Goal: Feedback & Contribution: Leave review/rating

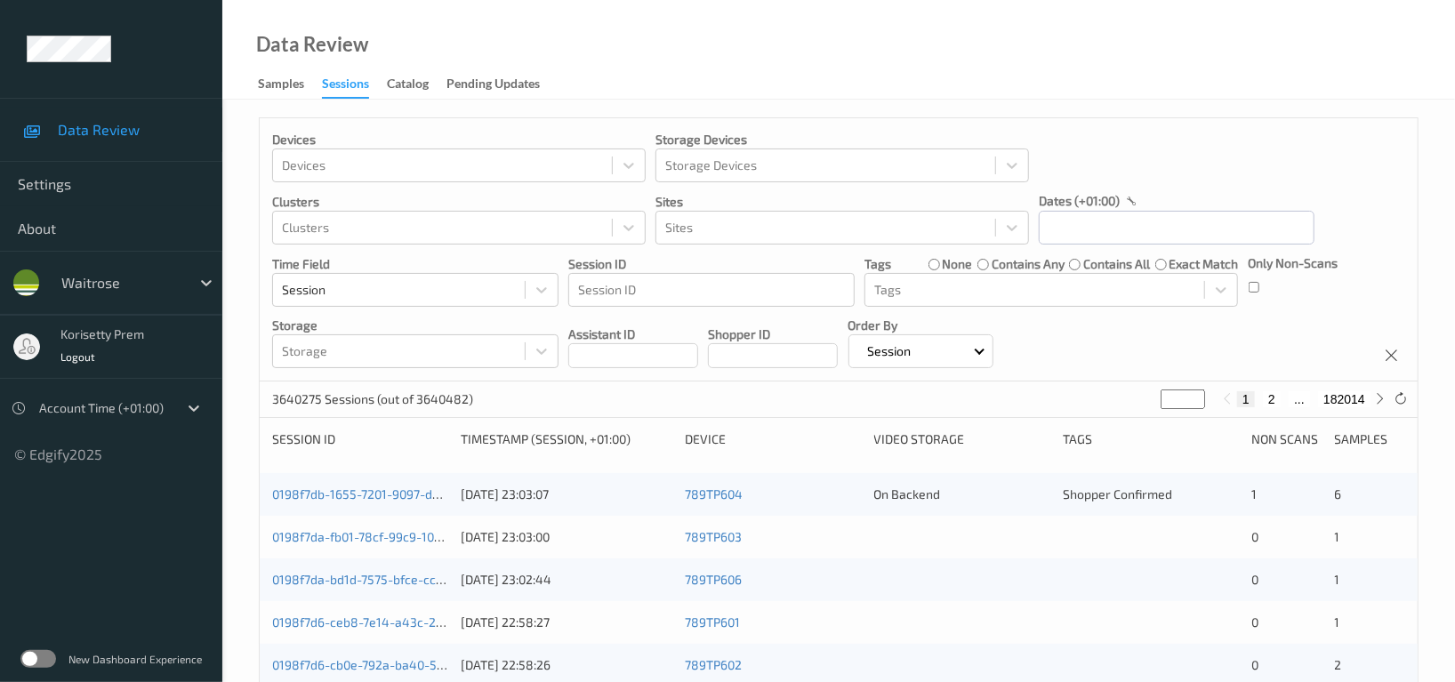
click at [1207, 209] on div "dates (+01:00)" at bounding box center [1177, 201] width 276 height 18
click at [1207, 214] on input "text" at bounding box center [1177, 228] width 276 height 34
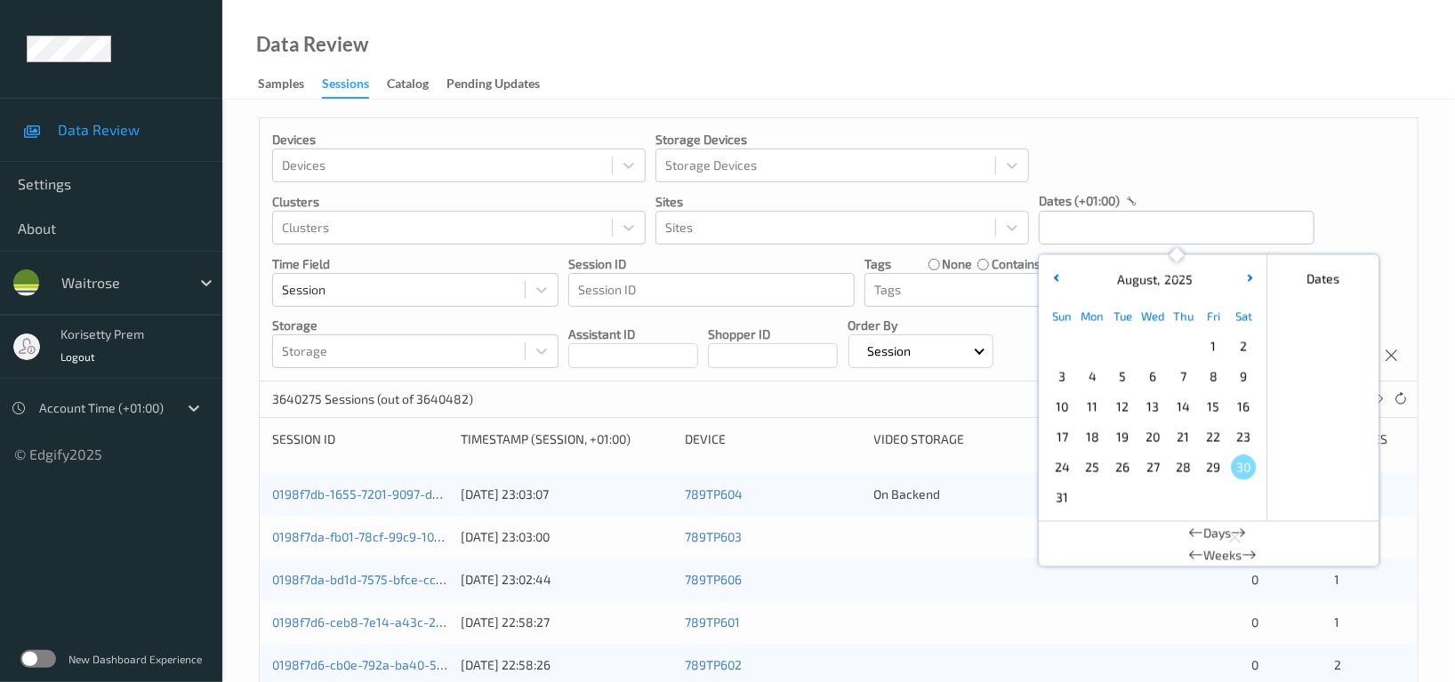
click at [1177, 473] on span "28" at bounding box center [1183, 467] width 25 height 25
click at [1183, 479] on span "28" at bounding box center [1183, 467] width 25 height 25
type input "[DATE] 00:00 -> [DATE] 23:59"
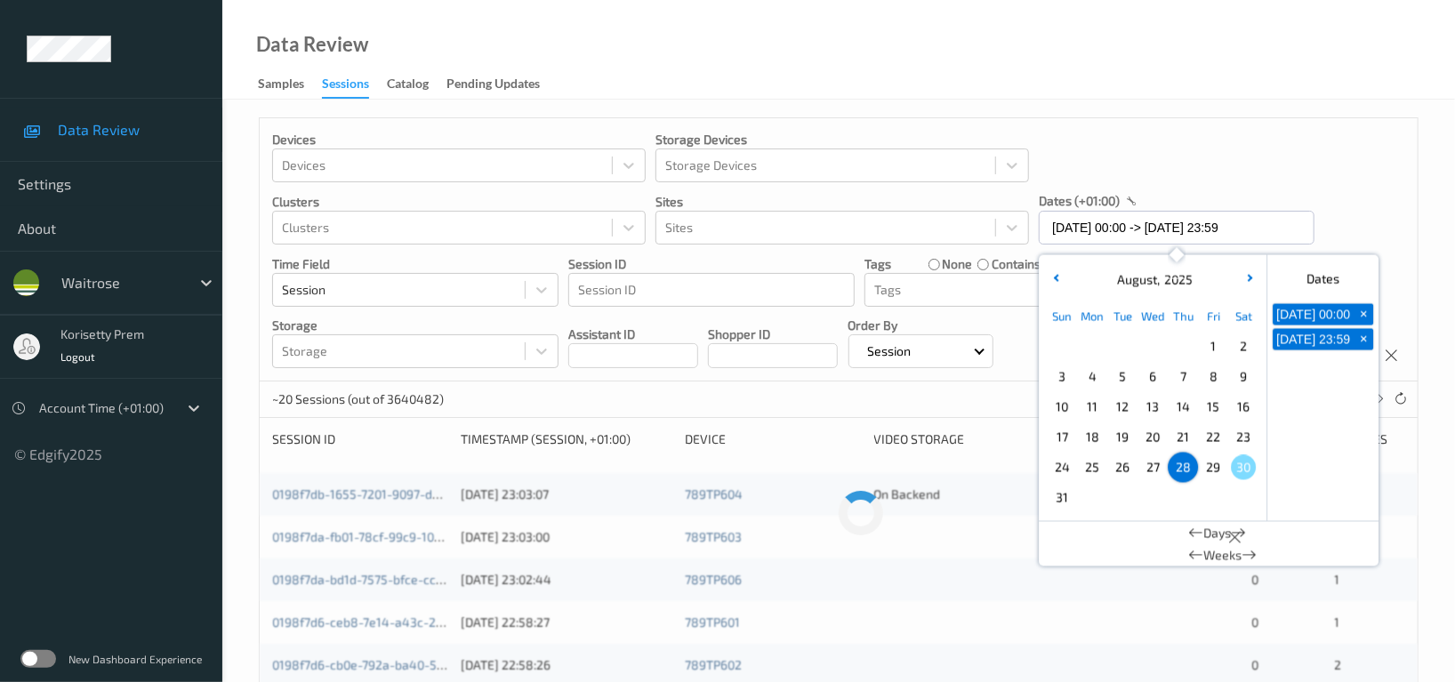
click at [1279, 187] on div "Devices Devices Storage Devices Storage Devices Clusters Clusters Sites Sites d…" at bounding box center [839, 249] width 1158 height 263
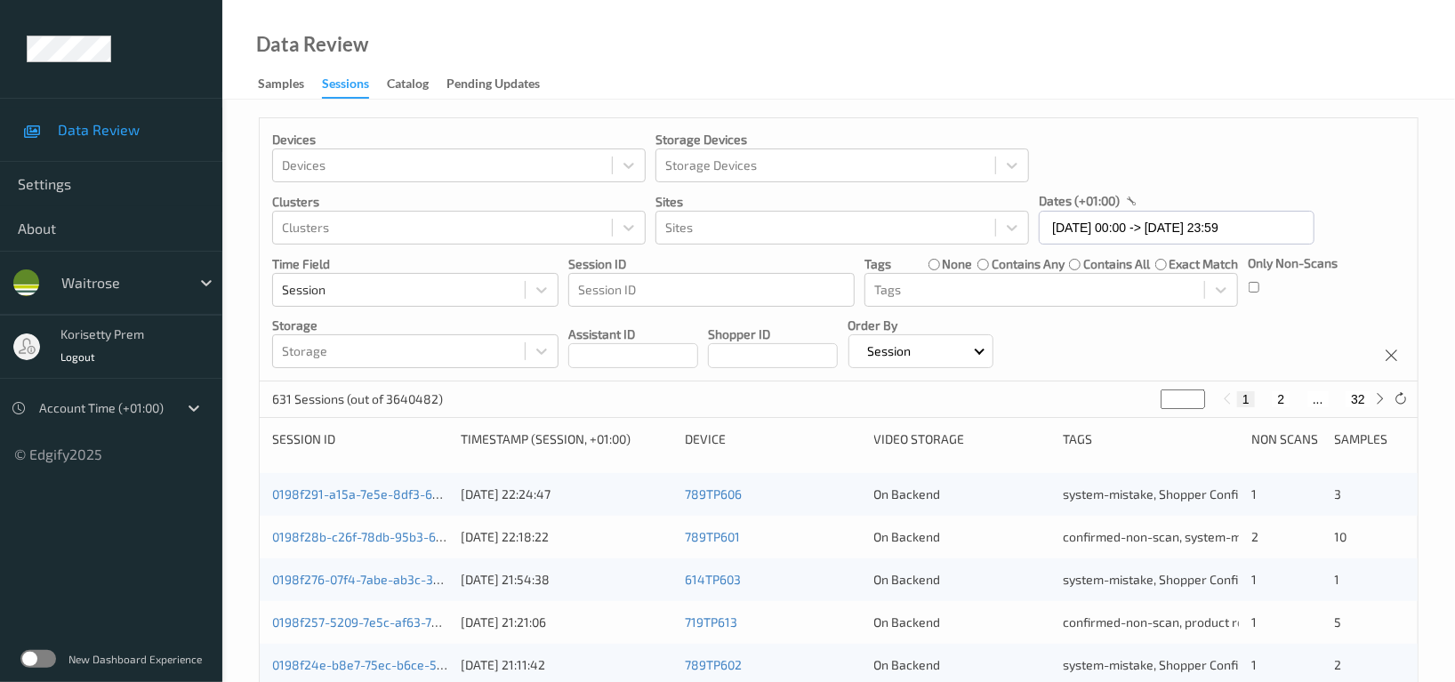
click at [1286, 400] on button "2" at bounding box center [1281, 399] width 18 height 16
type input "*"
click at [1298, 398] on button "3" at bounding box center [1299, 399] width 18 height 16
type input "*"
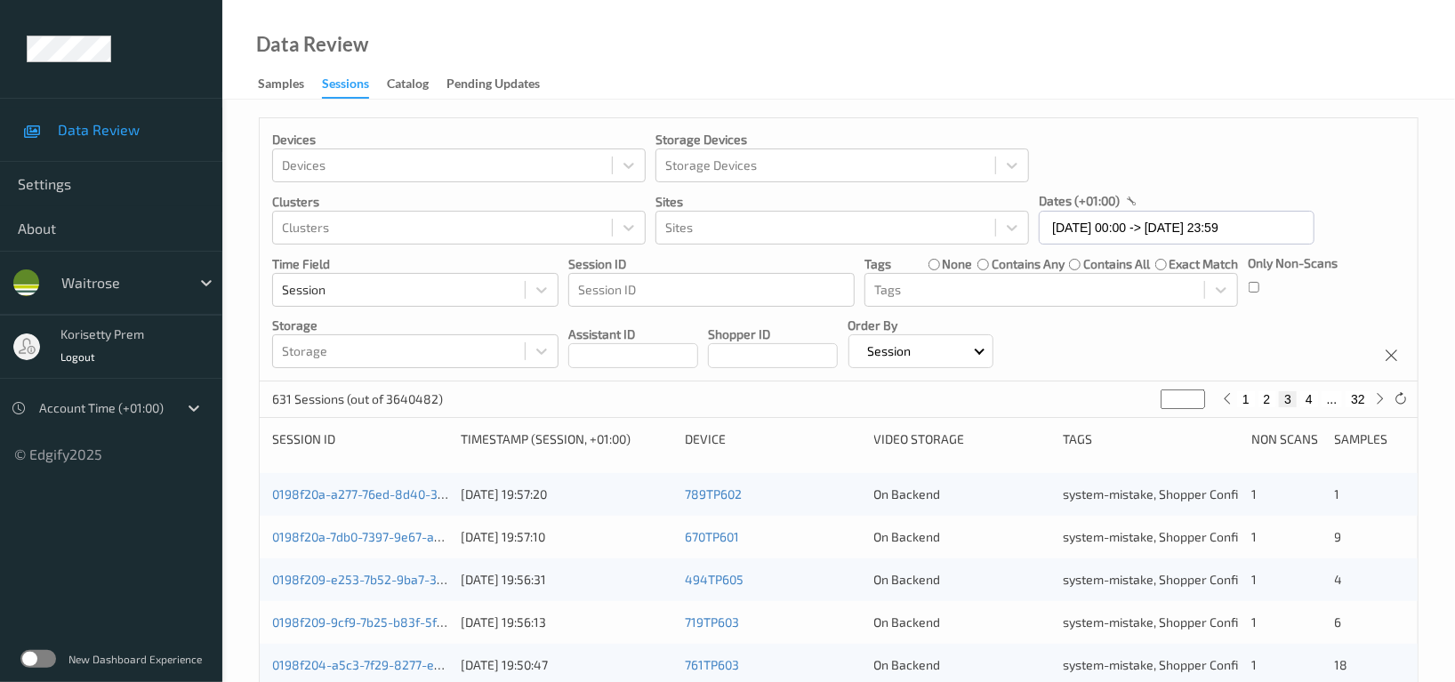
type input "*"
click at [1309, 398] on button "4" at bounding box center [1310, 399] width 18 height 16
type input "*"
click at [1317, 398] on button "5" at bounding box center [1317, 399] width 18 height 16
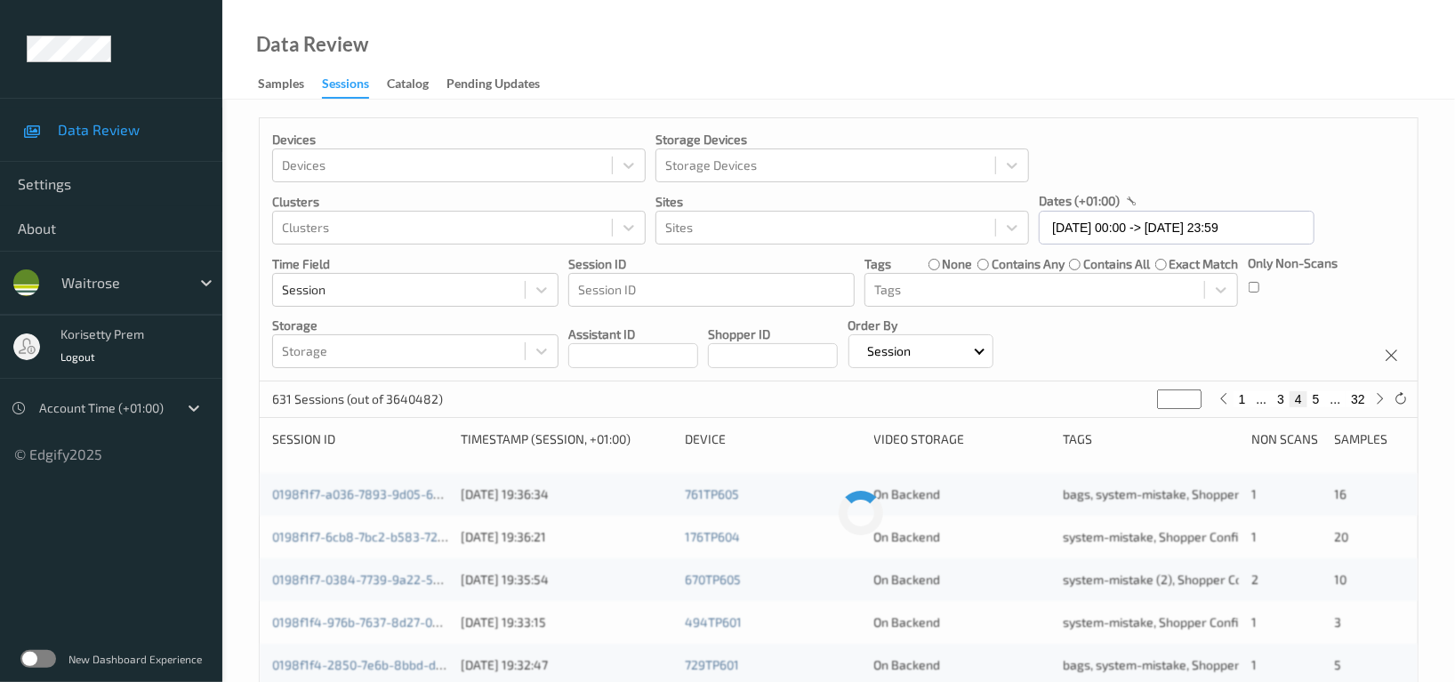
type input "*"
click at [1310, 403] on button "6" at bounding box center [1317, 399] width 18 height 16
type input "*"
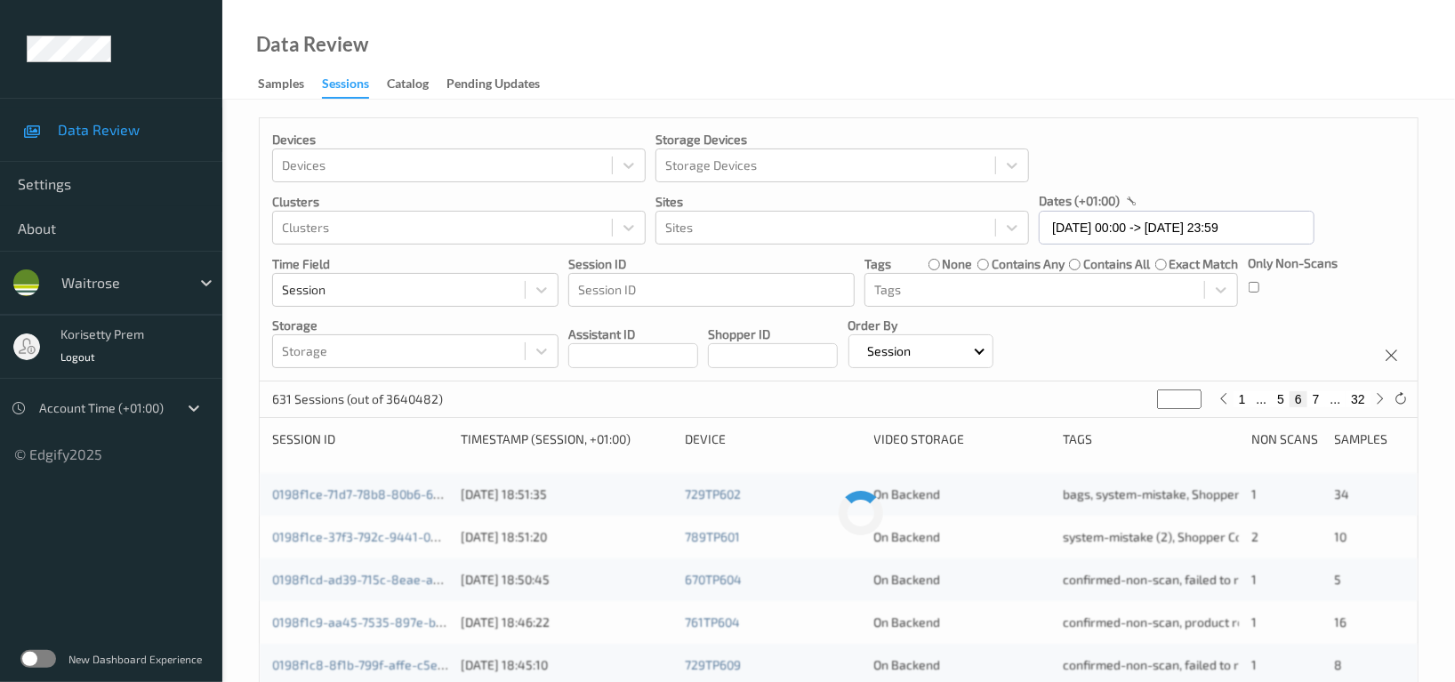
click at [1316, 399] on button "7" at bounding box center [1317, 399] width 18 height 16
type input "*"
click at [1316, 399] on button "8" at bounding box center [1317, 399] width 18 height 16
type input "*"
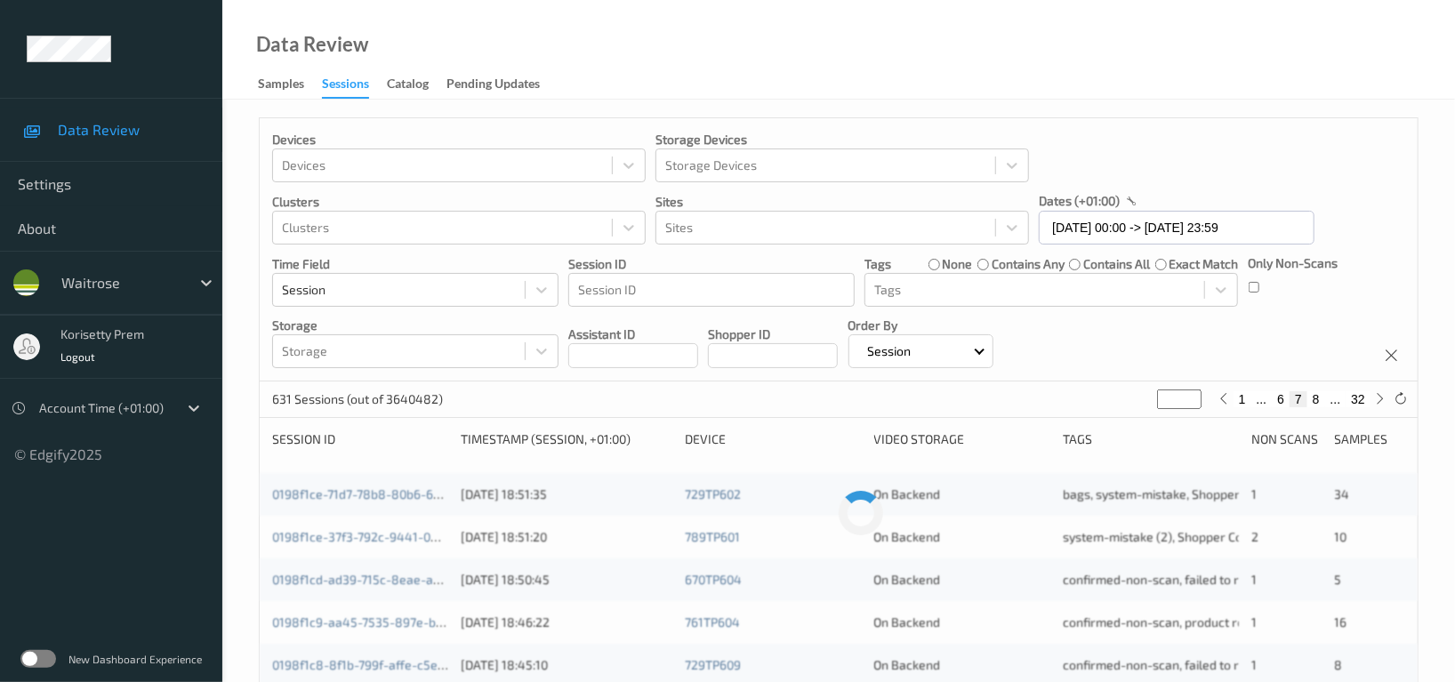
type input "*"
click at [1167, 327] on div "Devices Devices Storage Devices Storage Devices Clusters Clusters Sites Sites d…" at bounding box center [839, 249] width 1158 height 263
click at [952, 501] on div "On Backend" at bounding box center [962, 495] width 176 height 18
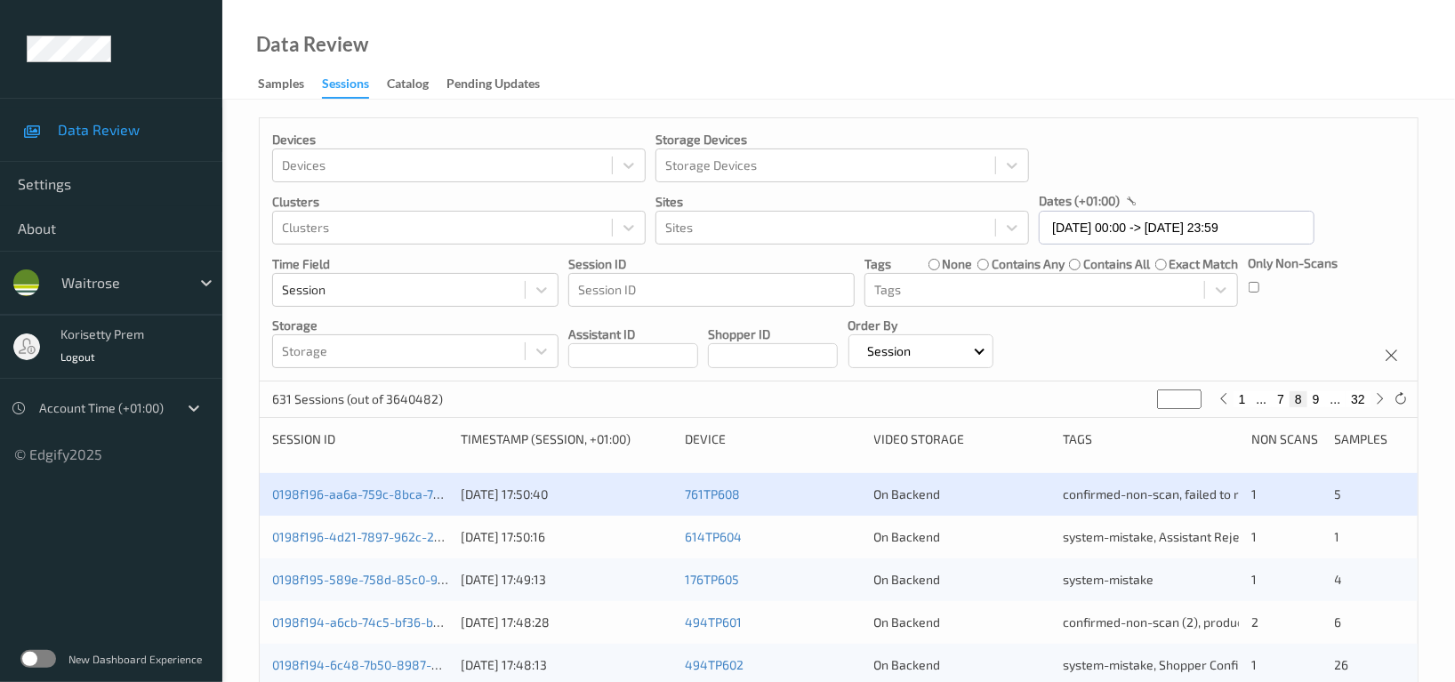
click at [934, 544] on div "On Backend" at bounding box center [962, 537] width 176 height 18
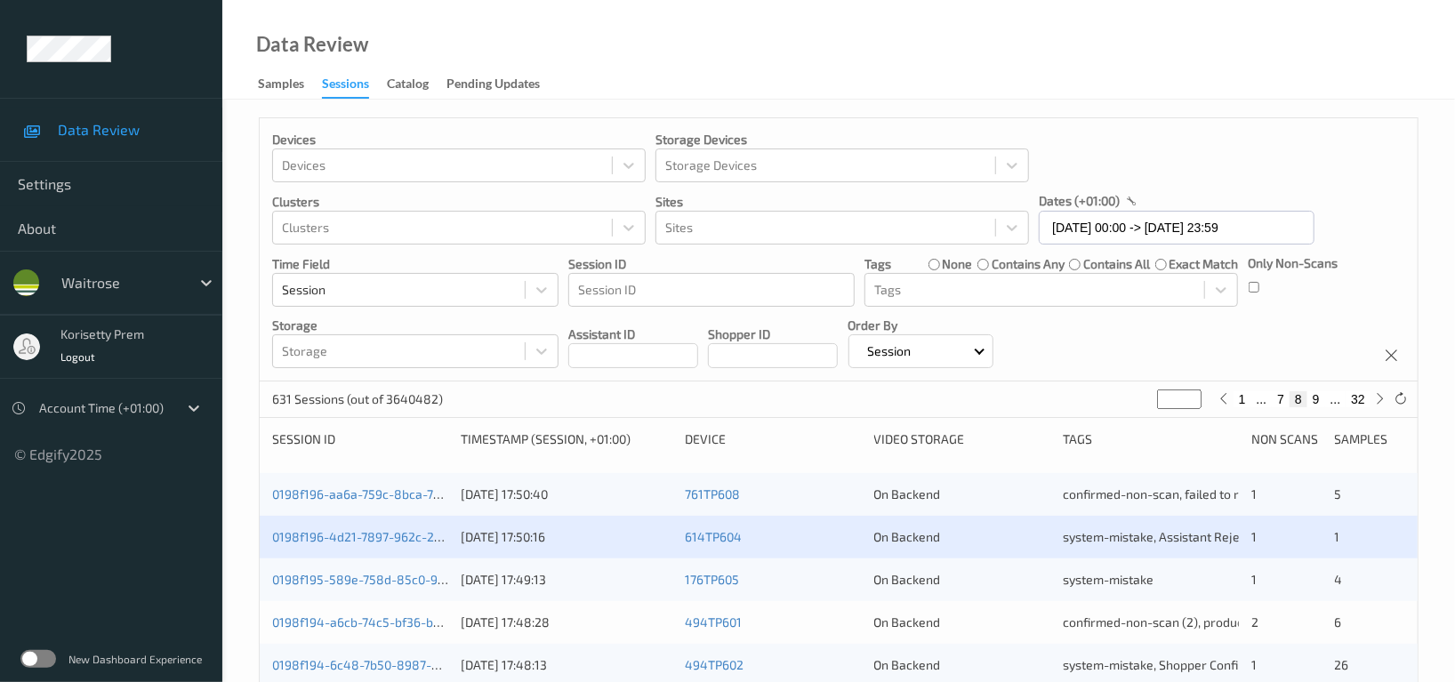
click at [934, 585] on div "On Backend" at bounding box center [962, 580] width 176 height 18
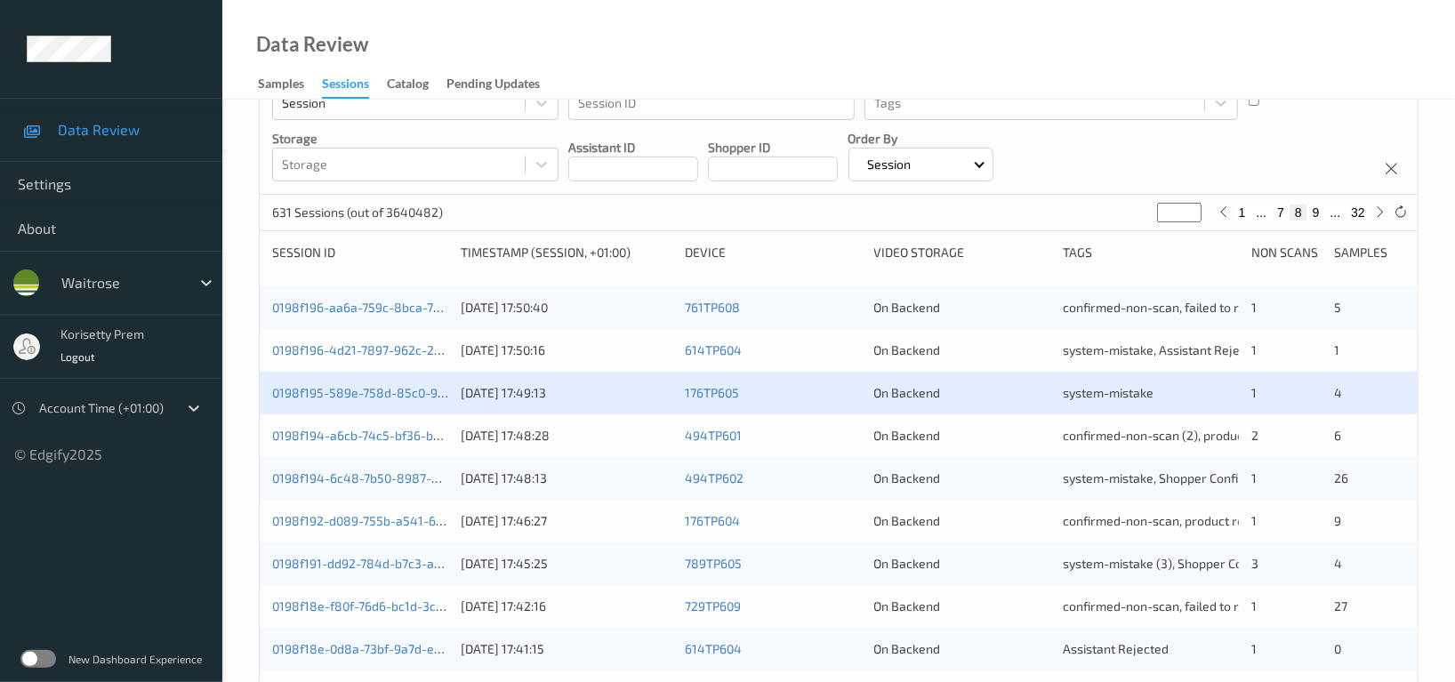
scroll to position [237, 0]
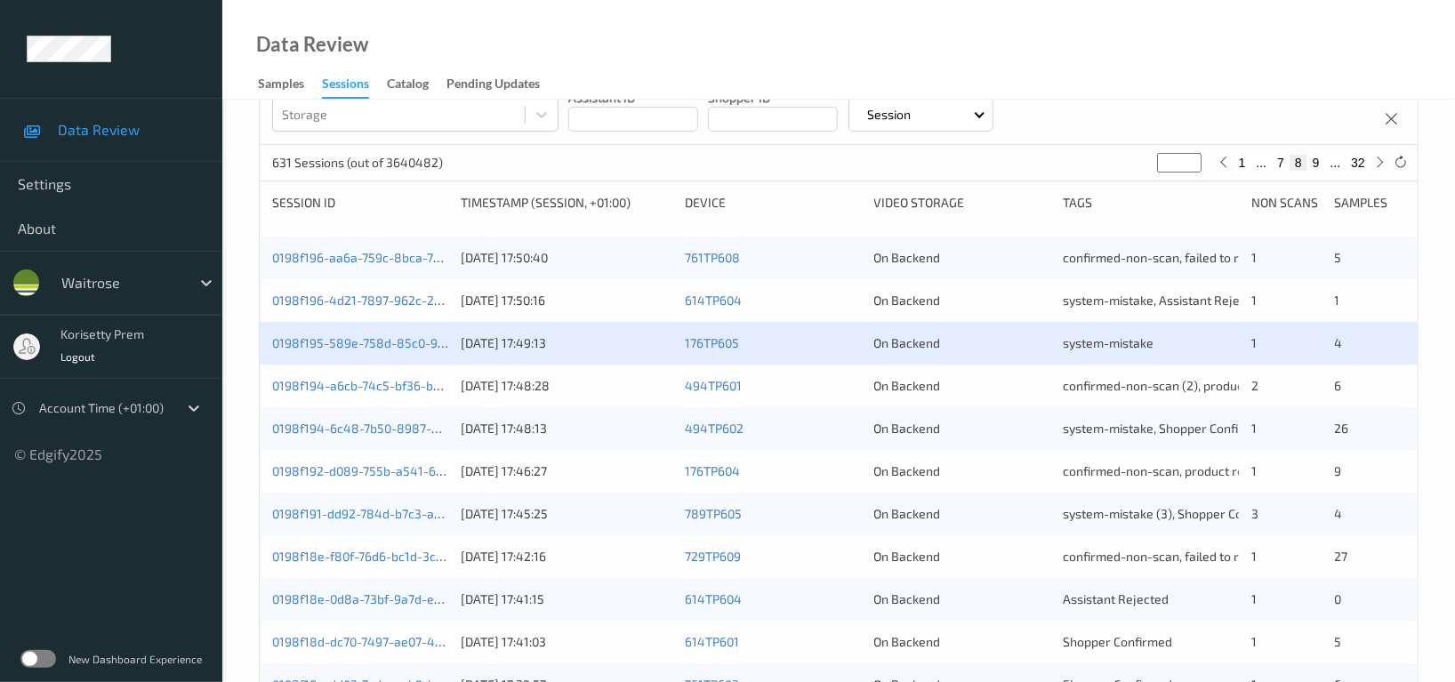
click at [680, 550] on div "0198f18e-f80f-76d6-bc1d-3c02a9409baf 28/08/2025 17:42:16 729TP609 On Backend co…" at bounding box center [839, 557] width 1158 height 43
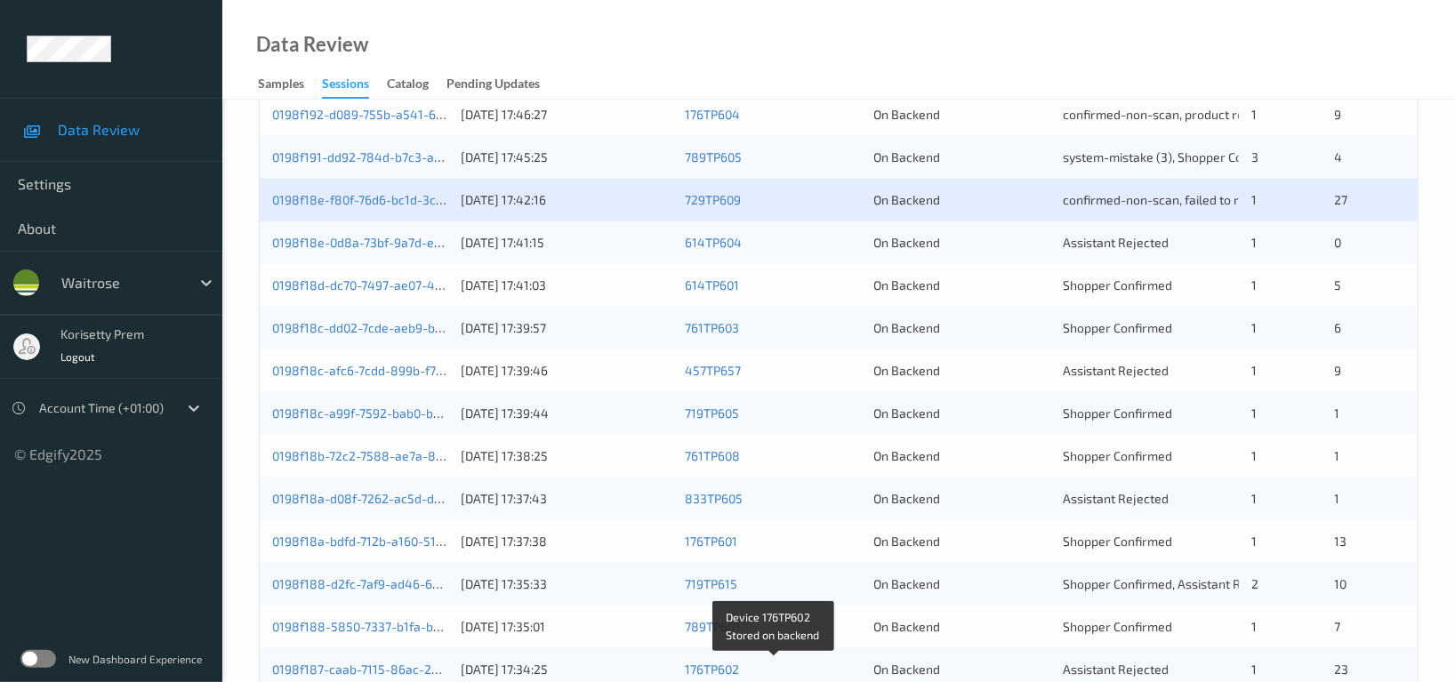
scroll to position [592, 0]
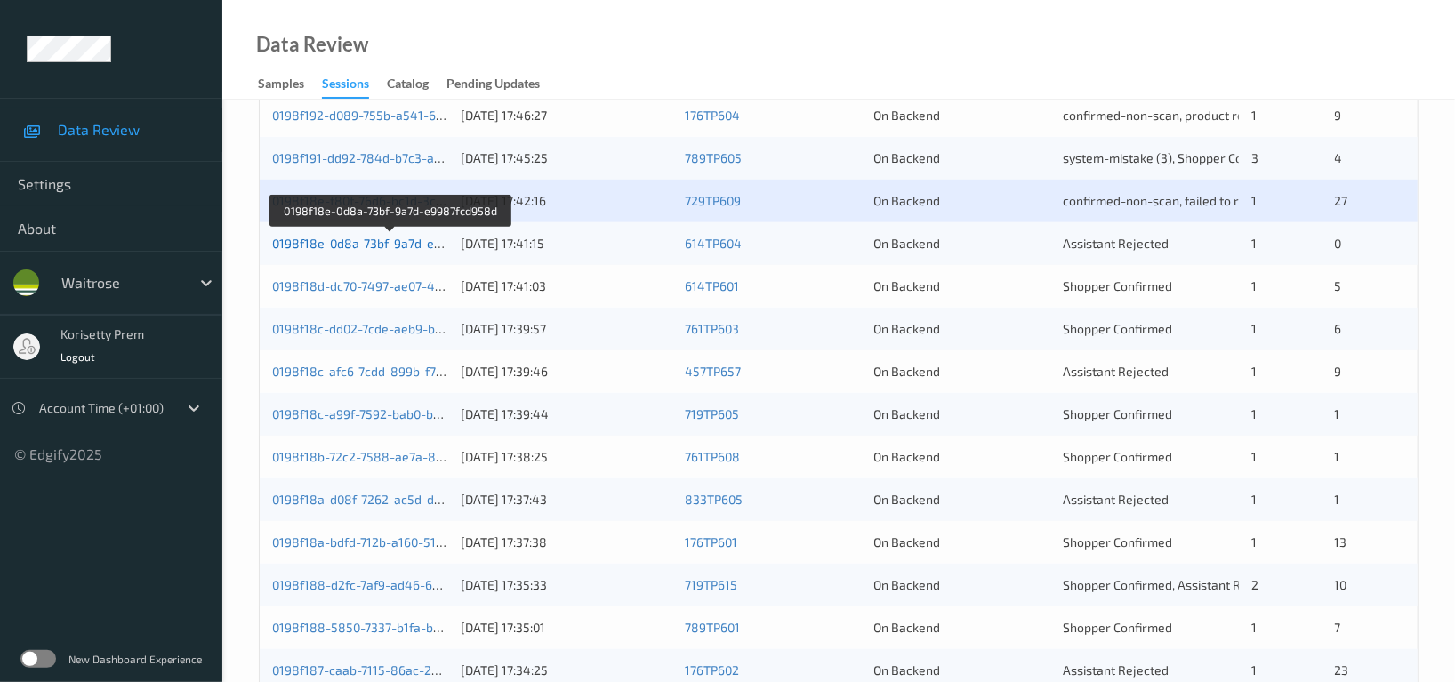
click at [398, 248] on link "0198f18e-0d8a-73bf-9a7d-e9987fcd958d" at bounding box center [391, 243] width 238 height 15
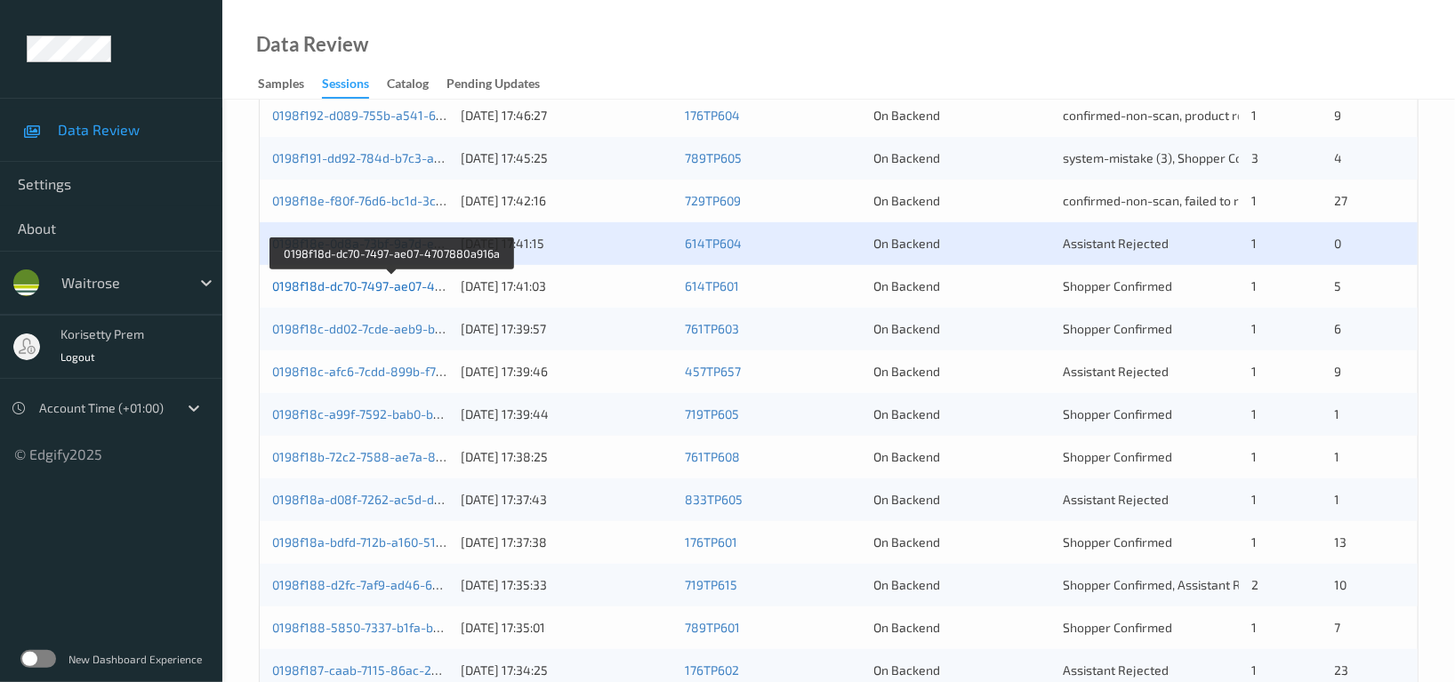
click at [403, 285] on link "0198f18d-dc70-7497-ae07-4707880a916a" at bounding box center [391, 285] width 239 height 15
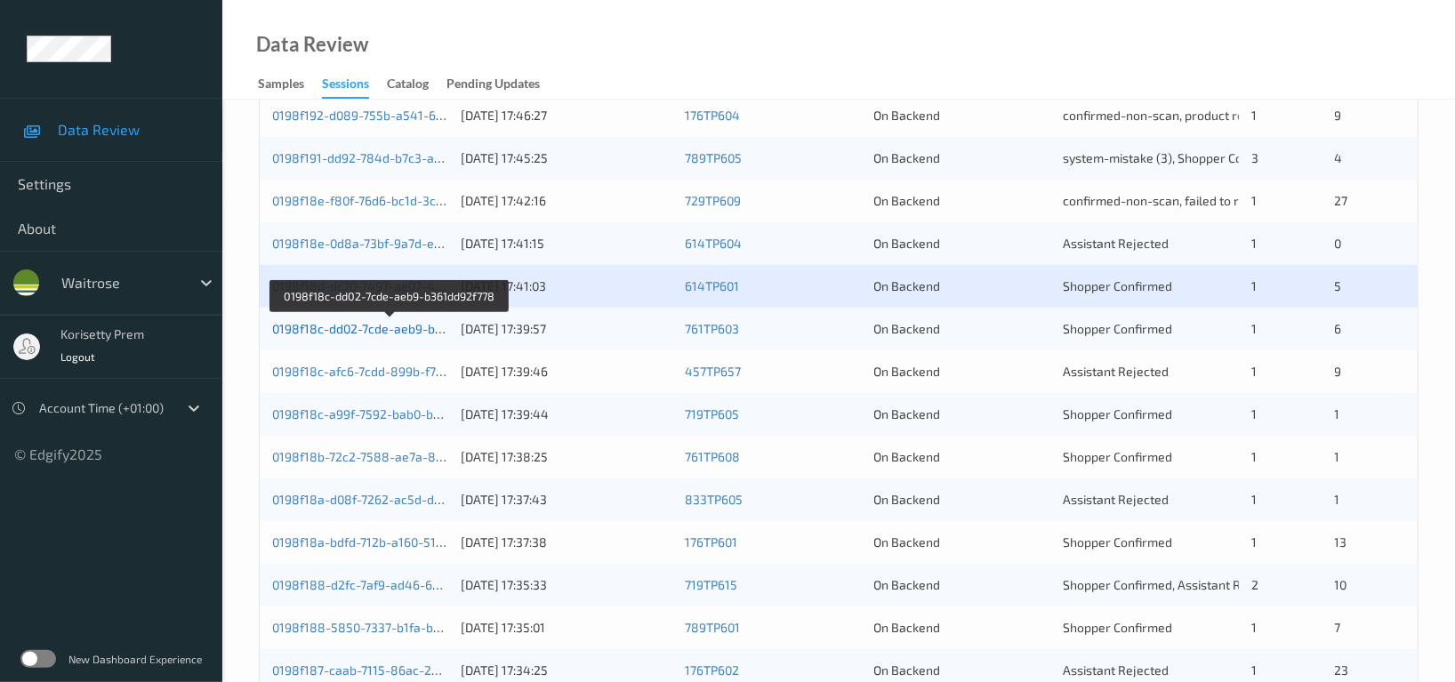
click at [395, 332] on link "0198f18c-dd02-7cde-aeb9-b361dd92f778" at bounding box center [390, 328] width 236 height 15
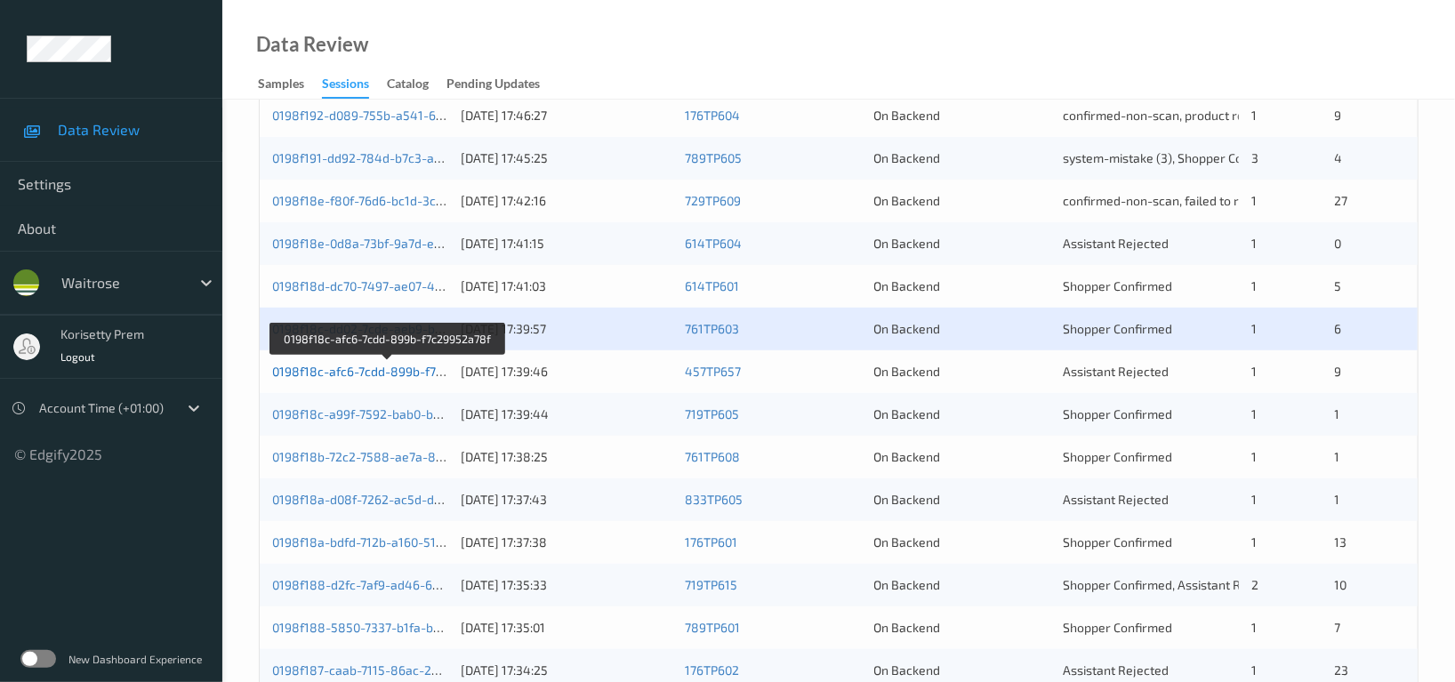
click at [395, 372] on link "0198f18c-afc6-7cdd-899b-f7c29952a78f" at bounding box center [387, 371] width 231 height 15
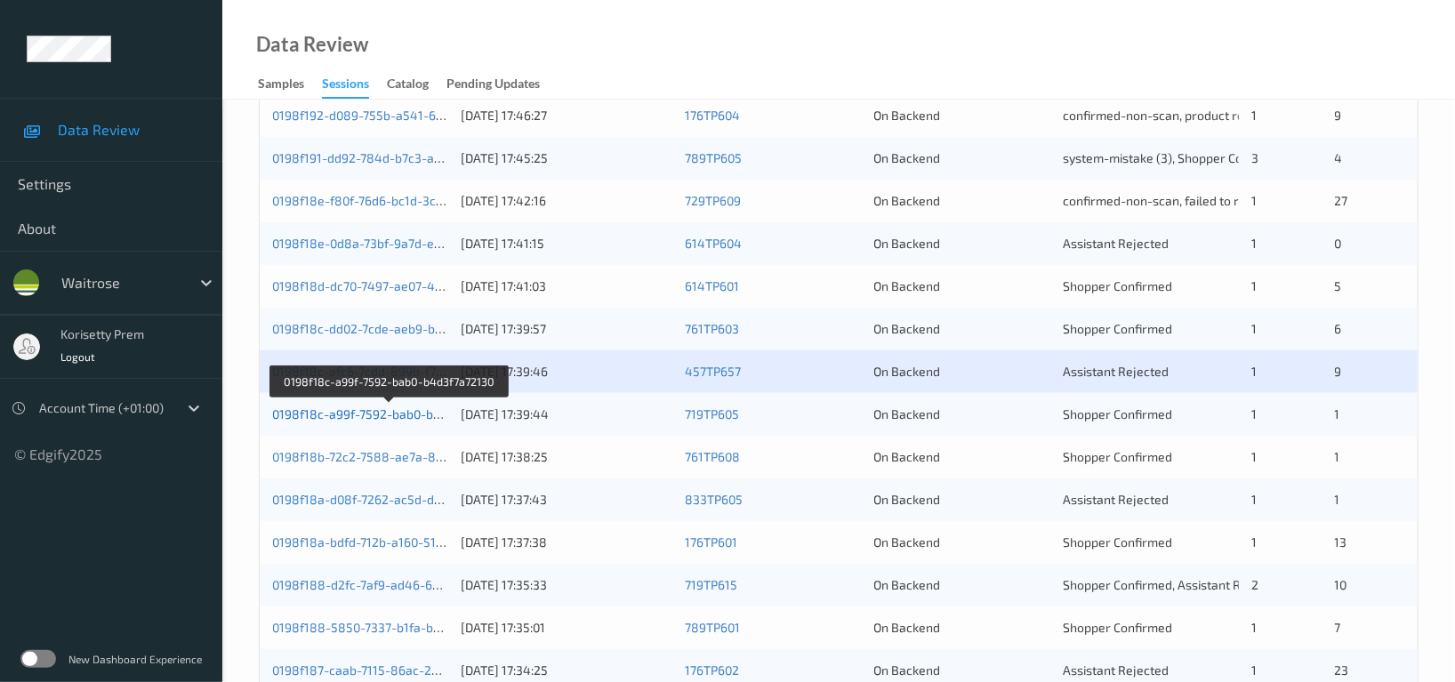
click at [399, 416] on link "0198f18c-a99f-7592-bab0-b4d3f7a72130" at bounding box center [389, 414] width 234 height 15
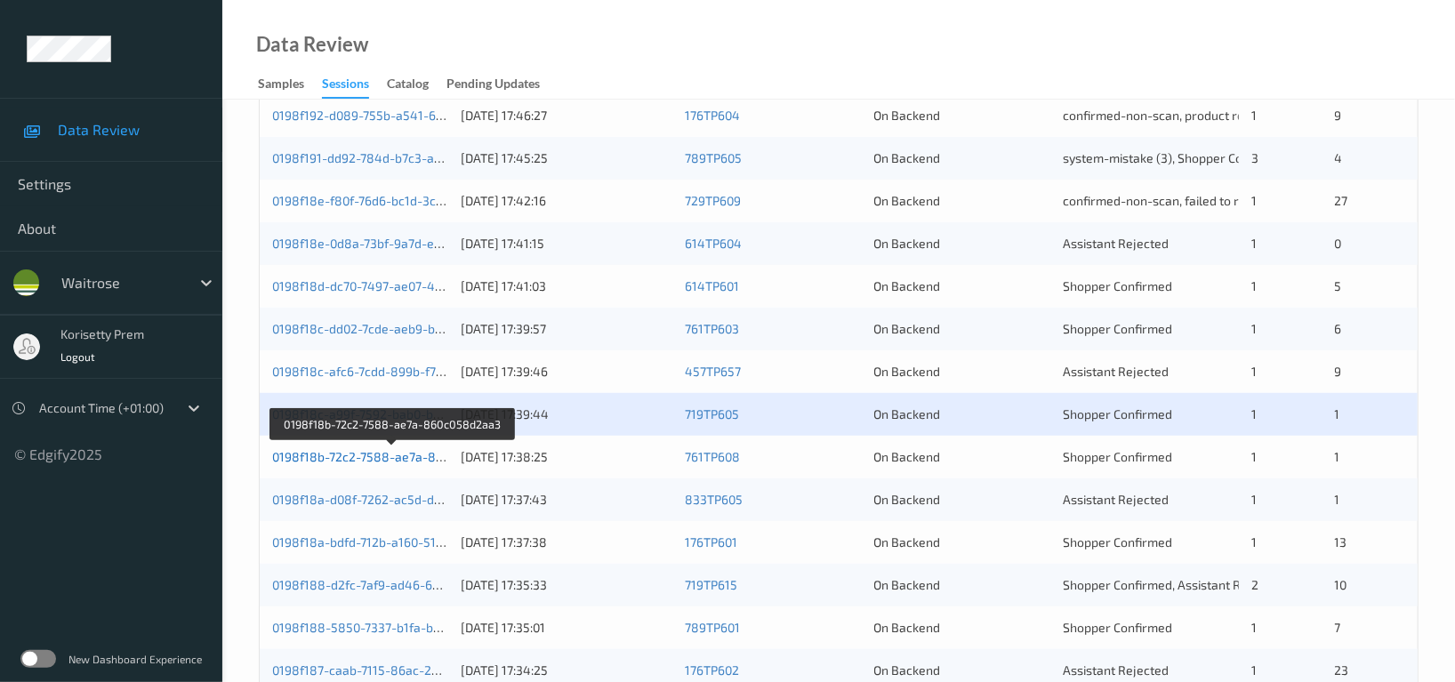
click at [387, 459] on link "0198f18b-72c2-7588-ae7a-860c058d2aa3" at bounding box center [393, 456] width 242 height 15
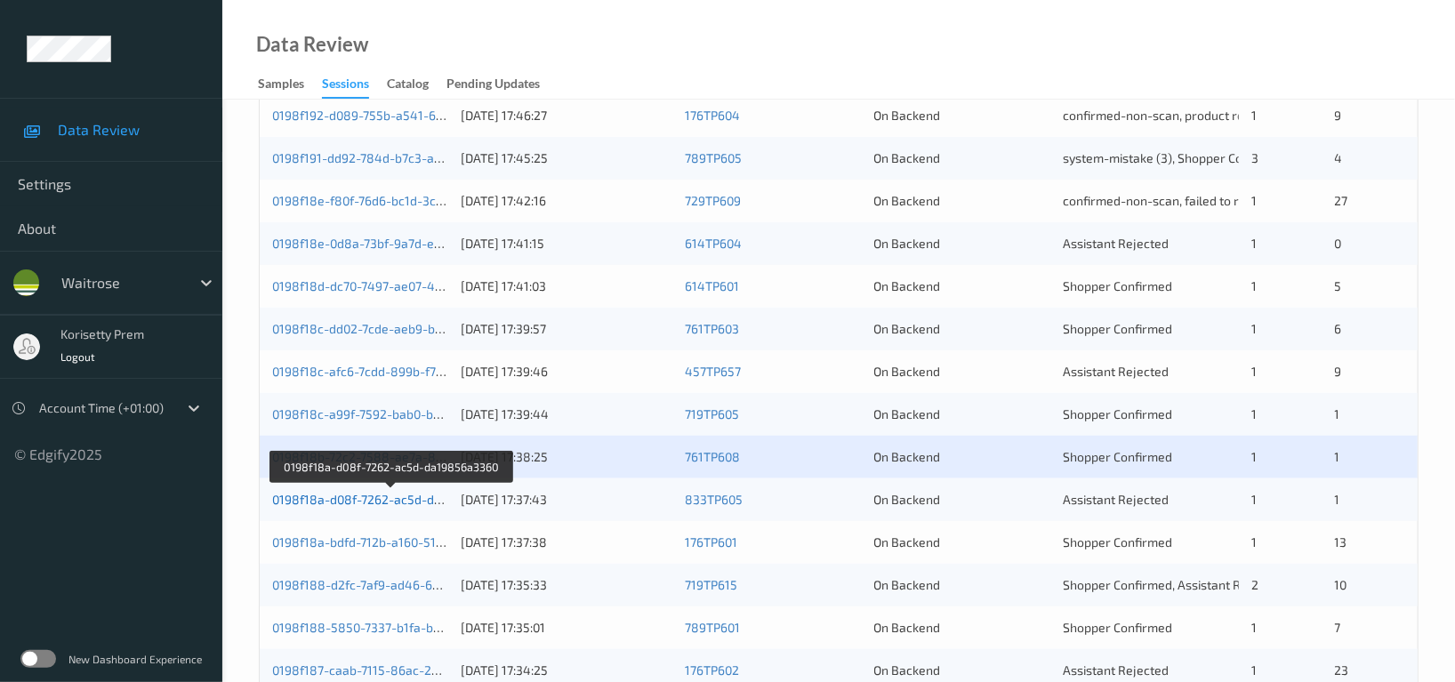
click at [392, 499] on link "0198f18a-d08f-7262-ac5d-da19856a3360" at bounding box center [391, 499] width 239 height 15
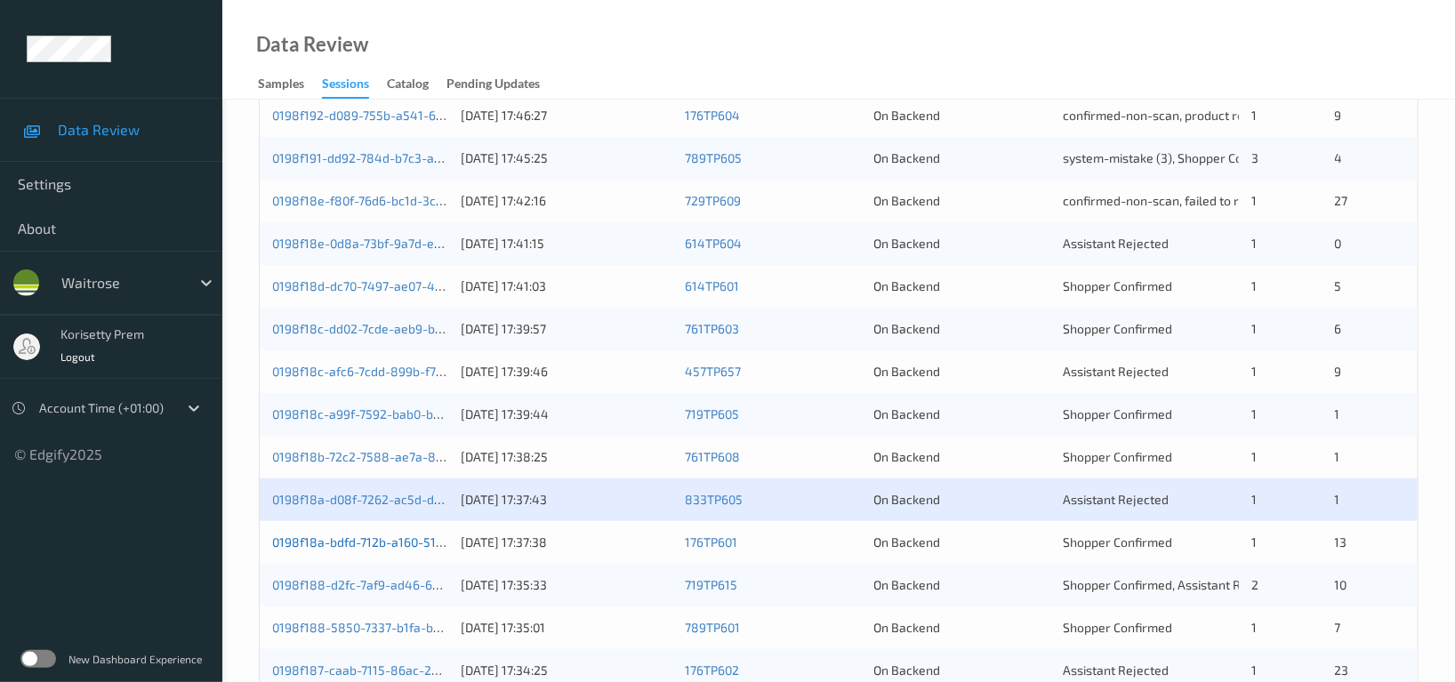
click at [402, 541] on link "0198f18a-bdfd-712b-a160-51b0d2fdaebf" at bounding box center [387, 542] width 230 height 15
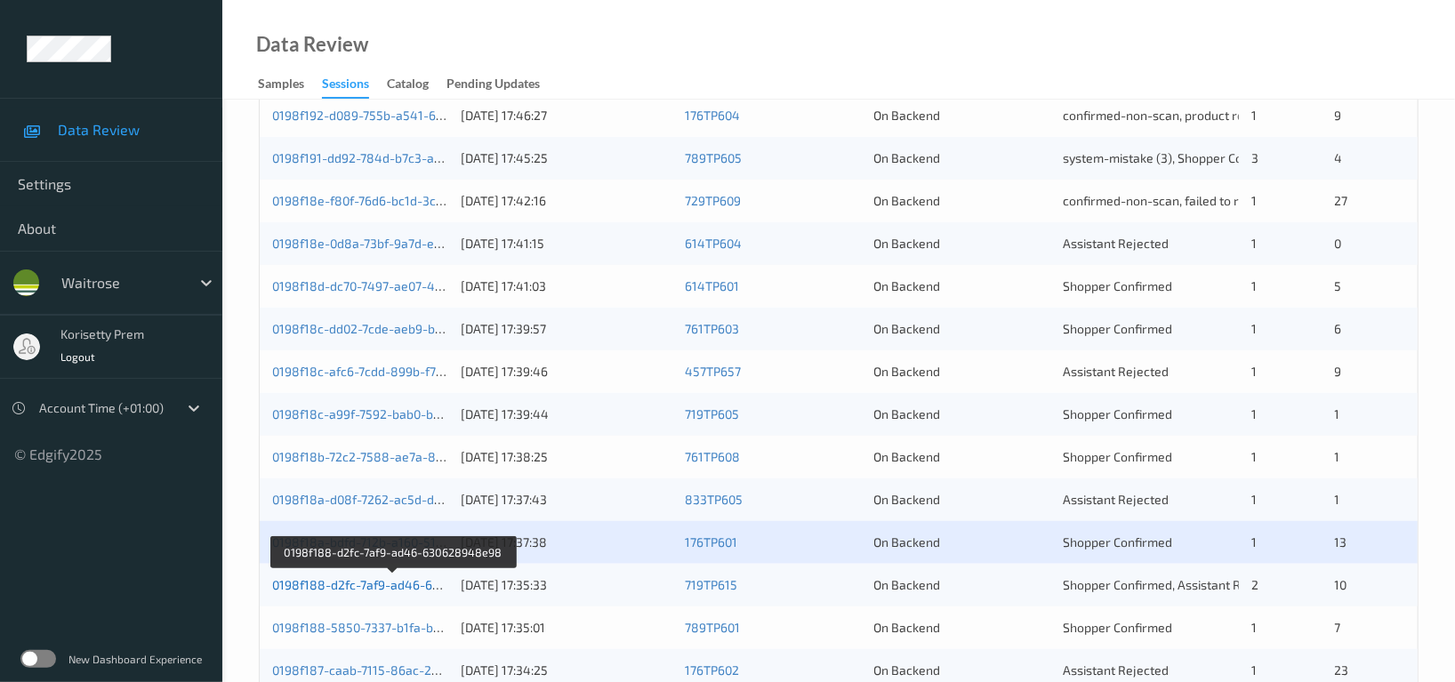
click at [378, 590] on link "0198f188-d2fc-7af9-ad46-630628948e98" at bounding box center [393, 584] width 242 height 15
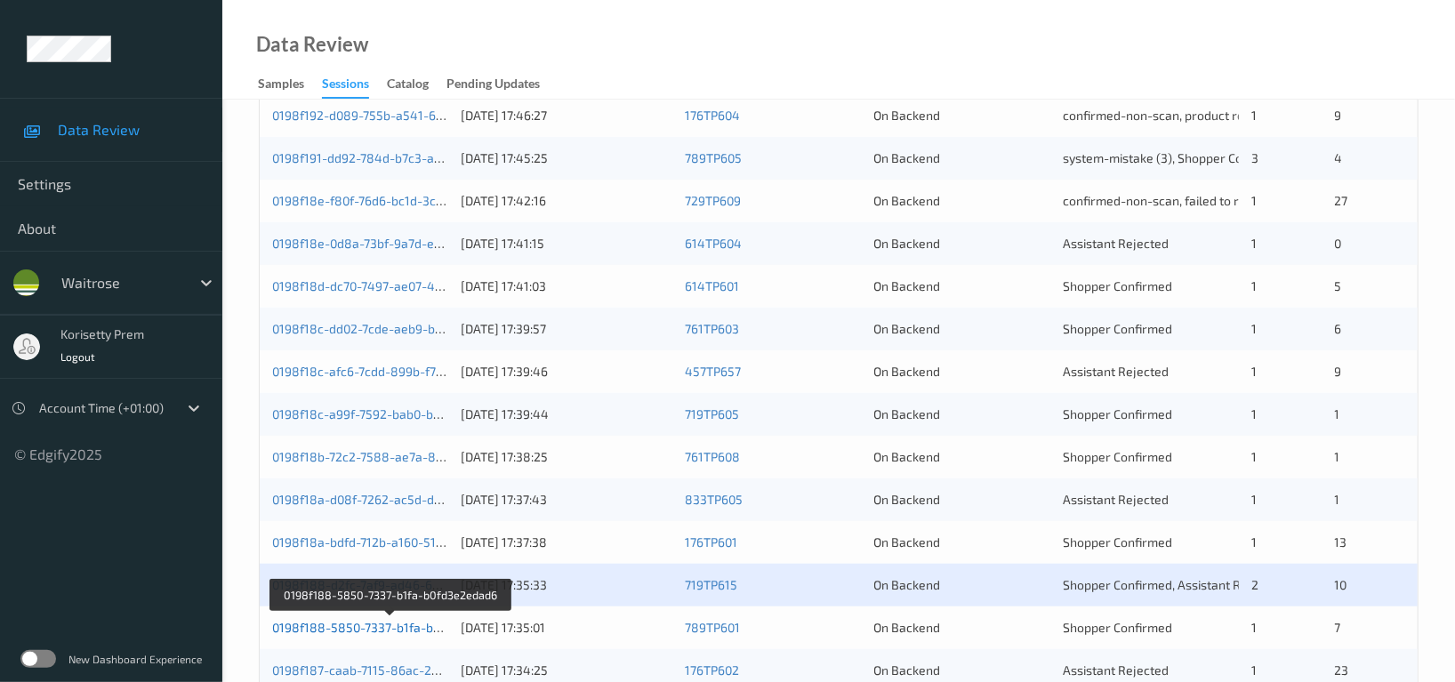
click at [372, 632] on link "0198f188-5850-7337-b1fa-b0fd3e2edad6" at bounding box center [390, 627] width 237 height 15
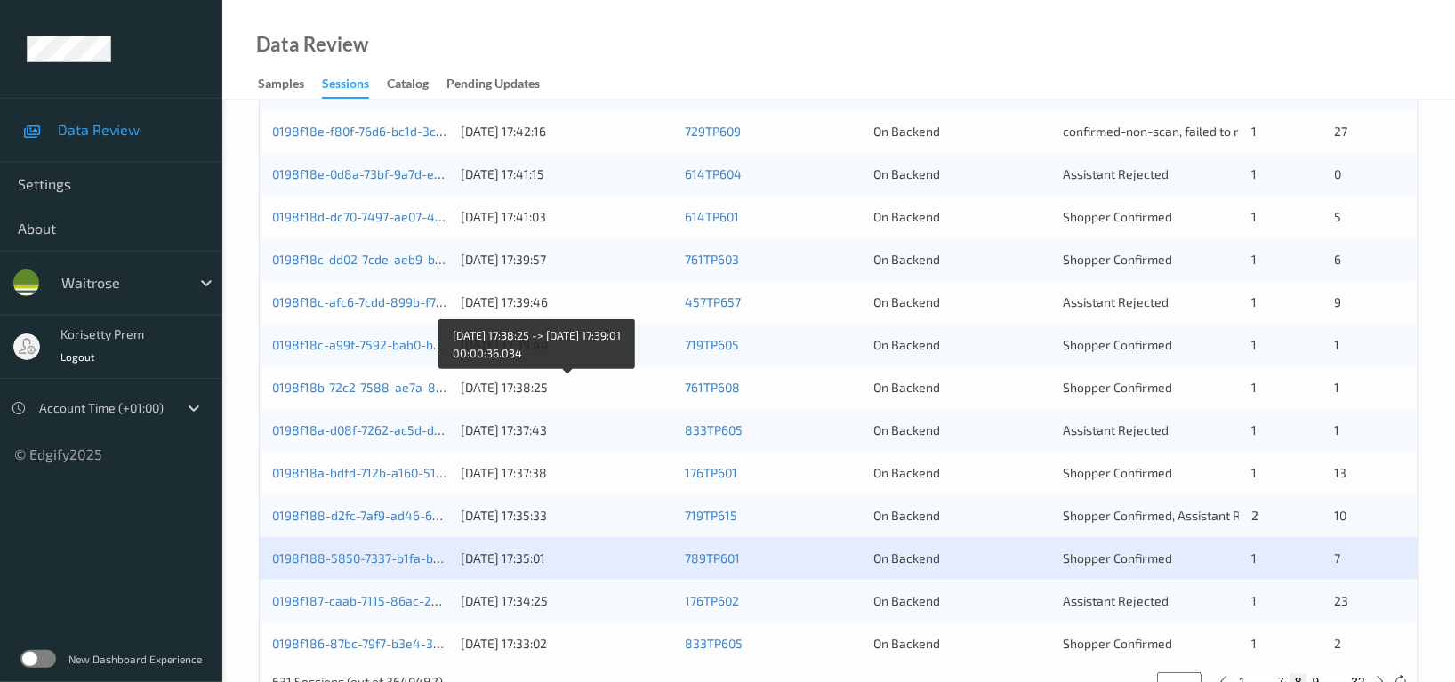
scroll to position [711, 0]
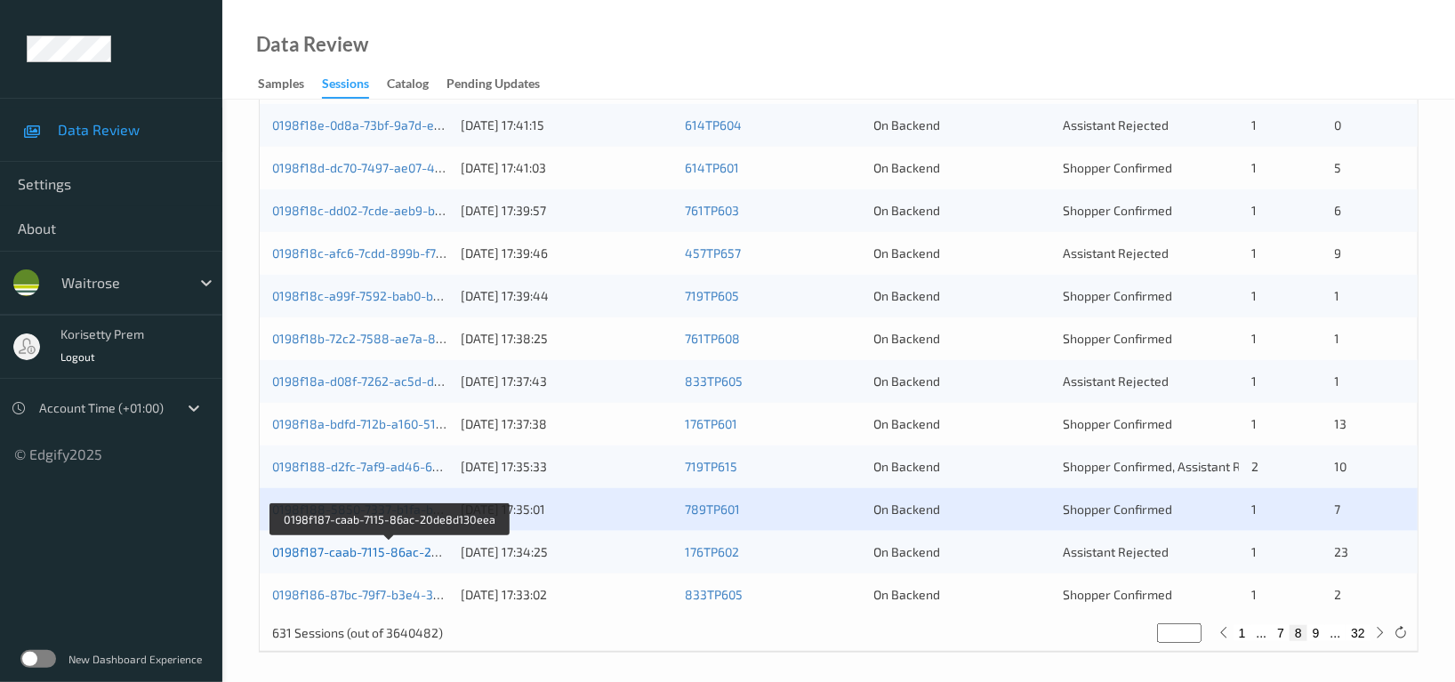
click at [388, 549] on link "0198f187-caab-7115-86ac-20de8d130eea" at bounding box center [390, 551] width 237 height 15
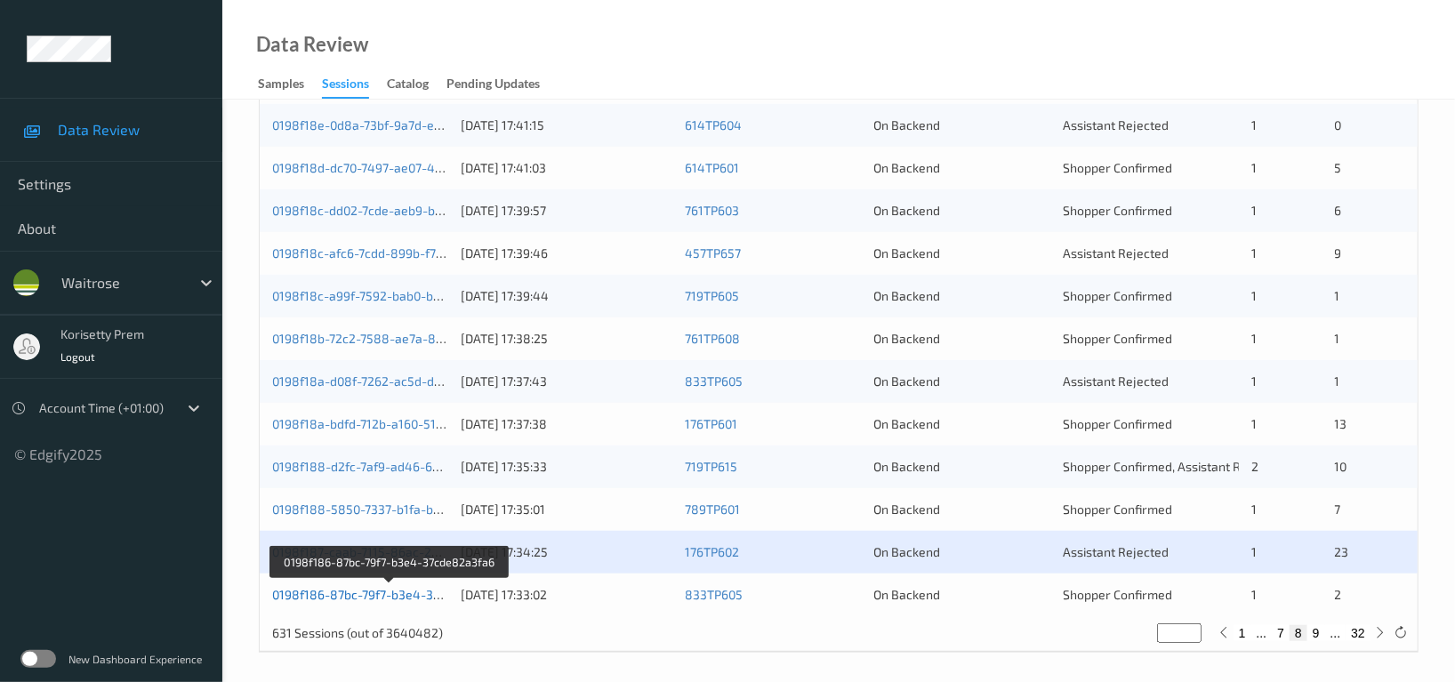
click at [383, 591] on link "0198f186-87bc-79f7-b3e4-37cde82a3fa6" at bounding box center [390, 594] width 236 height 15
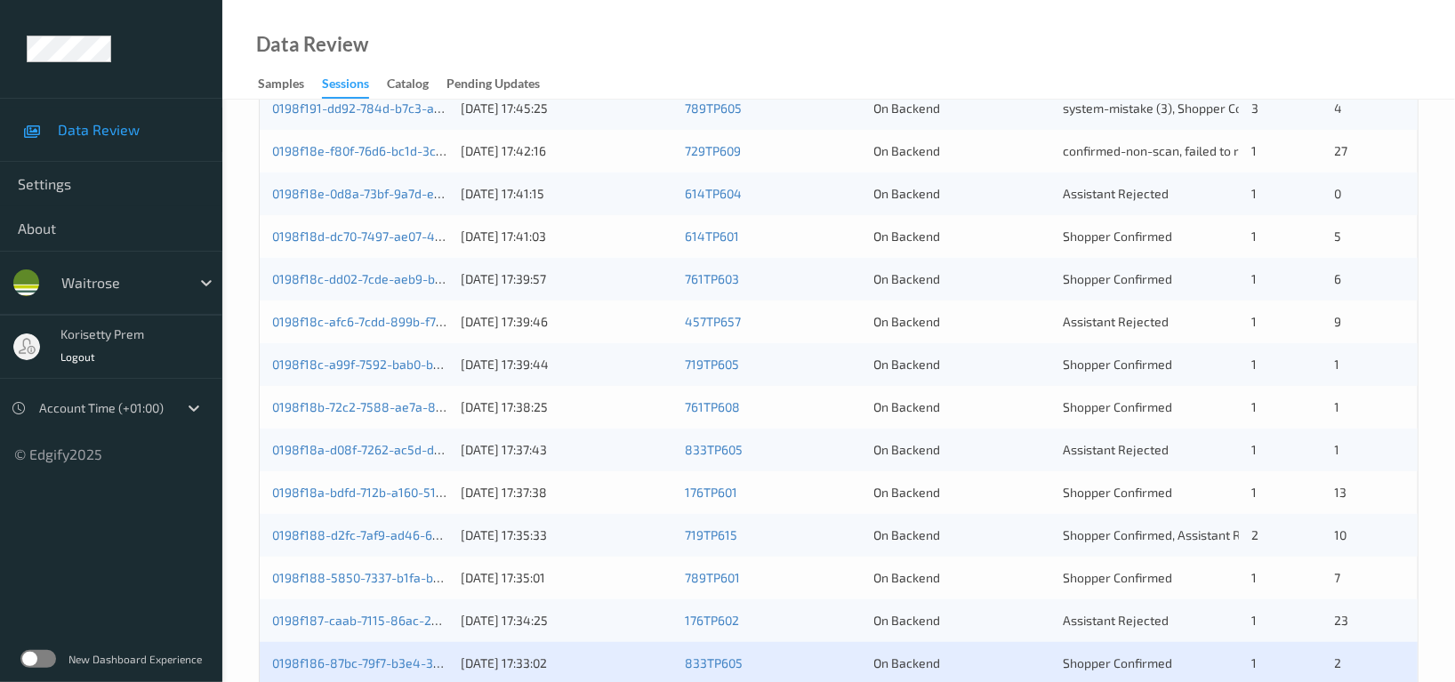
scroll to position [592, 0]
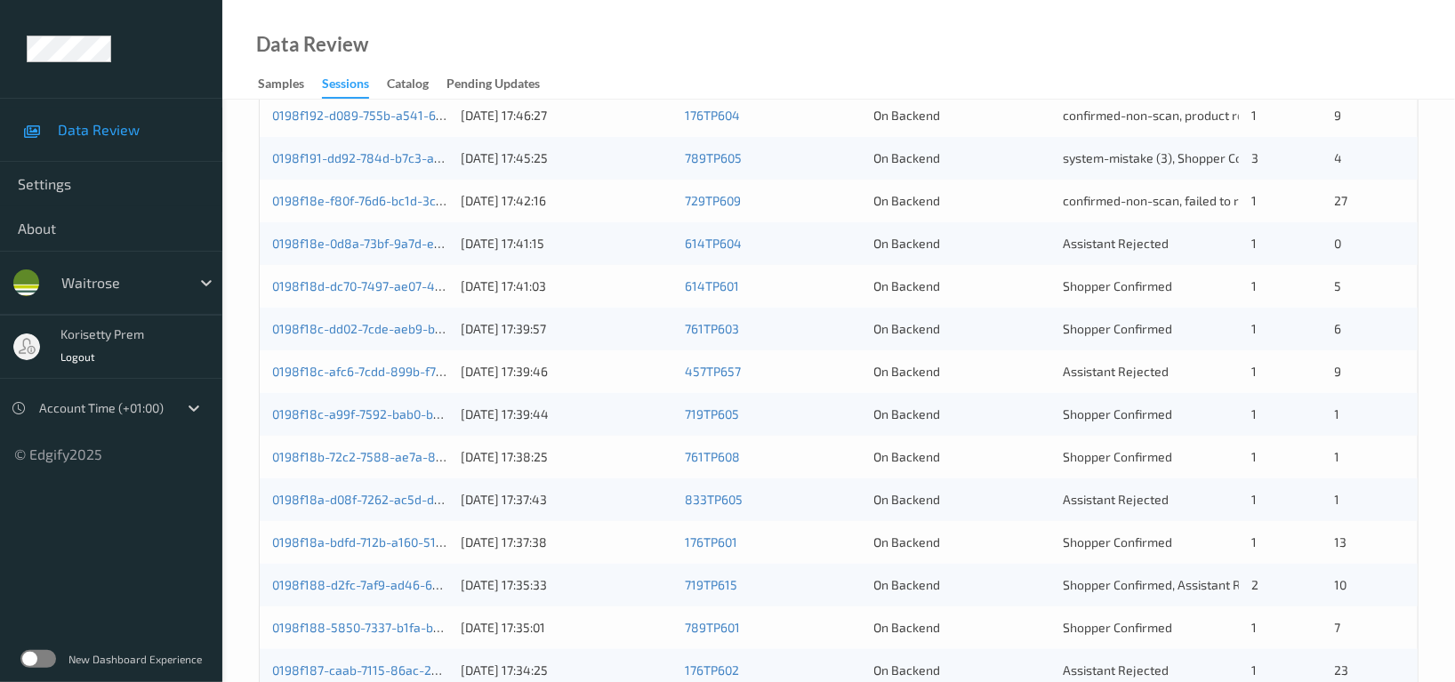
click at [537, 254] on div "0198f18e-0d8a-73bf-9a7d-e9987fcd958d 28/08/2025 17:41:15 614TP604 On Backend As…" at bounding box center [839, 243] width 1158 height 43
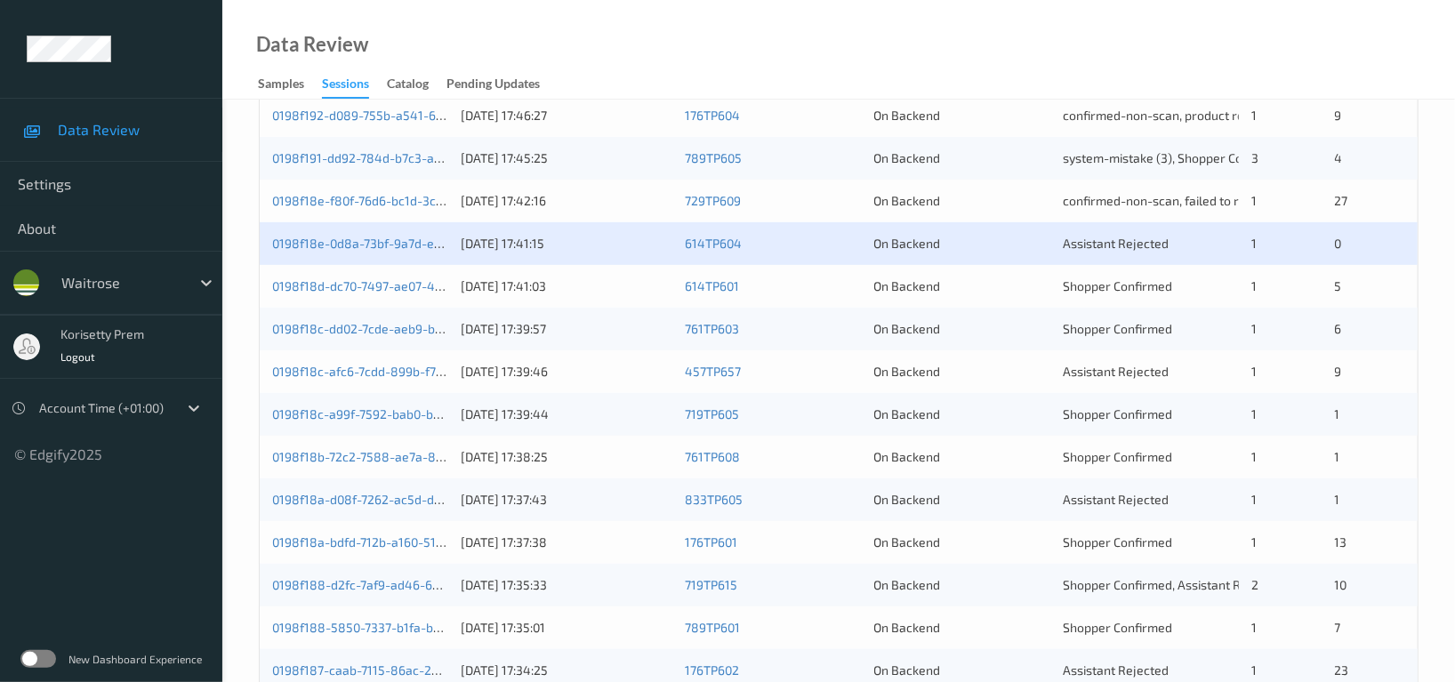
scroll to position [711, 0]
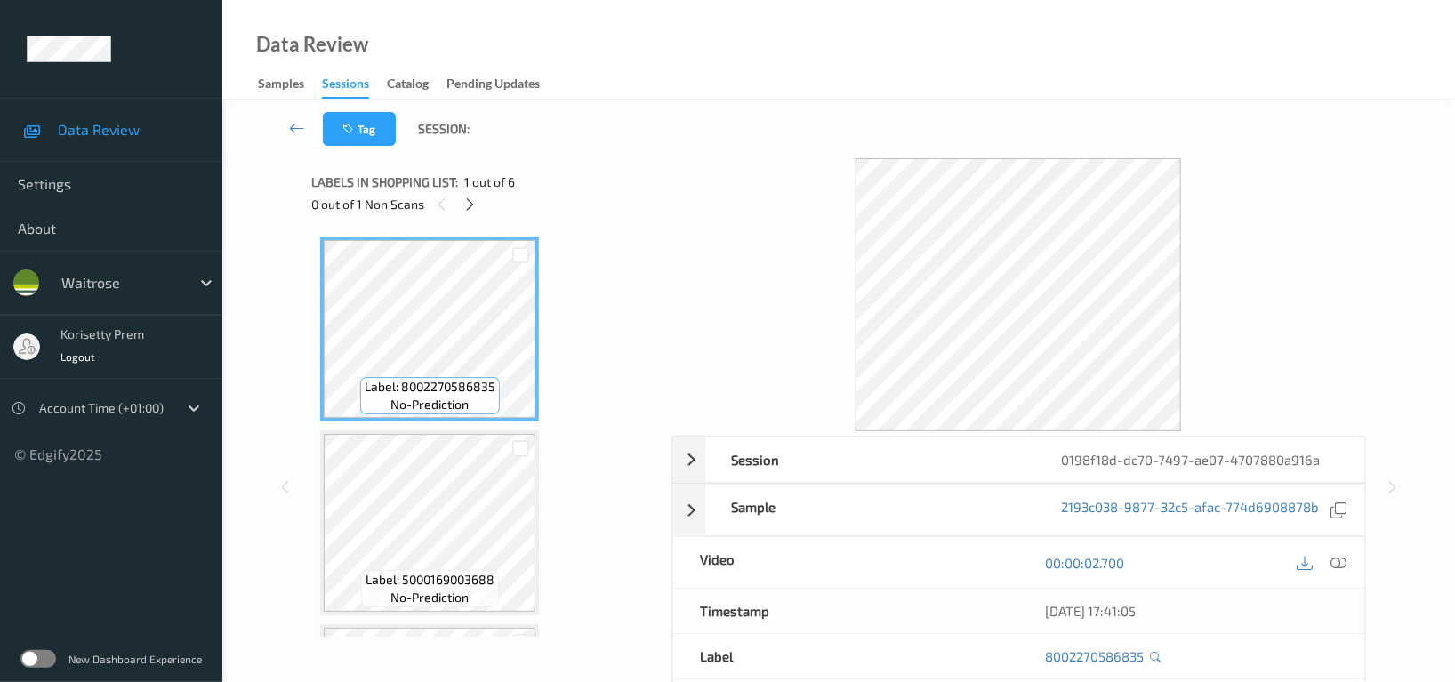
click at [764, 111] on div "Tag Session:" at bounding box center [839, 129] width 1160 height 59
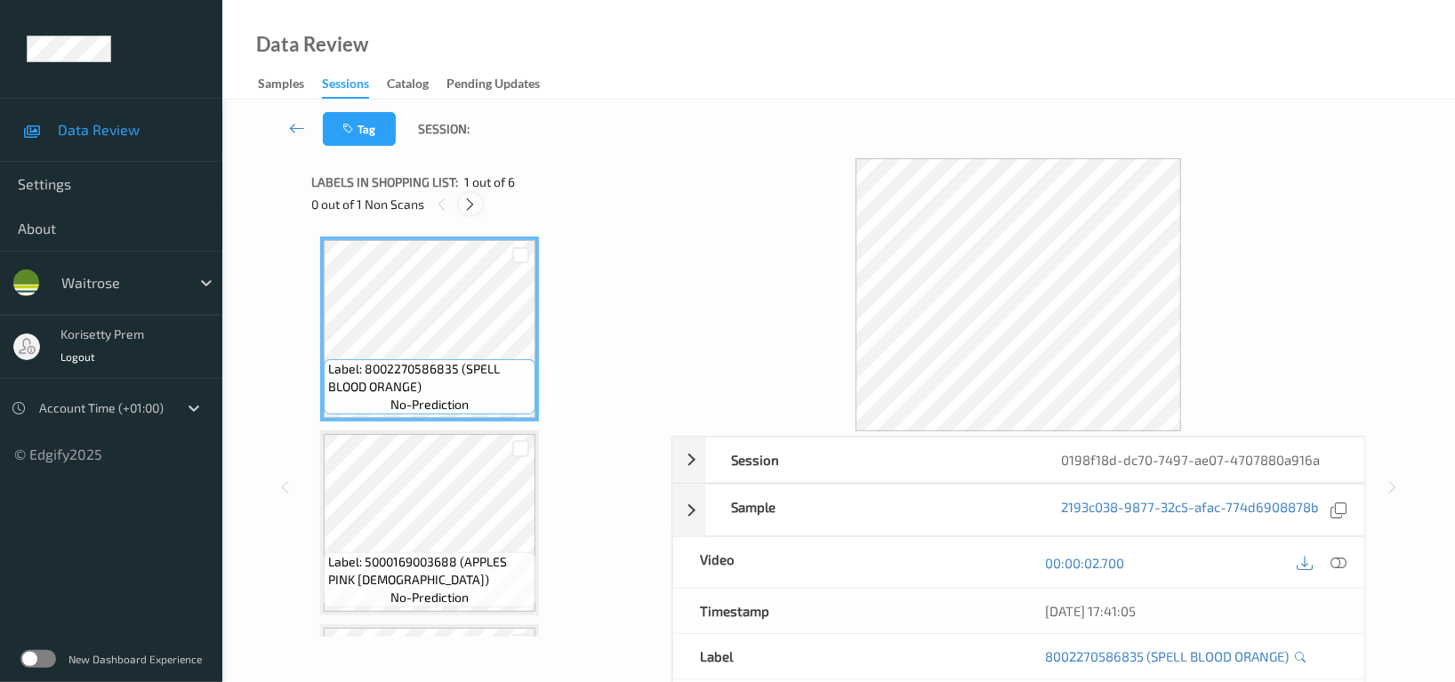
click at [470, 205] on icon at bounding box center [470, 205] width 15 height 16
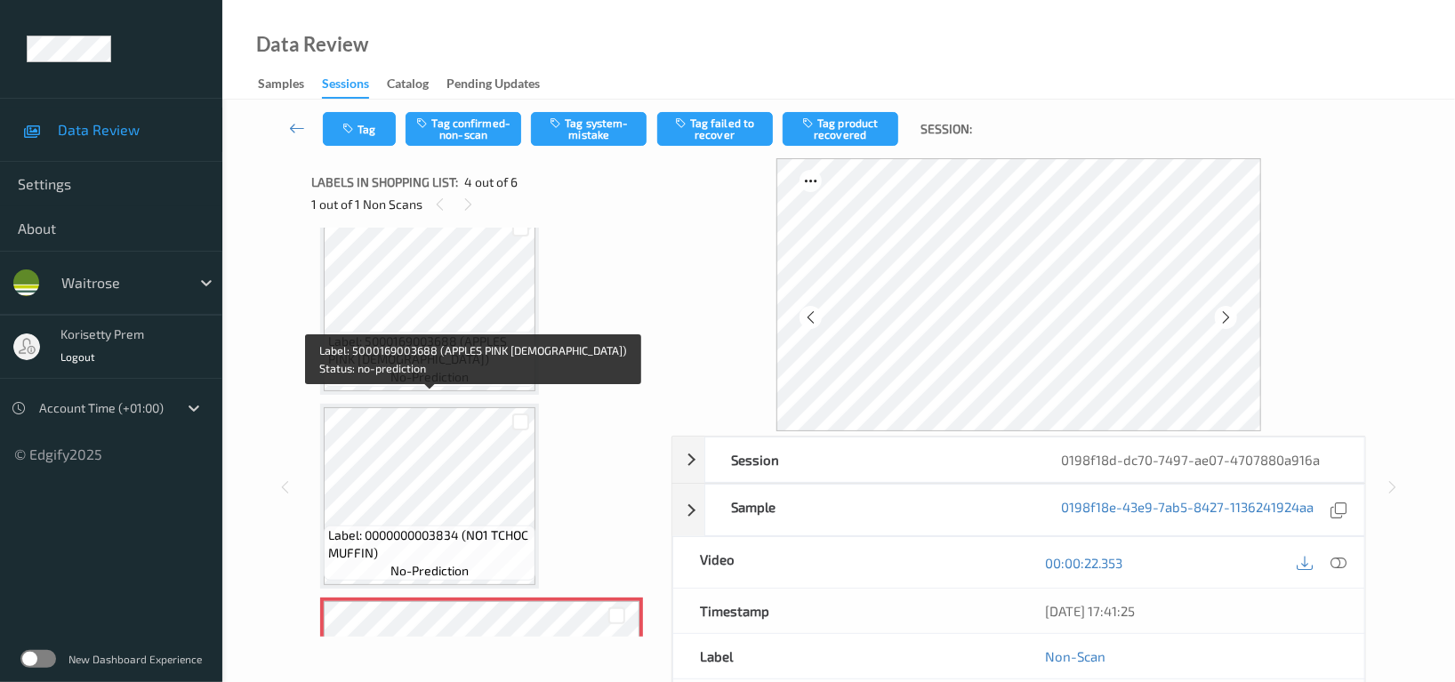
scroll to position [158, 0]
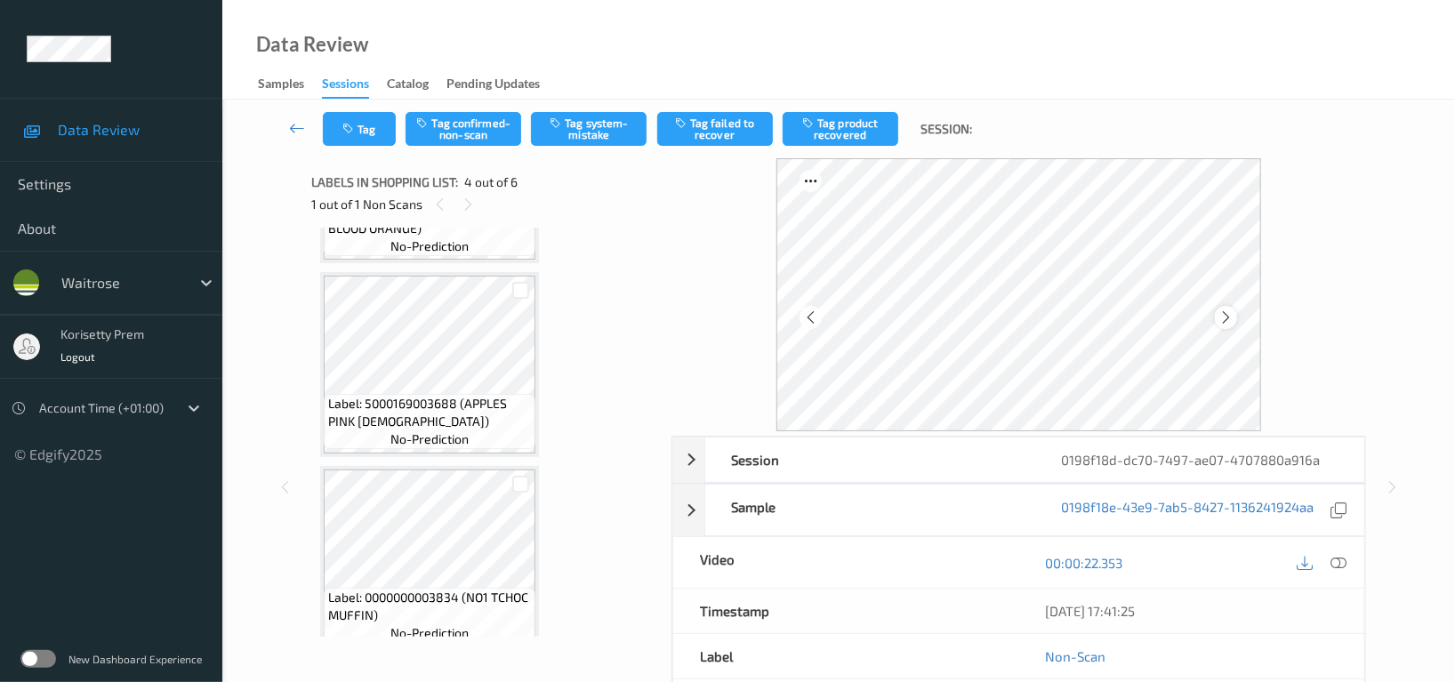
click at [1223, 318] on icon at bounding box center [1226, 318] width 15 height 16
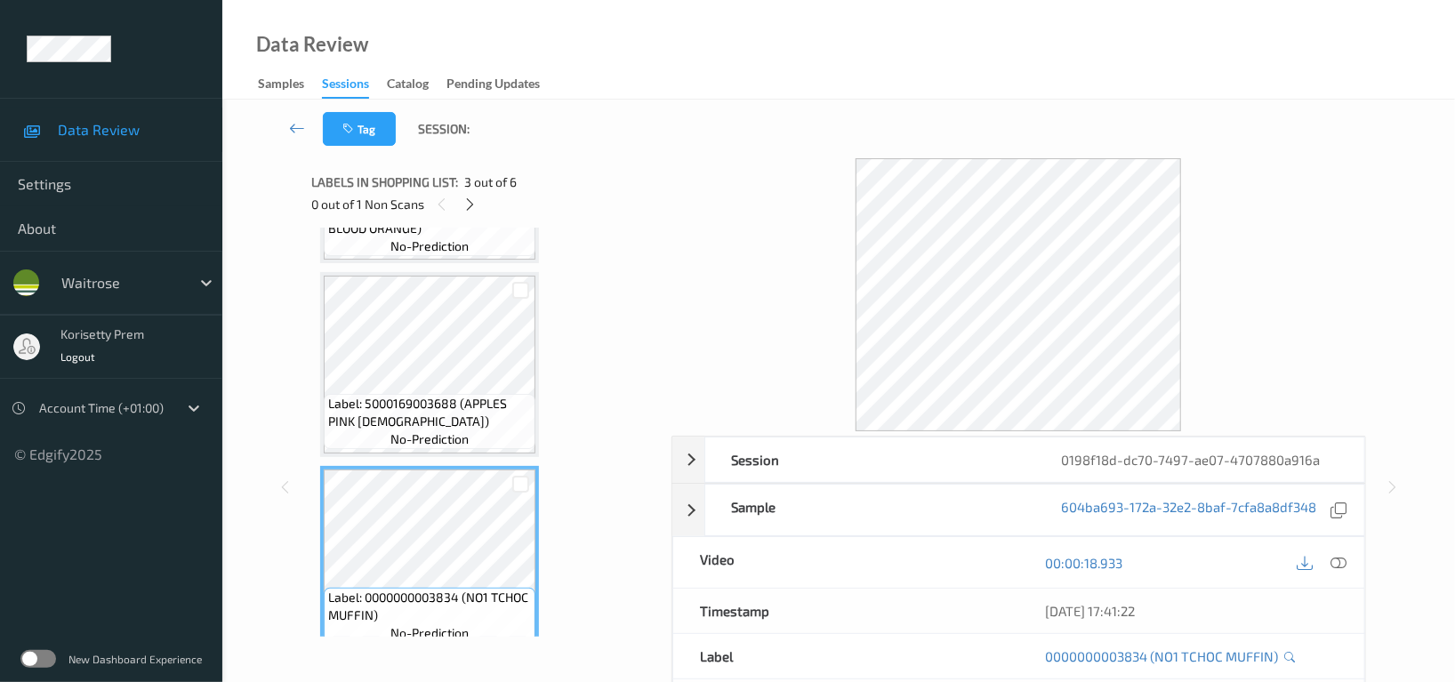
click at [383, 408] on span "Label: 5000169003688 (APPLES PINK LADY)" at bounding box center [429, 413] width 203 height 36
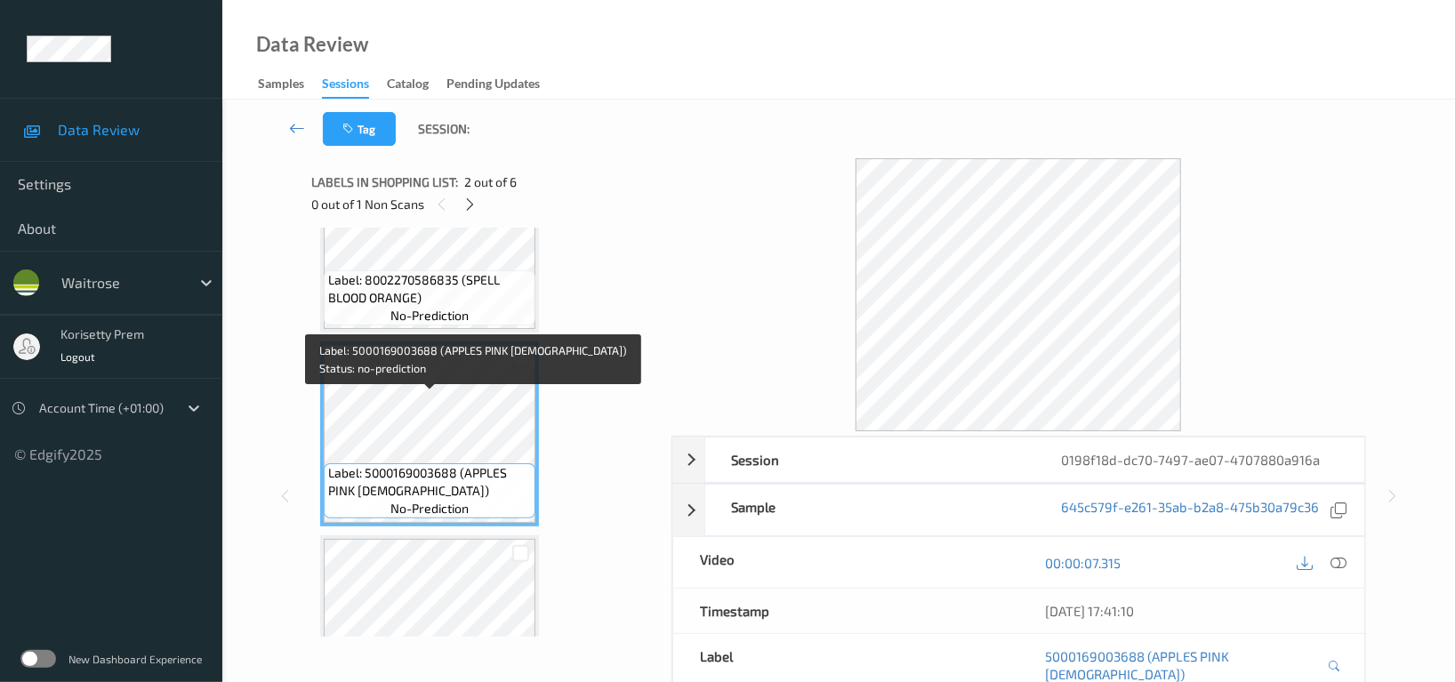
scroll to position [39, 0]
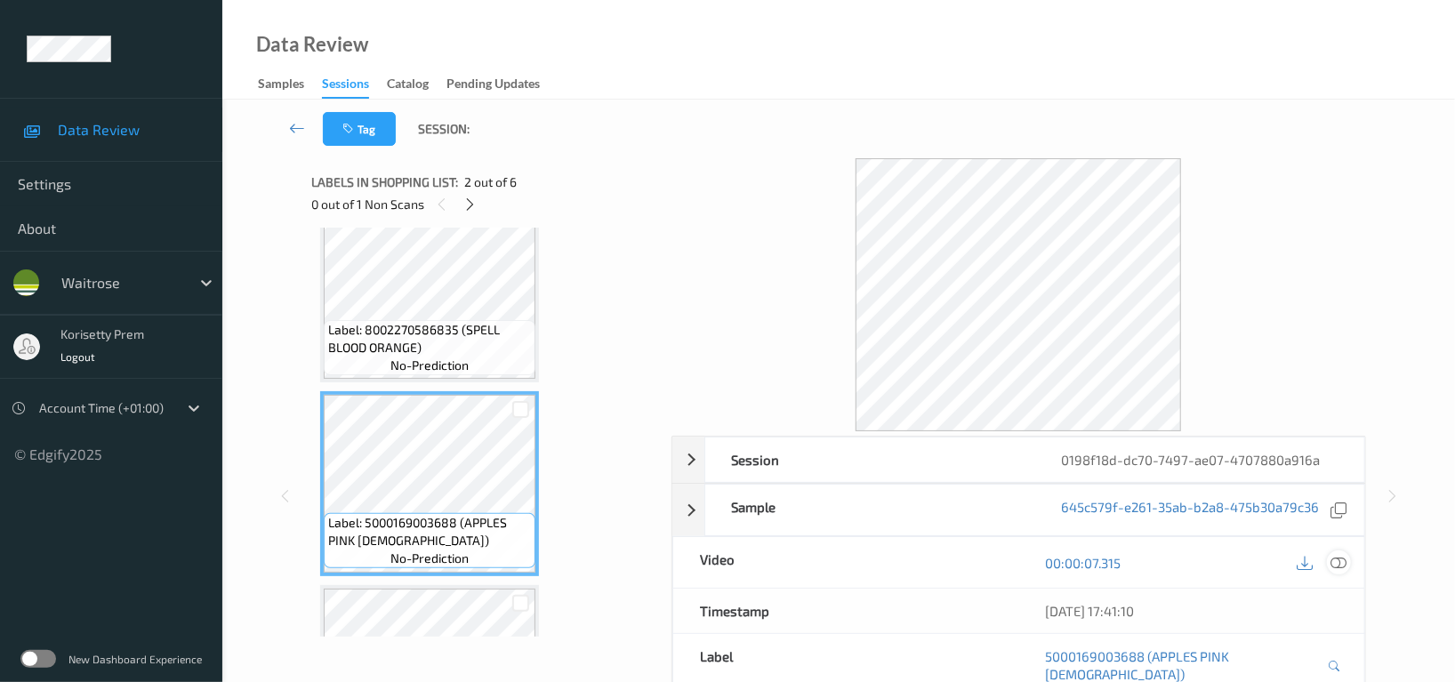
click at [1339, 565] on icon at bounding box center [1339, 563] width 16 height 16
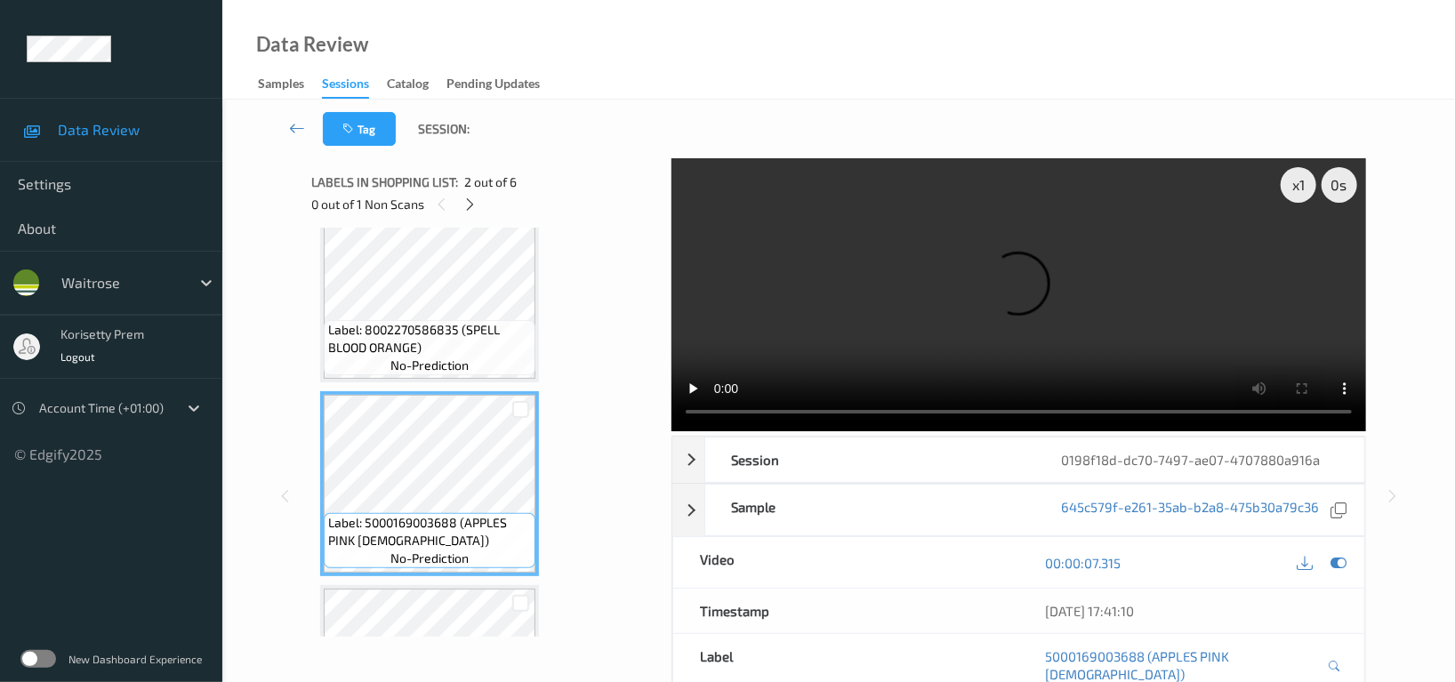
click at [979, 263] on video at bounding box center [1019, 294] width 695 height 273
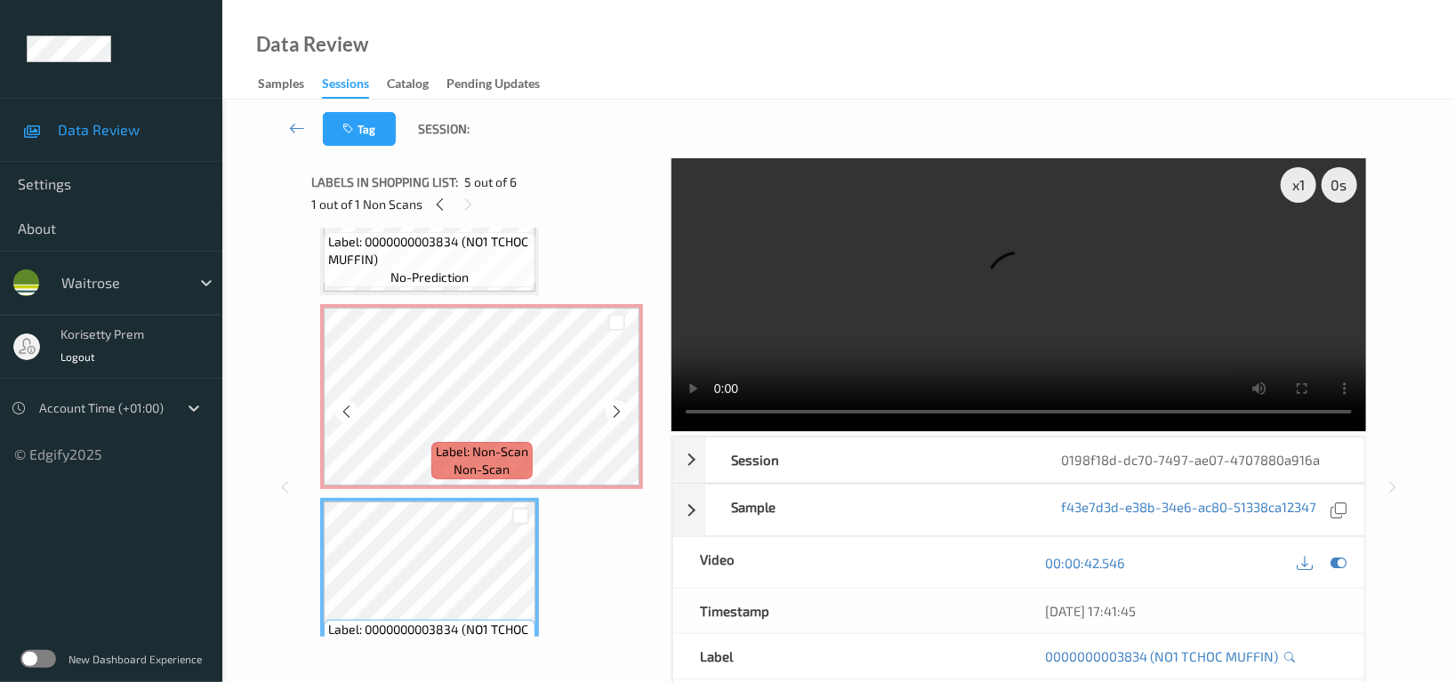
scroll to position [395, 0]
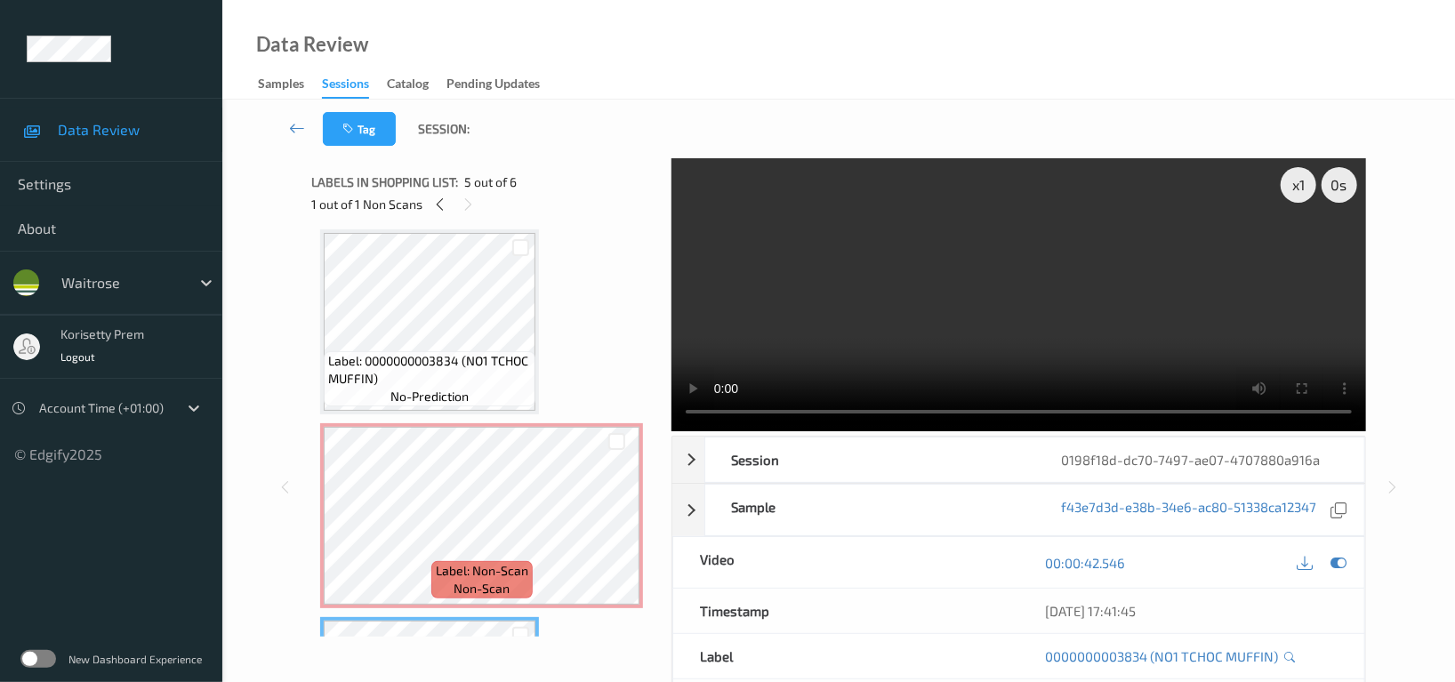
click at [432, 226] on div "Labels in shopping list: 5 out of 6 1 out of 1 Non Scans" at bounding box center [484, 192] width 347 height 69
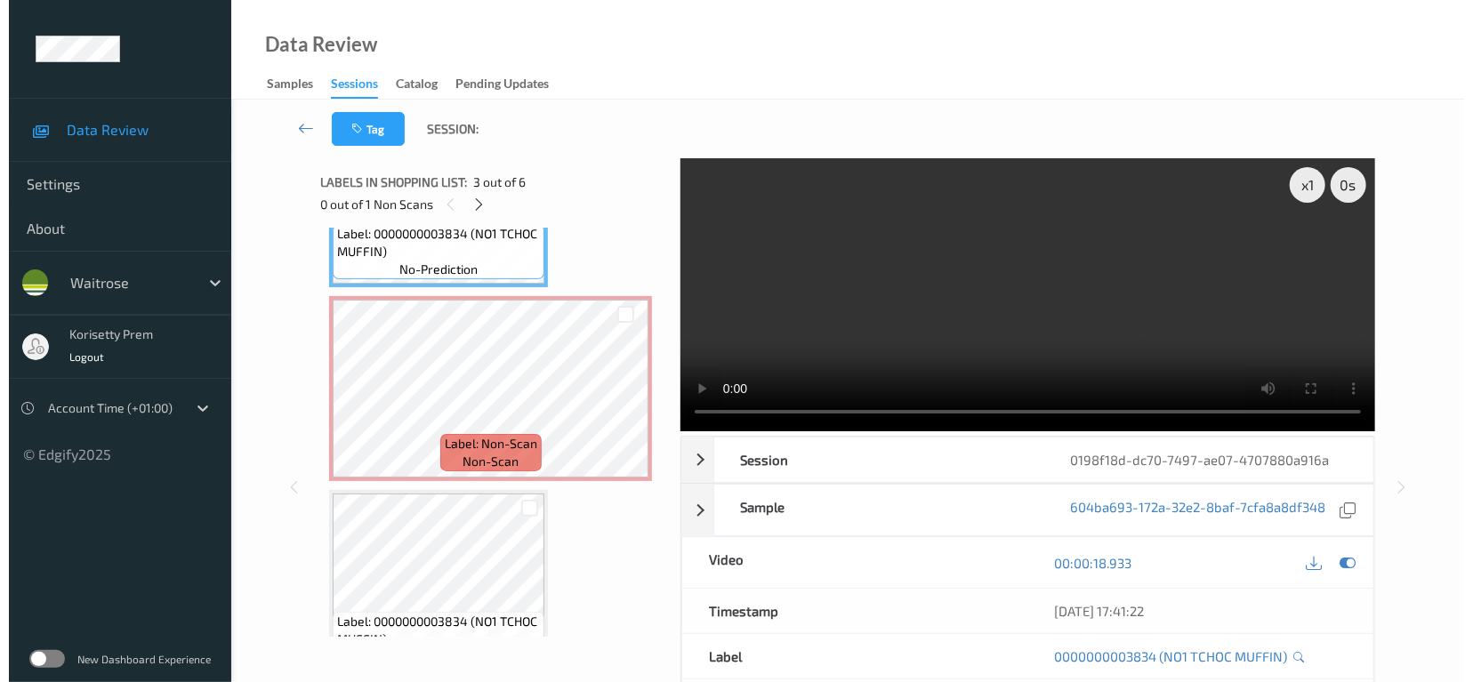
scroll to position [521, 0]
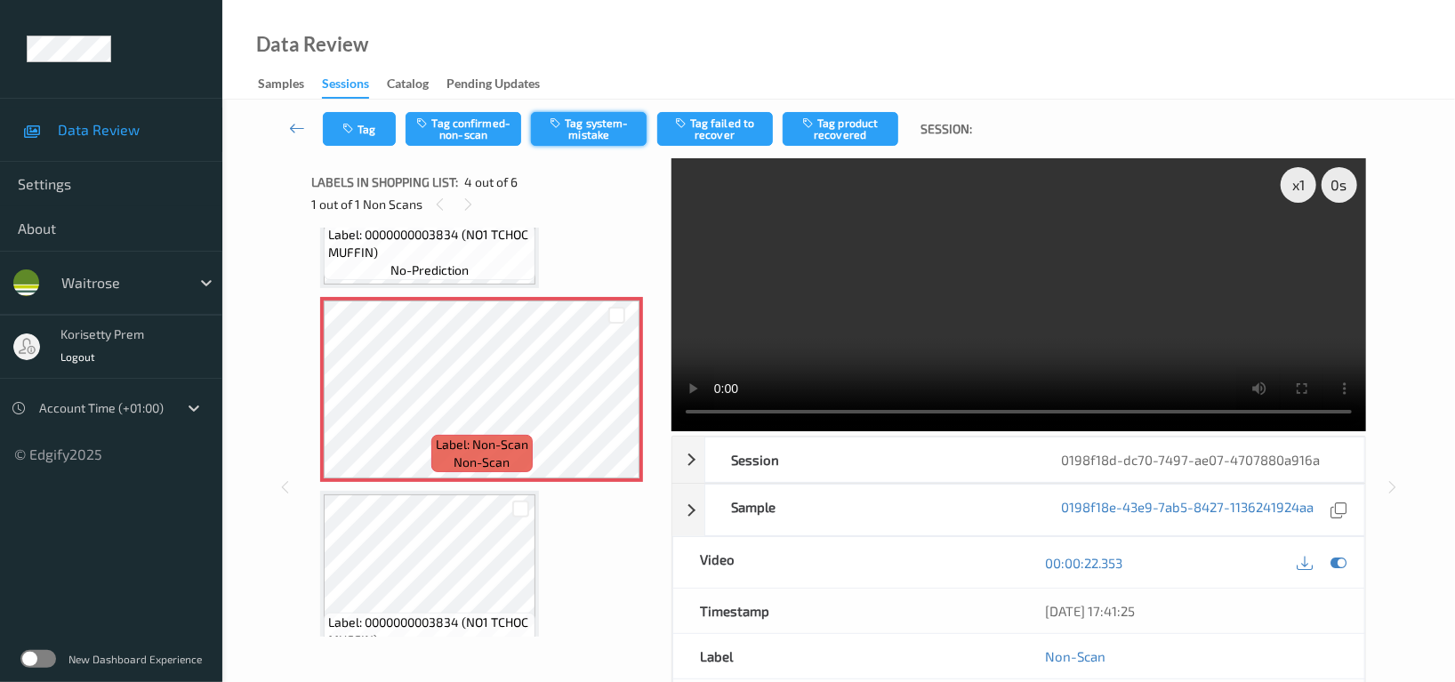
click at [588, 134] on button "Tag system-mistake" at bounding box center [589, 129] width 116 height 34
click at [364, 129] on button "Tag" at bounding box center [359, 129] width 73 height 34
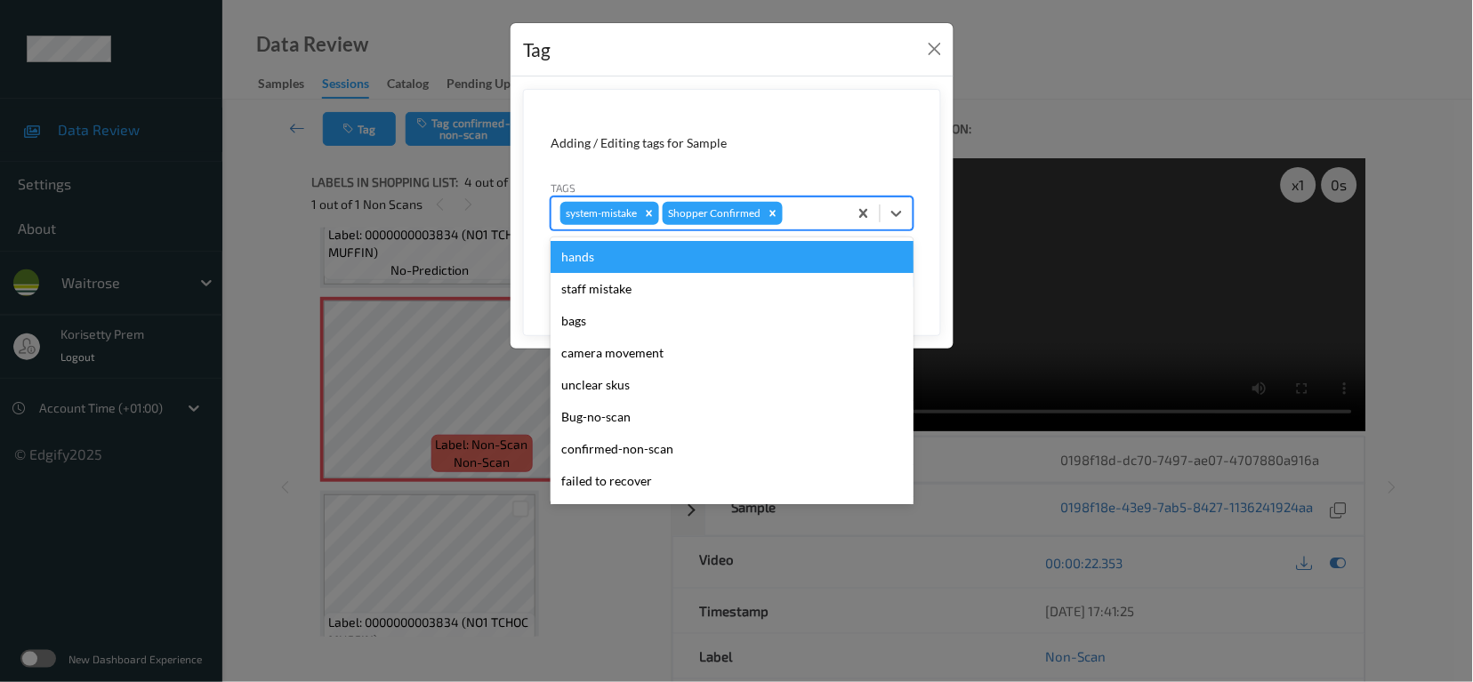
click at [830, 223] on div at bounding box center [812, 213] width 52 height 21
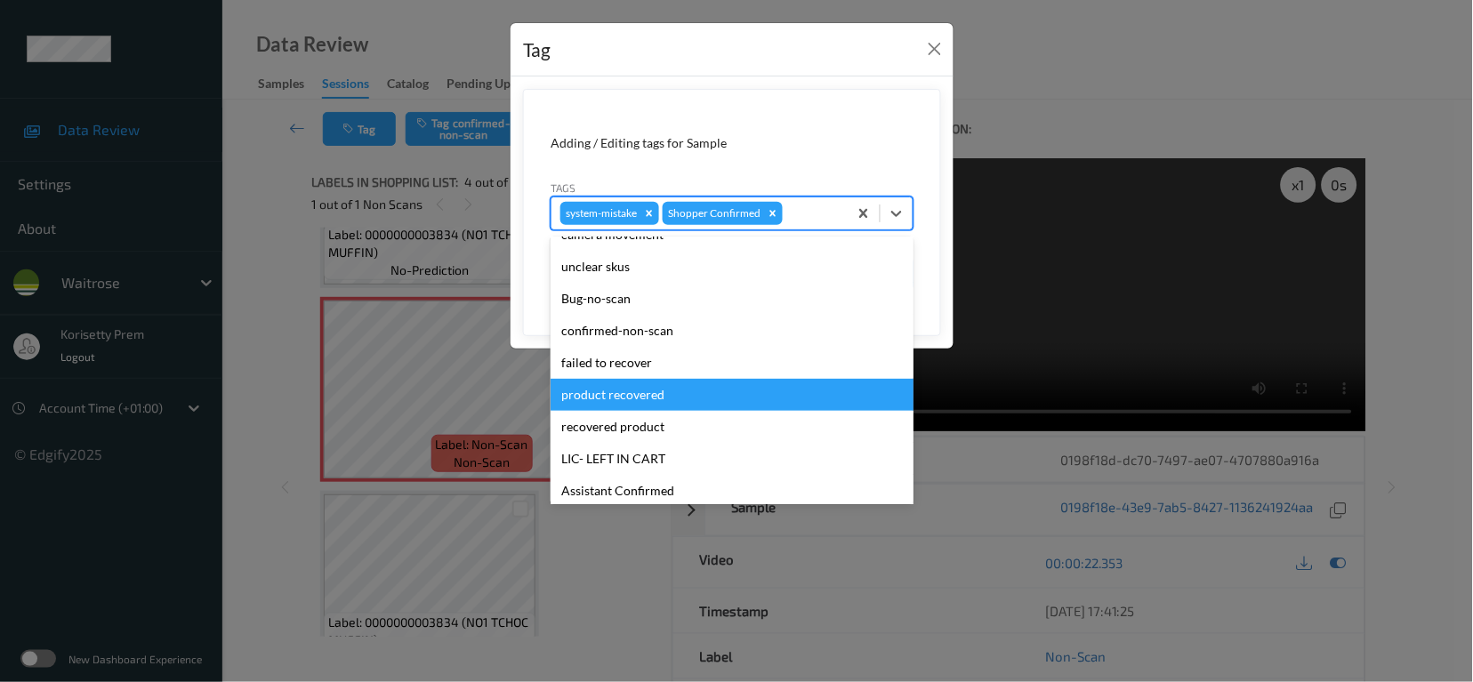
scroll to position [379, 0]
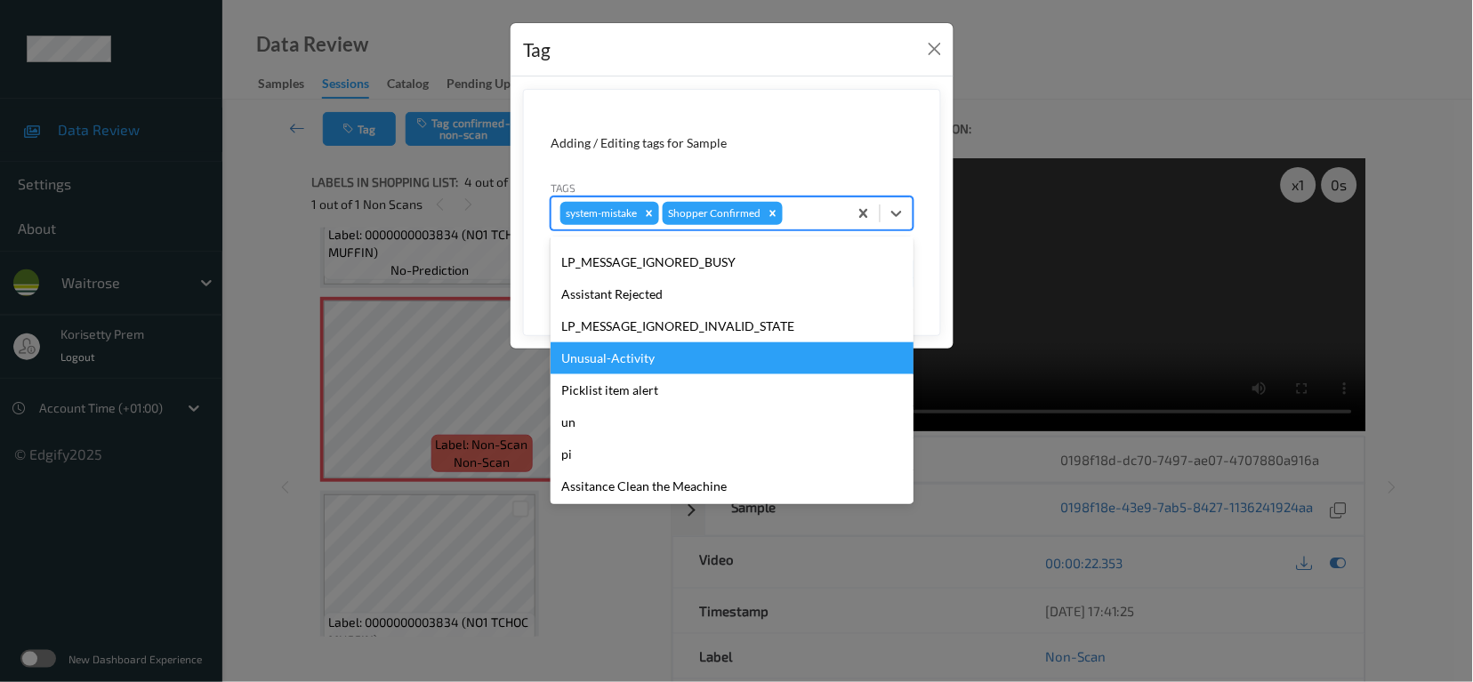
click at [673, 357] on div "Unusual-Activity" at bounding box center [732, 358] width 363 height 32
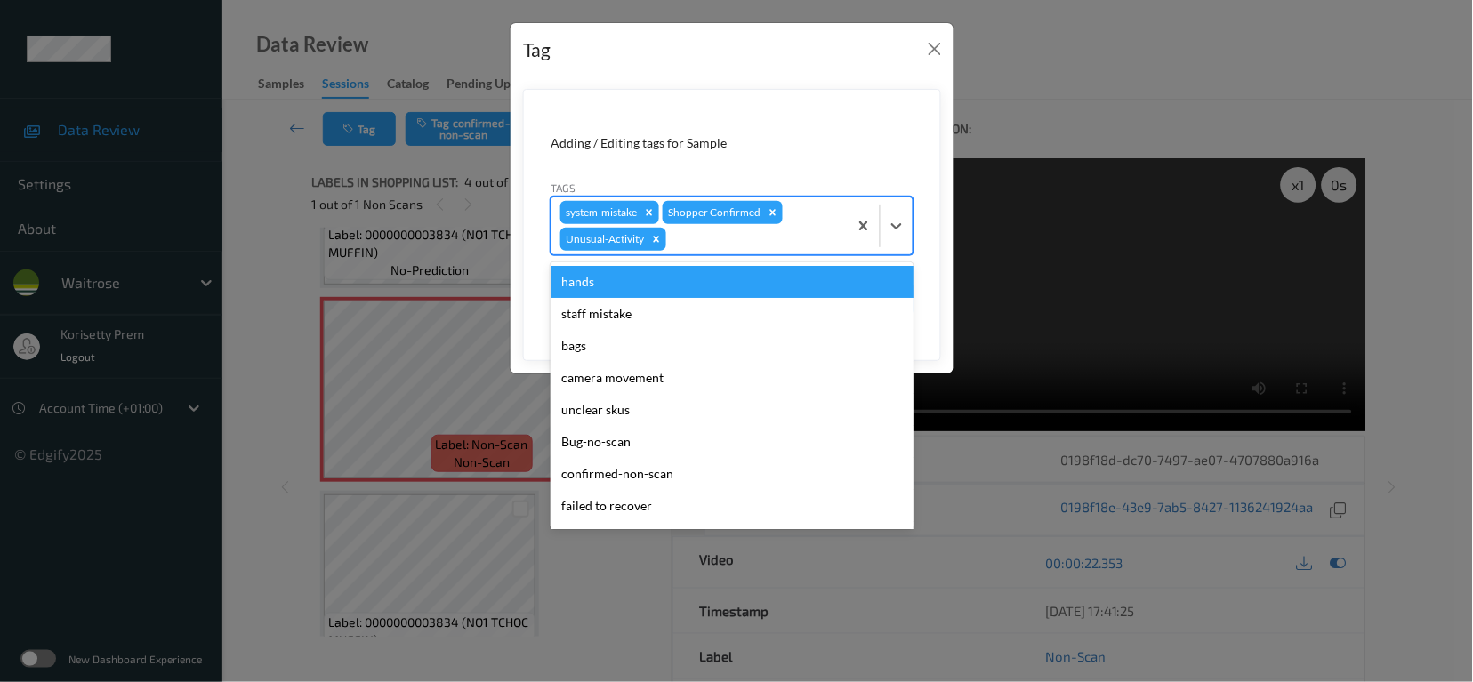
click at [729, 239] on div at bounding box center [754, 239] width 169 height 21
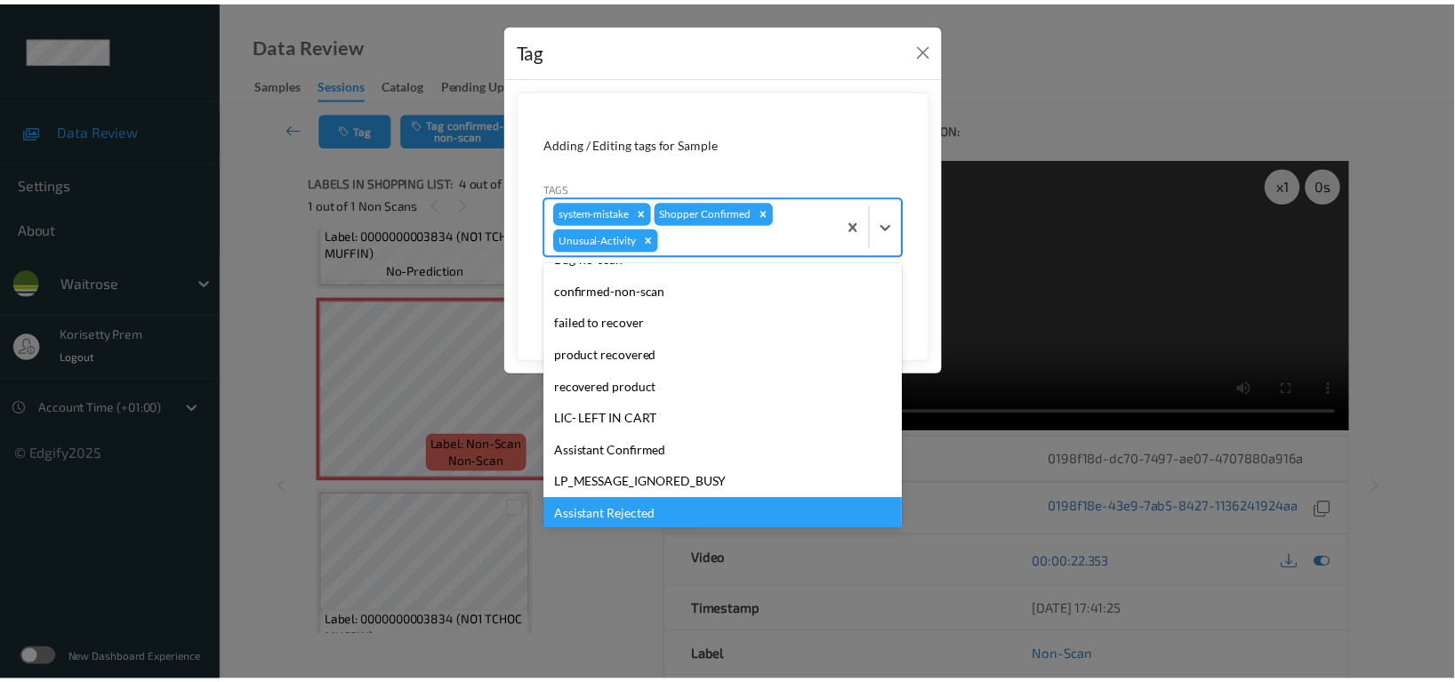
scroll to position [348, 0]
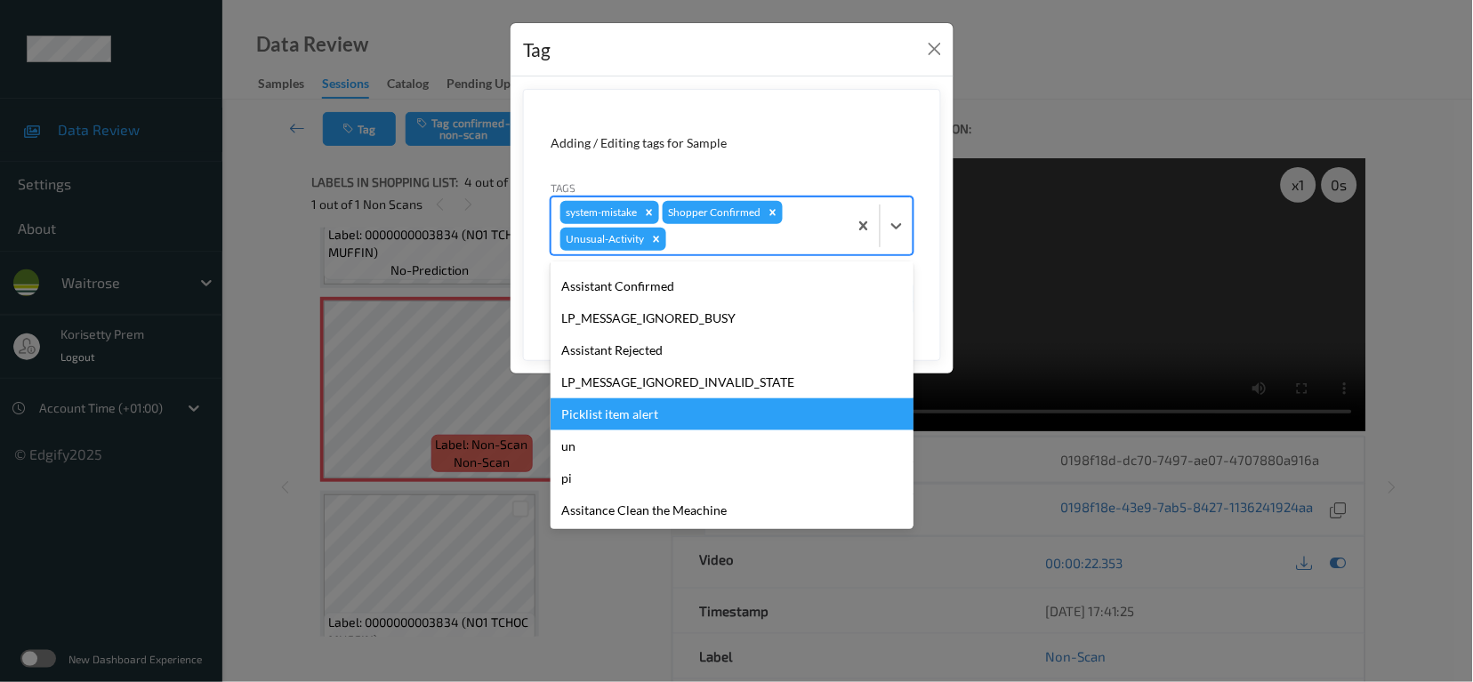
click at [700, 418] on div "Picklist item alert" at bounding box center [732, 415] width 363 height 32
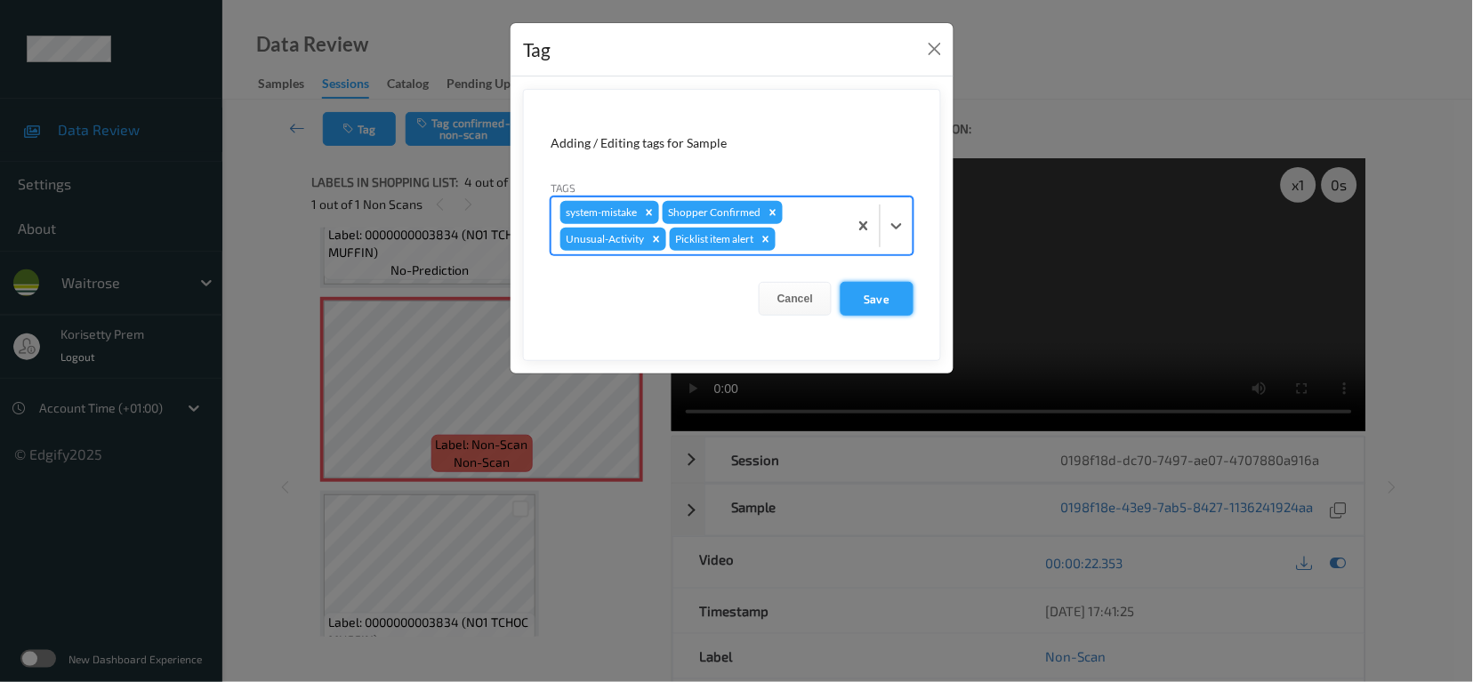
click at [889, 290] on button "Save" at bounding box center [877, 299] width 73 height 34
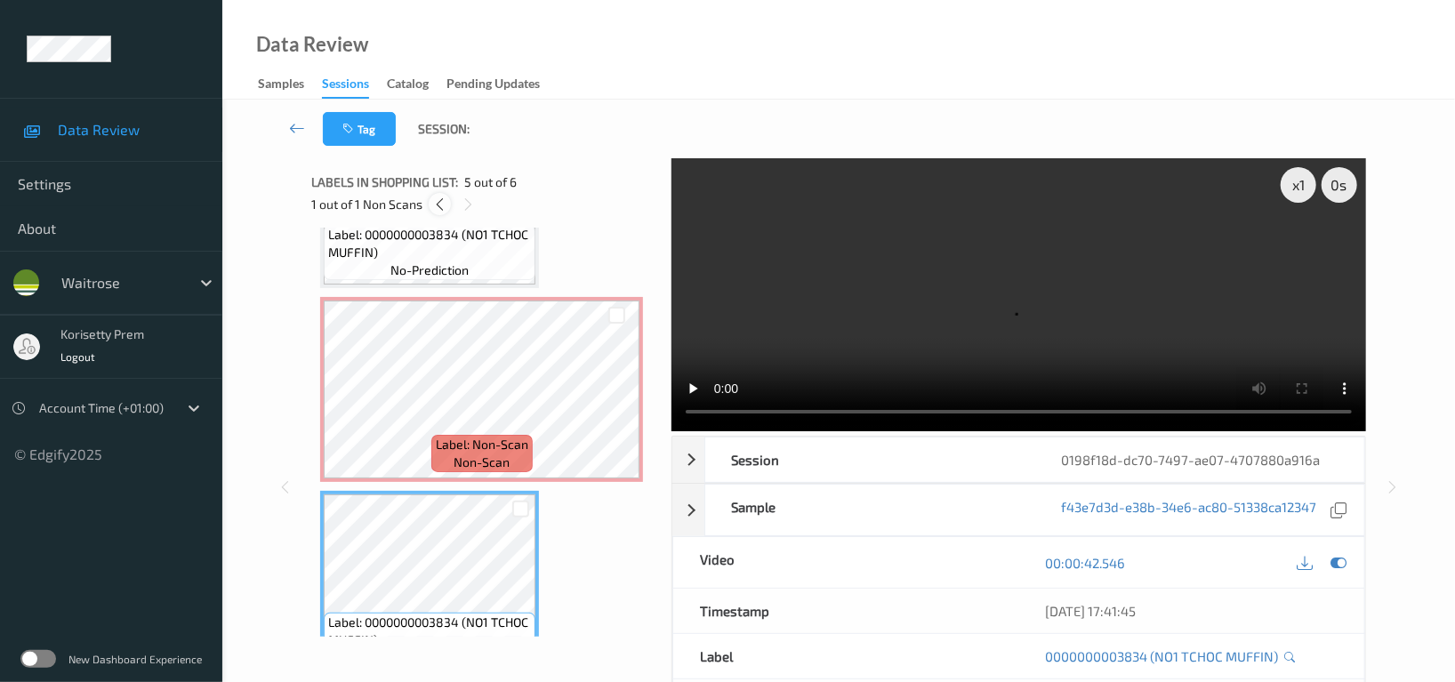
click at [439, 203] on icon at bounding box center [439, 205] width 15 height 16
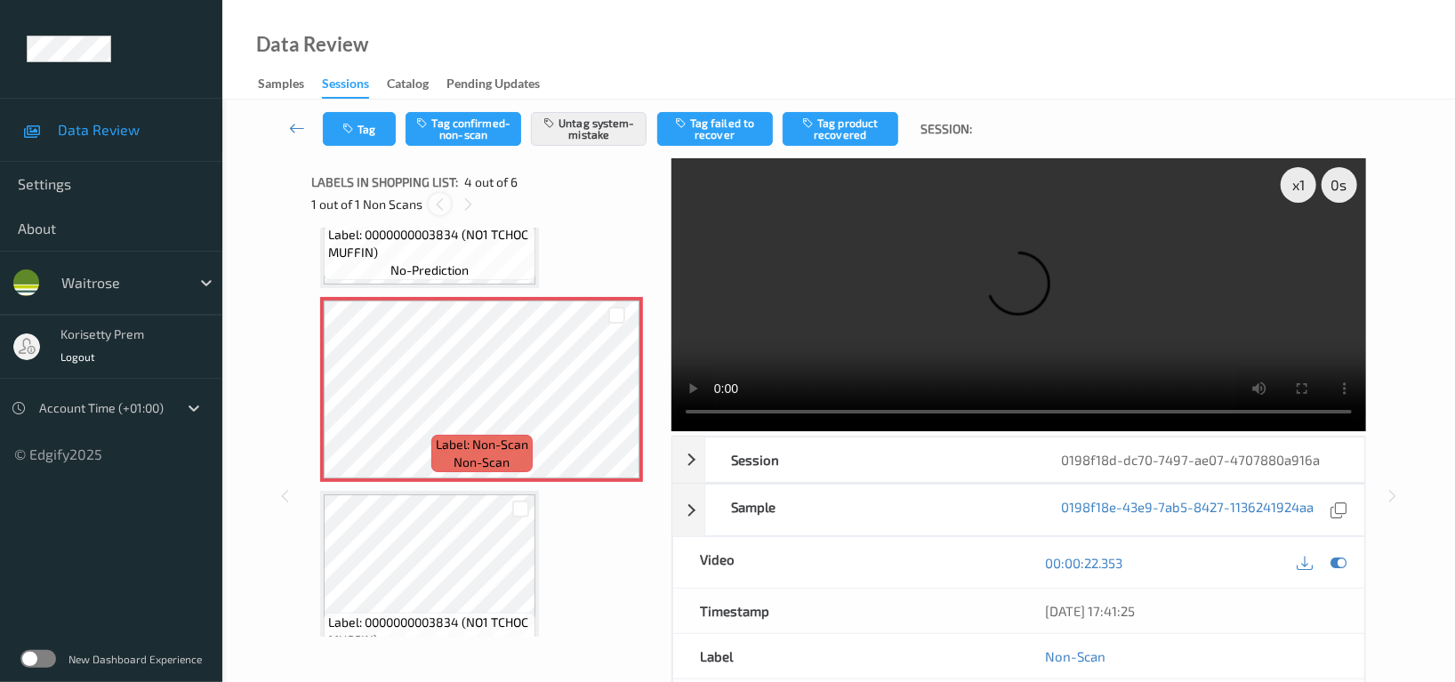
scroll to position [395, 0]
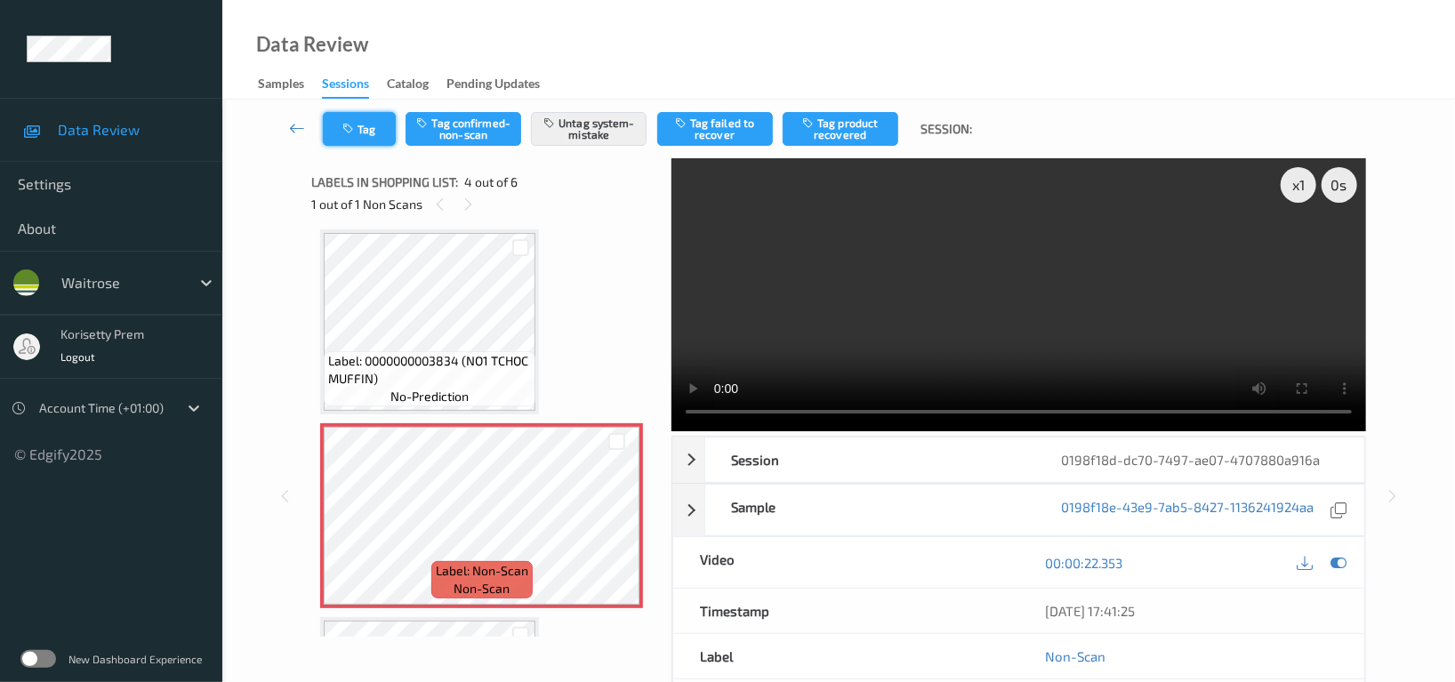
click at [362, 144] on button "Tag" at bounding box center [359, 129] width 73 height 34
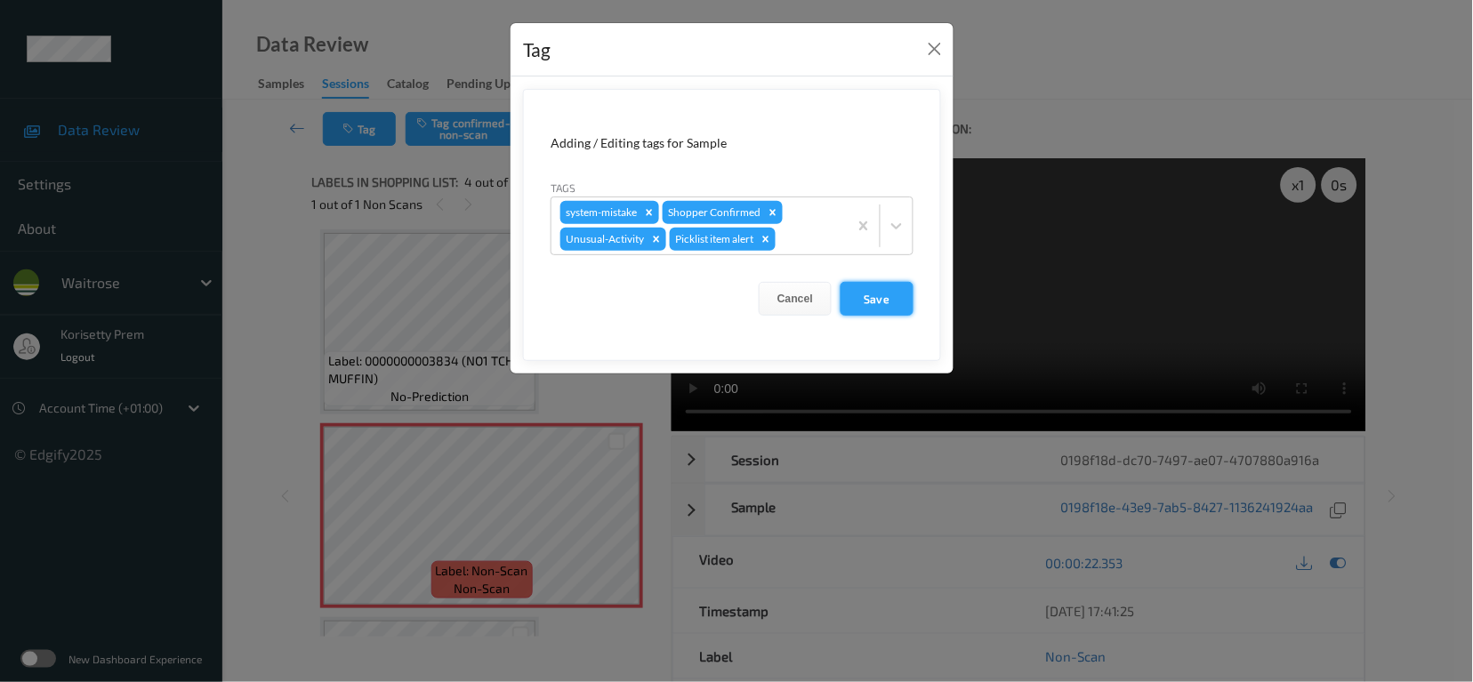
click at [876, 306] on button "Save" at bounding box center [877, 299] width 73 height 34
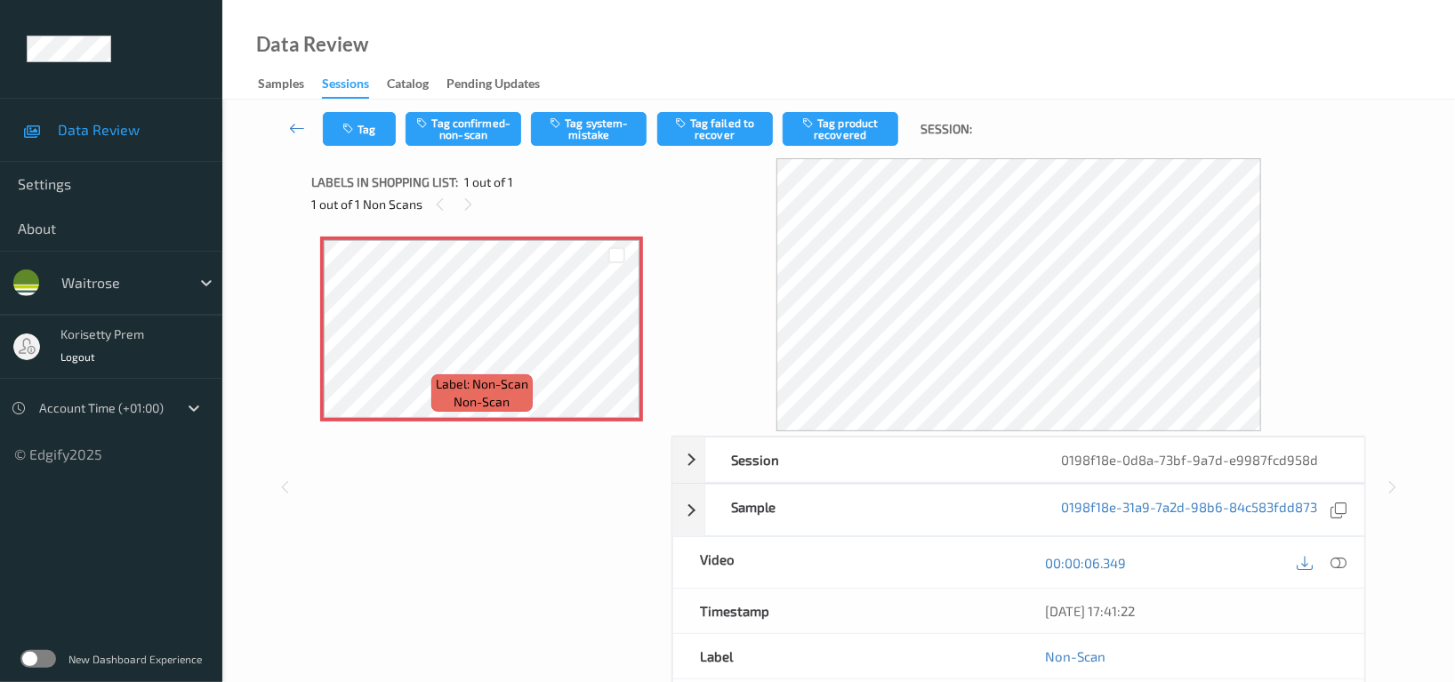
click at [908, 57] on div "Data Review Samples Sessions Catalog Pending Updates" at bounding box center [838, 50] width 1233 height 100
click at [1340, 567] on icon at bounding box center [1339, 563] width 16 height 16
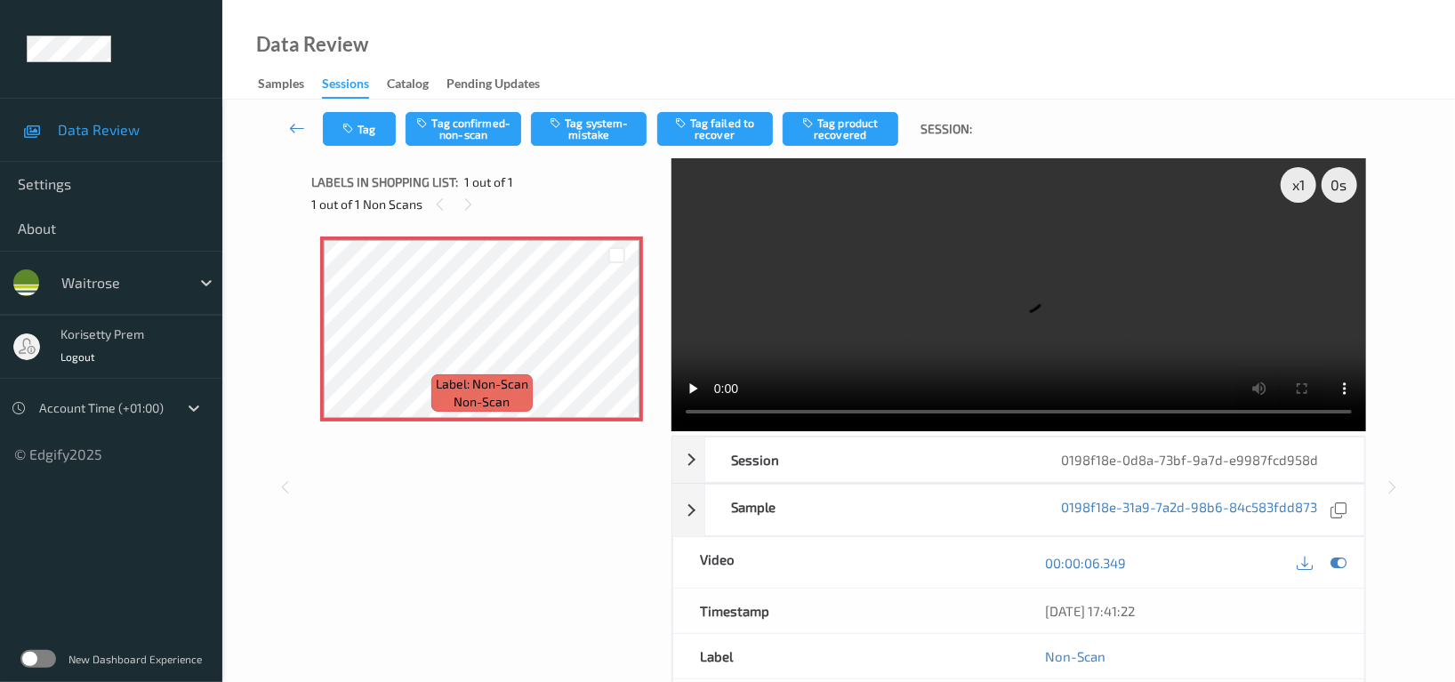
click at [657, 415] on div "x 1 0 s Session 0198f18e-0d8a-73bf-9a7d-e9987fcd958d Session ID 0198f18e-0d8a-7…" at bounding box center [838, 487] width 1054 height 658
click at [1035, 258] on video at bounding box center [1019, 294] width 695 height 273
click at [929, 275] on video at bounding box center [1019, 294] width 695 height 273
click at [1061, 295] on video at bounding box center [1019, 294] width 695 height 273
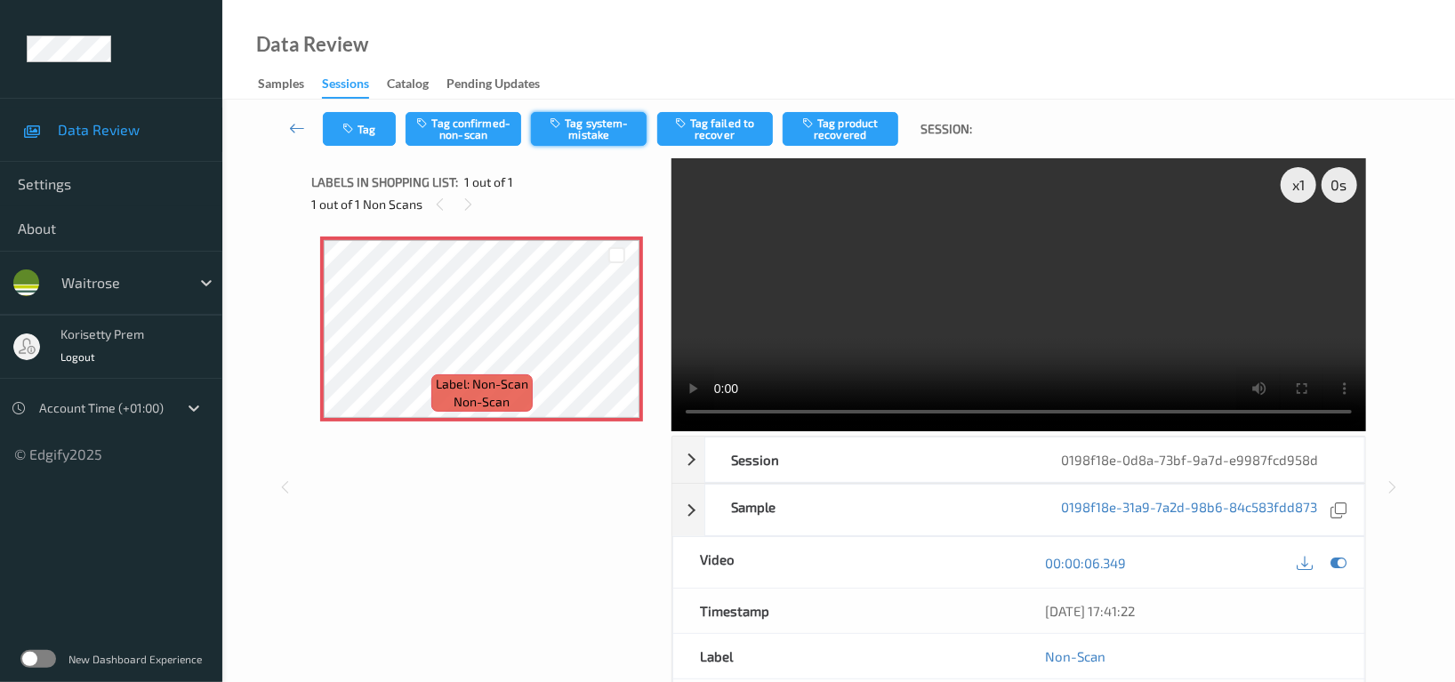
click at [580, 126] on button "Tag system-mistake" at bounding box center [589, 129] width 116 height 34
click at [367, 128] on button "Tag" at bounding box center [359, 129] width 73 height 34
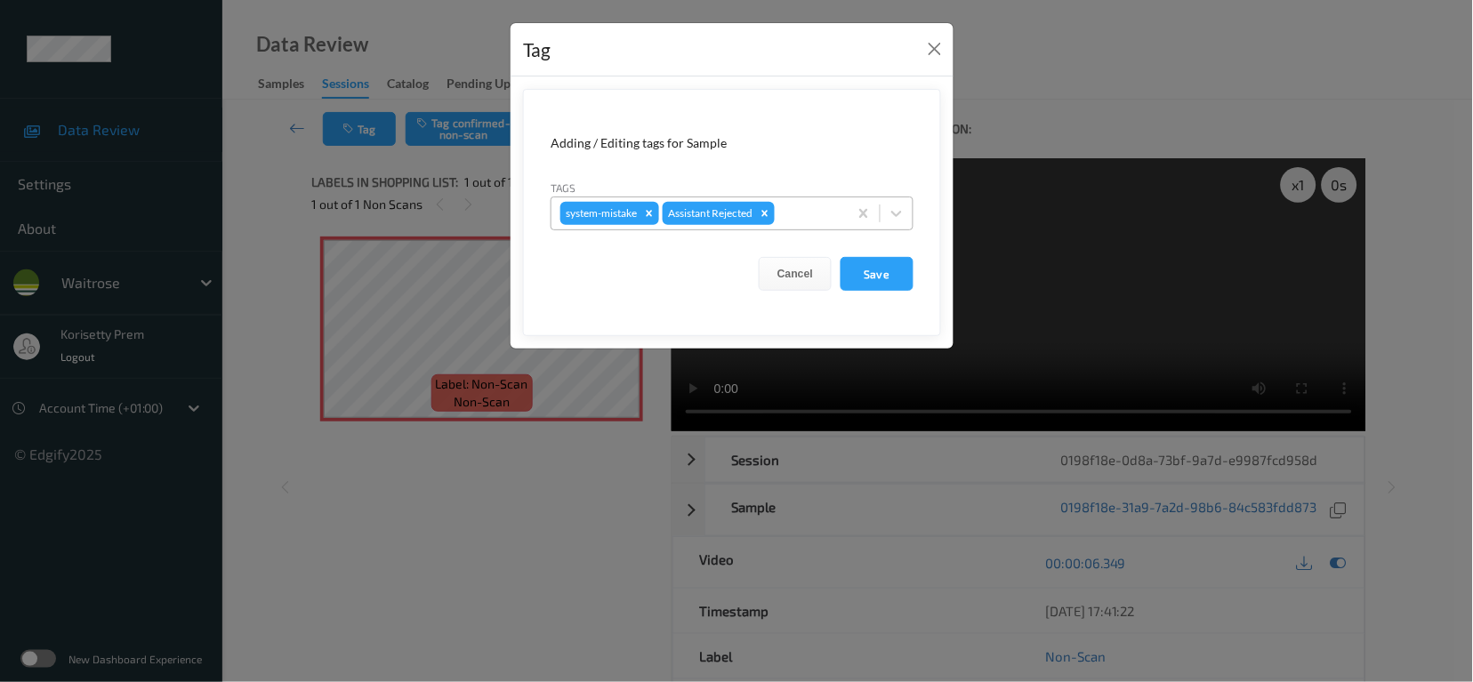
click at [807, 219] on div at bounding box center [808, 213] width 60 height 21
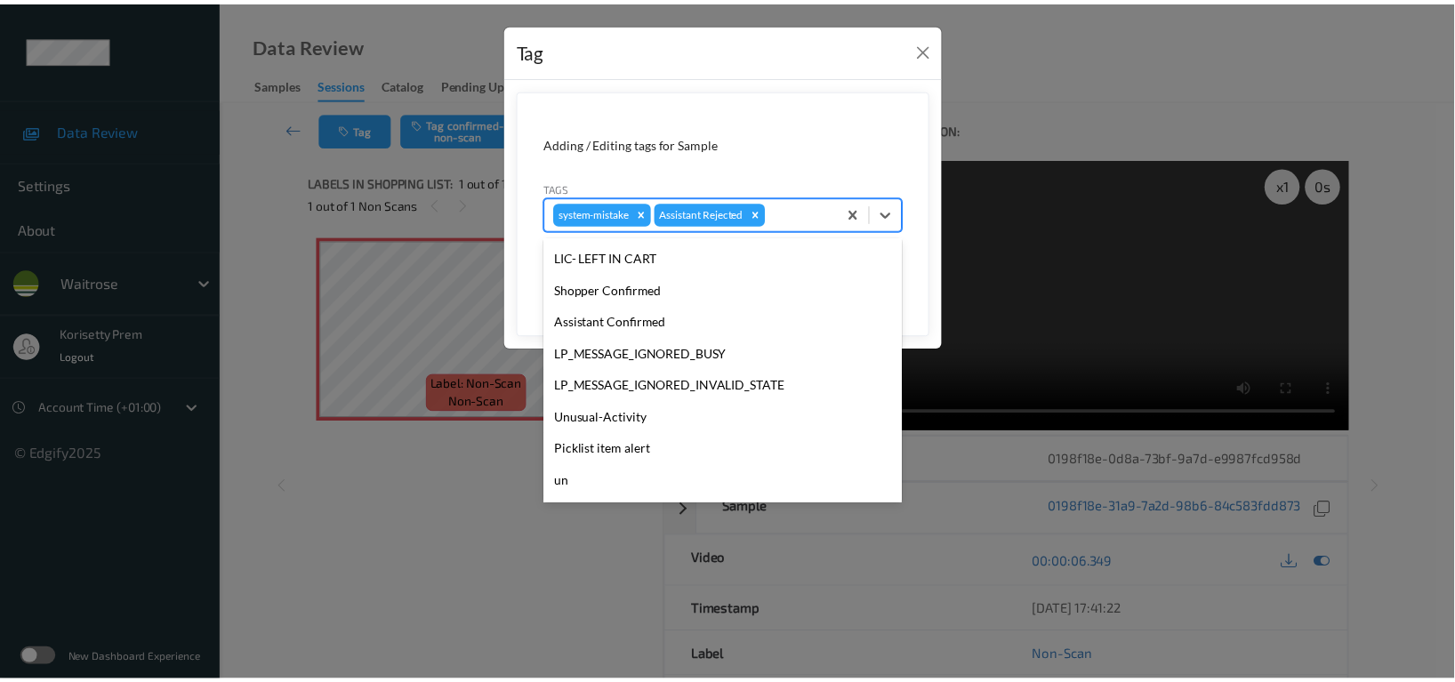
scroll to position [355, 0]
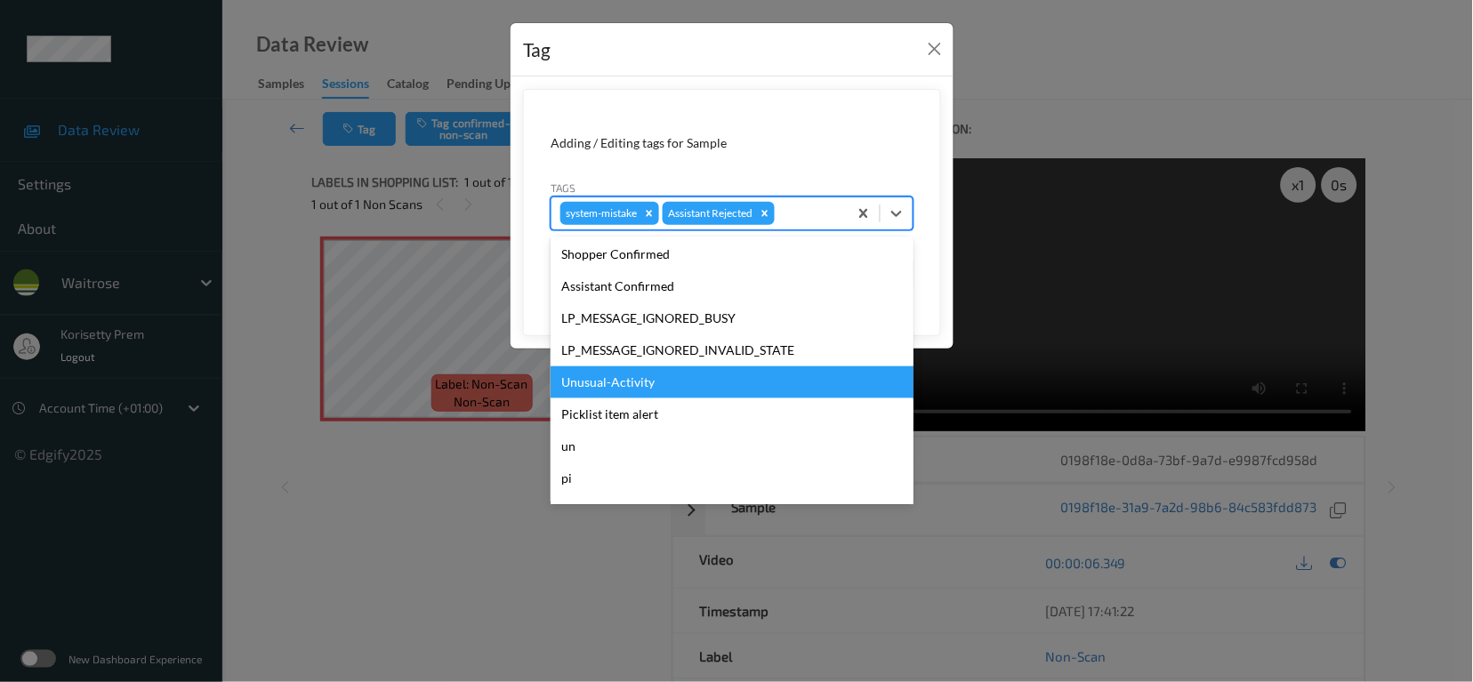
click at [662, 383] on div "Unusual-Activity" at bounding box center [732, 383] width 363 height 32
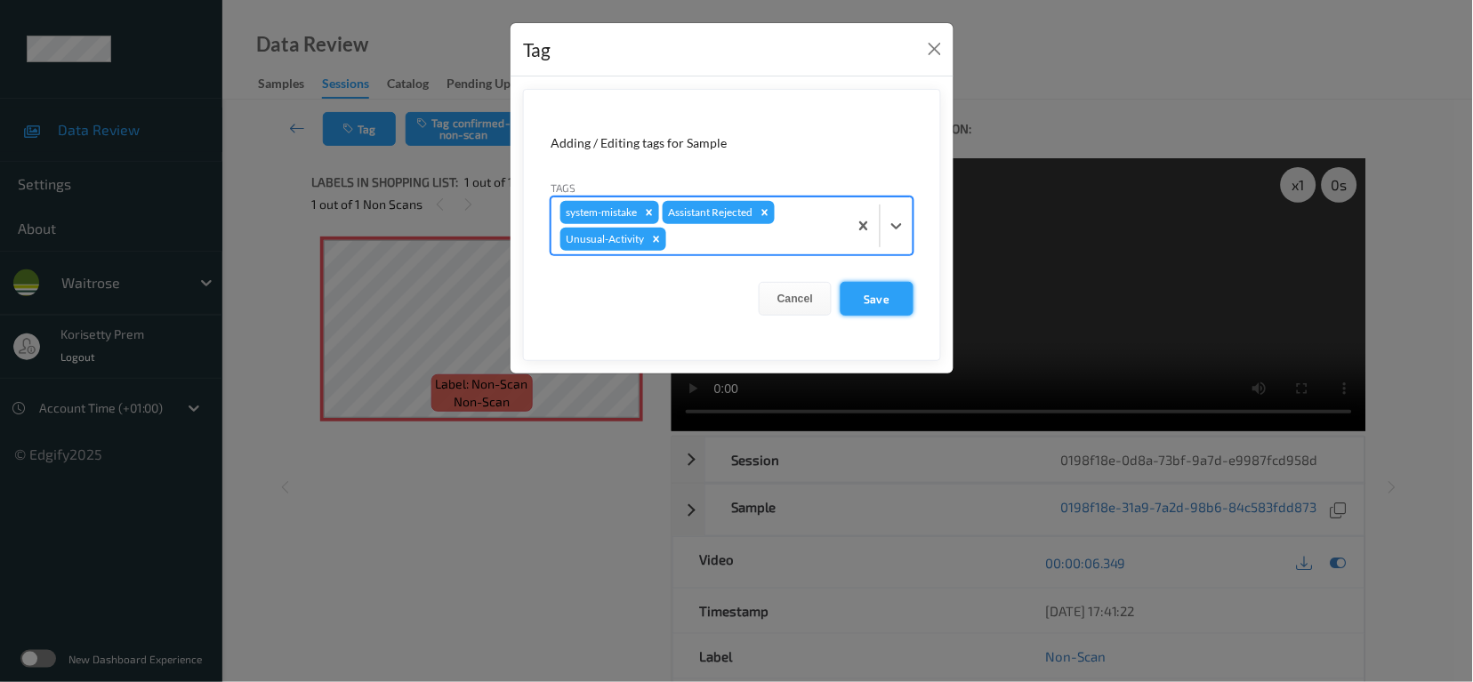
click at [885, 299] on button "Save" at bounding box center [877, 299] width 73 height 34
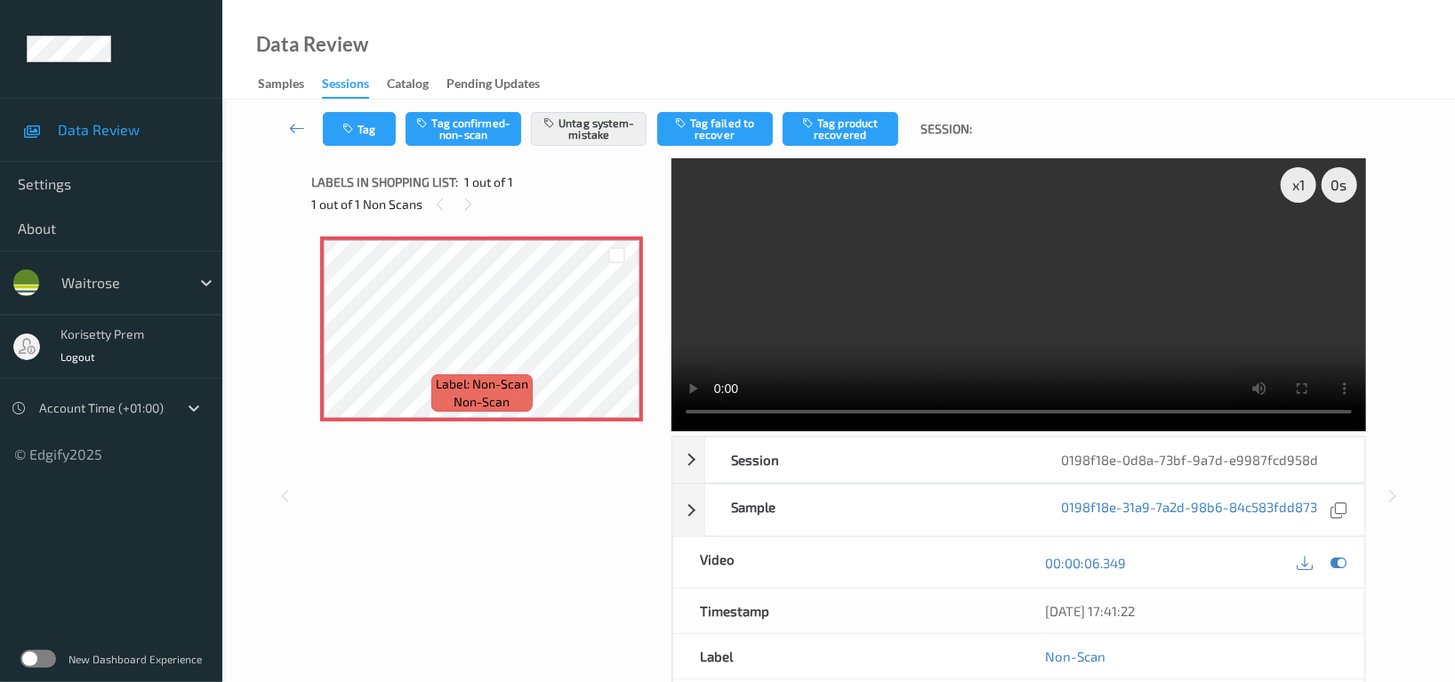
click at [863, 209] on video at bounding box center [1019, 294] width 695 height 273
click at [997, 321] on video at bounding box center [1019, 294] width 695 height 273
click at [339, 116] on button "Tag" at bounding box center [359, 129] width 73 height 34
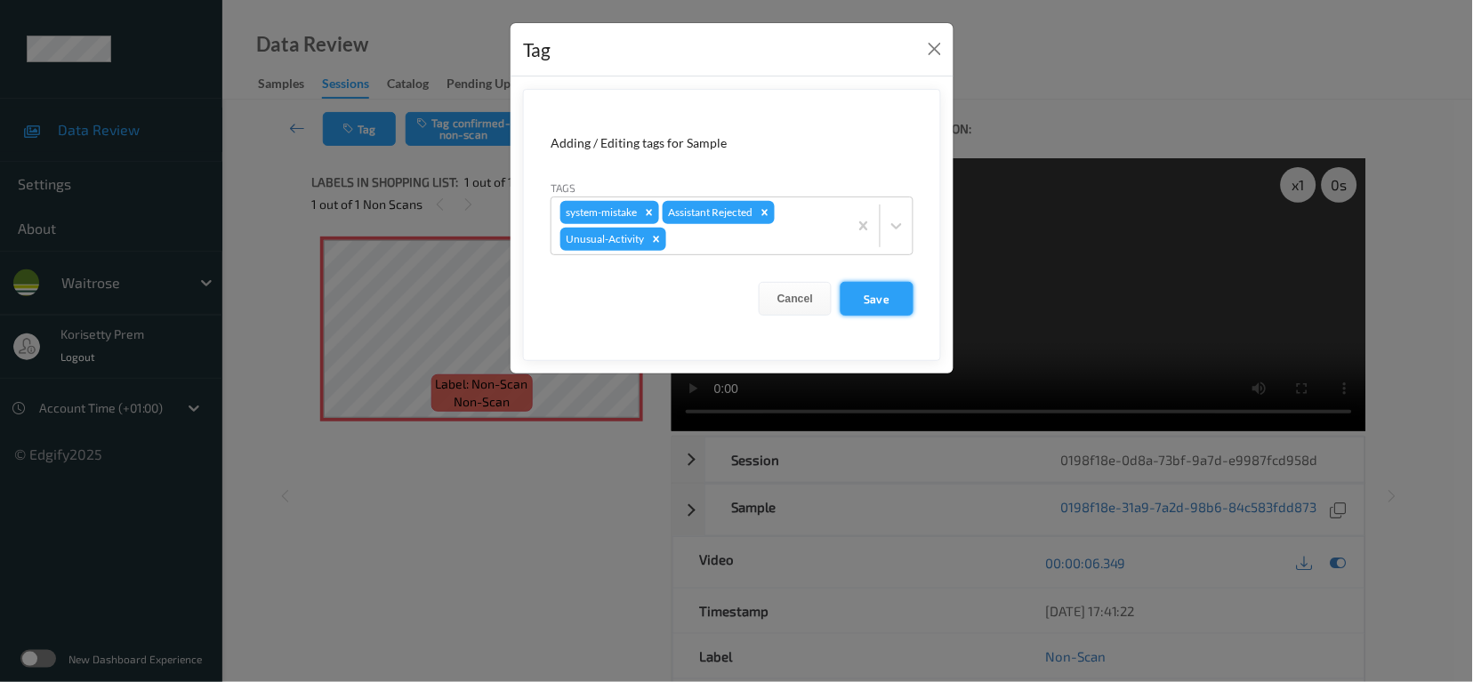
click at [898, 300] on button "Save" at bounding box center [877, 299] width 73 height 34
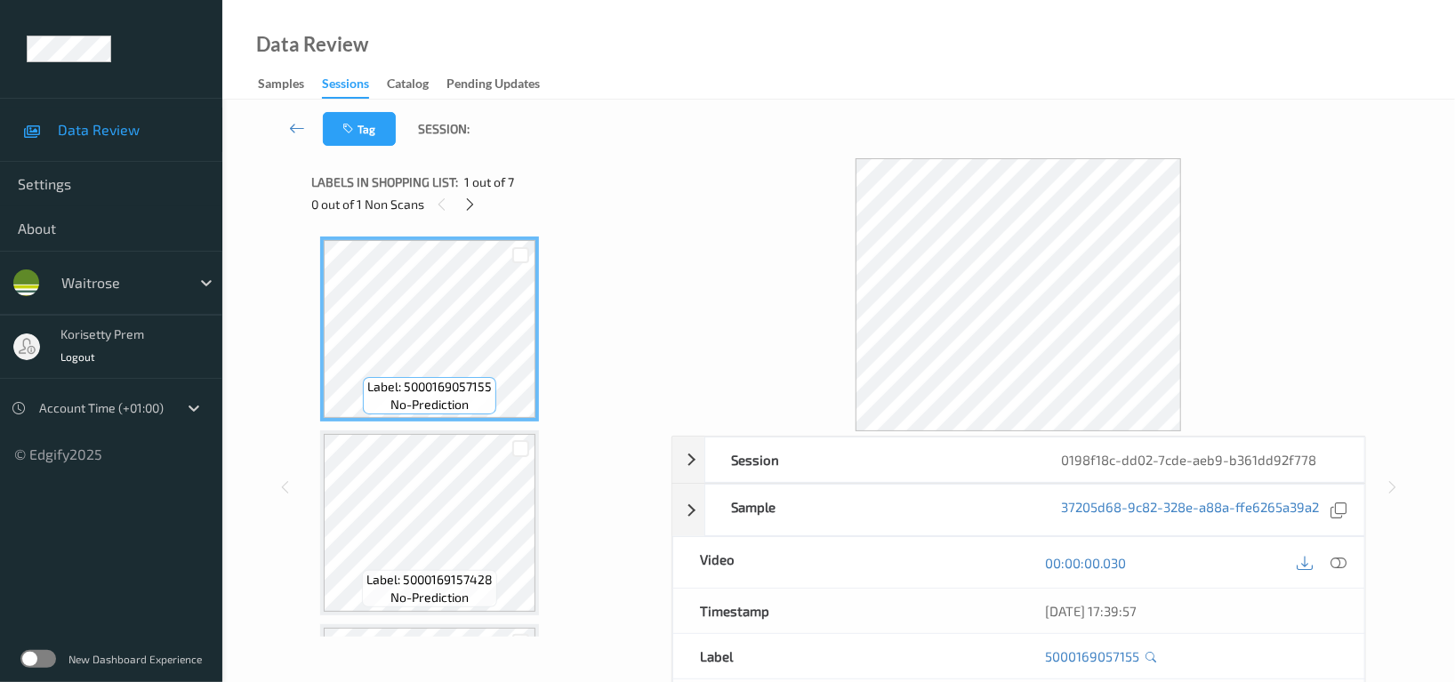
click at [729, 165] on div at bounding box center [1019, 294] width 695 height 273
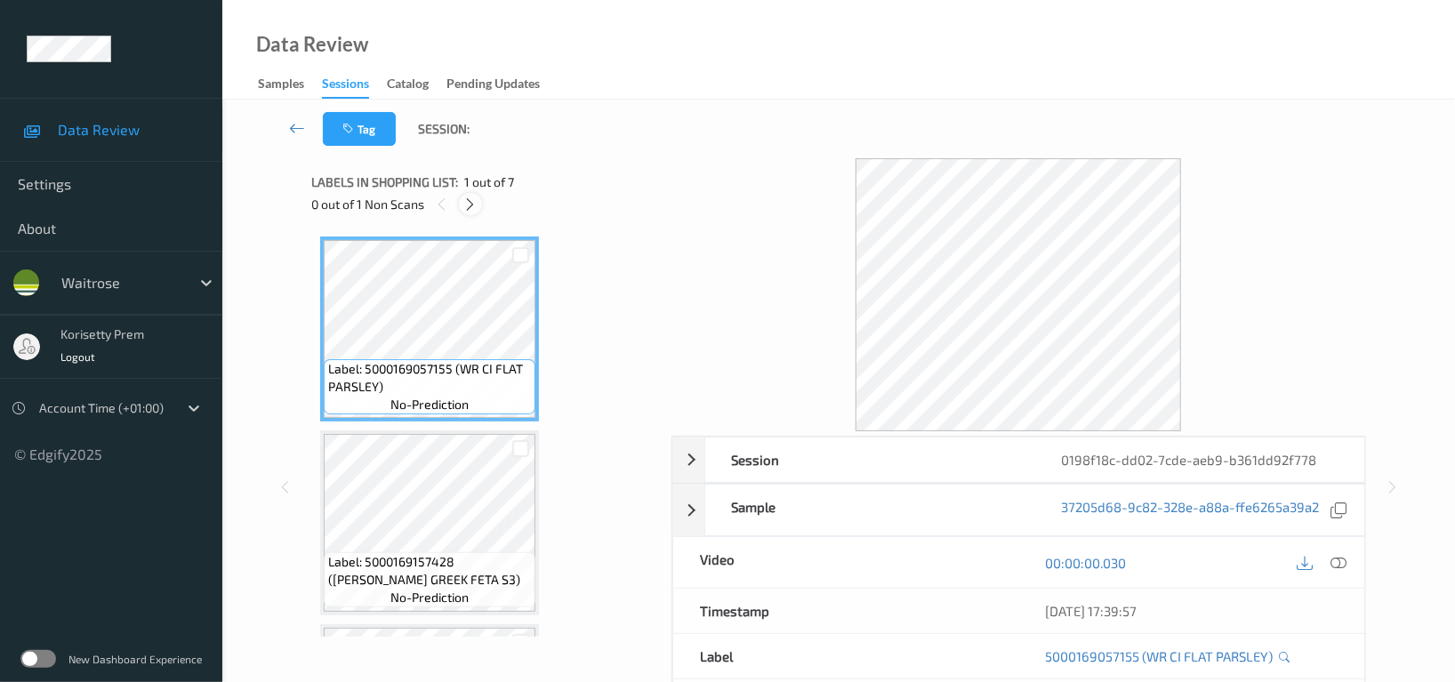
click at [474, 203] on icon at bounding box center [470, 205] width 15 height 16
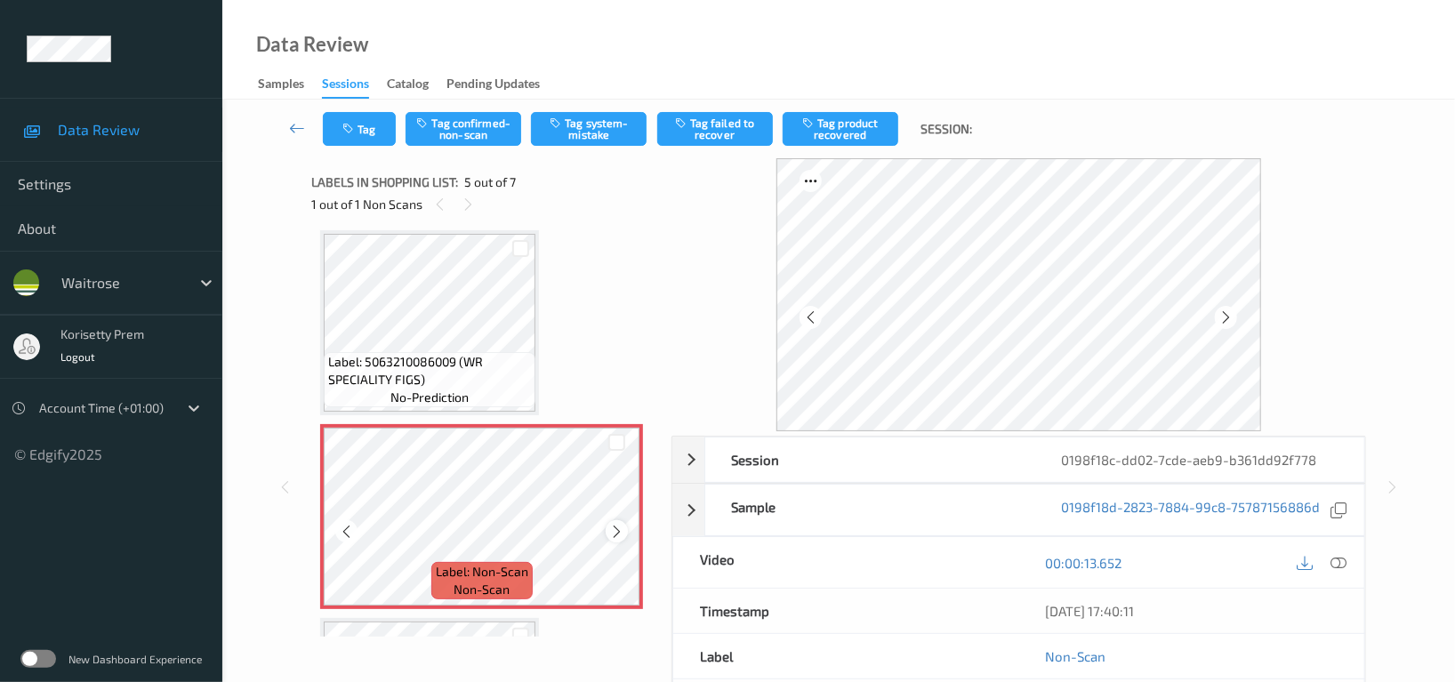
click at [619, 533] on icon at bounding box center [616, 532] width 15 height 16
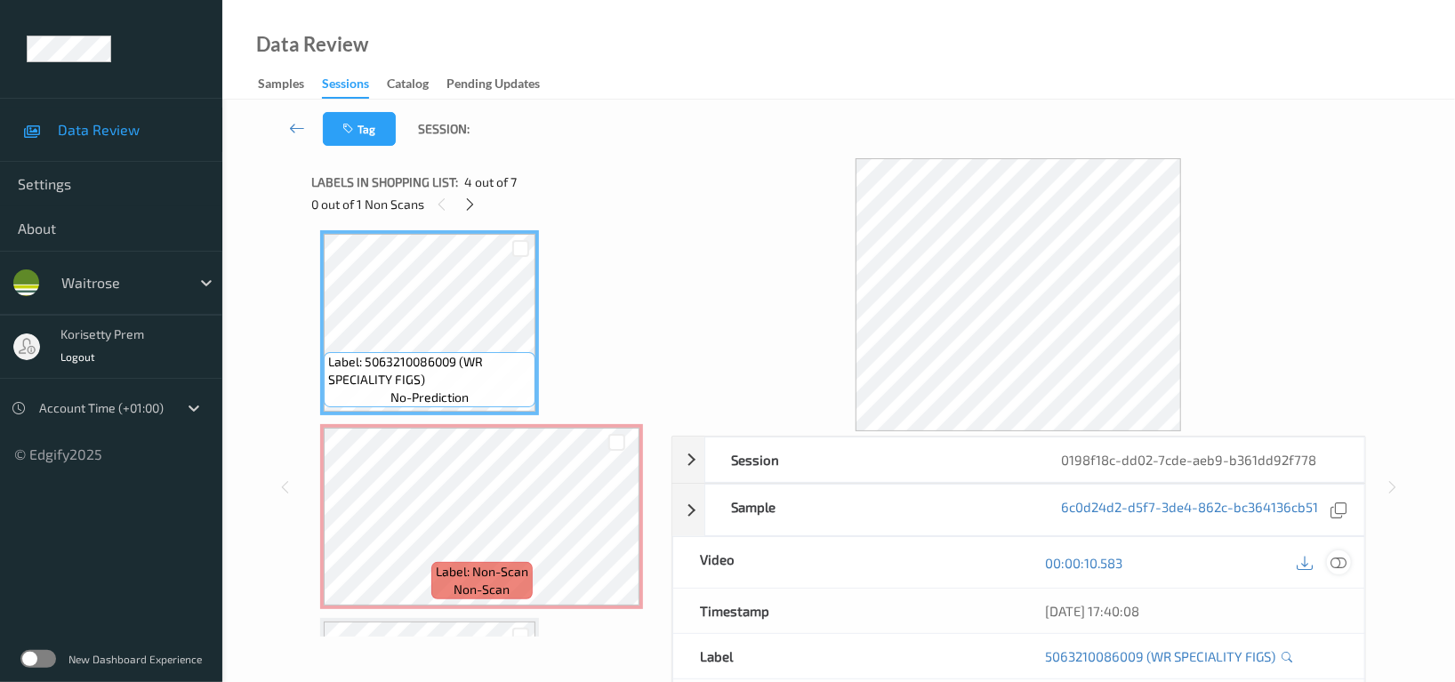
click at [1341, 567] on icon at bounding box center [1339, 563] width 16 height 16
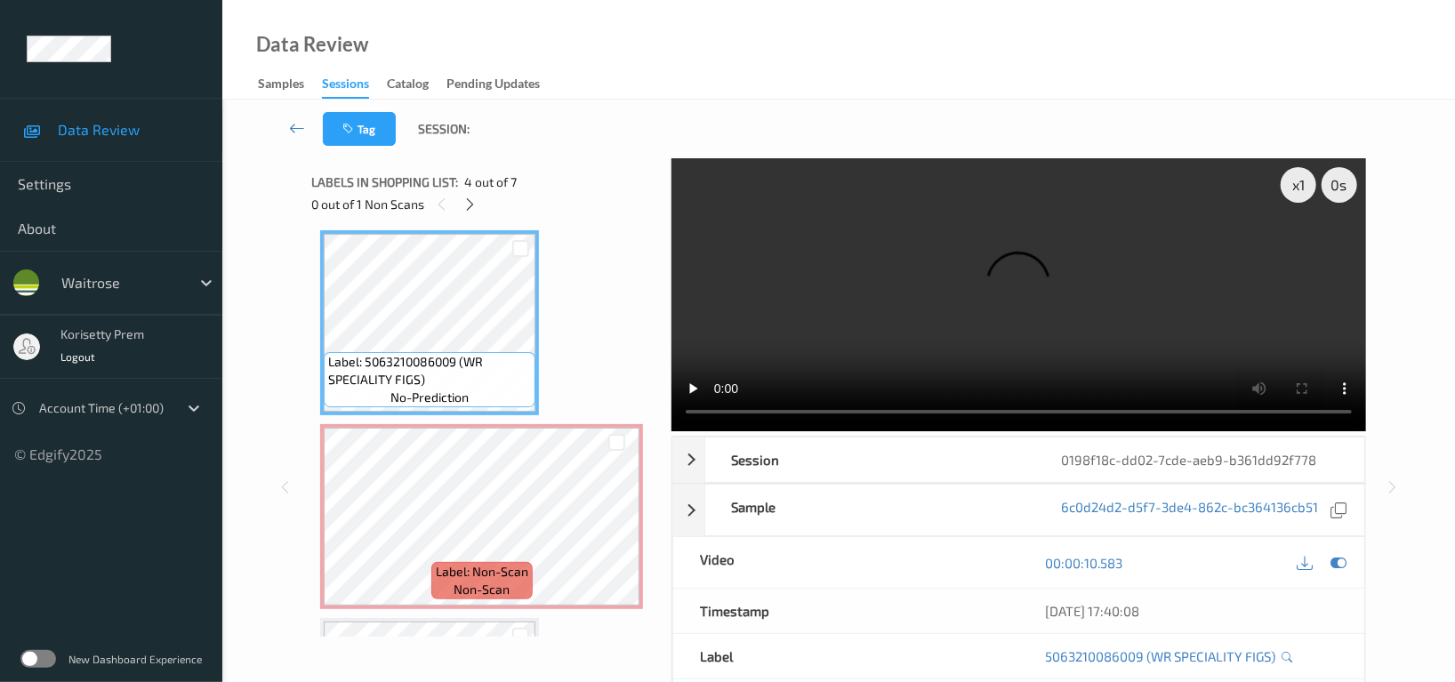
click at [846, 165] on video at bounding box center [1019, 294] width 695 height 273
click at [904, 209] on video at bounding box center [1019, 294] width 695 height 273
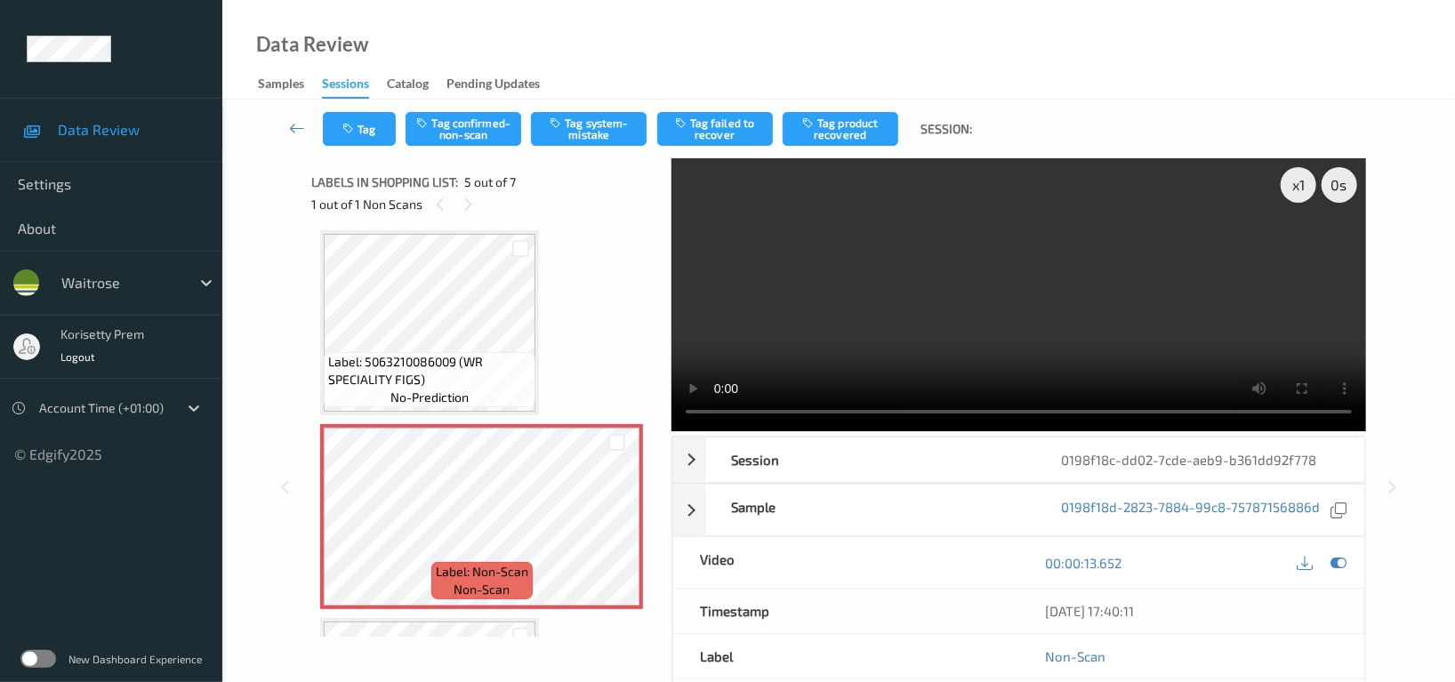
click at [943, 254] on video at bounding box center [1019, 294] width 695 height 273
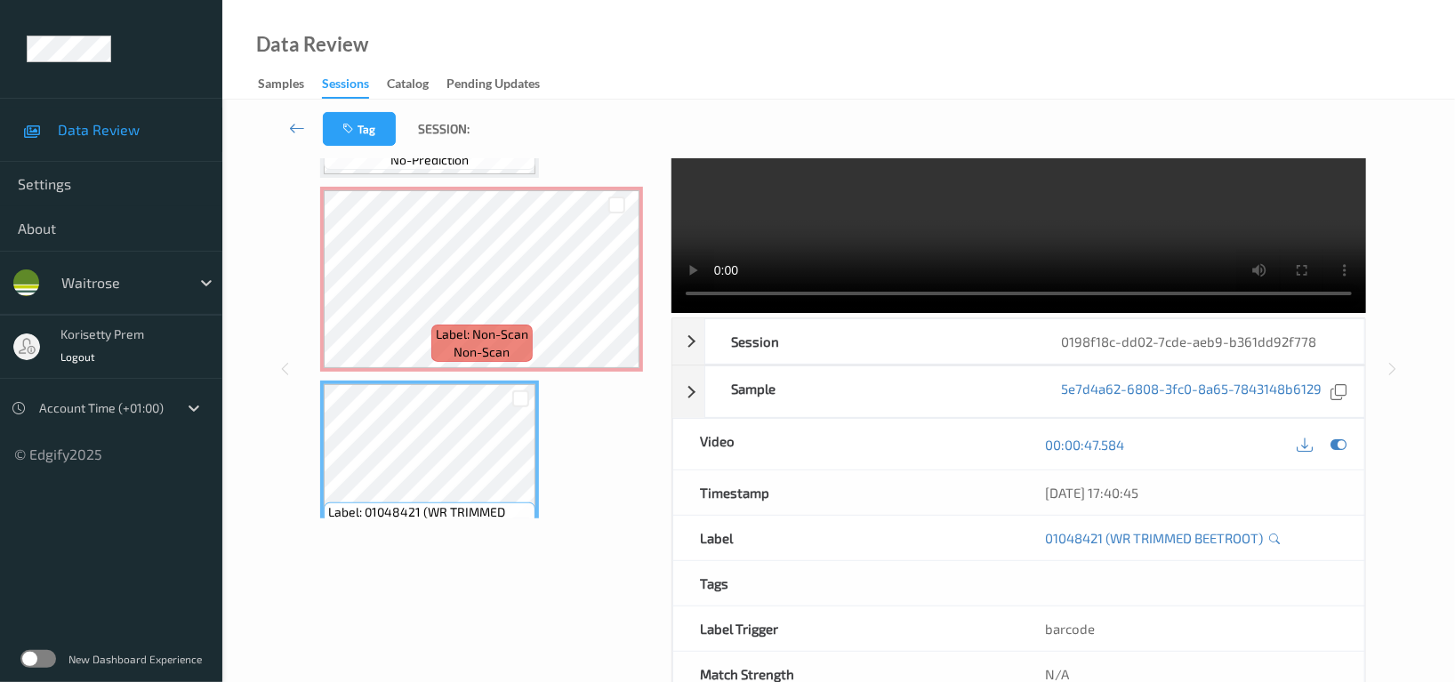
scroll to position [0, 0]
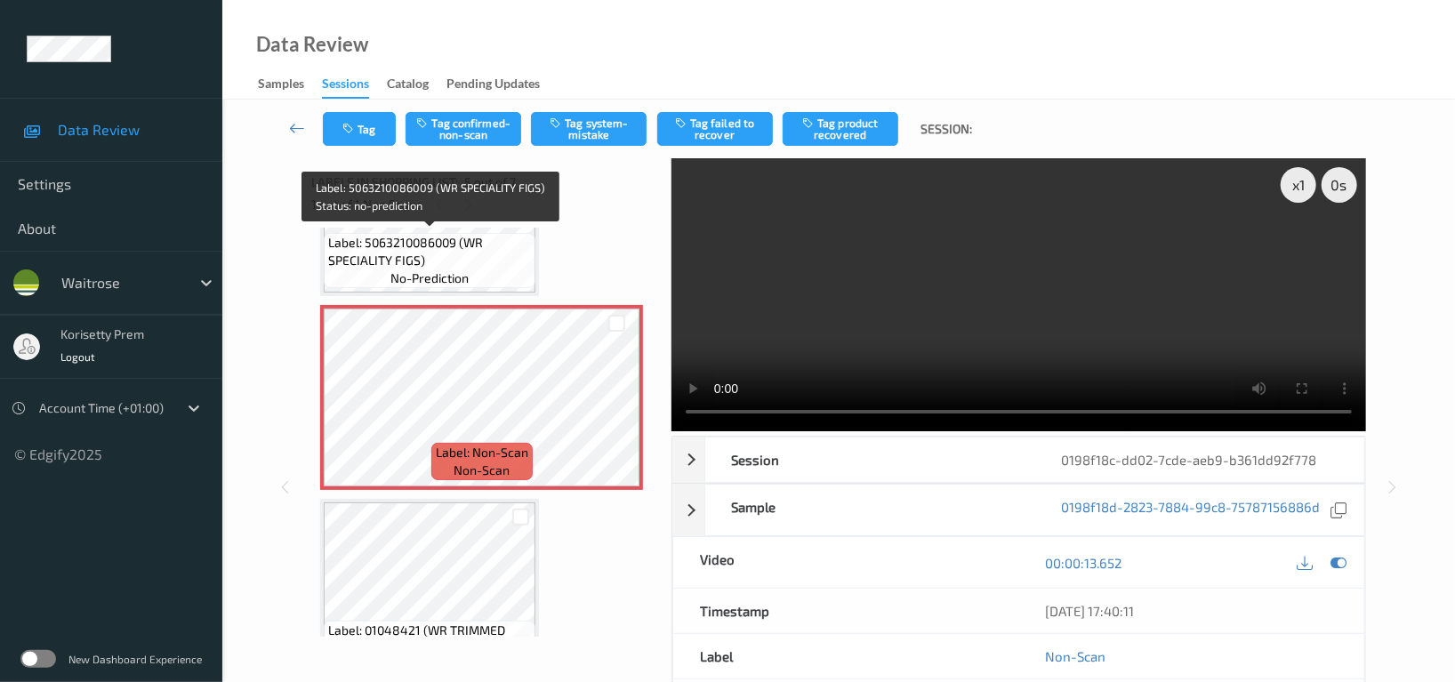
click at [394, 244] on span "Label: 5063210086009 (WR SPECIALITY FIGS)" at bounding box center [429, 252] width 203 height 36
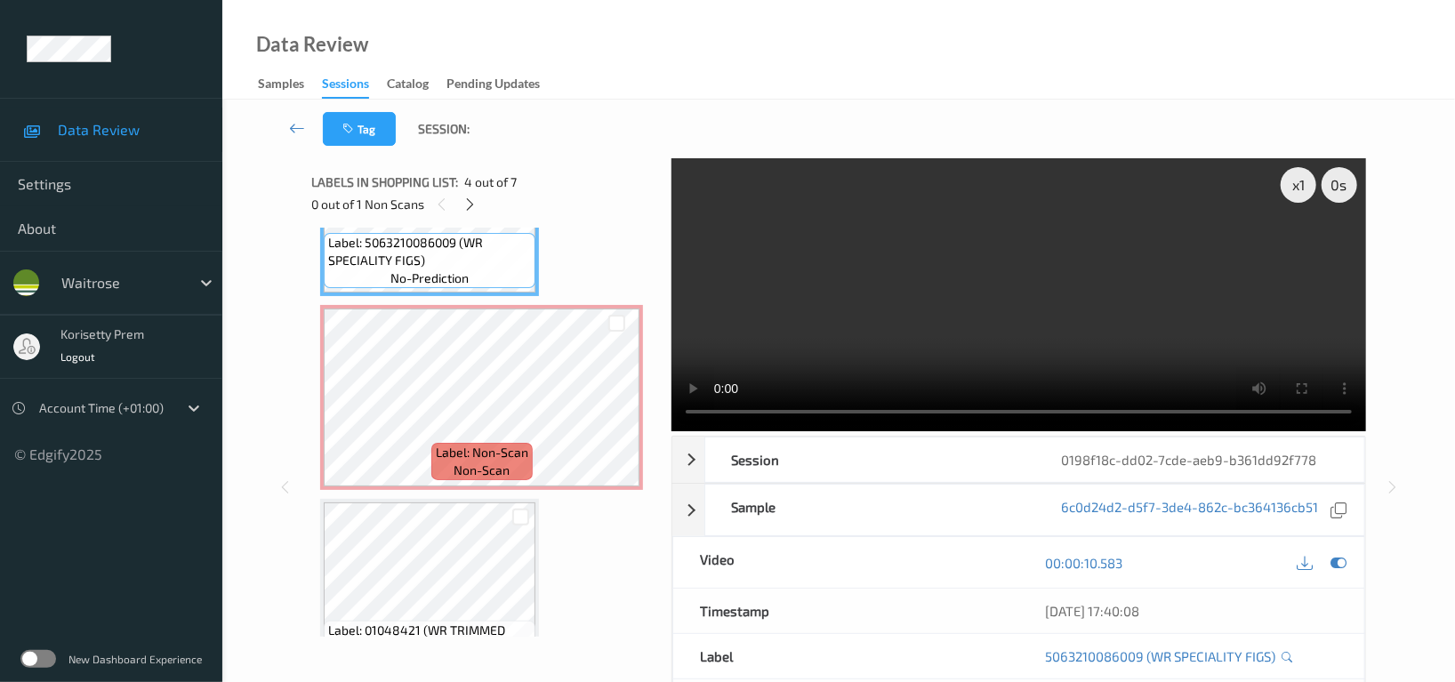
click at [966, 241] on video at bounding box center [1019, 294] width 695 height 273
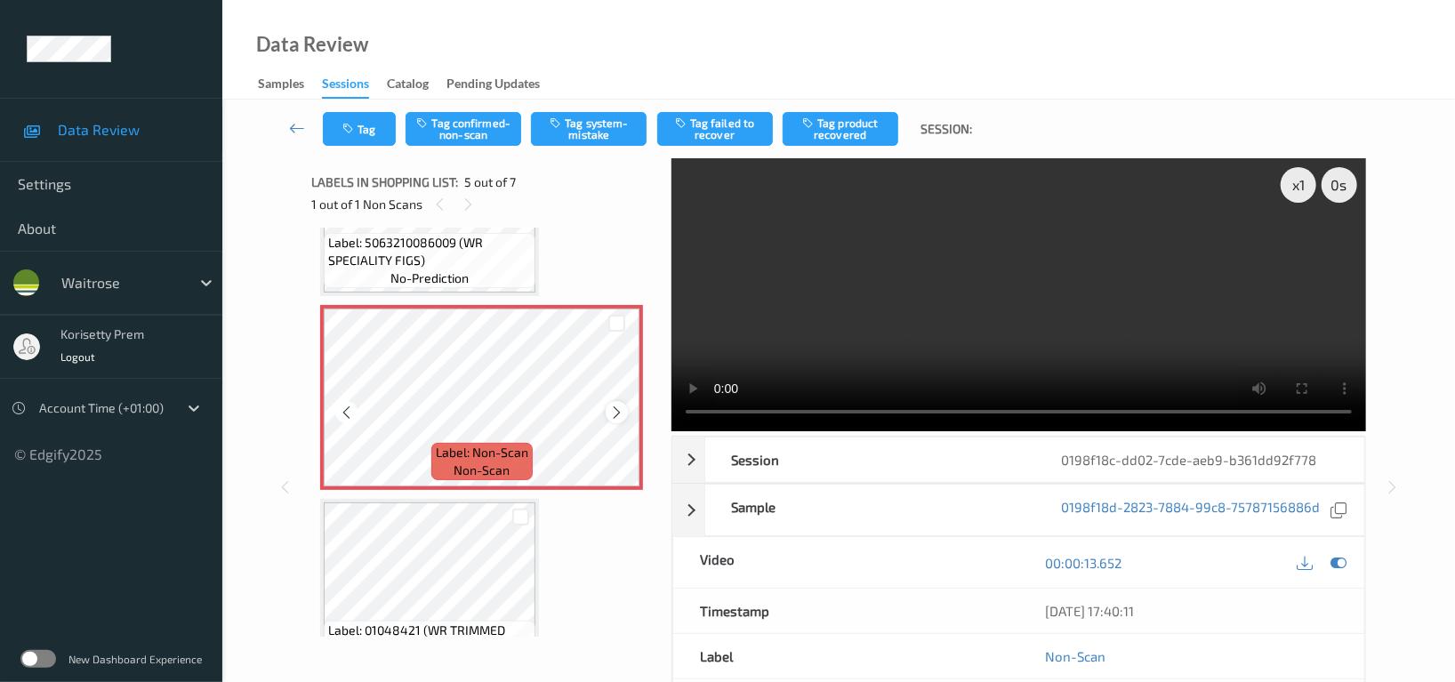
click at [618, 409] on icon at bounding box center [616, 413] width 15 height 16
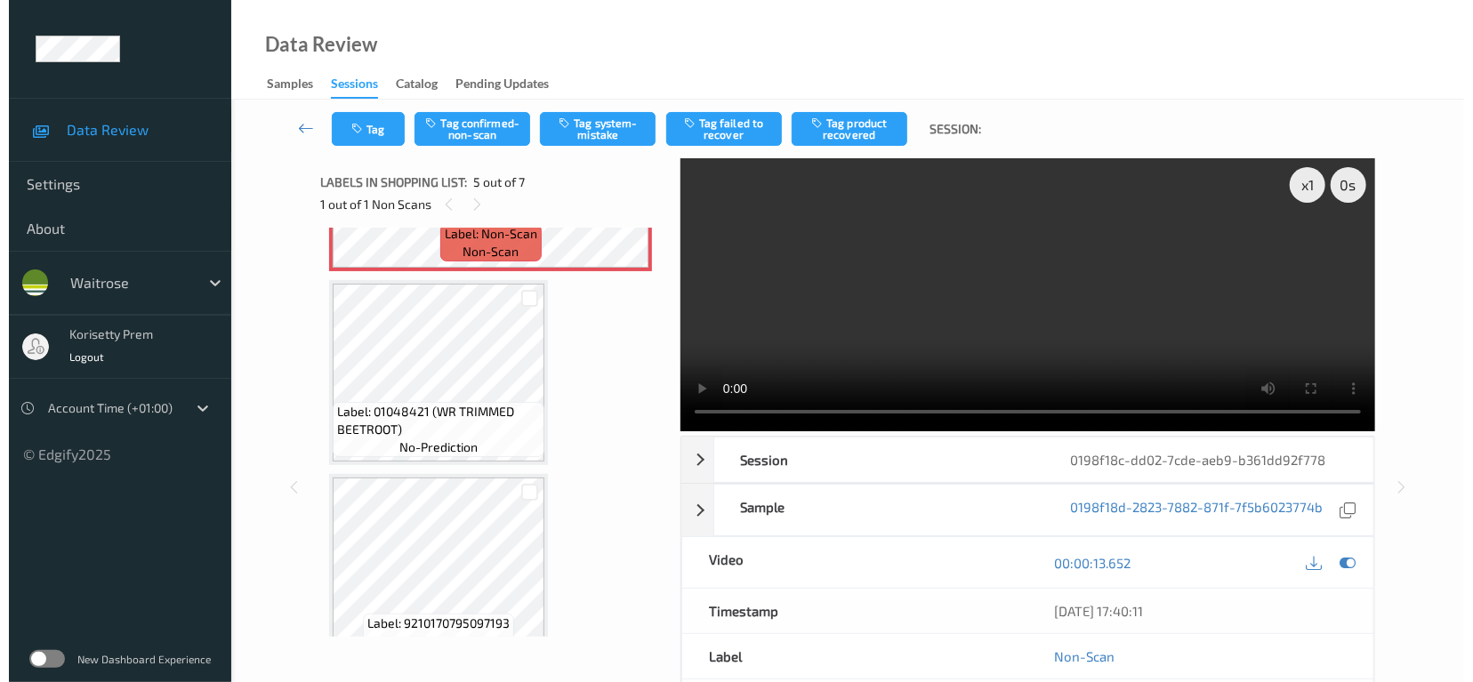
scroll to position [944, 0]
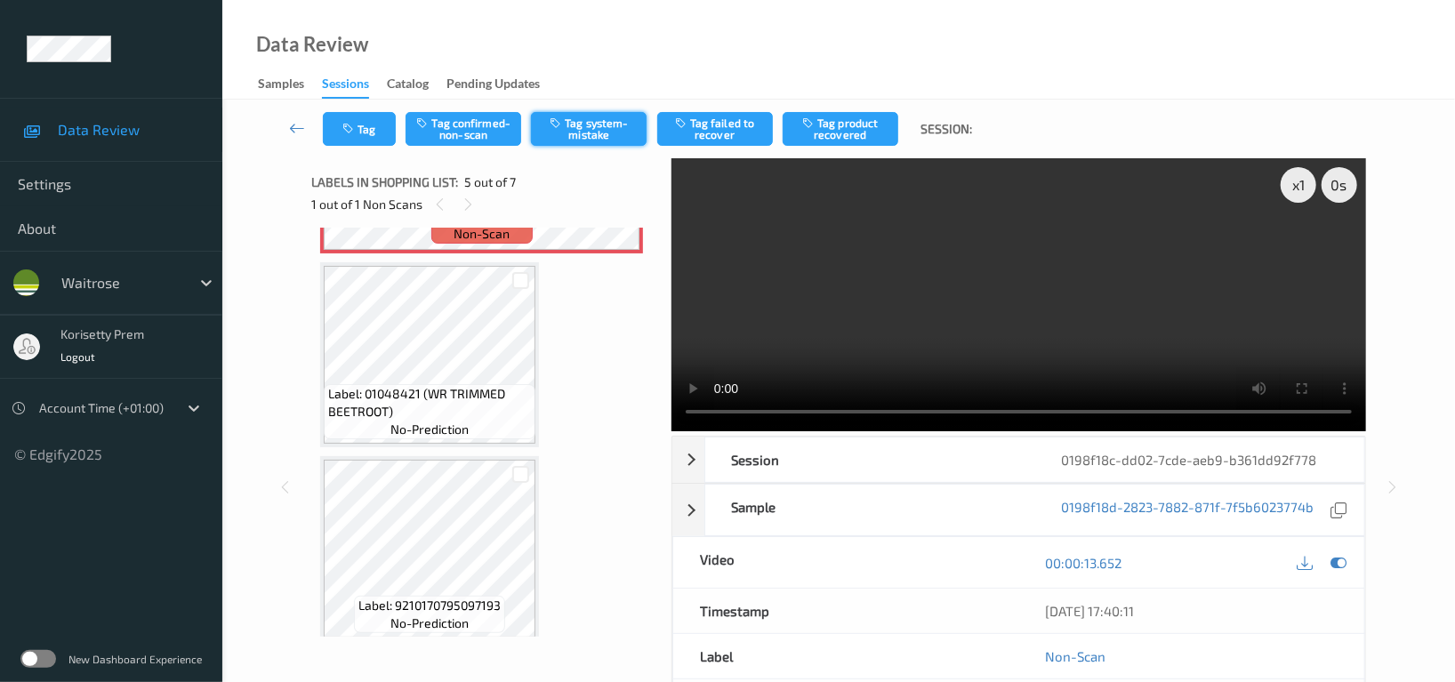
click at [606, 117] on button "Tag system-mistake" at bounding box center [589, 129] width 116 height 34
click at [353, 125] on icon "button" at bounding box center [349, 129] width 15 height 12
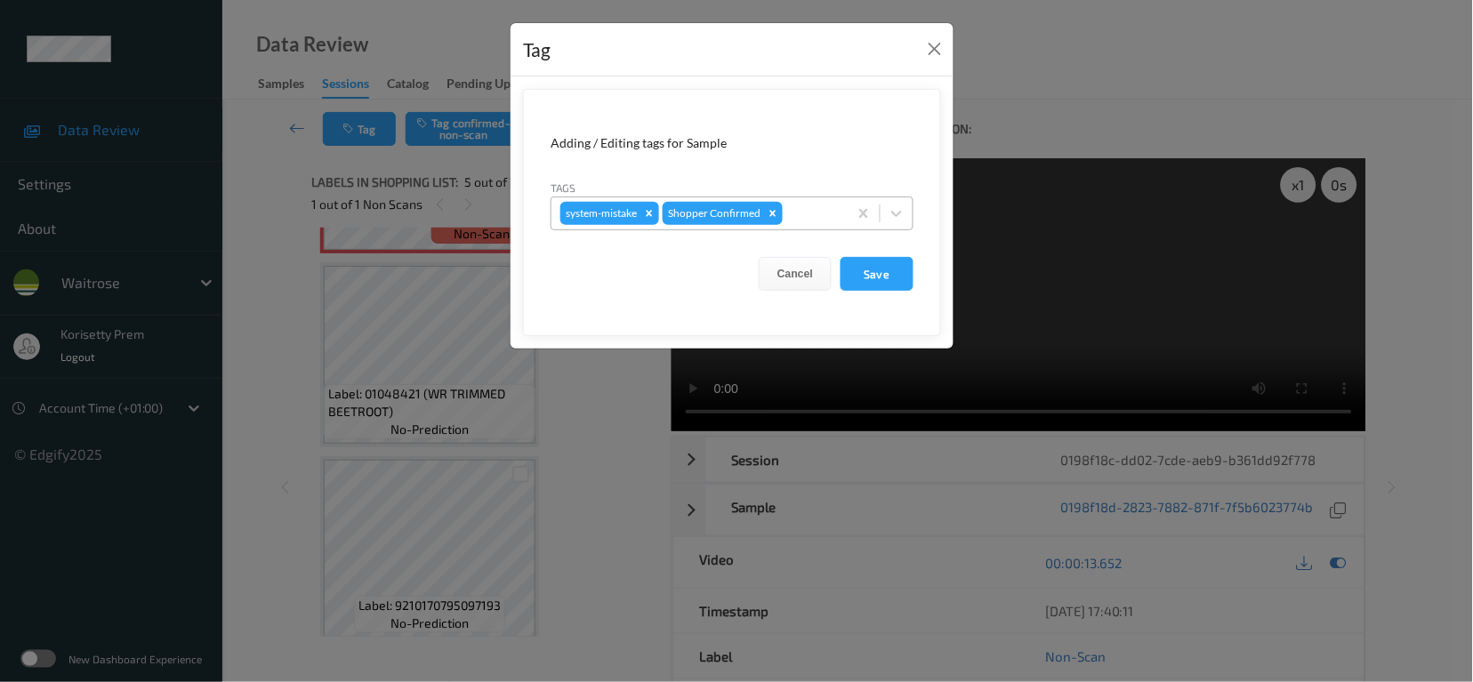
click at [785, 216] on div "system-mistake Shopper Confirmed" at bounding box center [700, 213] width 296 height 30
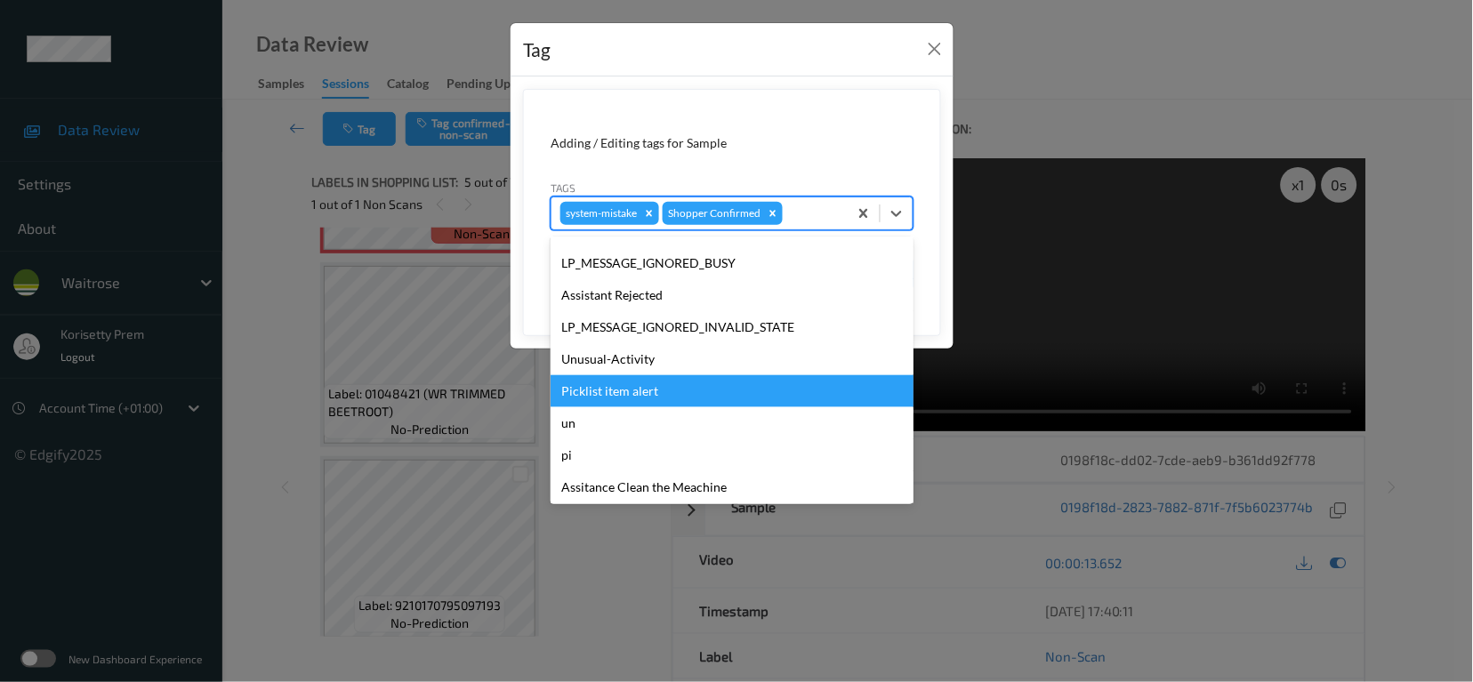
scroll to position [379, 0]
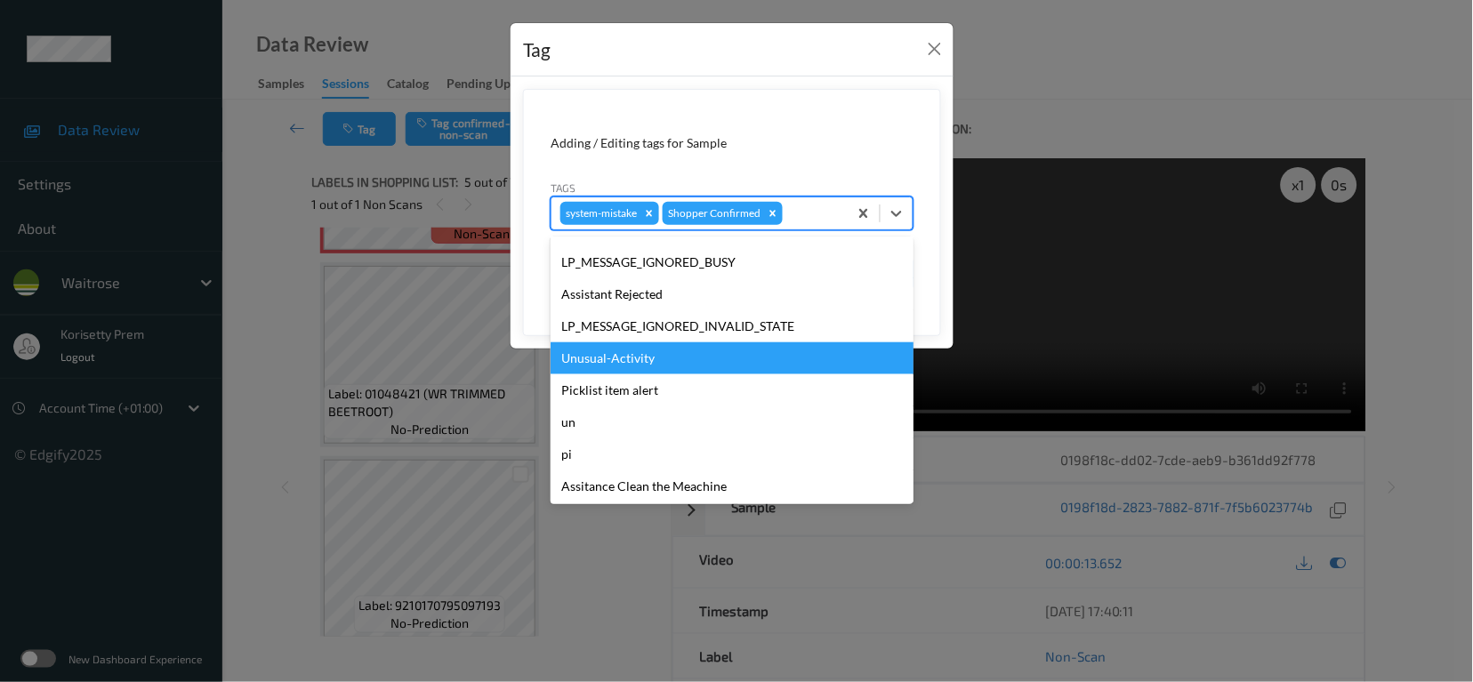
click at [629, 358] on div "Unusual-Activity" at bounding box center [732, 358] width 363 height 32
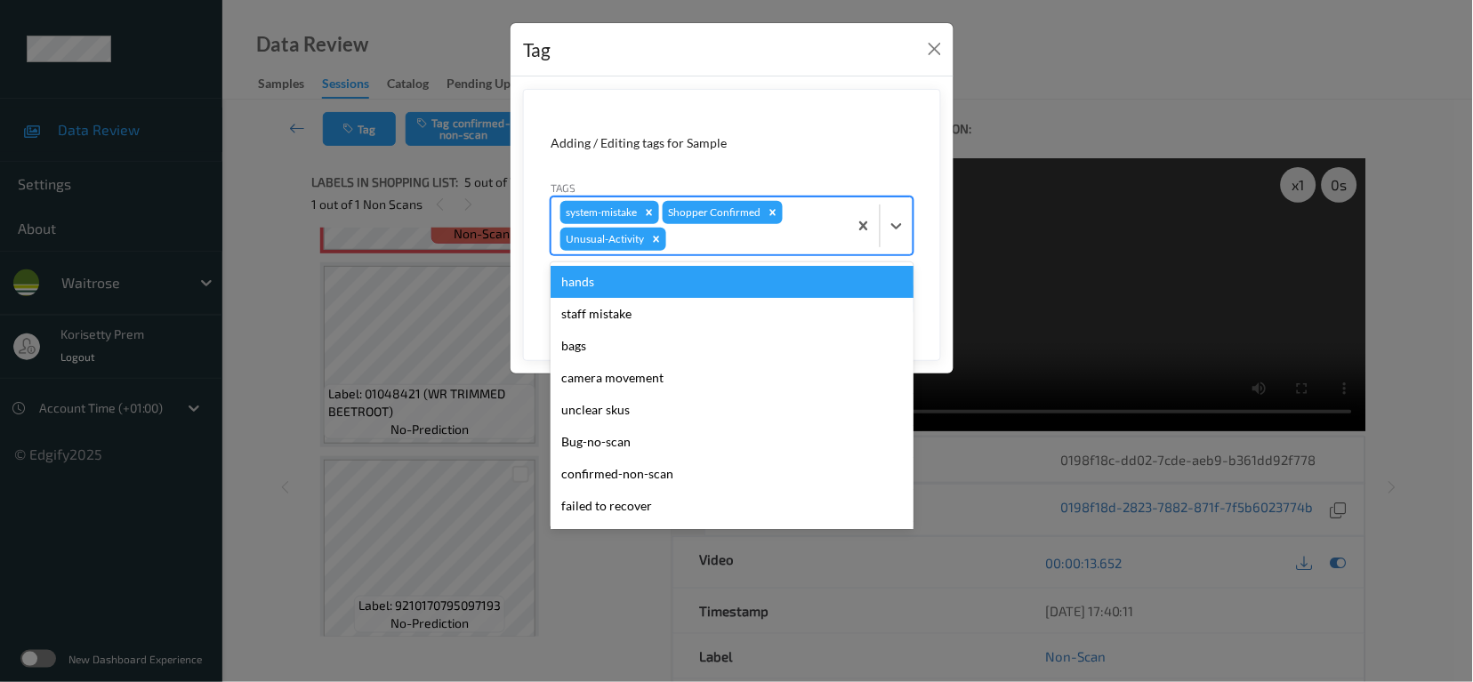
click at [721, 238] on div at bounding box center [754, 239] width 169 height 21
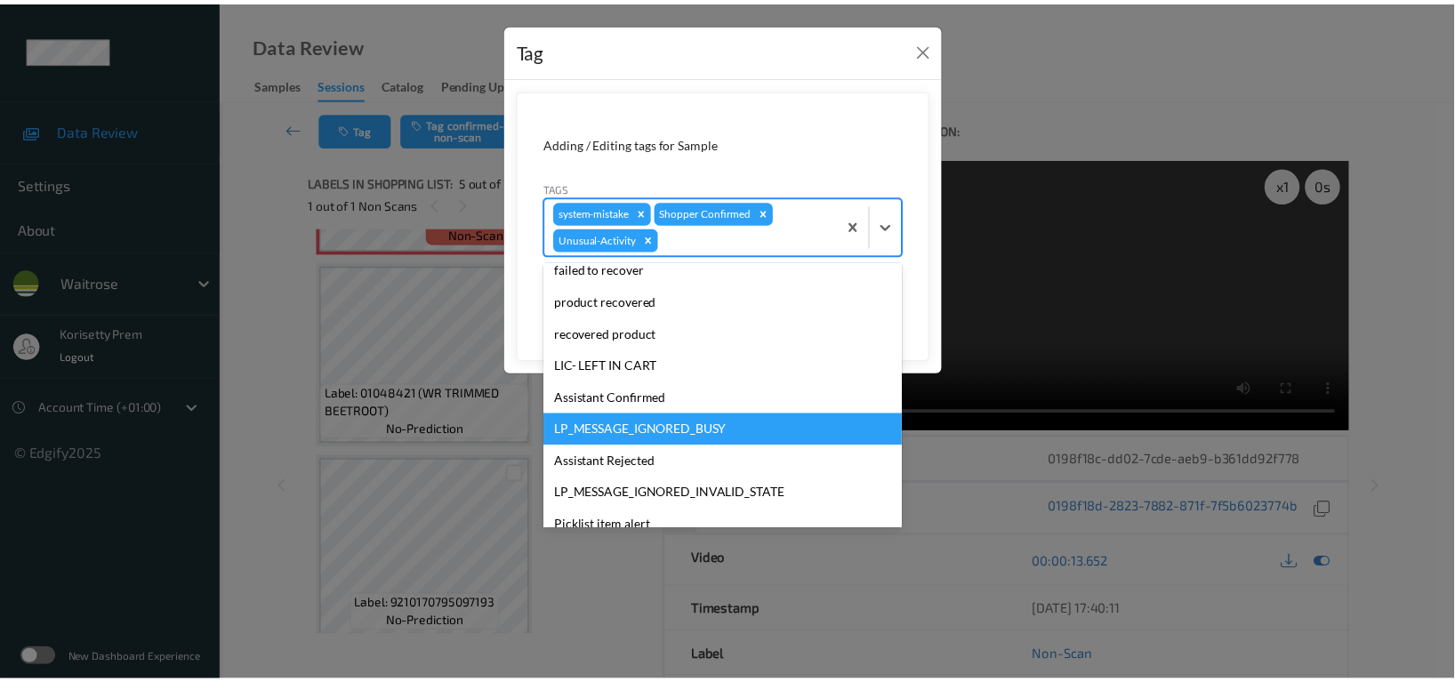
scroll to position [348, 0]
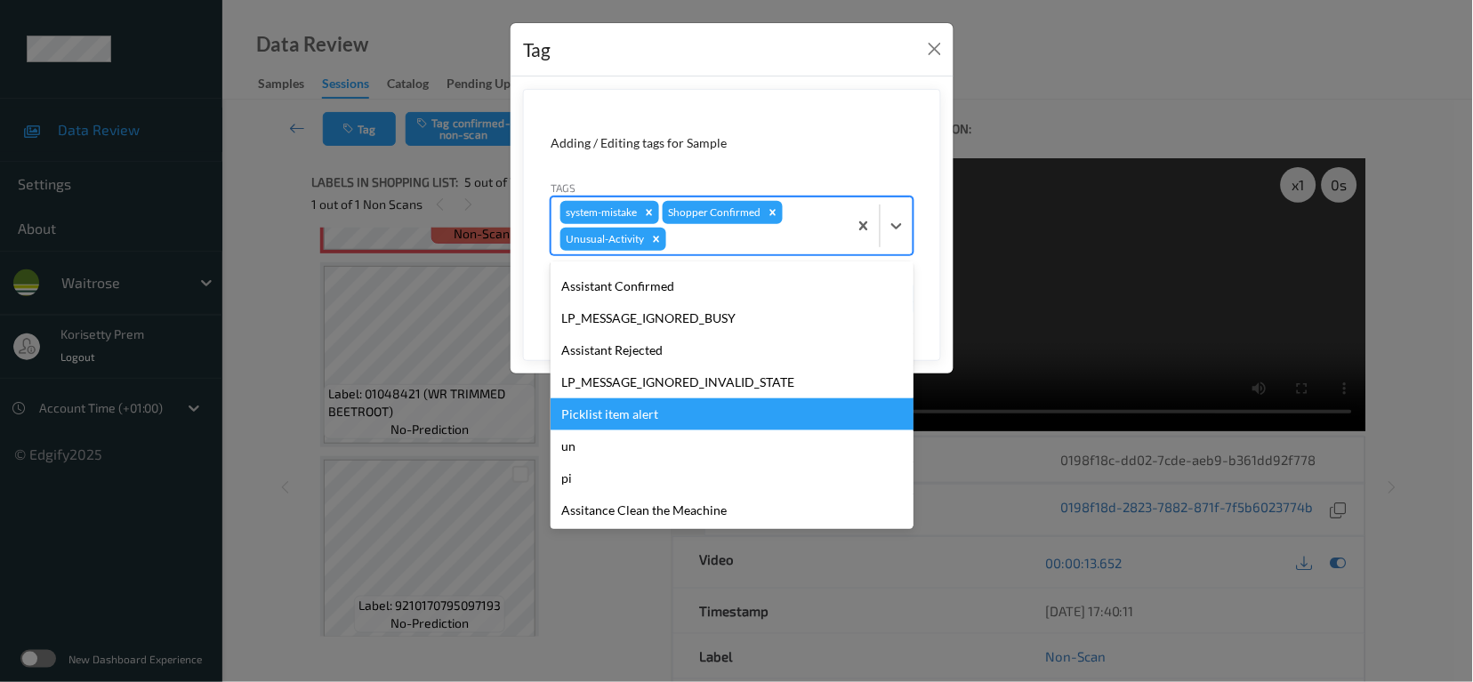
click at [622, 407] on div "Picklist item alert" at bounding box center [732, 415] width 363 height 32
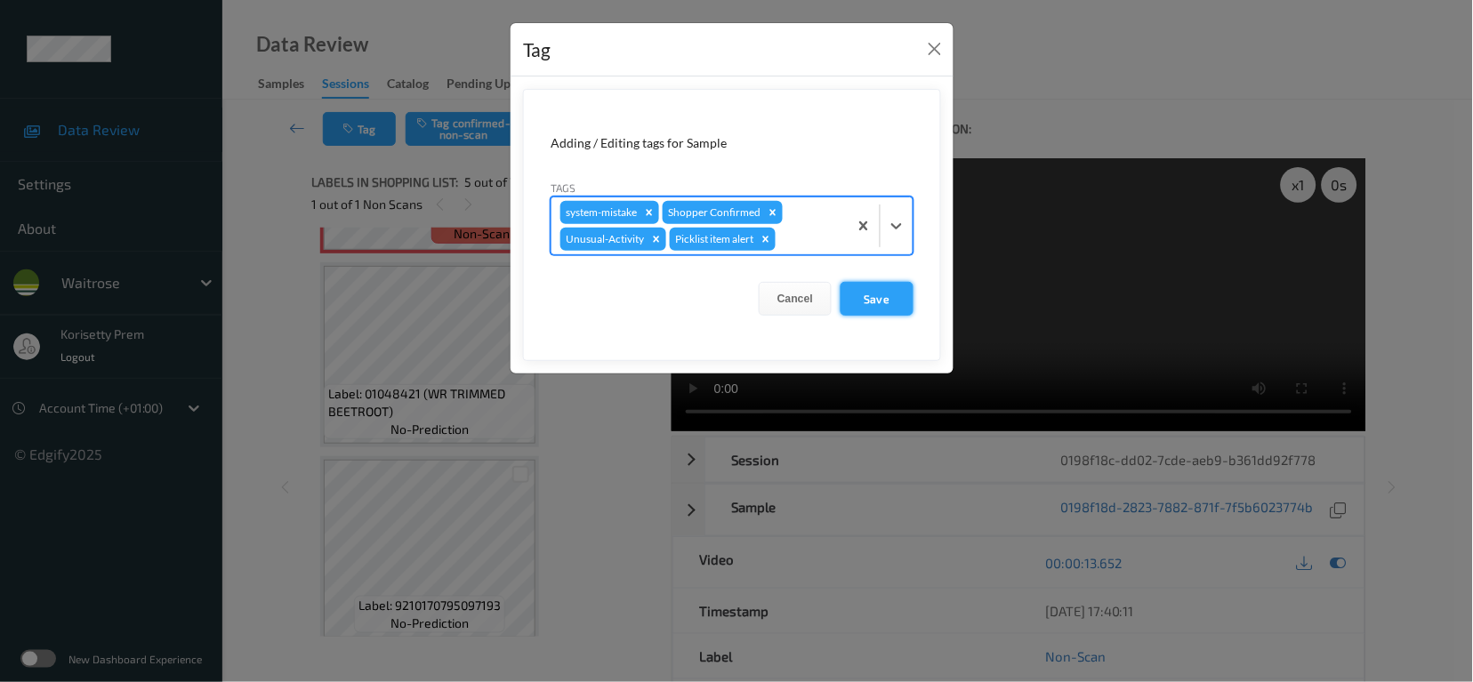
click at [860, 299] on button "Save" at bounding box center [877, 299] width 73 height 34
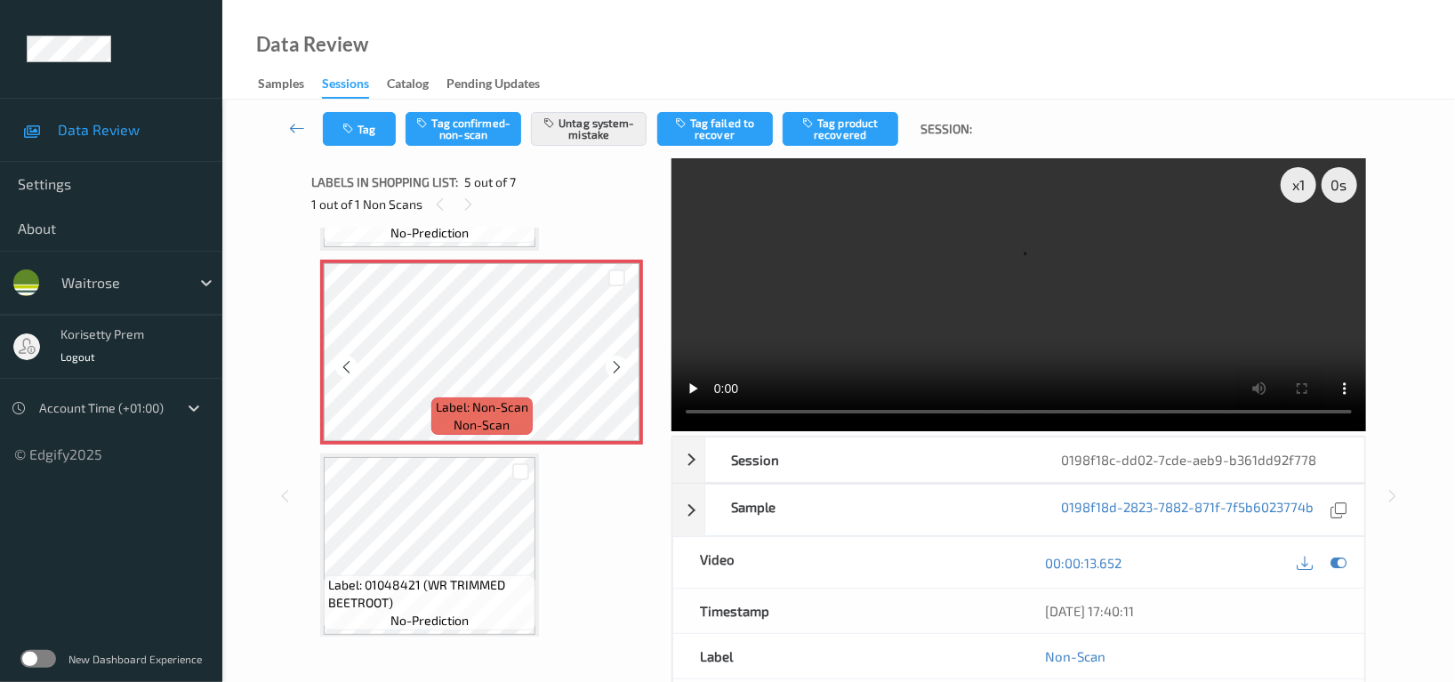
scroll to position [707, 0]
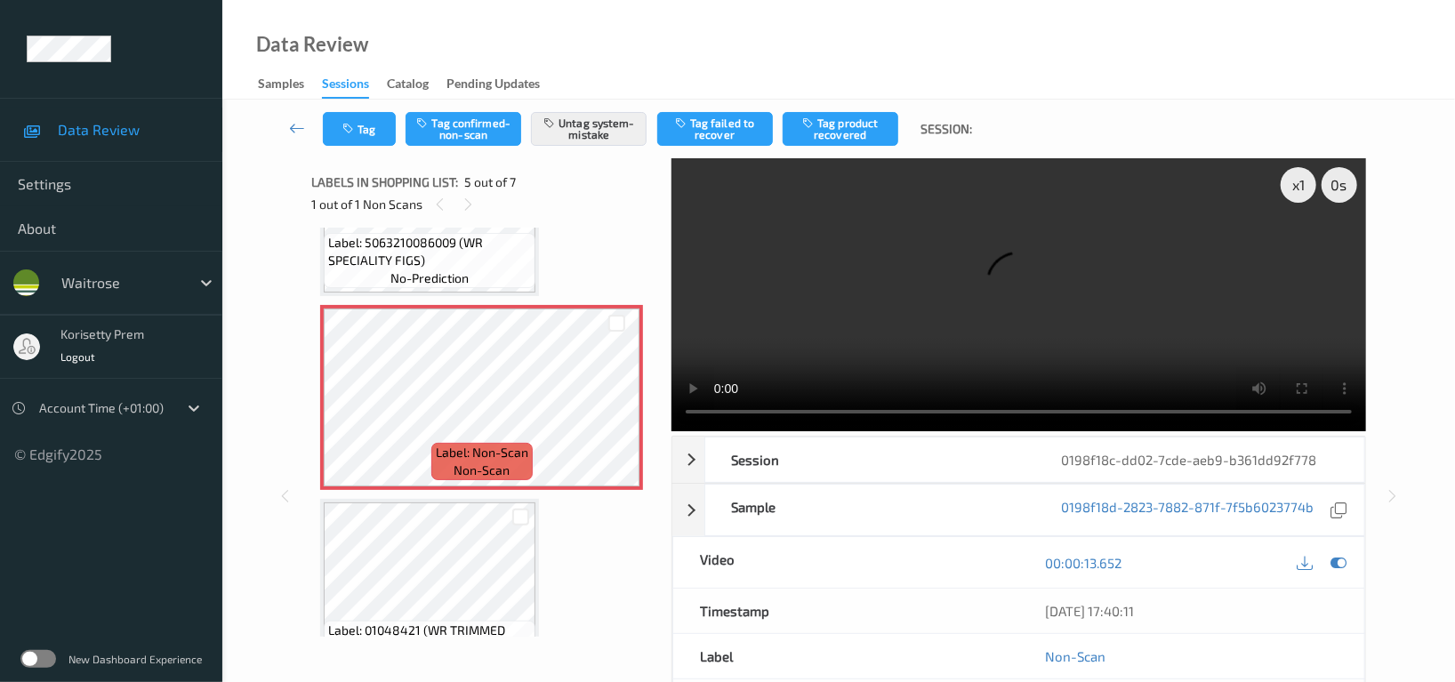
click at [866, 15] on div "Data Review Samples Sessions Catalog Pending Updates" at bounding box center [838, 50] width 1233 height 100
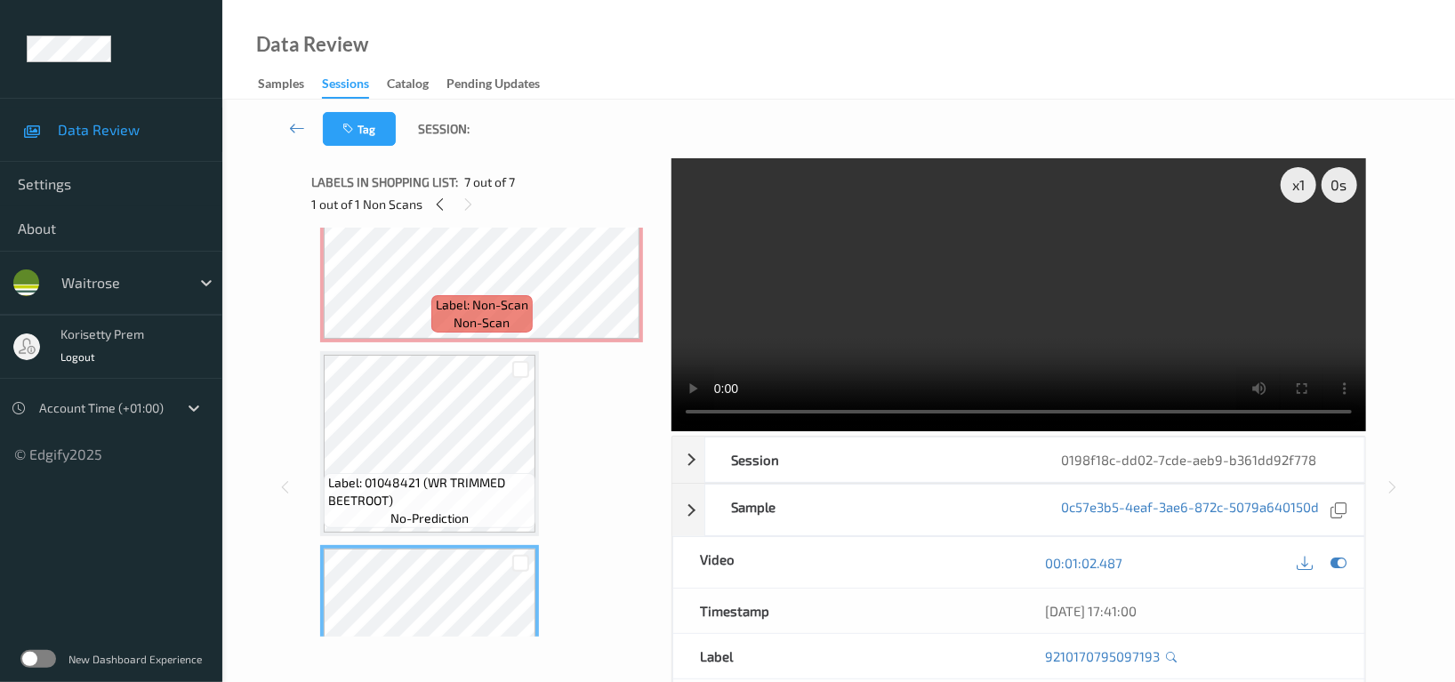
scroll to position [714, 0]
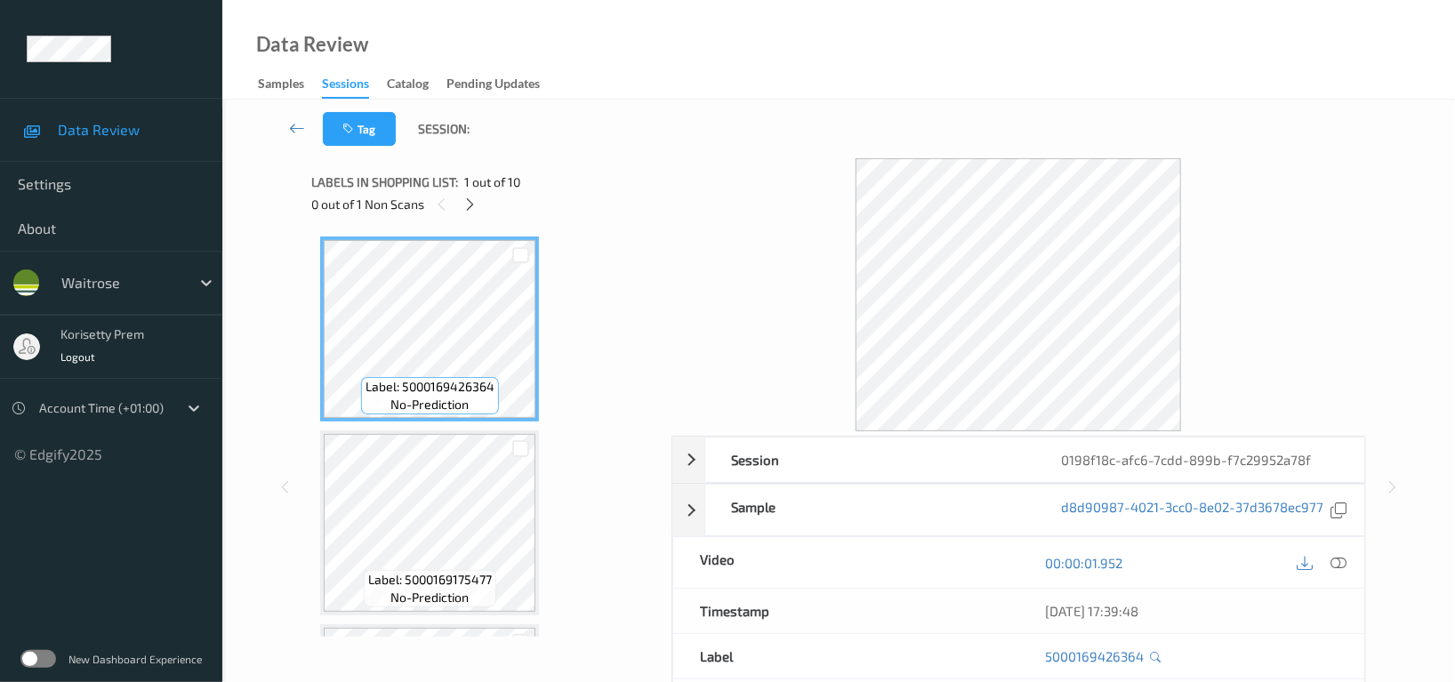
click at [799, 81] on div "Data Review Samples Sessions Catalog Pending Updates" at bounding box center [838, 50] width 1233 height 100
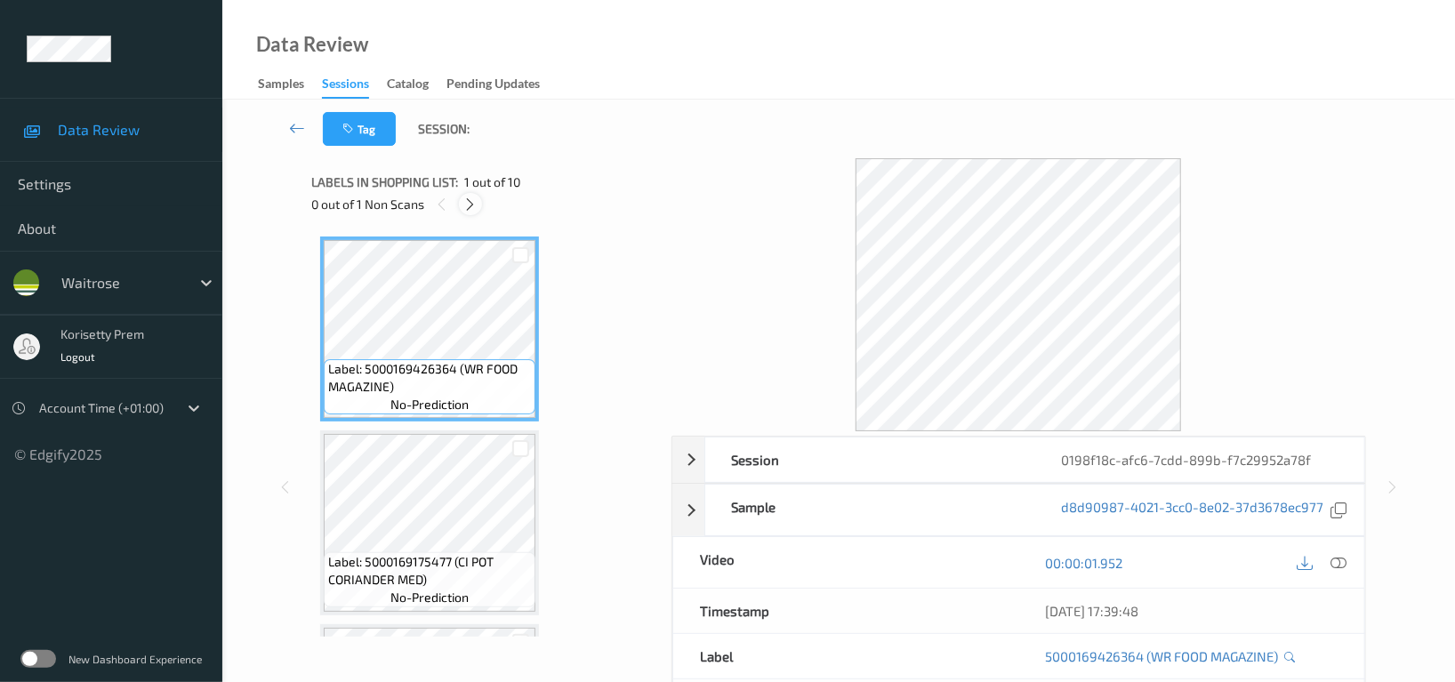
click at [469, 205] on icon at bounding box center [470, 205] width 15 height 16
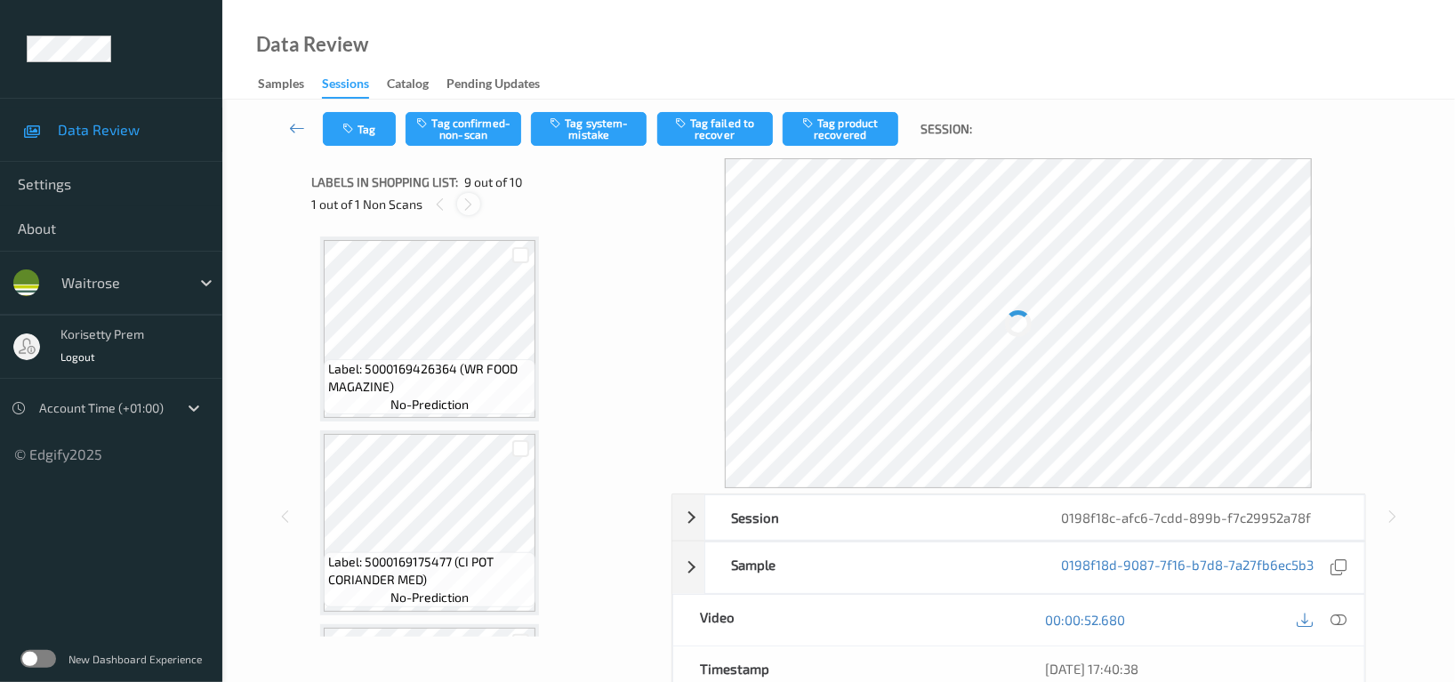
scroll to position [1361, 0]
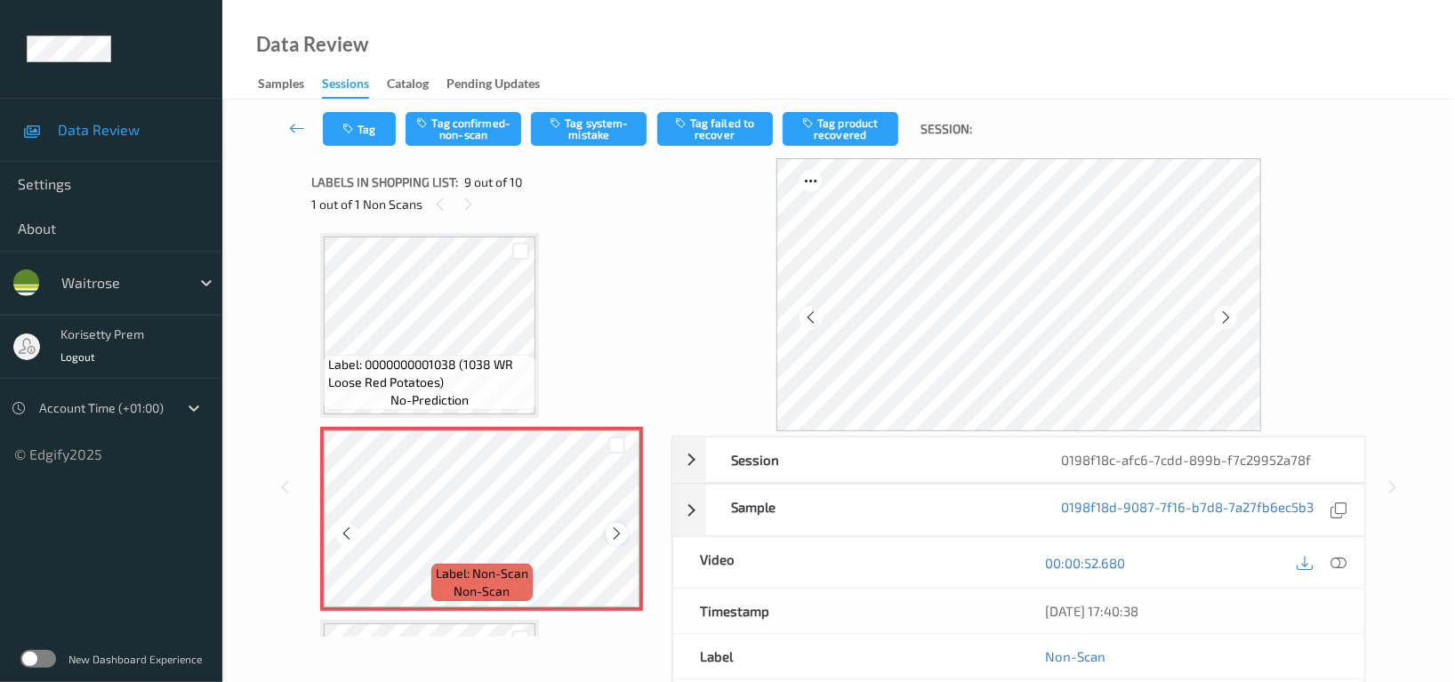
click at [618, 526] on icon at bounding box center [616, 534] width 15 height 16
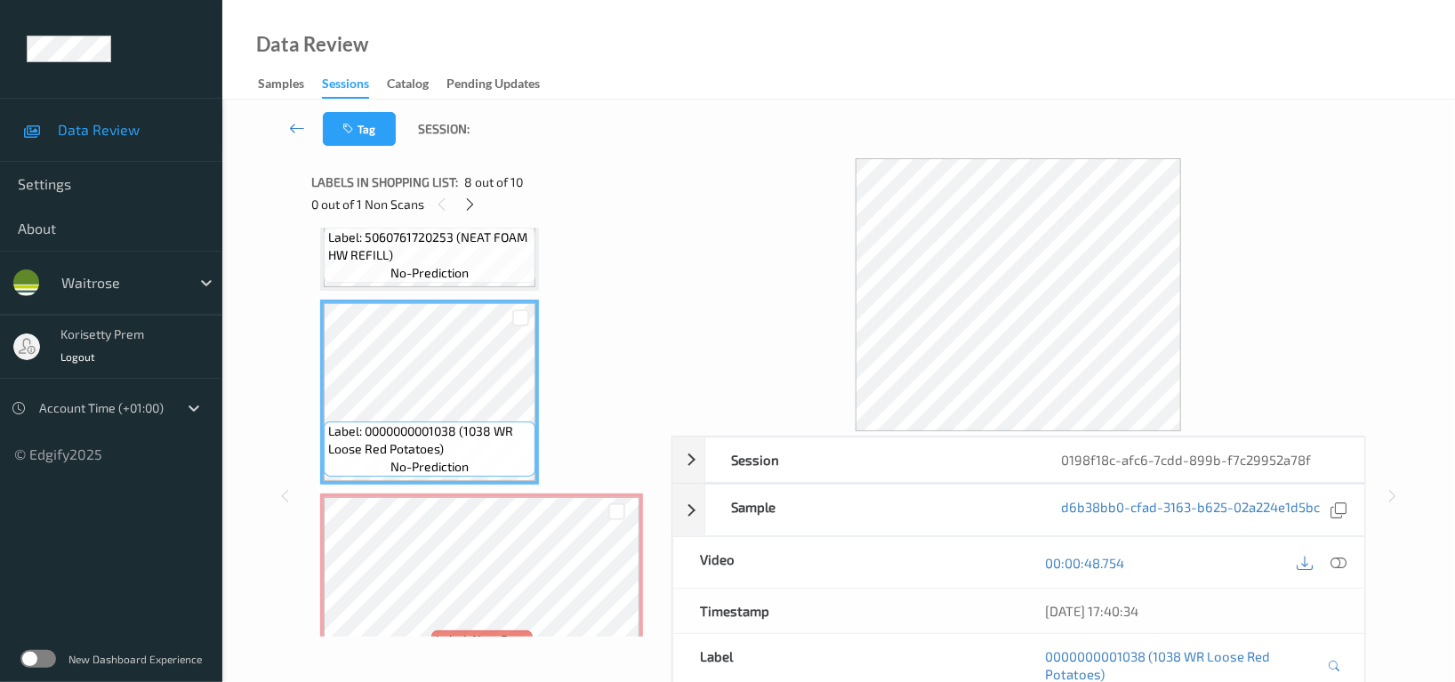
scroll to position [1176, 0]
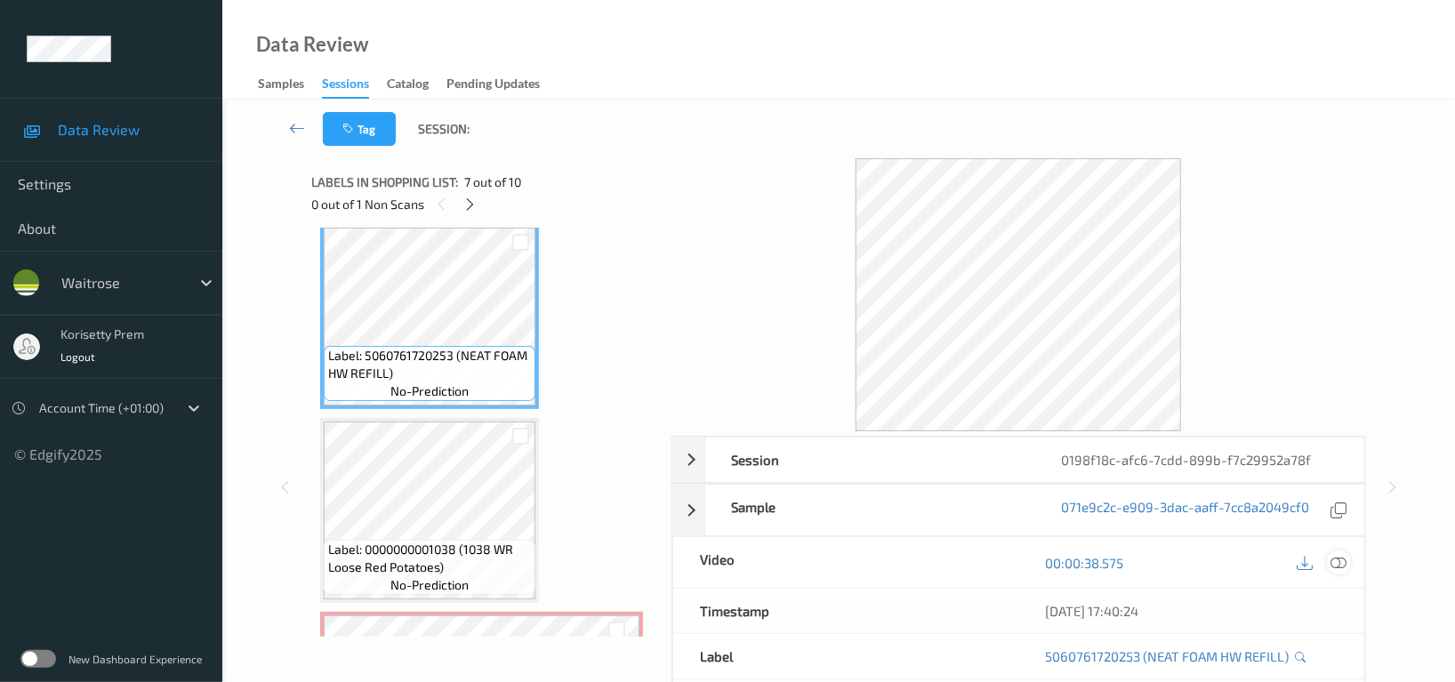
click at [1339, 560] on icon at bounding box center [1339, 563] width 16 height 16
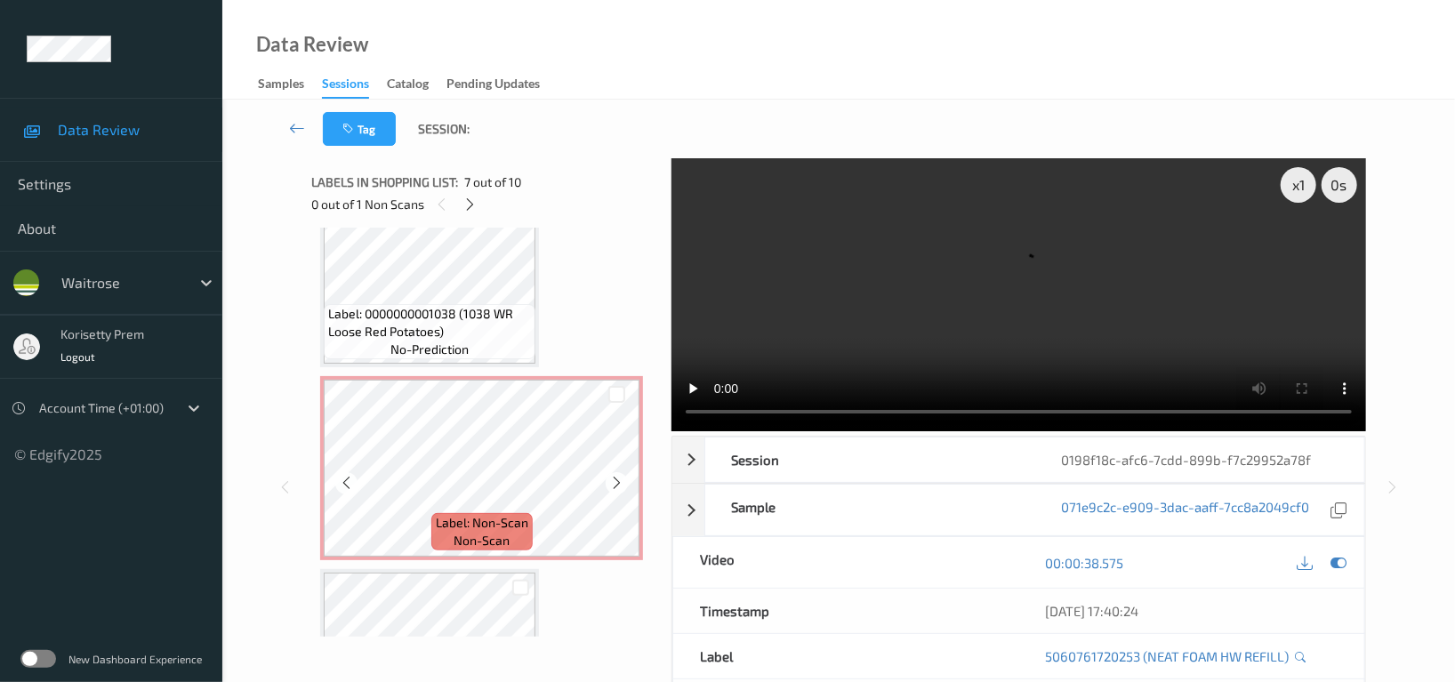
scroll to position [1414, 0]
click at [857, 279] on video at bounding box center [1019, 294] width 695 height 273
click at [1024, 279] on video at bounding box center [1019, 294] width 695 height 273
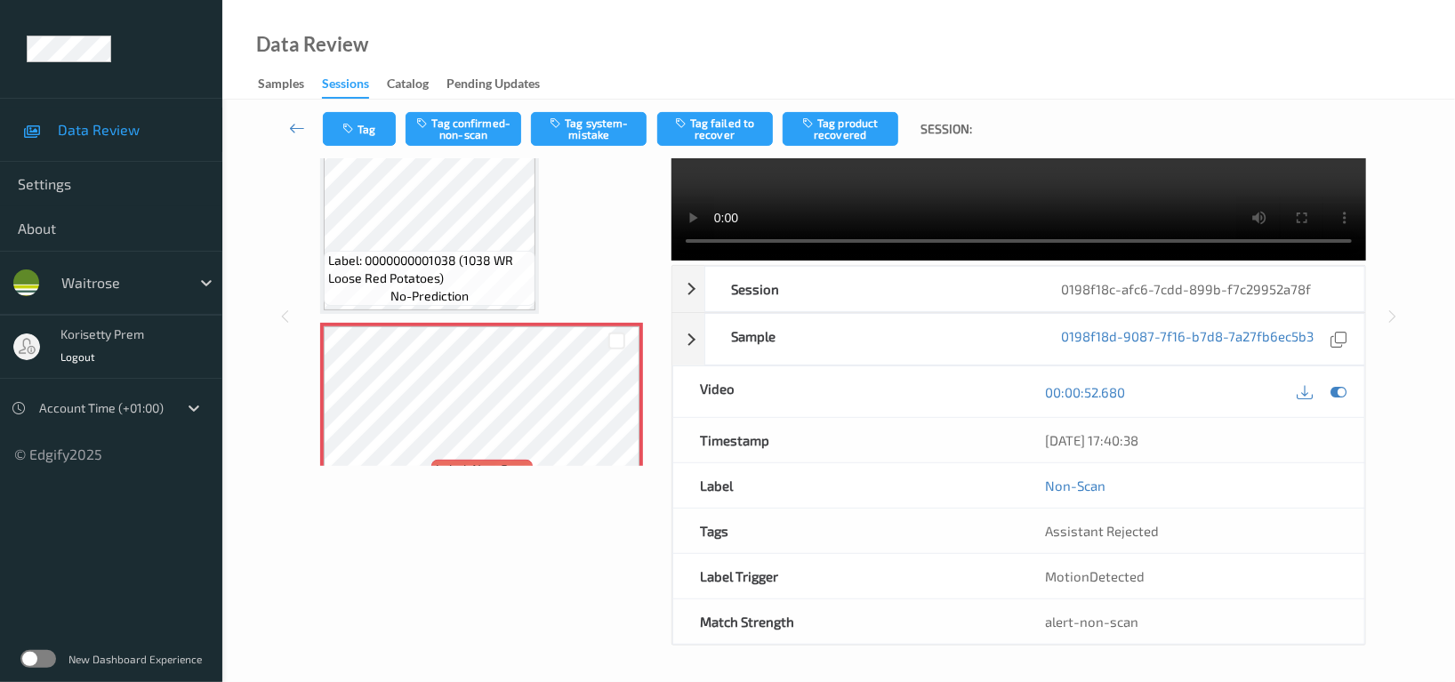
scroll to position [173, 0]
click at [1355, 387] on div "00:00:52.680" at bounding box center [1191, 392] width 345 height 51
click at [1345, 389] on icon at bounding box center [1339, 392] width 16 height 16
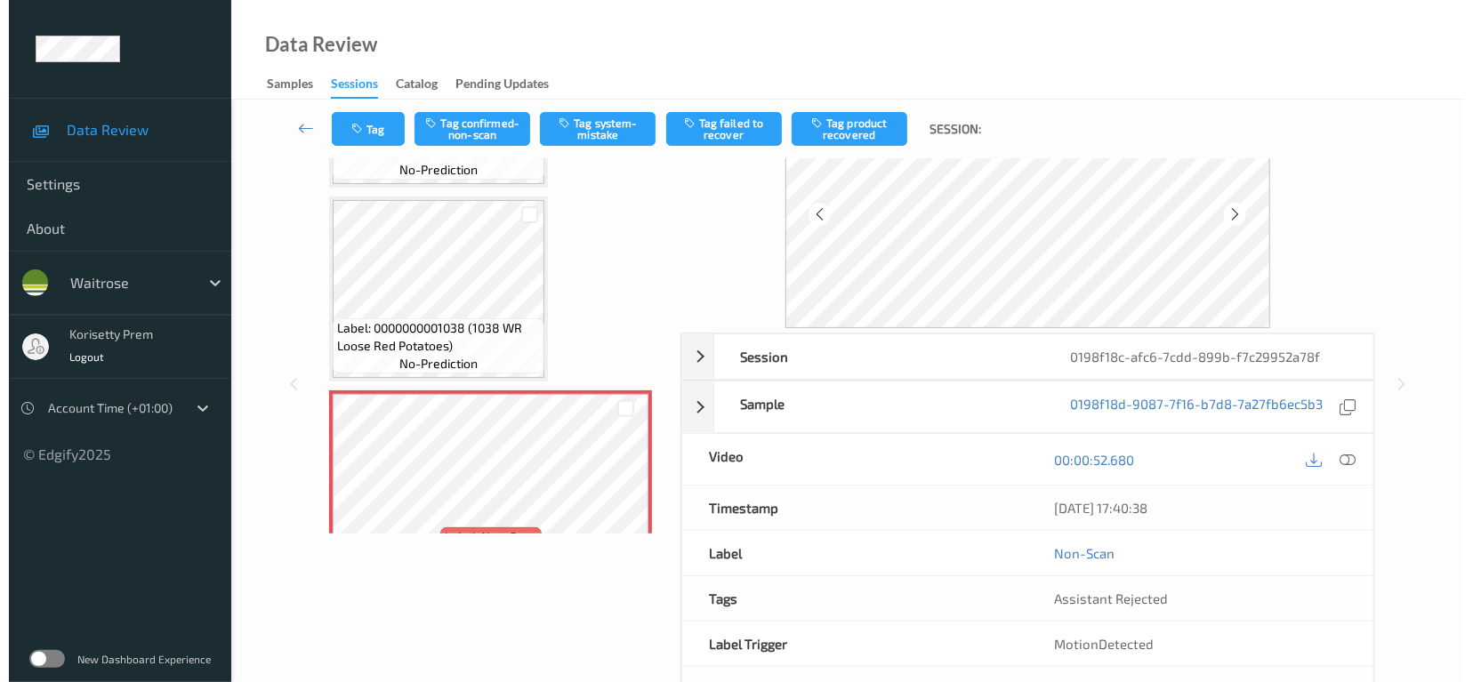
scroll to position [0, 0]
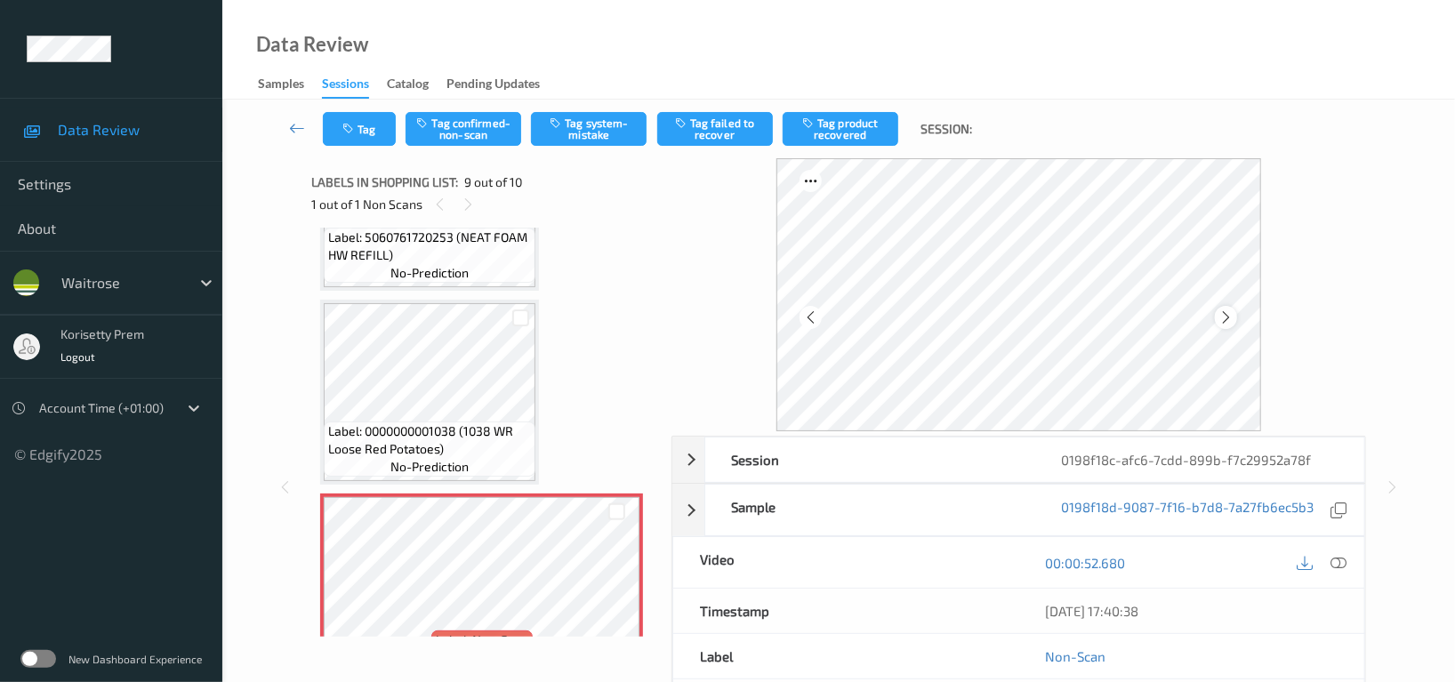
click at [1226, 326] on div at bounding box center [1226, 317] width 22 height 22
click at [607, 139] on button "Tag system-mistake" at bounding box center [589, 129] width 116 height 34
click at [370, 133] on button "Tag" at bounding box center [359, 129] width 73 height 34
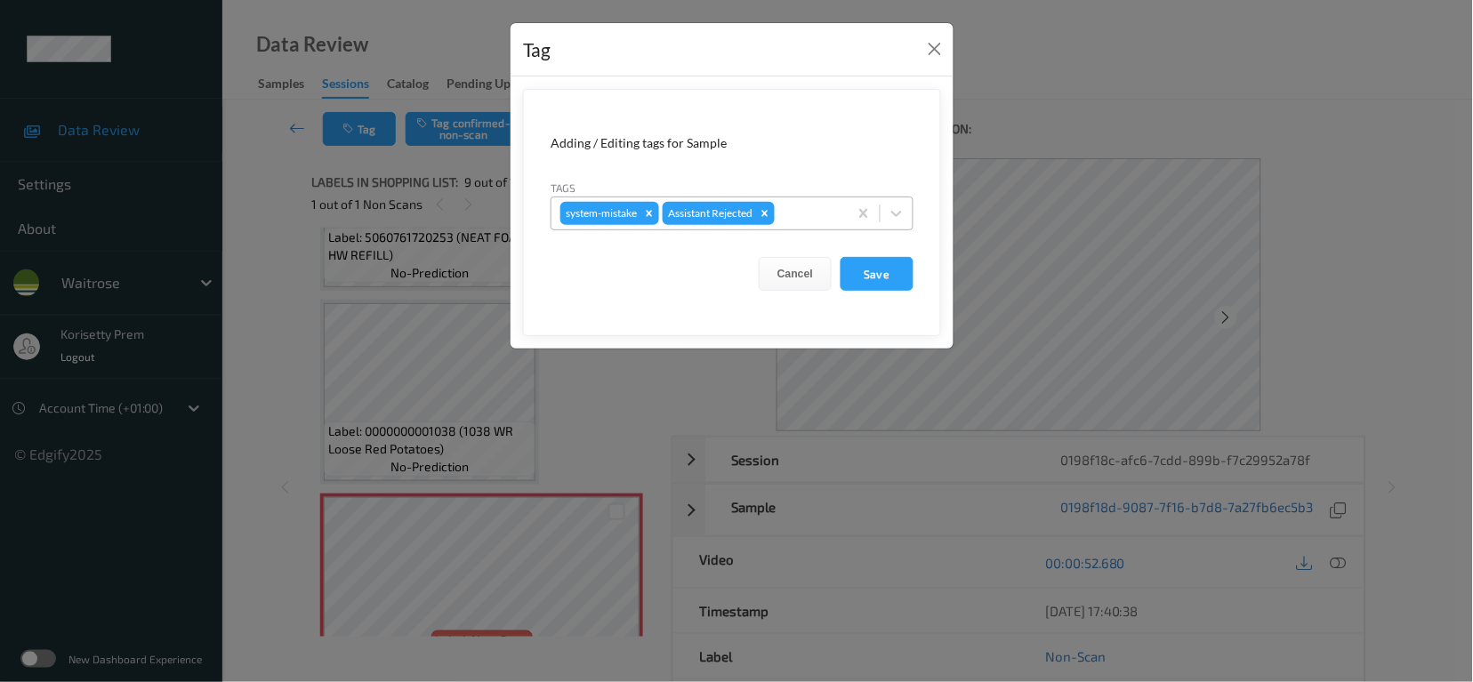
click at [785, 218] on div at bounding box center [808, 213] width 60 height 21
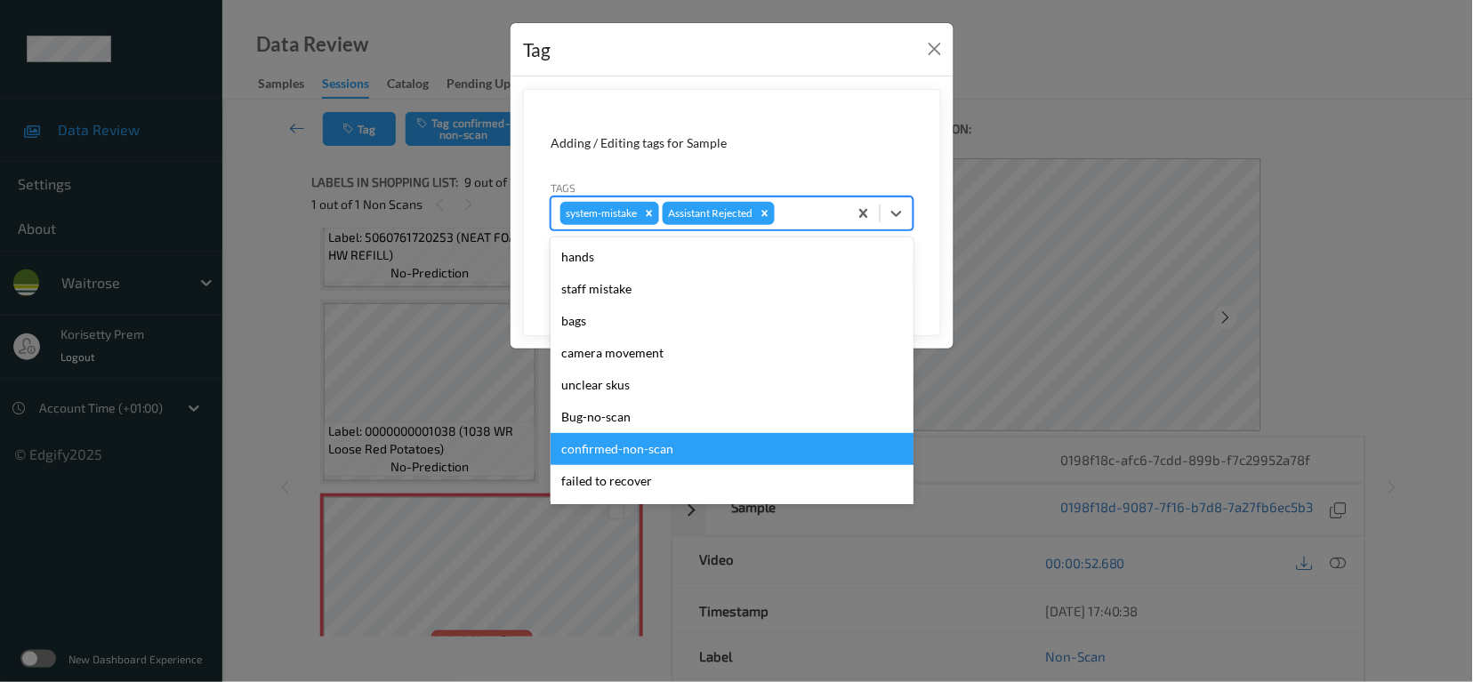
scroll to position [379, 0]
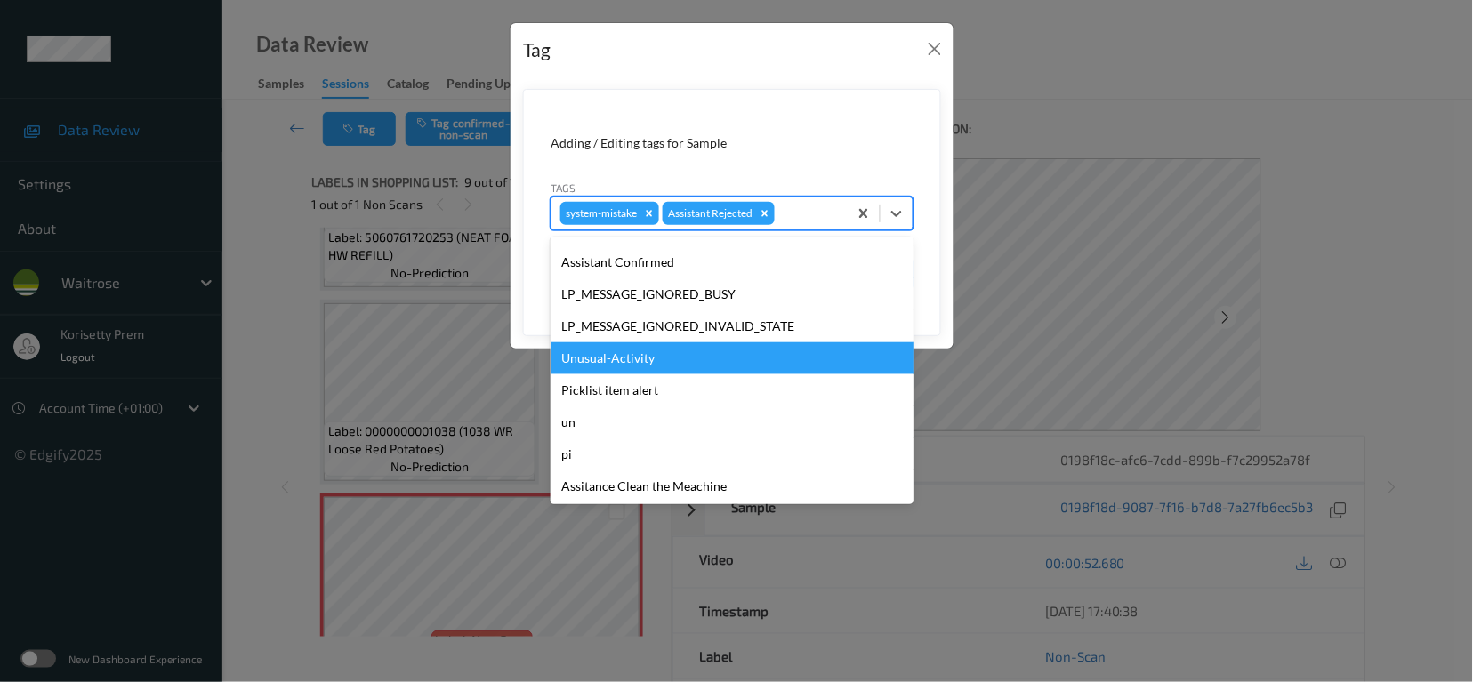
click at [612, 360] on div "Unusual-Activity" at bounding box center [732, 358] width 363 height 32
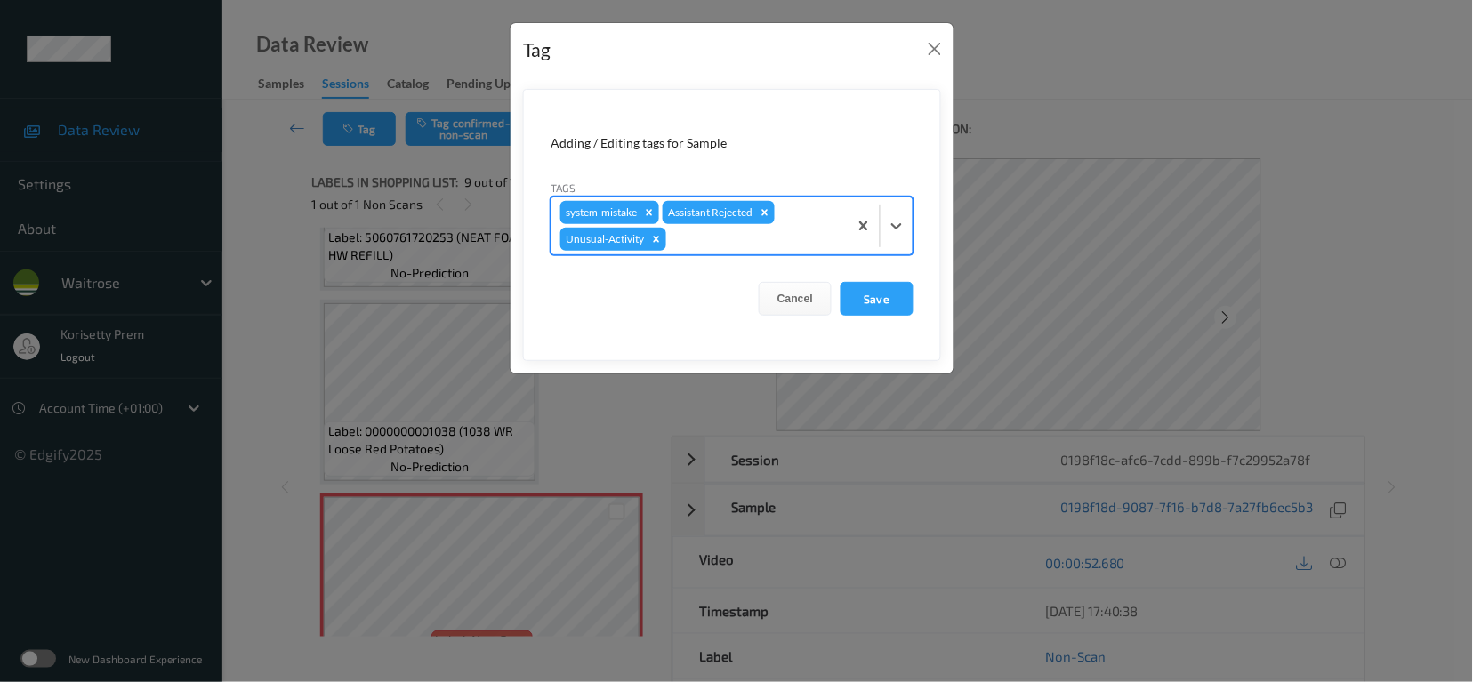
click at [700, 245] on div at bounding box center [754, 239] width 169 height 21
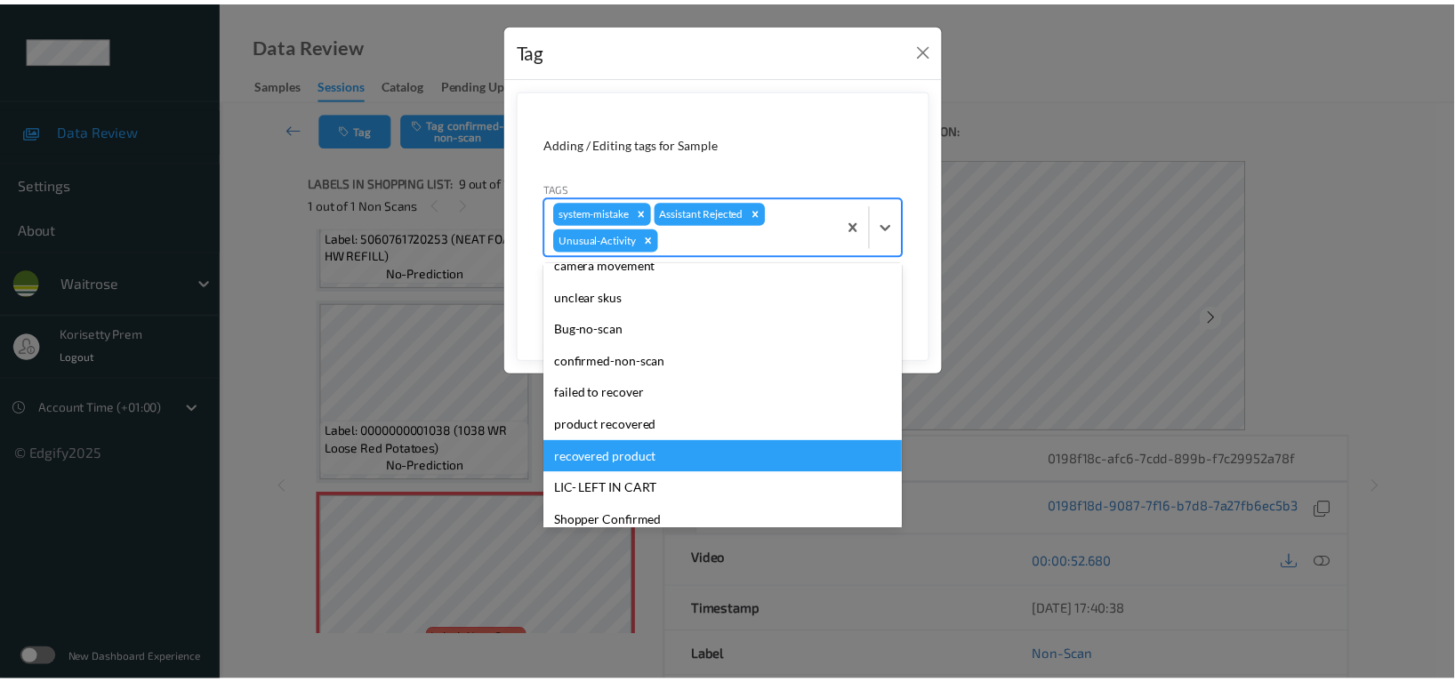
scroll to position [348, 0]
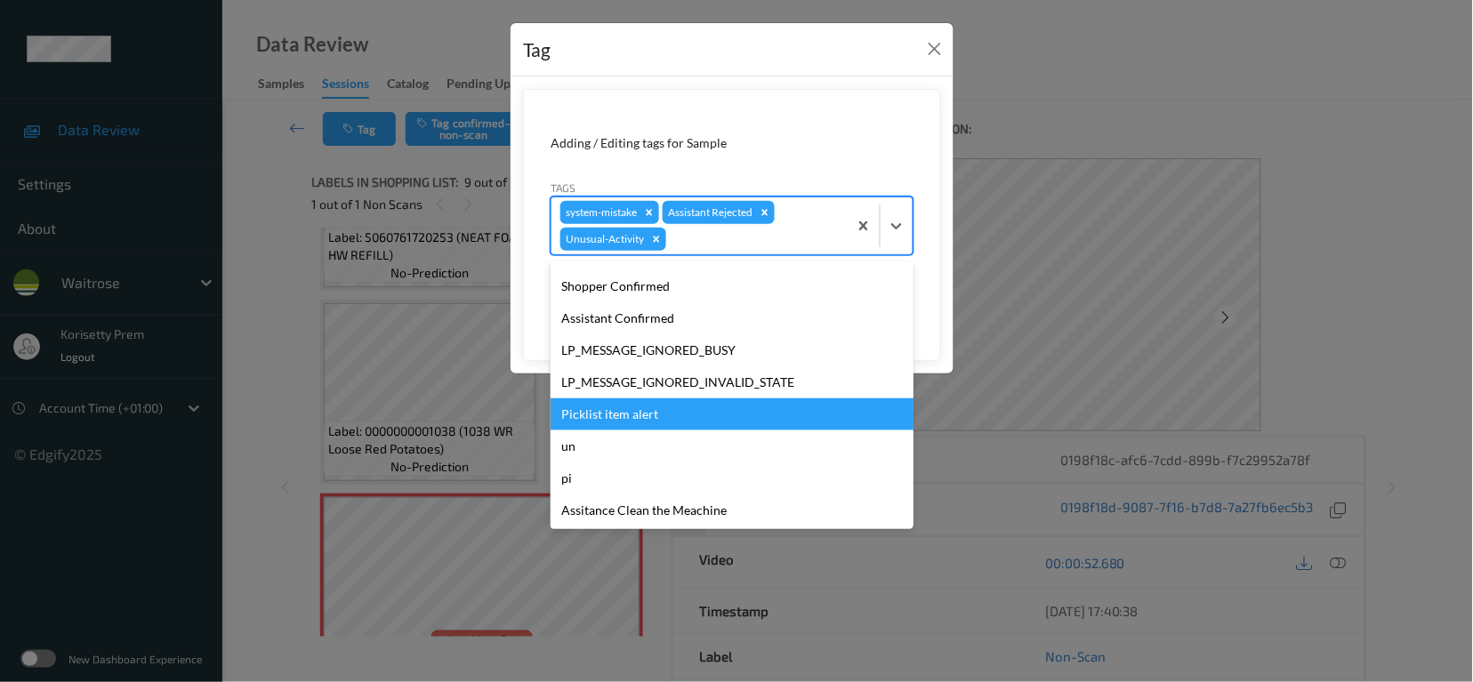
click at [591, 414] on div "Picklist item alert" at bounding box center [732, 415] width 363 height 32
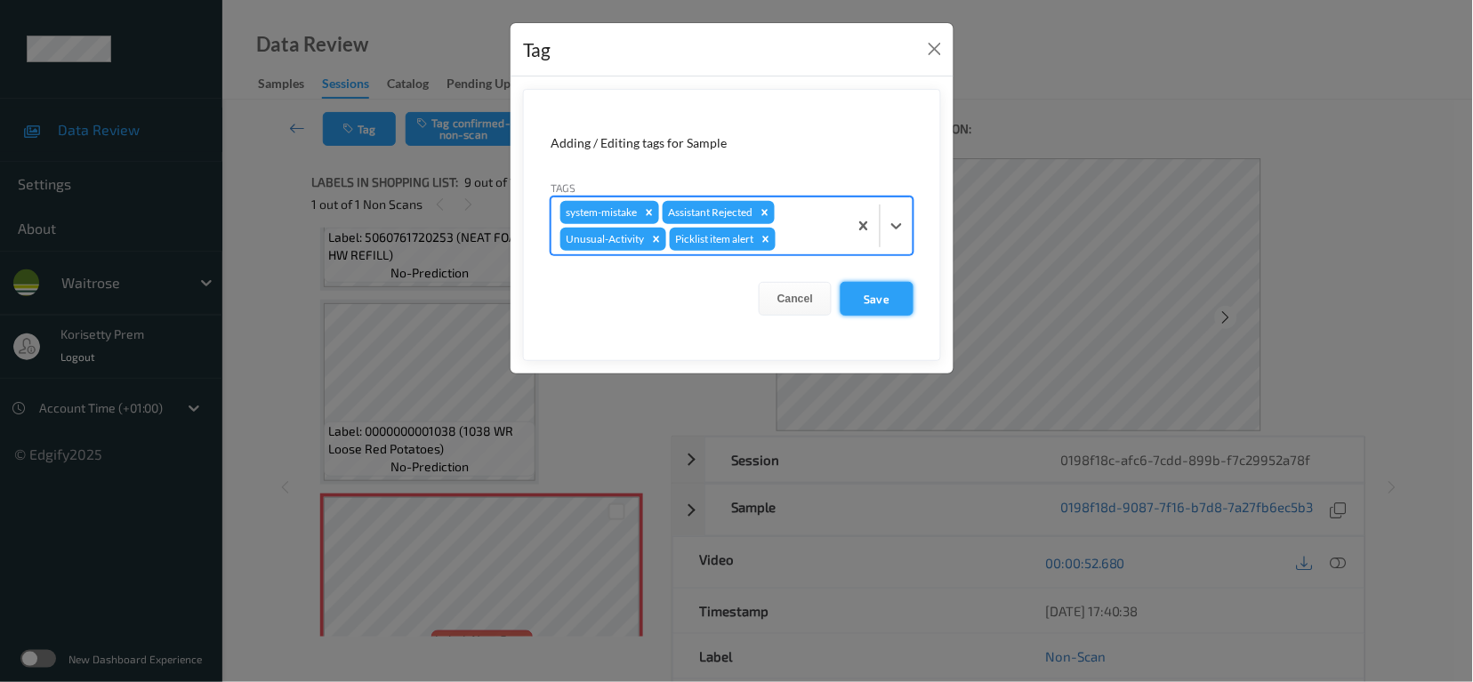
click at [862, 306] on button "Save" at bounding box center [877, 299] width 73 height 34
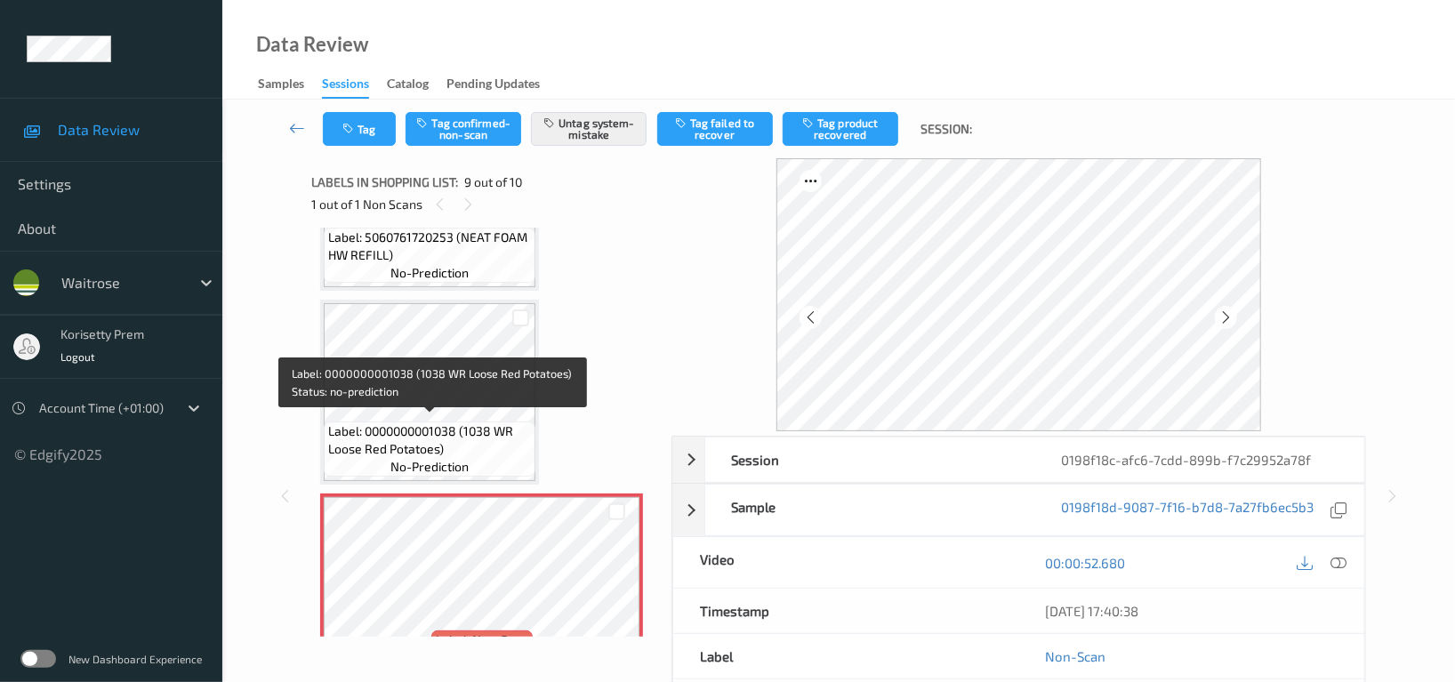
click at [455, 422] on div "Label: 0000000001038 (1038 WR Loose Red Potatoes) no-prediction" at bounding box center [430, 449] width 212 height 55
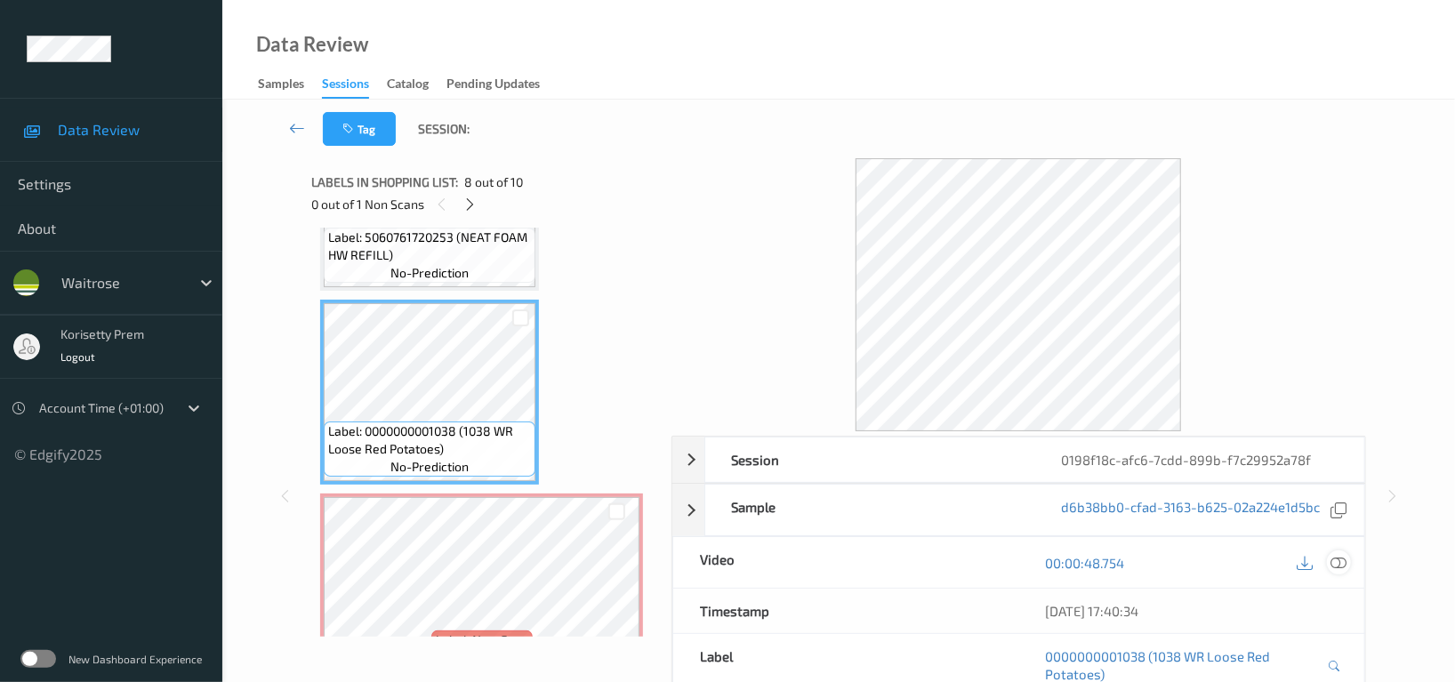
click at [1348, 561] on div at bounding box center [1339, 563] width 24 height 24
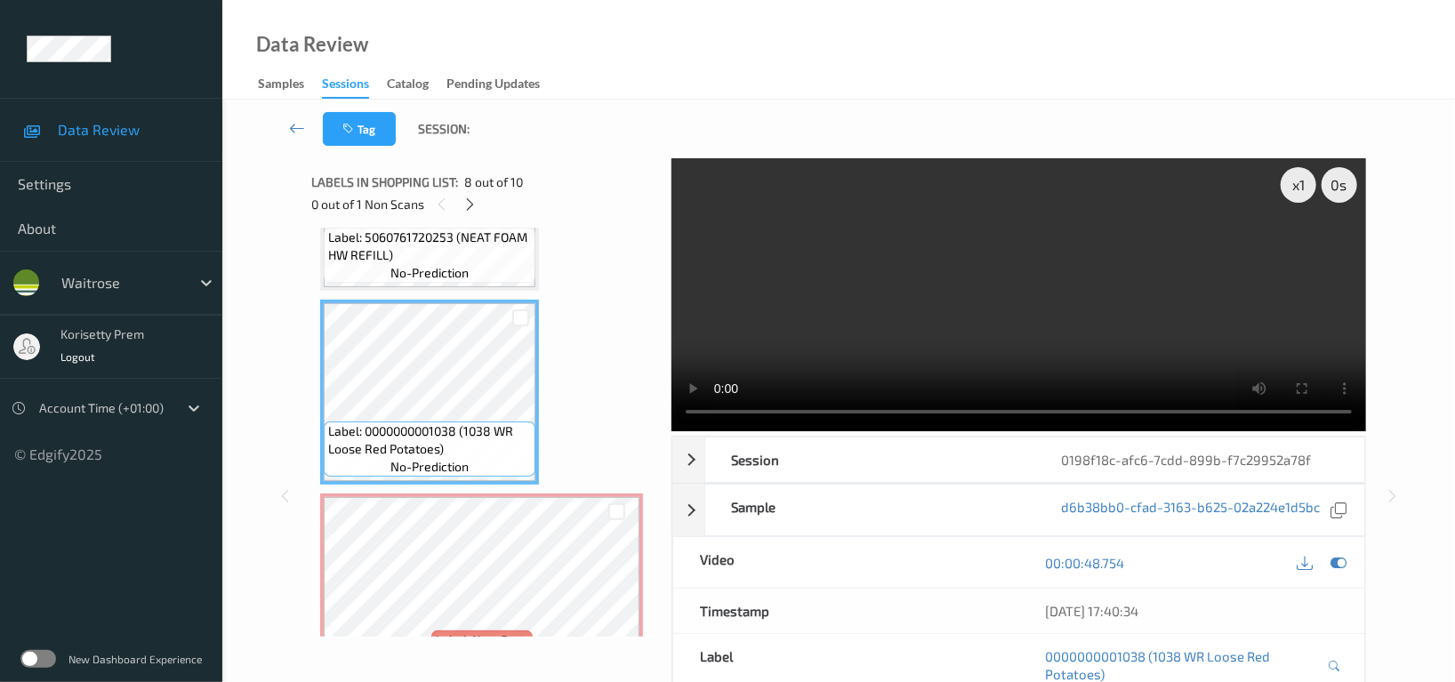
click at [949, 310] on video at bounding box center [1019, 294] width 695 height 273
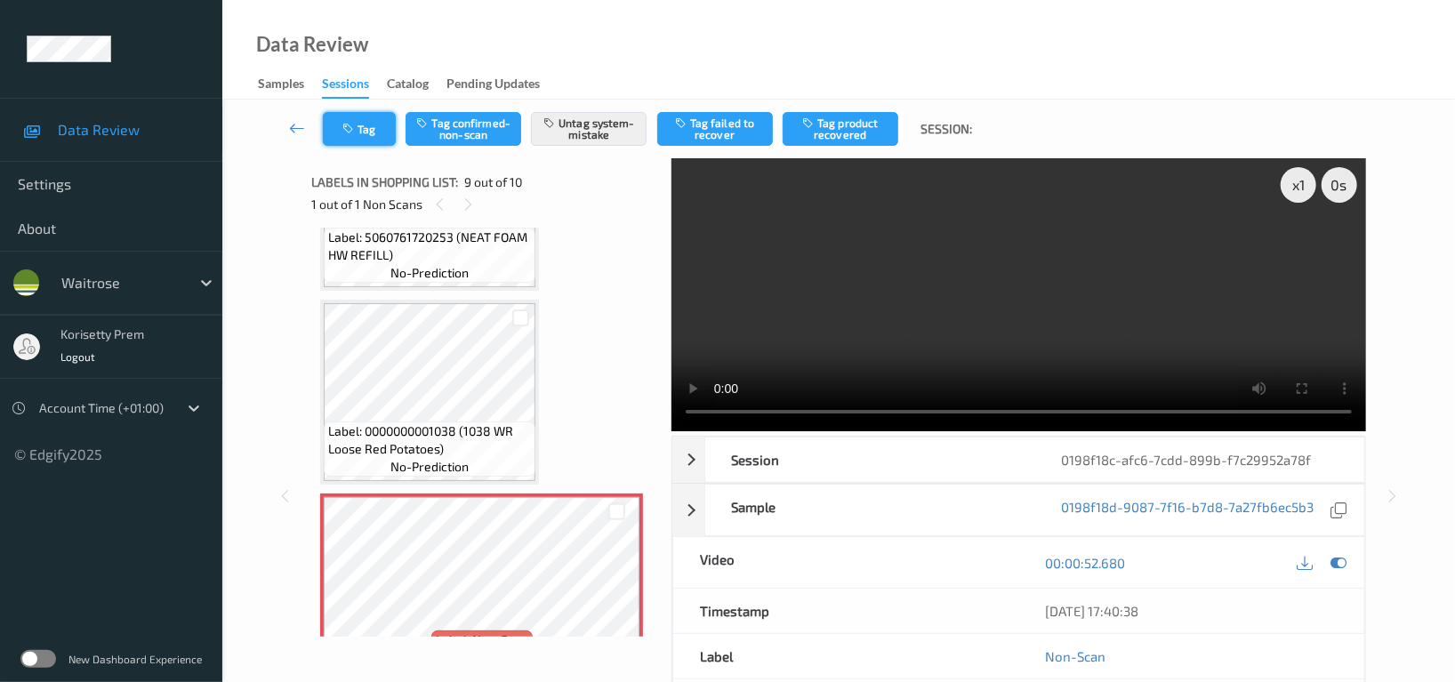
click at [373, 119] on button "Tag" at bounding box center [359, 129] width 73 height 34
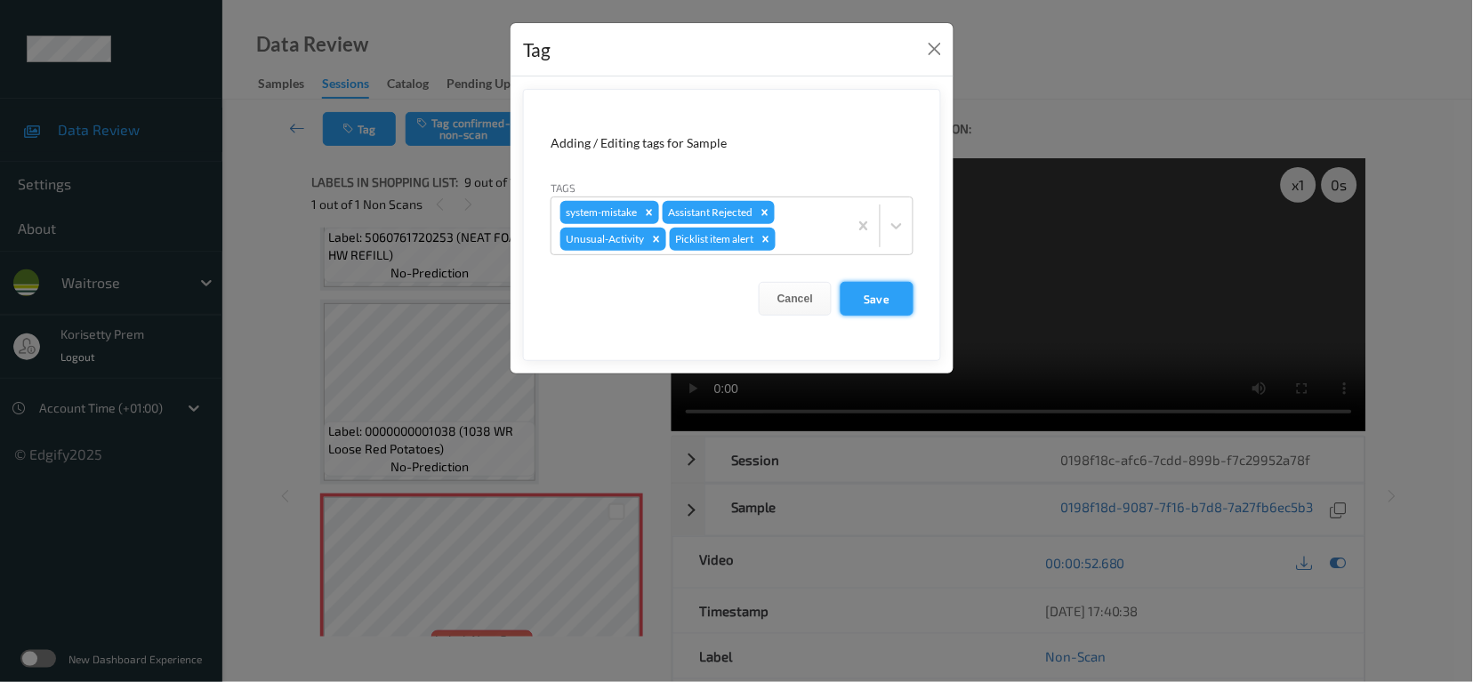
click at [874, 294] on button "Save" at bounding box center [877, 299] width 73 height 34
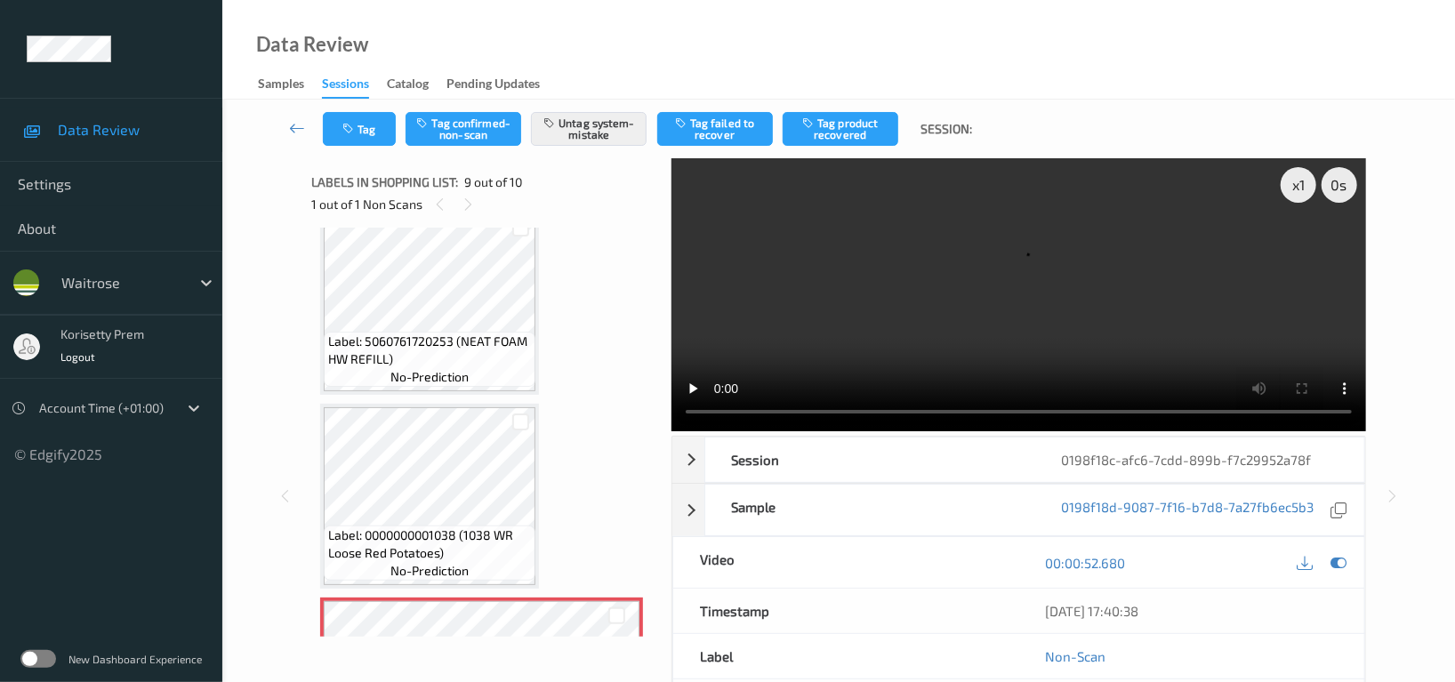
scroll to position [1176, 0]
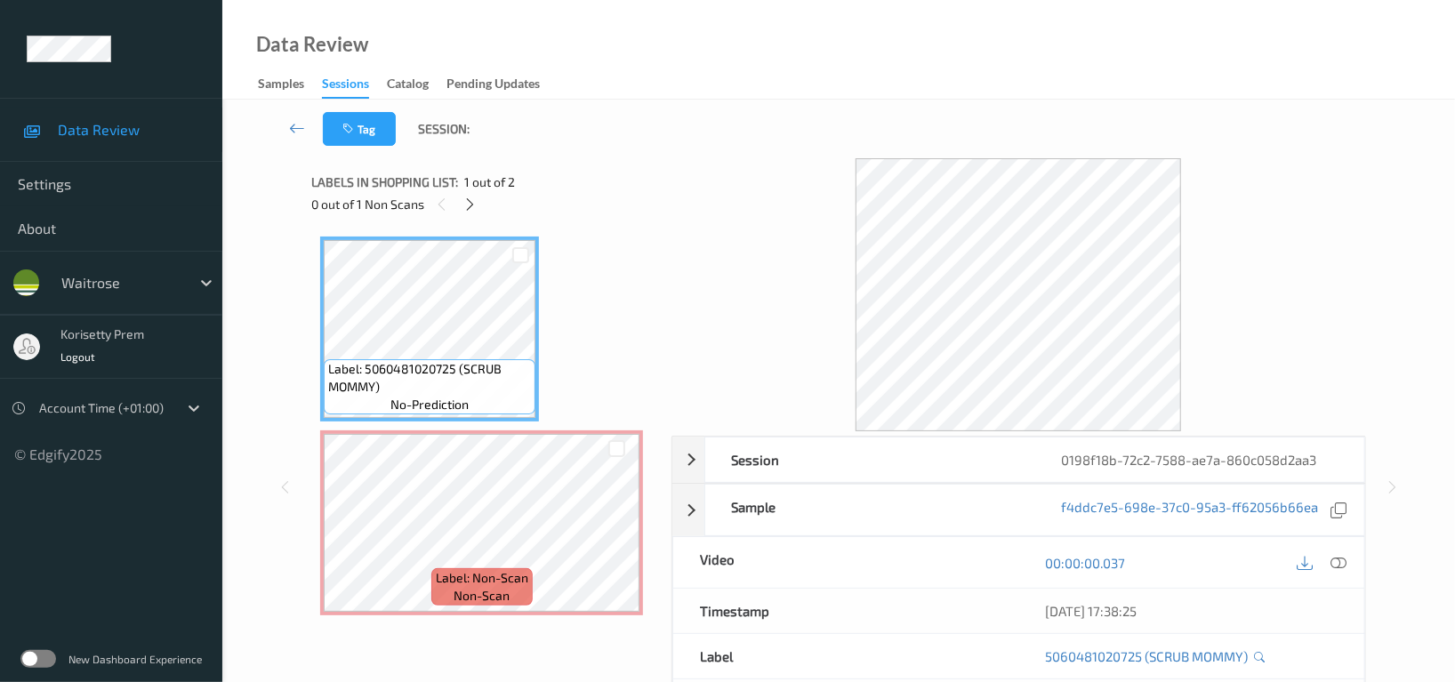
click at [532, 103] on div "Tag Session:" at bounding box center [839, 129] width 1160 height 59
click at [475, 205] on icon at bounding box center [470, 205] width 15 height 16
click at [1345, 561] on icon at bounding box center [1339, 563] width 16 height 16
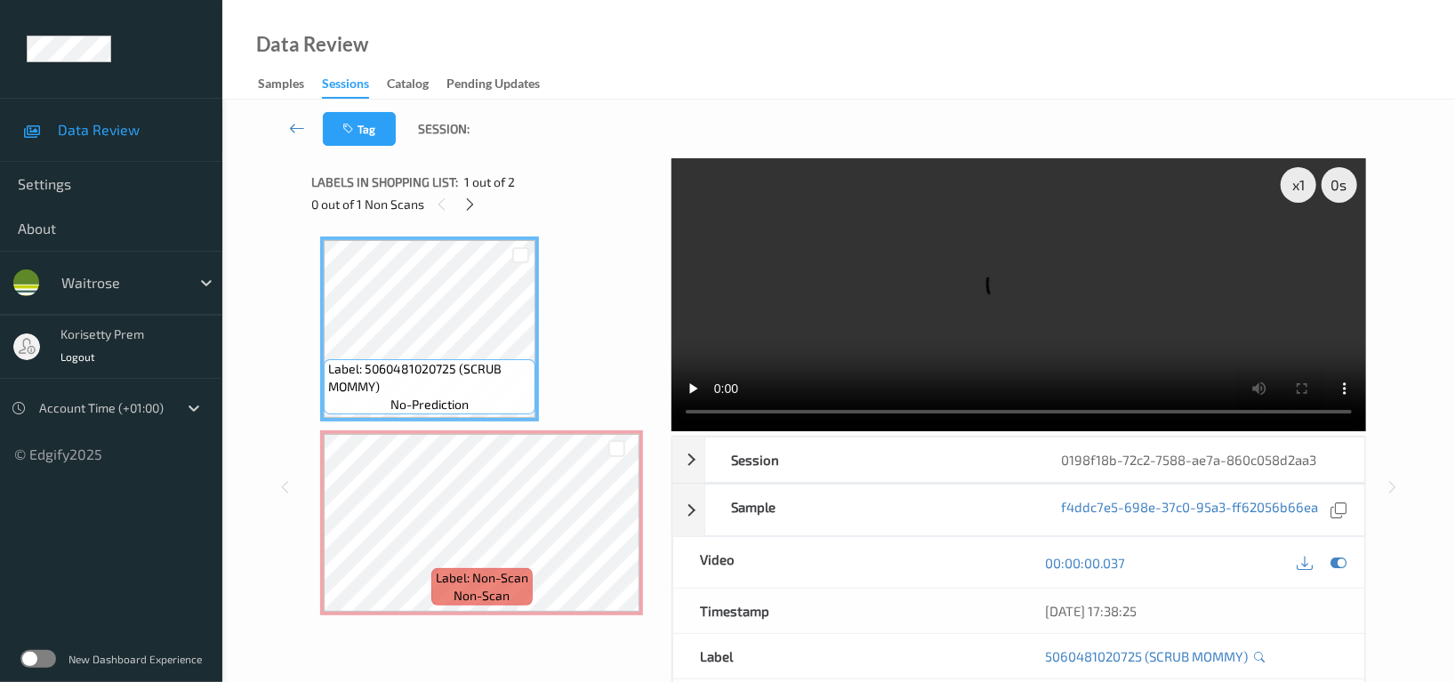
click at [1164, 205] on video at bounding box center [1019, 294] width 695 height 273
click at [1054, 286] on video at bounding box center [1019, 294] width 695 height 273
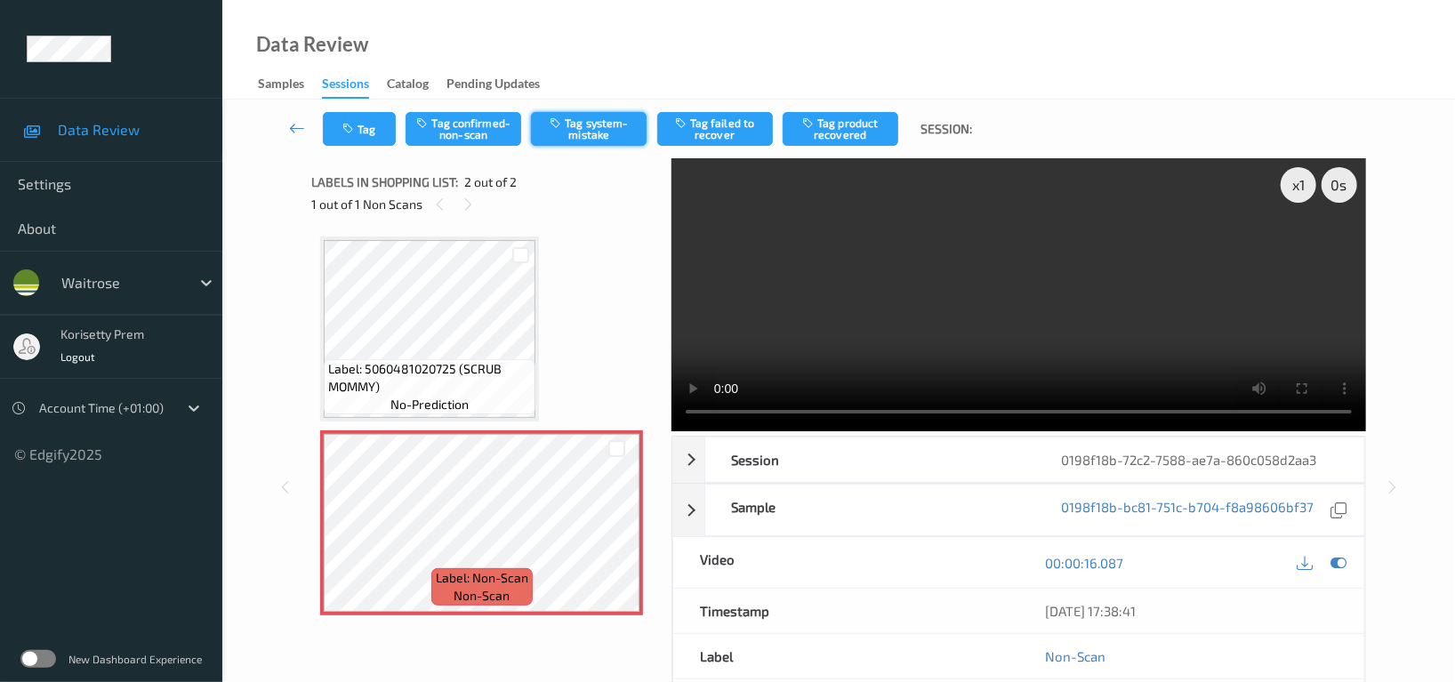
click at [600, 124] on button "Tag system-mistake" at bounding box center [589, 129] width 116 height 34
click at [361, 118] on button "Tag" at bounding box center [359, 129] width 73 height 34
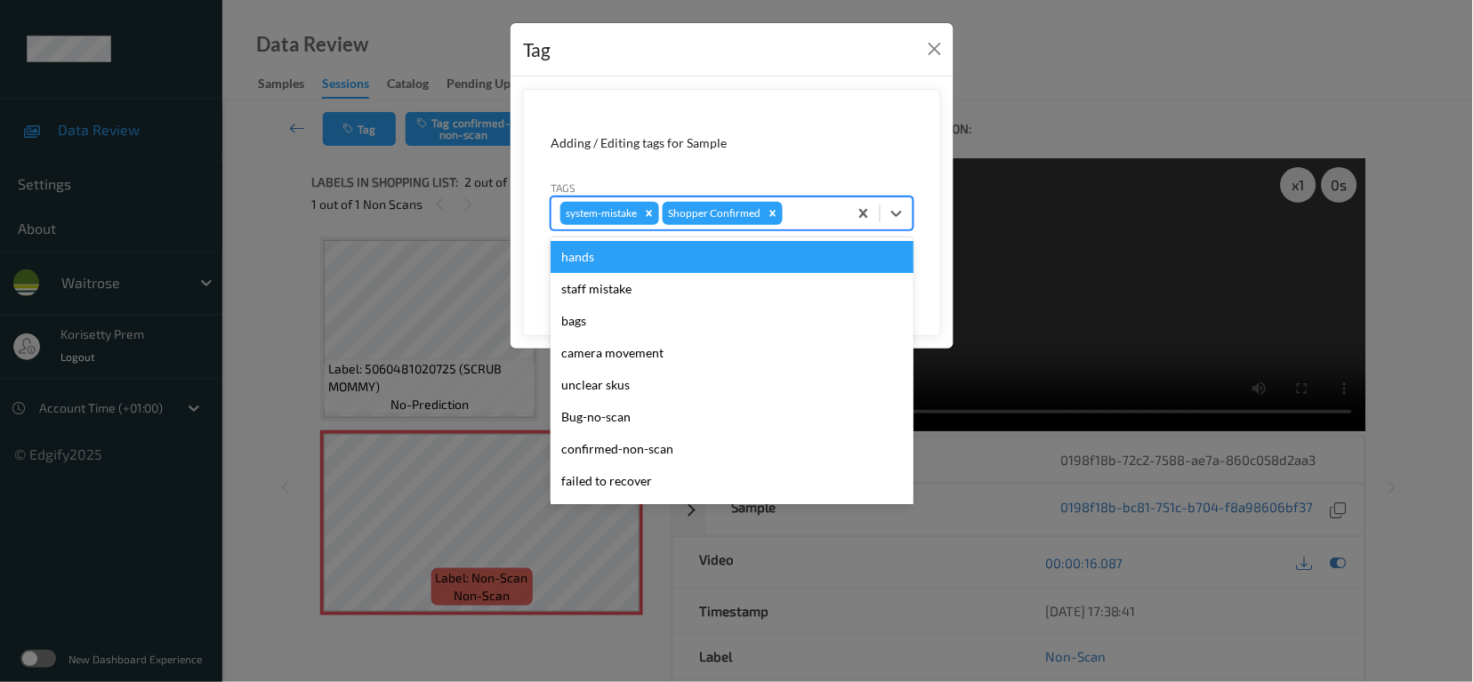
click at [824, 199] on div "system-mistake Shopper Confirmed" at bounding box center [700, 213] width 296 height 30
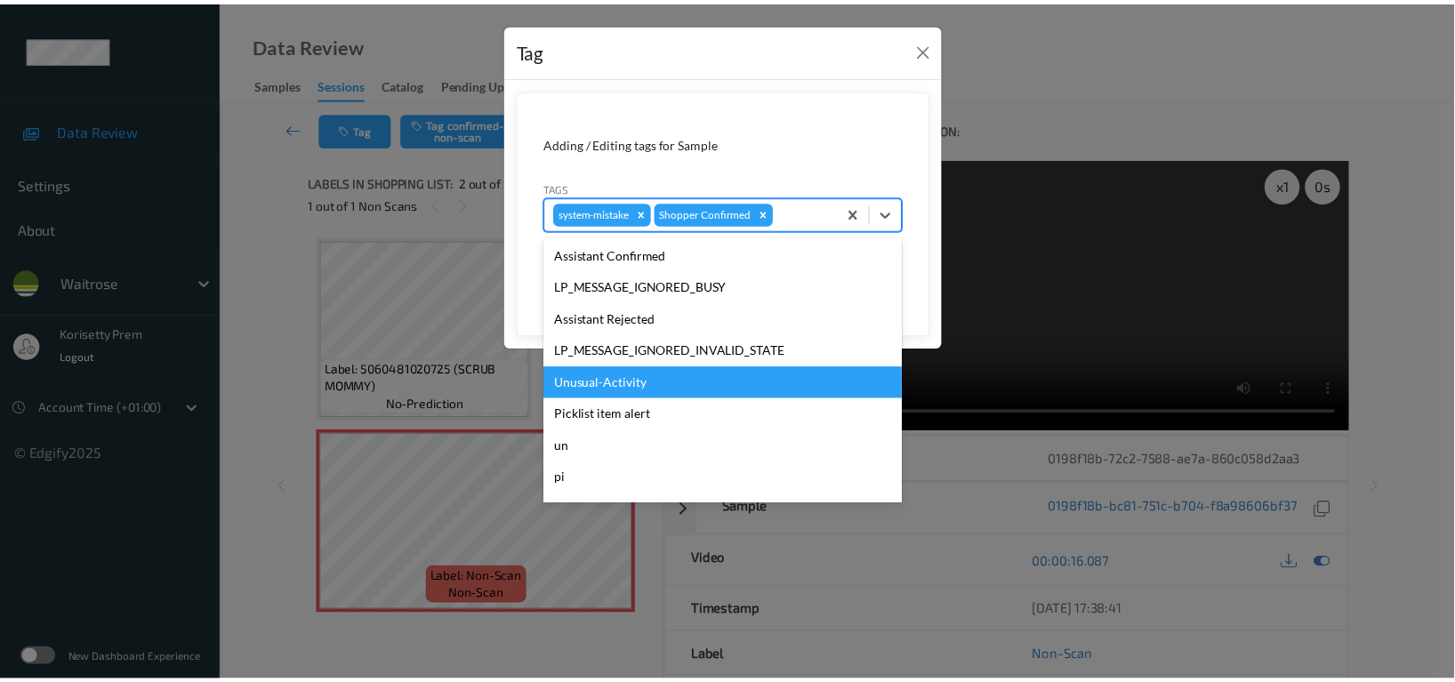
scroll to position [379, 0]
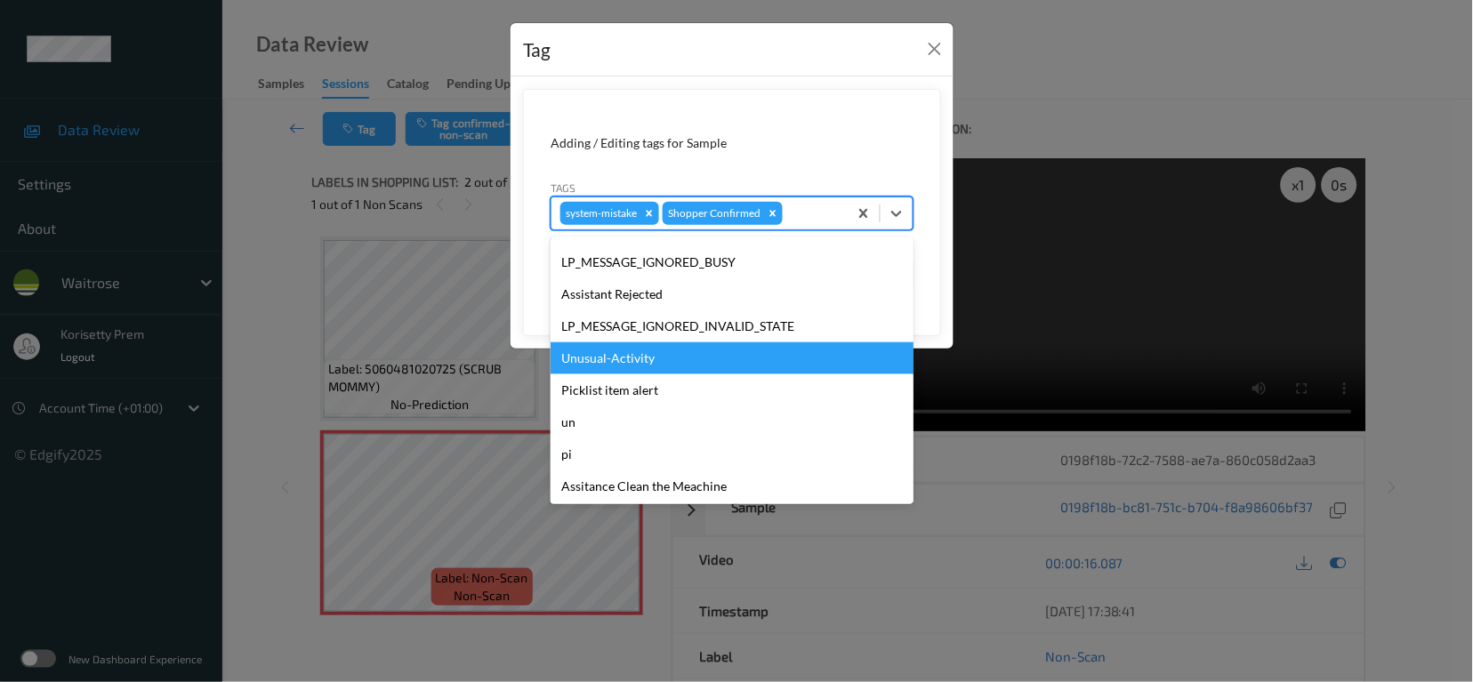
click at [596, 366] on div "Unusual-Activity" at bounding box center [732, 358] width 363 height 32
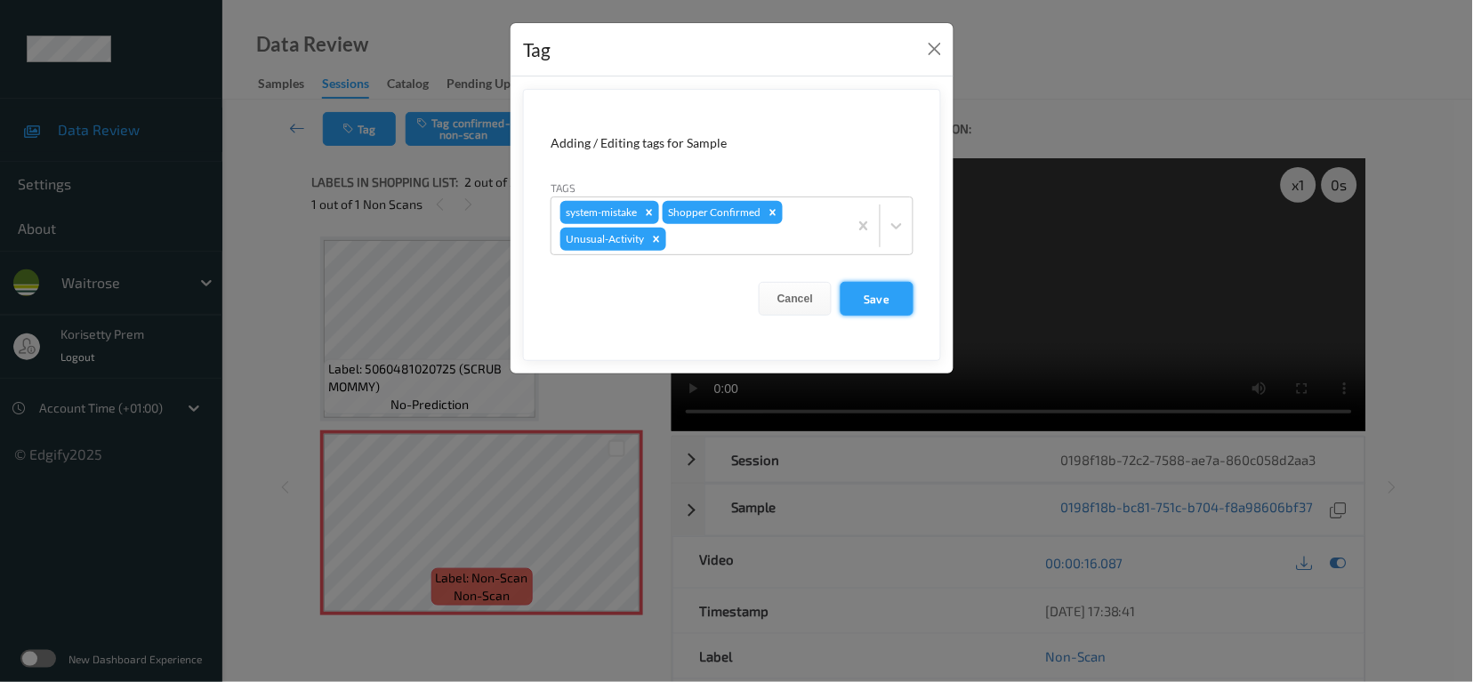
click at [870, 294] on button "Save" at bounding box center [877, 299] width 73 height 34
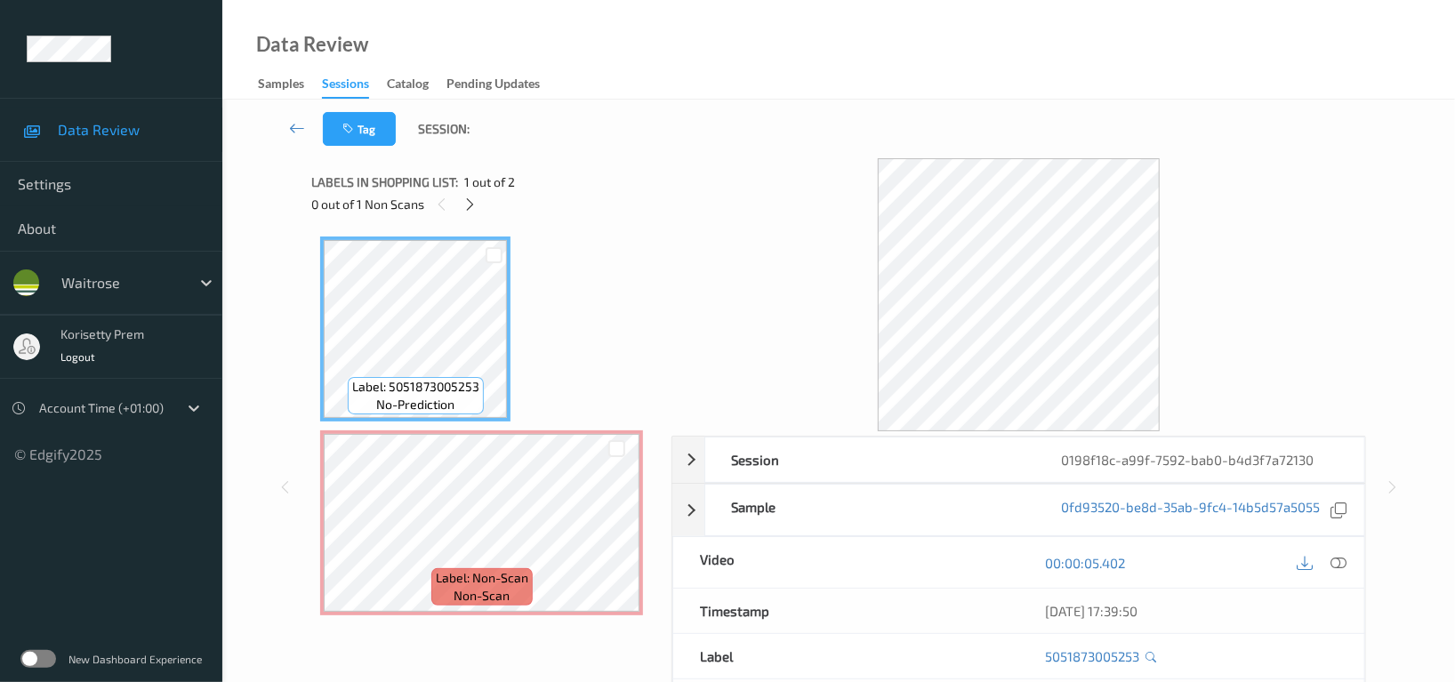
click at [687, 138] on div "Tag Session:" at bounding box center [839, 129] width 1160 height 59
click at [745, 84] on div "Data Review Samples Sessions Catalog Pending Updates" at bounding box center [838, 50] width 1233 height 100
click at [465, 204] on icon at bounding box center [470, 205] width 15 height 16
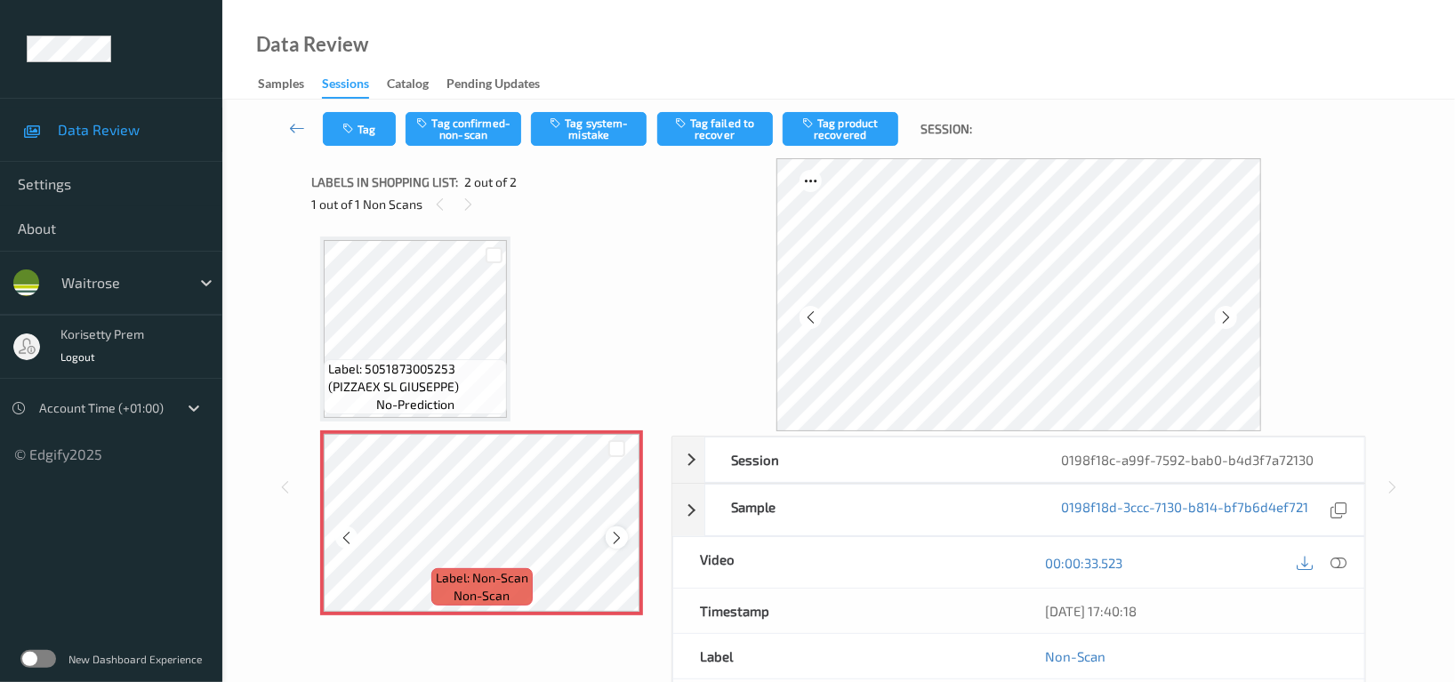
click at [611, 537] on icon at bounding box center [616, 538] width 15 height 16
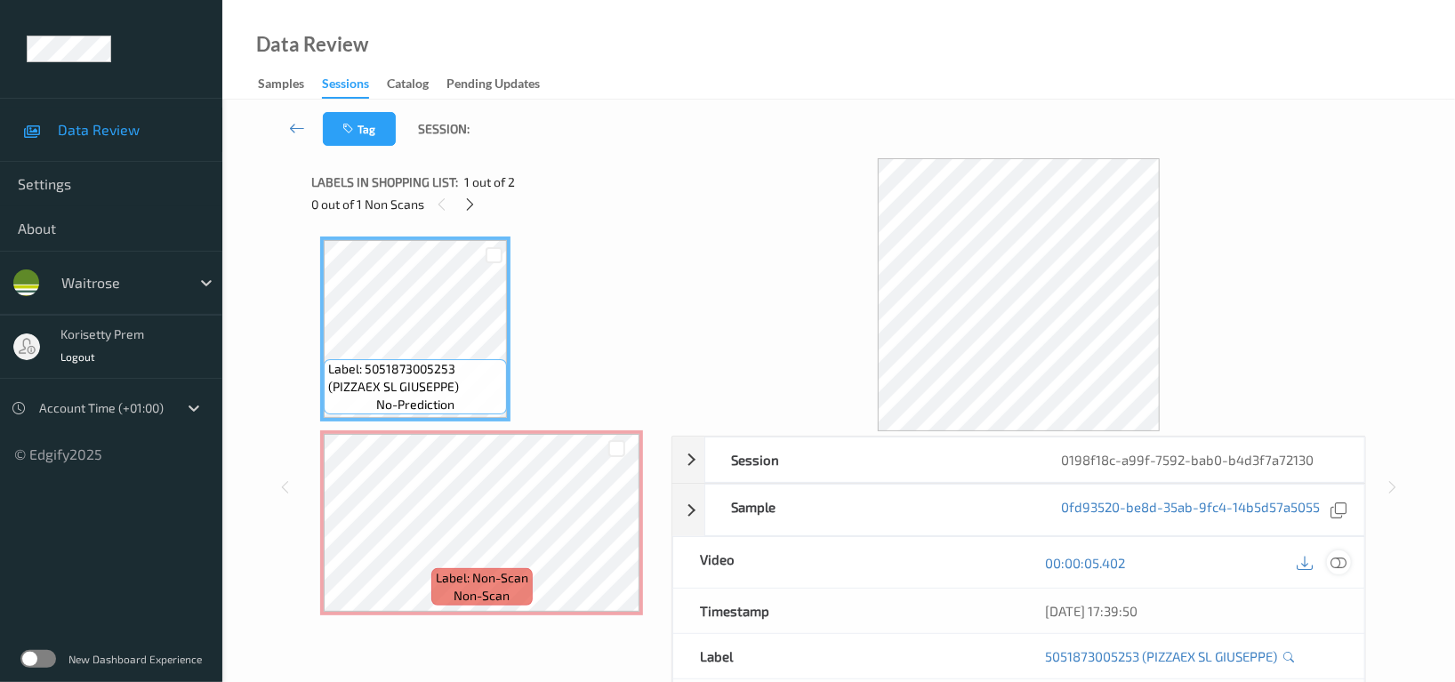
click at [1341, 564] on icon at bounding box center [1339, 563] width 16 height 16
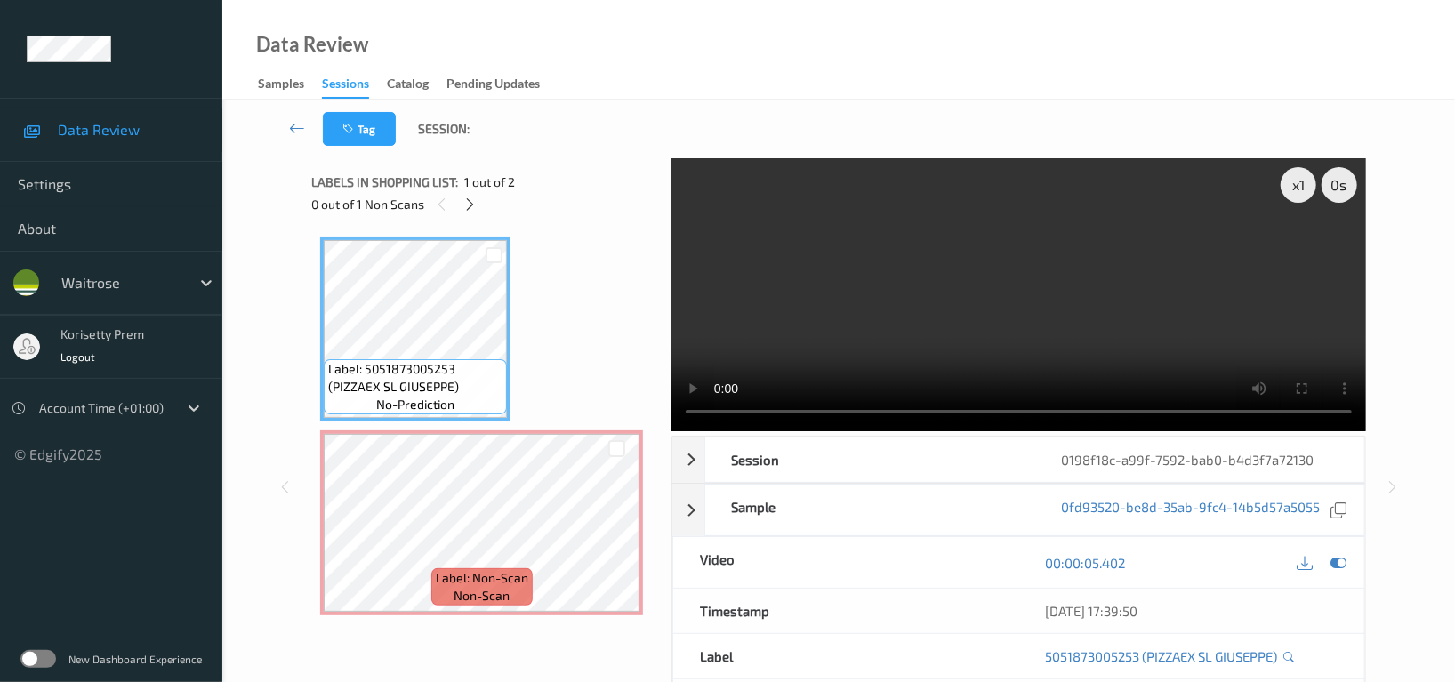
click at [887, 302] on video at bounding box center [1019, 294] width 695 height 273
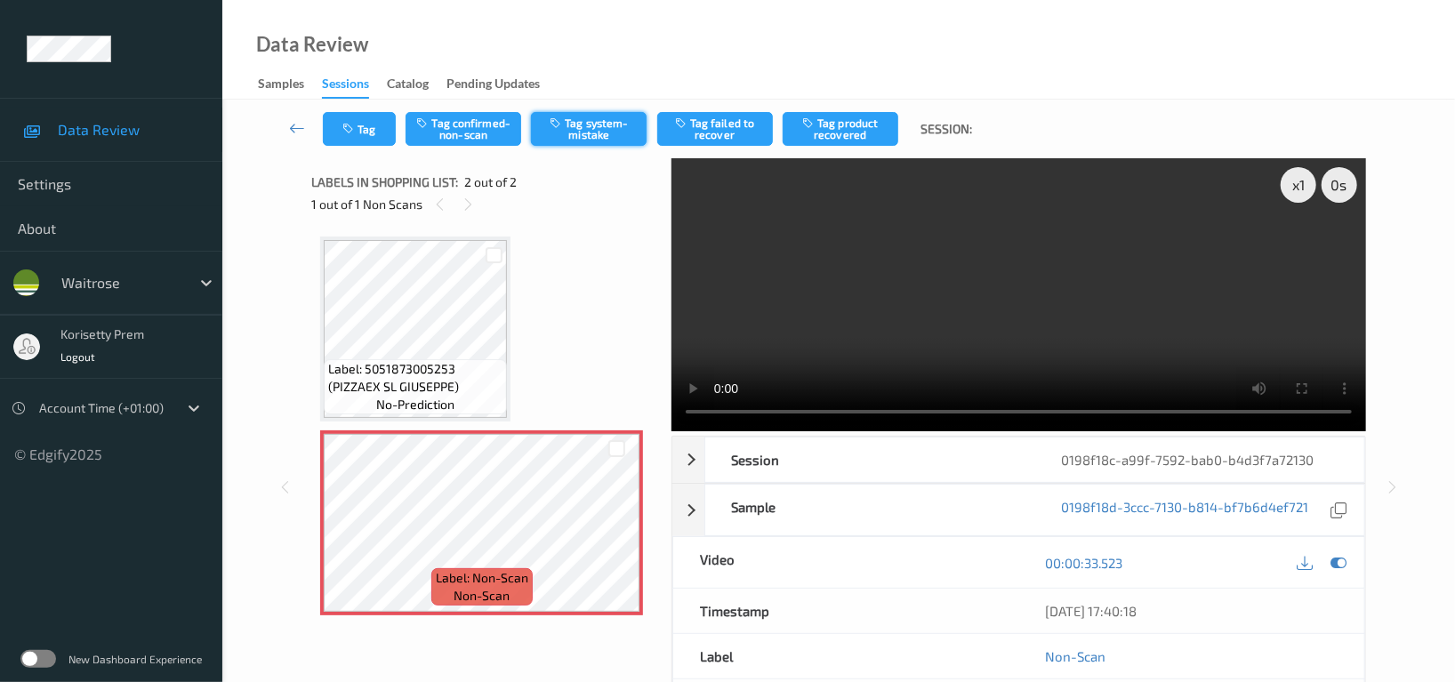
click at [612, 129] on button "Tag system-mistake" at bounding box center [589, 129] width 116 height 34
click at [383, 141] on button "Tag" at bounding box center [359, 129] width 73 height 34
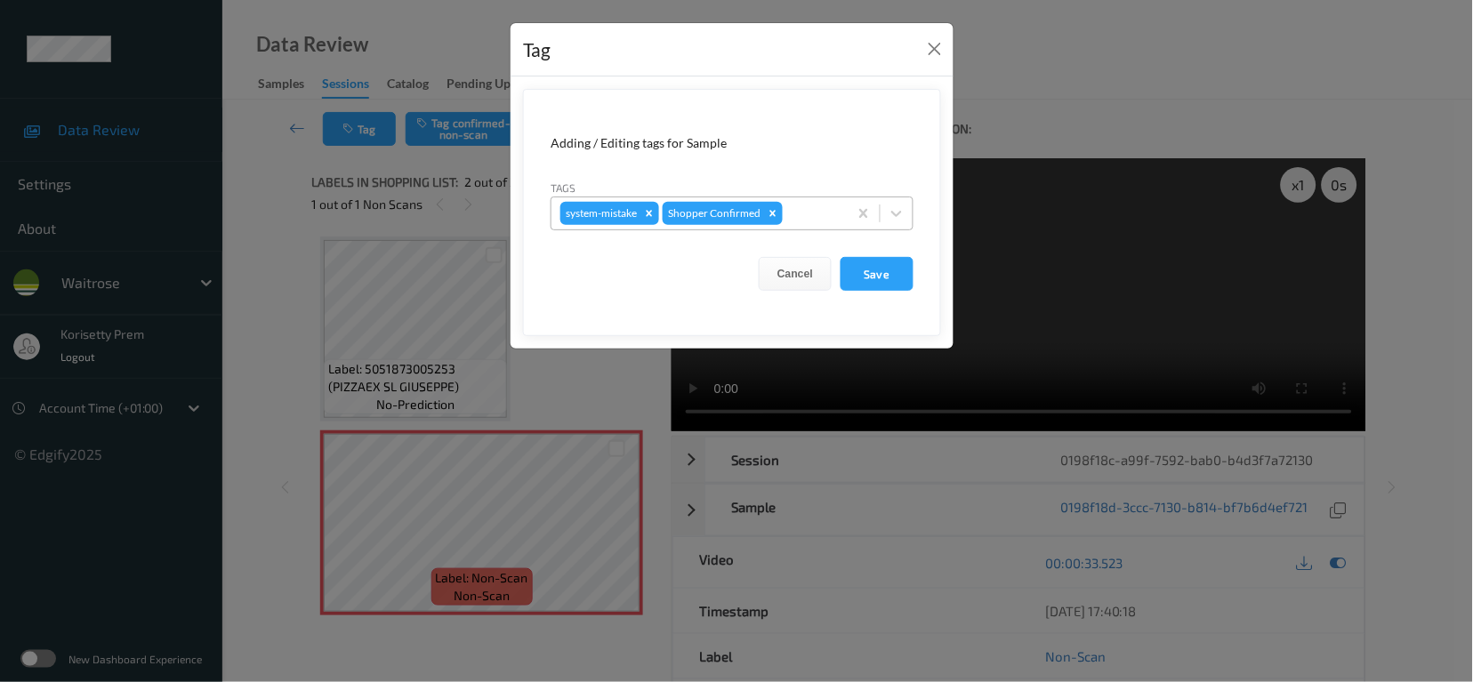
click at [802, 220] on div at bounding box center [812, 213] width 52 height 21
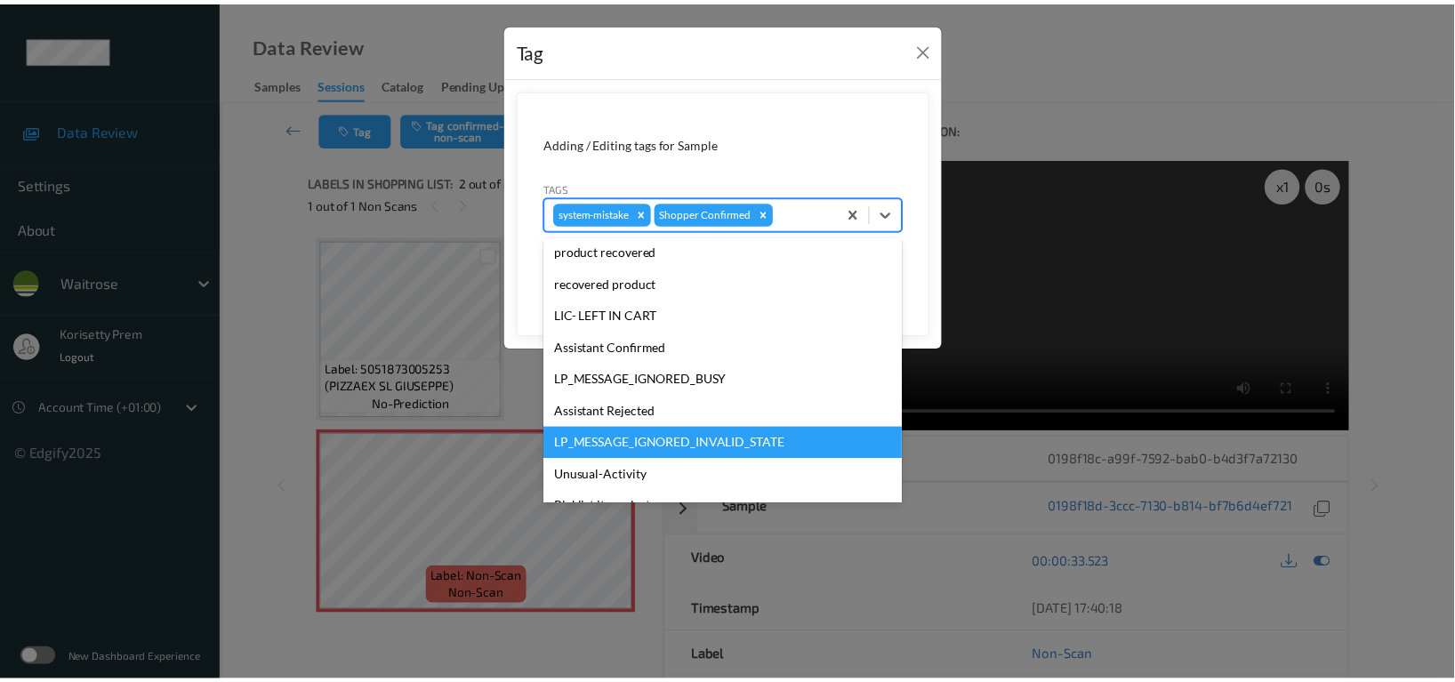
scroll to position [379, 0]
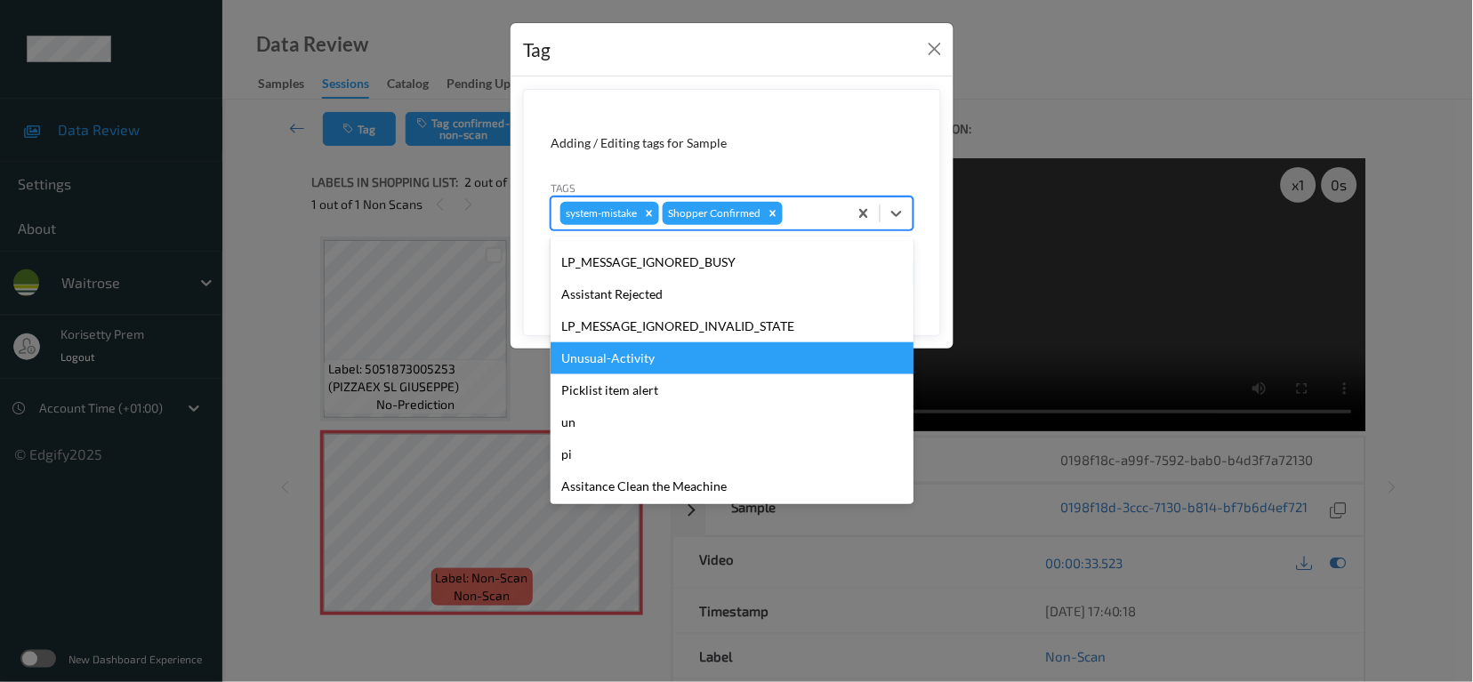
click at [632, 350] on div "Unusual-Activity" at bounding box center [732, 358] width 363 height 32
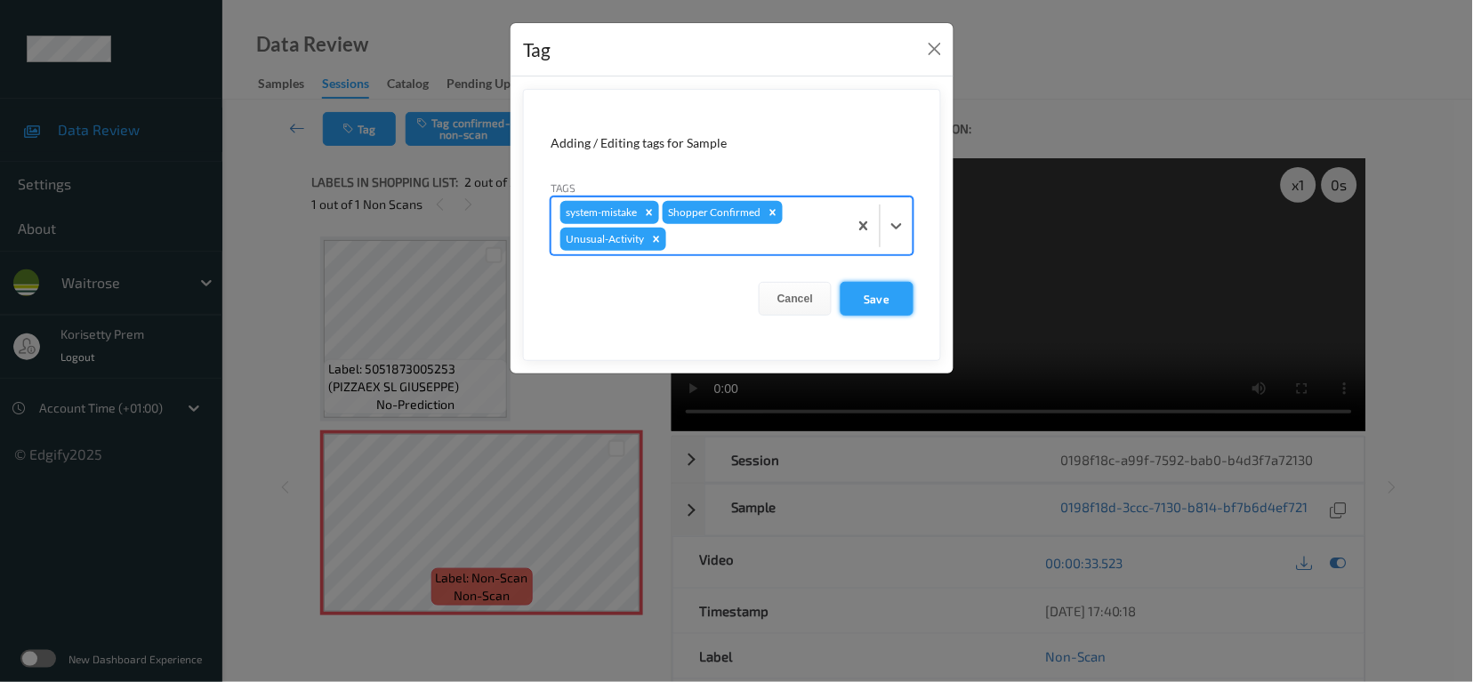
click at [887, 292] on button "Save" at bounding box center [877, 299] width 73 height 34
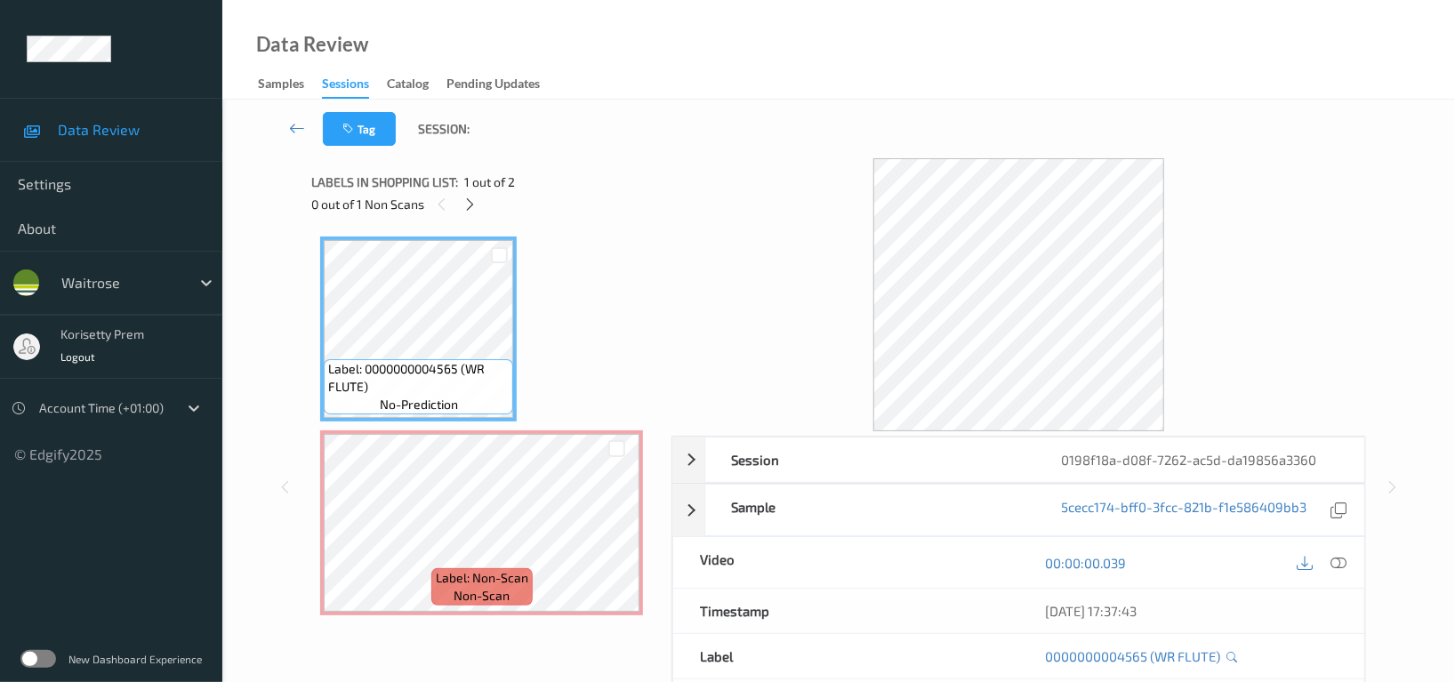
click at [929, 101] on div "Tag Session:" at bounding box center [839, 129] width 1160 height 59
click at [729, 106] on div "Tag Session:" at bounding box center [839, 129] width 1160 height 59
click at [613, 537] on icon at bounding box center [616, 538] width 15 height 16
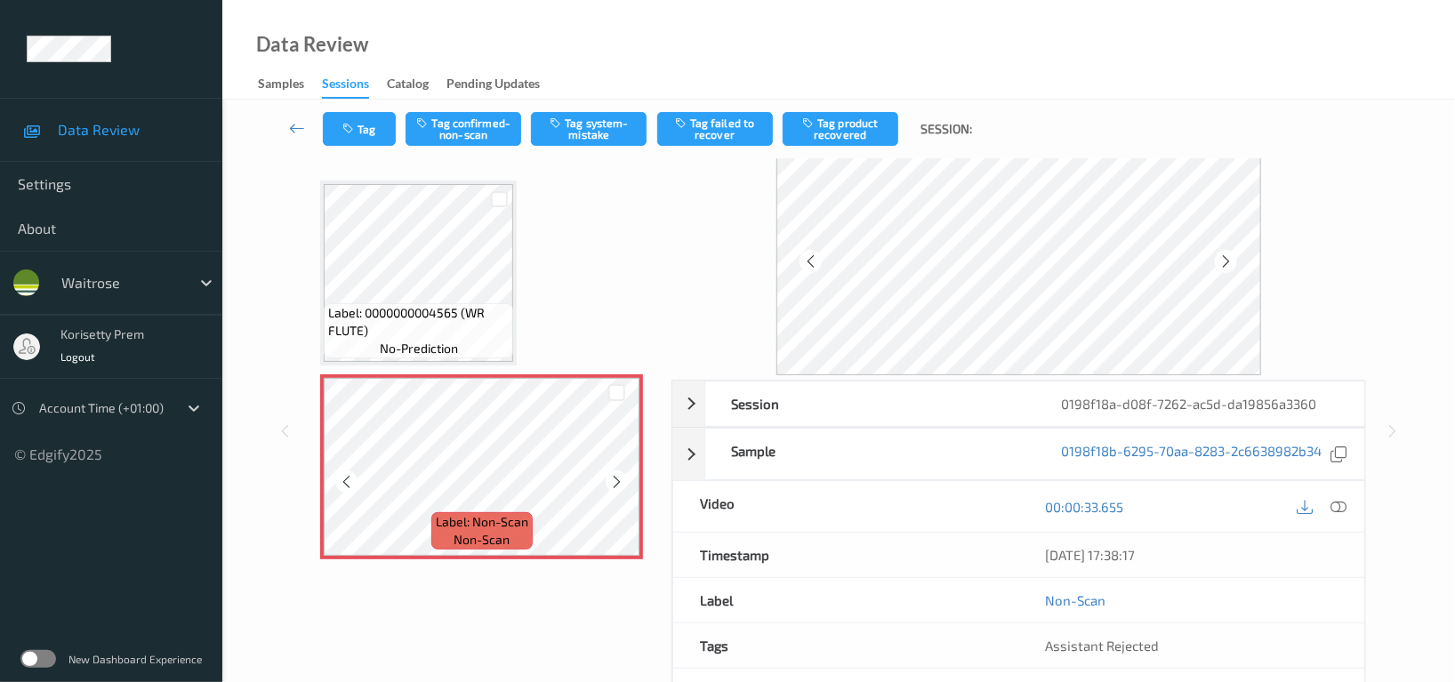
scroll to position [54, 0]
click at [612, 485] on icon at bounding box center [616, 484] width 15 height 16
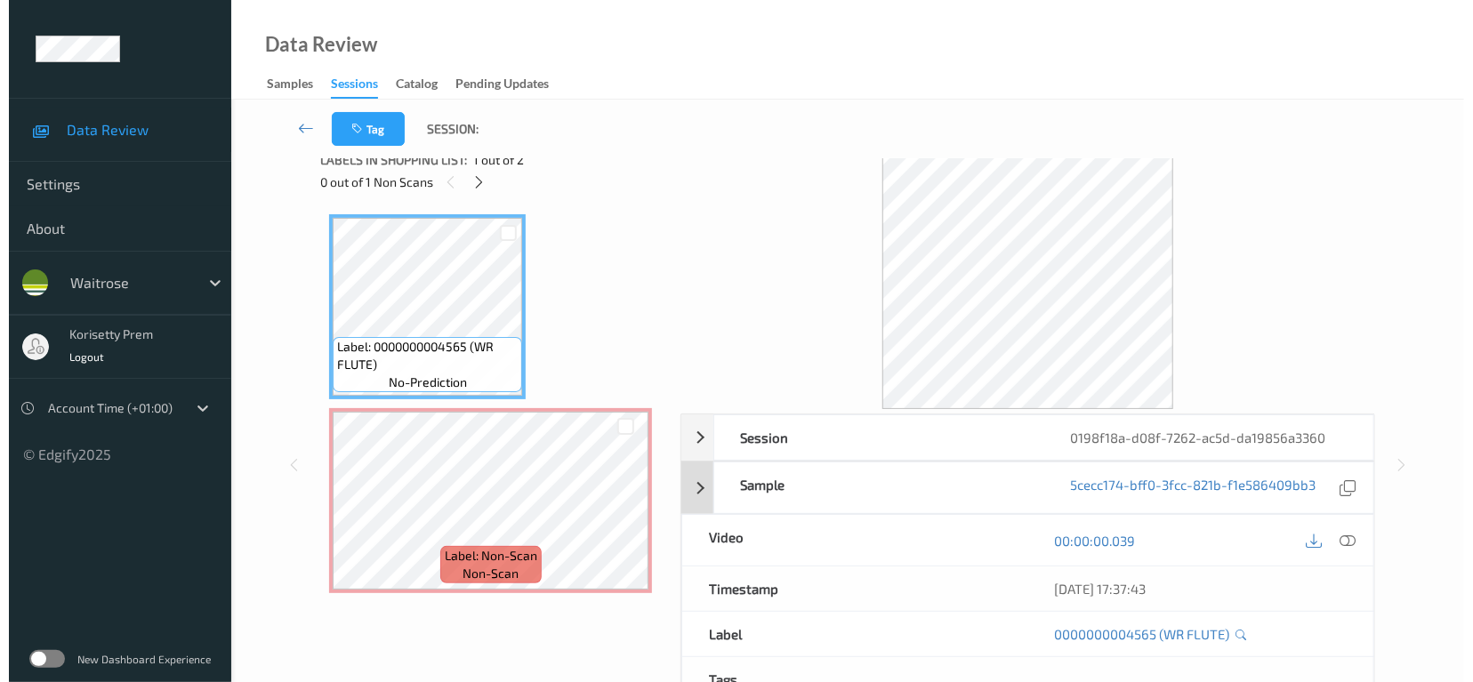
scroll to position [0, 0]
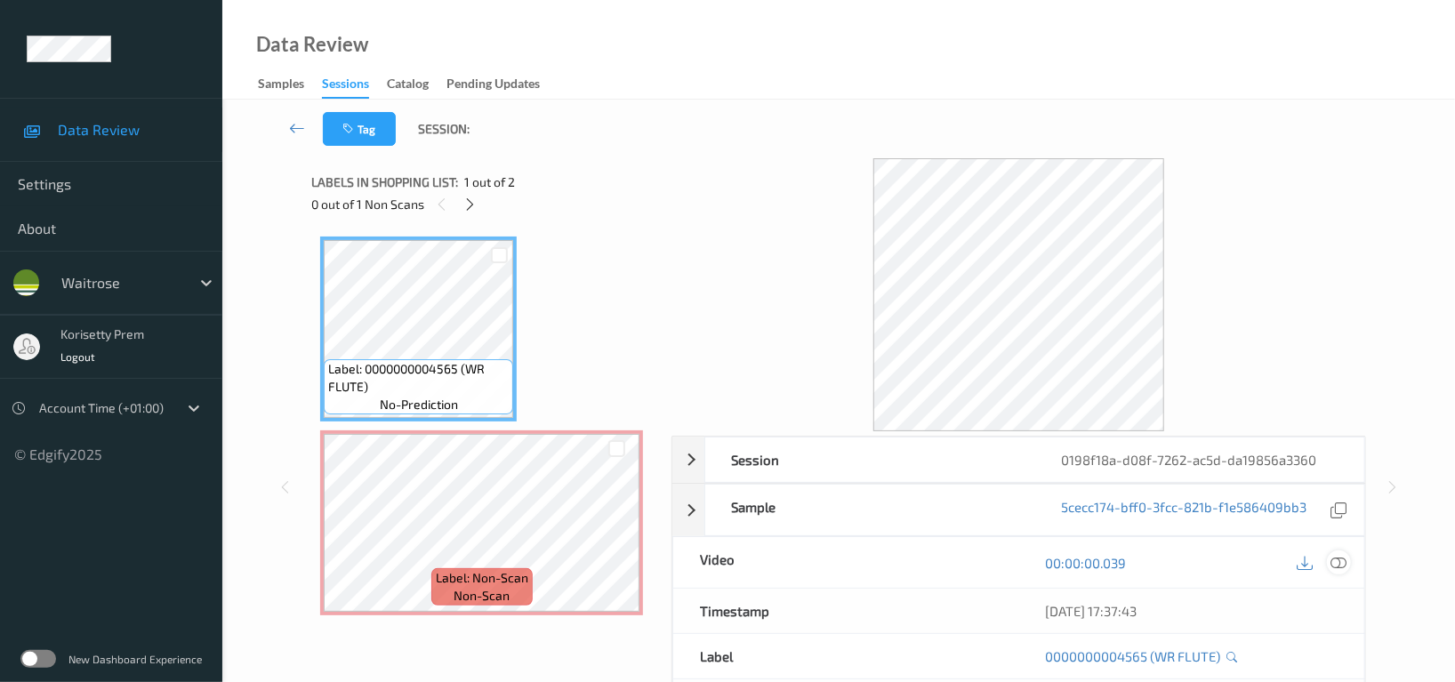
click at [1335, 568] on icon at bounding box center [1339, 563] width 16 height 16
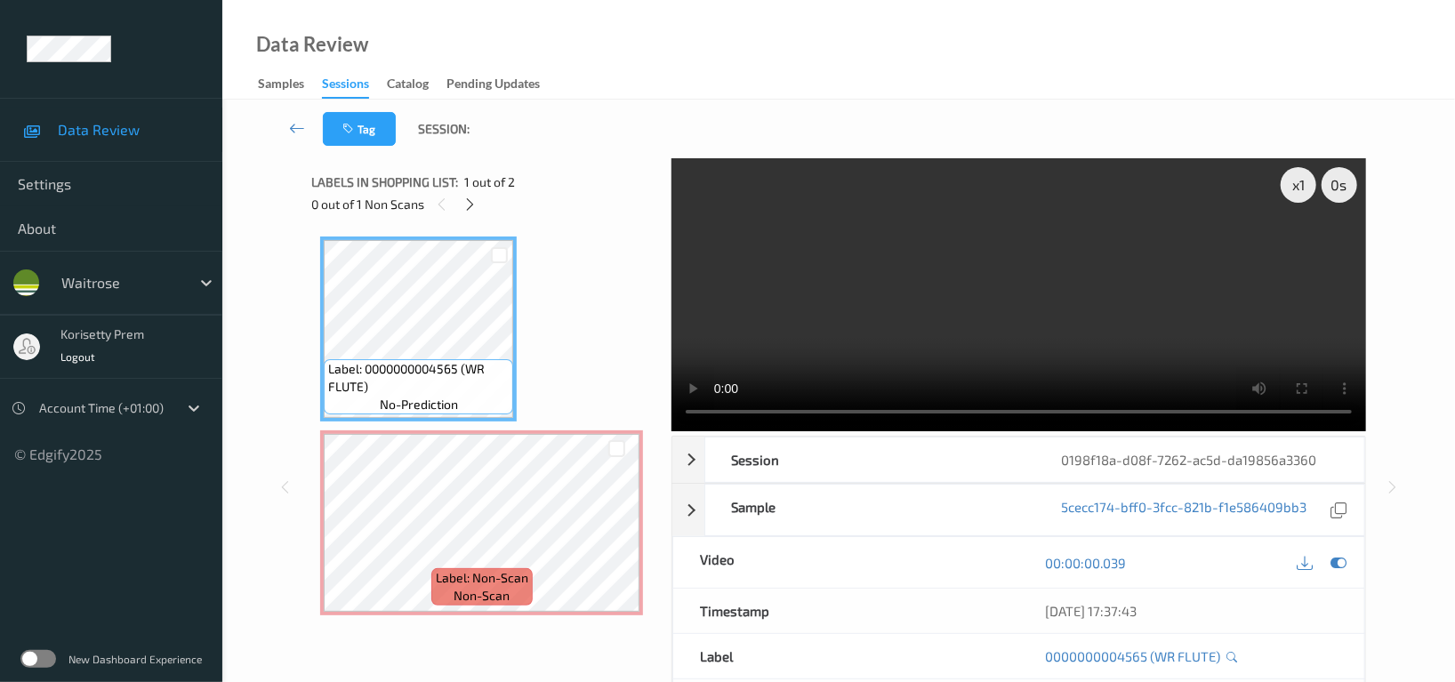
click at [906, 315] on video at bounding box center [1019, 294] width 695 height 273
click at [1196, 195] on video at bounding box center [1019, 294] width 695 height 273
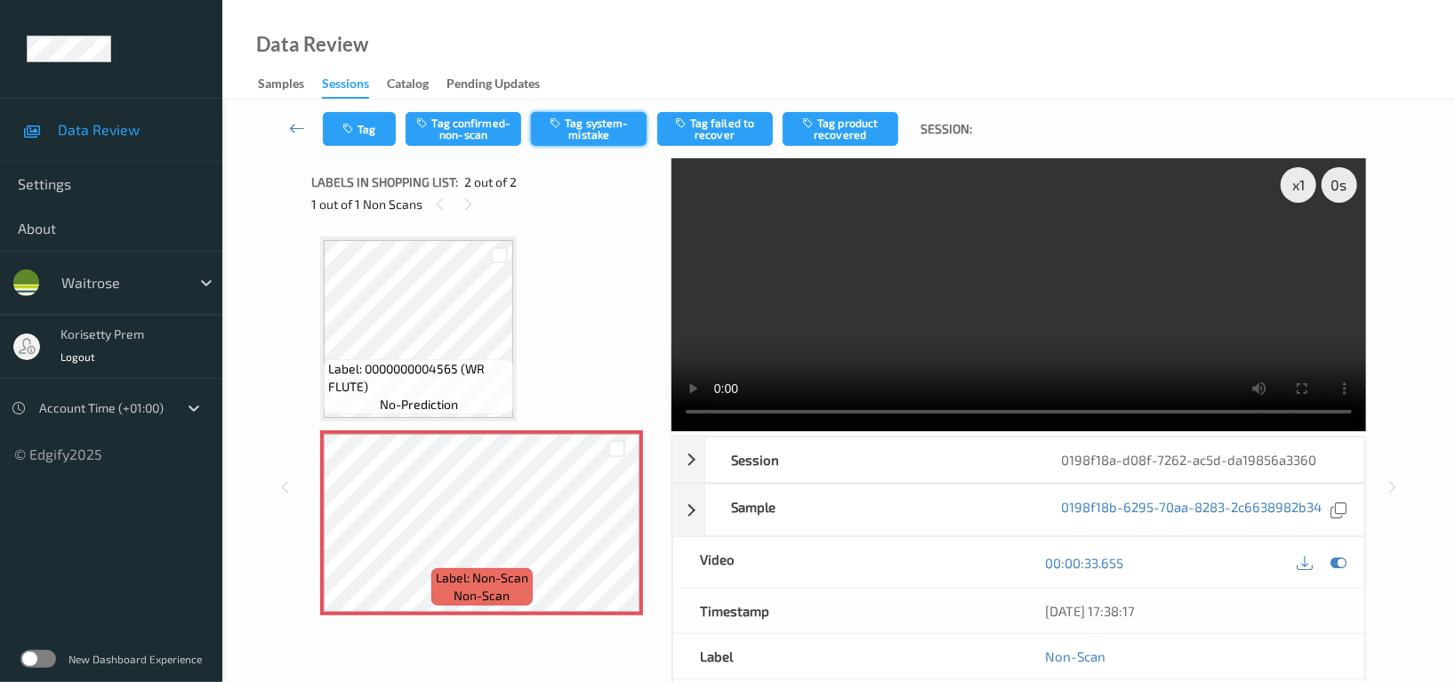
click at [602, 123] on button "Tag system-mistake" at bounding box center [589, 129] width 116 height 34
click at [361, 123] on button "Tag" at bounding box center [359, 129] width 73 height 34
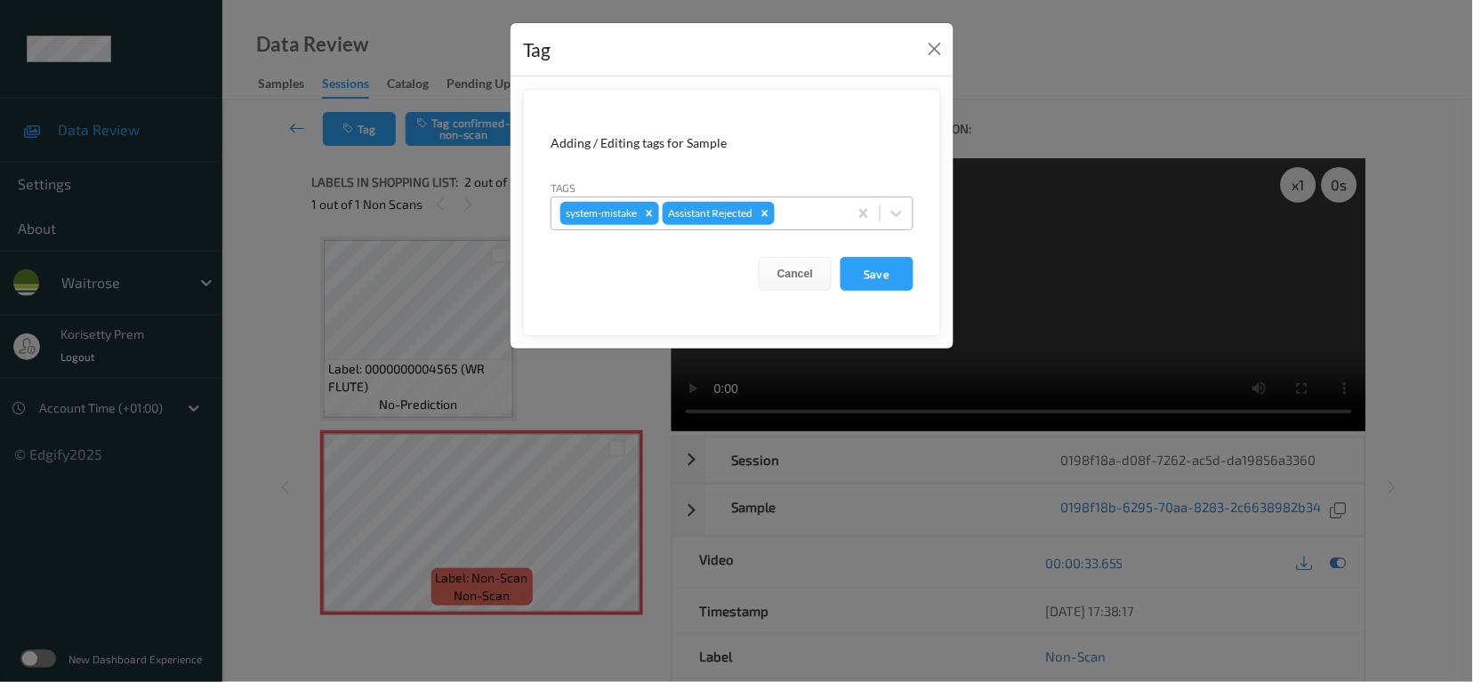
click at [815, 222] on div at bounding box center [808, 213] width 60 height 21
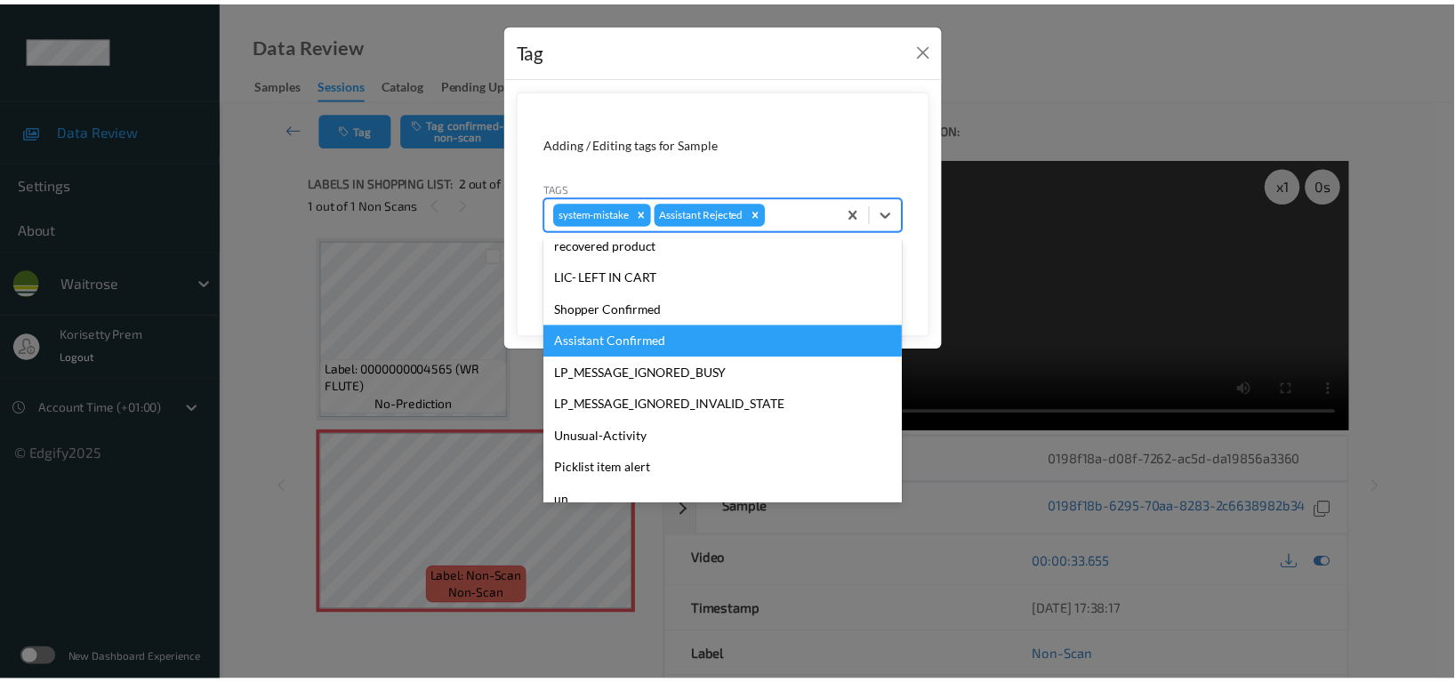
scroll to position [379, 0]
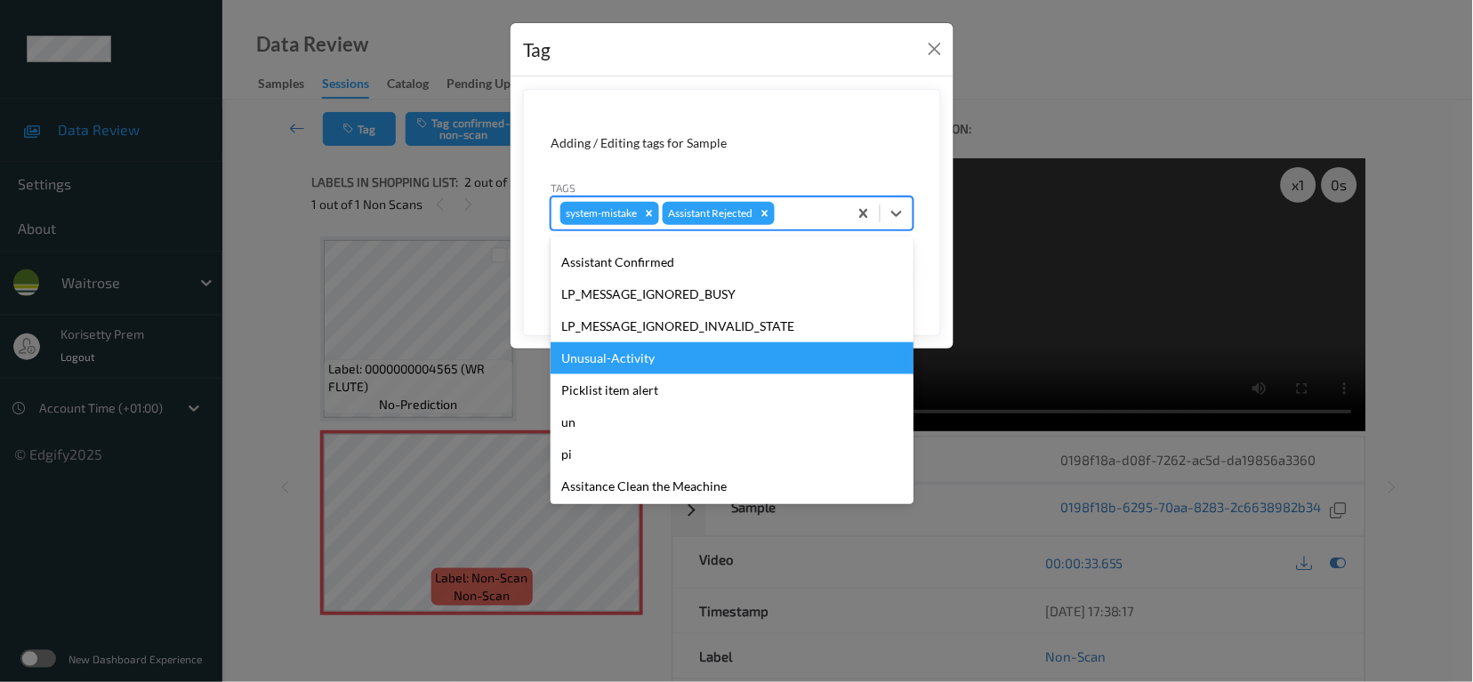
click at [642, 362] on div "Unusual-Activity" at bounding box center [732, 358] width 363 height 32
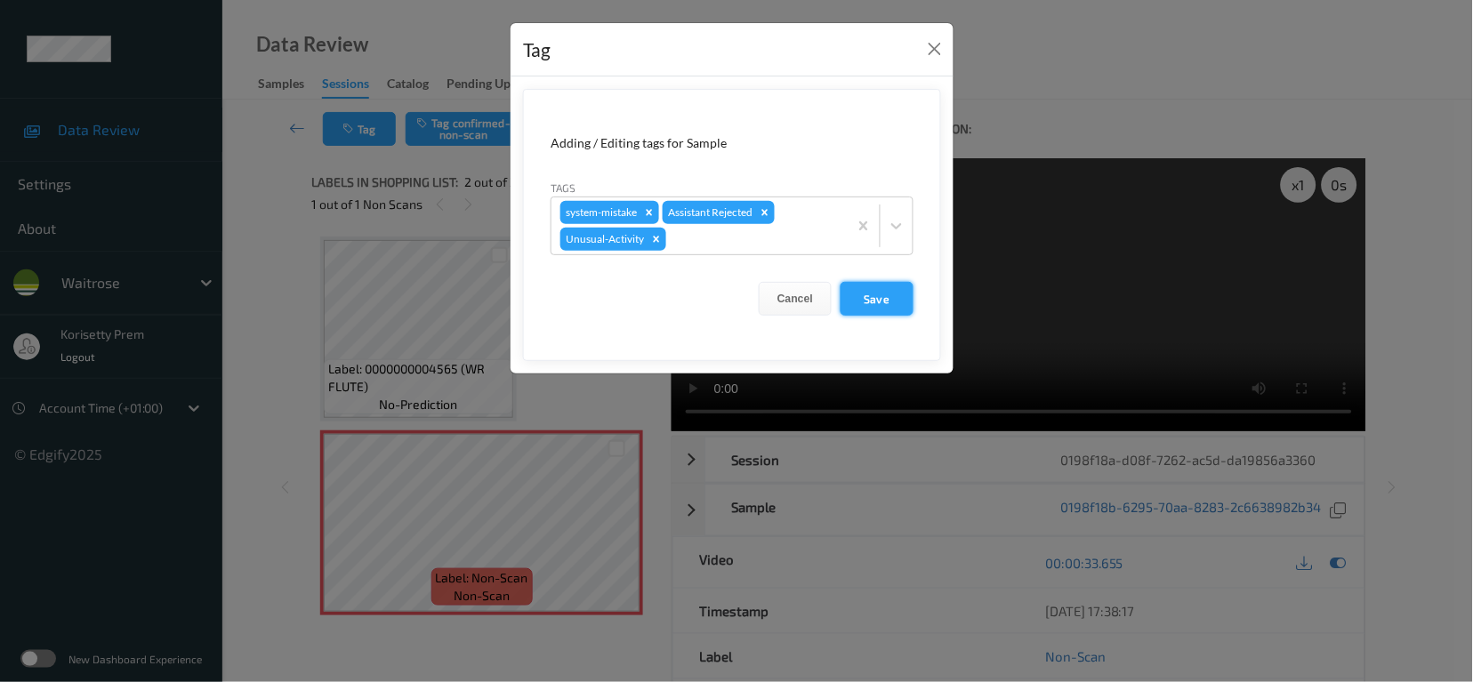
click at [882, 301] on button "Save" at bounding box center [877, 299] width 73 height 34
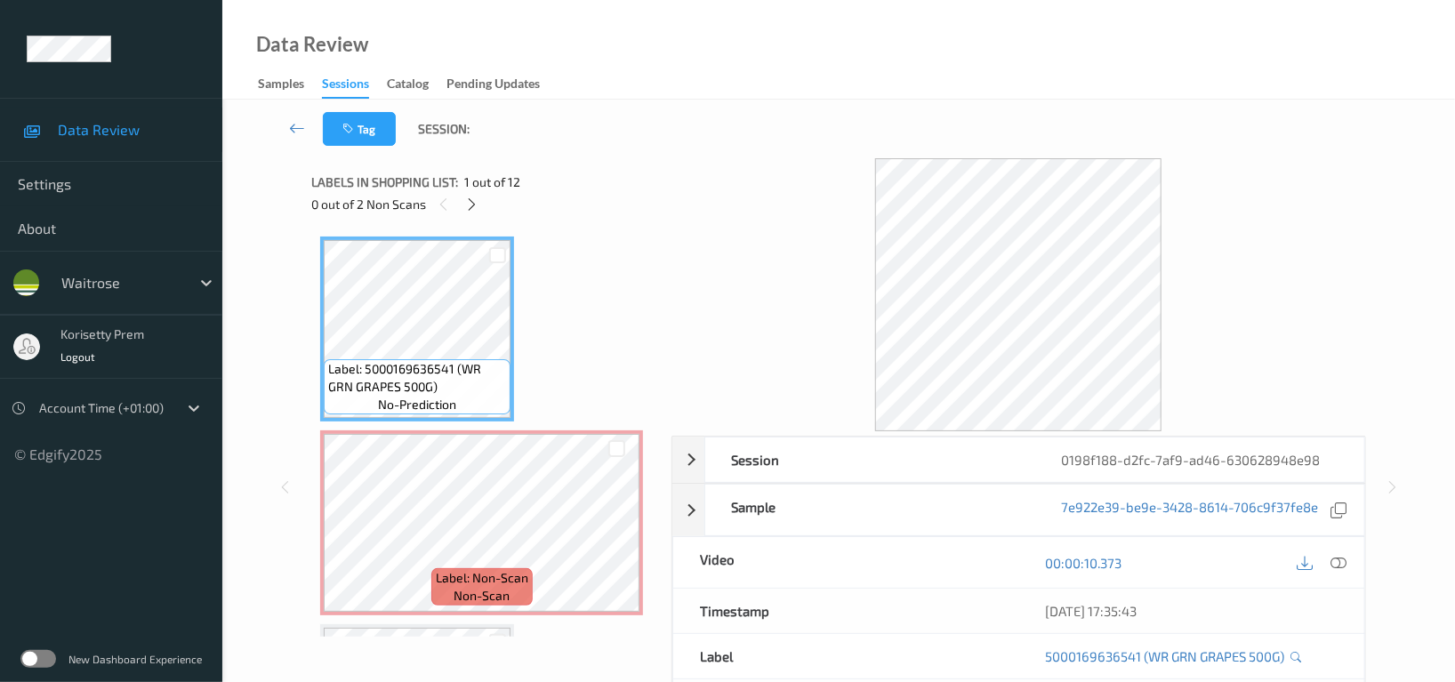
click at [785, 83] on div "Data Review Samples Sessions Catalog Pending Updates" at bounding box center [838, 50] width 1233 height 100
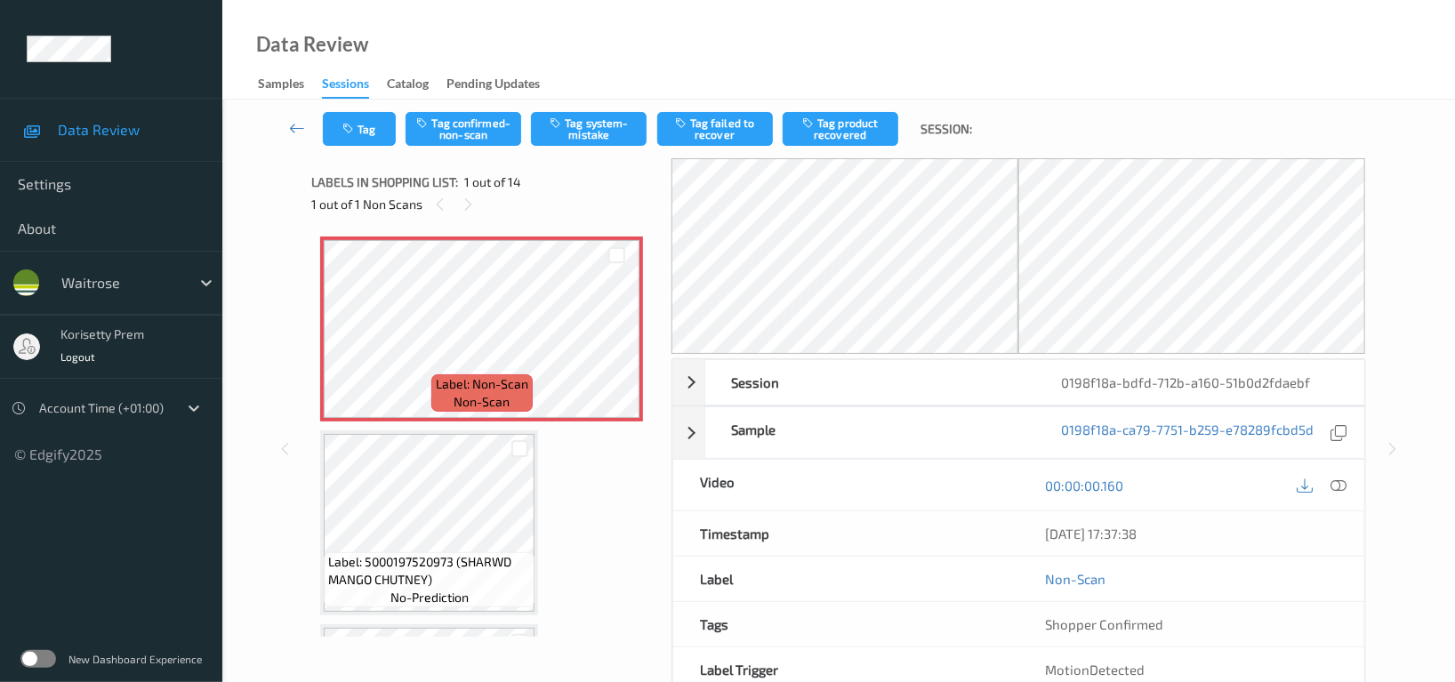
click at [929, 82] on div "Data Review Samples Sessions Catalog Pending Updates" at bounding box center [838, 50] width 1233 height 100
click at [611, 341] on icon at bounding box center [616, 344] width 15 height 16
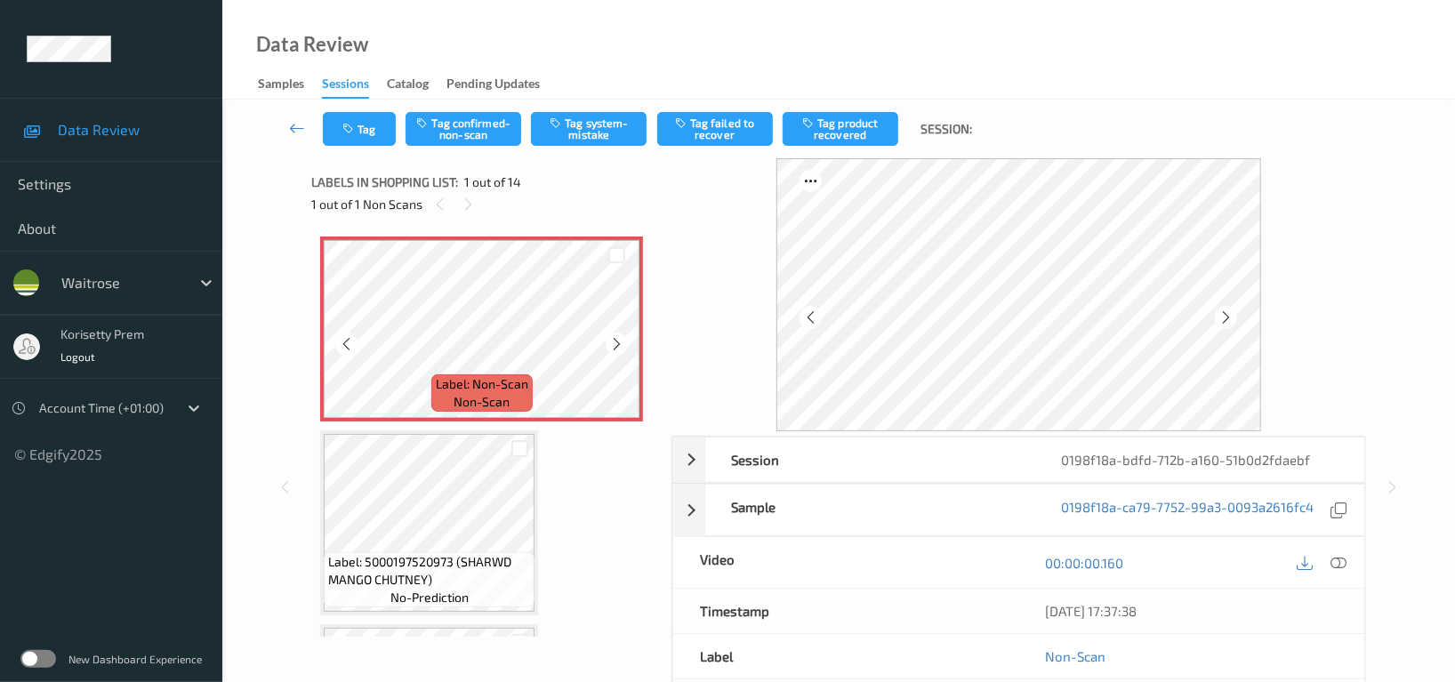
click at [611, 341] on icon at bounding box center [616, 344] width 15 height 16
click at [618, 350] on icon at bounding box center [616, 344] width 15 height 16
click at [807, 318] on icon at bounding box center [810, 318] width 15 height 16
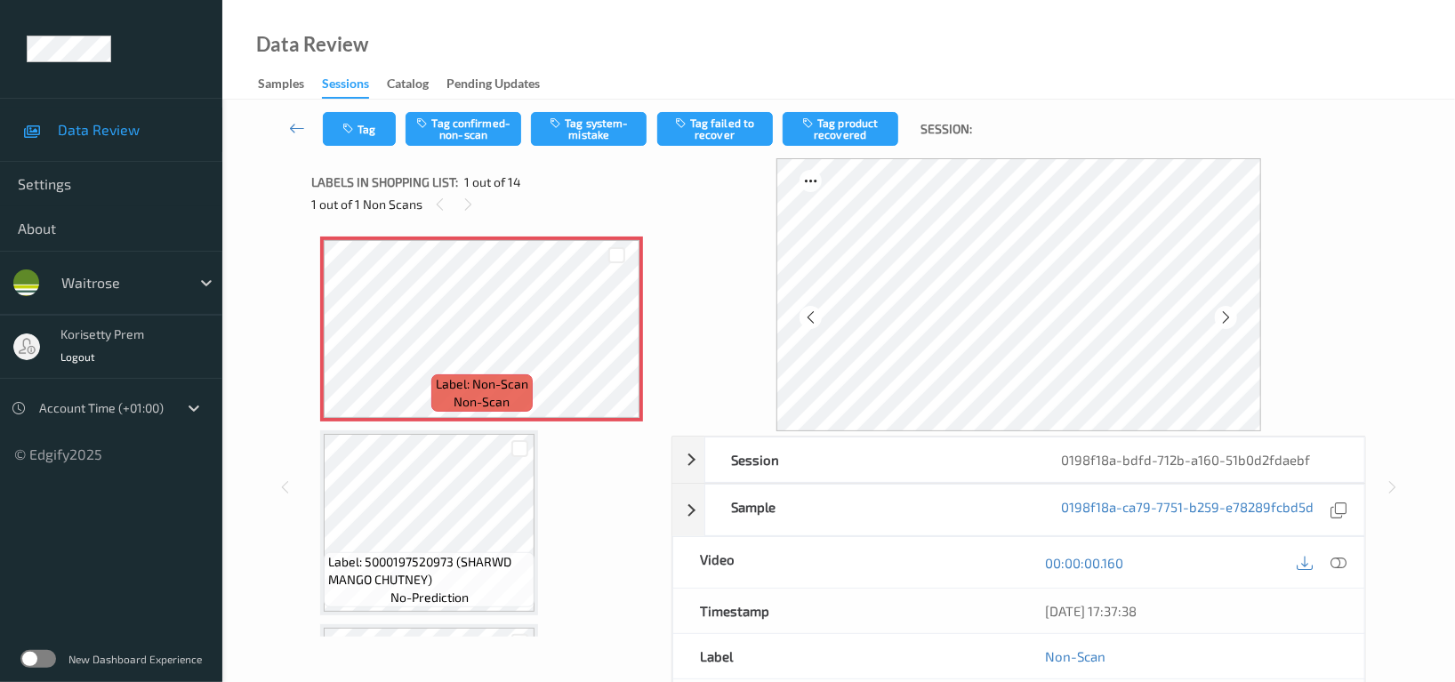
click at [807, 318] on icon at bounding box center [810, 318] width 15 height 16
click at [576, 121] on button "Tag system-mistake" at bounding box center [589, 129] width 116 height 34
click at [359, 133] on button "Tag" at bounding box center [359, 129] width 73 height 34
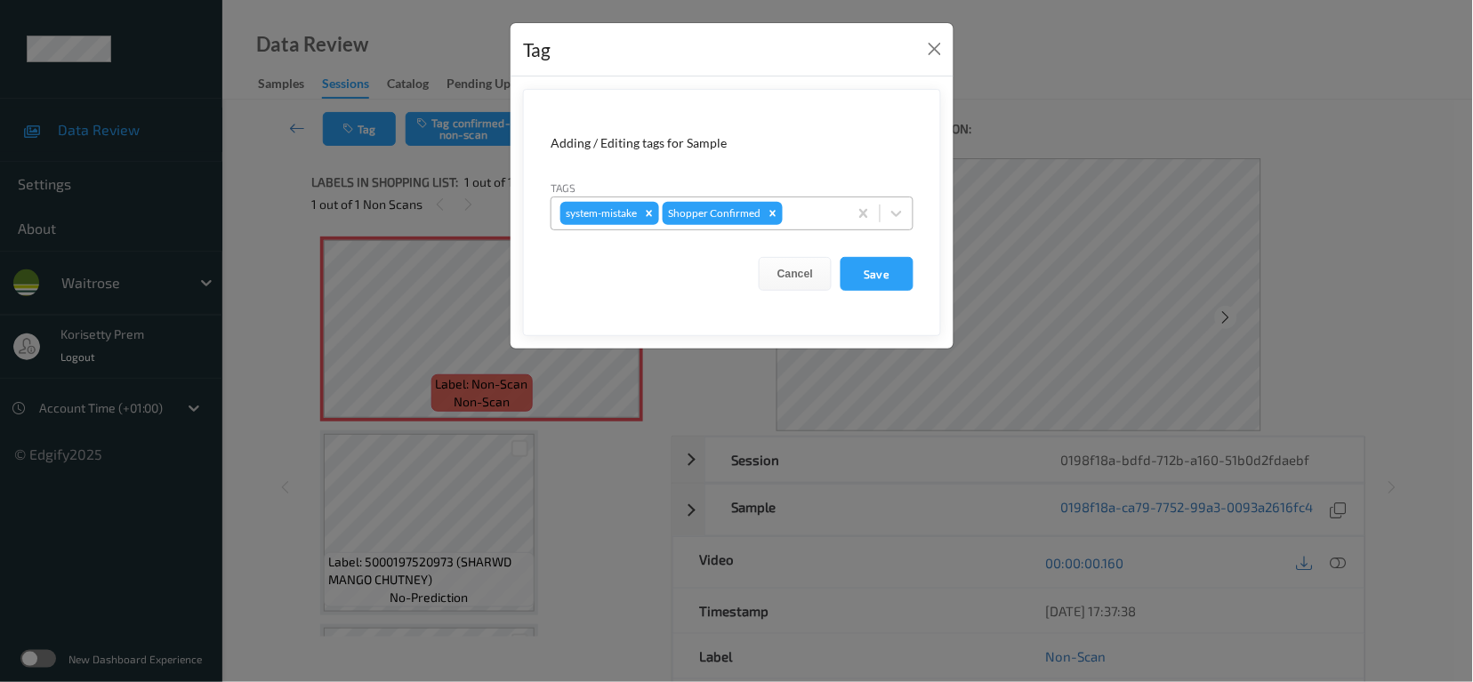
click at [831, 203] on div at bounding box center [812, 213] width 52 height 21
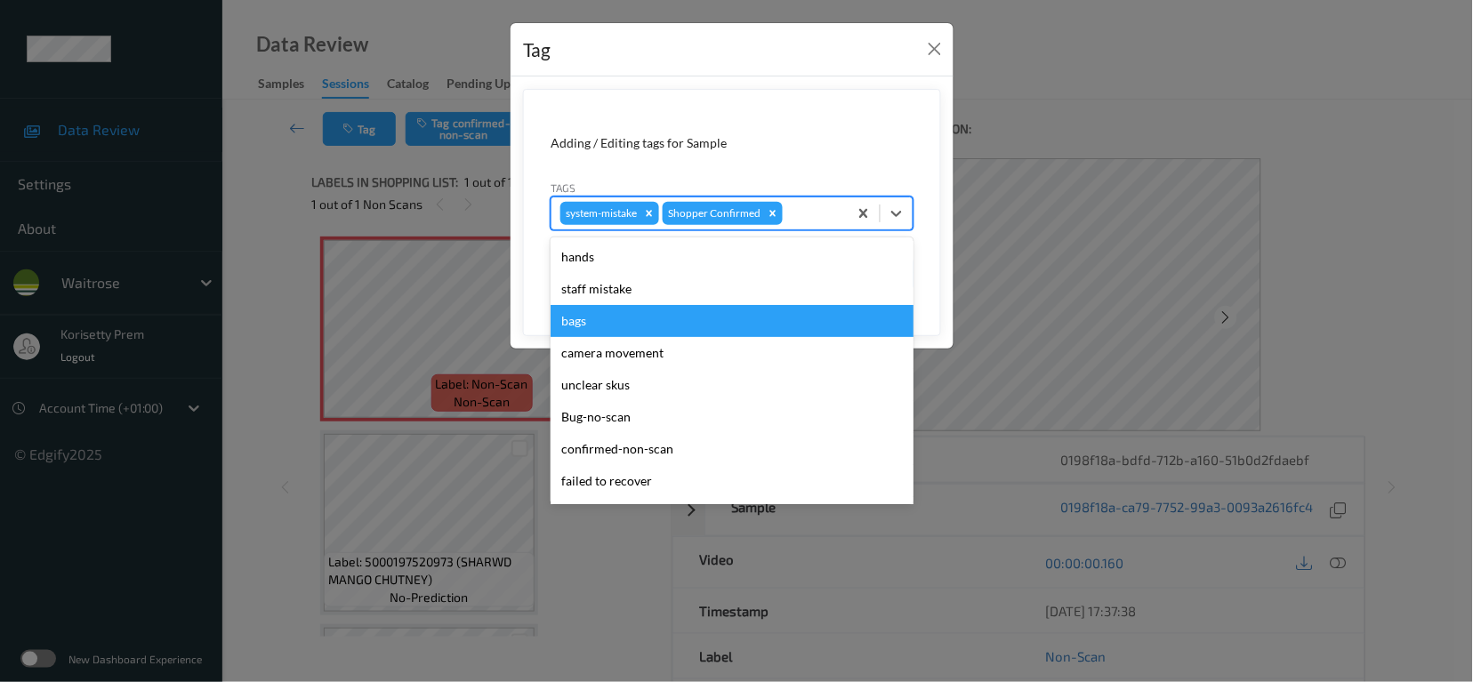
click at [623, 320] on div "bags" at bounding box center [732, 321] width 363 height 32
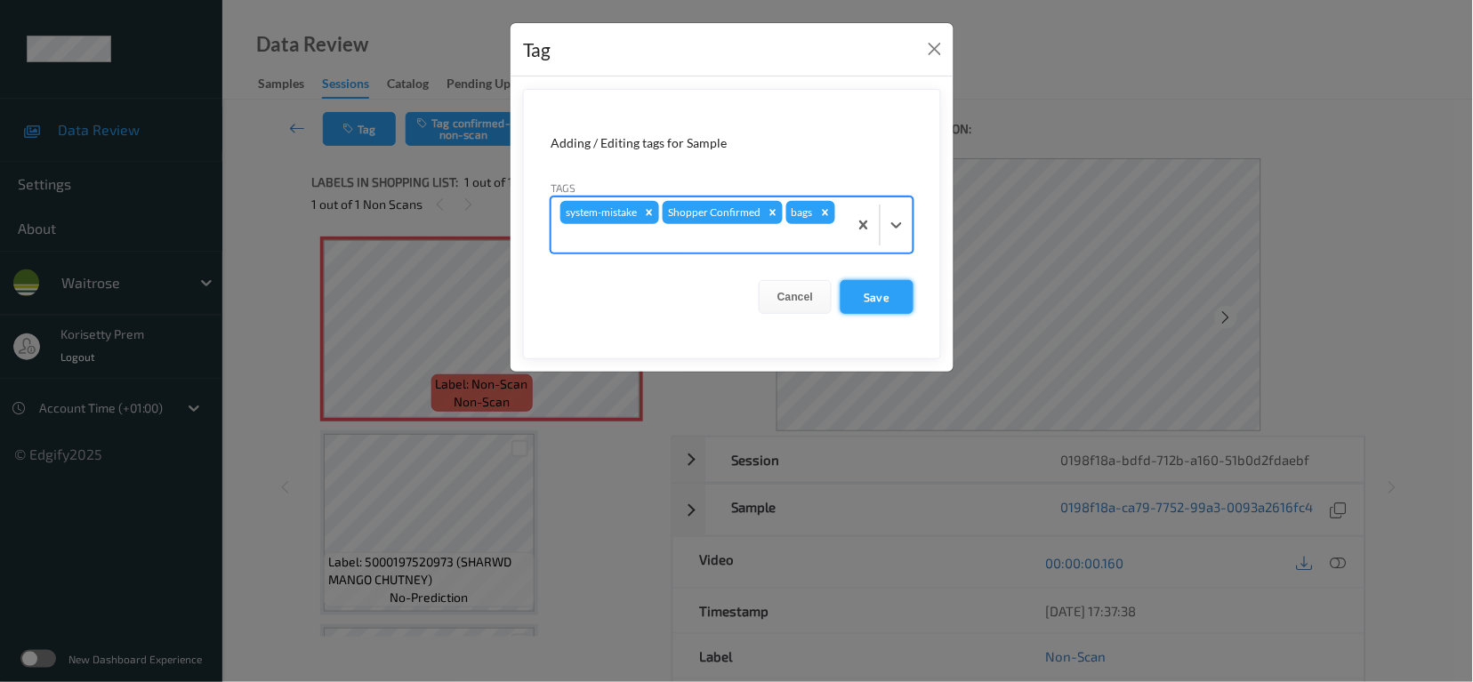
click at [897, 282] on button "Save" at bounding box center [877, 297] width 73 height 34
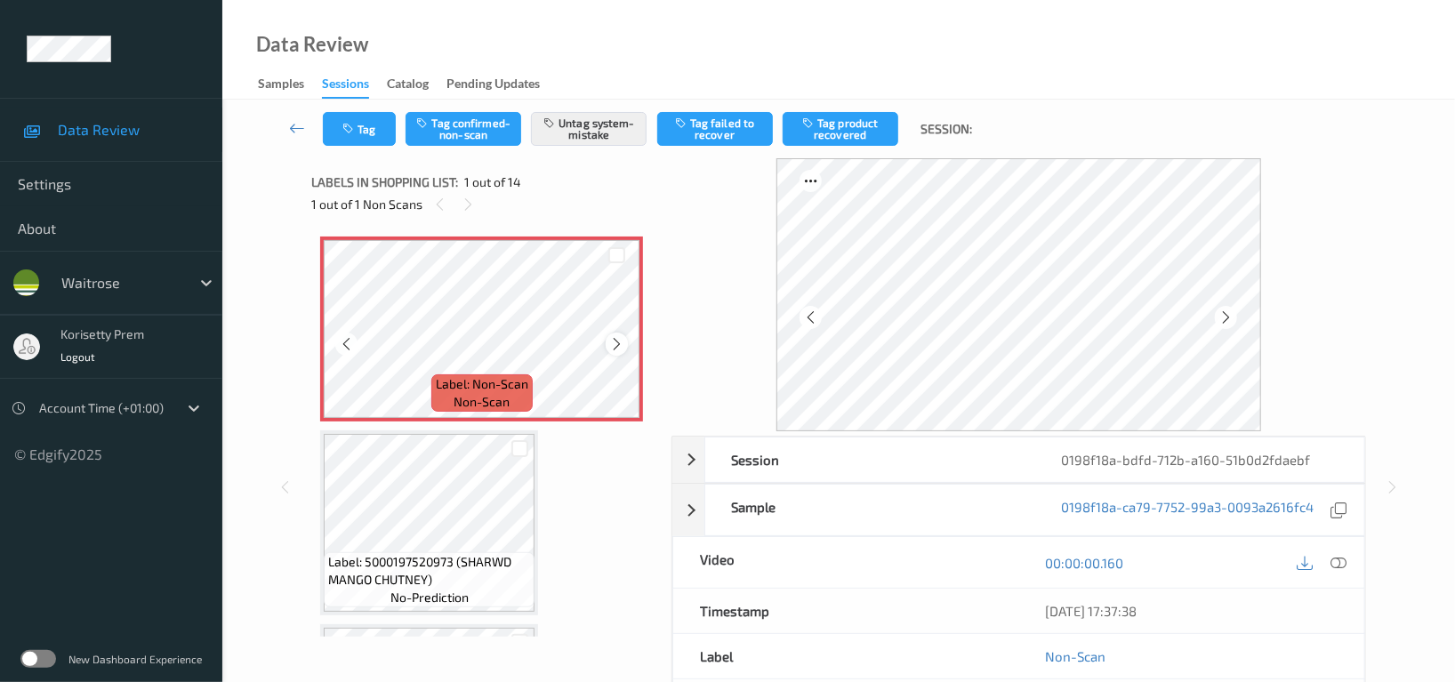
click at [621, 351] on div at bounding box center [617, 344] width 22 height 22
click at [404, 121] on div "Tag Tag confirmed-non-scan Untag system-mistake Tag failed to recover Tag produ…" at bounding box center [654, 129] width 662 height 34
click at [376, 131] on button "Tag" at bounding box center [359, 129] width 73 height 34
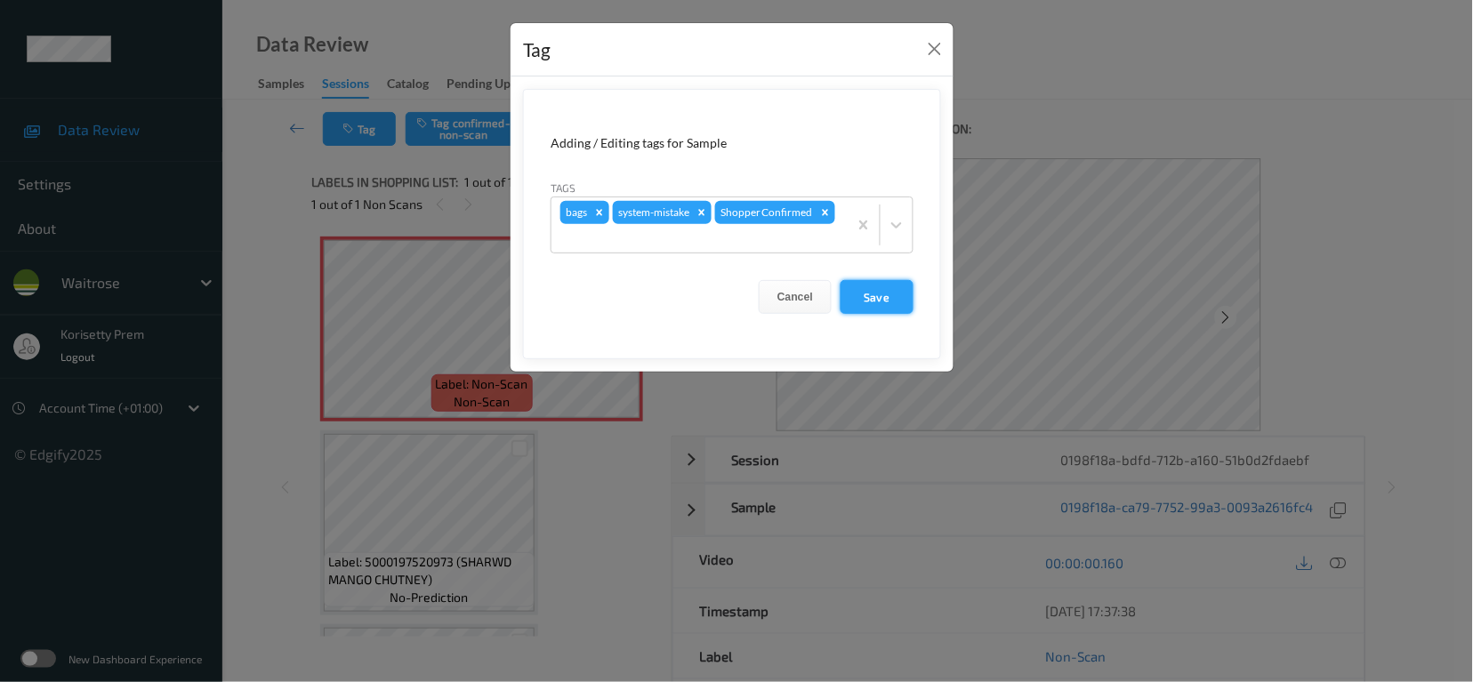
click at [885, 304] on button "Save" at bounding box center [877, 297] width 73 height 34
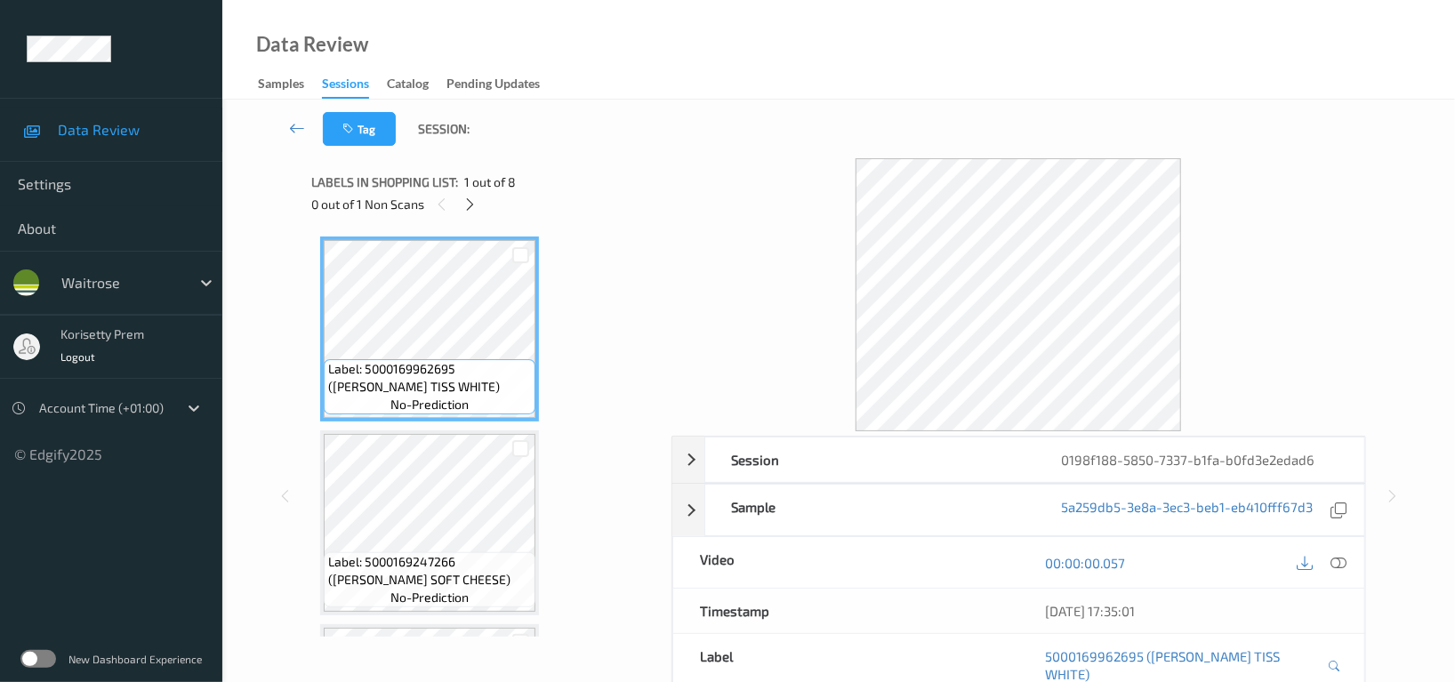
click at [1375, 97] on div "Data Review Samples Sessions Catalog Pending Updates" at bounding box center [838, 50] width 1233 height 100
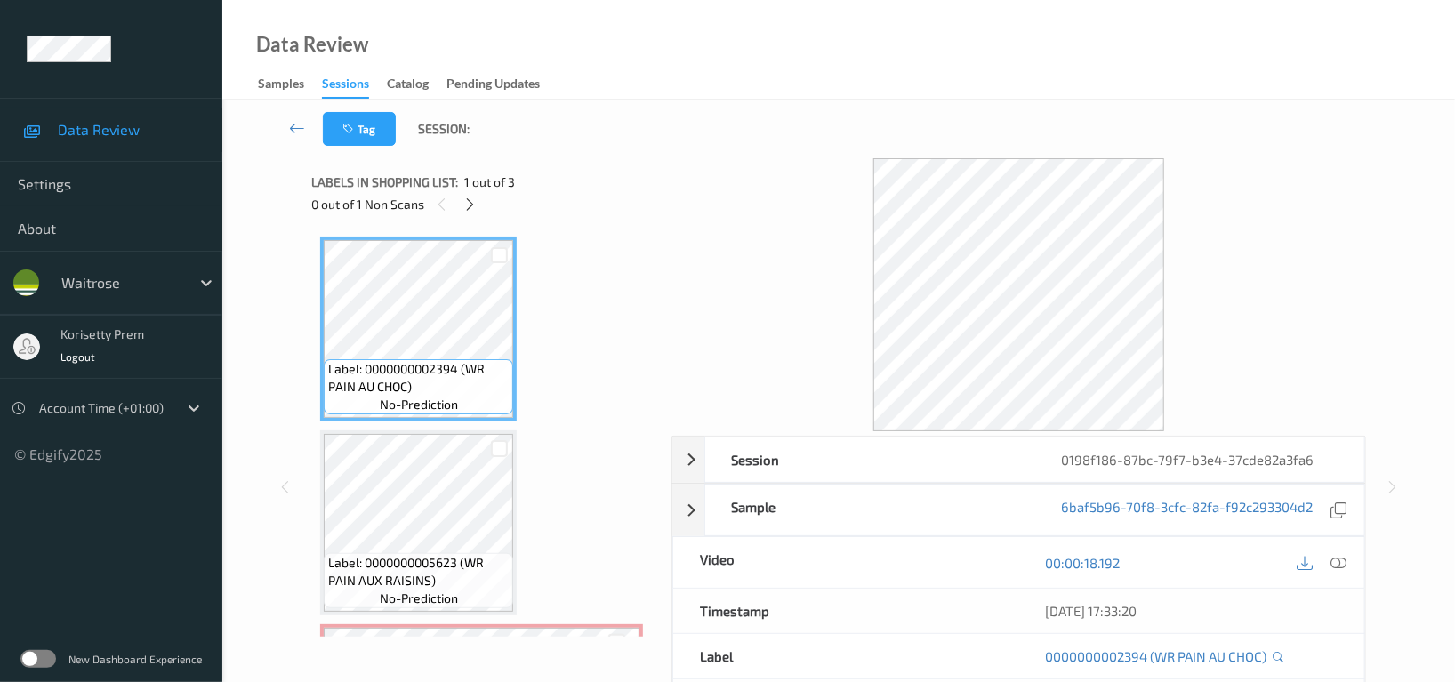
click at [748, 28] on div "Data Review Samples Sessions Catalog Pending Updates" at bounding box center [838, 50] width 1233 height 100
click at [804, 67] on div "Data Review Samples Sessions Catalog Pending Updates" at bounding box center [838, 50] width 1233 height 100
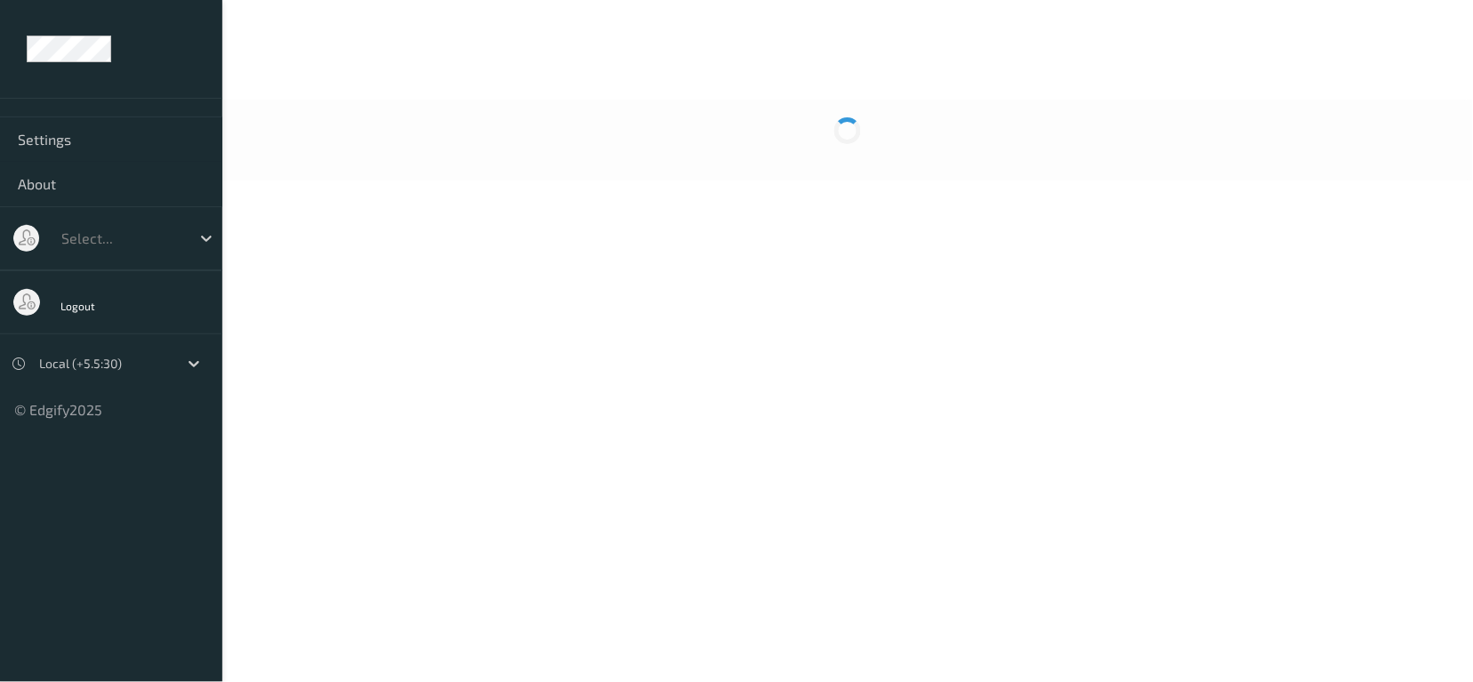
click at [807, 158] on div at bounding box center [847, 140] width 1251 height 81
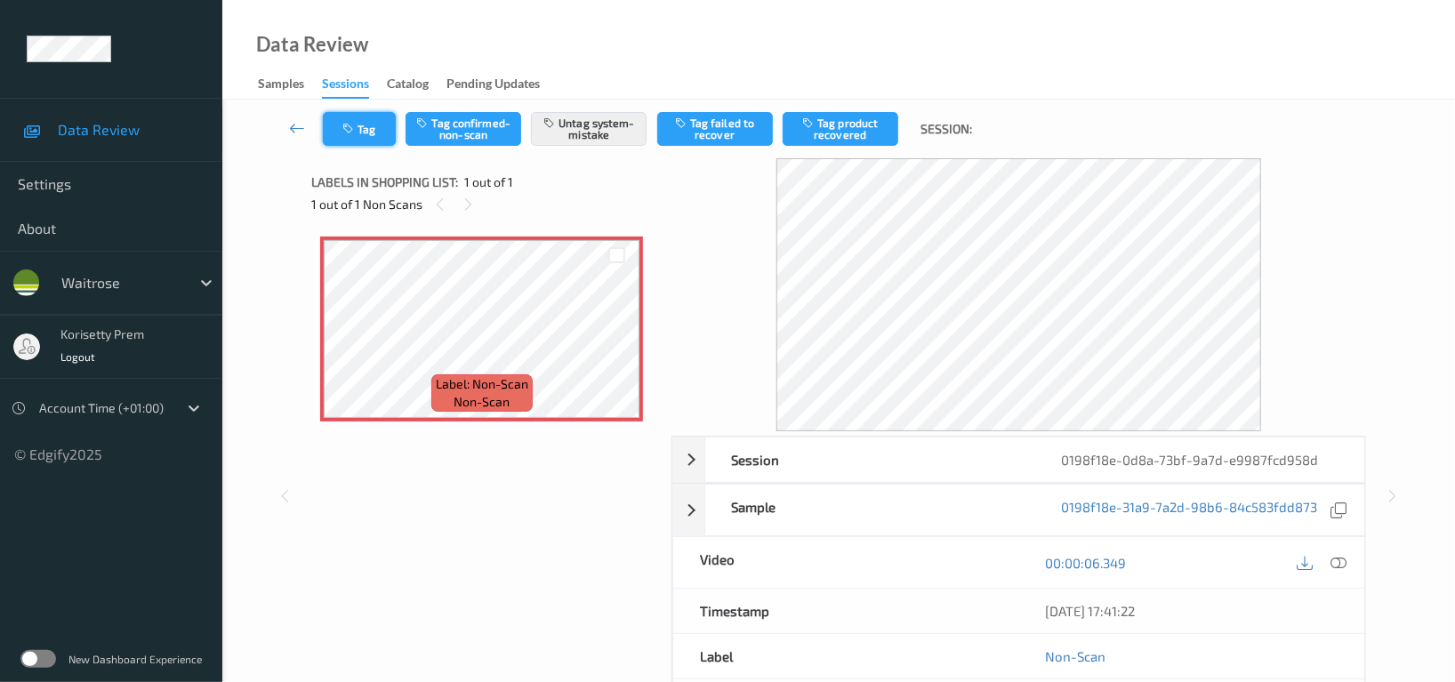
click at [362, 116] on button "Tag" at bounding box center [359, 129] width 73 height 34
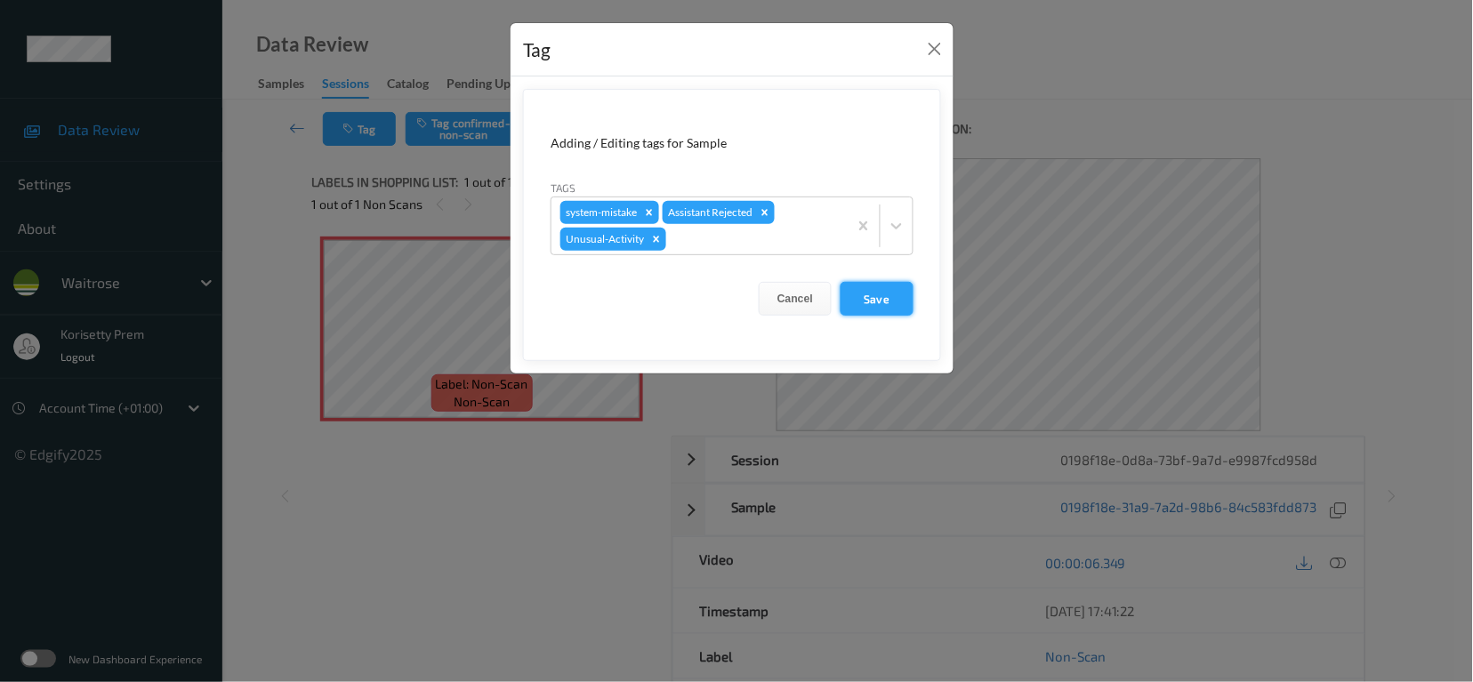
click at [900, 302] on button "Save" at bounding box center [877, 299] width 73 height 34
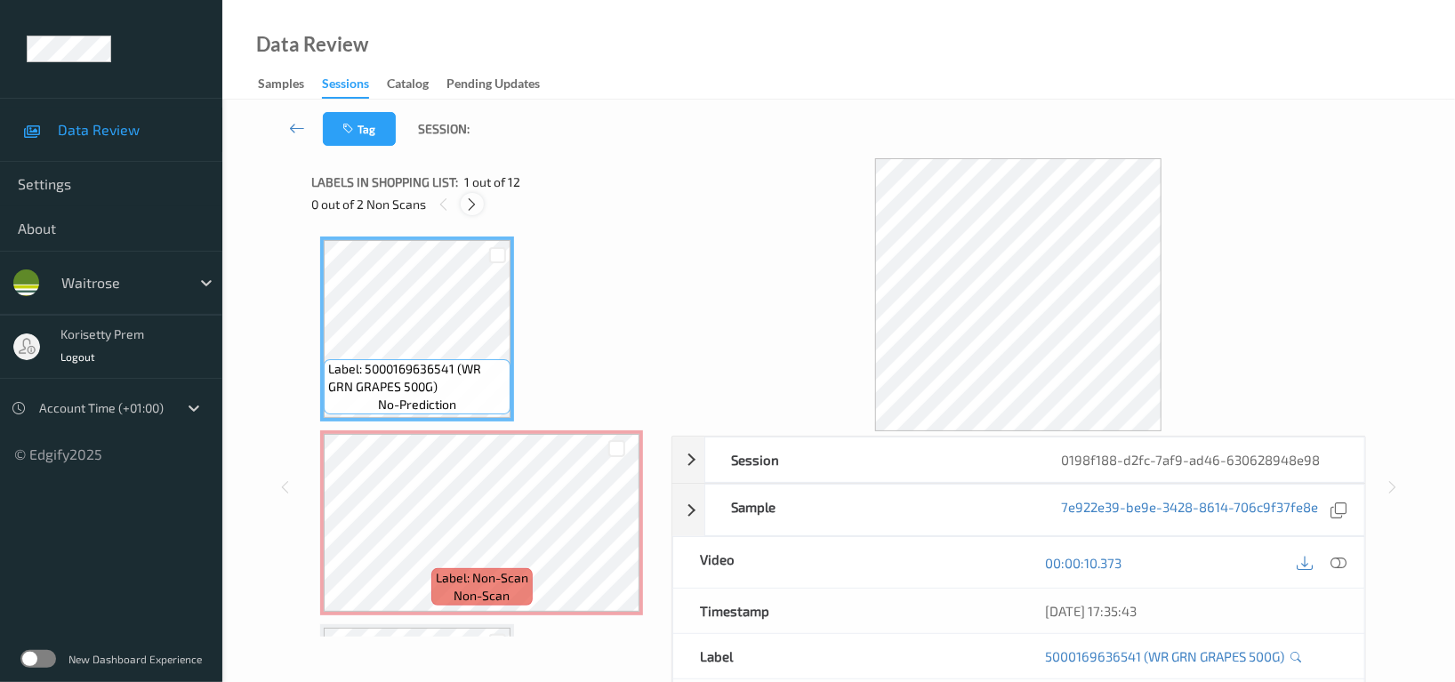
click at [473, 204] on icon at bounding box center [472, 205] width 15 height 16
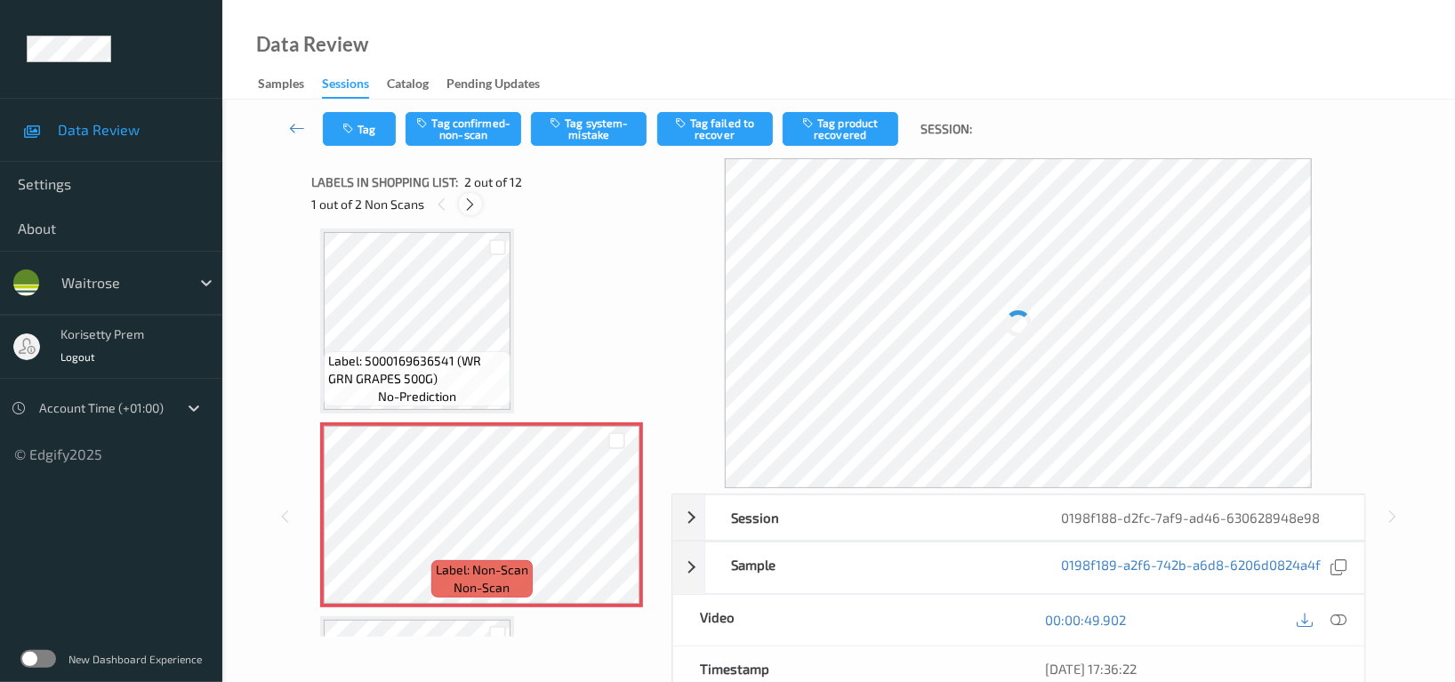
click at [473, 204] on icon at bounding box center [470, 205] width 15 height 16
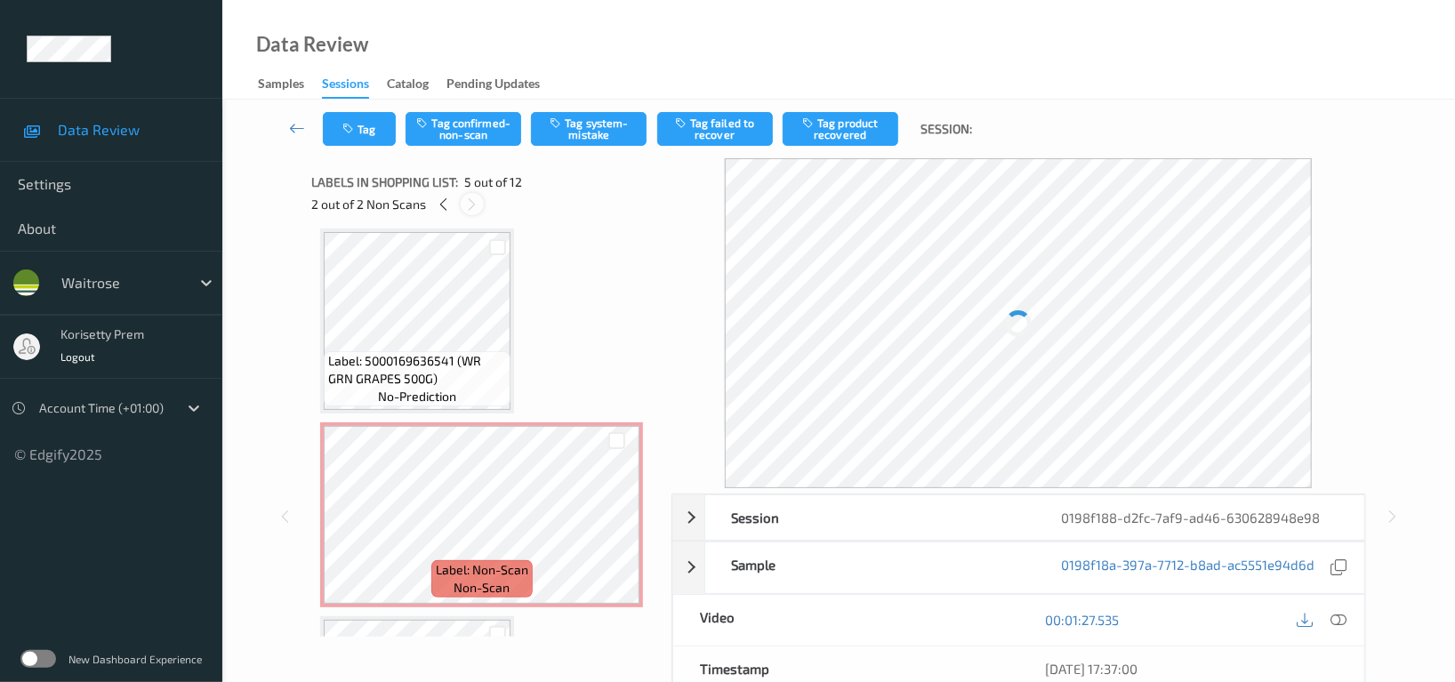
scroll to position [588, 0]
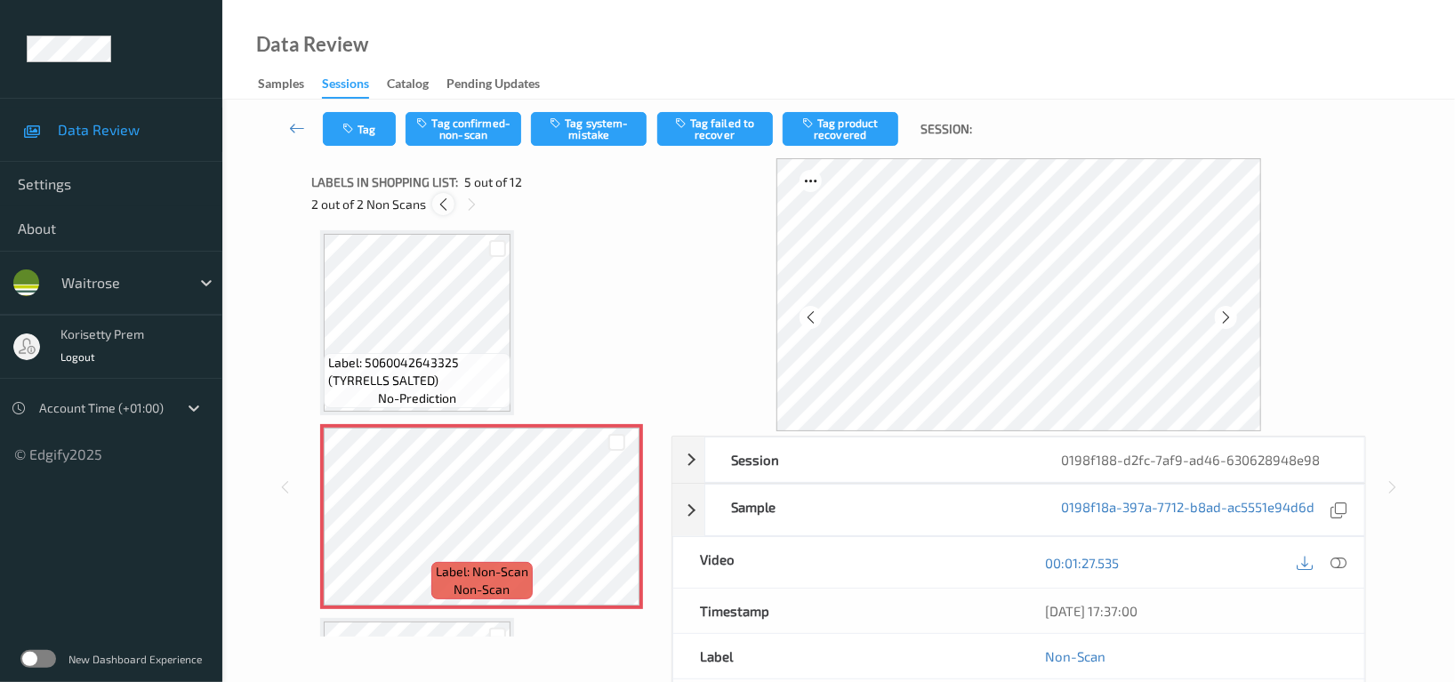
click at [447, 202] on icon at bounding box center [443, 205] width 15 height 16
click at [1229, 319] on icon at bounding box center [1226, 318] width 15 height 16
click at [1230, 318] on icon at bounding box center [1226, 318] width 15 height 16
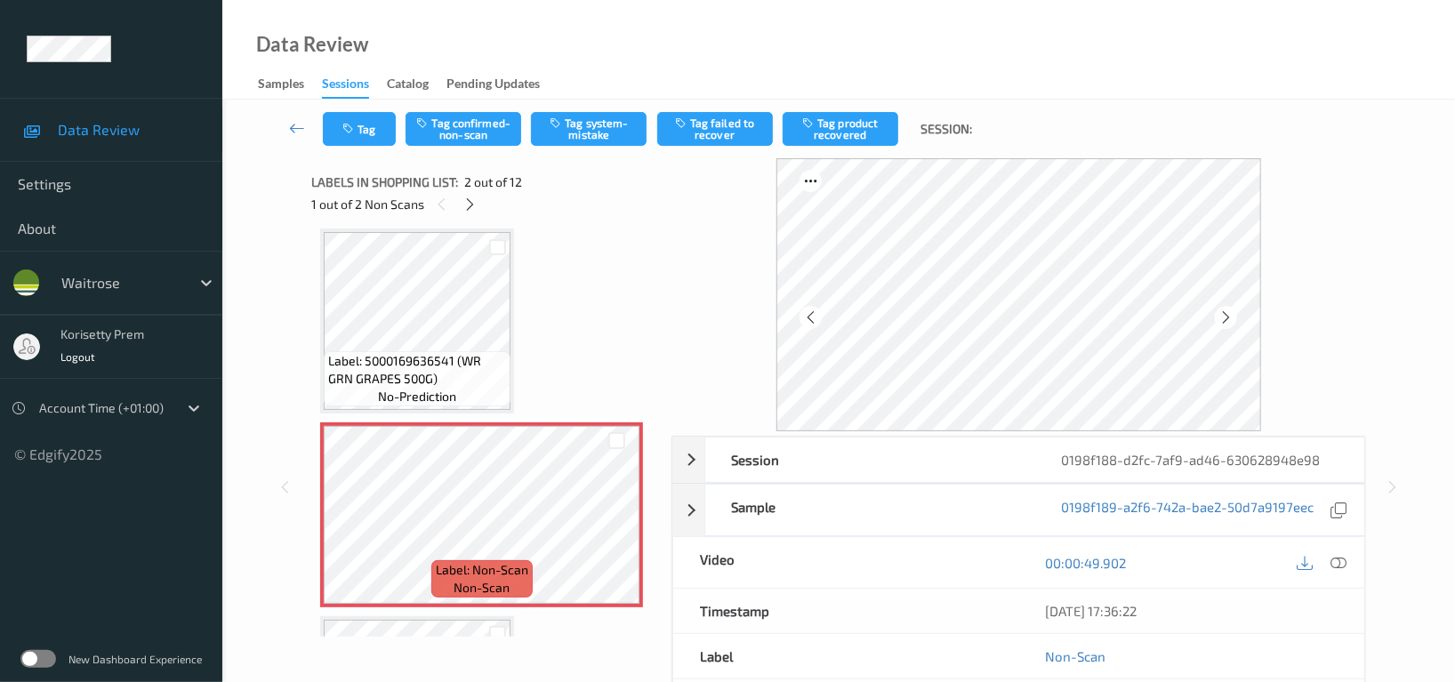
click at [1230, 318] on icon at bounding box center [1226, 318] width 15 height 16
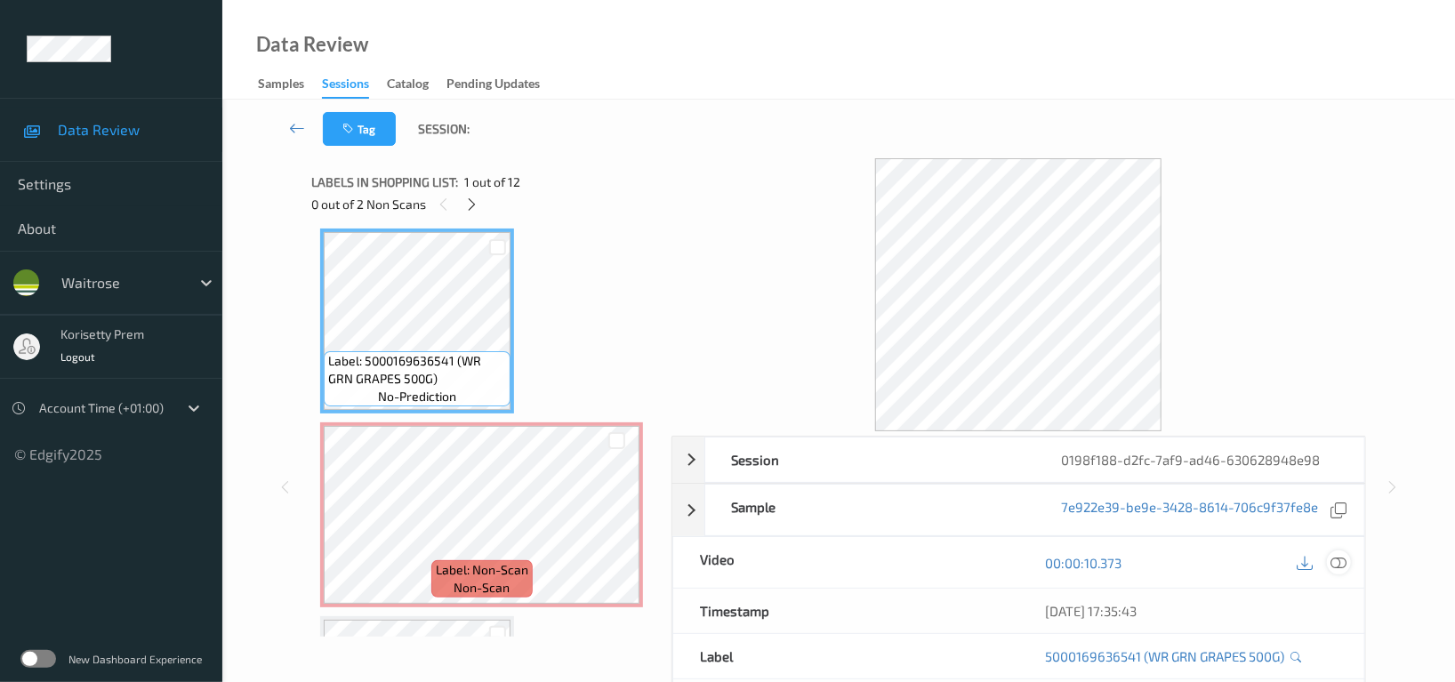
click at [1337, 568] on icon at bounding box center [1339, 563] width 16 height 16
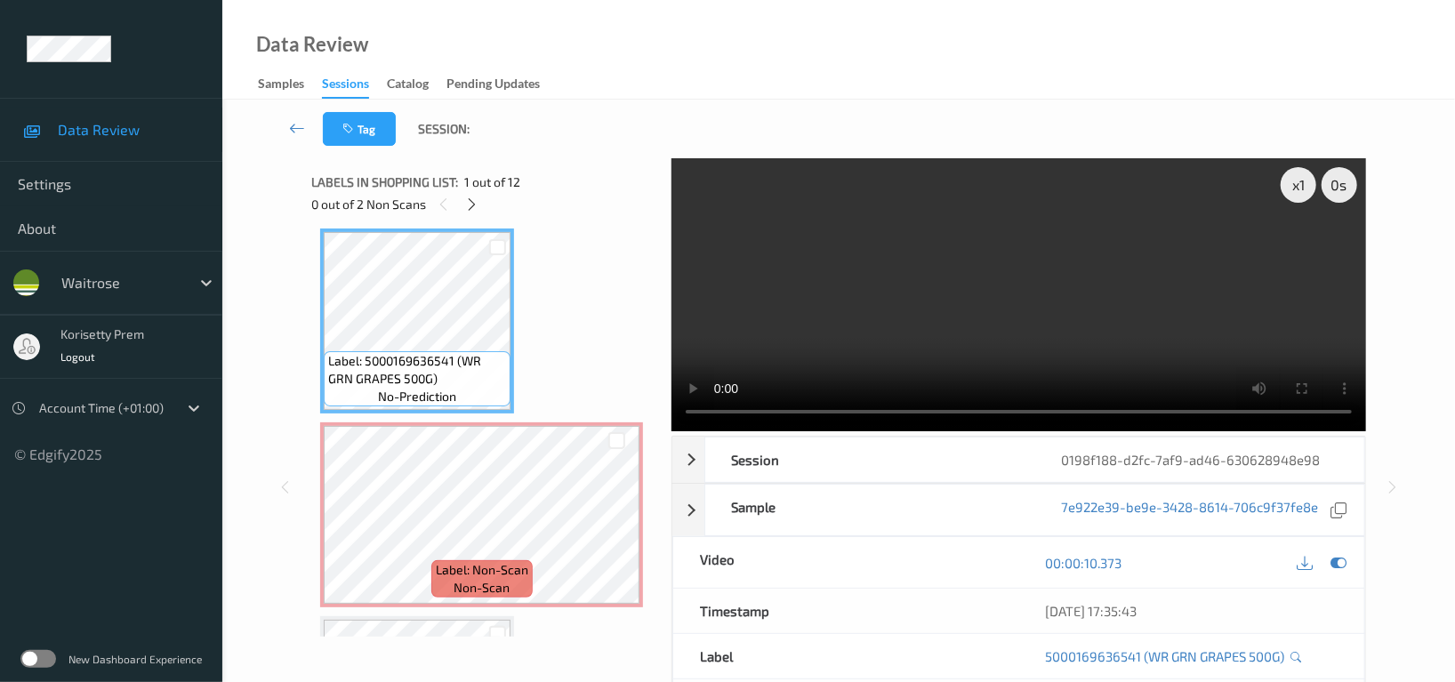
click at [982, 251] on video at bounding box center [1019, 294] width 695 height 273
click at [471, 202] on icon at bounding box center [472, 205] width 15 height 16
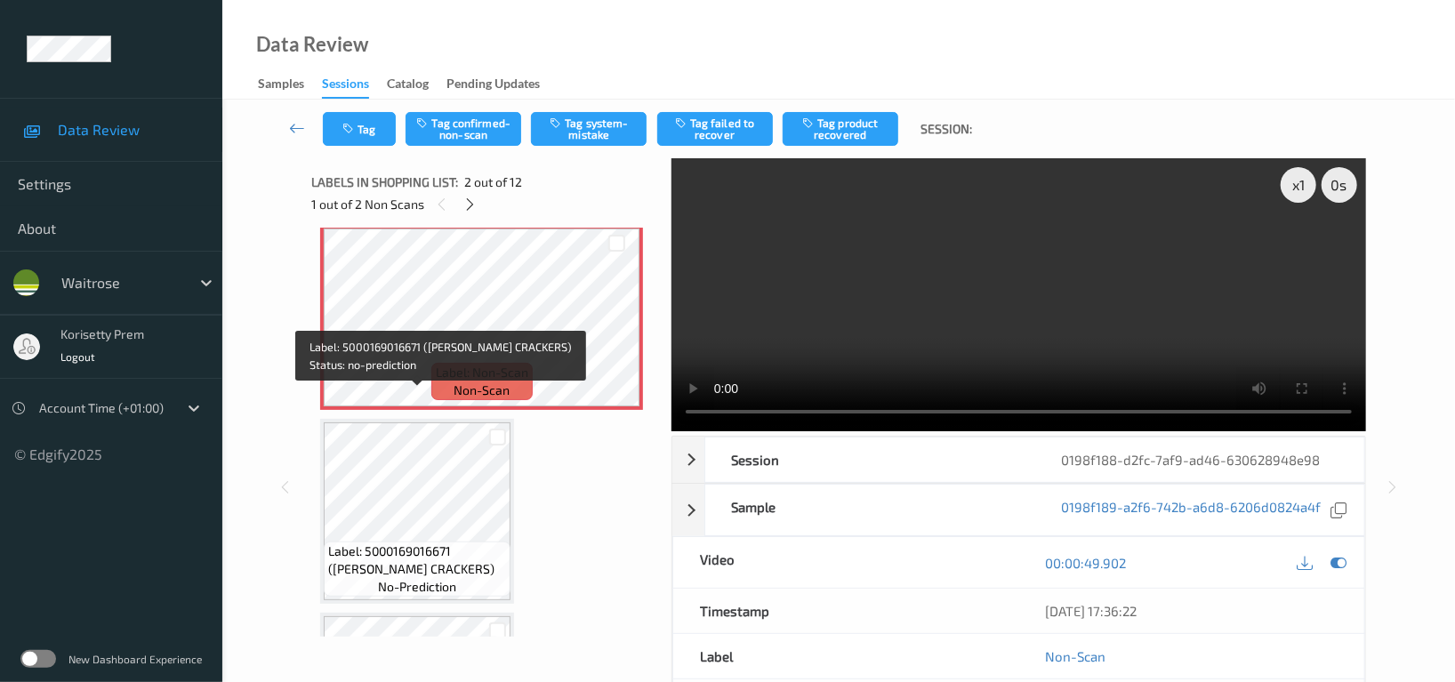
scroll to position [118, 0]
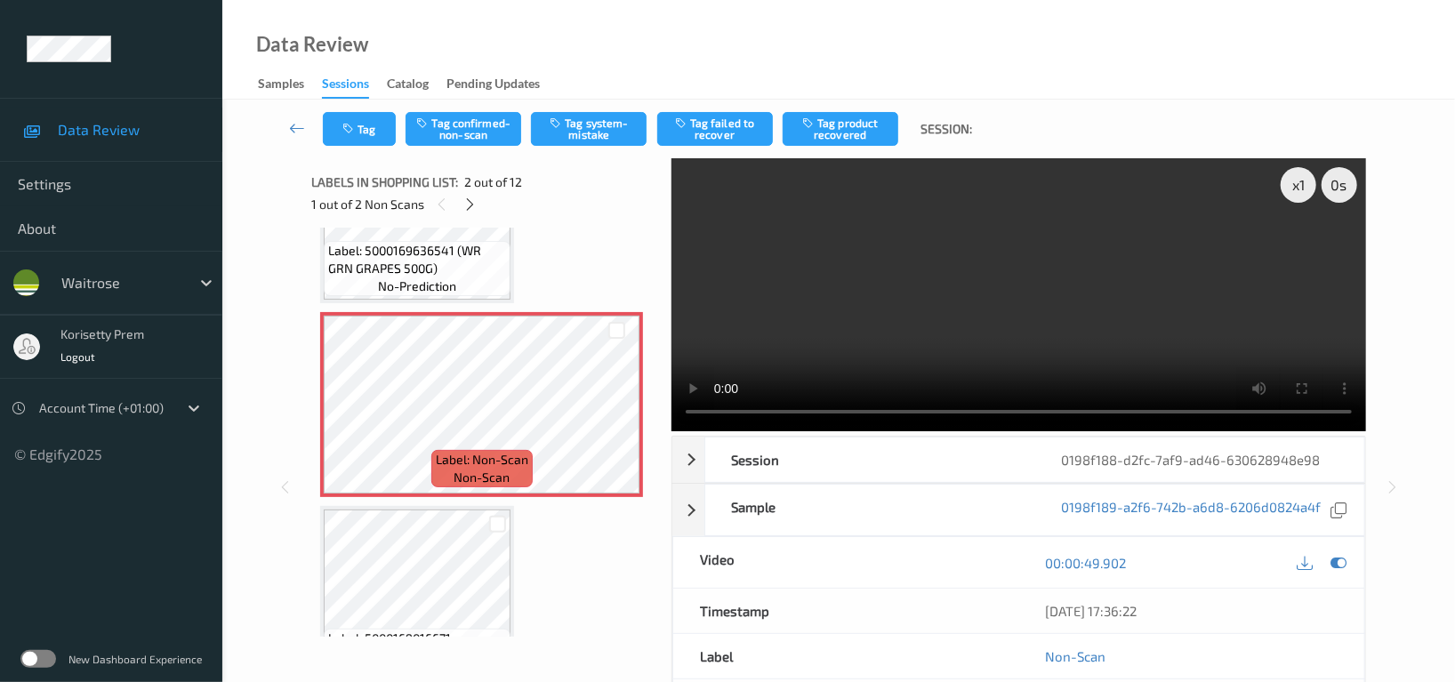
click at [1005, 314] on video at bounding box center [1019, 294] width 695 height 273
click at [603, 132] on button "Tag system-mistake" at bounding box center [589, 129] width 116 height 34
click at [367, 134] on button "Tag" at bounding box center [359, 129] width 73 height 34
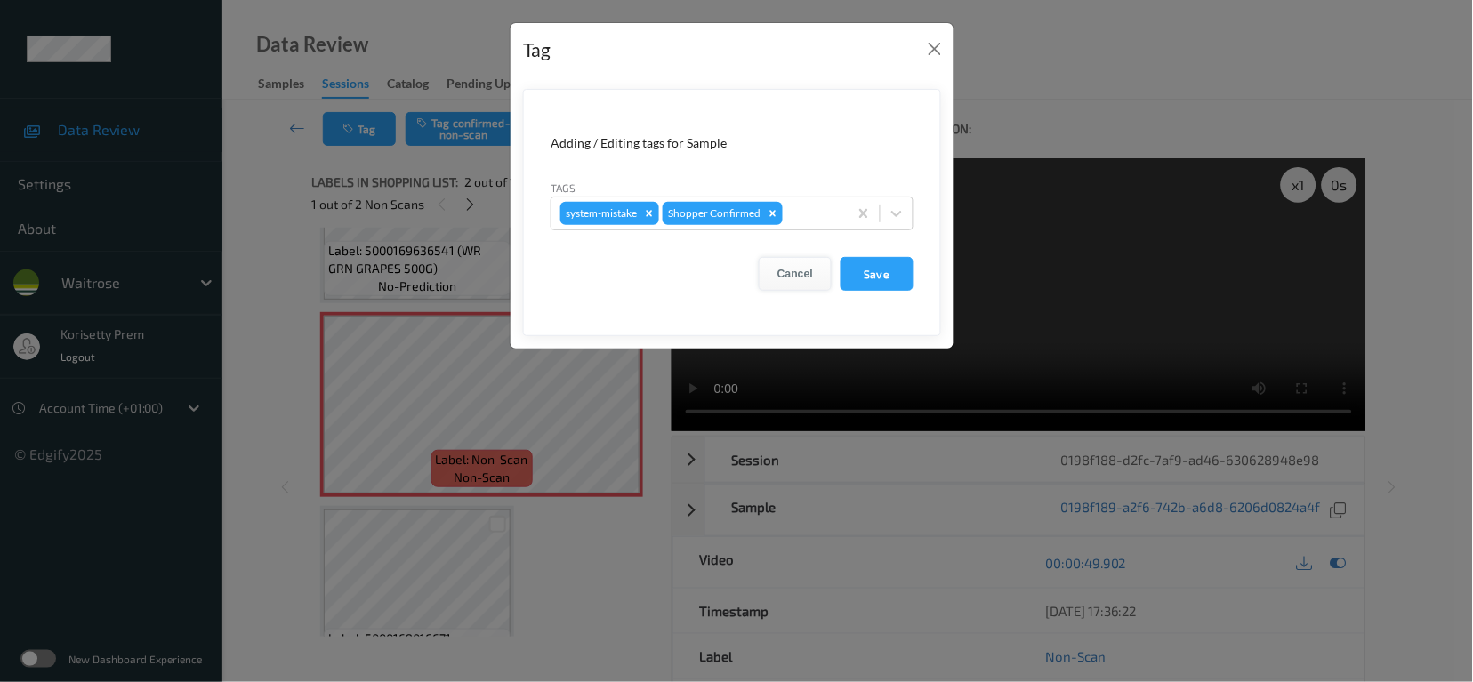
click at [803, 284] on button "Cancel" at bounding box center [795, 274] width 73 height 34
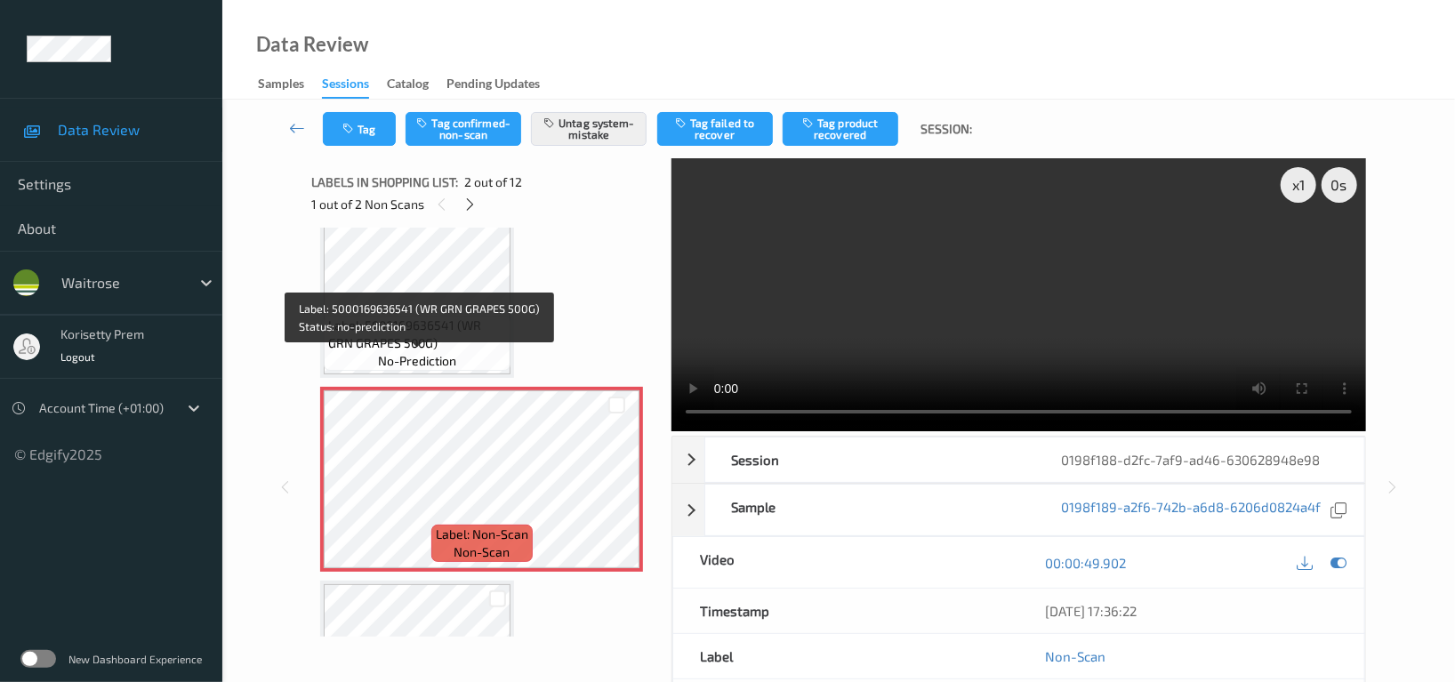
scroll to position [0, 0]
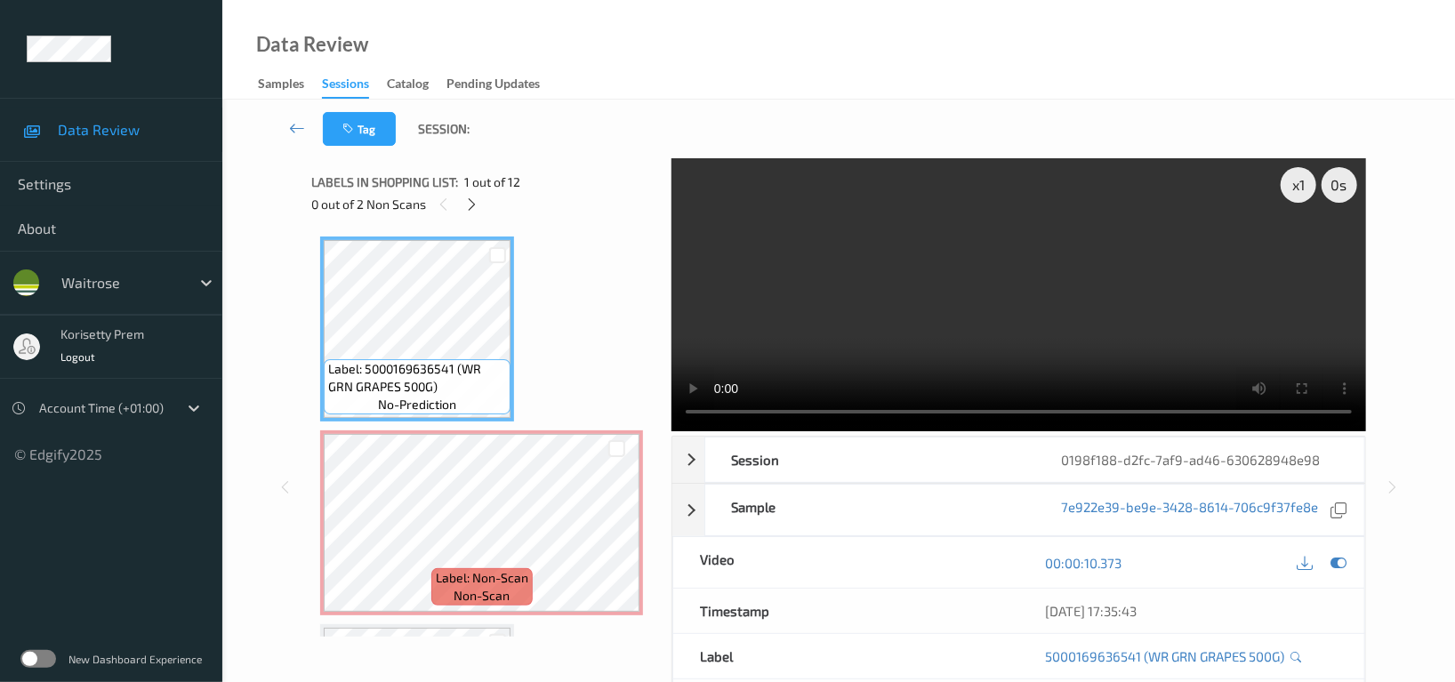
click at [898, 329] on video at bounding box center [1019, 294] width 695 height 273
click at [646, 429] on div "x 1 0 s Session 0198f188-d2fc-7af9-ad46-630628948e98 Session ID 0198f188-d2fc-7…" at bounding box center [838, 487] width 1054 height 658
click at [921, 320] on video at bounding box center [1019, 294] width 695 height 273
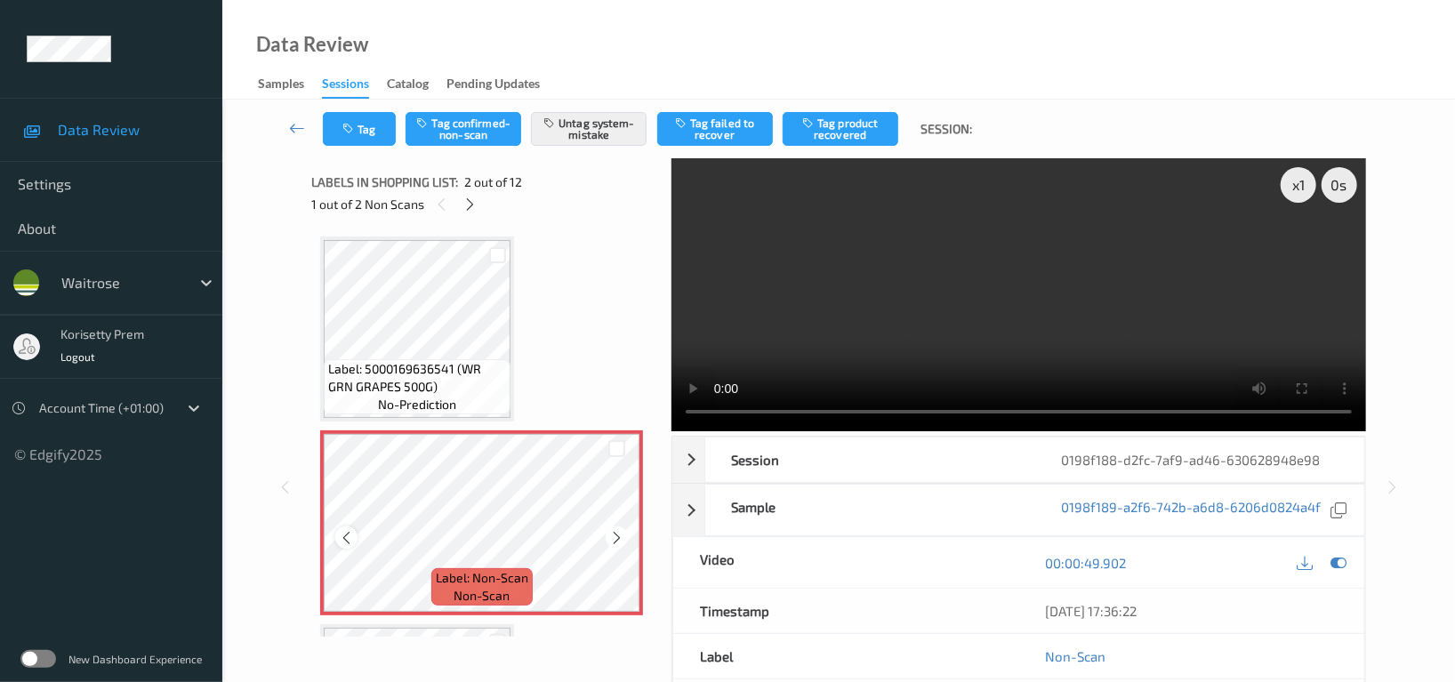
click at [346, 537] on icon at bounding box center [346, 538] width 15 height 16
click at [347, 537] on icon at bounding box center [346, 538] width 15 height 16
click at [350, 536] on icon at bounding box center [346, 538] width 15 height 16
click at [354, 537] on div at bounding box center [346, 538] width 22 height 22
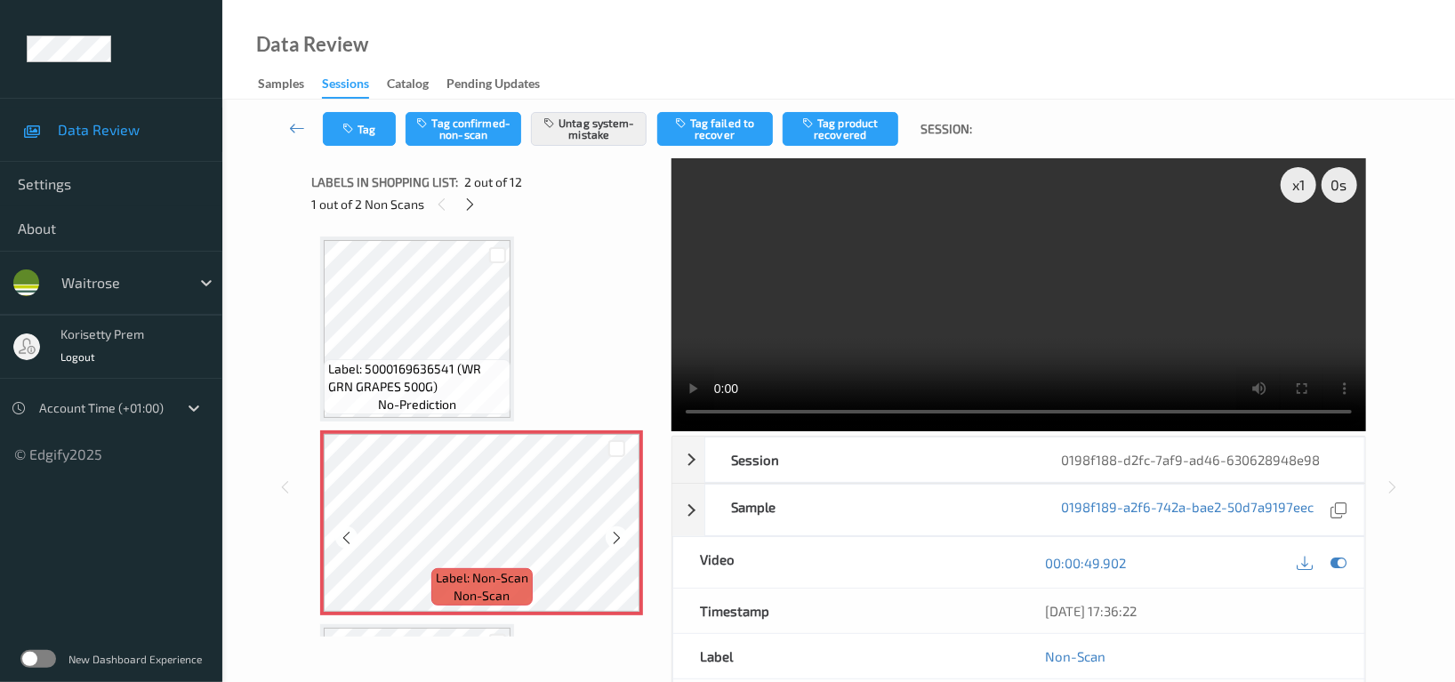
click at [354, 537] on div at bounding box center [346, 538] width 22 height 22
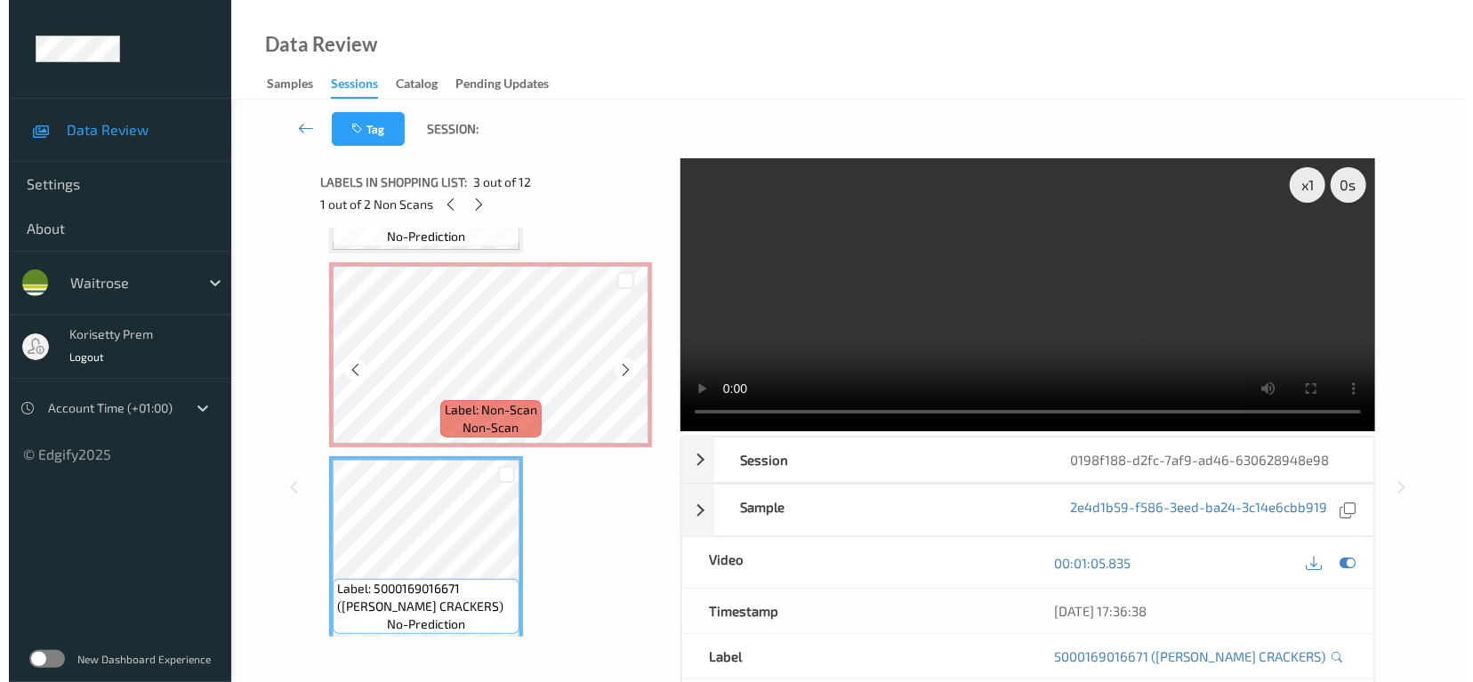
scroll to position [118, 0]
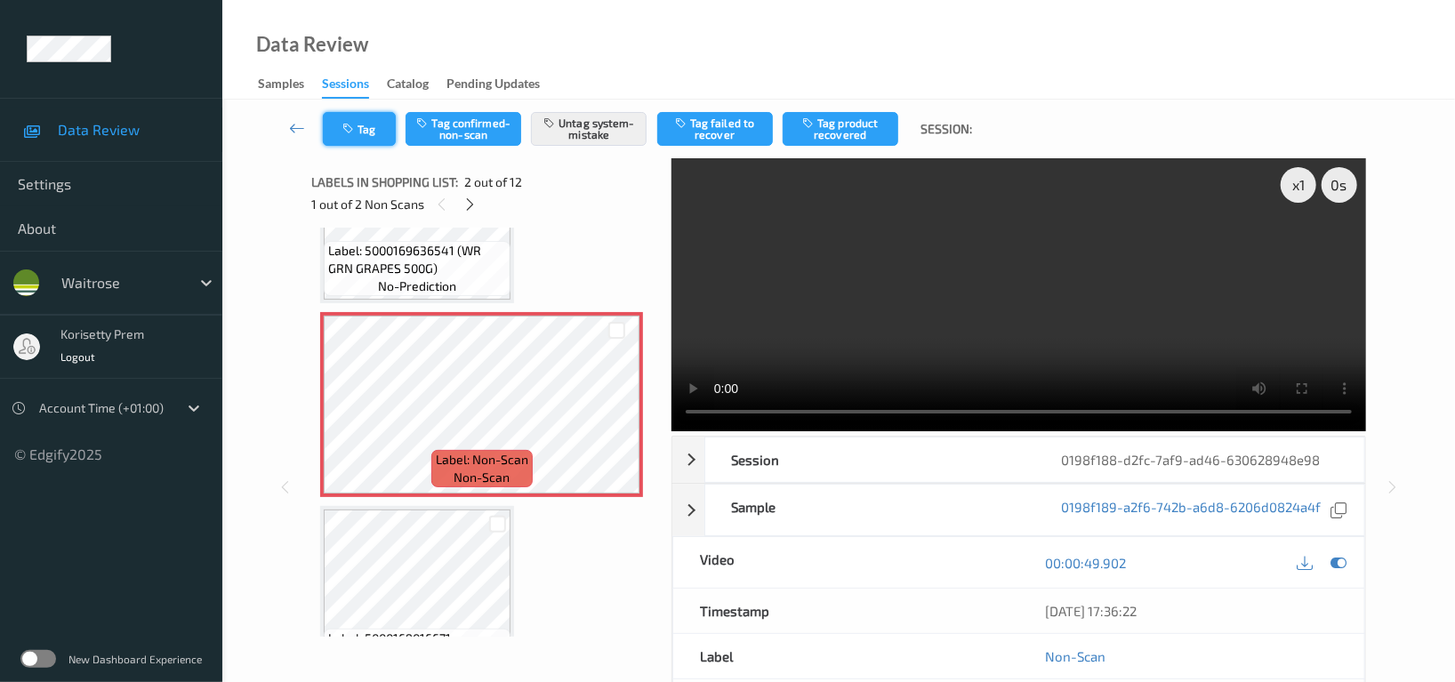
click at [367, 137] on button "Tag" at bounding box center [359, 129] width 73 height 34
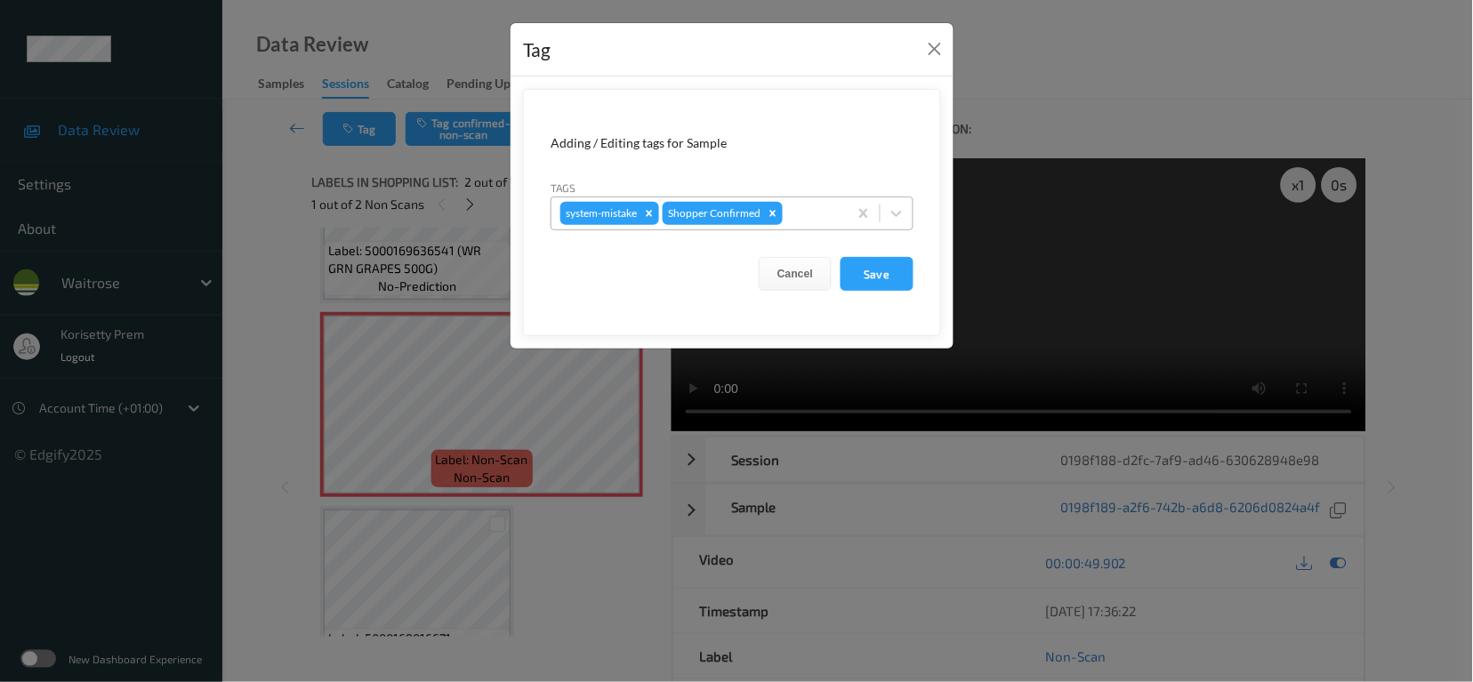
click at [821, 220] on div at bounding box center [812, 213] width 52 height 21
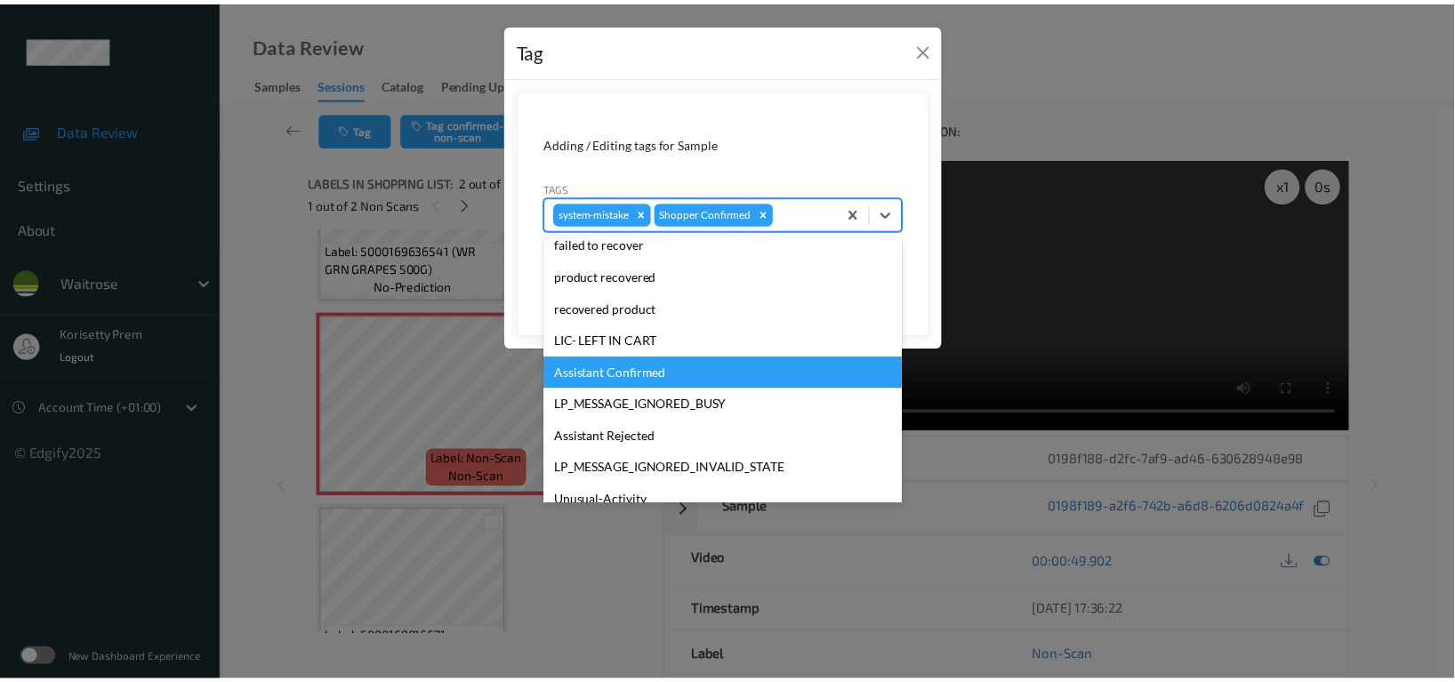
scroll to position [379, 0]
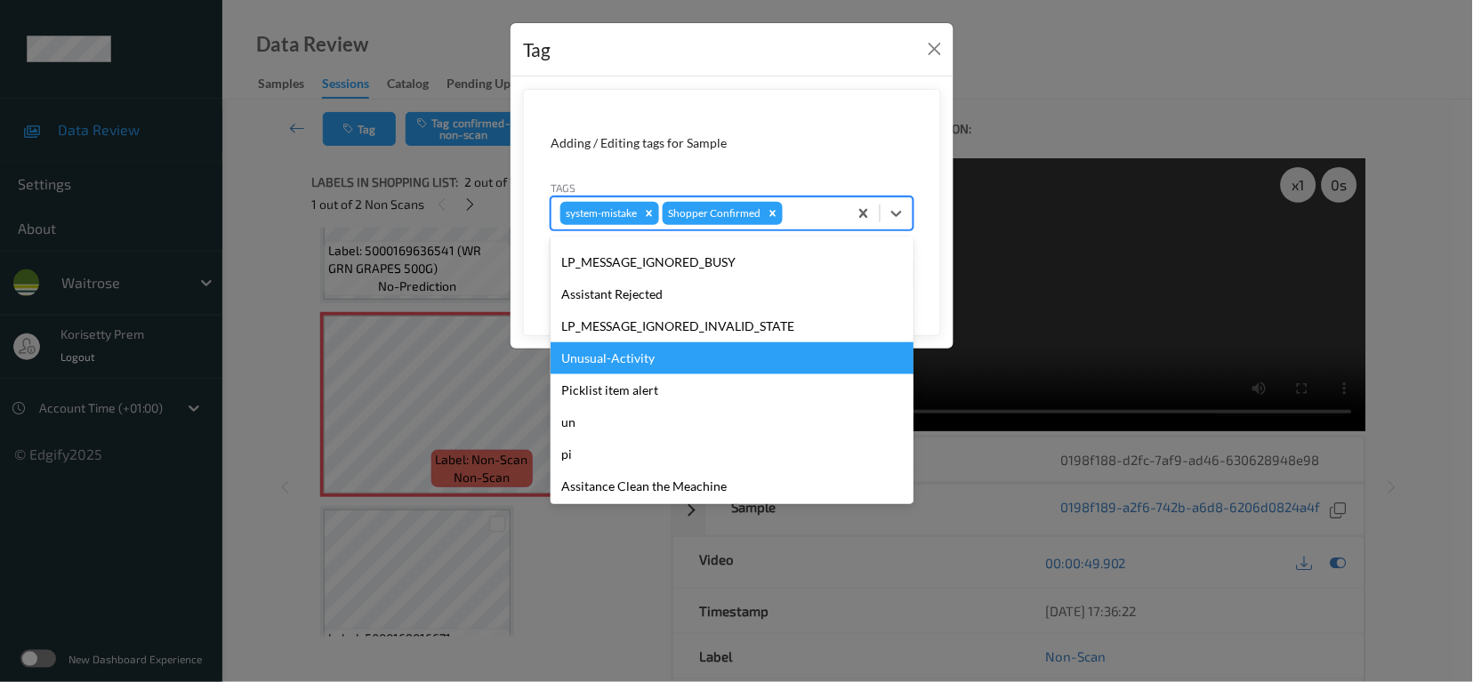
click at [643, 363] on div "Unusual-Activity" at bounding box center [732, 358] width 363 height 32
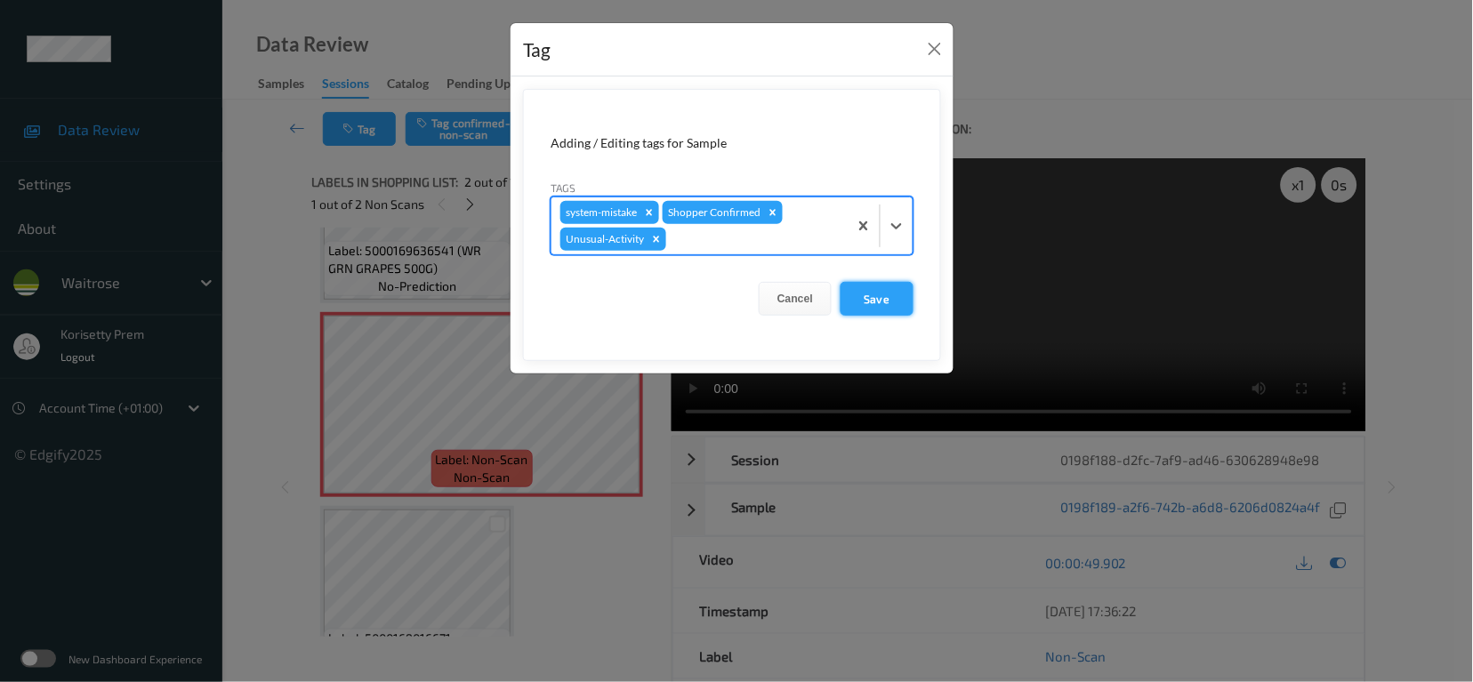
click at [886, 294] on button "Save" at bounding box center [877, 299] width 73 height 34
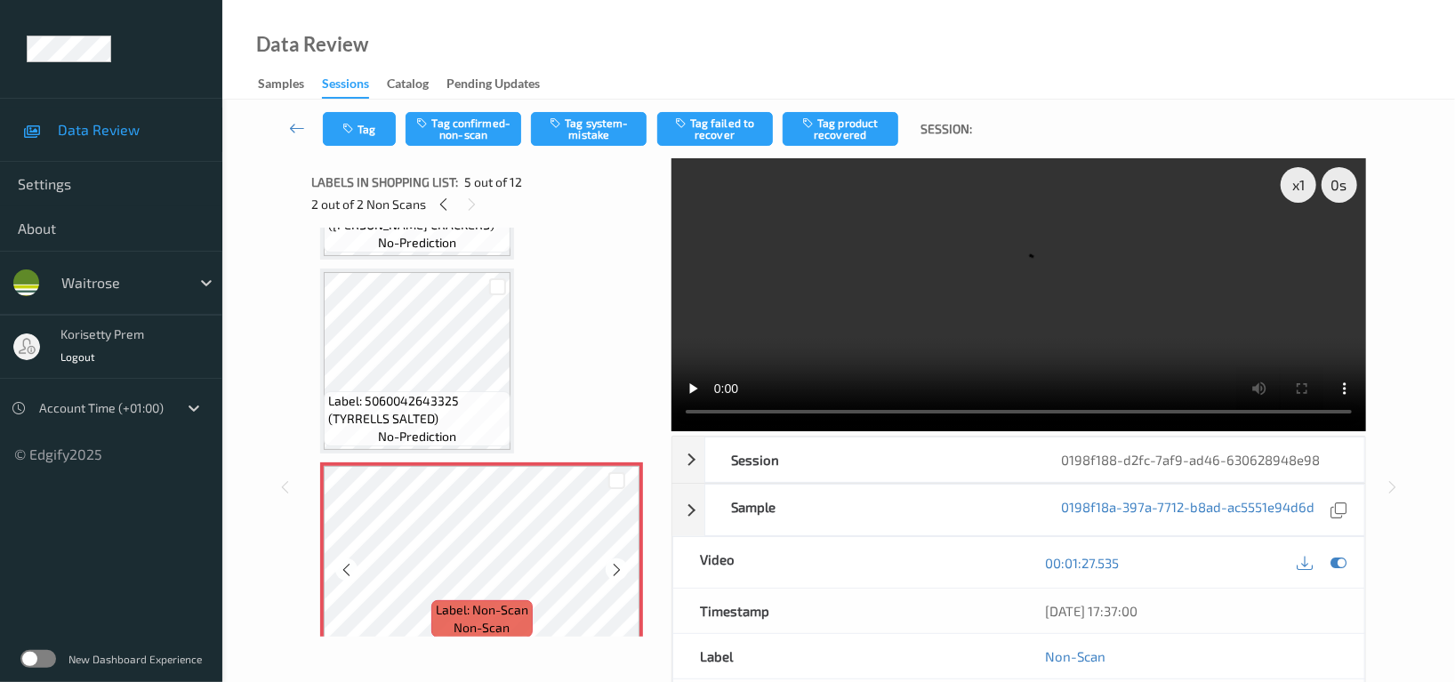
scroll to position [592, 0]
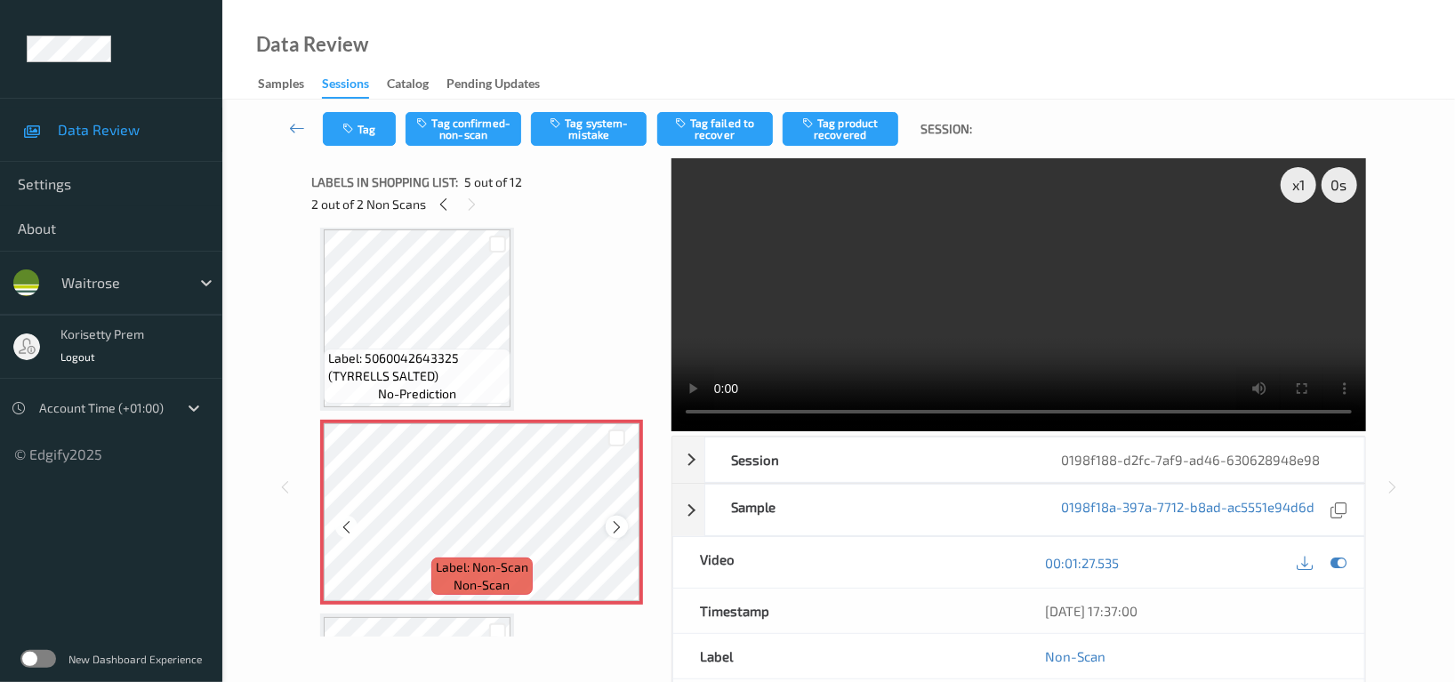
click at [612, 523] on icon at bounding box center [616, 528] width 15 height 16
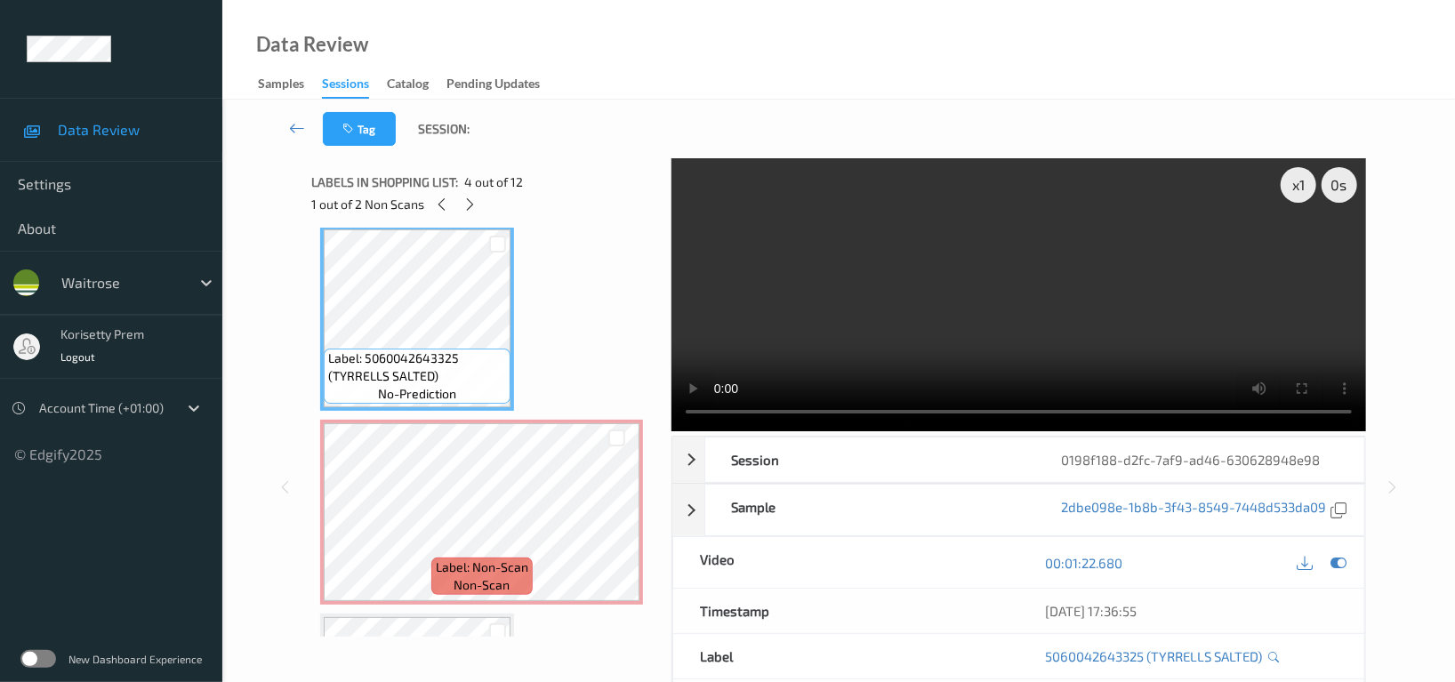
click at [1350, 570] on div "00:01:22.680" at bounding box center [1191, 562] width 345 height 51
click at [1345, 566] on icon at bounding box center [1339, 563] width 16 height 16
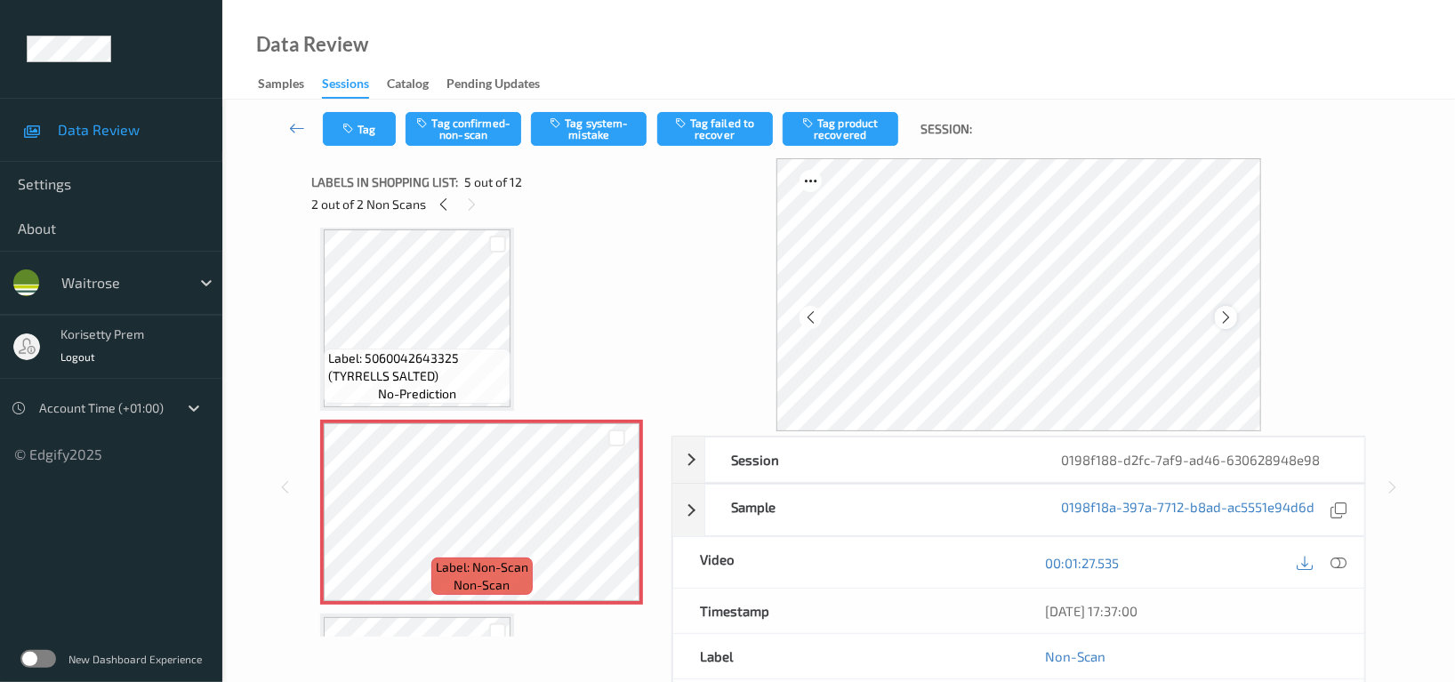
click at [1230, 321] on icon at bounding box center [1226, 318] width 15 height 16
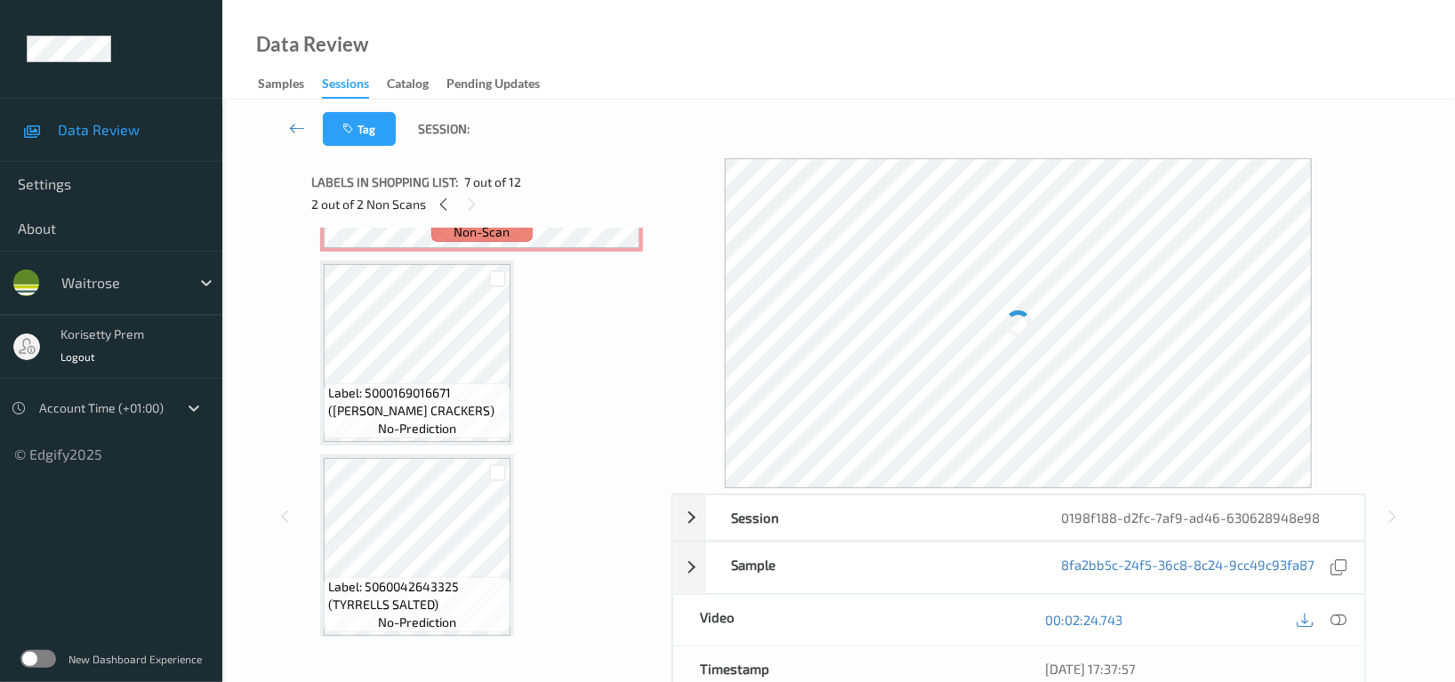
scroll to position [355, 0]
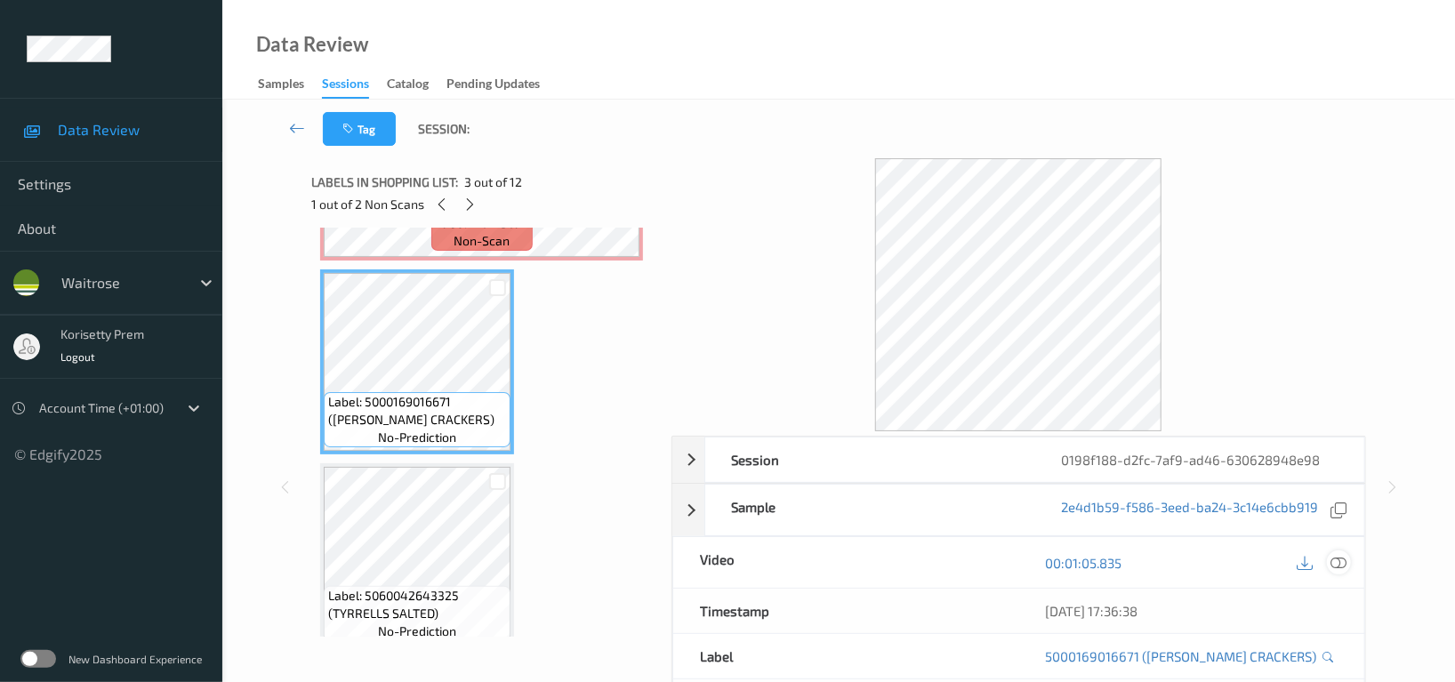
click at [1348, 564] on div at bounding box center [1339, 563] width 24 height 24
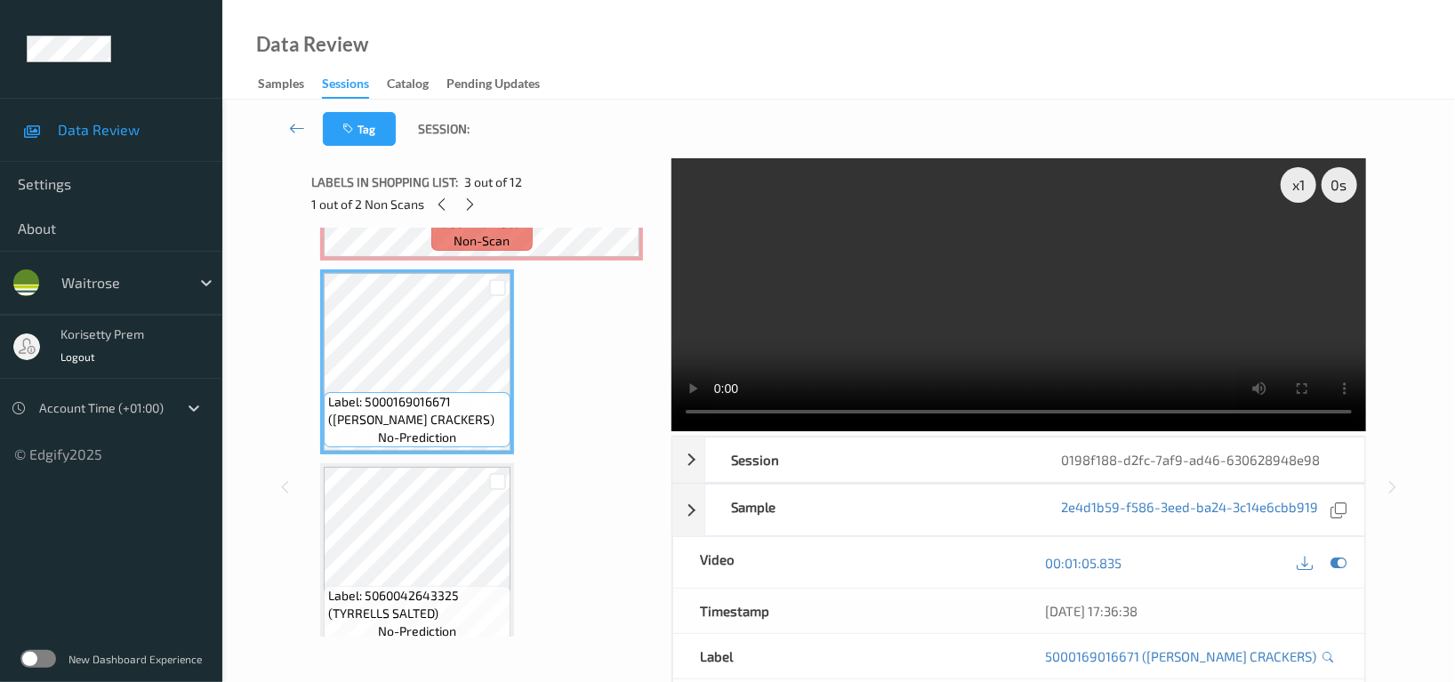
click at [771, 326] on video at bounding box center [1019, 294] width 695 height 273
click at [776, 325] on video at bounding box center [1019, 294] width 695 height 273
click at [1308, 564] on icon at bounding box center [1305, 563] width 16 height 16
click at [477, 239] on span "non-scan" at bounding box center [482, 241] width 56 height 18
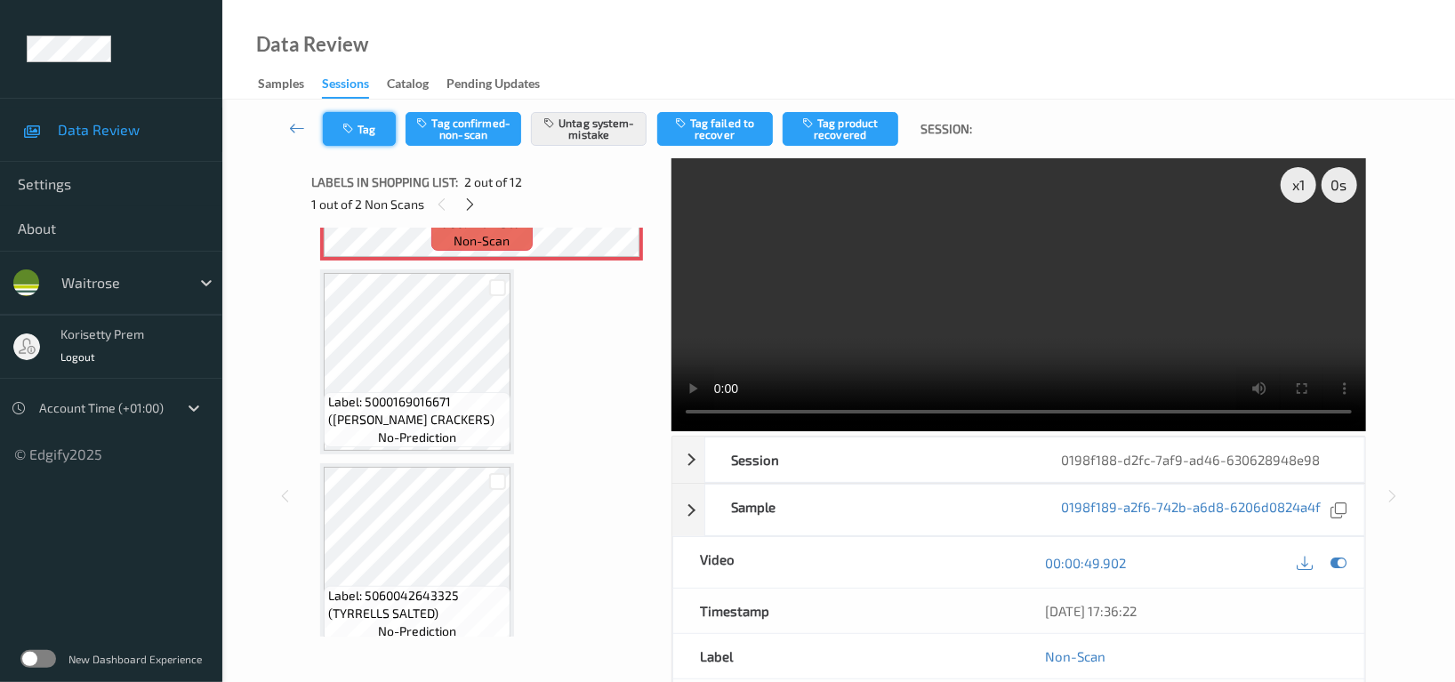
click at [355, 121] on button "Tag" at bounding box center [359, 129] width 73 height 34
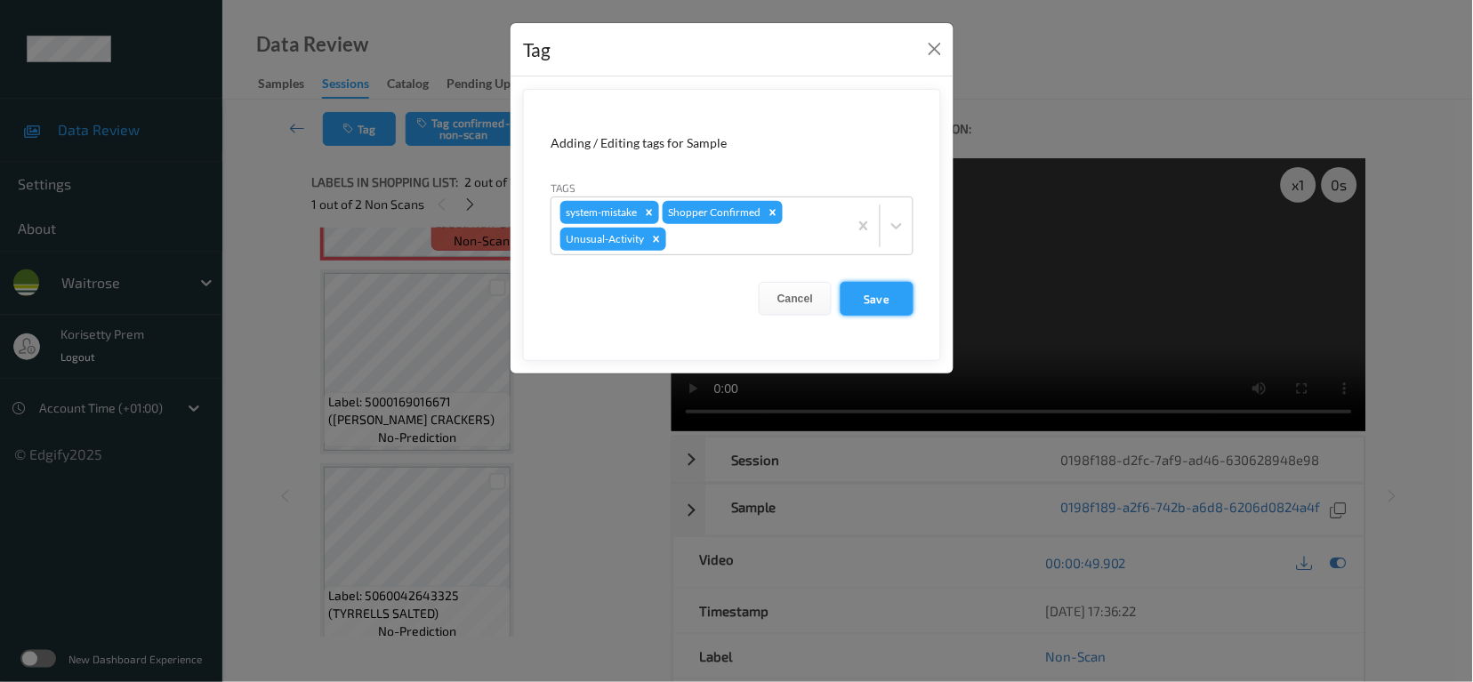
click at [877, 296] on button "Save" at bounding box center [877, 299] width 73 height 34
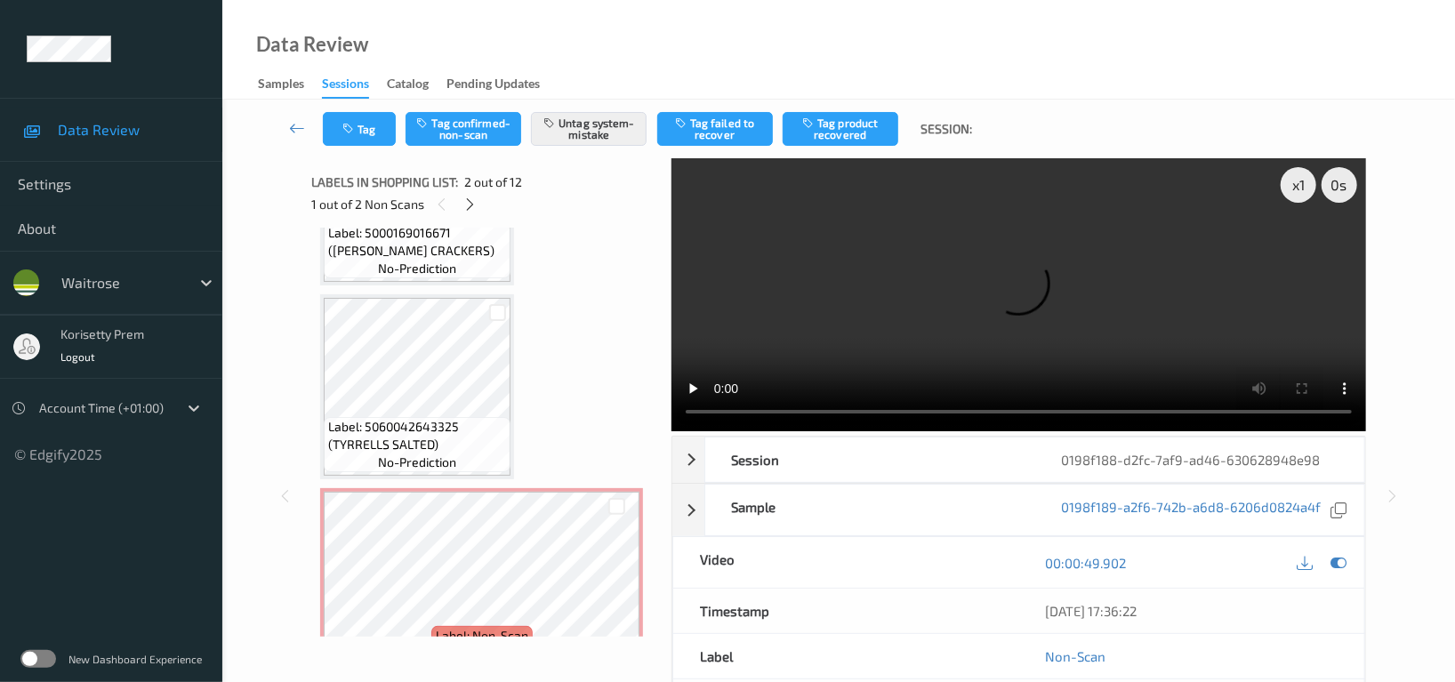
scroll to position [474, 0]
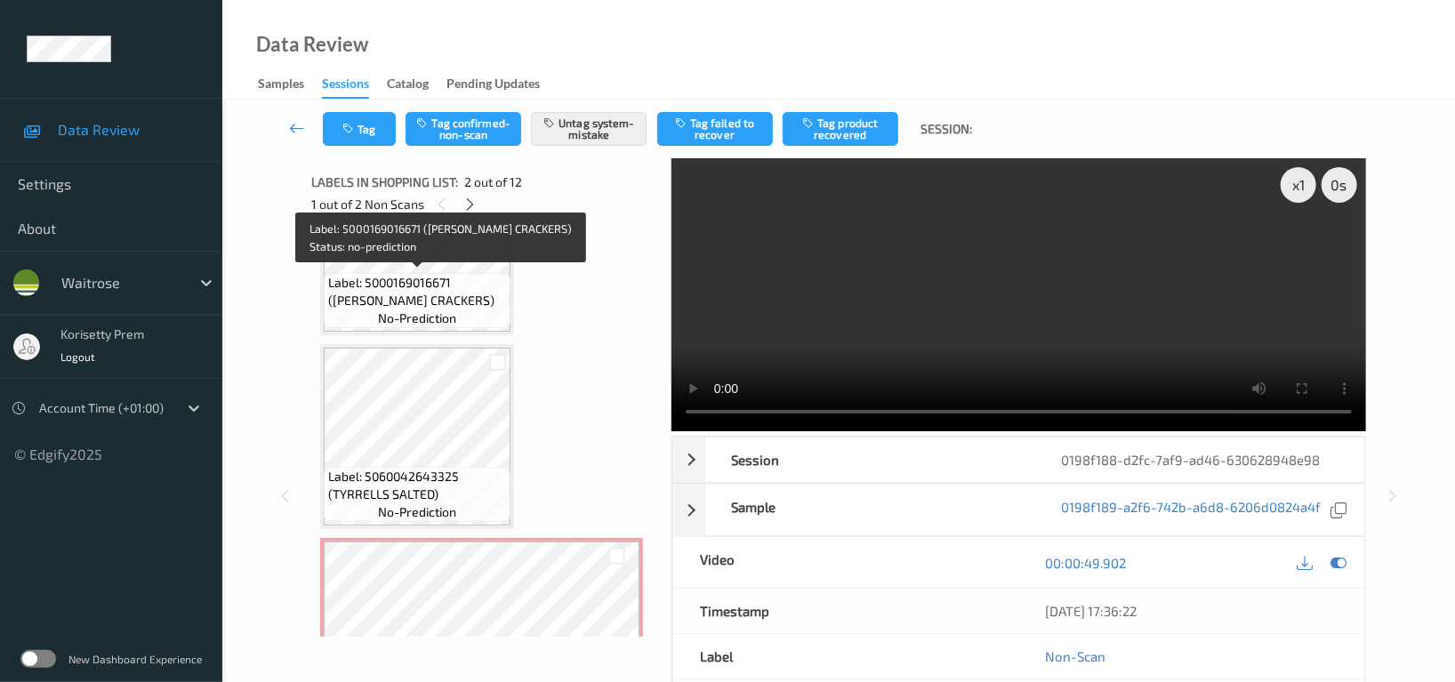
click at [393, 280] on span "Label: 5000169016671 (WR ESS CRACKERS)" at bounding box center [417, 292] width 178 height 36
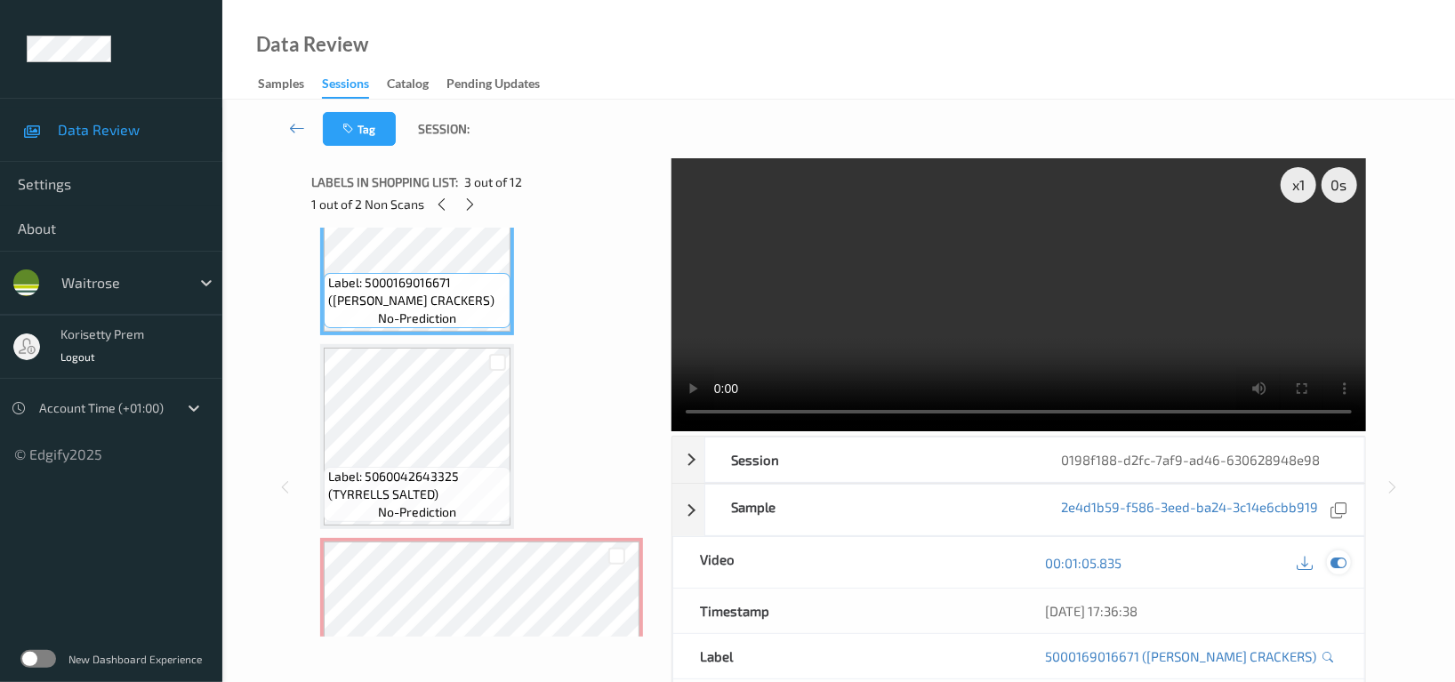
click at [1338, 555] on icon at bounding box center [1339, 563] width 16 height 16
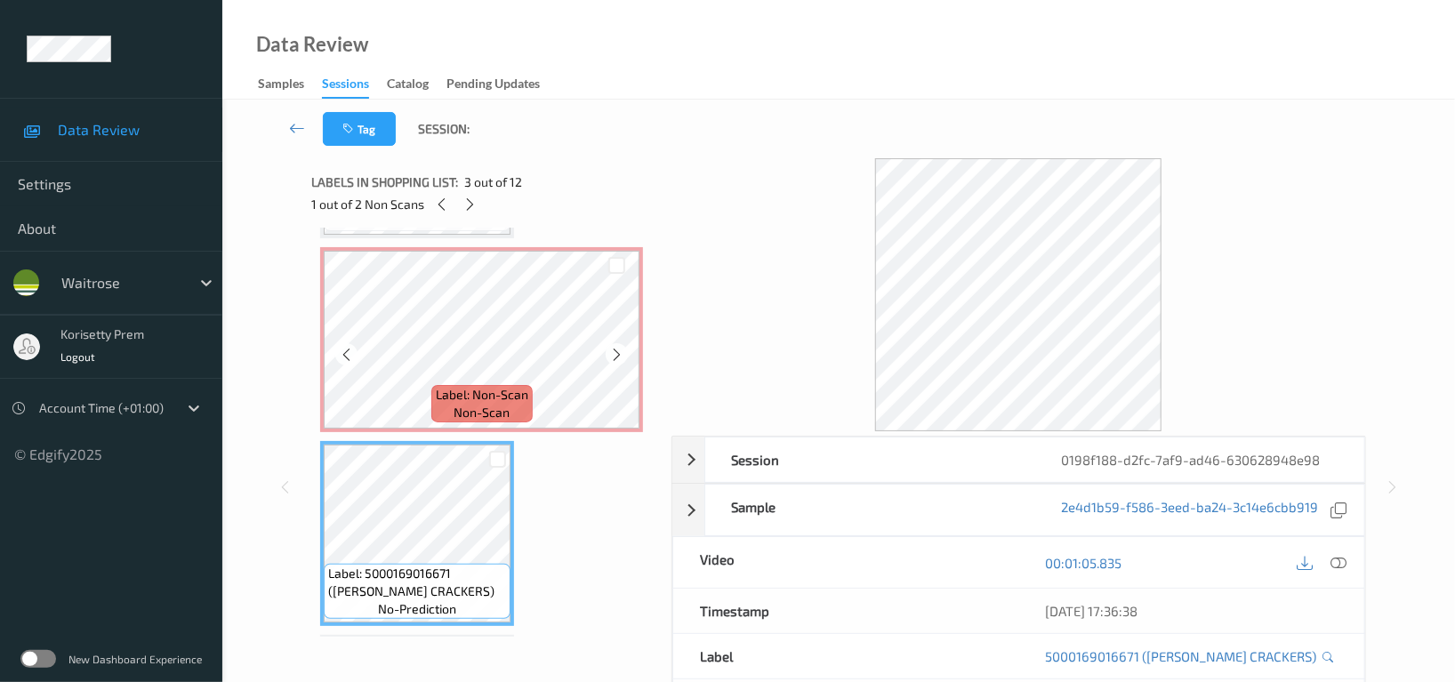
scroll to position [118, 0]
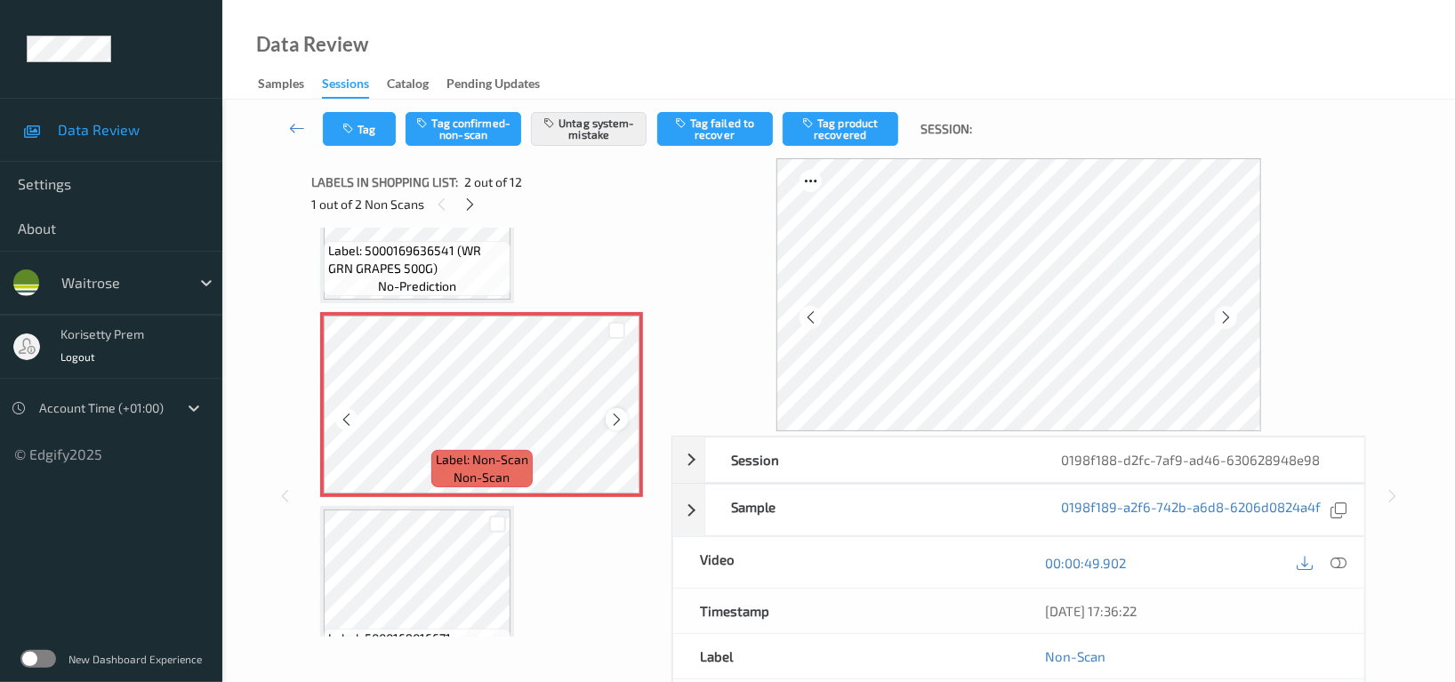
click at [622, 418] on icon at bounding box center [616, 420] width 15 height 16
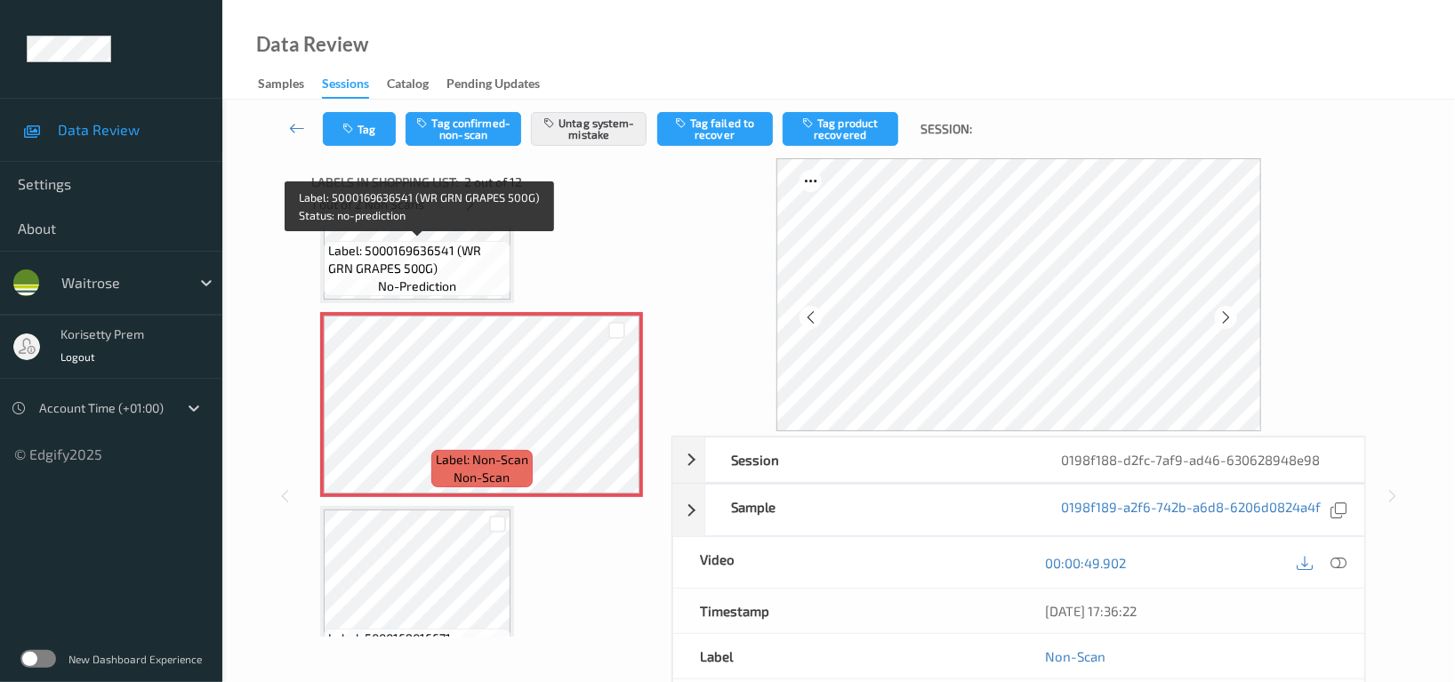
click at [374, 271] on span "Label: 5000169636541 (WR GRN GRAPES 500G)" at bounding box center [417, 260] width 178 height 36
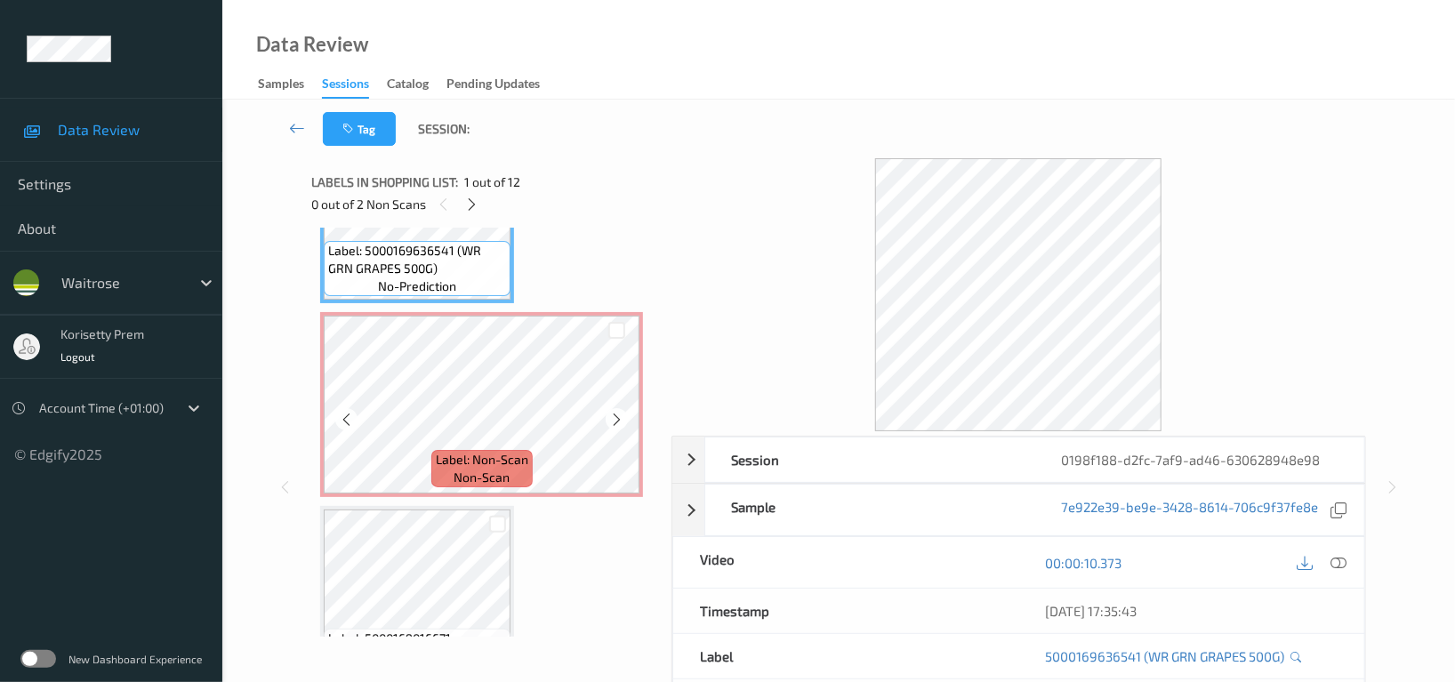
scroll to position [0, 0]
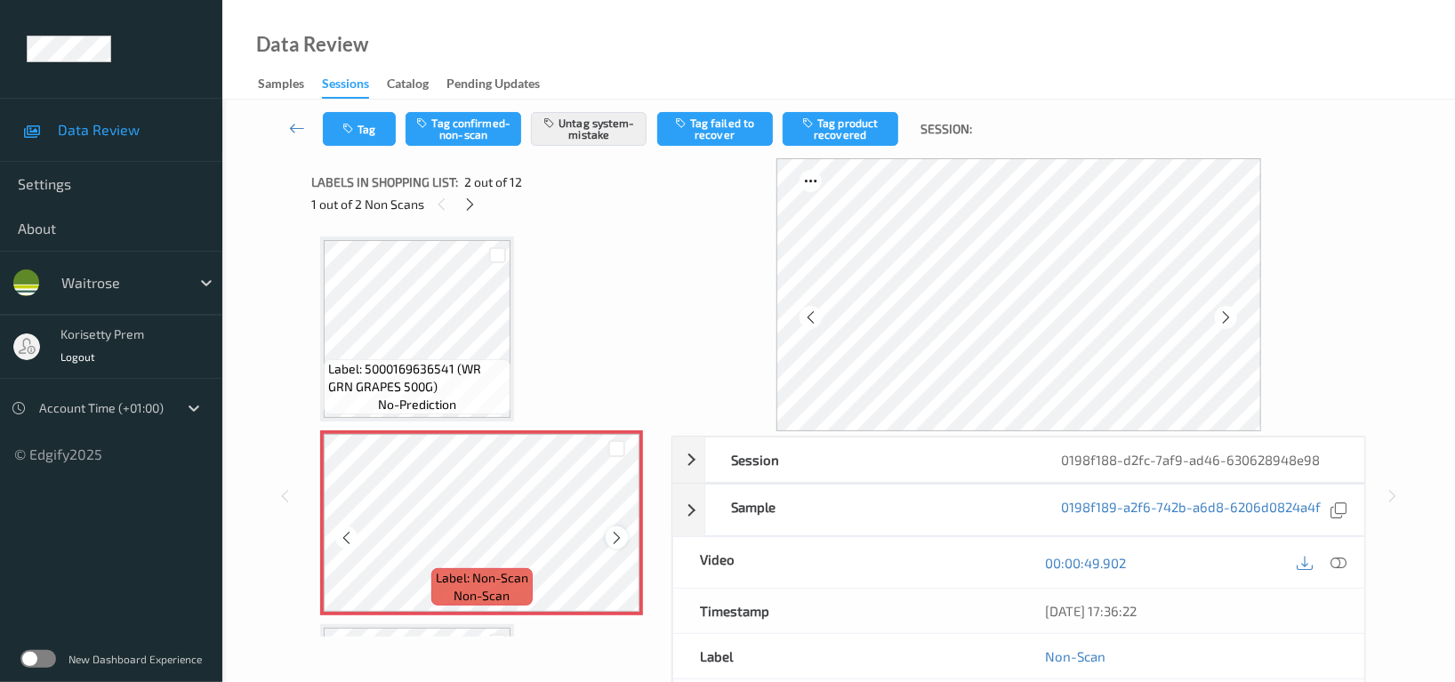
click at [616, 537] on icon at bounding box center [616, 538] width 15 height 16
click at [348, 134] on button "Tag" at bounding box center [359, 129] width 73 height 34
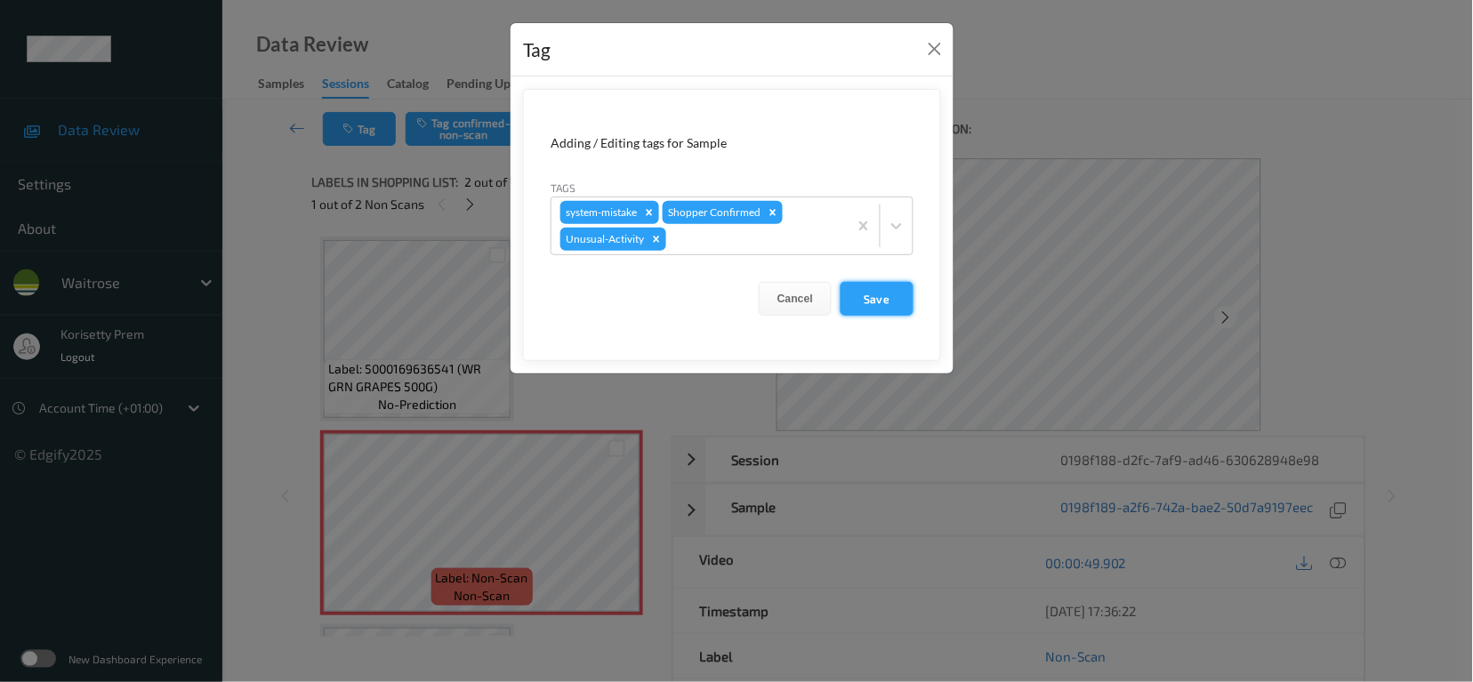
click at [892, 290] on button "Save" at bounding box center [877, 299] width 73 height 34
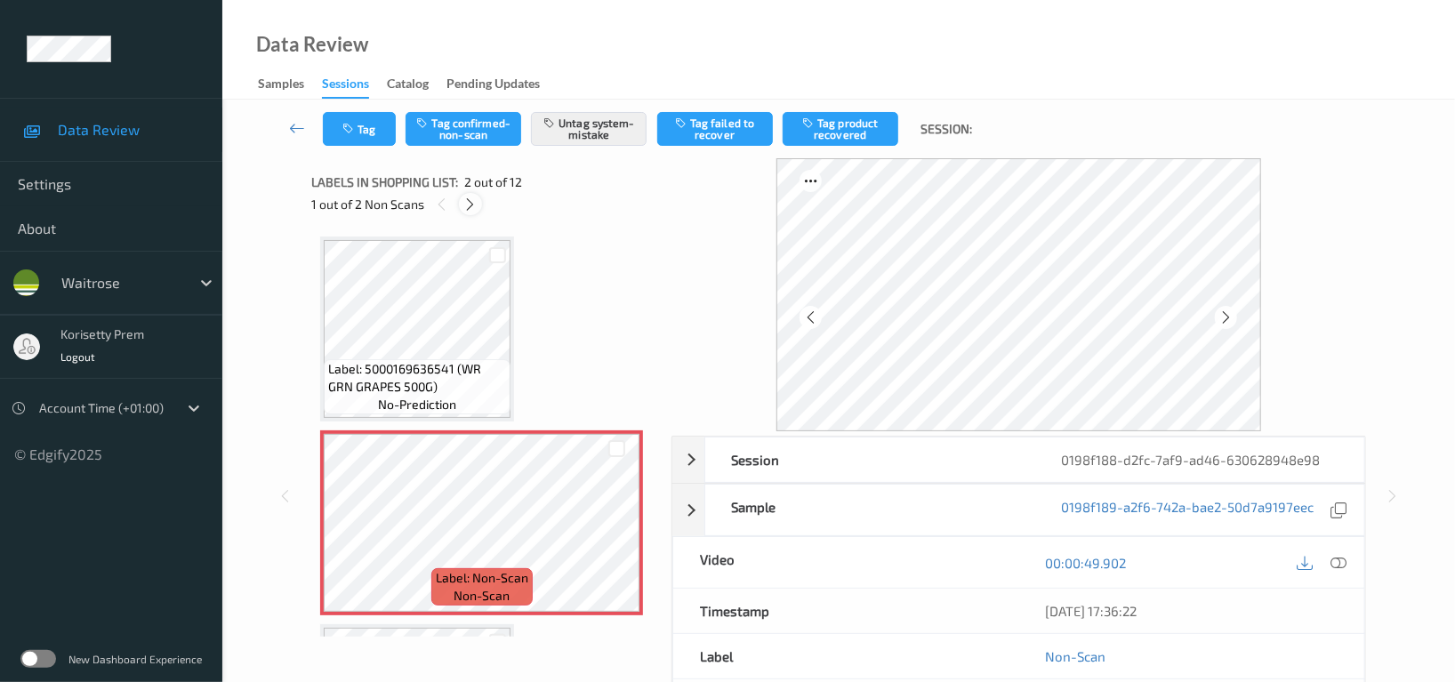
click at [469, 214] on div at bounding box center [470, 204] width 22 height 22
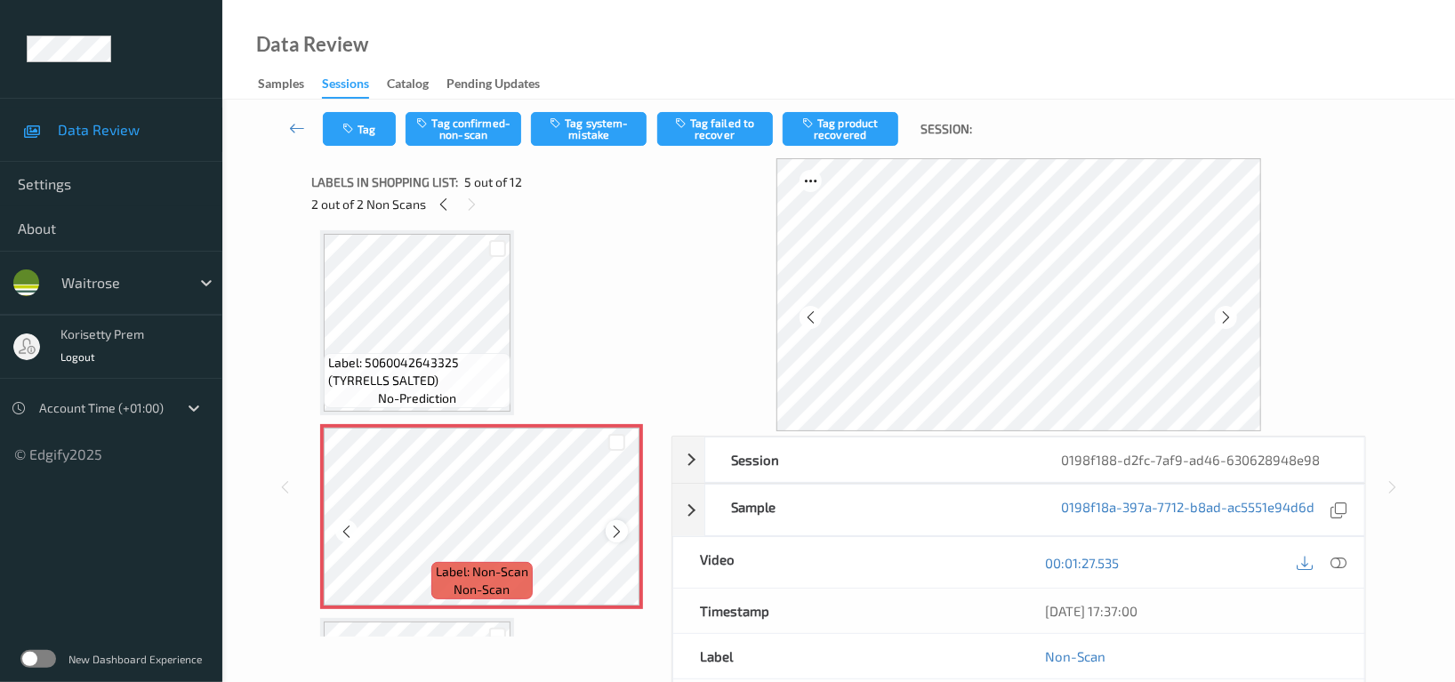
click at [613, 525] on icon at bounding box center [616, 532] width 15 height 16
click at [613, 524] on icon at bounding box center [616, 532] width 15 height 16
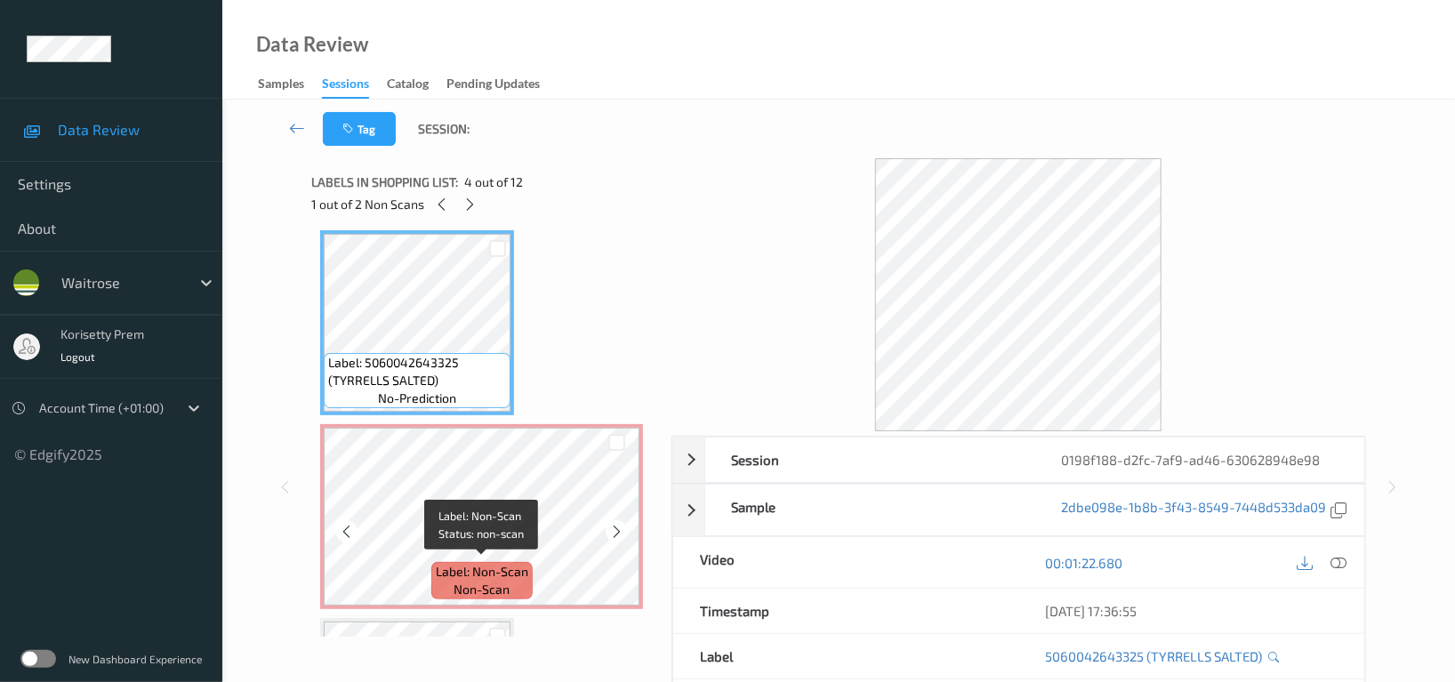
click at [504, 562] on div "Label: Non-Scan non-scan" at bounding box center [481, 580] width 101 height 37
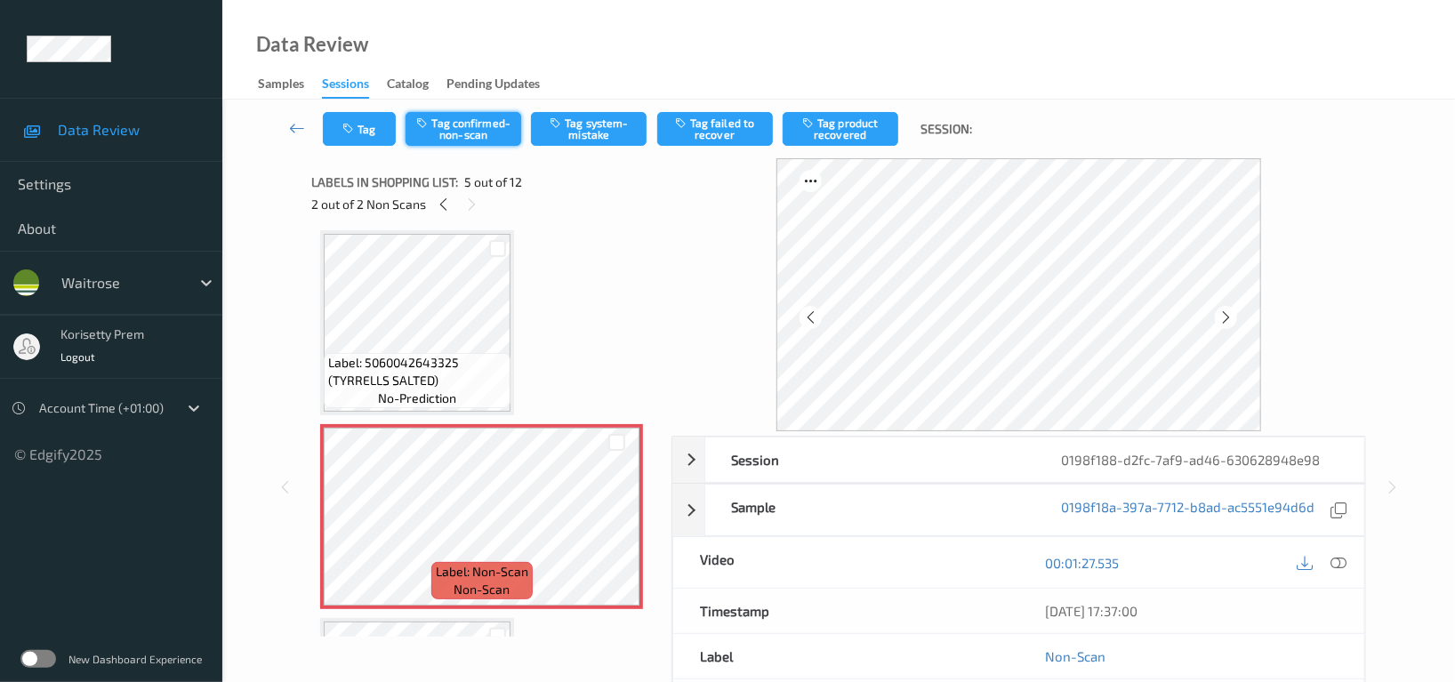
click at [477, 129] on button "Tag confirmed-non-scan" at bounding box center [464, 129] width 116 height 34
click at [713, 133] on button "Tag failed to recover" at bounding box center [715, 129] width 116 height 34
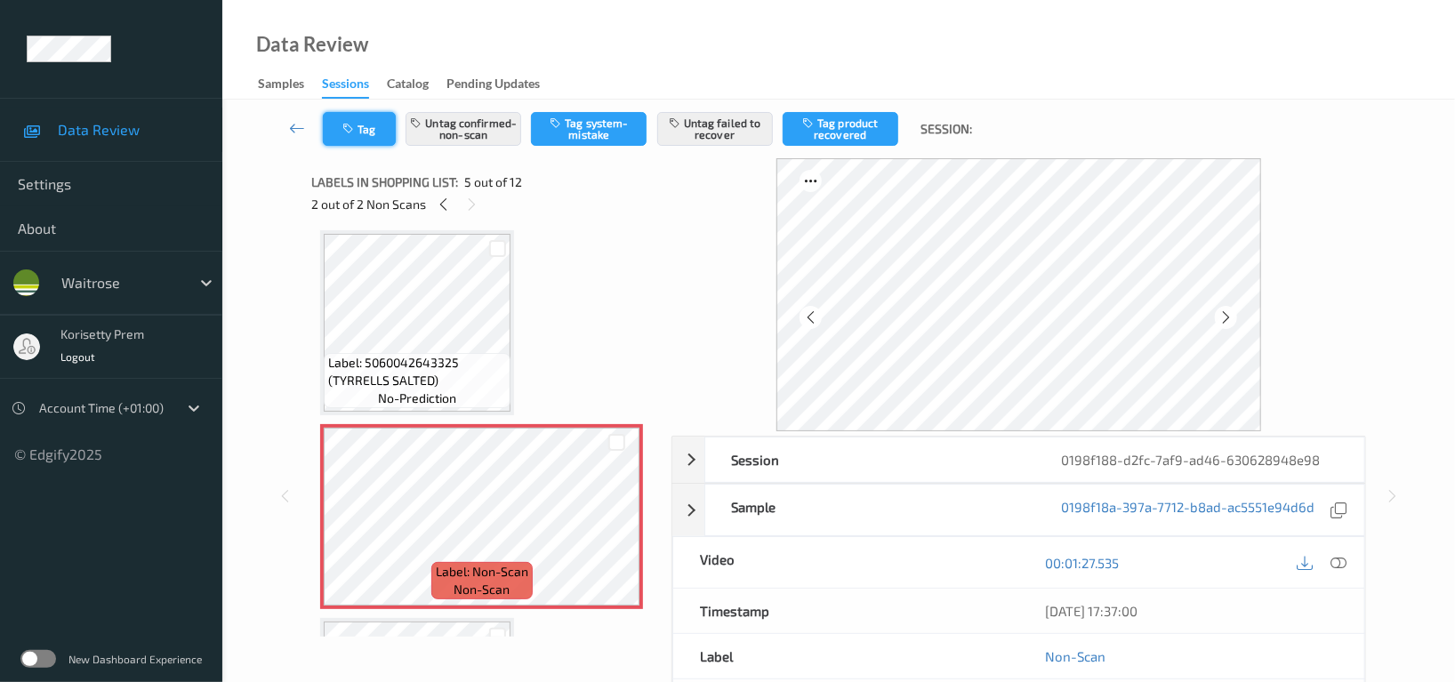
click at [357, 121] on button "Tag" at bounding box center [359, 129] width 73 height 34
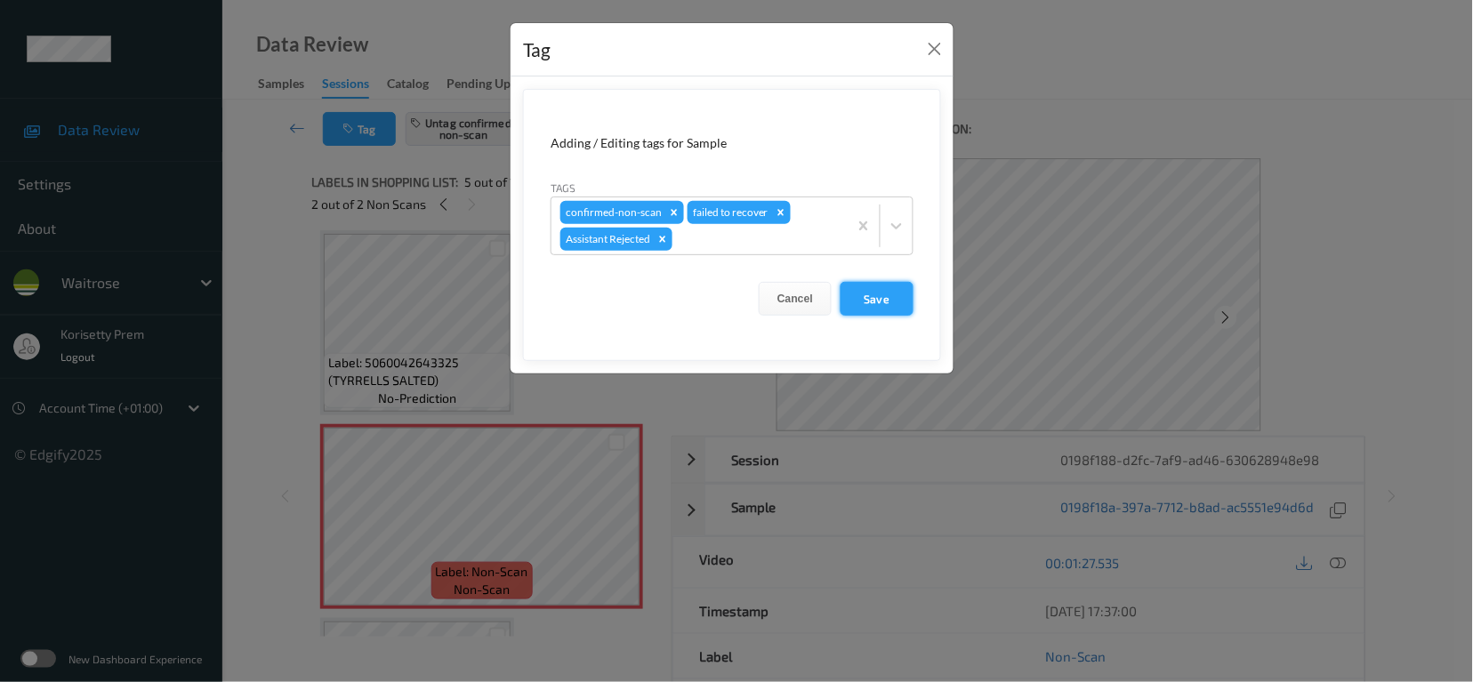
click at [907, 301] on button "Save" at bounding box center [877, 299] width 73 height 34
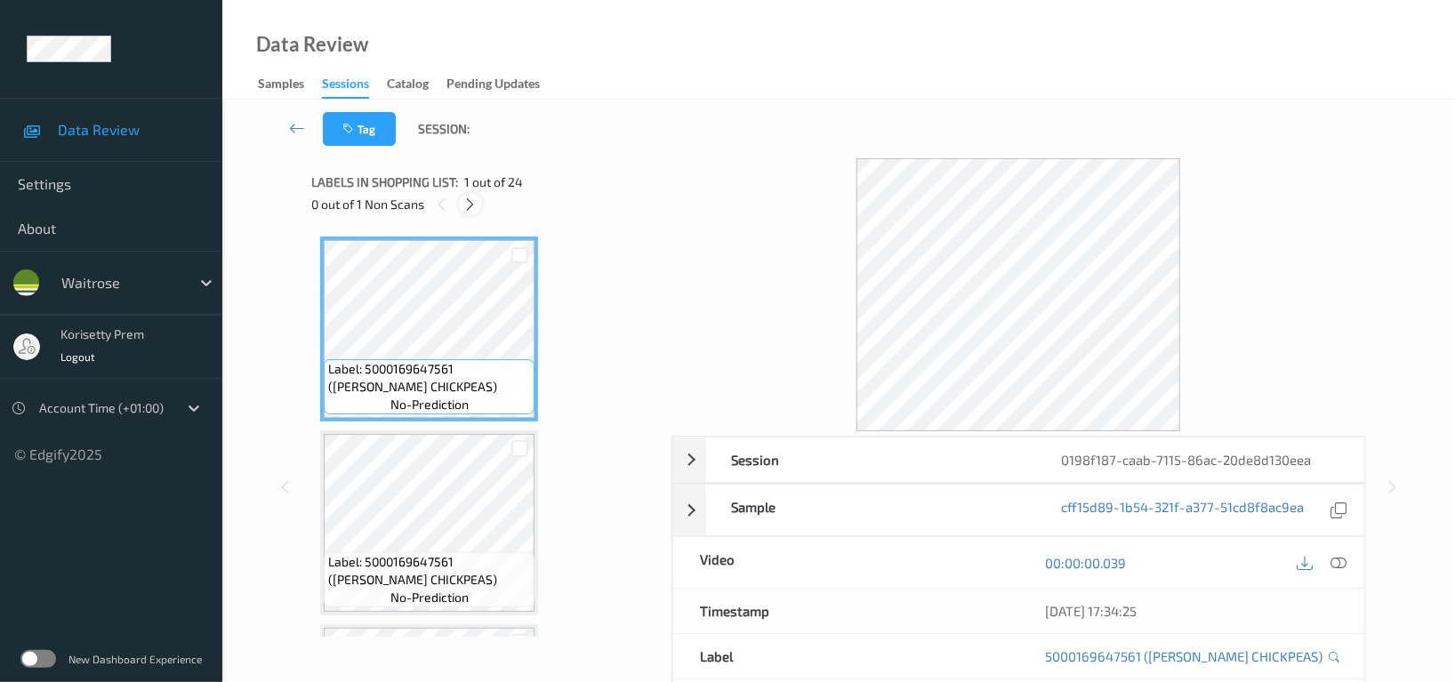
click at [470, 204] on icon at bounding box center [470, 205] width 15 height 16
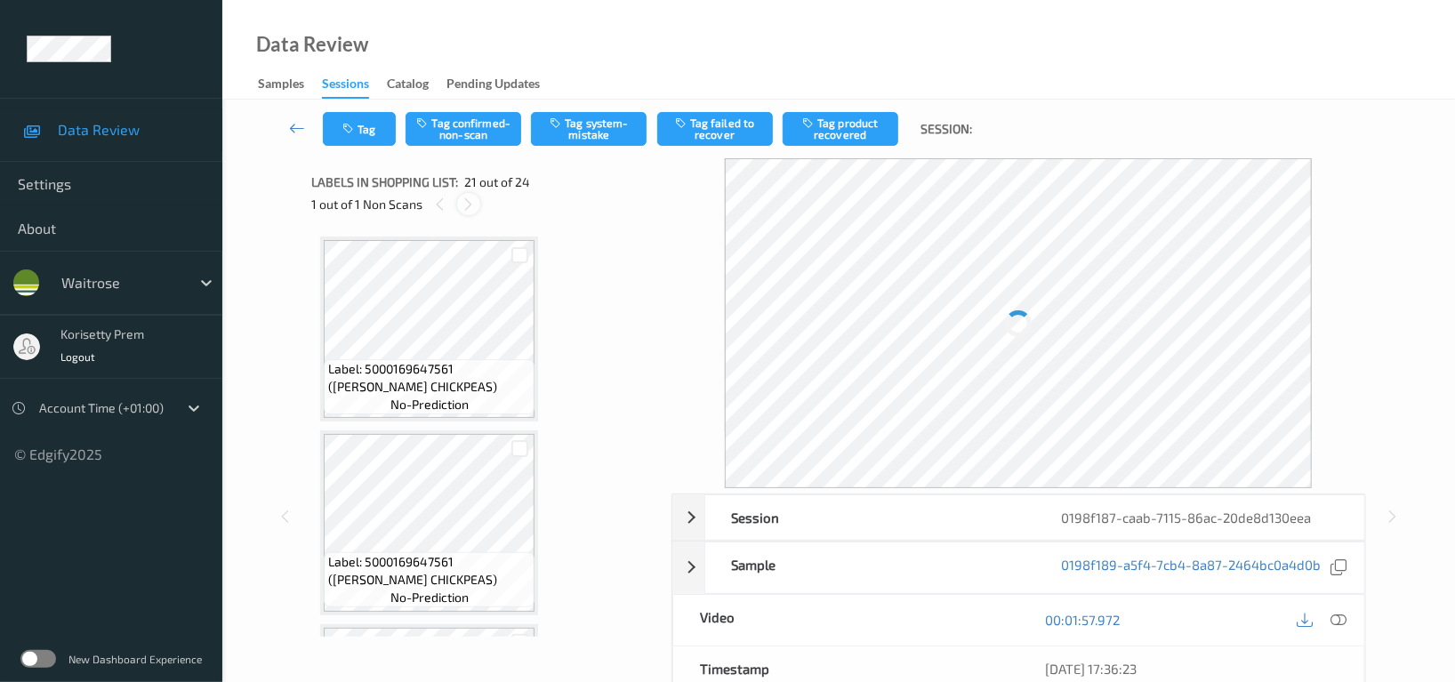
scroll to position [3681, 0]
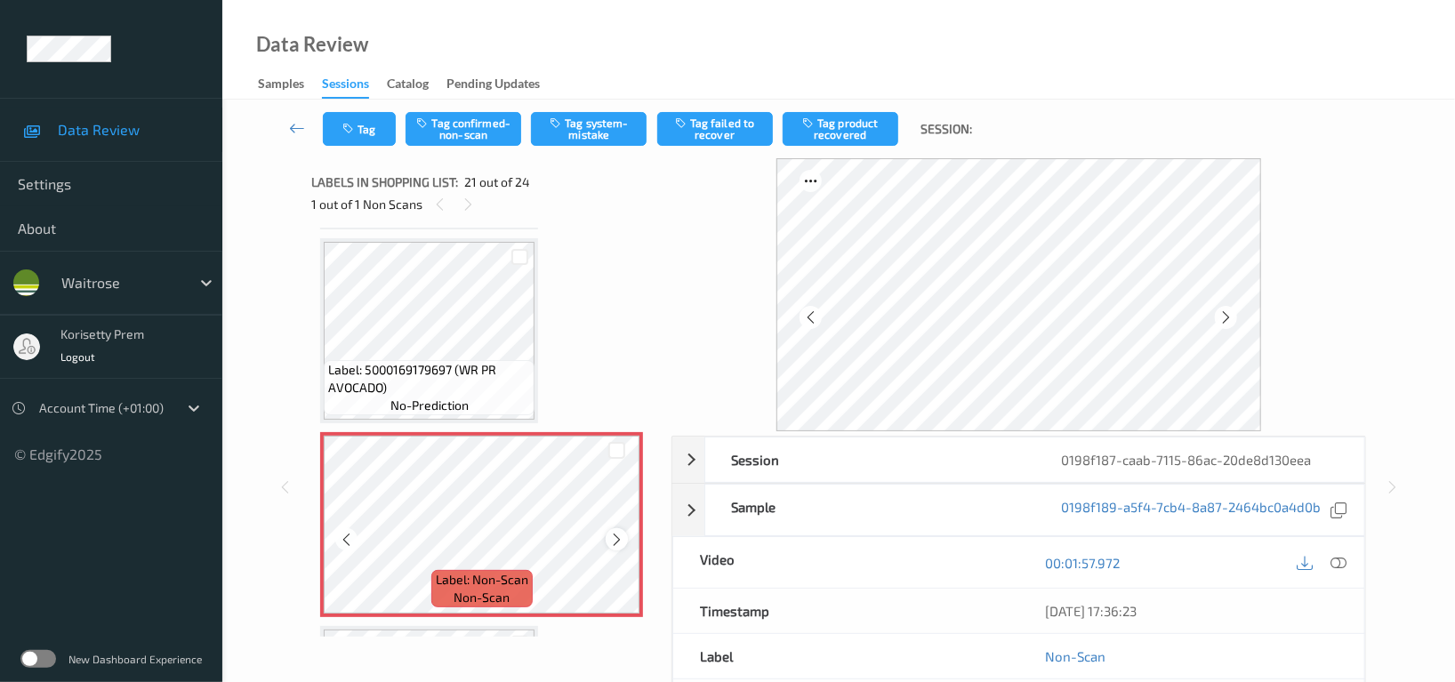
click at [617, 532] on icon at bounding box center [616, 540] width 15 height 16
click at [616, 532] on icon at bounding box center [616, 540] width 15 height 16
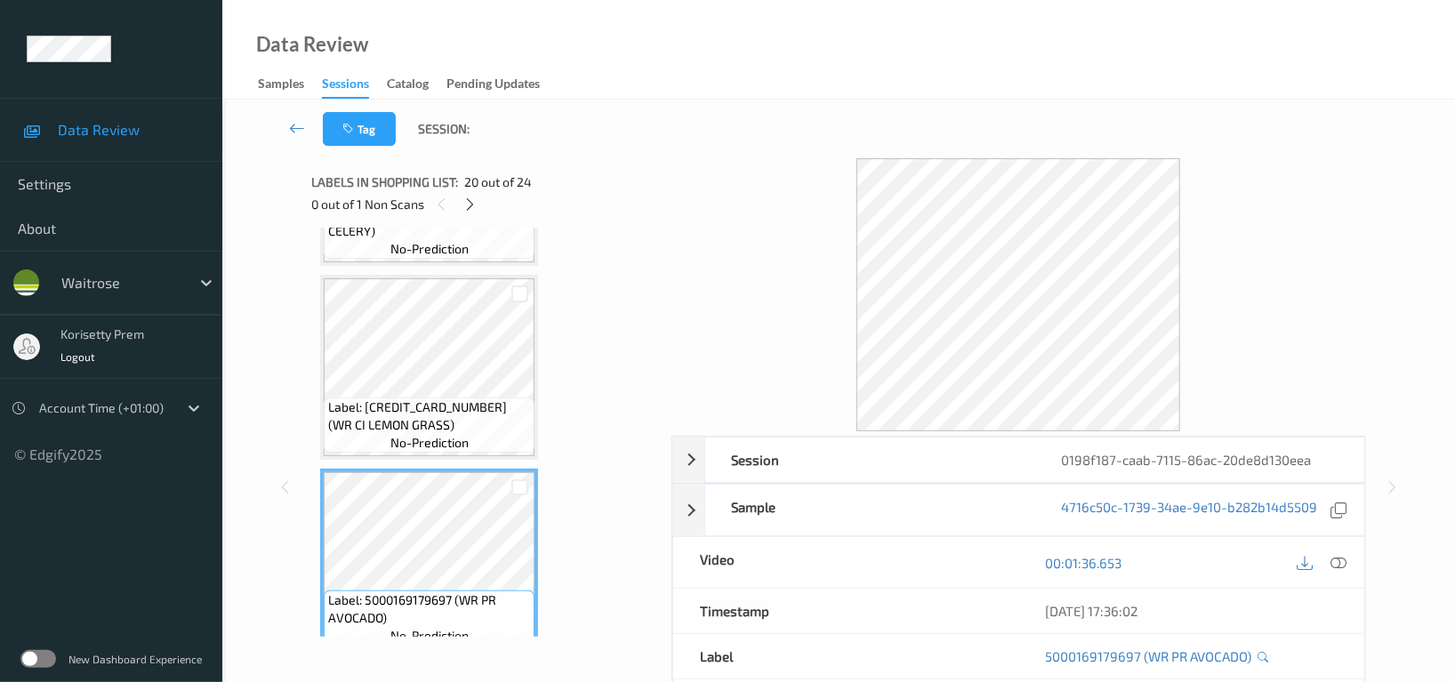
scroll to position [3444, 0]
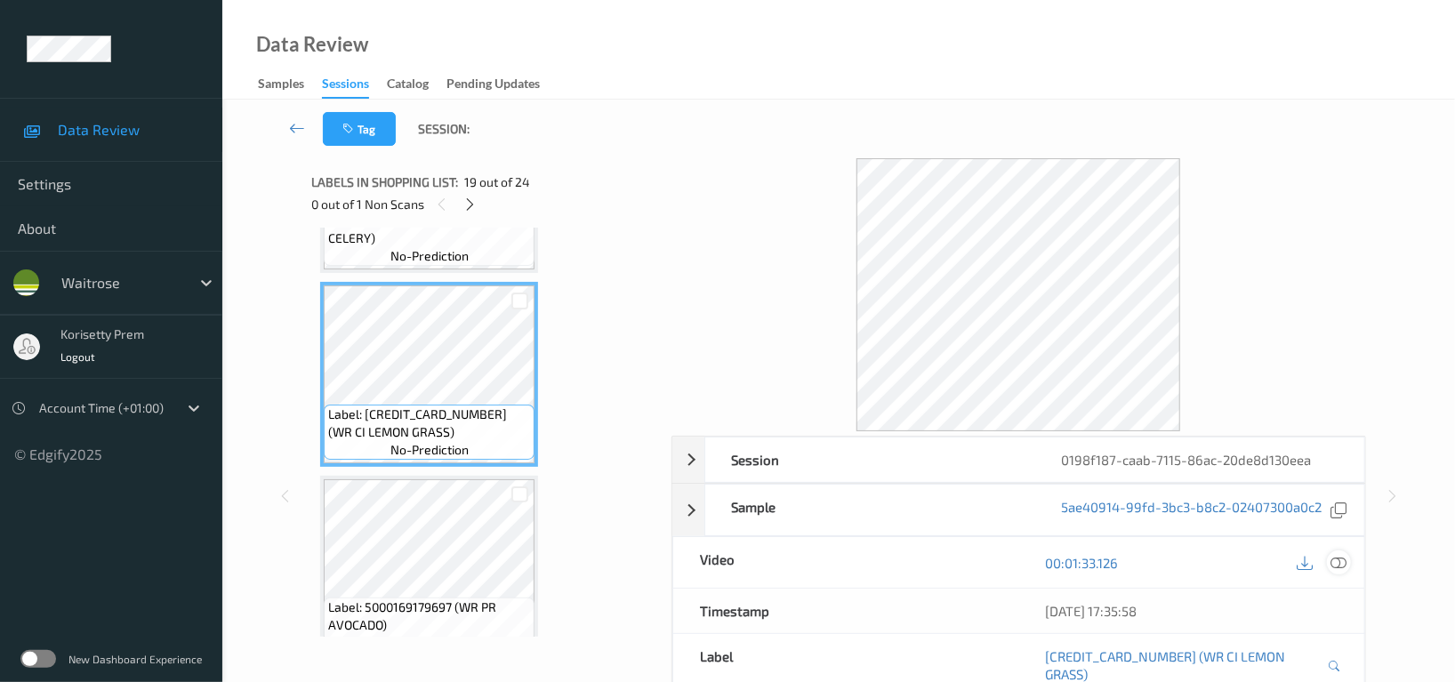
click at [1337, 558] on icon at bounding box center [1339, 563] width 16 height 16
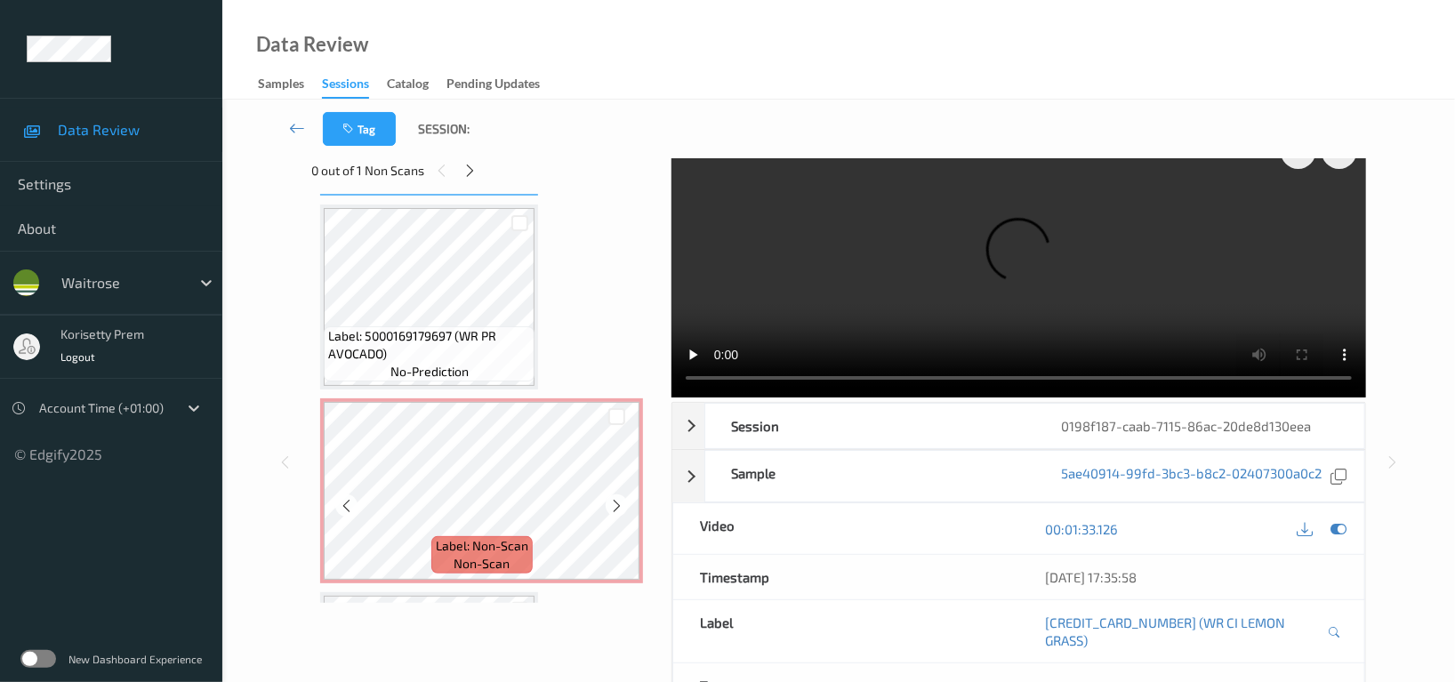
scroll to position [3799, 0]
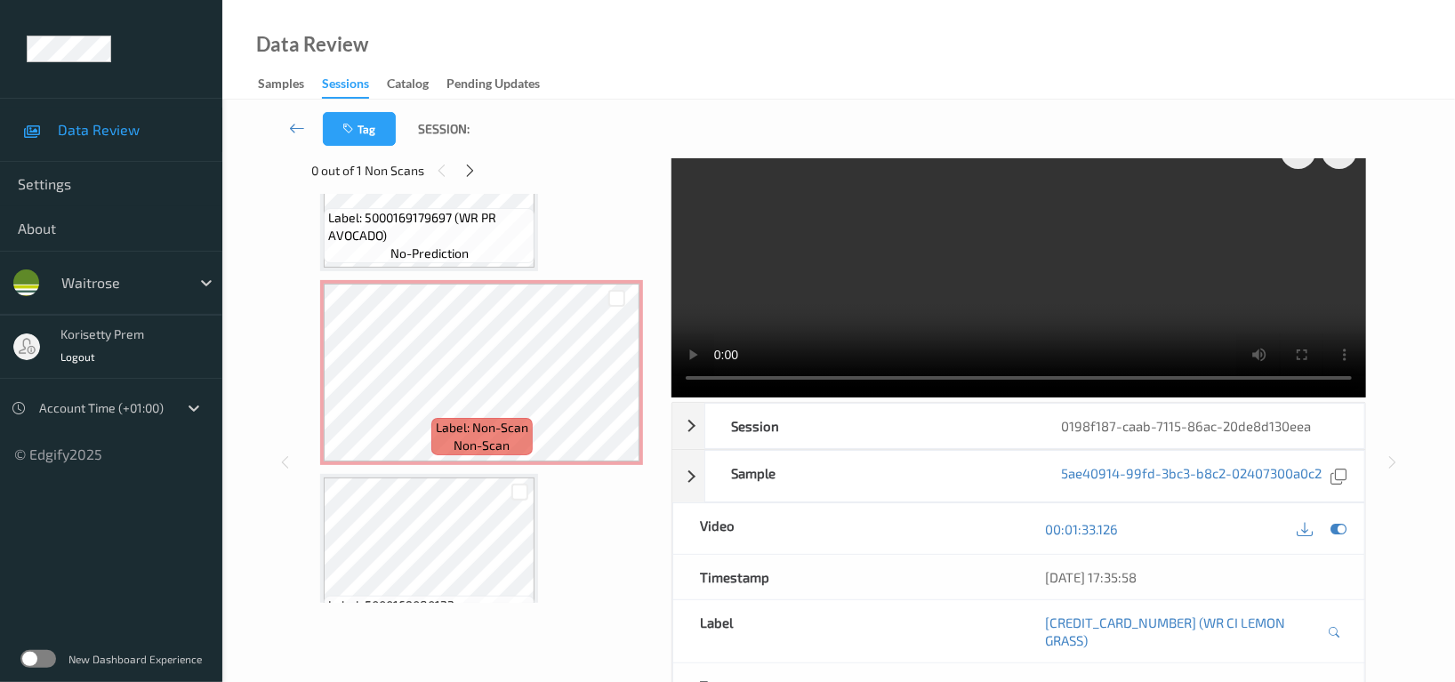
click at [800, 275] on video at bounding box center [1019, 261] width 695 height 273
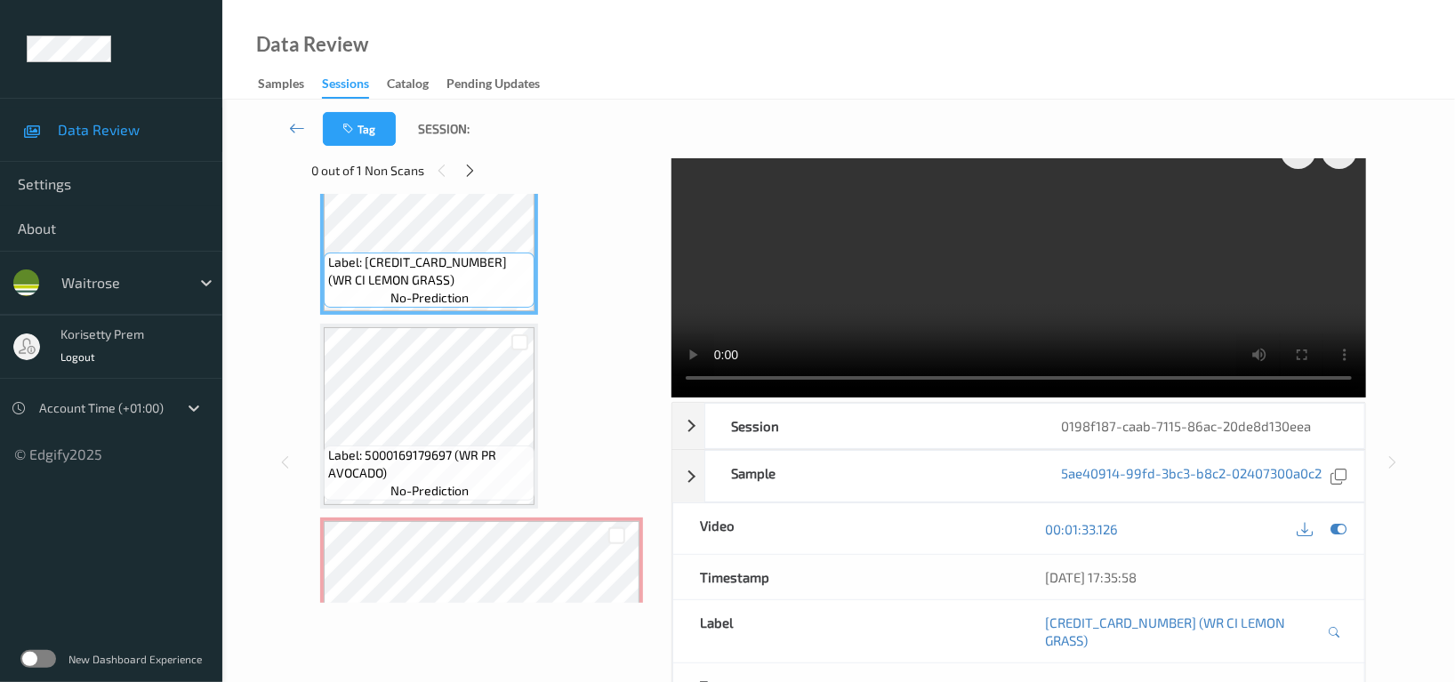
scroll to position [3681, 0]
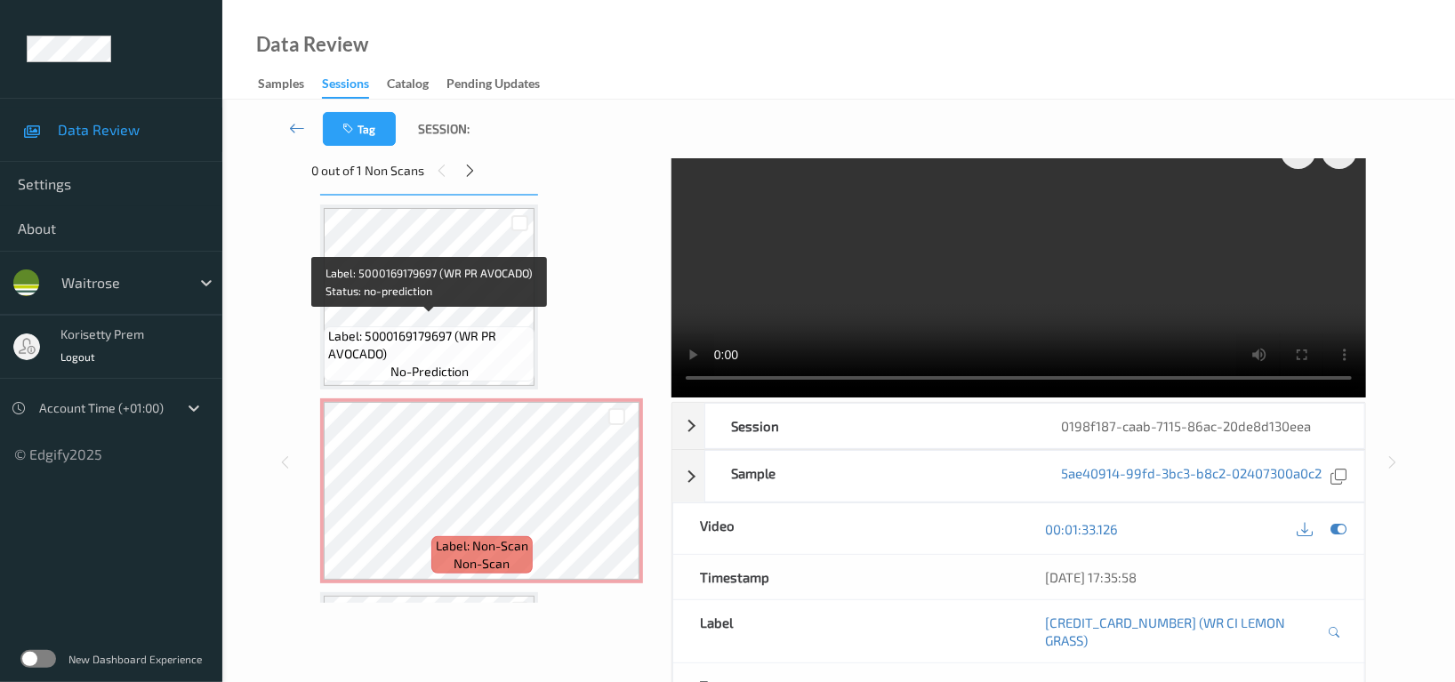
click at [453, 327] on span "Label: 5000169179697 (WR PR AVOCADO)" at bounding box center [429, 345] width 202 height 36
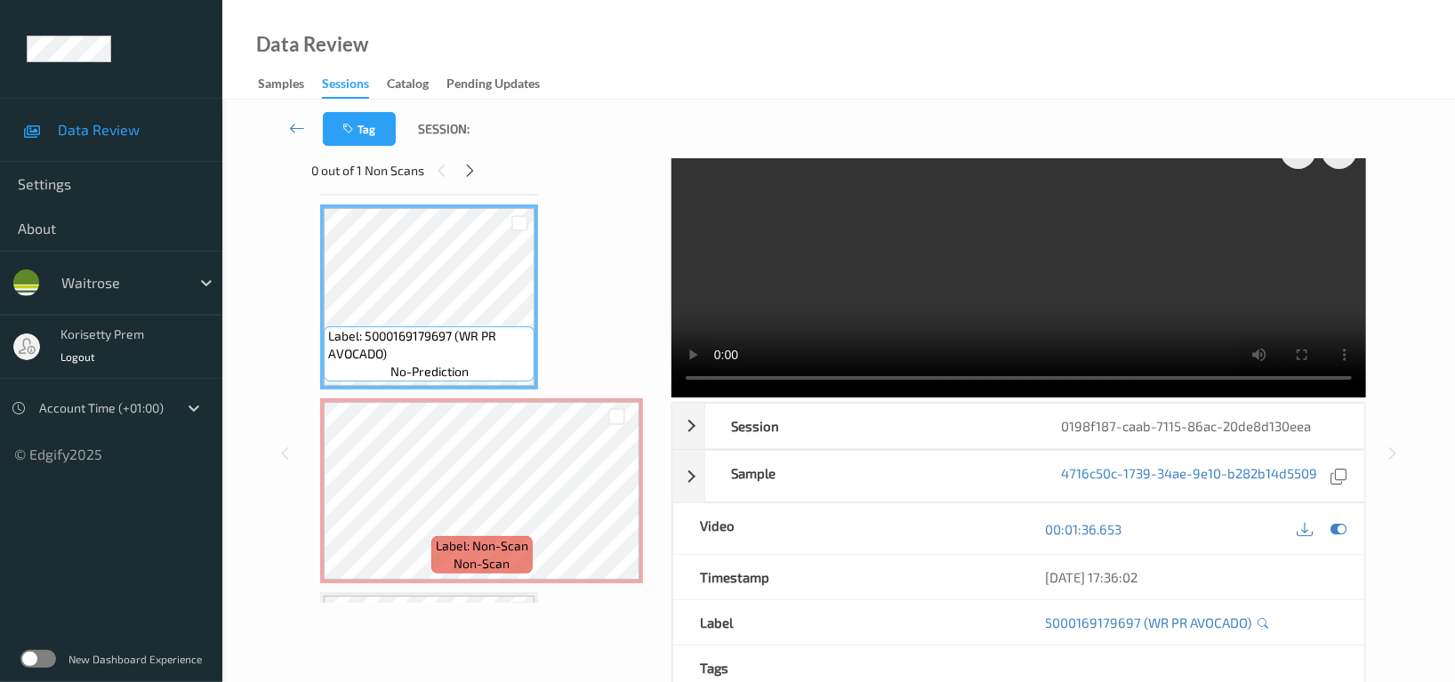
click at [922, 286] on video at bounding box center [1019, 261] width 695 height 273
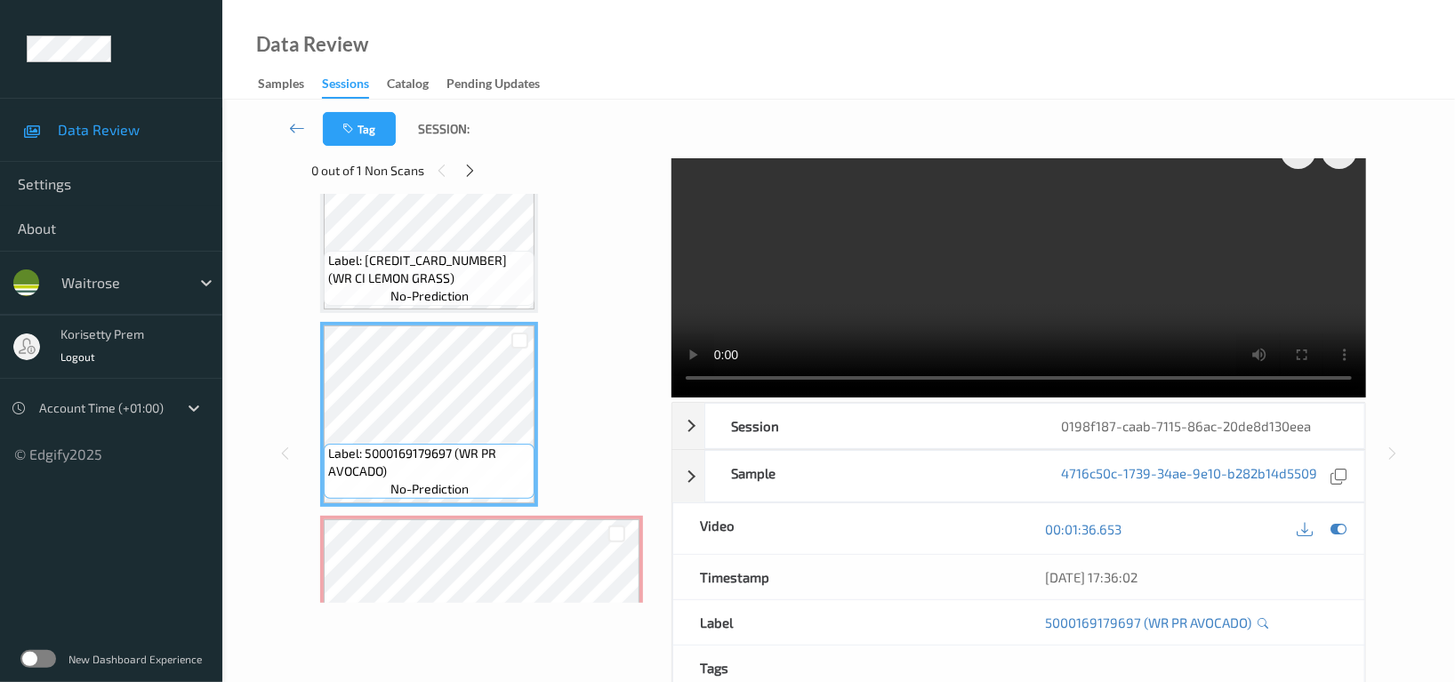
scroll to position [3562, 0]
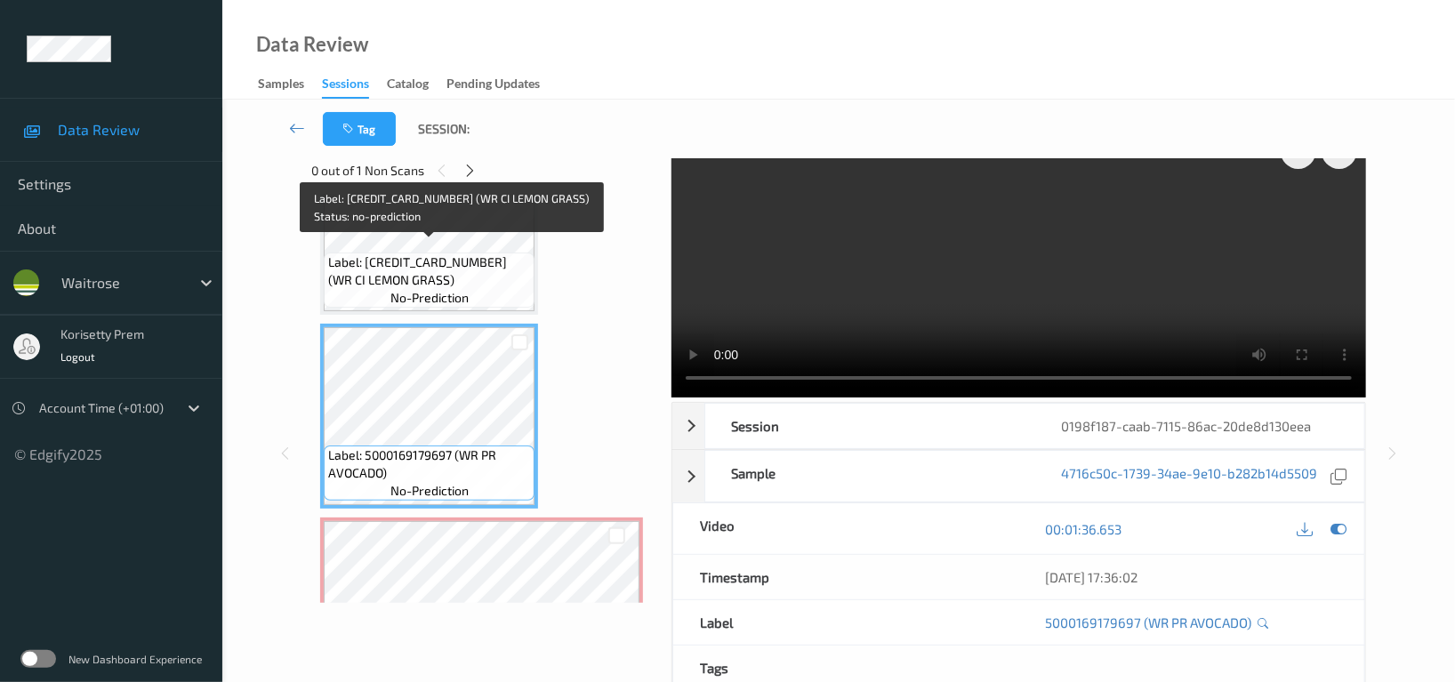
click at [408, 254] on span "Label: 5000169029985 (WR CI LEMON GRASS)" at bounding box center [429, 272] width 202 height 36
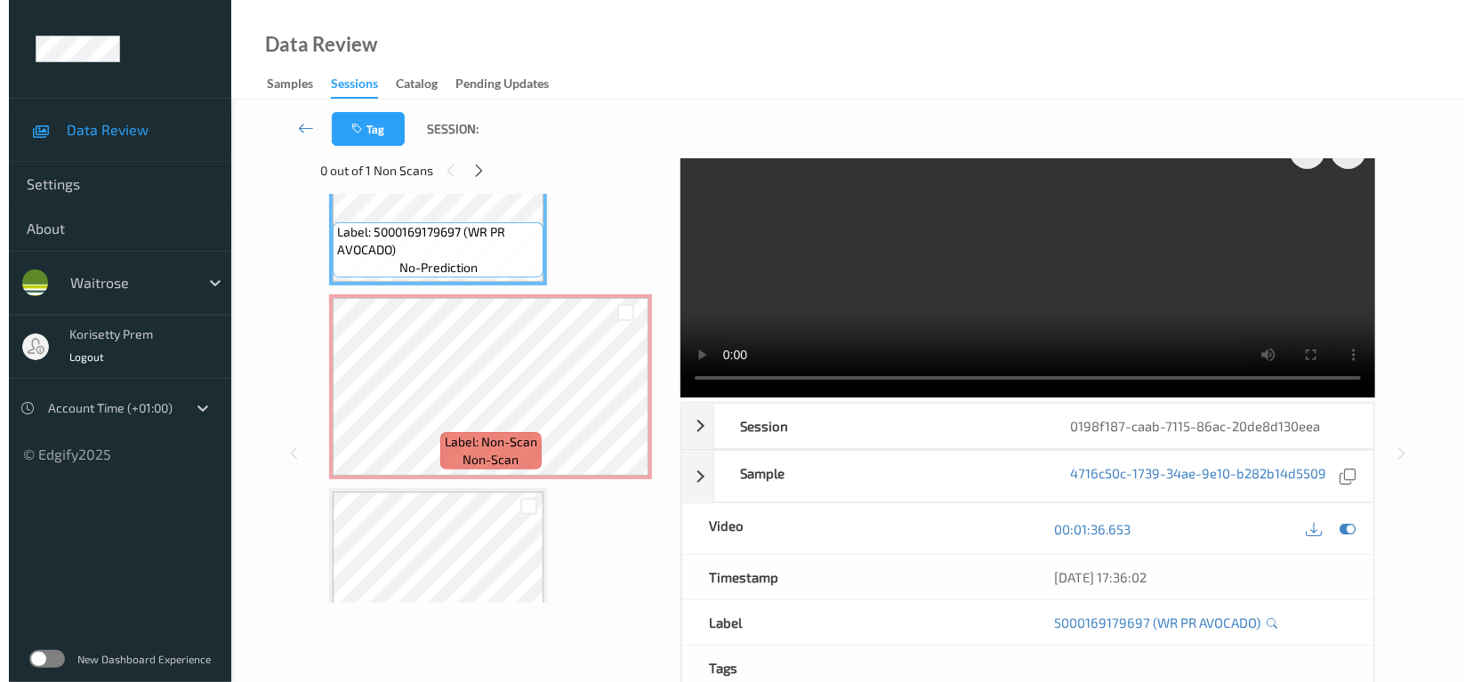
scroll to position [3799, 0]
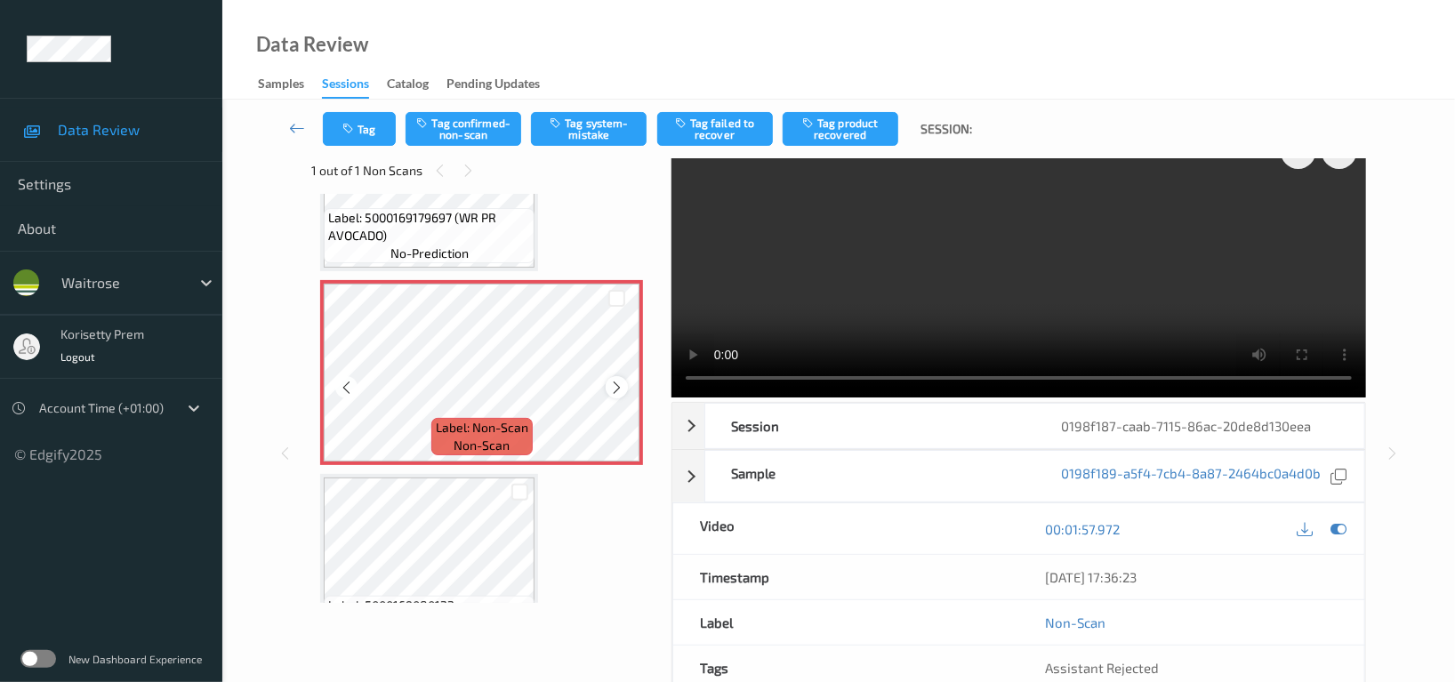
click at [623, 380] on icon at bounding box center [616, 388] width 15 height 16
click at [939, 294] on video at bounding box center [1019, 261] width 695 height 273
click at [587, 121] on button "Tag system-mistake" at bounding box center [589, 129] width 116 height 34
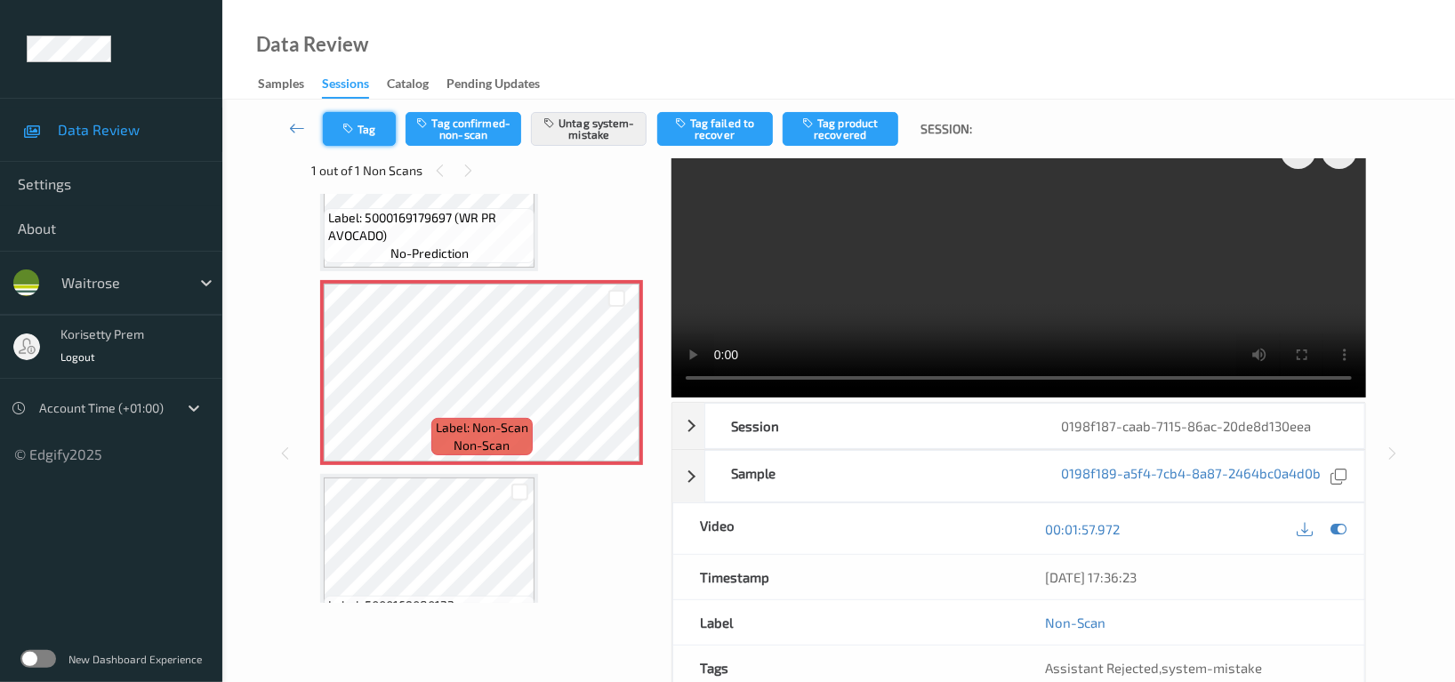
click at [367, 126] on button "Tag" at bounding box center [359, 129] width 73 height 34
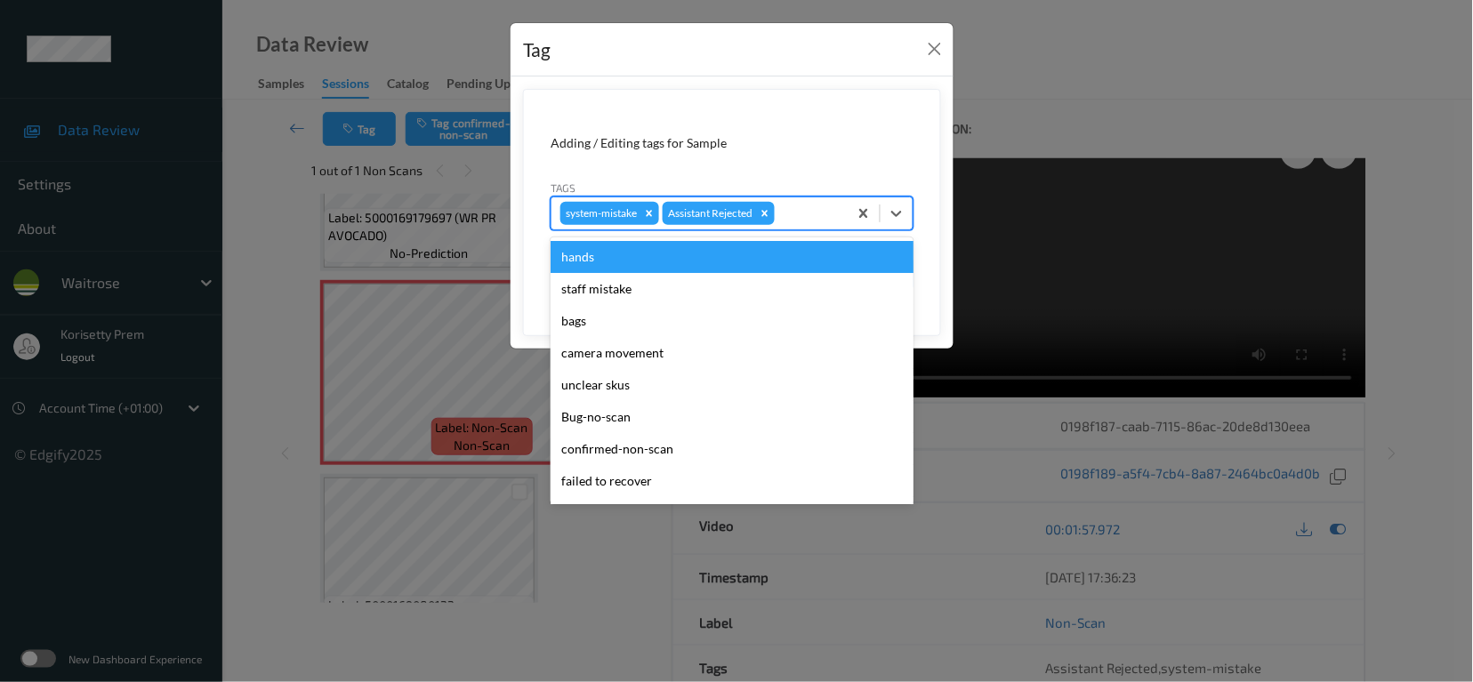
click at [795, 221] on div at bounding box center [808, 213] width 60 height 21
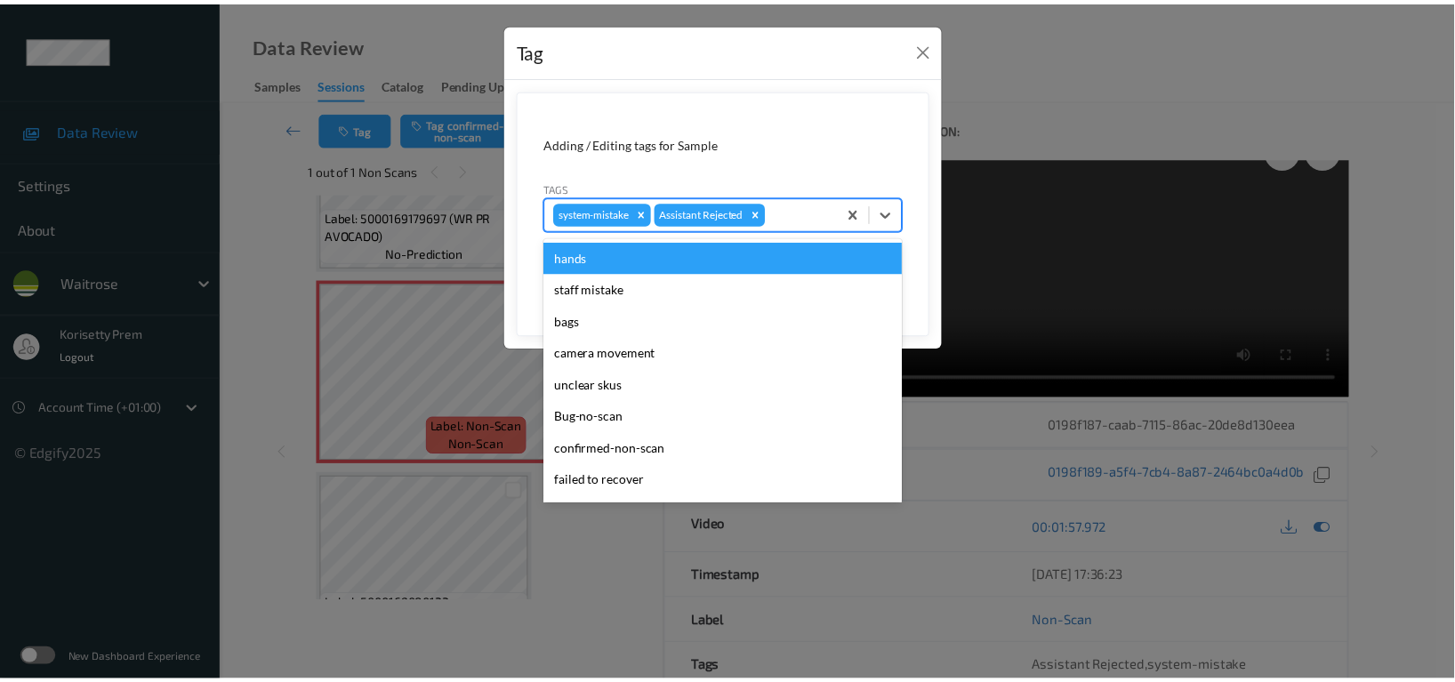
scroll to position [379, 0]
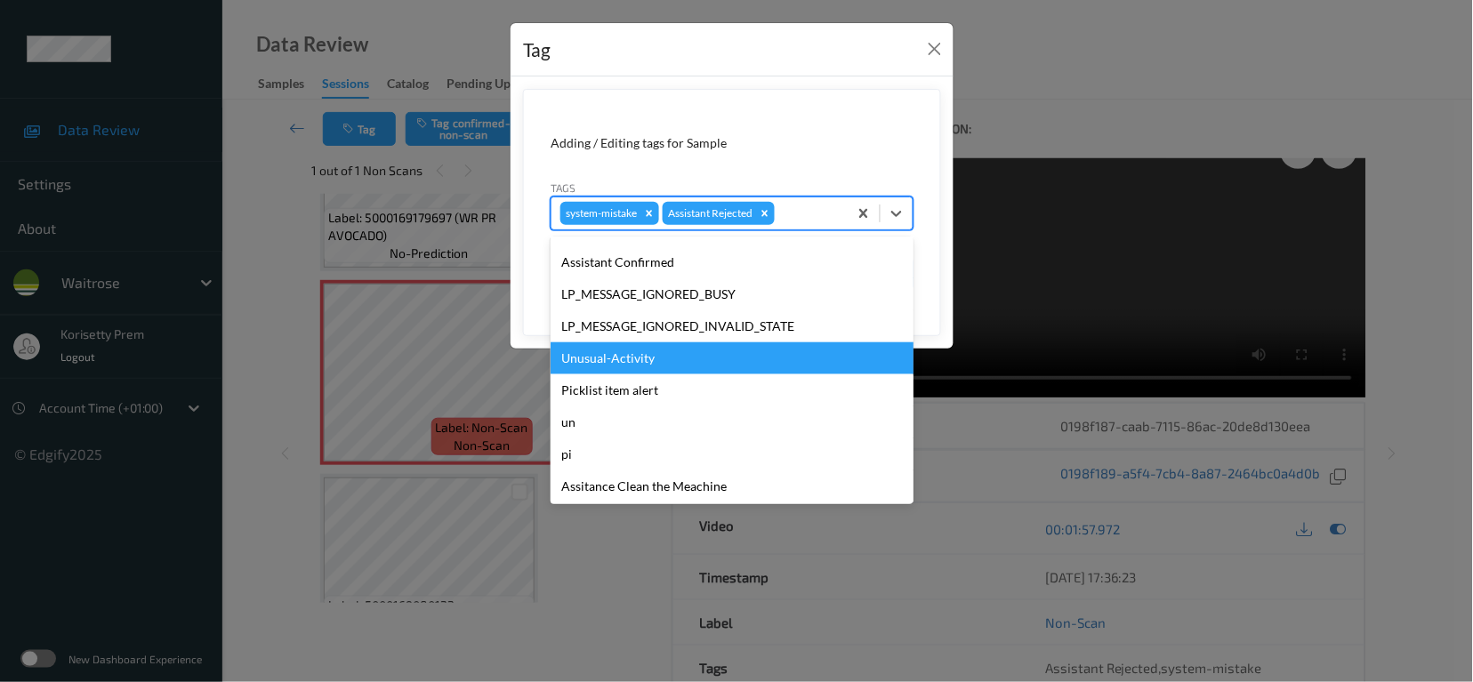
click at [604, 345] on div "Unusual-Activity" at bounding box center [732, 358] width 363 height 32
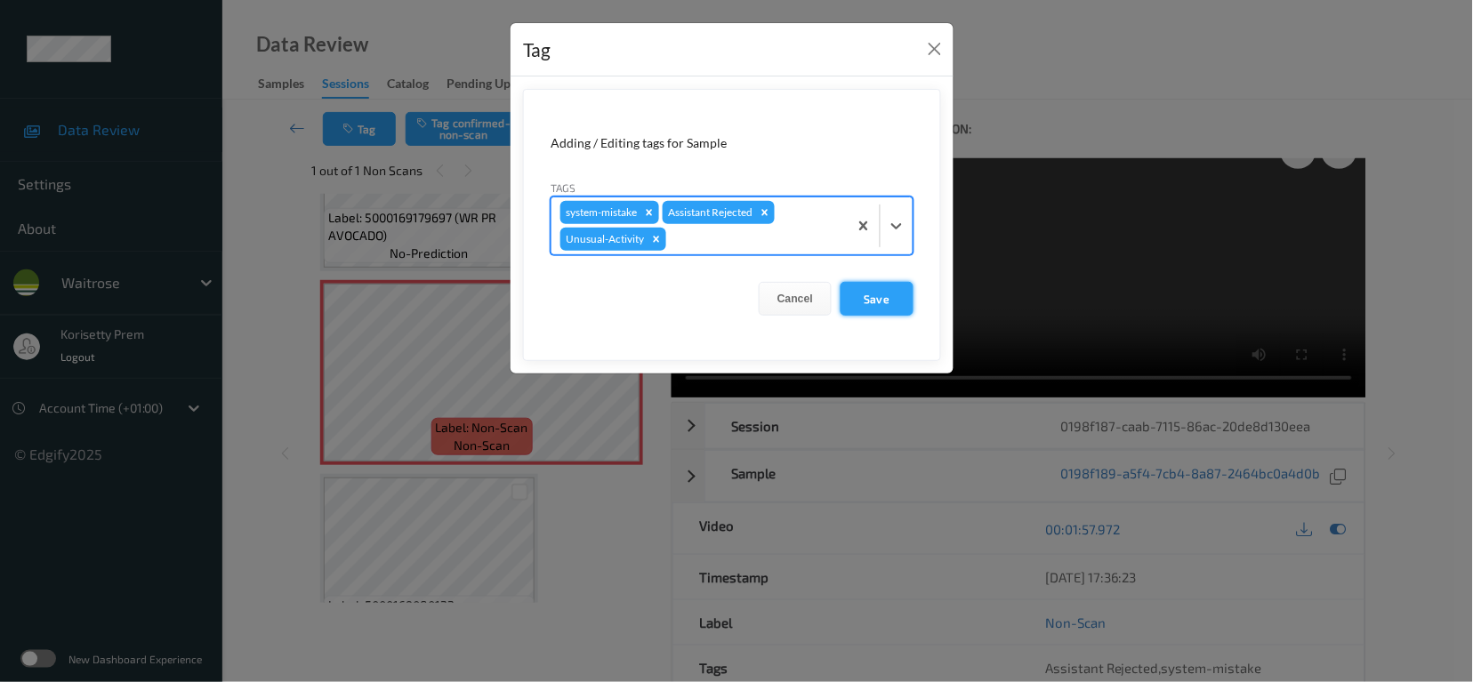
click at [852, 302] on button "Save" at bounding box center [877, 299] width 73 height 34
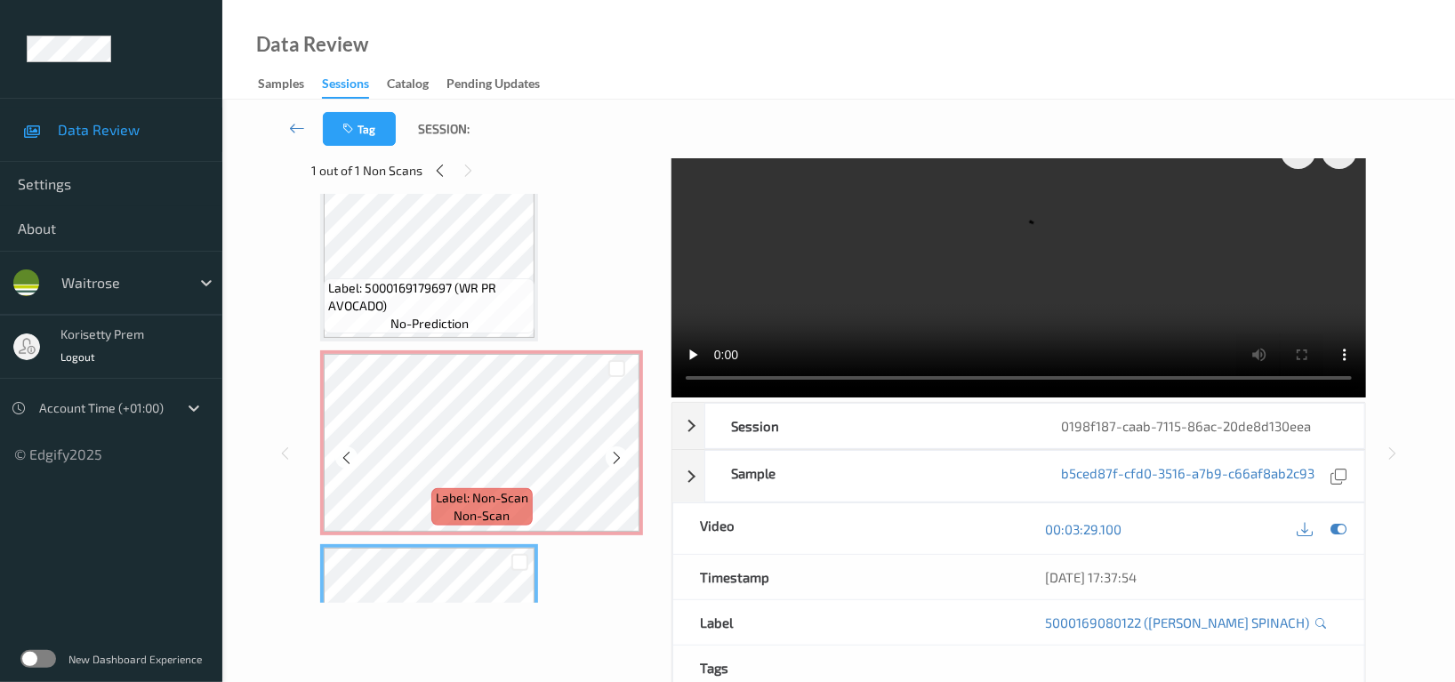
scroll to position [3681, 0]
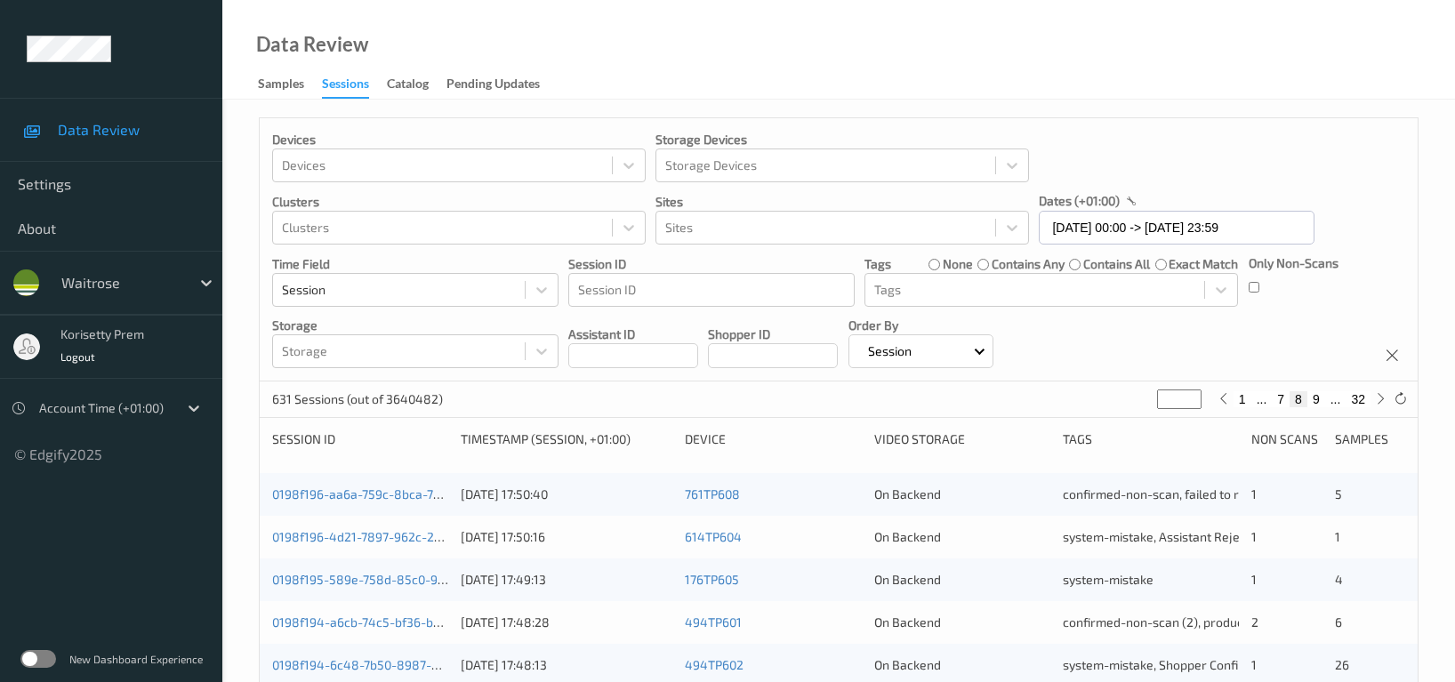
scroll to position [718, 0]
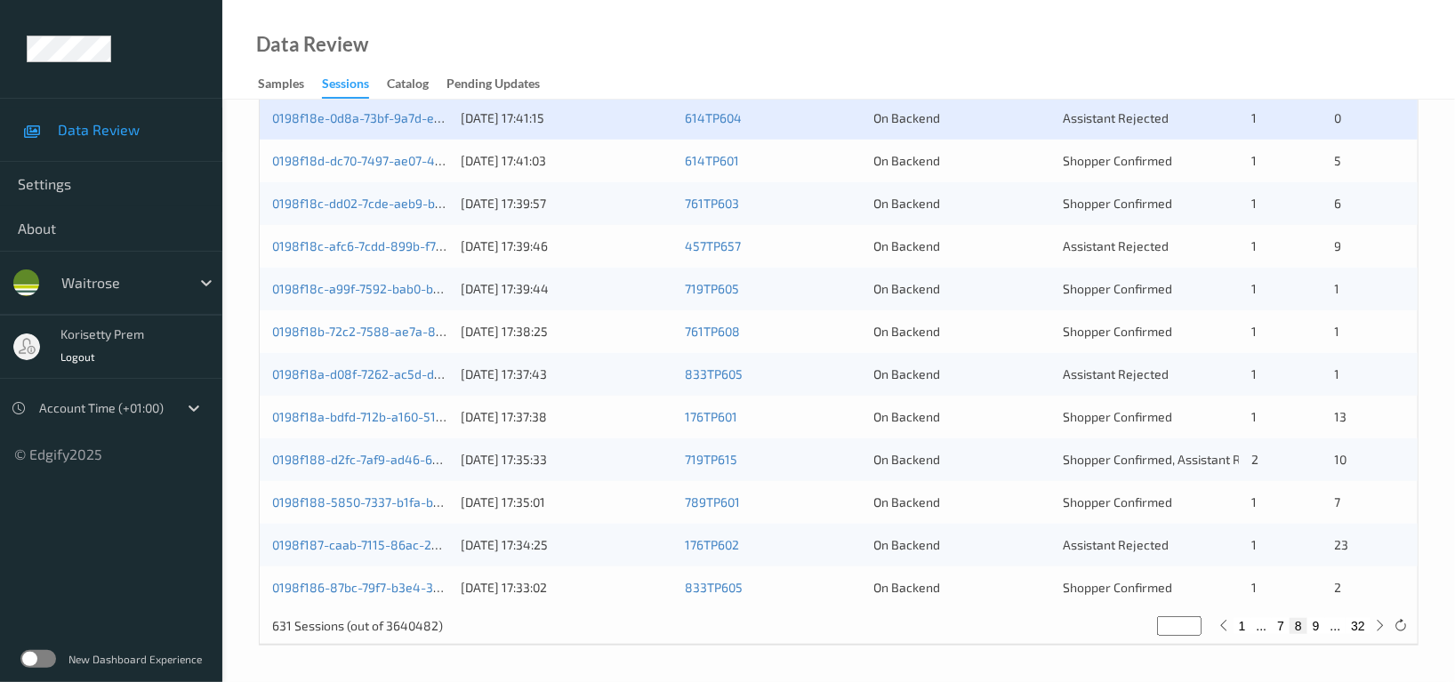
click at [1361, 621] on button "32" at bounding box center [1358, 626] width 25 height 16
type input "**"
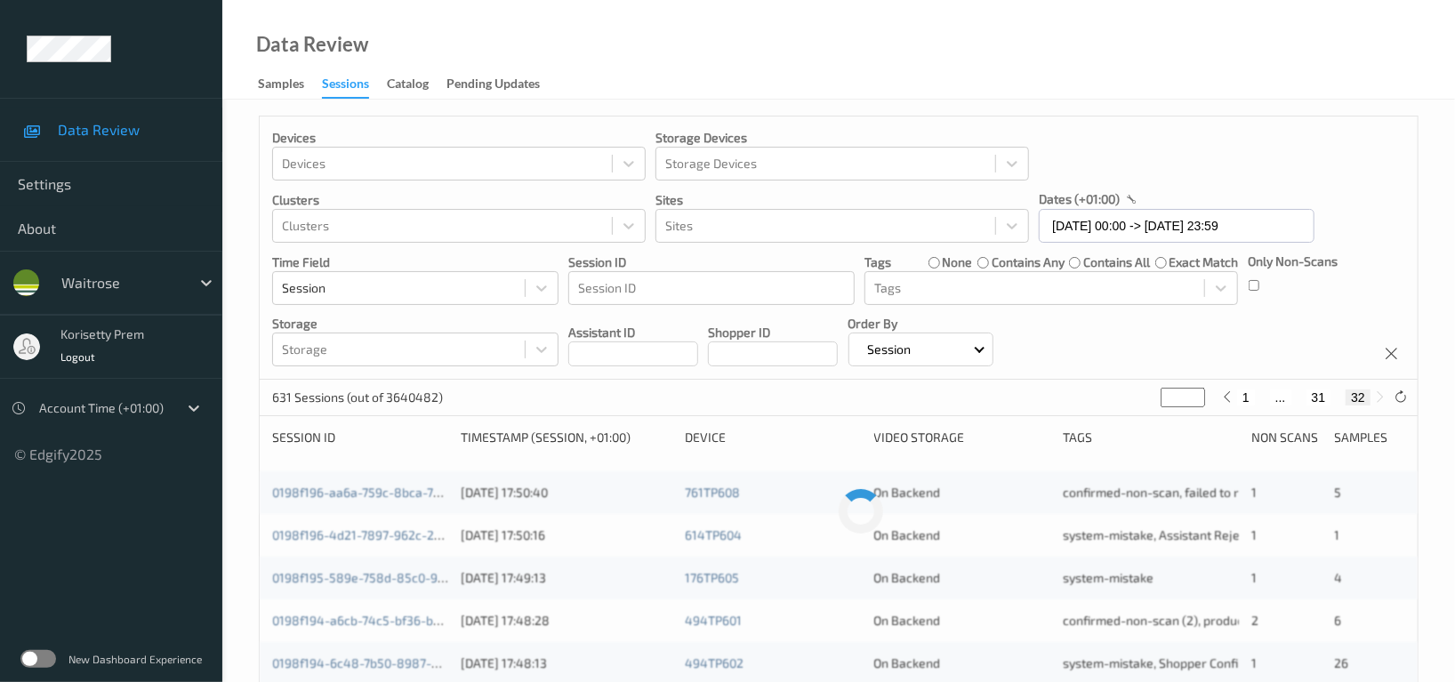
scroll to position [0, 0]
click at [1315, 396] on button "31" at bounding box center [1319, 399] width 25 height 16
type input "**"
click at [1295, 397] on button "30" at bounding box center [1298, 399] width 25 height 16
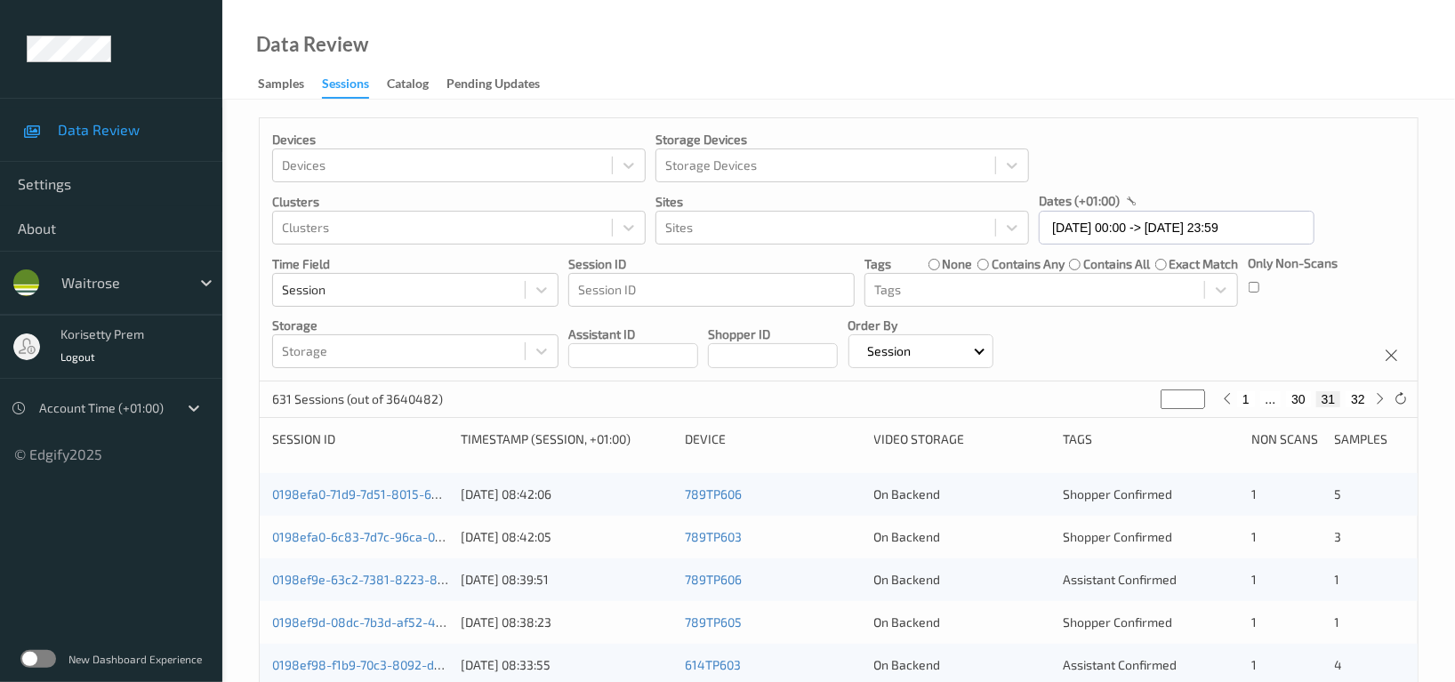
type input "**"
click at [1288, 400] on button "29" at bounding box center [1285, 399] width 25 height 16
type input "**"
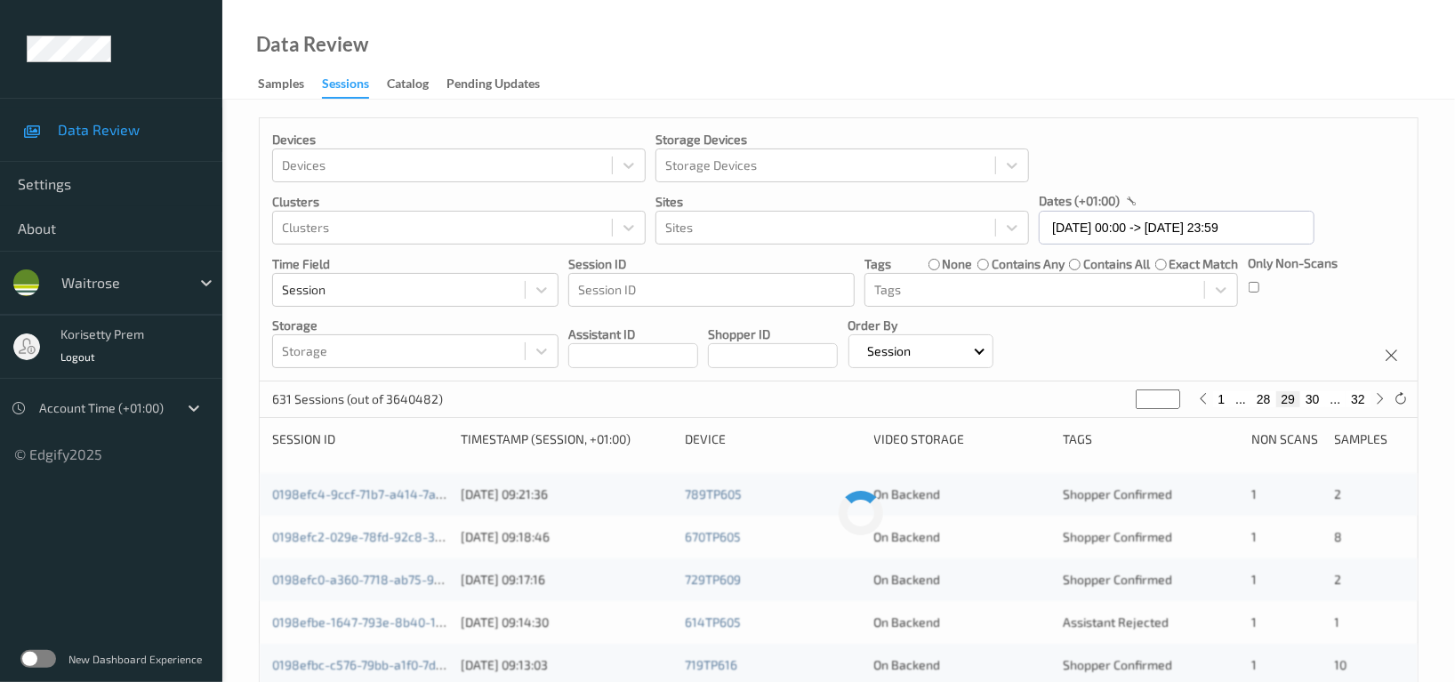
click at [1288, 400] on button "29" at bounding box center [1289, 399] width 25 height 16
click at [1261, 406] on button "28" at bounding box center [1264, 399] width 25 height 16
type input "**"
click at [1261, 404] on button "27" at bounding box center [1264, 399] width 25 height 16
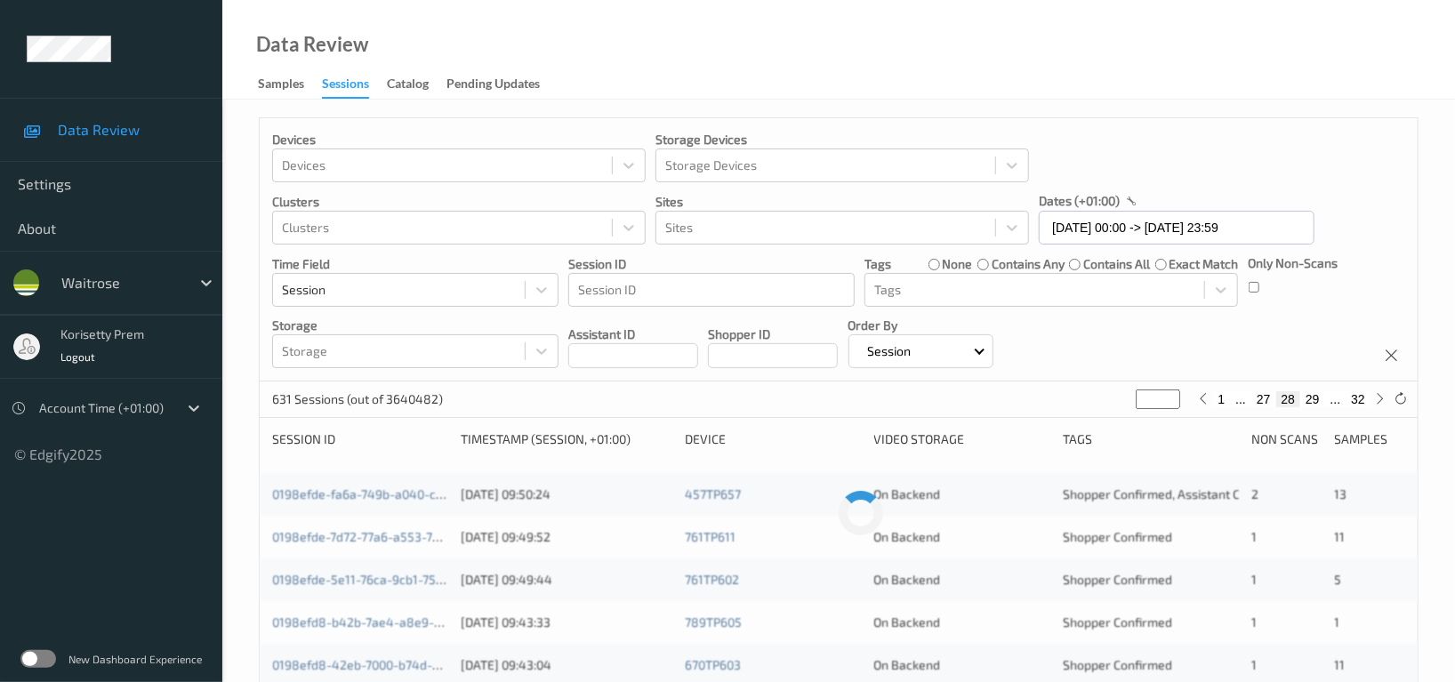
type input "**"
click at [1132, 340] on div "Devices Devices Storage Devices Storage Devices Clusters Clusters Sites Sites d…" at bounding box center [839, 249] width 1158 height 263
click at [1253, 315] on div "Devices Devices Storage Devices Storage Devices Clusters Clusters Sites Sites d…" at bounding box center [839, 249] width 1158 height 263
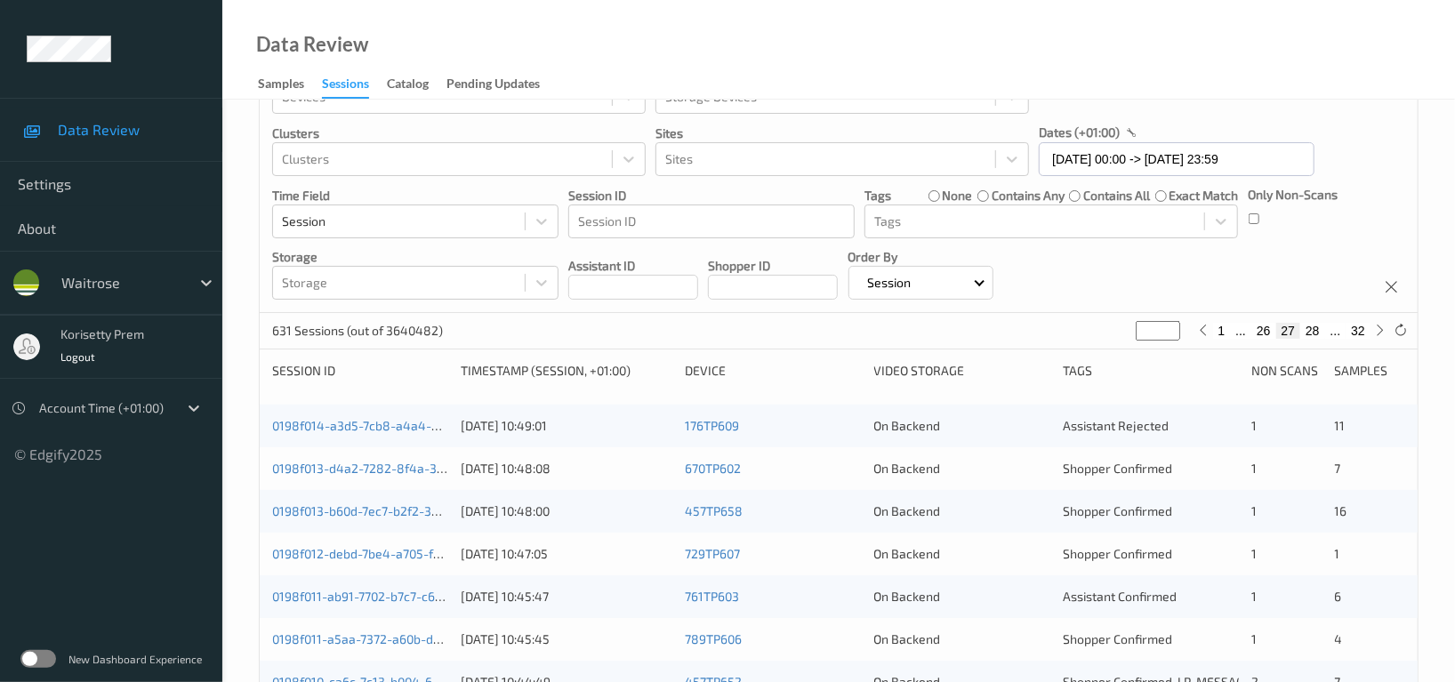
scroll to position [118, 0]
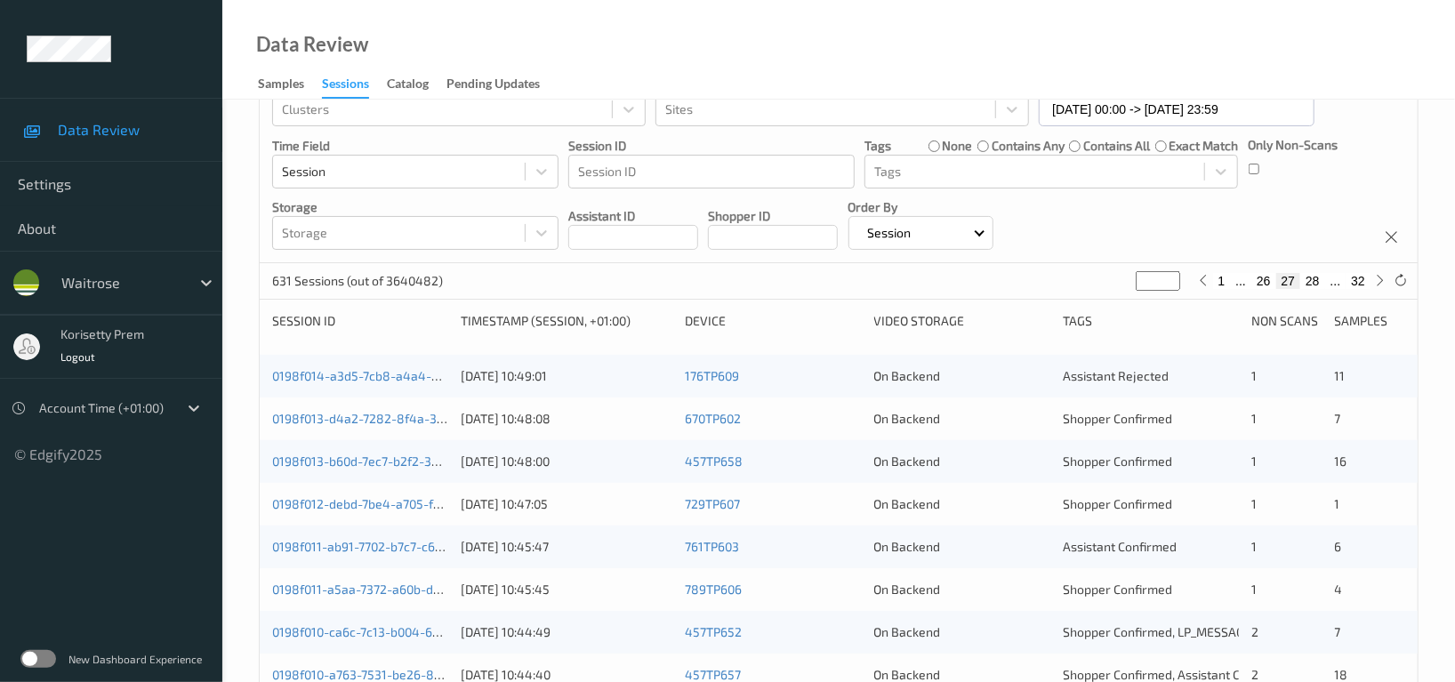
click at [1253, 215] on div "Devices Devices Storage Devices Storage Devices Clusters Clusters Sites Sites d…" at bounding box center [839, 131] width 1158 height 263
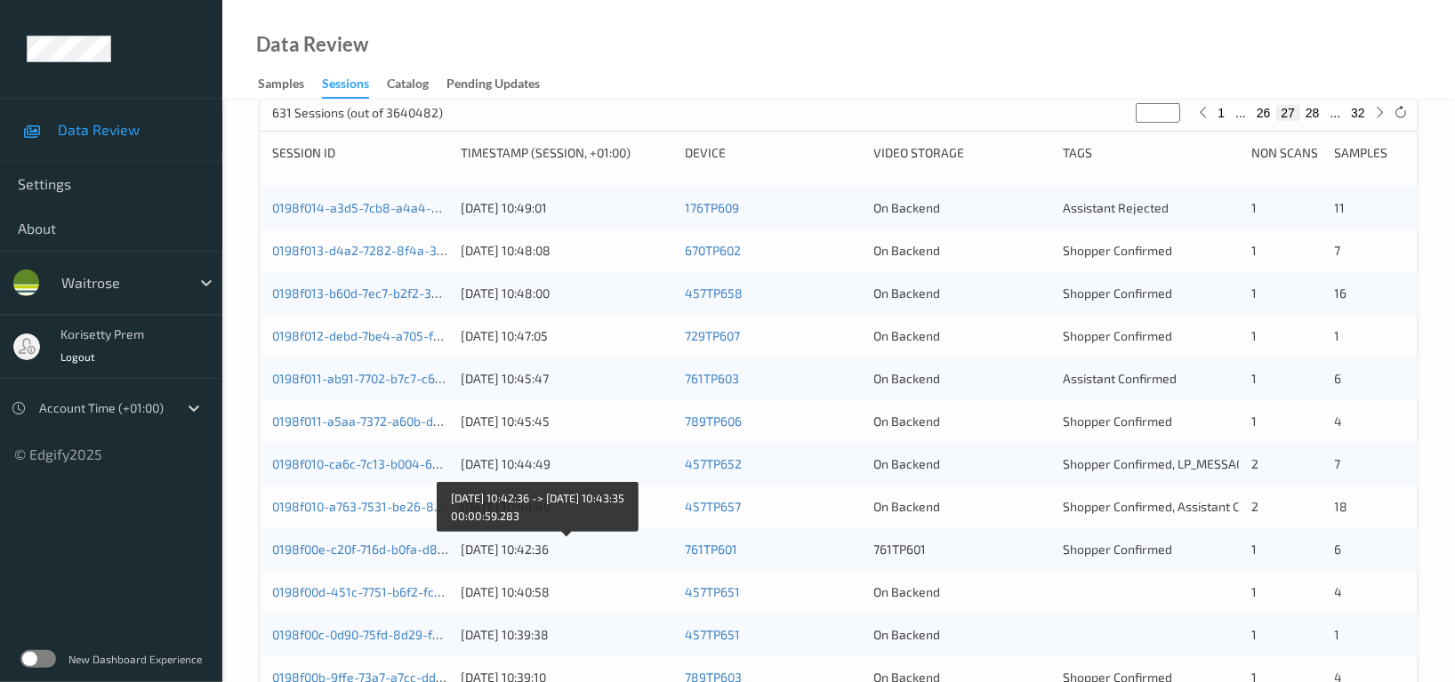
scroll to position [237, 0]
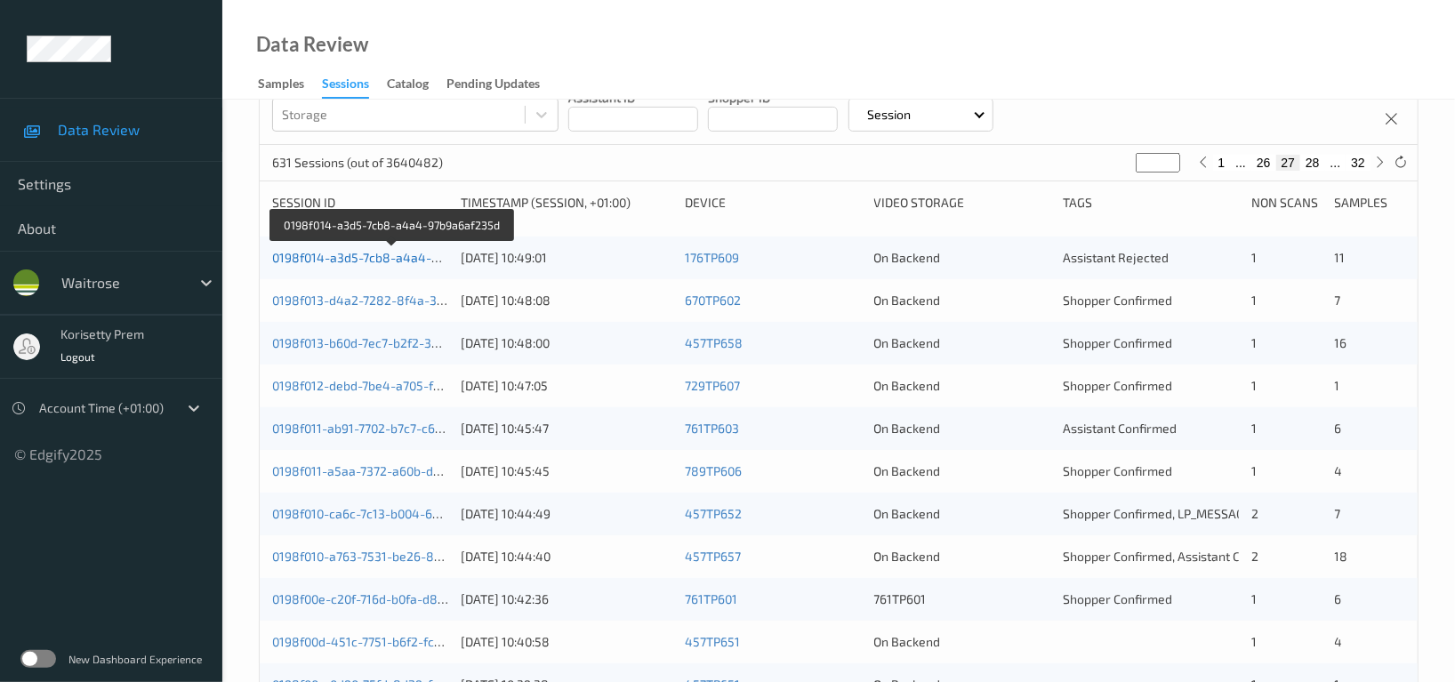
click at [358, 259] on link "0198f014-a3d5-7cb8-a4a4-97b9a6af235d" at bounding box center [392, 257] width 241 height 15
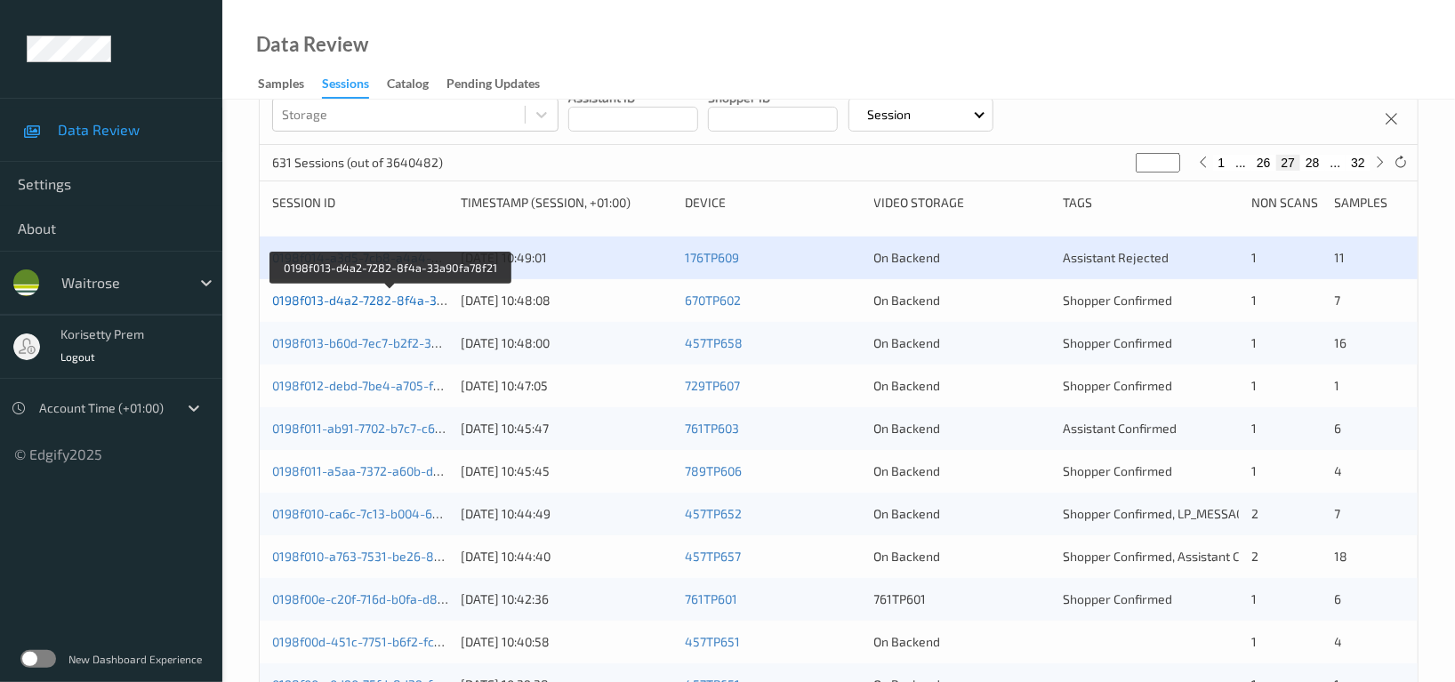
click at [369, 300] on link "0198f013-d4a2-7282-8f4a-33a90fa78f21" at bounding box center [390, 300] width 236 height 15
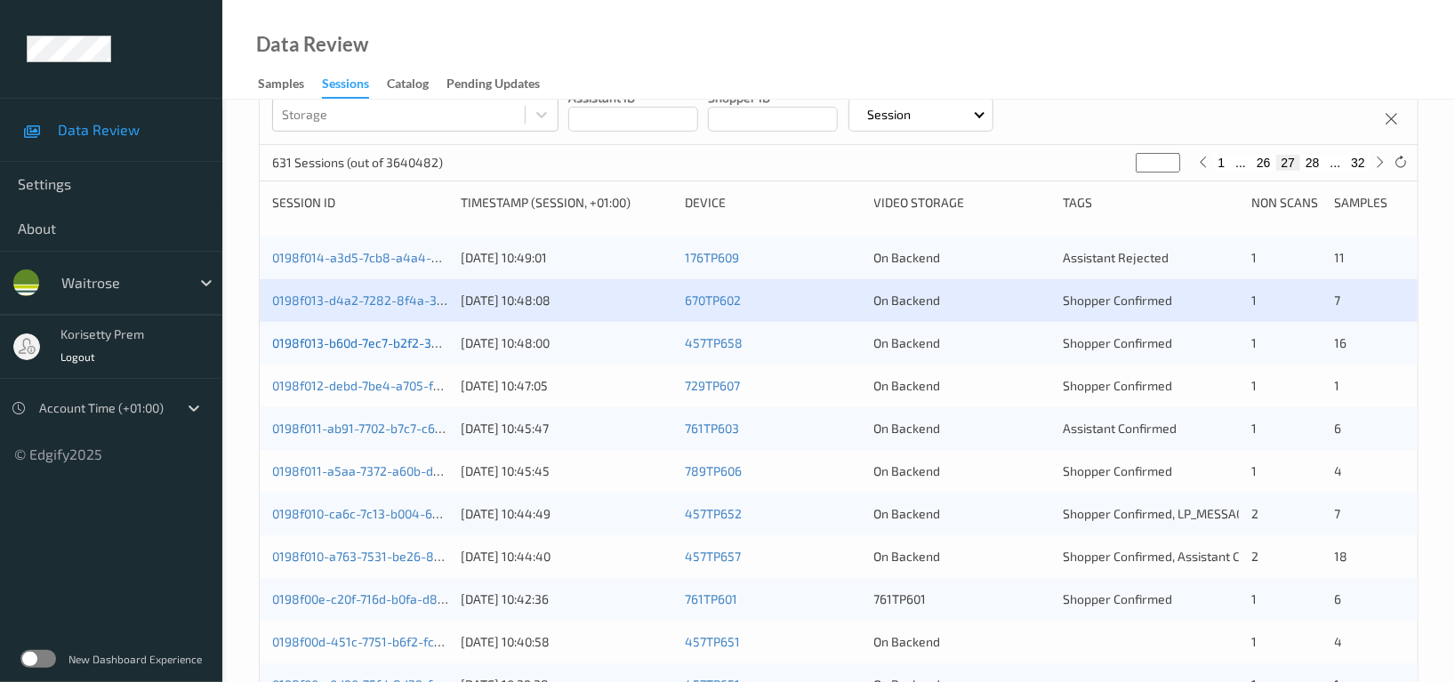
click at [375, 342] on link "0198f013-b60d-7ec7-b2f2-38fc91fe6148" at bounding box center [387, 342] width 230 height 15
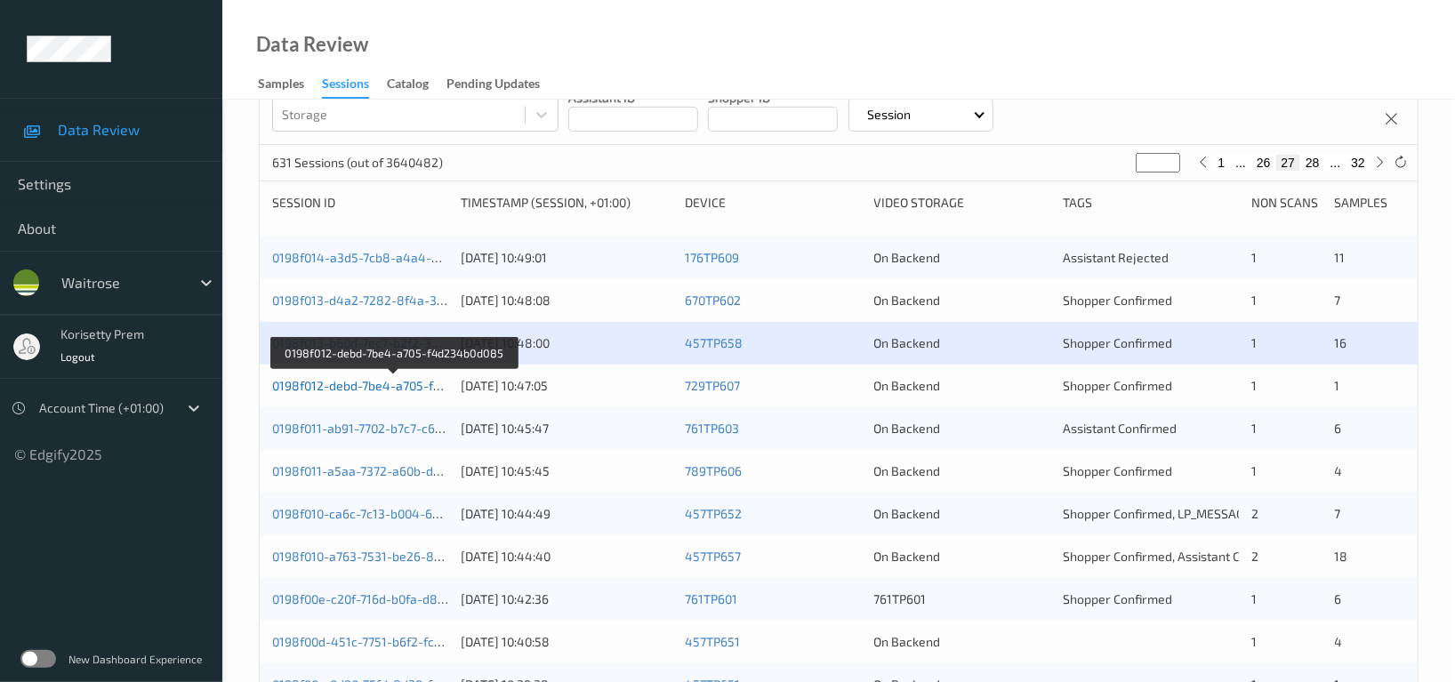
click at [390, 391] on link "0198f012-debd-7be4-a705-f4d234b0d085" at bounding box center [393, 385] width 242 height 15
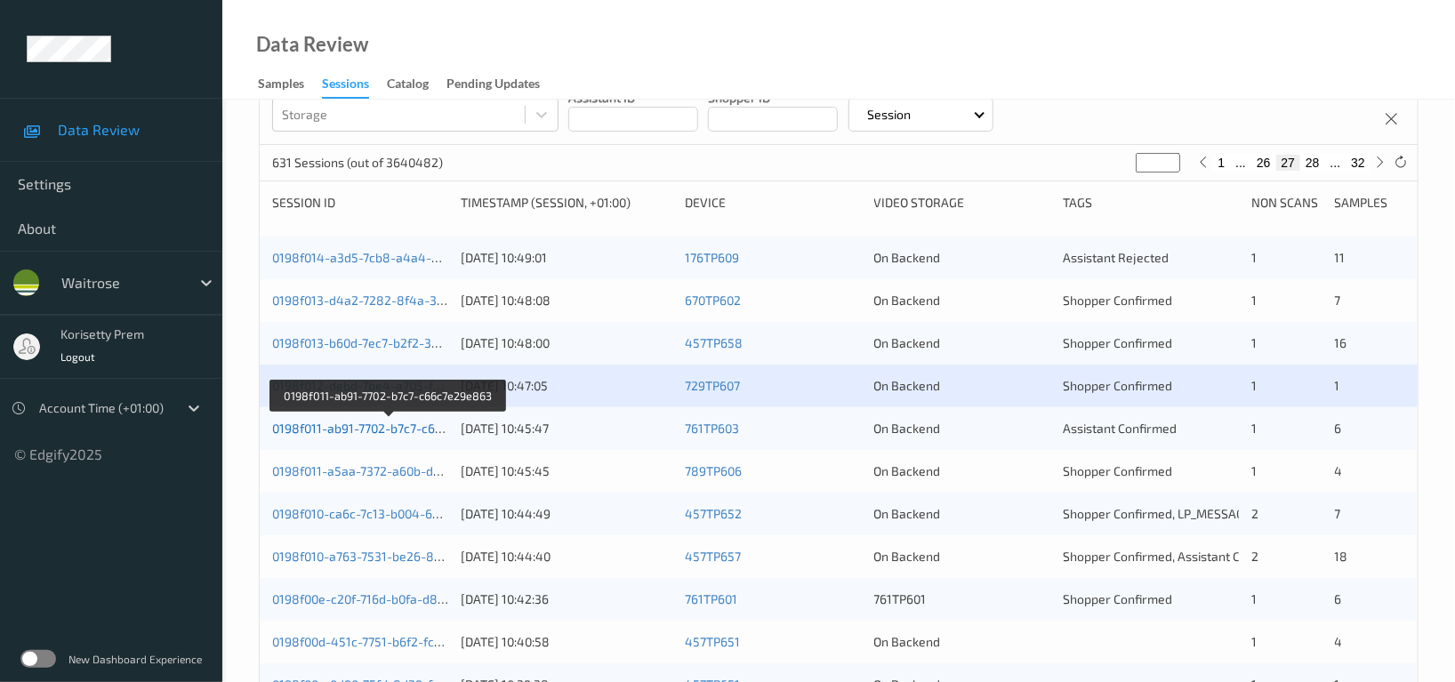
click at [403, 432] on link "0198f011-ab91-7702-b7c7-c66c7e29e863" at bounding box center [388, 428] width 233 height 15
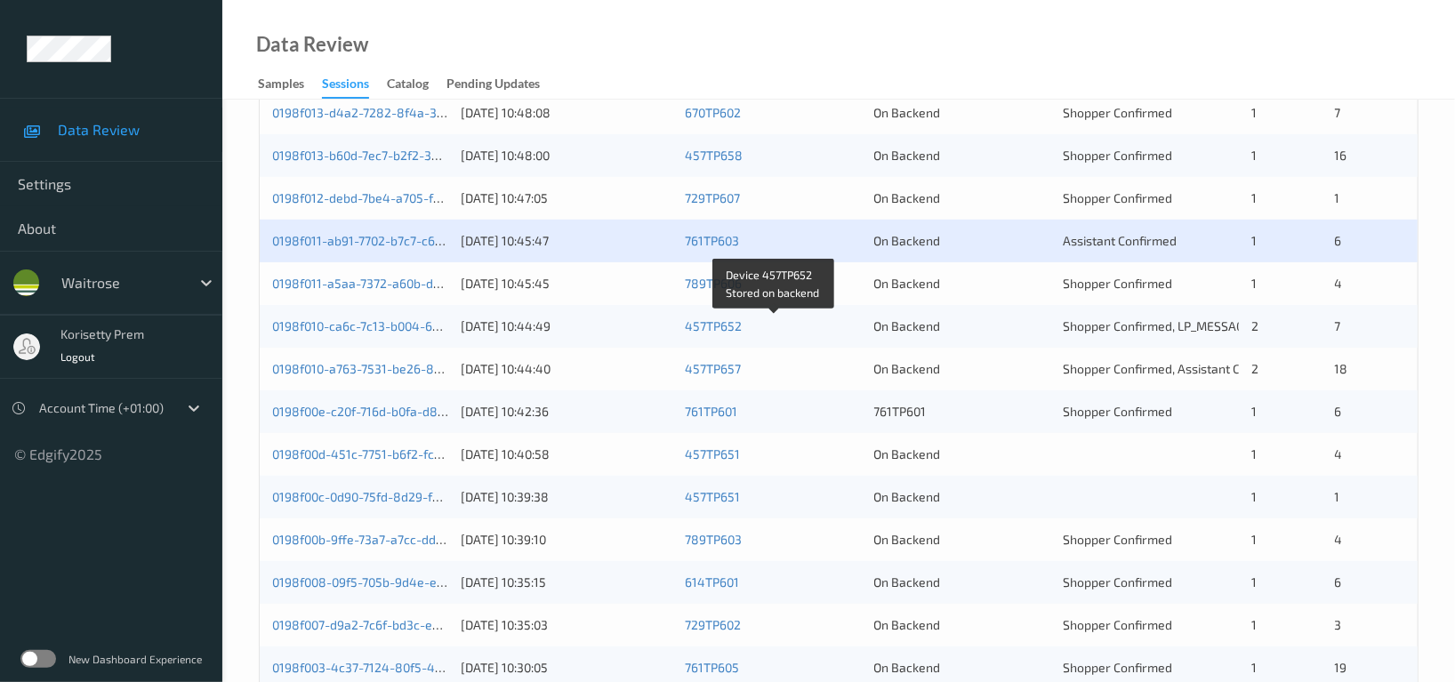
scroll to position [474, 0]
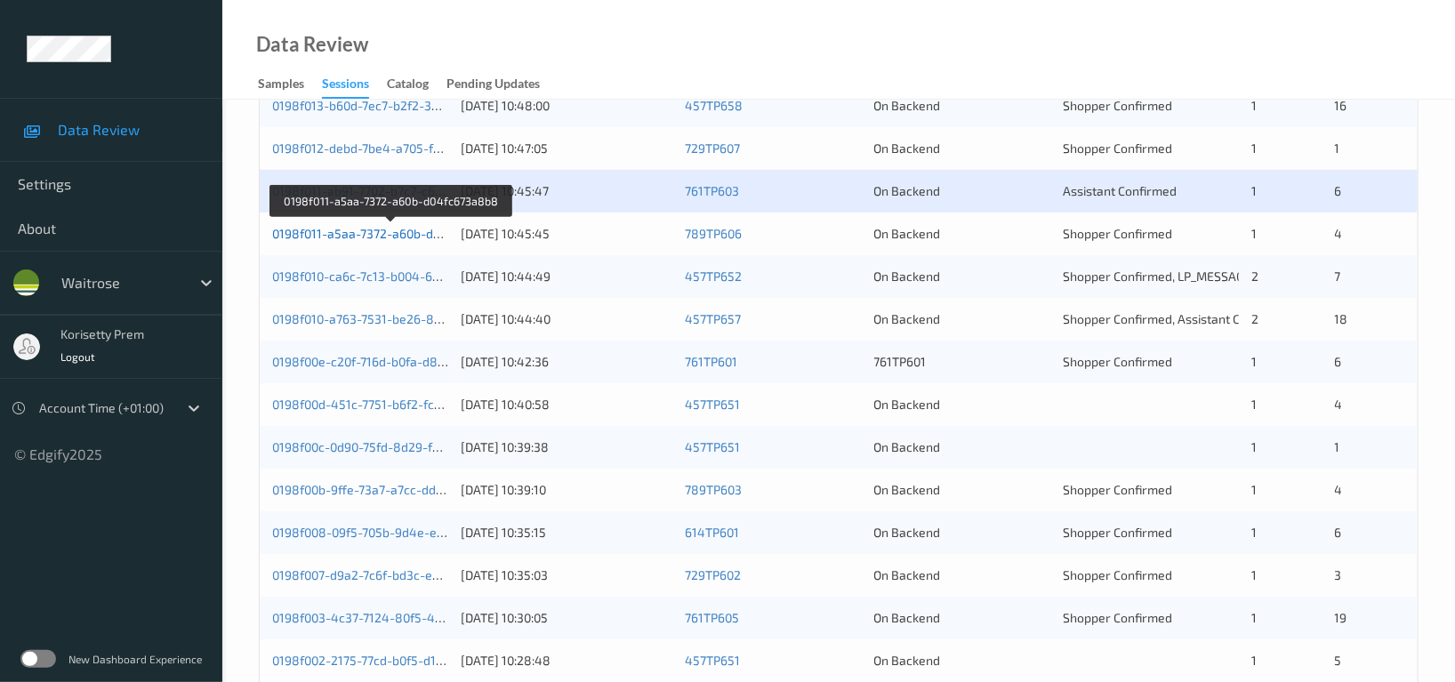
click at [408, 235] on link "0198f011-a5aa-7372-a60b-d04fc673a8b8" at bounding box center [391, 233] width 238 height 15
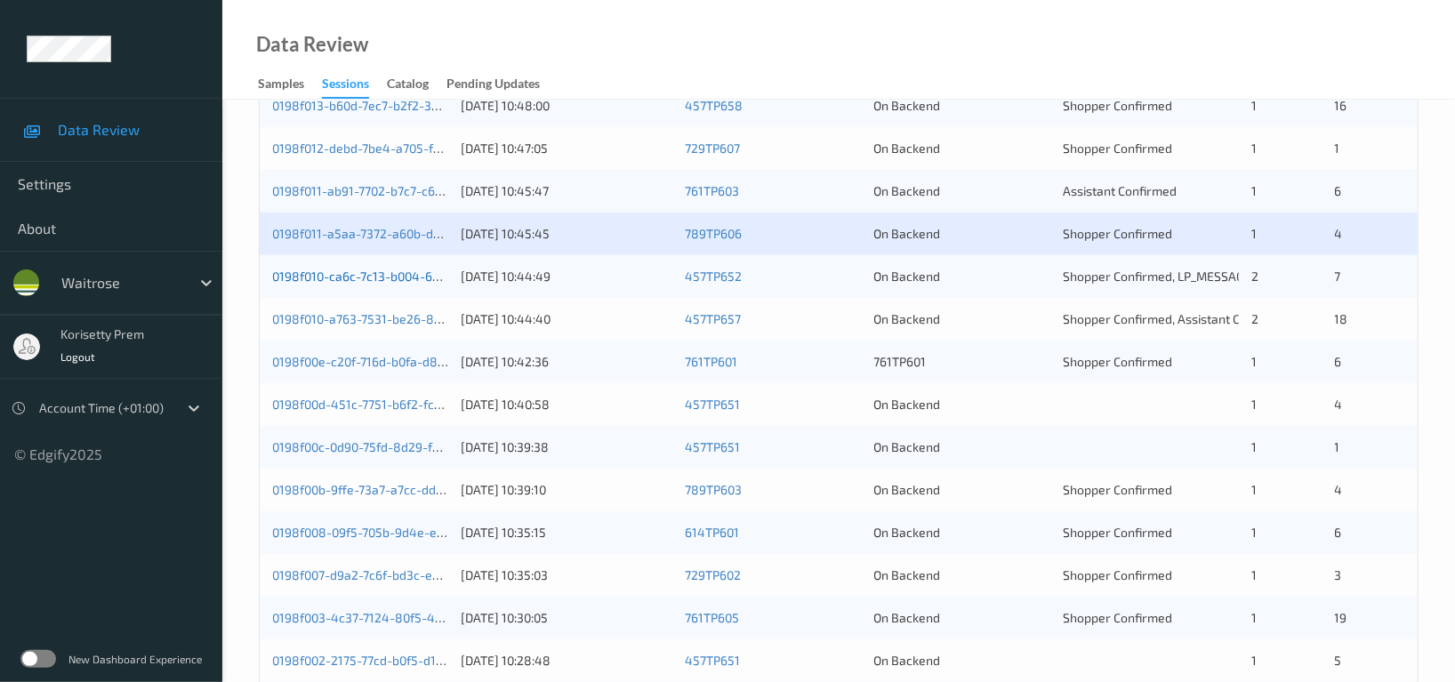
click at [398, 279] on link "0198f010-ca6c-7c13-b004-658665949f1d" at bounding box center [390, 276] width 236 height 15
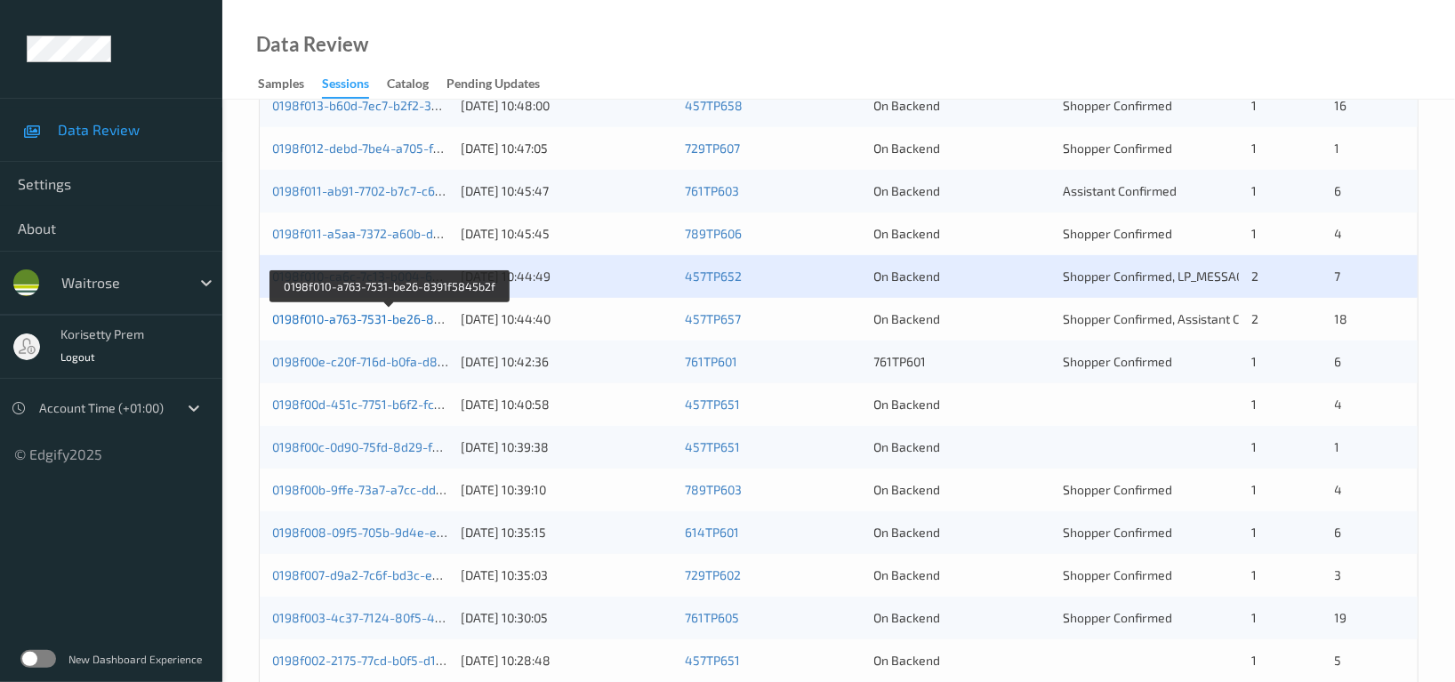
click at [391, 319] on link "0198f010-a763-7531-be26-8391f5845b2f" at bounding box center [389, 318] width 235 height 15
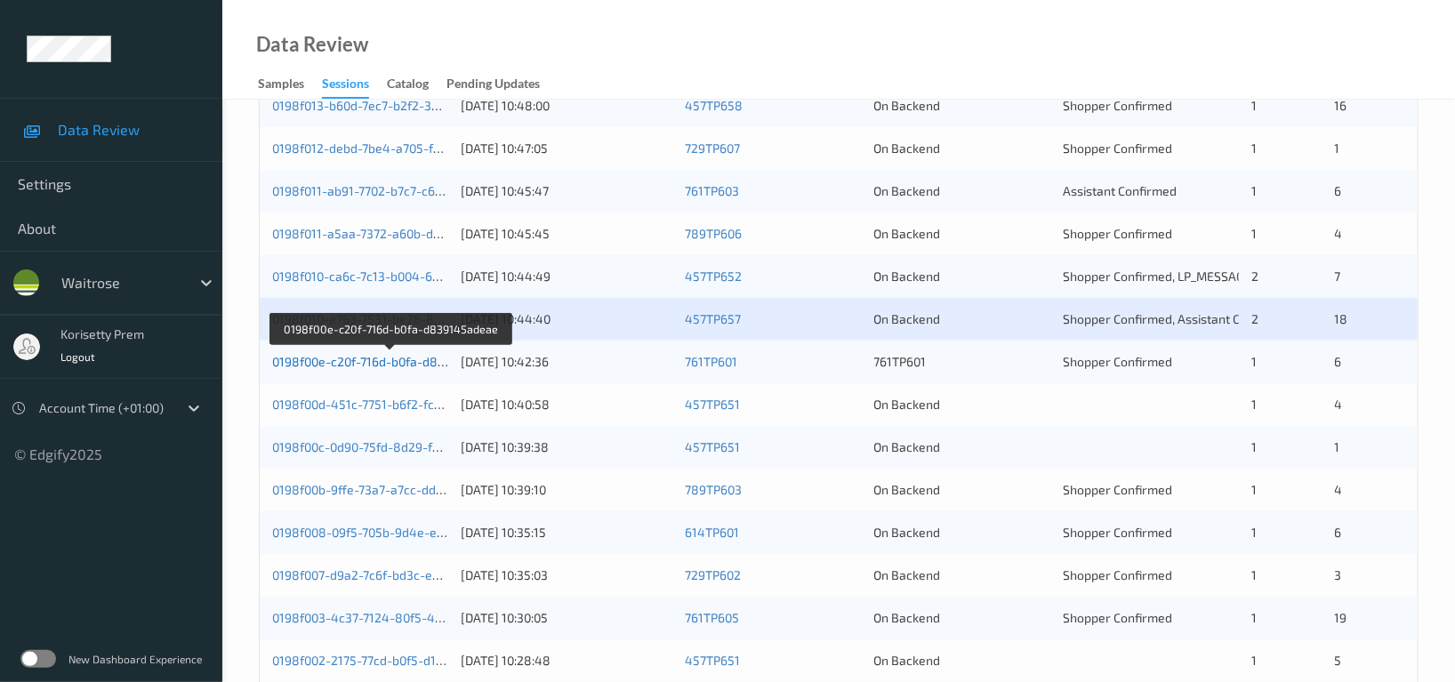
click at [393, 360] on link "0198f00e-c20f-716d-b0fa-d839145adeae" at bounding box center [390, 361] width 236 height 15
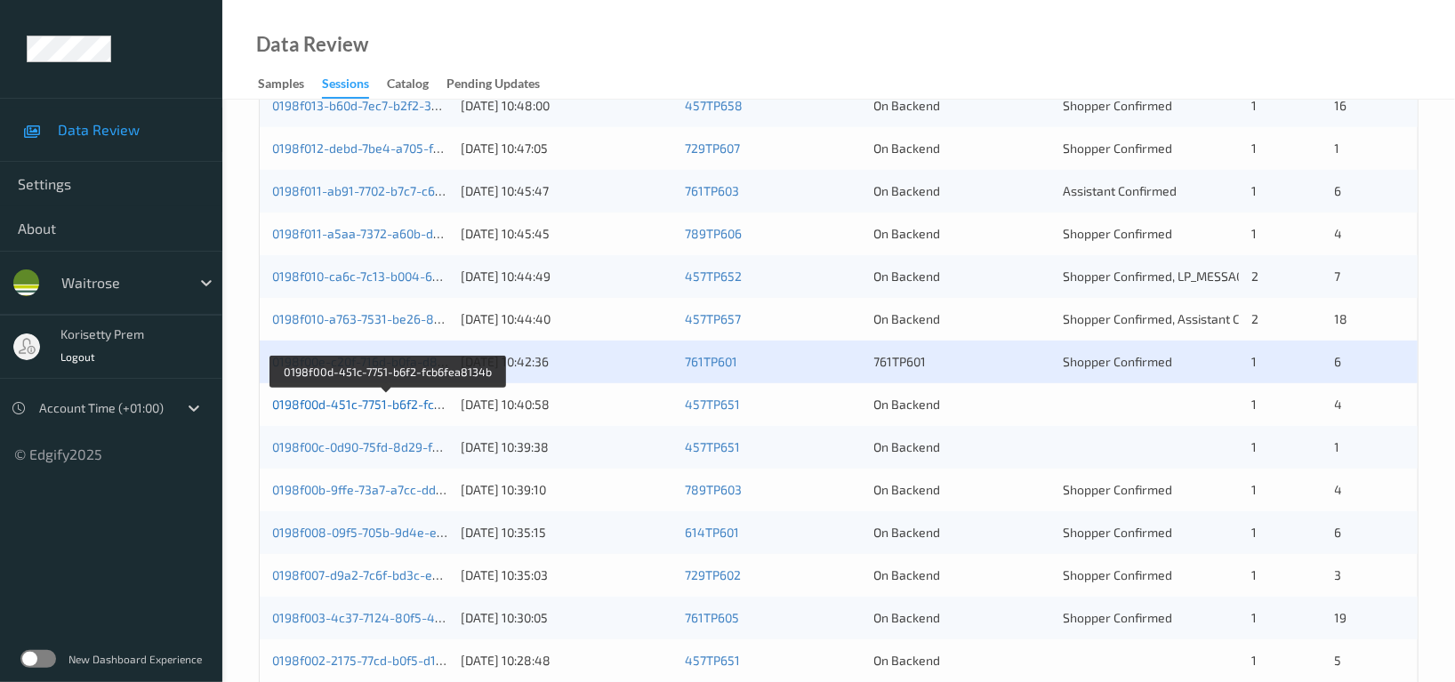
click at [412, 407] on link "0198f00d-451c-7751-b6f2-fcb6fea8134b" at bounding box center [387, 404] width 230 height 15
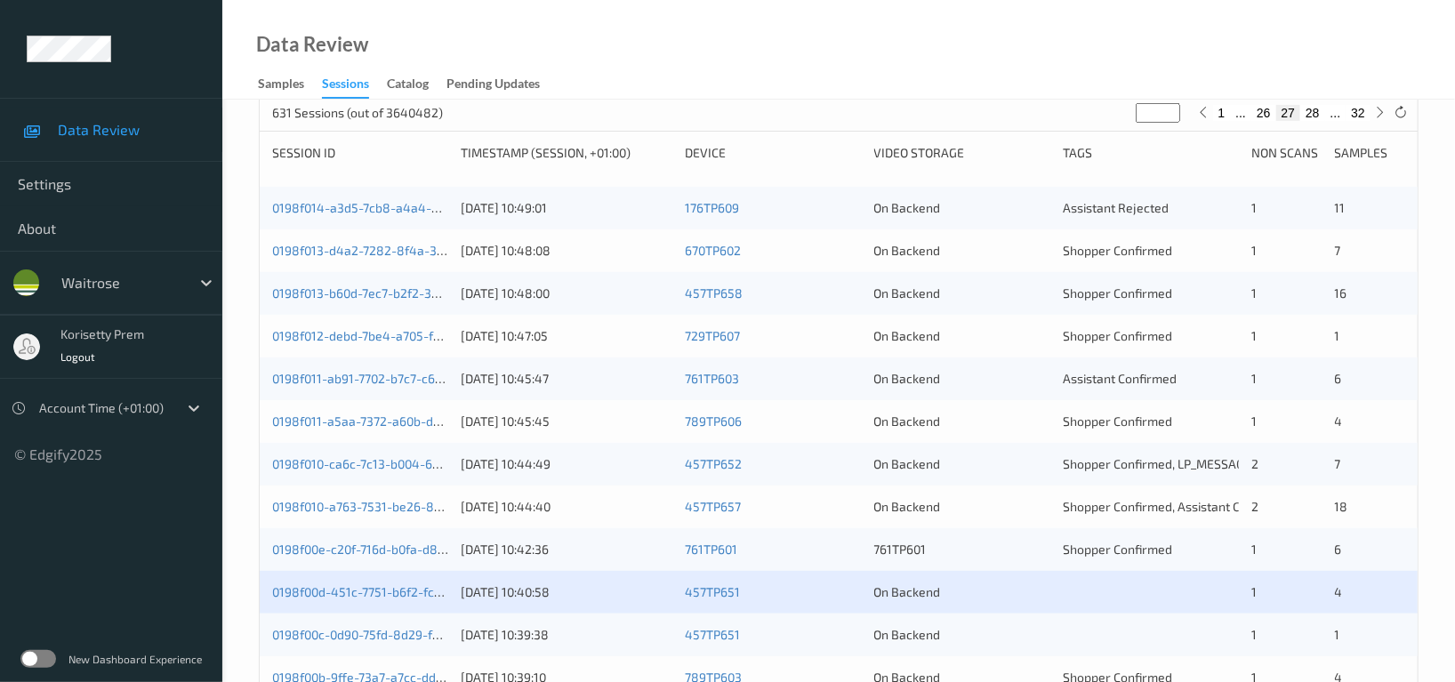
scroll to position [237, 0]
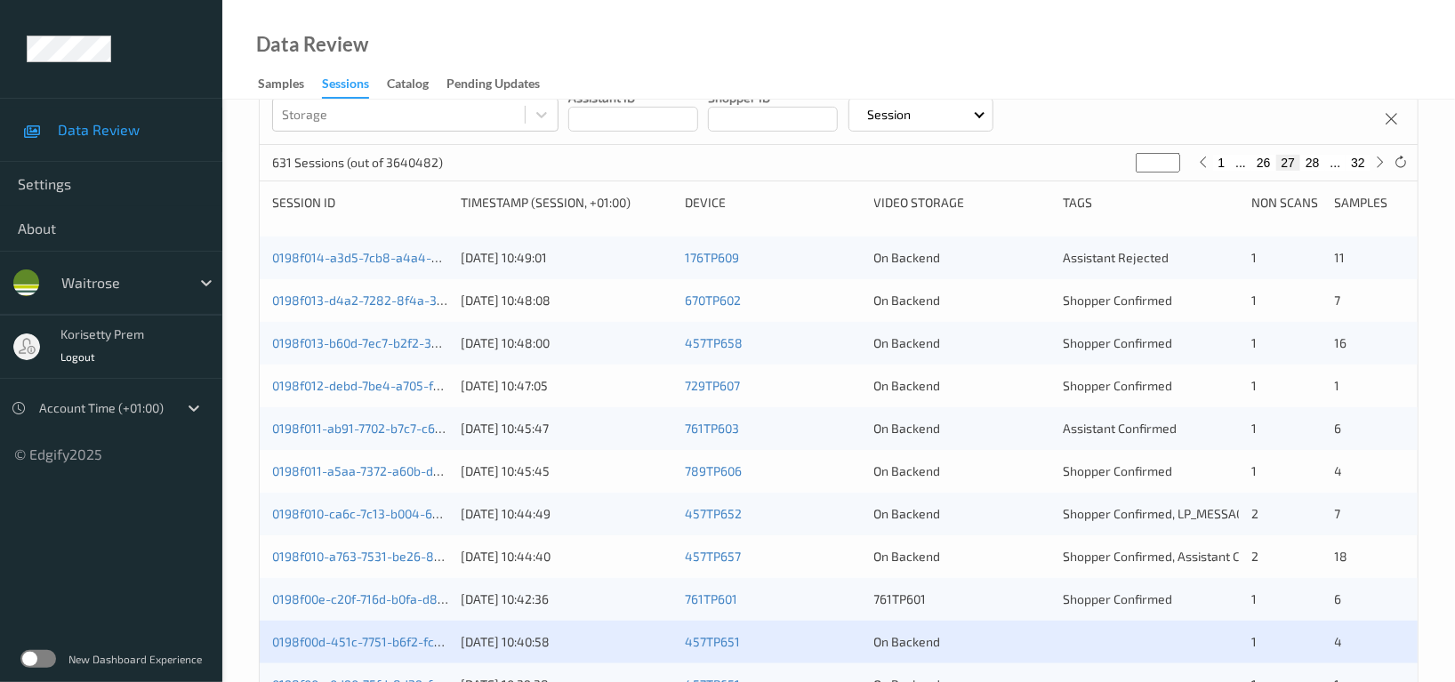
click at [924, 605] on div "761TP601" at bounding box center [962, 600] width 176 height 18
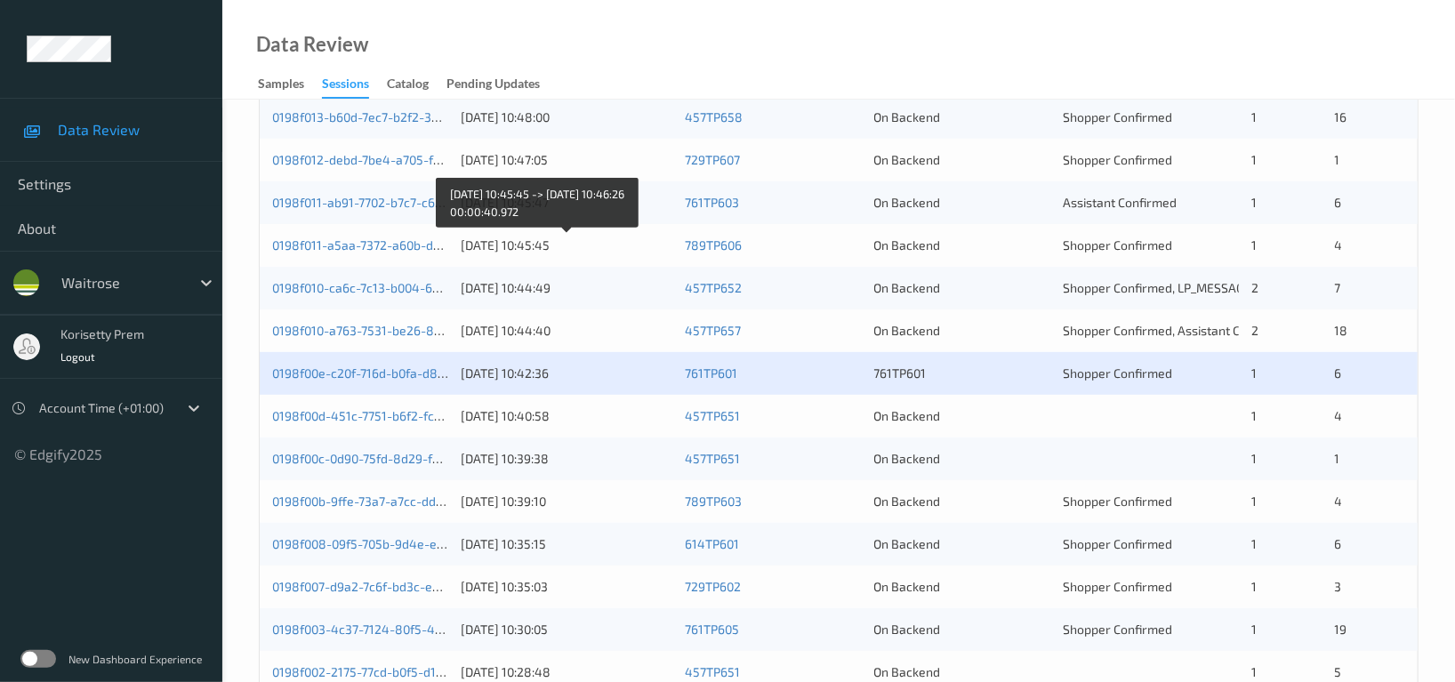
scroll to position [474, 0]
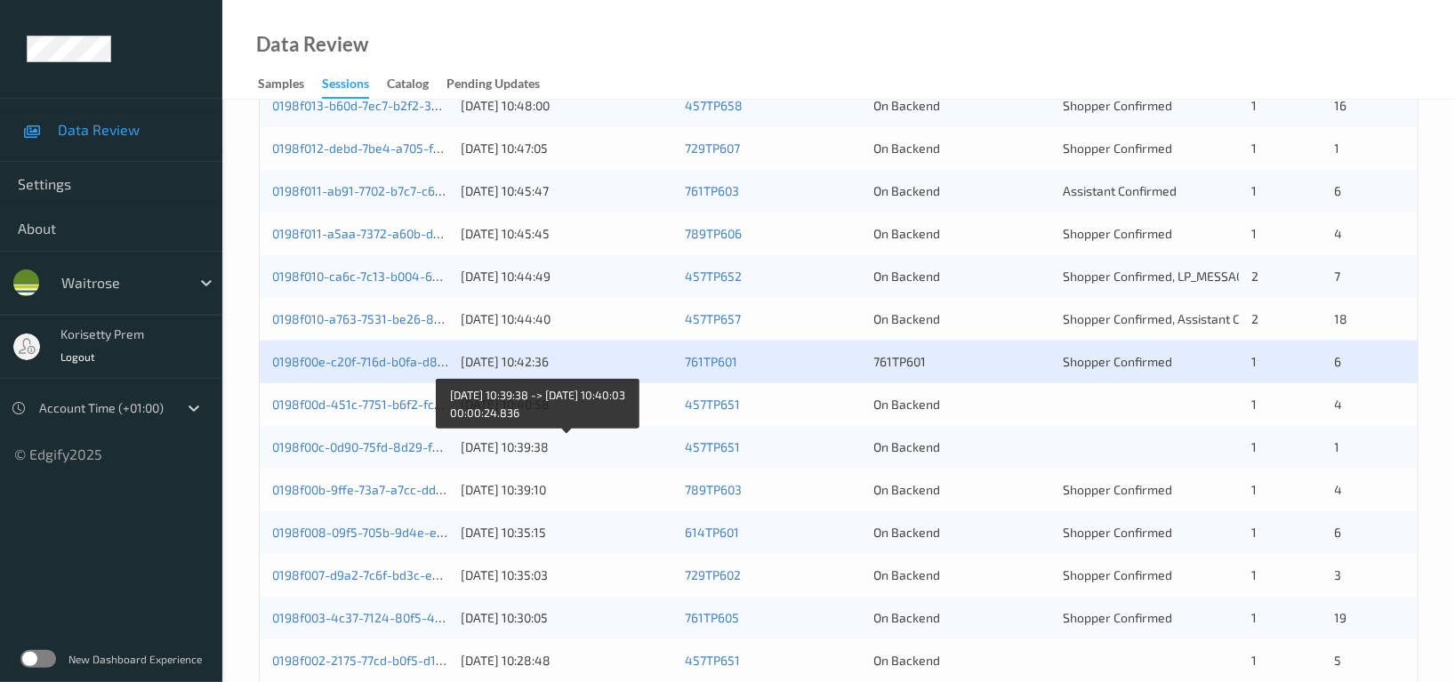
click at [504, 445] on div "28/08/2025 10:39:38" at bounding box center [567, 448] width 212 height 18
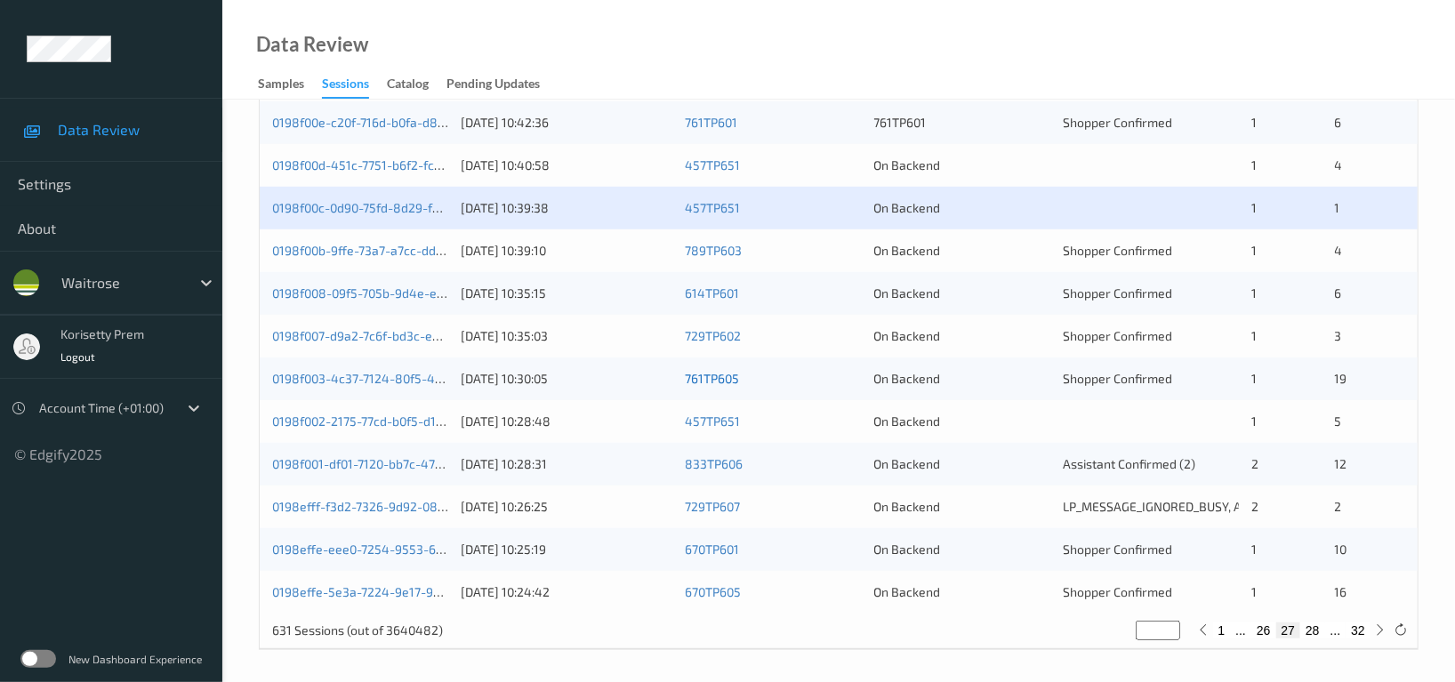
scroll to position [718, 0]
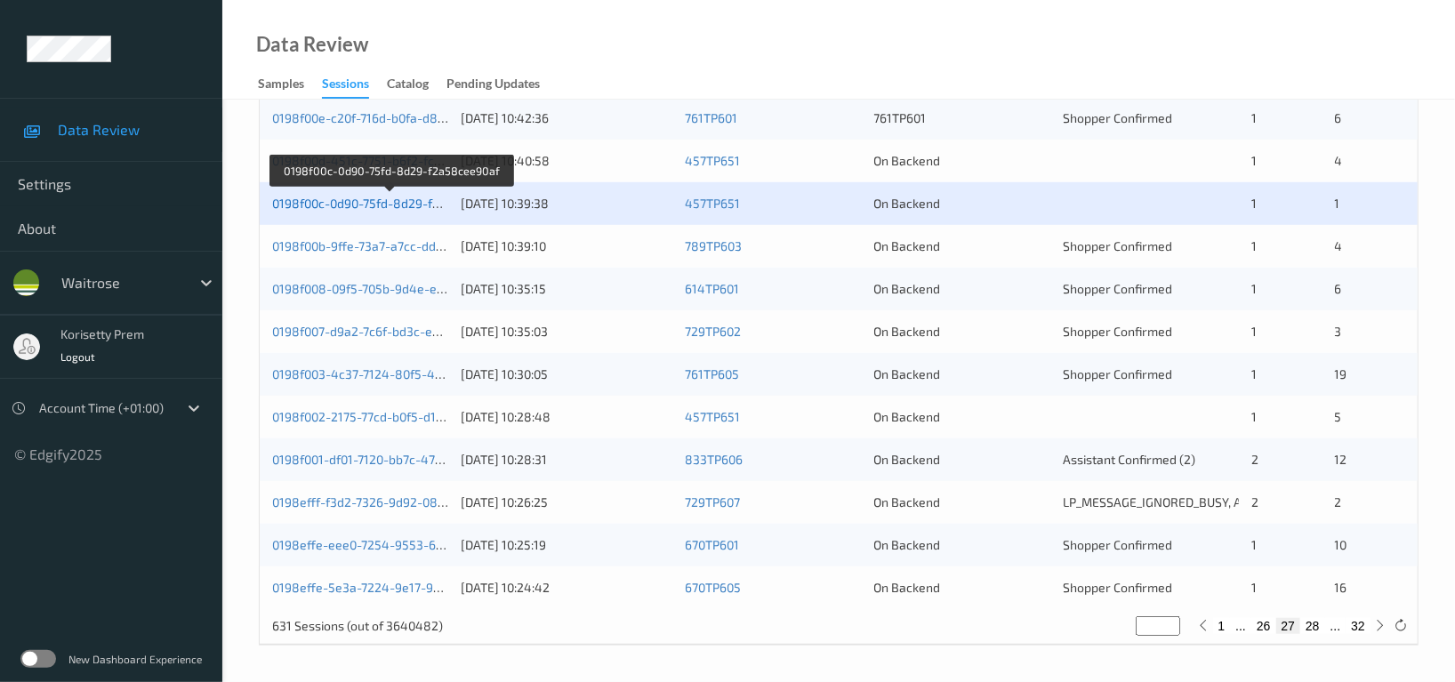
click at [404, 202] on link "0198f00c-0d90-75fd-8d29-f2a58cee90af" at bounding box center [390, 203] width 236 height 15
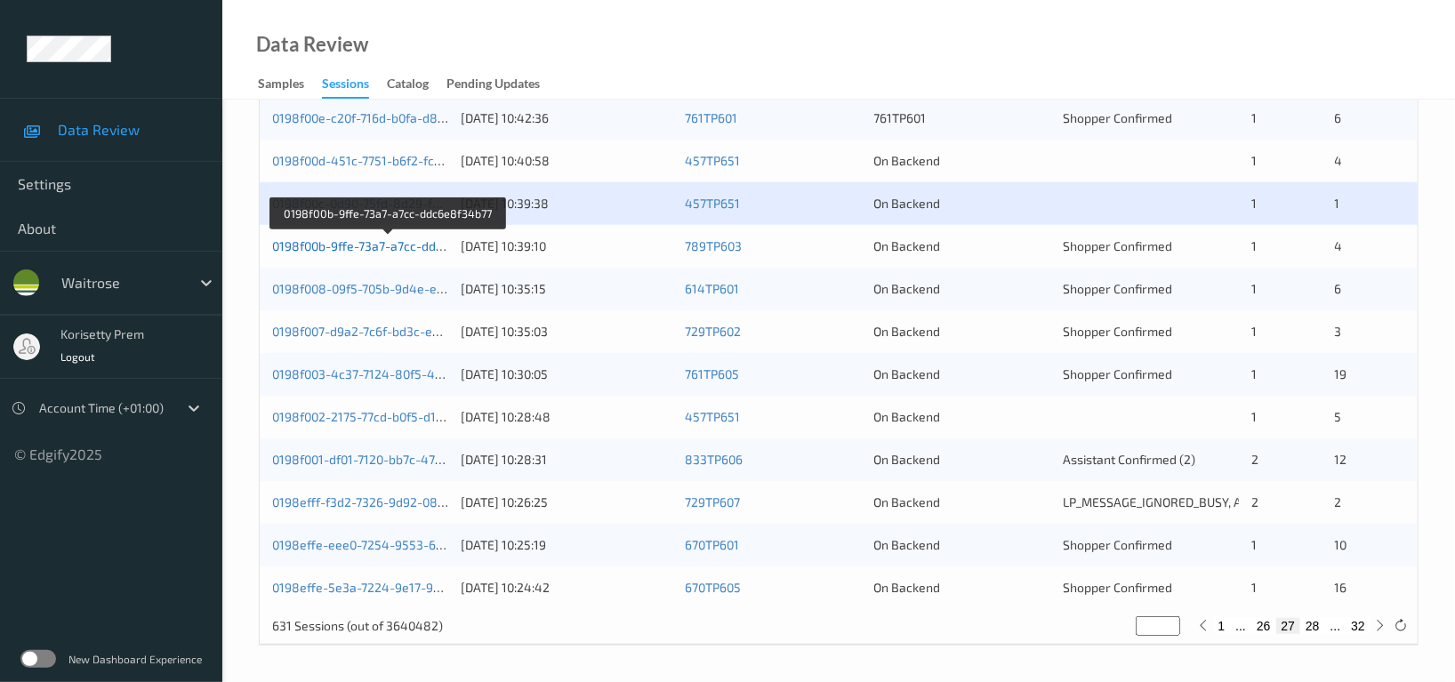
click at [405, 249] on link "0198f00b-9ffe-73a7-a7cc-ddc6e8f34b77" at bounding box center [387, 245] width 231 height 15
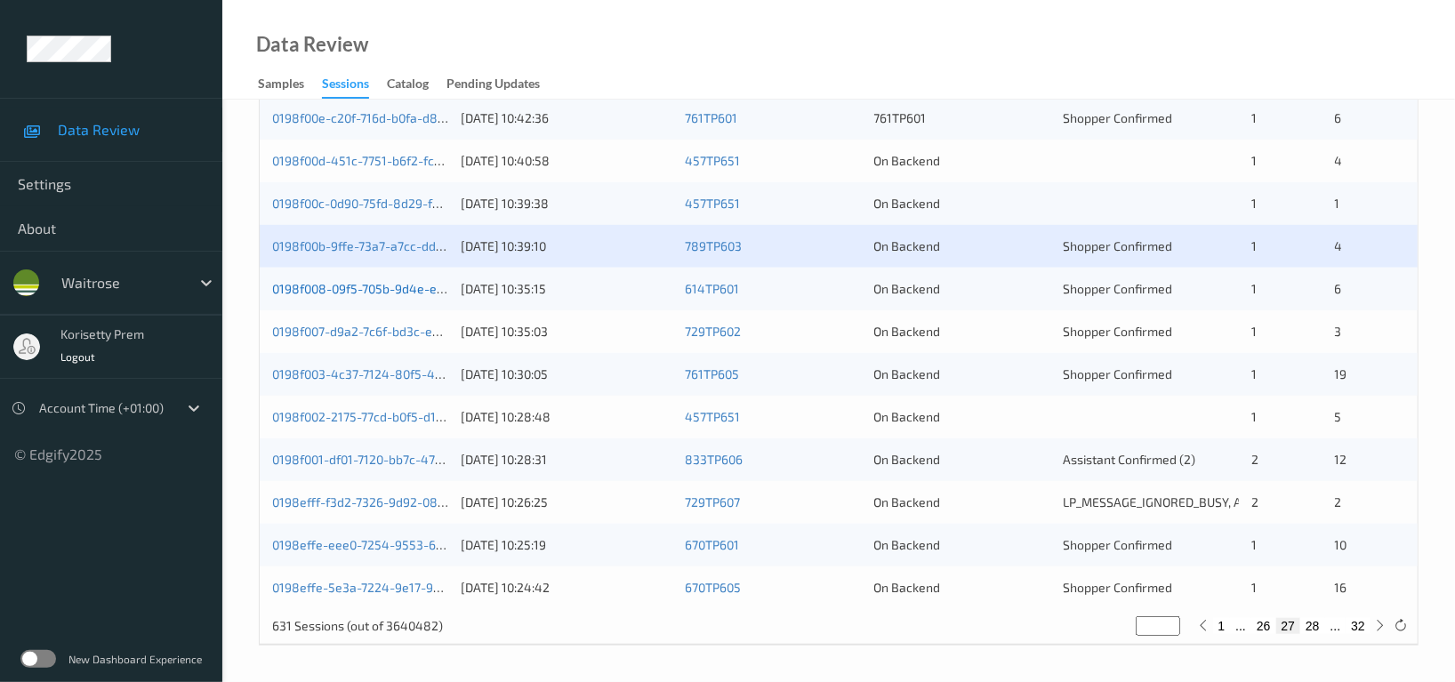
click at [399, 290] on link "0198f008-09f5-705b-9d4e-ec2154a588cb" at bounding box center [393, 288] width 242 height 15
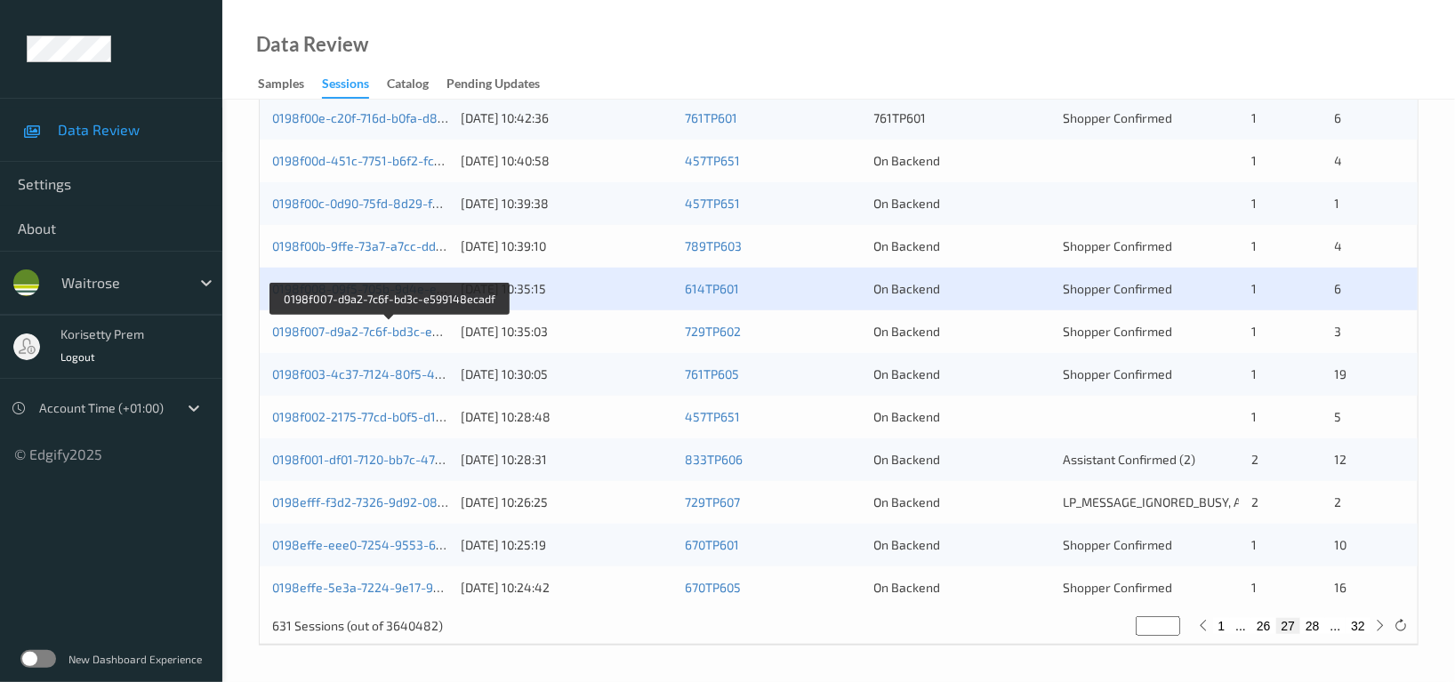
click at [402, 340] on div "0198f007-d9a2-7c6f-bd3c-e599148ecadf" at bounding box center [360, 332] width 176 height 18
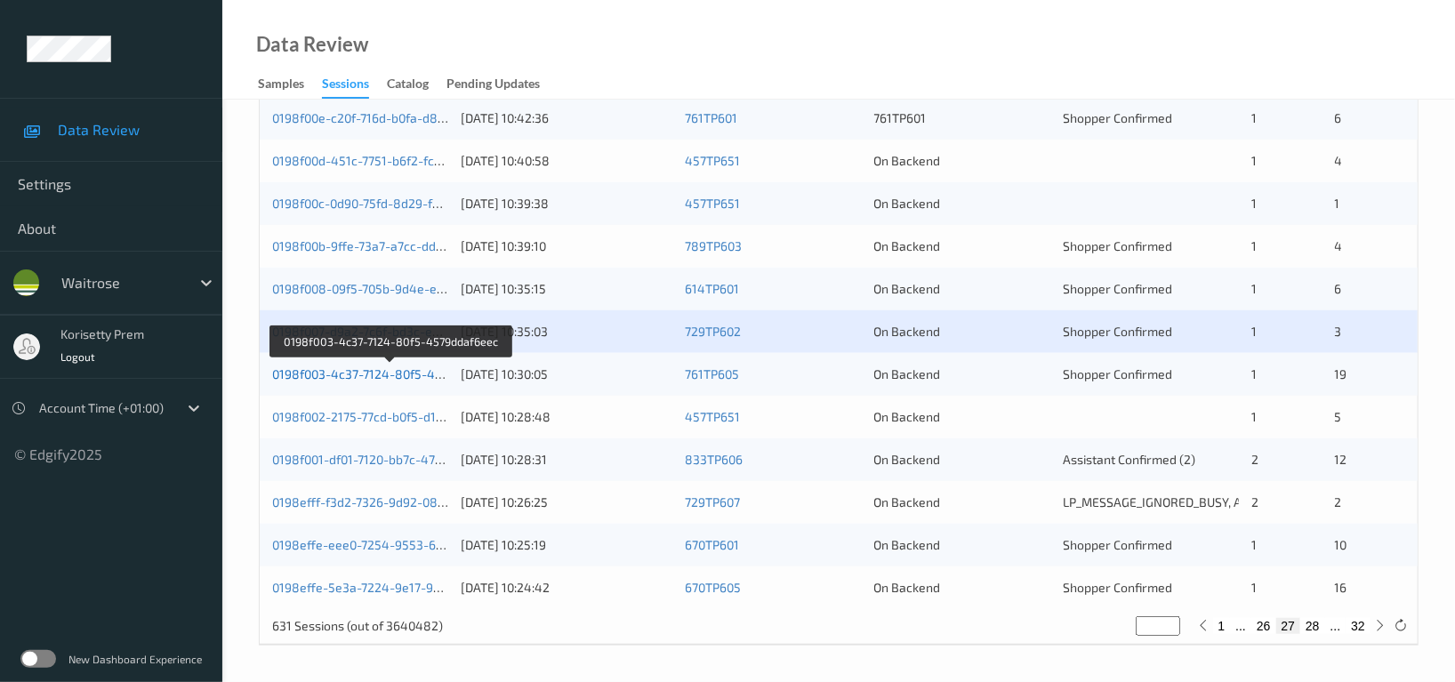
click at [413, 374] on link "0198f003-4c37-7124-80f5-4579ddaf6eec" at bounding box center [390, 374] width 237 height 15
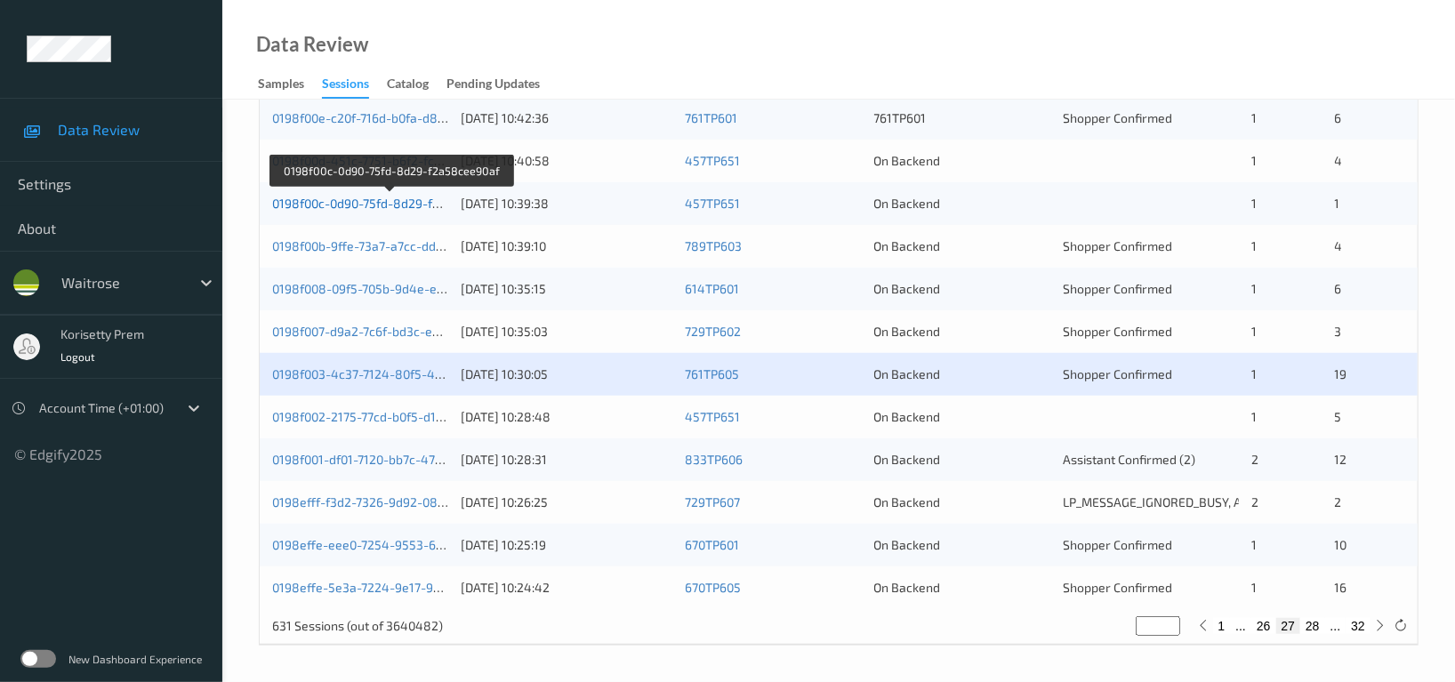
click at [408, 199] on link "0198f00c-0d90-75fd-8d29-f2a58cee90af" at bounding box center [390, 203] width 236 height 15
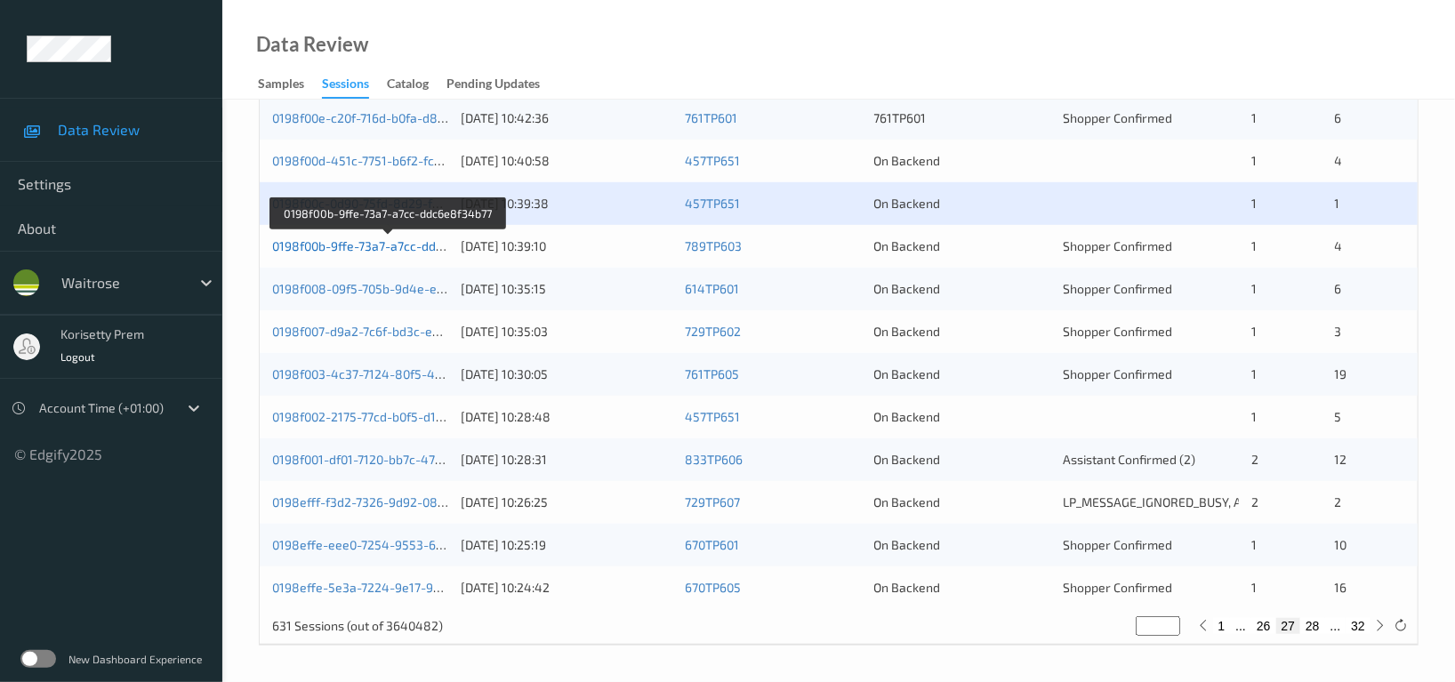
click at [415, 245] on link "0198f00b-9ffe-73a7-a7cc-ddc6e8f34b77" at bounding box center [387, 245] width 231 height 15
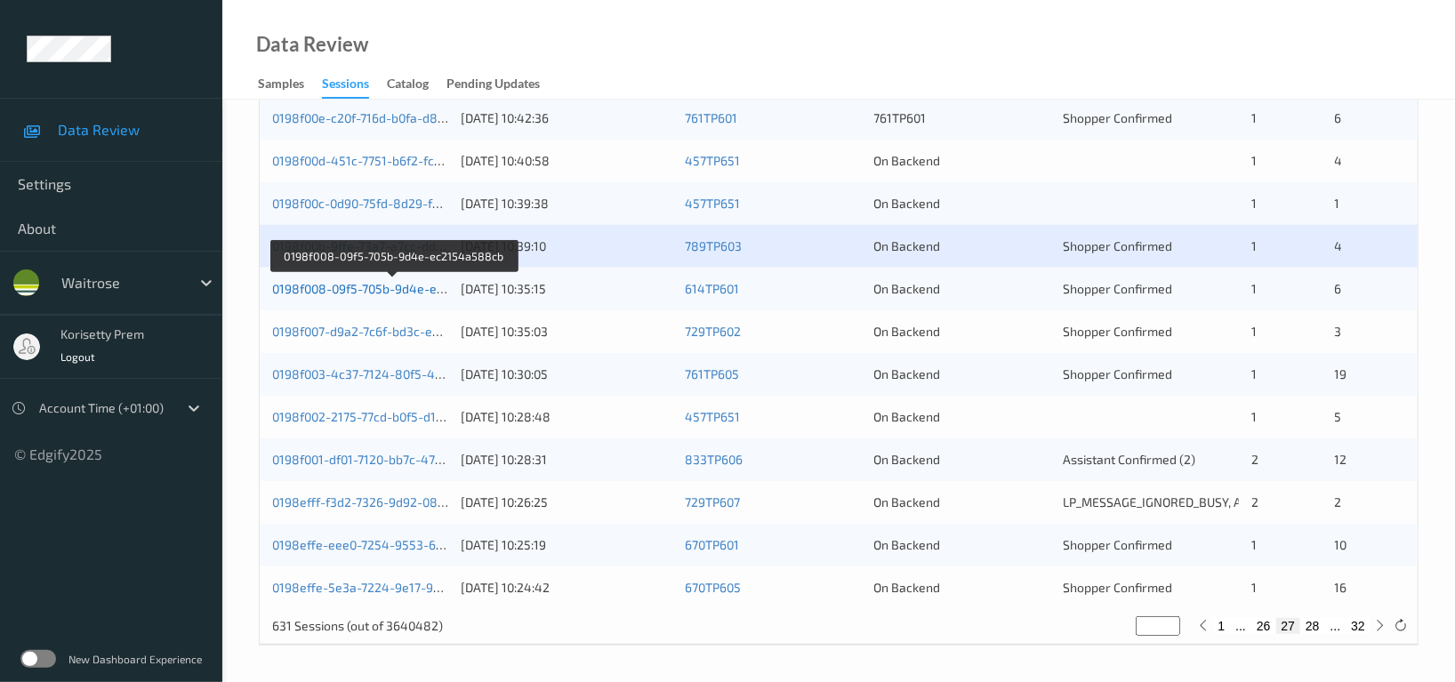
click at [406, 286] on link "0198f008-09f5-705b-9d4e-ec2154a588cb" at bounding box center [393, 288] width 242 height 15
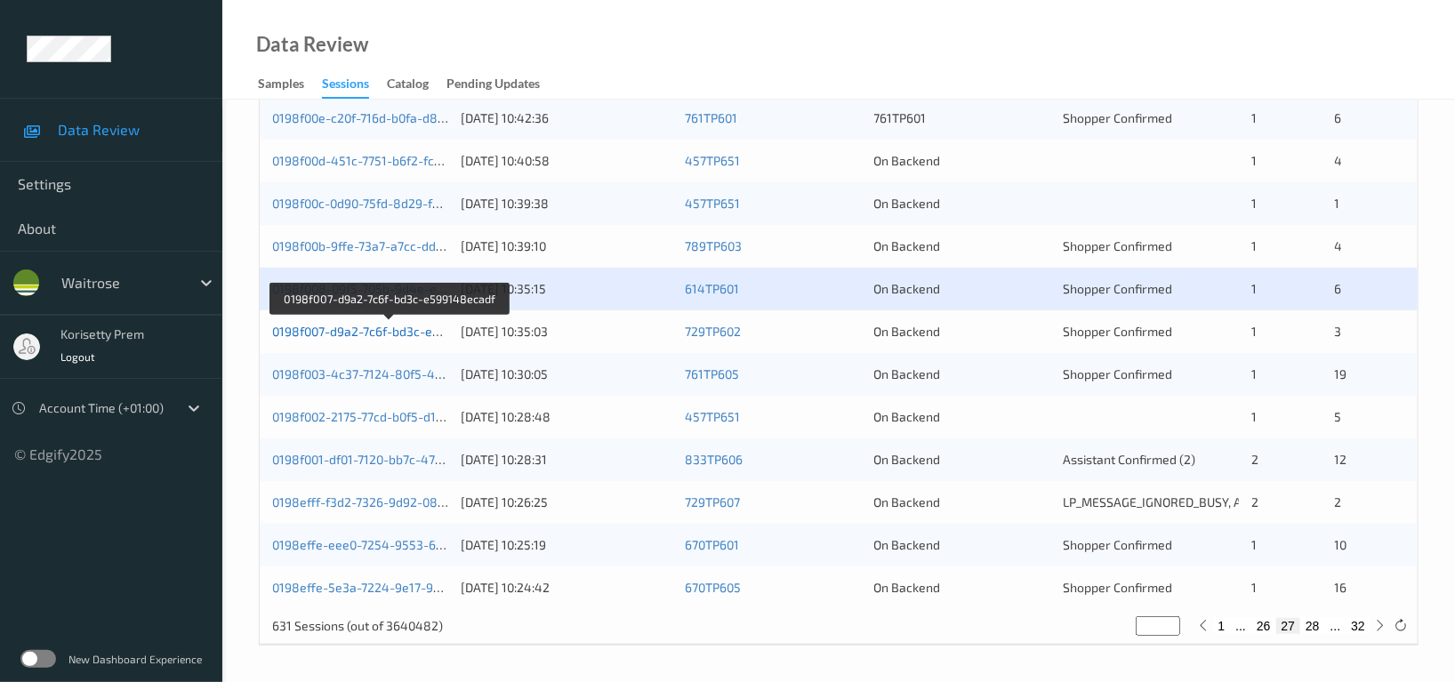
click at [390, 332] on link "0198f007-d9a2-7c6f-bd3c-e599148ecadf" at bounding box center [389, 331] width 235 height 15
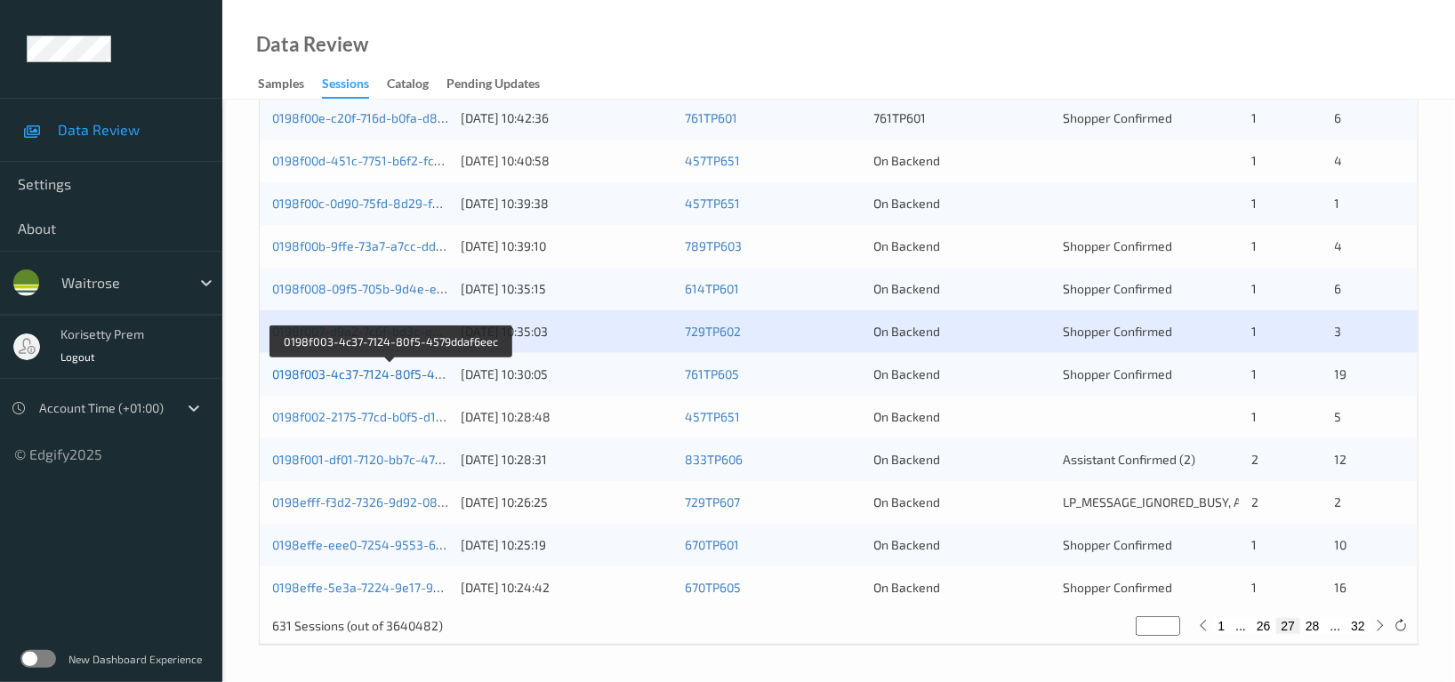
click at [399, 373] on link "0198f003-4c37-7124-80f5-4579ddaf6eec" at bounding box center [390, 374] width 237 height 15
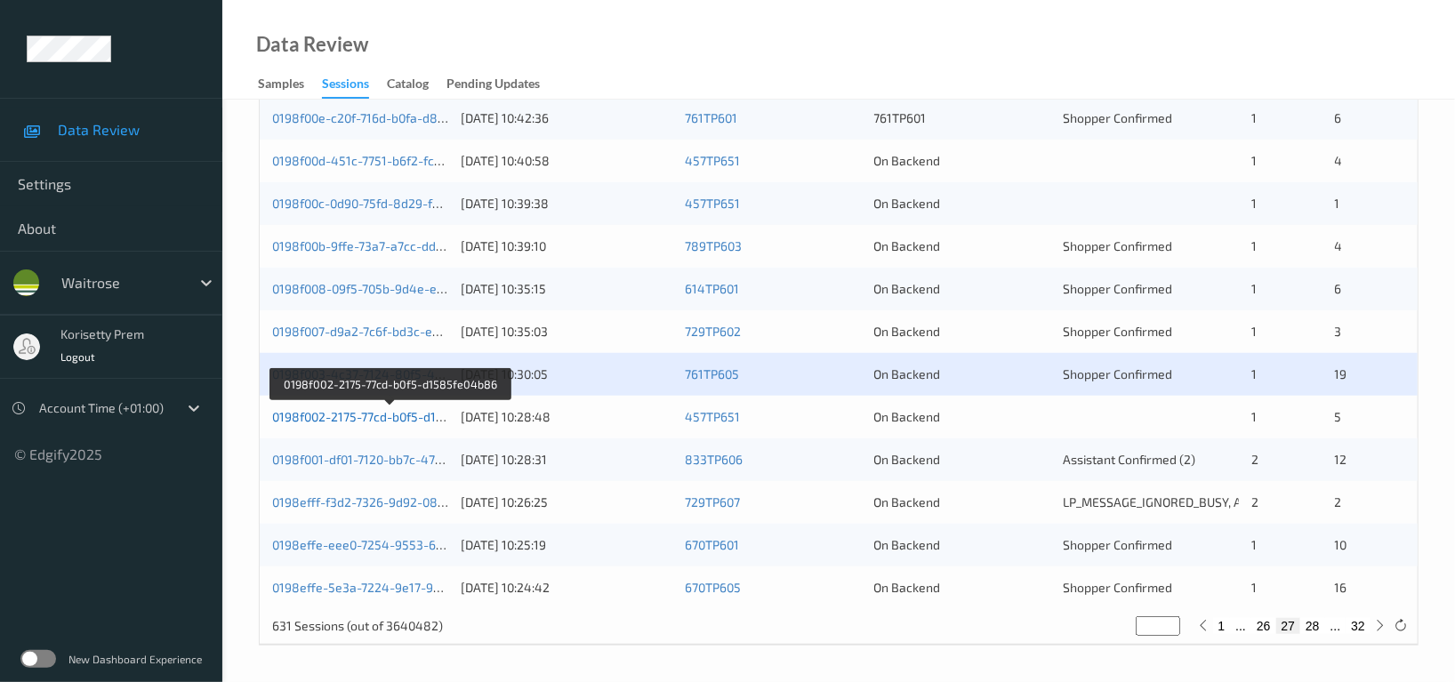
click at [383, 419] on link "0198f002-2175-77cd-b0f5-d1585fe04b86" at bounding box center [389, 416] width 235 height 15
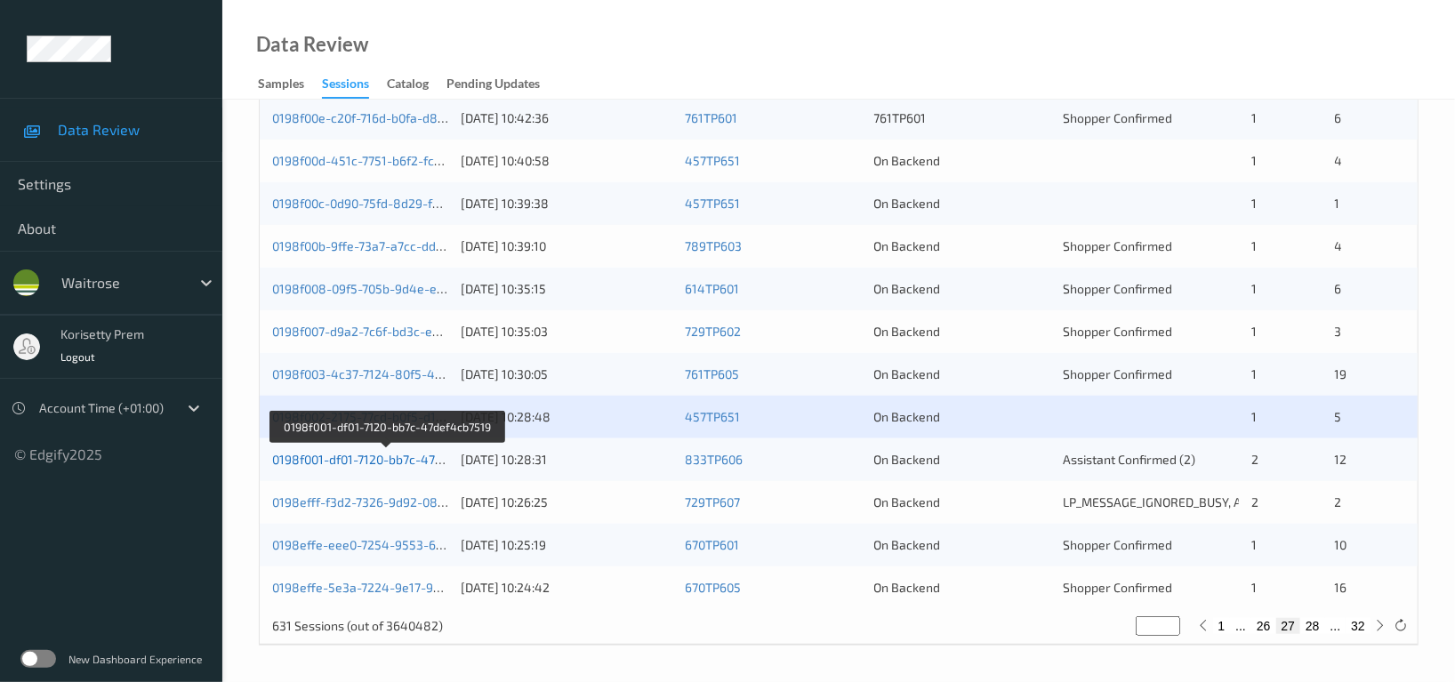
click at [407, 458] on link "0198f001-df01-7120-bb7c-47def4cb7519" at bounding box center [386, 459] width 229 height 15
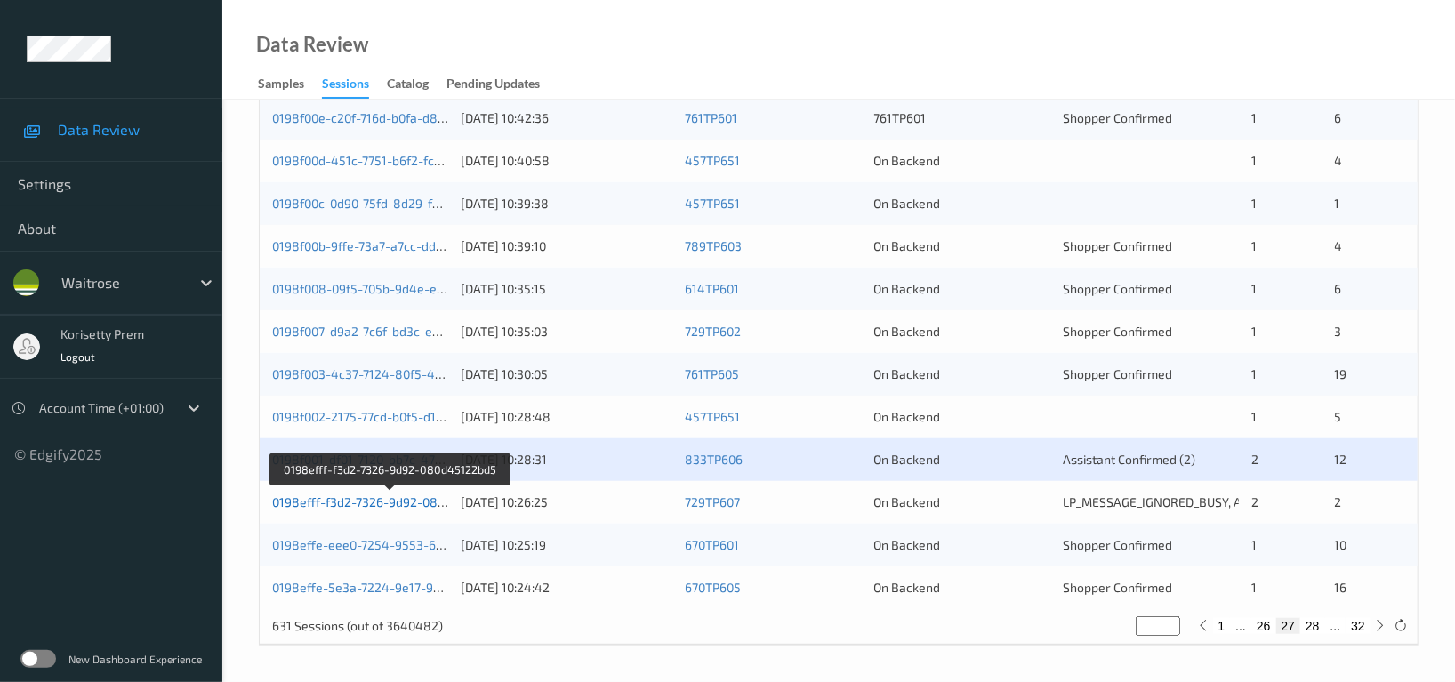
click at [399, 497] on link "0198efff-f3d2-7326-9d92-080d45122bd5" at bounding box center [390, 502] width 236 height 15
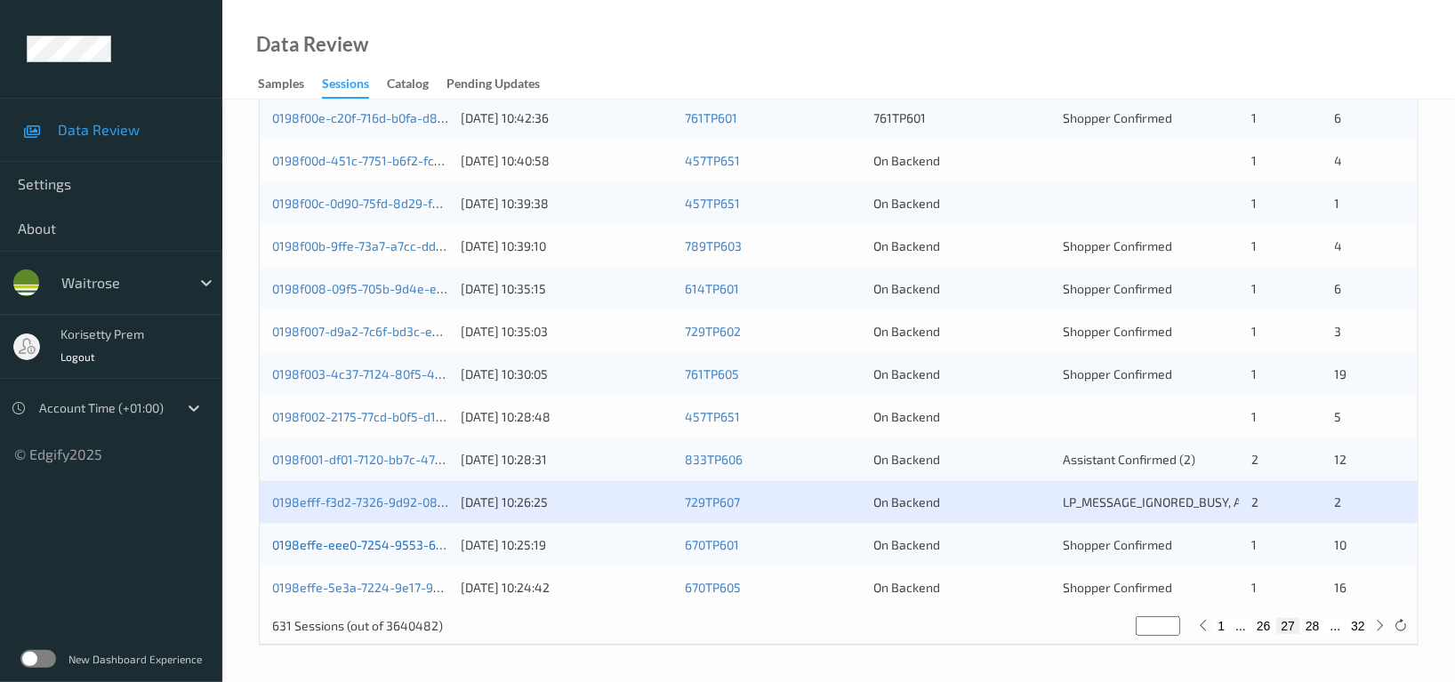
click at [377, 546] on link "0198effe-eee0-7254-9553-6834d213985c" at bounding box center [393, 544] width 242 height 15
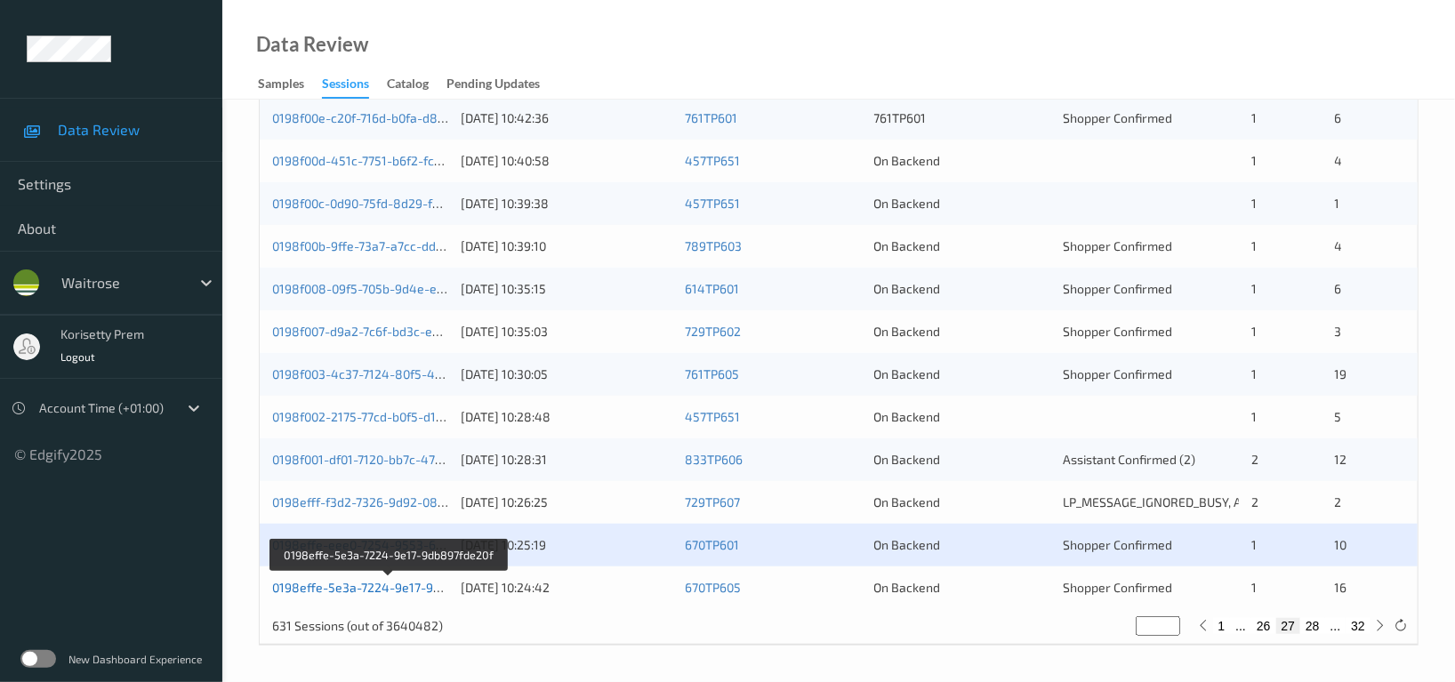
click at [409, 593] on link "0198effe-5e3a-7224-9e17-9db897fde20f" at bounding box center [389, 587] width 234 height 15
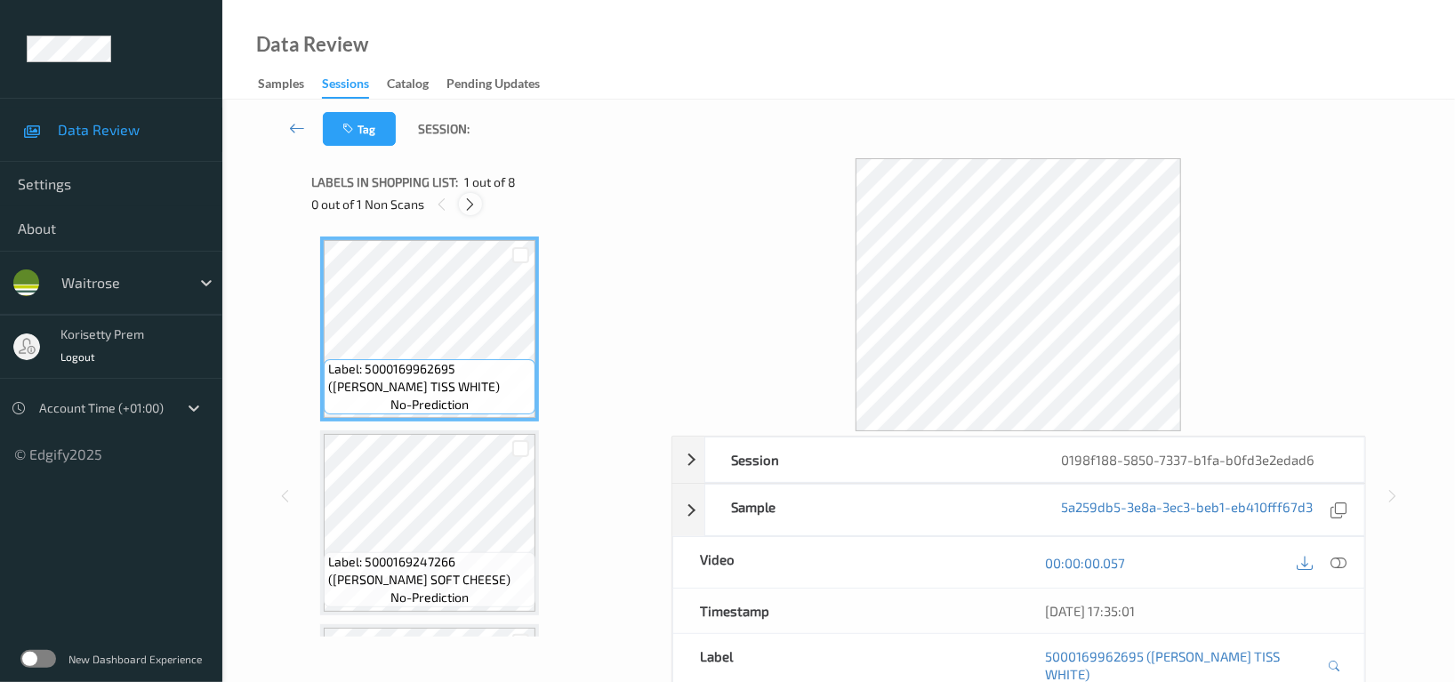
click at [464, 202] on icon at bounding box center [470, 205] width 15 height 16
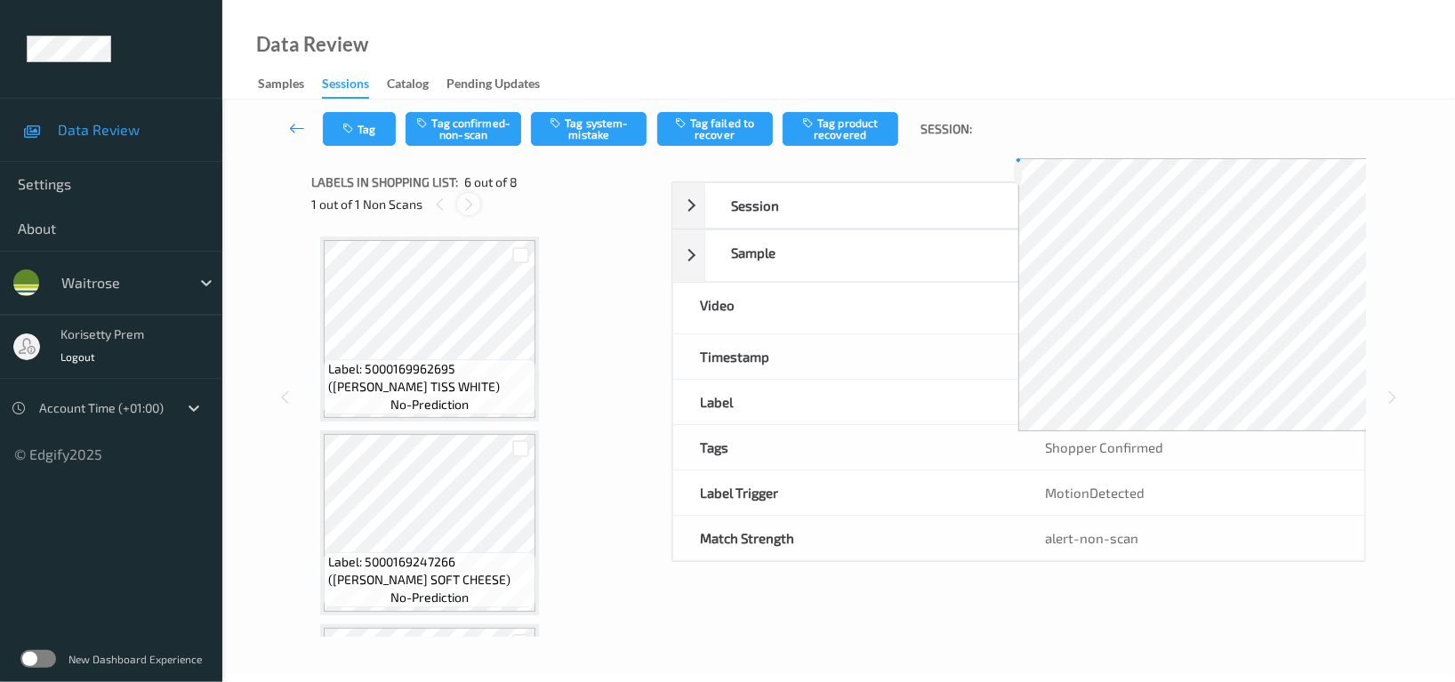
scroll to position [781, 0]
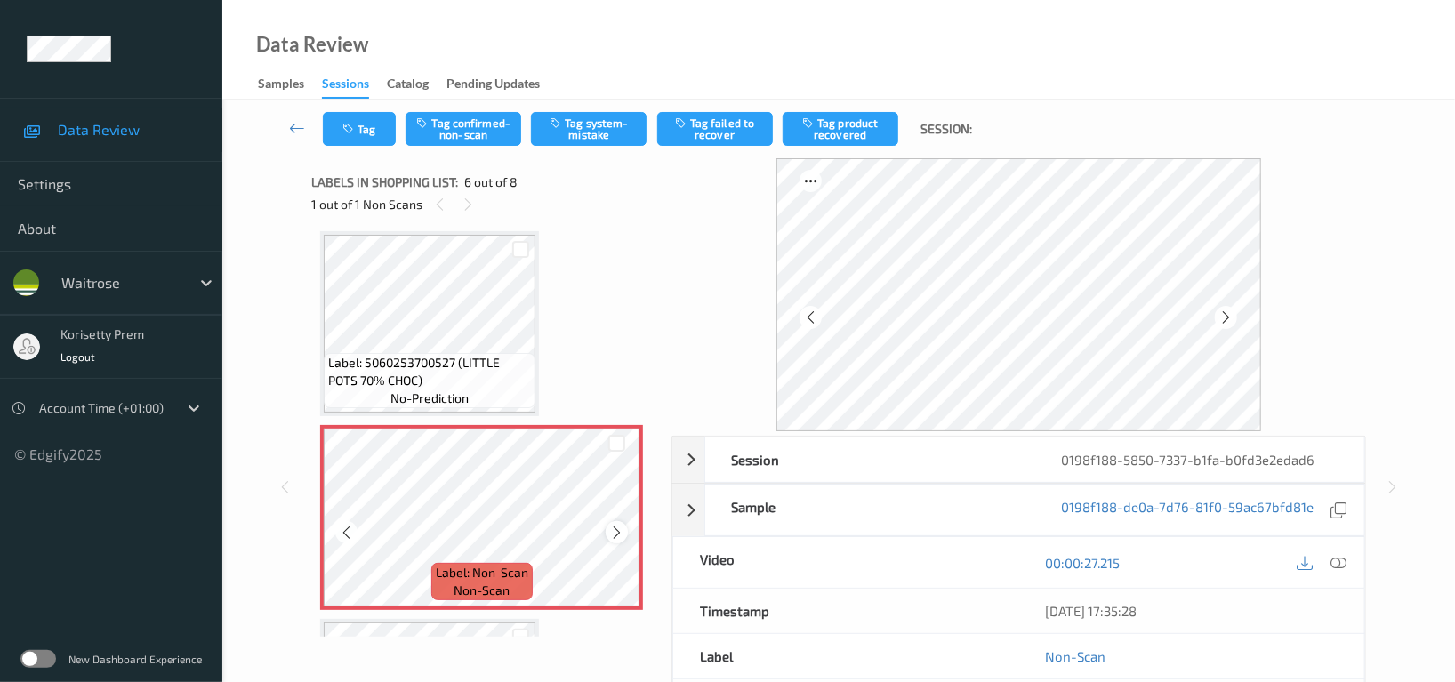
click at [616, 524] on icon at bounding box center [616, 532] width 15 height 16
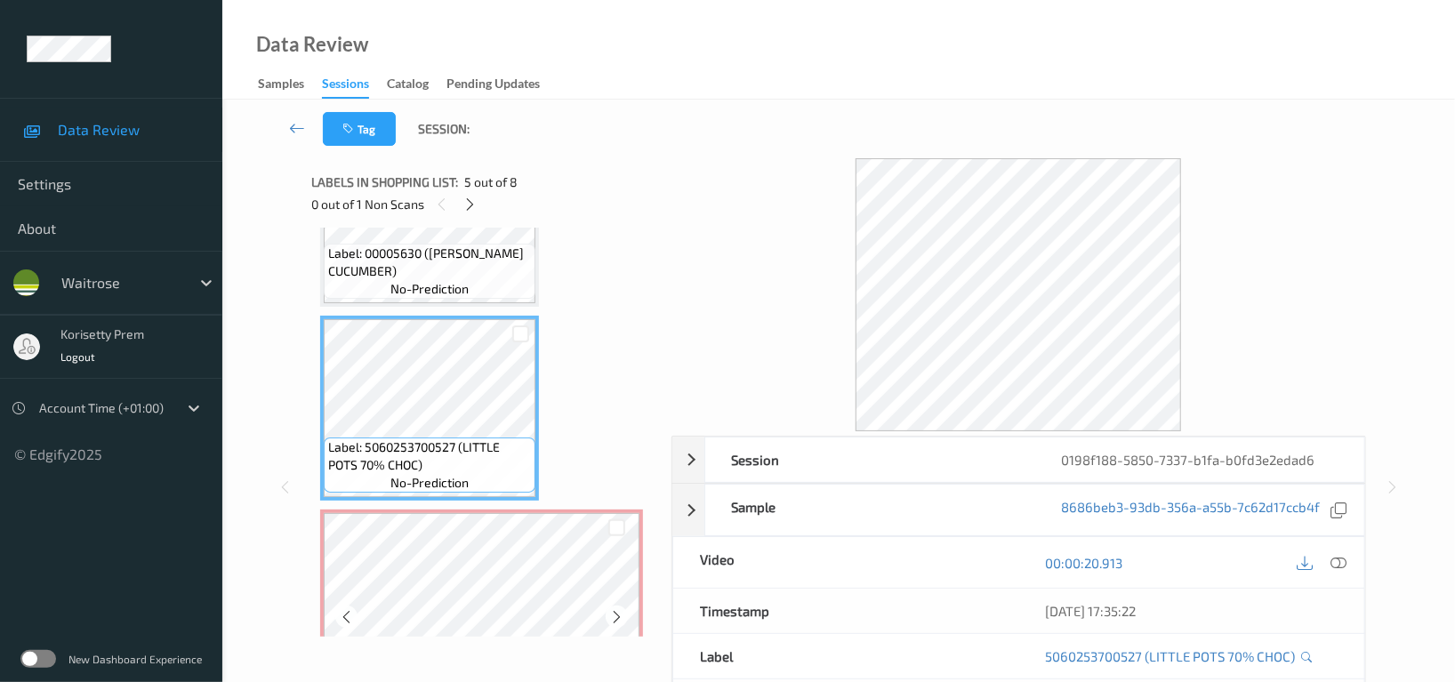
scroll to position [670, 0]
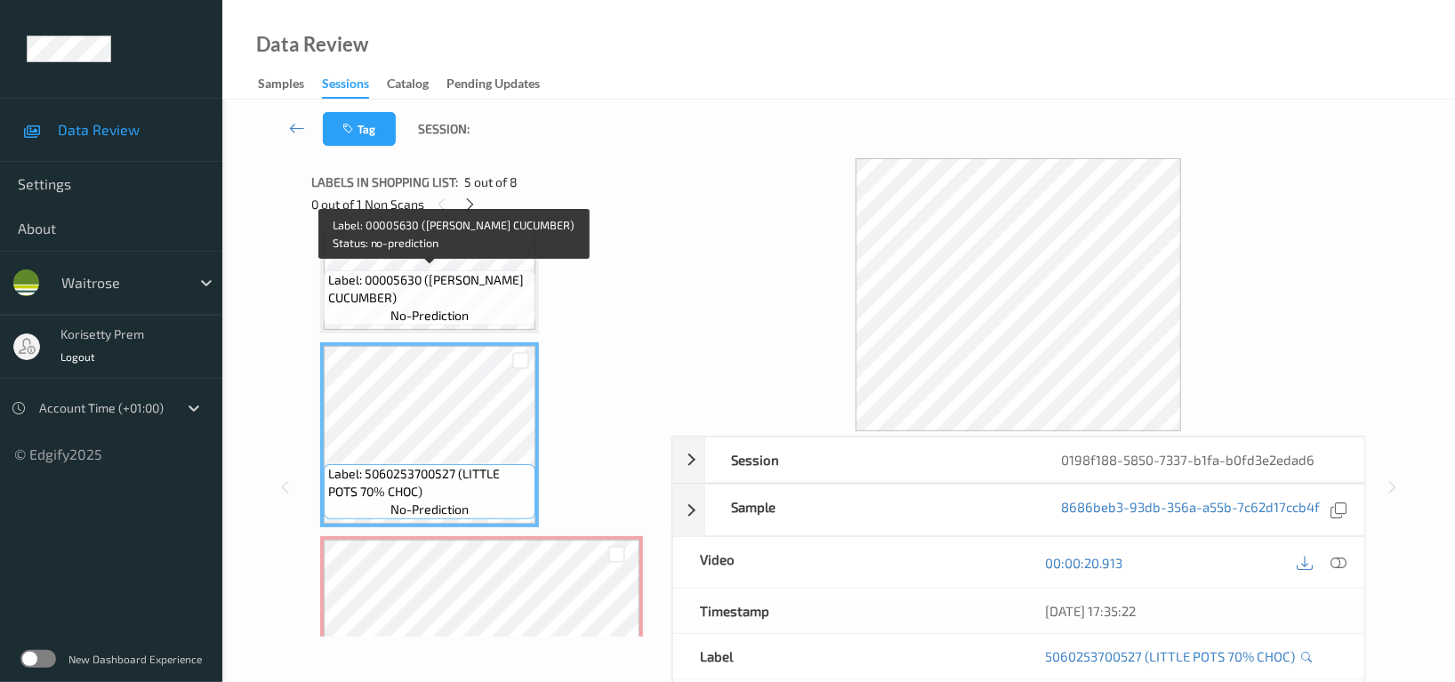
click at [392, 300] on span "Label: 00005630 ([PERSON_NAME] CUCUMBER)" at bounding box center [429, 289] width 203 height 36
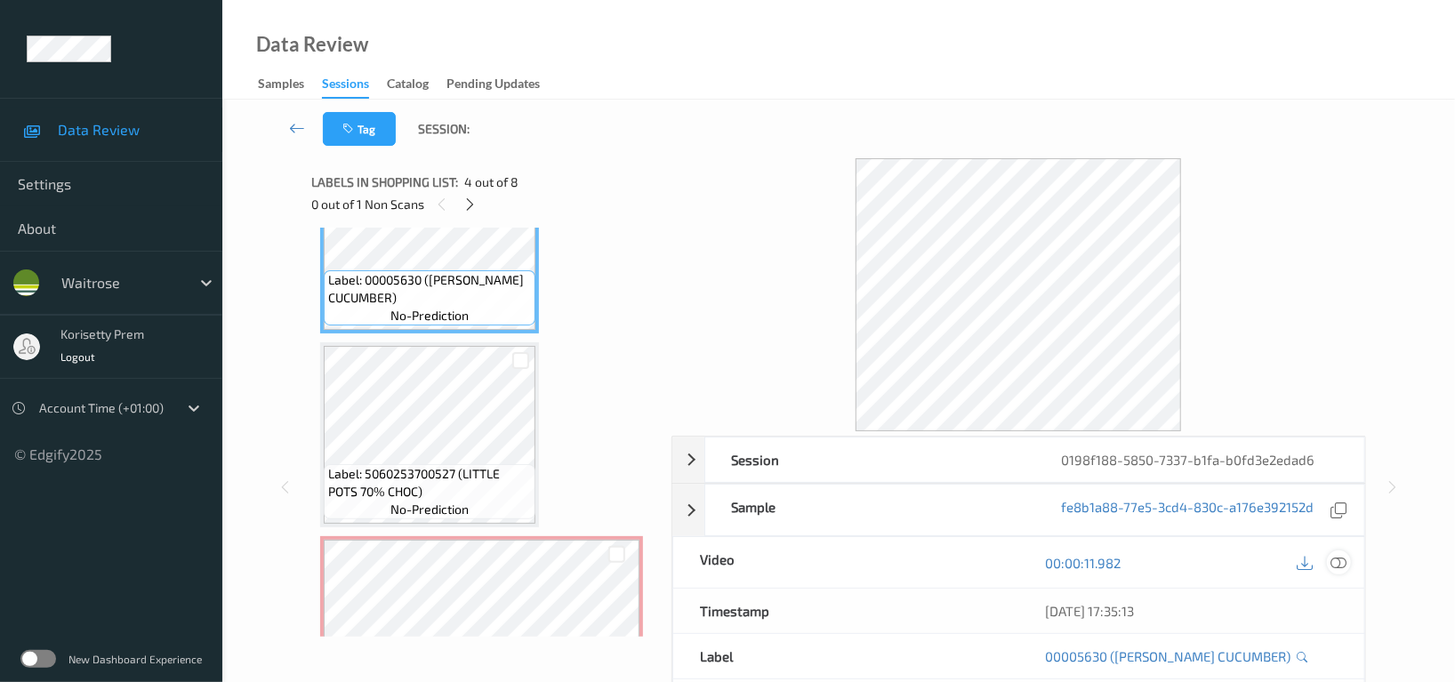
click at [1333, 560] on icon at bounding box center [1339, 563] width 16 height 16
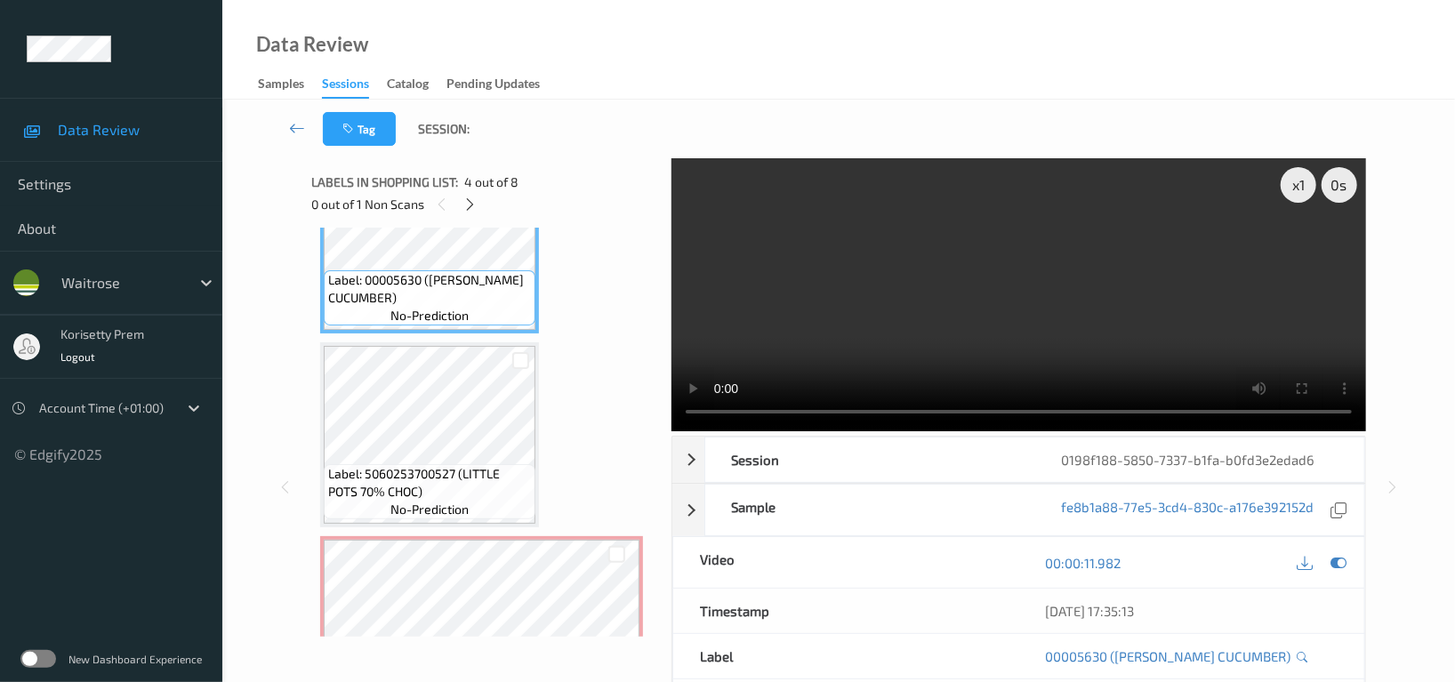
click at [795, 263] on video at bounding box center [1019, 294] width 695 height 273
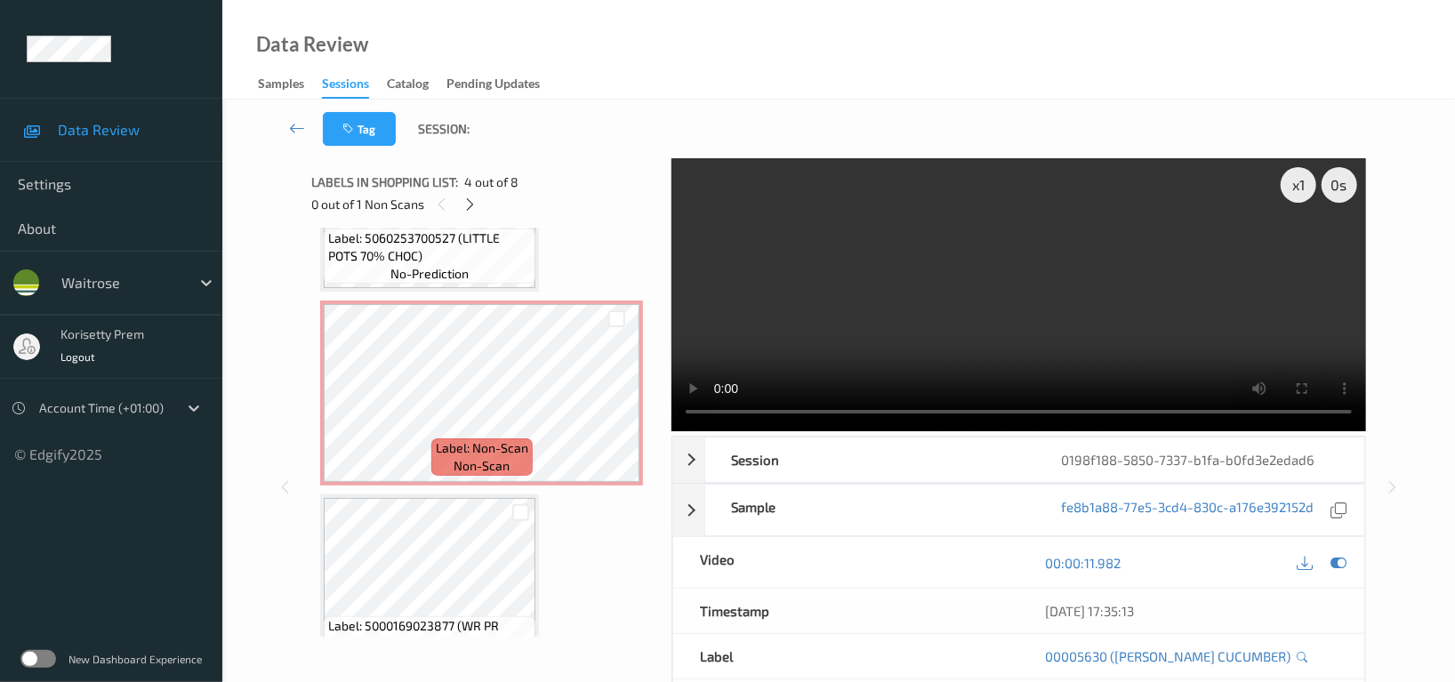
scroll to position [907, 0]
click at [611, 406] on icon at bounding box center [616, 406] width 15 height 16
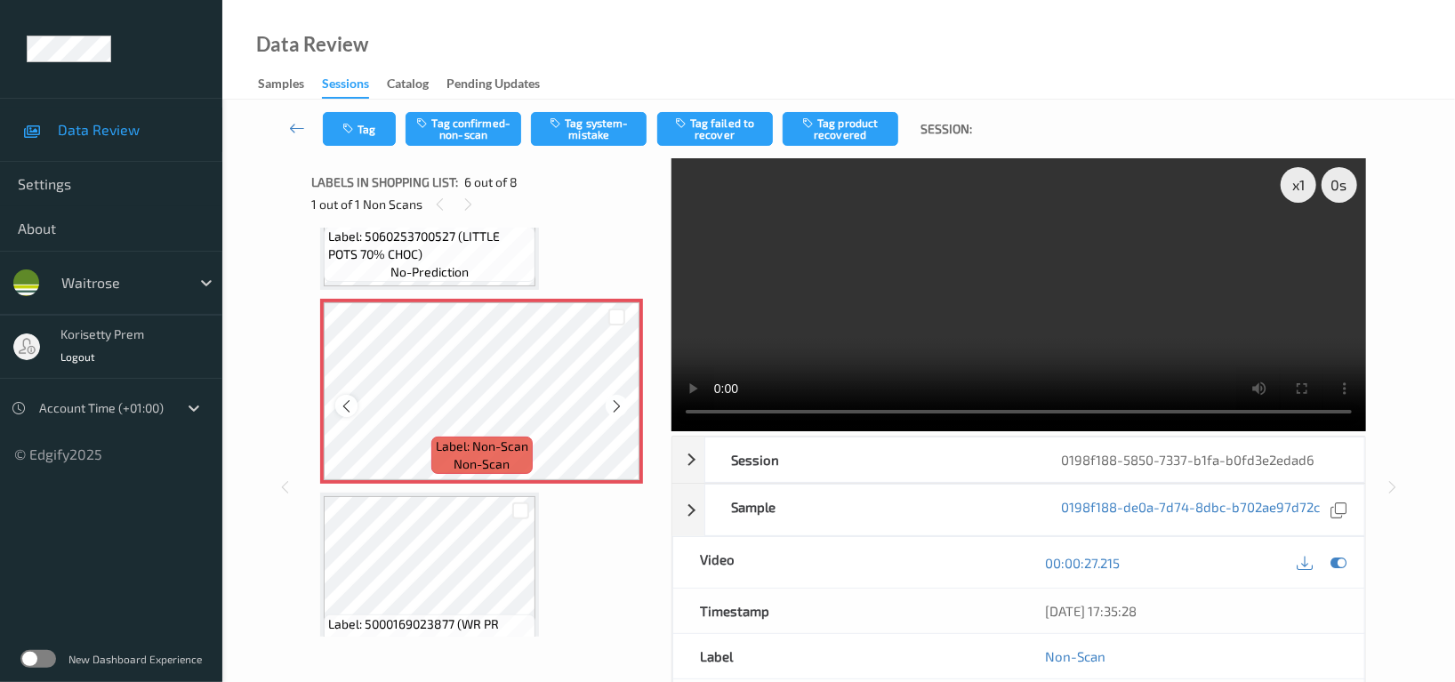
click at [343, 401] on icon at bounding box center [346, 406] width 15 height 16
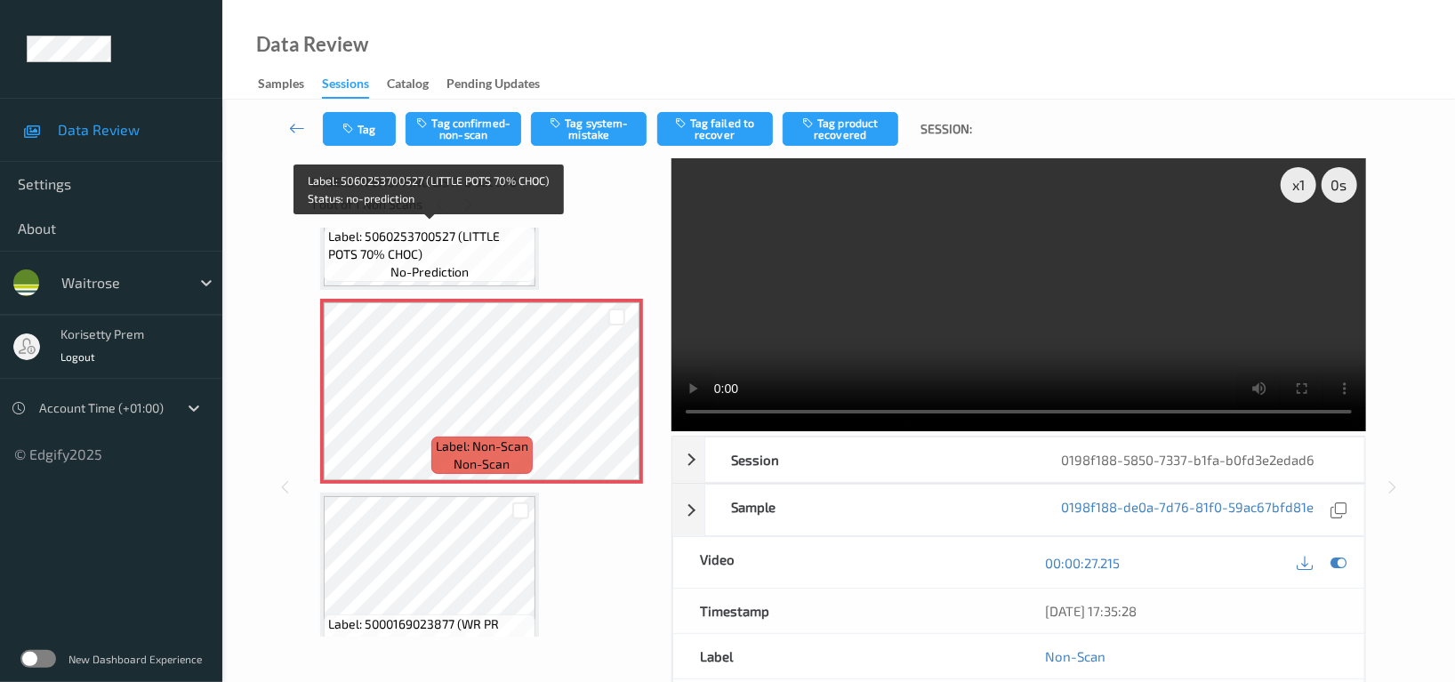
click at [391, 265] on span "no-prediction" at bounding box center [430, 272] width 78 height 18
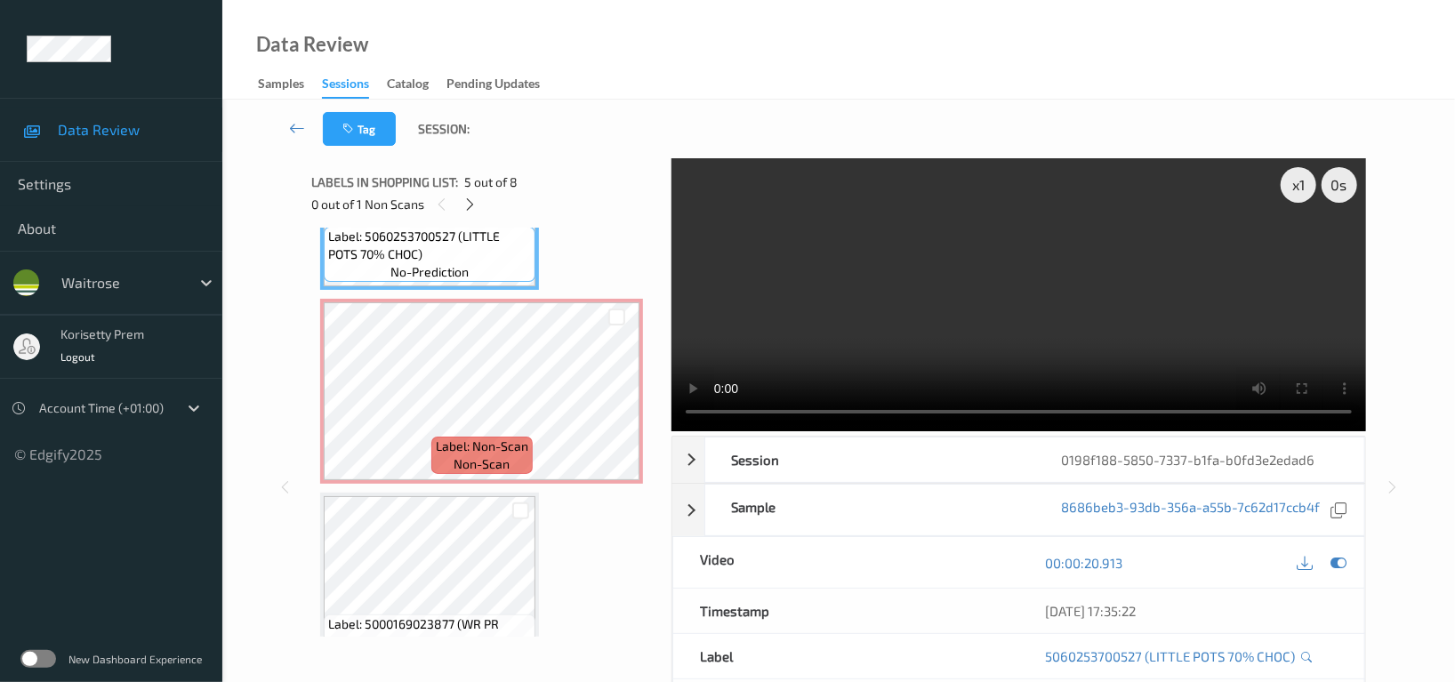
click at [1081, 345] on video at bounding box center [1019, 294] width 695 height 273
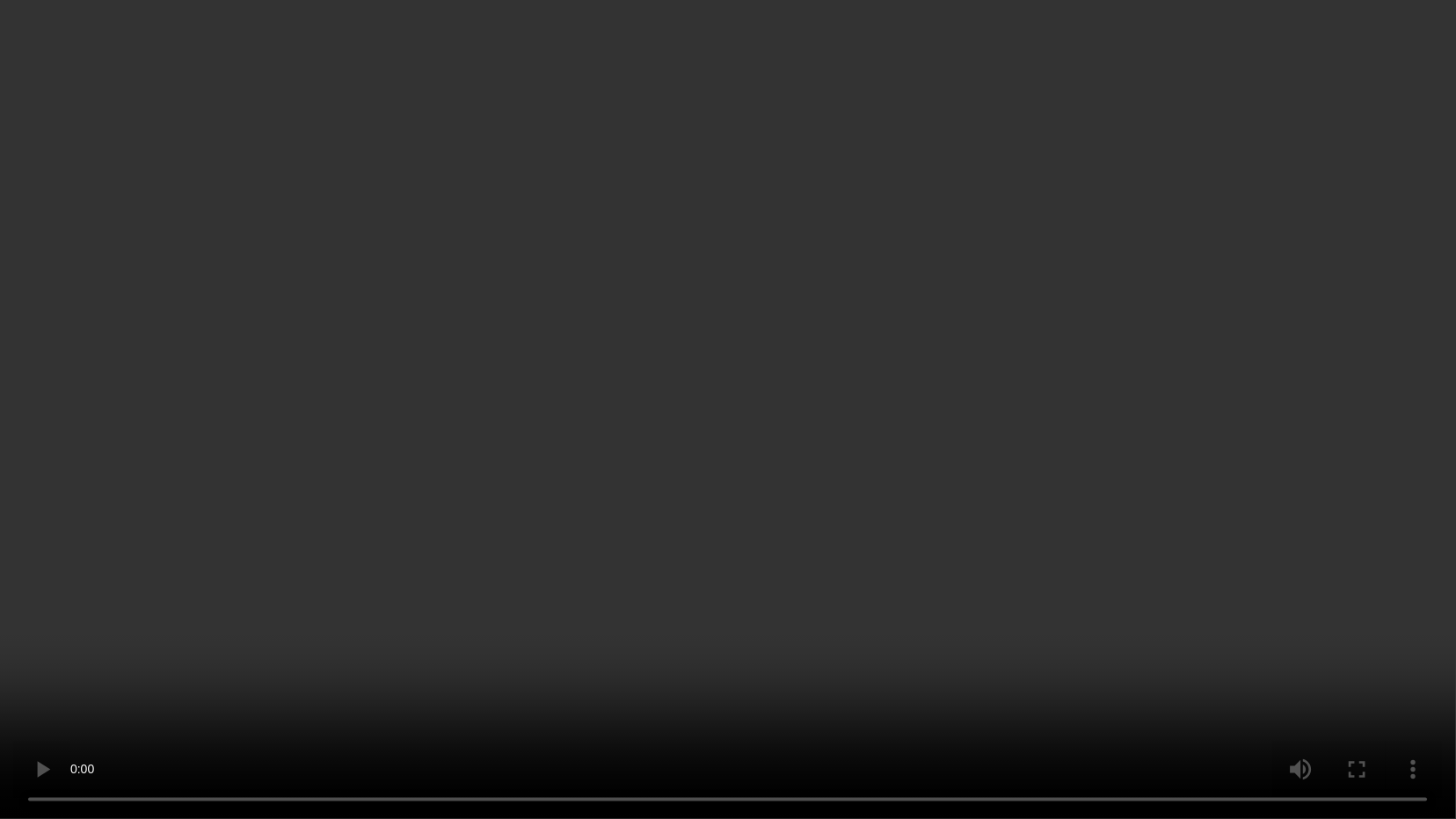
click at [1017, 469] on video at bounding box center [728, 409] width 1456 height 819
click at [1046, 553] on video at bounding box center [728, 409] width 1456 height 819
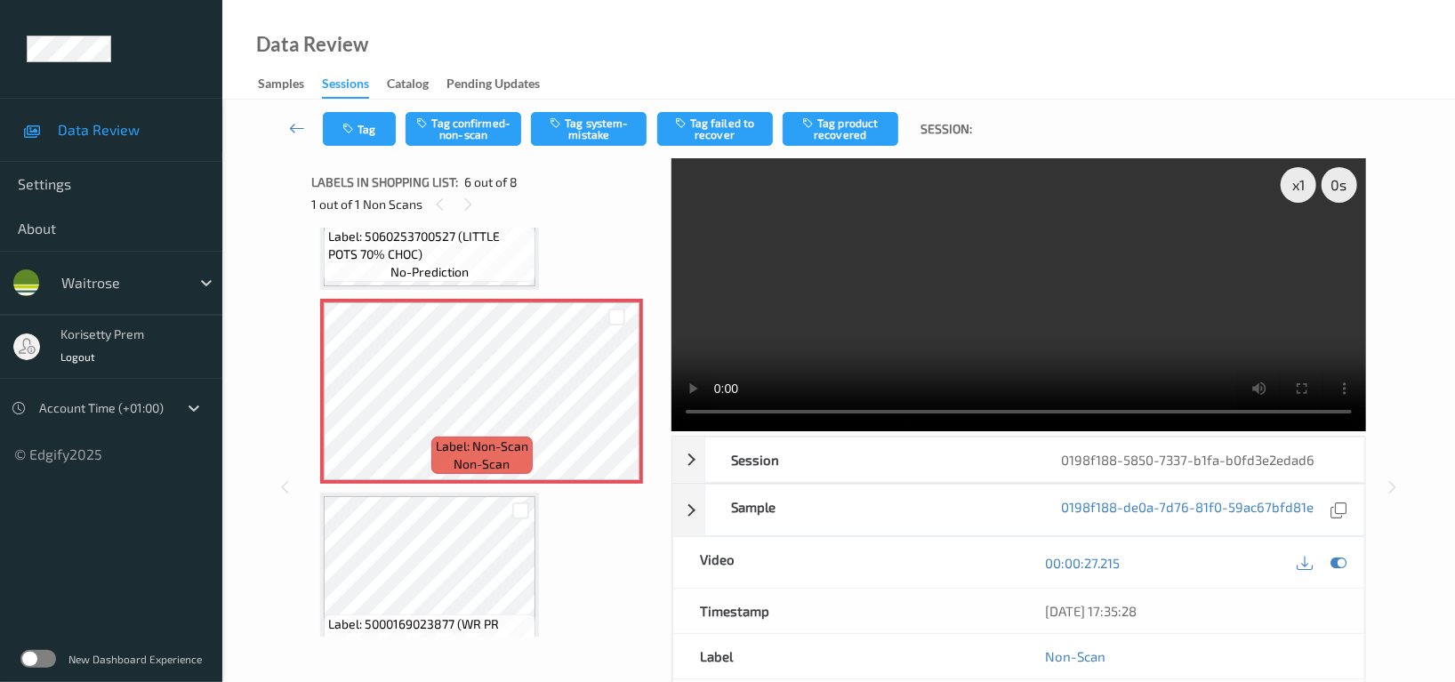
click at [926, 270] on video at bounding box center [1019, 294] width 695 height 273
click at [987, 290] on video at bounding box center [1019, 294] width 695 height 273
click at [468, 126] on button "Tag confirmed-non-scan" at bounding box center [464, 129] width 116 height 34
click at [810, 117] on icon "button" at bounding box center [809, 123] width 15 height 12
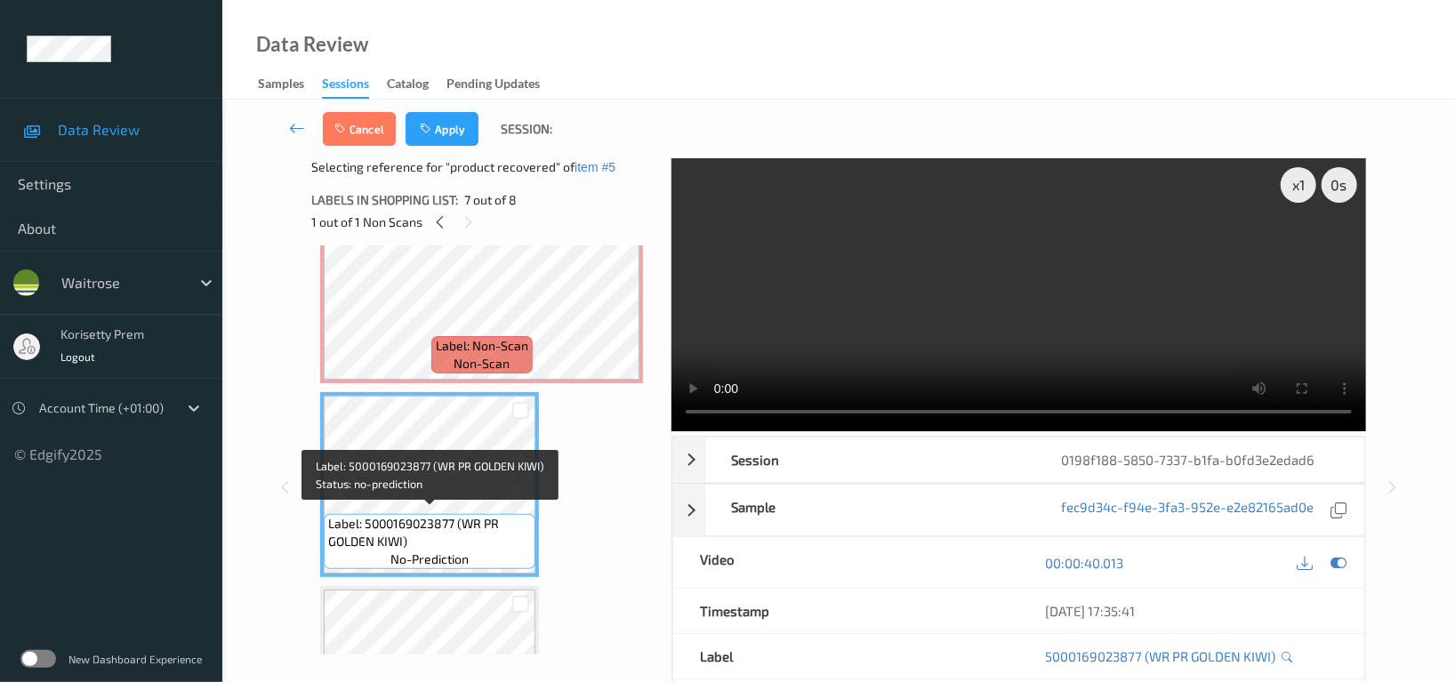
scroll to position [1145, 0]
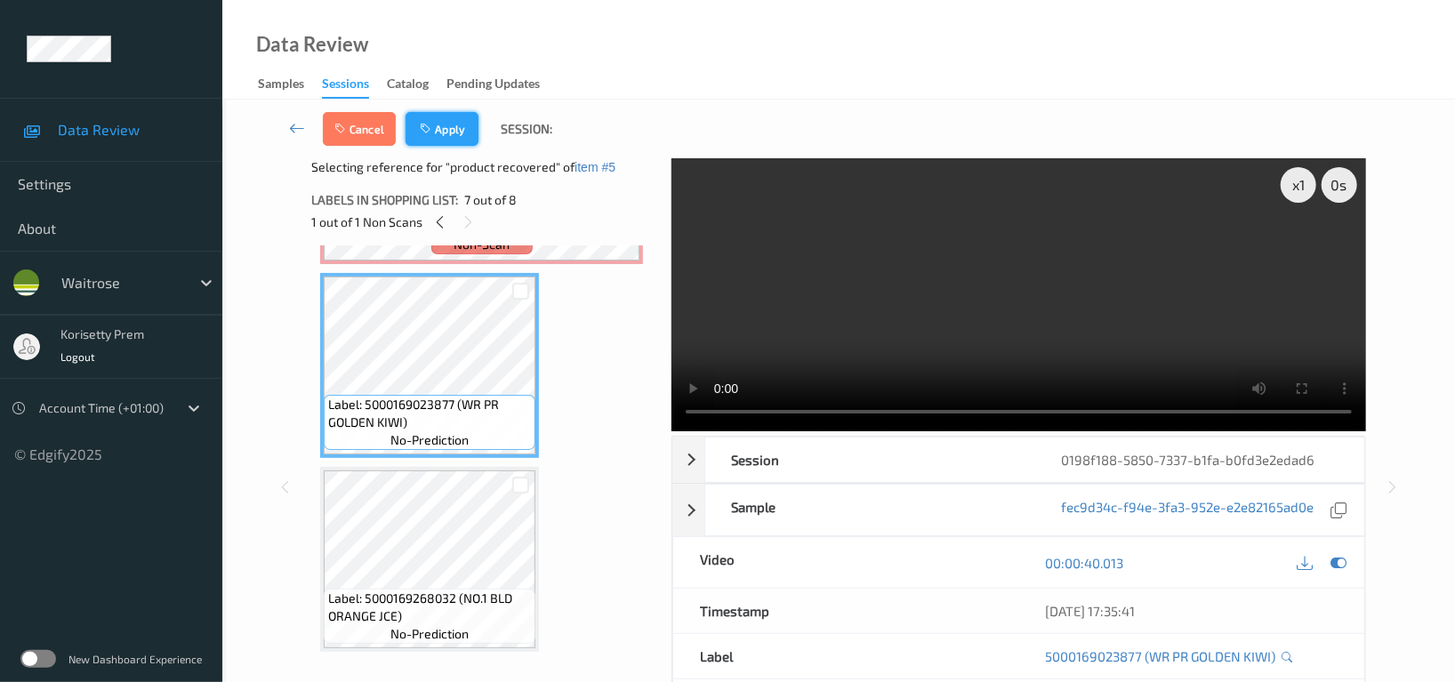
click at [436, 131] on button "Apply" at bounding box center [442, 129] width 73 height 34
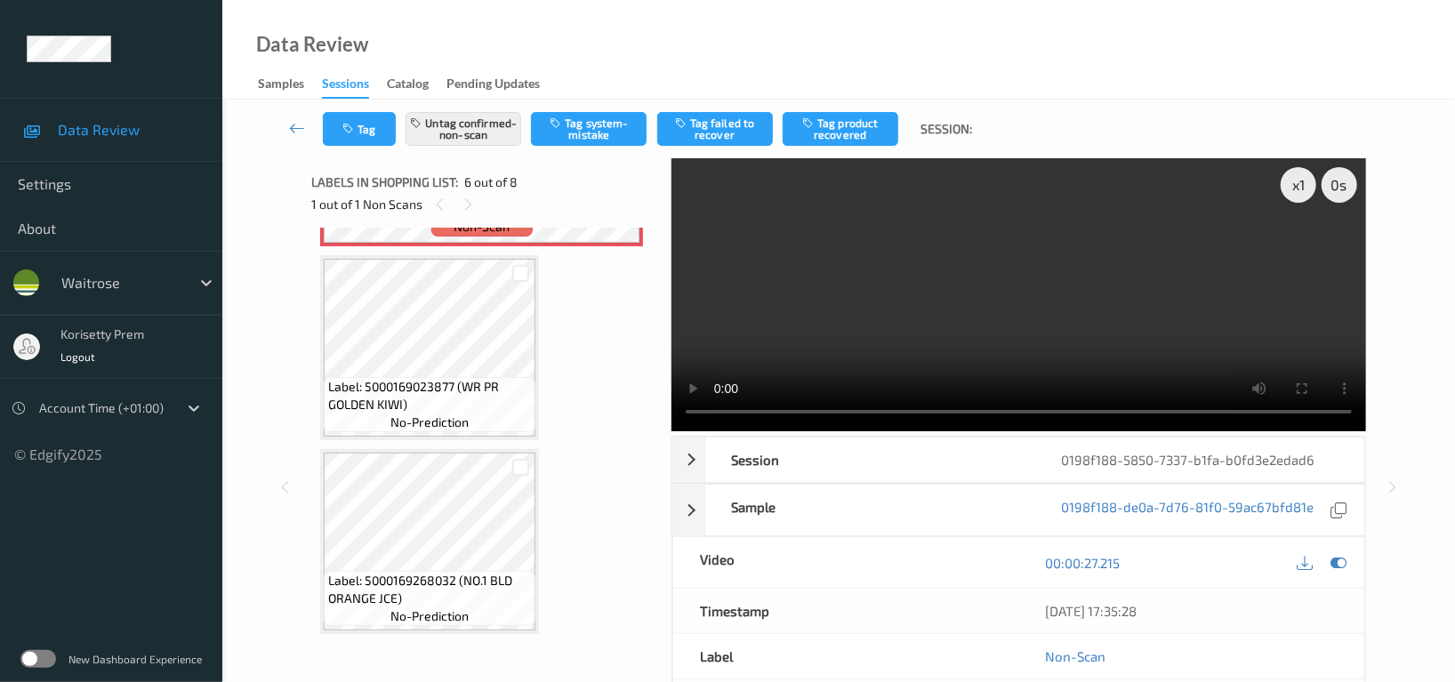
scroll to position [781, 0]
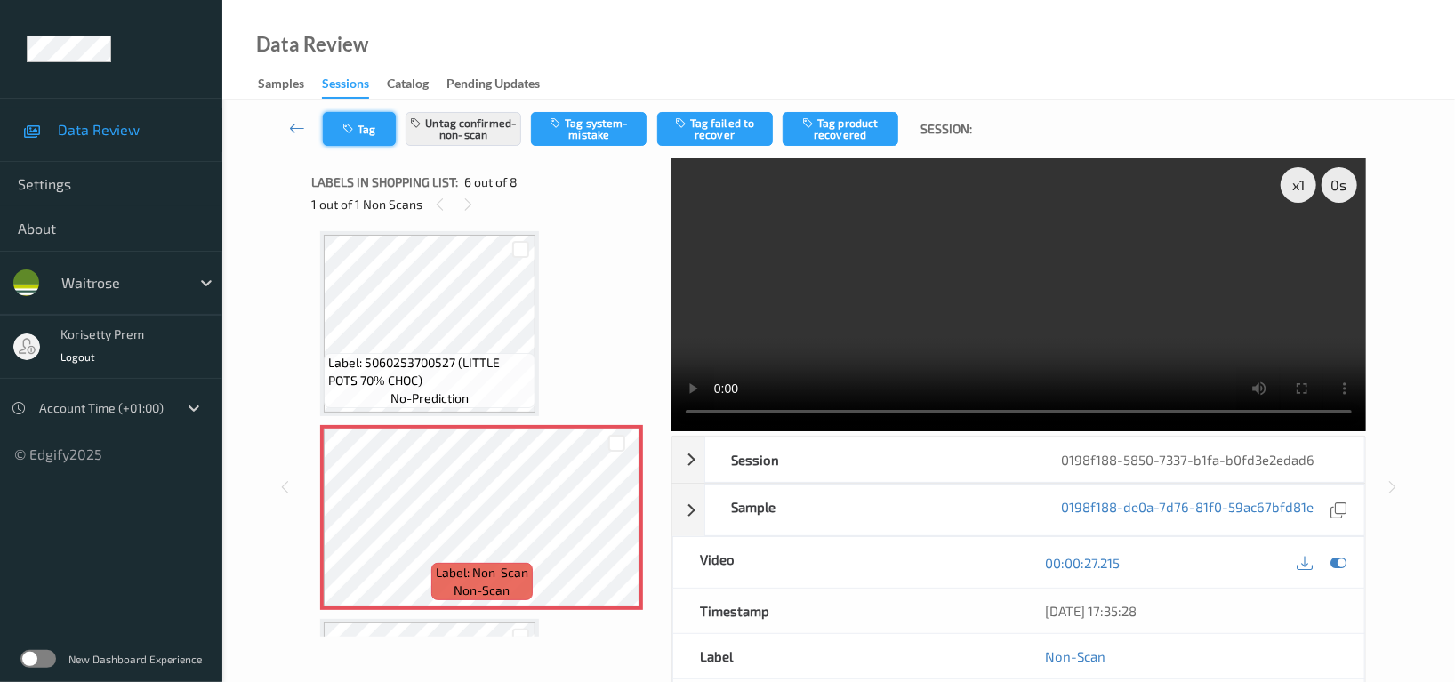
click at [361, 129] on button "Tag" at bounding box center [359, 129] width 73 height 34
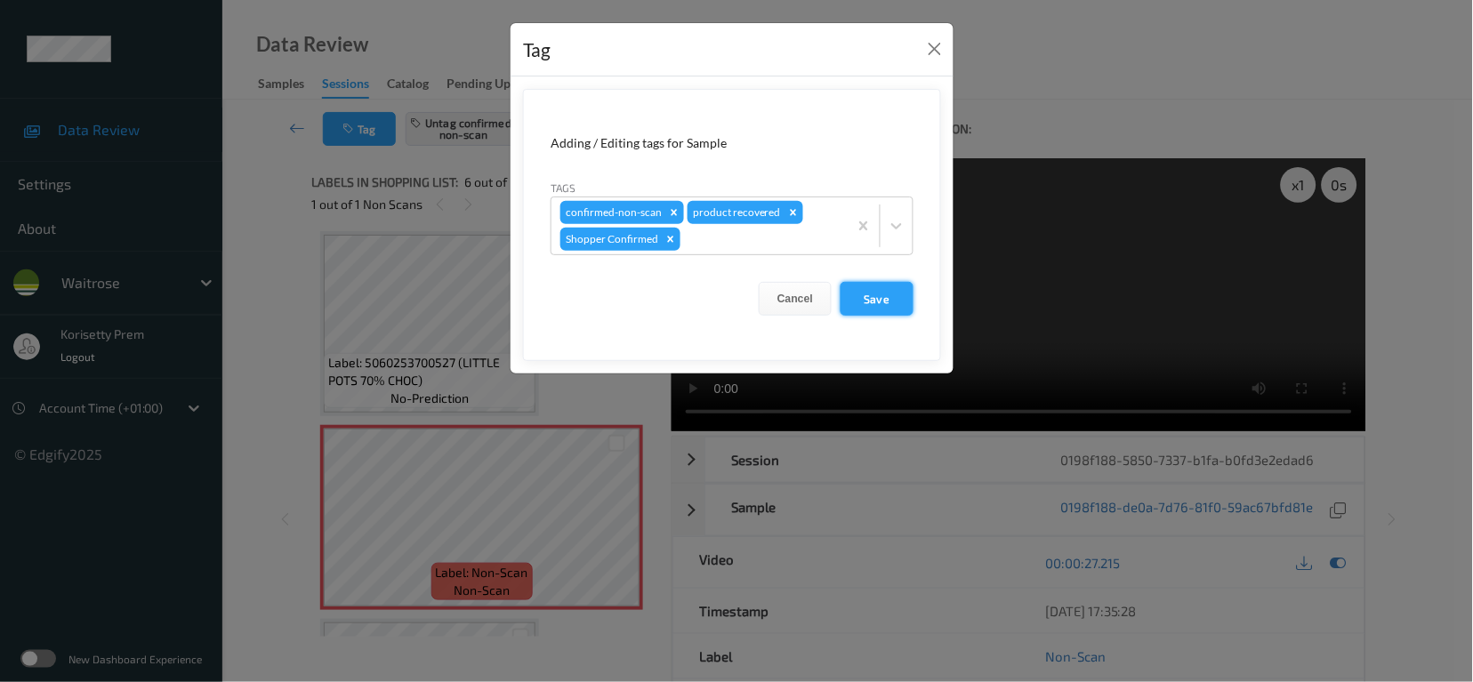
click at [888, 300] on button "Save" at bounding box center [877, 299] width 73 height 34
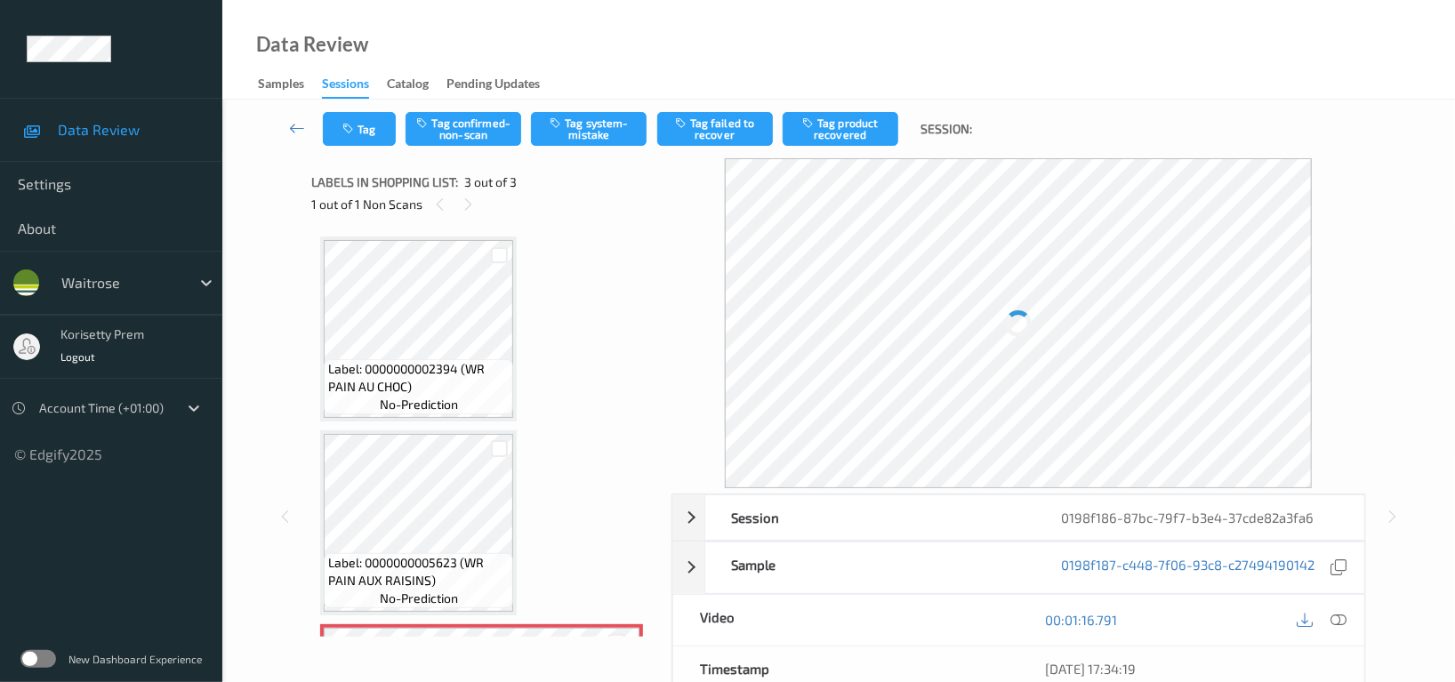
scroll to position [179, 0]
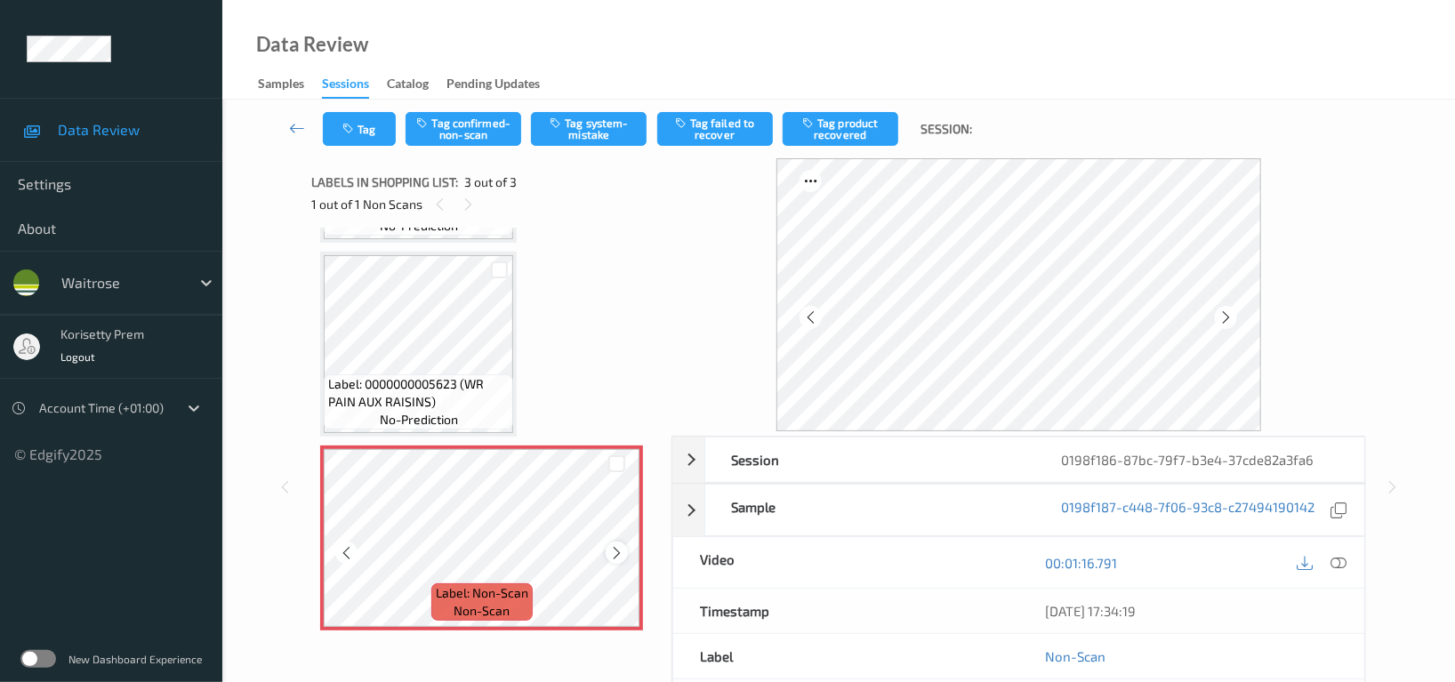
click at [617, 556] on icon at bounding box center [616, 553] width 15 height 16
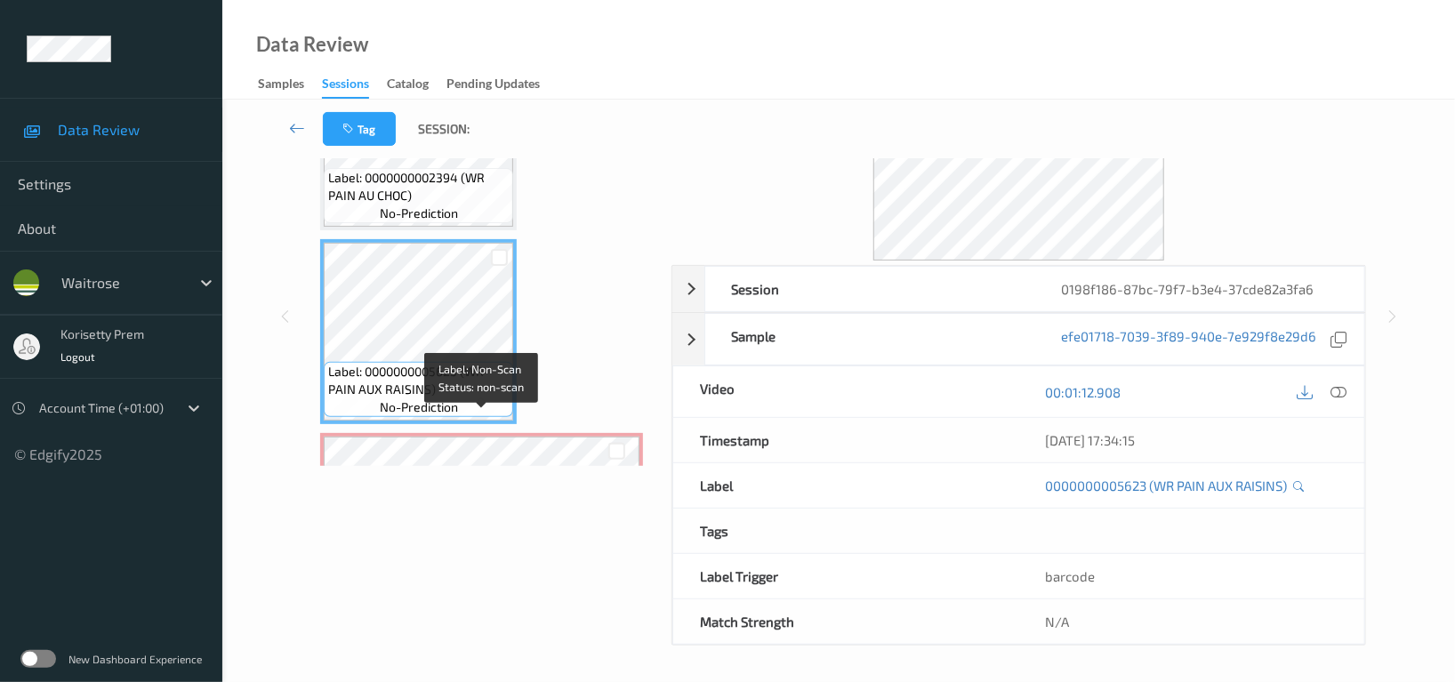
scroll to position [0, 0]
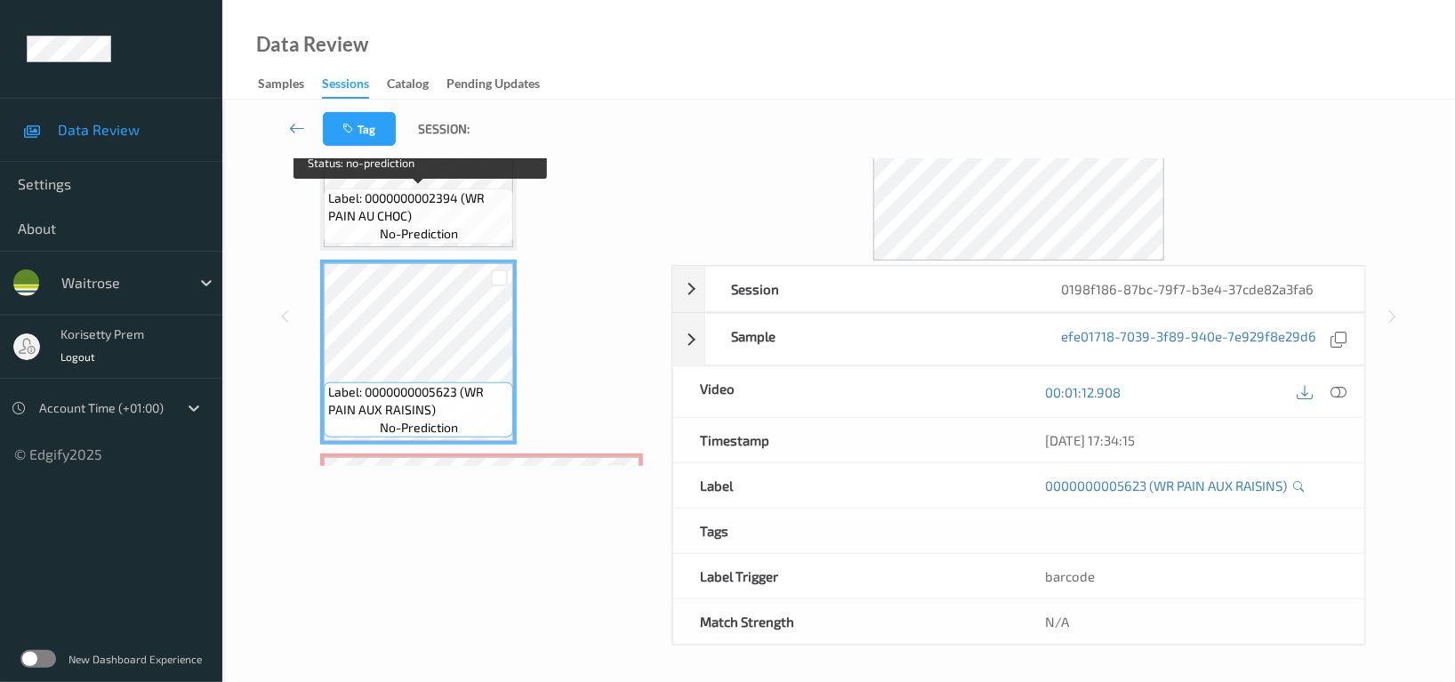
click at [399, 218] on span "Label: 0000000002394 (WR PAIN AU CHOC)" at bounding box center [418, 207] width 181 height 36
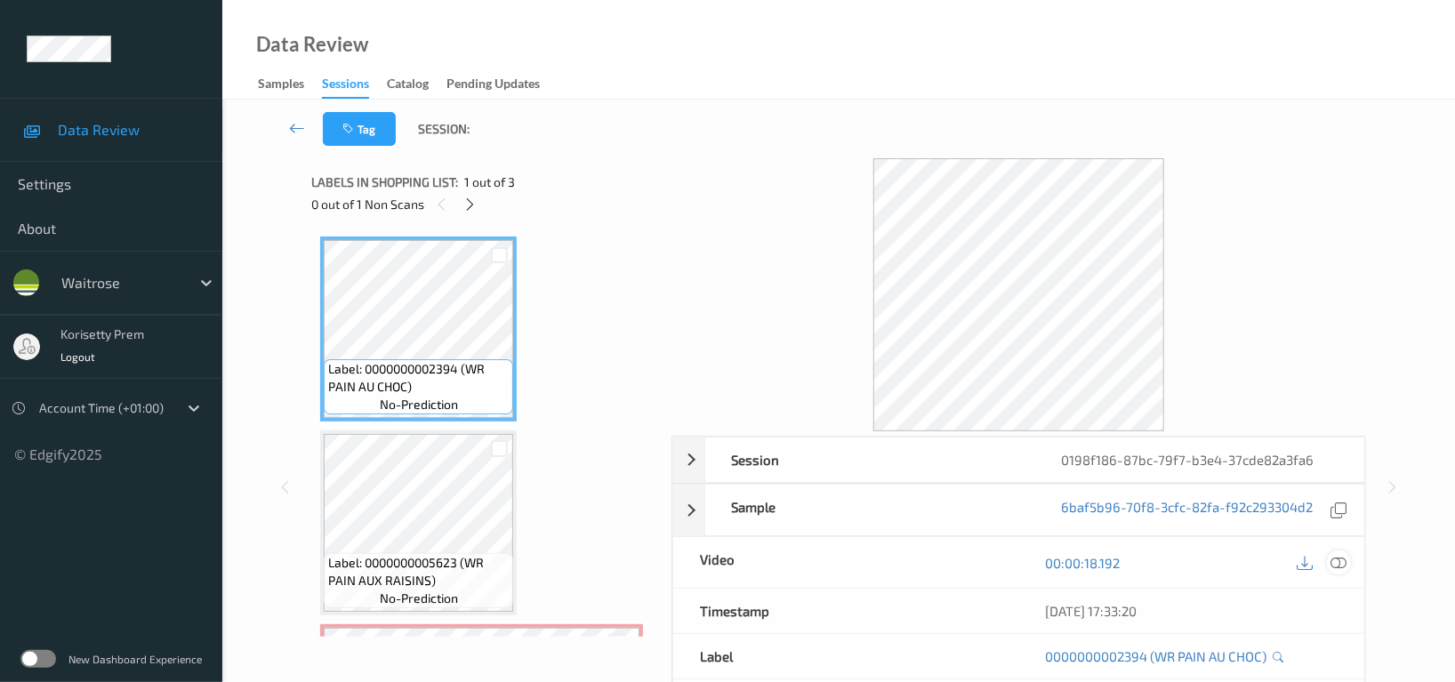
click at [1333, 563] on icon at bounding box center [1339, 563] width 16 height 16
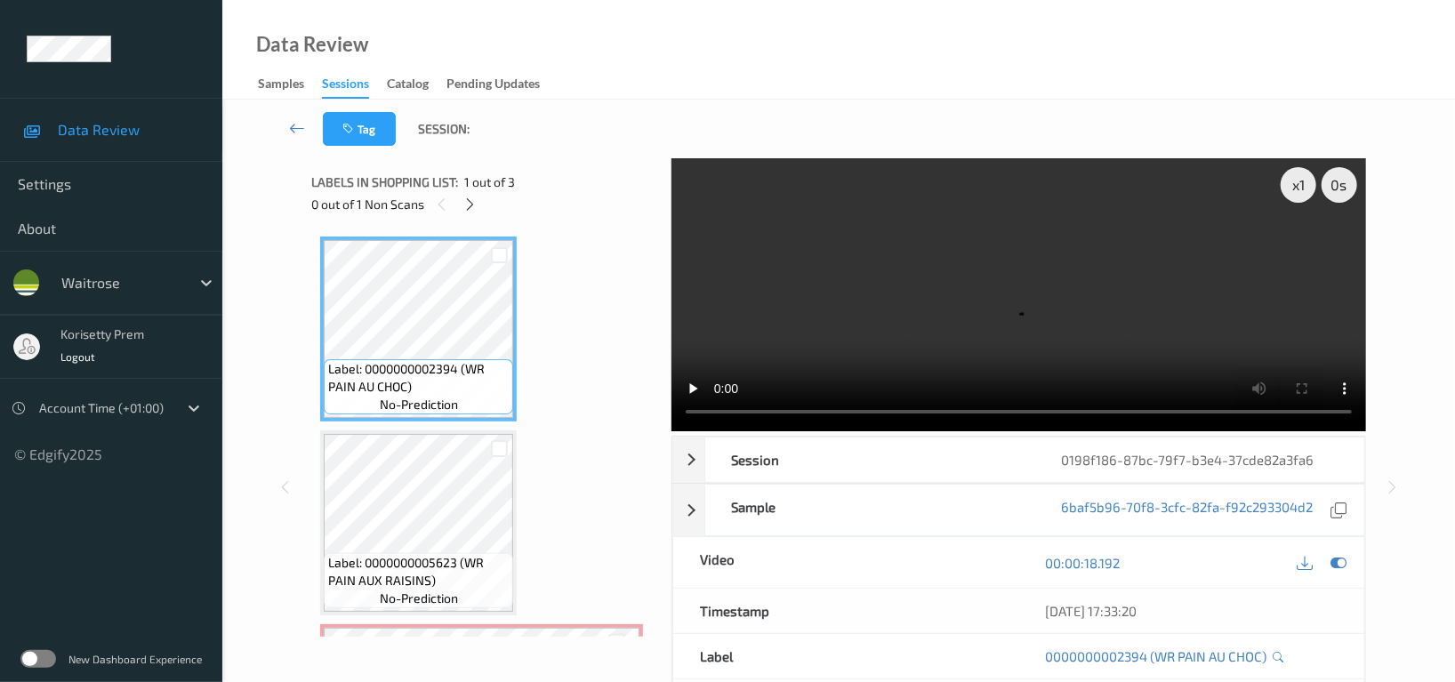
click at [904, 350] on video at bounding box center [1019, 294] width 695 height 273
click at [937, 305] on video at bounding box center [1019, 294] width 695 height 273
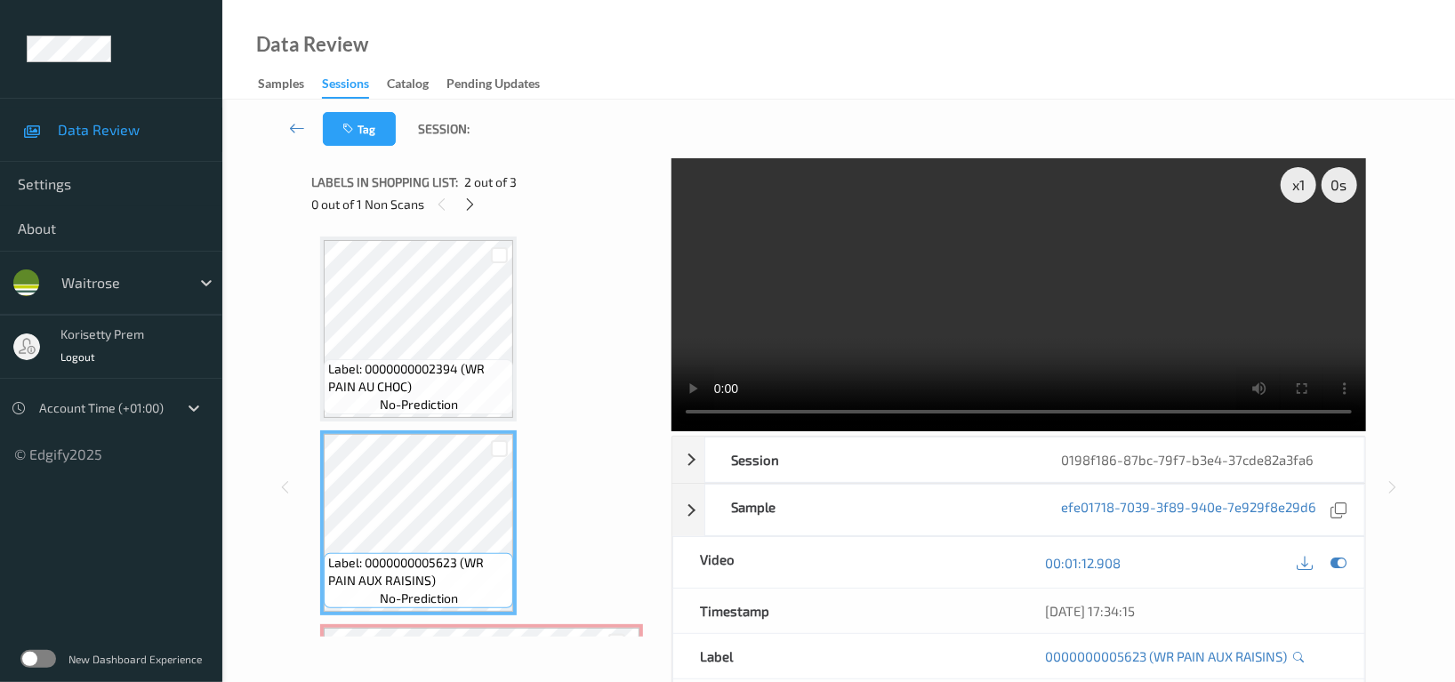
click at [780, 300] on video at bounding box center [1019, 294] width 695 height 273
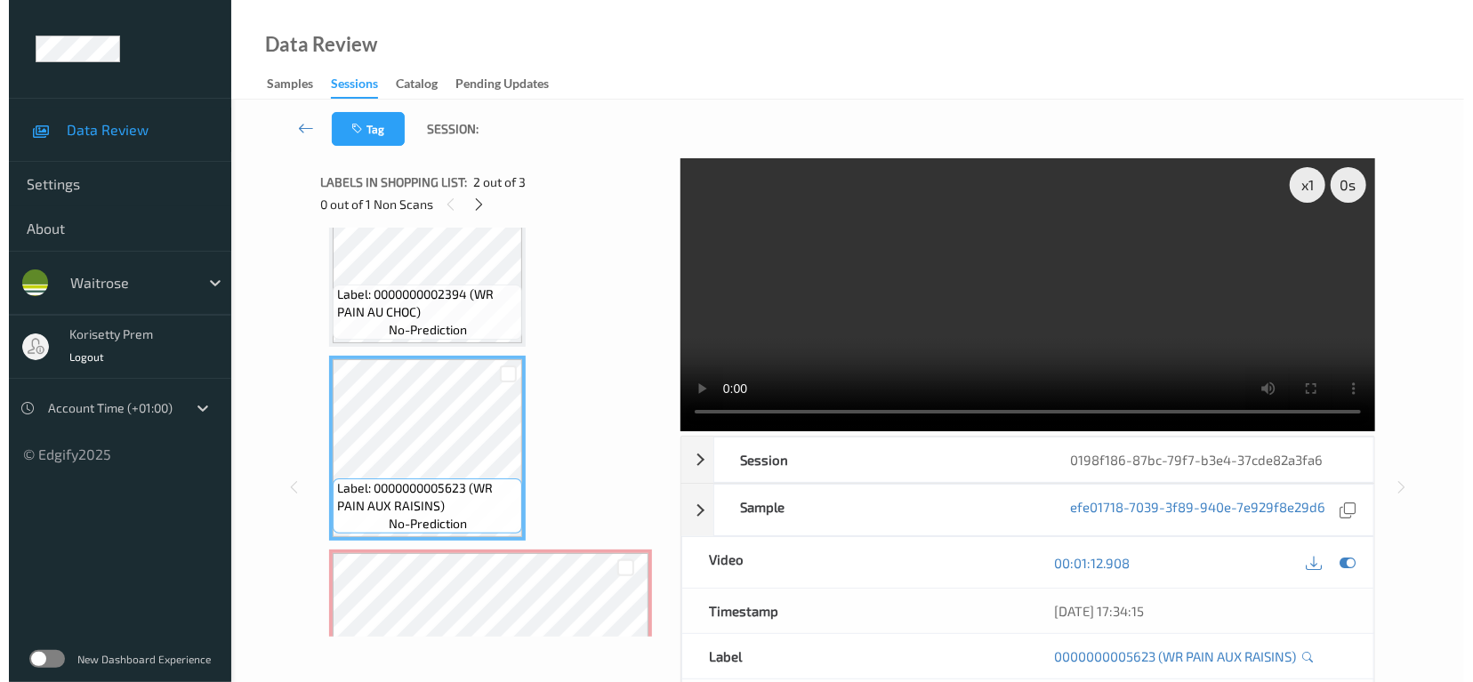
scroll to position [179, 0]
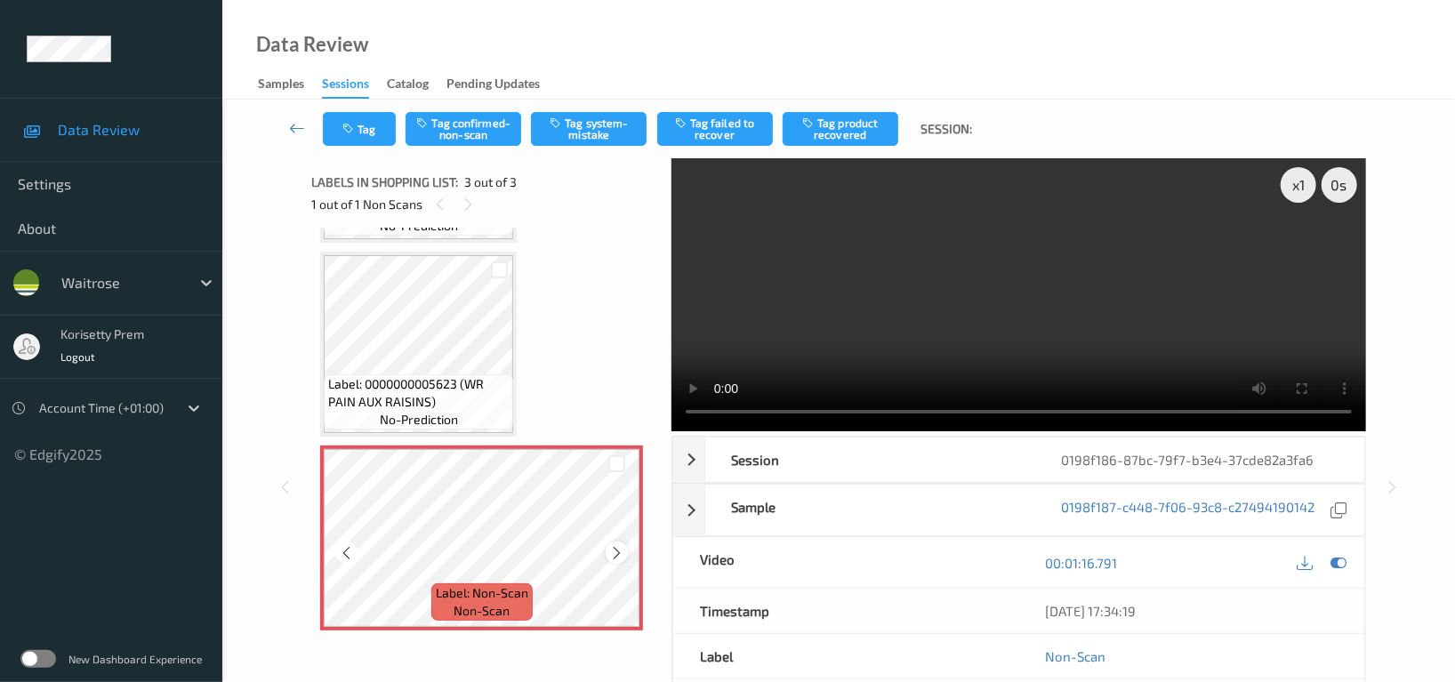
click at [616, 552] on icon at bounding box center [616, 553] width 15 height 16
click at [592, 129] on button "Tag system-mistake" at bounding box center [589, 129] width 116 height 34
click at [354, 133] on icon "button" at bounding box center [349, 129] width 15 height 12
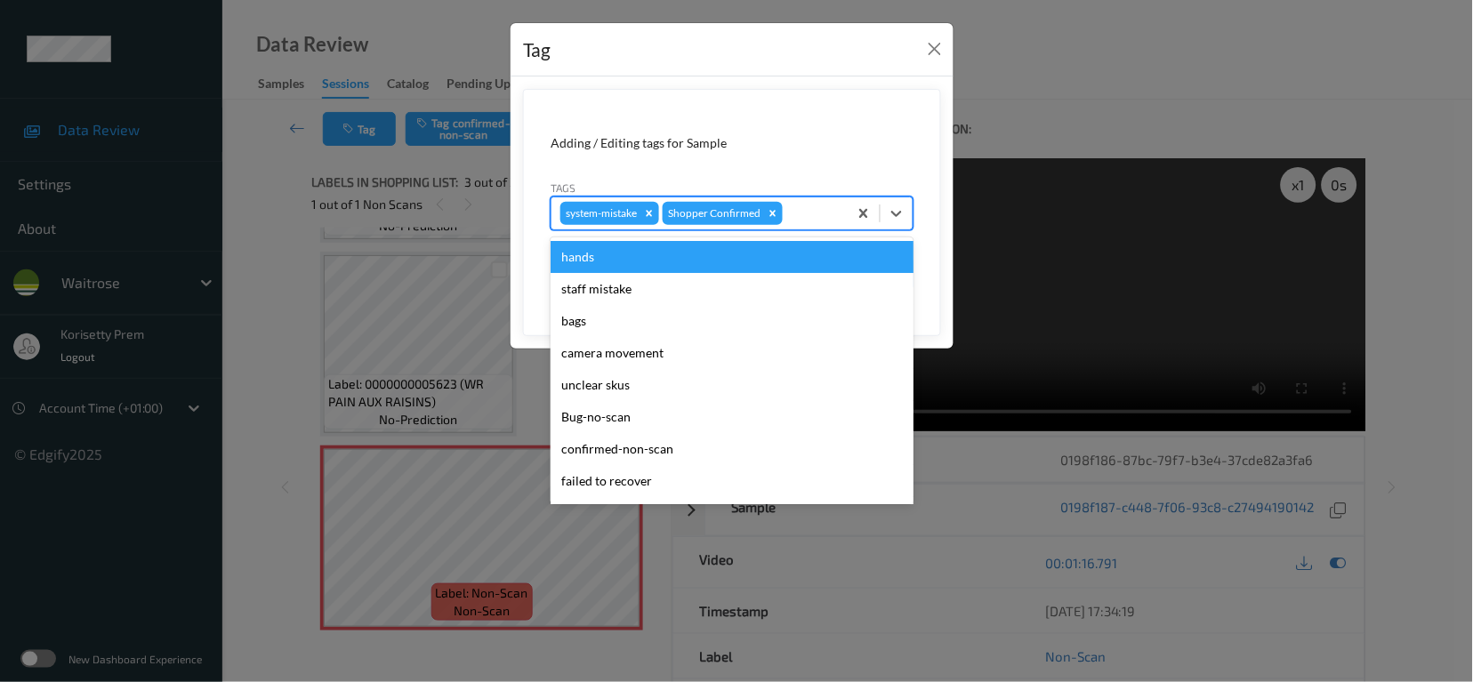
click at [814, 205] on div at bounding box center [812, 213] width 52 height 21
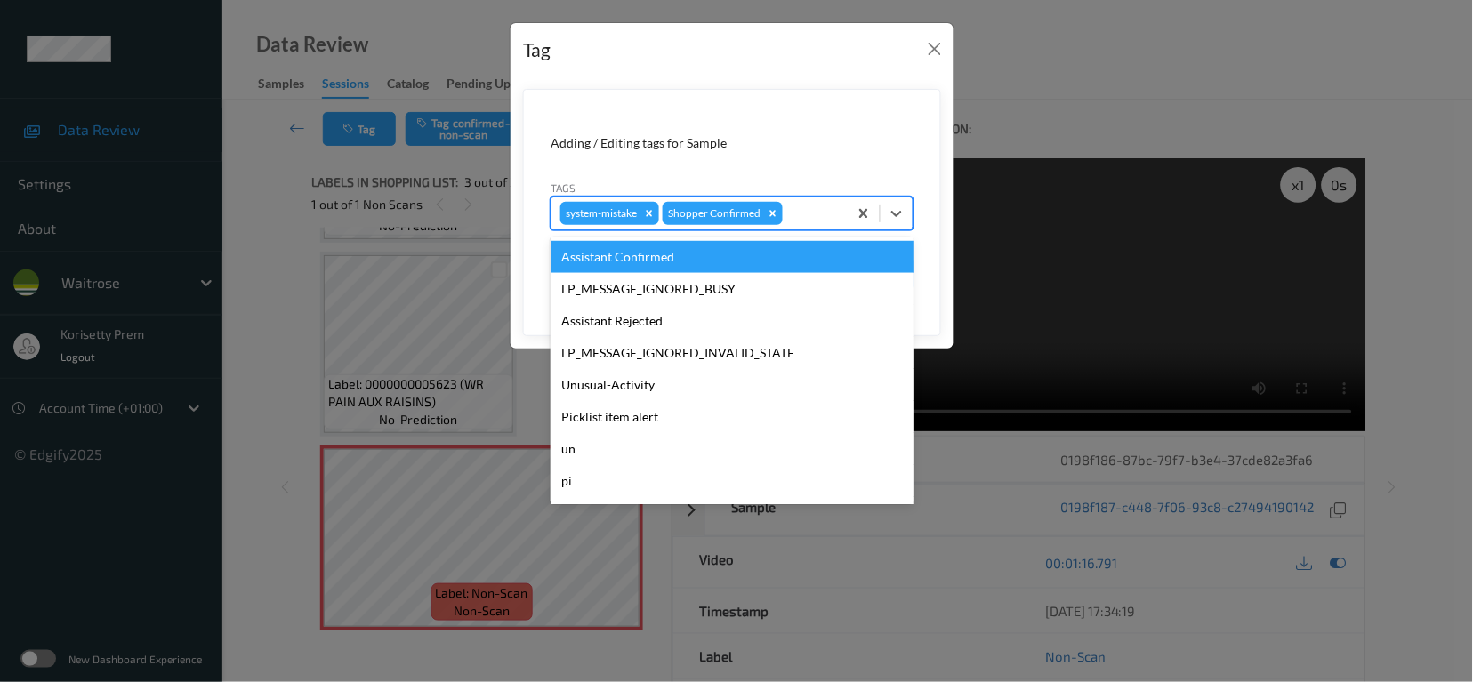
scroll to position [355, 0]
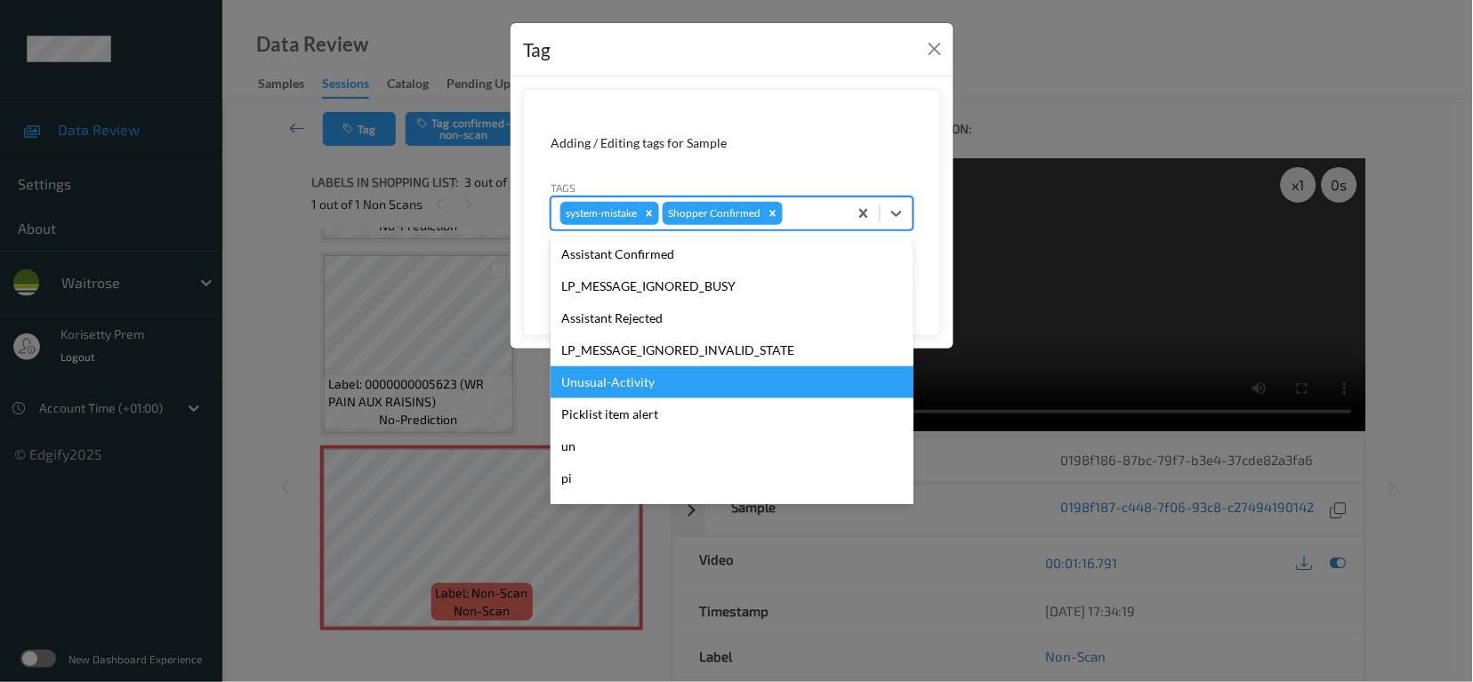
click at [621, 380] on div "Unusual-Activity" at bounding box center [732, 383] width 363 height 32
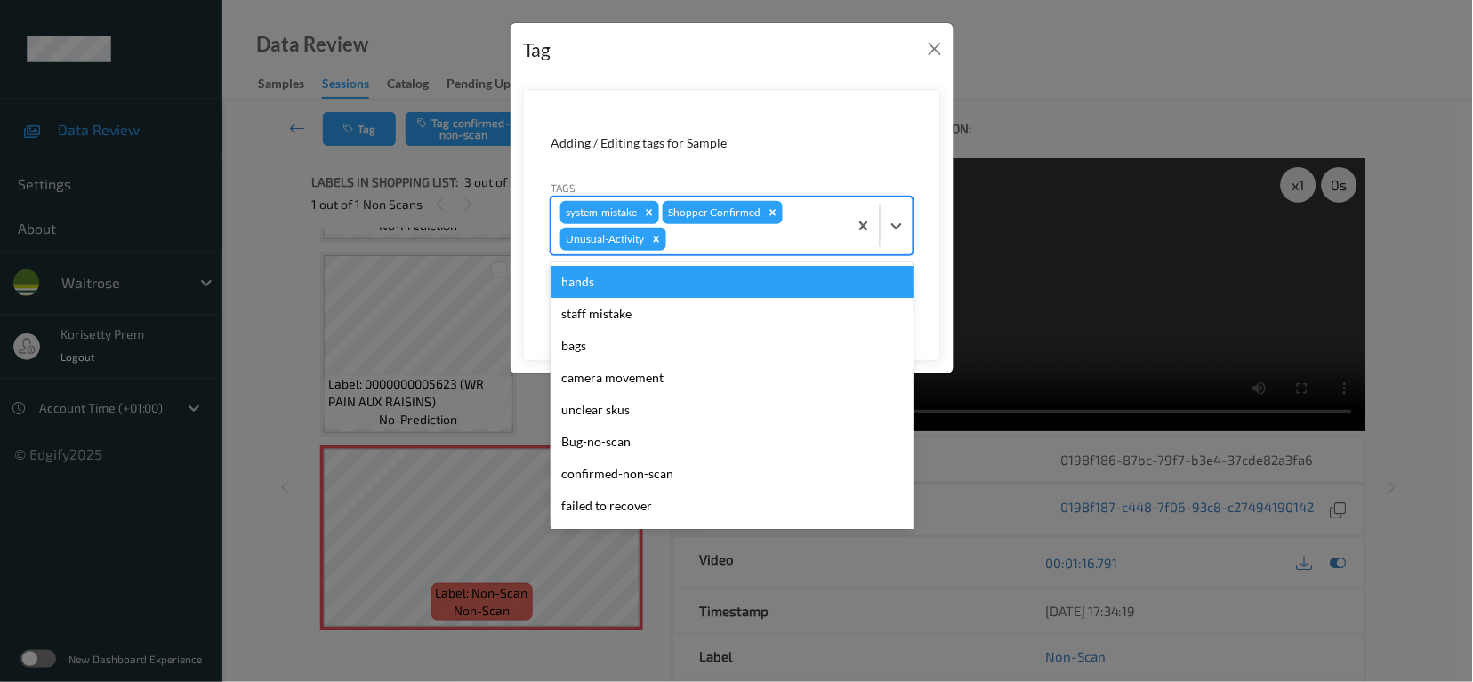
click at [758, 238] on div at bounding box center [754, 239] width 169 height 21
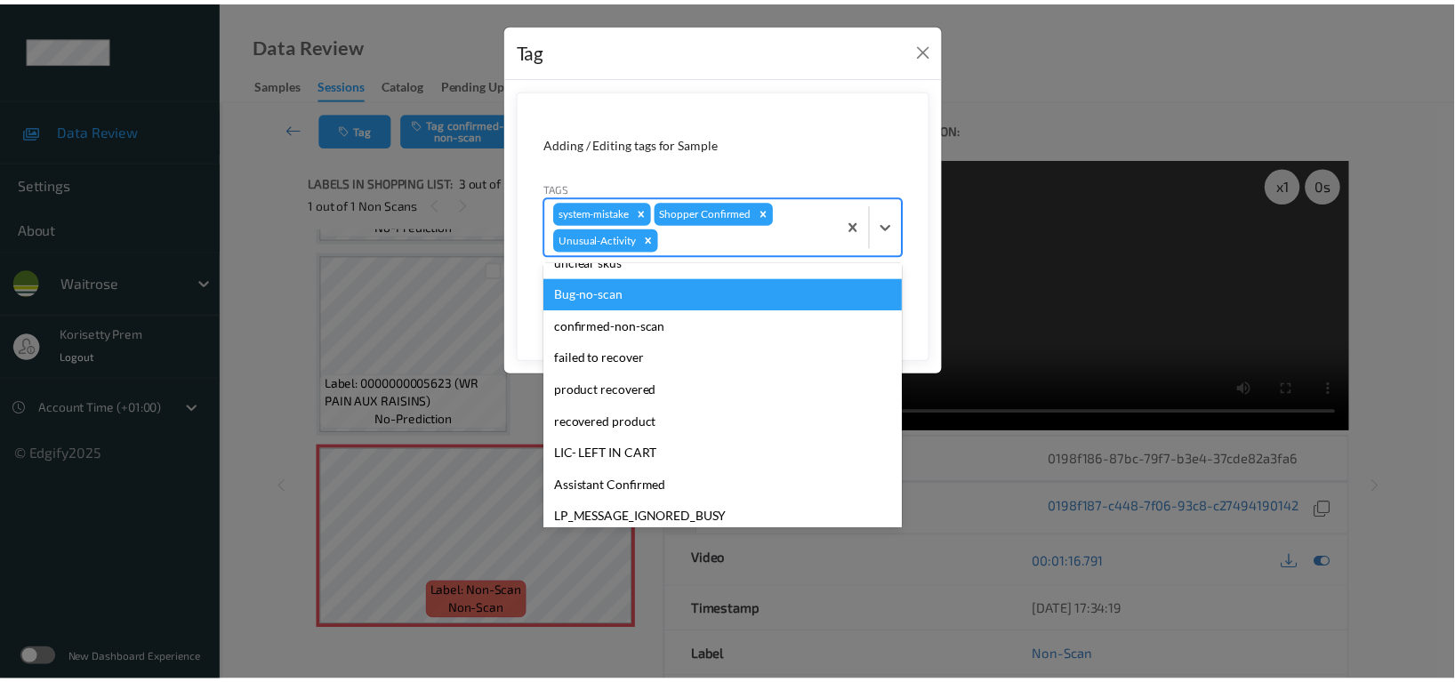
scroll to position [348, 0]
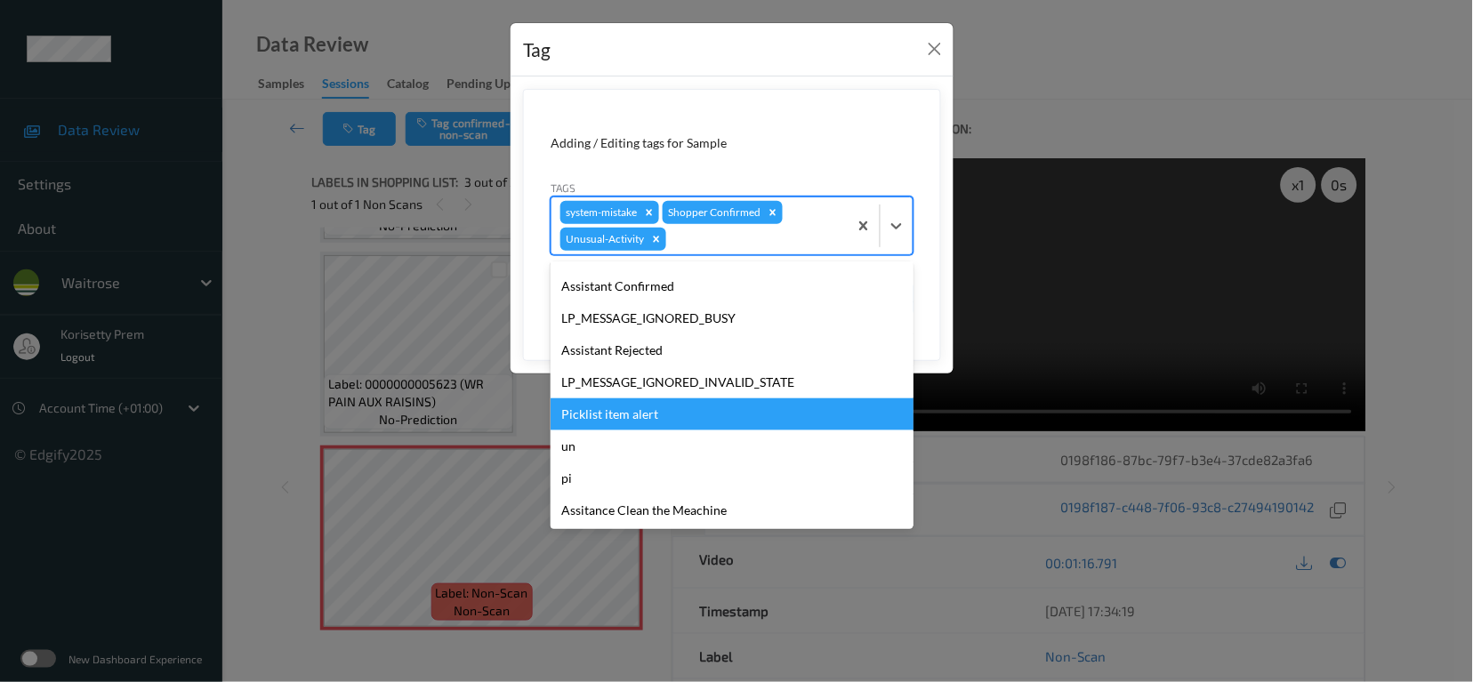
click at [625, 406] on div "Picklist item alert" at bounding box center [732, 415] width 363 height 32
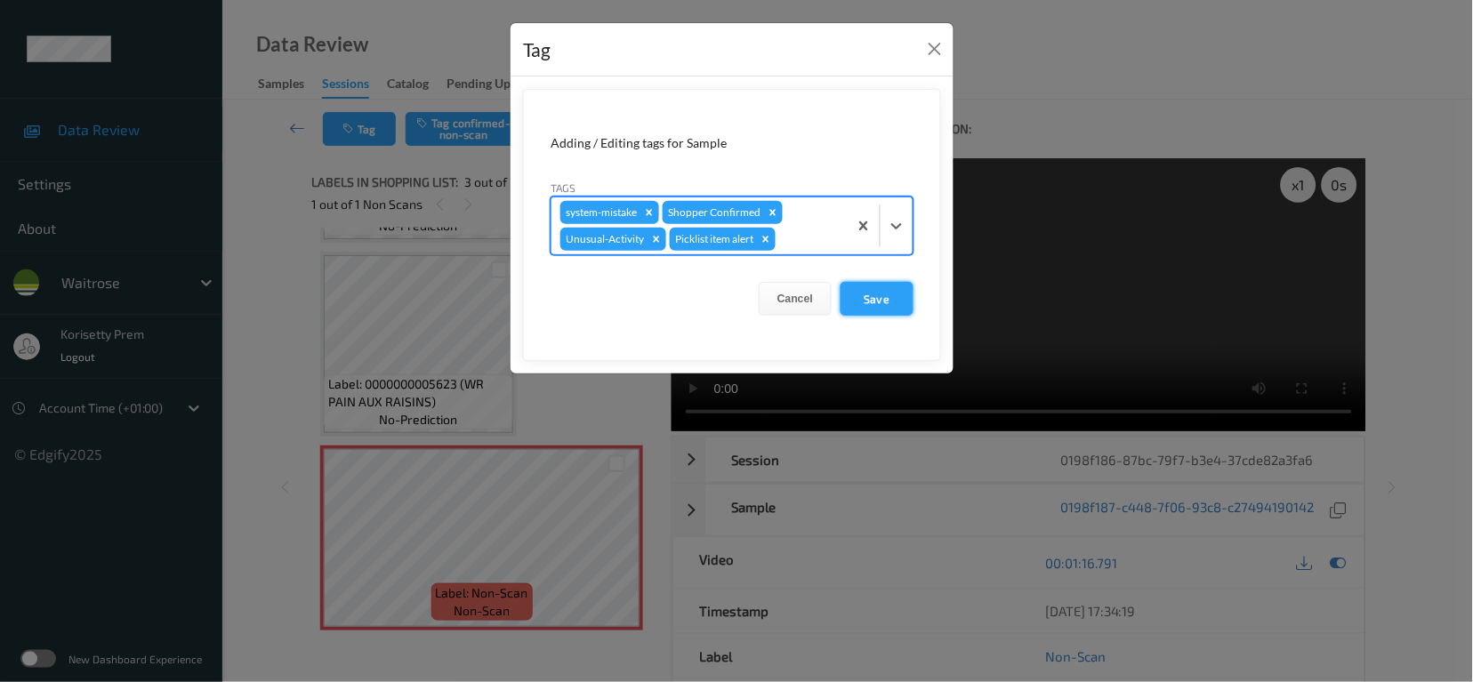
click at [882, 312] on button "Save" at bounding box center [877, 299] width 73 height 34
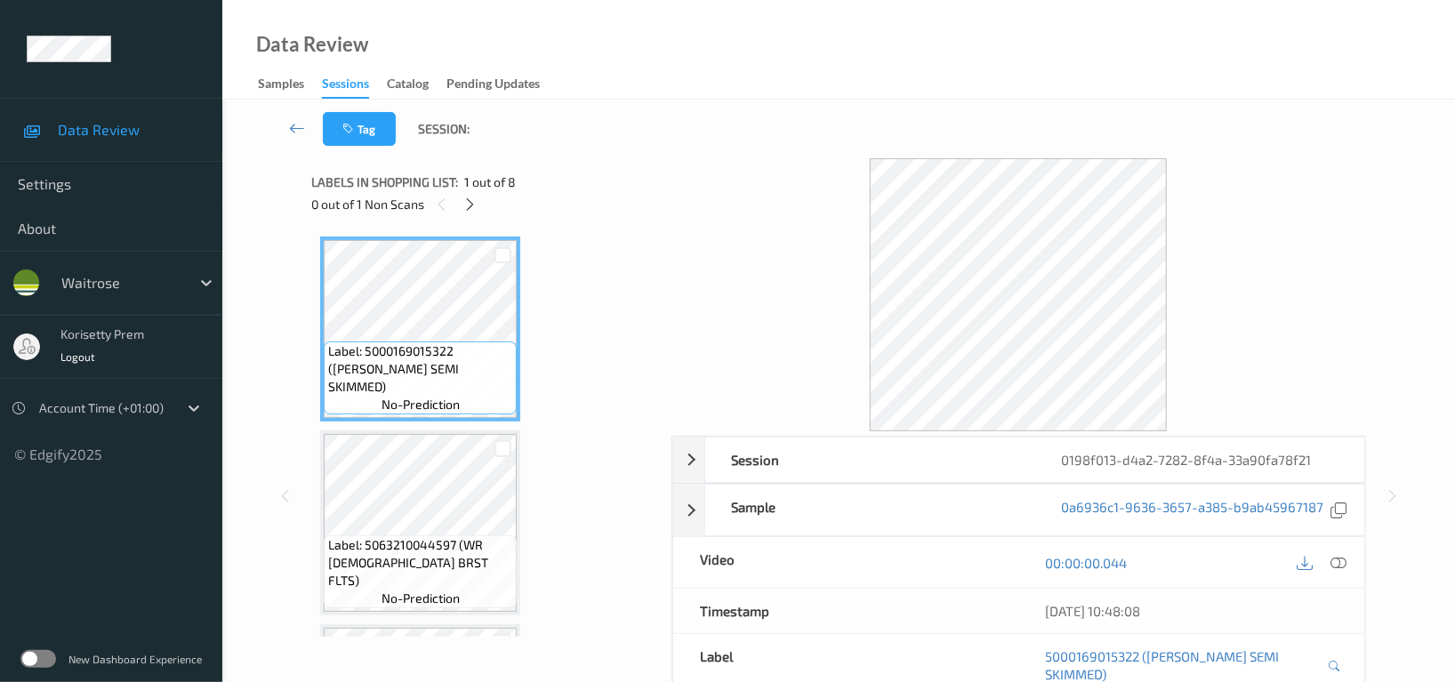
click at [919, 14] on div "Data Review Samples Sessions Catalog Pending Updates" at bounding box center [838, 50] width 1233 height 100
click at [473, 203] on icon at bounding box center [470, 205] width 15 height 16
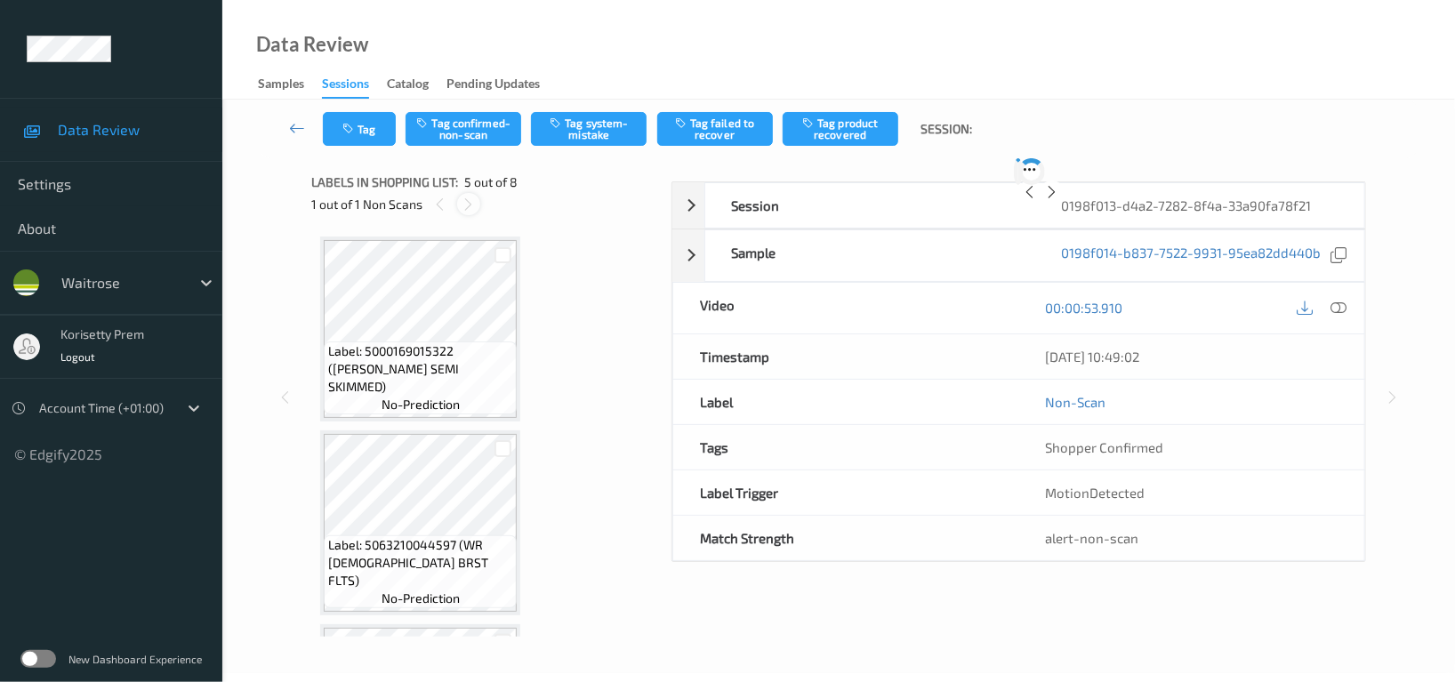
scroll to position [588, 0]
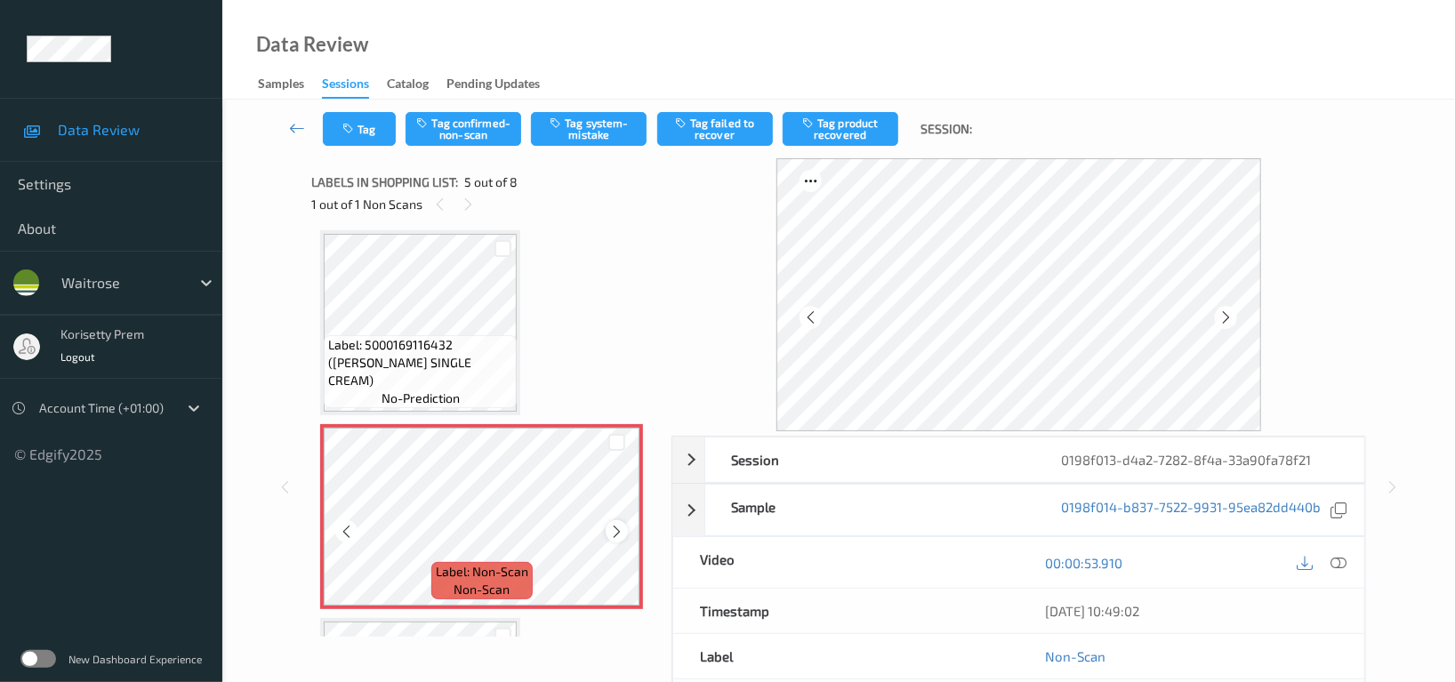
click at [613, 533] on icon at bounding box center [616, 532] width 15 height 16
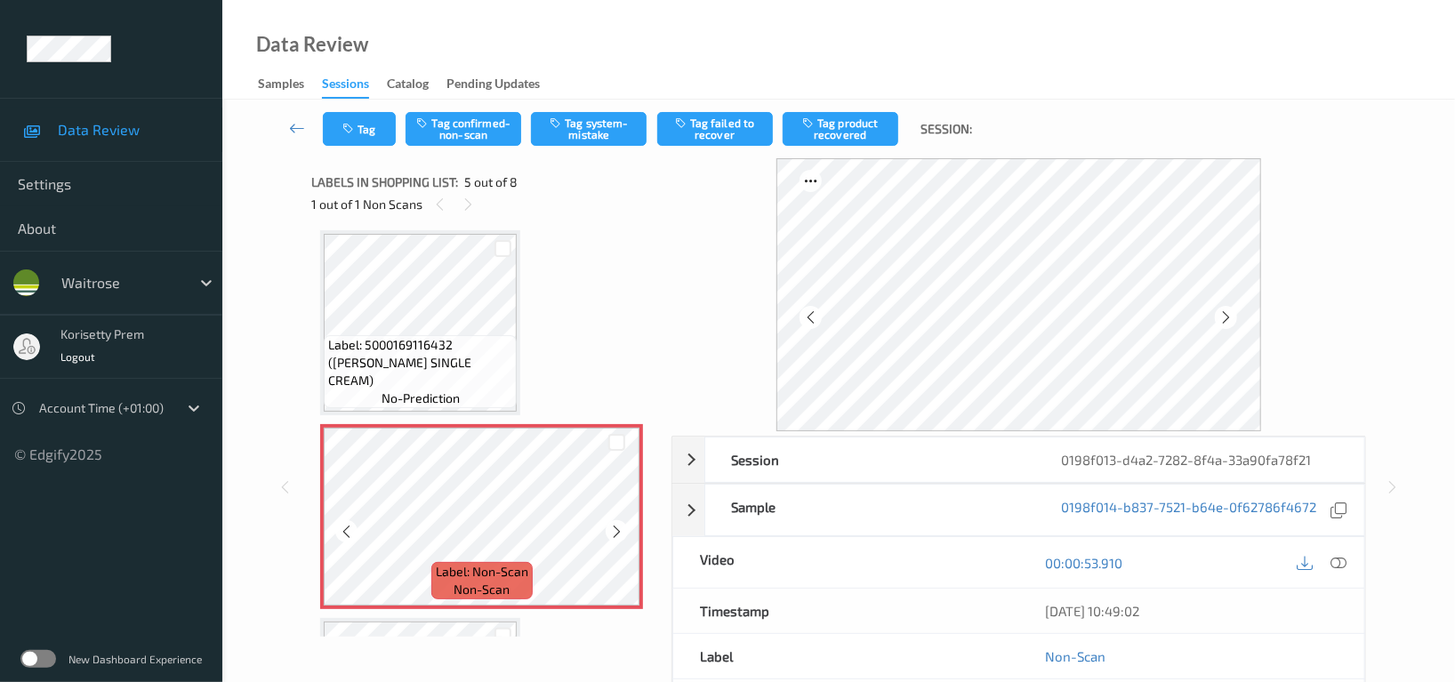
click at [613, 533] on icon at bounding box center [616, 532] width 15 height 16
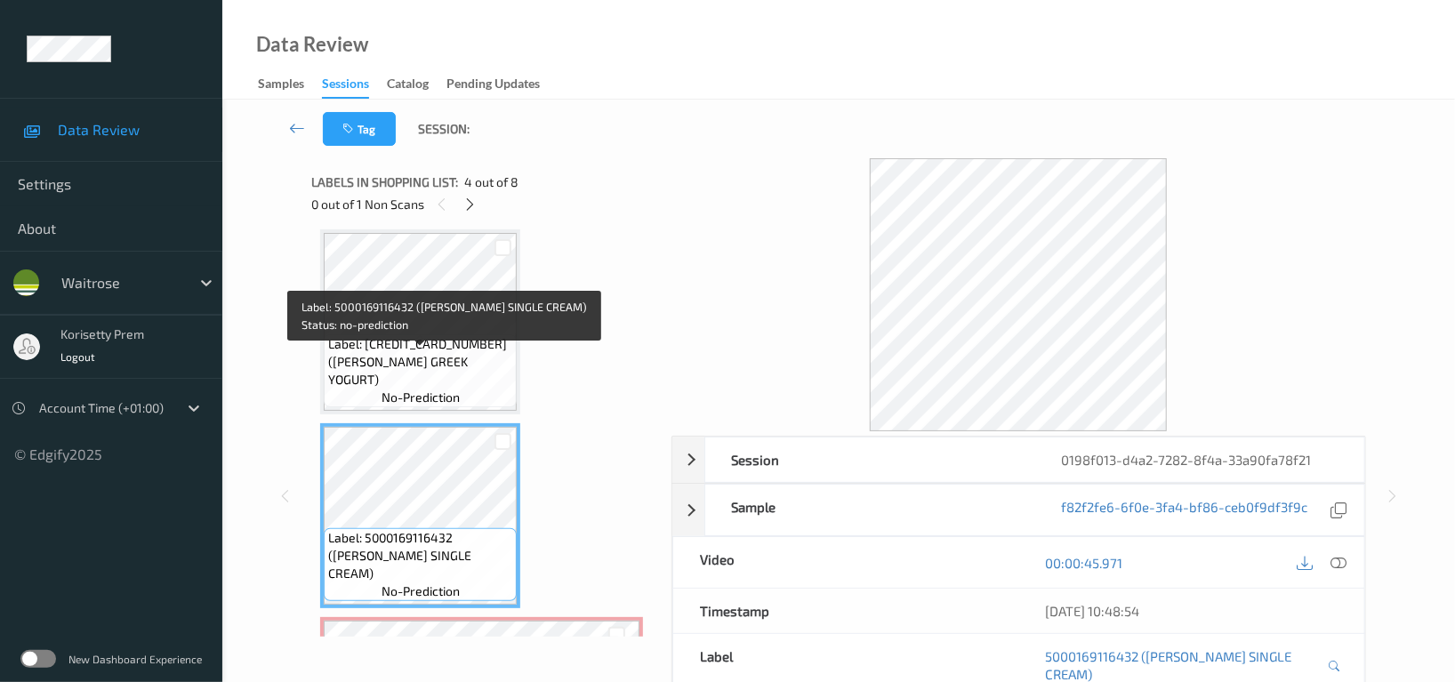
scroll to position [351, 0]
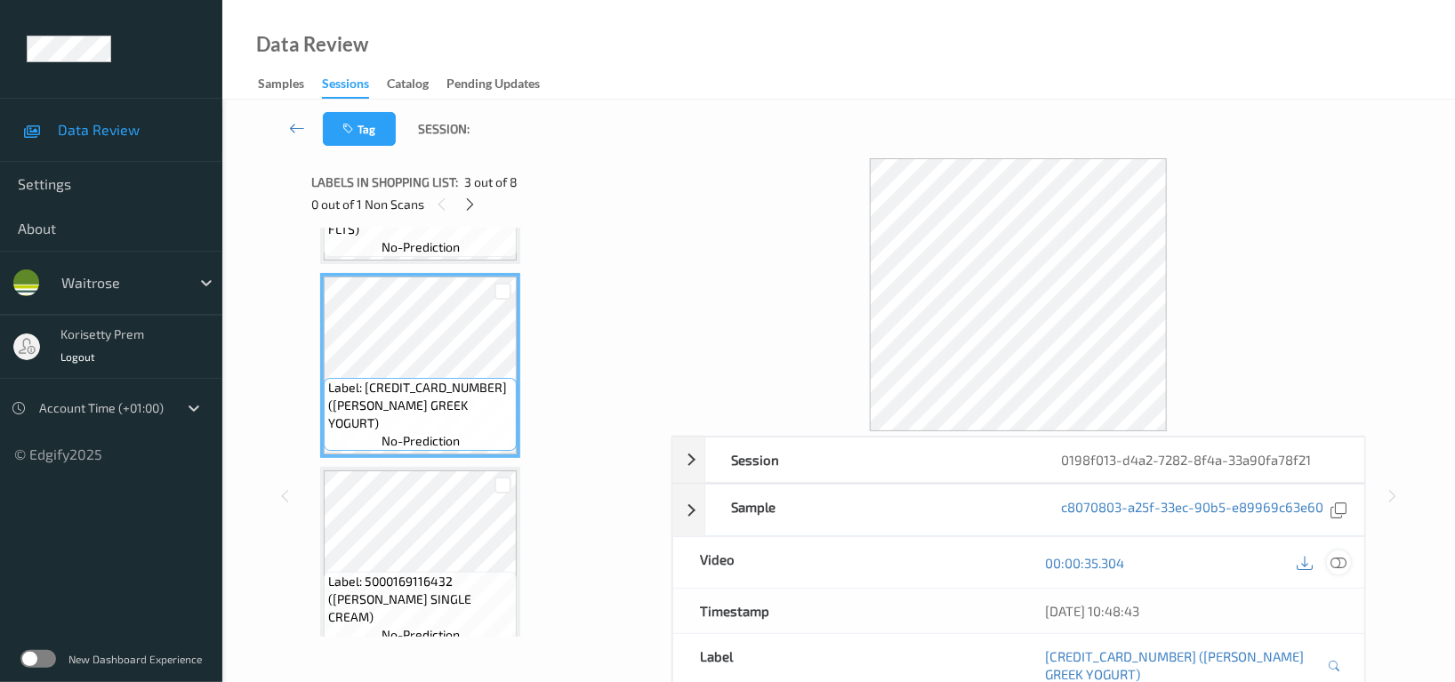
click at [1341, 560] on icon at bounding box center [1339, 563] width 16 height 16
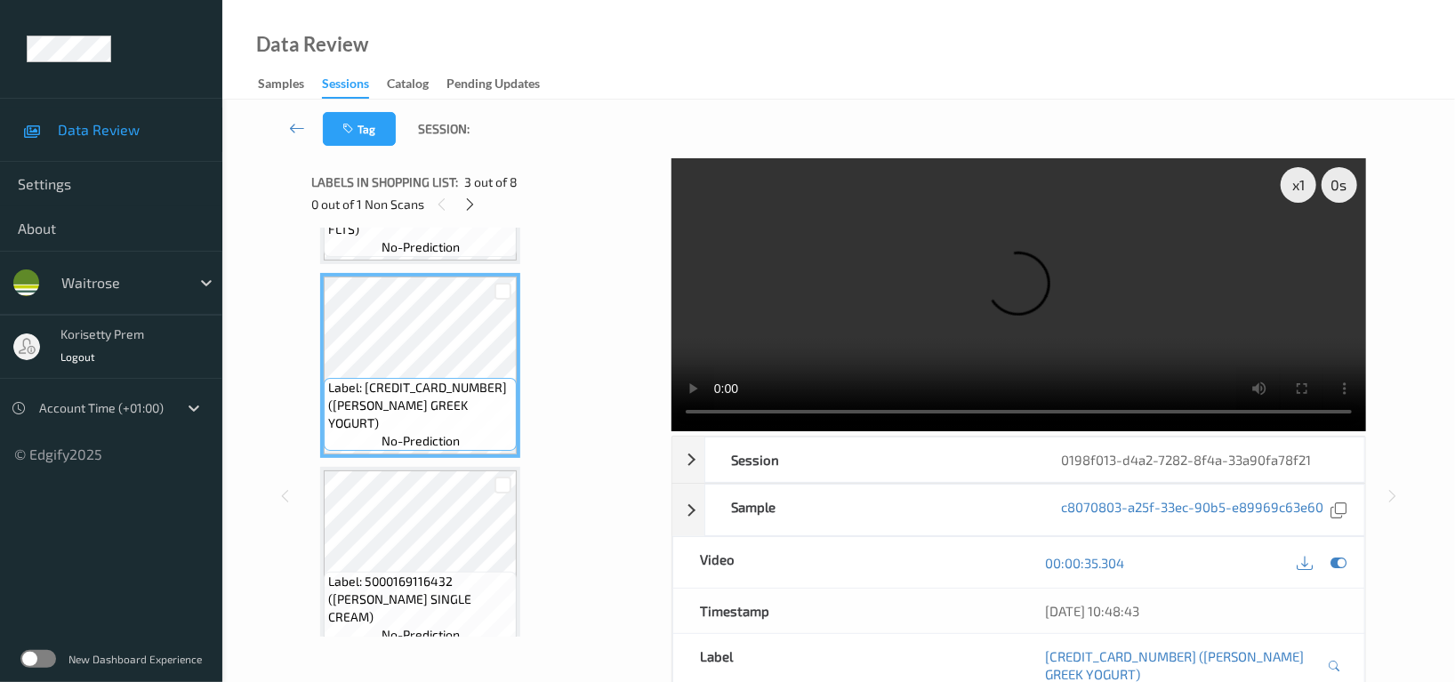
click at [956, 305] on video at bounding box center [1019, 294] width 695 height 273
click at [1079, 326] on video at bounding box center [1019, 294] width 695 height 273
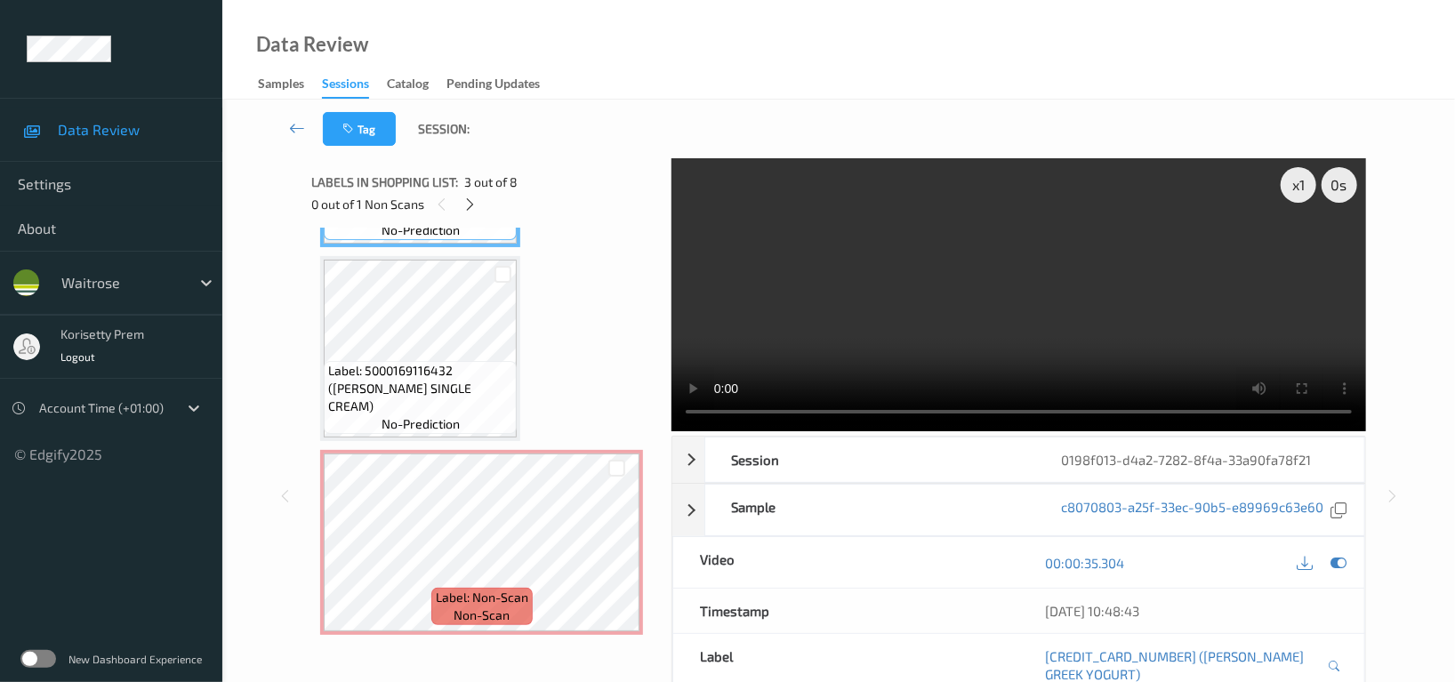
scroll to position [588, 0]
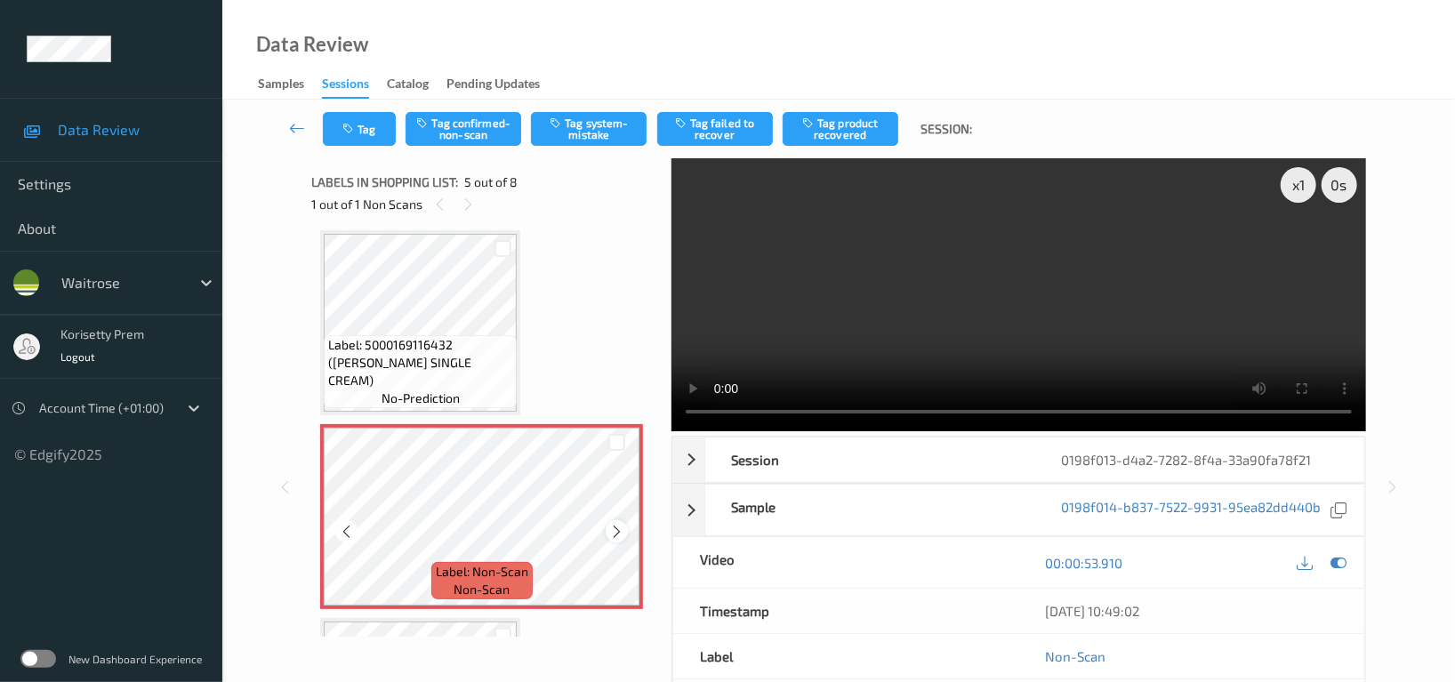
click at [616, 533] on icon at bounding box center [616, 532] width 15 height 16
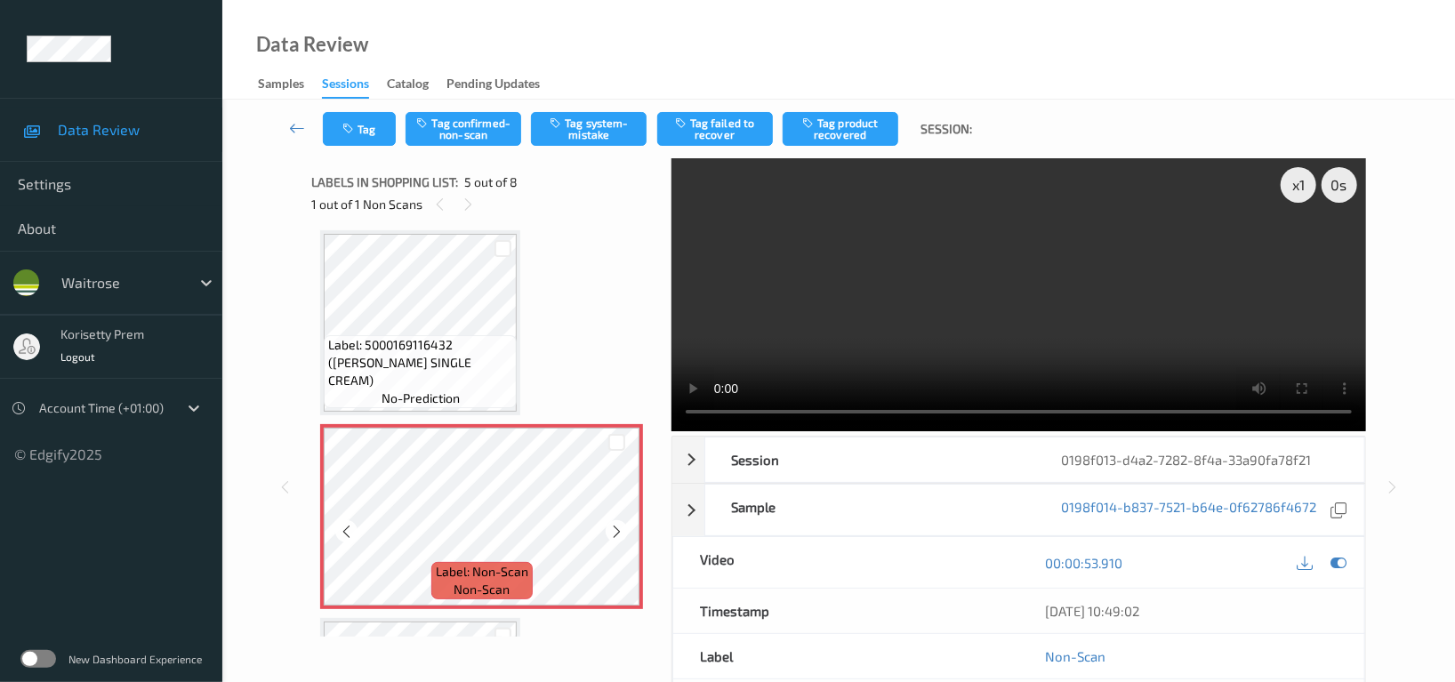
click at [616, 533] on icon at bounding box center [616, 532] width 15 height 16
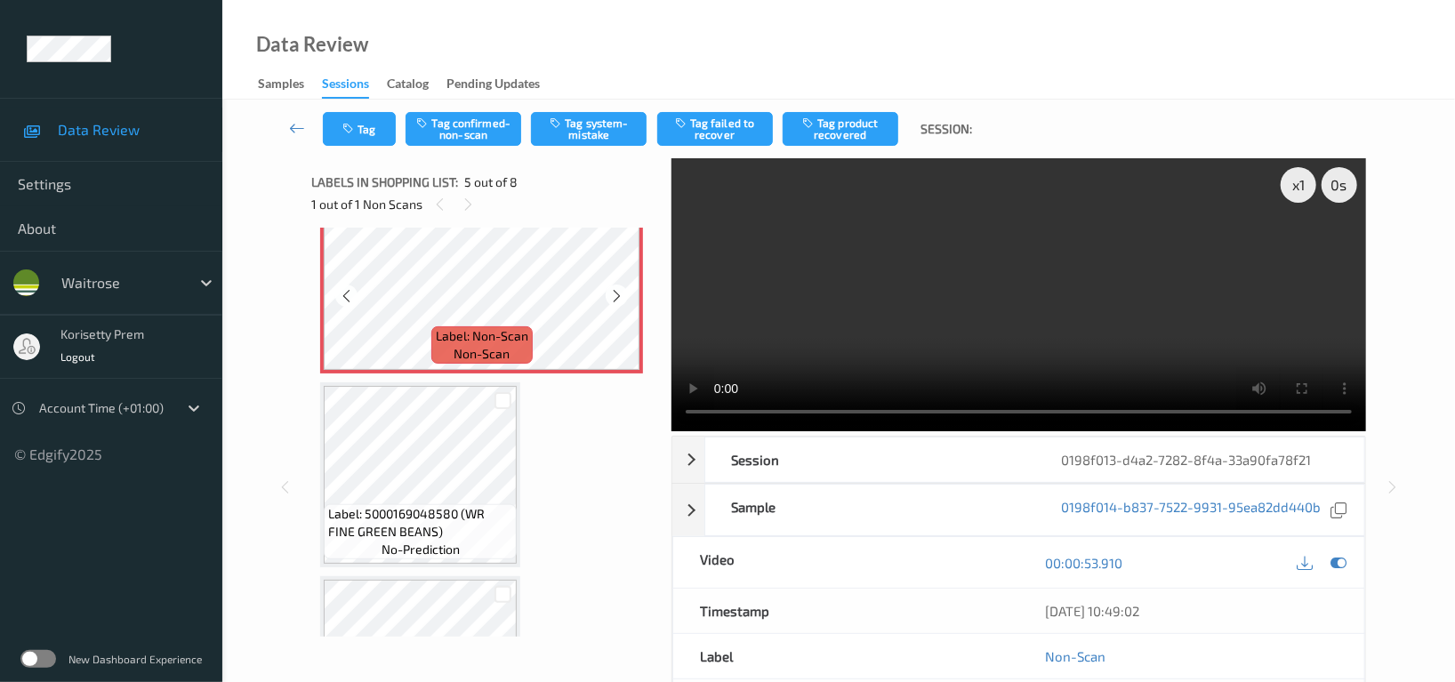
scroll to position [826, 0]
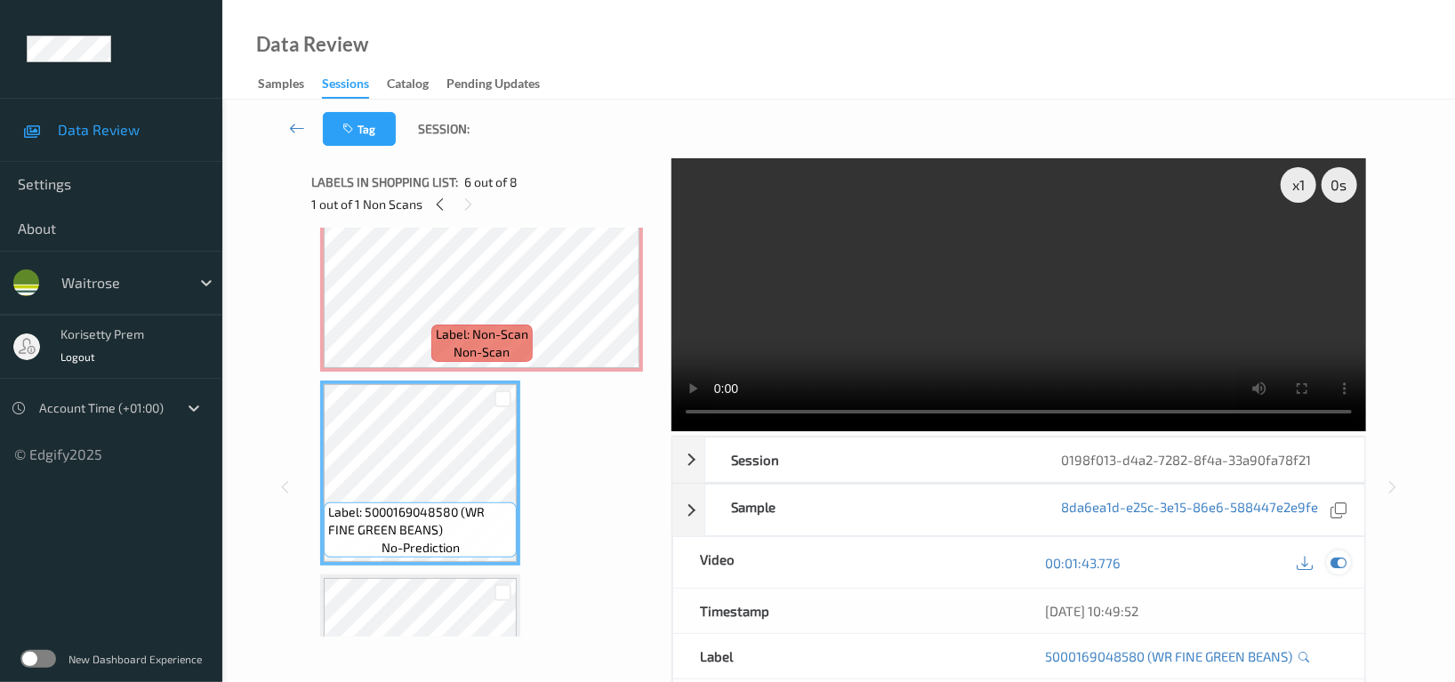
click at [1338, 556] on icon at bounding box center [1339, 563] width 16 height 16
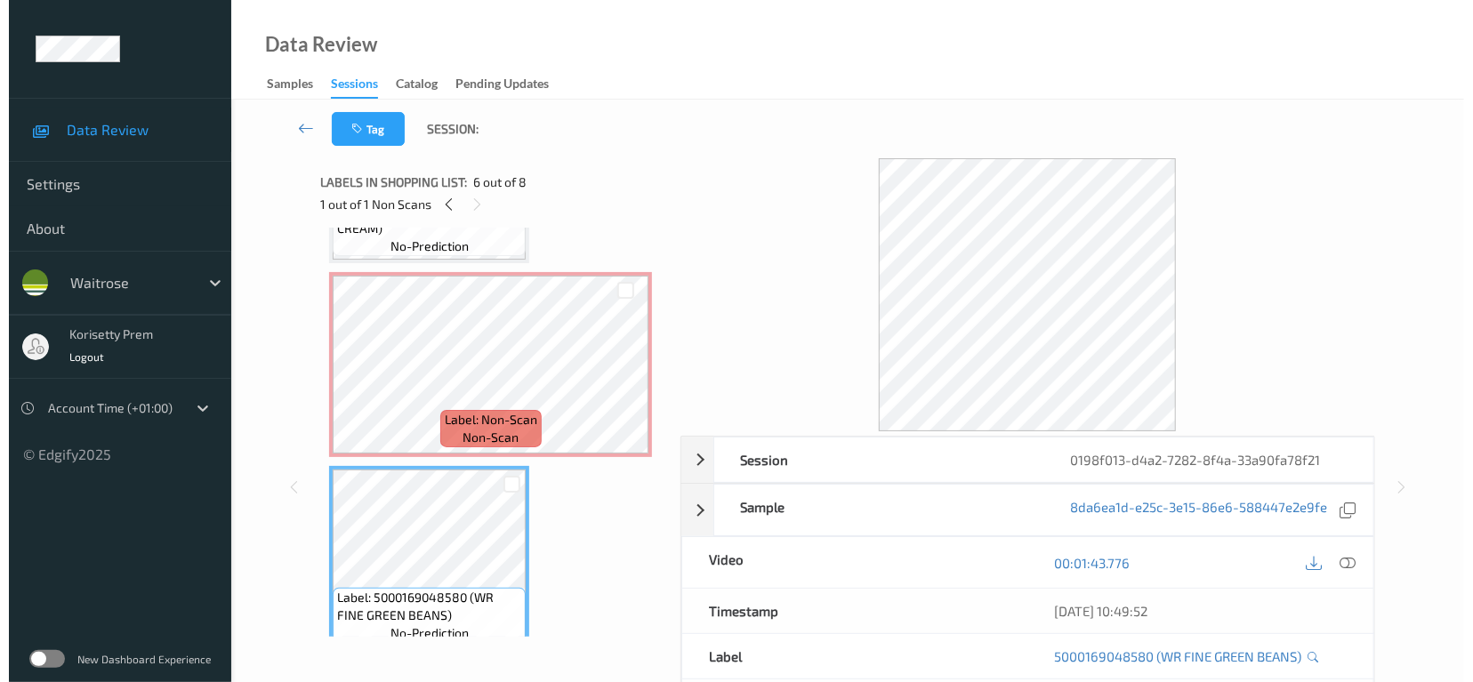
scroll to position [707, 0]
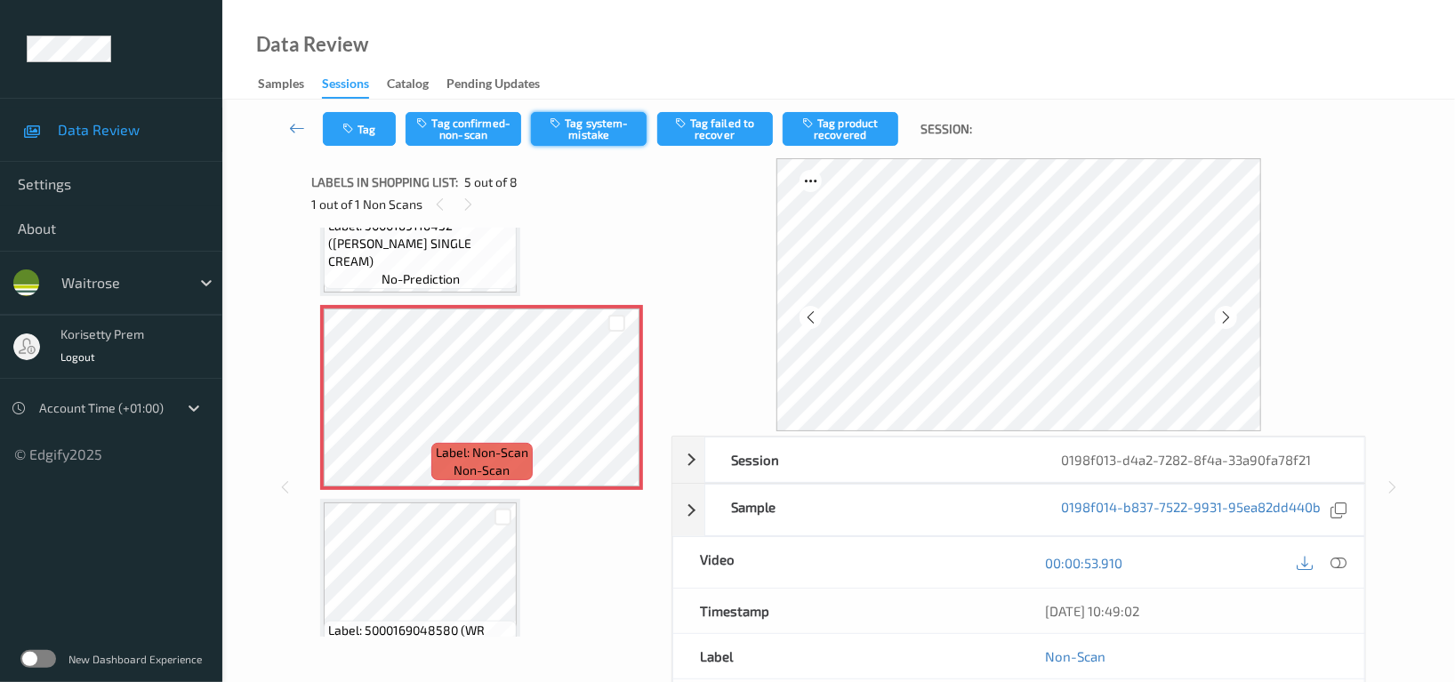
click at [597, 133] on button "Tag system-mistake" at bounding box center [589, 129] width 116 height 34
click at [362, 133] on button "Tag" at bounding box center [359, 129] width 73 height 34
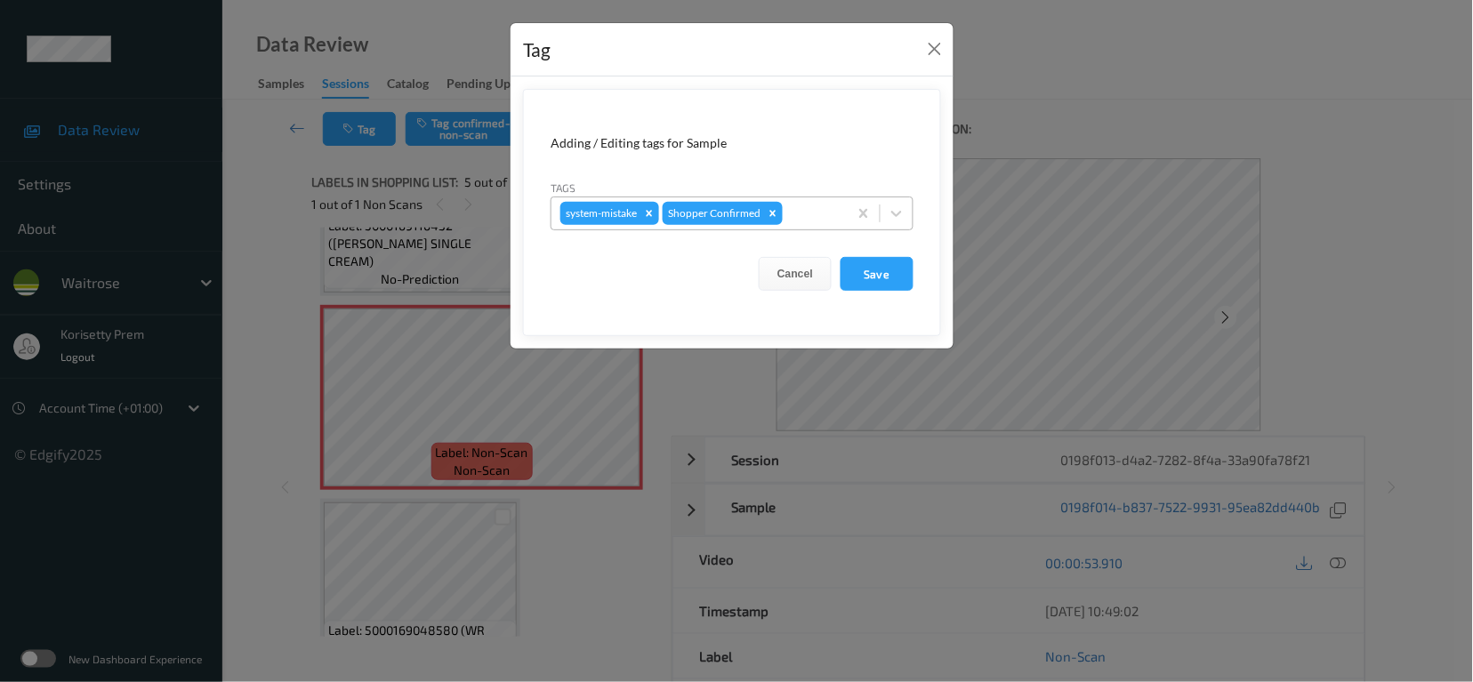
click at [827, 211] on div at bounding box center [812, 213] width 52 height 21
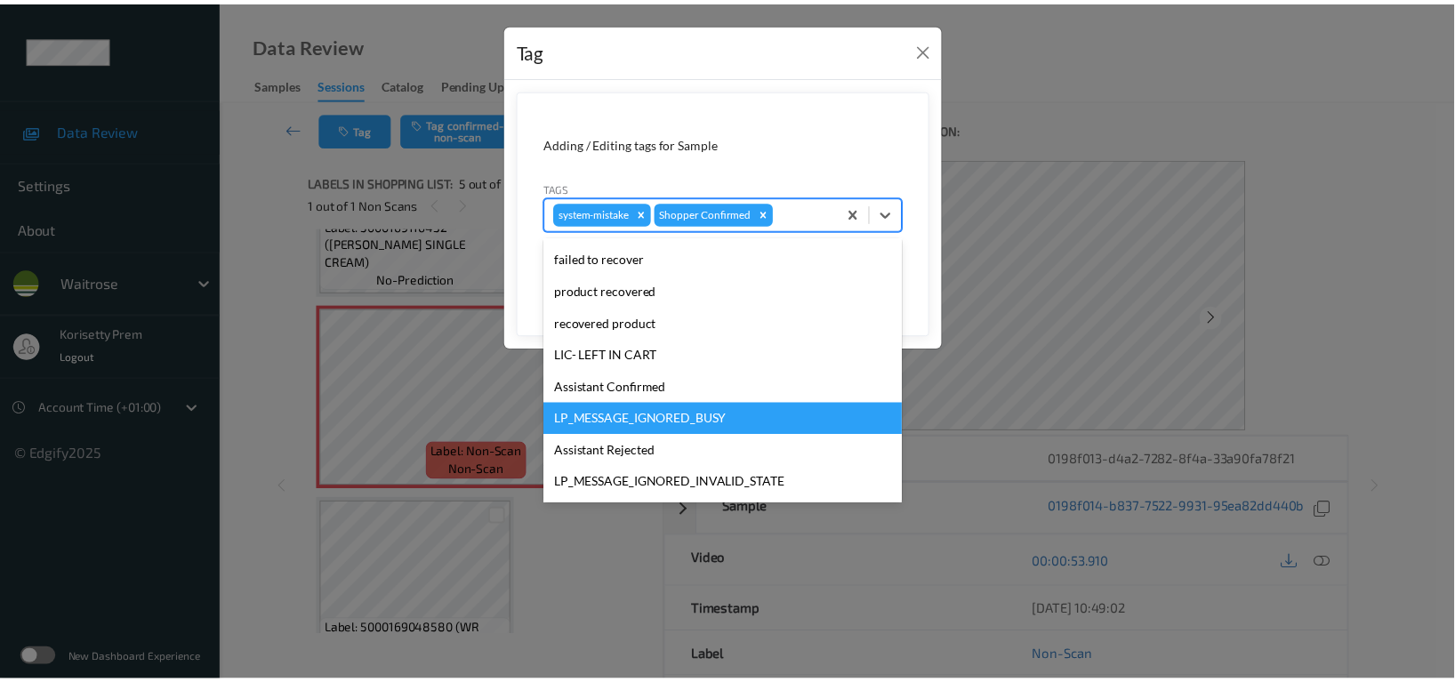
scroll to position [379, 0]
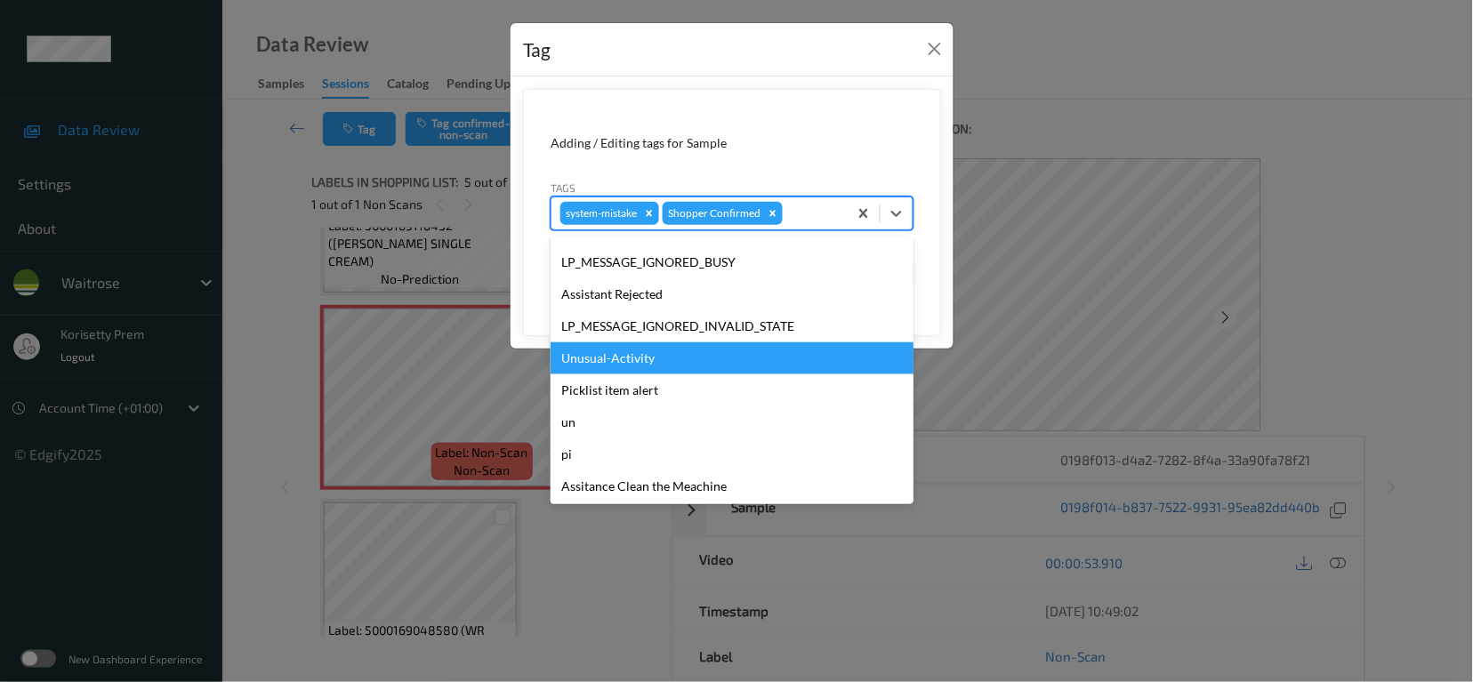
click at [608, 361] on div "Unusual-Activity" at bounding box center [732, 358] width 363 height 32
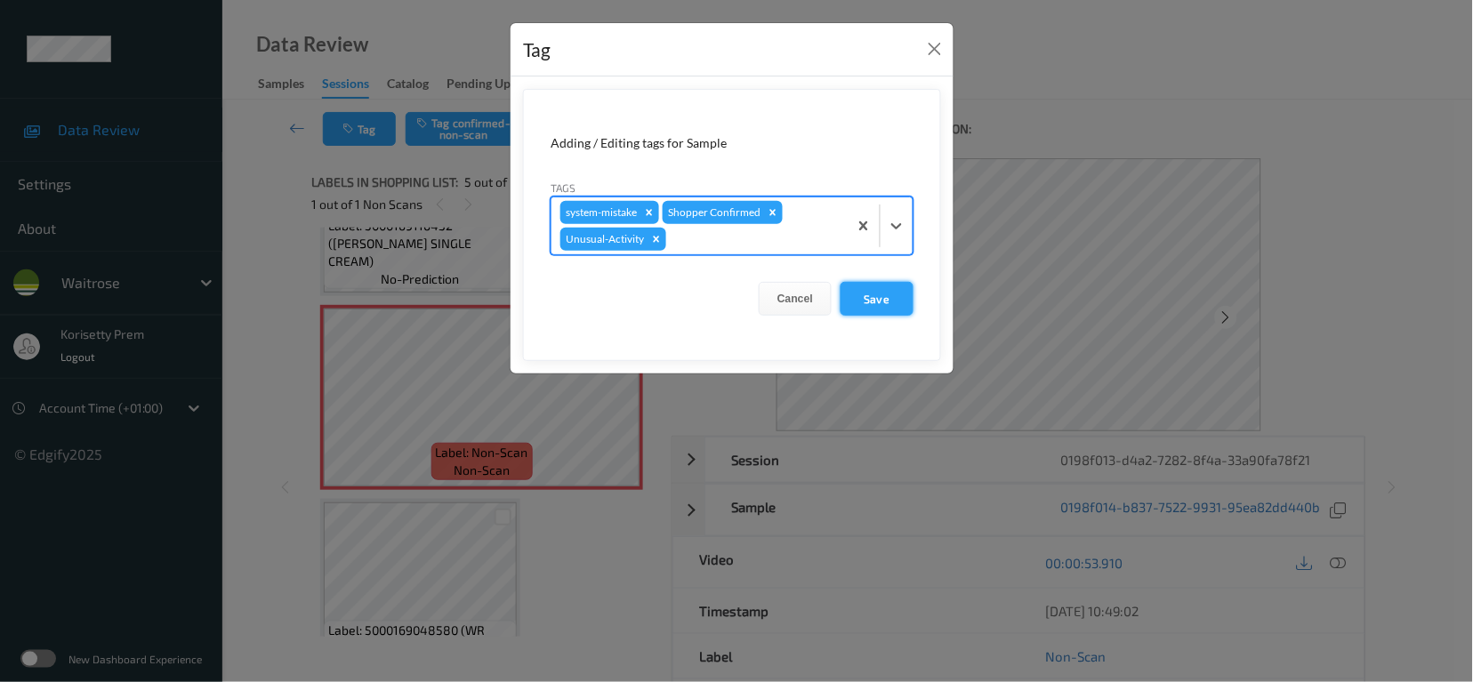
click at [881, 305] on button "Save" at bounding box center [877, 299] width 73 height 34
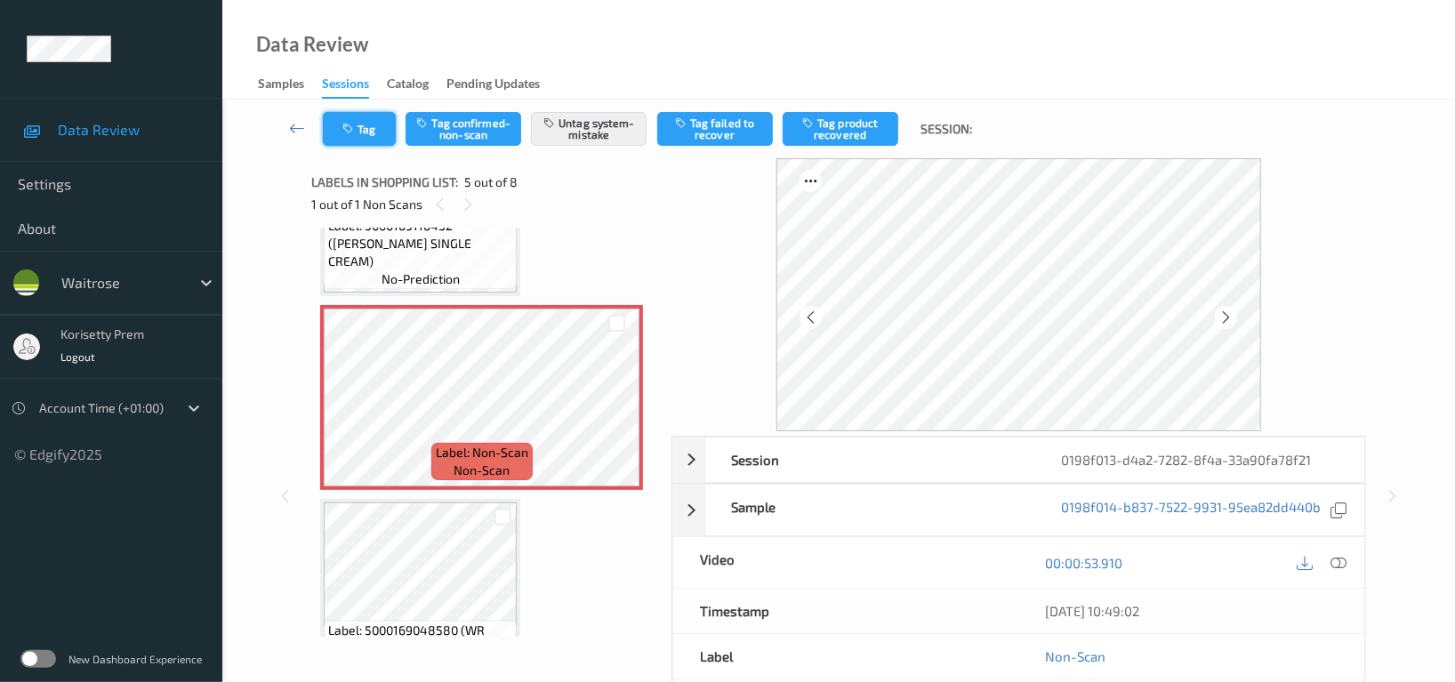
click at [365, 128] on button "Tag" at bounding box center [359, 129] width 73 height 34
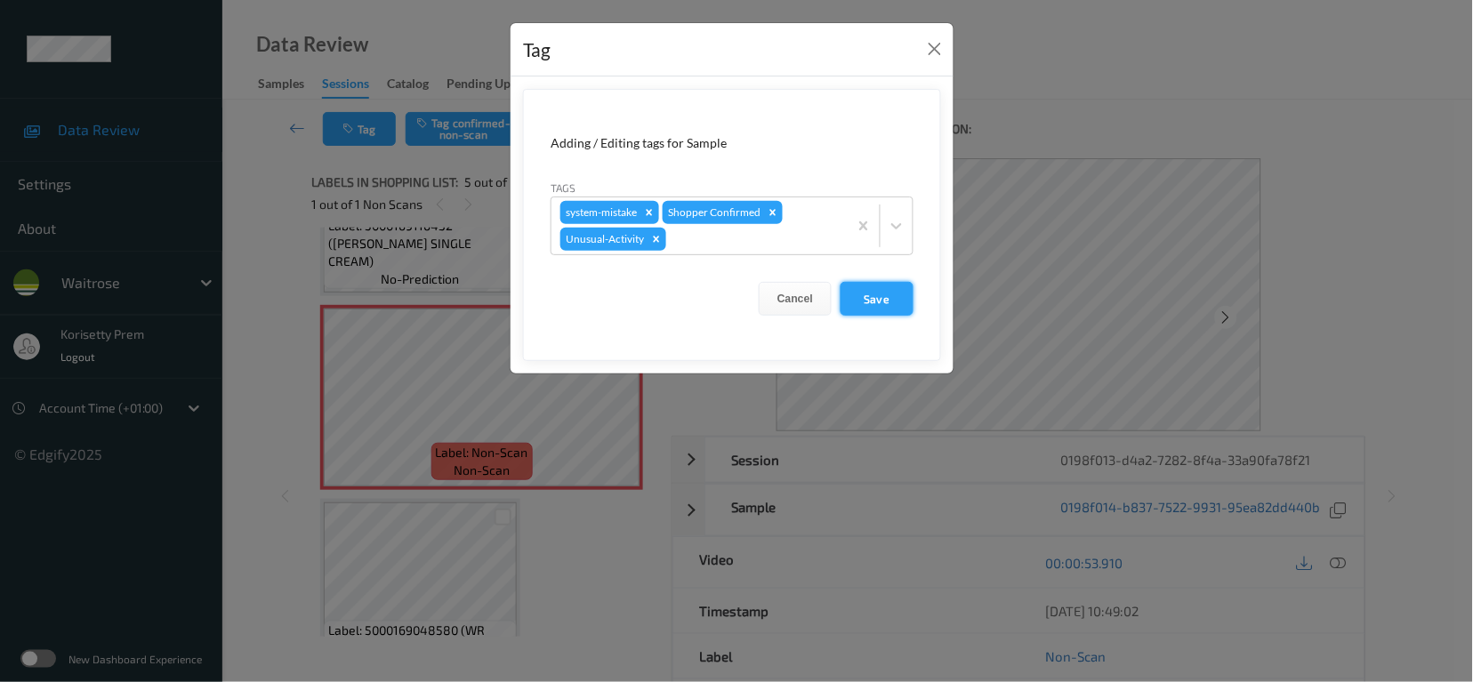
click at [876, 314] on button "Save" at bounding box center [877, 299] width 73 height 34
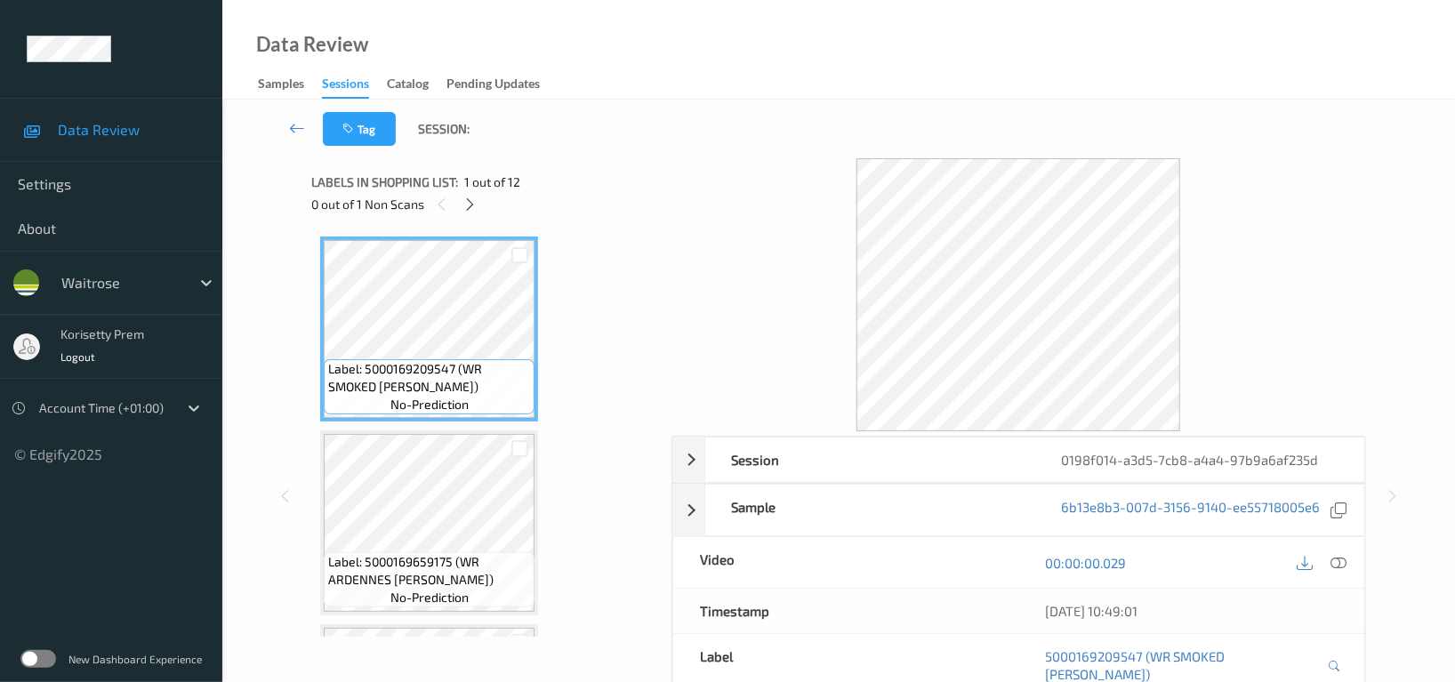
click at [848, 12] on div "Data Review Samples Sessions Catalog Pending Updates" at bounding box center [838, 50] width 1233 height 100
click at [470, 205] on icon at bounding box center [470, 205] width 15 height 16
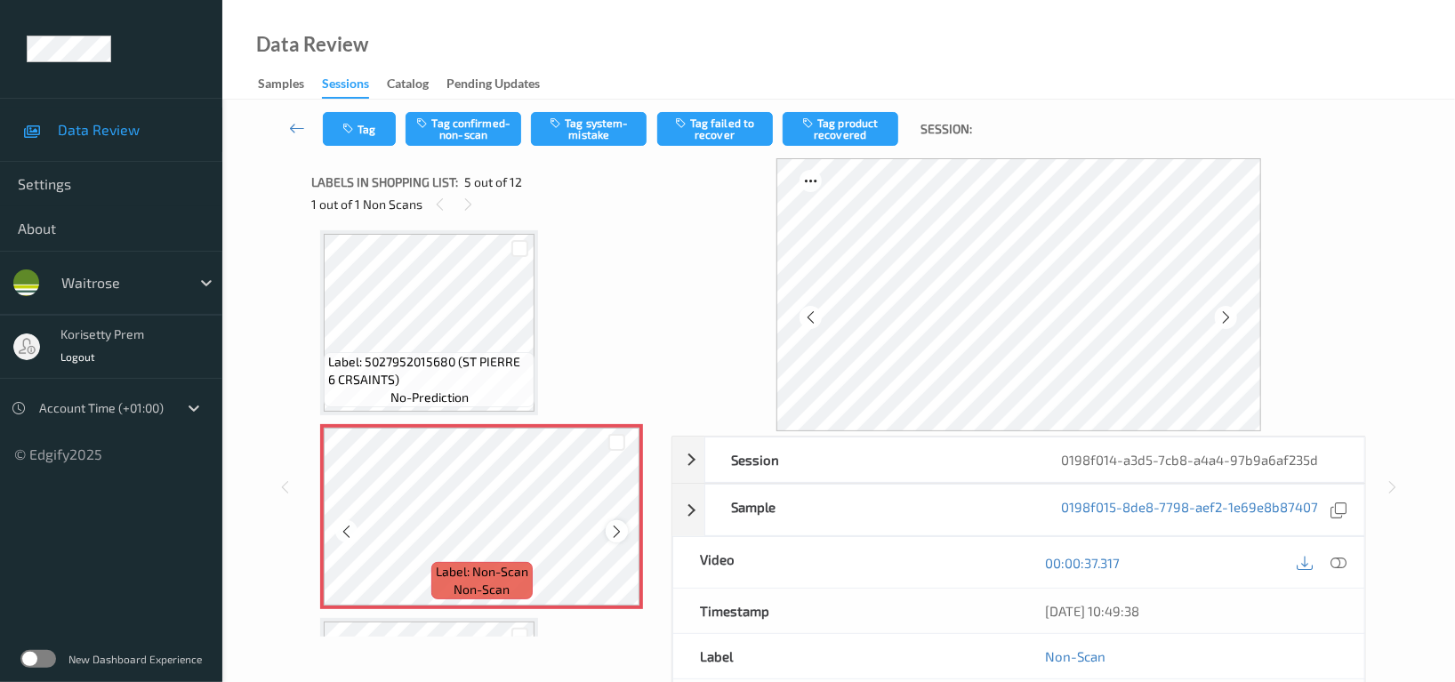
click at [618, 524] on icon at bounding box center [616, 532] width 15 height 16
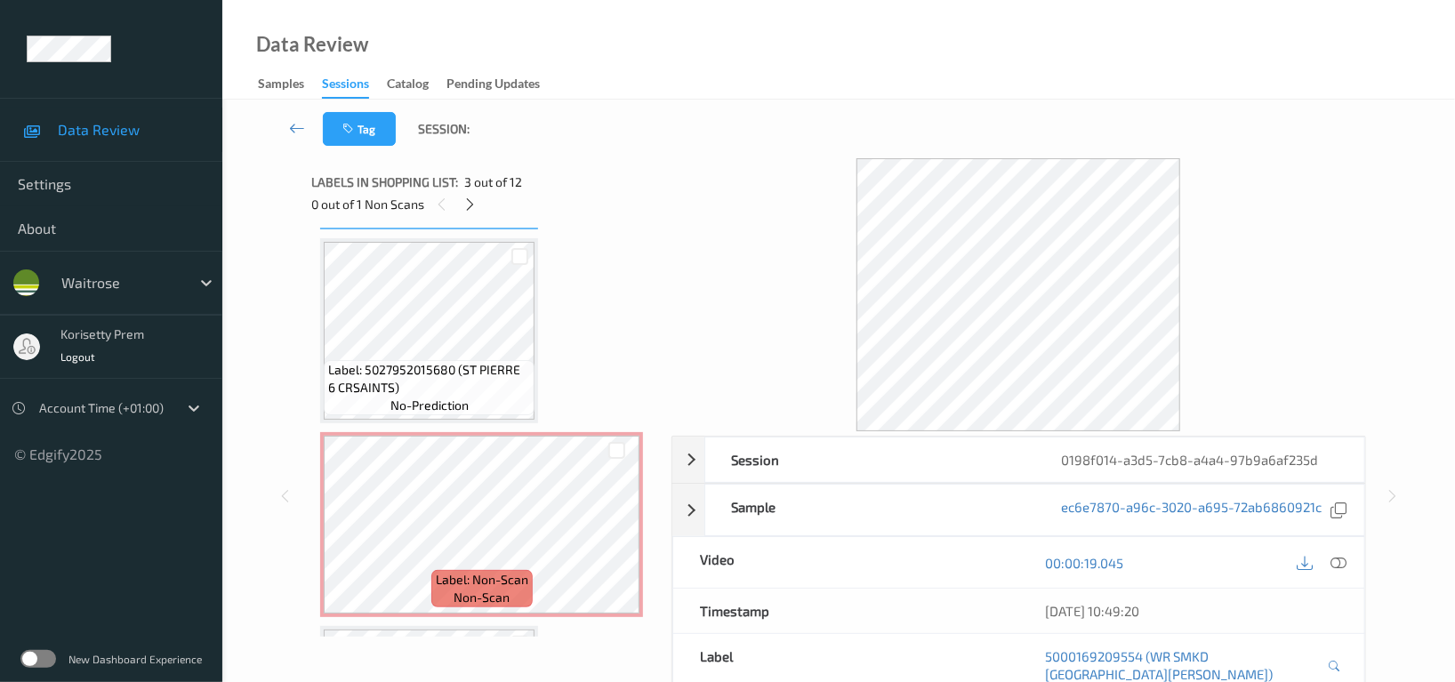
scroll to position [707, 0]
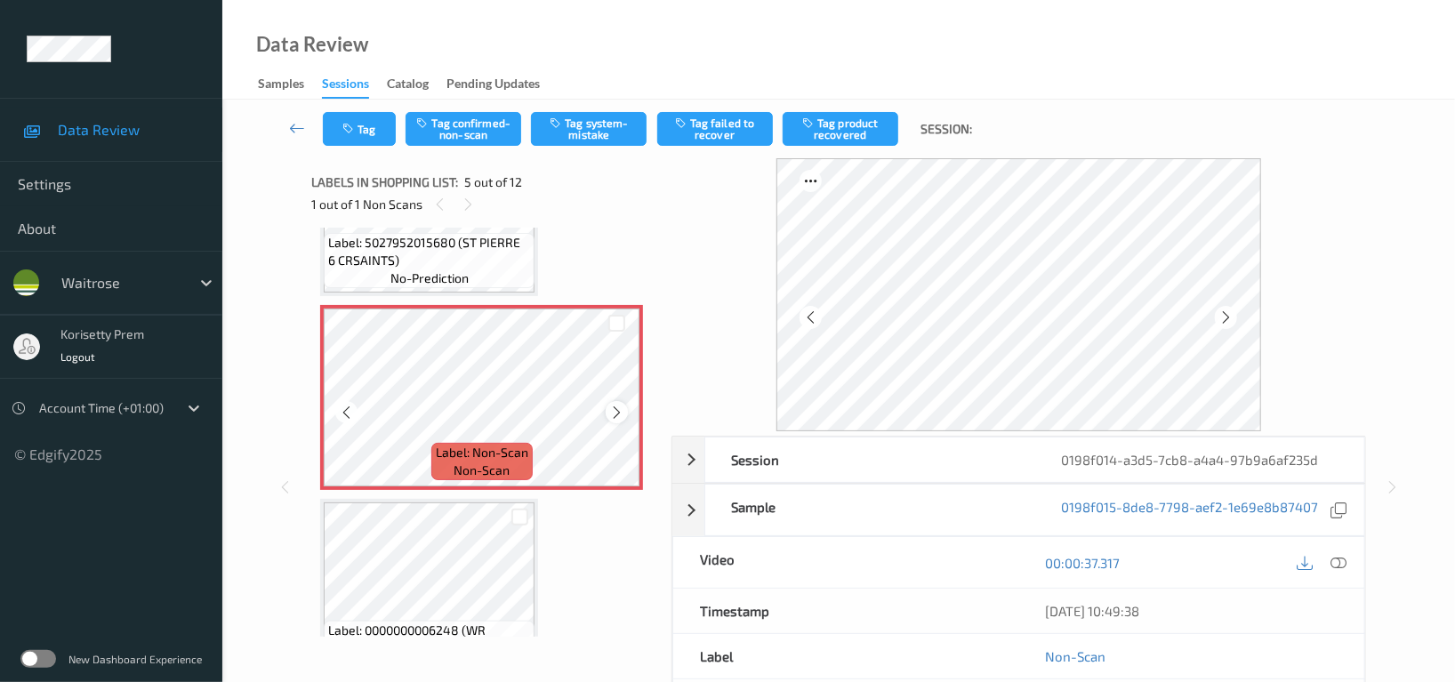
click at [614, 414] on icon at bounding box center [616, 413] width 15 height 16
click at [617, 411] on icon at bounding box center [616, 413] width 15 height 16
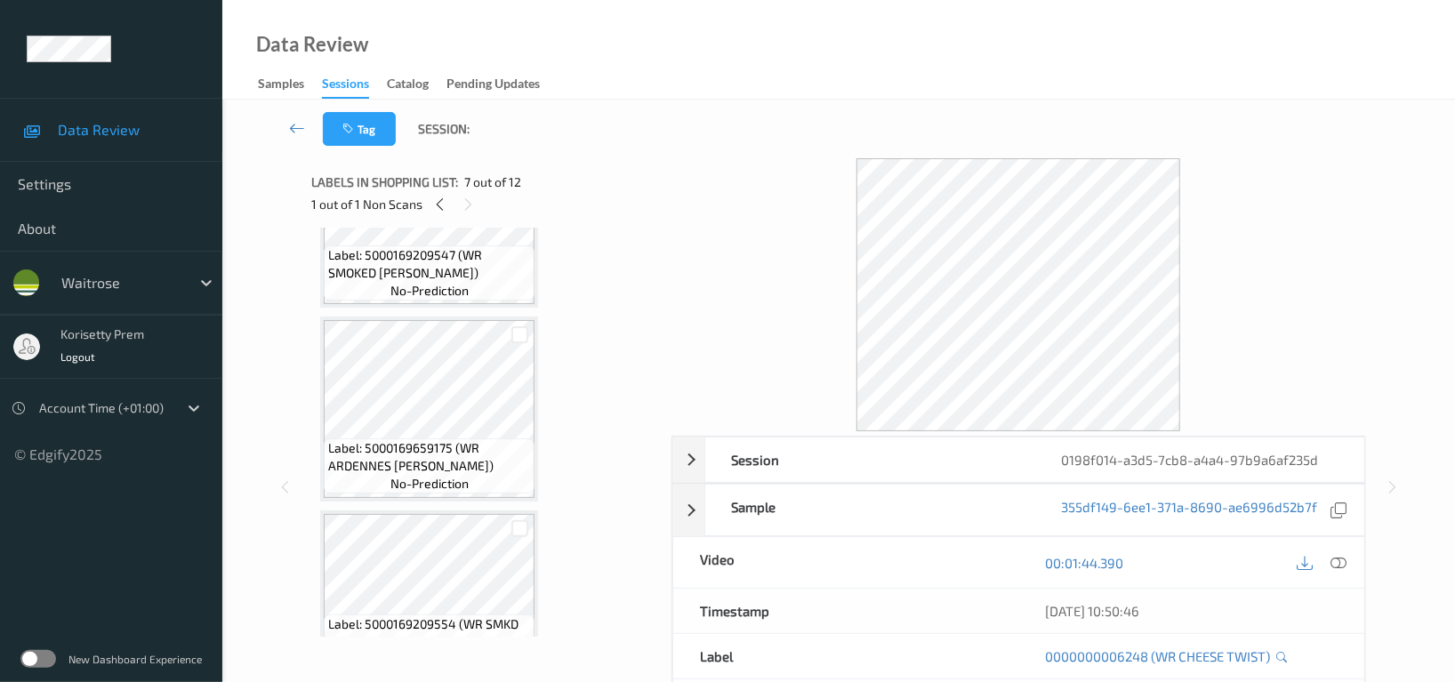
scroll to position [0, 0]
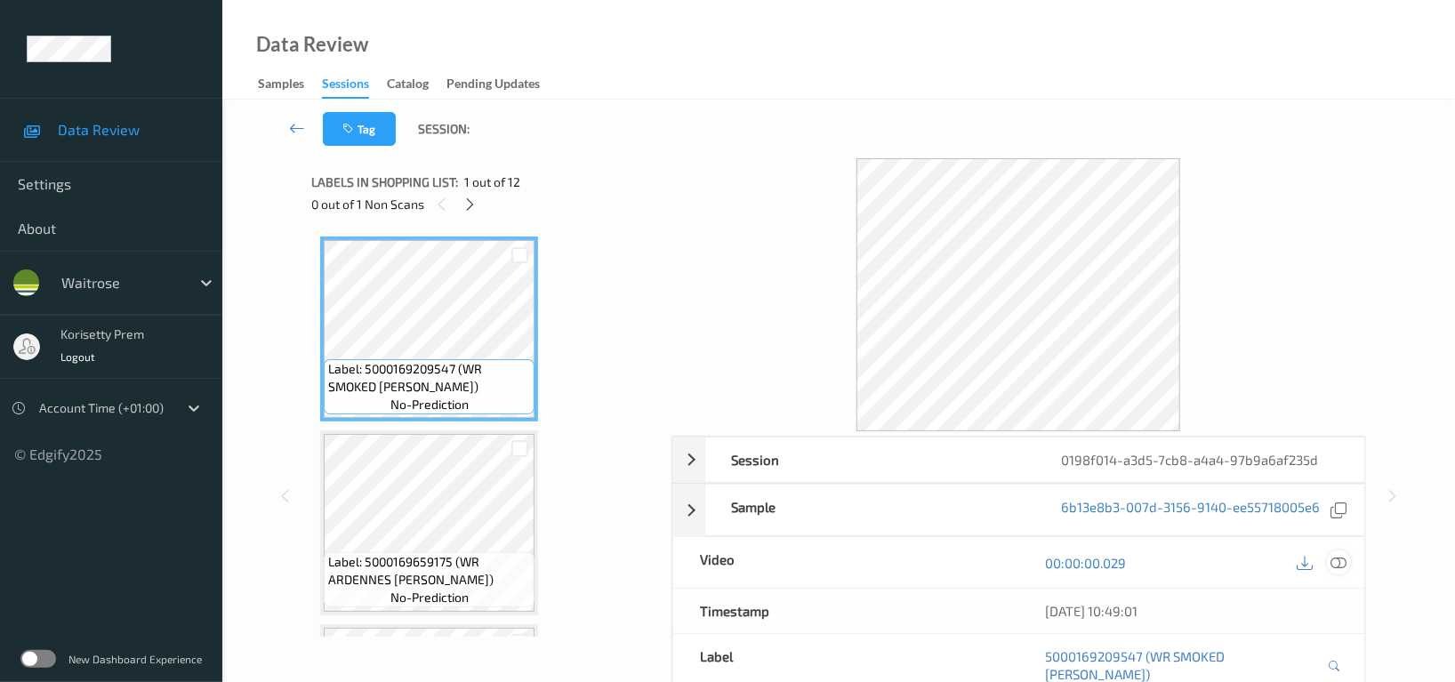
click at [1339, 565] on icon at bounding box center [1339, 563] width 16 height 16
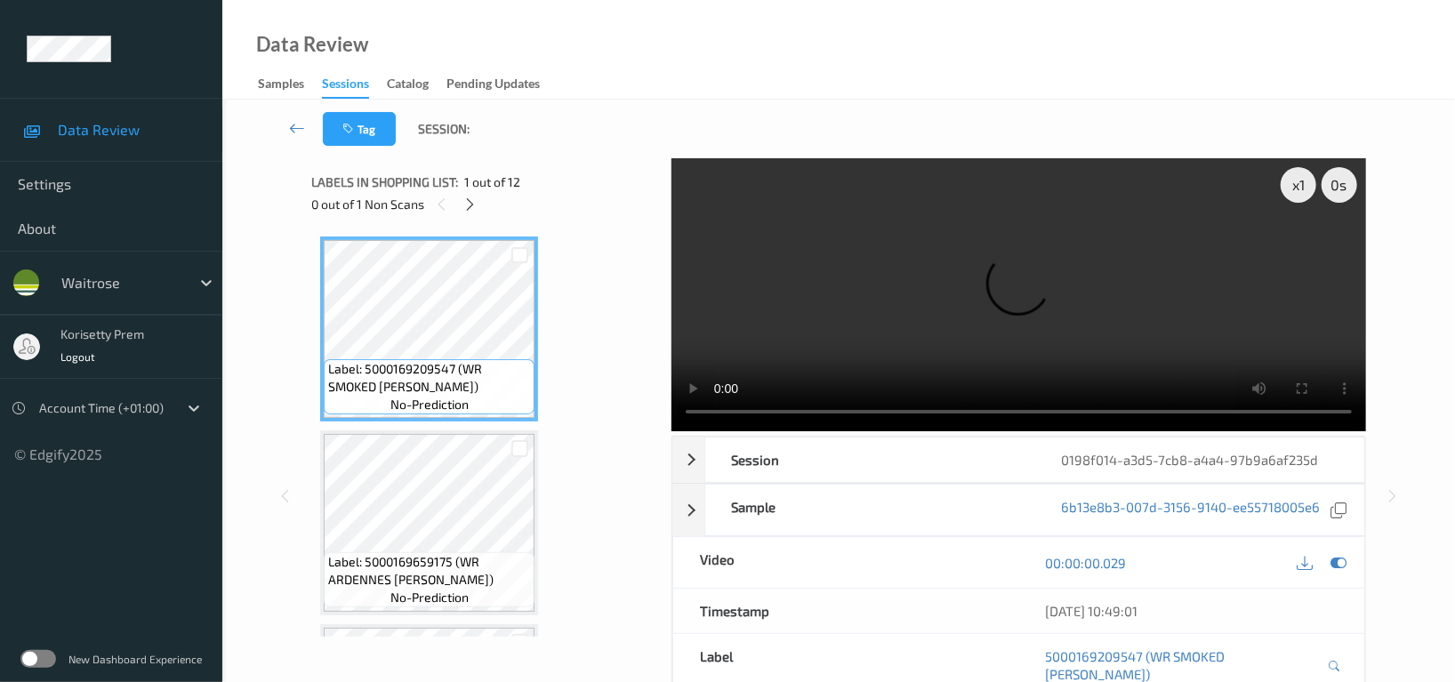
click at [825, 324] on video at bounding box center [1019, 294] width 695 height 273
click at [979, 182] on video at bounding box center [1019, 294] width 695 height 273
click at [901, 305] on video at bounding box center [1019, 294] width 695 height 273
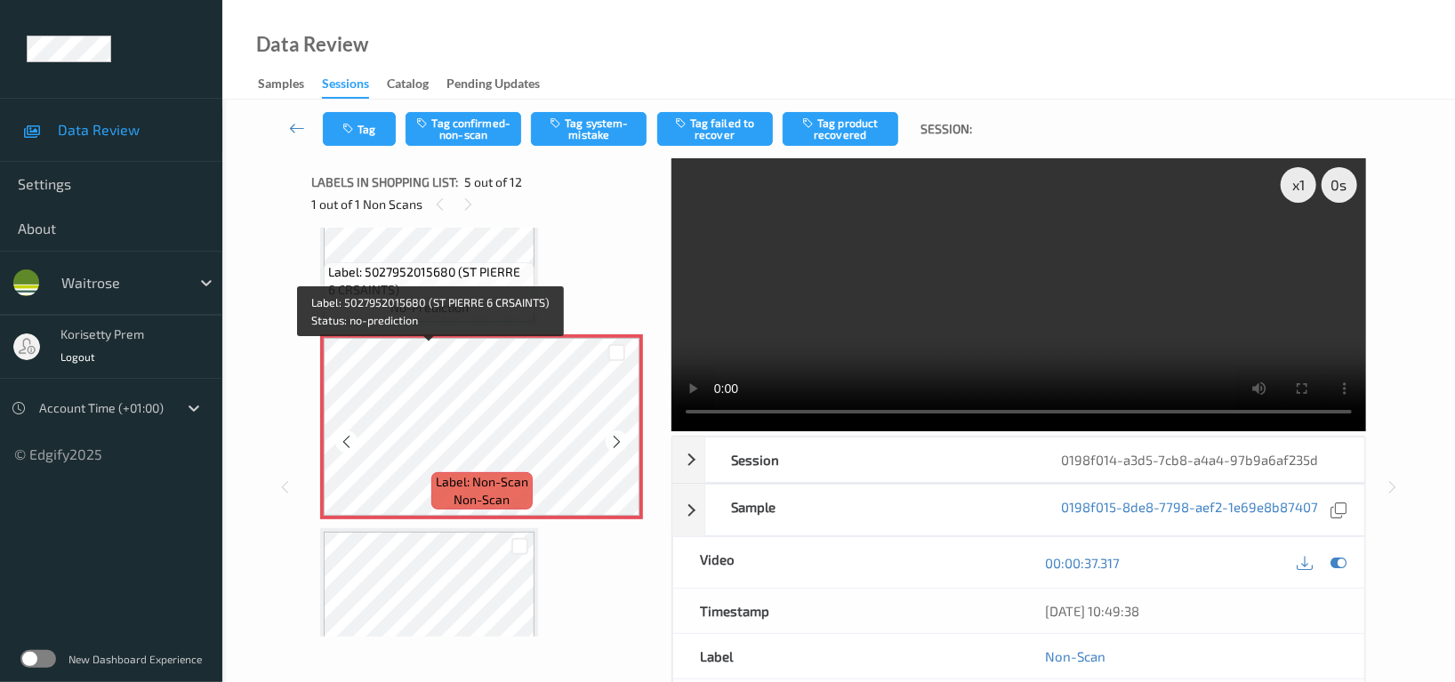
scroll to position [711, 0]
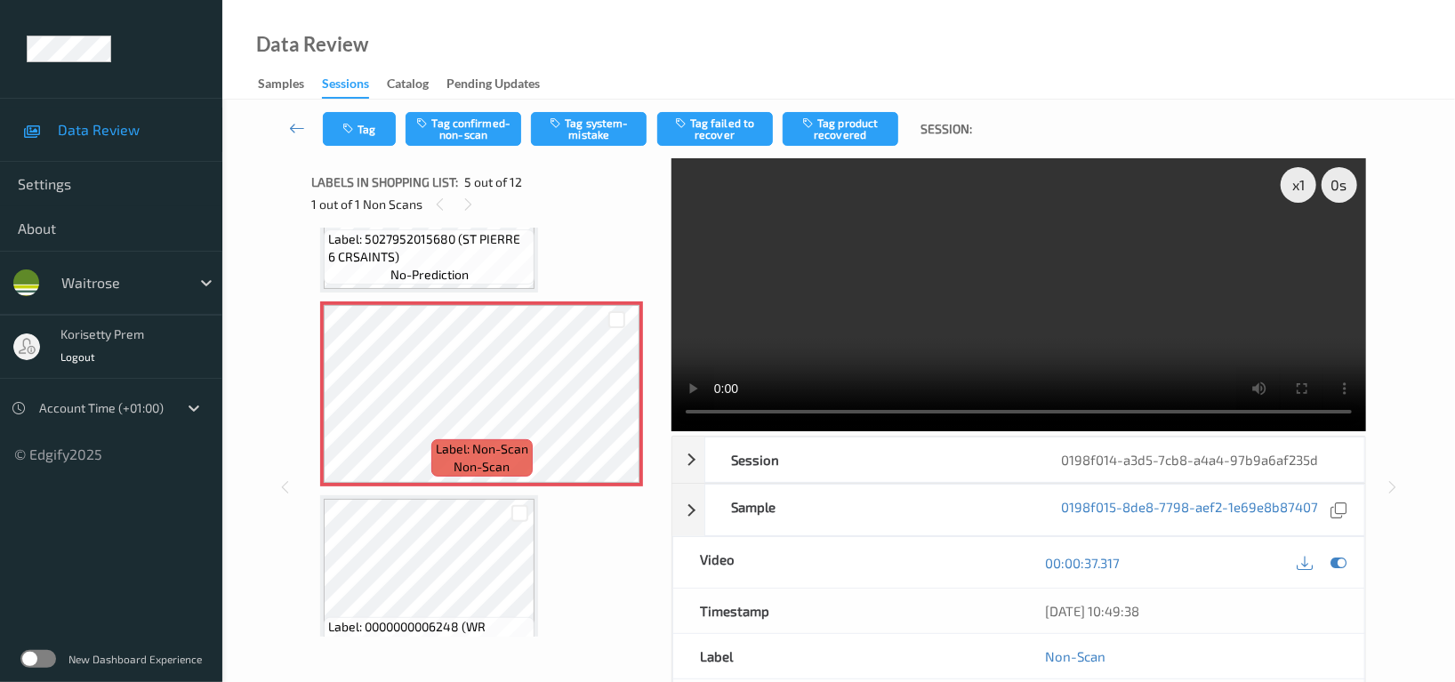
click at [1111, 319] on video at bounding box center [1019, 294] width 695 height 273
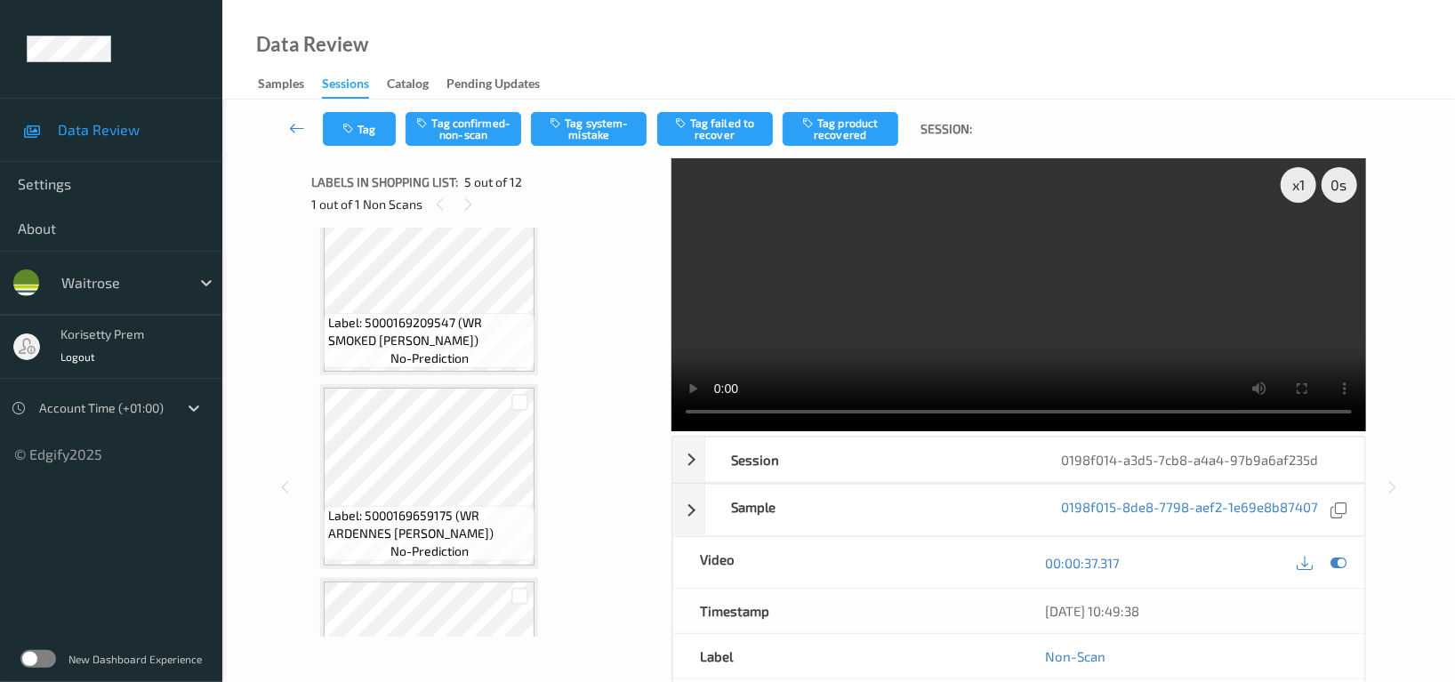
scroll to position [0, 0]
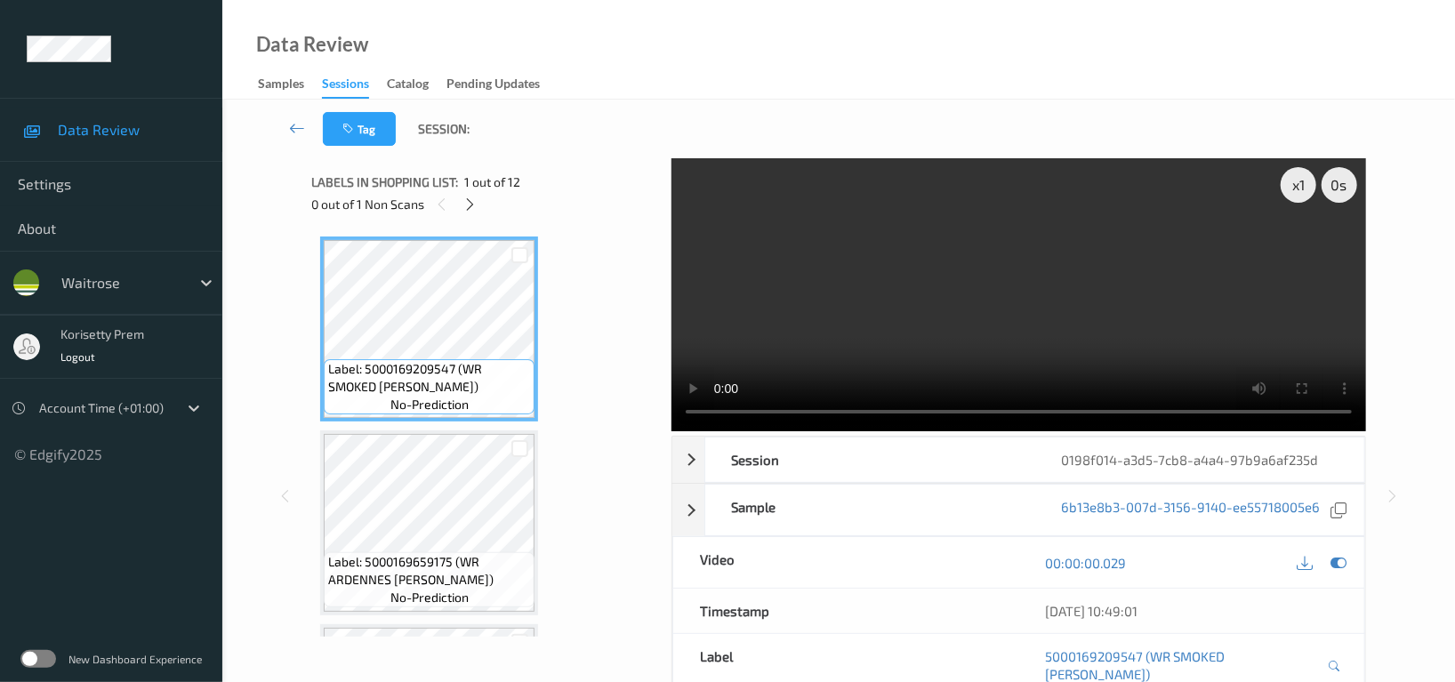
click at [993, 294] on video at bounding box center [1019, 294] width 695 height 273
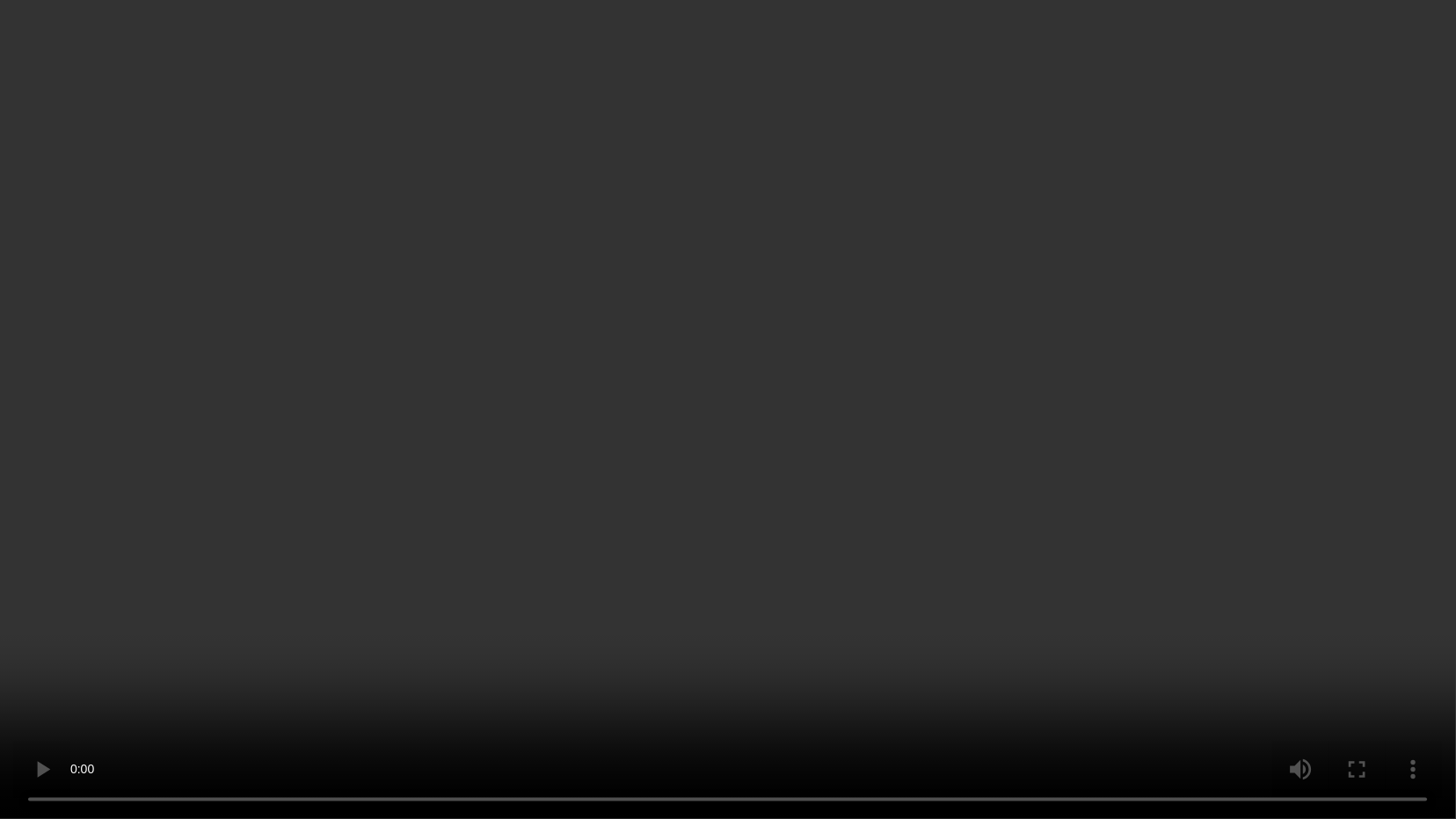
click at [325, 547] on video at bounding box center [728, 409] width 1456 height 819
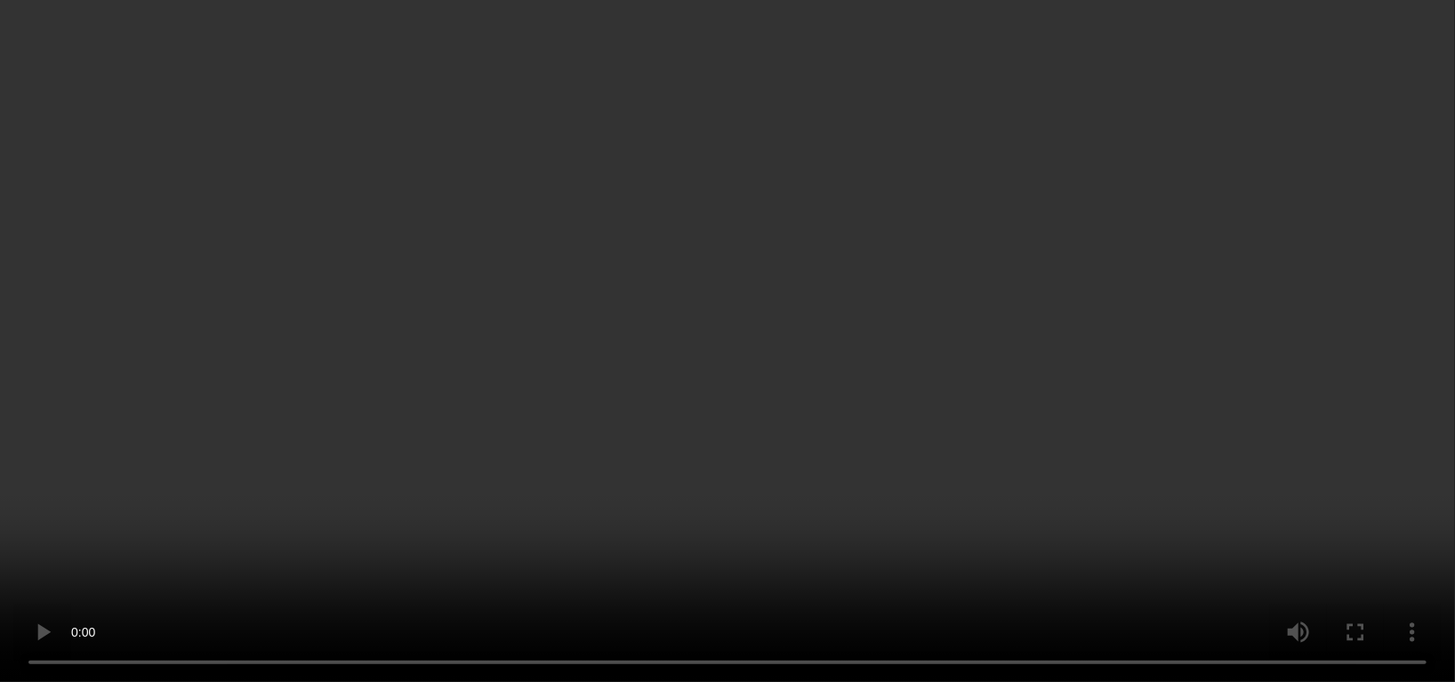
scroll to position [592, 0]
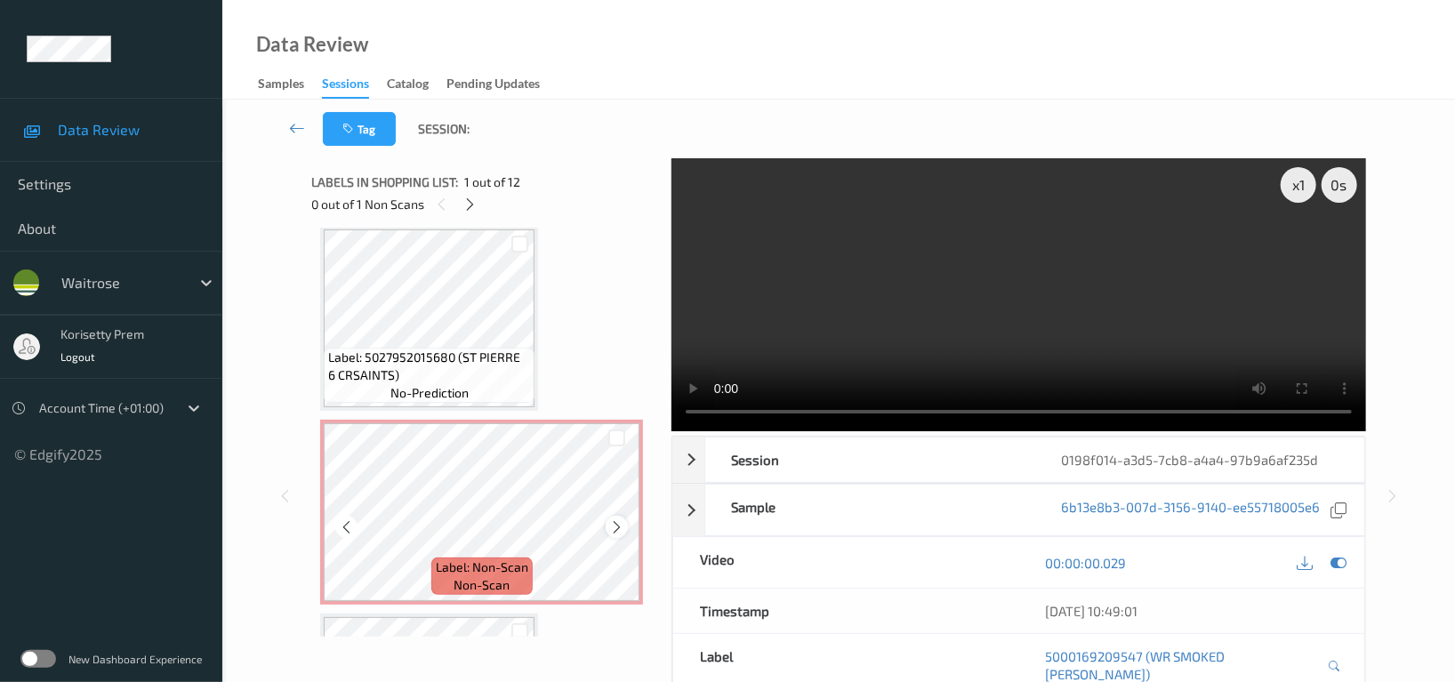
click at [612, 534] on div at bounding box center [617, 527] width 22 height 22
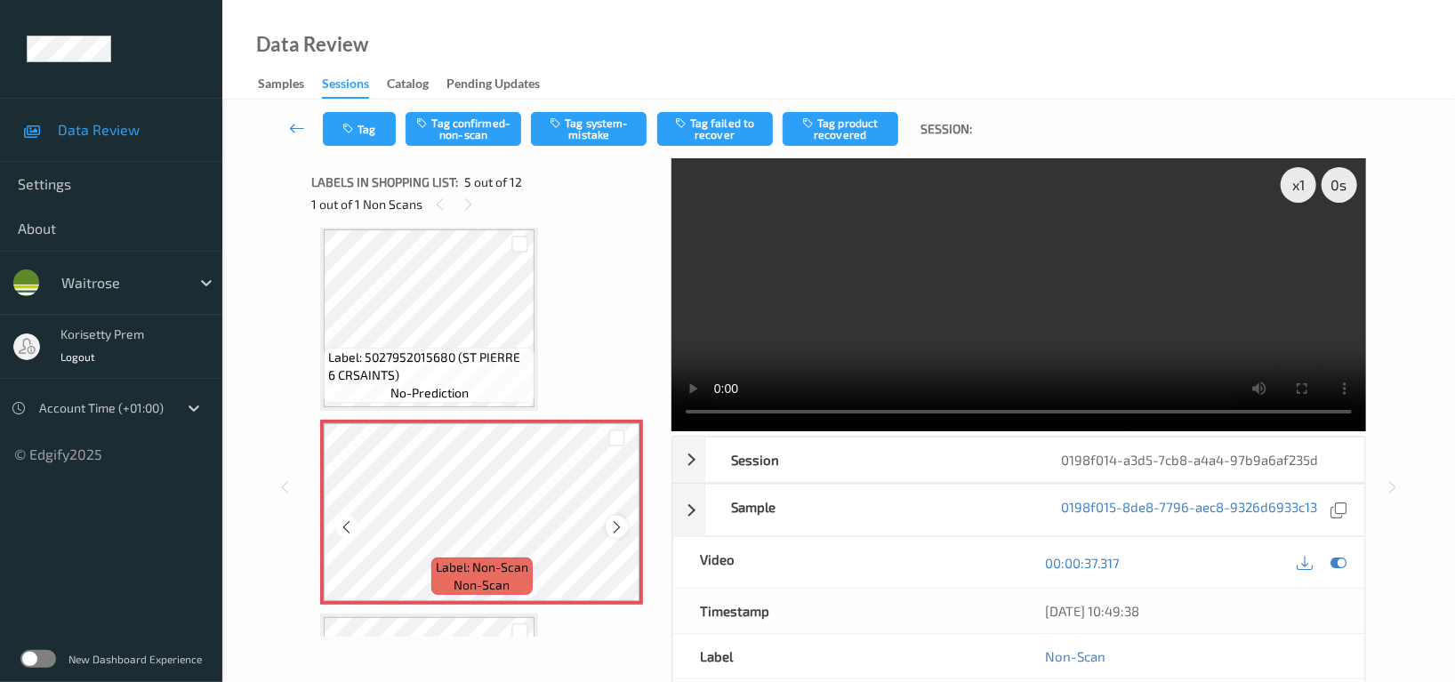
click at [610, 528] on icon at bounding box center [616, 528] width 15 height 16
click at [616, 526] on icon at bounding box center [616, 528] width 15 height 16
click at [343, 520] on icon at bounding box center [346, 528] width 15 height 16
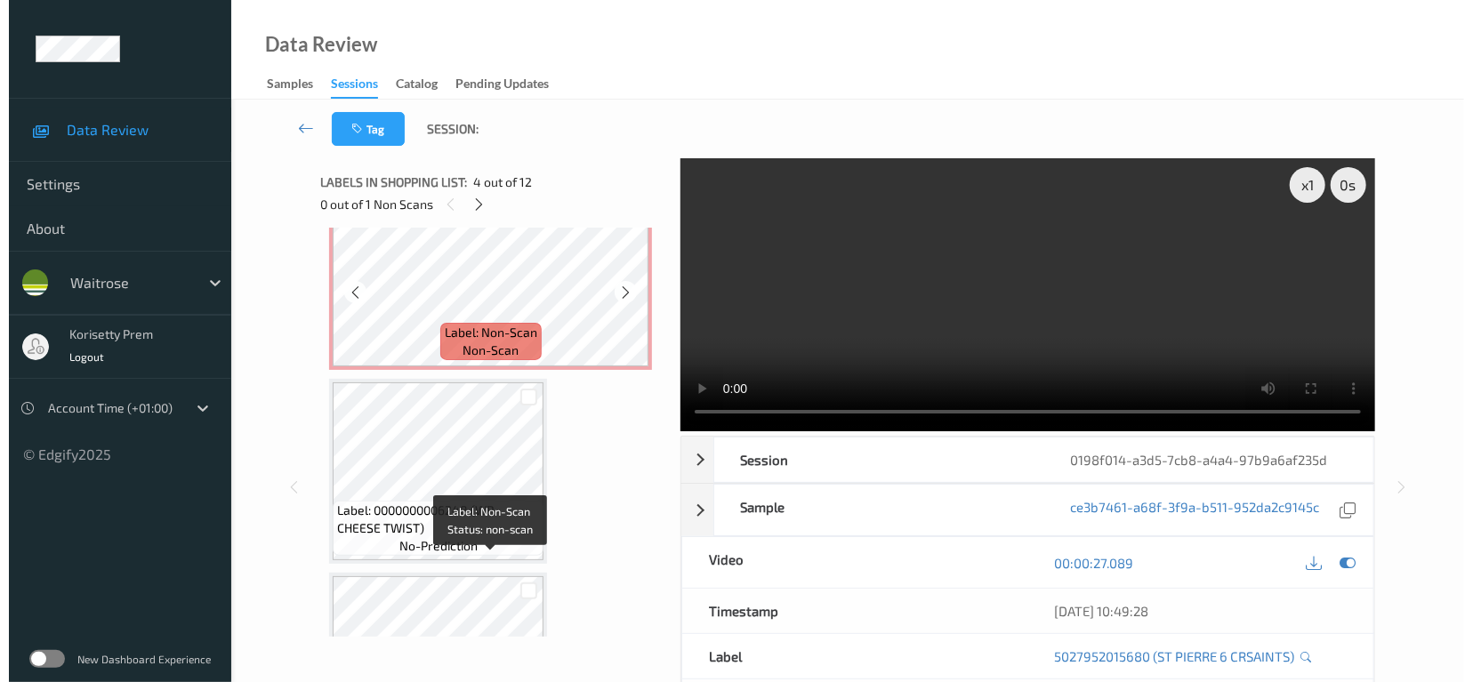
scroll to position [830, 0]
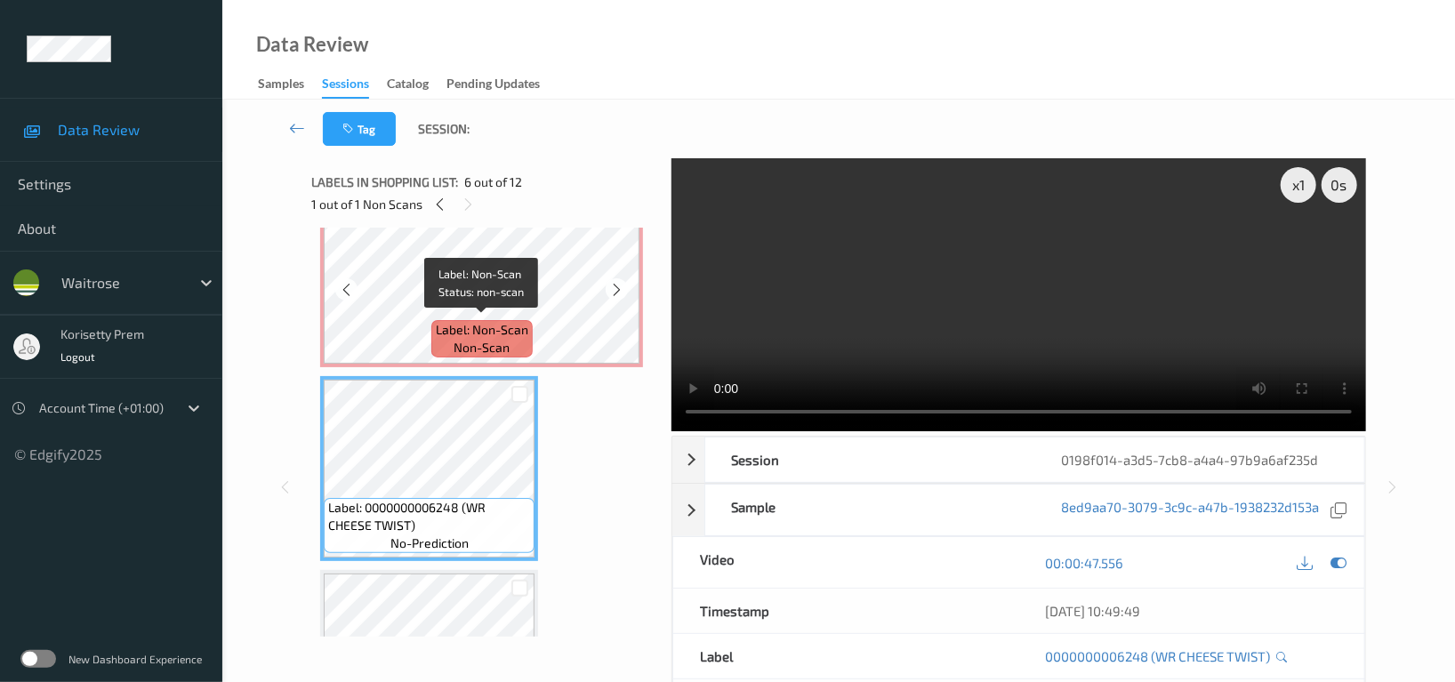
click at [458, 321] on span "Label: Non-Scan" at bounding box center [482, 330] width 93 height 18
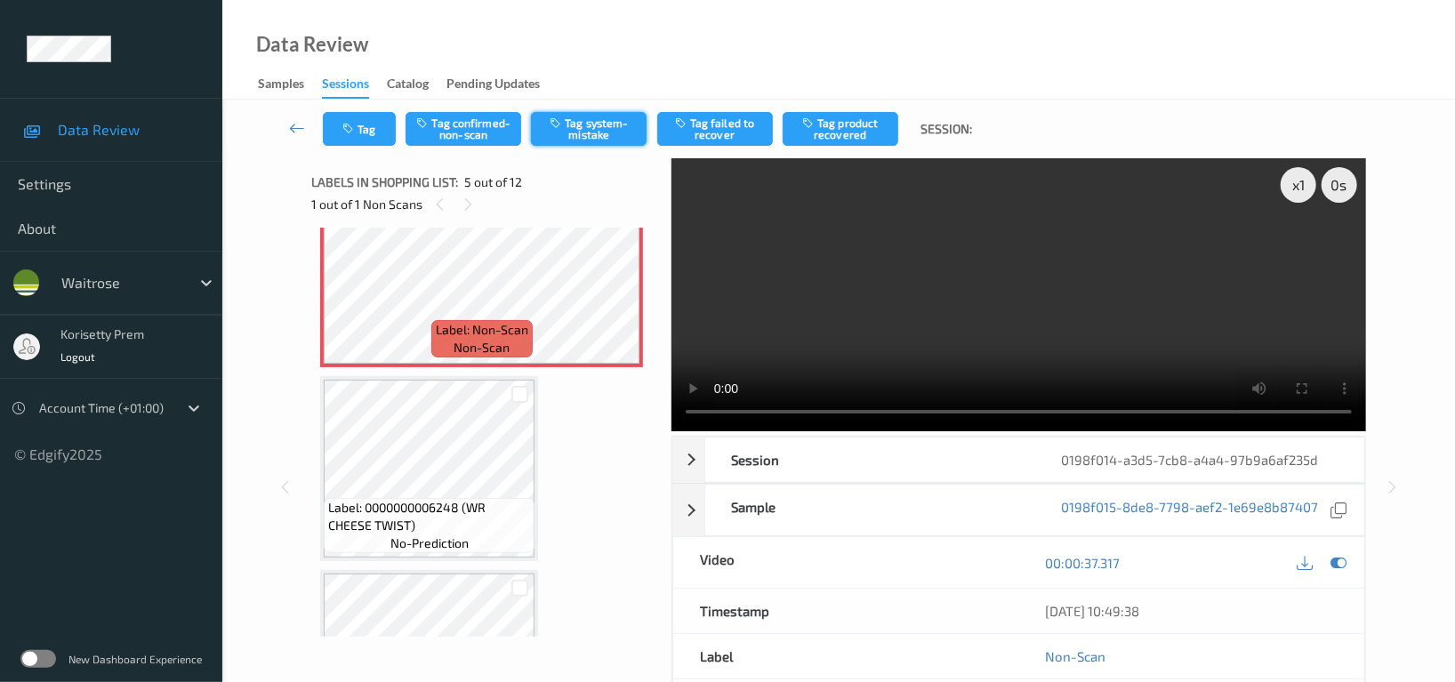
click at [592, 121] on button "Tag system-mistake" at bounding box center [589, 129] width 116 height 34
click at [357, 131] on icon "button" at bounding box center [349, 129] width 15 height 12
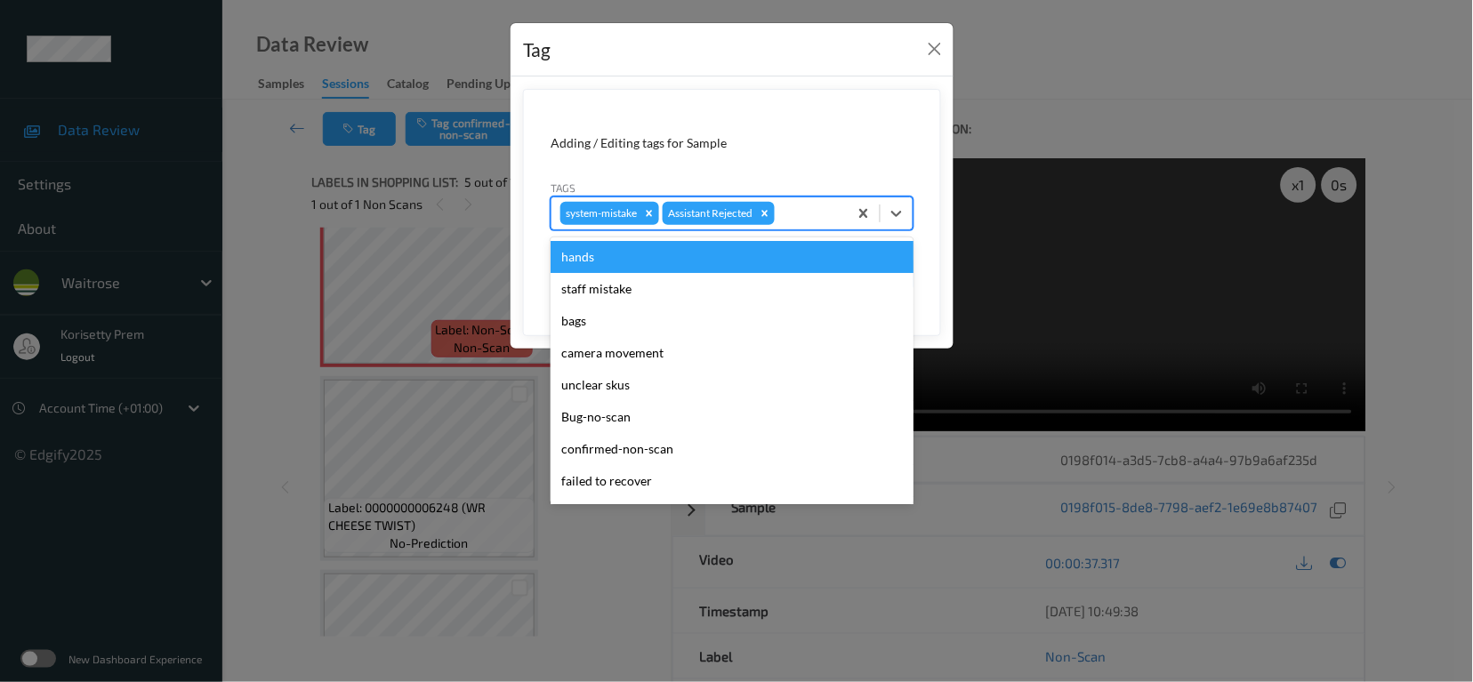
click at [817, 209] on div at bounding box center [808, 213] width 60 height 21
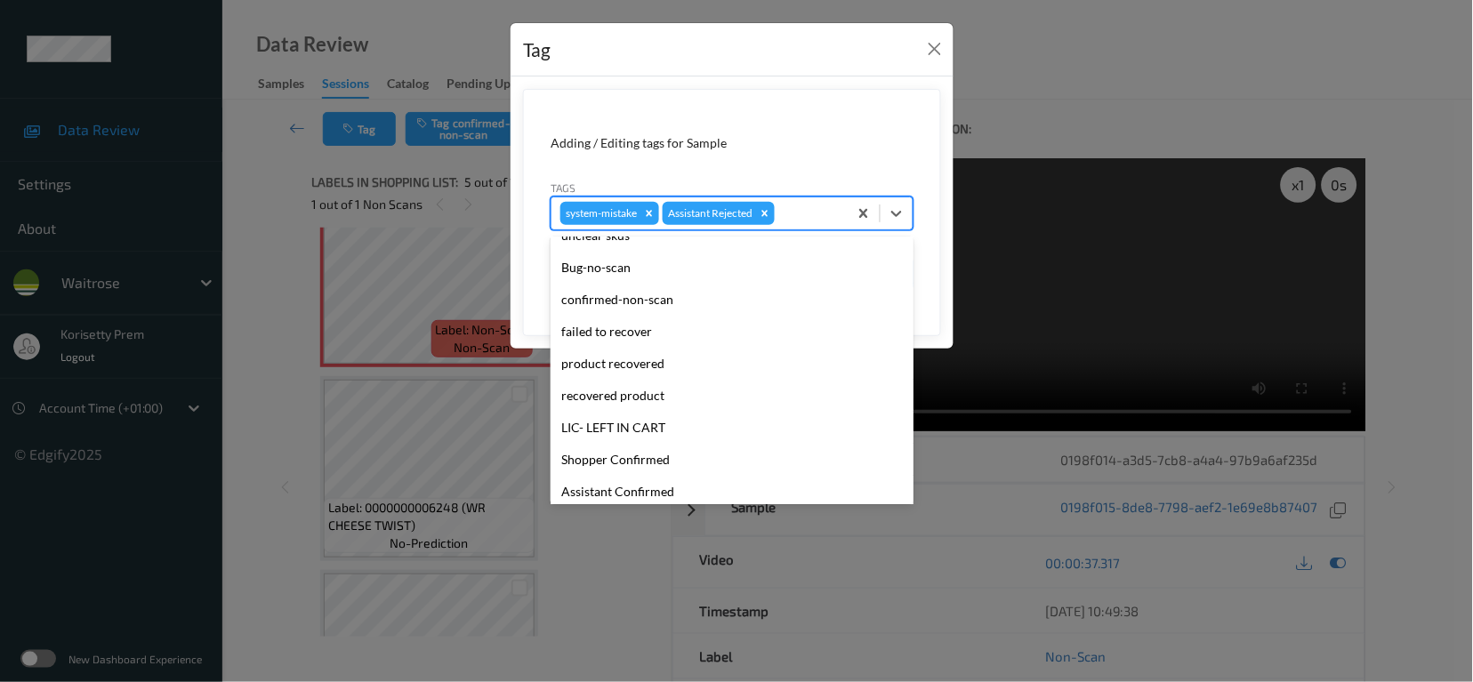
scroll to position [379, 0]
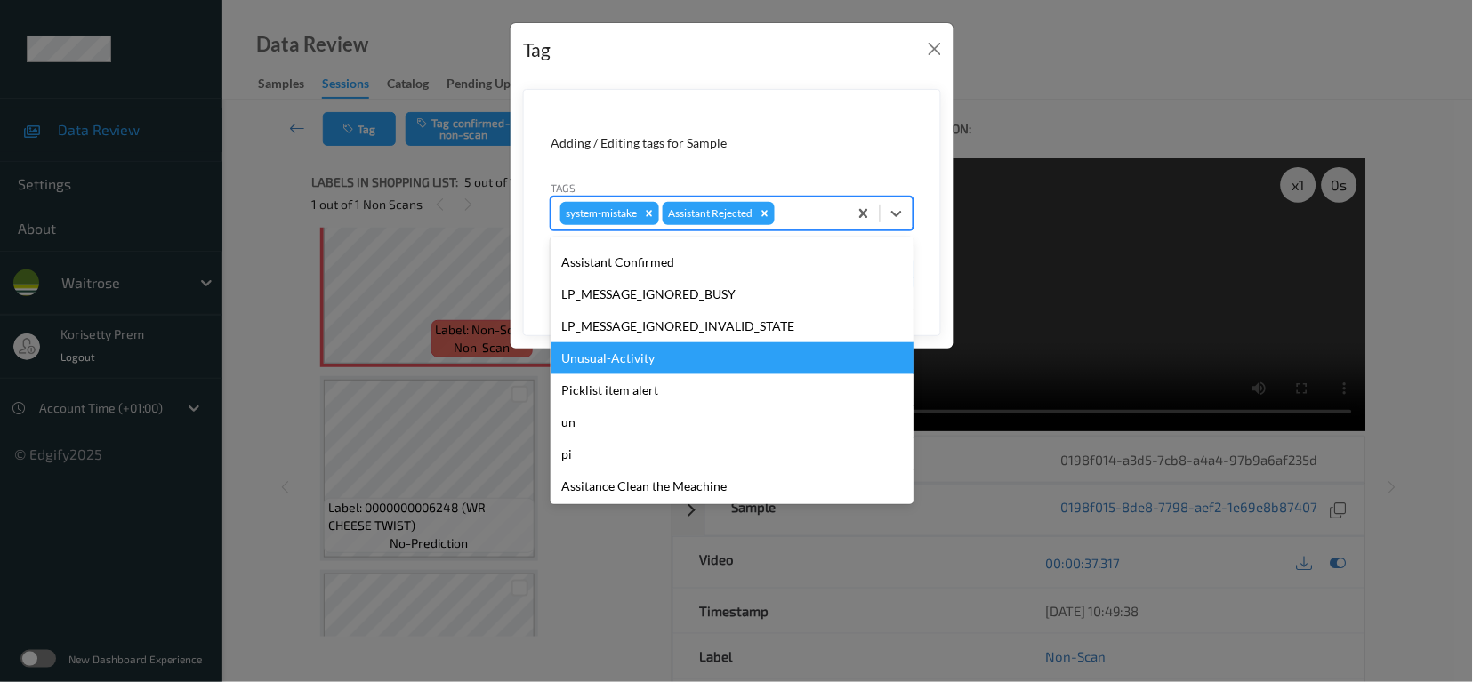
click at [685, 361] on div "Unusual-Activity" at bounding box center [732, 358] width 363 height 32
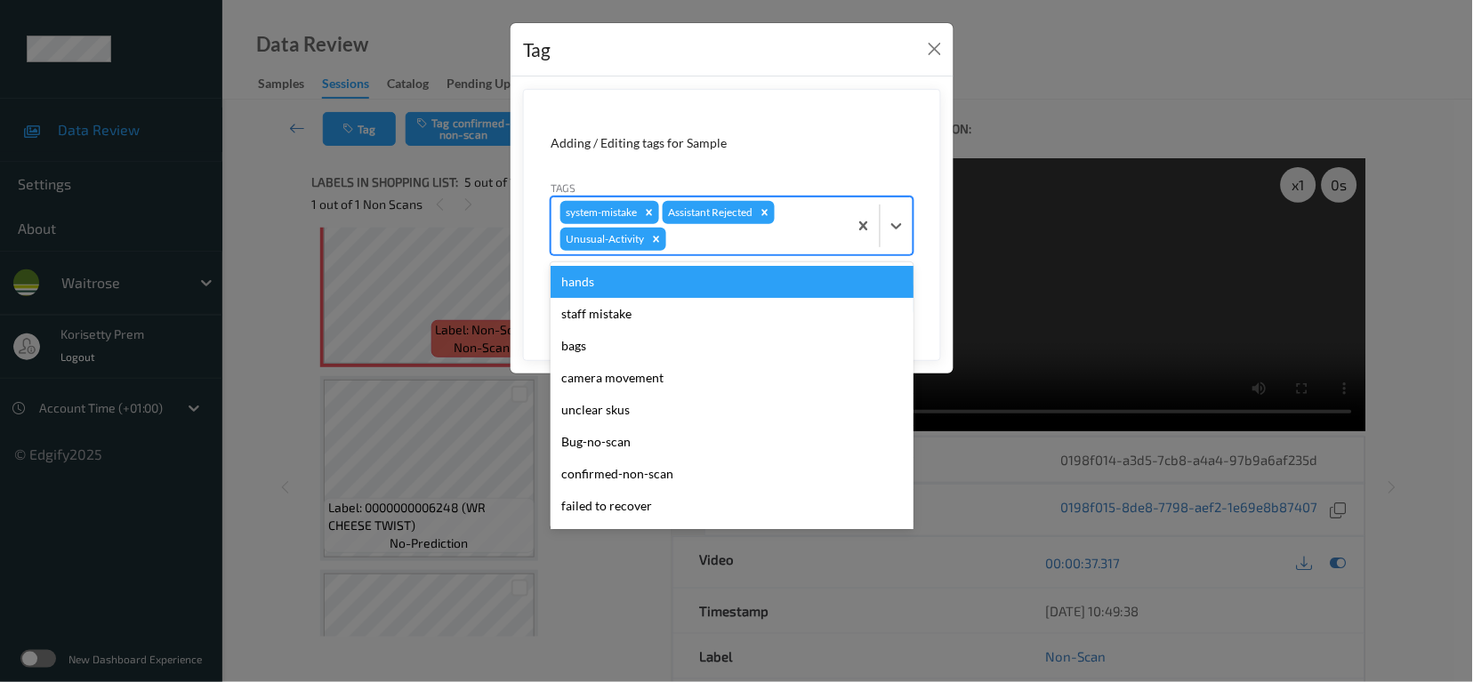
click at [703, 251] on div "system-mistake Assistant Rejected Unusual-Activity" at bounding box center [700, 225] width 296 height 57
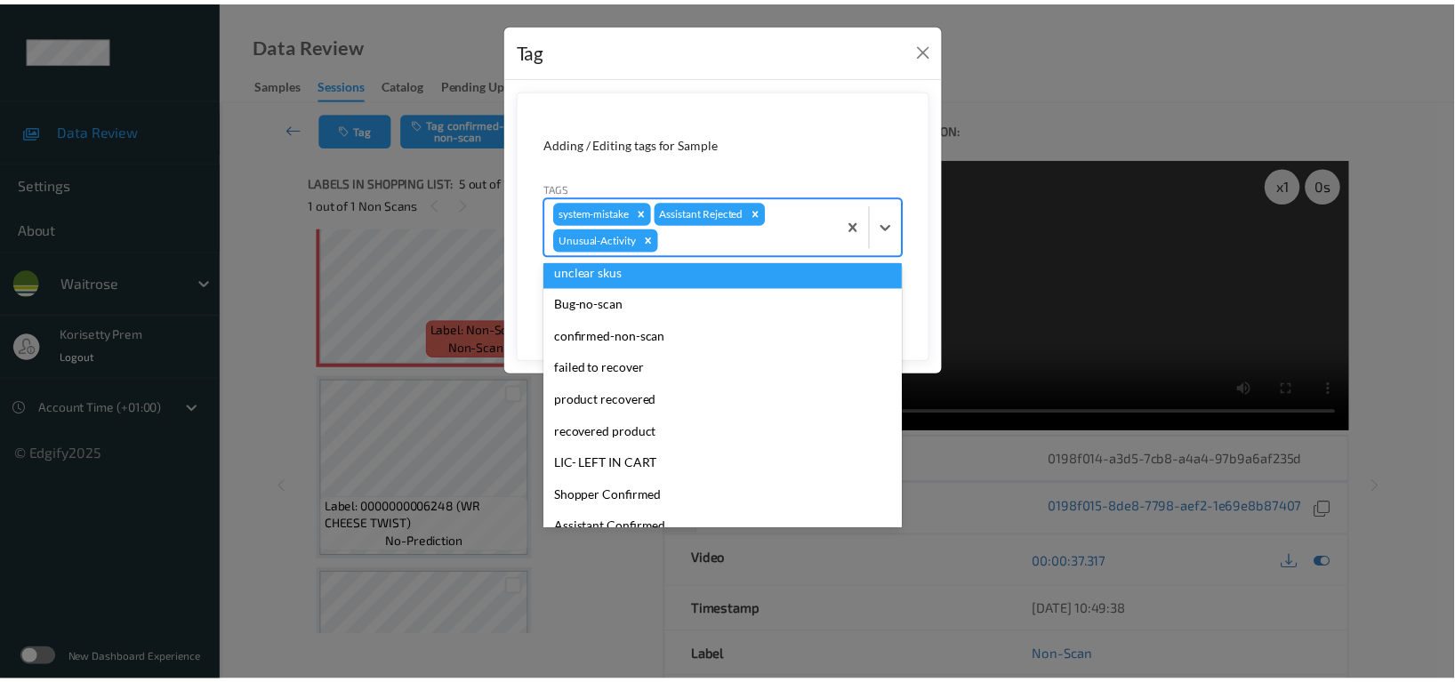
scroll to position [348, 0]
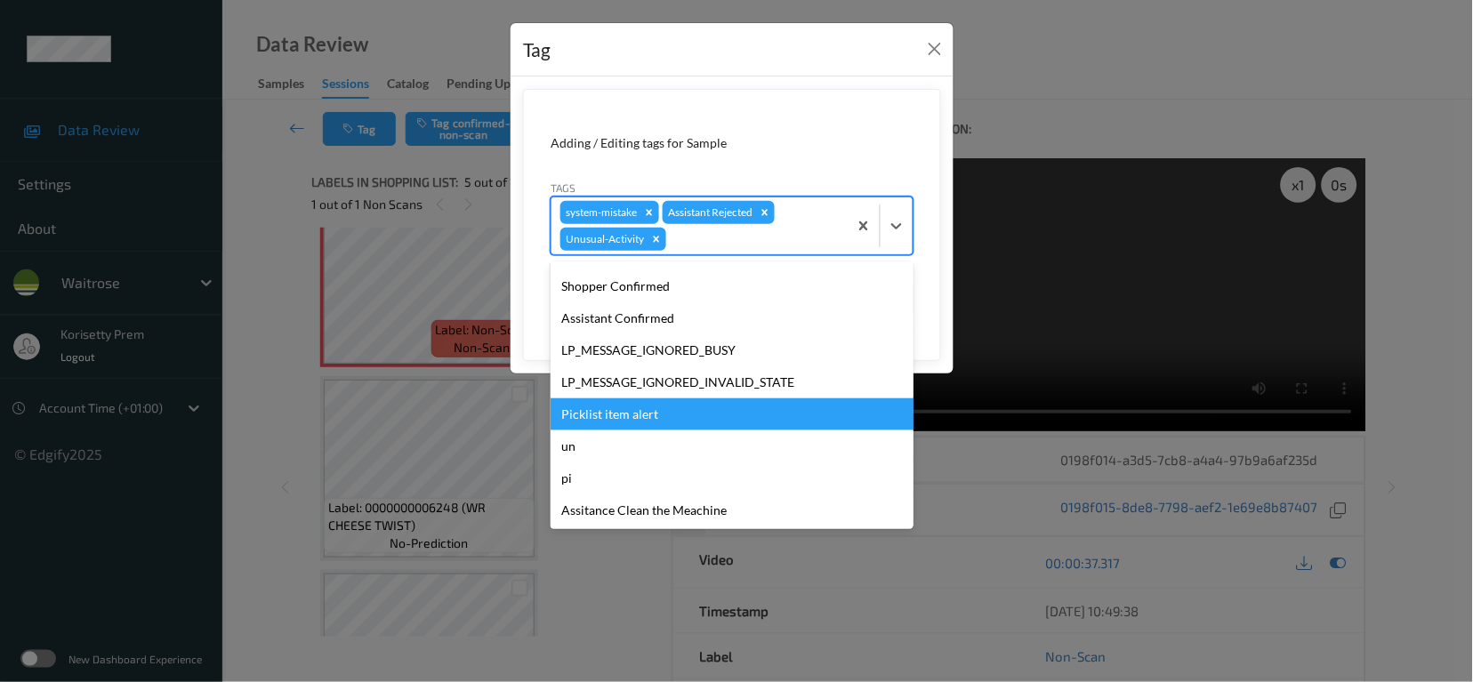
click at [640, 416] on div "Picklist item alert" at bounding box center [732, 415] width 363 height 32
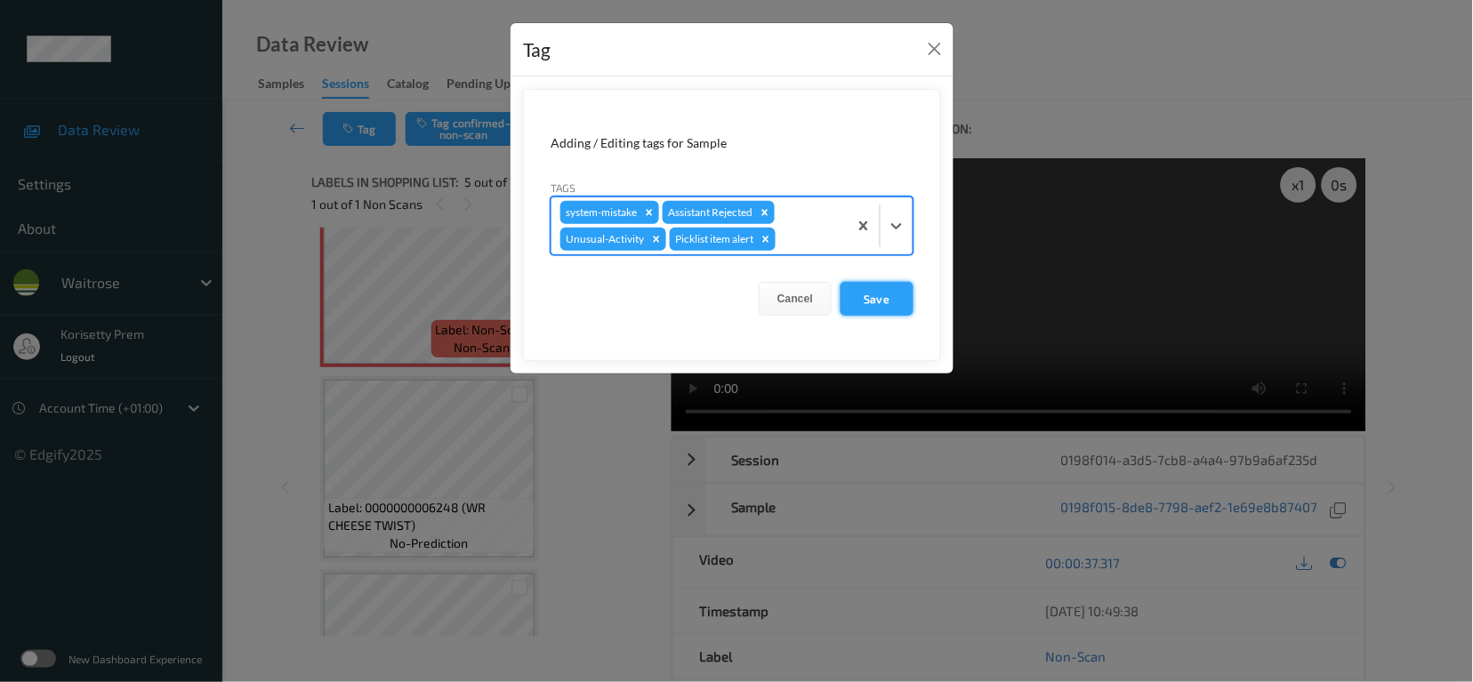
click at [895, 290] on button "Save" at bounding box center [877, 299] width 73 height 34
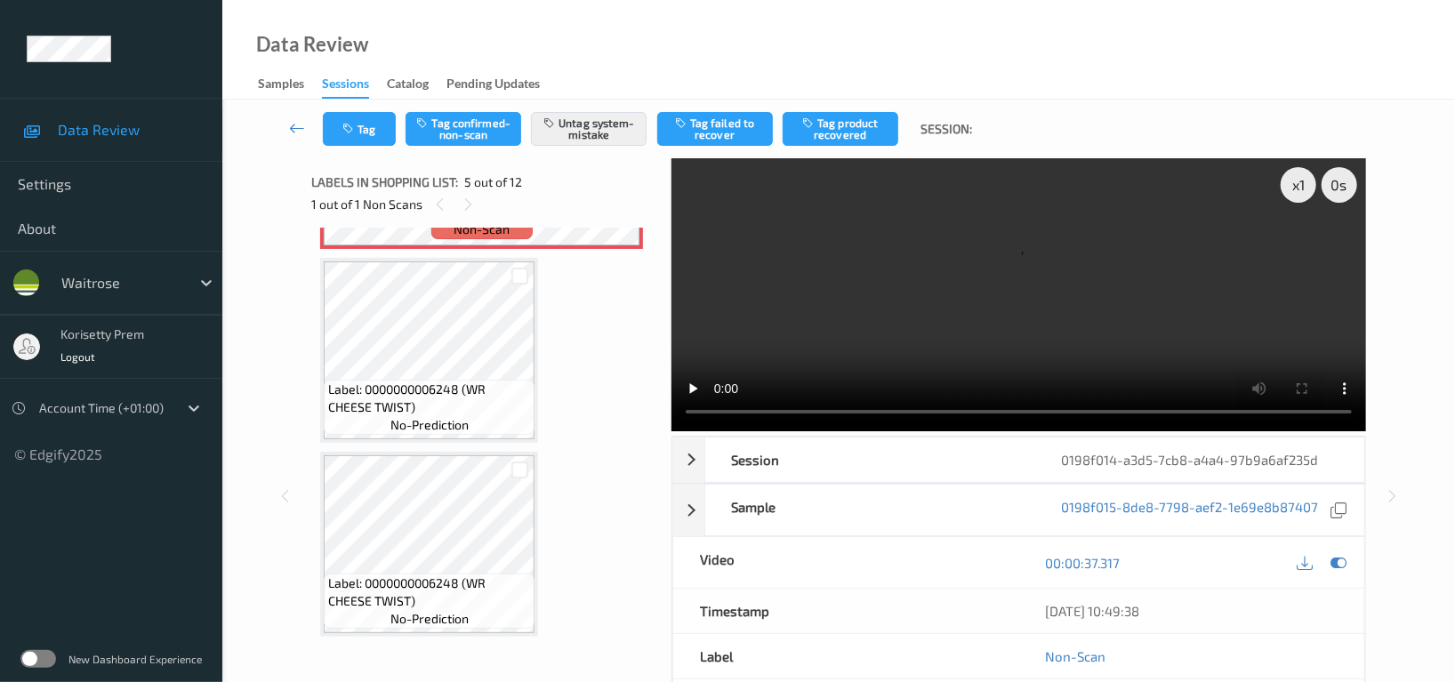
scroll to position [830, 0]
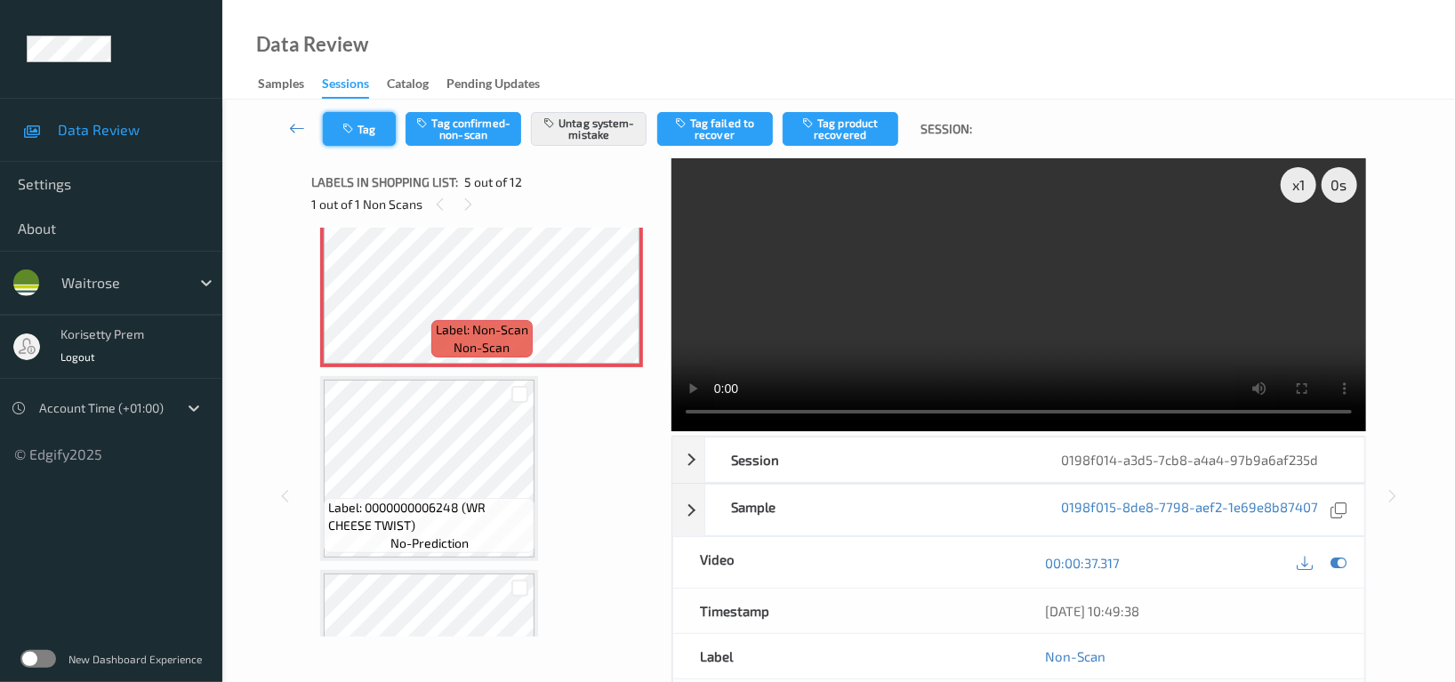
click at [338, 133] on button "Tag" at bounding box center [359, 129] width 73 height 34
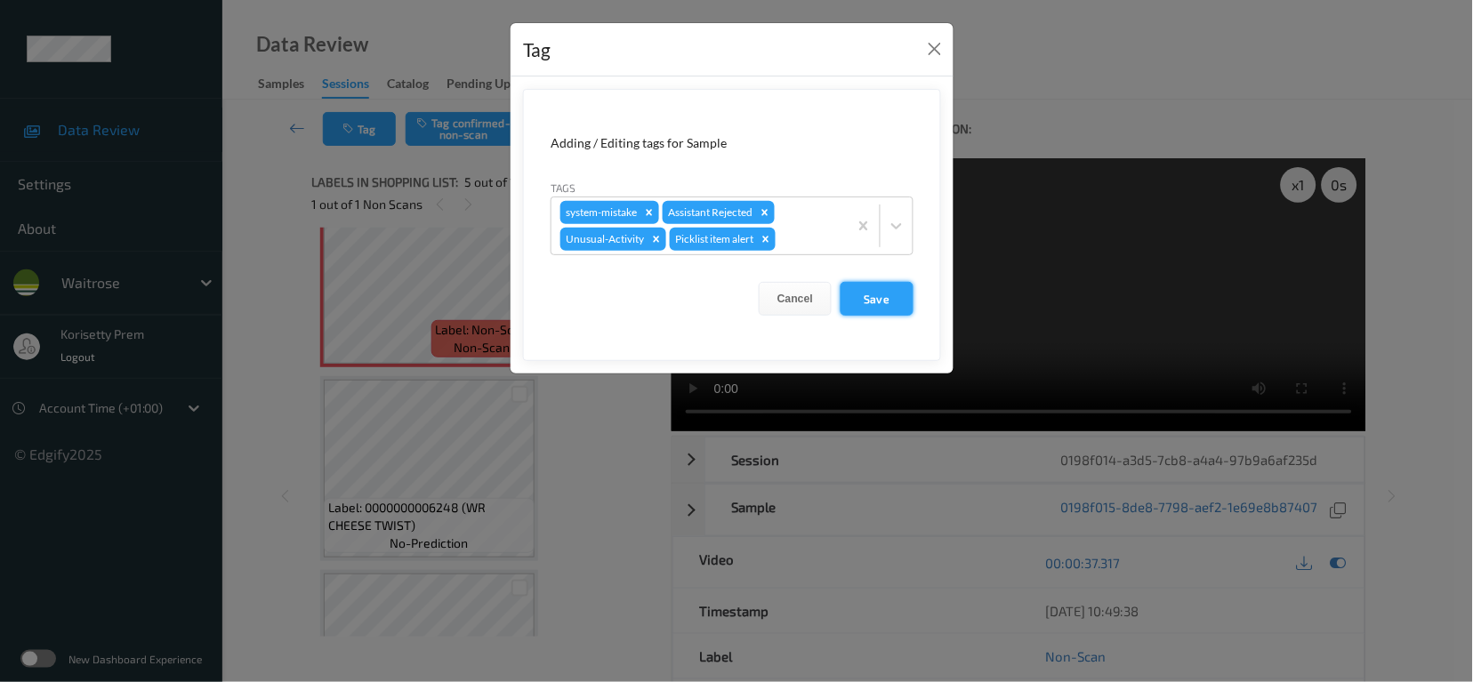
click at [883, 307] on button "Save" at bounding box center [877, 299] width 73 height 34
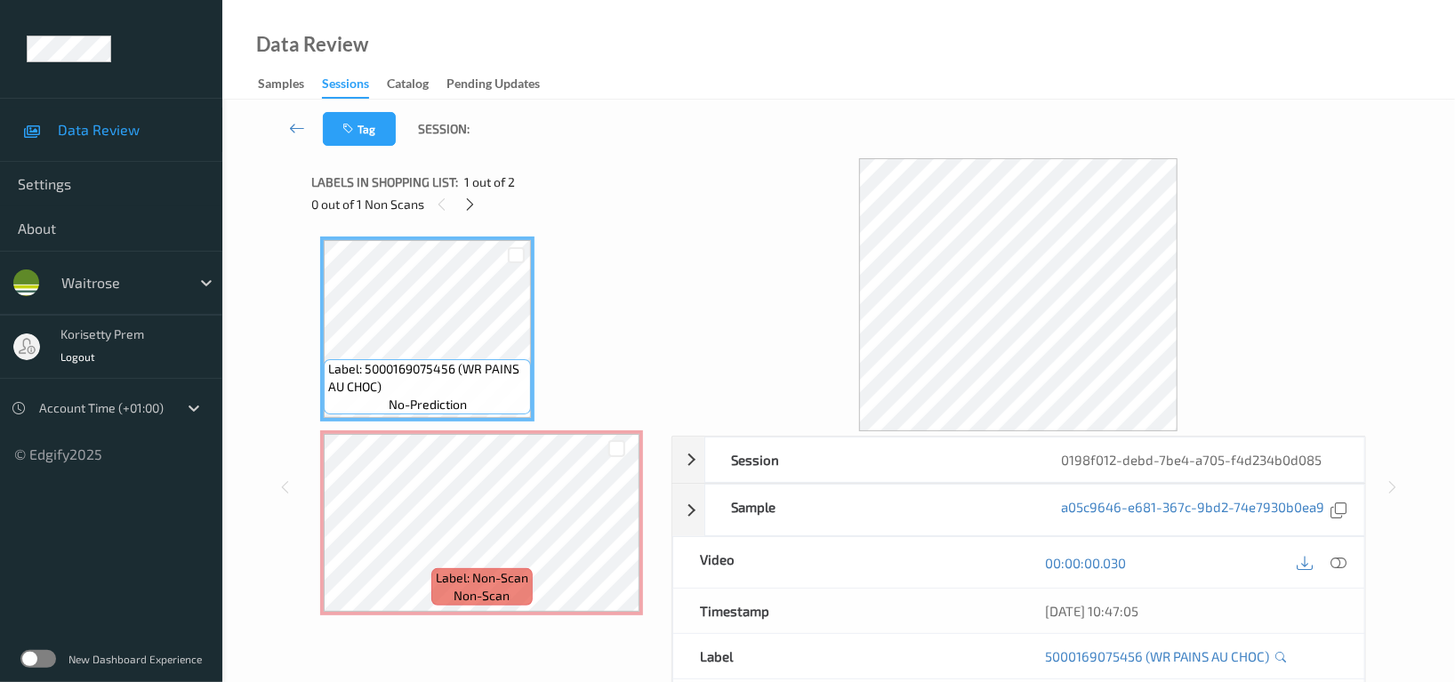
click at [604, 146] on div "Tag Session:" at bounding box center [839, 129] width 1160 height 59
click at [613, 543] on icon at bounding box center [616, 538] width 15 height 16
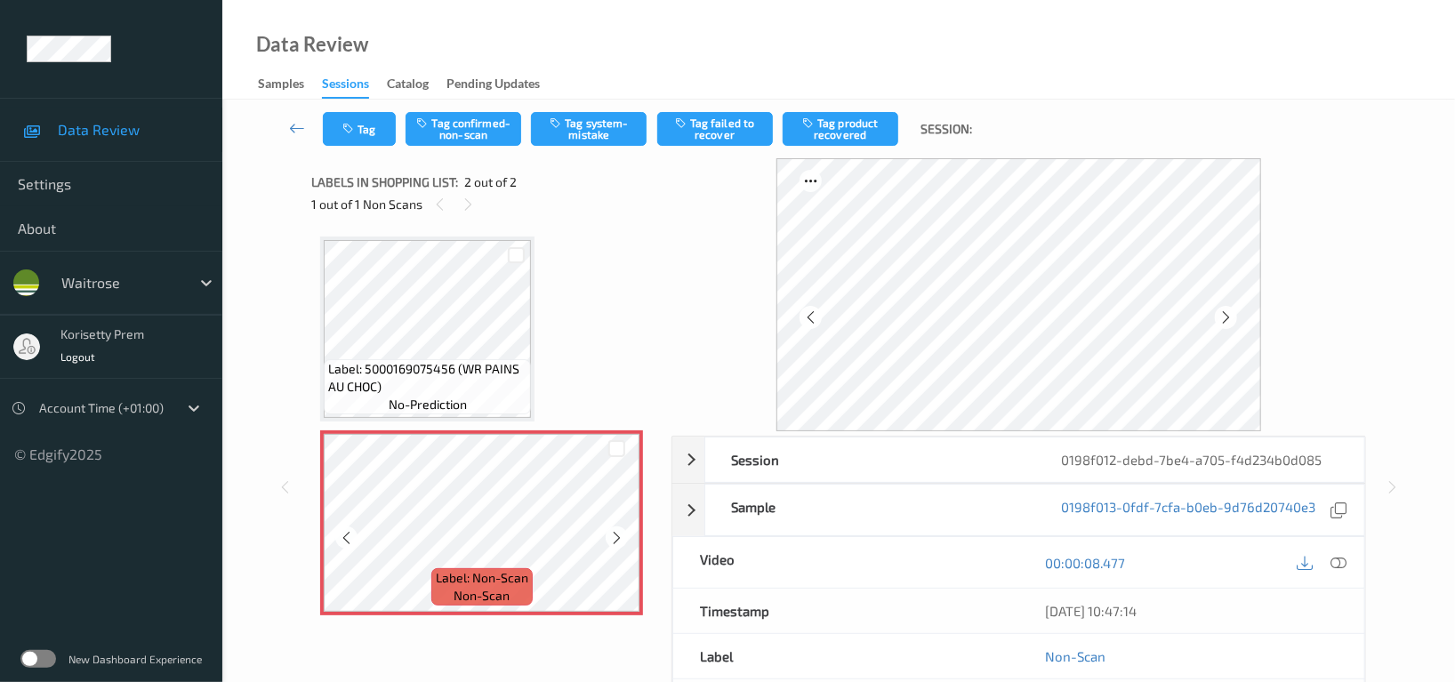
click at [614, 543] on icon at bounding box center [616, 538] width 15 height 16
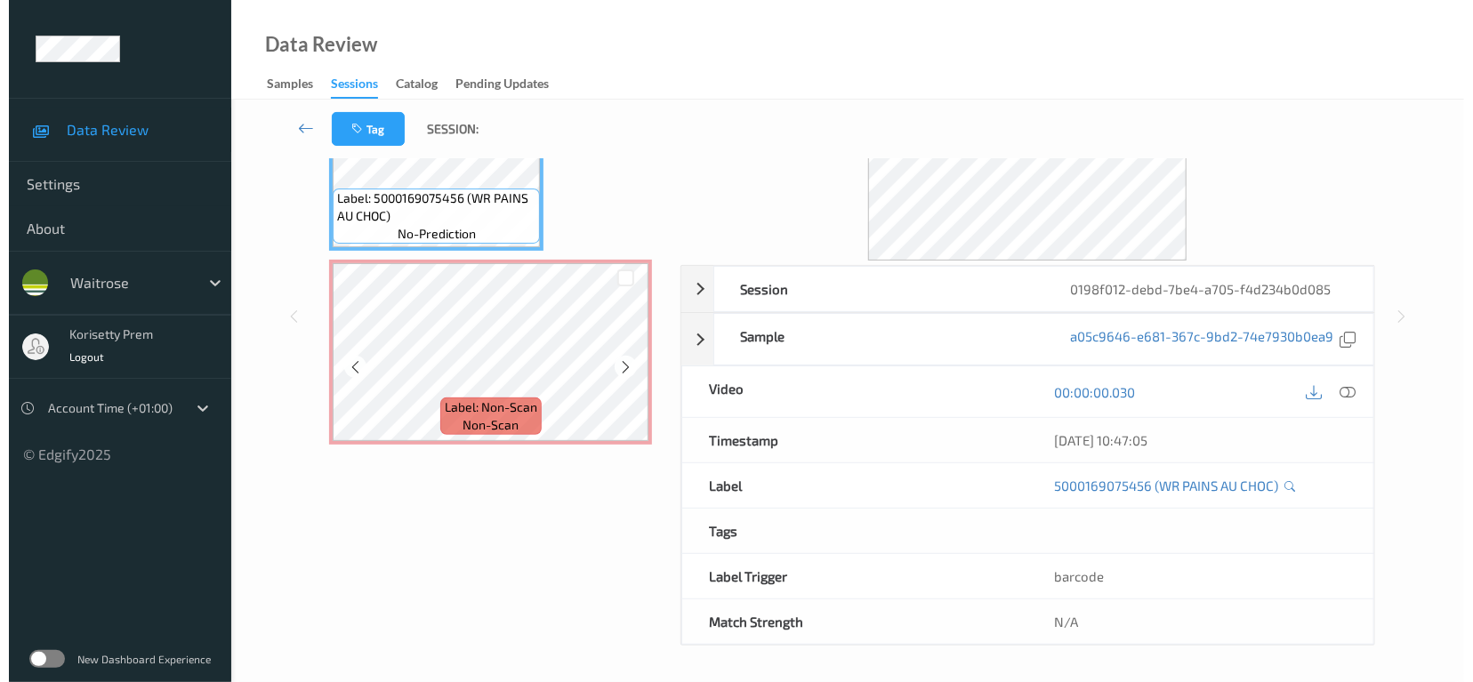
scroll to position [173, 0]
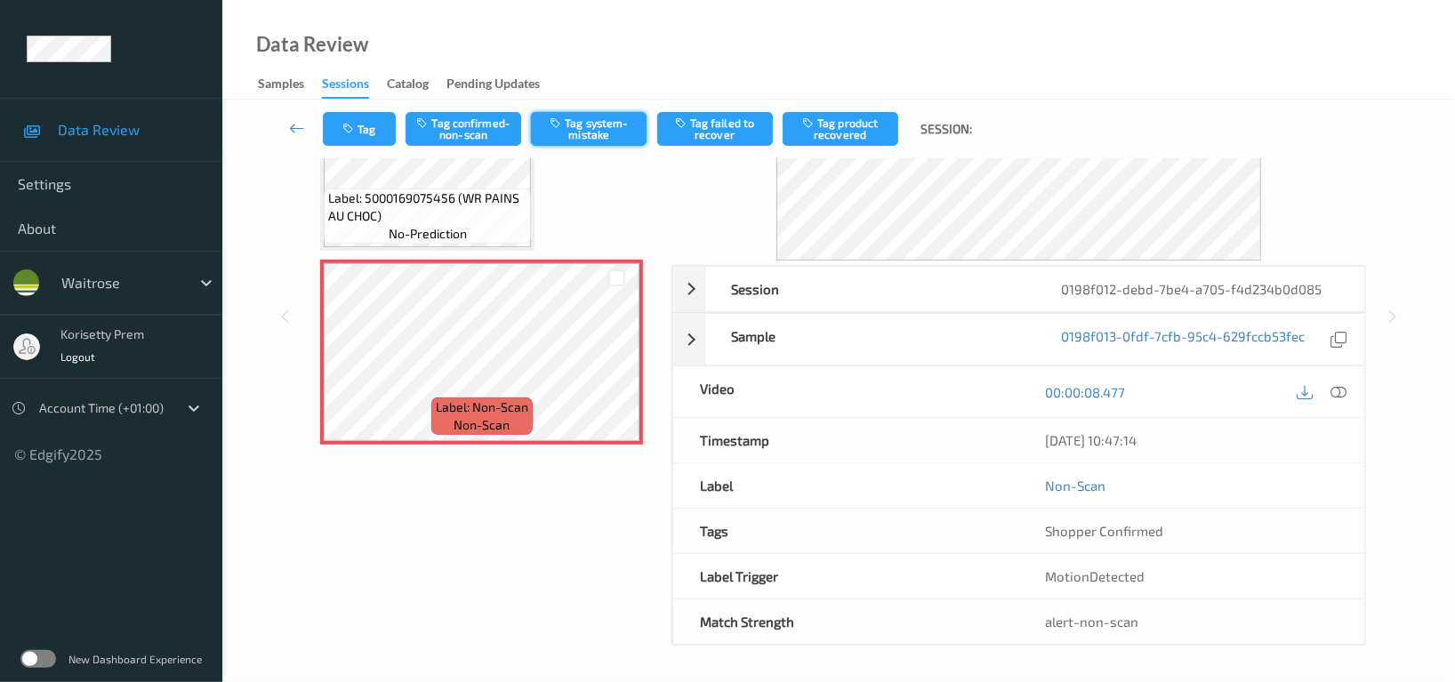
click at [576, 122] on button "Tag system-mistake" at bounding box center [589, 129] width 116 height 34
click at [350, 129] on icon "button" at bounding box center [349, 129] width 15 height 12
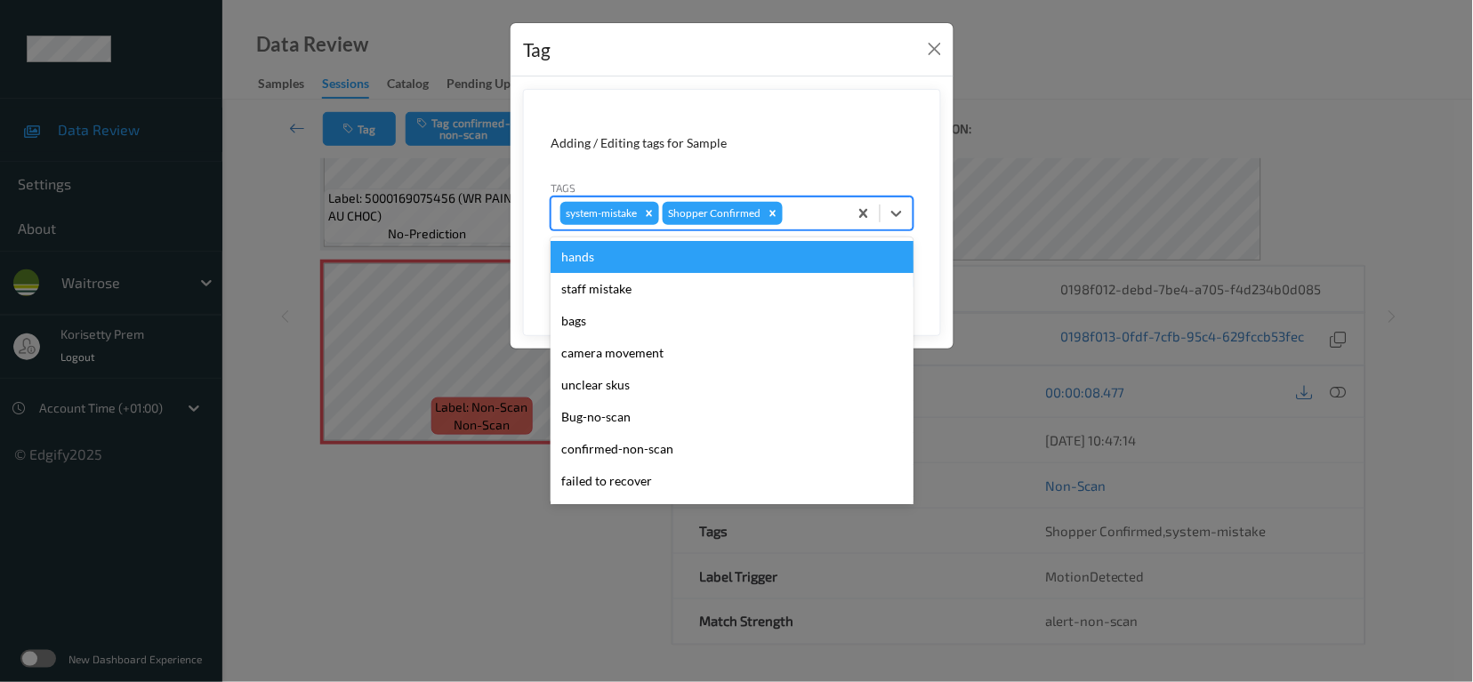
click at [819, 216] on div at bounding box center [812, 213] width 52 height 21
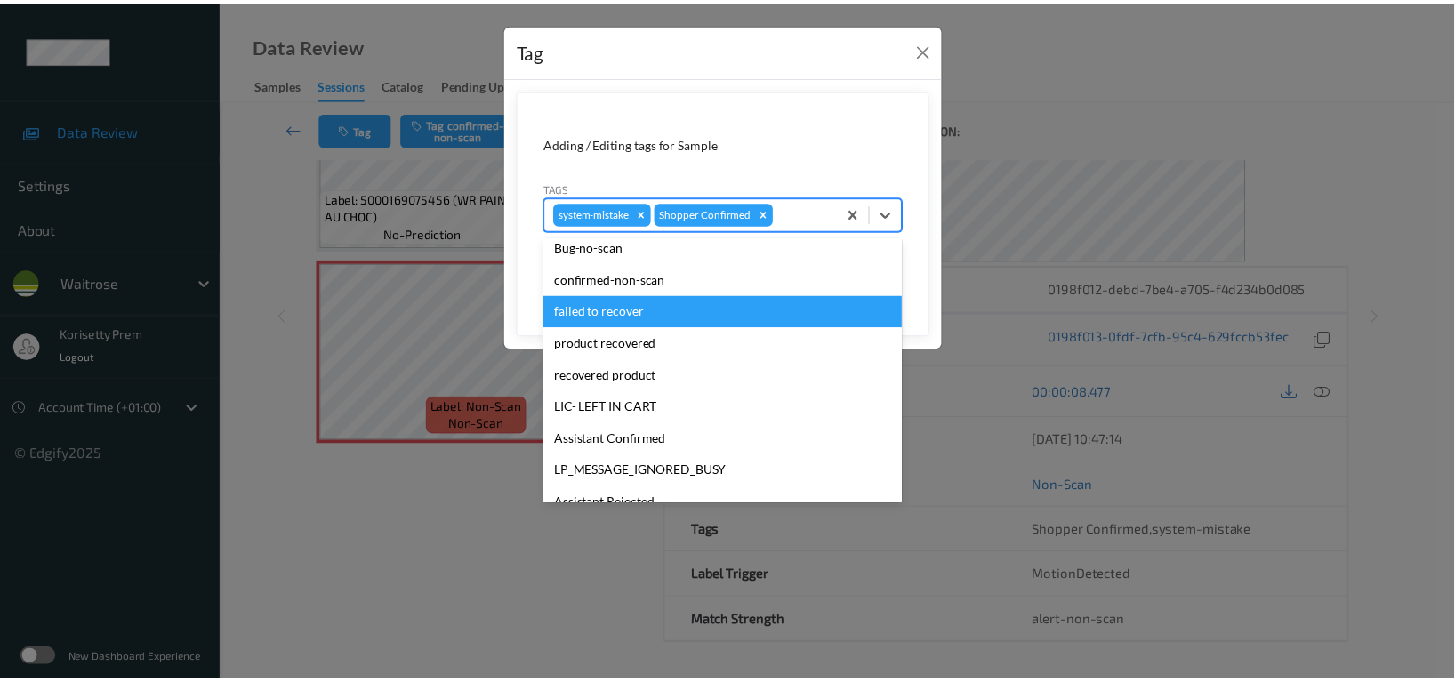
scroll to position [379, 0]
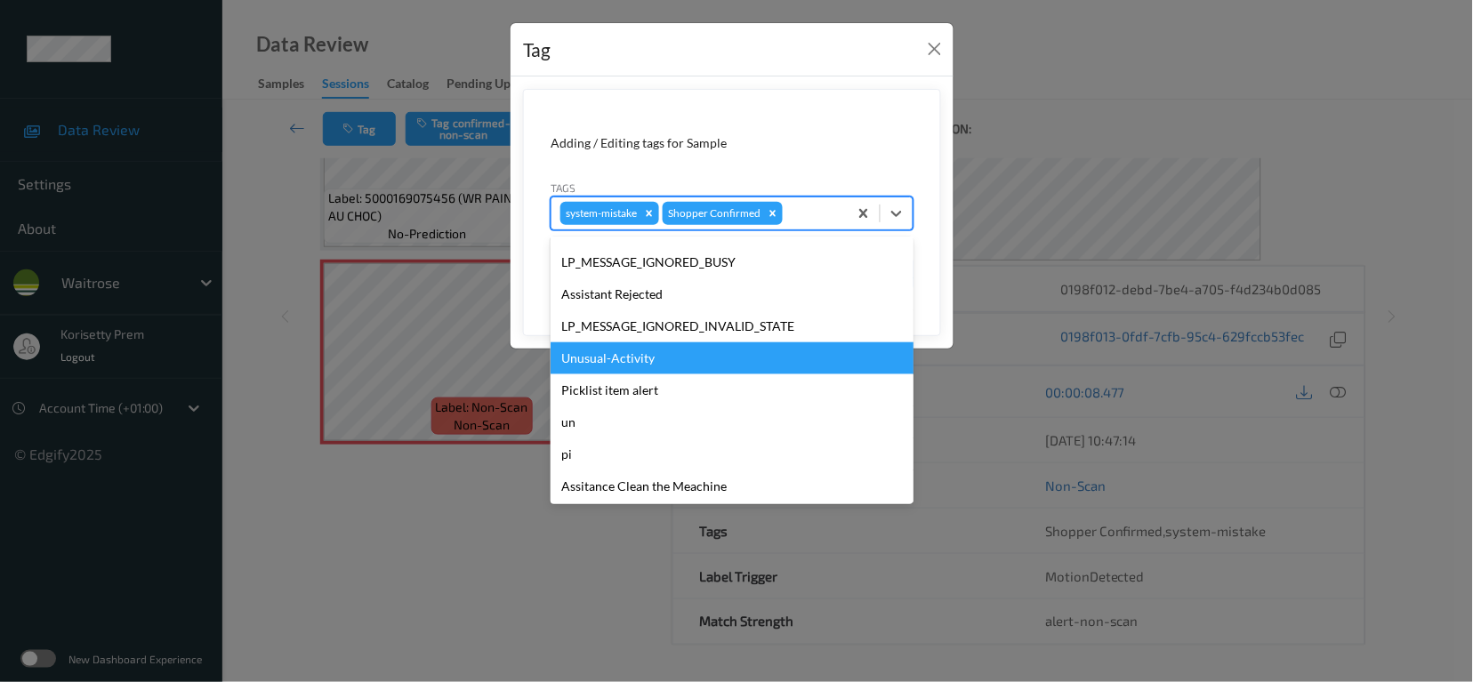
click at [621, 366] on div "Unusual-Activity" at bounding box center [732, 358] width 363 height 32
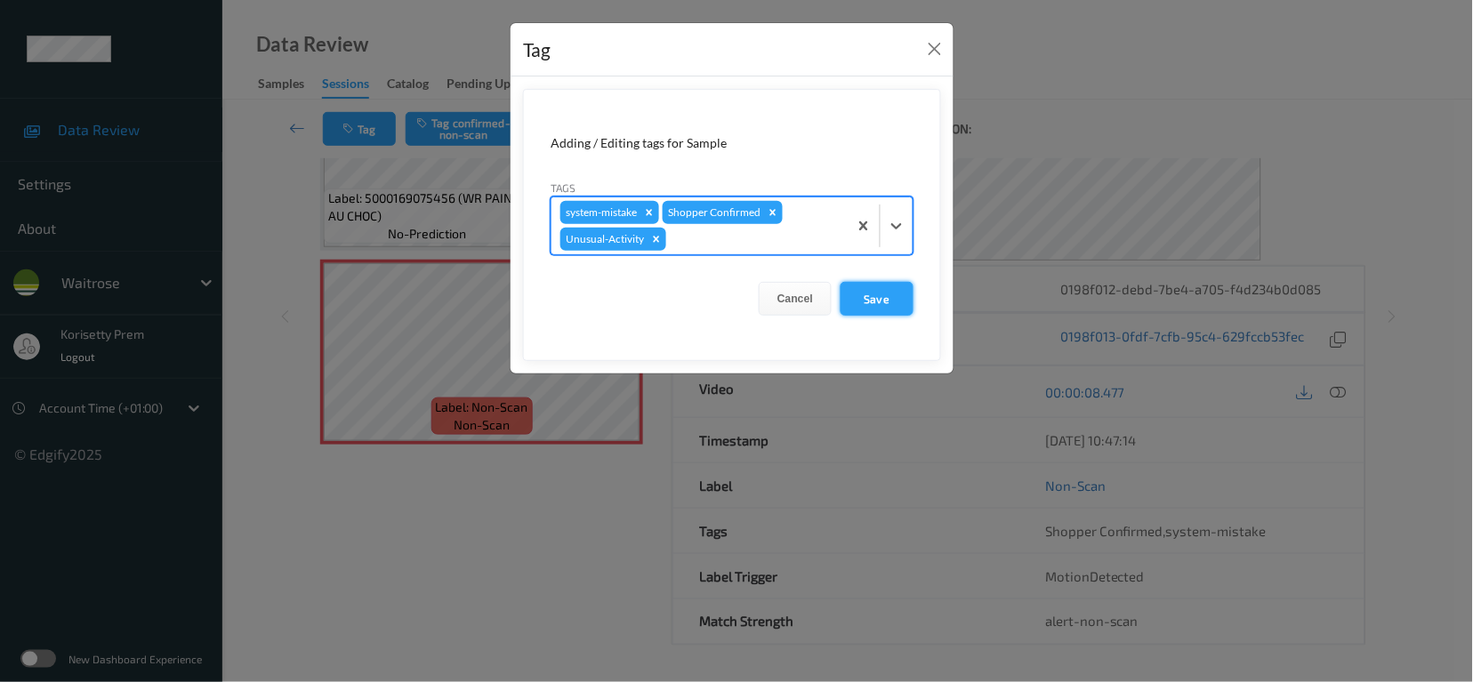
click at [876, 286] on button "Save" at bounding box center [877, 299] width 73 height 34
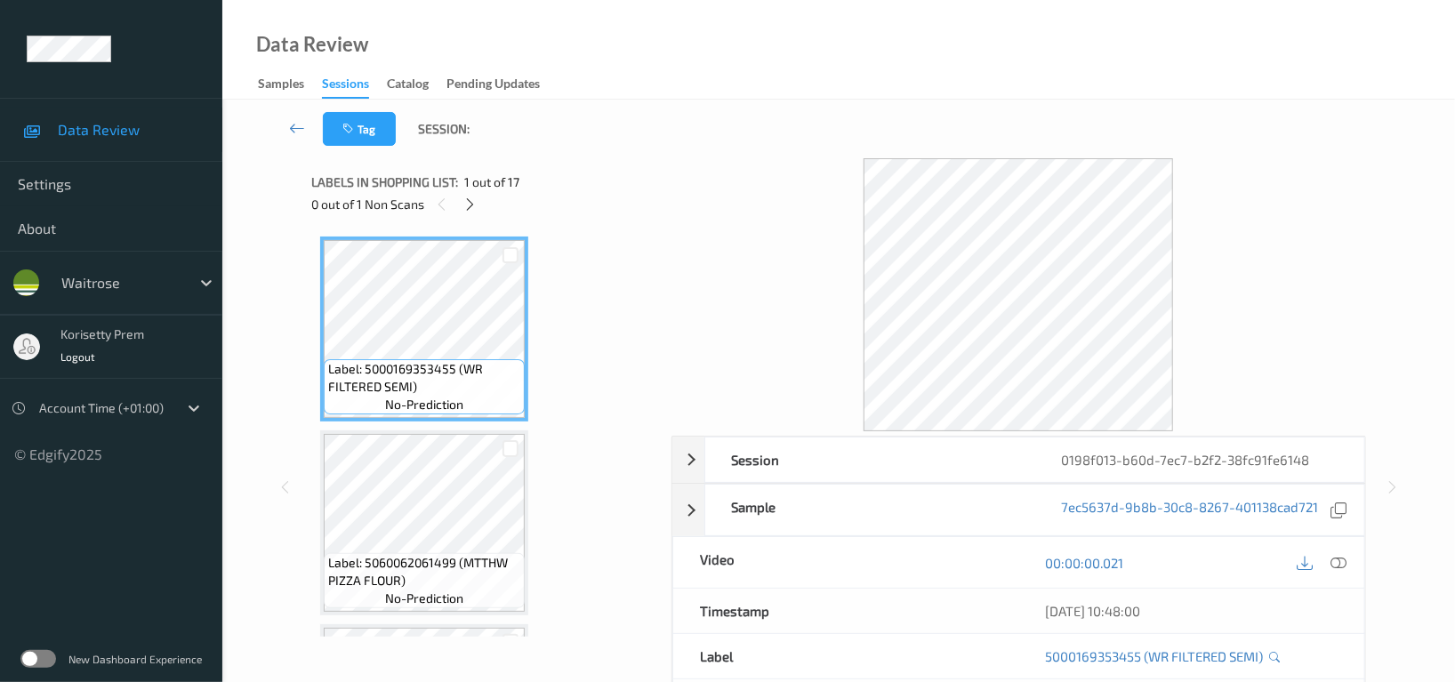
click at [809, 104] on div "Tag Session:" at bounding box center [839, 129] width 1160 height 59
click at [469, 205] on icon at bounding box center [470, 205] width 15 height 16
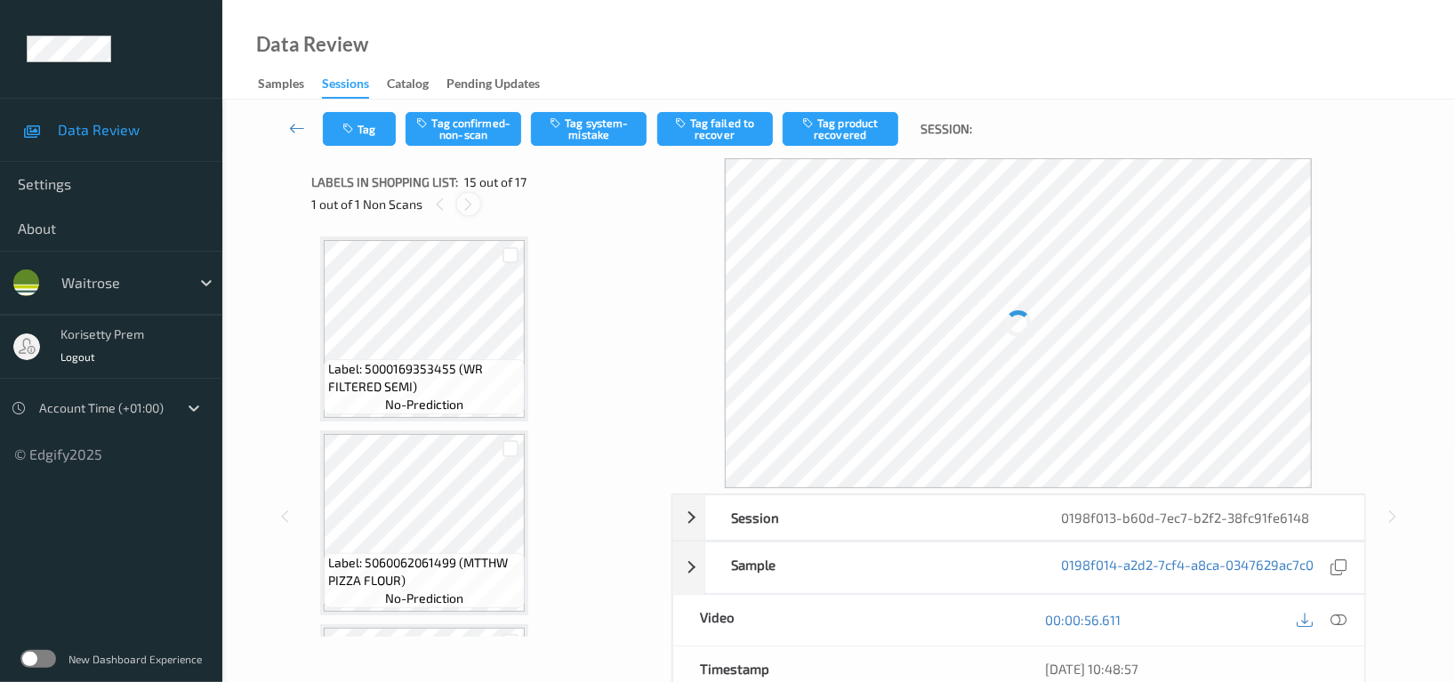
scroll to position [2522, 0]
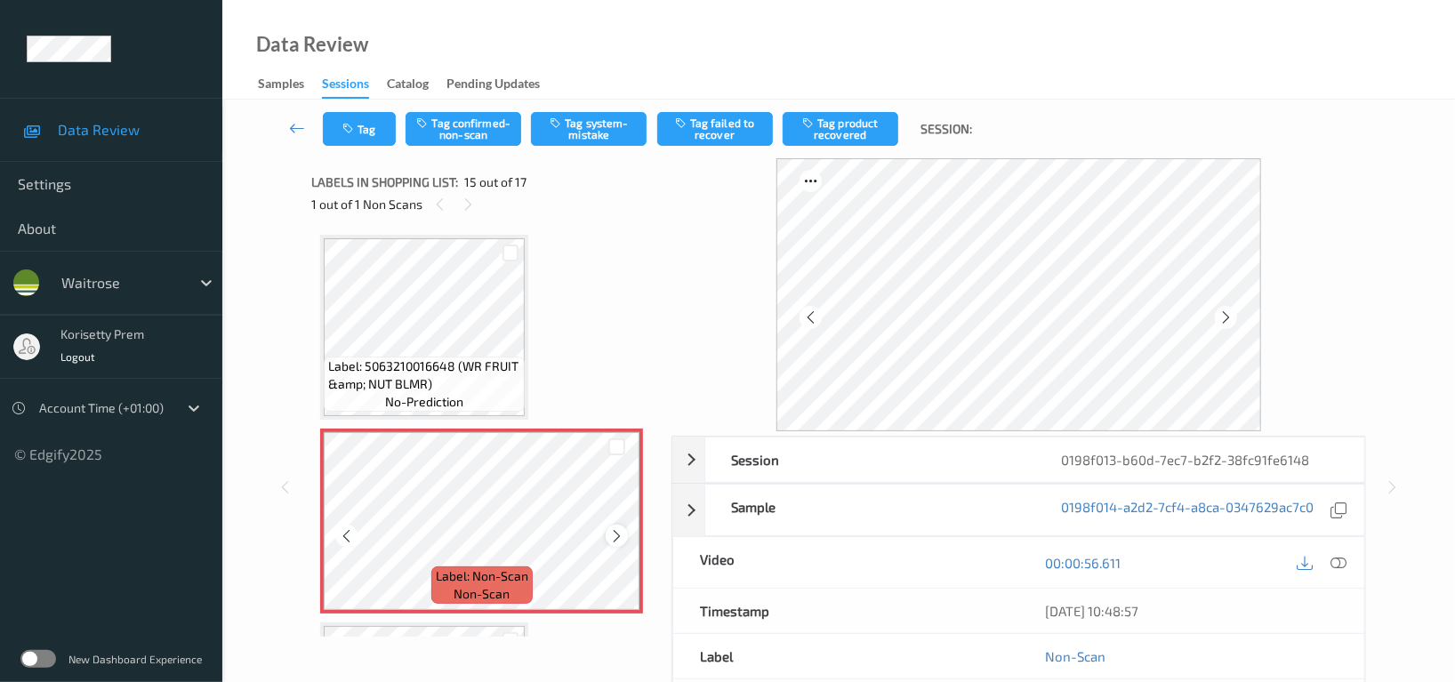
click at [616, 528] on icon at bounding box center [616, 536] width 15 height 16
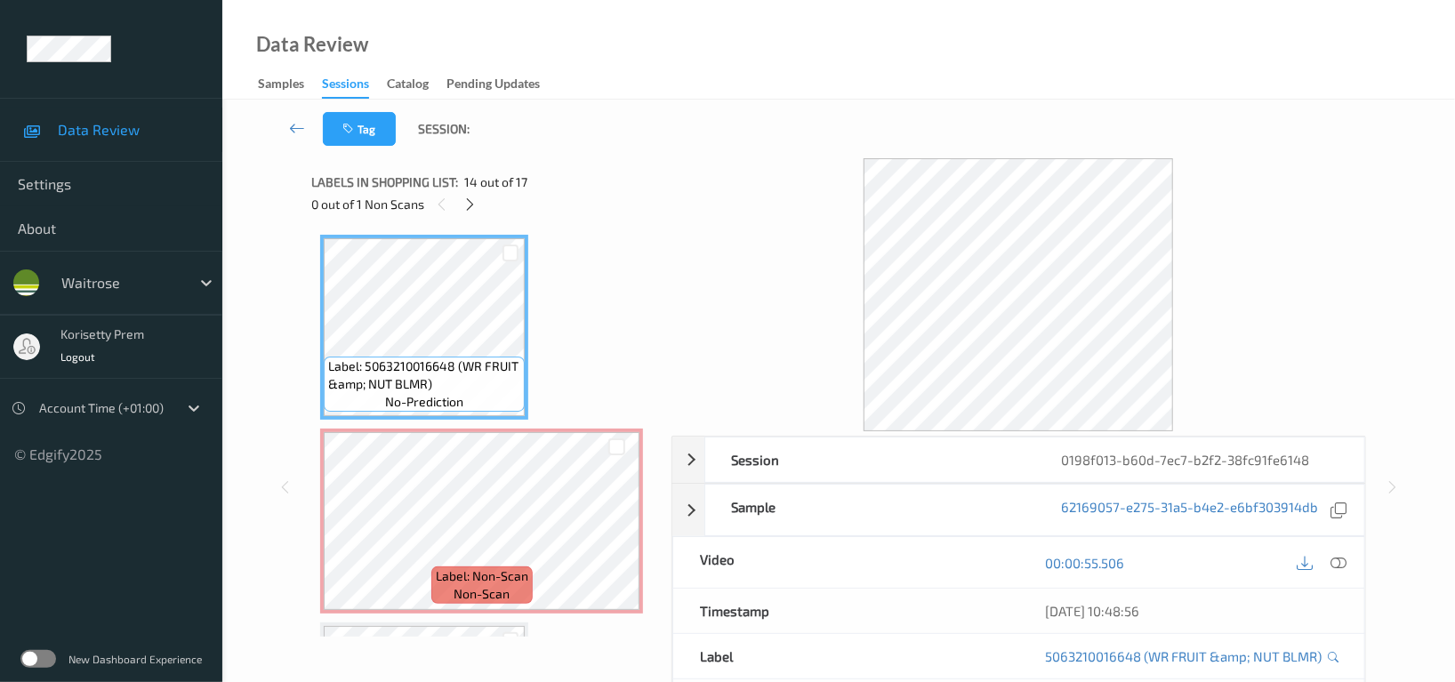
scroll to position [2403, 0]
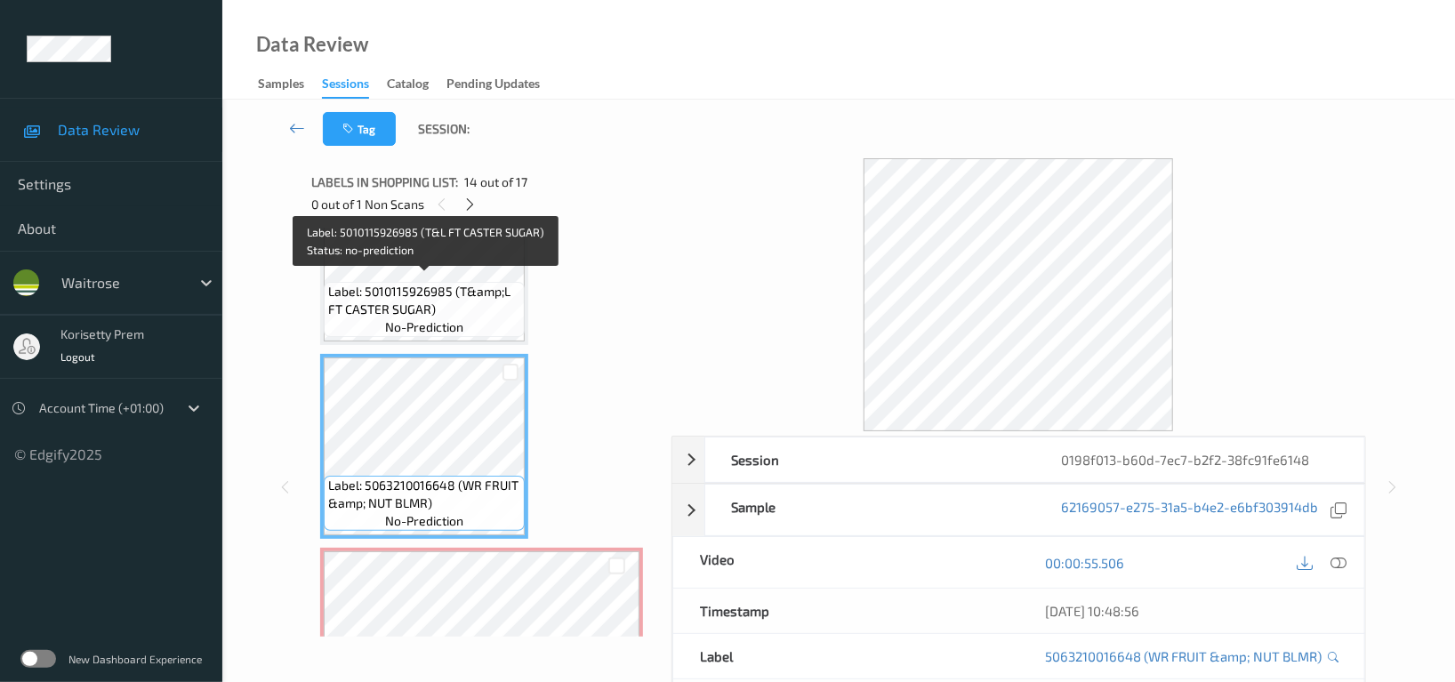
click at [419, 286] on span "Label: 5010115926985 (T&amp;L FT CASTER SUGAR)" at bounding box center [424, 301] width 192 height 36
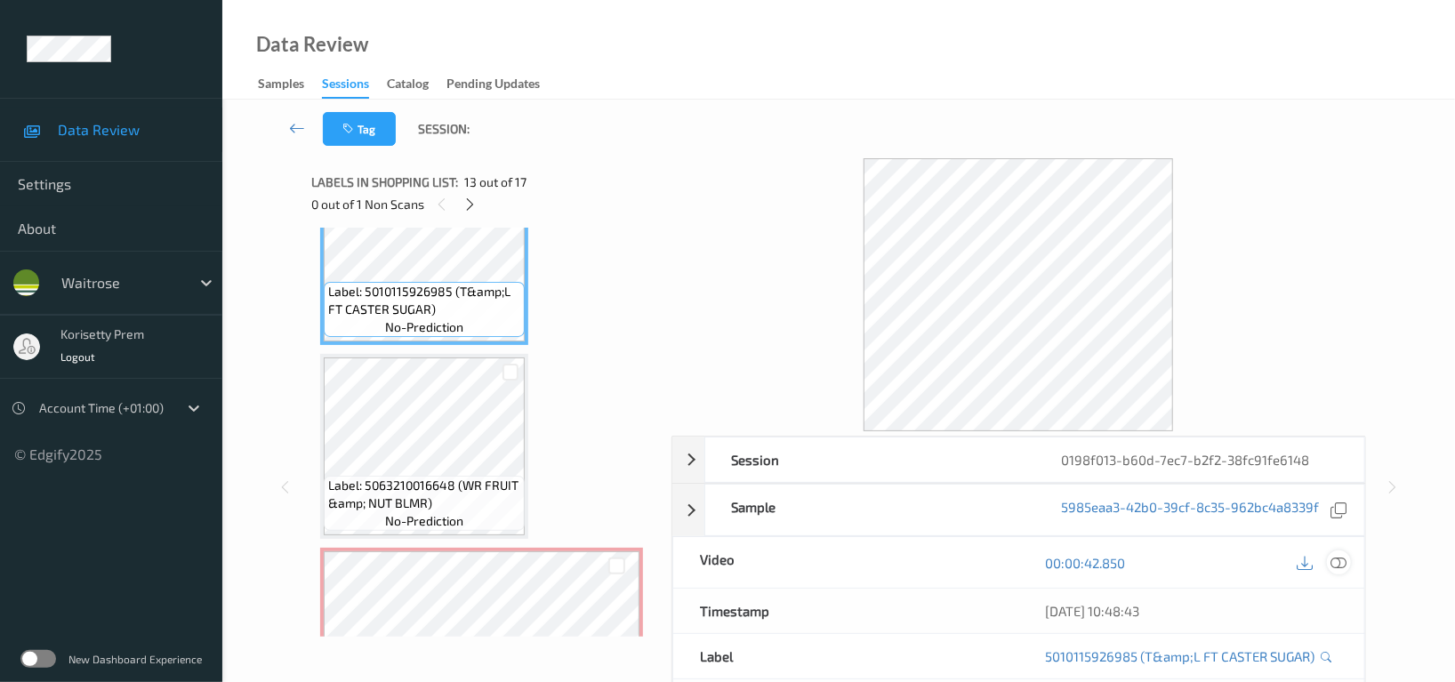
click at [1337, 560] on icon at bounding box center [1339, 563] width 16 height 16
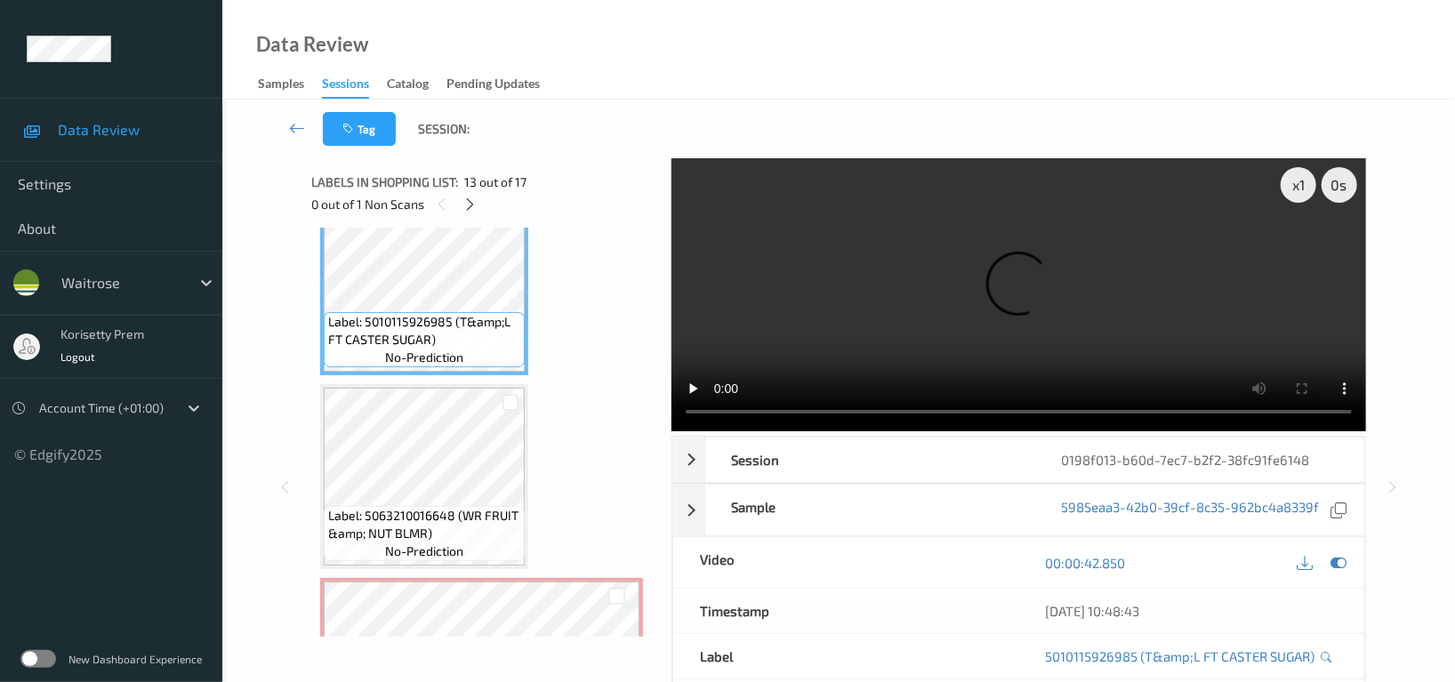
scroll to position [2292, 0]
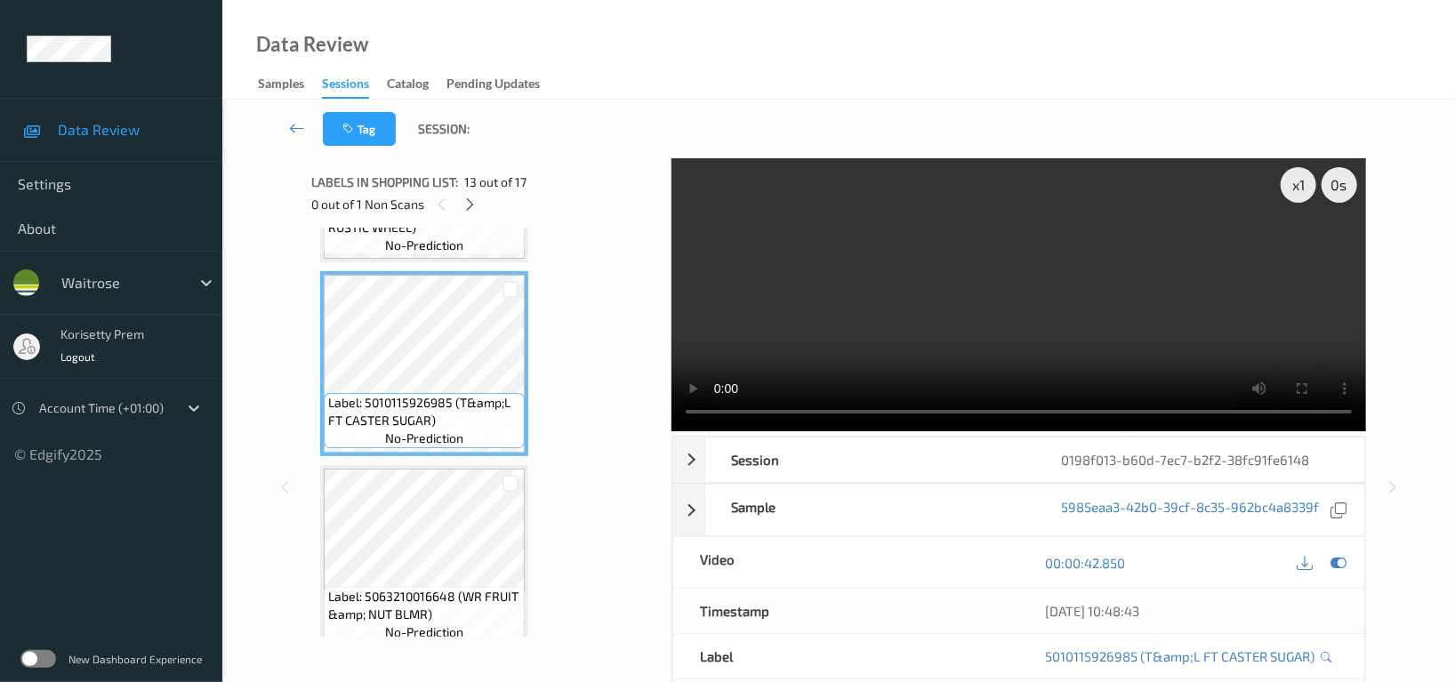
click at [981, 259] on video at bounding box center [1019, 294] width 695 height 273
click at [993, 327] on video at bounding box center [1019, 294] width 695 height 273
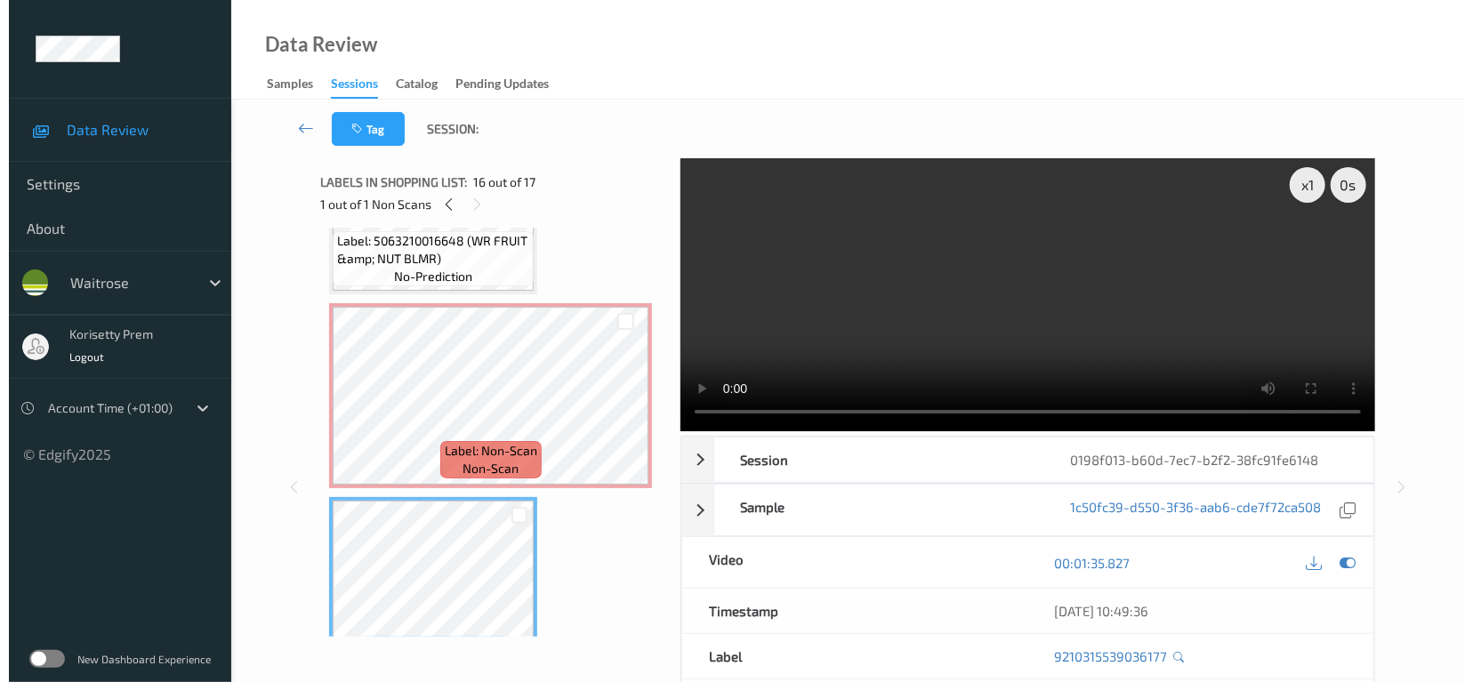
scroll to position [2529, 0]
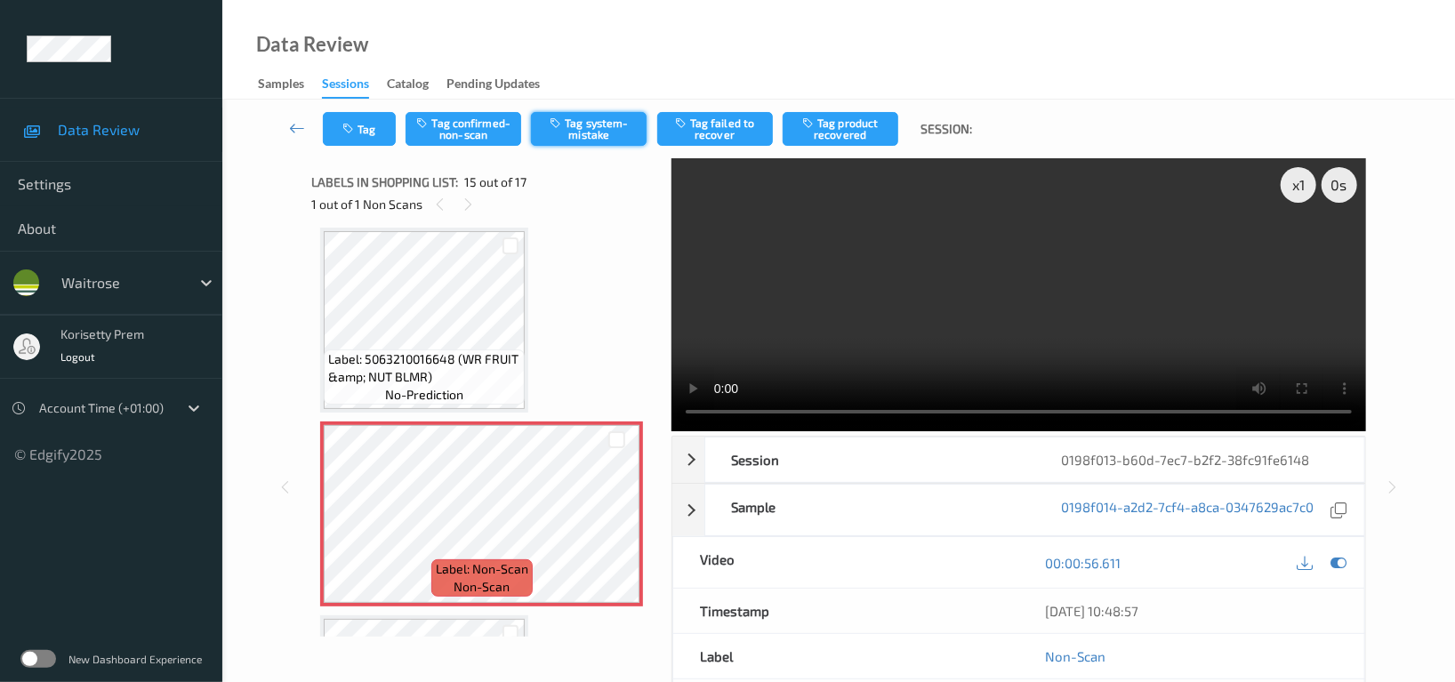
click at [618, 136] on button "Tag system-mistake" at bounding box center [589, 129] width 116 height 34
click at [358, 133] on button "Tag" at bounding box center [359, 129] width 73 height 34
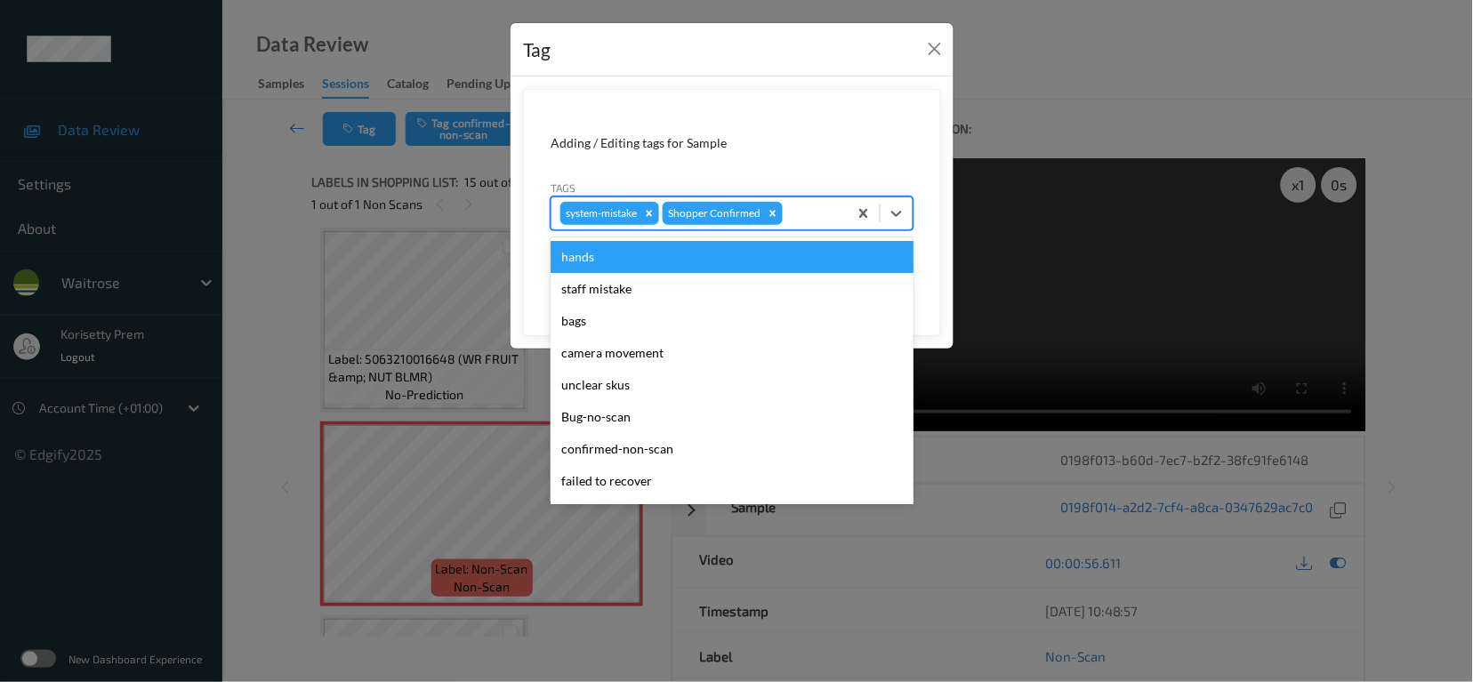
click at [809, 213] on div at bounding box center [812, 213] width 52 height 21
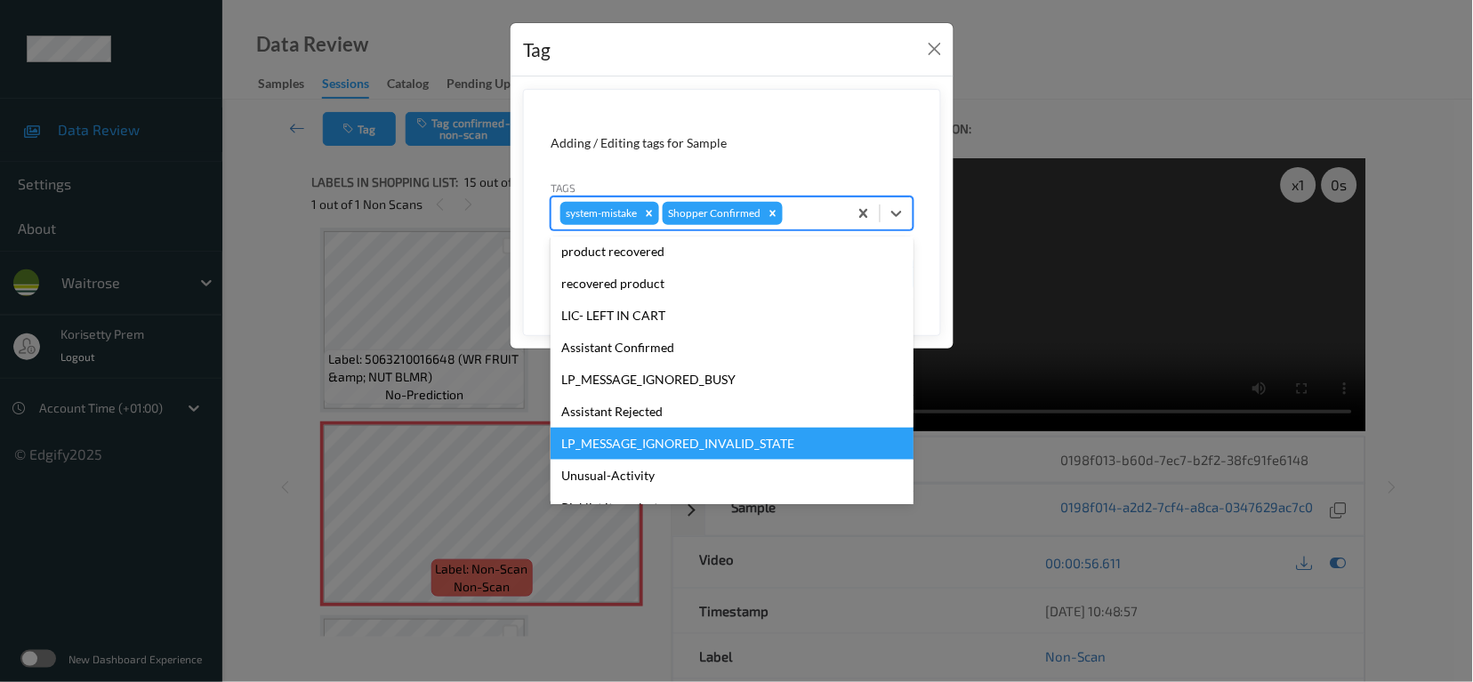
scroll to position [379, 0]
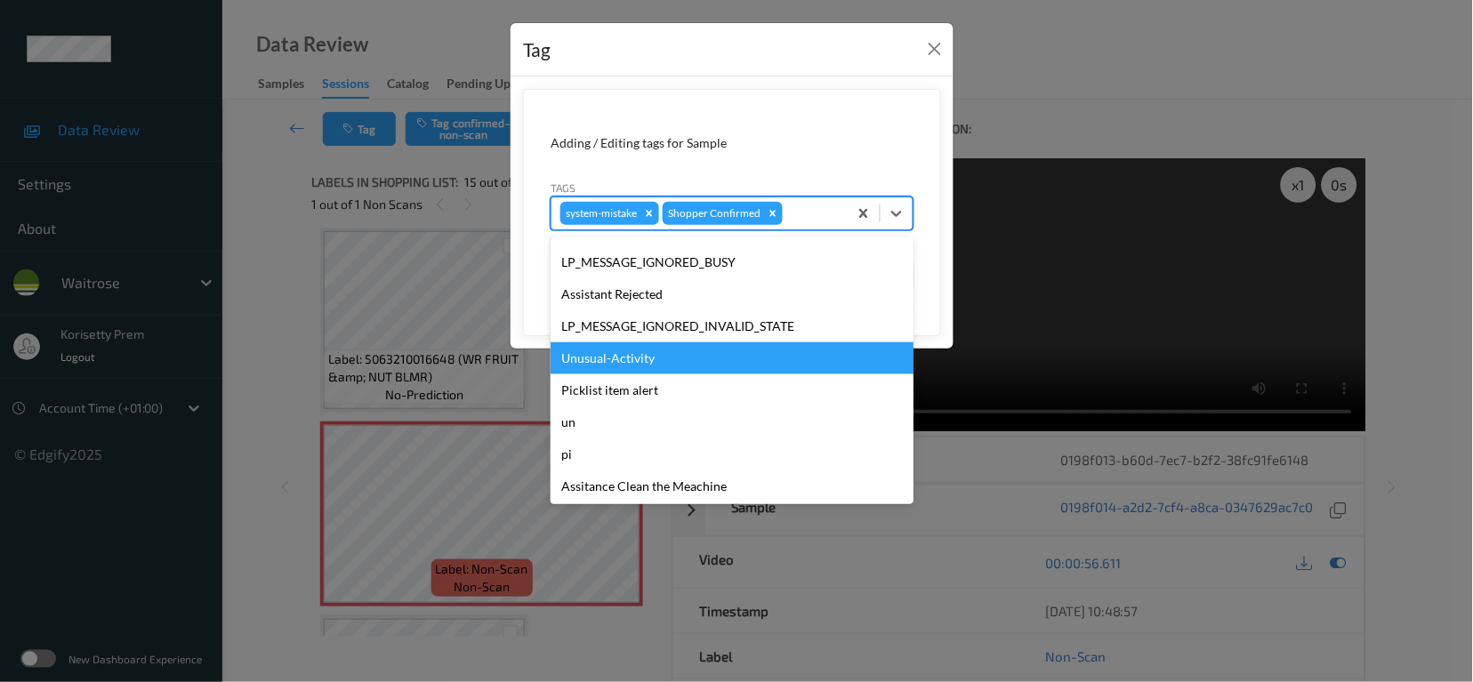
click at [667, 359] on div "Unusual-Activity" at bounding box center [732, 358] width 363 height 32
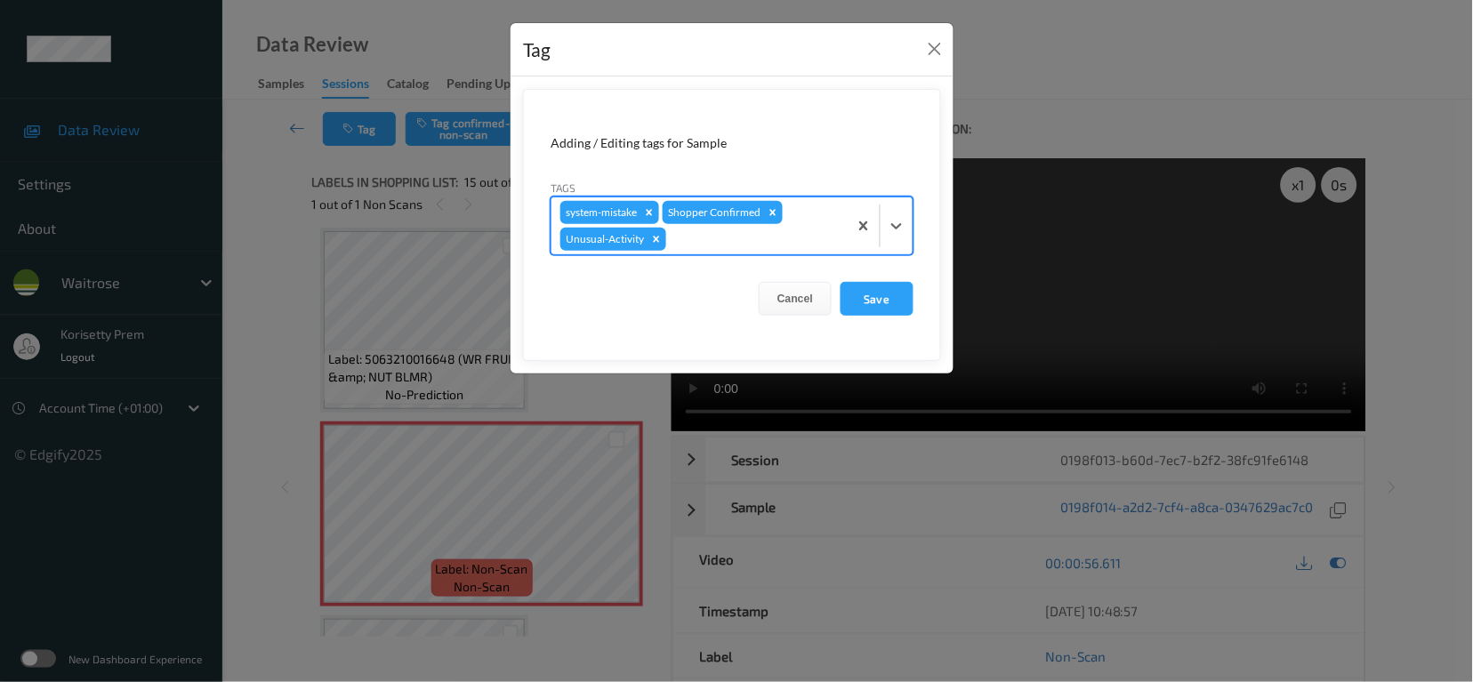
click at [714, 244] on div at bounding box center [754, 239] width 169 height 21
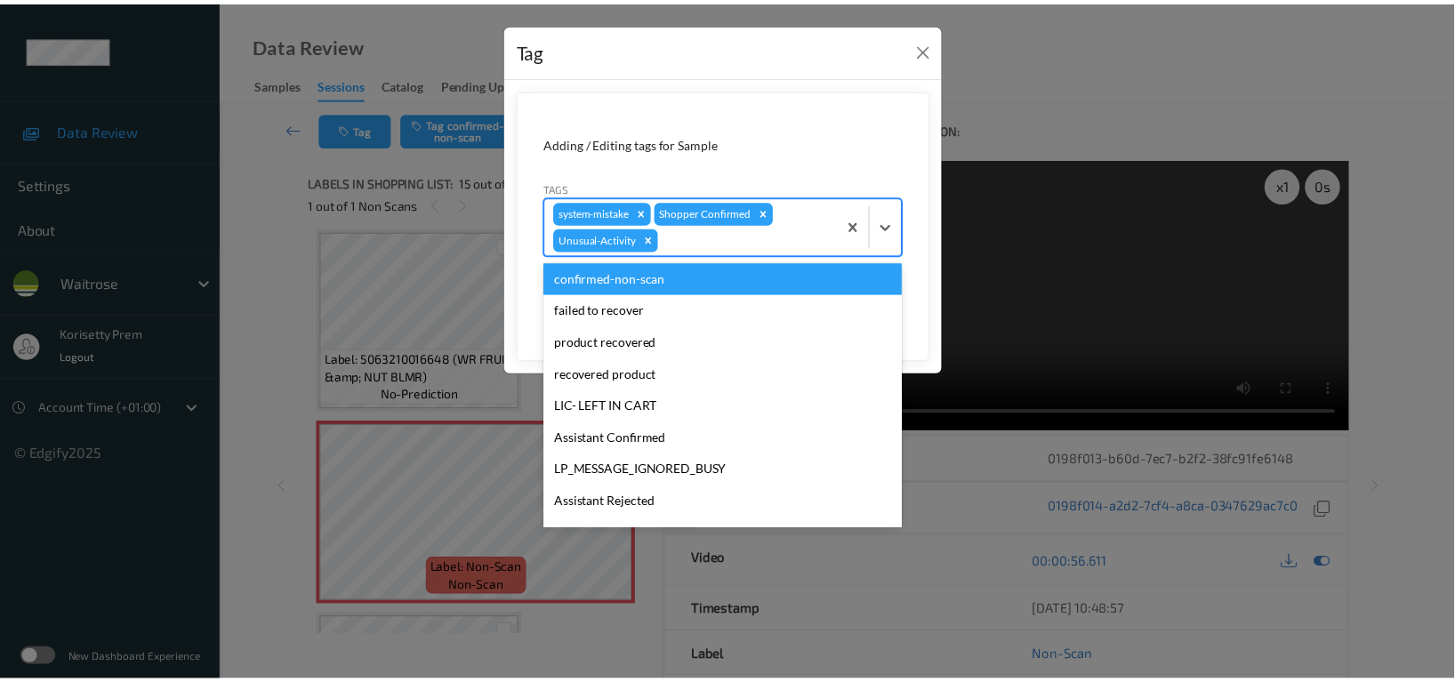
scroll to position [348, 0]
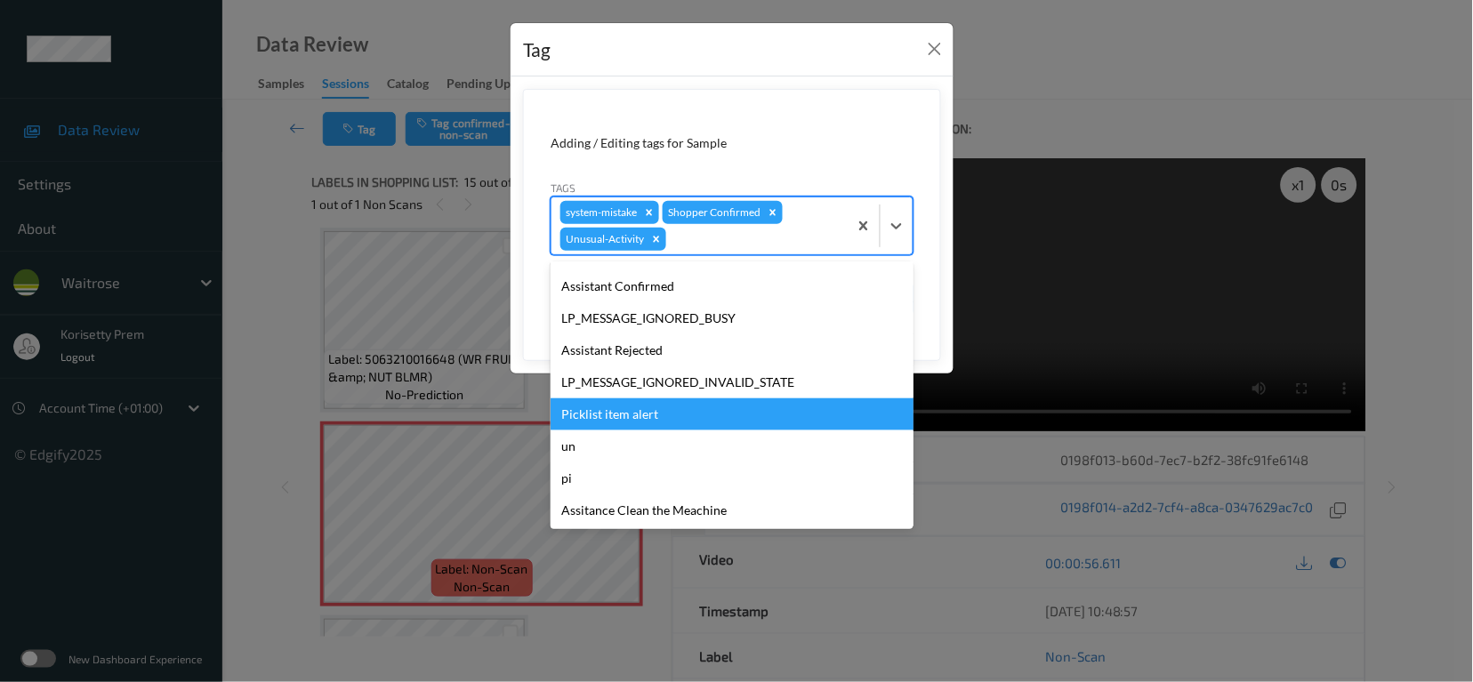
click at [681, 414] on div "Picklist item alert" at bounding box center [732, 415] width 363 height 32
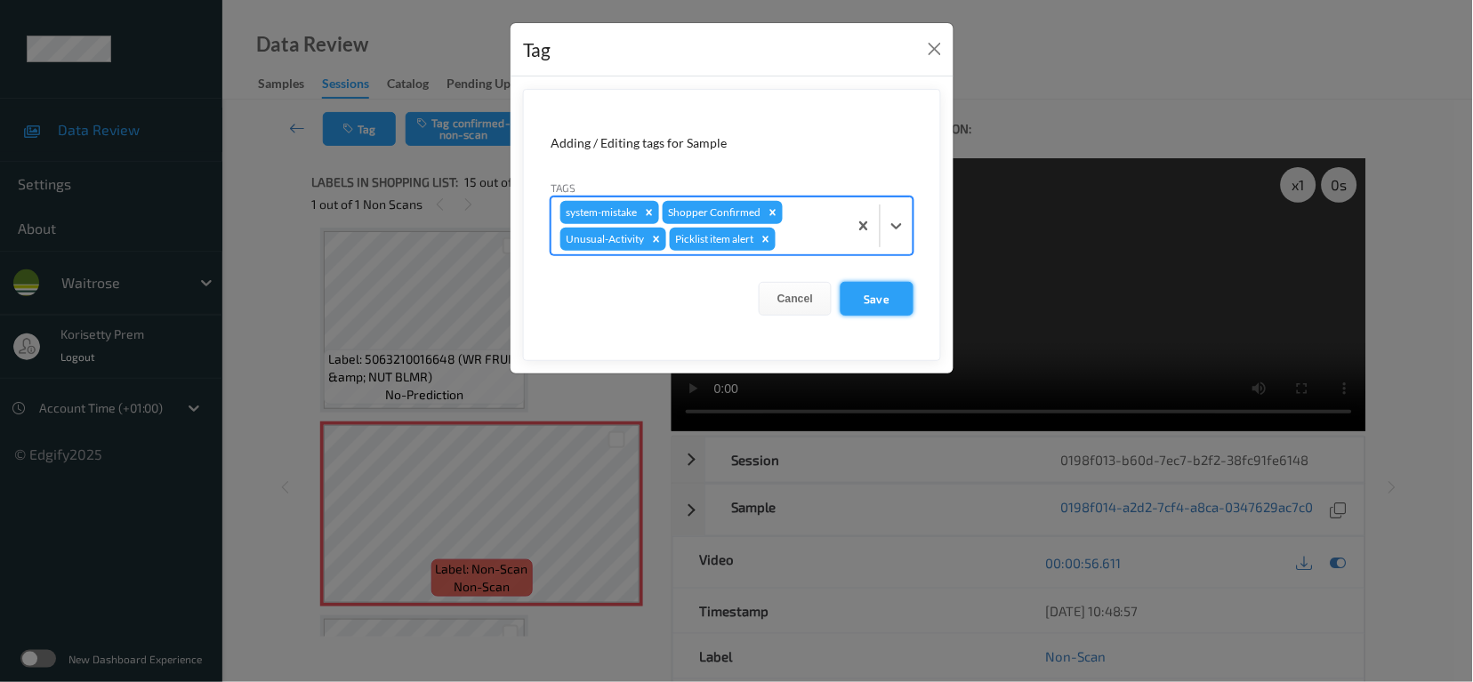
click at [866, 306] on button "Save" at bounding box center [877, 299] width 73 height 34
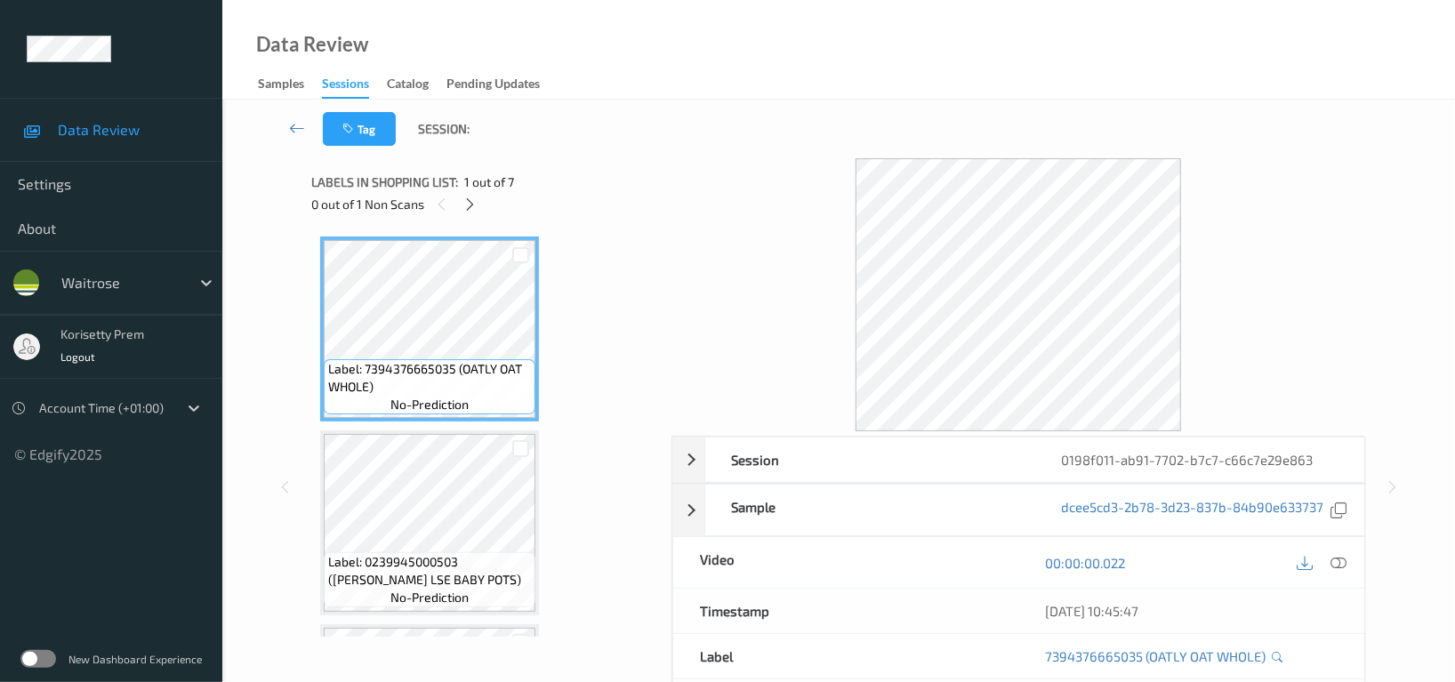
click at [681, 99] on div "Data Review Samples Sessions Catalog Pending Updates" at bounding box center [838, 50] width 1233 height 100
click at [469, 205] on icon at bounding box center [470, 205] width 15 height 16
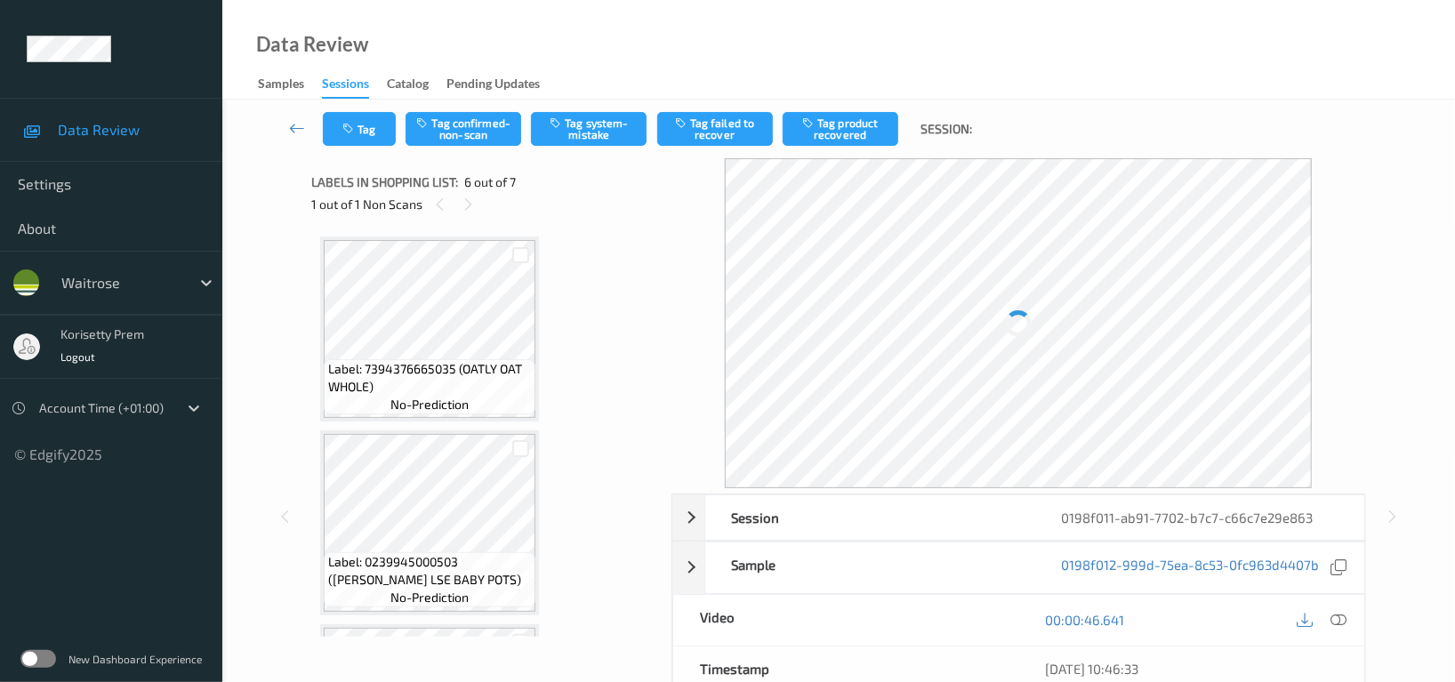
scroll to position [781, 0]
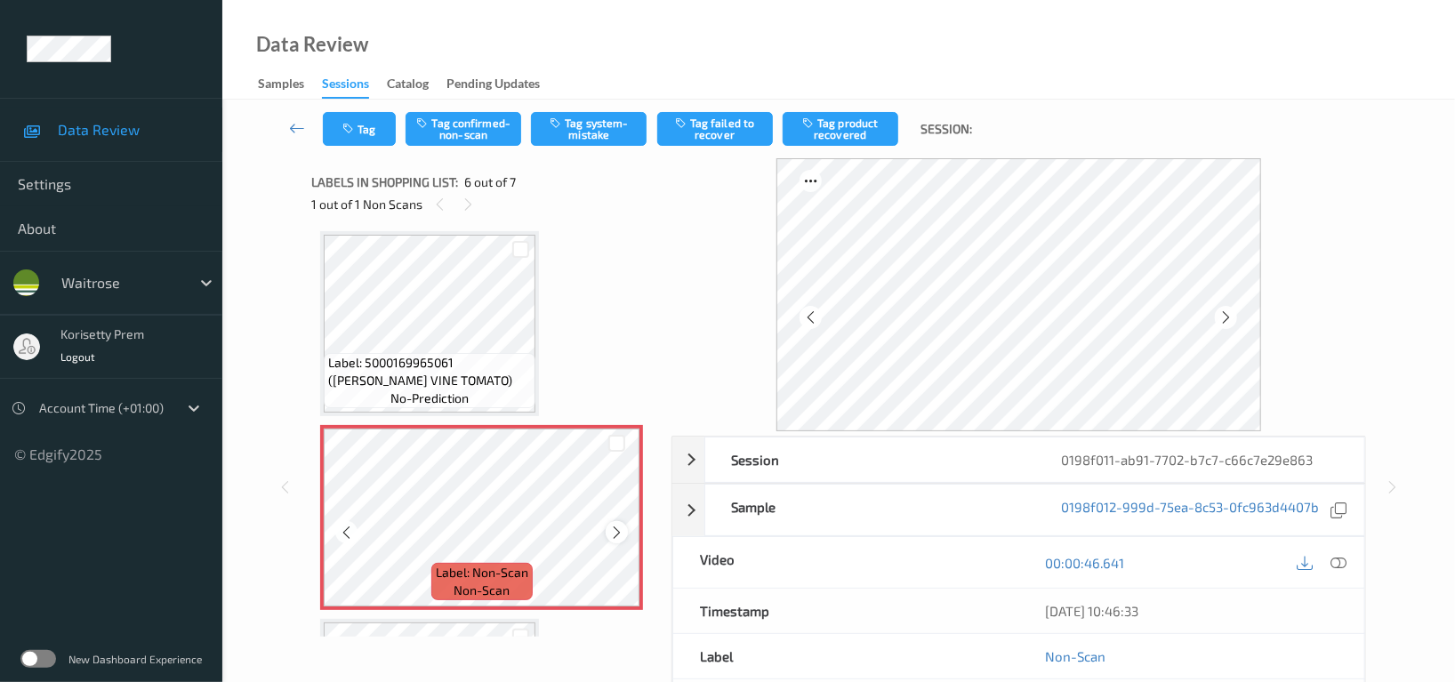
click at [614, 529] on icon at bounding box center [616, 532] width 15 height 16
click at [616, 529] on icon at bounding box center [616, 532] width 15 height 16
click at [621, 528] on icon at bounding box center [616, 532] width 15 height 16
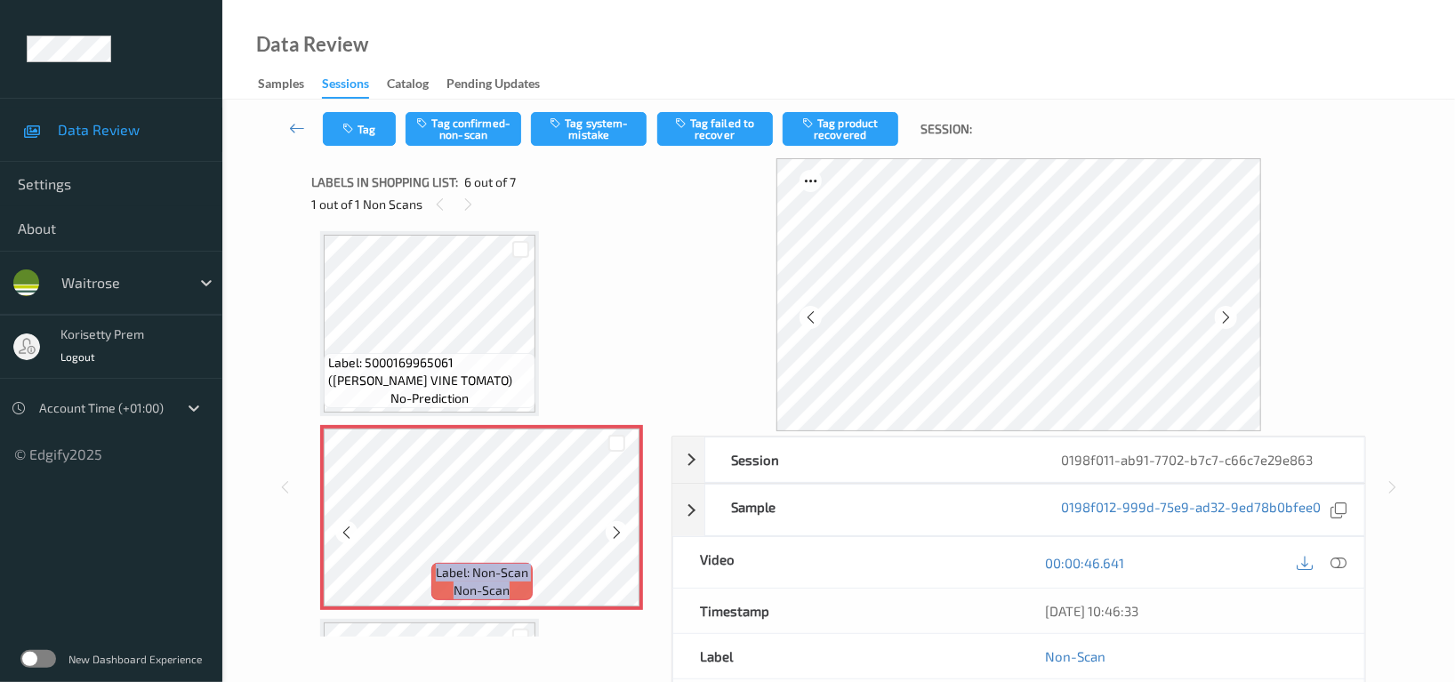
click at [621, 528] on icon at bounding box center [616, 532] width 15 height 16
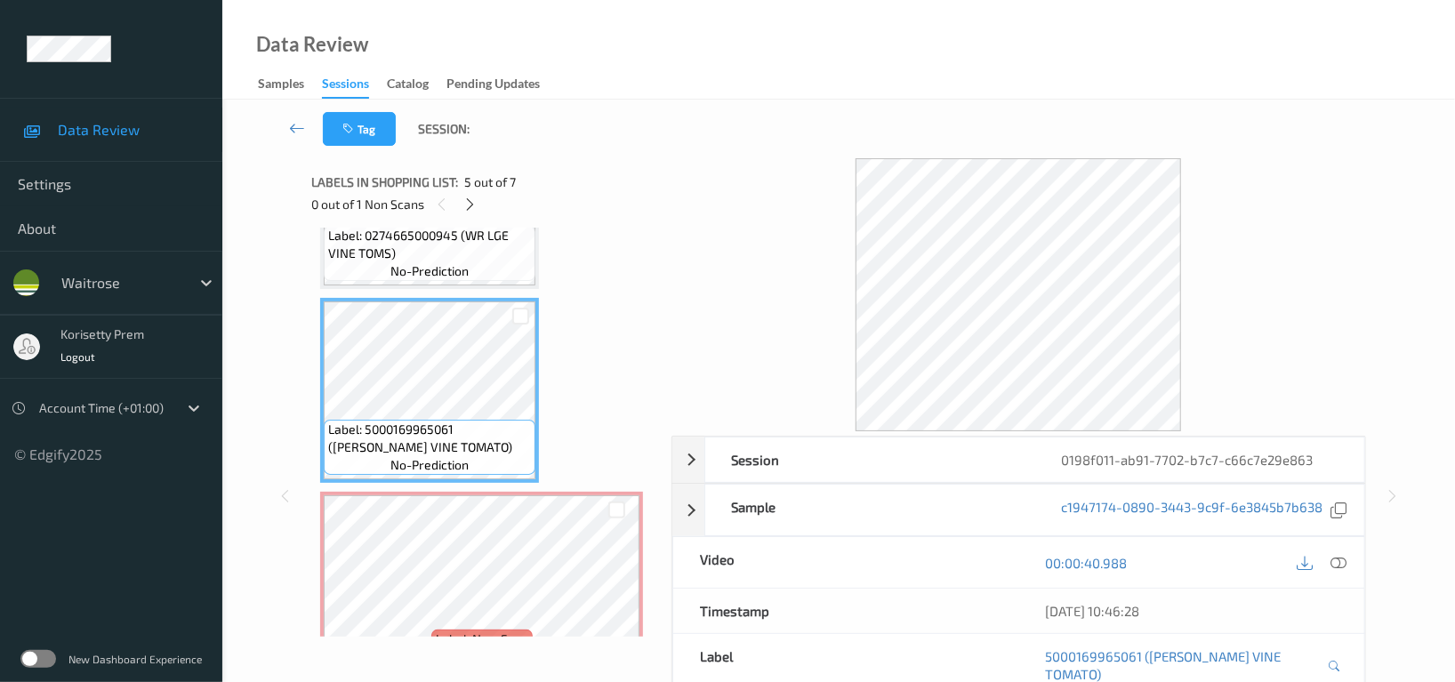
scroll to position [596, 0]
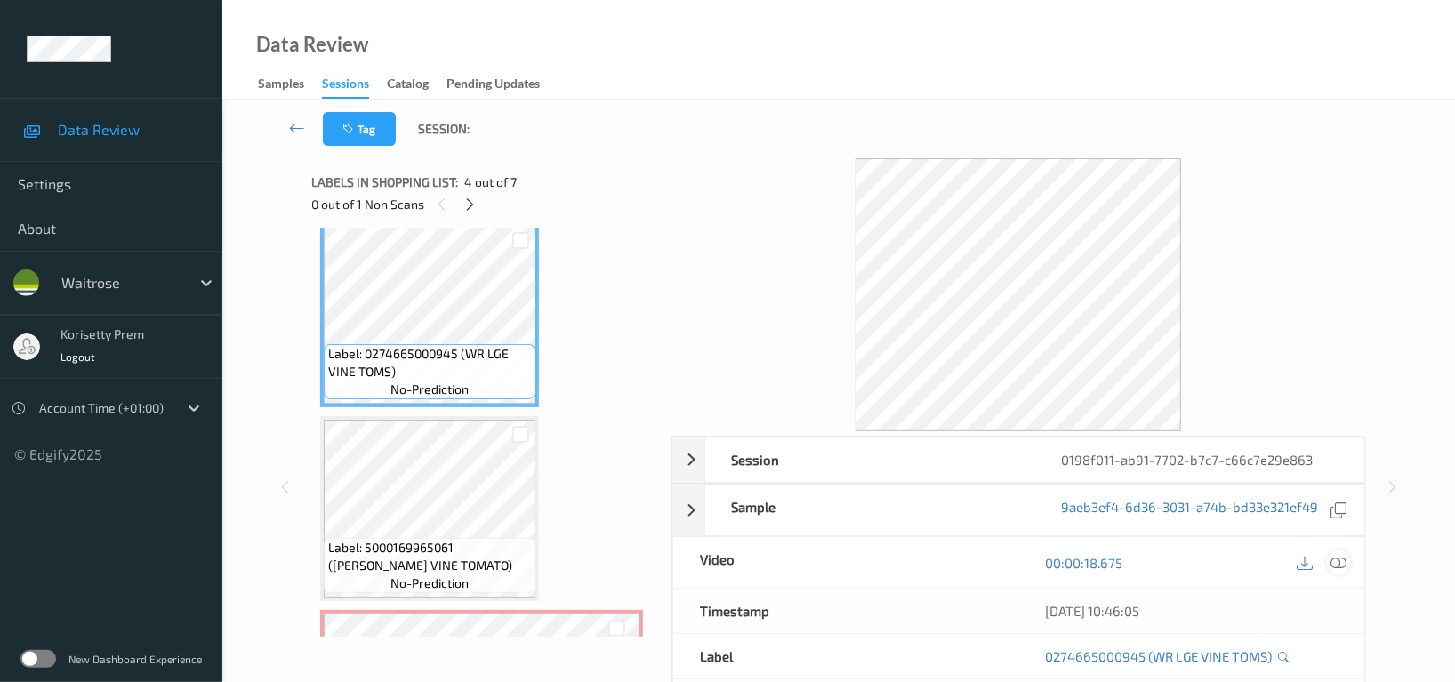
click at [1334, 567] on icon at bounding box center [1339, 563] width 16 height 16
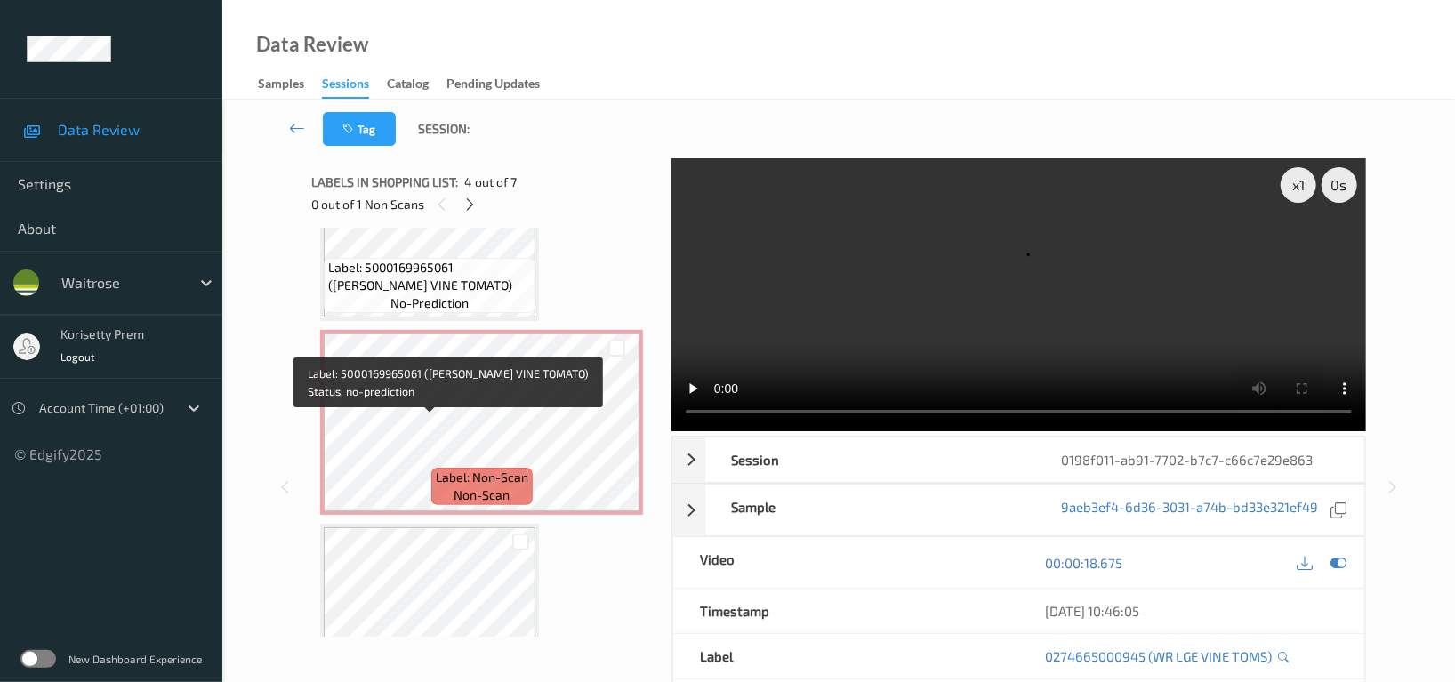
scroll to position [952, 0]
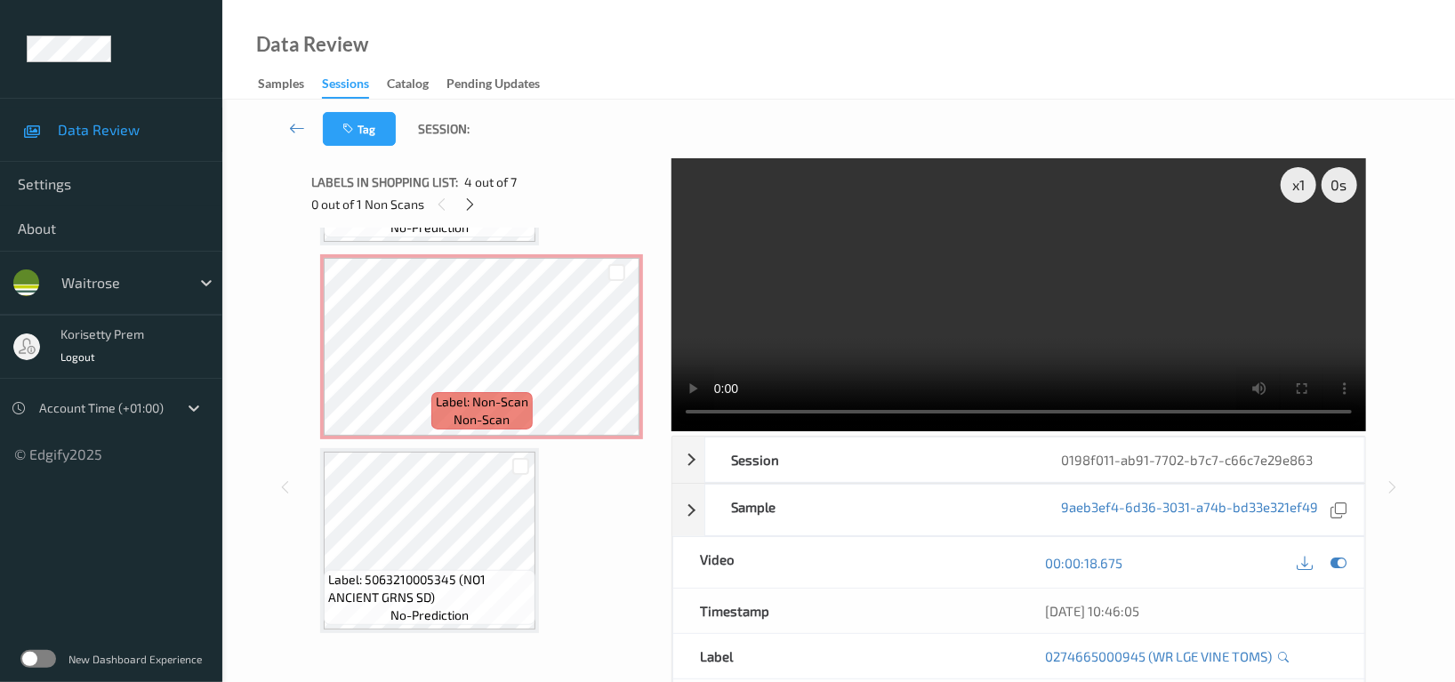
click at [821, 248] on video at bounding box center [1019, 294] width 695 height 273
click at [952, 301] on video at bounding box center [1019, 294] width 695 height 273
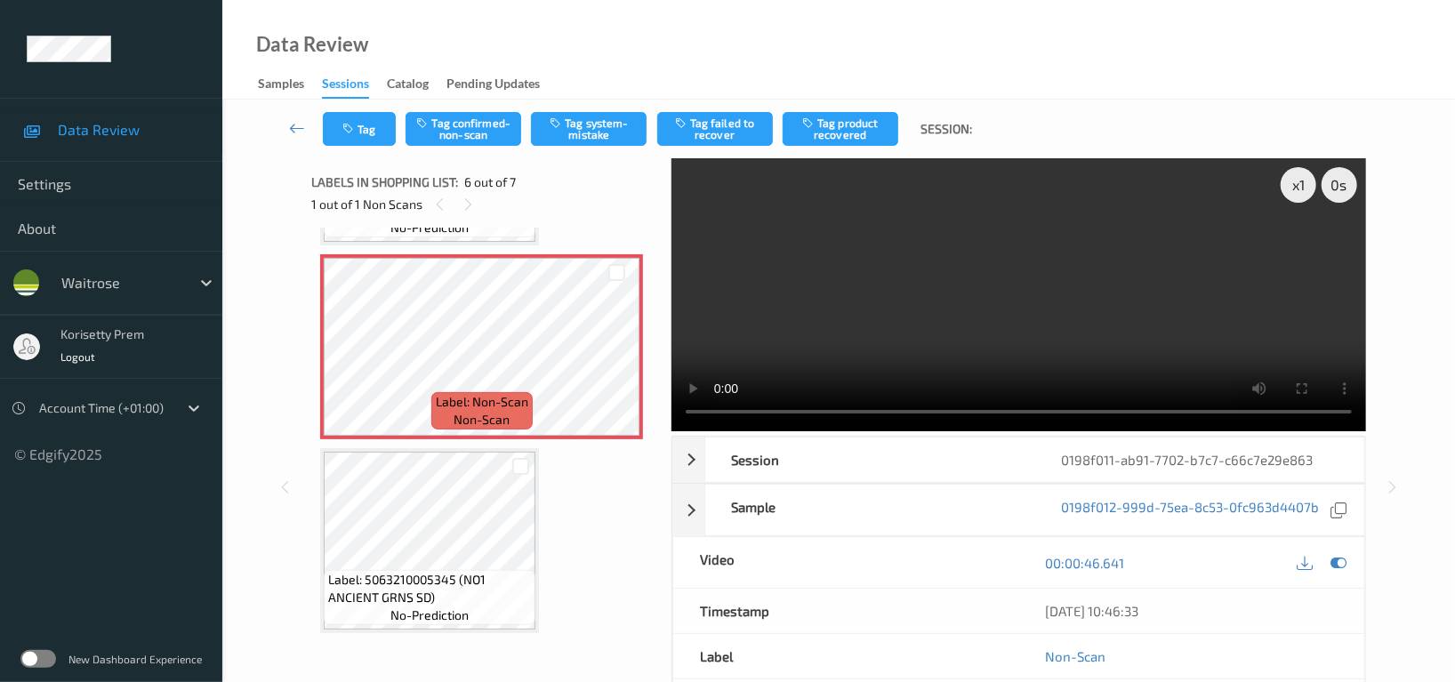
click at [811, 326] on video at bounding box center [1019, 294] width 695 height 273
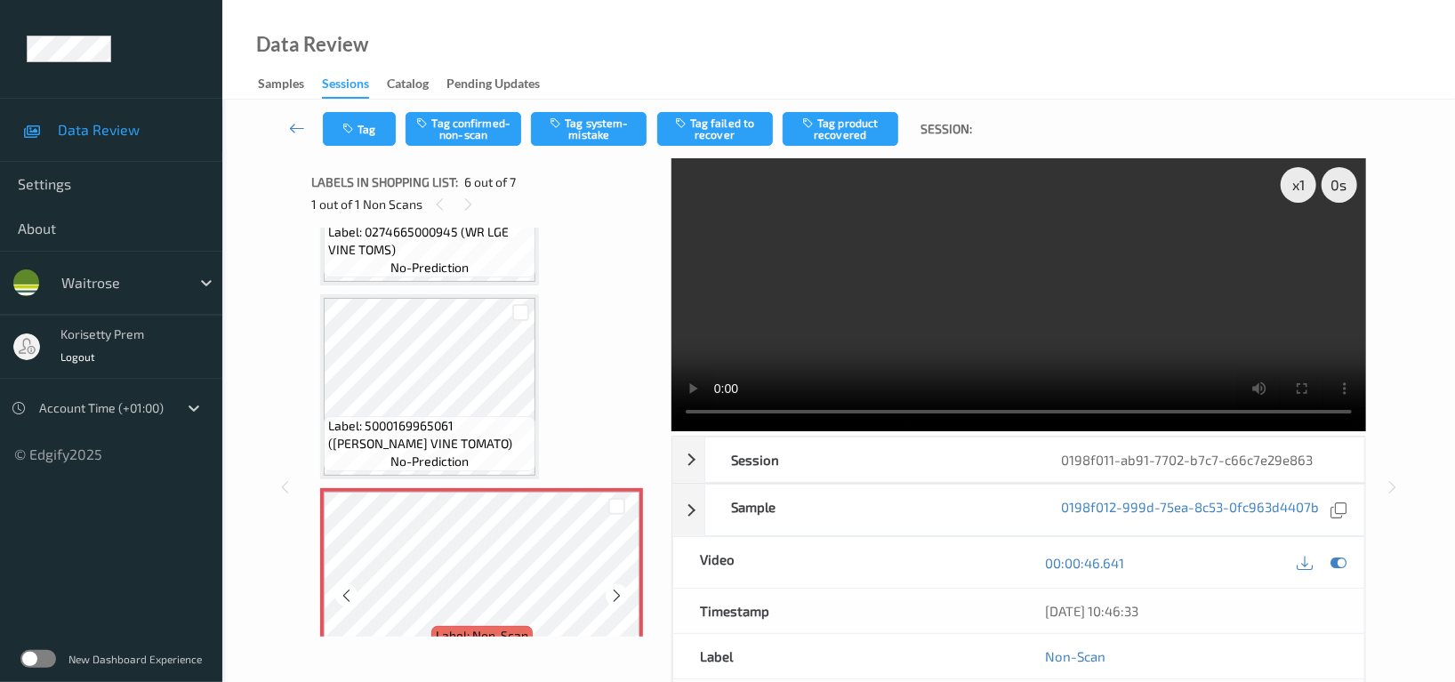
scroll to position [714, 0]
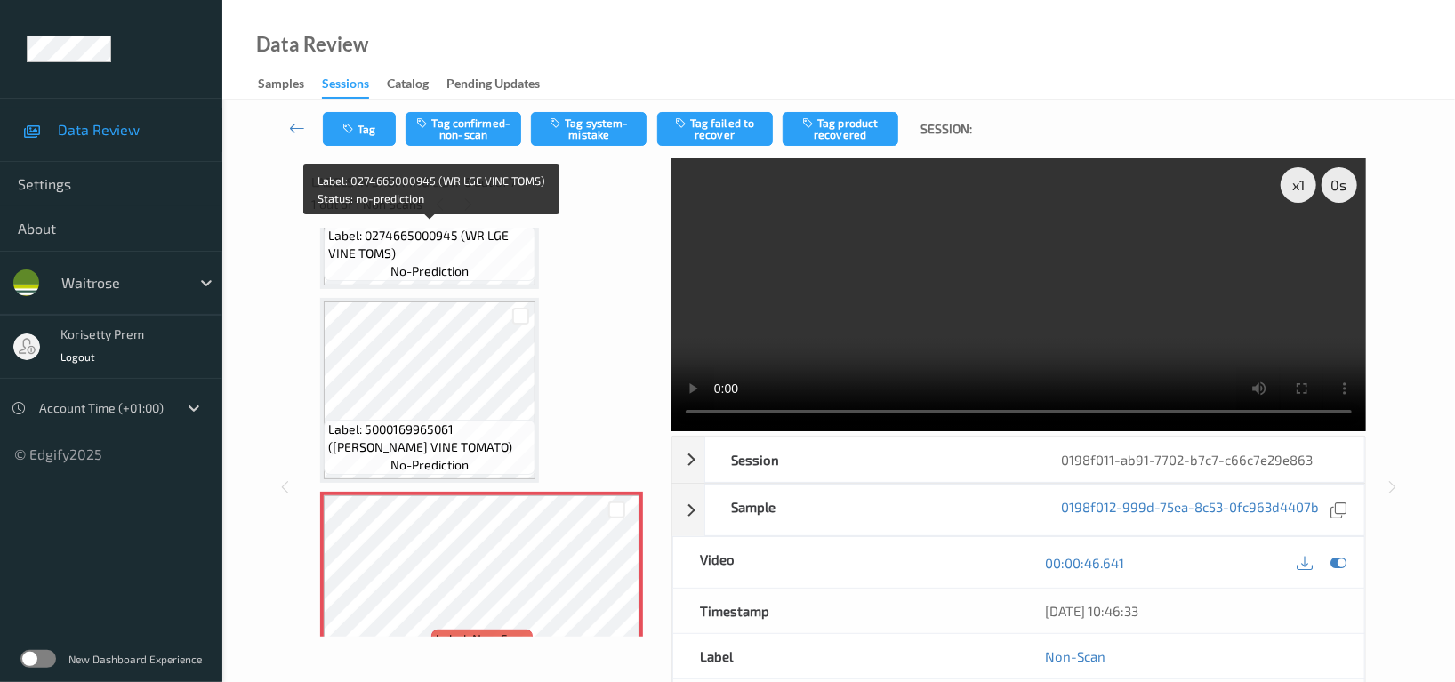
click at [395, 250] on span "Label: 0274665000945 (WR LGE VINE TOMS)" at bounding box center [429, 245] width 203 height 36
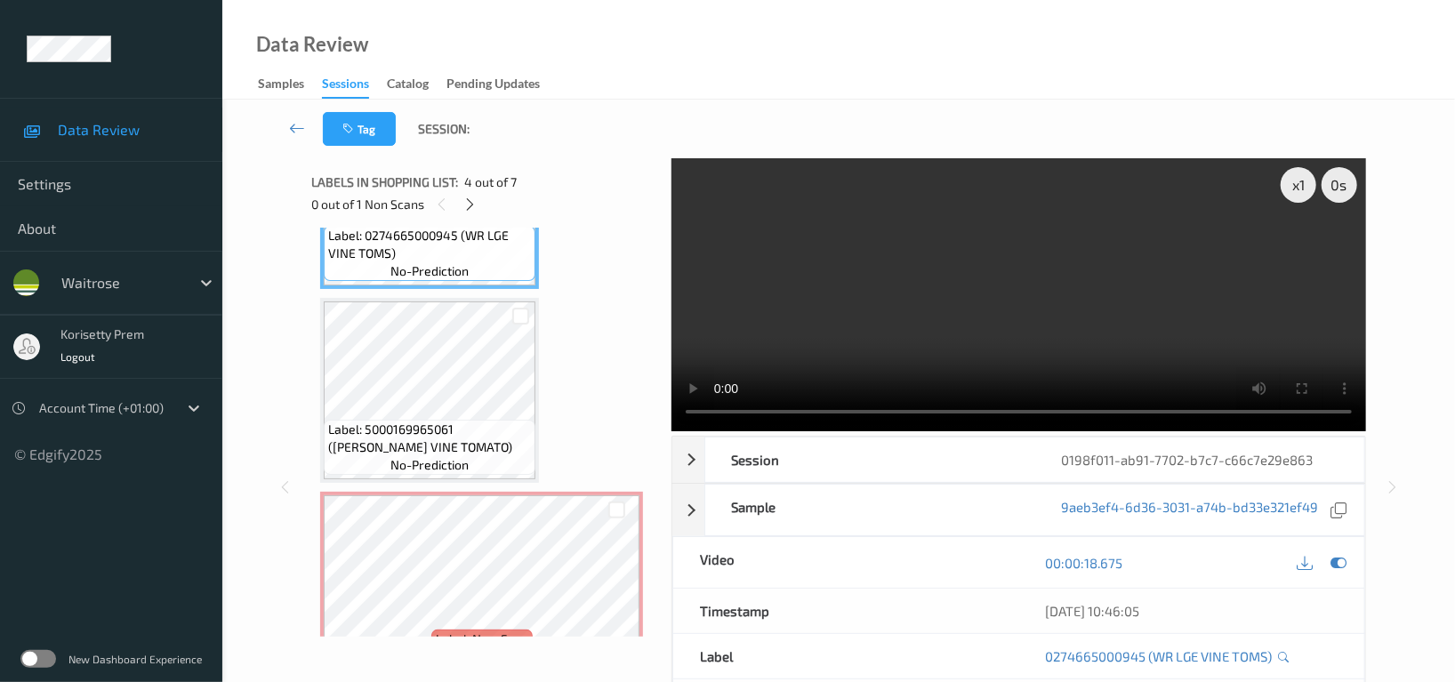
scroll to position [833, 0]
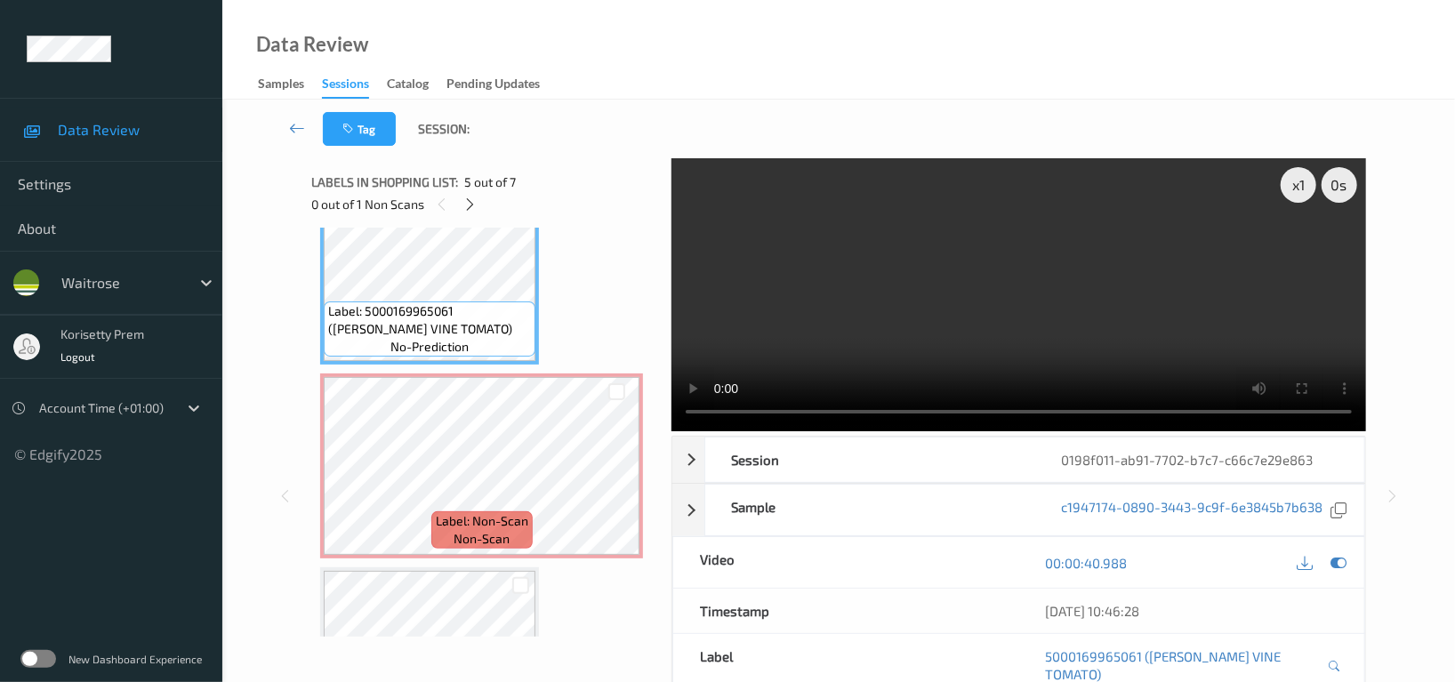
click at [1013, 290] on video at bounding box center [1019, 294] width 695 height 273
click at [1094, 254] on video at bounding box center [1019, 294] width 695 height 273
click at [834, 255] on video at bounding box center [1019, 294] width 695 height 273
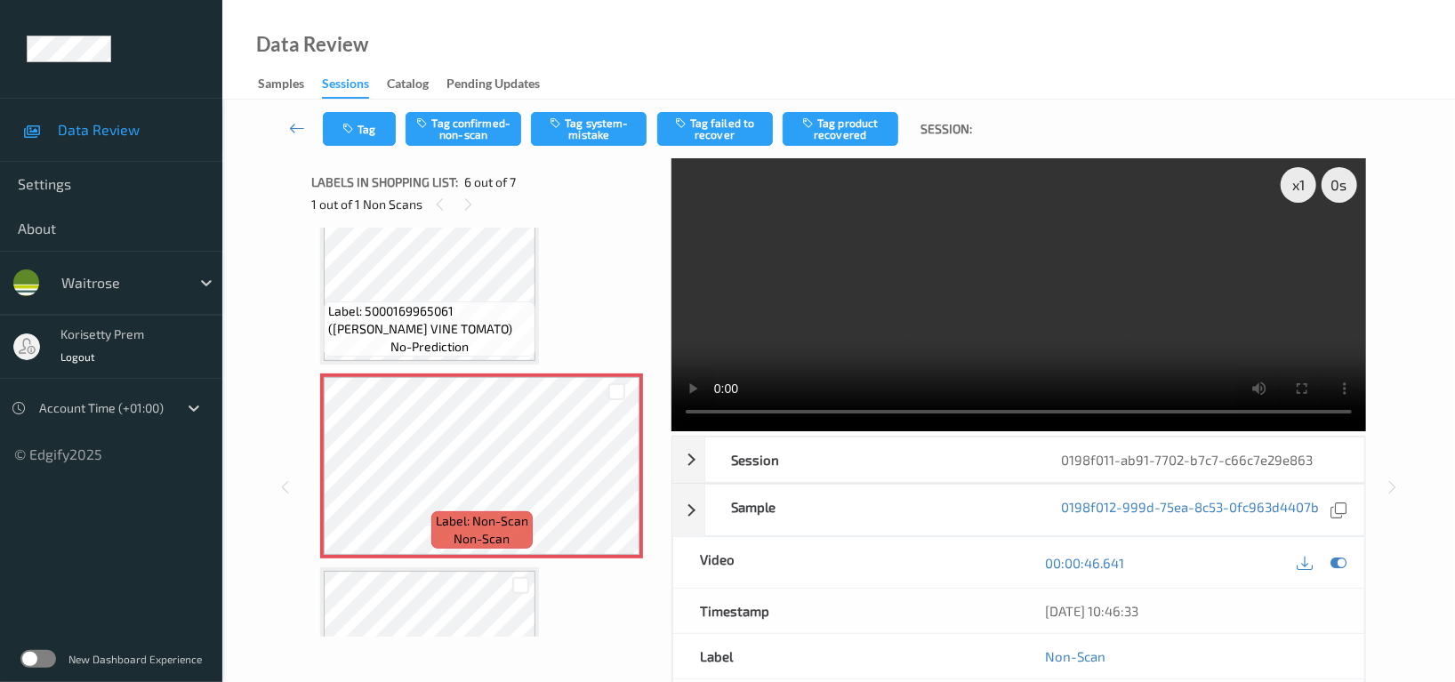
click at [910, 290] on video at bounding box center [1019, 294] width 695 height 273
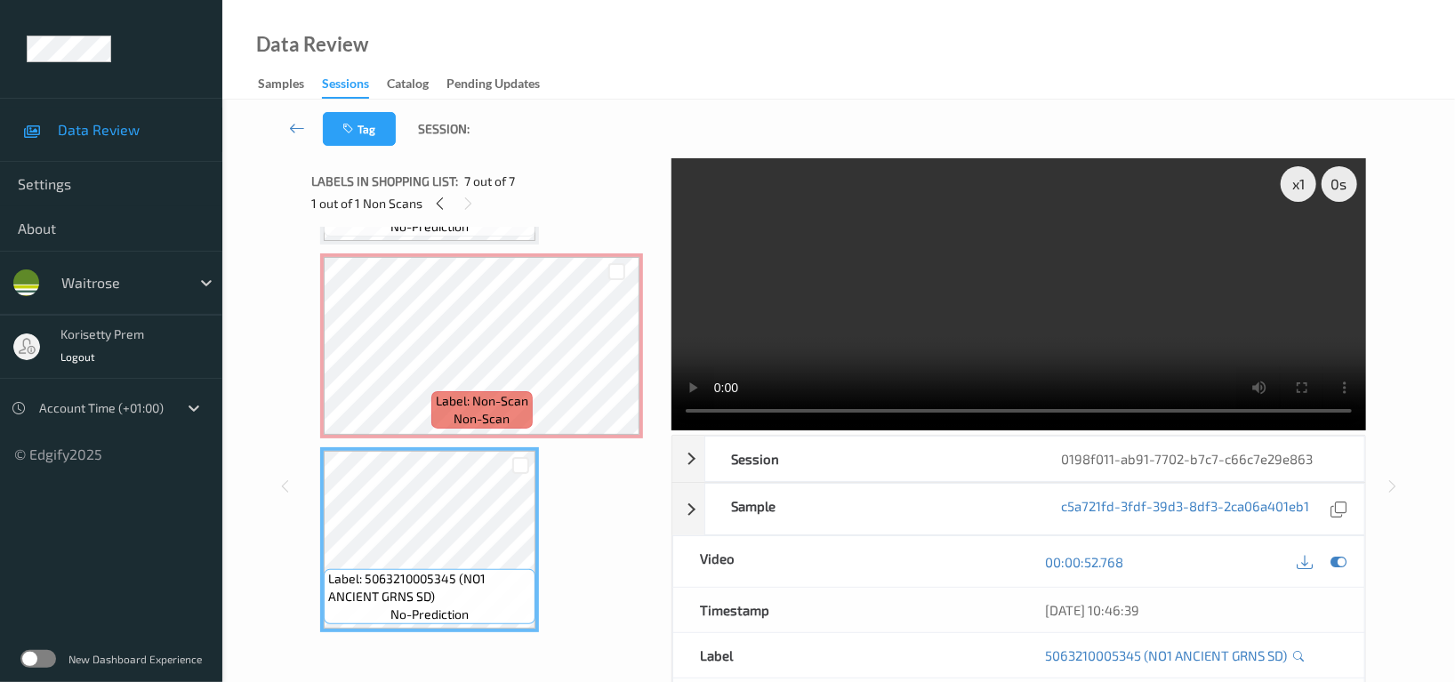
scroll to position [0, 0]
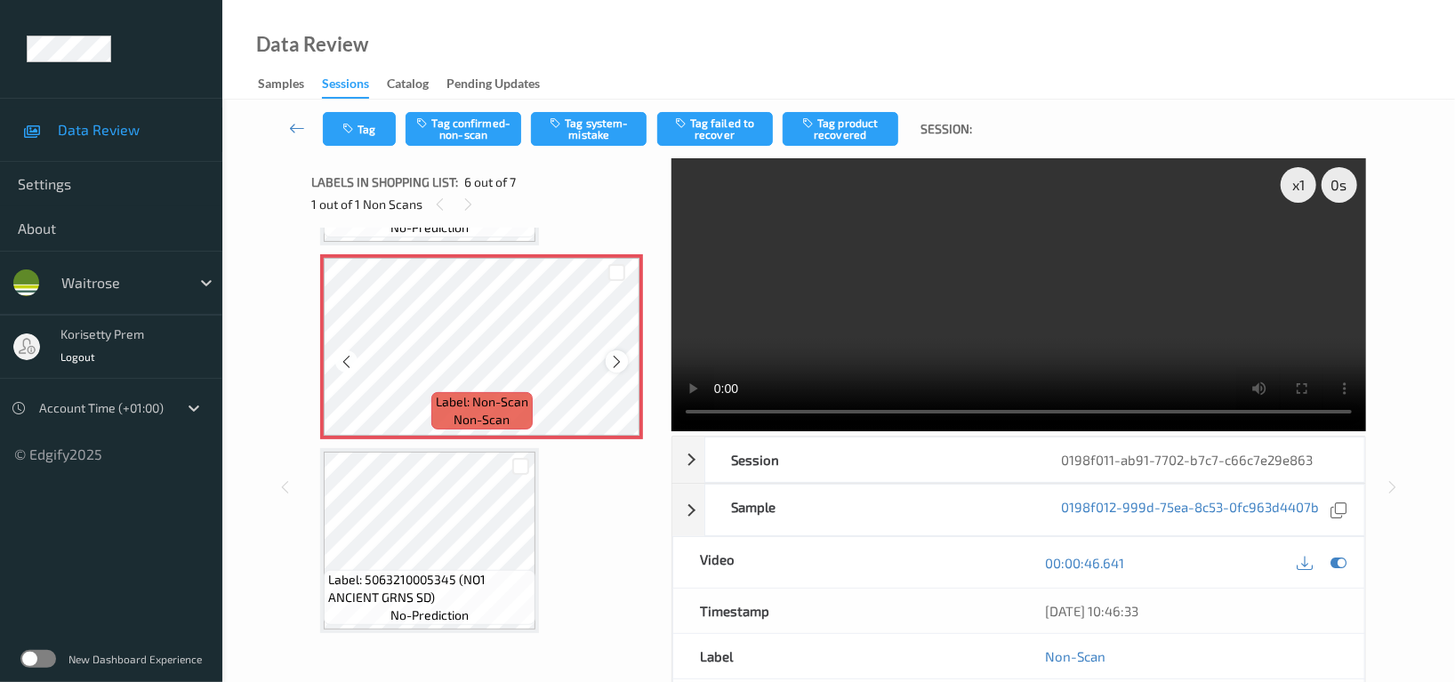
click at [625, 356] on div at bounding box center [617, 361] width 22 height 22
click at [618, 356] on icon at bounding box center [616, 361] width 15 height 16
click at [617, 356] on icon at bounding box center [616, 361] width 15 height 16
click at [1167, 310] on video at bounding box center [1019, 294] width 695 height 273
click at [1342, 565] on icon at bounding box center [1339, 563] width 16 height 16
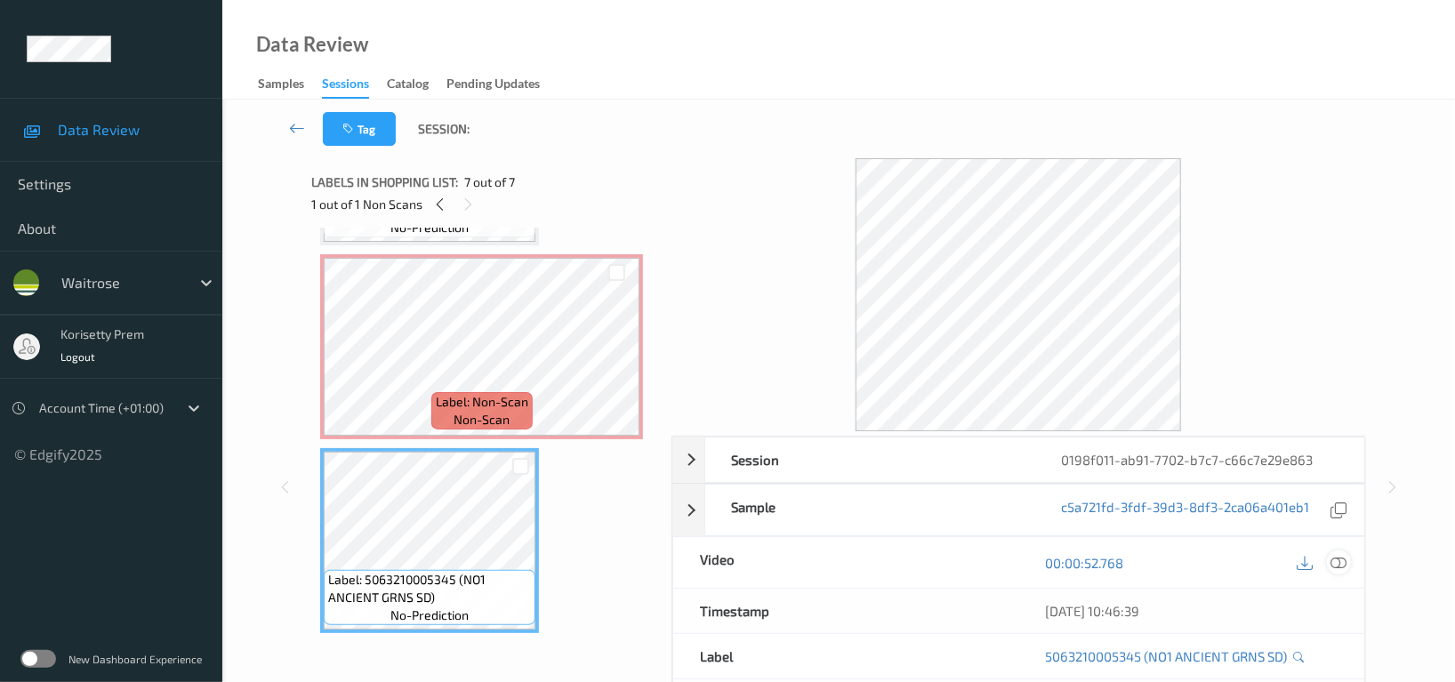
click at [1333, 560] on icon at bounding box center [1339, 563] width 16 height 16
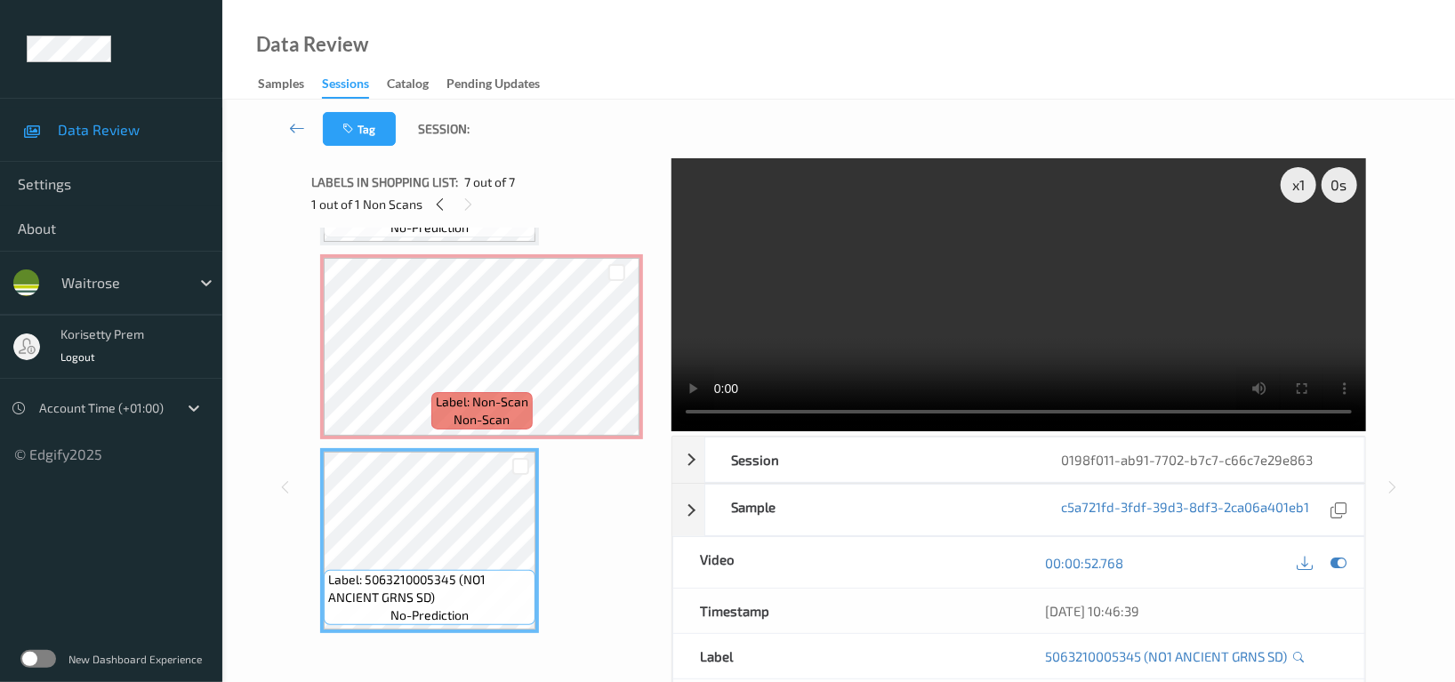
click at [958, 292] on video at bounding box center [1019, 294] width 695 height 273
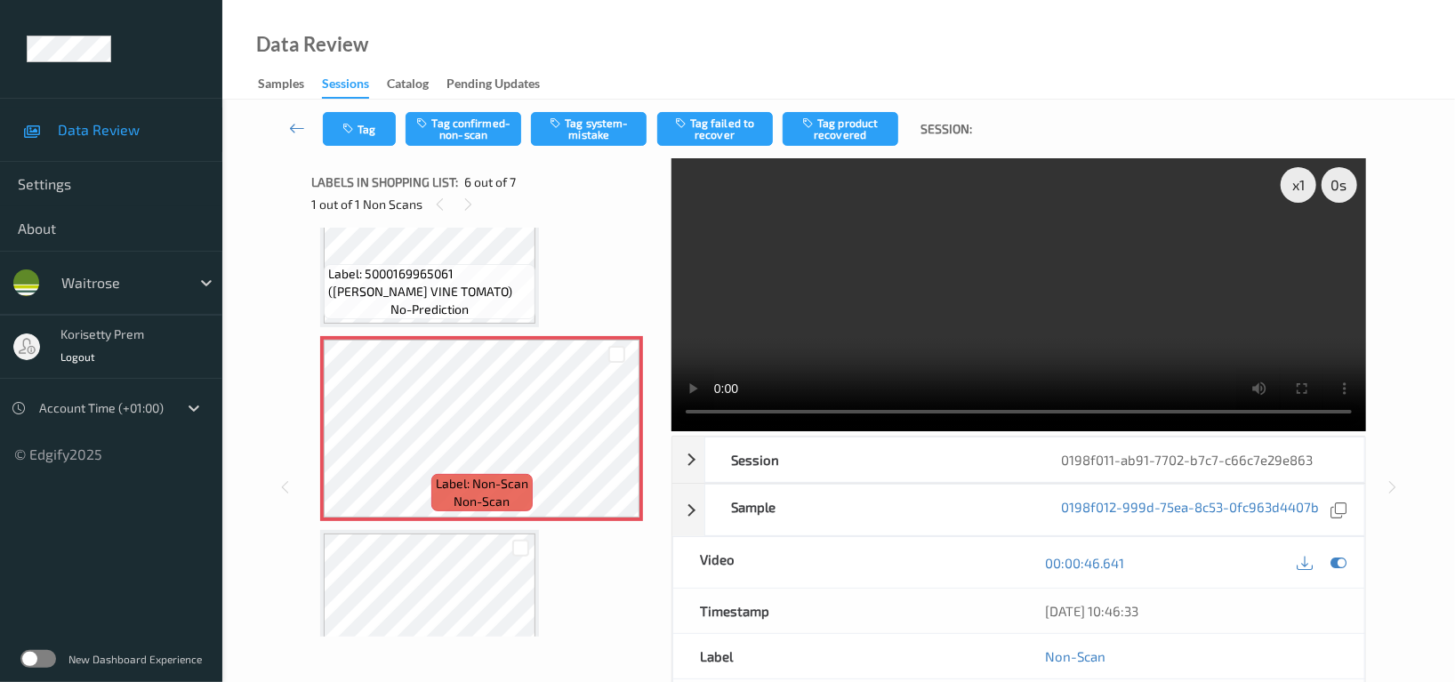
scroll to position [952, 0]
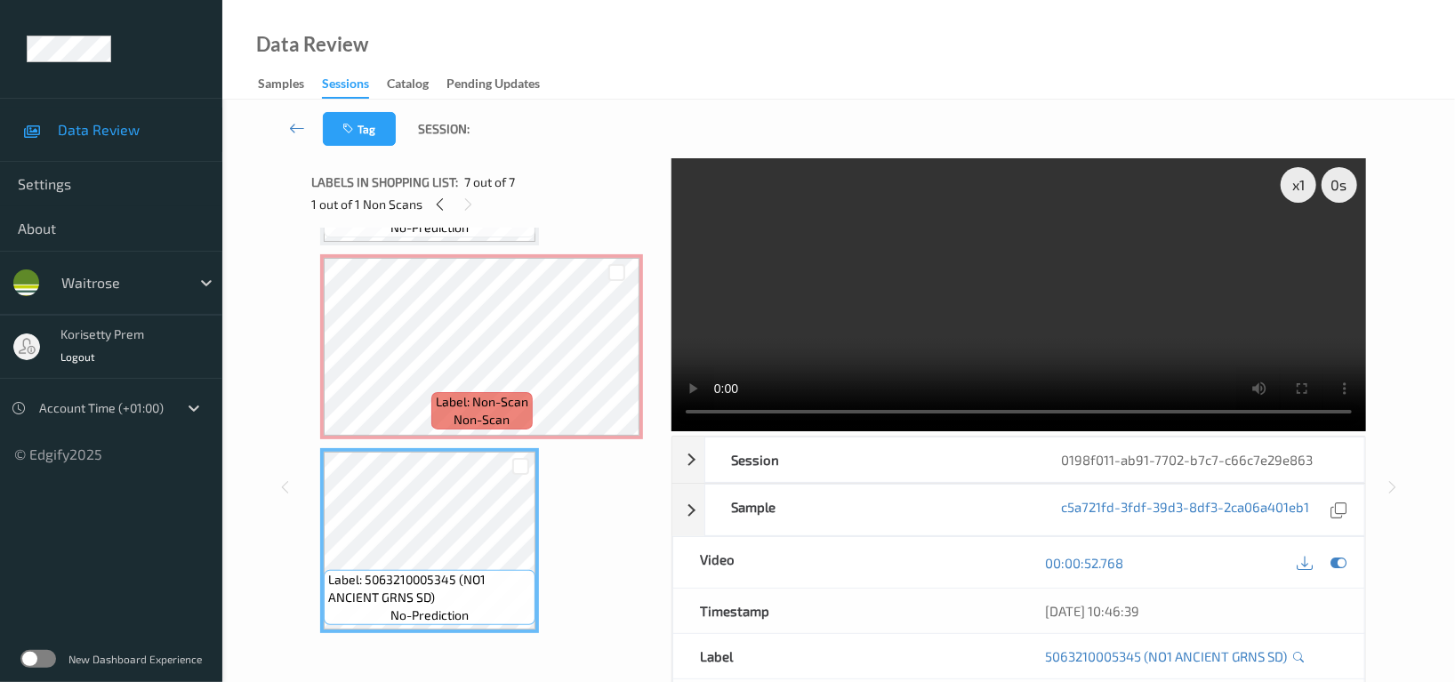
click at [1141, 270] on video at bounding box center [1019, 294] width 695 height 273
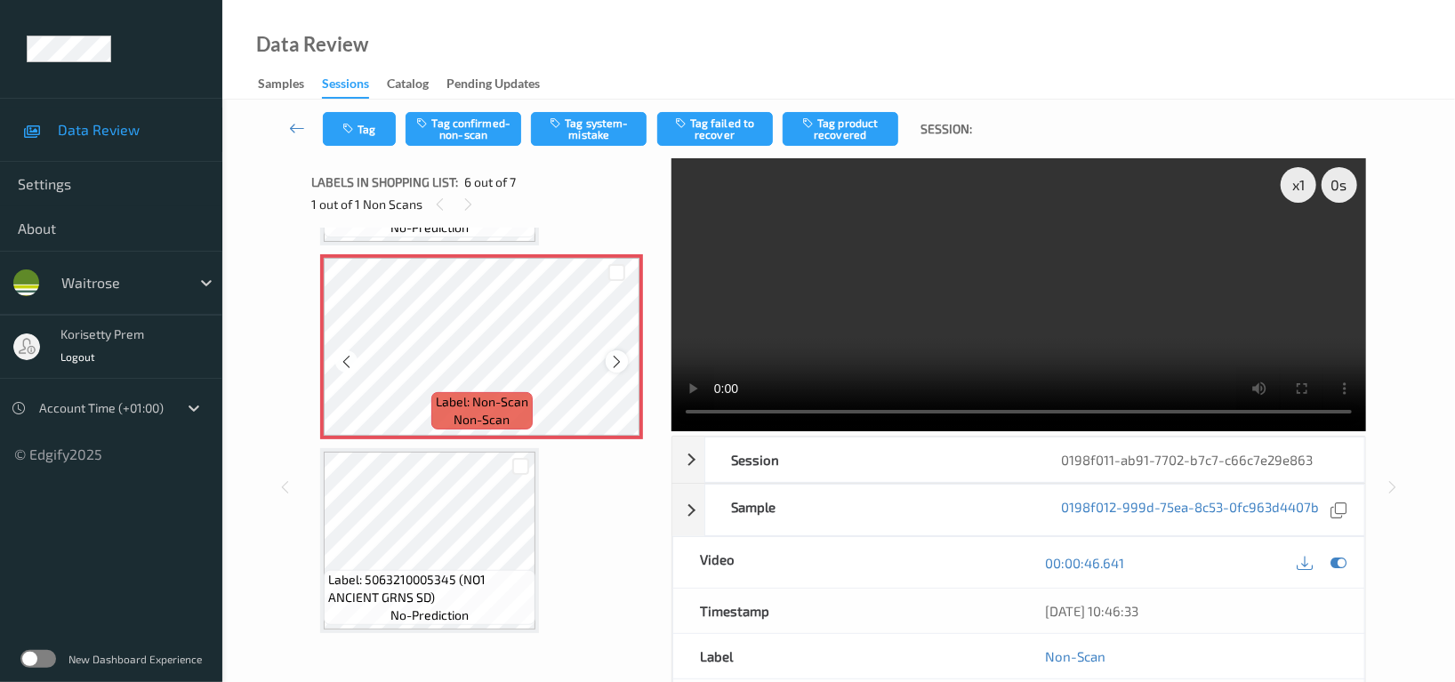
click at [617, 368] on div at bounding box center [617, 361] width 22 height 22
click at [617, 359] on icon at bounding box center [616, 361] width 15 height 16
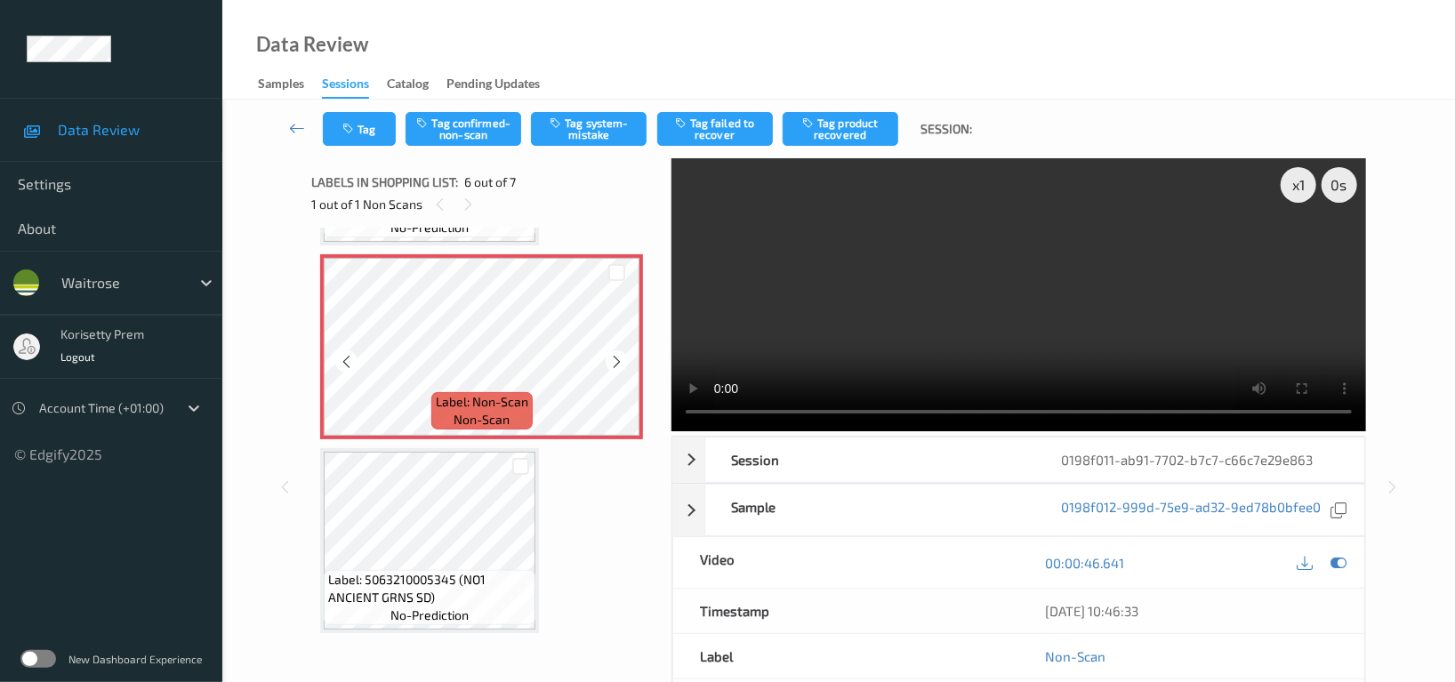
click at [617, 359] on icon at bounding box center [616, 361] width 15 height 16
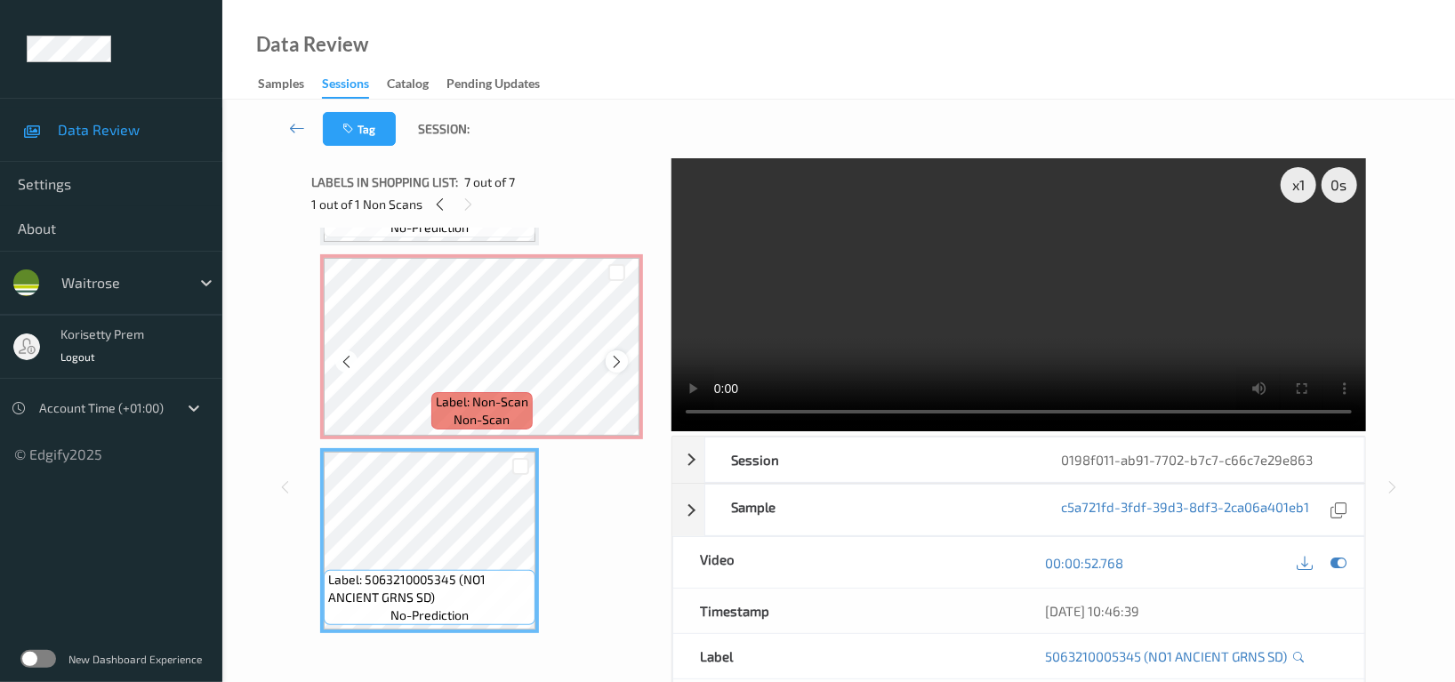
click at [612, 353] on icon at bounding box center [616, 361] width 15 height 16
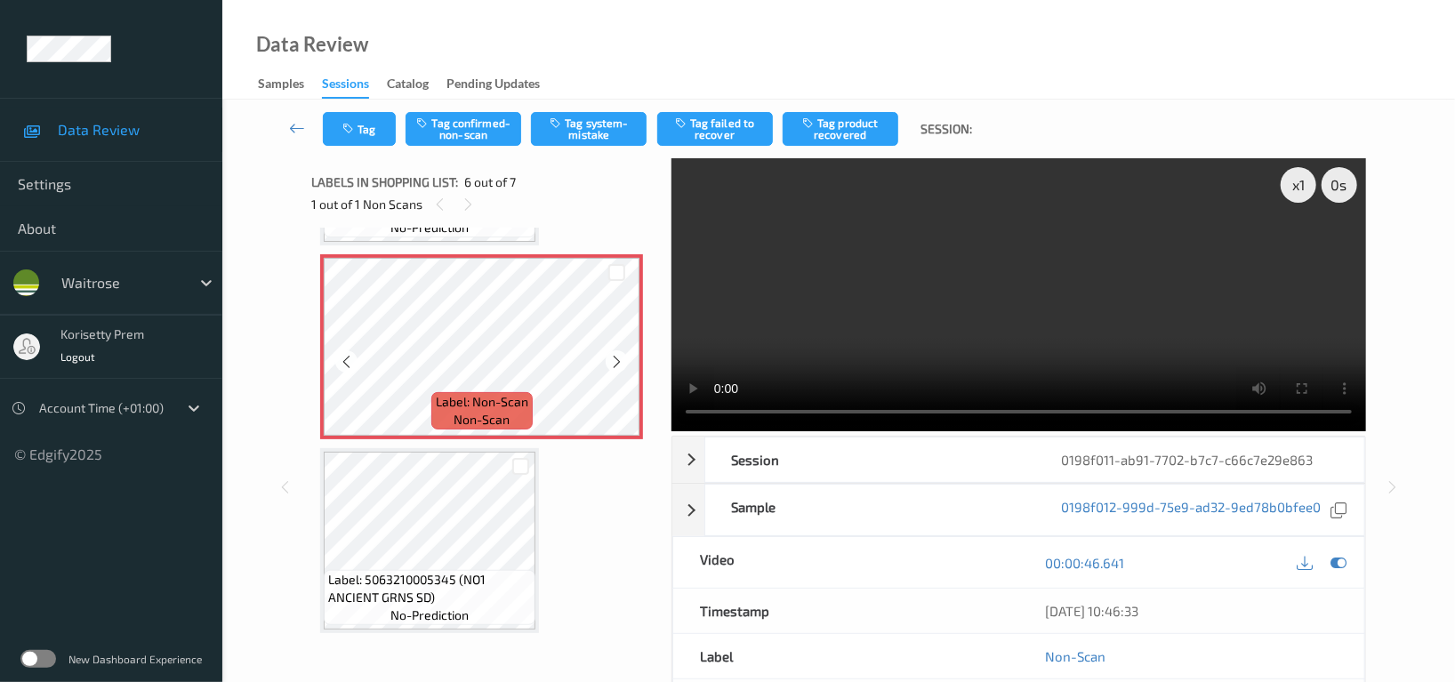
click at [612, 353] on icon at bounding box center [616, 361] width 15 height 16
click at [1041, 300] on video at bounding box center [1019, 294] width 695 height 273
click at [1011, 240] on video at bounding box center [1019, 294] width 695 height 273
click at [621, 360] on icon at bounding box center [616, 361] width 15 height 16
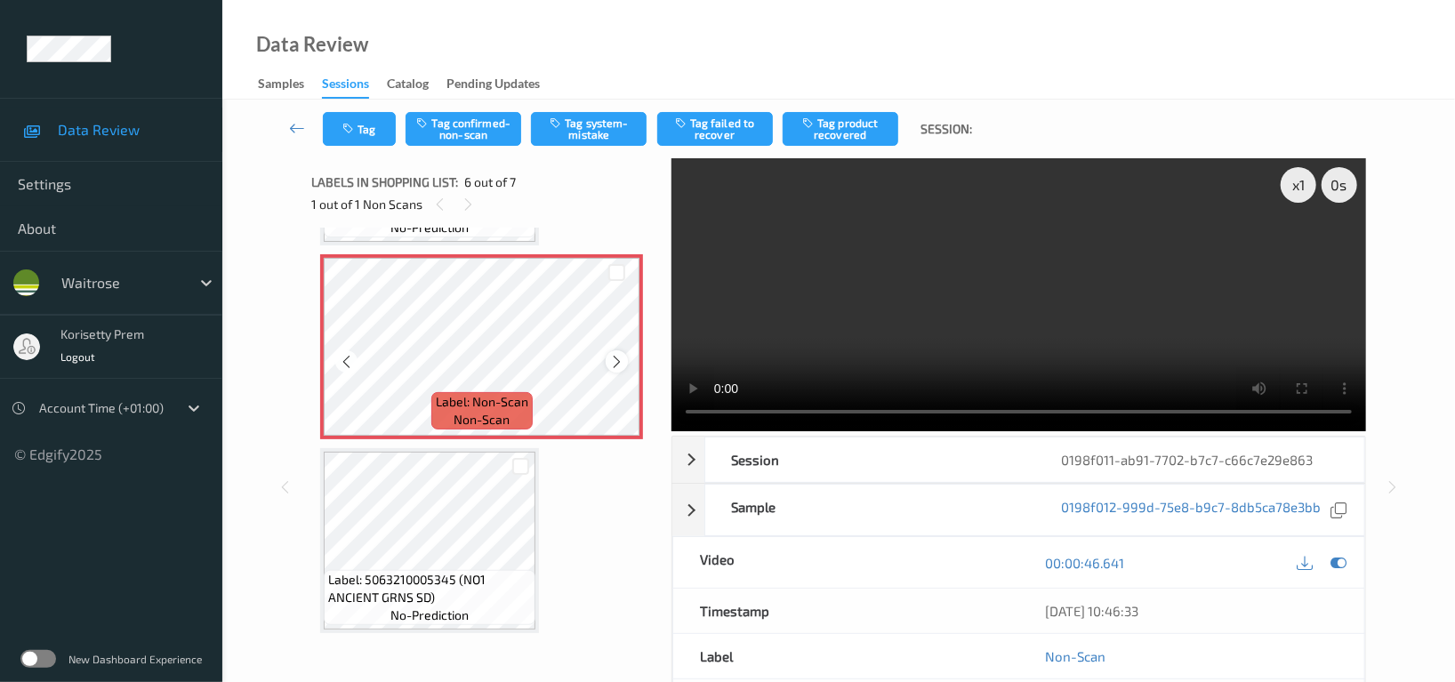
click at [621, 358] on icon at bounding box center [616, 361] width 15 height 16
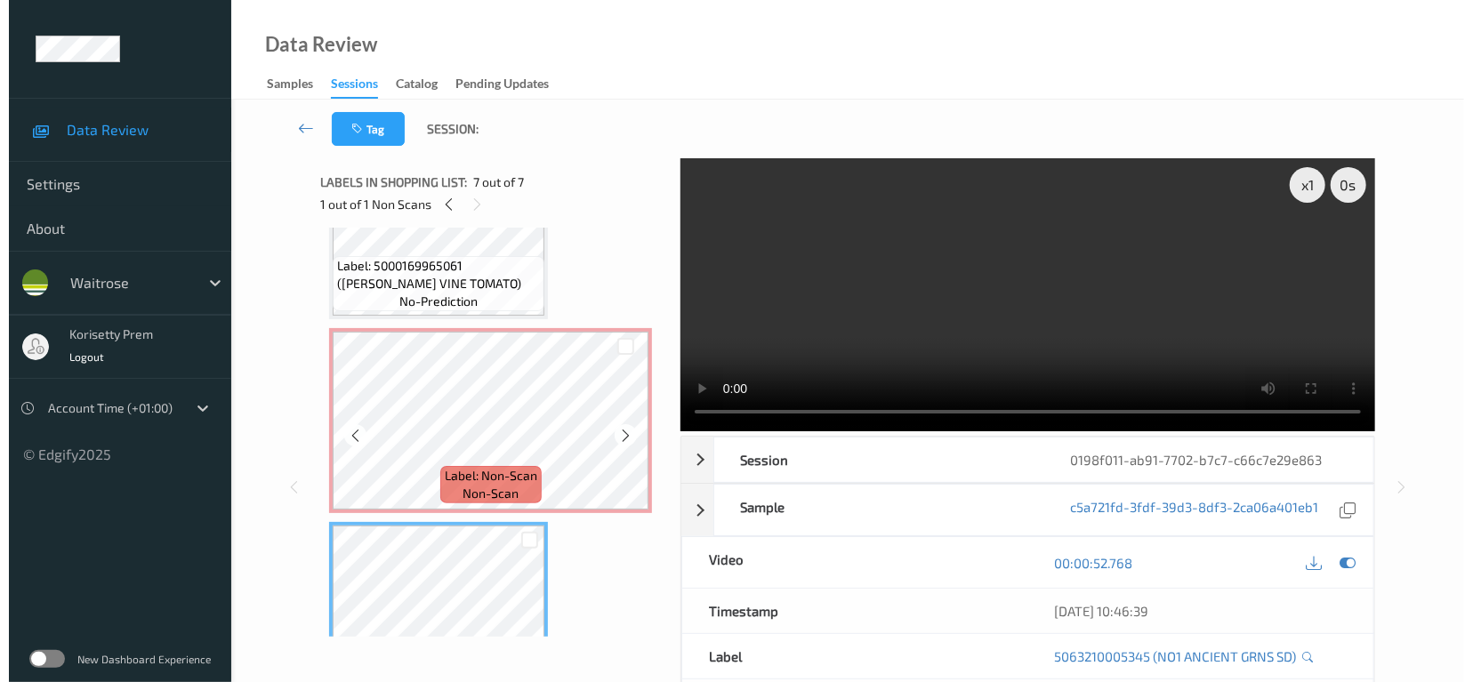
scroll to position [833, 0]
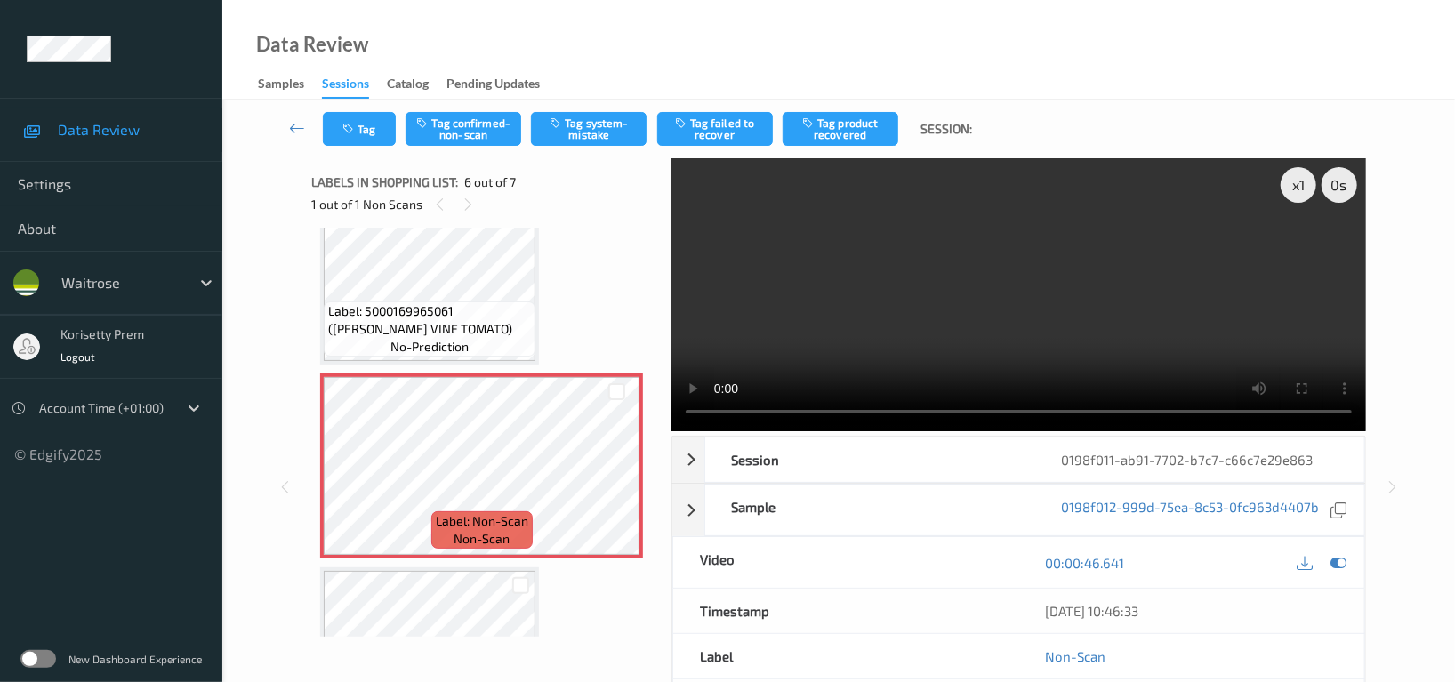
click at [595, 109] on div "Tag Tag confirmed-non-scan Tag system-mistake Tag failed to recover Tag product…" at bounding box center [839, 129] width 1160 height 59
click at [592, 124] on button "Tag system-mistake" at bounding box center [589, 129] width 116 height 34
click at [362, 133] on button "Tag" at bounding box center [359, 129] width 73 height 34
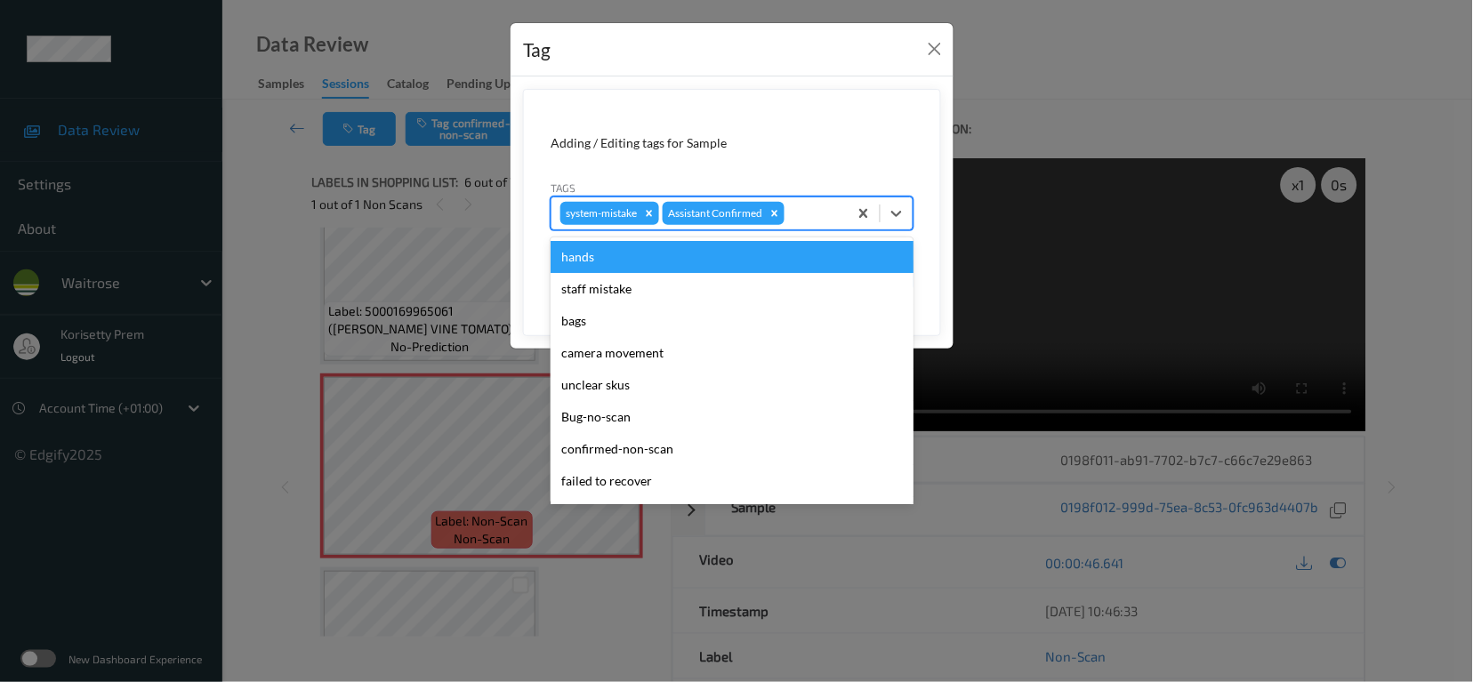
click at [804, 225] on div "system-mistake Assistant Confirmed" at bounding box center [700, 213] width 296 height 30
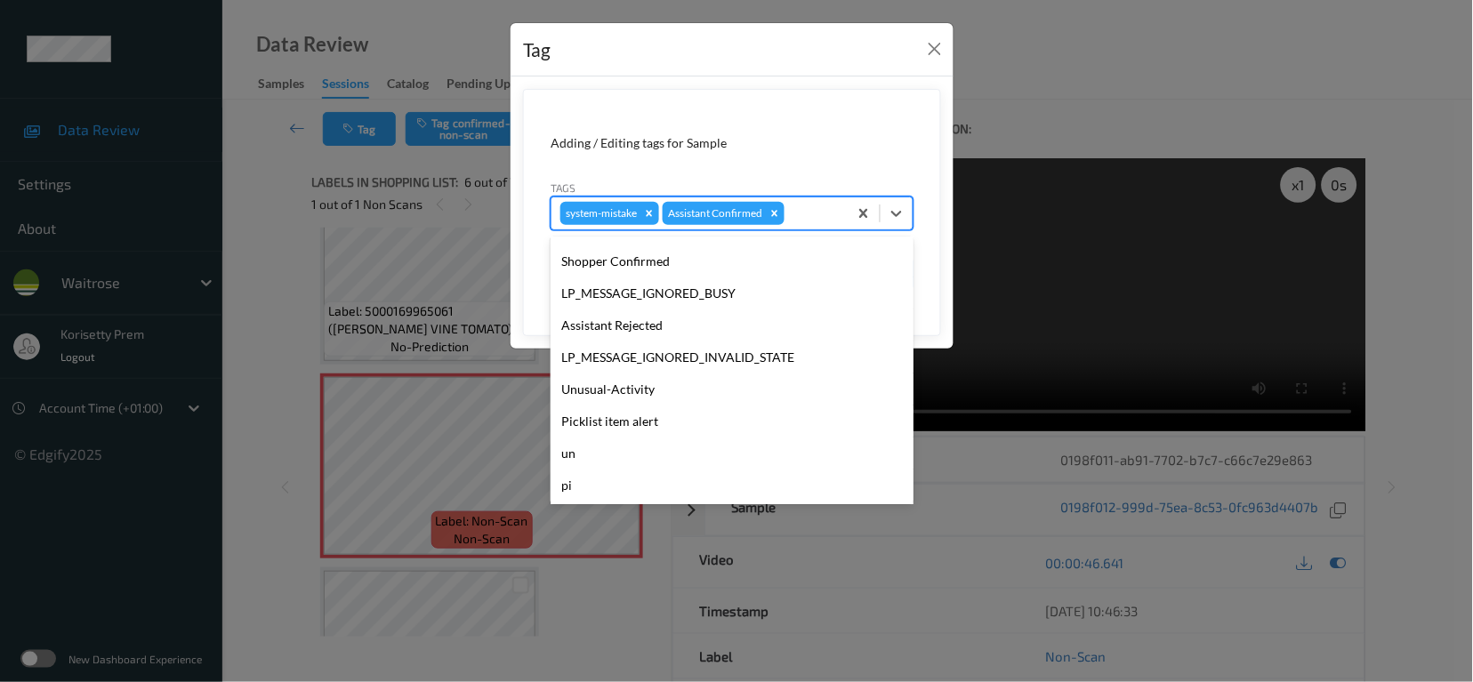
scroll to position [379, 0]
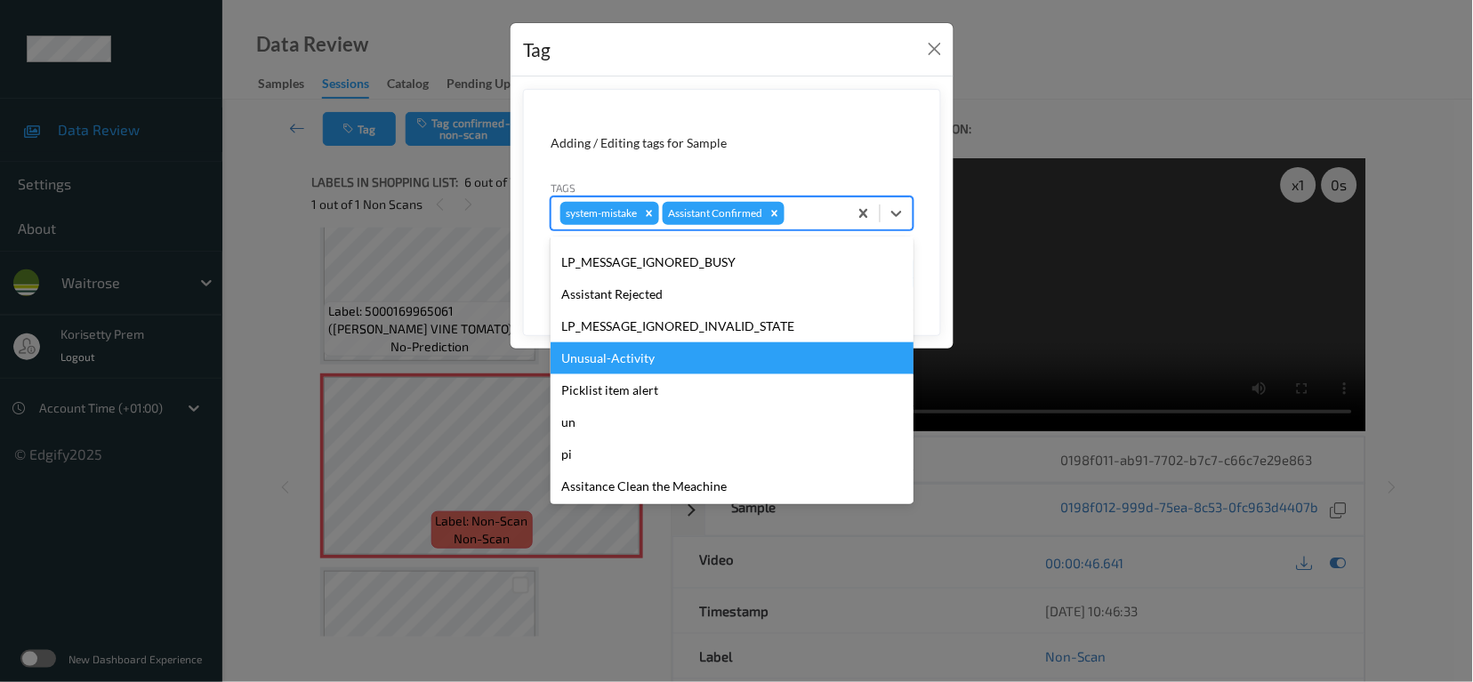
click at [637, 360] on div "Unusual-Activity" at bounding box center [732, 358] width 363 height 32
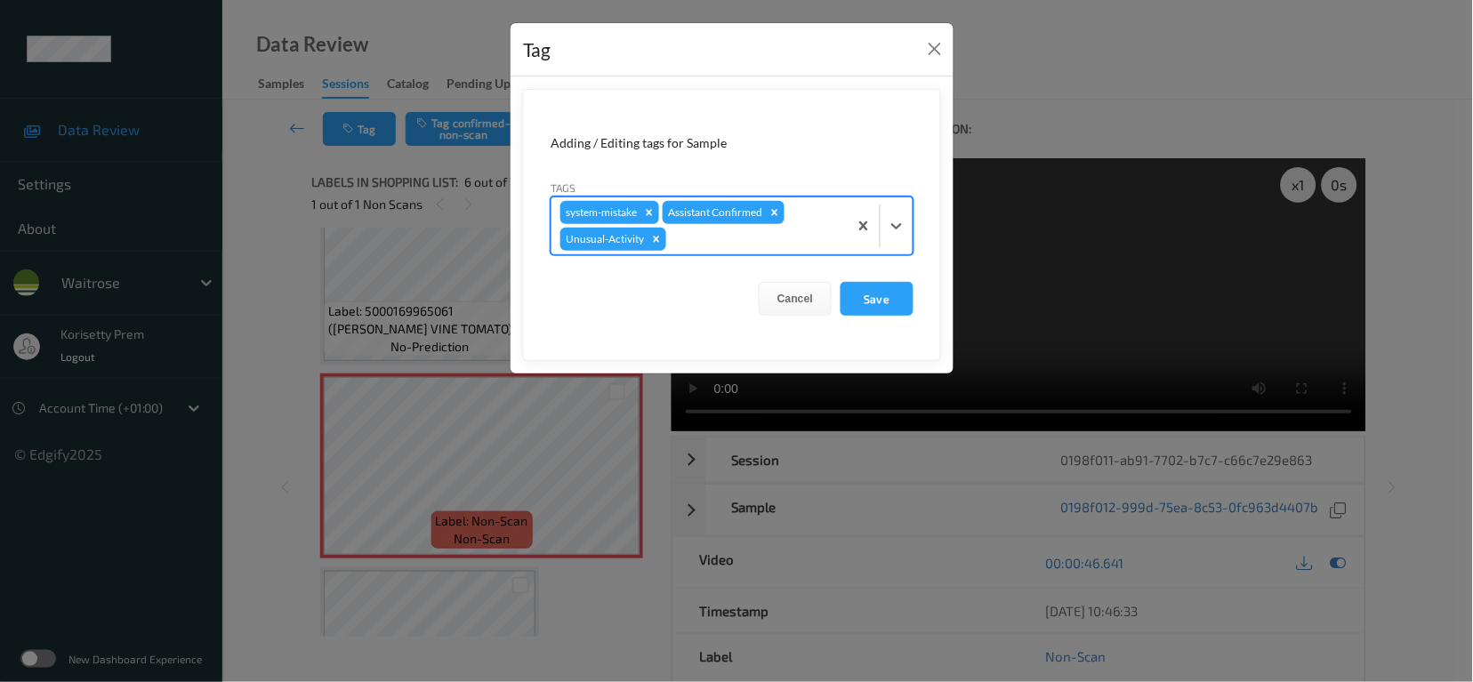
click at [697, 234] on div at bounding box center [754, 239] width 169 height 21
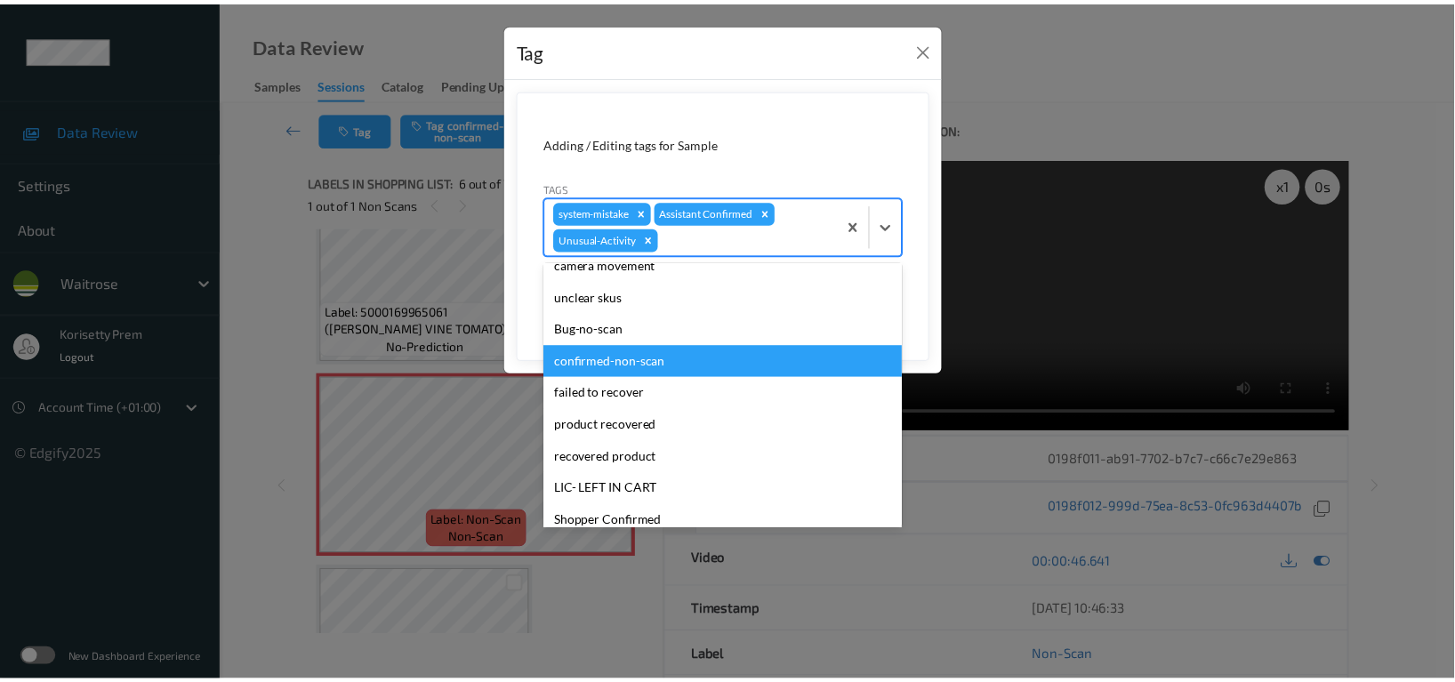
scroll to position [306, 0]
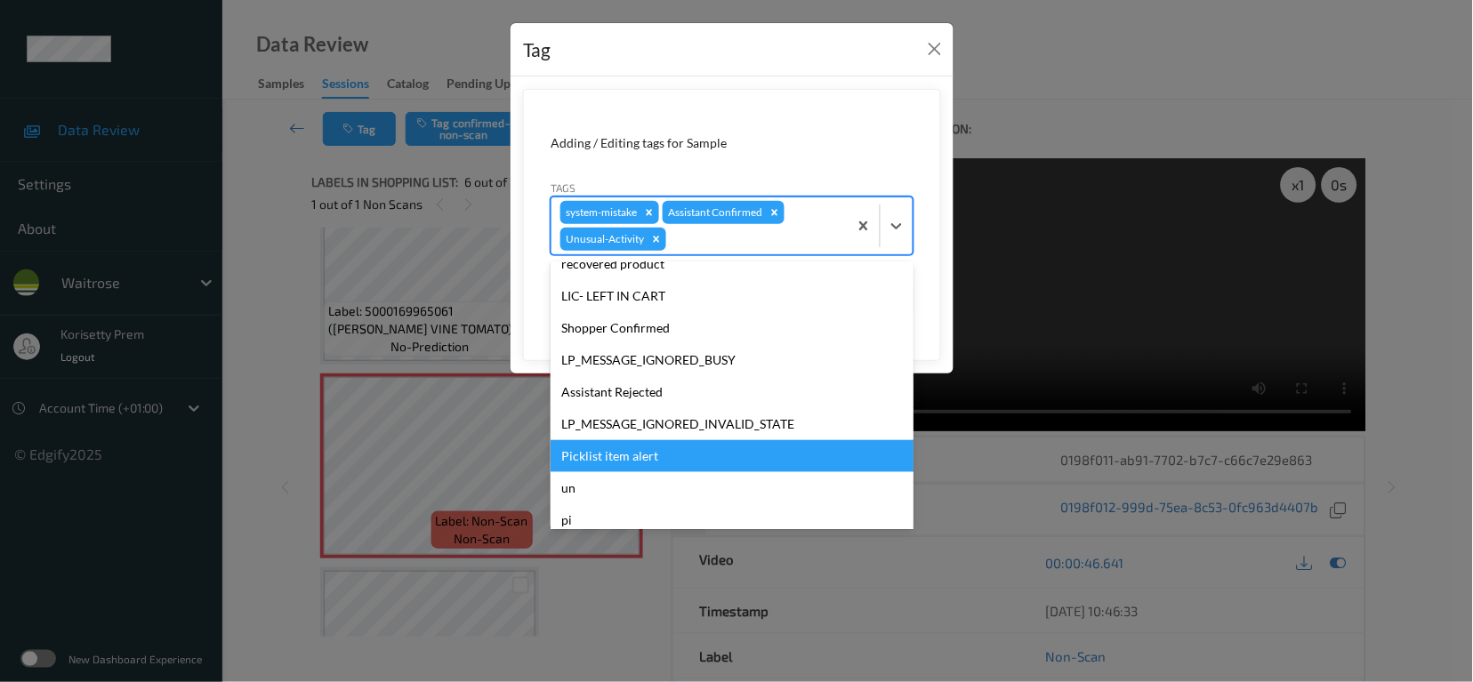
click at [632, 463] on div "Picklist item alert" at bounding box center [732, 456] width 363 height 32
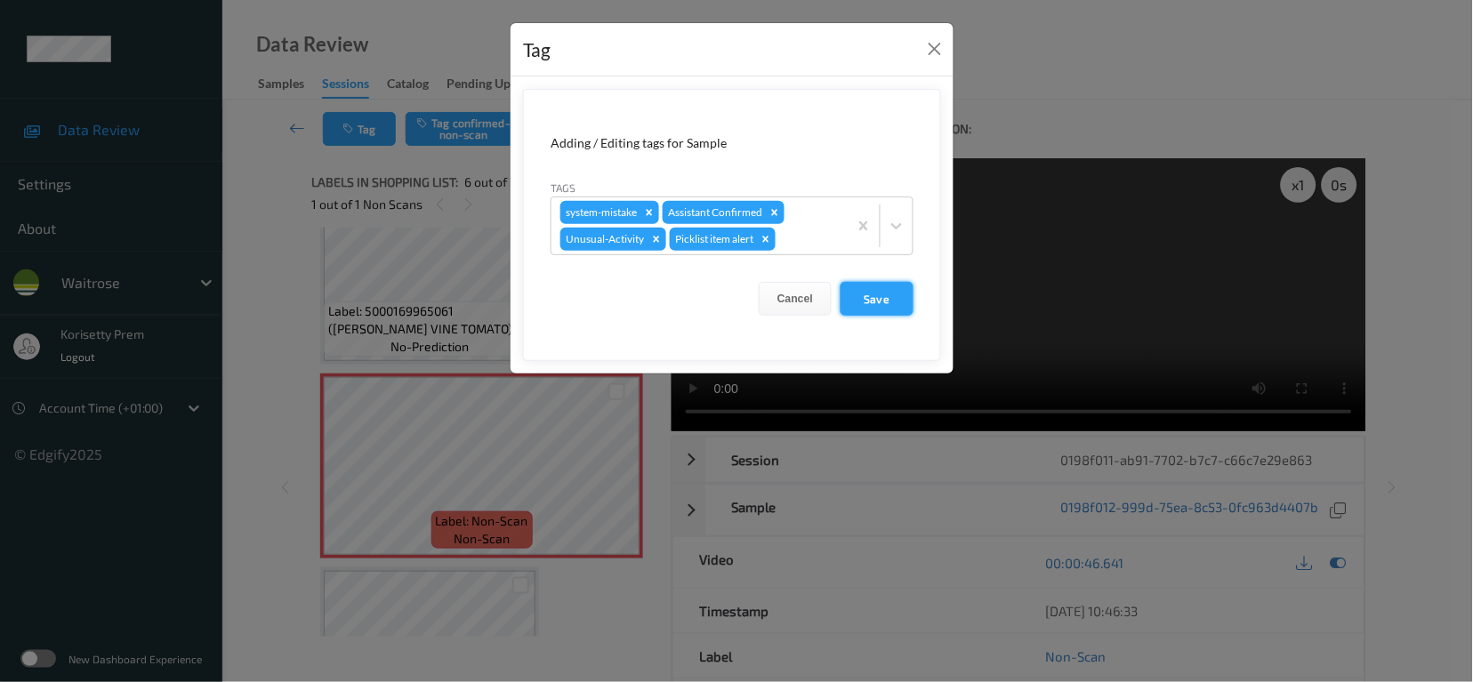
click at [897, 294] on button "Save" at bounding box center [877, 299] width 73 height 34
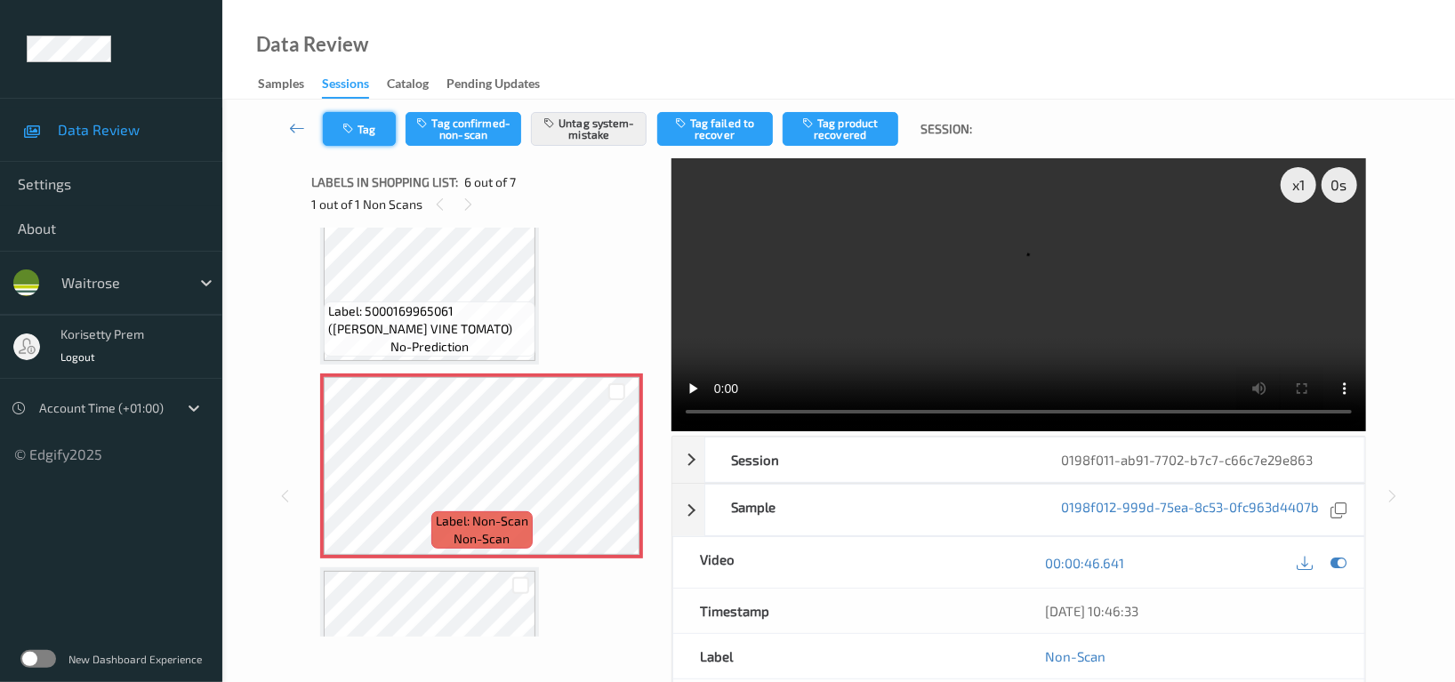
click at [348, 127] on icon "button" at bounding box center [349, 129] width 15 height 12
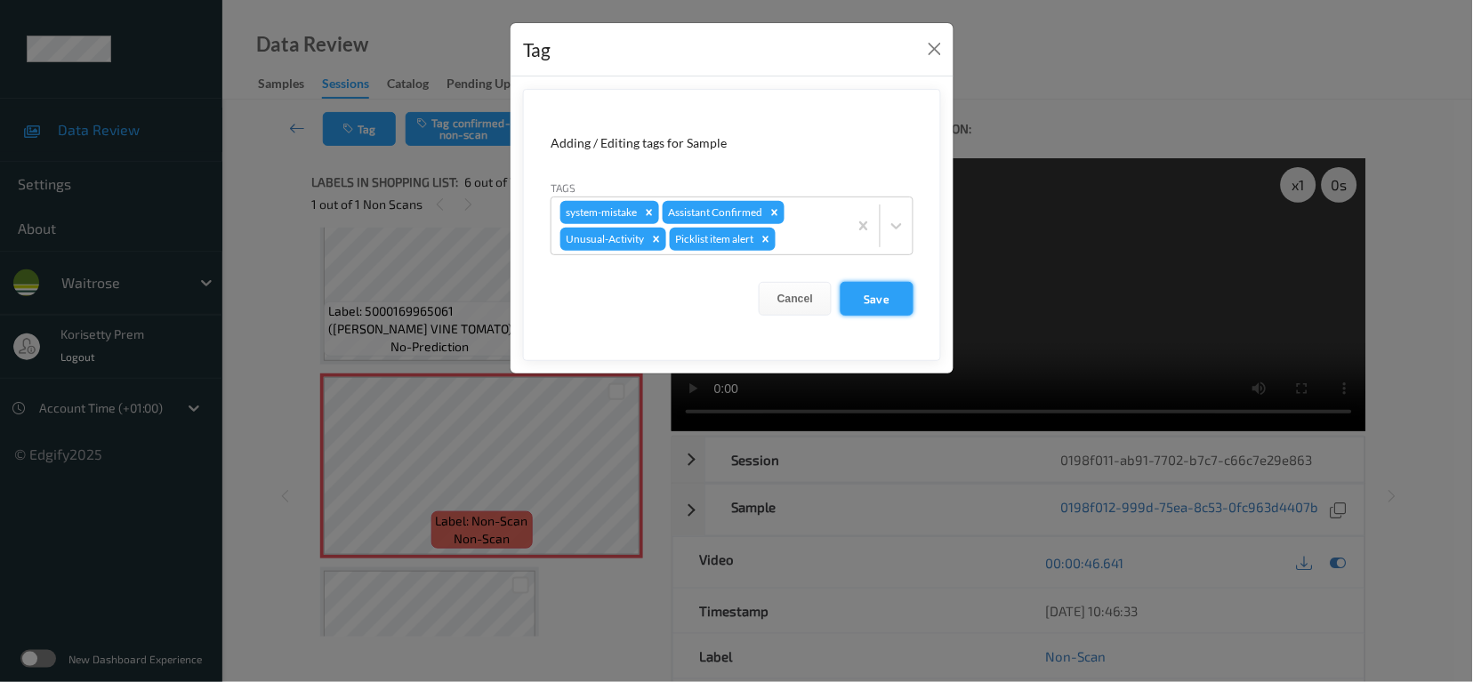
click at [887, 305] on button "Save" at bounding box center [877, 299] width 73 height 34
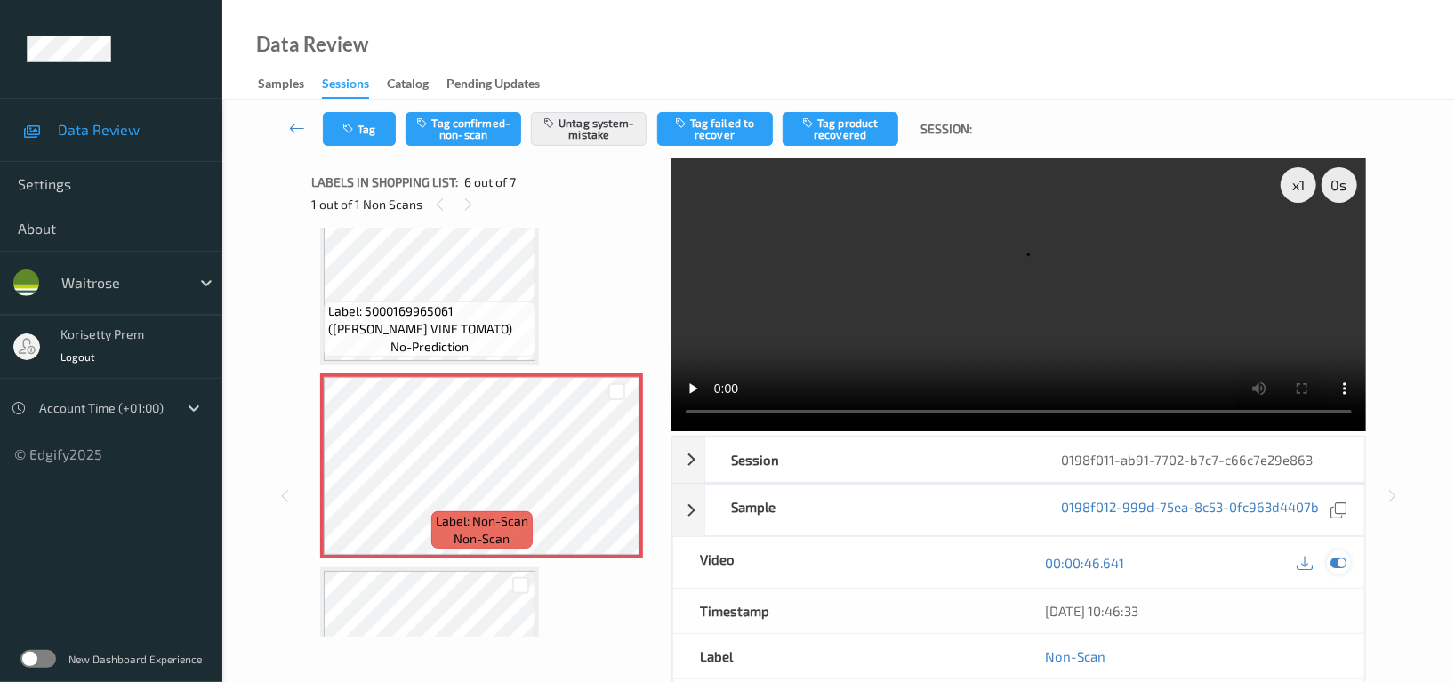
click at [1339, 555] on icon at bounding box center [1339, 563] width 16 height 16
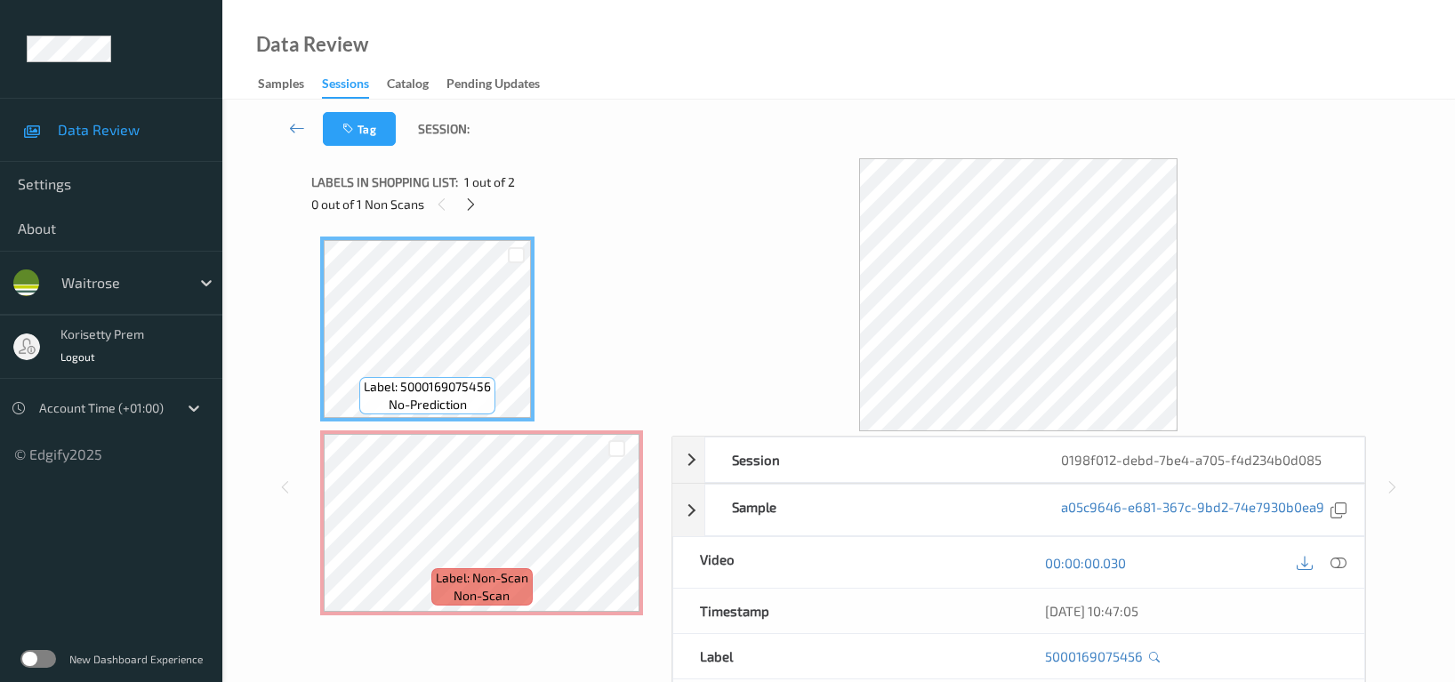
scroll to position [173, 0]
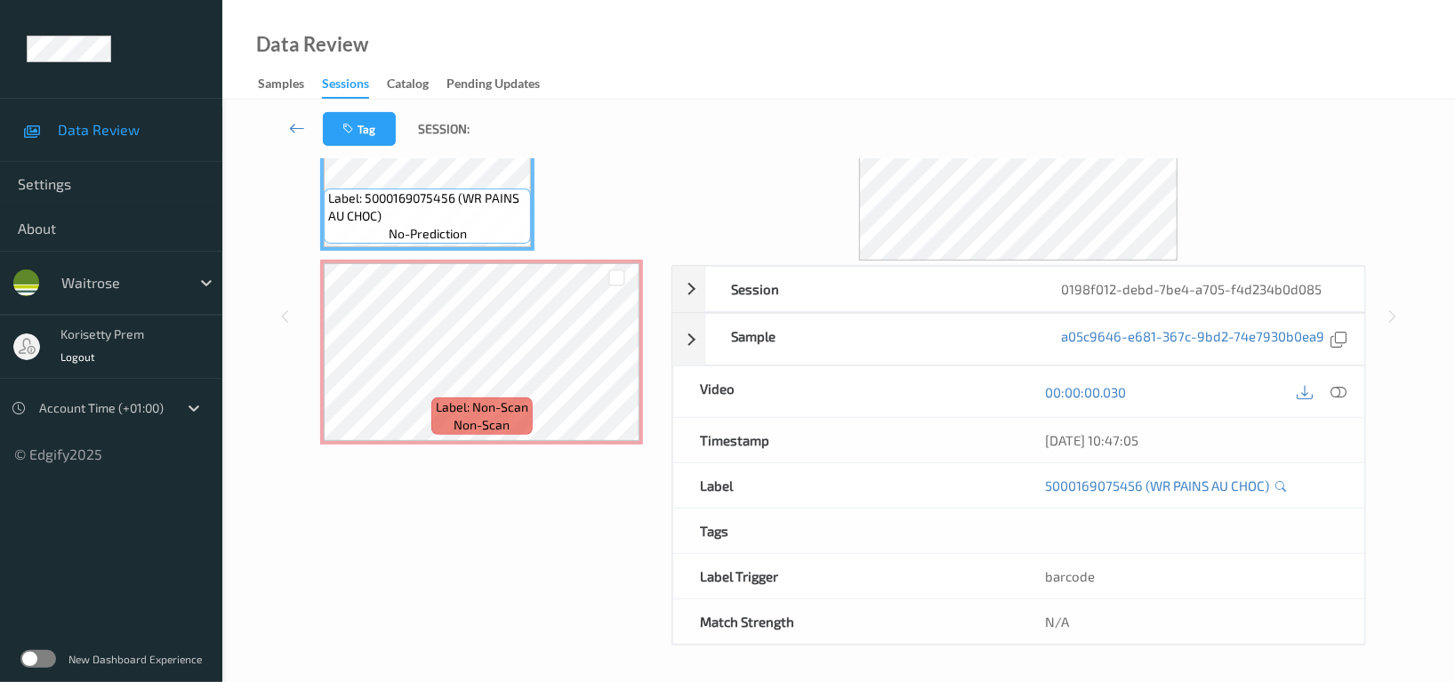
click at [745, 30] on div "Data Review Samples Sessions Catalog Pending Updates" at bounding box center [838, 50] width 1233 height 100
click at [531, 400] on div "Label: Non-Scan non-scan" at bounding box center [481, 416] width 101 height 37
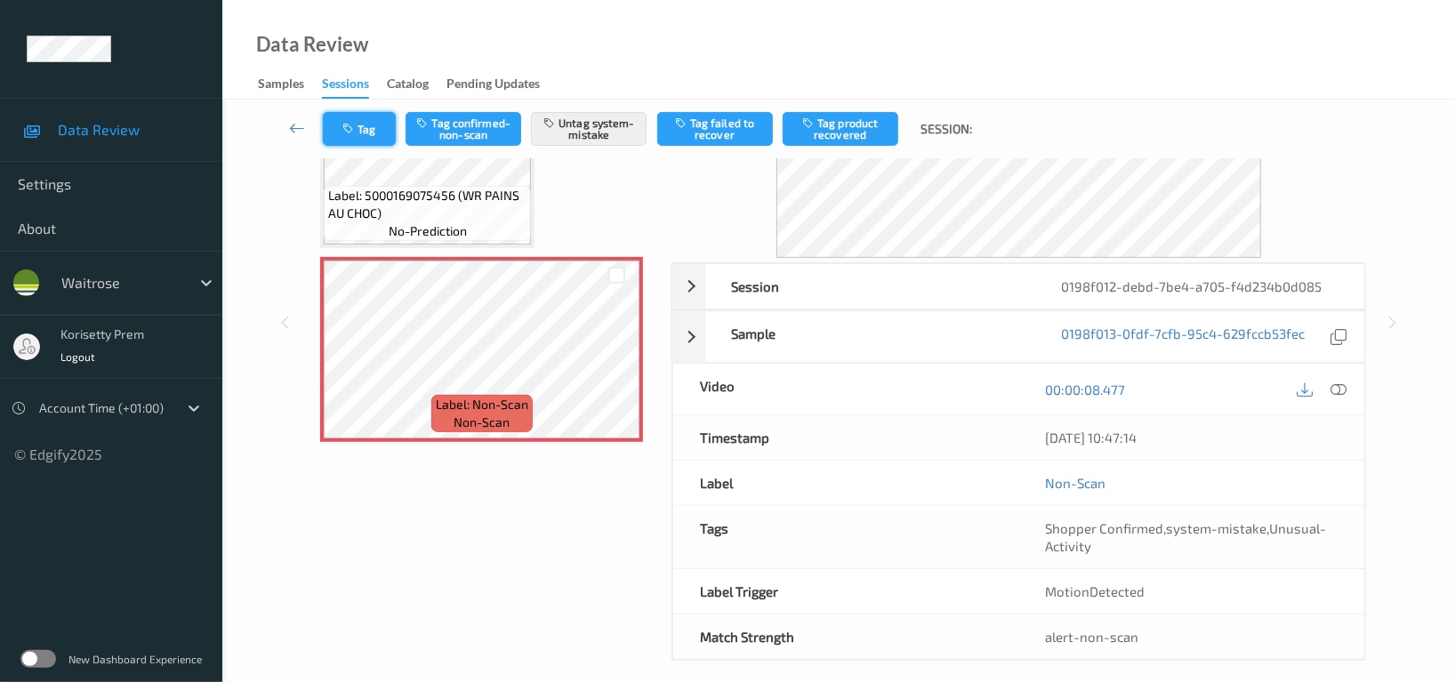
click at [358, 124] on button "Tag" at bounding box center [359, 129] width 73 height 34
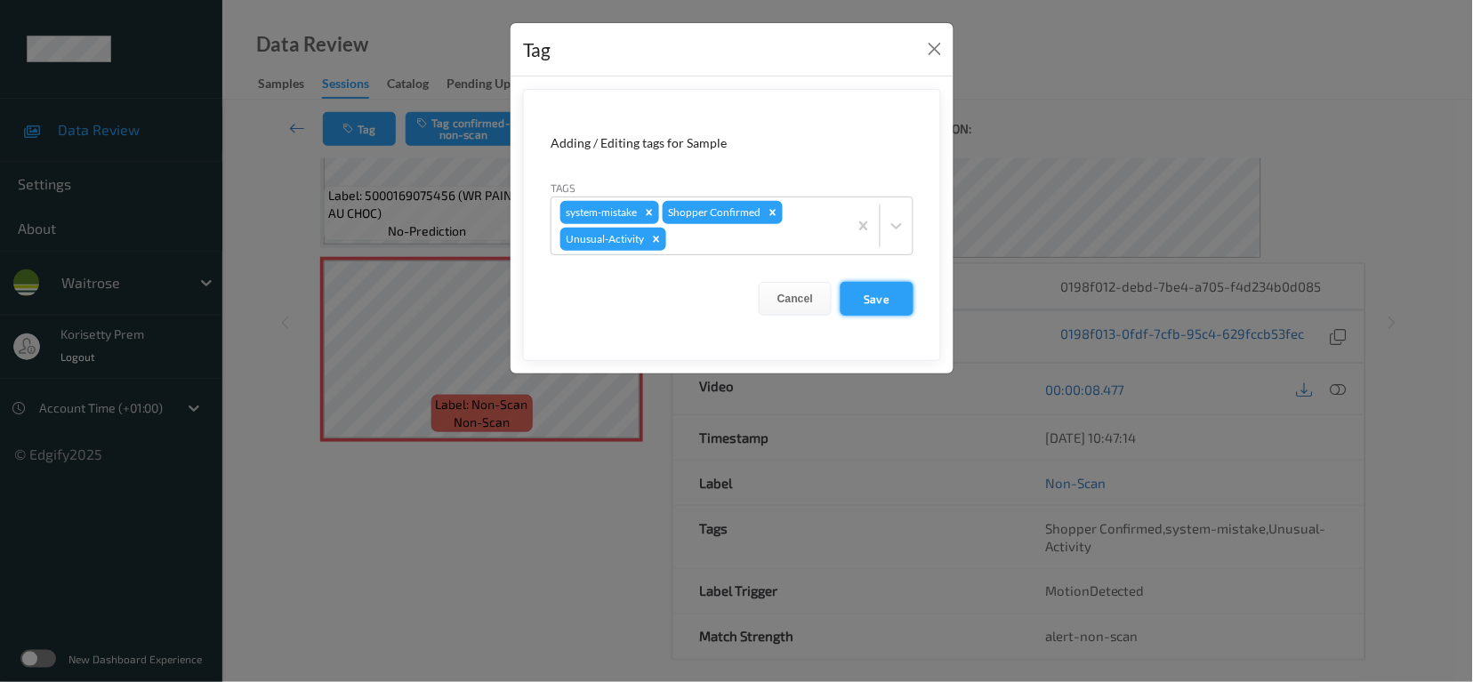
drag, startPoint x: 873, startPoint y: 304, endPoint x: 893, endPoint y: 302, distance: 20.6
click at [874, 302] on button "Save" at bounding box center [877, 299] width 73 height 34
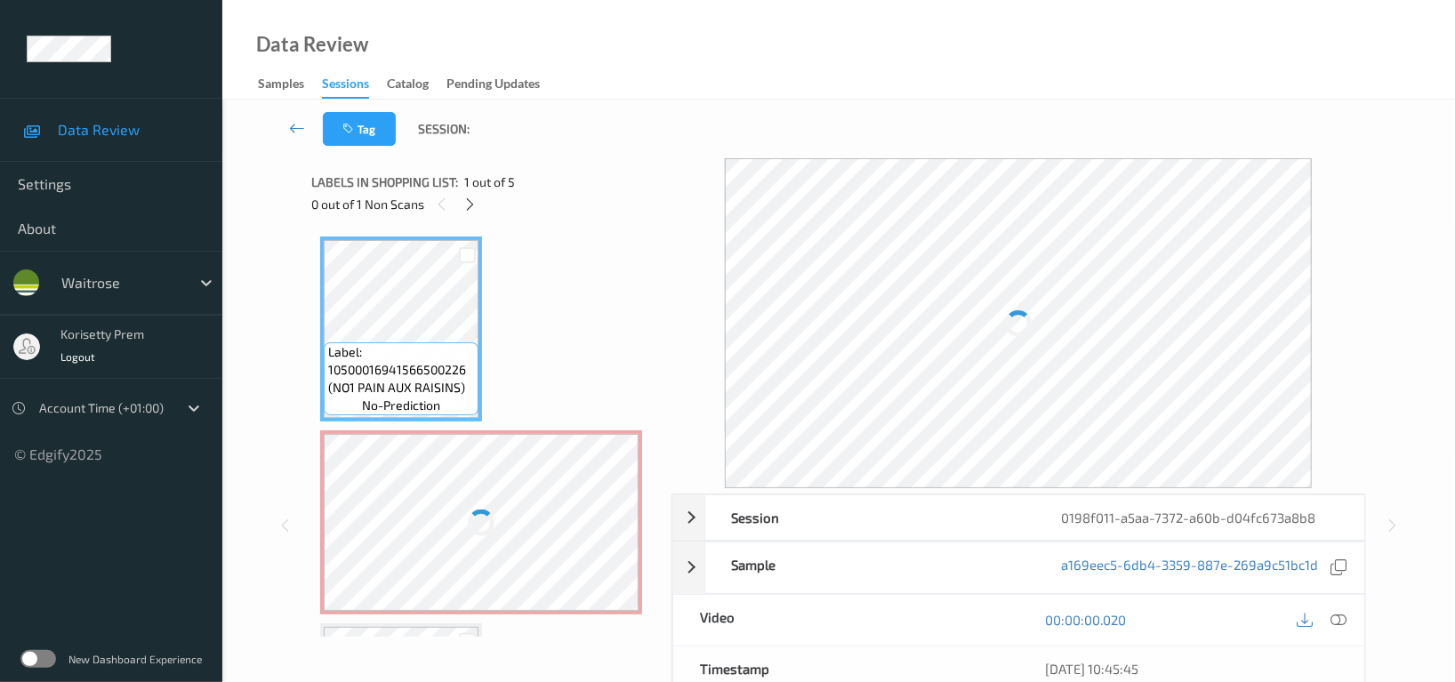
click at [652, 119] on div "Tag Session:" at bounding box center [839, 129] width 1160 height 59
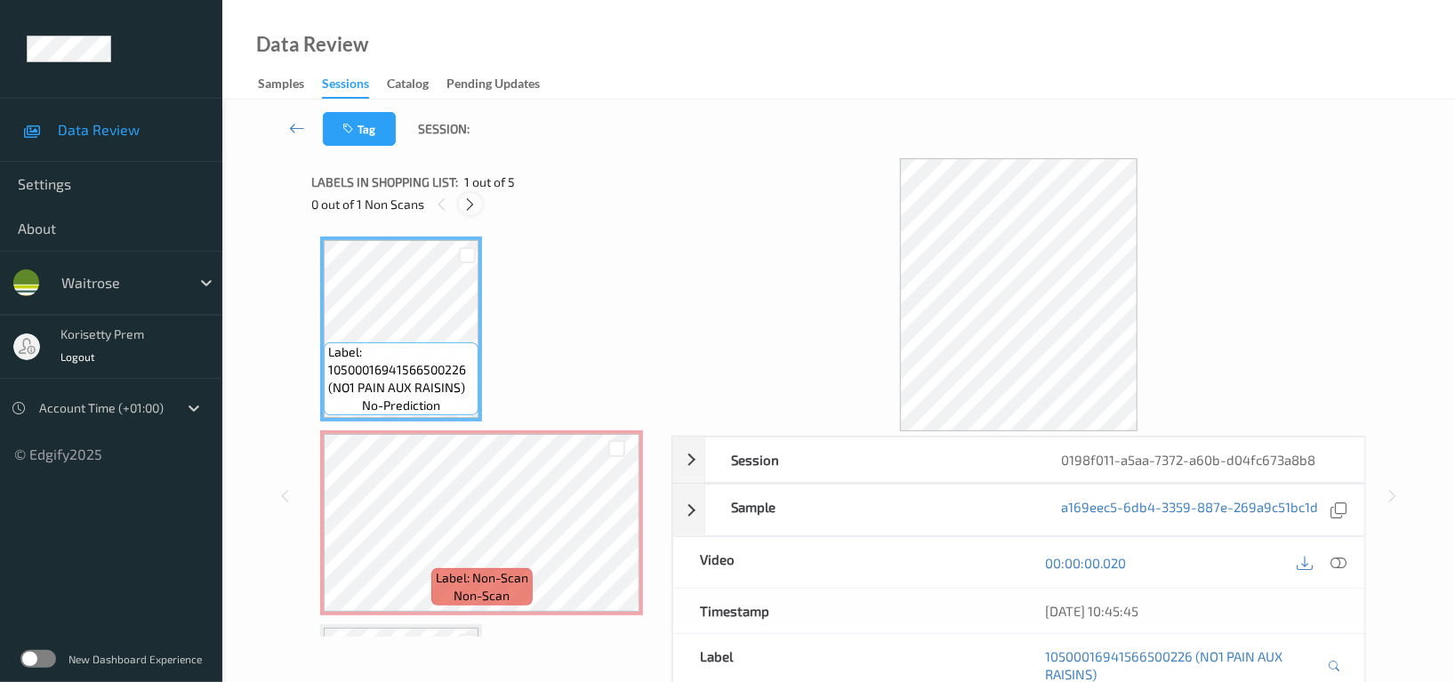
click at [473, 198] on icon at bounding box center [470, 205] width 15 height 16
click at [1340, 563] on icon at bounding box center [1339, 563] width 16 height 16
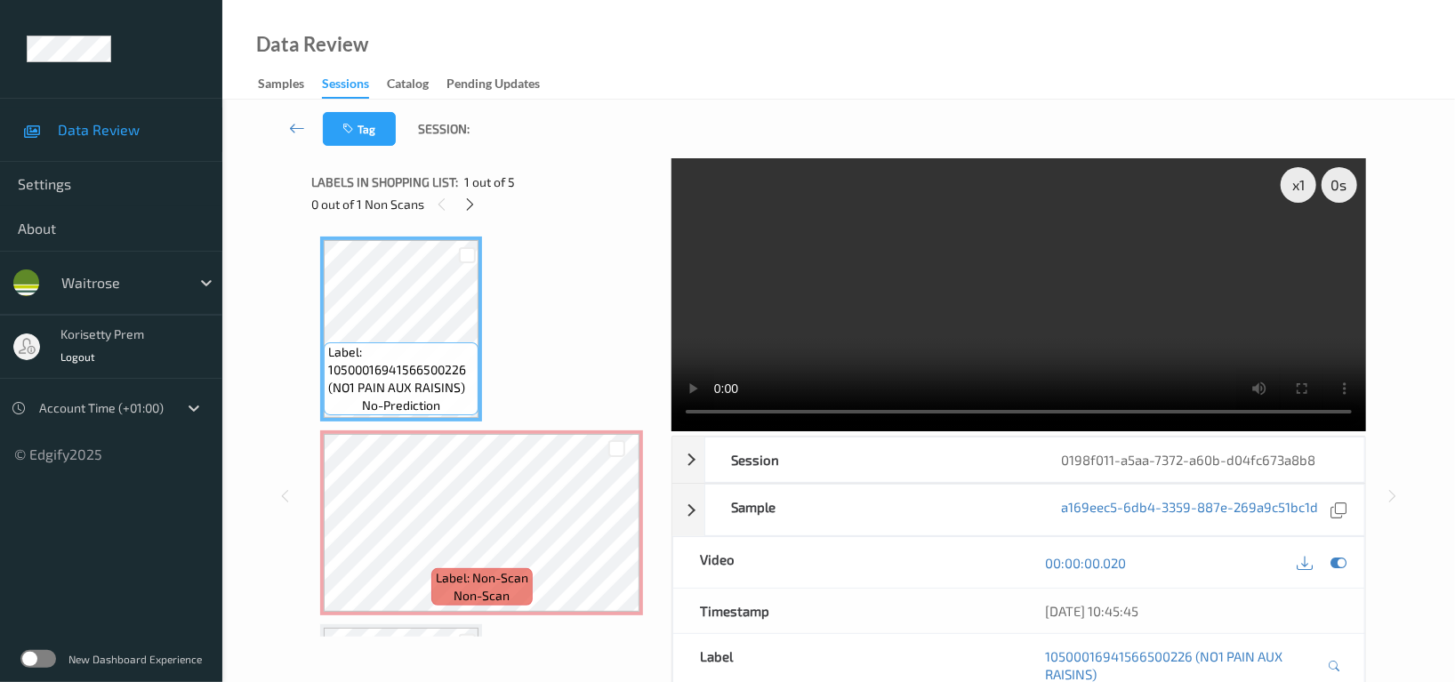
click at [919, 292] on video at bounding box center [1019, 294] width 695 height 273
click at [1141, 256] on video at bounding box center [1019, 294] width 695 height 273
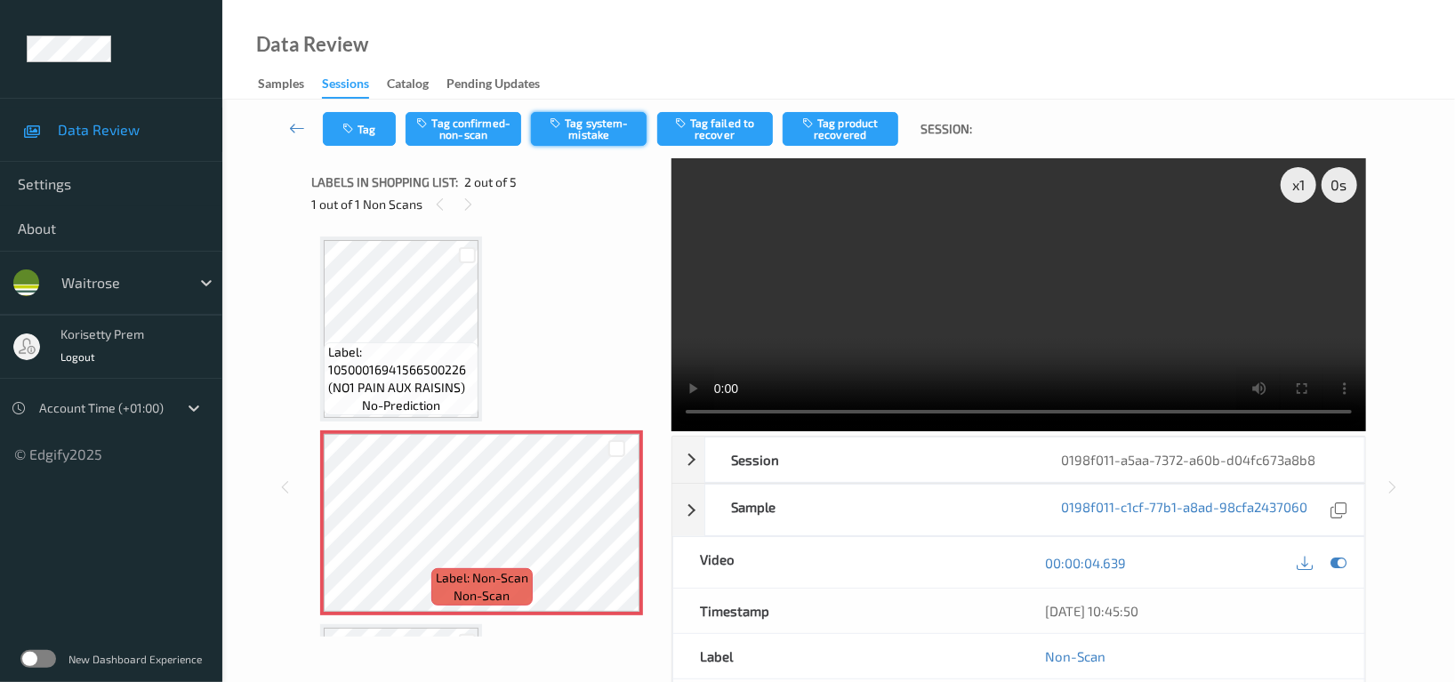
click at [576, 129] on button "Tag system-mistake" at bounding box center [589, 129] width 116 height 34
click at [353, 124] on icon "button" at bounding box center [349, 129] width 15 height 12
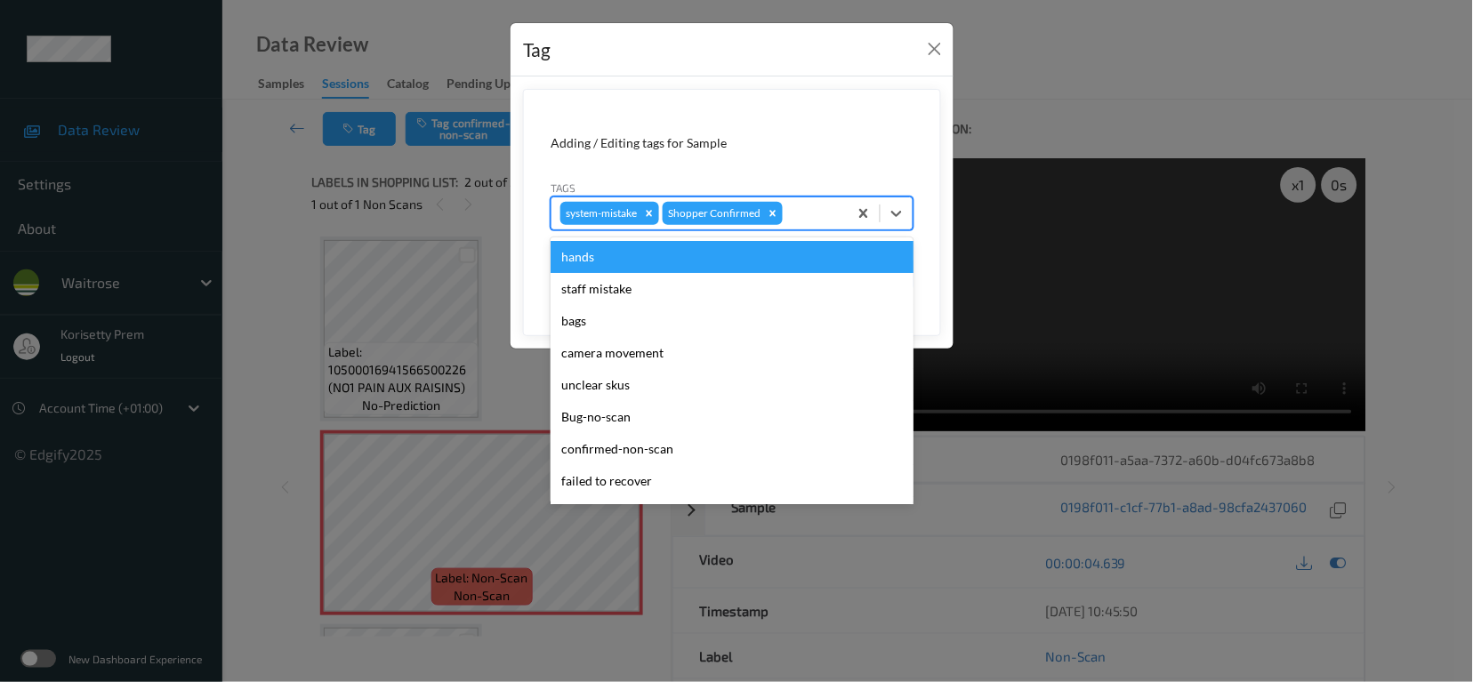
click at [815, 202] on div "system-mistake Shopper Confirmed" at bounding box center [700, 213] width 296 height 30
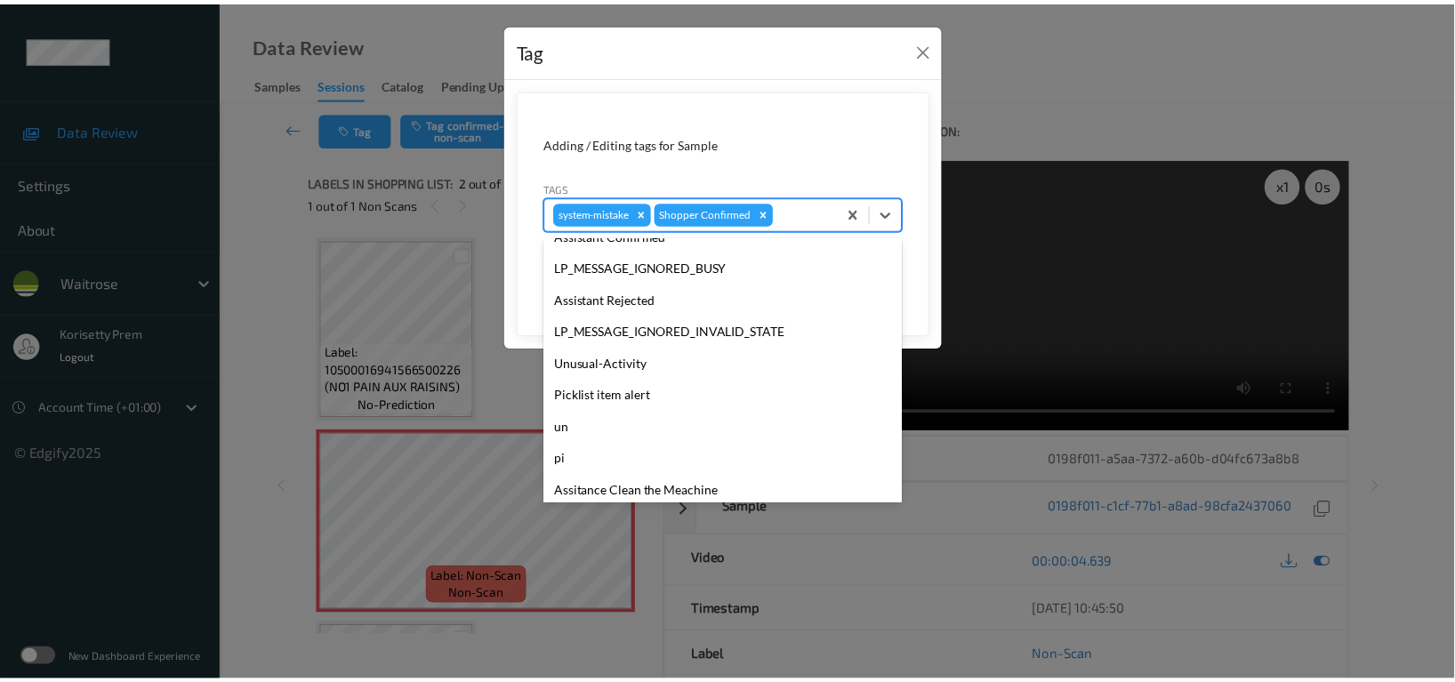
scroll to position [379, 0]
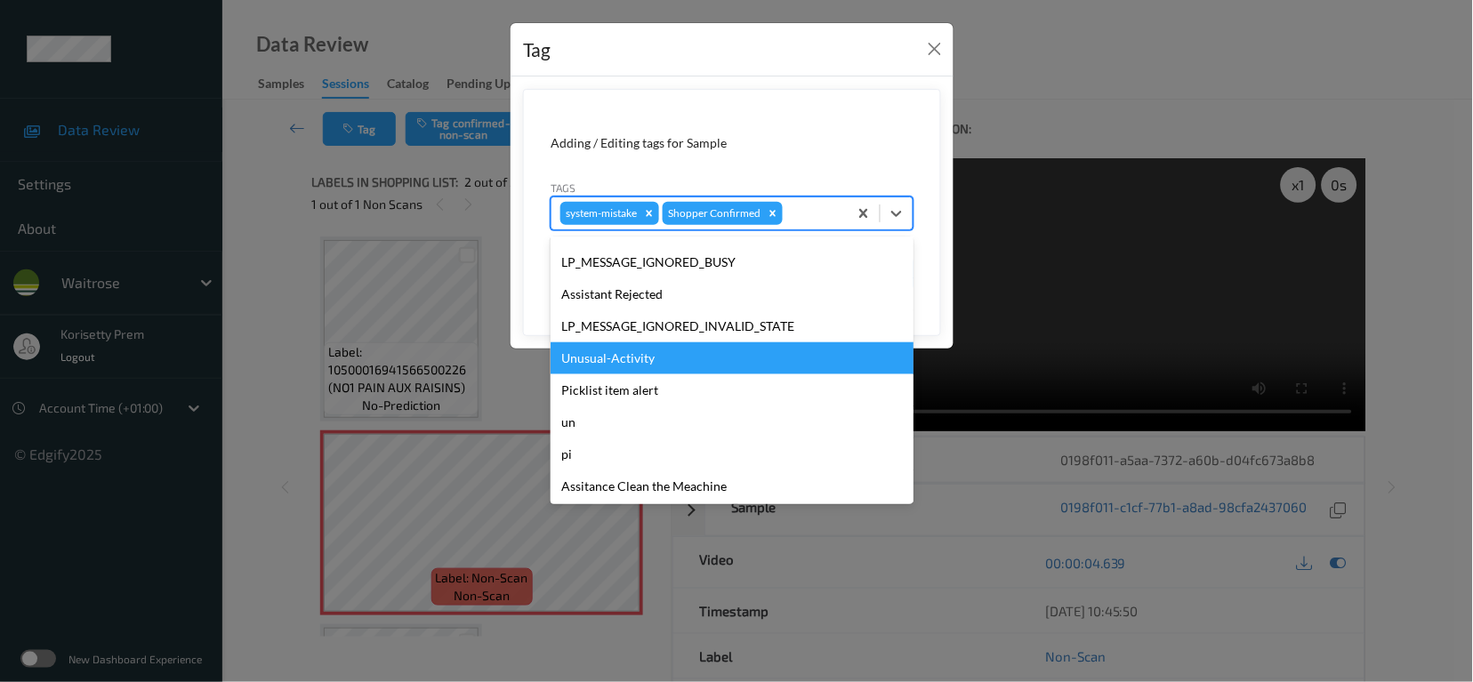
click at [640, 362] on div "Unusual-Activity" at bounding box center [732, 358] width 363 height 32
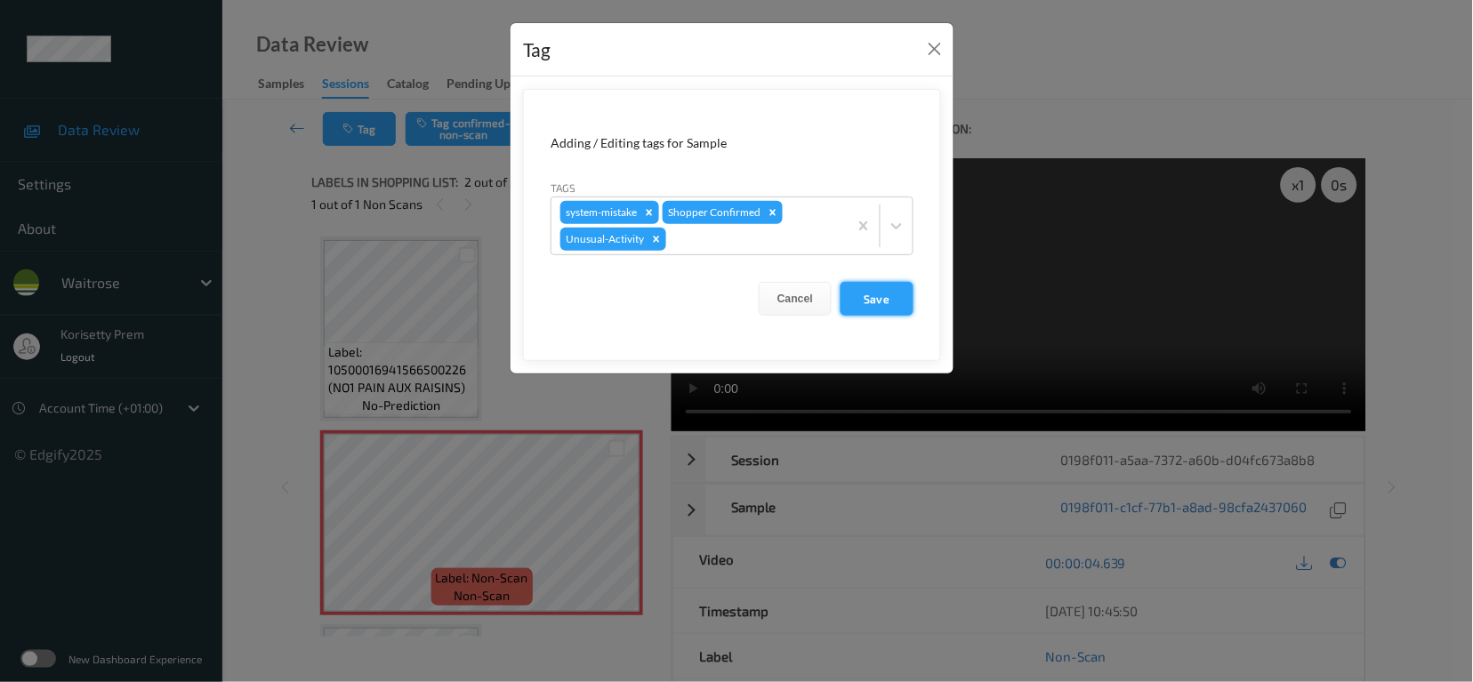
click at [880, 291] on button "Save" at bounding box center [877, 299] width 73 height 34
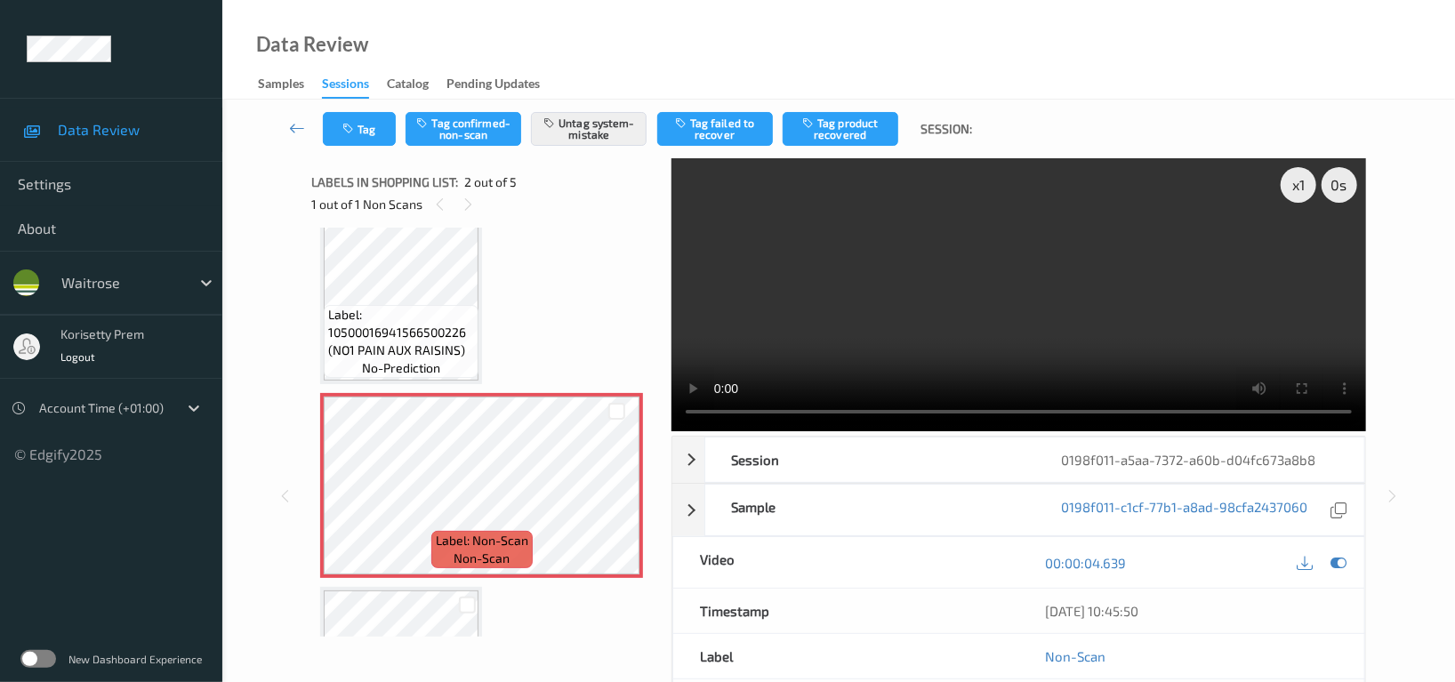
scroll to position [0, 0]
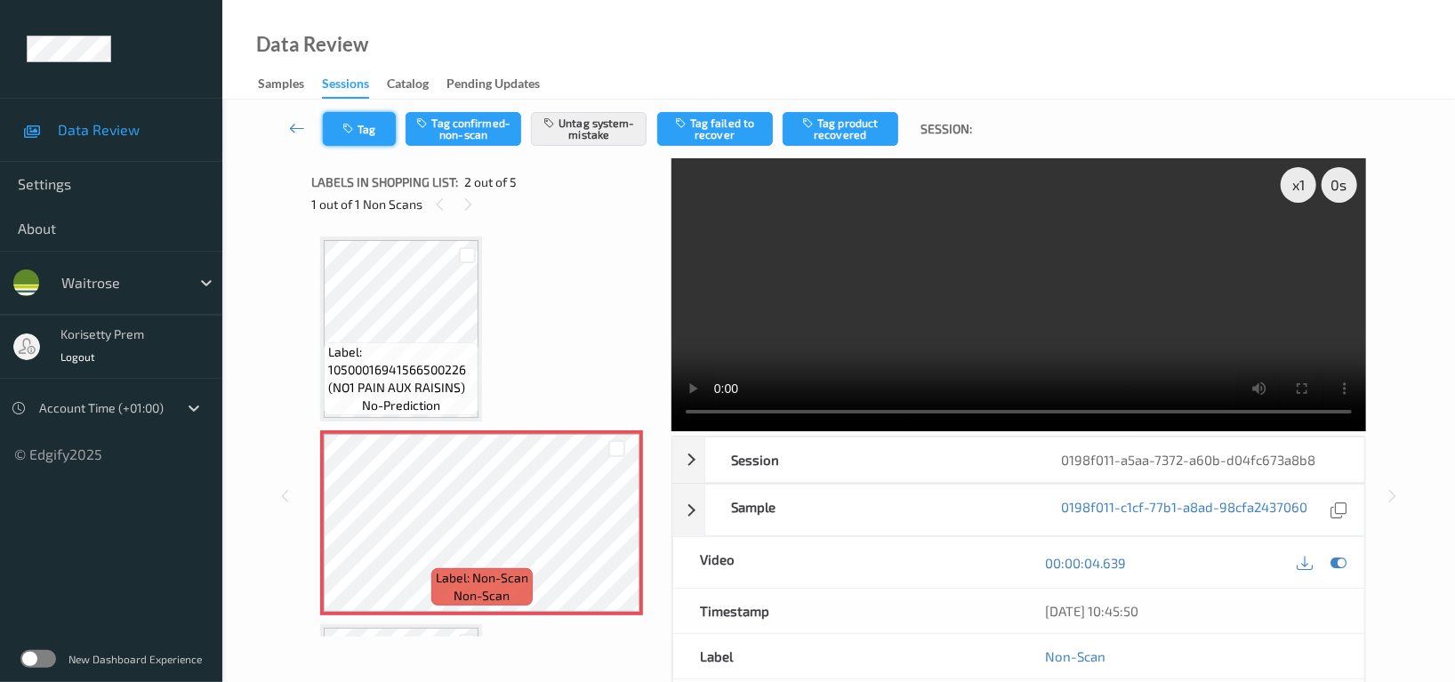
click at [359, 121] on button "Tag" at bounding box center [359, 129] width 73 height 34
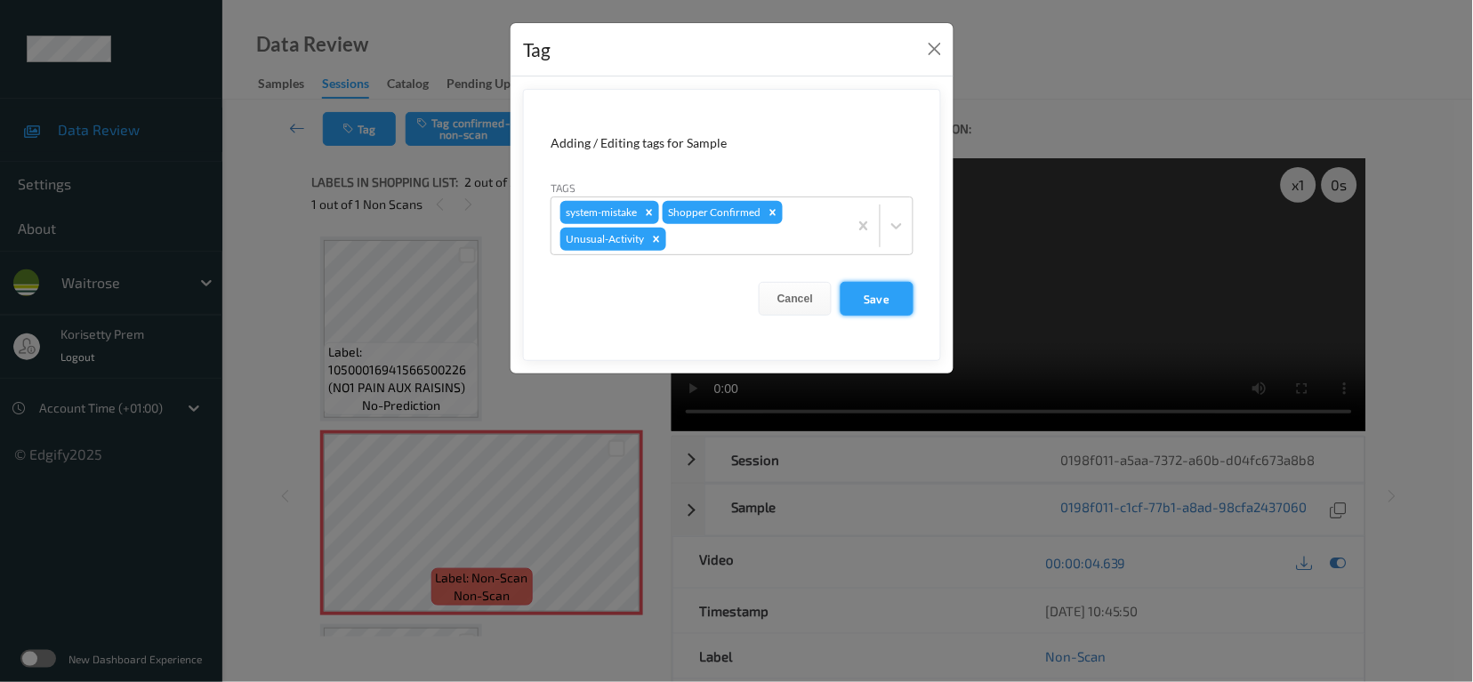
click at [858, 294] on button "Save" at bounding box center [877, 299] width 73 height 34
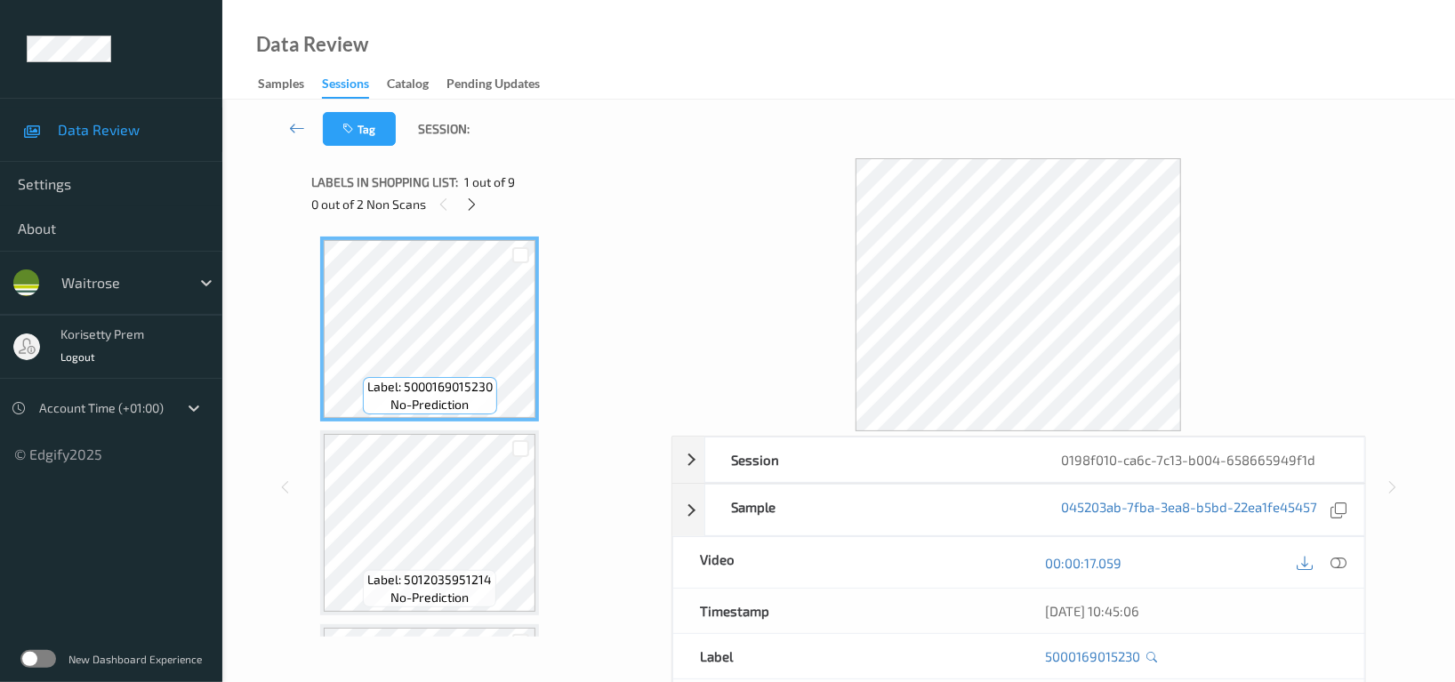
click at [799, 84] on div "Data Review Samples Sessions Catalog Pending Updates" at bounding box center [838, 50] width 1233 height 100
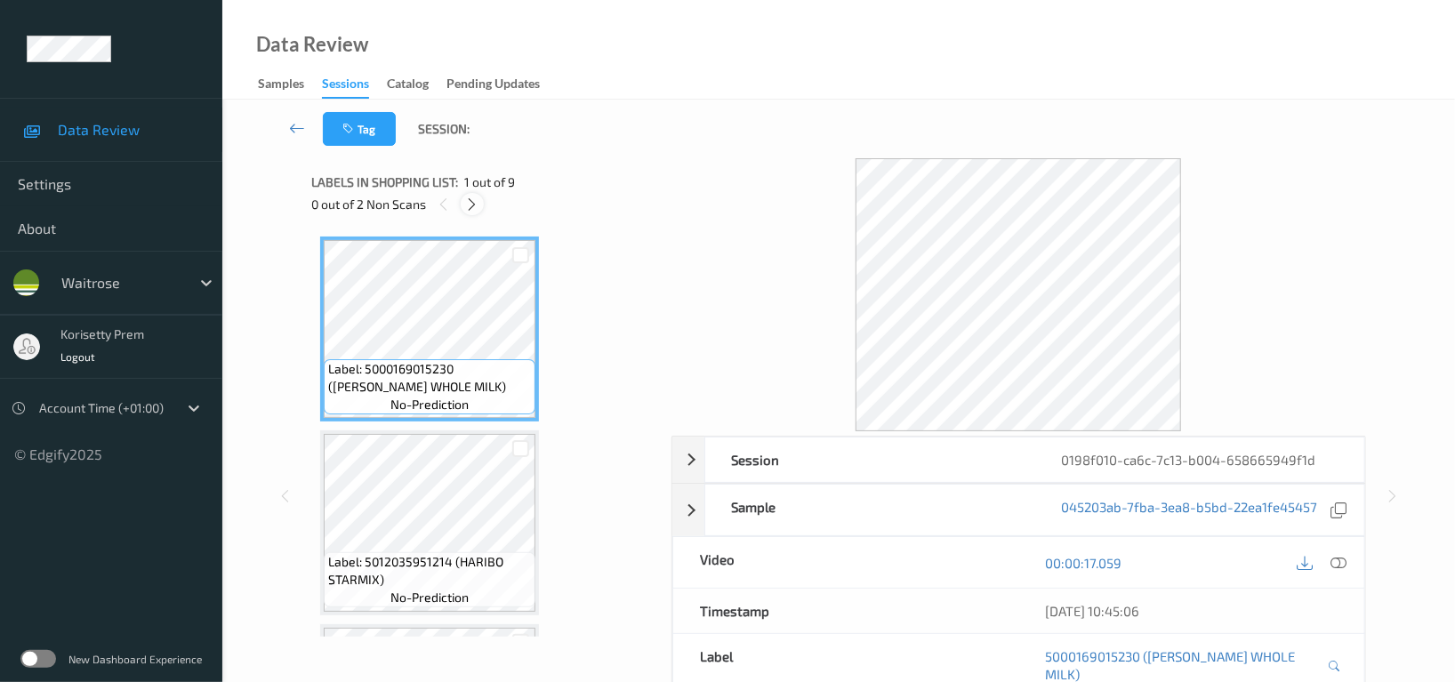
click at [474, 205] on icon at bounding box center [472, 205] width 15 height 16
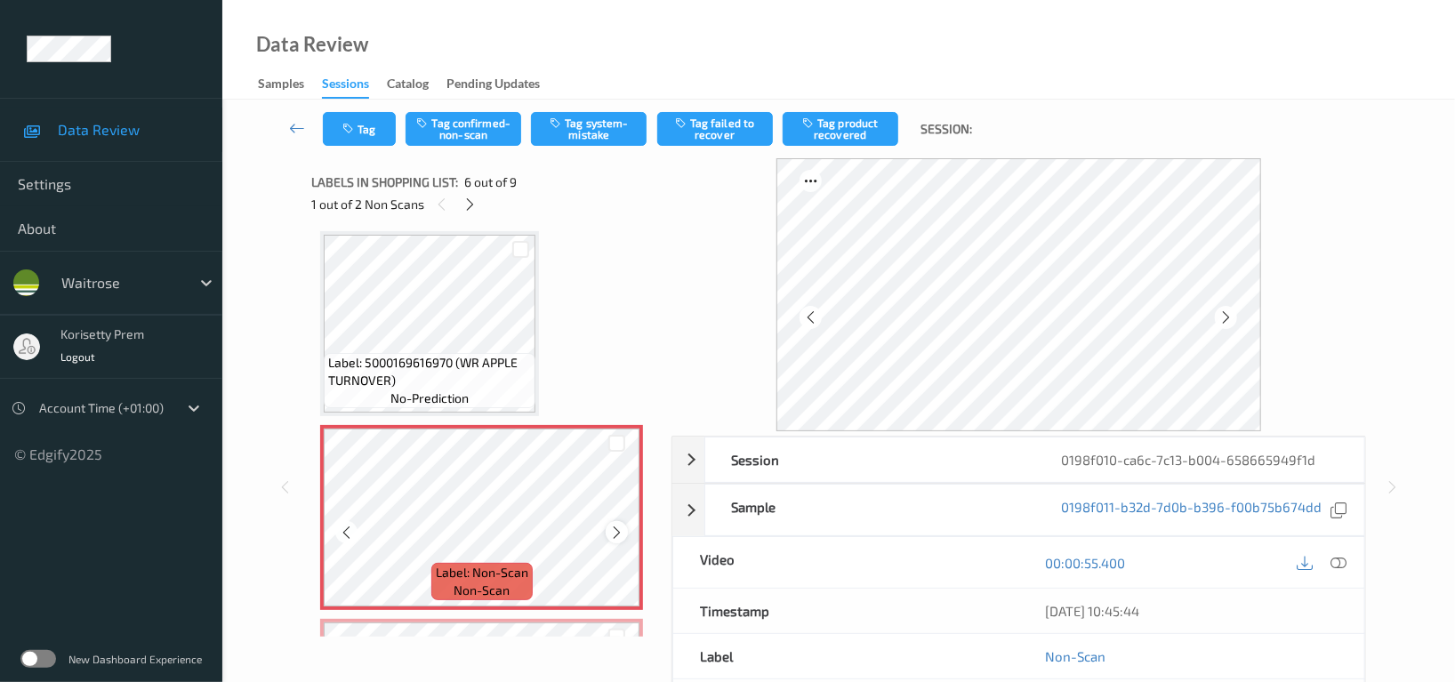
click at [617, 528] on icon at bounding box center [616, 532] width 15 height 16
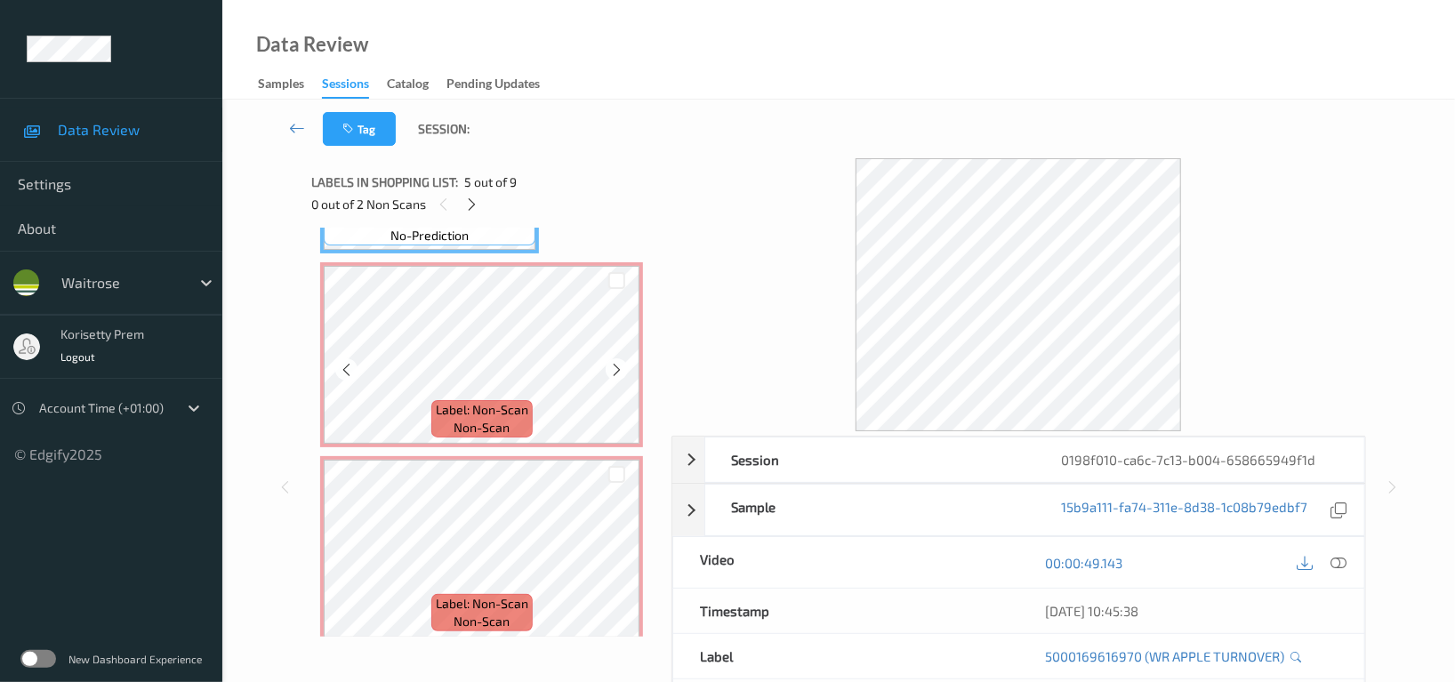
scroll to position [1019, 0]
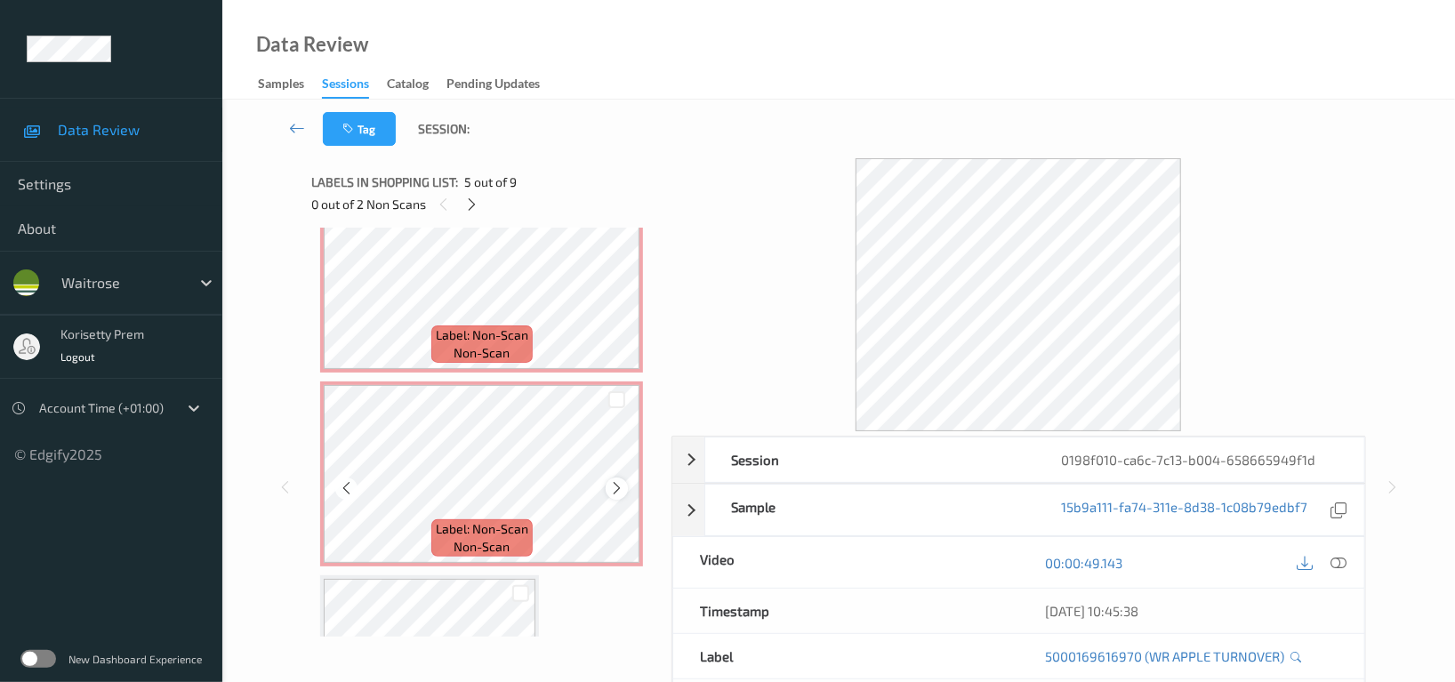
click at [612, 487] on icon at bounding box center [616, 488] width 15 height 16
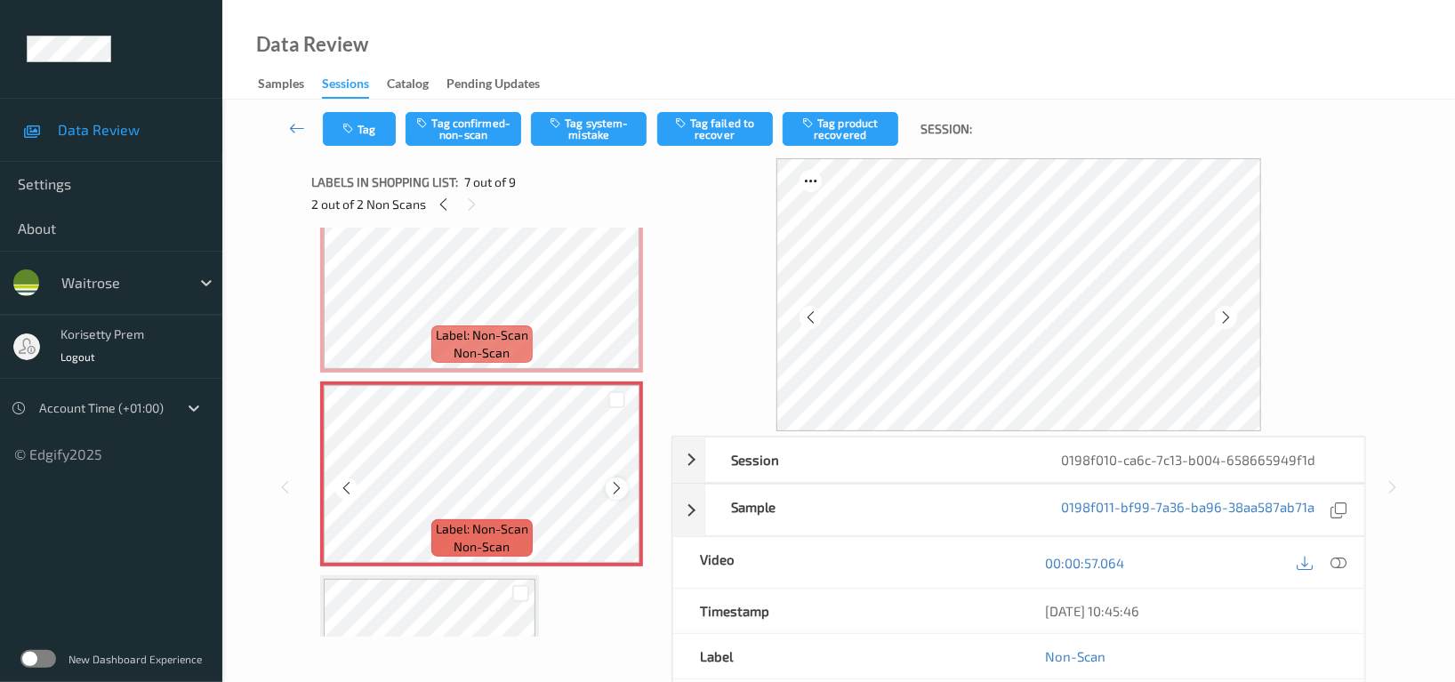
click at [622, 487] on icon at bounding box center [616, 488] width 15 height 16
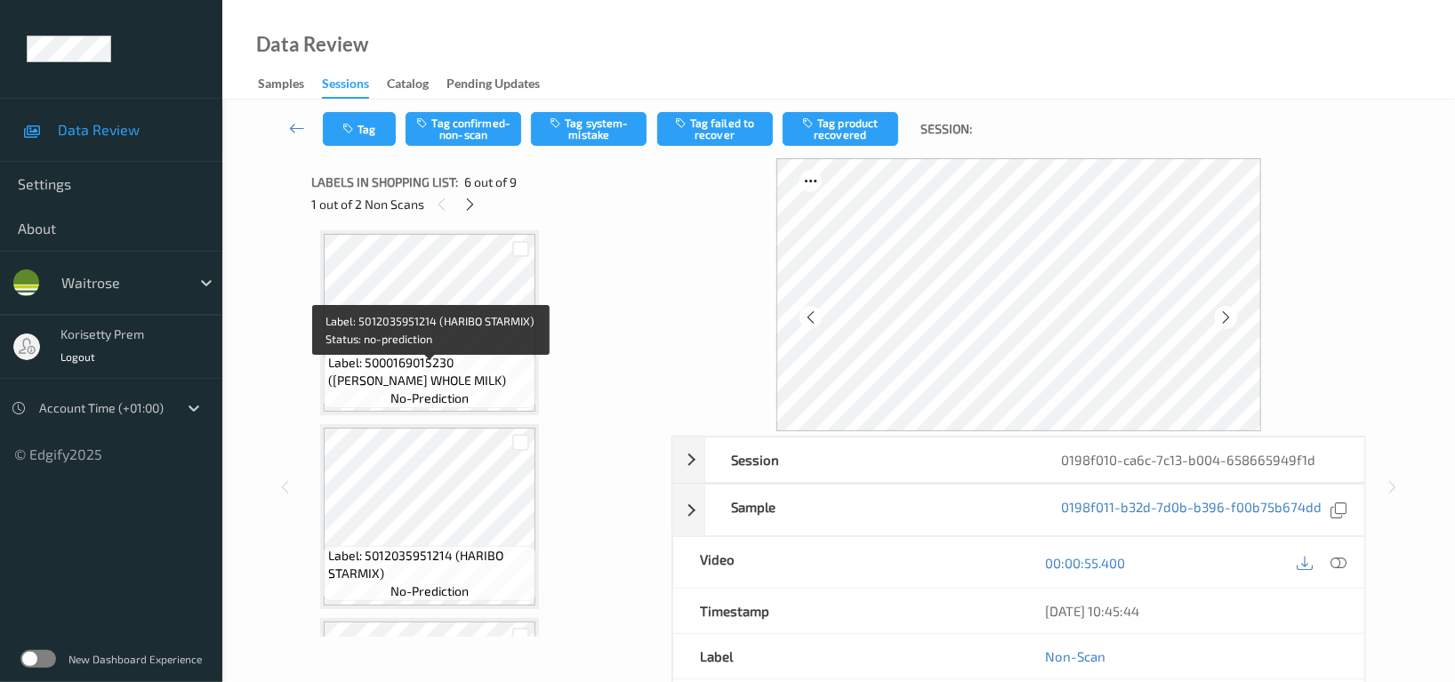
scroll to position [0, 0]
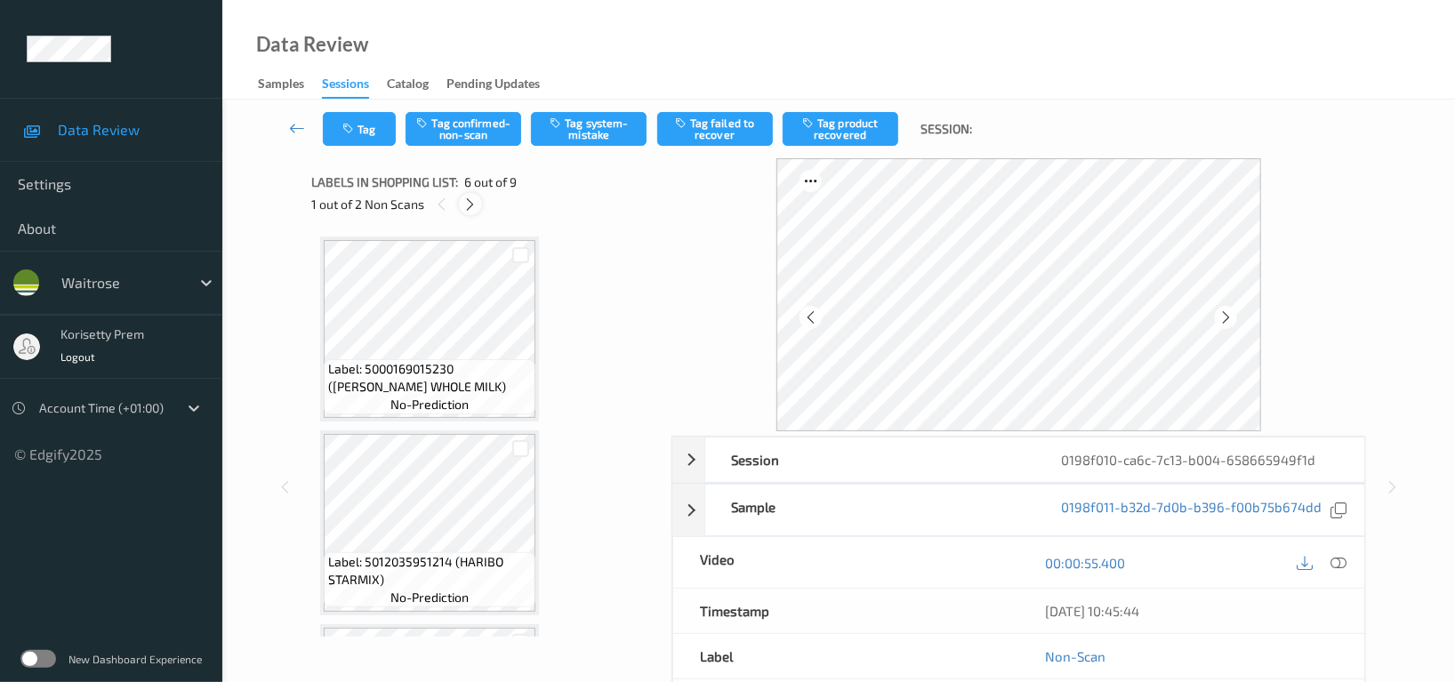
click at [473, 202] on icon at bounding box center [470, 205] width 15 height 16
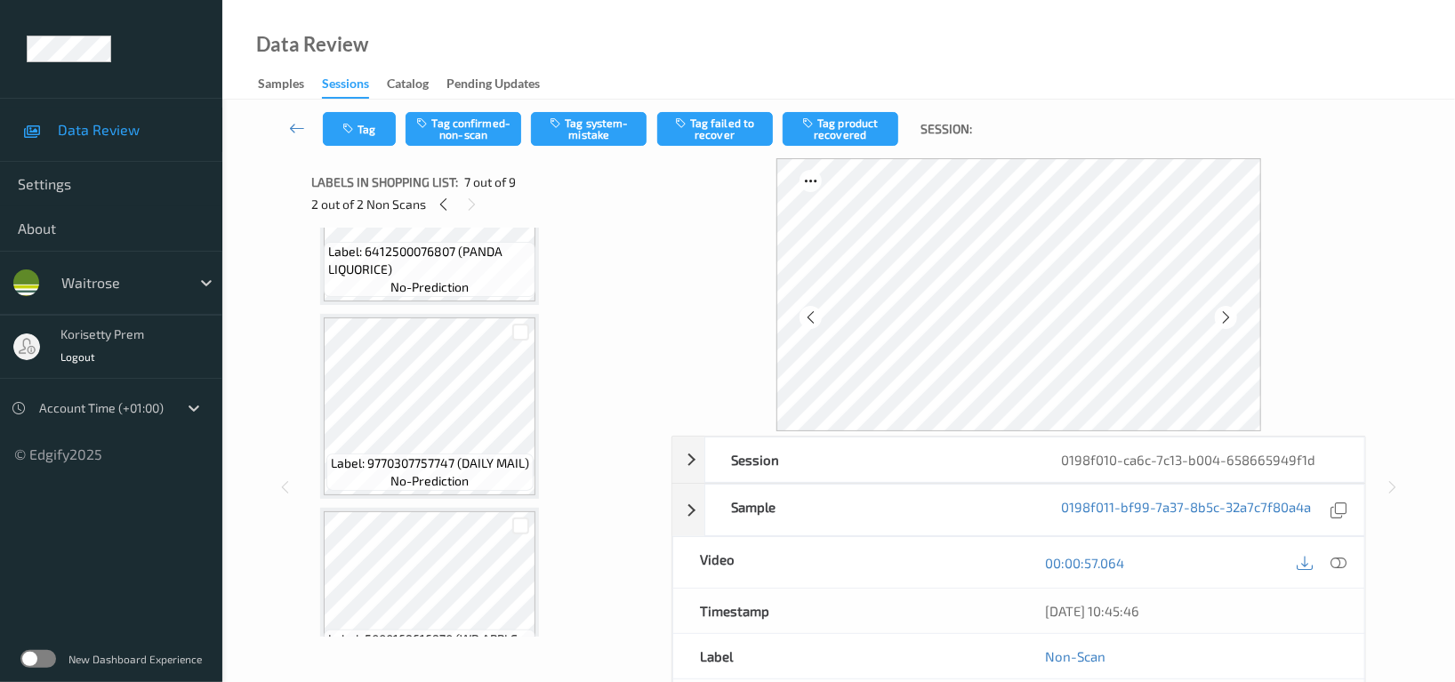
scroll to position [500, 0]
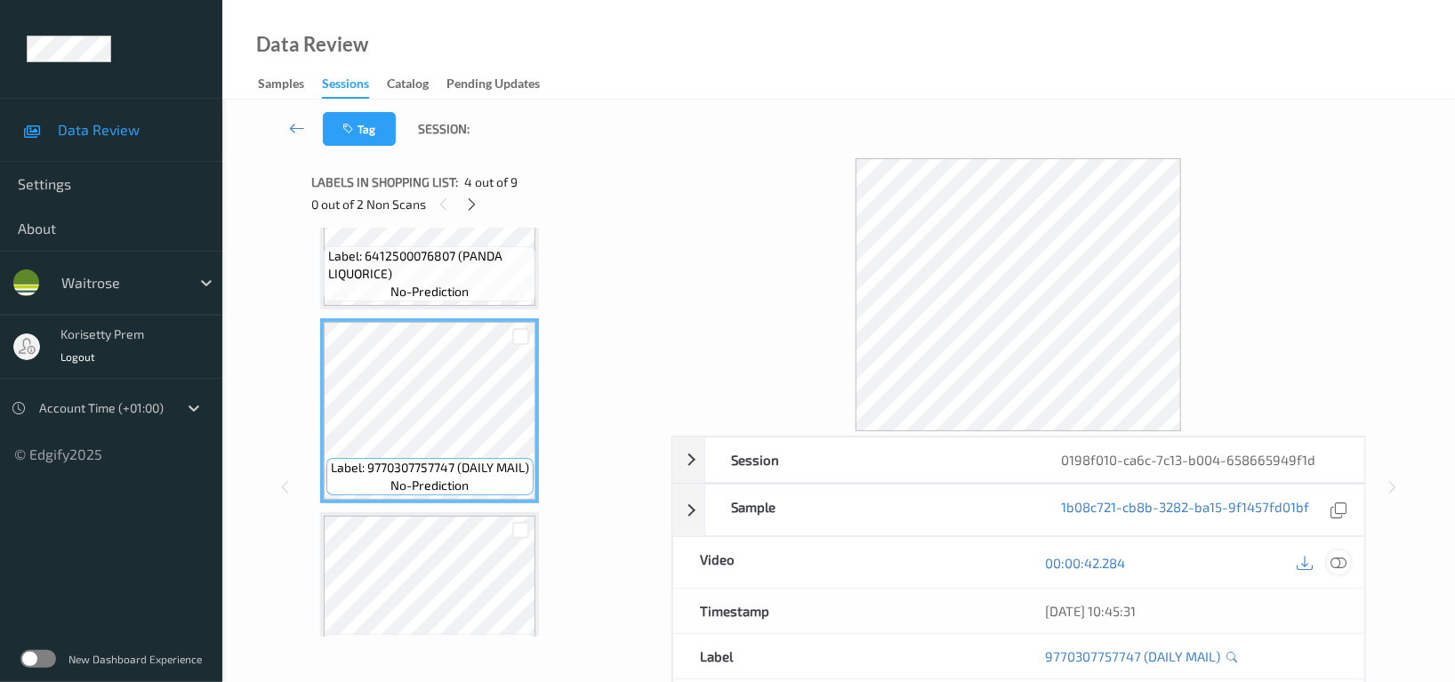
click at [1338, 560] on icon at bounding box center [1339, 563] width 16 height 16
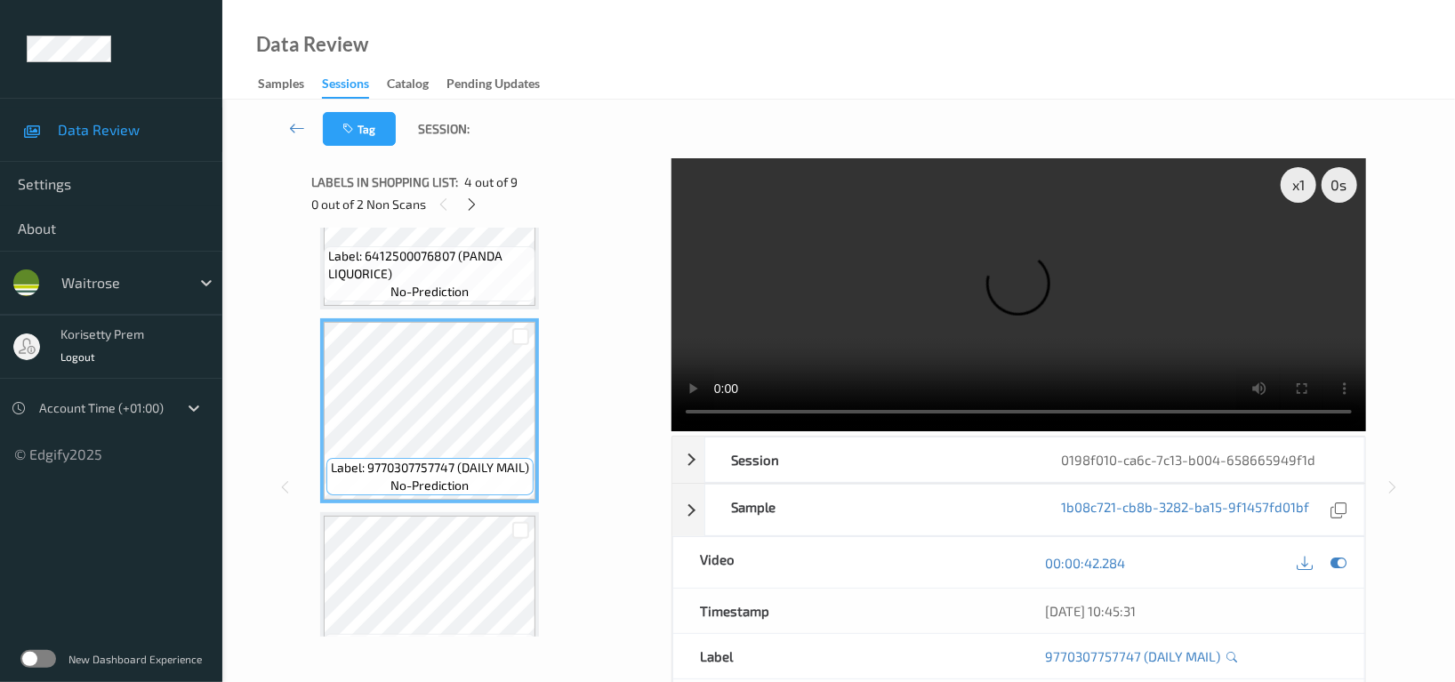
click at [871, 210] on video at bounding box center [1019, 294] width 695 height 273
click at [788, 304] on video at bounding box center [1019, 294] width 695 height 273
click at [1106, 281] on video at bounding box center [1019, 294] width 695 height 273
click at [1002, 360] on video at bounding box center [1019, 294] width 695 height 273
click at [952, 290] on video at bounding box center [1019, 294] width 695 height 273
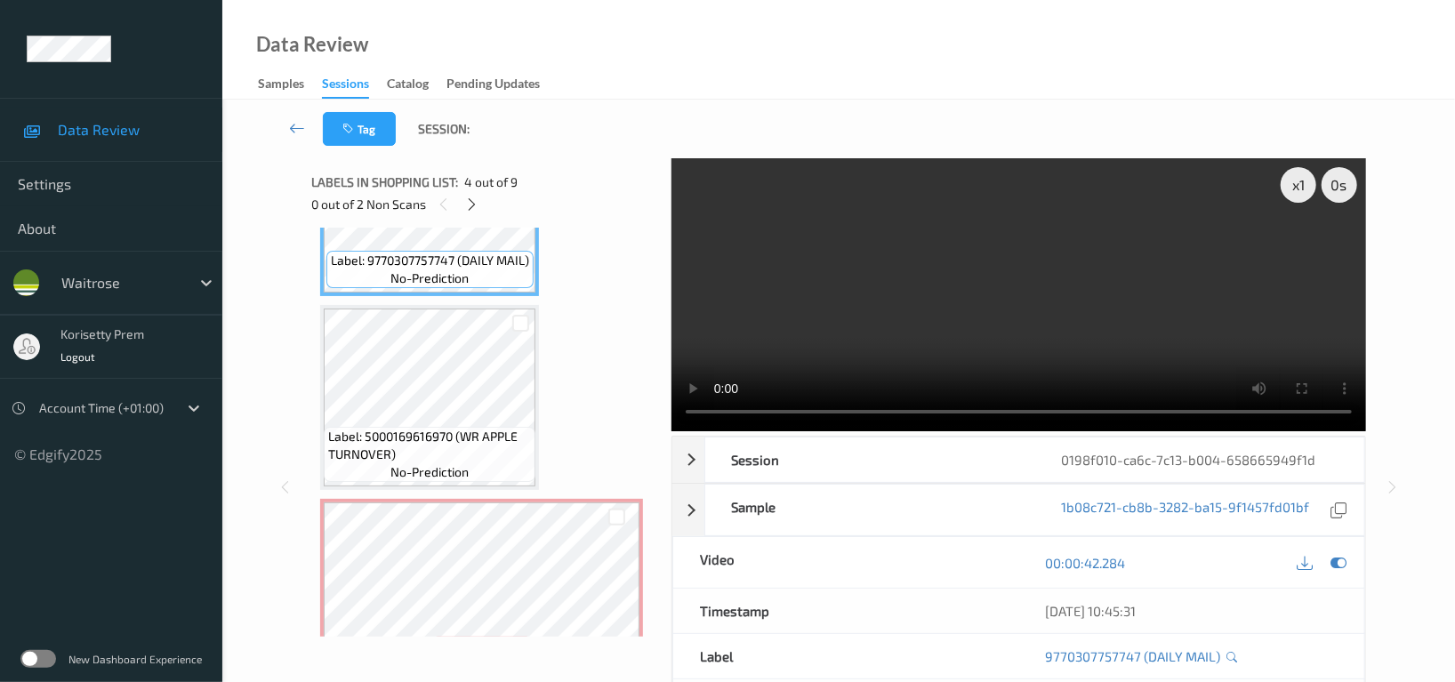
scroll to position [737, 0]
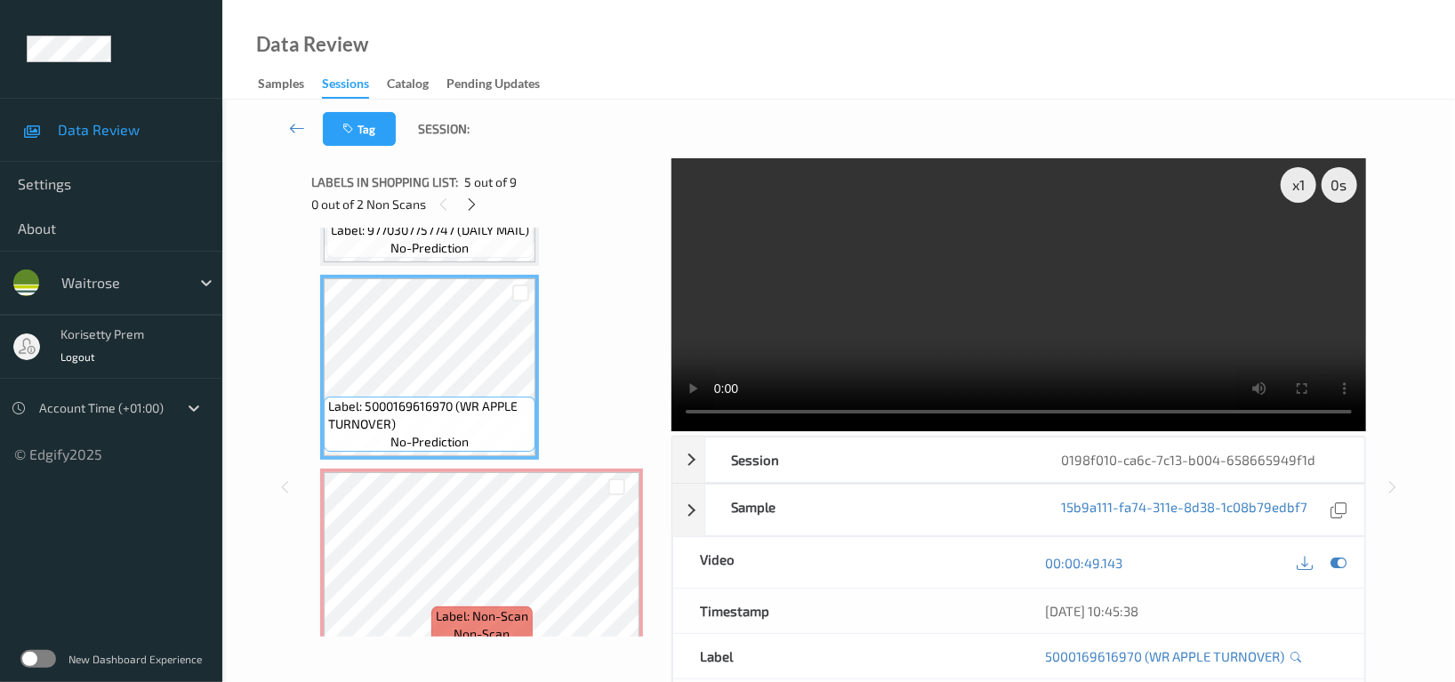
click at [1084, 262] on video at bounding box center [1019, 294] width 695 height 273
click at [924, 273] on video at bounding box center [1019, 294] width 695 height 273
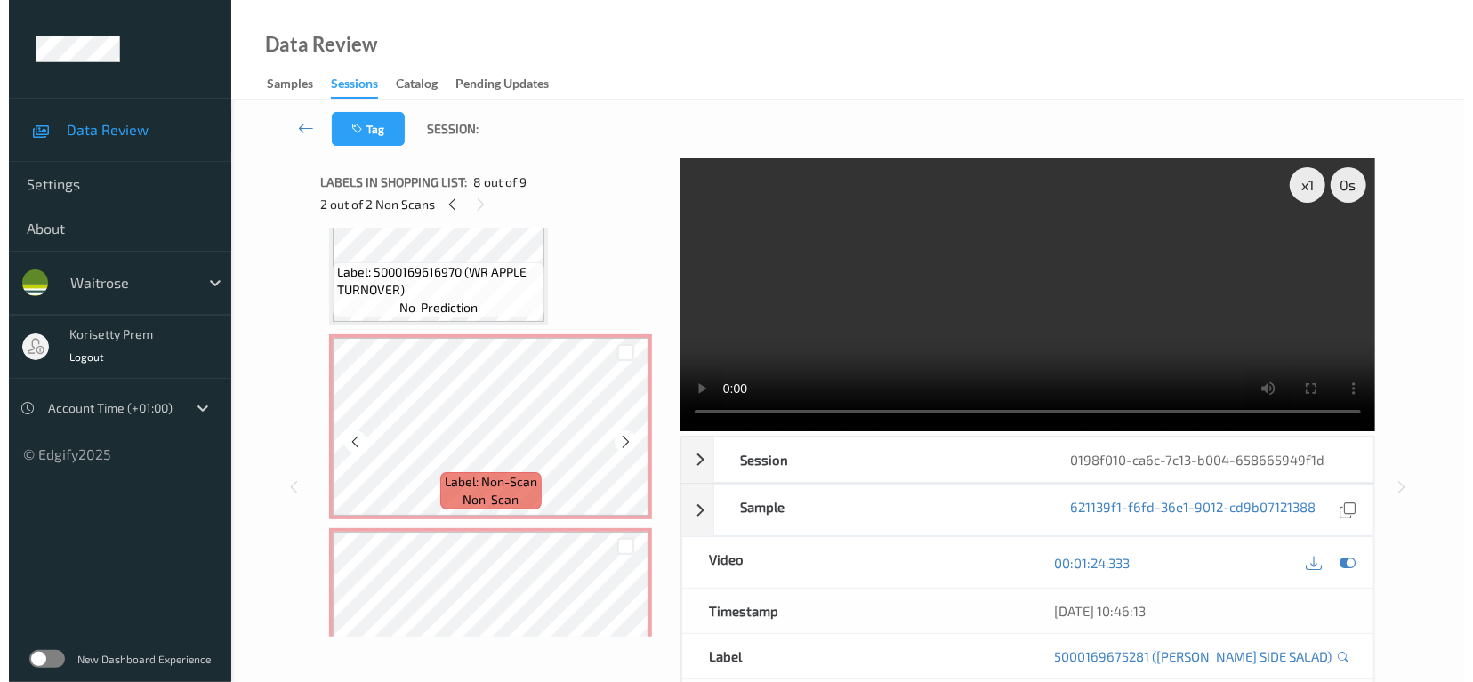
scroll to position [856, 0]
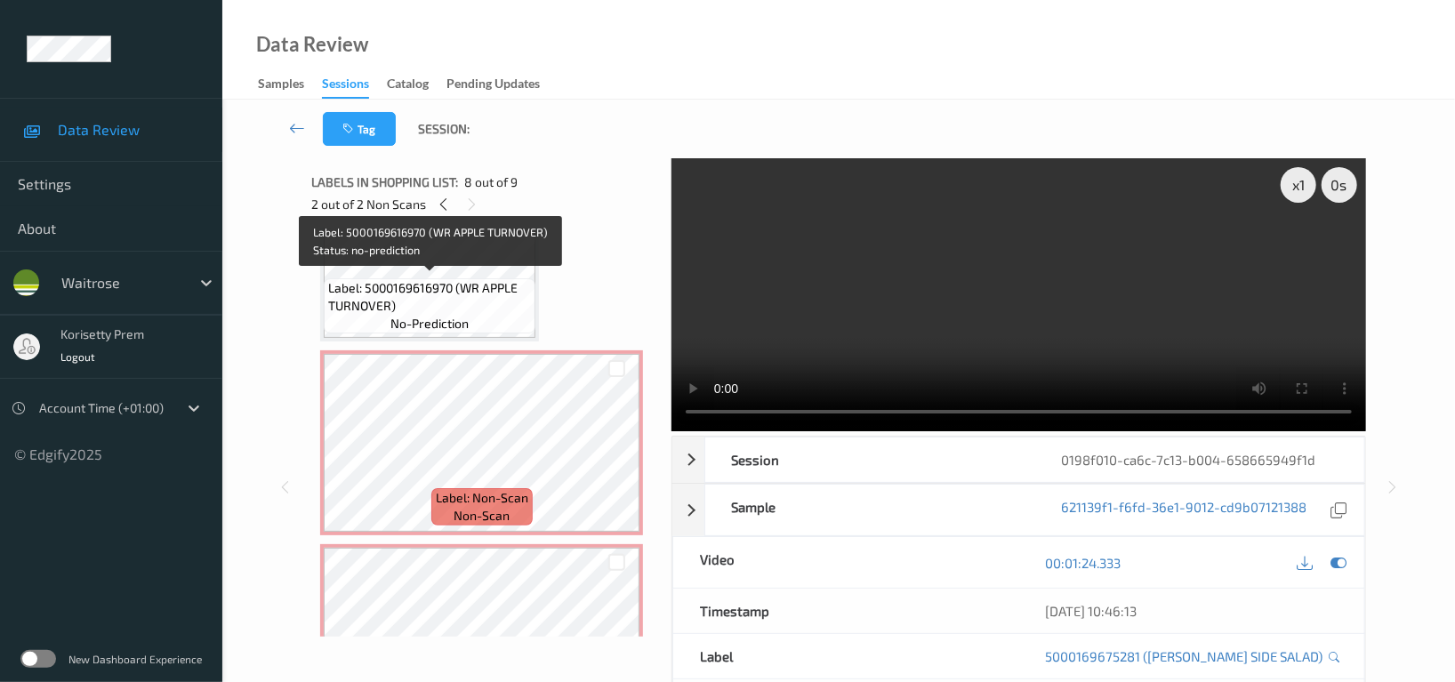
click at [439, 286] on span "Label: 5000169616970 (WR APPLE TURNOVER)" at bounding box center [429, 297] width 203 height 36
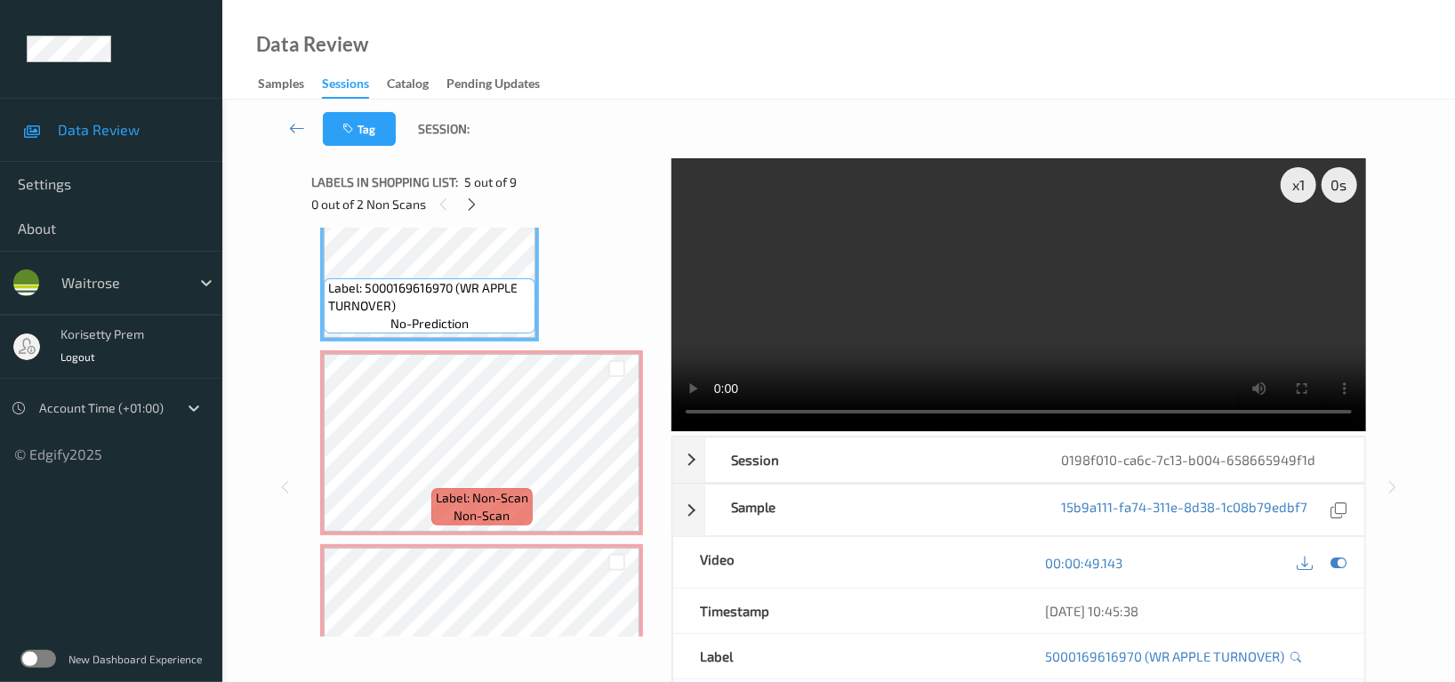
click at [919, 319] on video at bounding box center [1019, 294] width 695 height 273
click at [1078, 291] on video at bounding box center [1019, 294] width 695 height 273
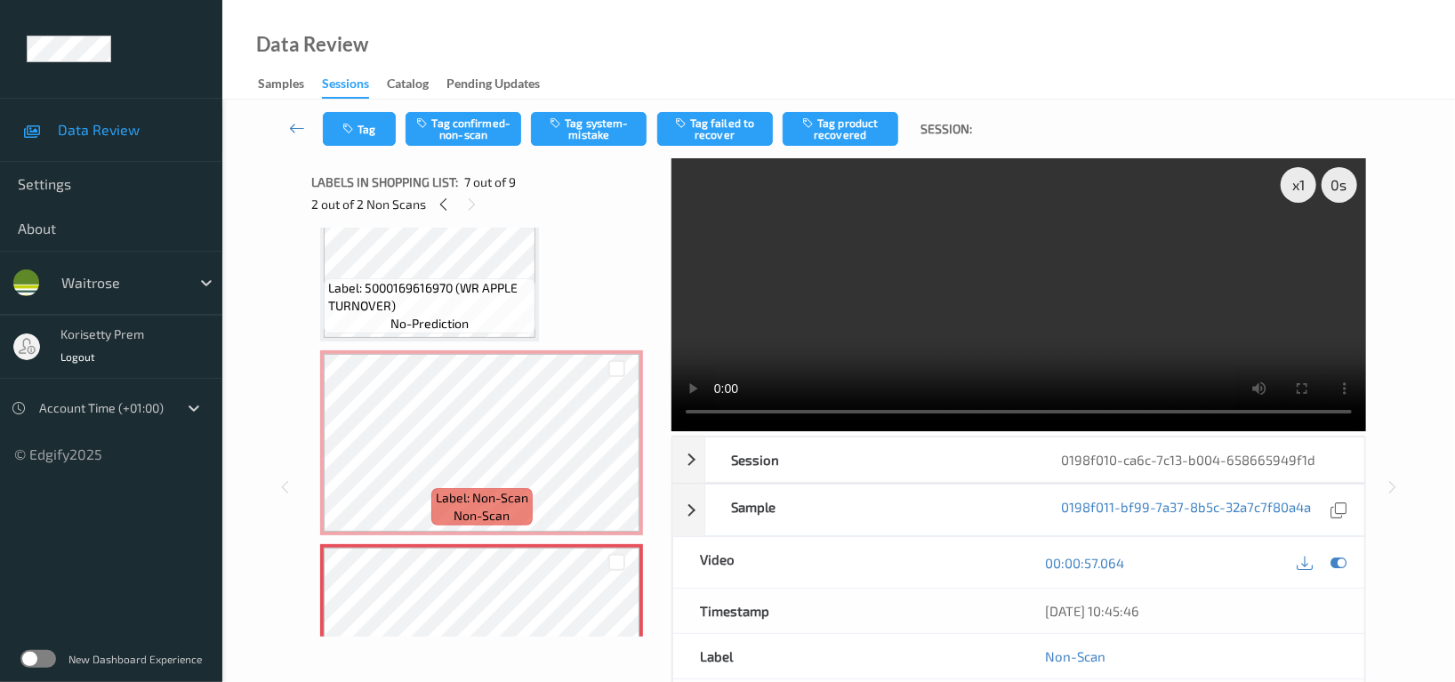
click at [844, 320] on video at bounding box center [1019, 294] width 695 height 273
click at [985, 322] on video at bounding box center [1019, 294] width 695 height 273
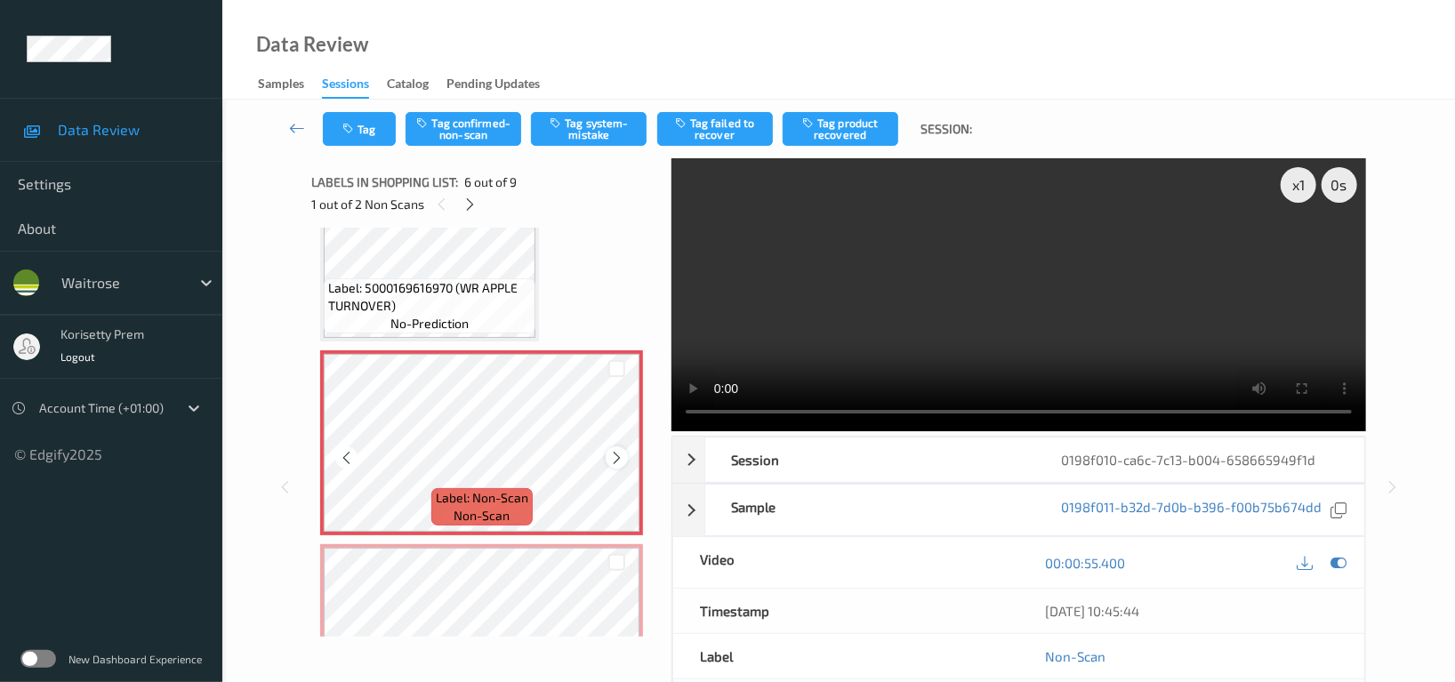
click at [617, 455] on icon at bounding box center [616, 457] width 15 height 16
click at [576, 137] on button "Tag system-mistake" at bounding box center [589, 129] width 116 height 34
click at [353, 124] on icon "button" at bounding box center [349, 129] width 15 height 12
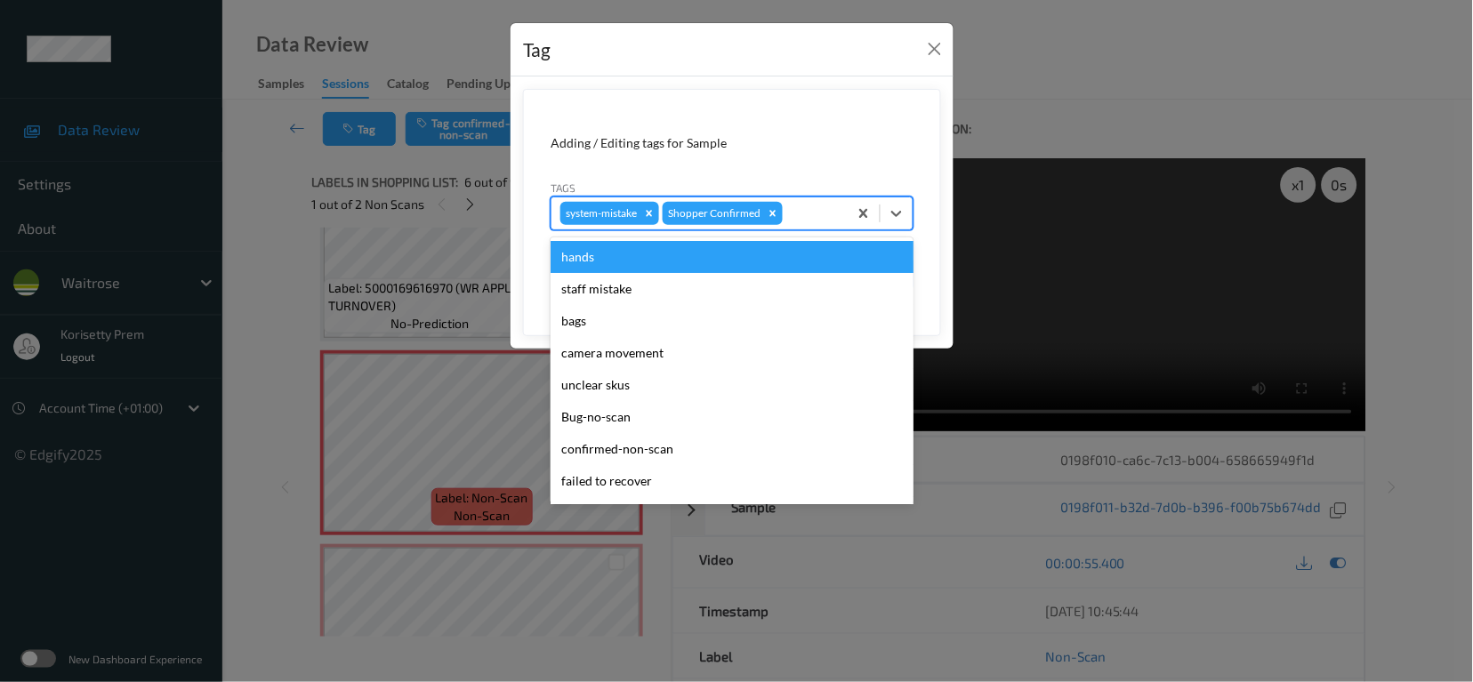
click at [821, 205] on div at bounding box center [812, 213] width 52 height 21
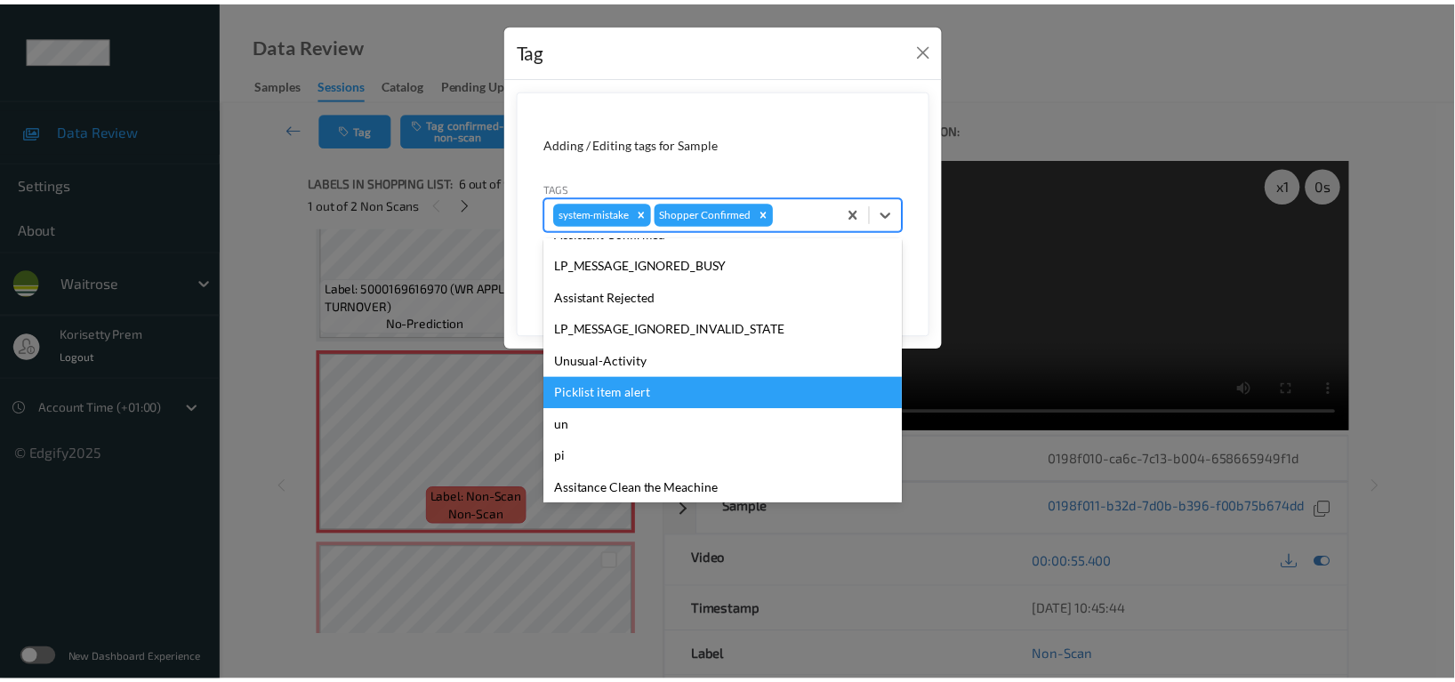
scroll to position [379, 0]
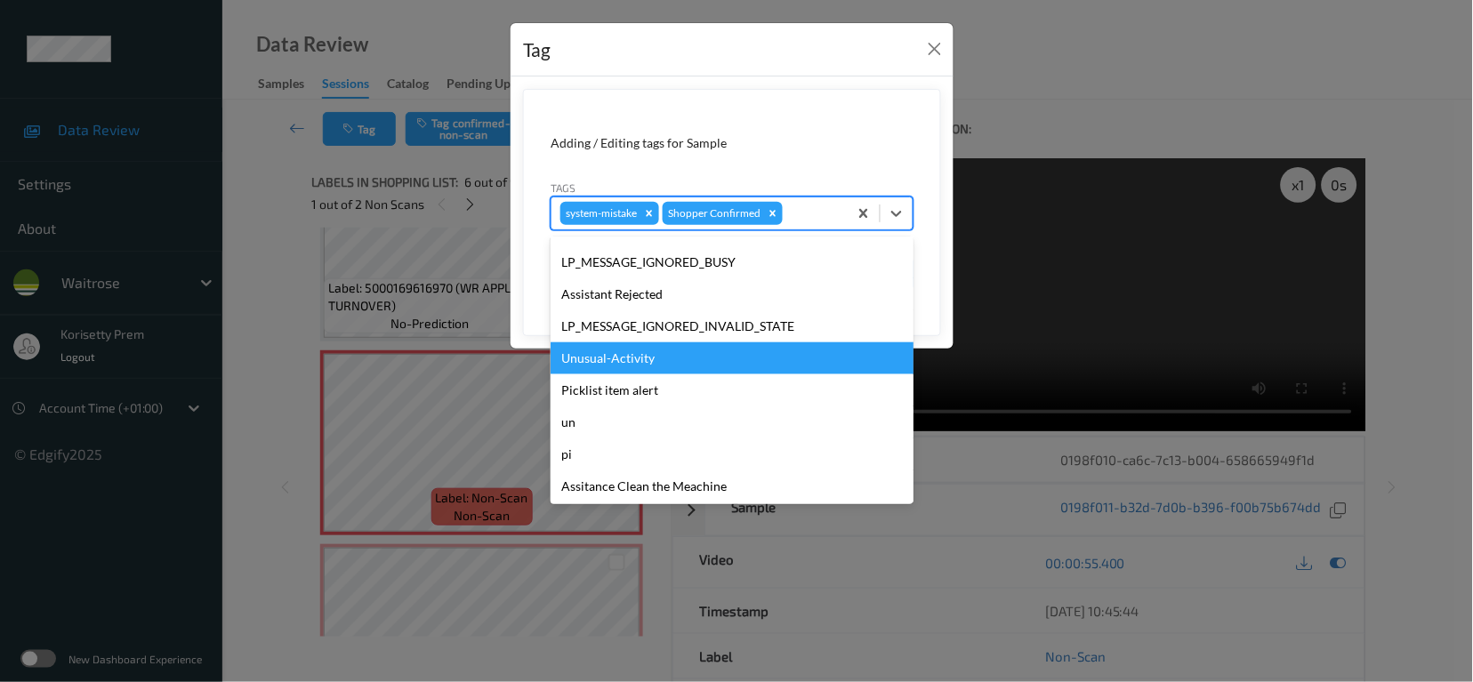
click at [623, 359] on div "Unusual-Activity" at bounding box center [732, 358] width 363 height 32
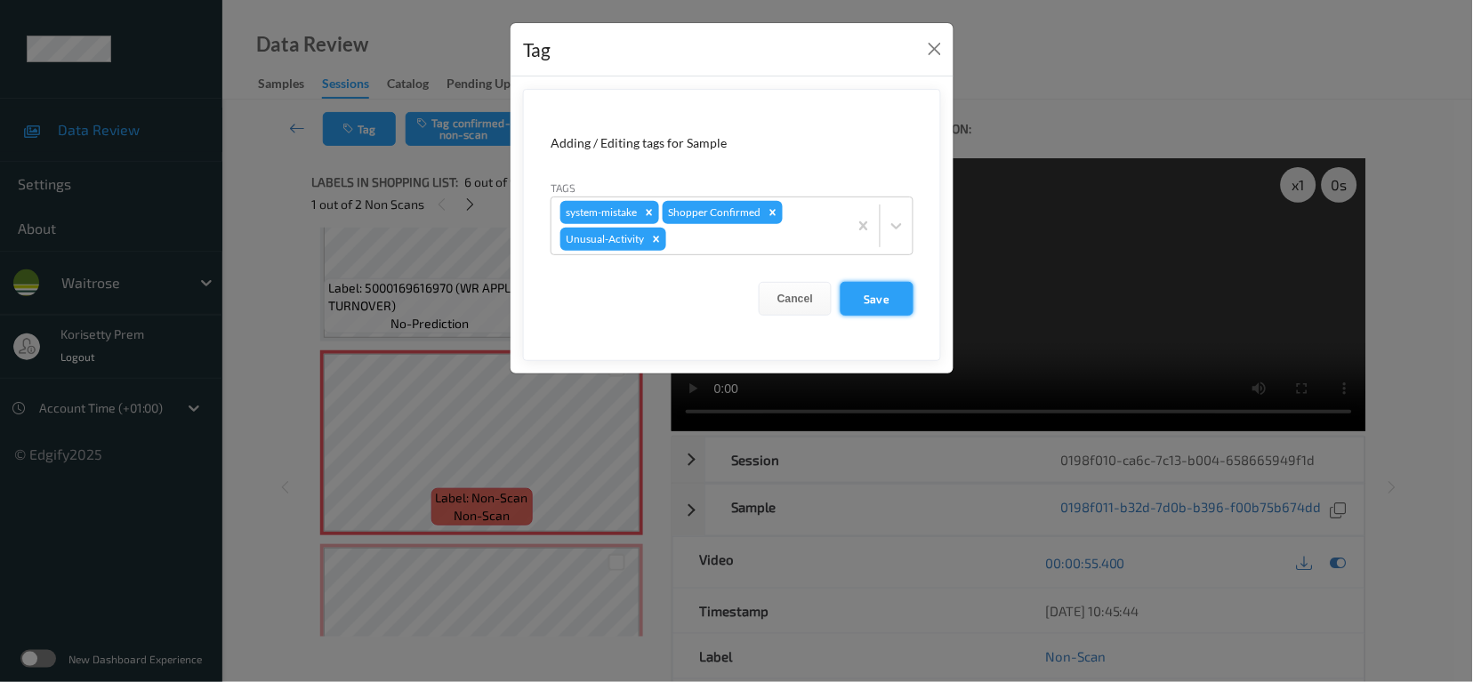
click at [881, 301] on button "Save" at bounding box center [877, 299] width 73 height 34
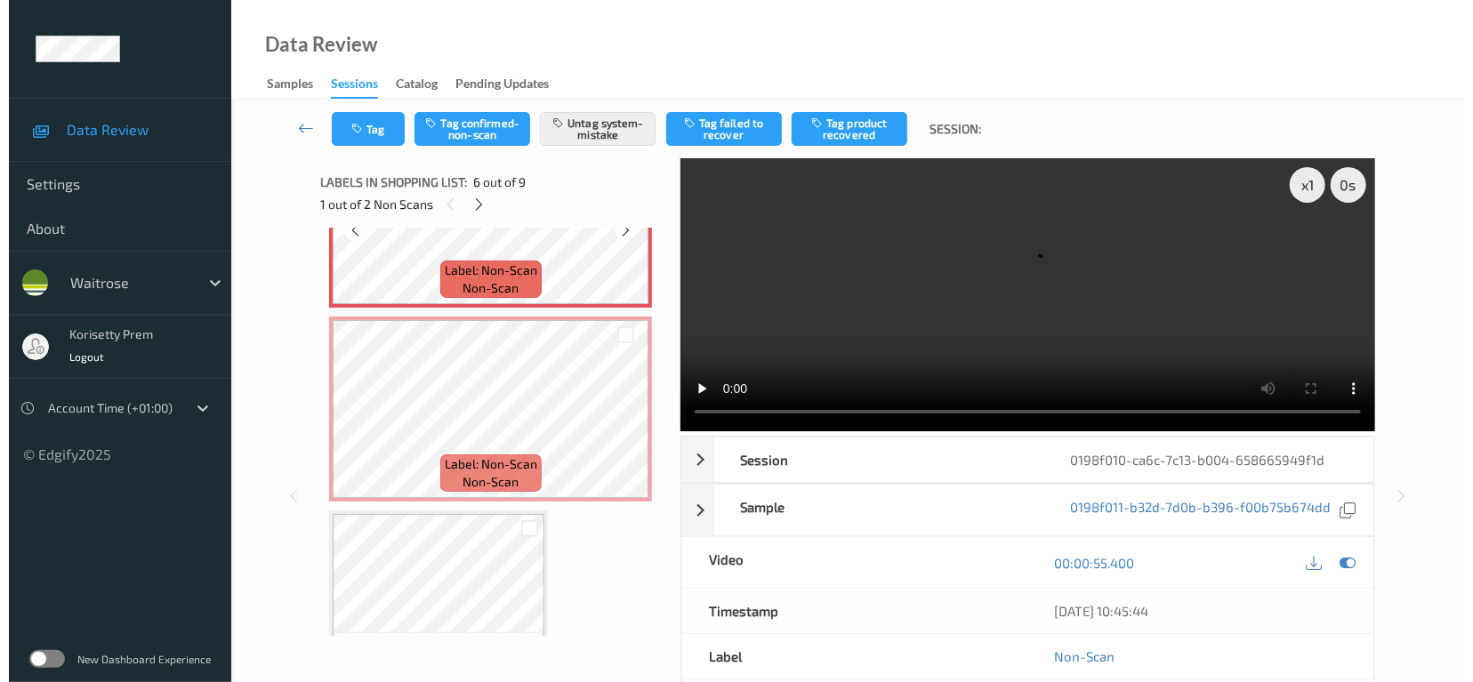
scroll to position [1093, 0]
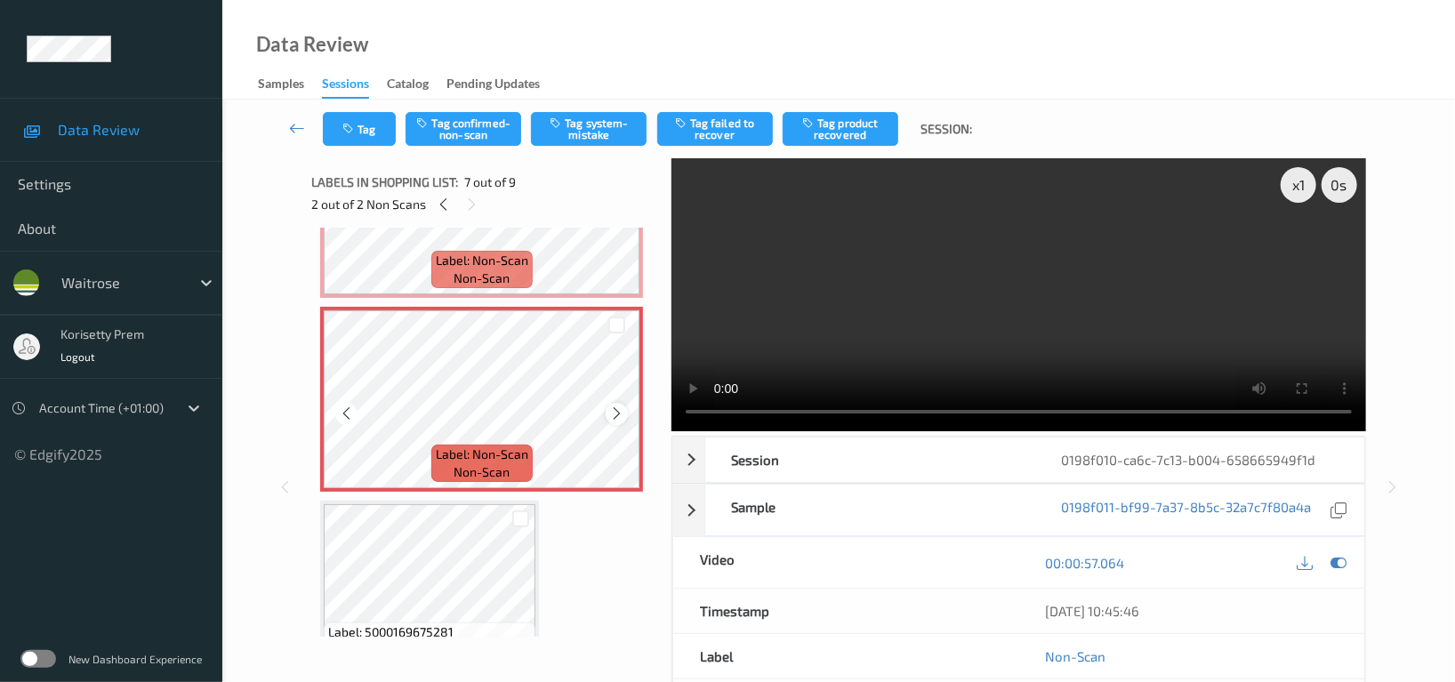
click at [613, 409] on icon at bounding box center [616, 414] width 15 height 16
click at [601, 123] on button "Tag system-mistake" at bounding box center [589, 129] width 116 height 34
click at [364, 143] on button "Tag" at bounding box center [359, 129] width 73 height 34
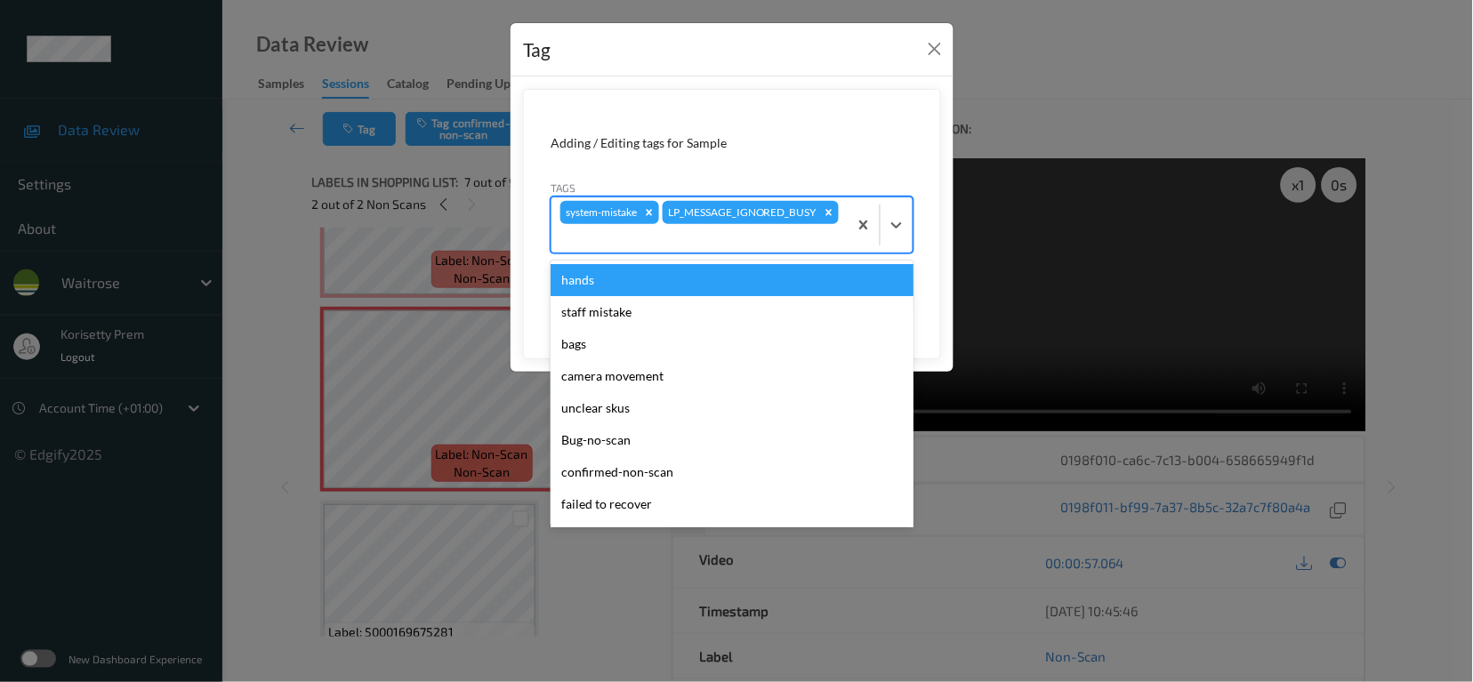
click at [821, 251] on div "system-mistake LP_MESSAGE_IGNORED_BUSY" at bounding box center [700, 224] width 296 height 55
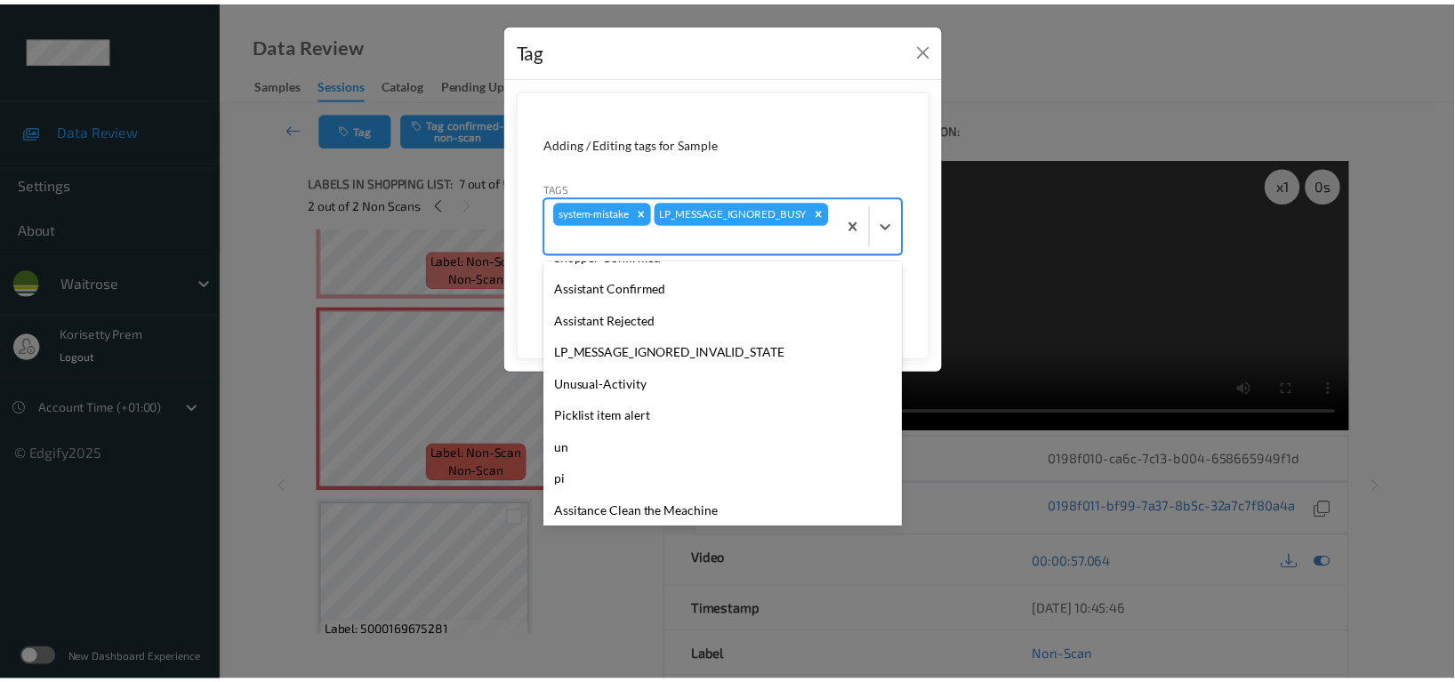
scroll to position [379, 0]
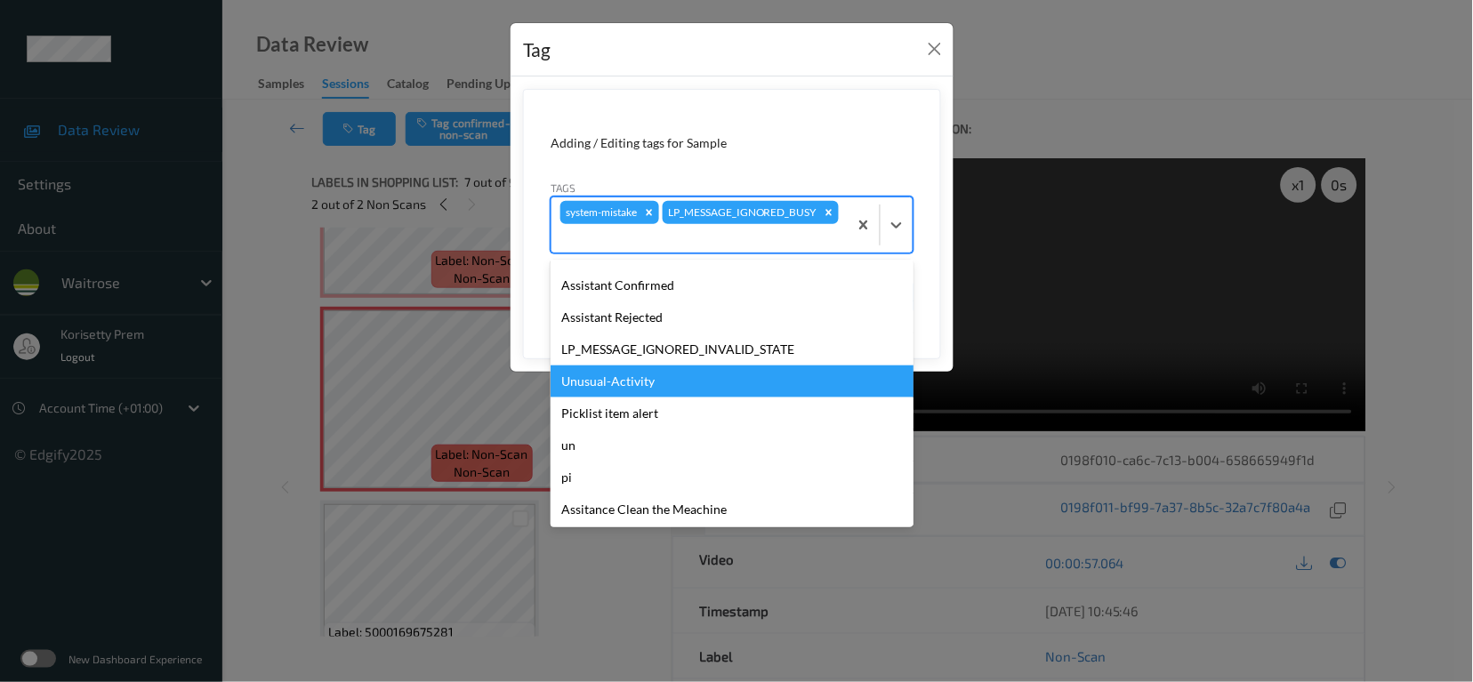
click at [649, 387] on div "Unusual-Activity" at bounding box center [732, 382] width 363 height 32
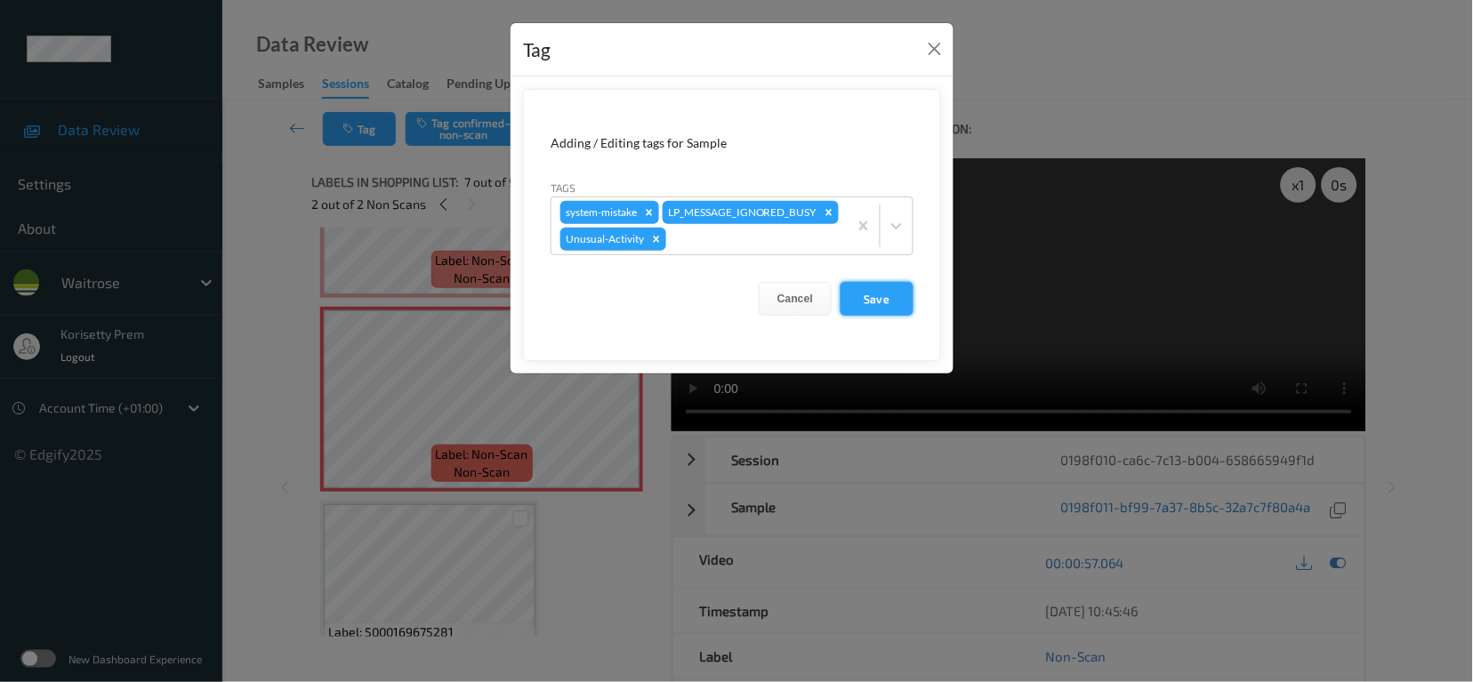
click at [867, 316] on button "Save" at bounding box center [877, 299] width 73 height 34
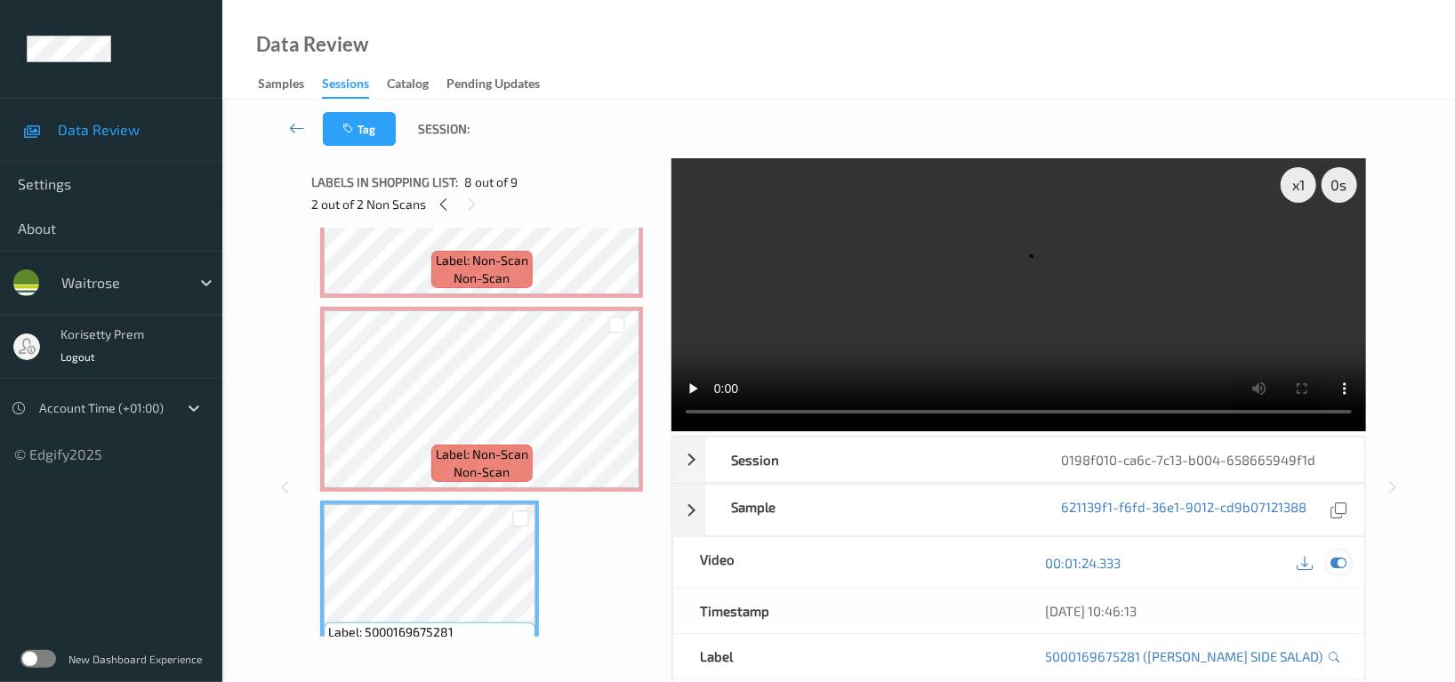
click at [1338, 555] on icon at bounding box center [1339, 563] width 16 height 16
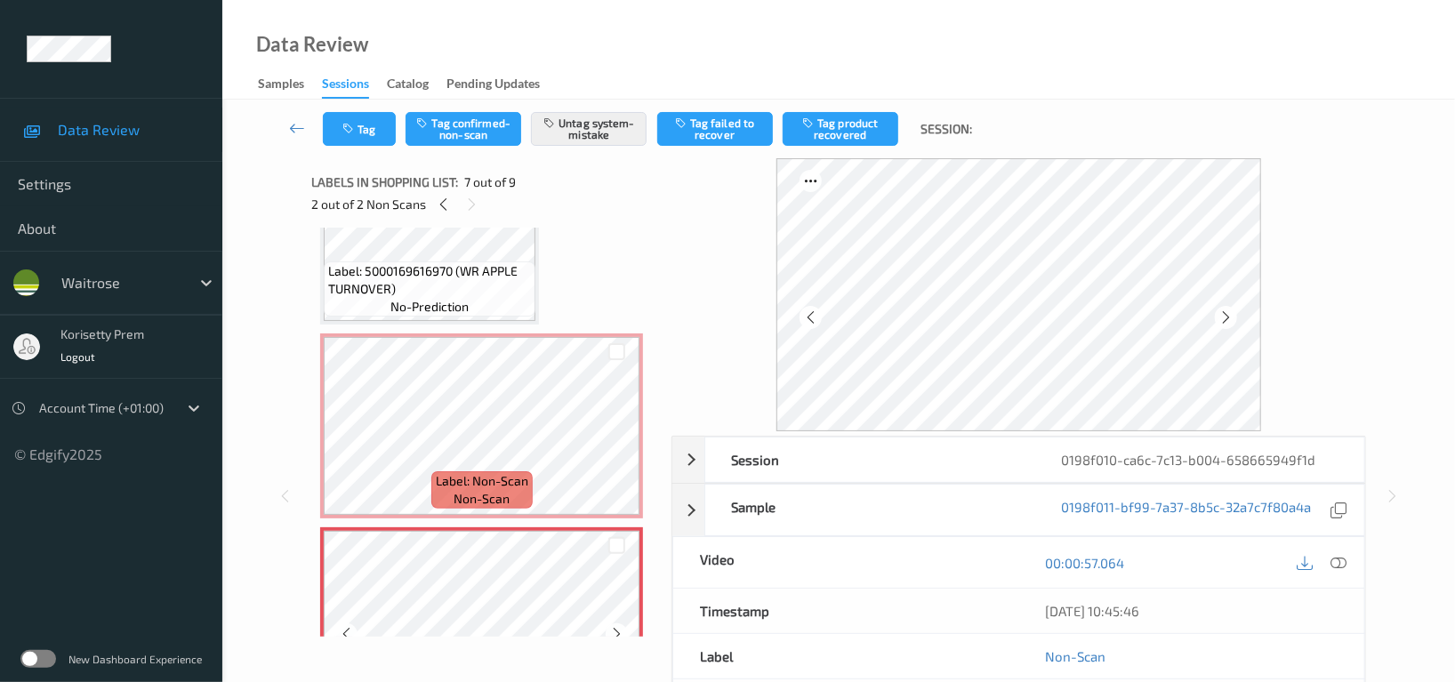
scroll to position [856, 0]
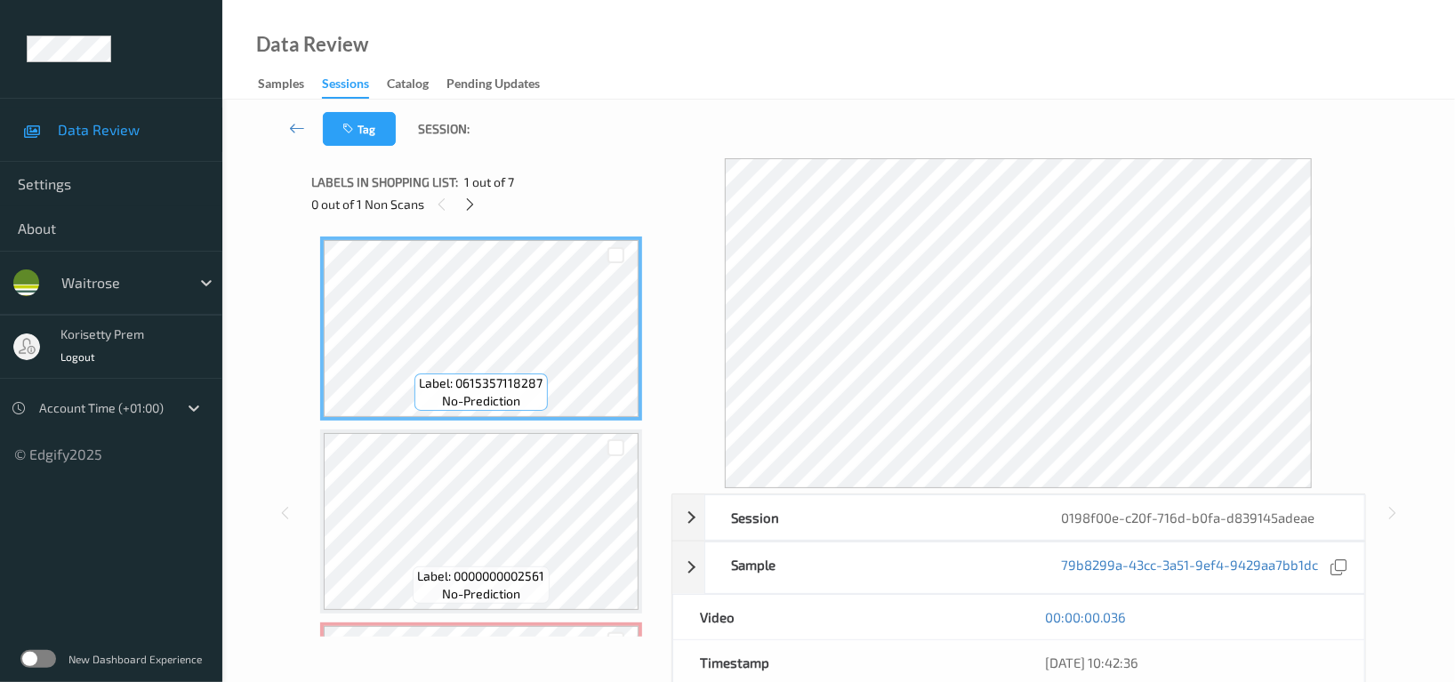
click at [811, 68] on div "Data Review Samples Sessions Catalog Pending Updates" at bounding box center [838, 50] width 1233 height 100
click at [568, 165] on div "Labels in shopping list: 1 out of 7 0 out of 1 Non Scans" at bounding box center [484, 192] width 347 height 69
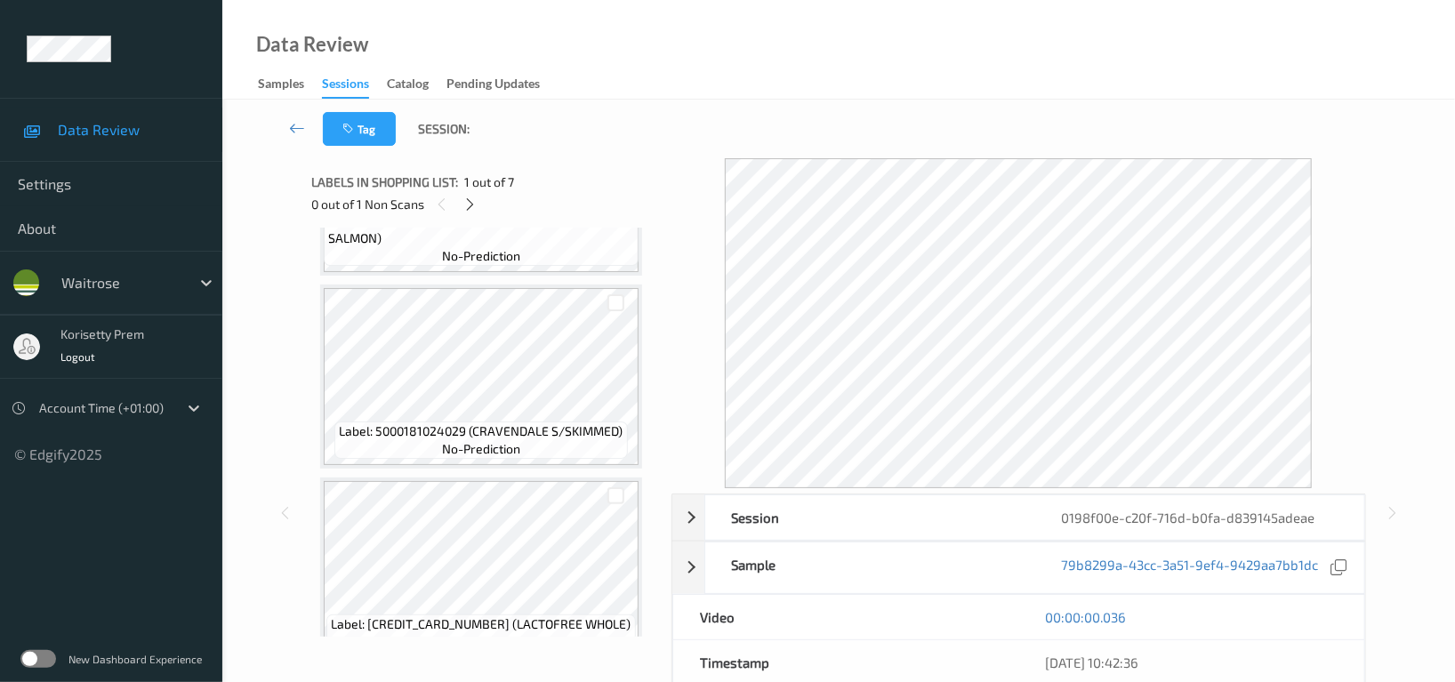
scroll to position [590, 0]
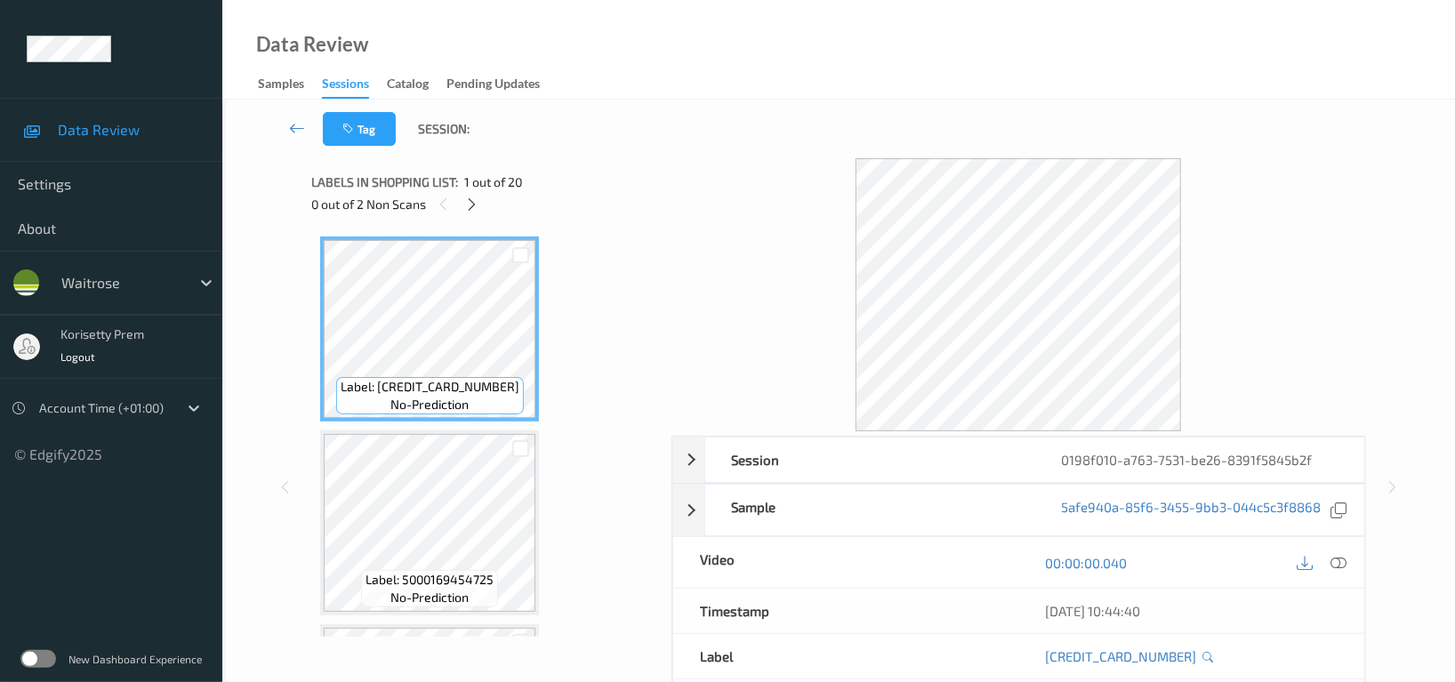
click at [714, 144] on div "Tag Session:" at bounding box center [839, 129] width 1160 height 59
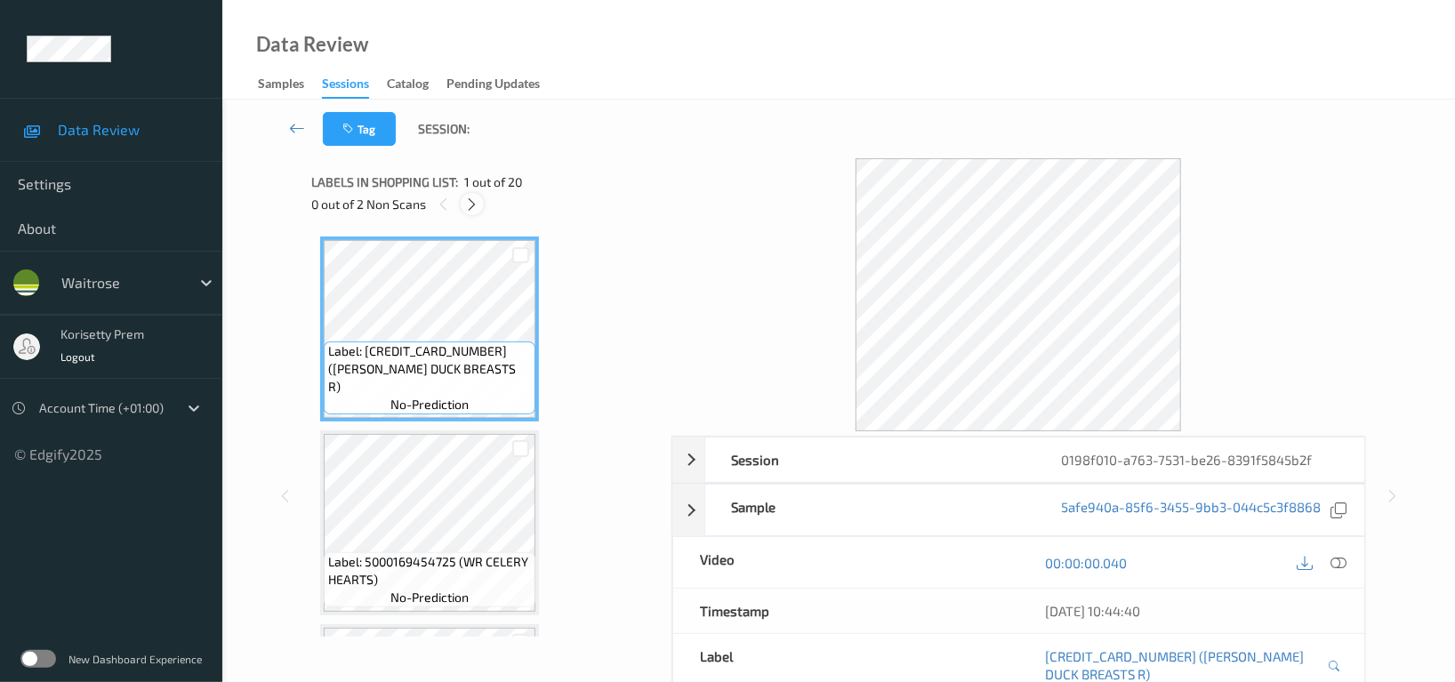
click at [473, 203] on icon at bounding box center [472, 205] width 15 height 16
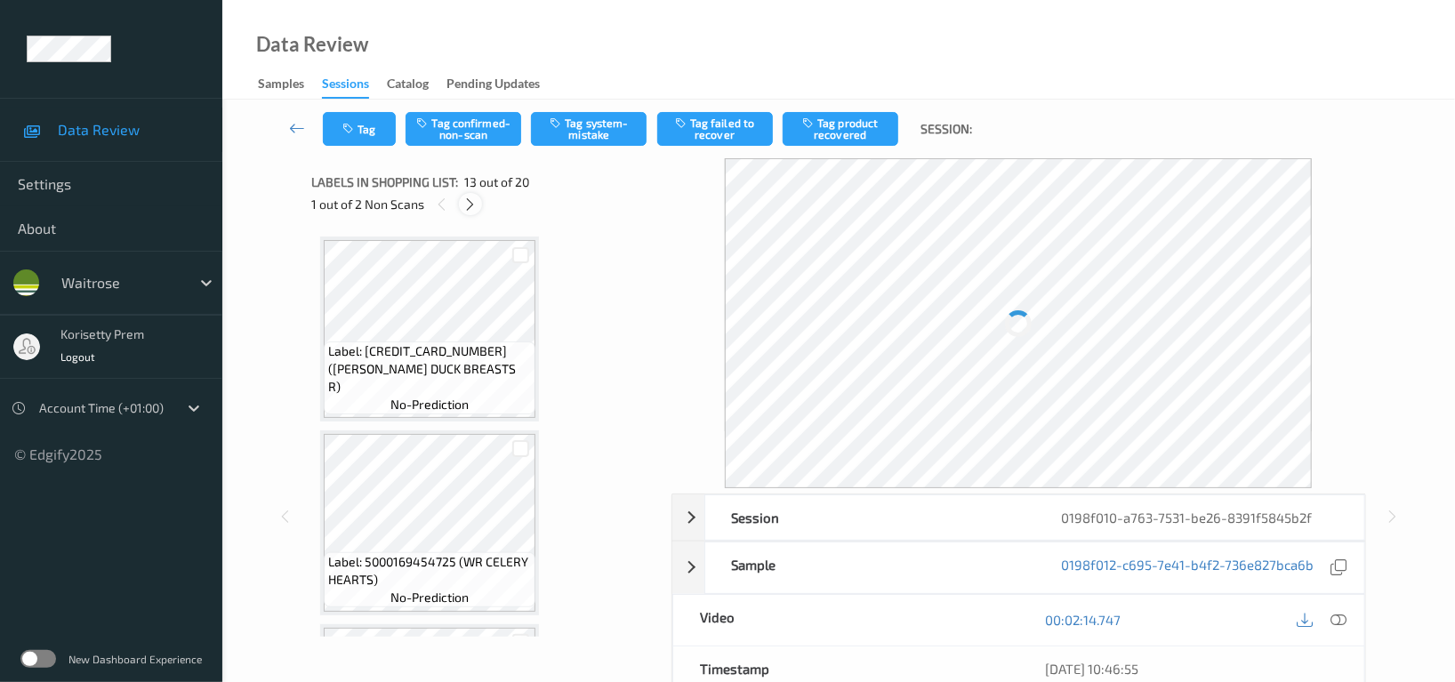
scroll to position [2134, 0]
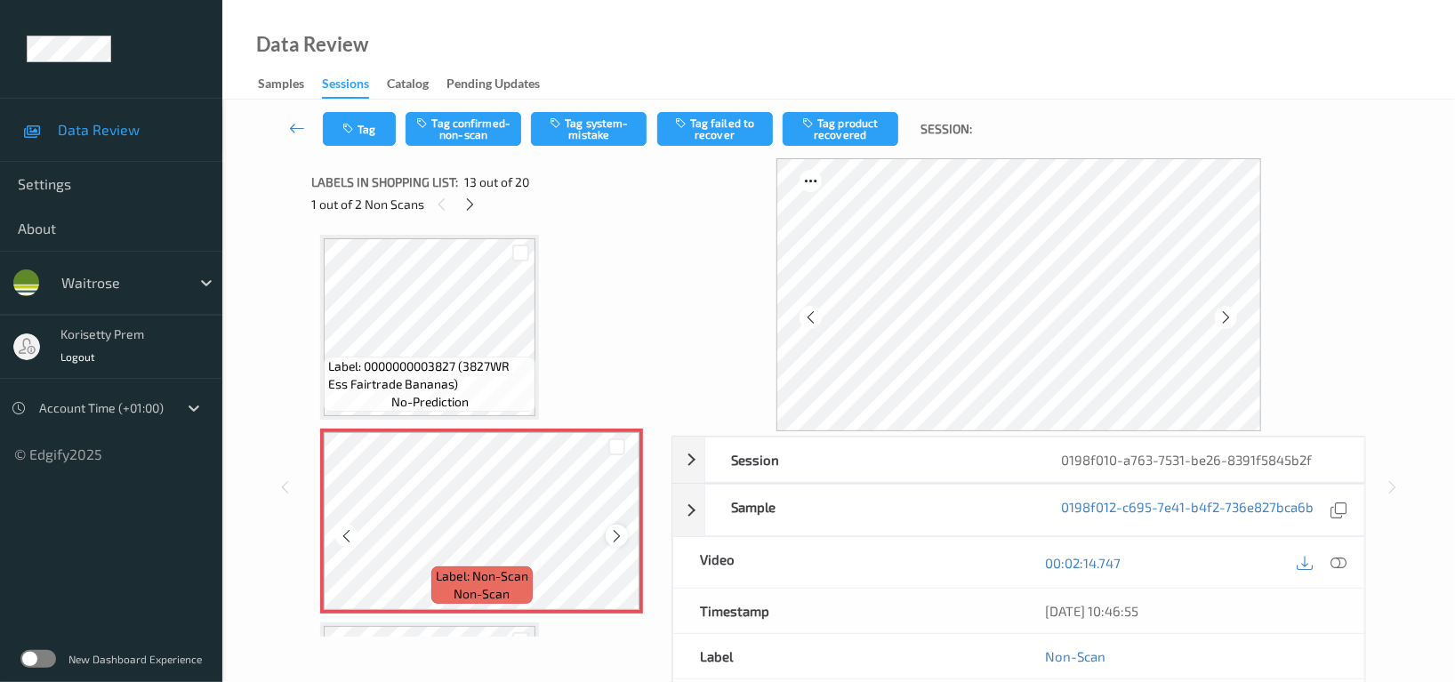
click at [616, 531] on icon at bounding box center [616, 536] width 15 height 16
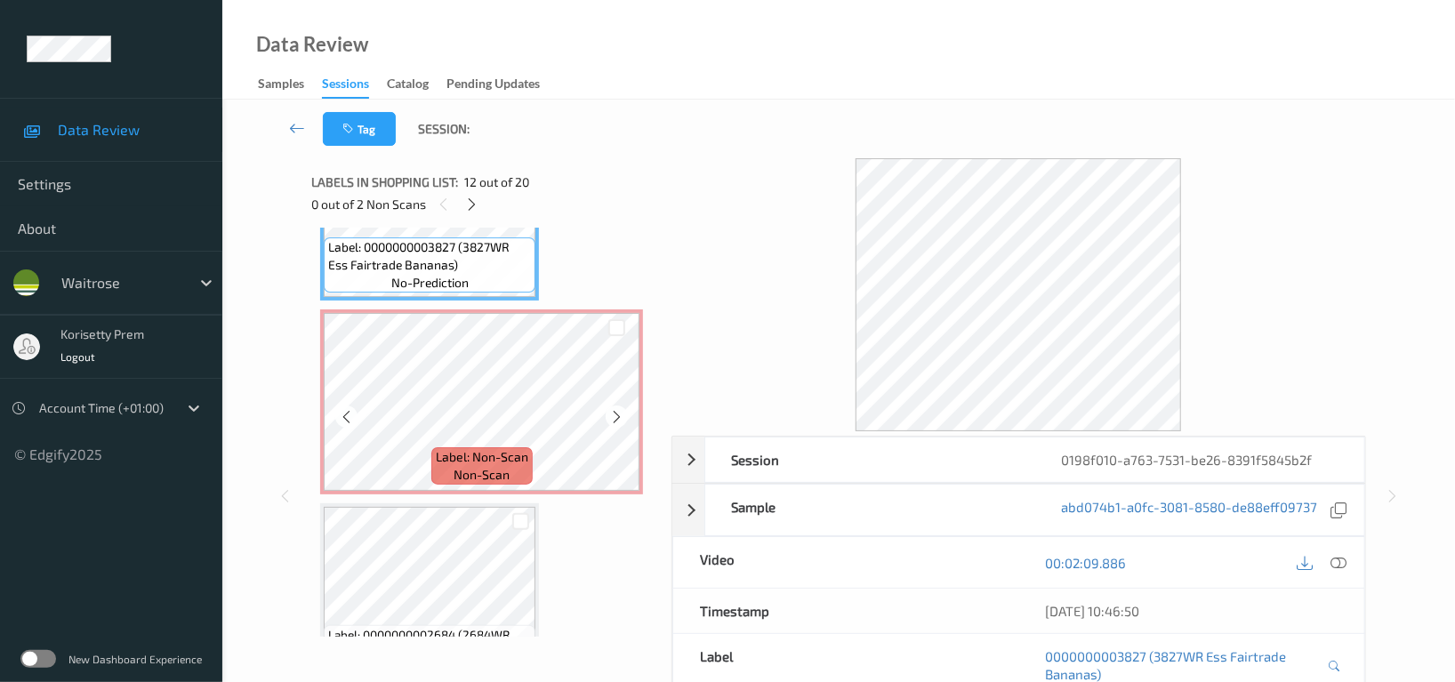
scroll to position [2372, 0]
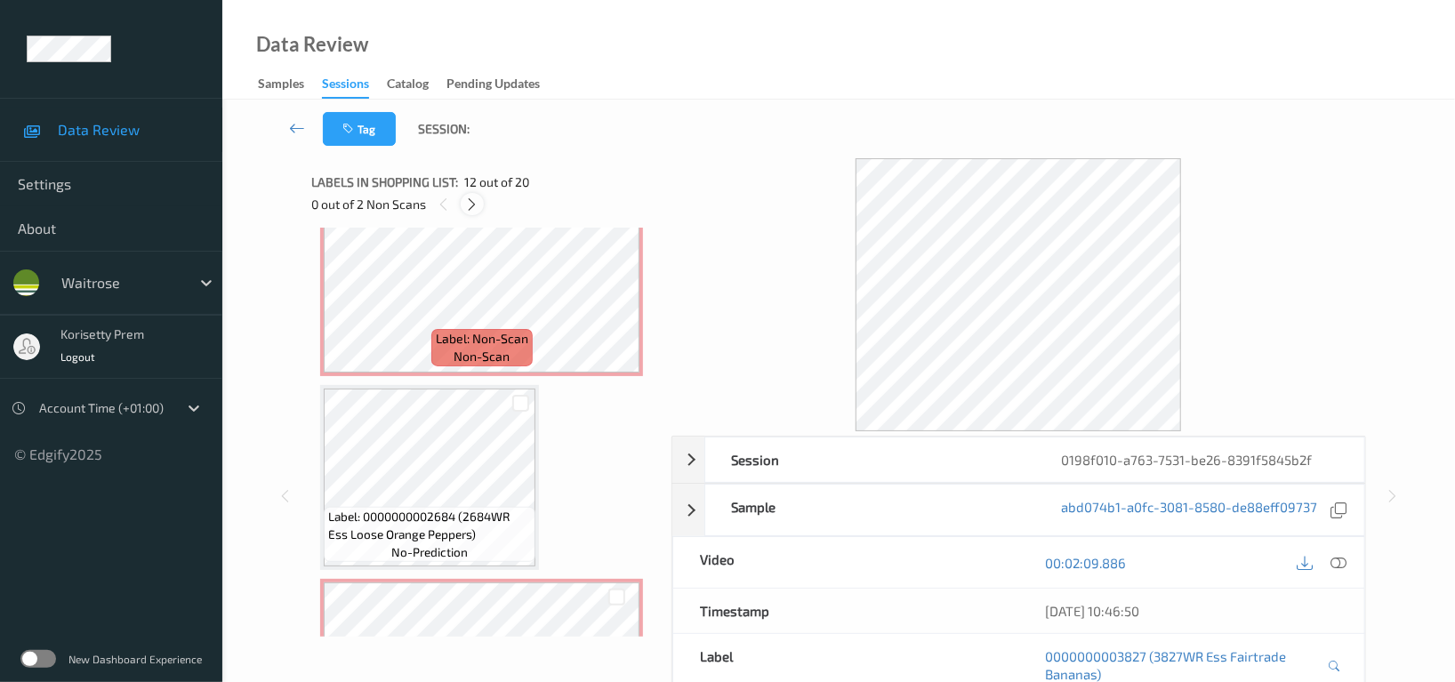
click at [475, 199] on icon at bounding box center [472, 205] width 15 height 16
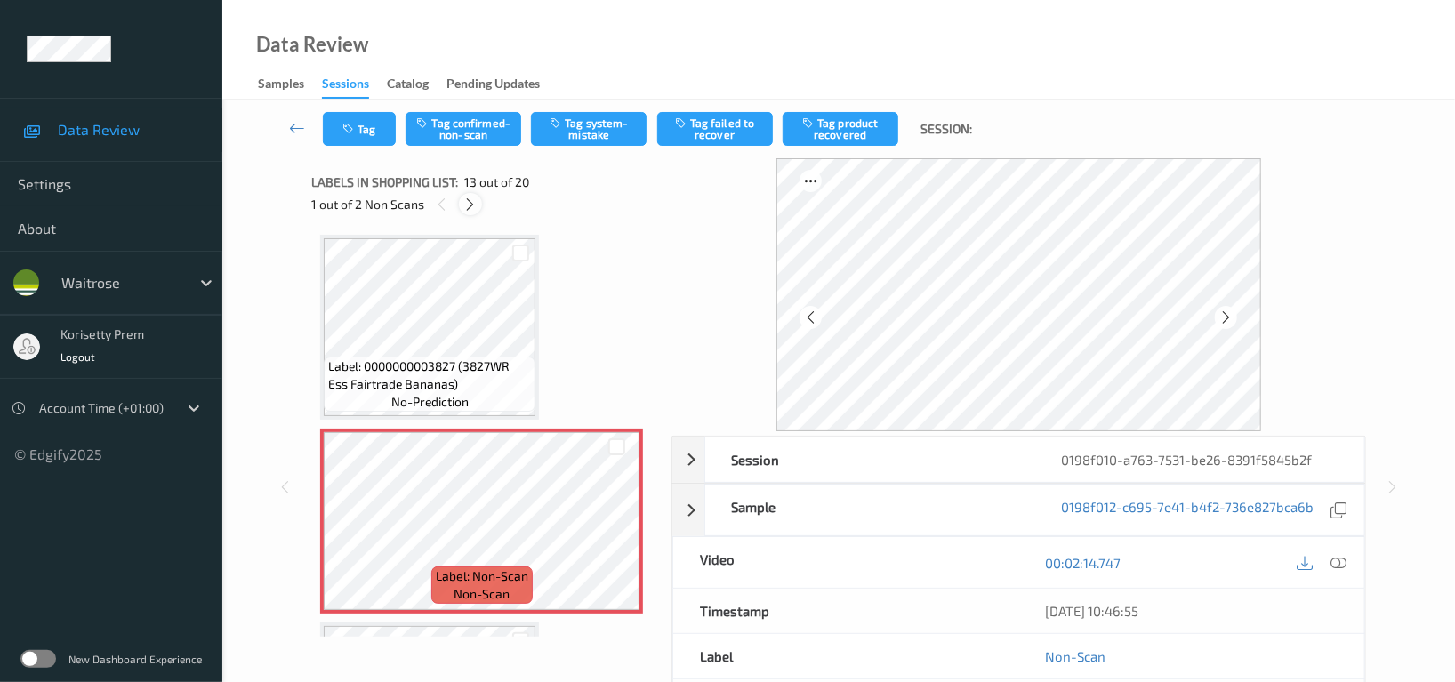
click at [475, 199] on icon at bounding box center [470, 205] width 15 height 16
click at [612, 538] on div at bounding box center [617, 538] width 22 height 22
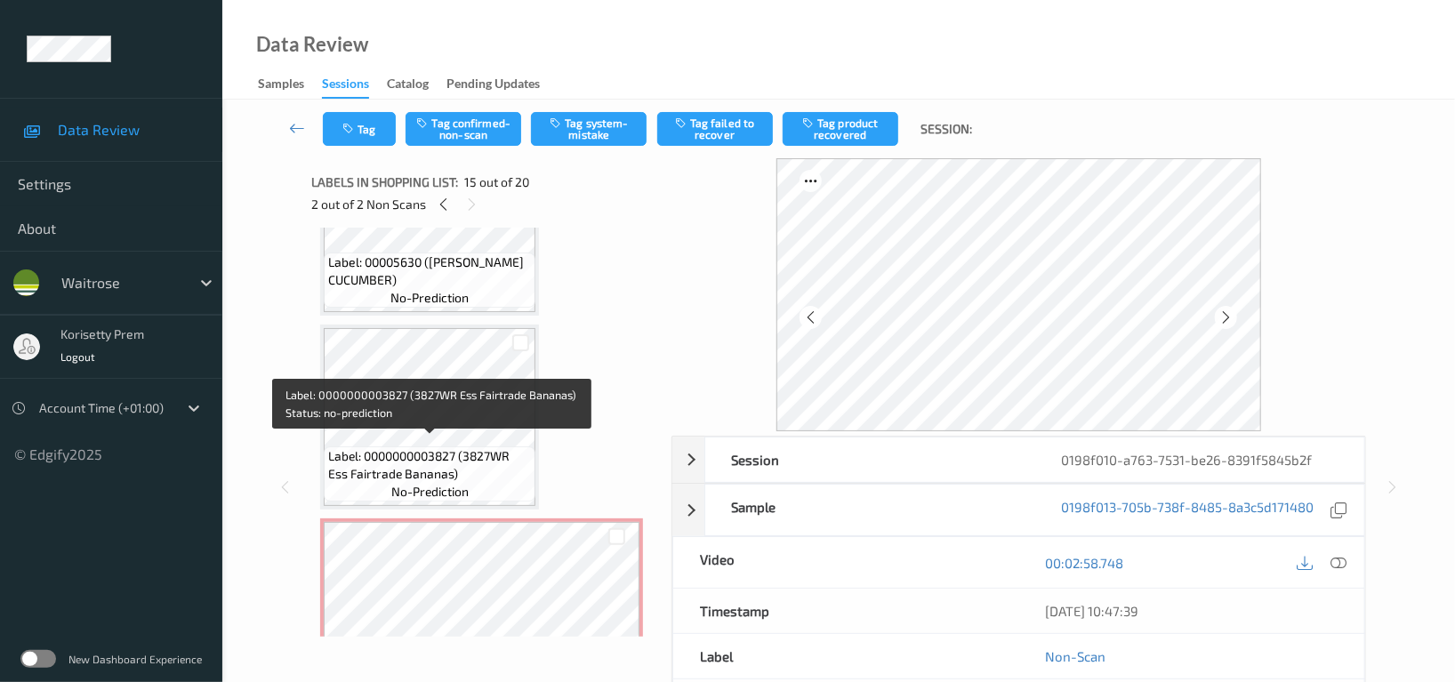
scroll to position [1928, 0]
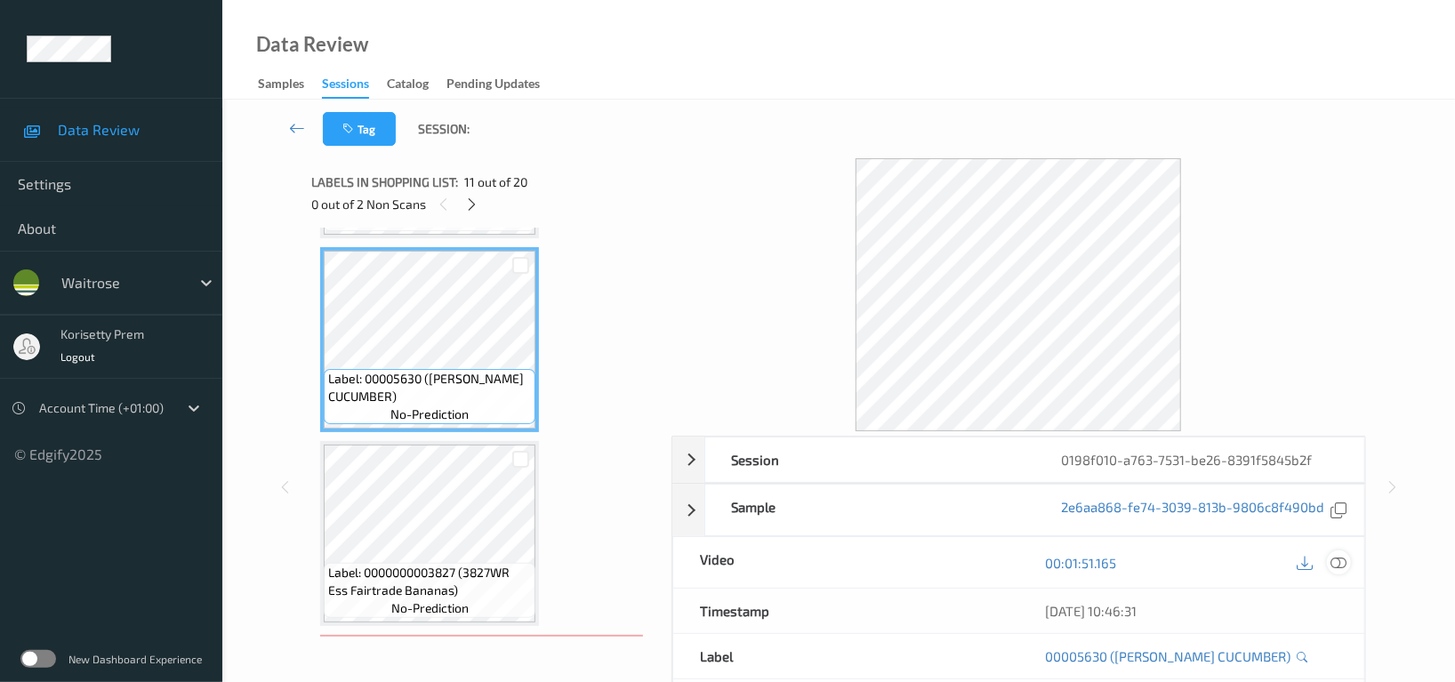
click at [1338, 567] on icon at bounding box center [1339, 563] width 16 height 16
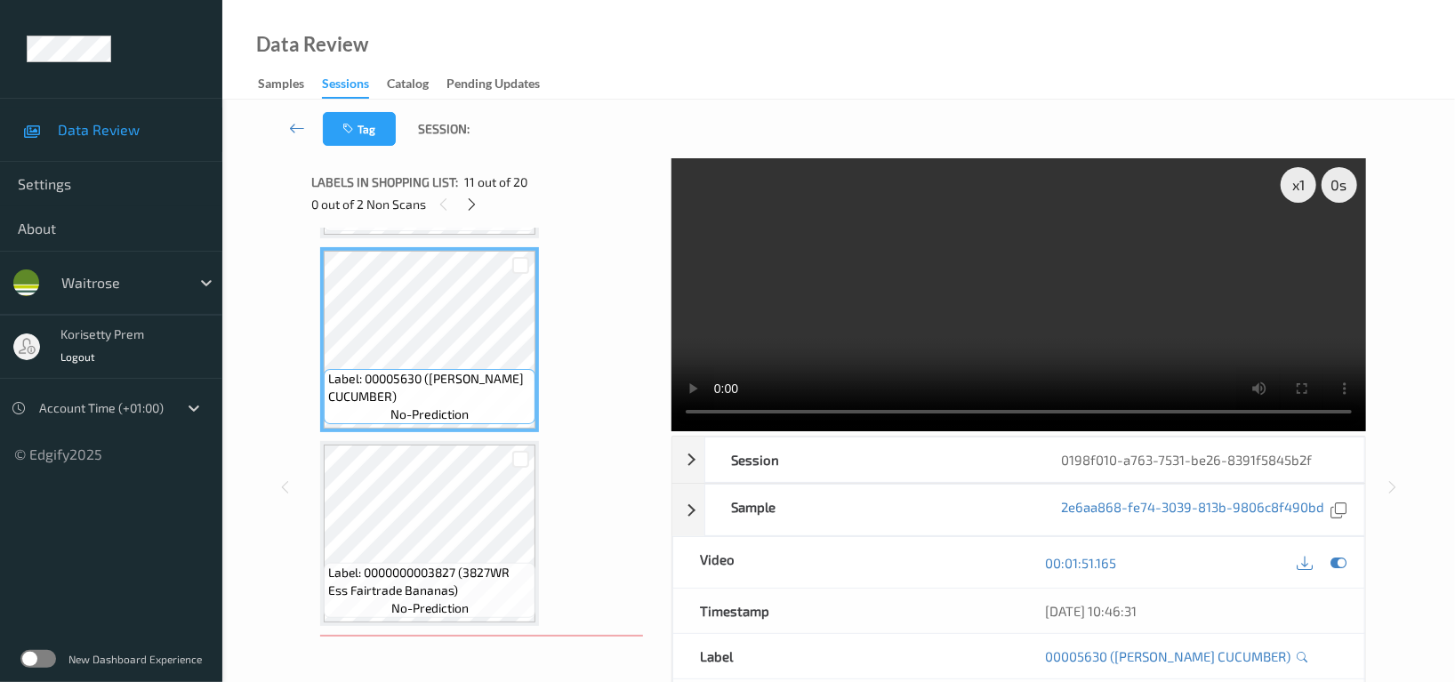
click at [852, 345] on video at bounding box center [1019, 294] width 695 height 273
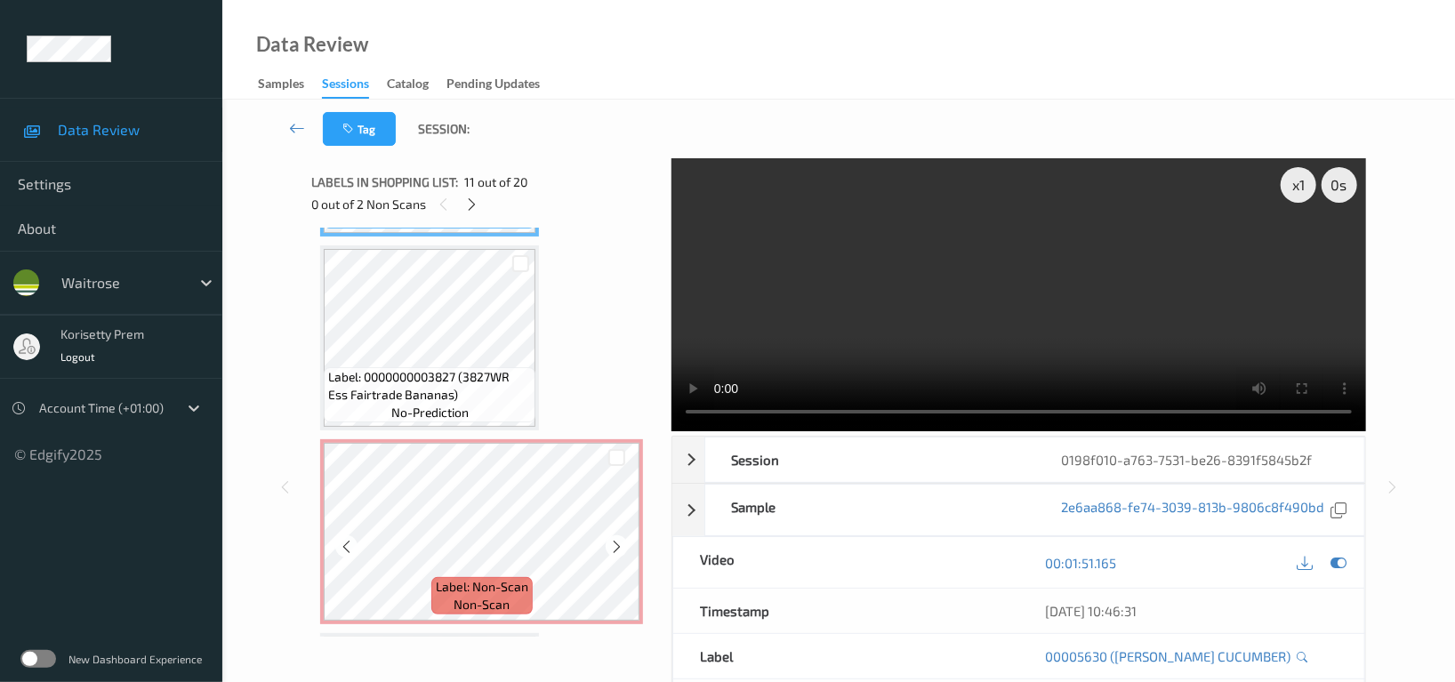
scroll to position [2164, 0]
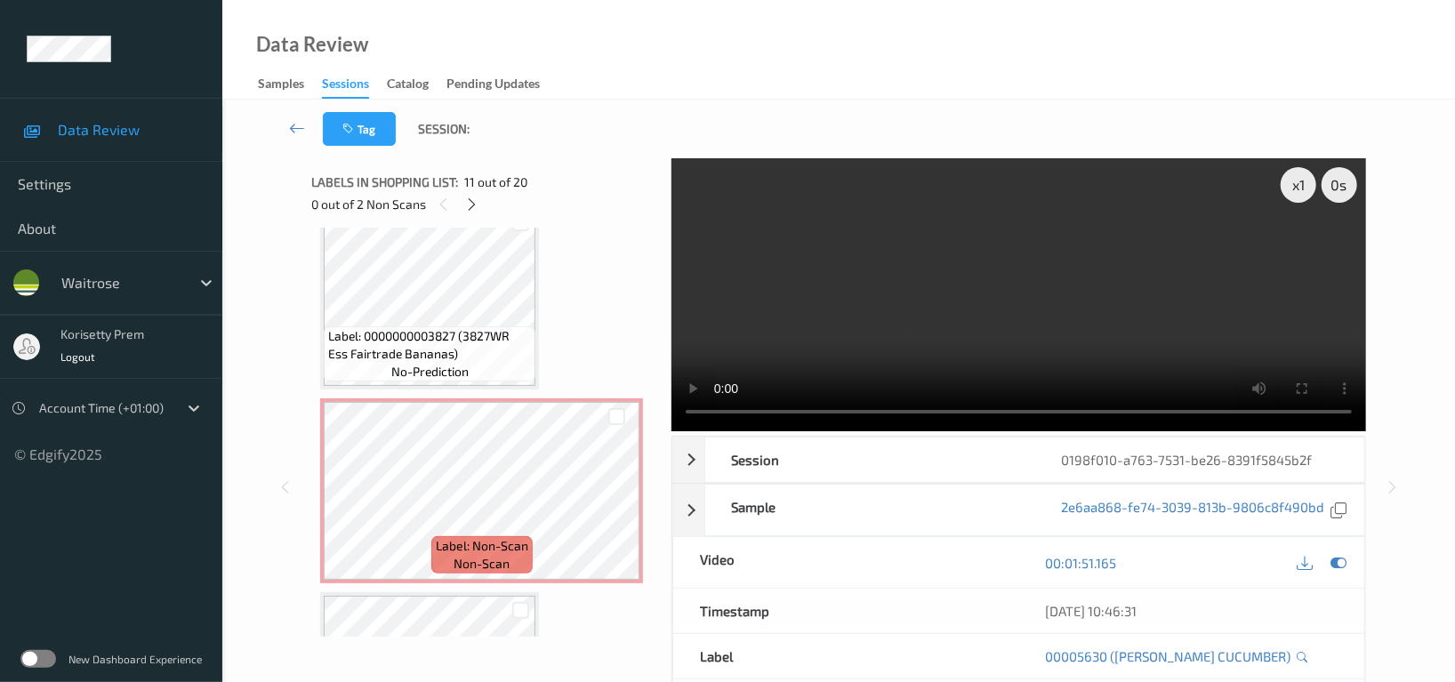
click at [1112, 290] on video at bounding box center [1019, 294] width 695 height 273
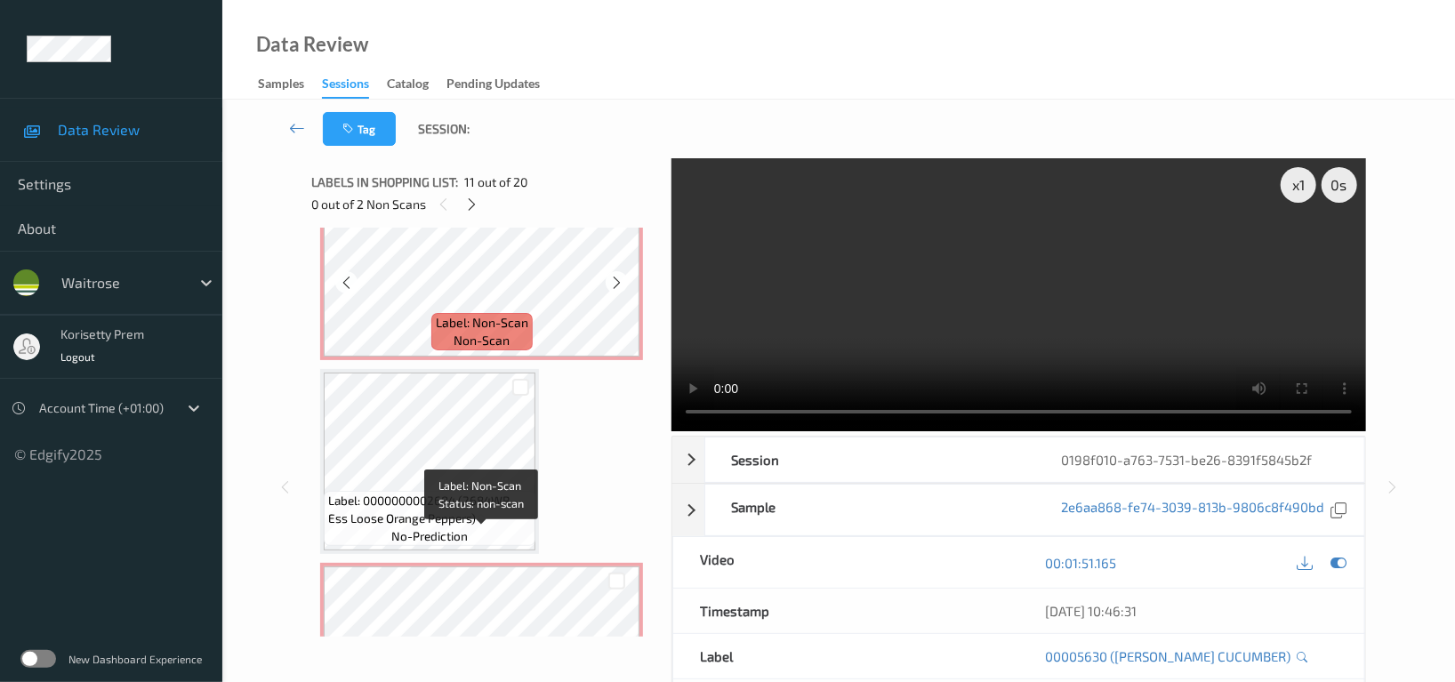
scroll to position [2402, 0]
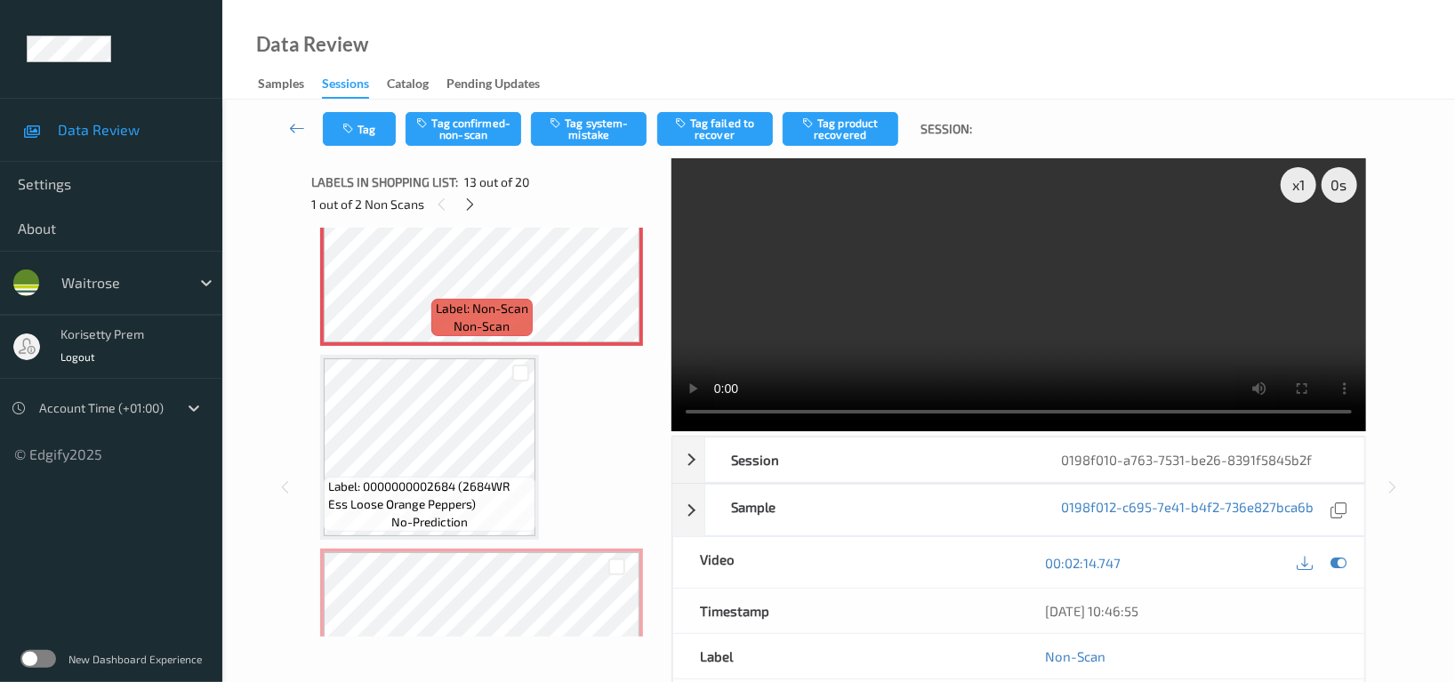
click at [1172, 316] on video at bounding box center [1019, 294] width 695 height 273
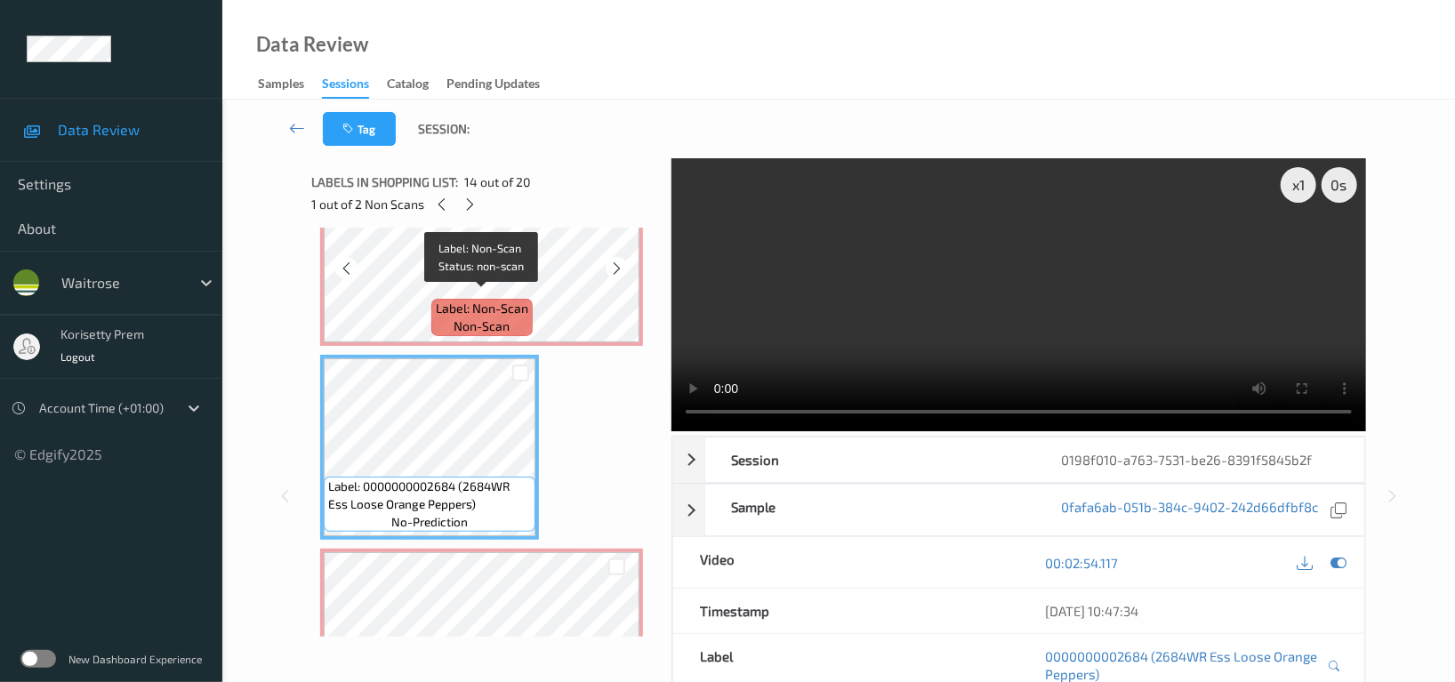
click at [444, 302] on span "Label: Non-Scan" at bounding box center [482, 309] width 93 height 18
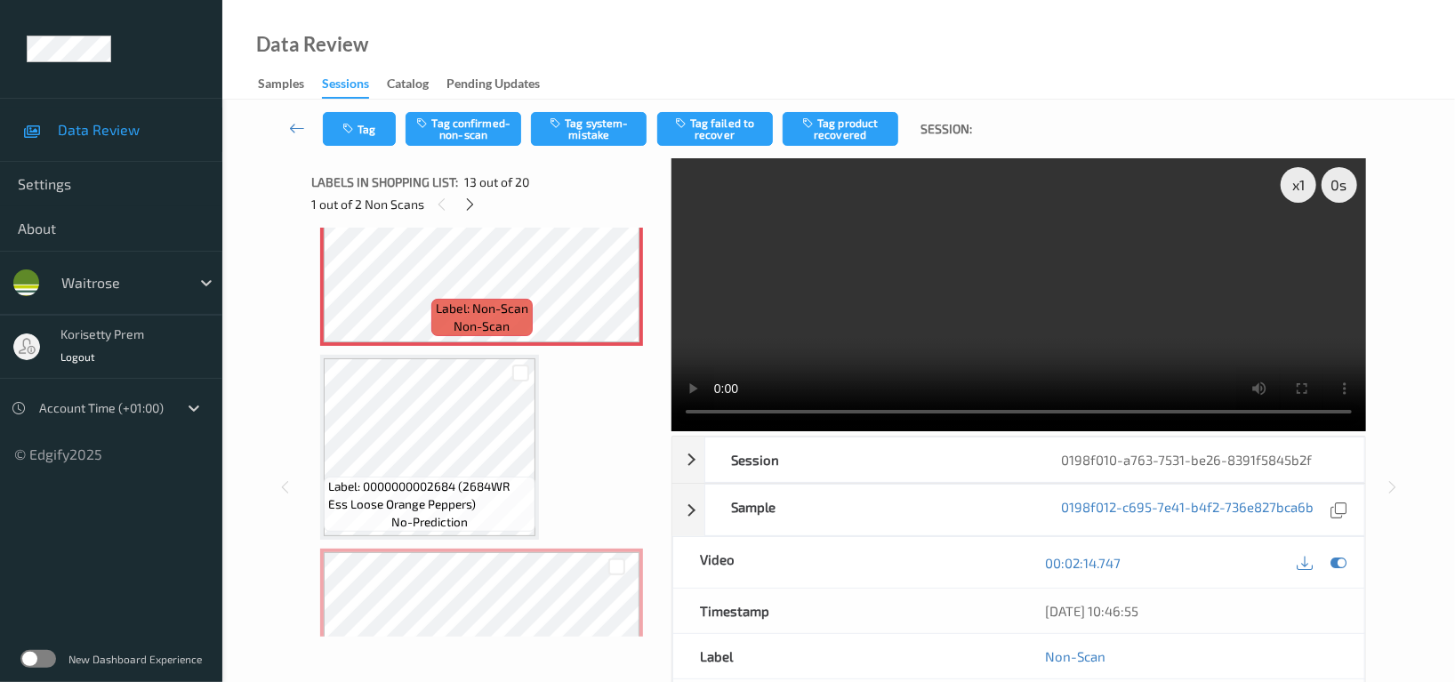
click at [1188, 282] on video at bounding box center [1019, 294] width 695 height 273
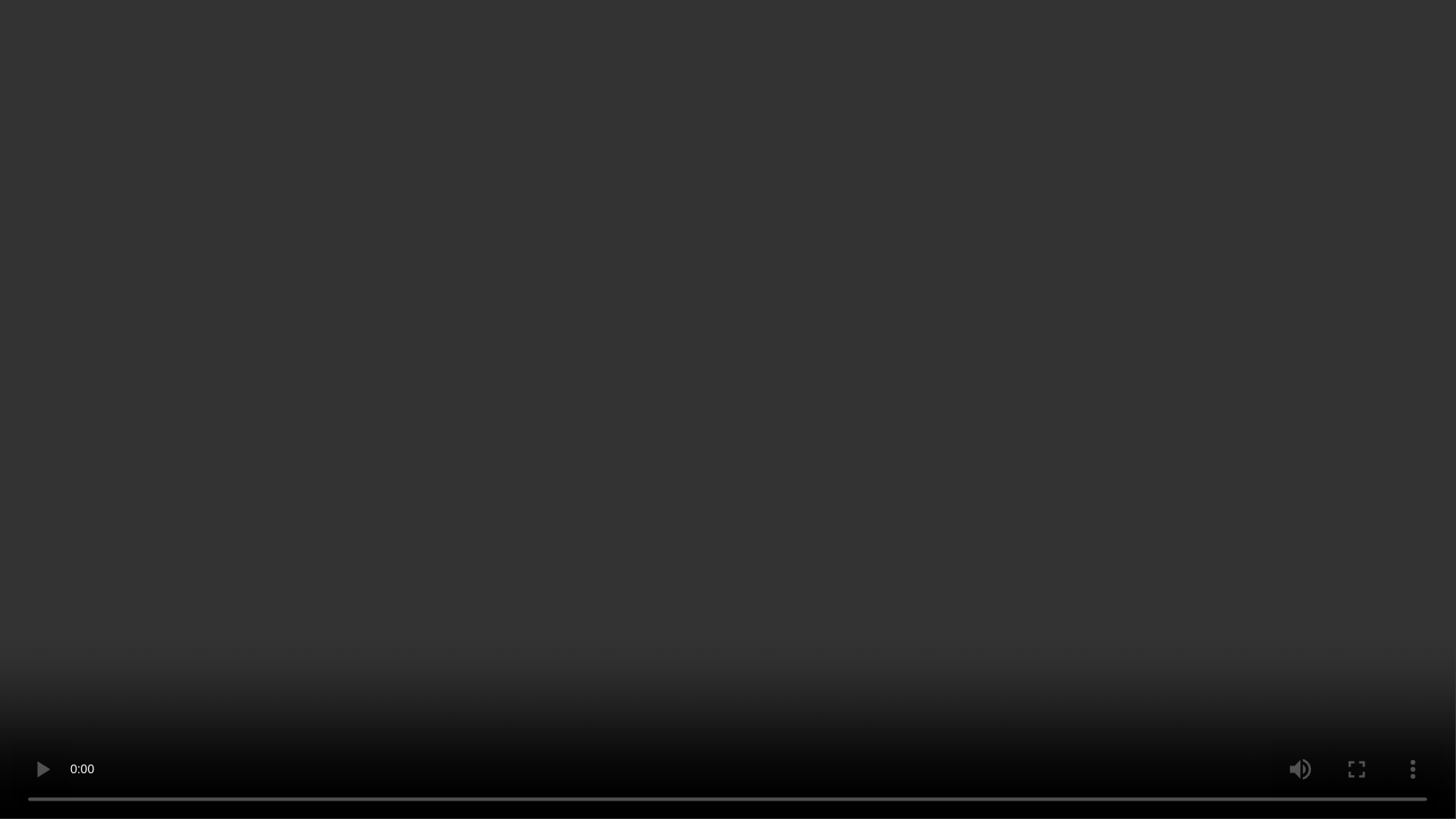
click at [740, 505] on video at bounding box center [728, 409] width 1456 height 819
click at [821, 420] on video at bounding box center [728, 409] width 1456 height 819
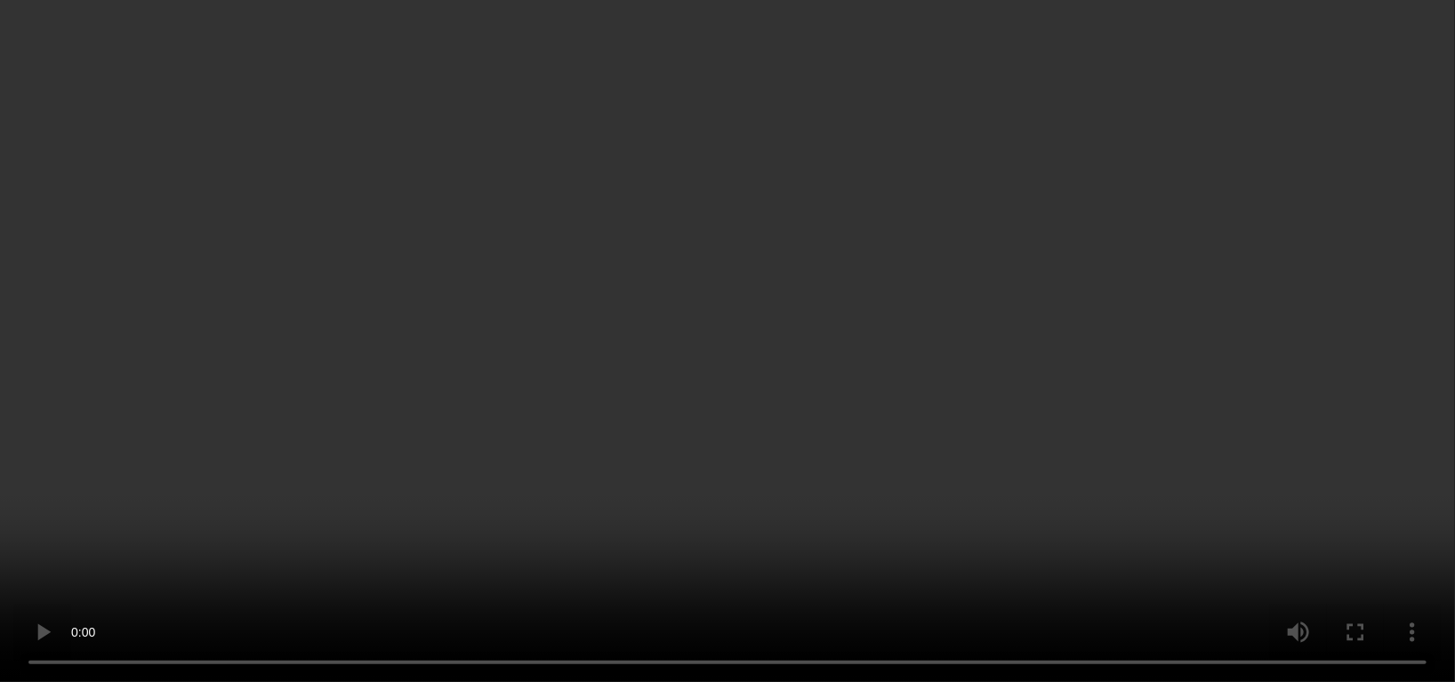
scroll to position [2639, 0]
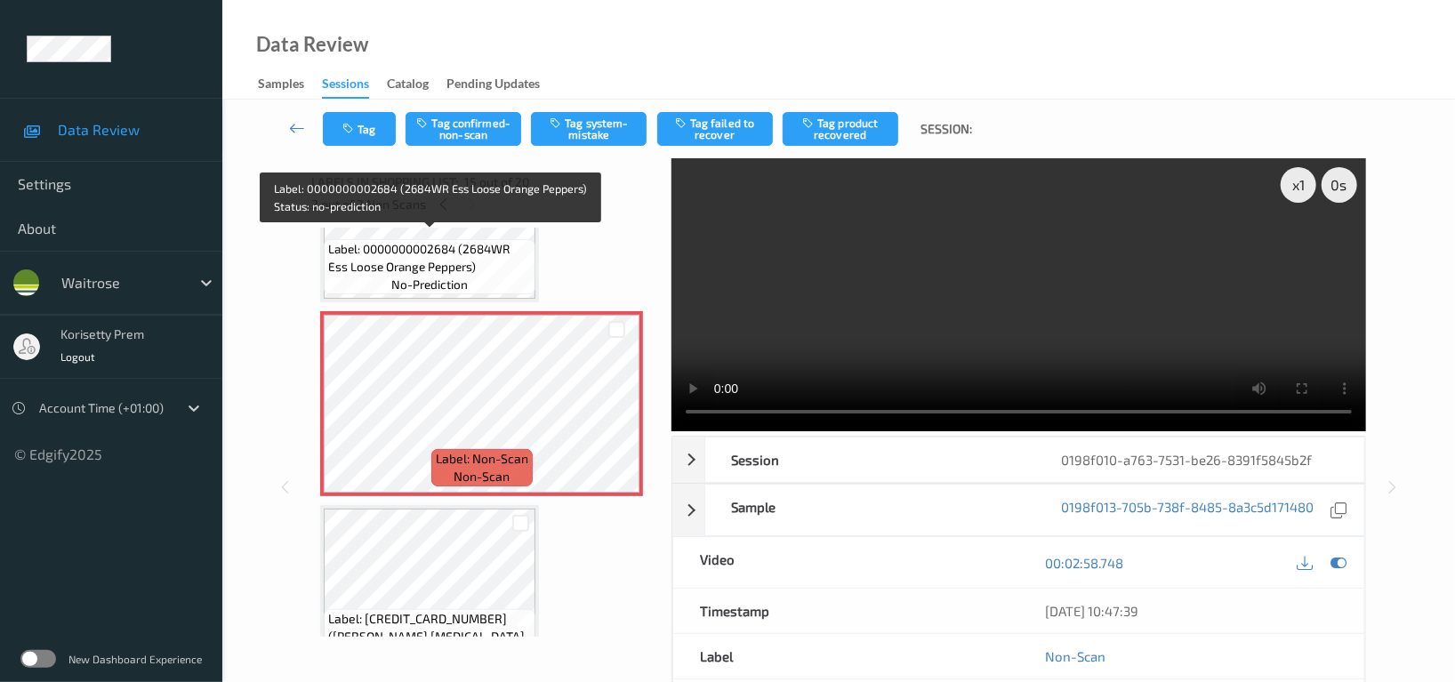
click at [445, 254] on span "Label: 0000000002684 (2684WR Ess Loose Orange Peppers)" at bounding box center [429, 258] width 203 height 36
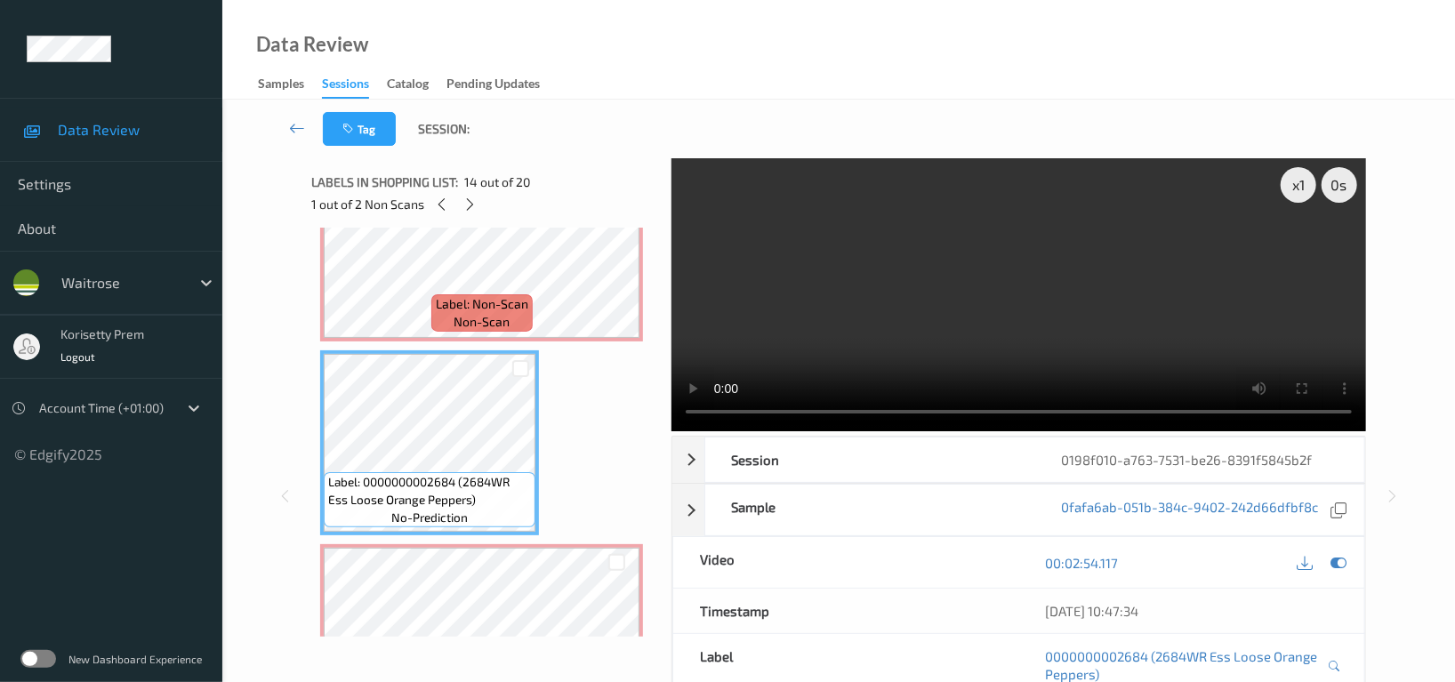
scroll to position [2402, 0]
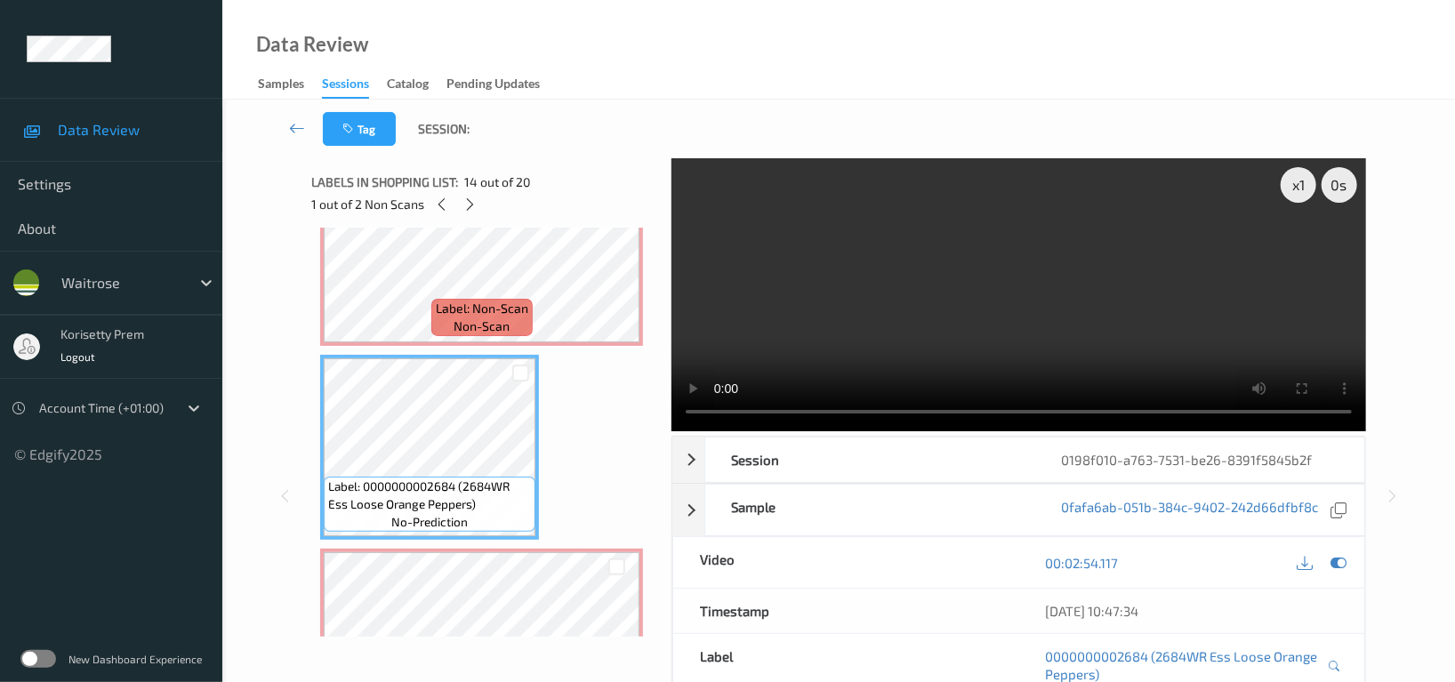
click at [914, 311] on video at bounding box center [1019, 294] width 695 height 273
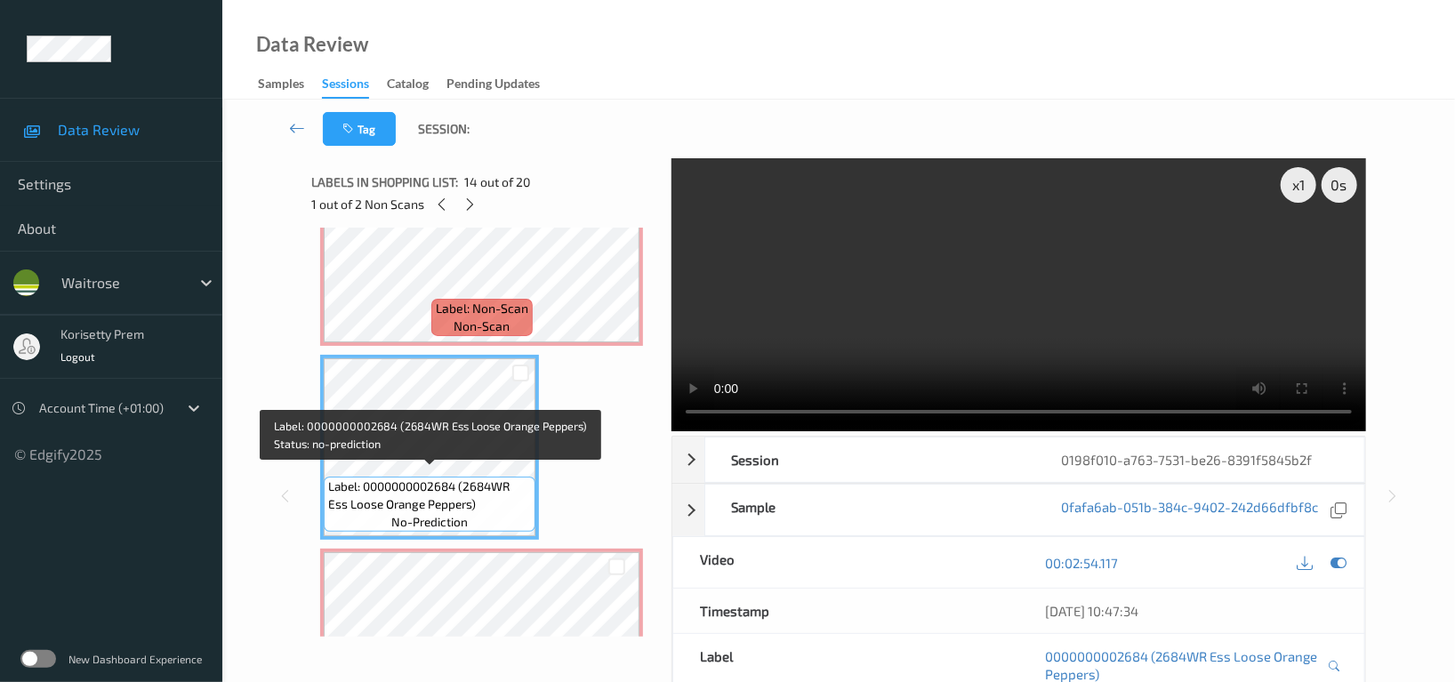
click at [445, 477] on div "Label: 0000000002684 (2684WR Ess Loose Orange Peppers) no-prediction" at bounding box center [430, 504] width 212 height 55
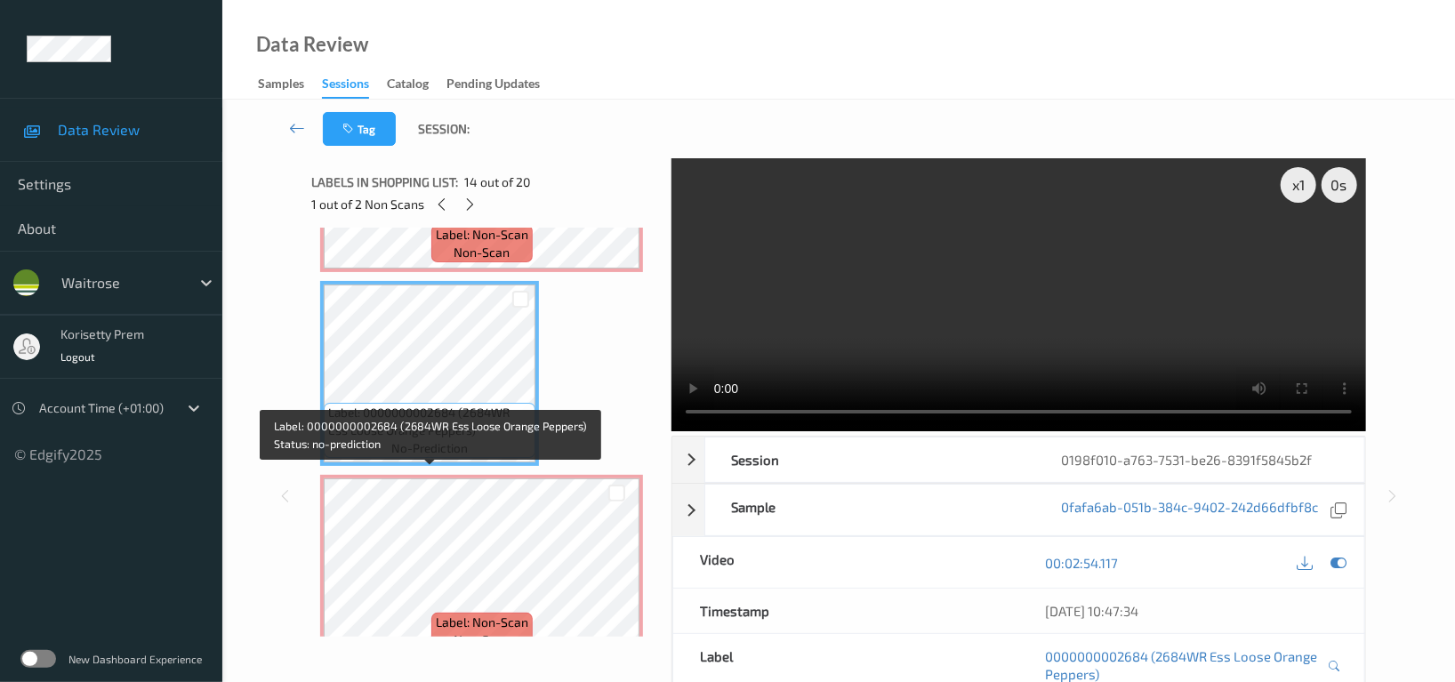
scroll to position [2520, 0]
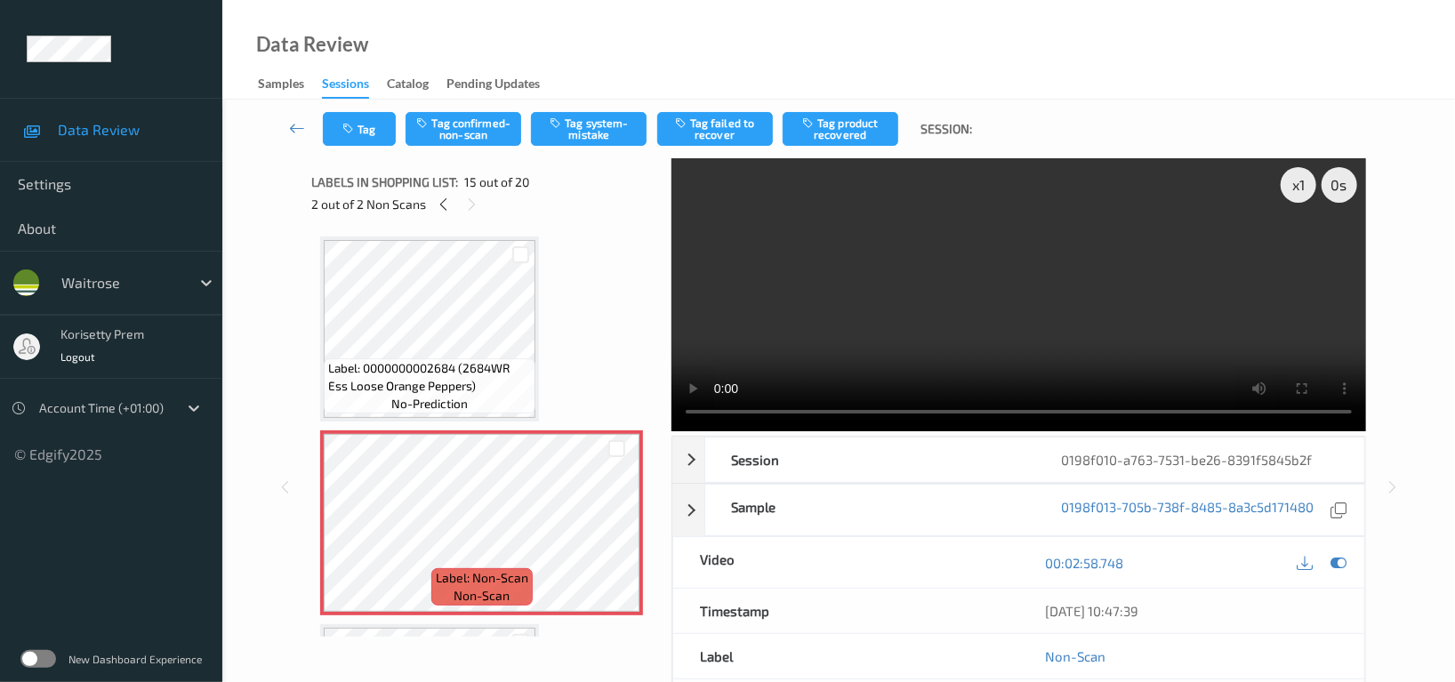
click at [1003, 279] on video at bounding box center [1019, 294] width 695 height 273
click at [581, 132] on button "Tag system-mistake" at bounding box center [589, 129] width 116 height 34
click at [359, 118] on button "Tag" at bounding box center [359, 129] width 73 height 34
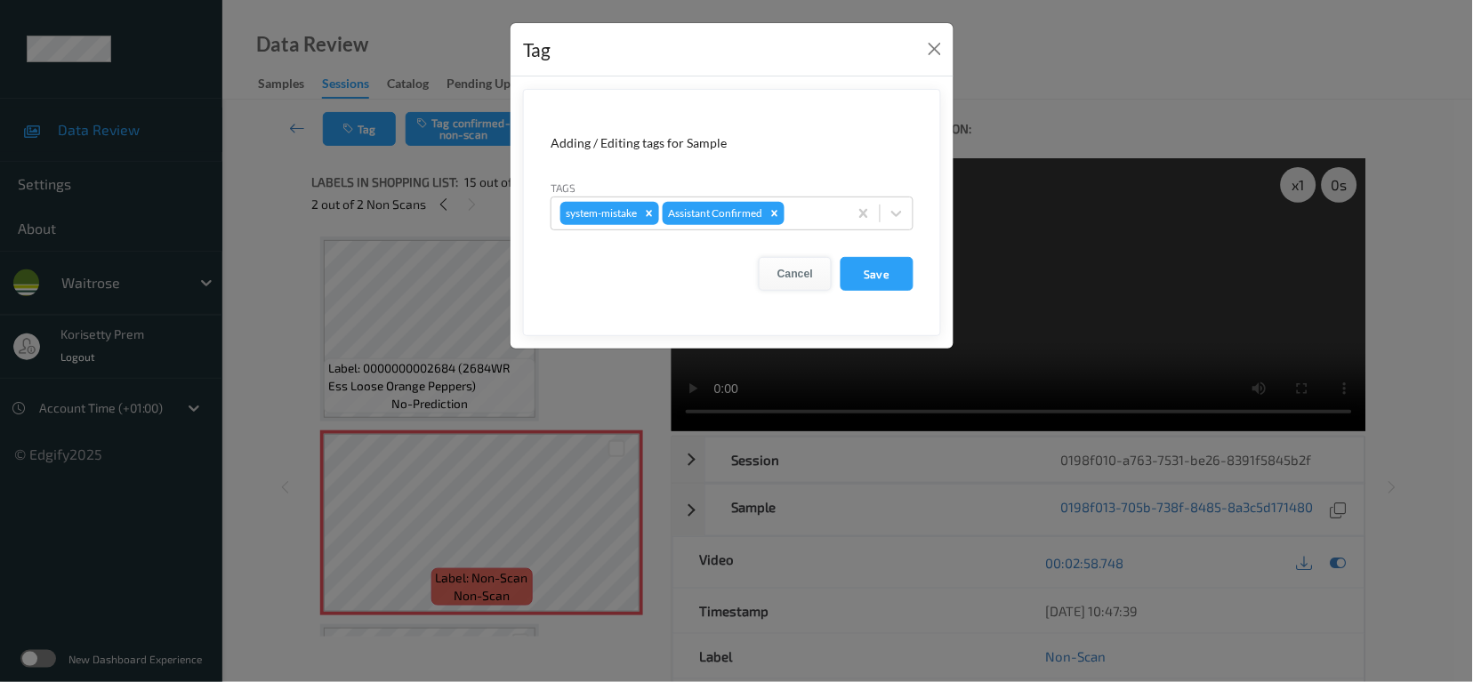
click at [795, 273] on button "Cancel" at bounding box center [795, 274] width 73 height 34
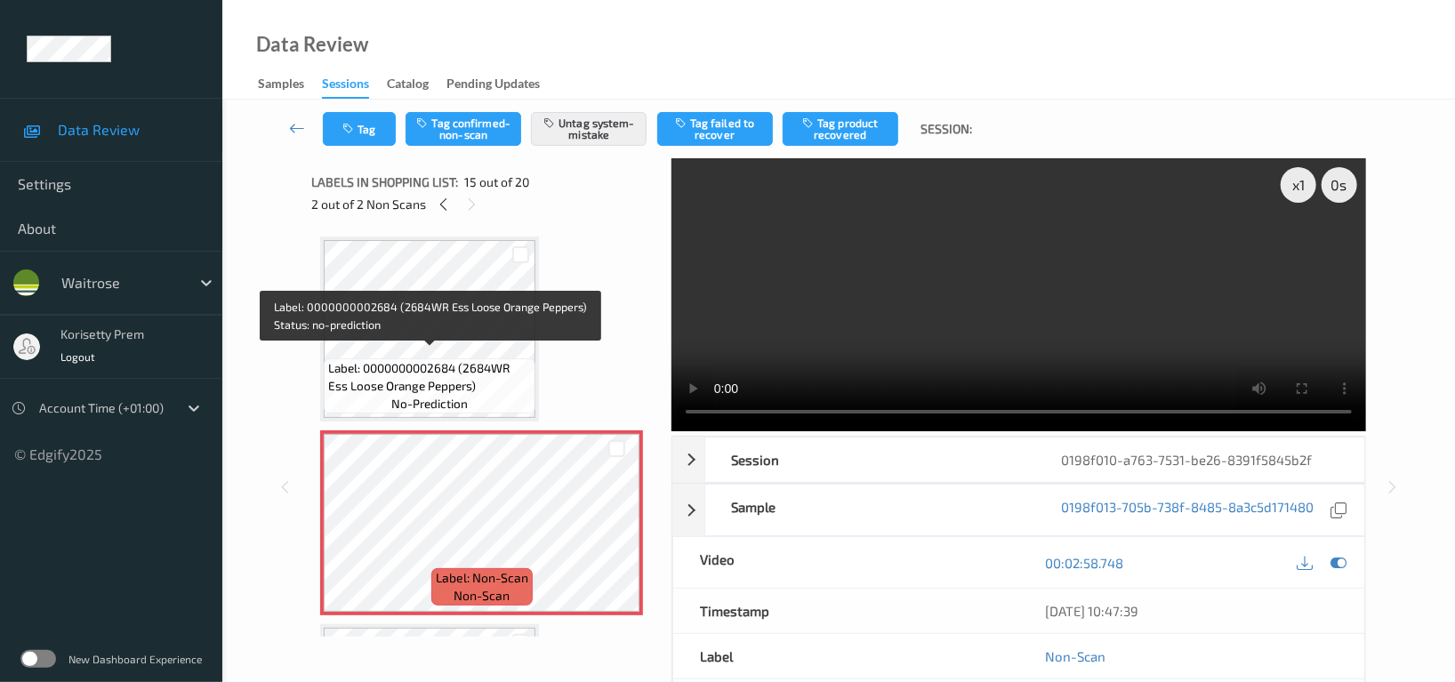
click at [338, 363] on span "Label: 0000000002684 (2684WR Ess Loose Orange Peppers)" at bounding box center [429, 377] width 203 height 36
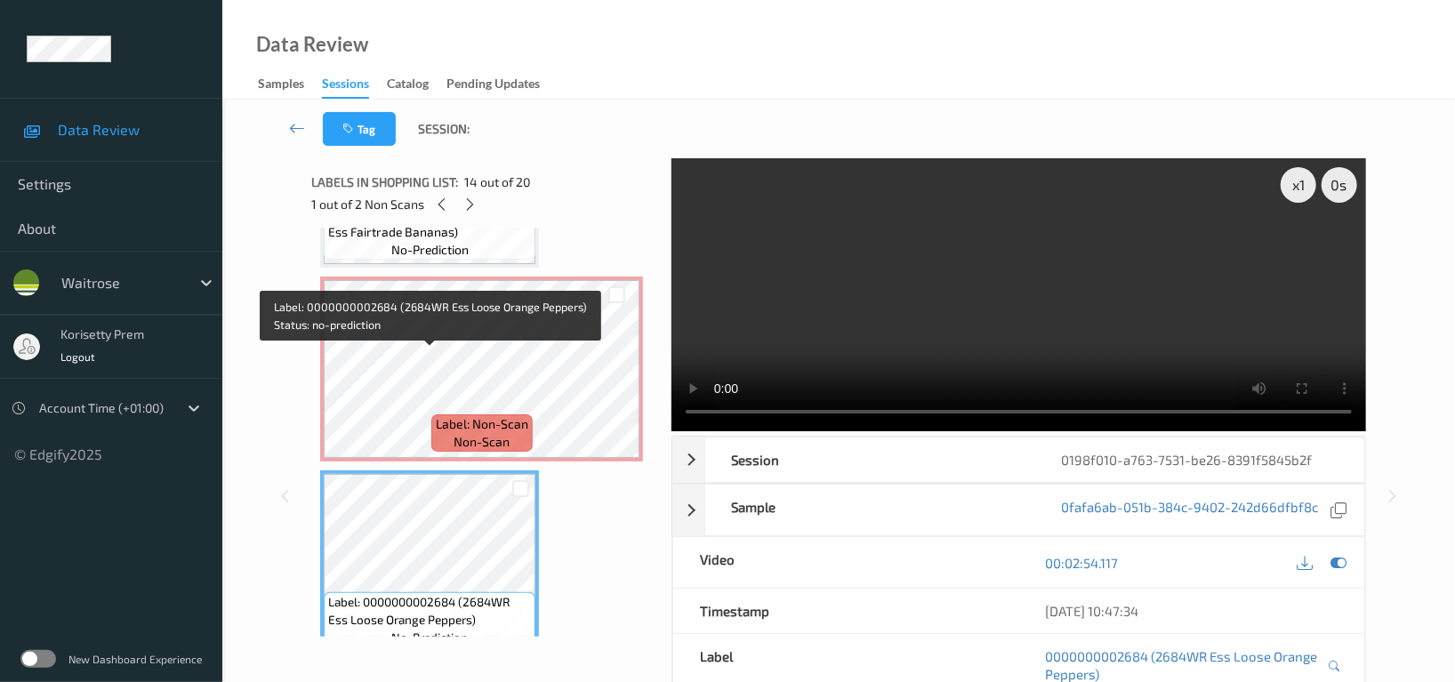
scroll to position [2284, 0]
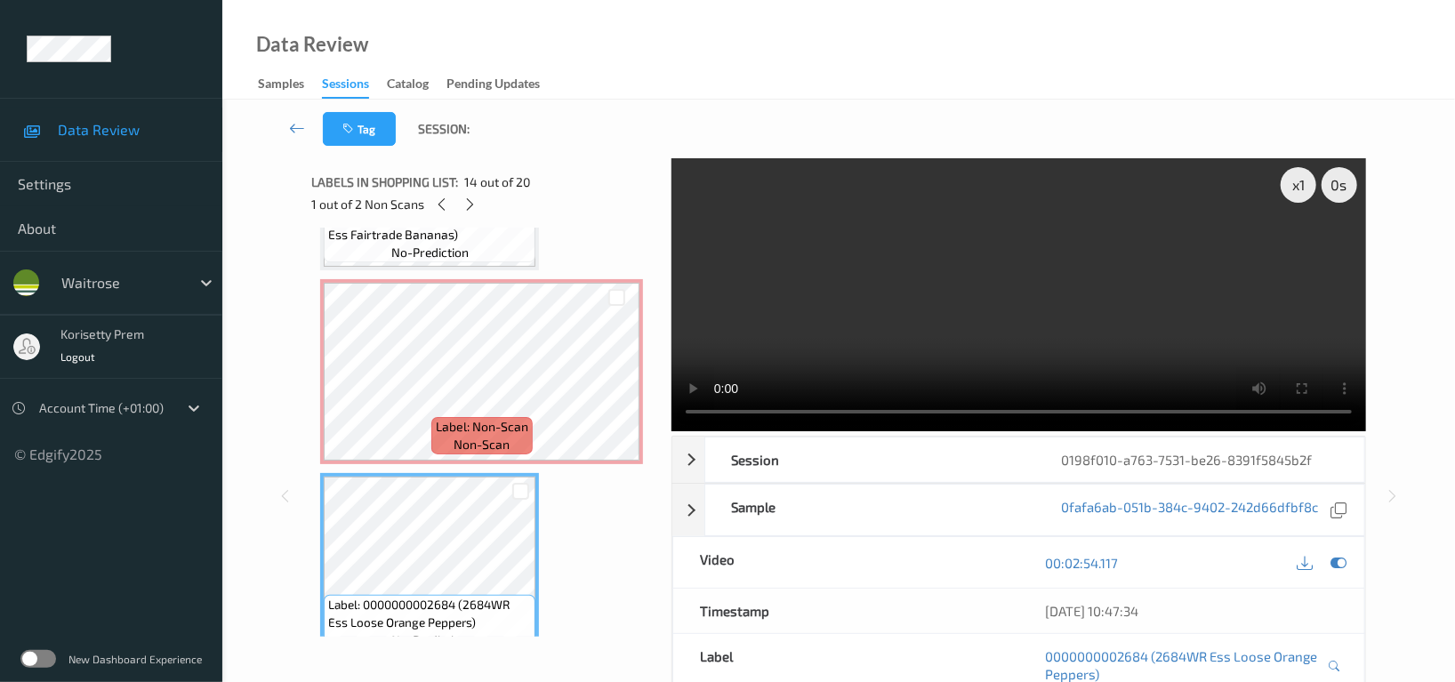
click at [1065, 350] on video at bounding box center [1019, 294] width 695 height 273
click at [1056, 311] on video at bounding box center [1019, 294] width 695 height 273
click at [971, 254] on video at bounding box center [1019, 294] width 695 height 273
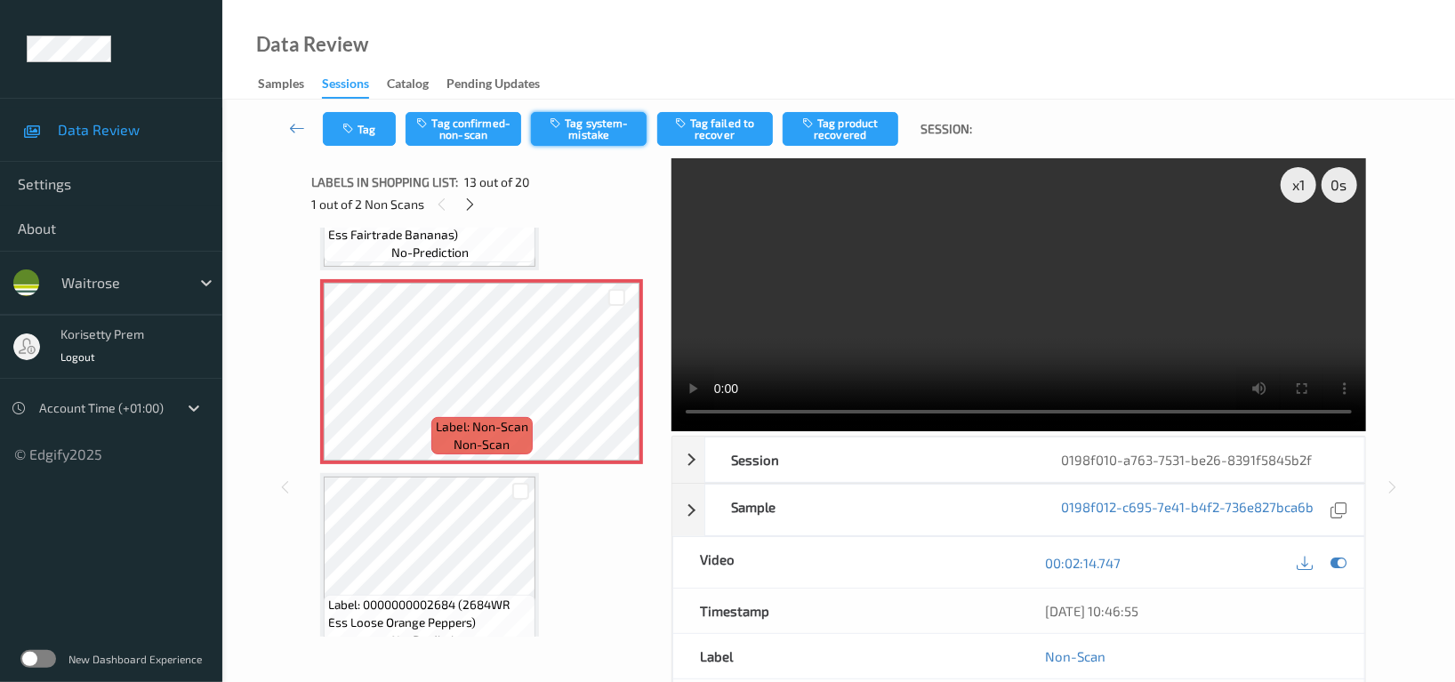
click at [631, 139] on button "Tag system-mistake" at bounding box center [589, 129] width 116 height 34
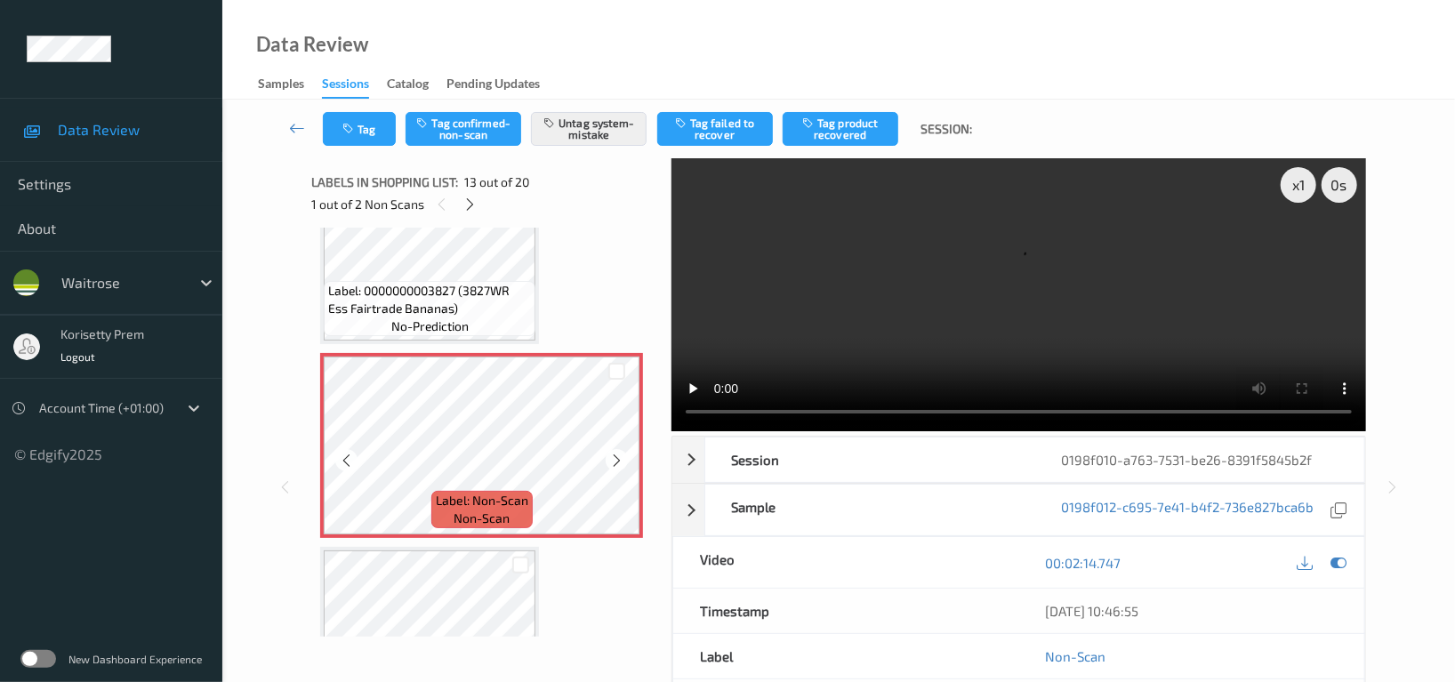
scroll to position [2164, 0]
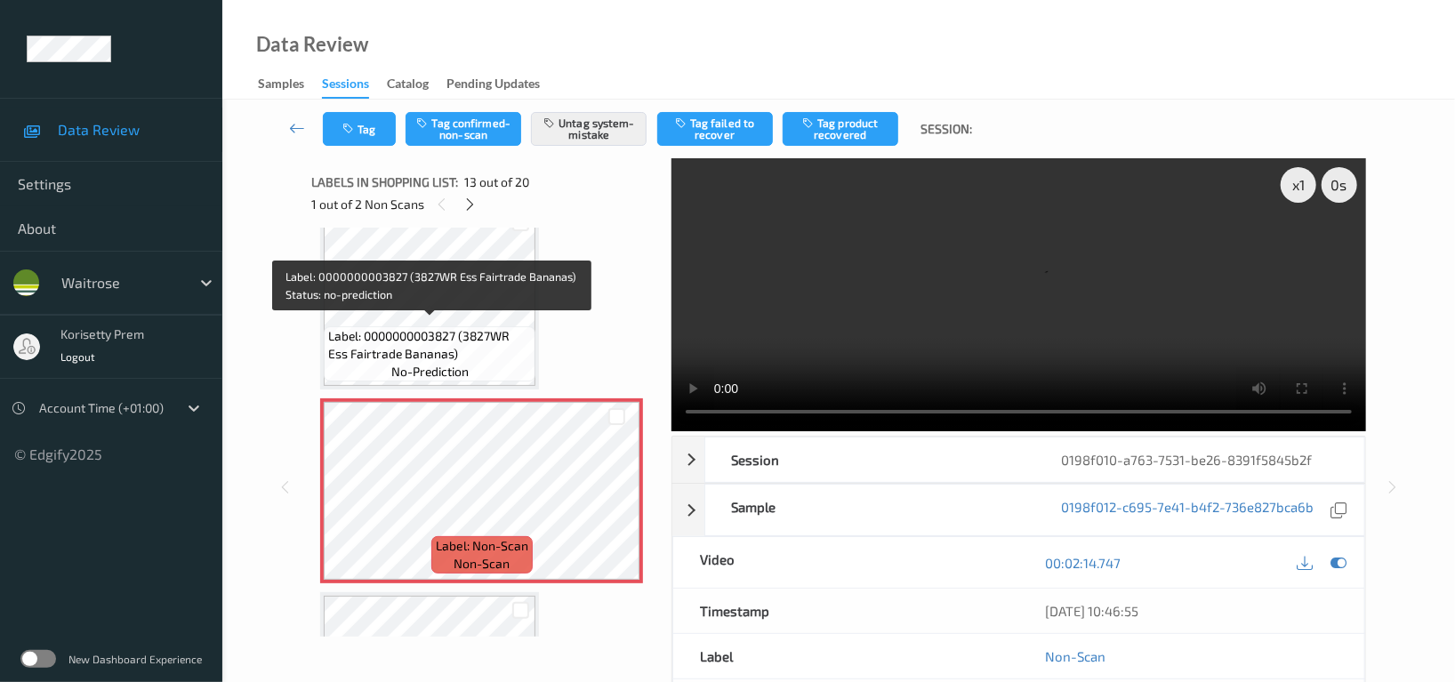
click at [417, 330] on span "Label: 0000000003827 (3827WR Ess Fairtrade Bananas)" at bounding box center [429, 345] width 203 height 36
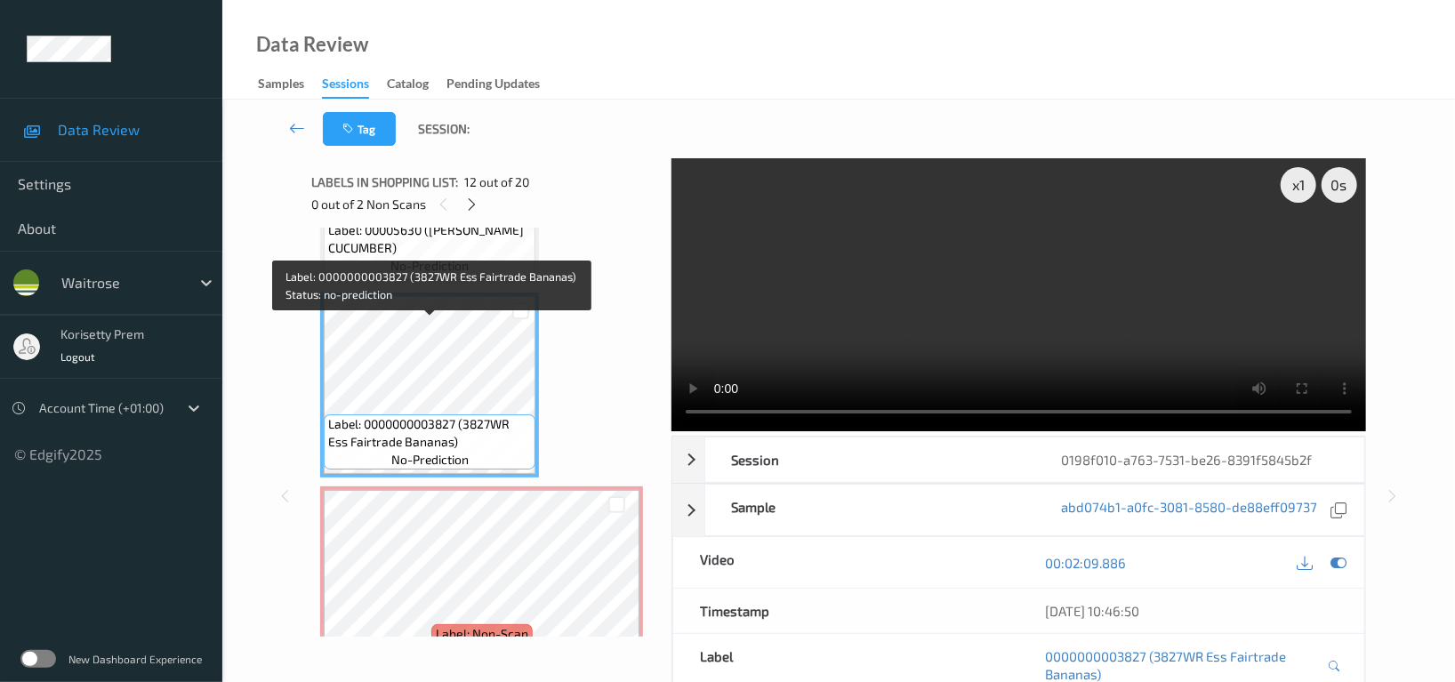
scroll to position [1928, 0]
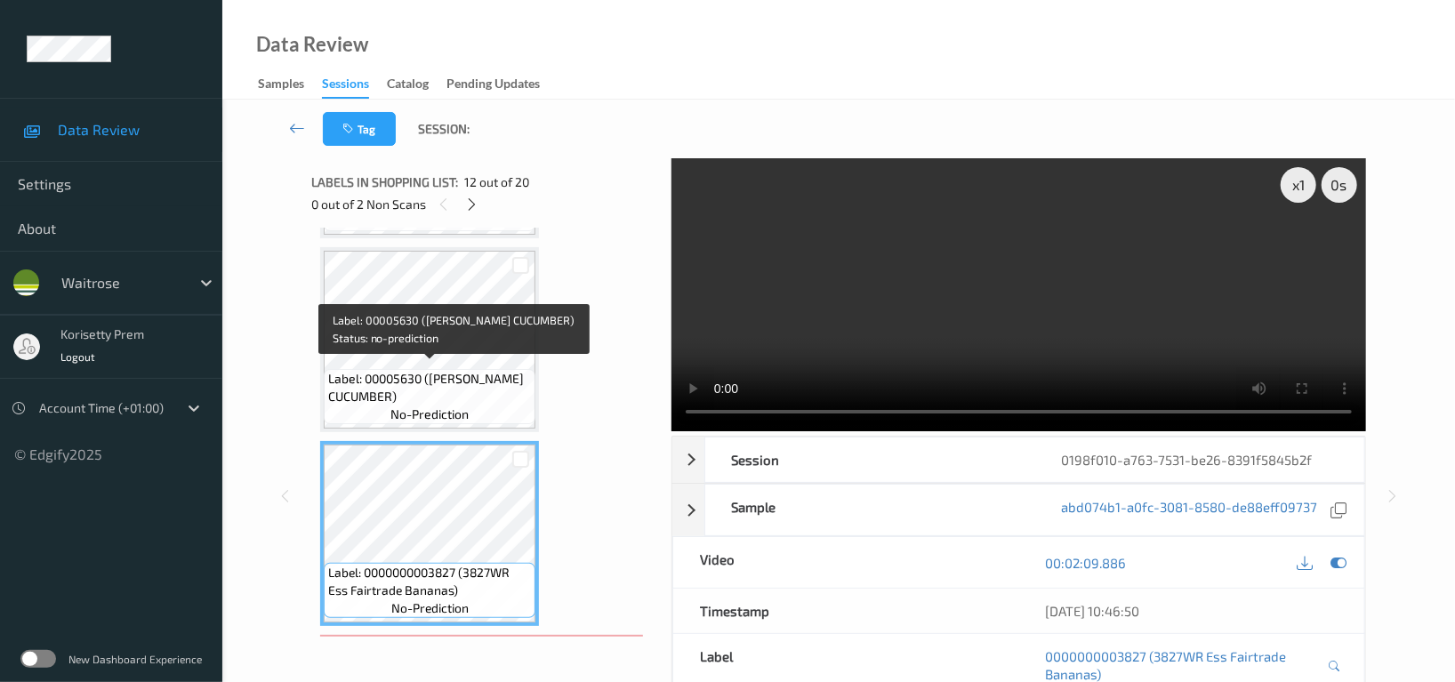
click at [469, 377] on span "Label: 00005630 ([PERSON_NAME] CUCUMBER)" at bounding box center [429, 388] width 203 height 36
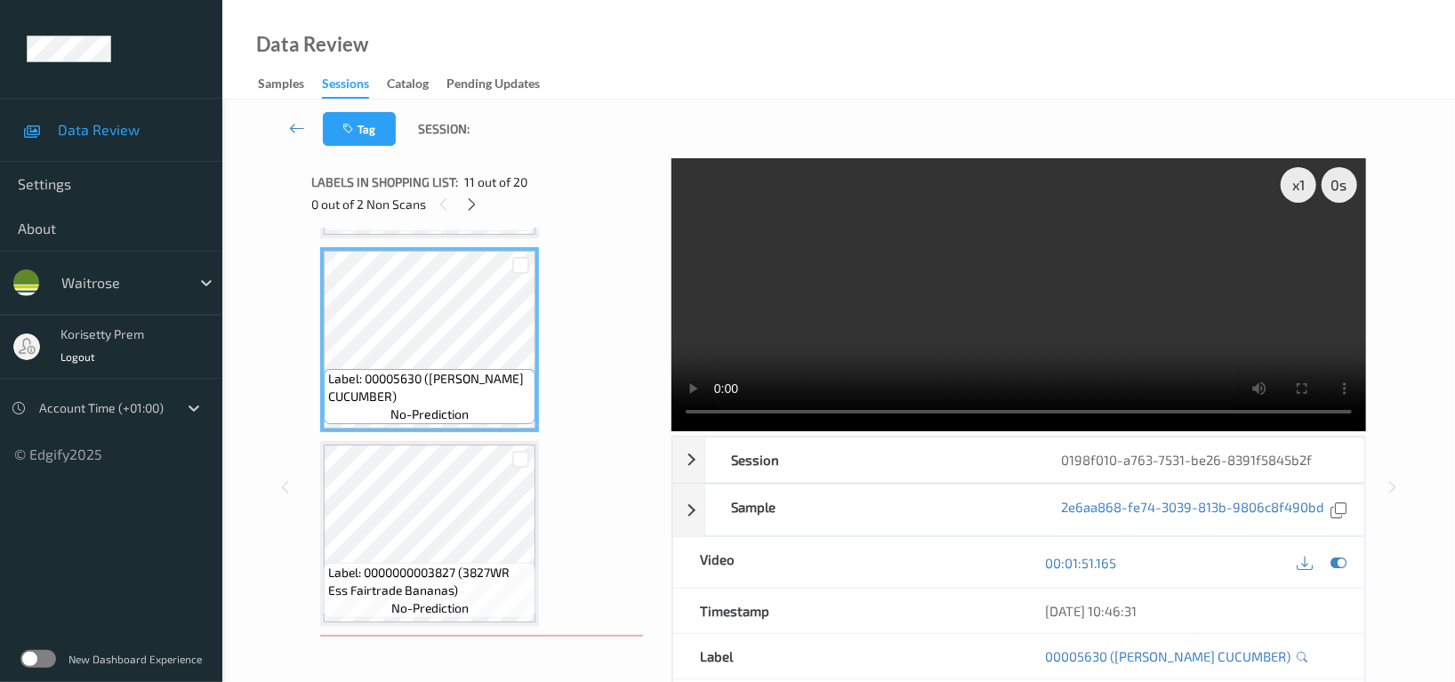
click at [948, 205] on video at bounding box center [1019, 294] width 695 height 273
click at [943, 355] on video at bounding box center [1019, 294] width 695 height 273
click at [1017, 222] on video at bounding box center [1019, 294] width 695 height 273
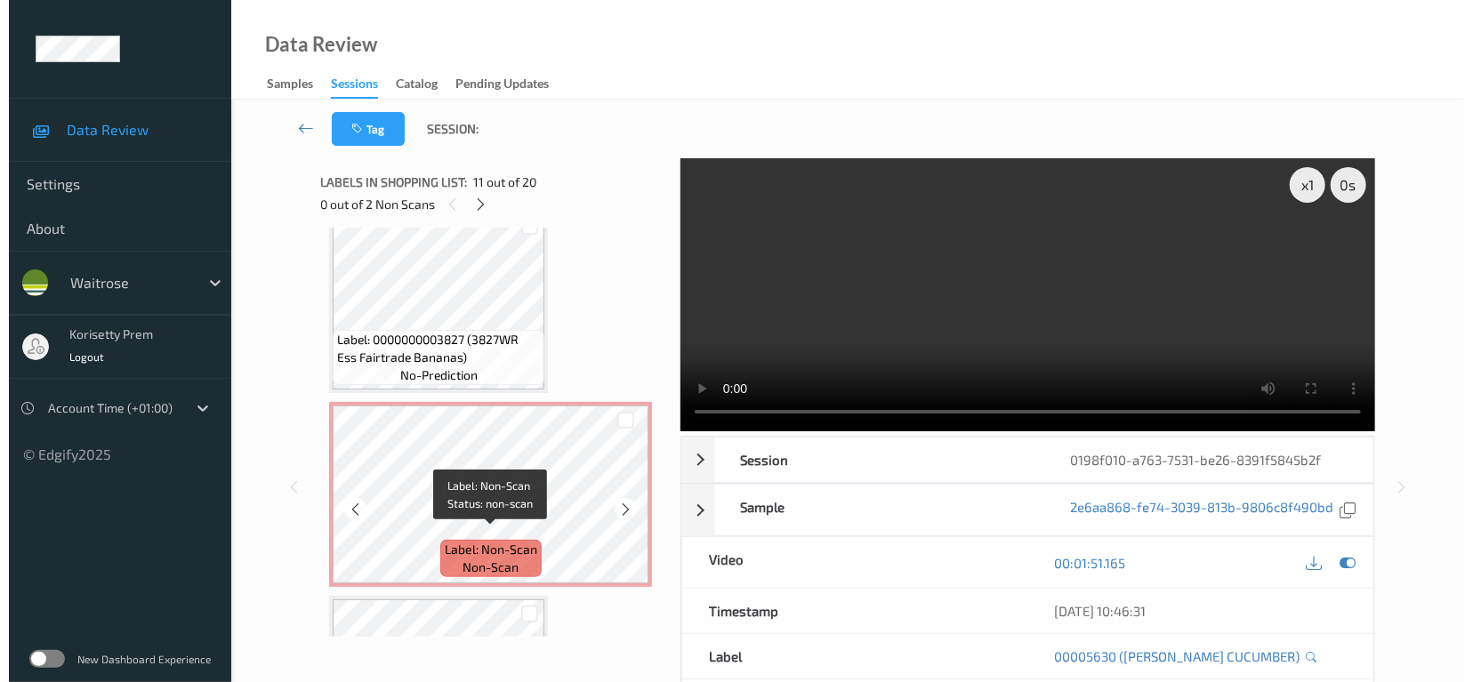
scroll to position [2164, 0]
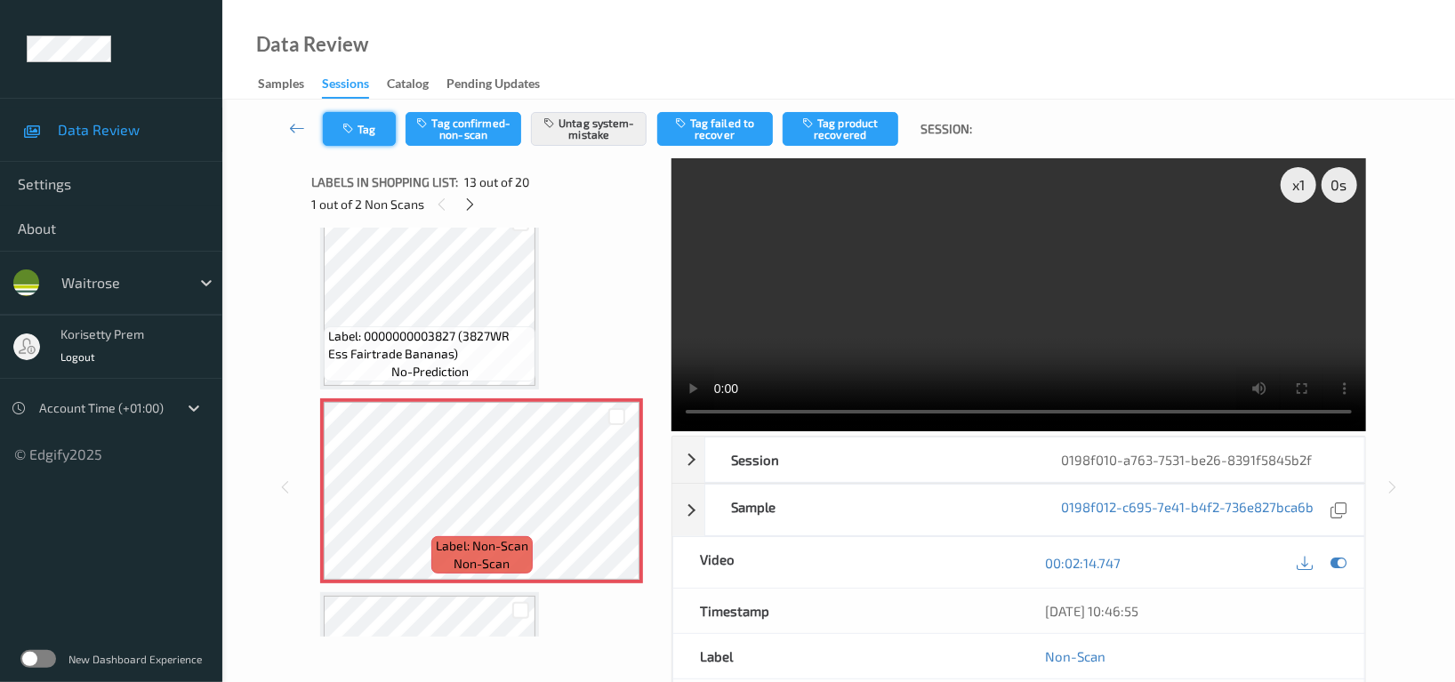
click at [352, 128] on icon "button" at bounding box center [349, 129] width 15 height 12
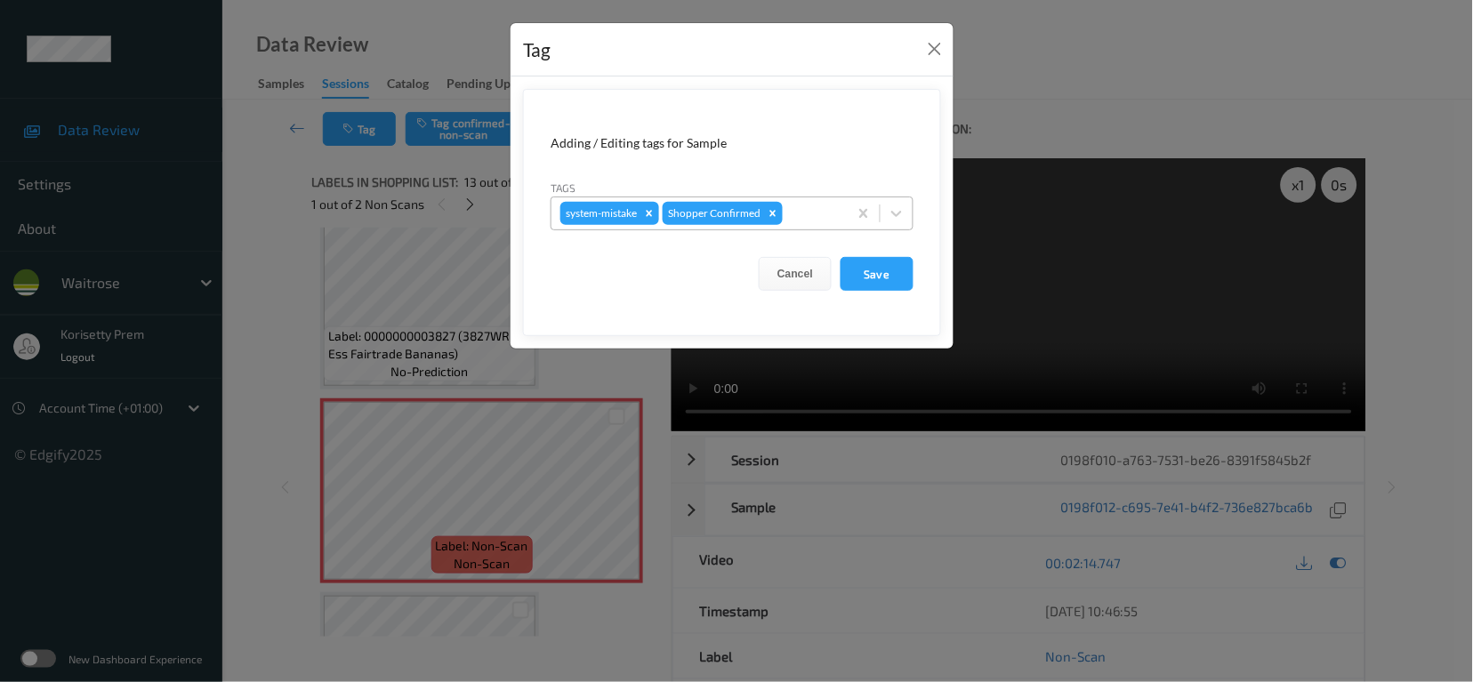
click at [797, 205] on div at bounding box center [812, 213] width 52 height 21
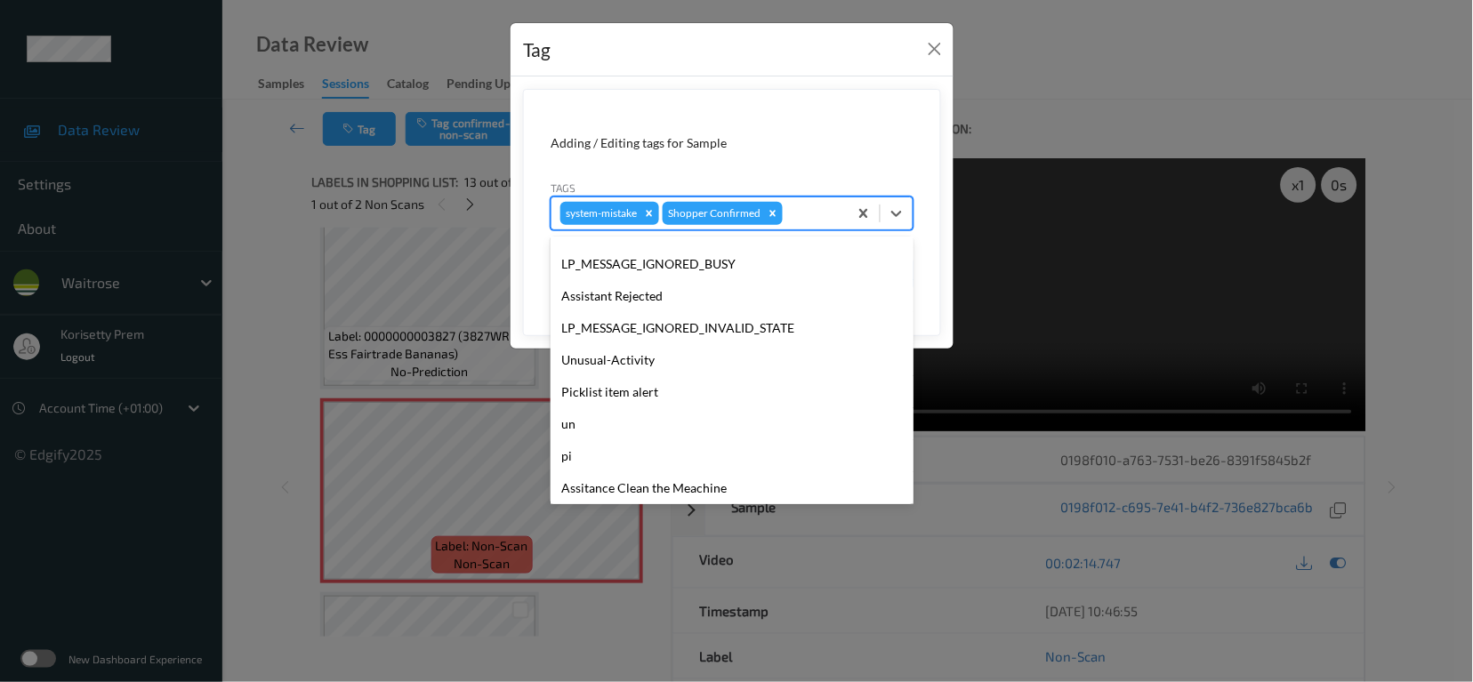
scroll to position [379, 0]
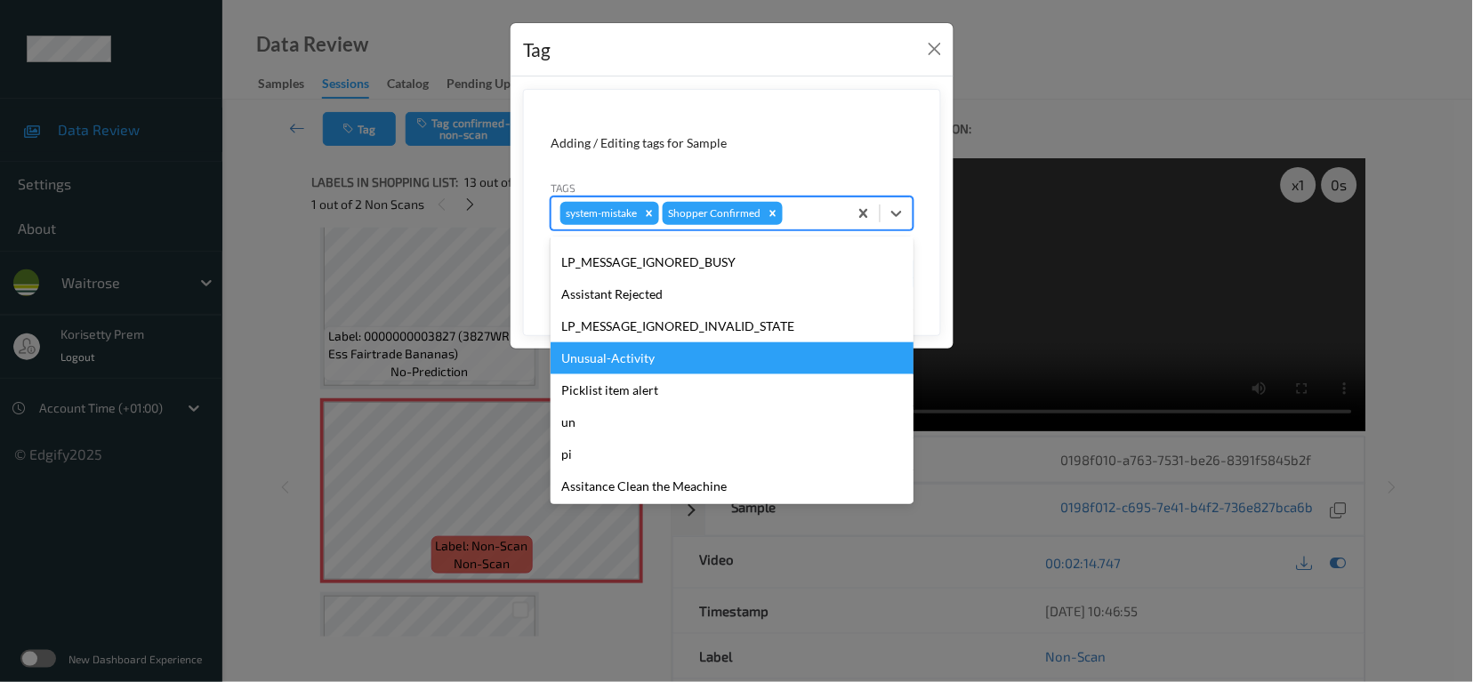
click at [627, 356] on div "Unusual-Activity" at bounding box center [732, 358] width 363 height 32
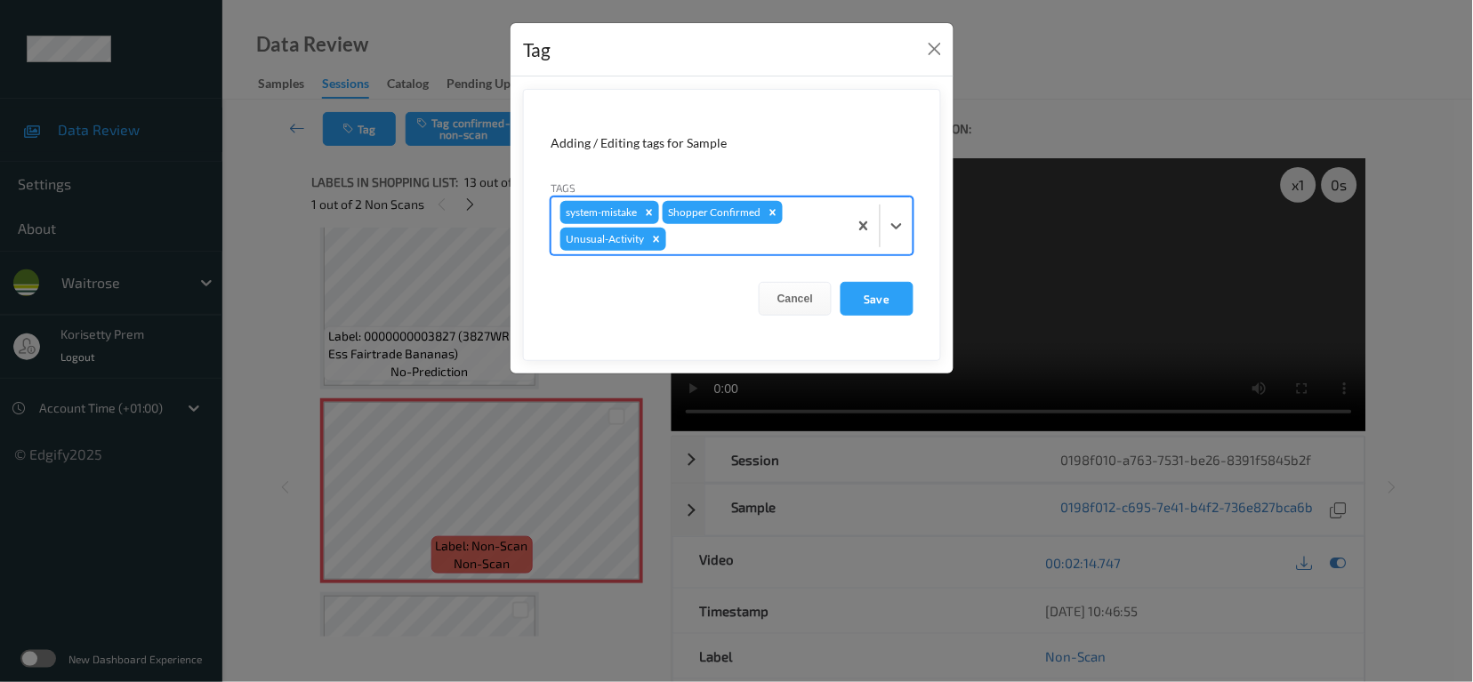
click at [733, 252] on div "system-mistake Shopper Confirmed Unusual-Activity" at bounding box center [700, 225] width 296 height 57
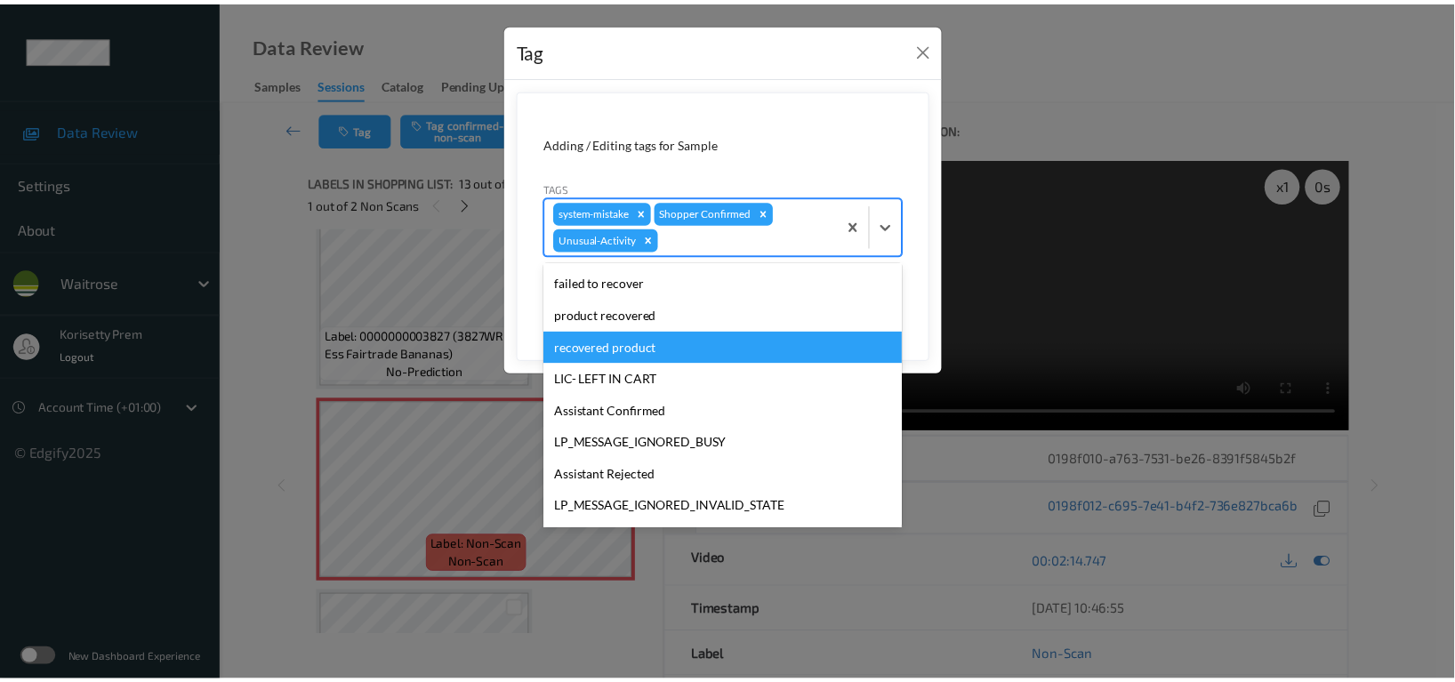
scroll to position [348, 0]
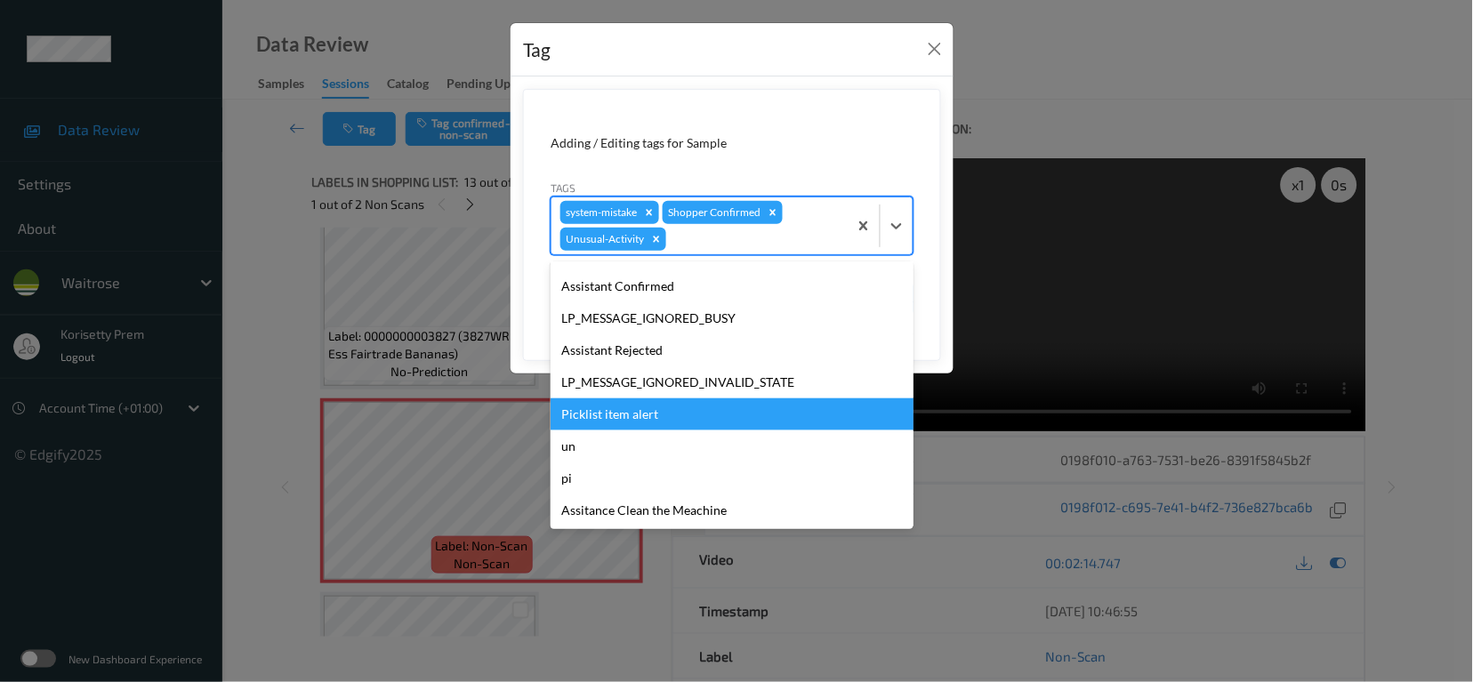
click at [649, 417] on div "Picklist item alert" at bounding box center [732, 415] width 363 height 32
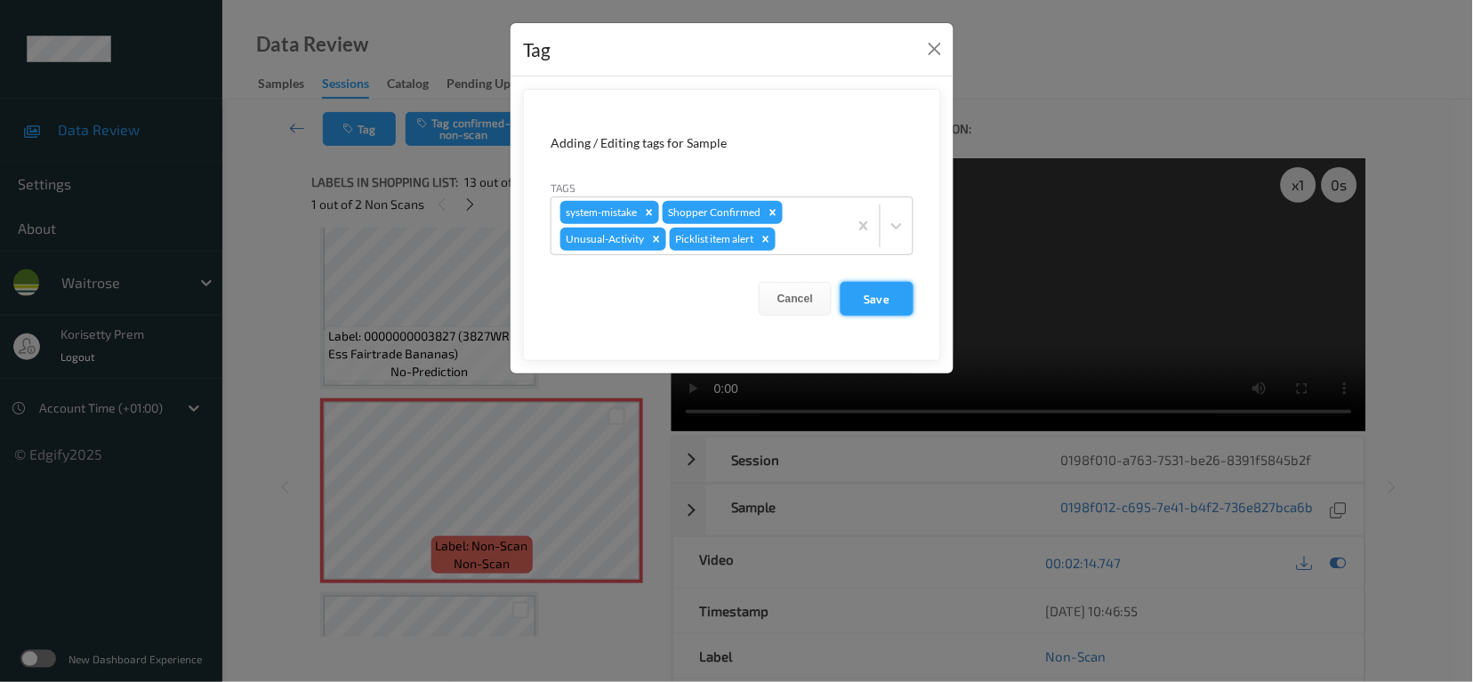
click at [861, 299] on button "Save" at bounding box center [877, 299] width 73 height 34
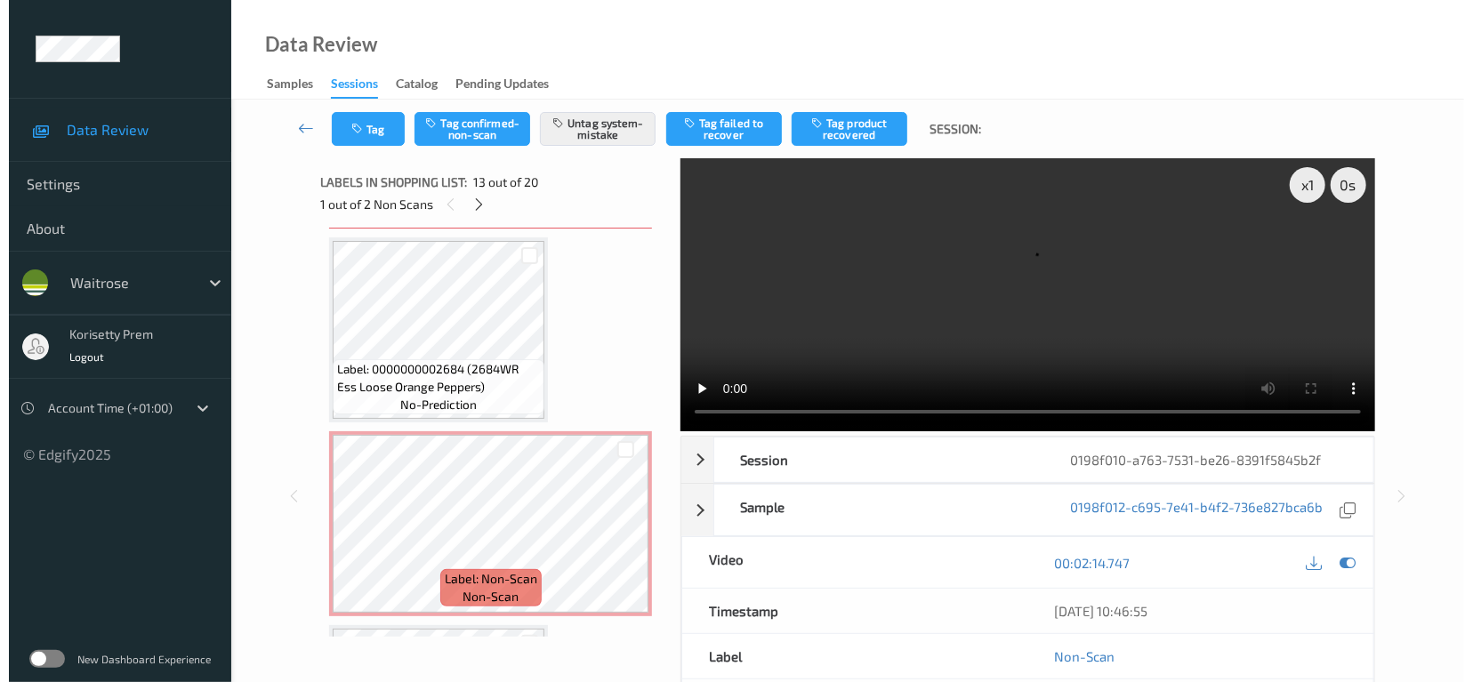
scroll to position [2520, 0]
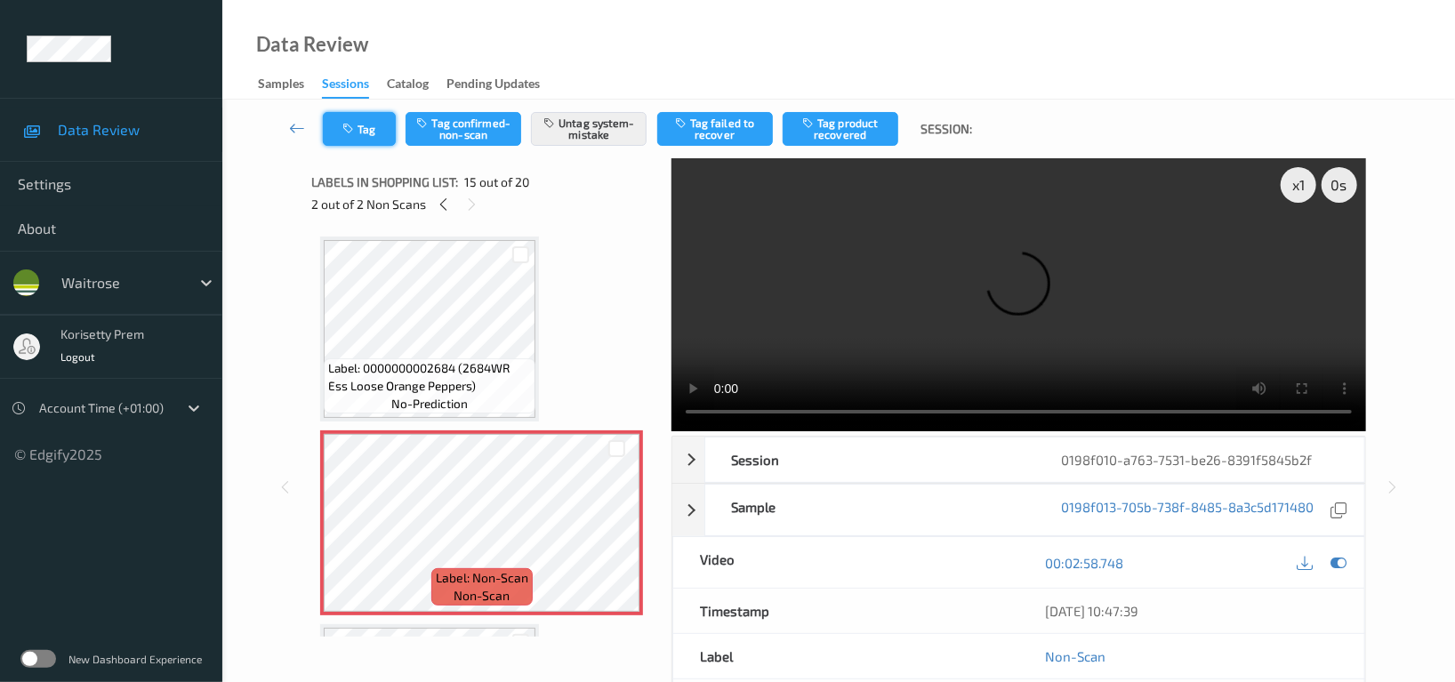
click at [374, 126] on button "Tag" at bounding box center [359, 129] width 73 height 34
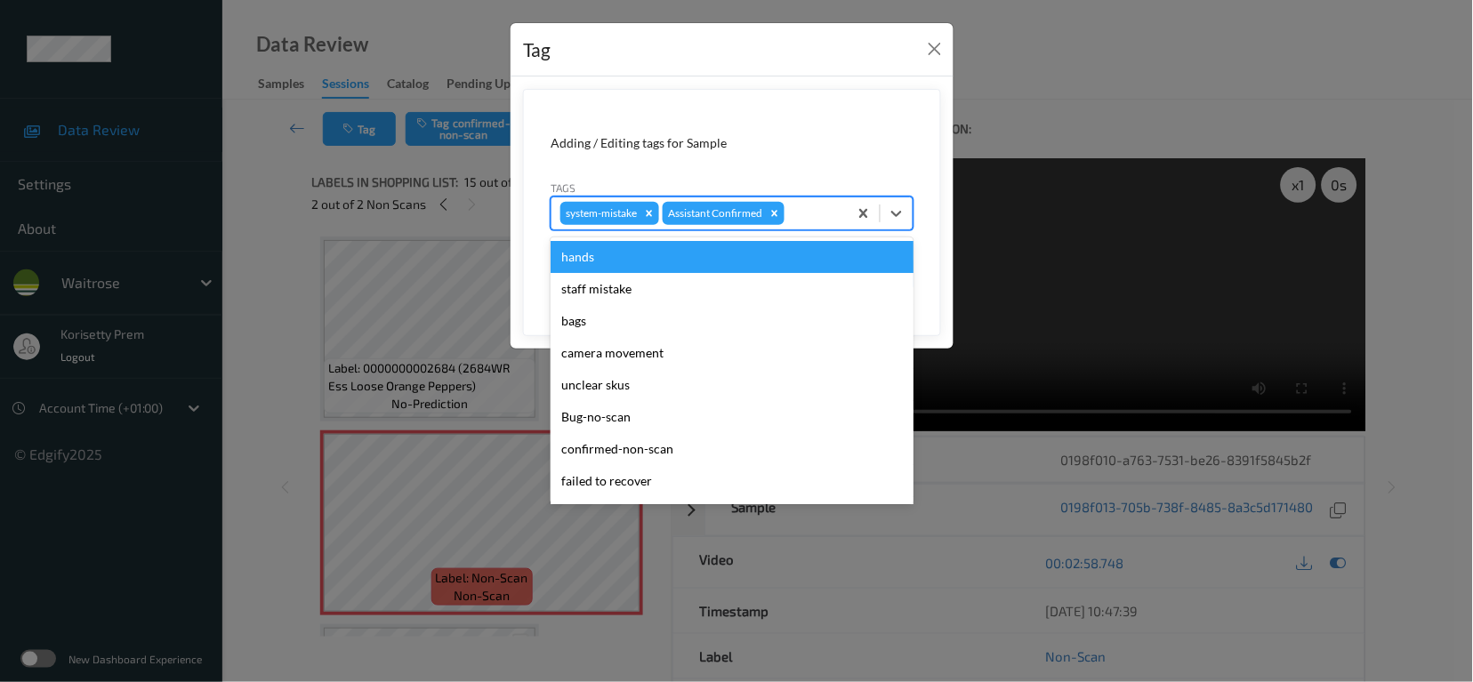
click at [815, 216] on div at bounding box center [813, 213] width 51 height 21
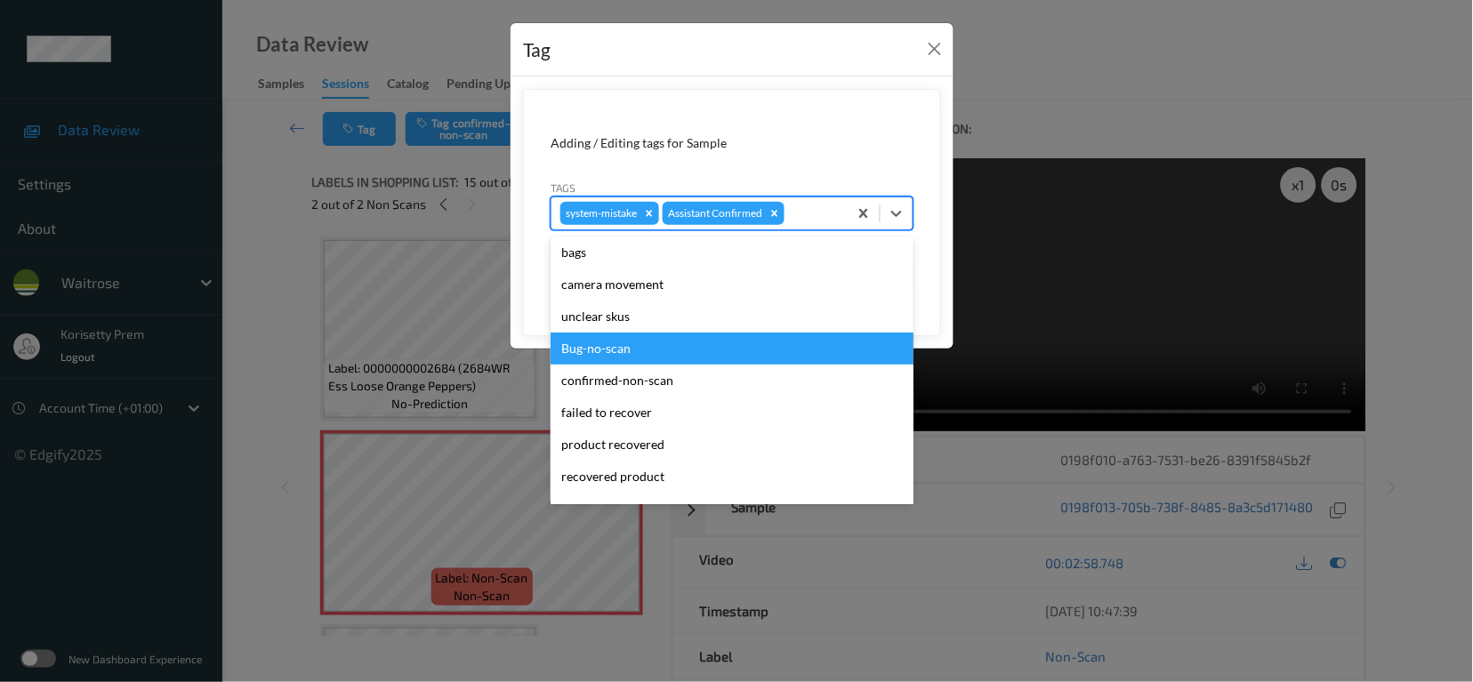
scroll to position [349, 0]
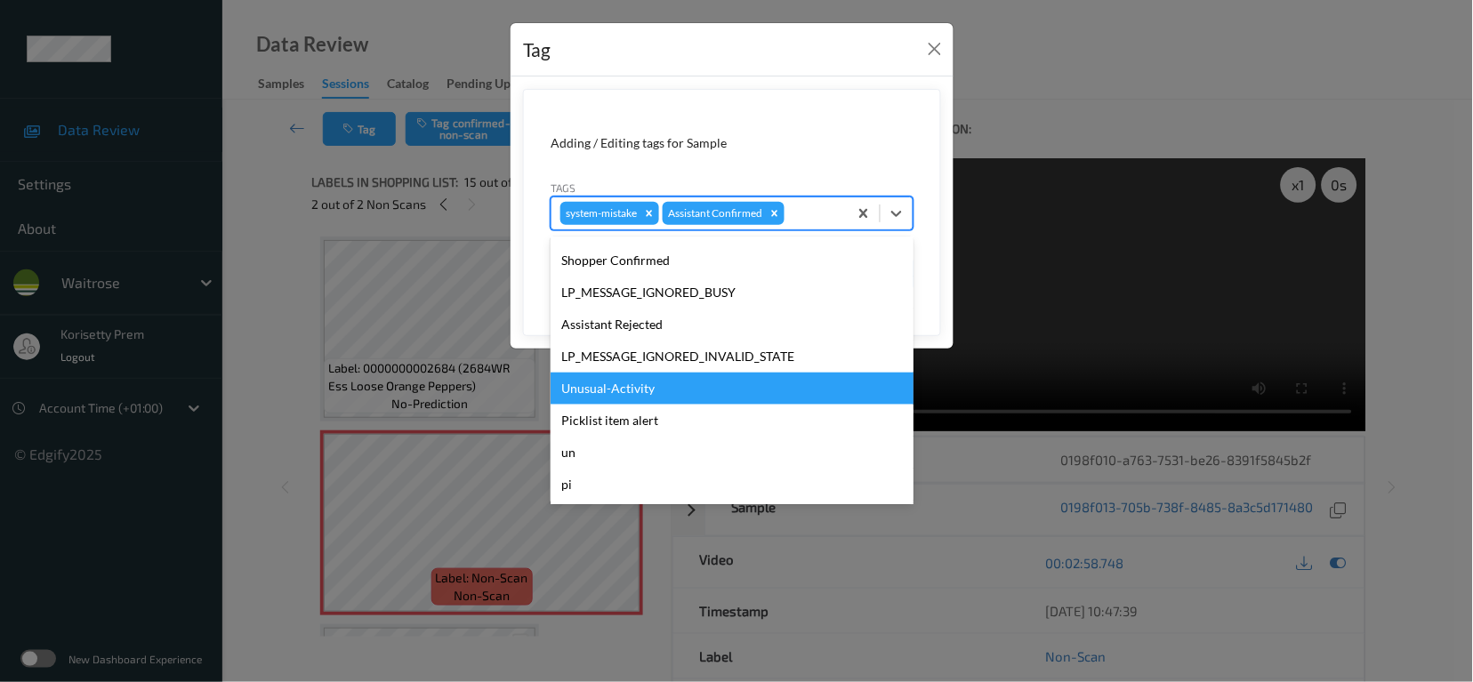
click at [603, 391] on div "Unusual-Activity" at bounding box center [732, 389] width 363 height 32
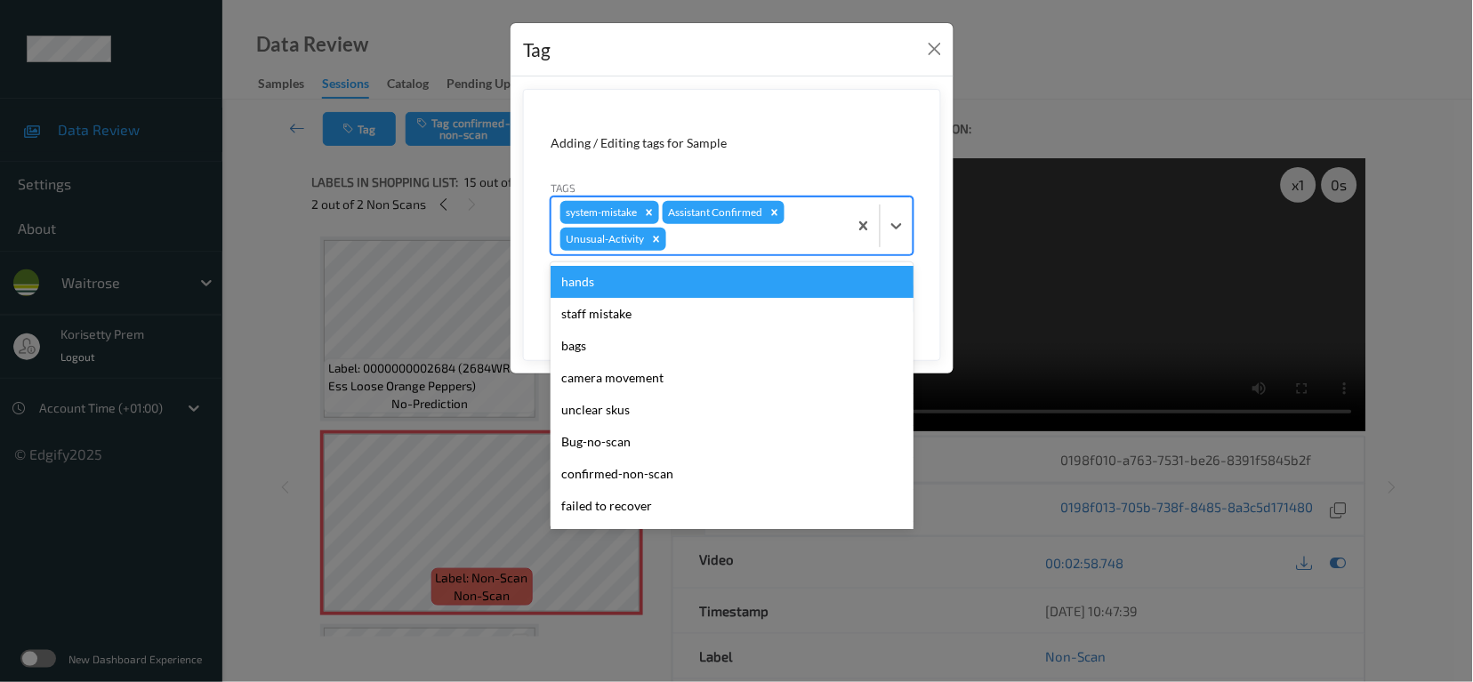
click at [695, 252] on div "system-mistake Assistant Confirmed Unusual-Activity" at bounding box center [700, 225] width 296 height 57
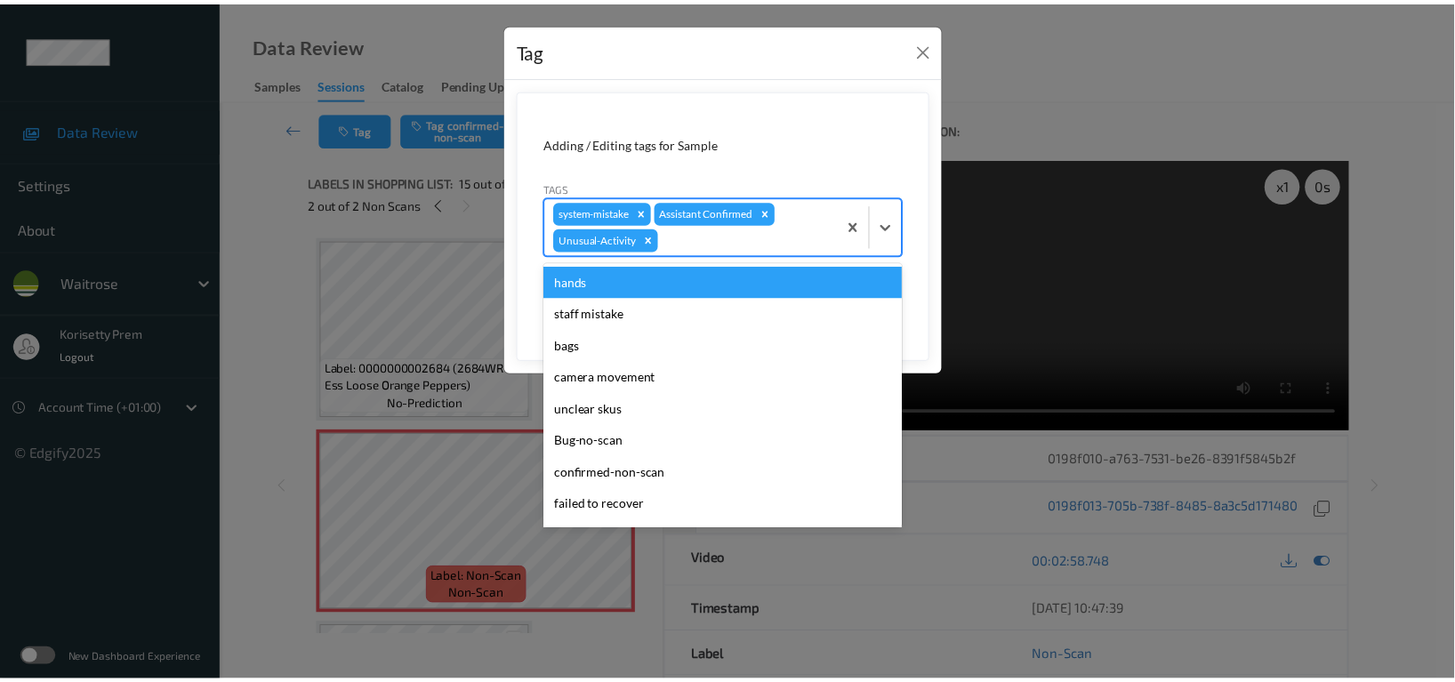
scroll to position [348, 0]
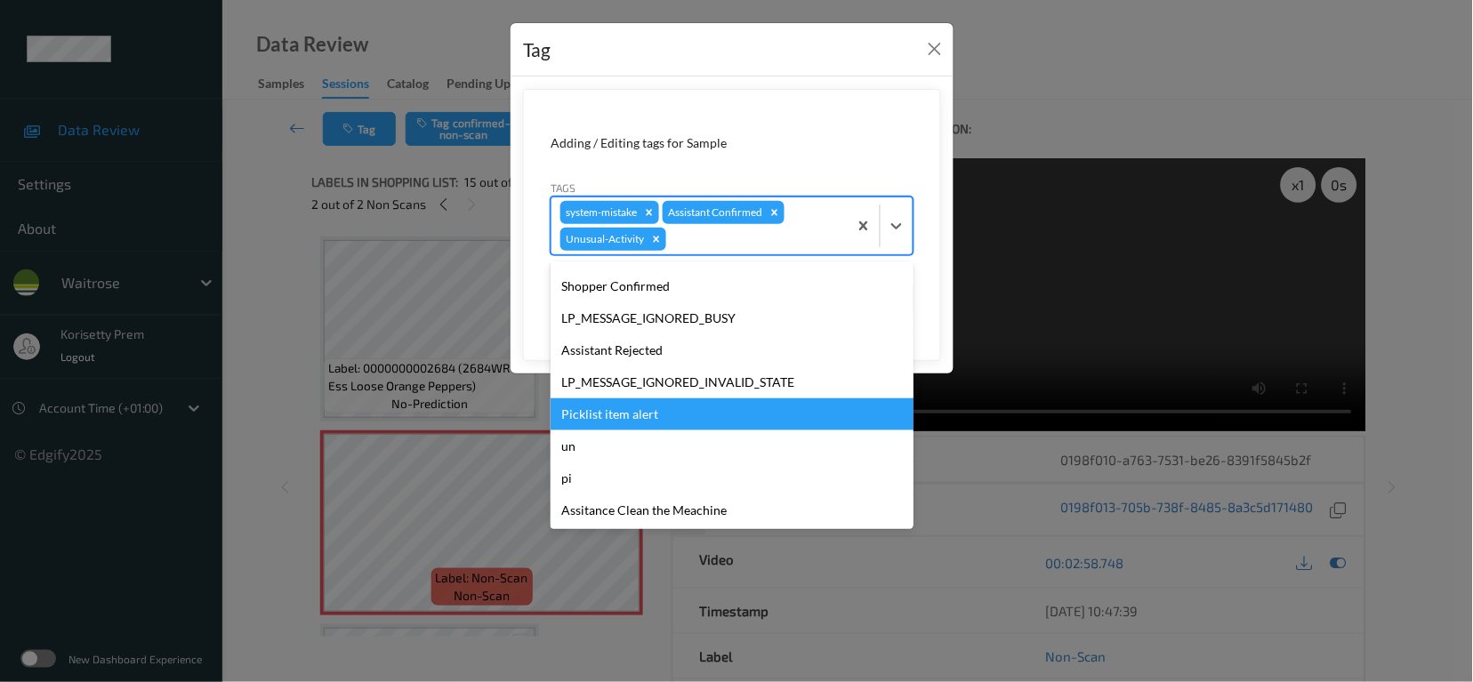
click at [632, 417] on div "Picklist item alert" at bounding box center [732, 415] width 363 height 32
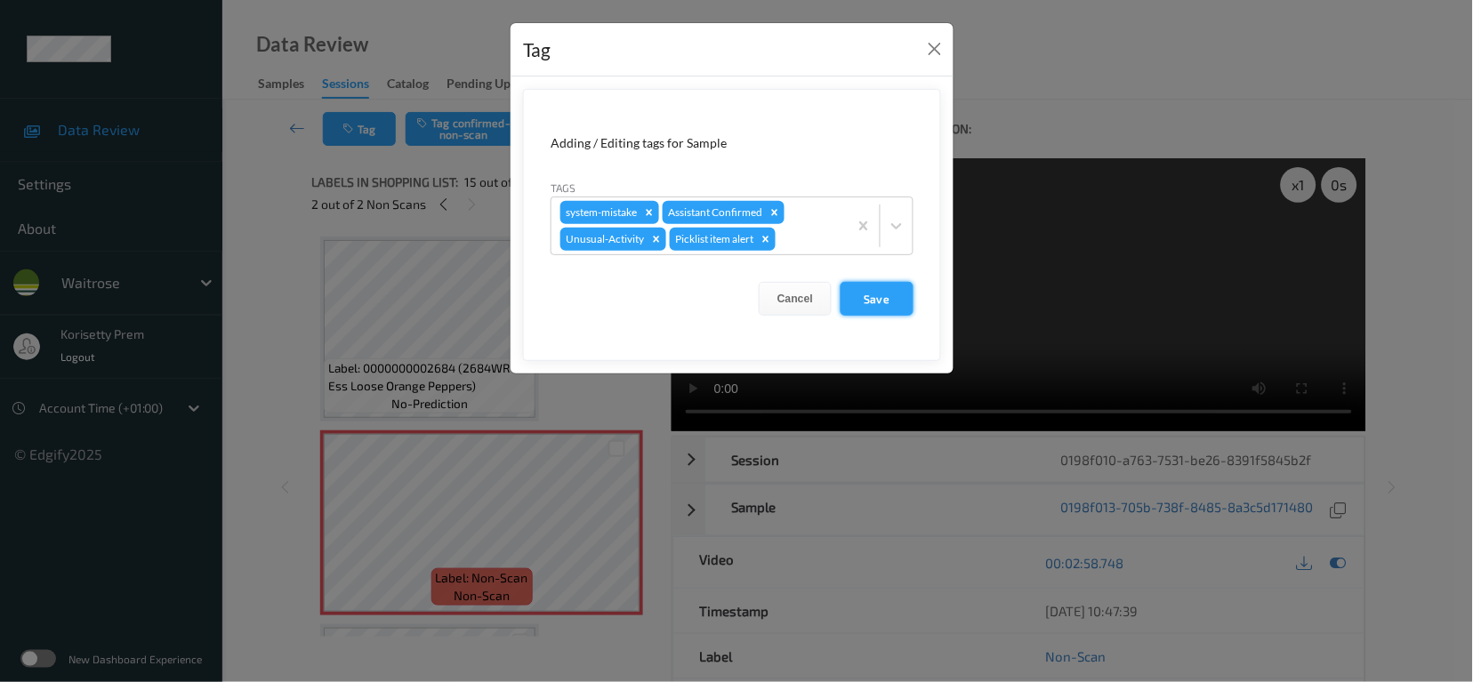
click at [873, 306] on button "Save" at bounding box center [877, 299] width 73 height 34
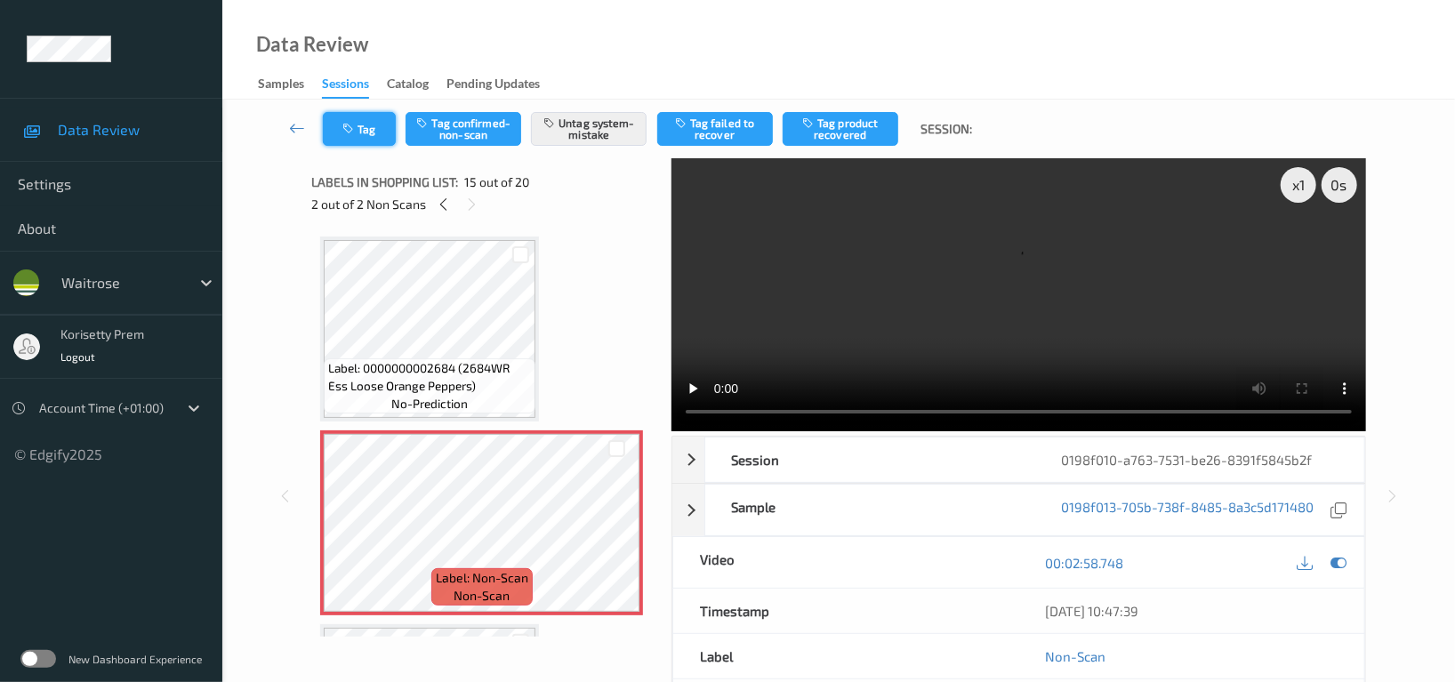
click at [334, 127] on button "Tag" at bounding box center [359, 129] width 73 height 34
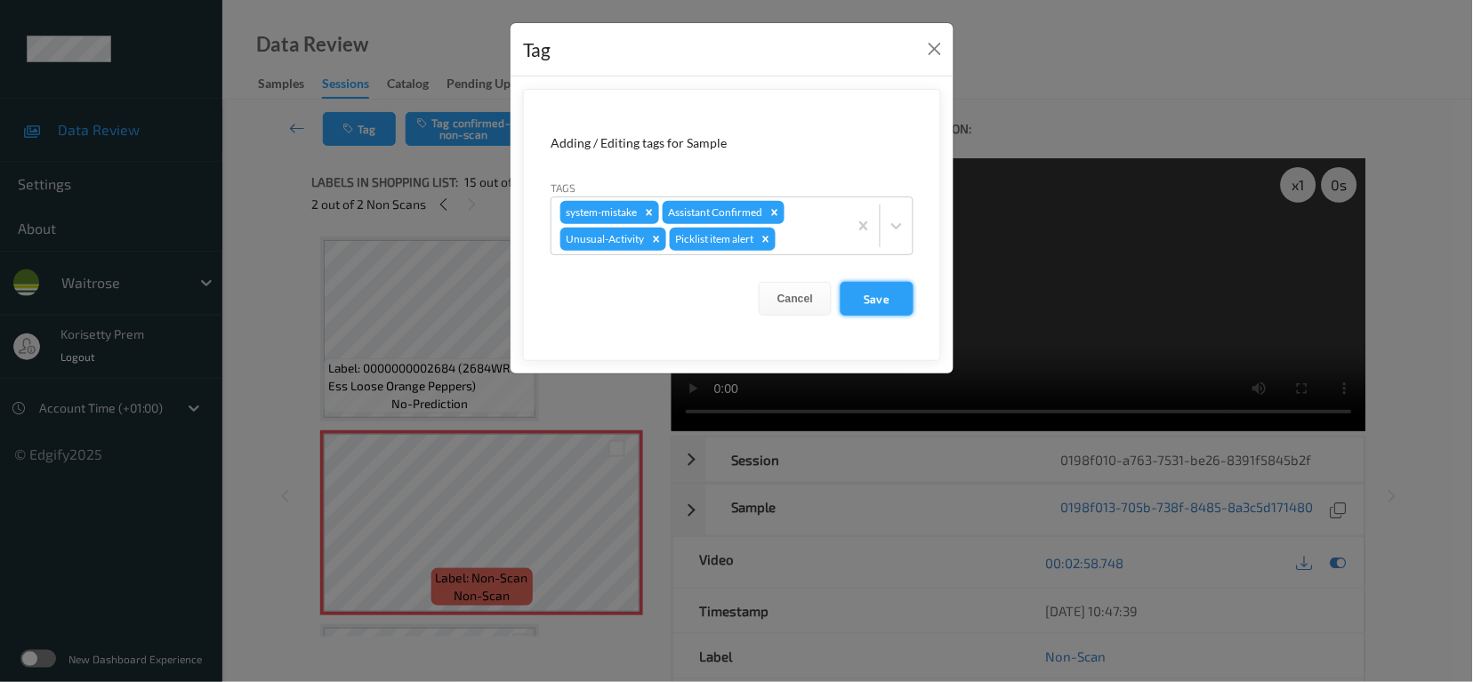
click at [858, 294] on button "Save" at bounding box center [877, 299] width 73 height 34
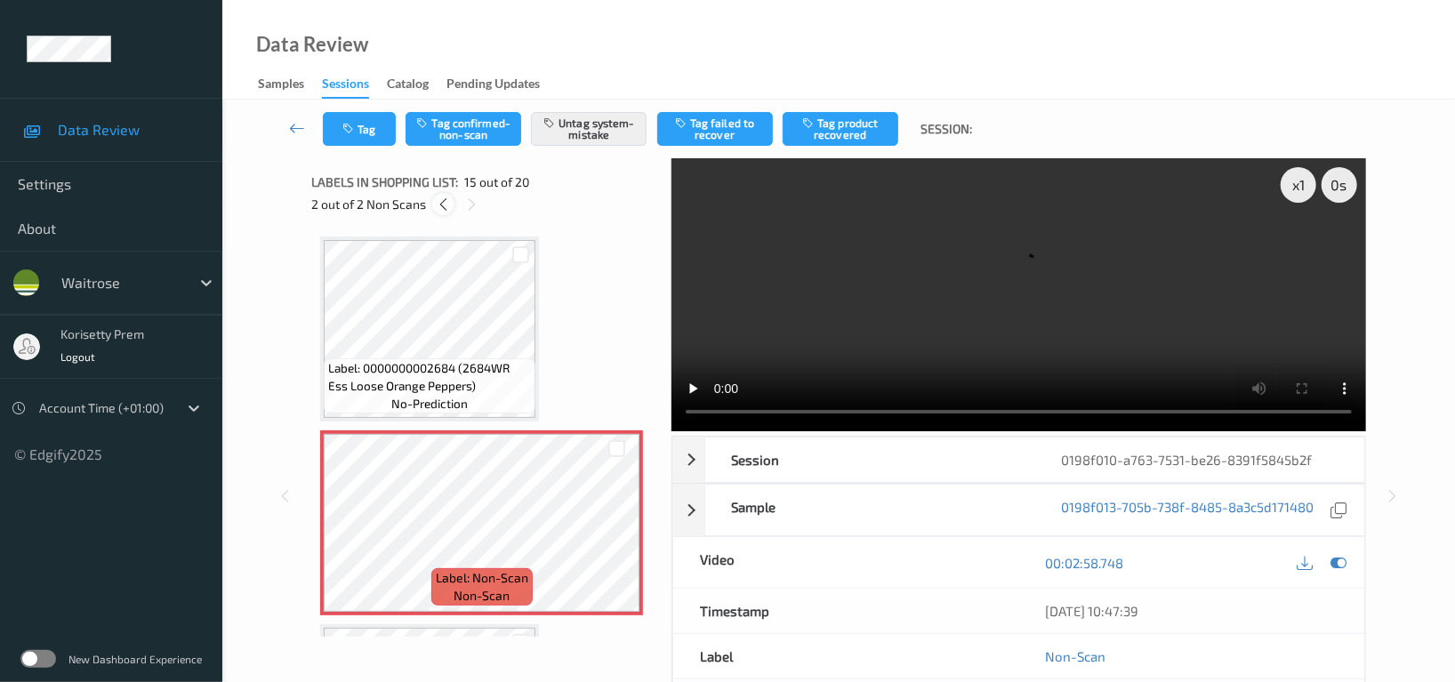
click at [443, 202] on icon at bounding box center [443, 205] width 15 height 16
click at [337, 133] on button "Tag" at bounding box center [359, 129] width 73 height 34
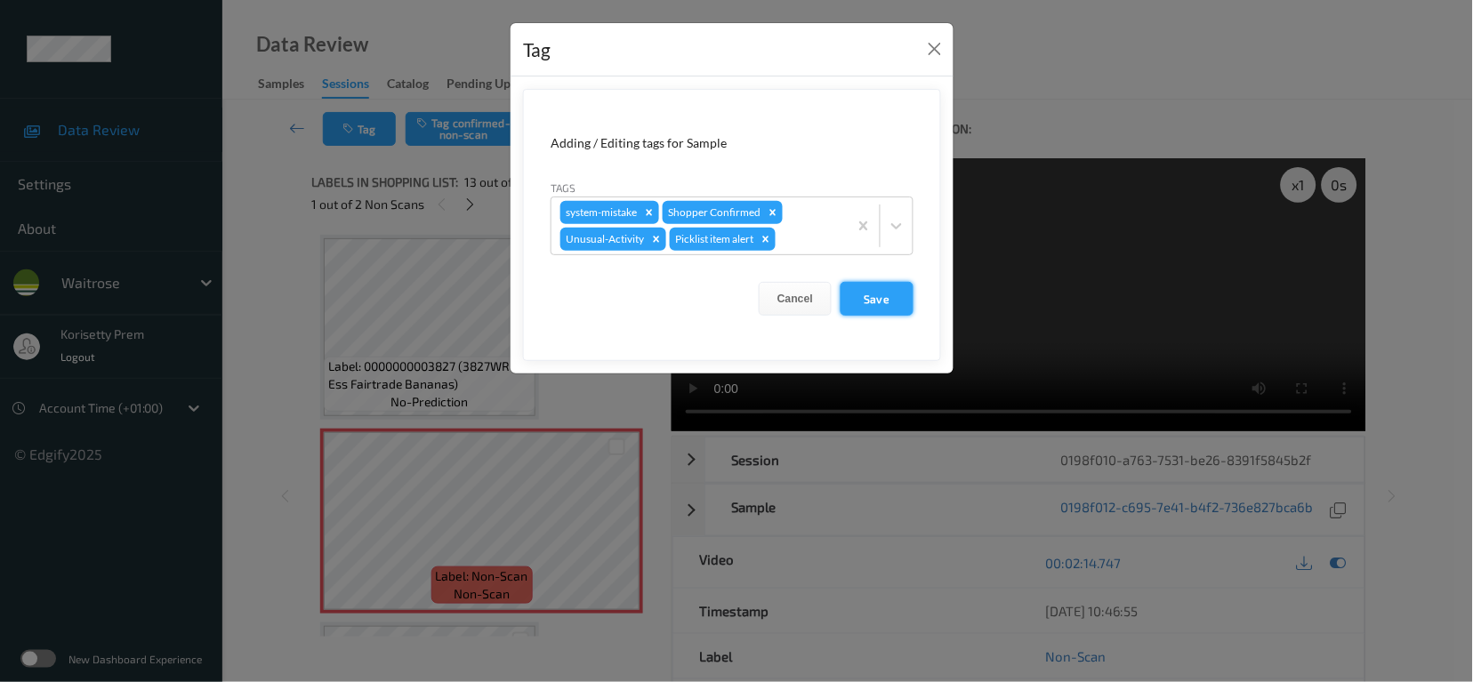
click at [852, 300] on button "Save" at bounding box center [877, 299] width 73 height 34
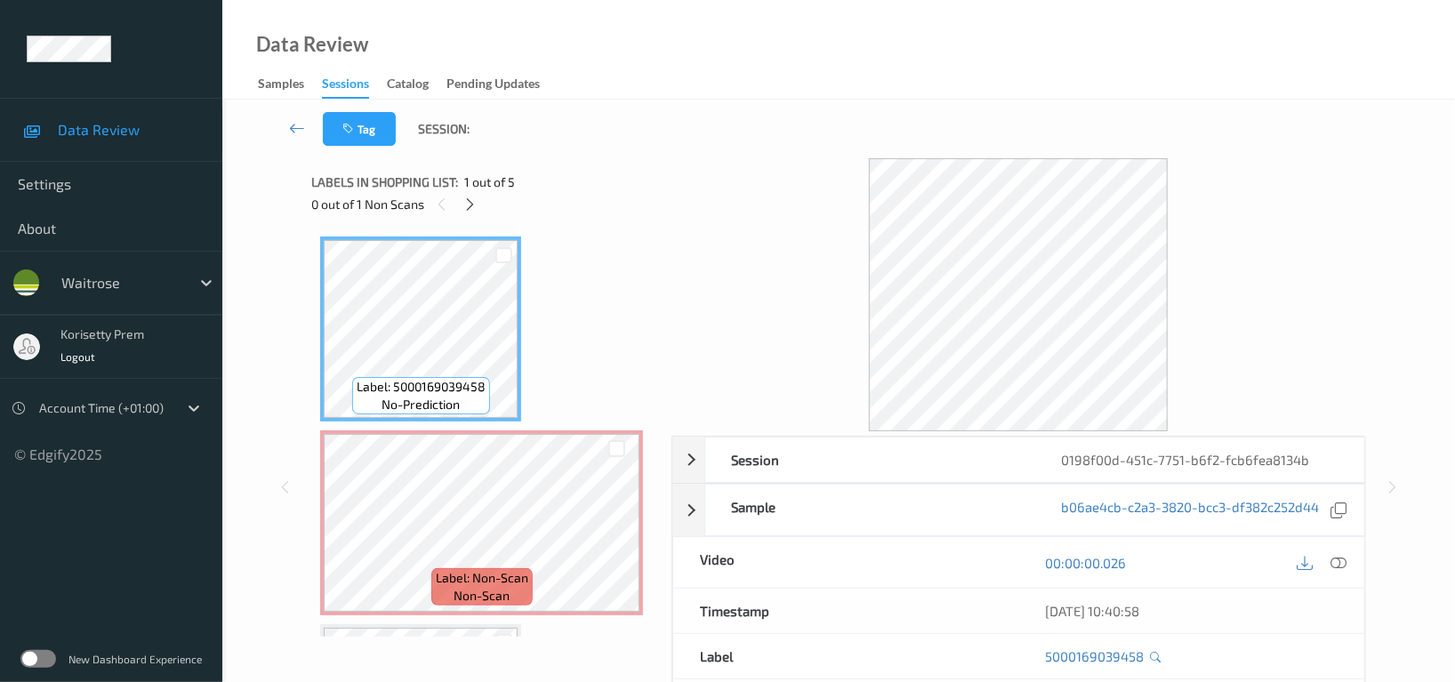
click at [754, 129] on div "Tag Session:" at bounding box center [839, 129] width 1160 height 59
click at [471, 205] on icon at bounding box center [470, 205] width 15 height 16
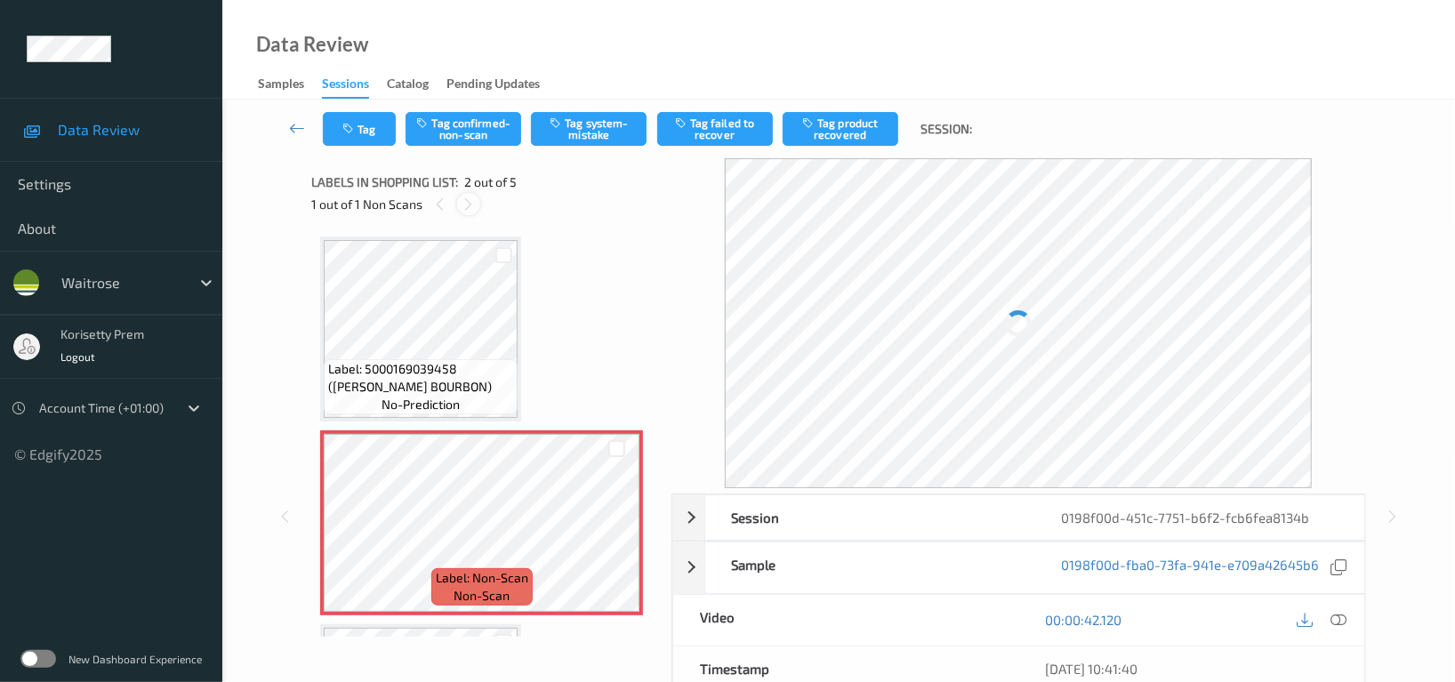
scroll to position [8, 0]
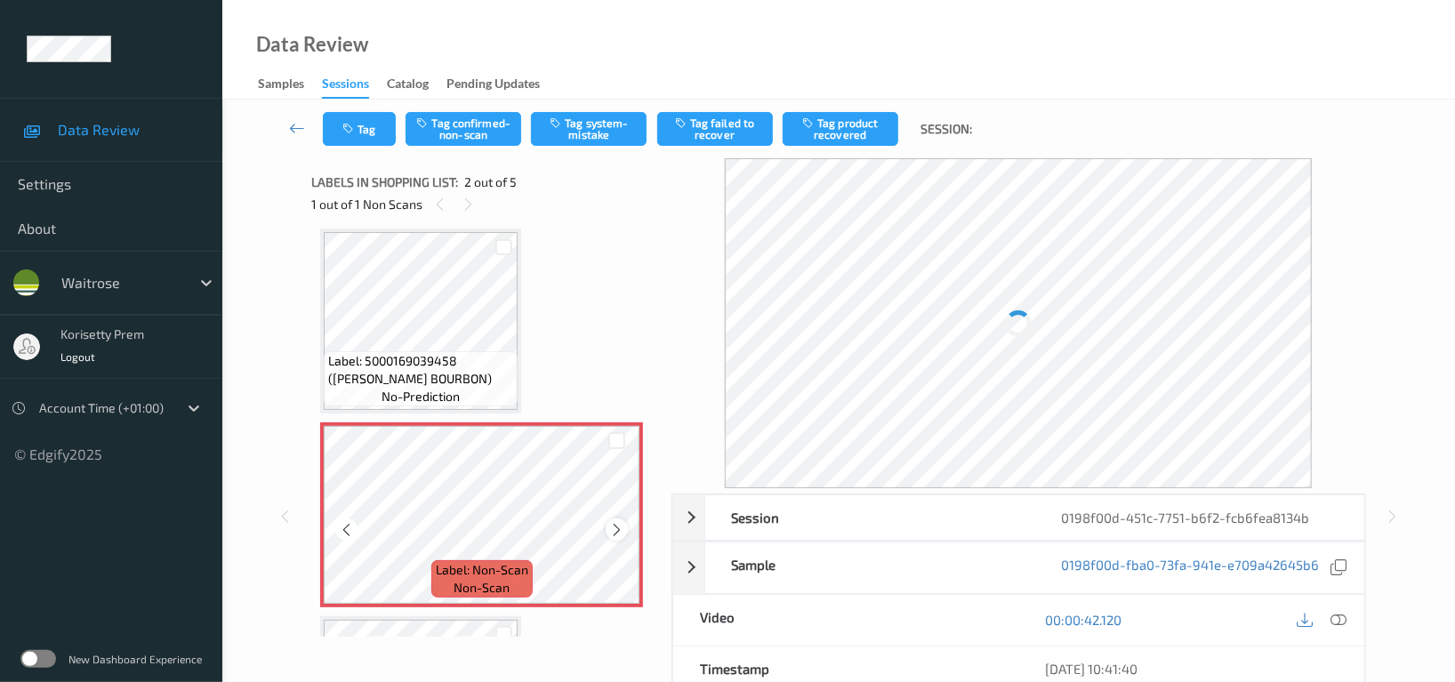
click at [616, 531] on icon at bounding box center [616, 530] width 15 height 16
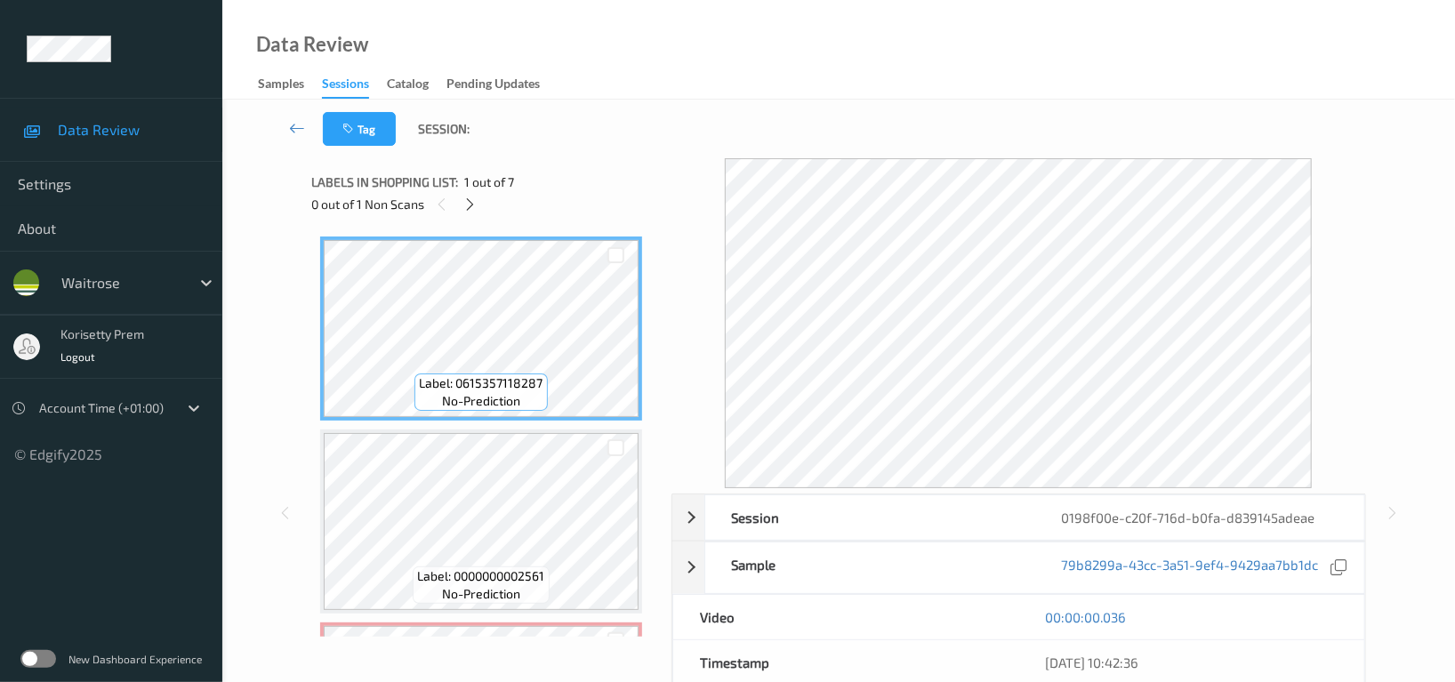
click at [782, 108] on div "Tag Session:" at bounding box center [839, 129] width 1160 height 59
click at [473, 205] on icon at bounding box center [470, 205] width 15 height 16
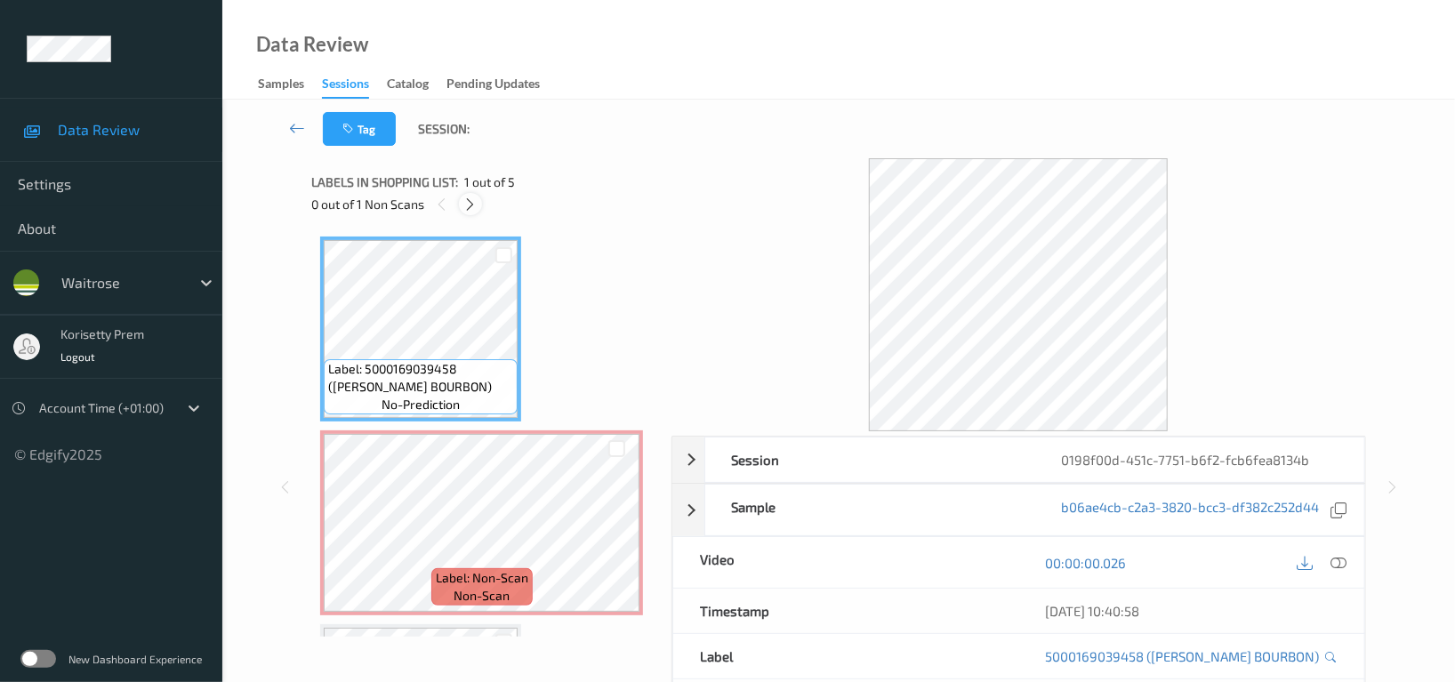
click at [469, 200] on icon at bounding box center [470, 205] width 15 height 16
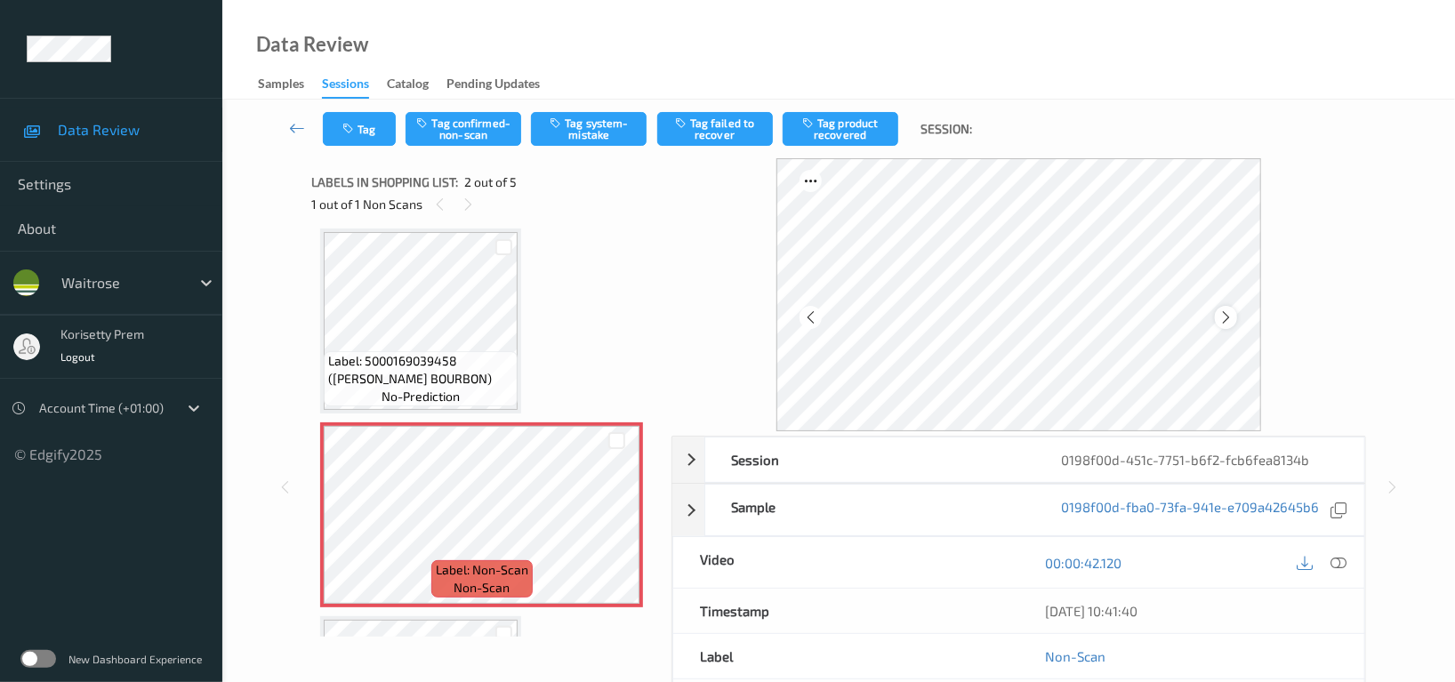
click at [1232, 320] on icon at bounding box center [1226, 318] width 15 height 16
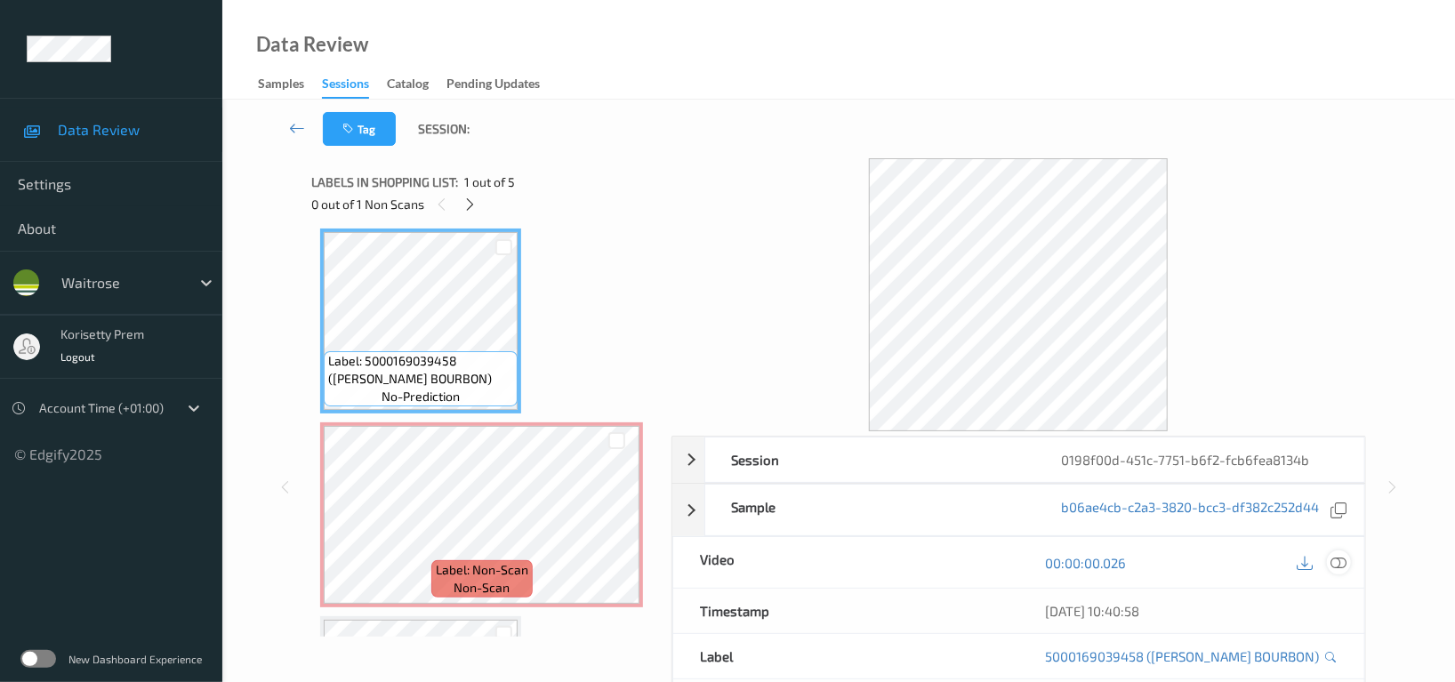
click at [1339, 567] on icon at bounding box center [1339, 563] width 16 height 16
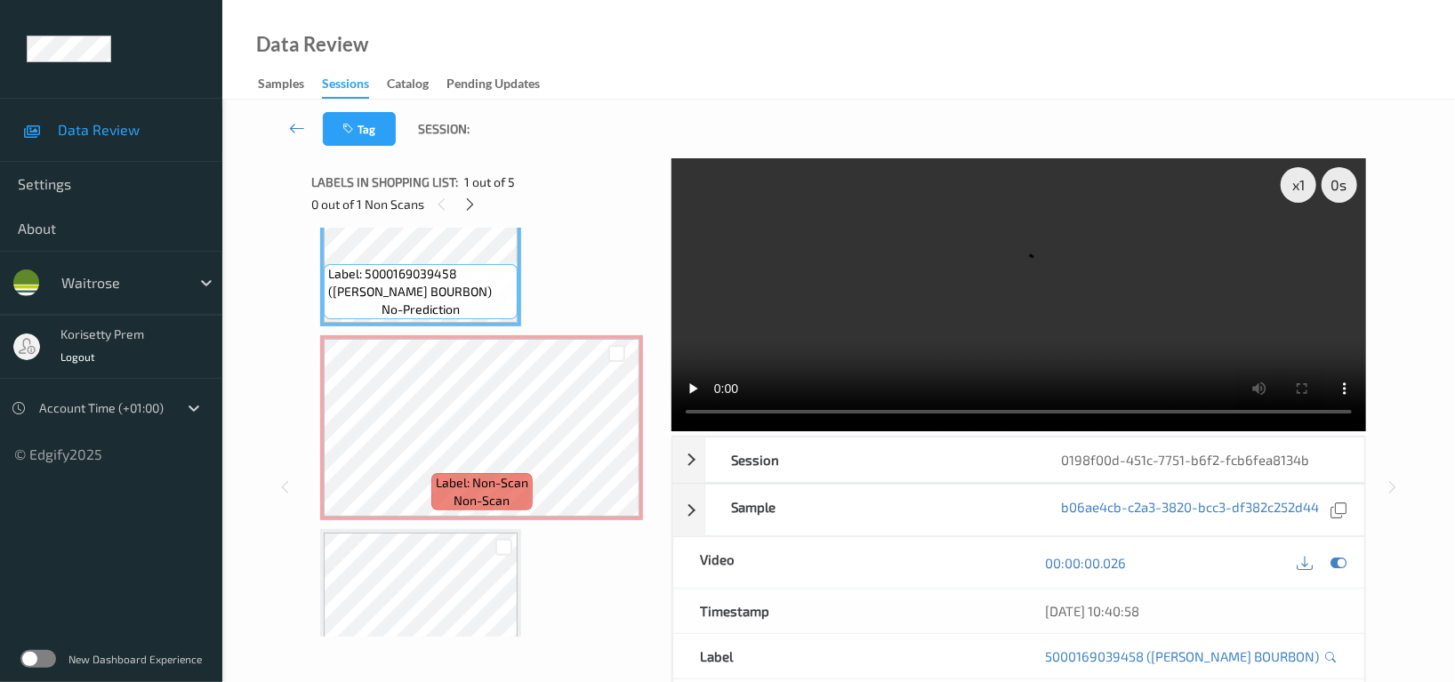
scroll to position [0, 0]
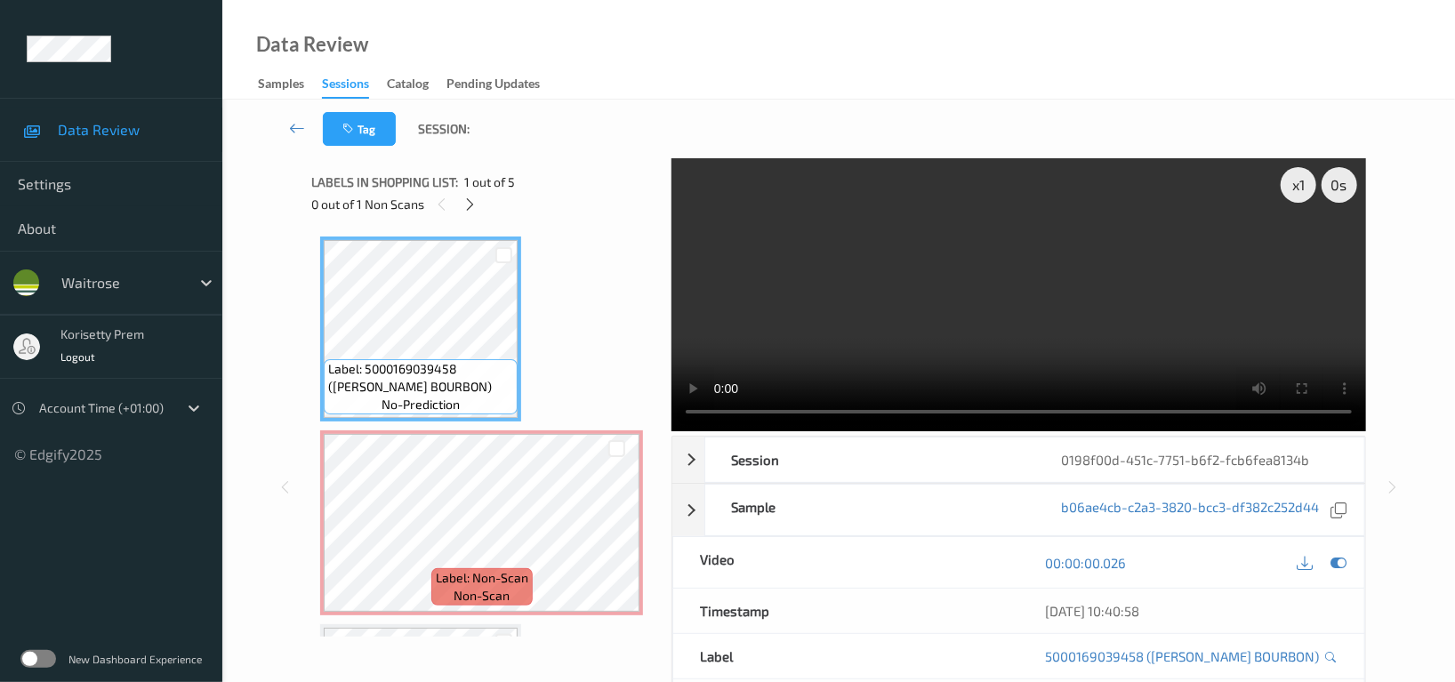
click at [822, 239] on video at bounding box center [1019, 294] width 695 height 273
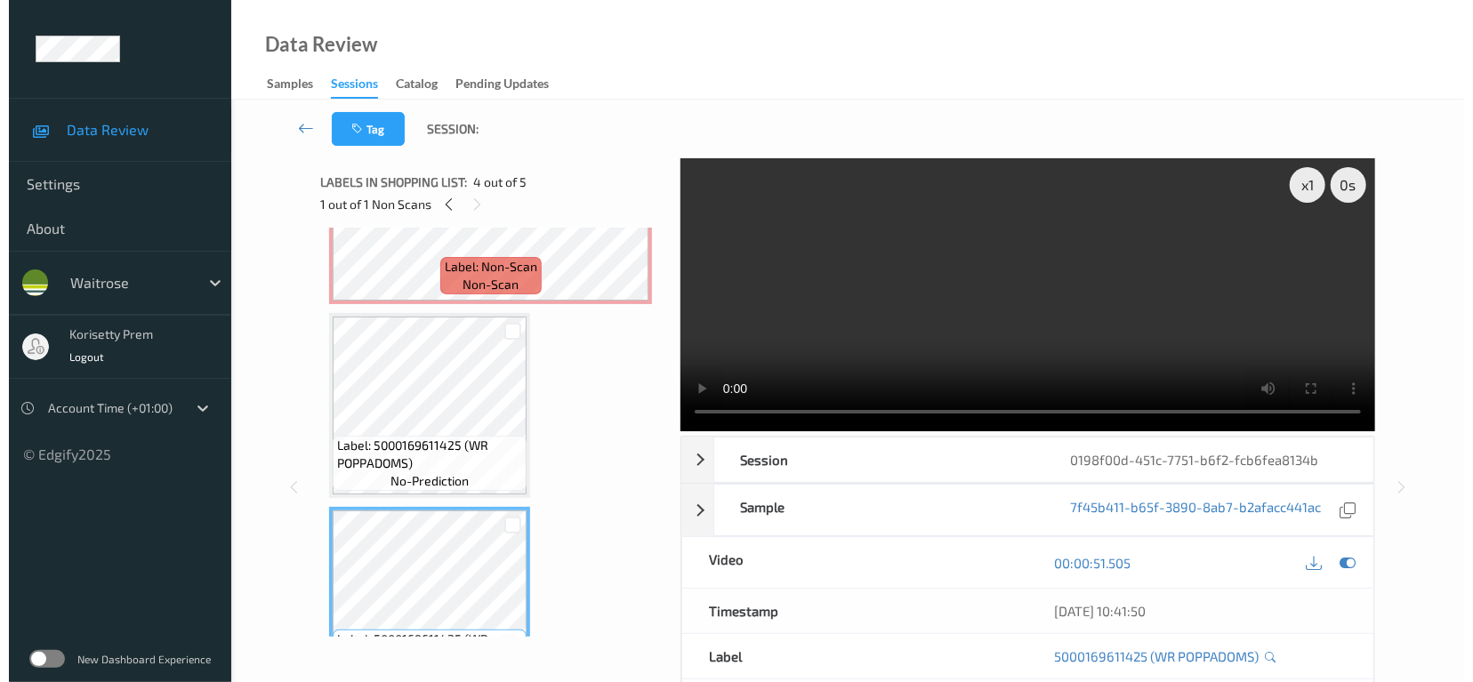
scroll to position [237, 0]
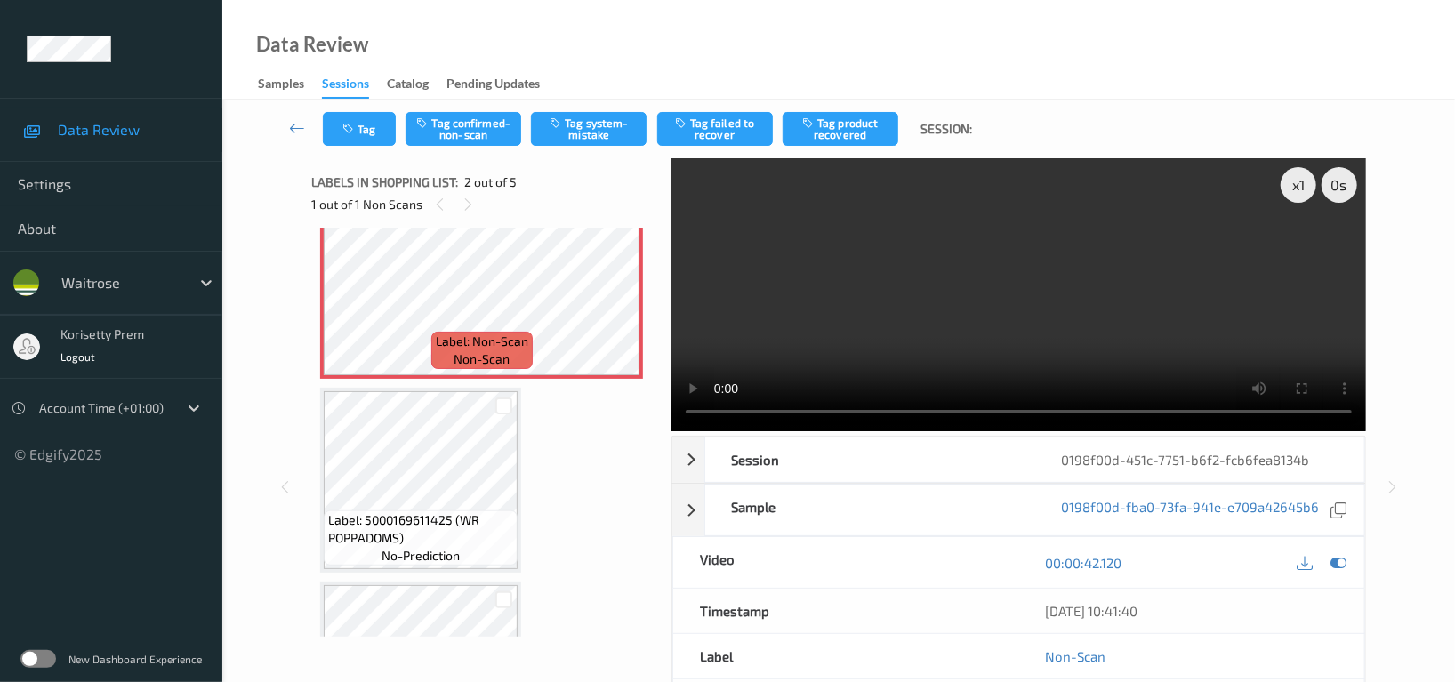
click at [1052, 335] on video at bounding box center [1019, 294] width 695 height 273
click at [729, 346] on video at bounding box center [1019, 294] width 695 height 273
click at [1171, 216] on video at bounding box center [1019, 294] width 695 height 273
click at [453, 338] on span "Label: Non-Scan" at bounding box center [482, 342] width 93 height 18
click at [613, 127] on button "Tag system-mistake" at bounding box center [589, 129] width 116 height 34
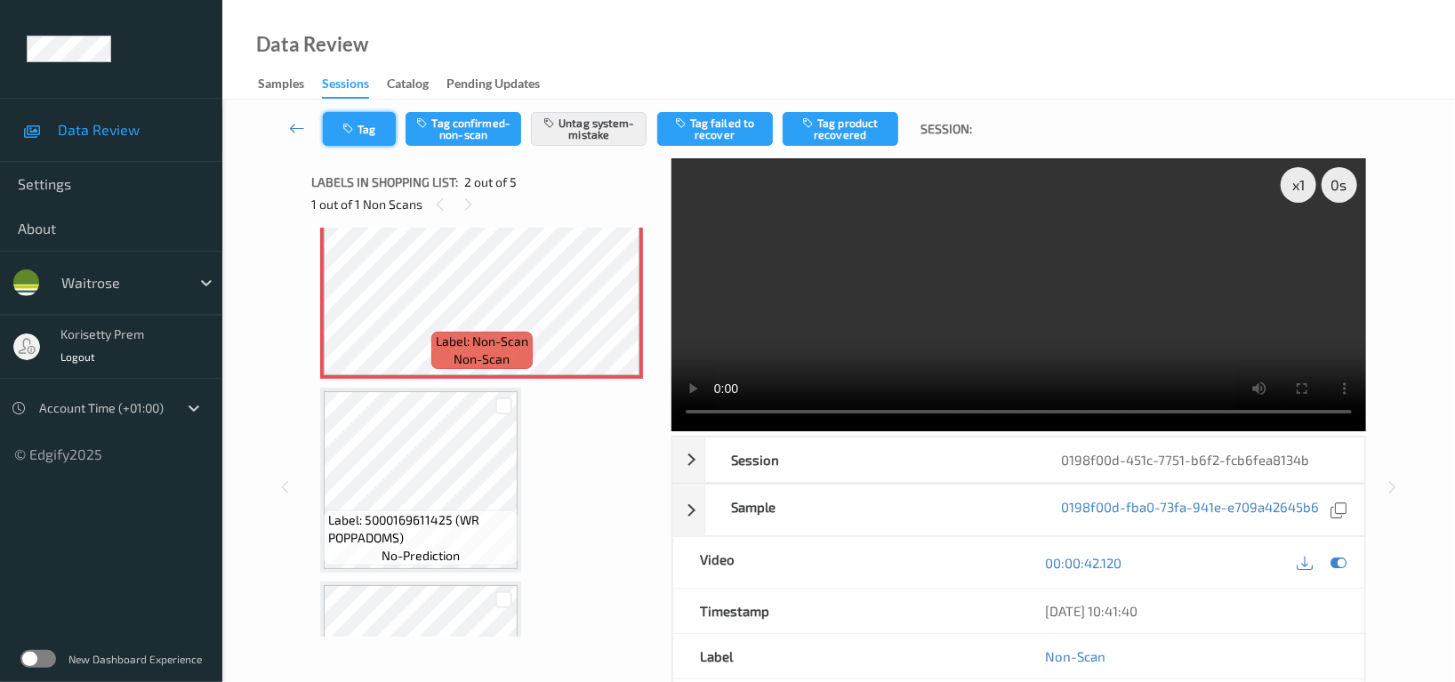
click at [363, 128] on button "Tag" at bounding box center [359, 129] width 73 height 34
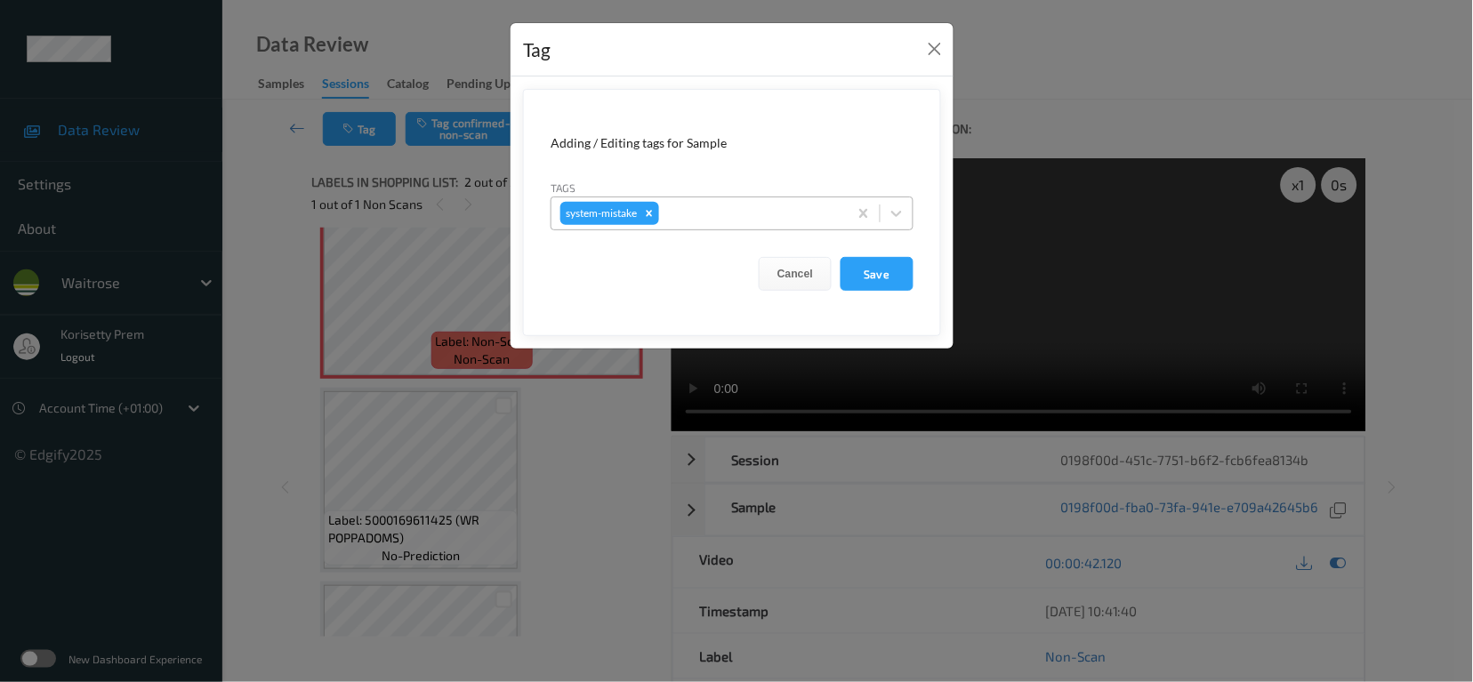
click at [746, 222] on div at bounding box center [751, 213] width 176 height 21
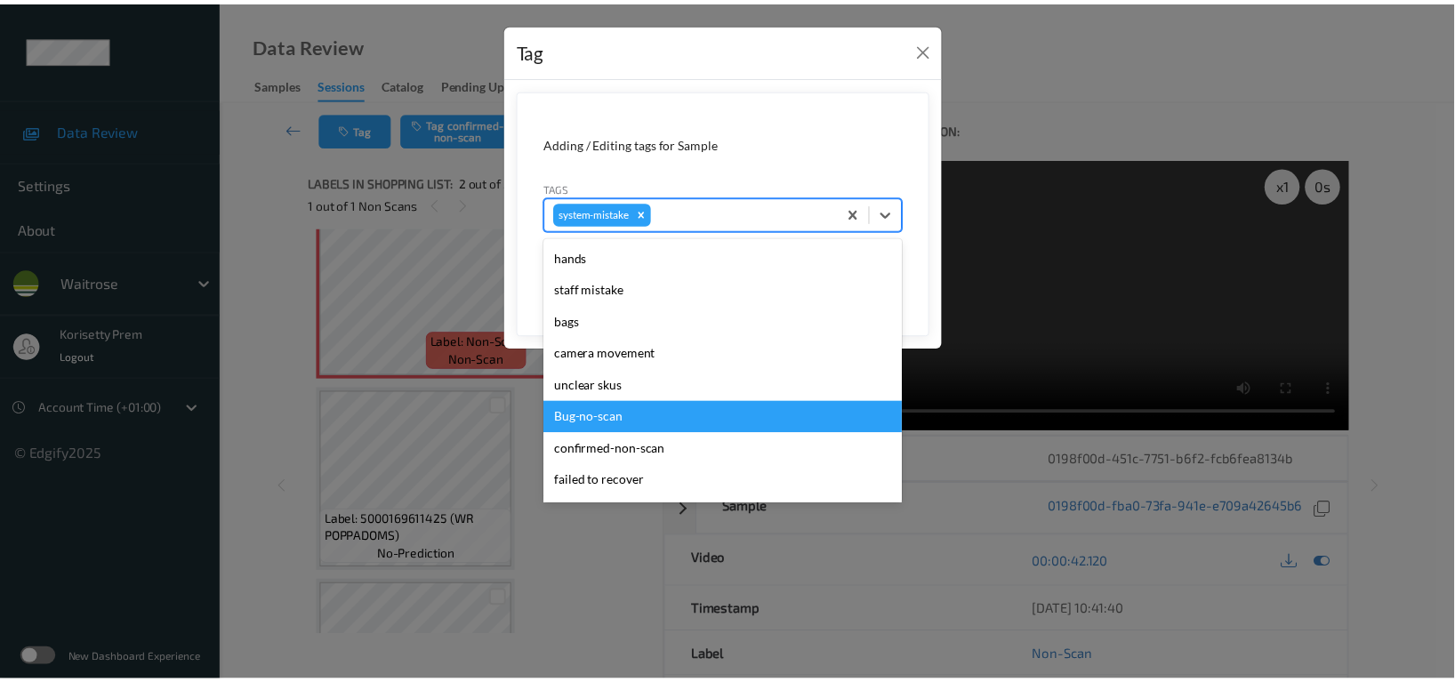
scroll to position [412, 0]
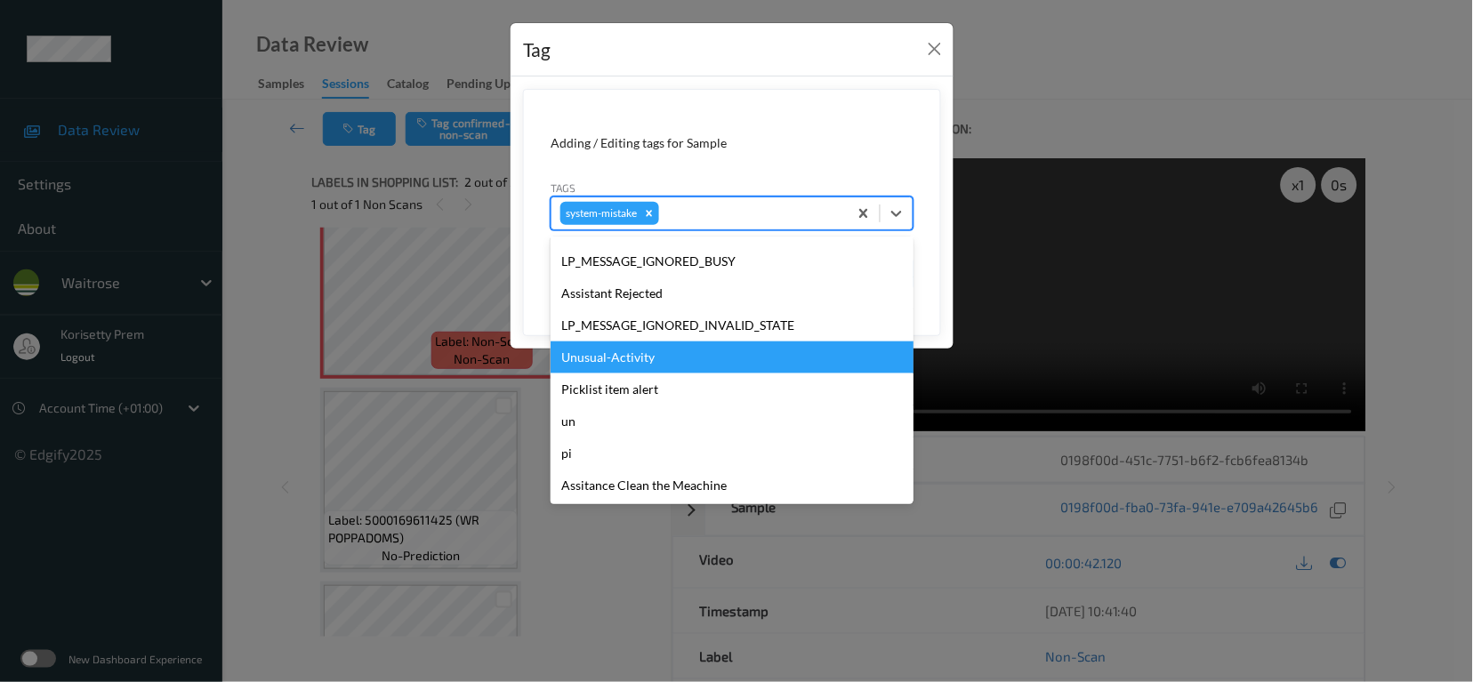
click at [653, 365] on div "Unusual-Activity" at bounding box center [732, 358] width 363 height 32
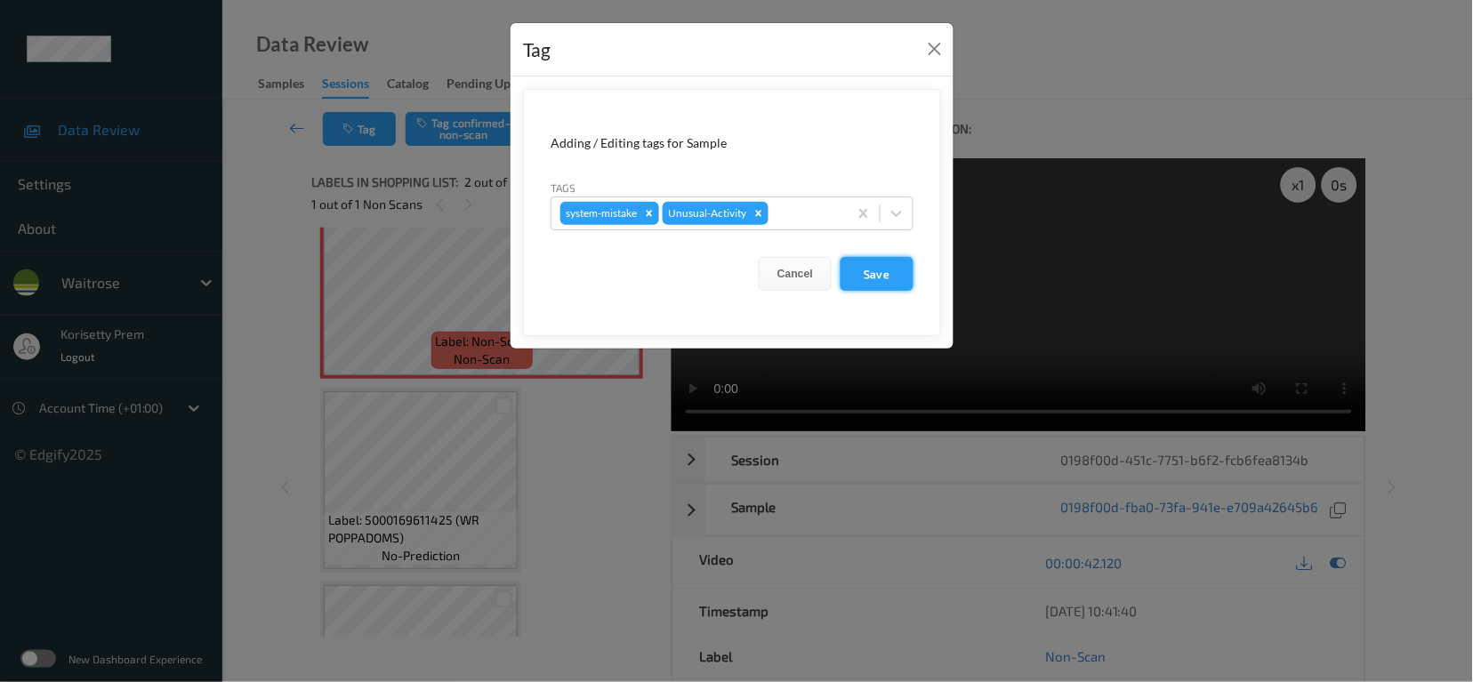
click at [865, 282] on button "Save" at bounding box center [877, 274] width 73 height 34
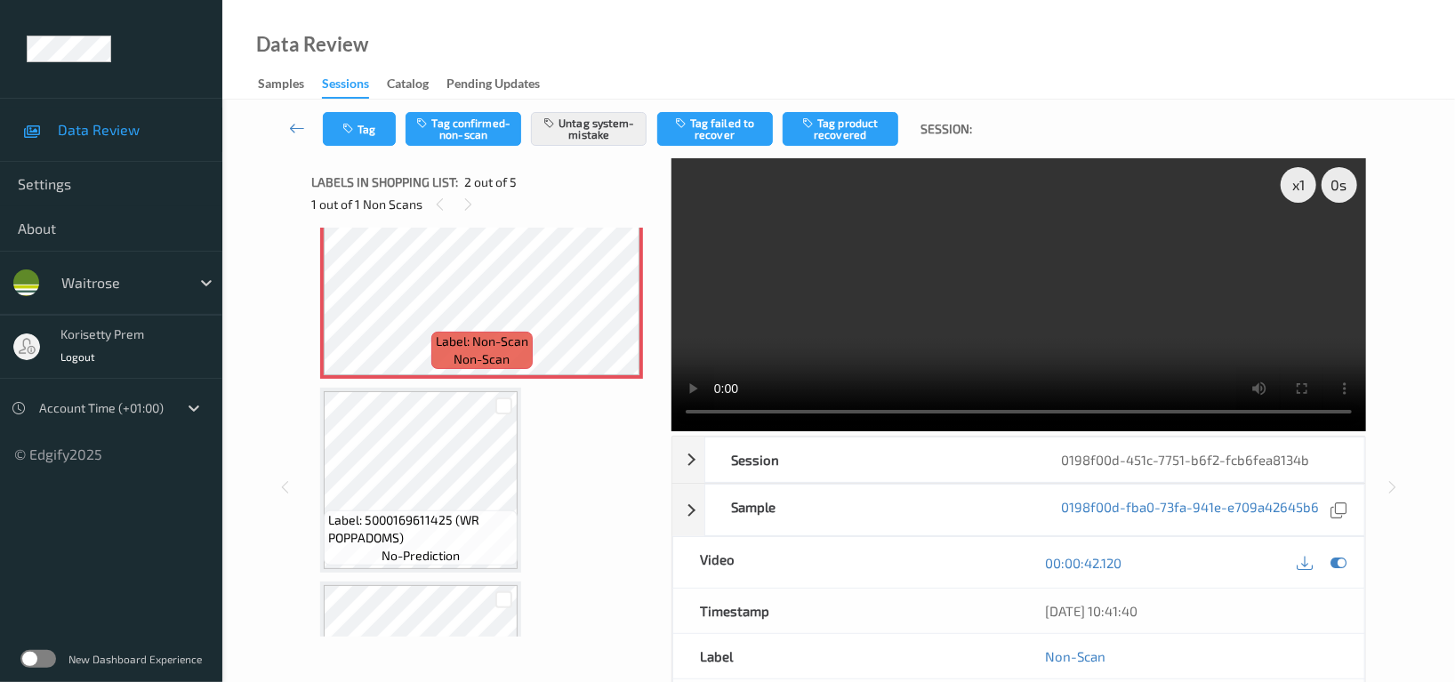
click at [358, 92] on div "Sessions" at bounding box center [345, 87] width 47 height 24
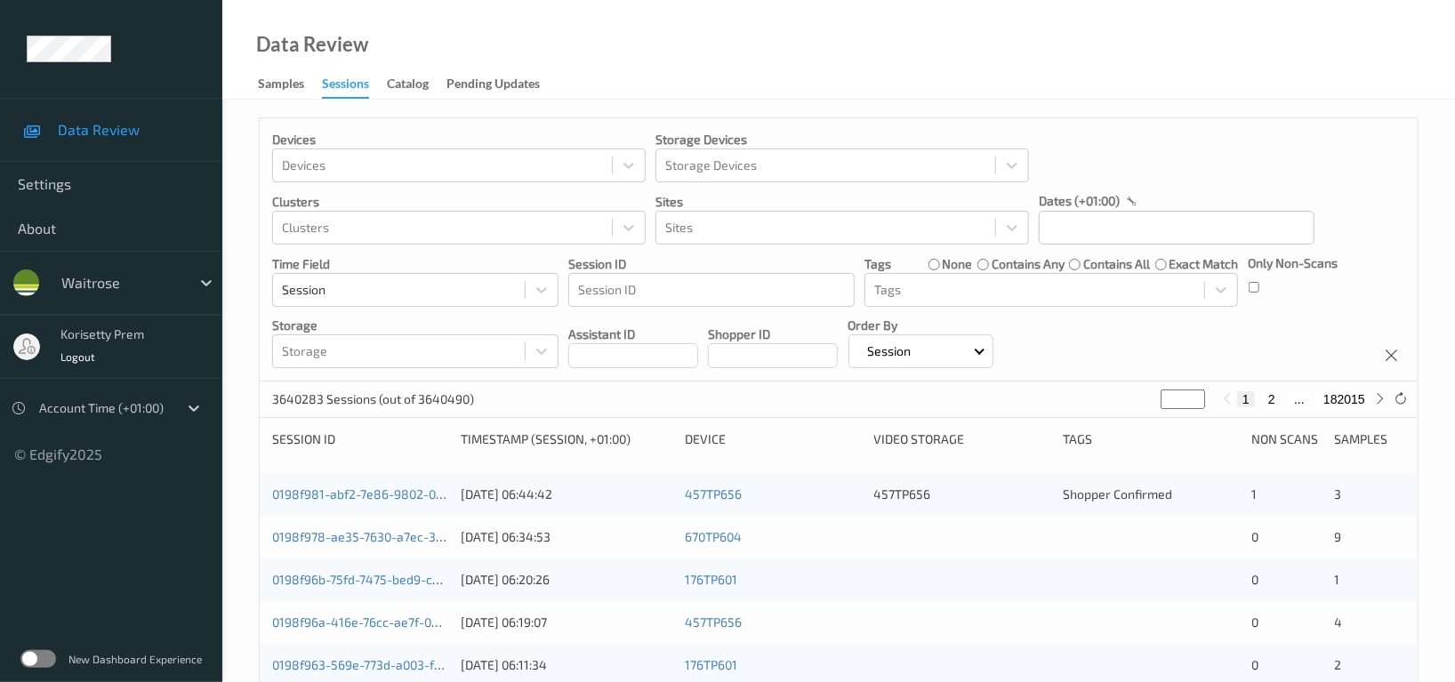
click at [350, 129] on div "Devices Devices Storage Devices Storage Devices Clusters Clusters Sites Sites d…" at bounding box center [839, 249] width 1158 height 263
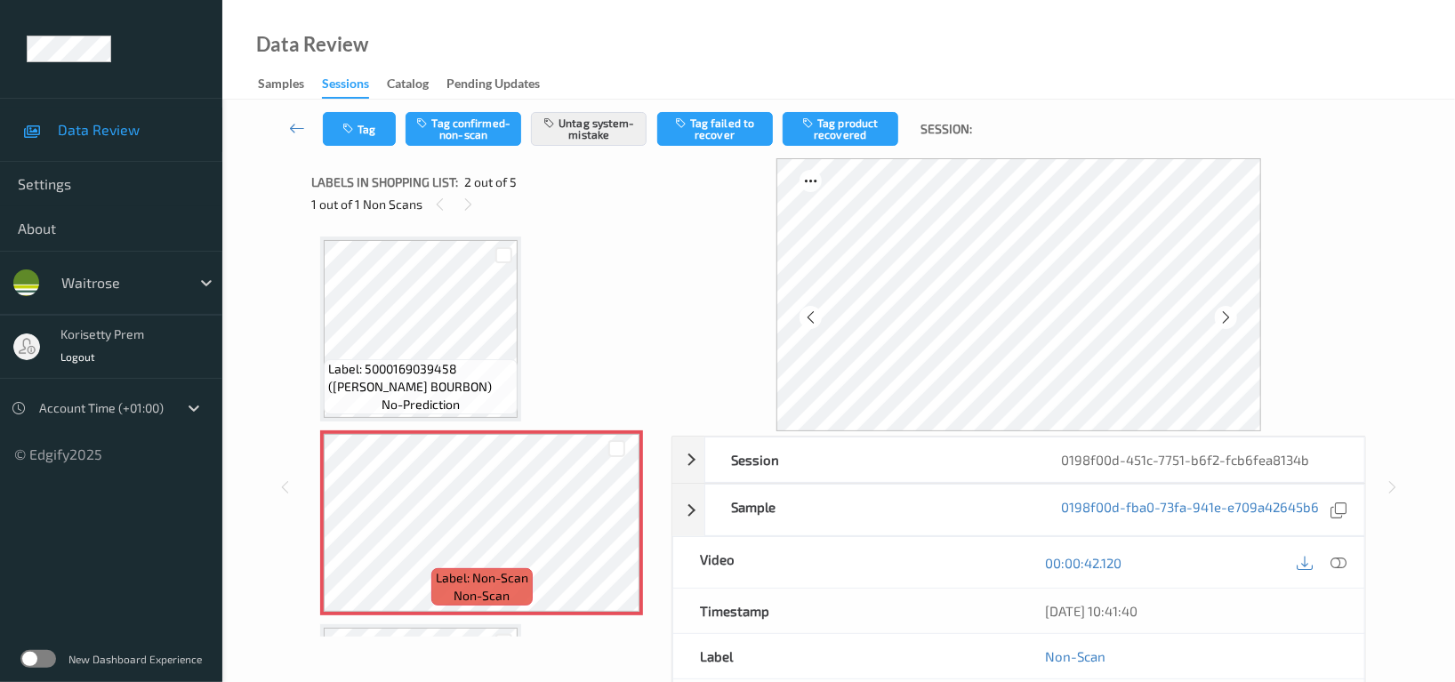
click at [339, 147] on div "Tag Tag confirmed-non-scan Untag system-mistake Tag failed to recover Tag produ…" at bounding box center [839, 129] width 1160 height 59
click at [358, 131] on button "Tag" at bounding box center [359, 129] width 73 height 34
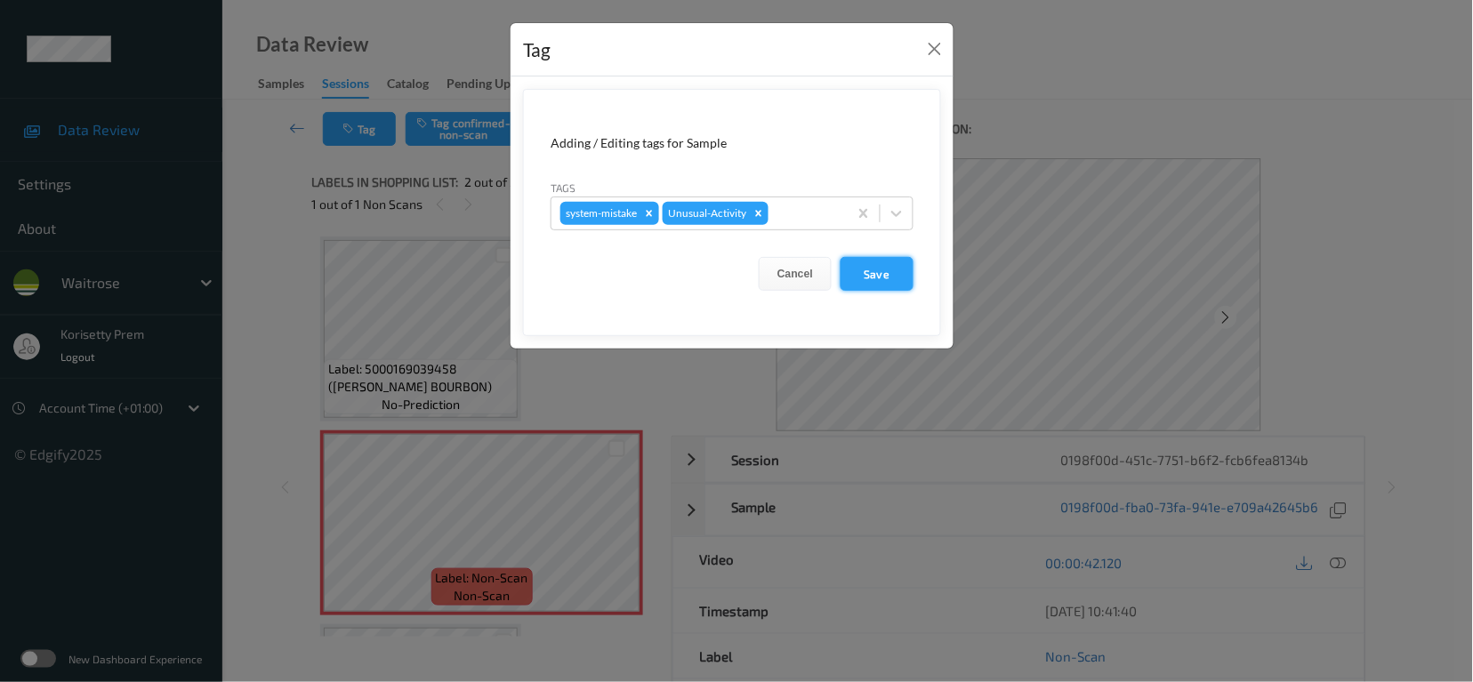
click at [893, 279] on button "Save" at bounding box center [877, 274] width 73 height 34
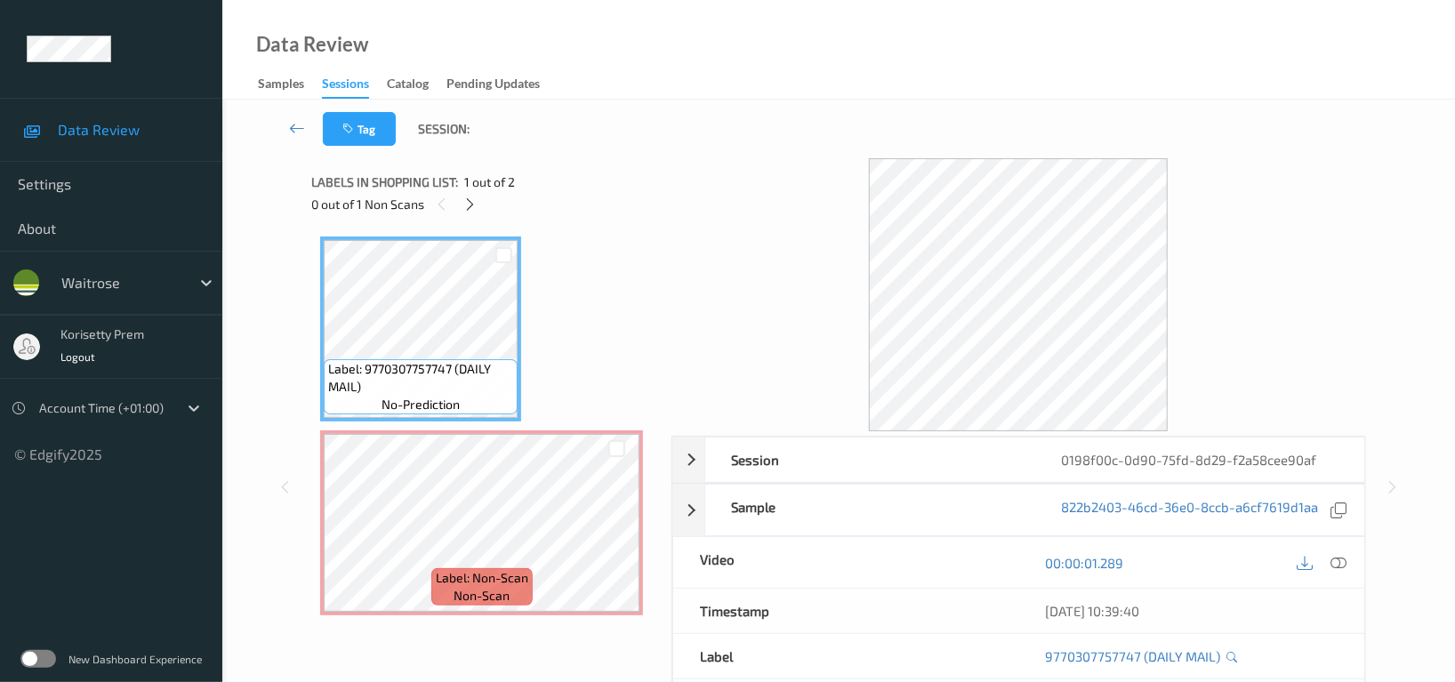
click at [825, 55] on div "Data Review Samples Sessions Catalog Pending Updates" at bounding box center [838, 50] width 1233 height 100
click at [458, 207] on div "0 out of 1 Non Scans" at bounding box center [484, 204] width 347 height 22
click at [470, 204] on icon at bounding box center [470, 205] width 15 height 16
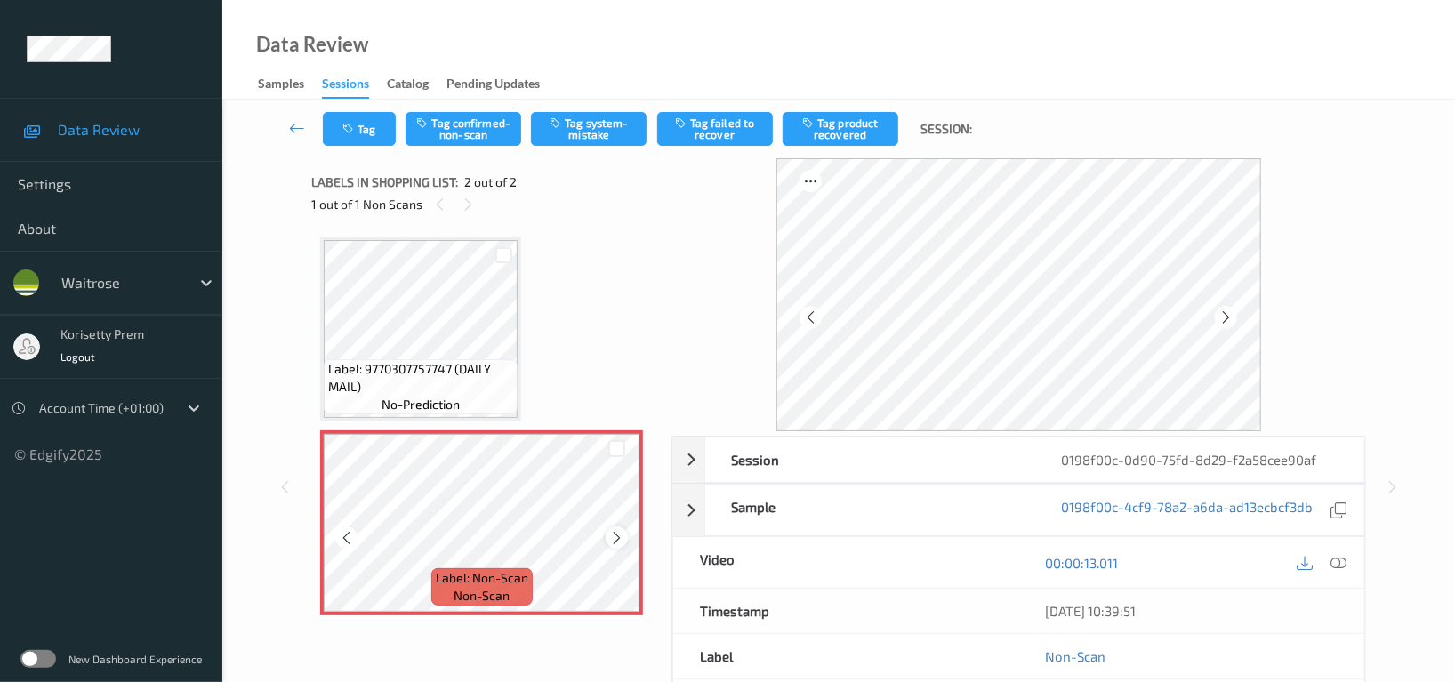
click at [614, 531] on icon at bounding box center [616, 538] width 15 height 16
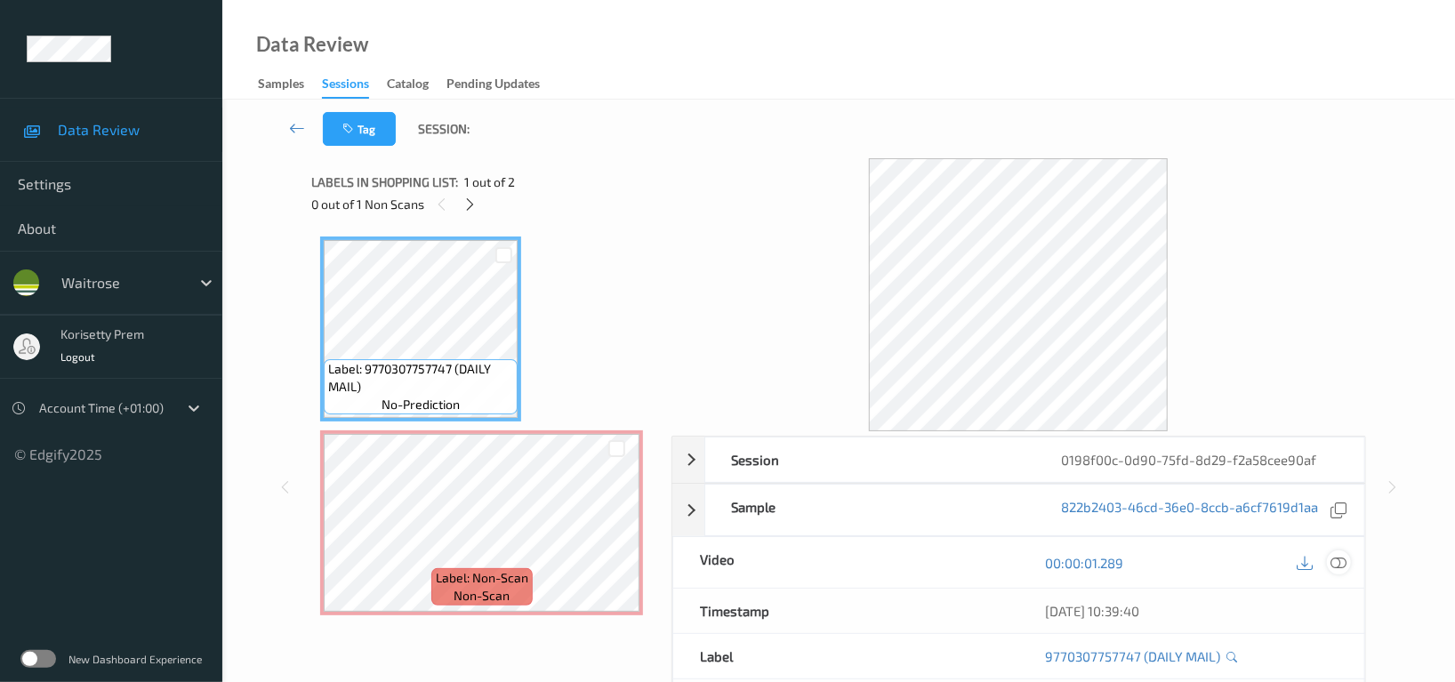
click at [1335, 569] on icon at bounding box center [1339, 563] width 16 height 16
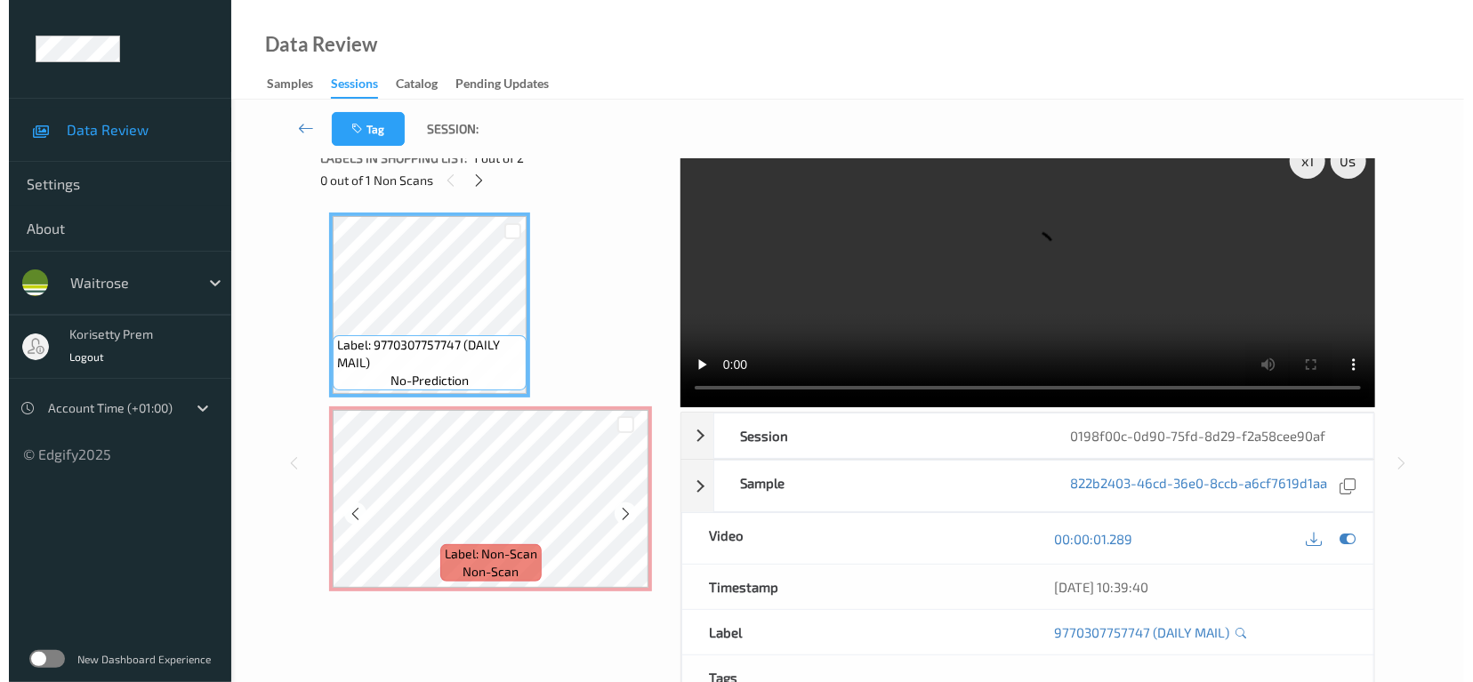
scroll to position [34, 0]
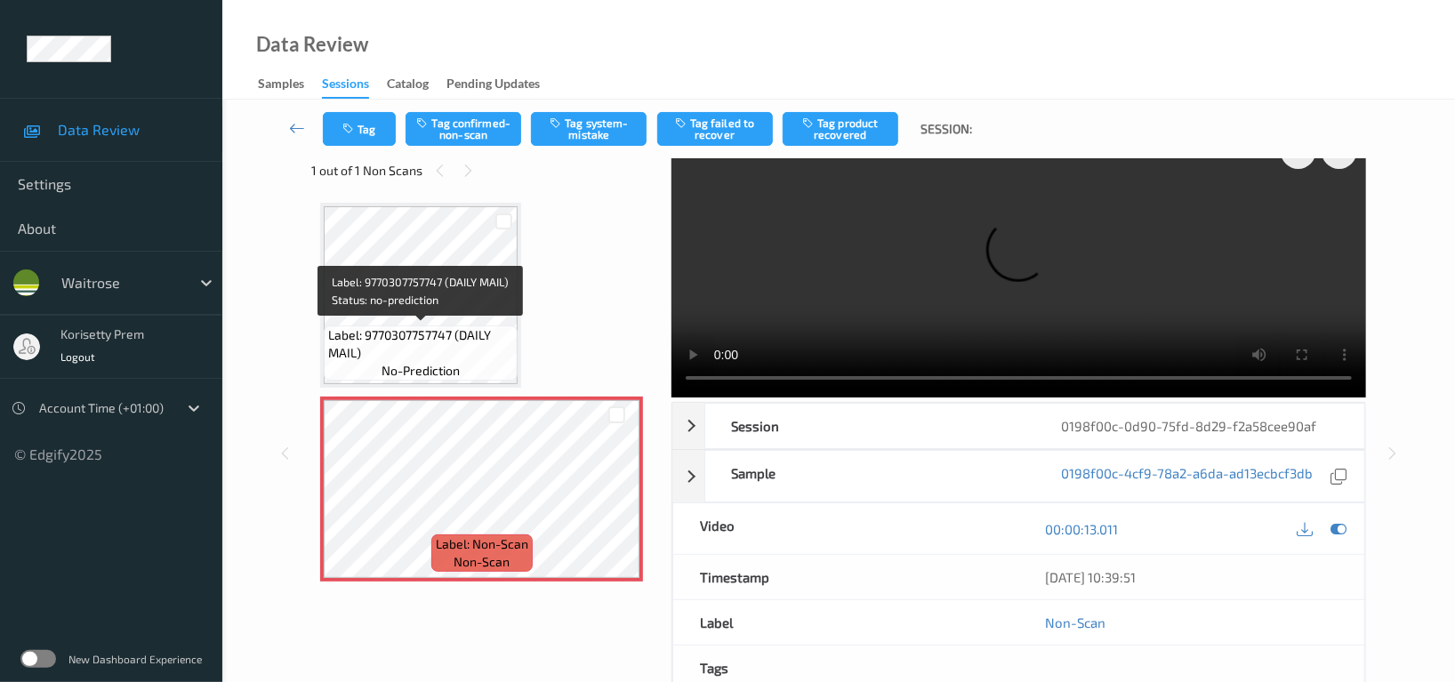
click at [465, 342] on span "Label: 9770307757747 (DAILY MAIL)" at bounding box center [420, 344] width 185 height 36
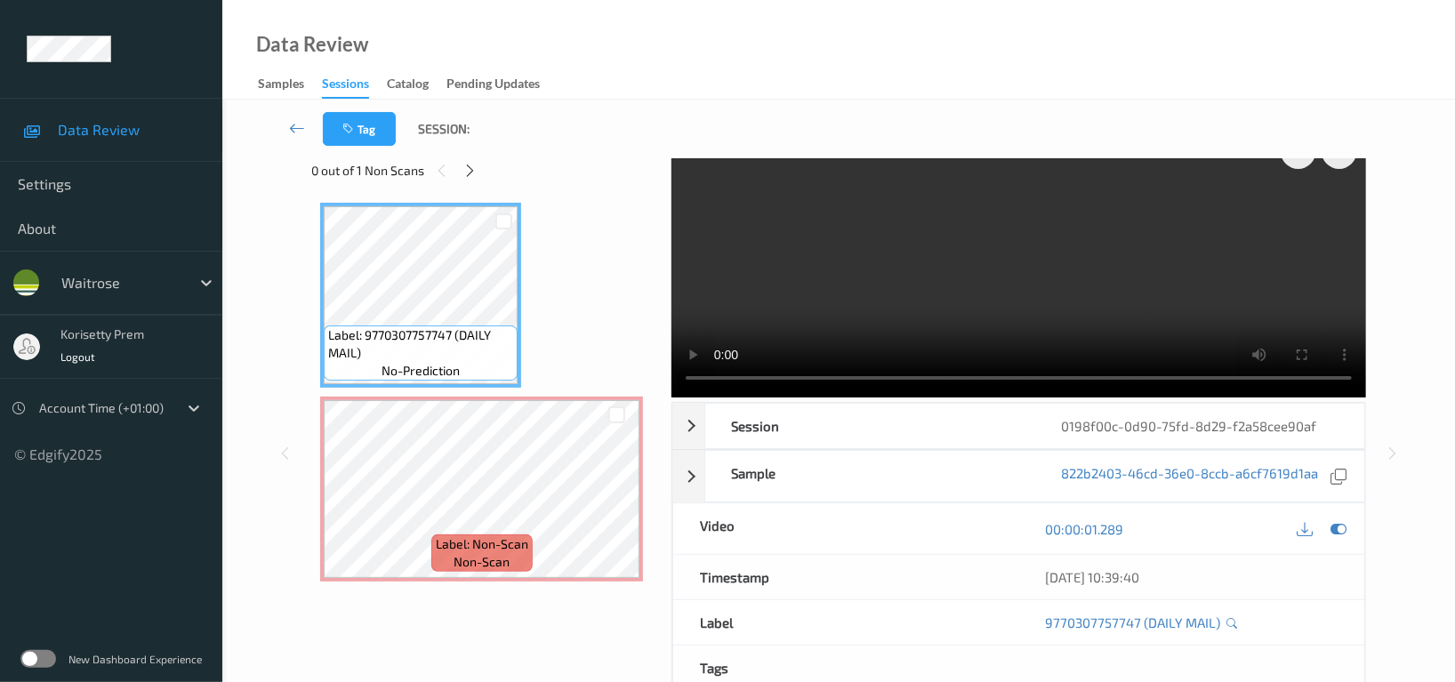
click at [785, 284] on video at bounding box center [1019, 261] width 695 height 273
click at [647, 383] on div "x 1 0 s Session 0198f00c-0d90-75fd-8d29-f2a58cee90af Session ID 0198f00c-0d90-7…" at bounding box center [838, 454] width 1054 height 658
click at [842, 251] on video at bounding box center [1019, 261] width 695 height 273
click at [858, 278] on video at bounding box center [1019, 261] width 695 height 273
click at [877, 251] on video at bounding box center [1019, 261] width 695 height 273
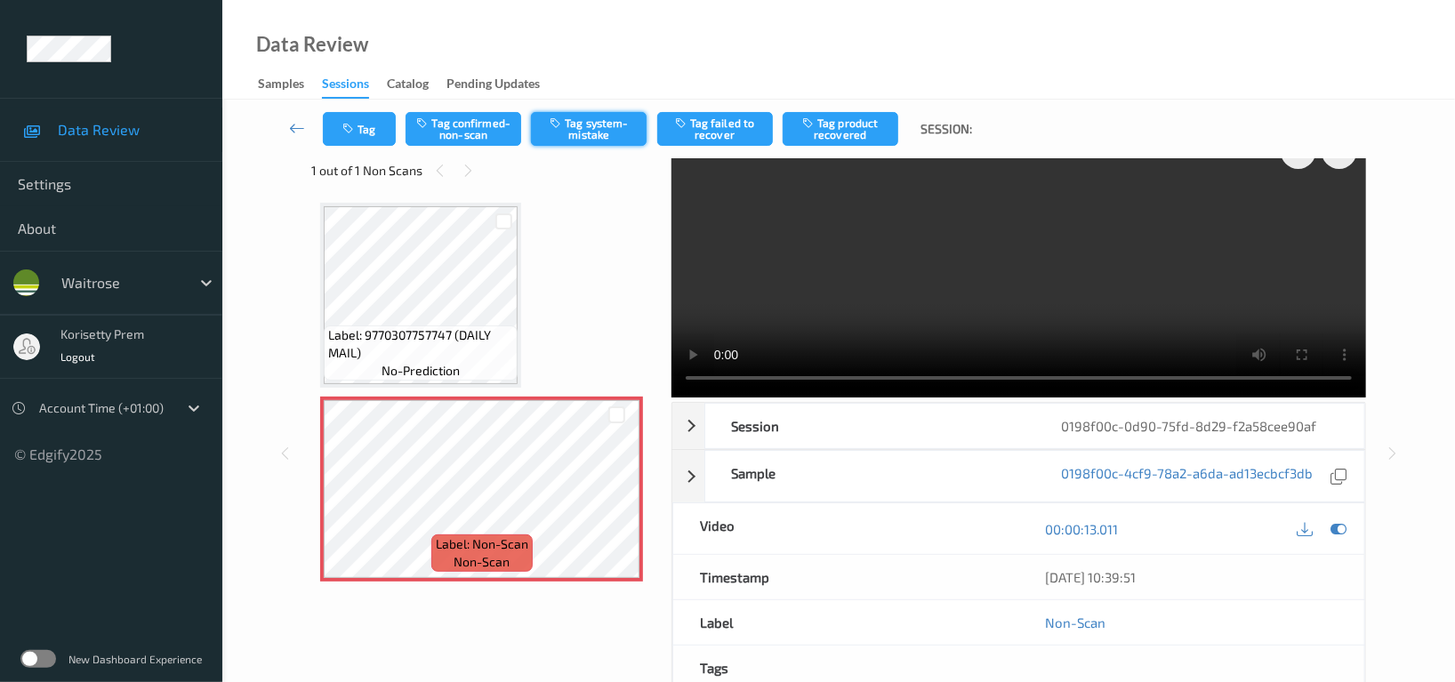
click at [606, 131] on button "Tag system-mistake" at bounding box center [589, 129] width 116 height 34
click at [357, 133] on icon "button" at bounding box center [349, 129] width 15 height 12
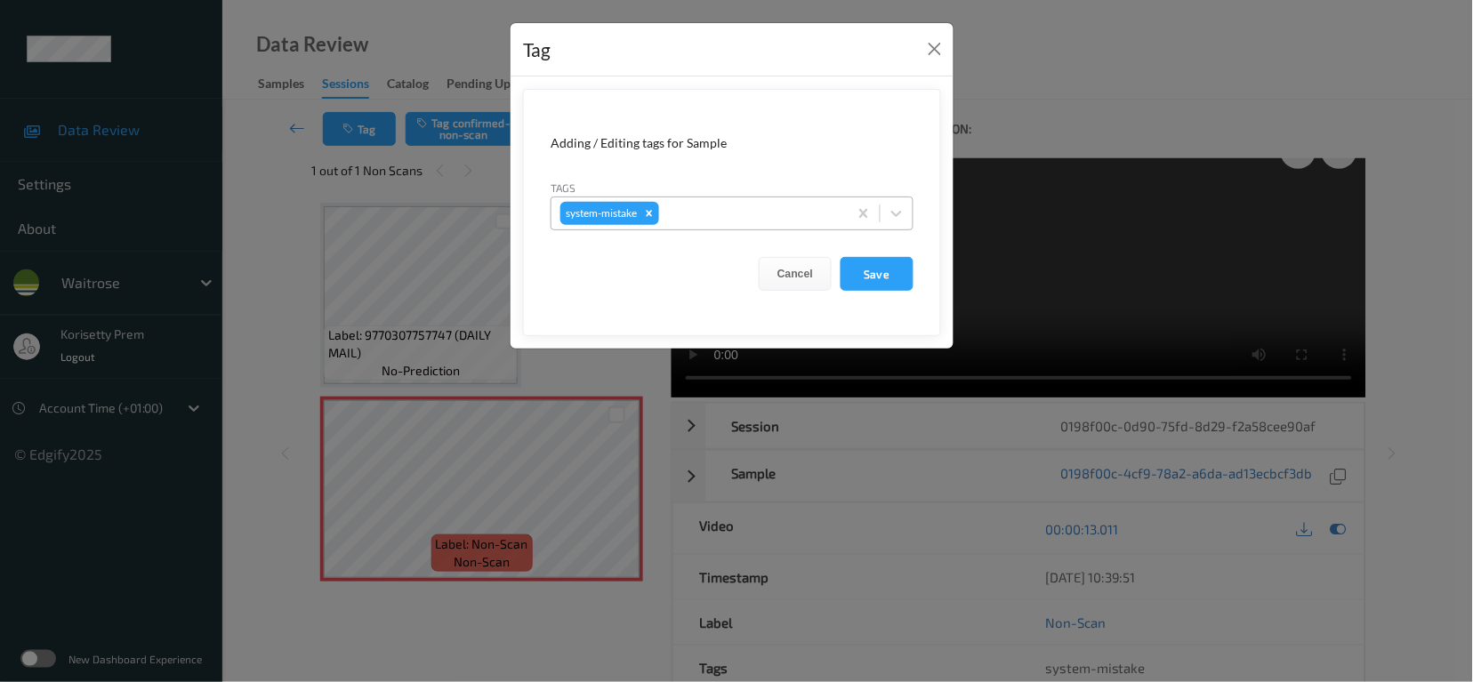
click at [689, 199] on div "system-mistake" at bounding box center [700, 213] width 296 height 30
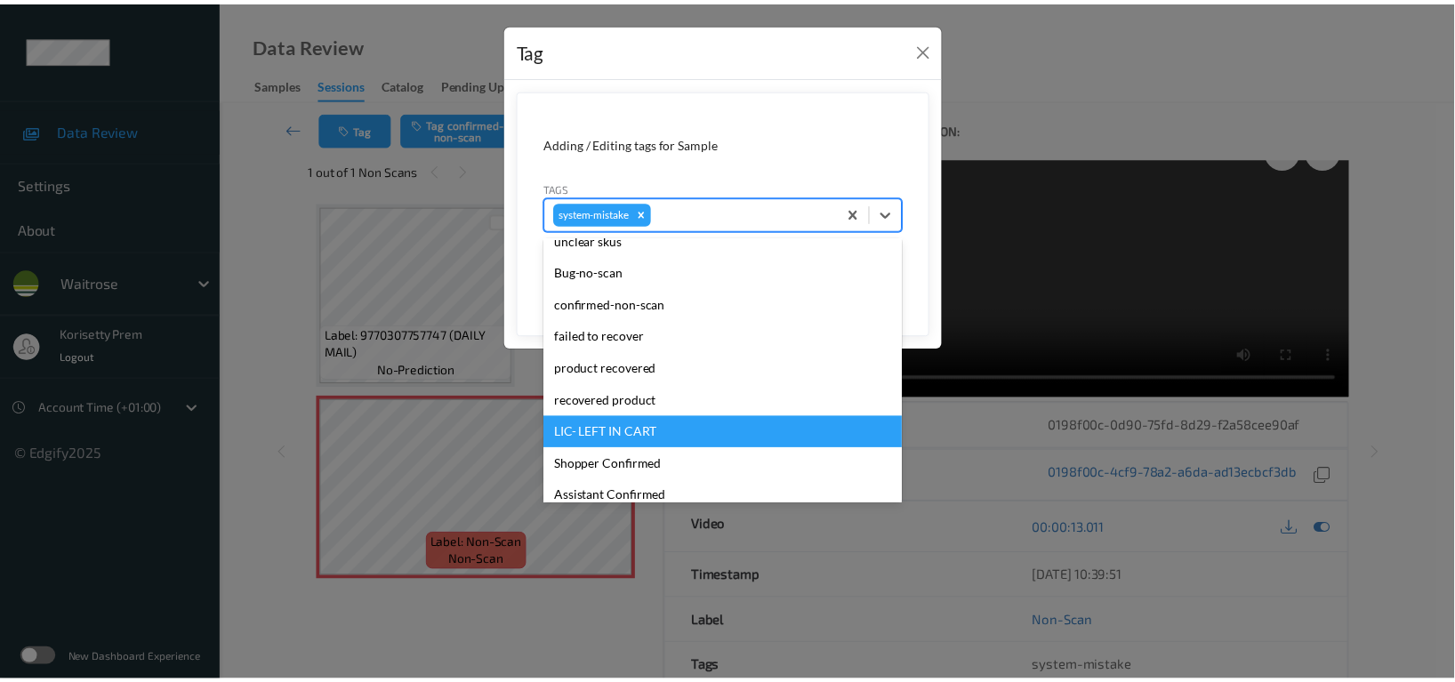
scroll to position [354, 0]
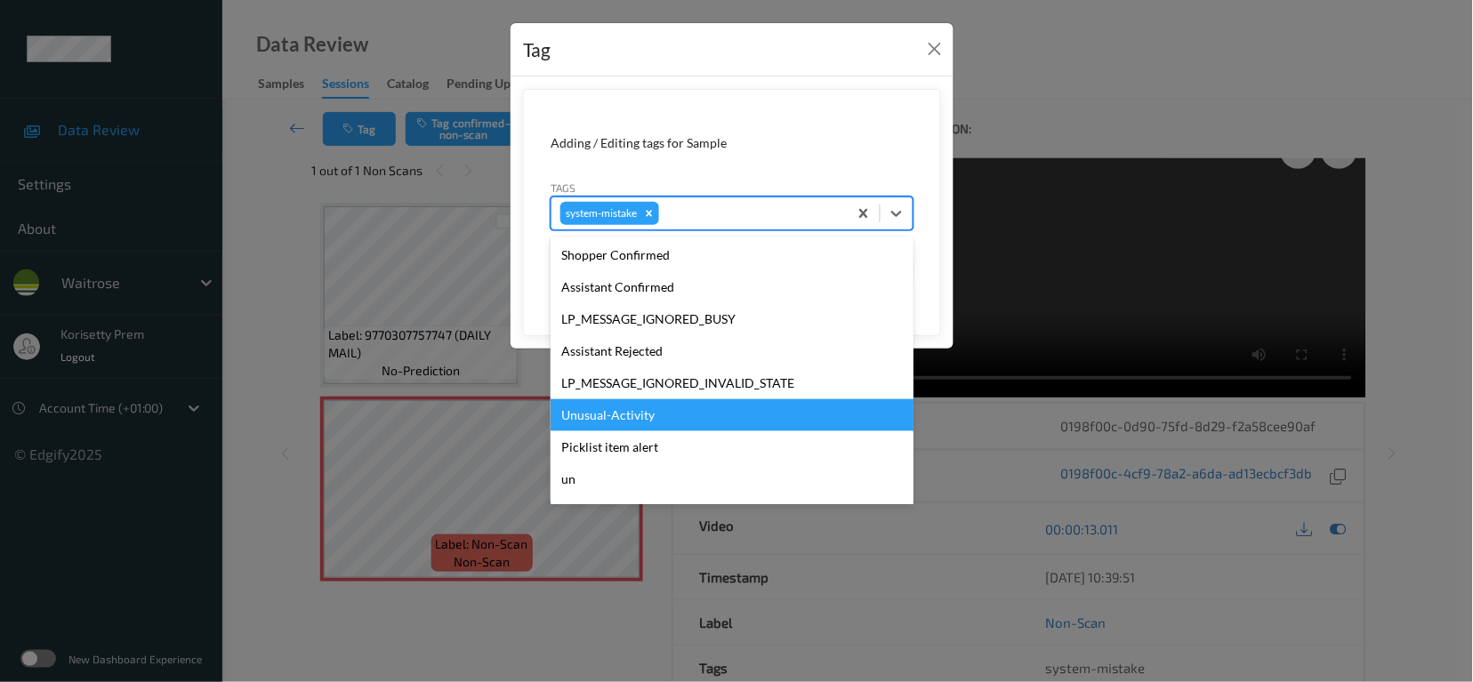
click at [618, 414] on div "Unusual-Activity" at bounding box center [732, 415] width 363 height 32
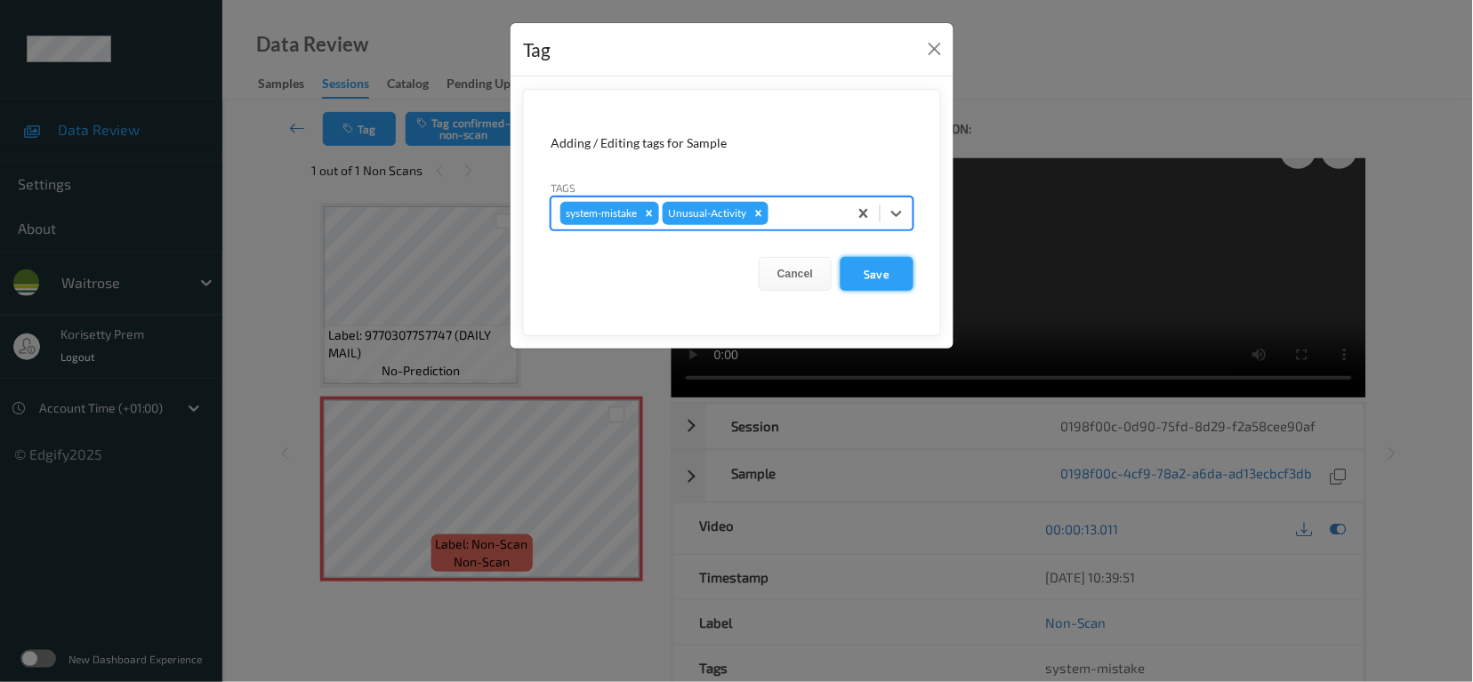
click at [876, 276] on button "Save" at bounding box center [877, 274] width 73 height 34
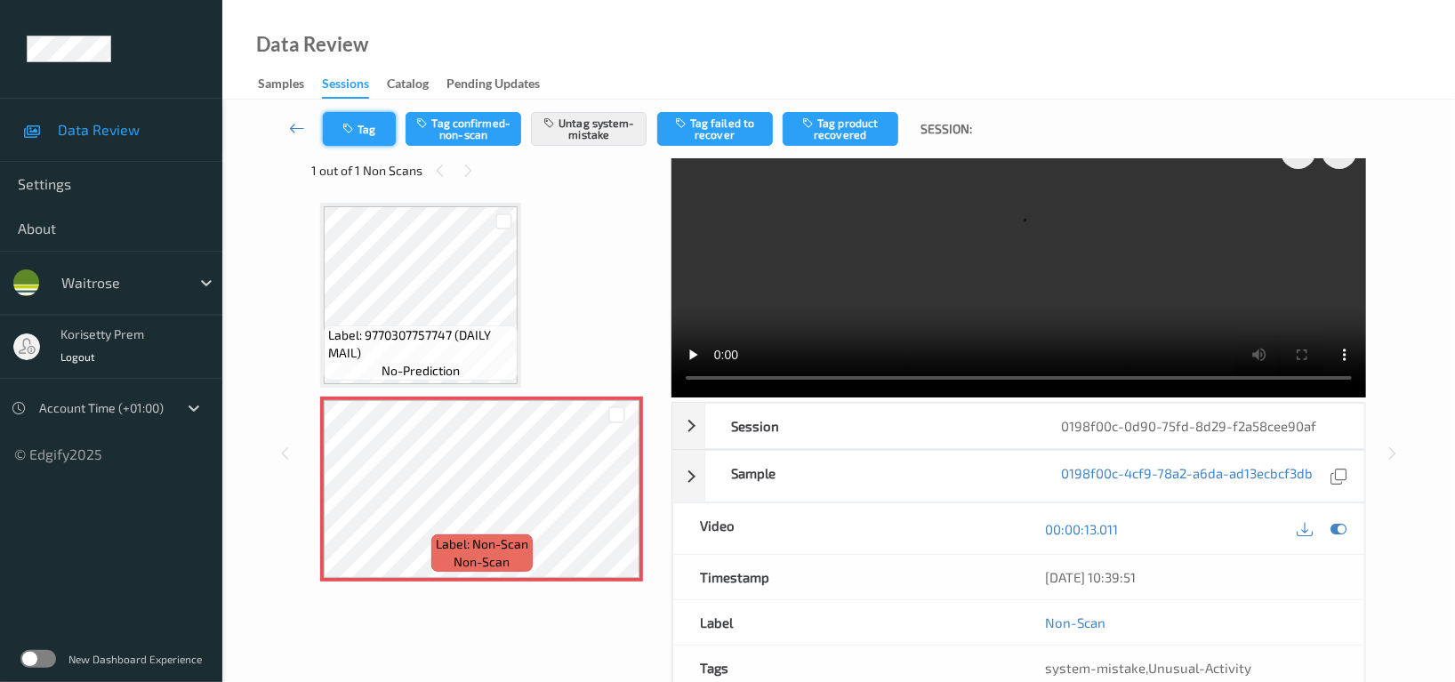
click at [365, 127] on button "Tag" at bounding box center [359, 129] width 73 height 34
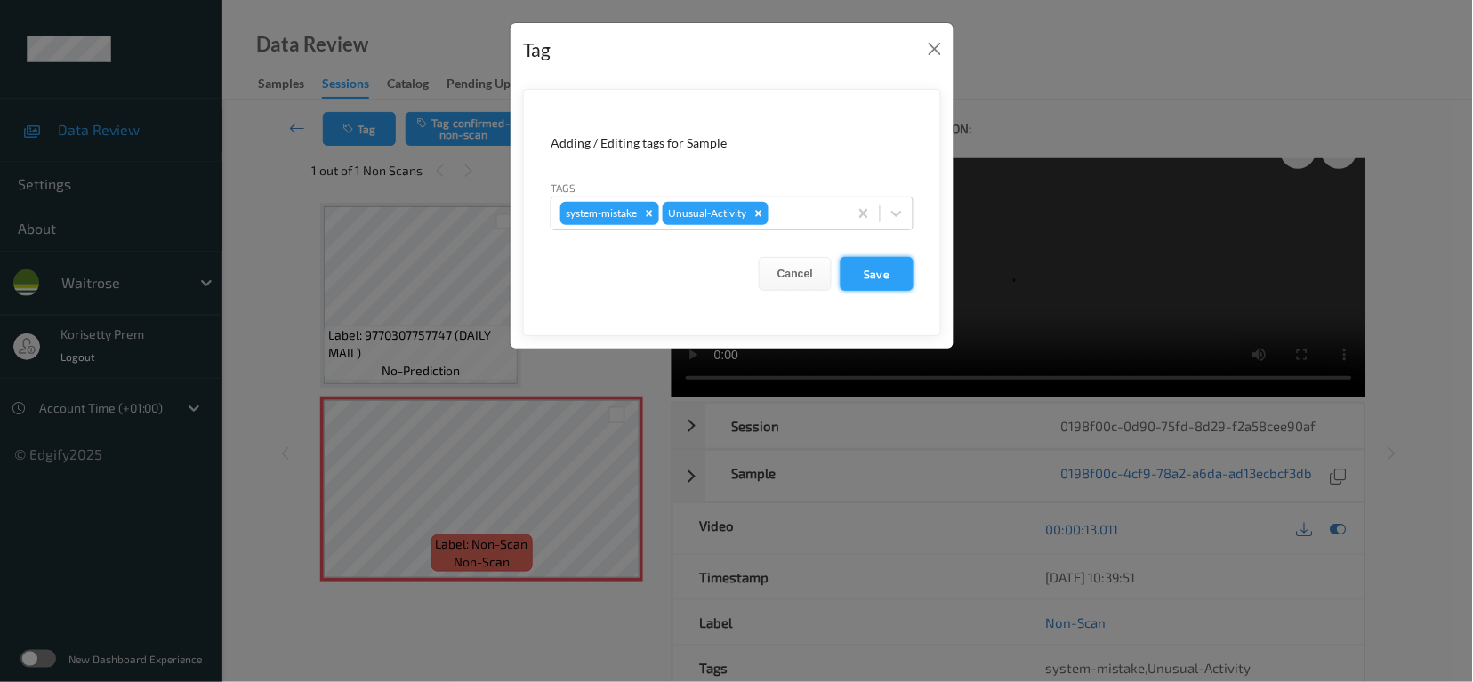
click at [871, 270] on button "Save" at bounding box center [877, 274] width 73 height 34
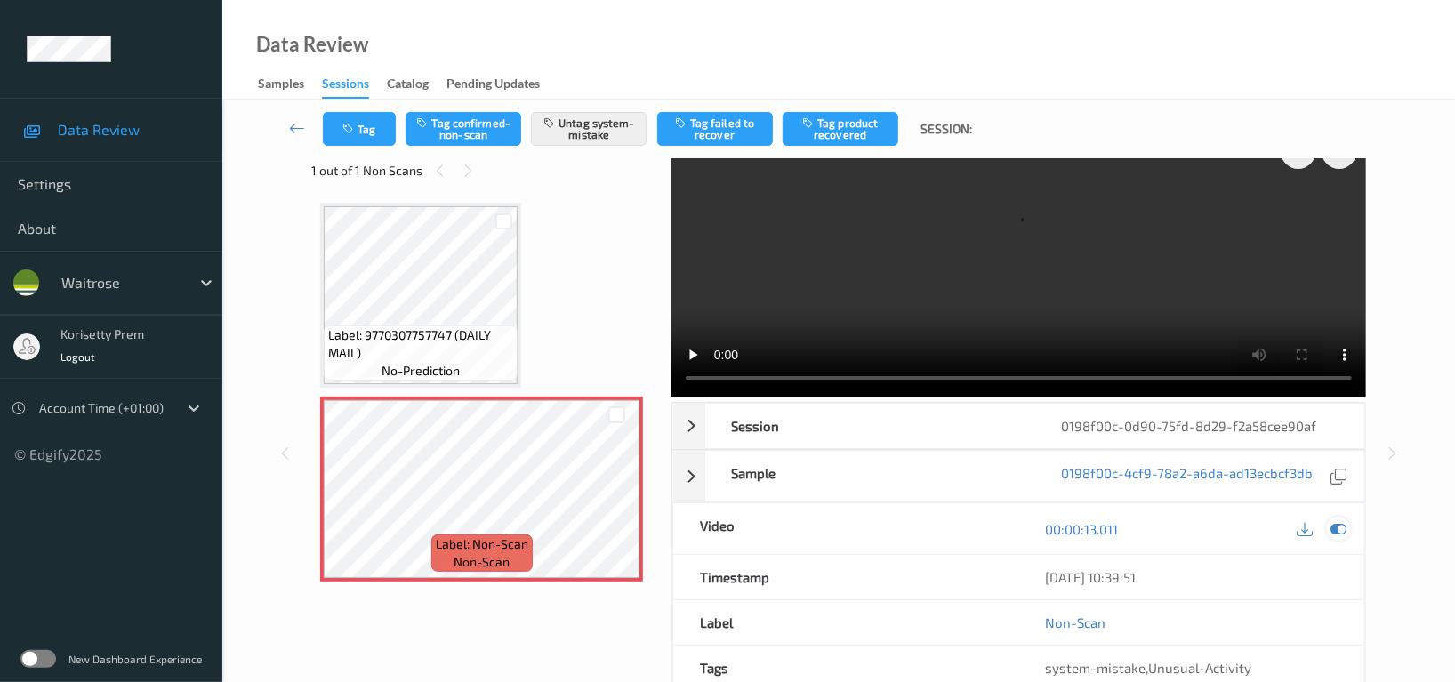
click at [1341, 521] on icon at bounding box center [1339, 529] width 16 height 16
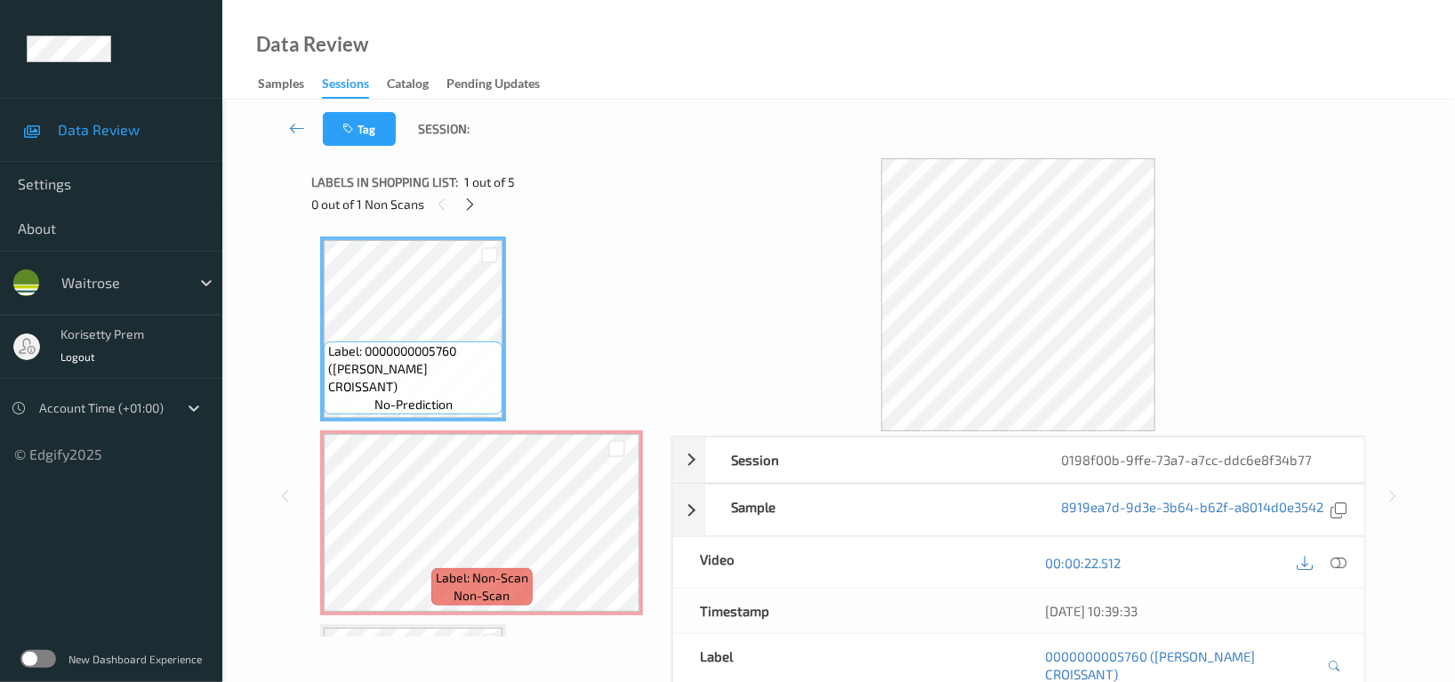
click at [805, 125] on div "Tag Session:" at bounding box center [839, 129] width 1160 height 59
click at [675, 226] on div at bounding box center [1019, 294] width 695 height 273
click at [473, 197] on icon at bounding box center [470, 205] width 15 height 16
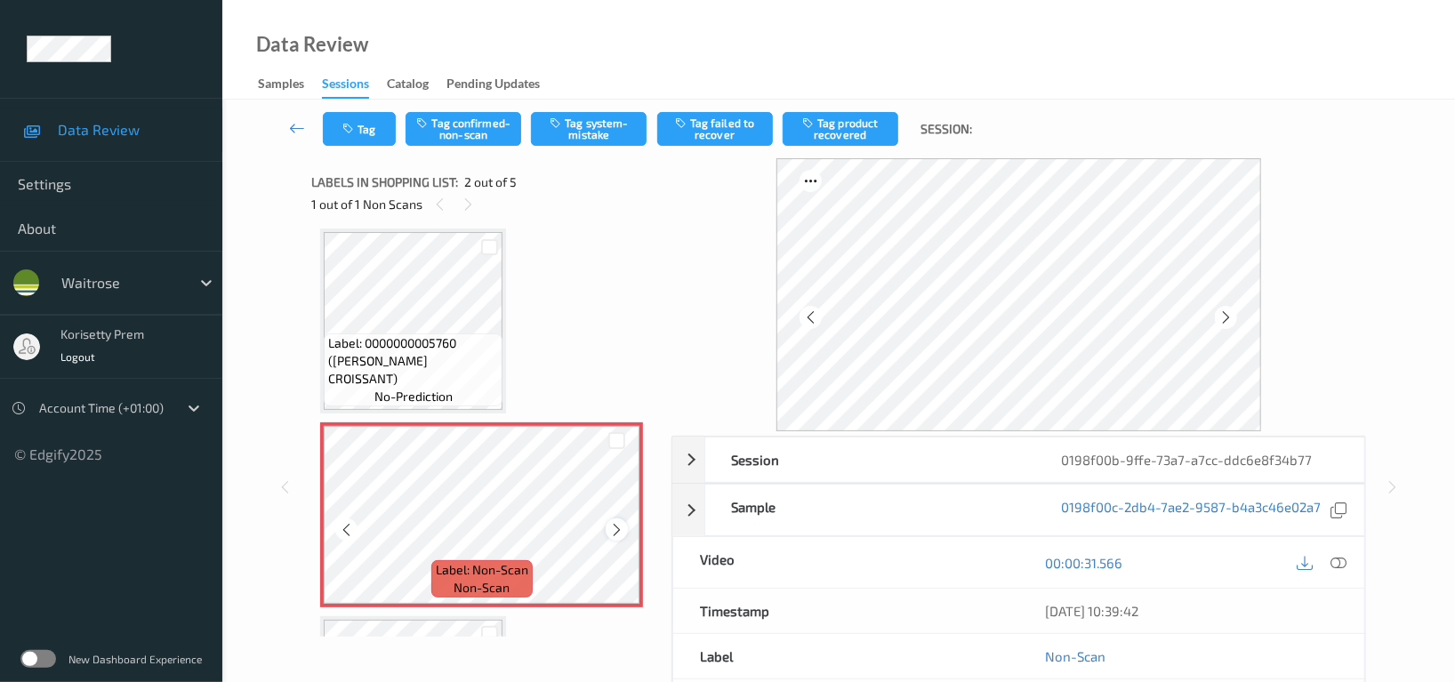
click at [617, 537] on div at bounding box center [617, 530] width 22 height 22
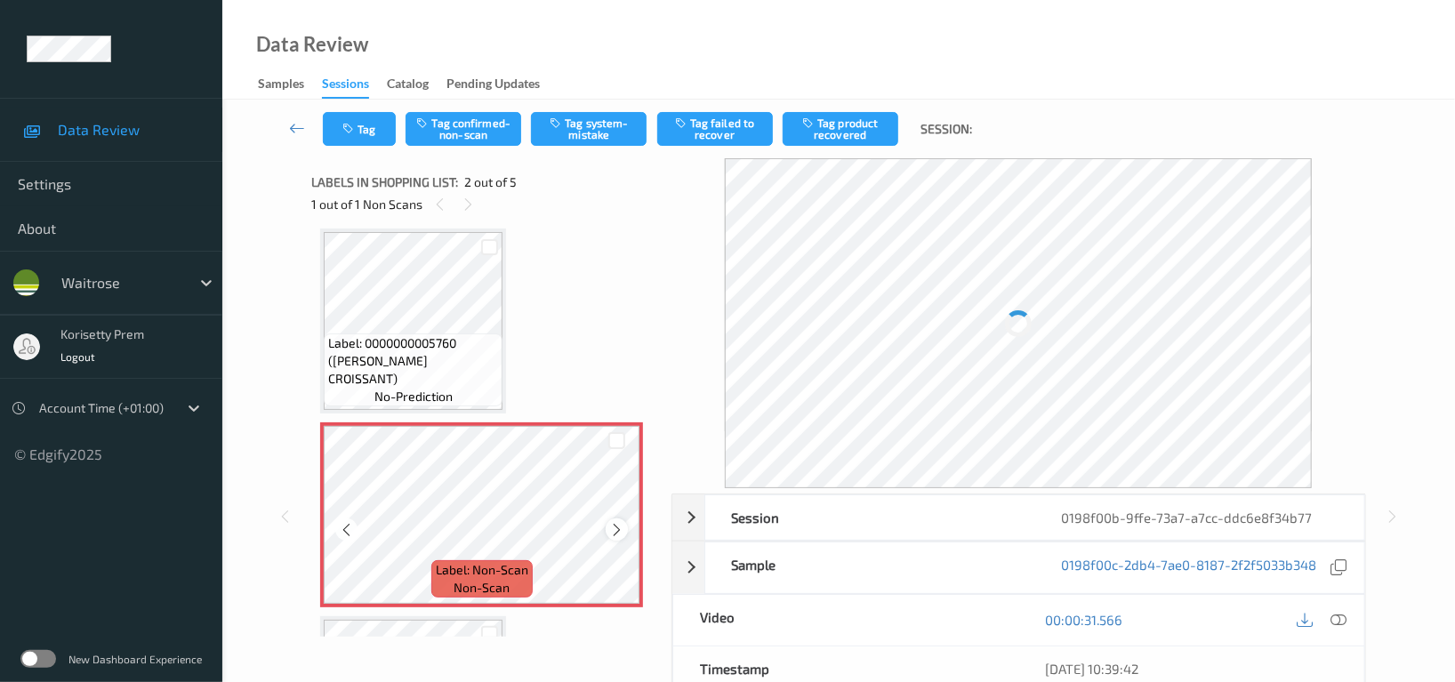
click at [617, 533] on icon at bounding box center [616, 530] width 15 height 16
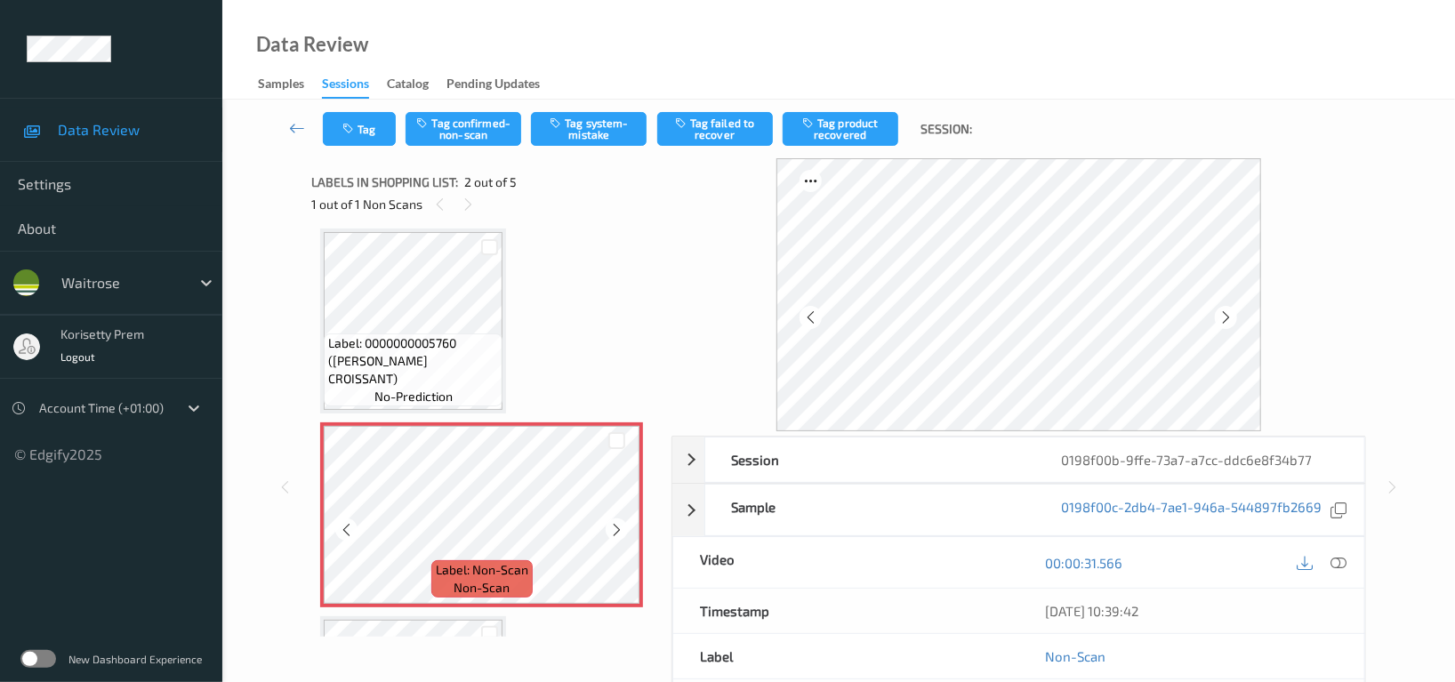
click at [617, 533] on icon at bounding box center [616, 530] width 15 height 16
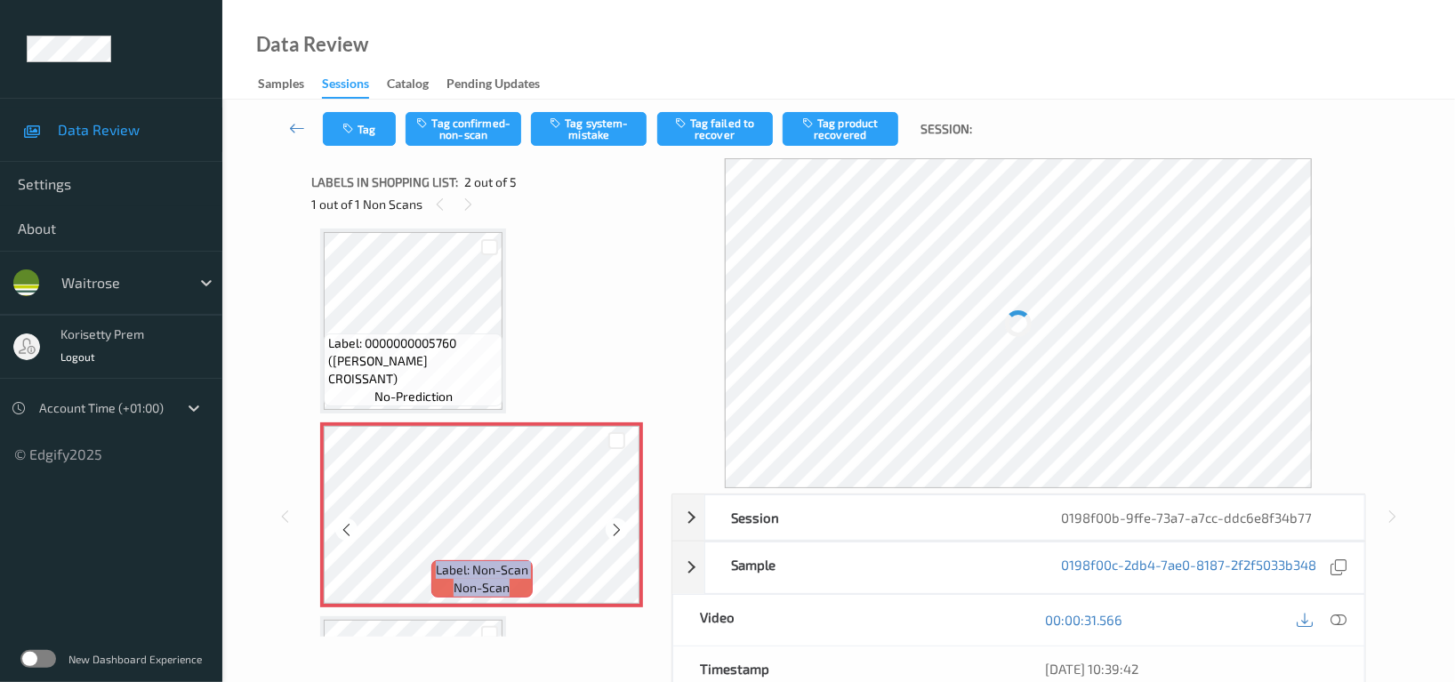
click at [617, 533] on icon at bounding box center [616, 530] width 15 height 16
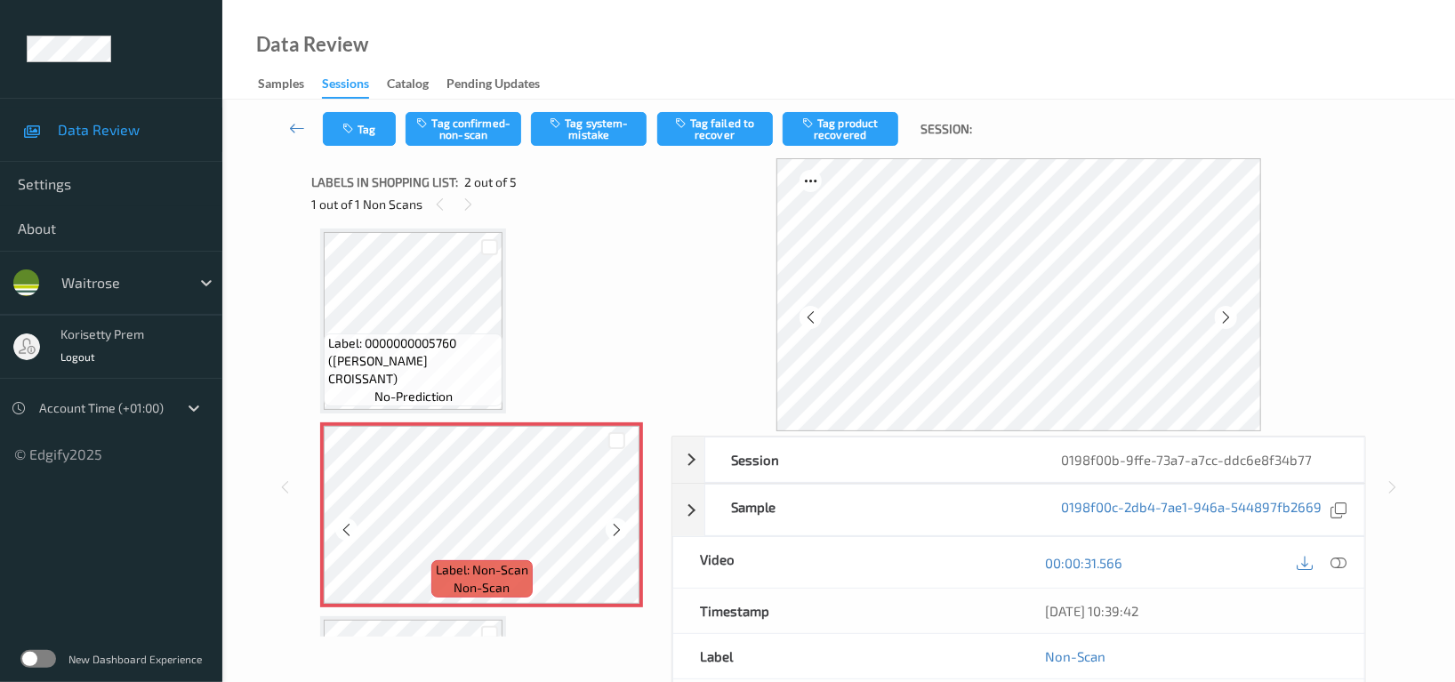
click at [617, 533] on icon at bounding box center [616, 530] width 15 height 16
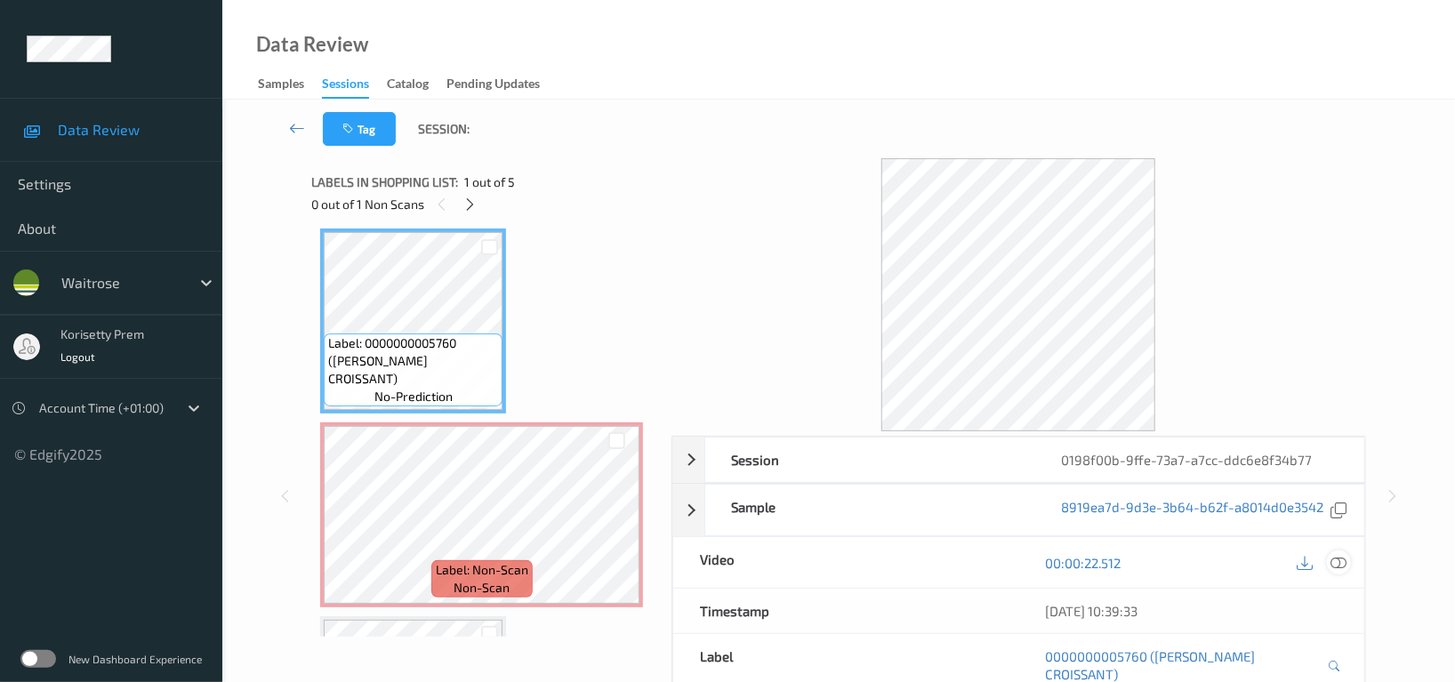
click at [1340, 556] on icon at bounding box center [1339, 563] width 16 height 16
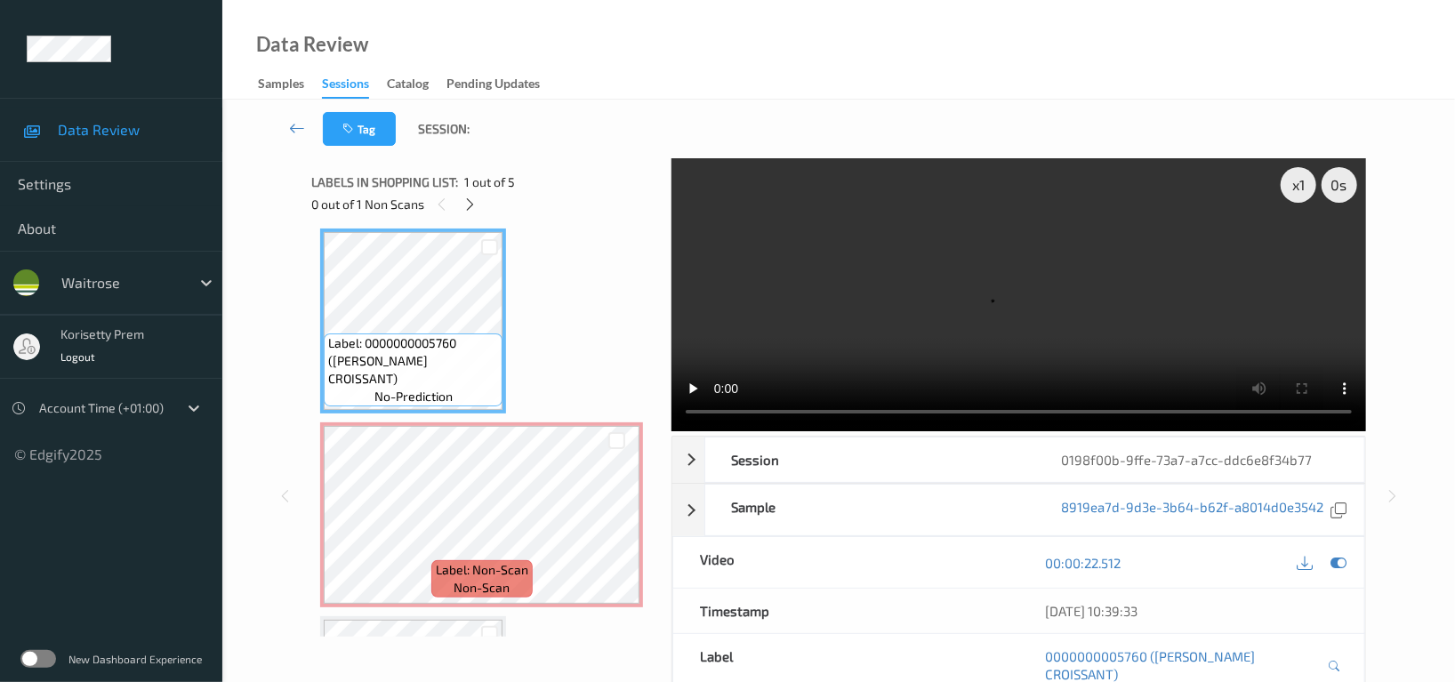
click at [947, 238] on video at bounding box center [1019, 294] width 695 height 273
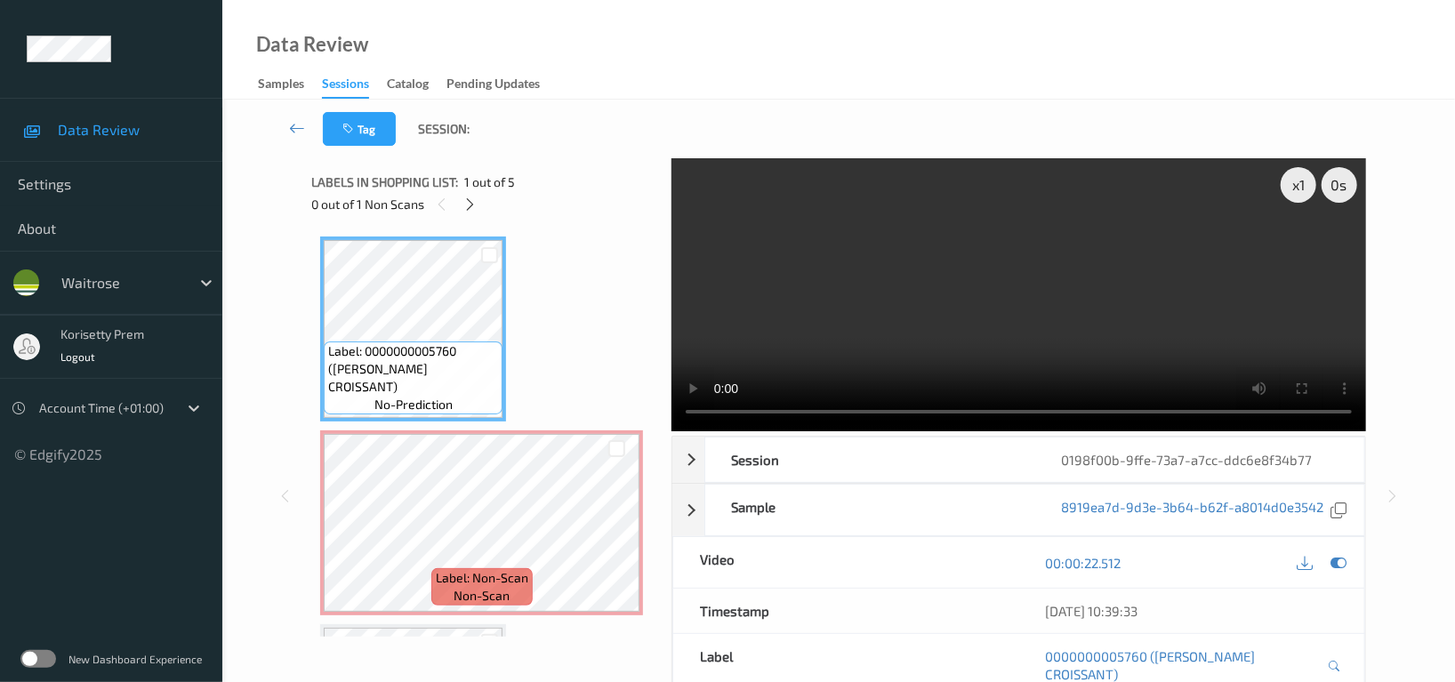
click at [966, 305] on video at bounding box center [1019, 294] width 695 height 273
click at [1122, 327] on video at bounding box center [1019, 294] width 695 height 273
click at [1074, 301] on video at bounding box center [1019, 294] width 695 height 273
click at [887, 270] on video at bounding box center [1019, 294] width 695 height 273
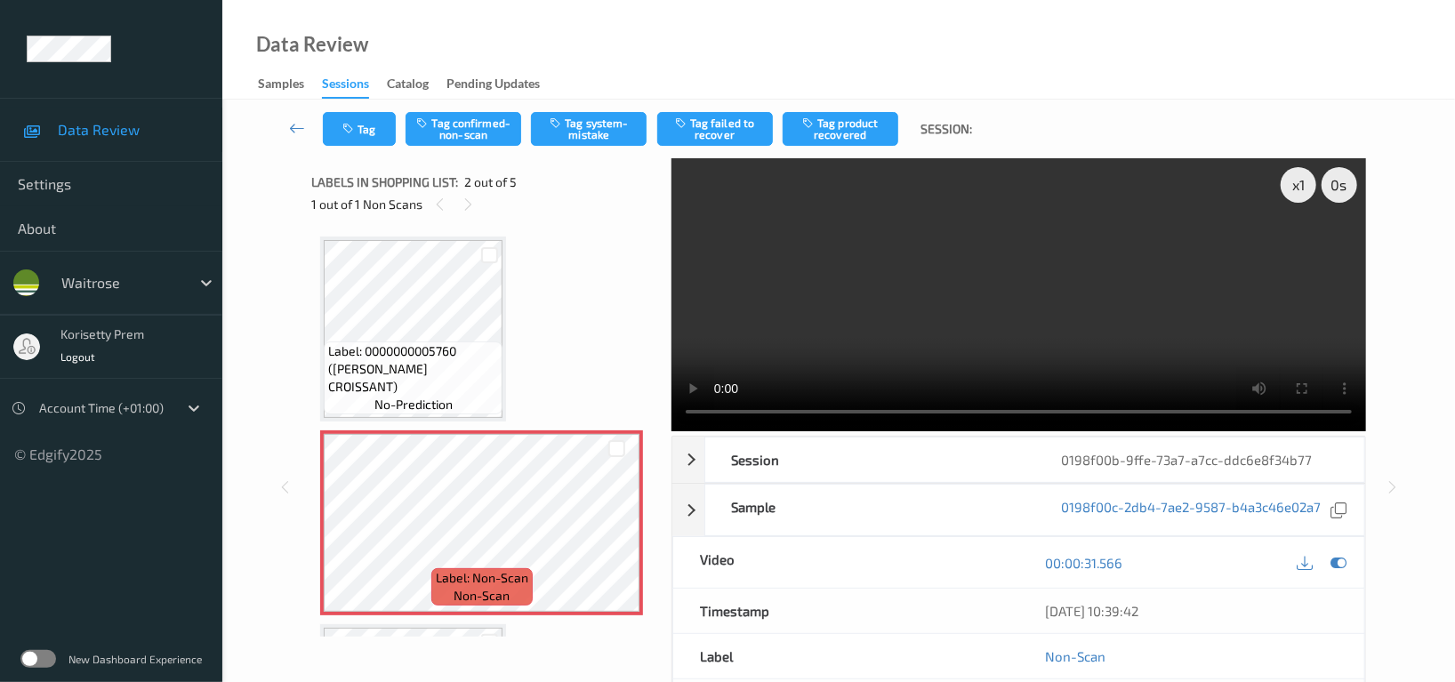
click at [1084, 296] on video at bounding box center [1019, 294] width 695 height 273
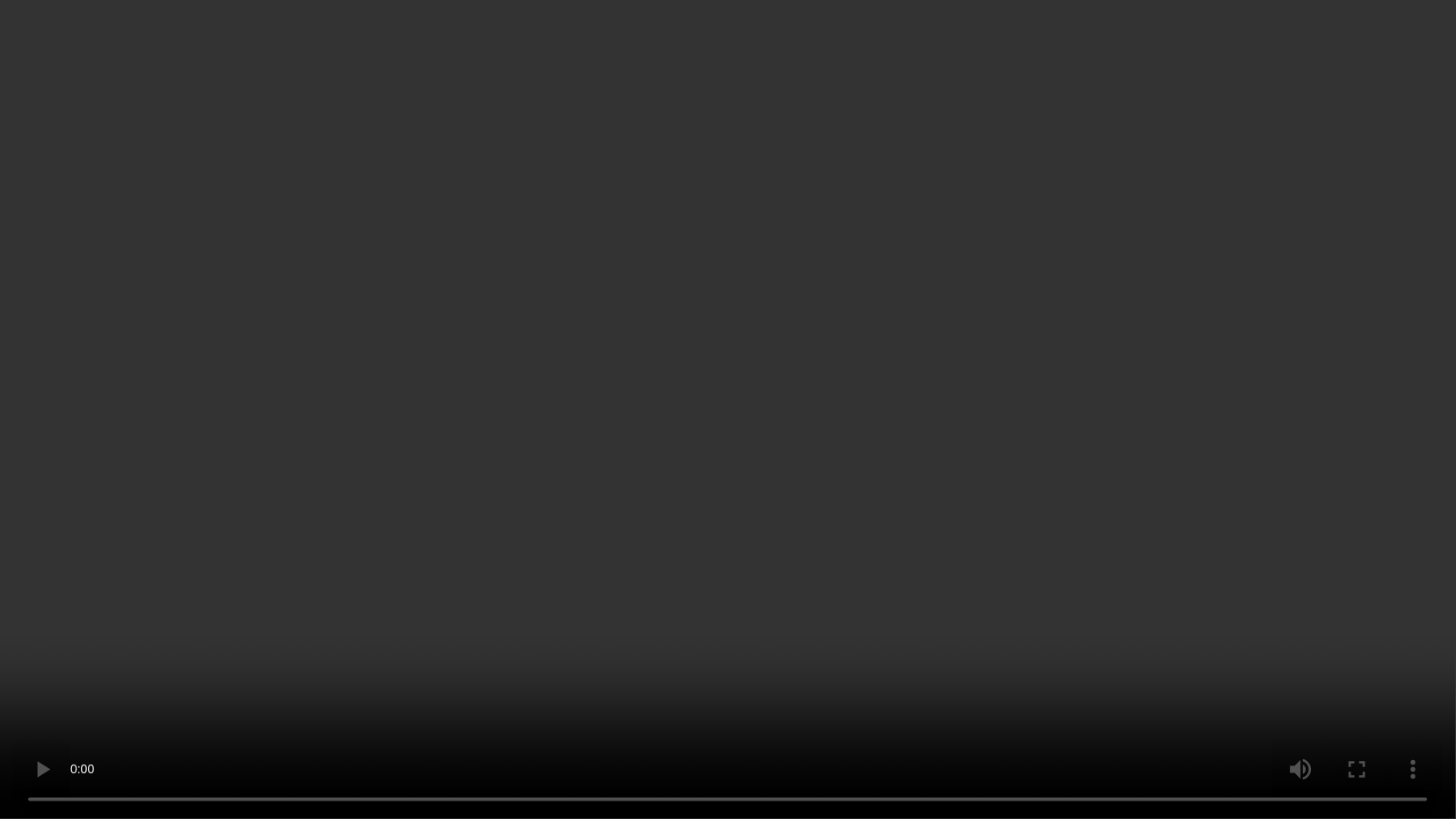
click at [1037, 414] on video at bounding box center [728, 409] width 1456 height 819
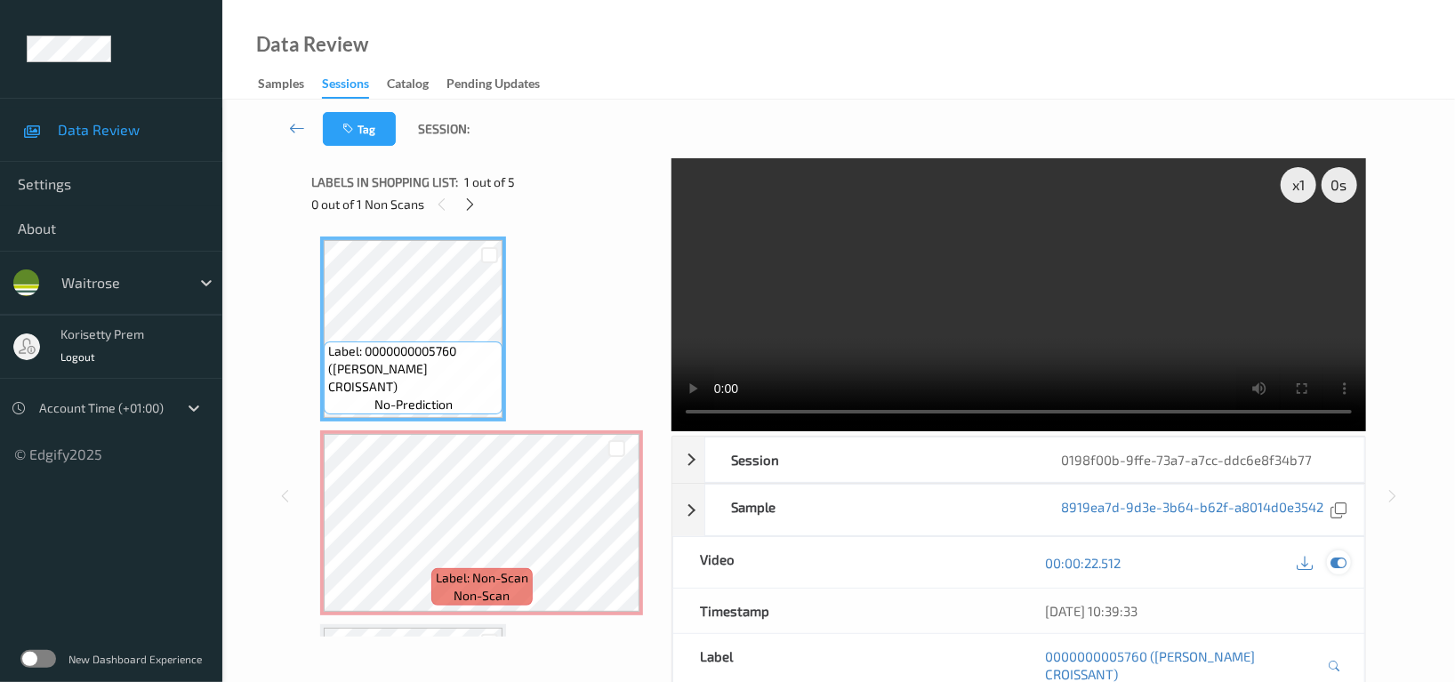
click at [1338, 560] on icon at bounding box center [1339, 563] width 16 height 16
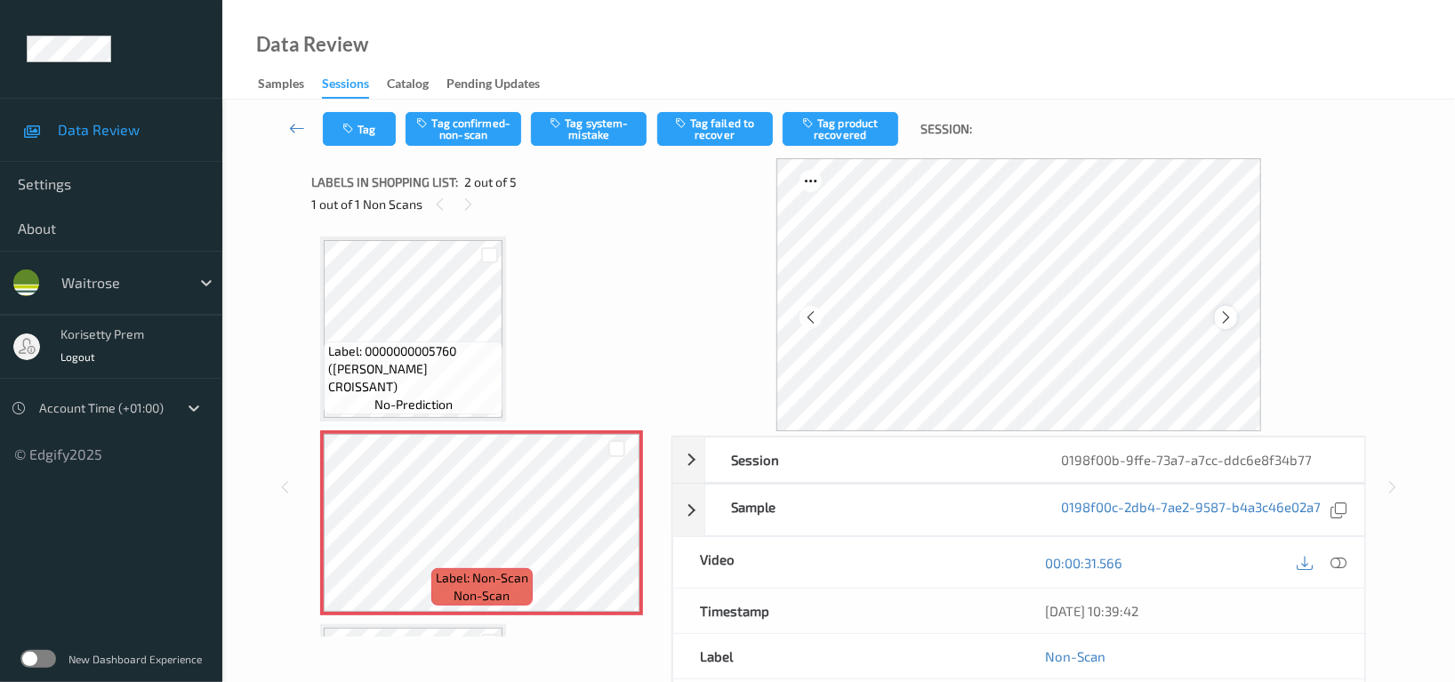
click at [1232, 310] on icon at bounding box center [1226, 318] width 15 height 16
click at [296, 331] on div "Session 0198f00b-9ffe-73a7-a7cc-ddc6e8f34b77 Session ID 0198f00b-9ffe-73a7-a7cc…" at bounding box center [839, 487] width 1160 height 658
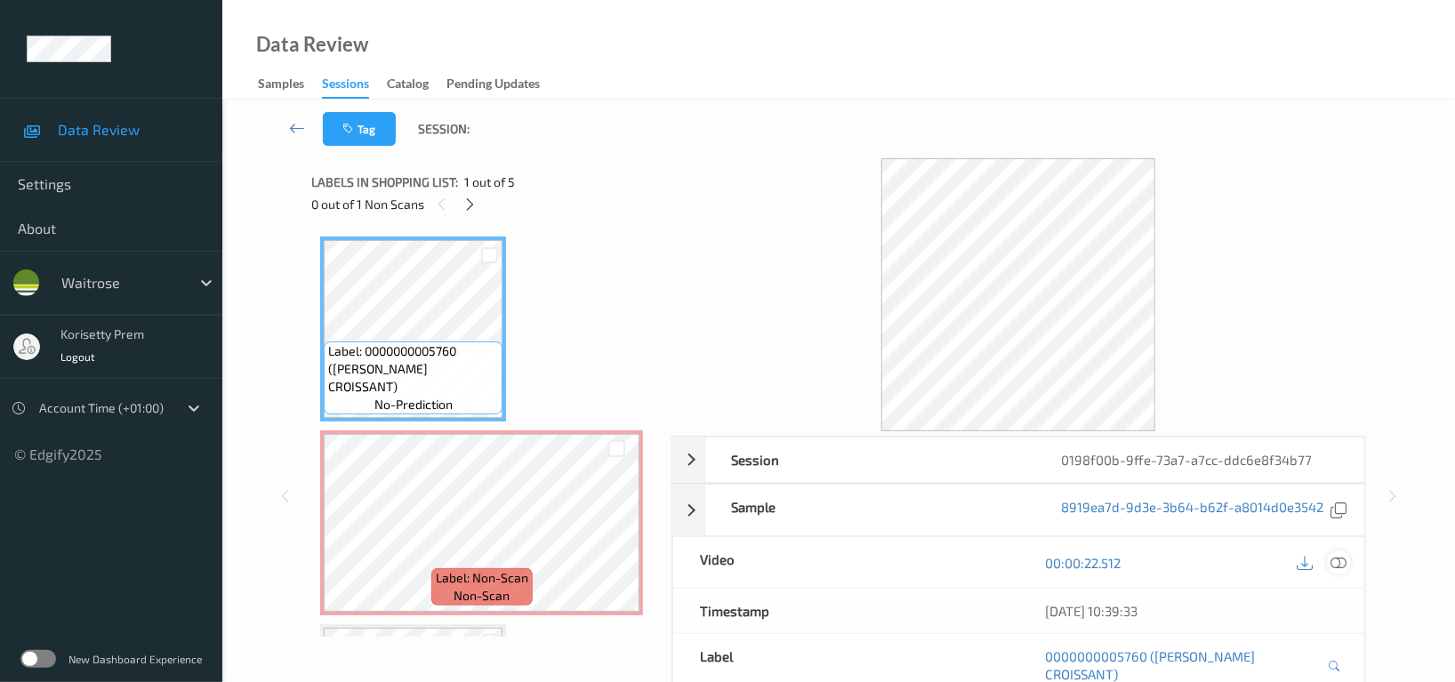
click at [1349, 561] on div at bounding box center [1339, 563] width 24 height 24
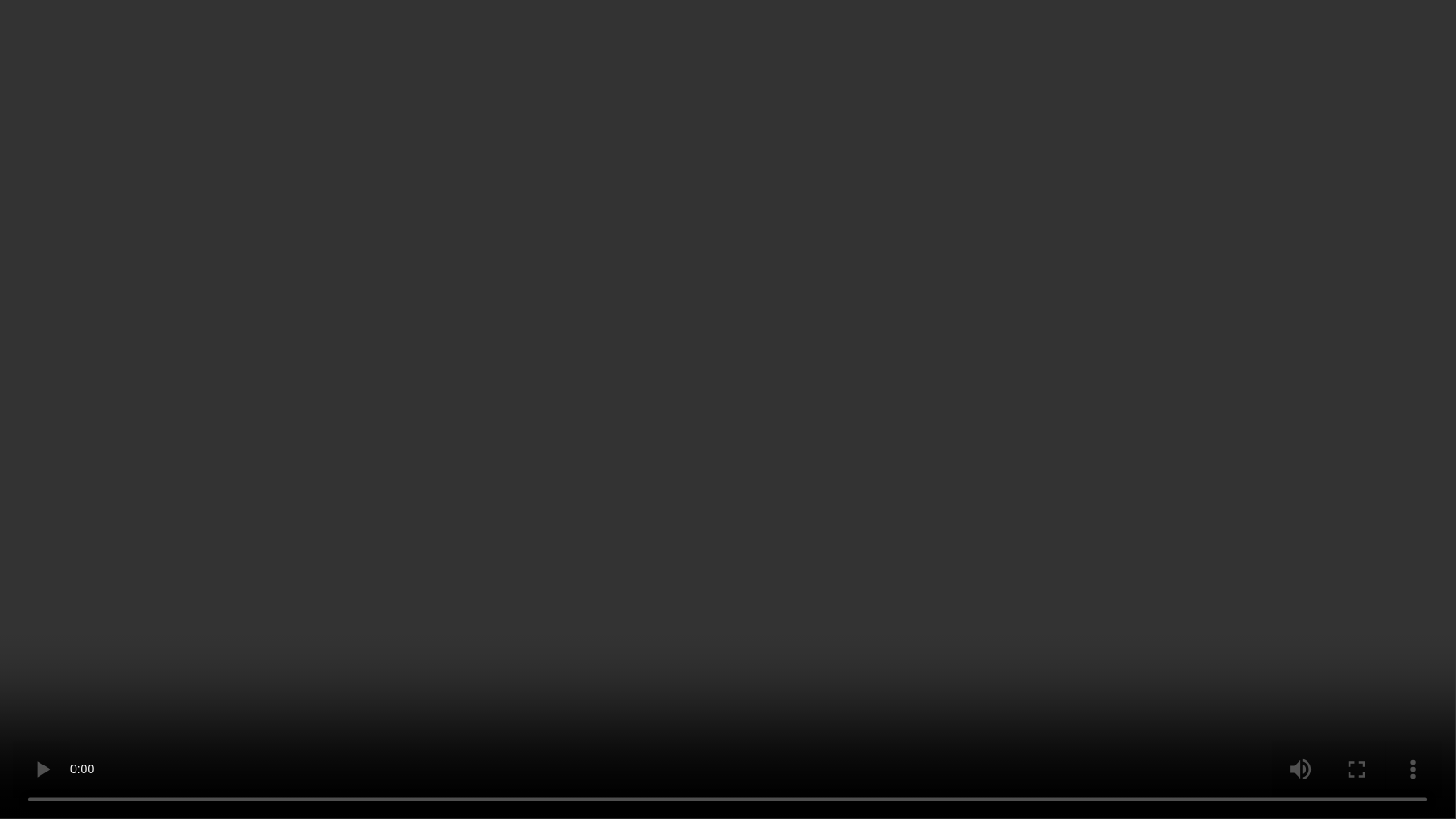
click at [673, 481] on video at bounding box center [728, 409] width 1456 height 819
click at [645, 369] on video at bounding box center [728, 409] width 1456 height 819
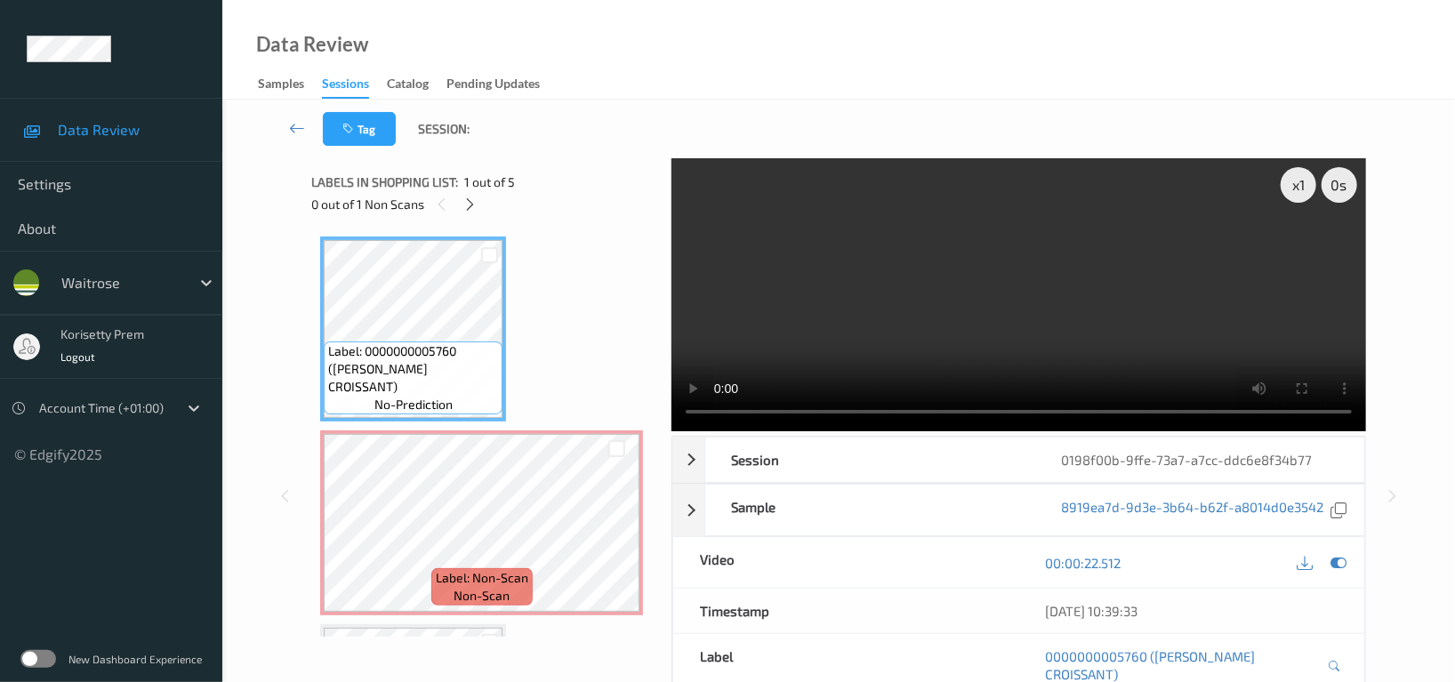
click at [1353, 560] on div "00:00:22.512" at bounding box center [1191, 562] width 345 height 51
click at [1340, 560] on icon at bounding box center [1339, 563] width 16 height 16
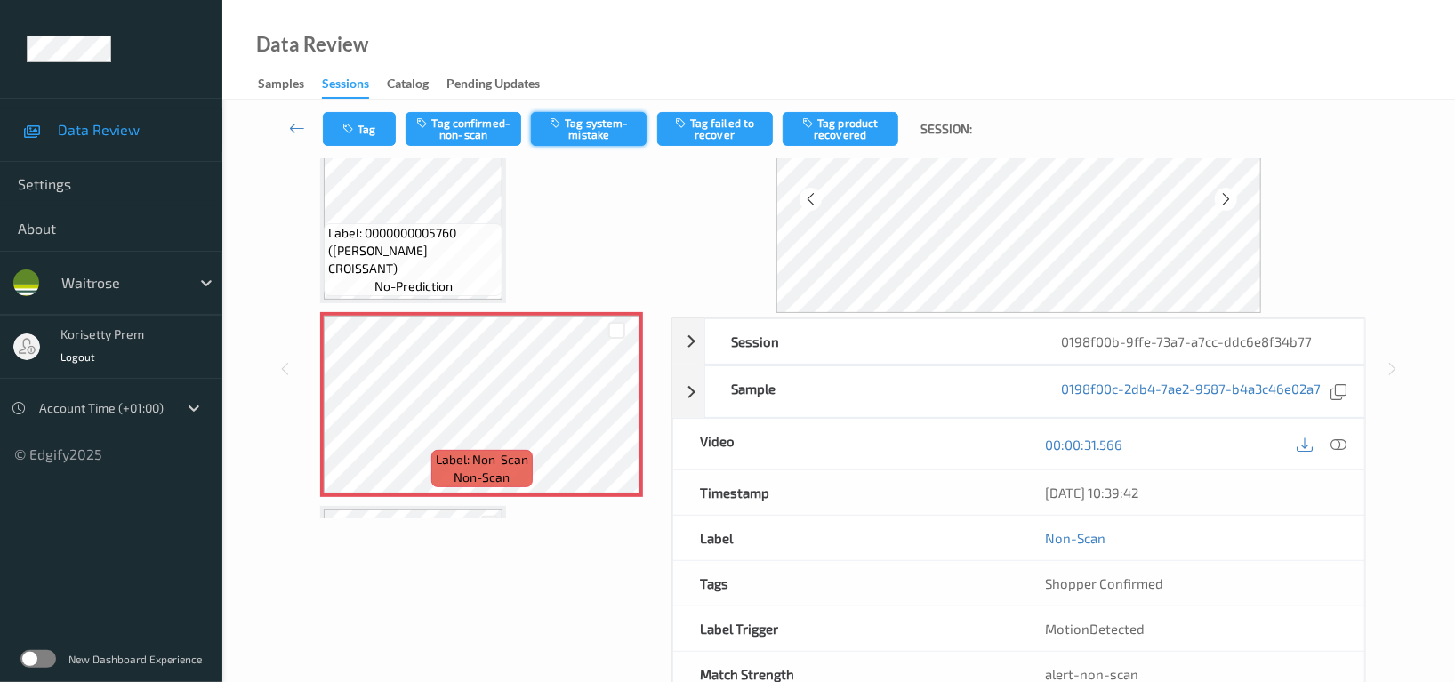
click at [582, 114] on button "Tag system-mistake" at bounding box center [589, 129] width 116 height 34
click at [374, 133] on button "Tag" at bounding box center [359, 129] width 73 height 34
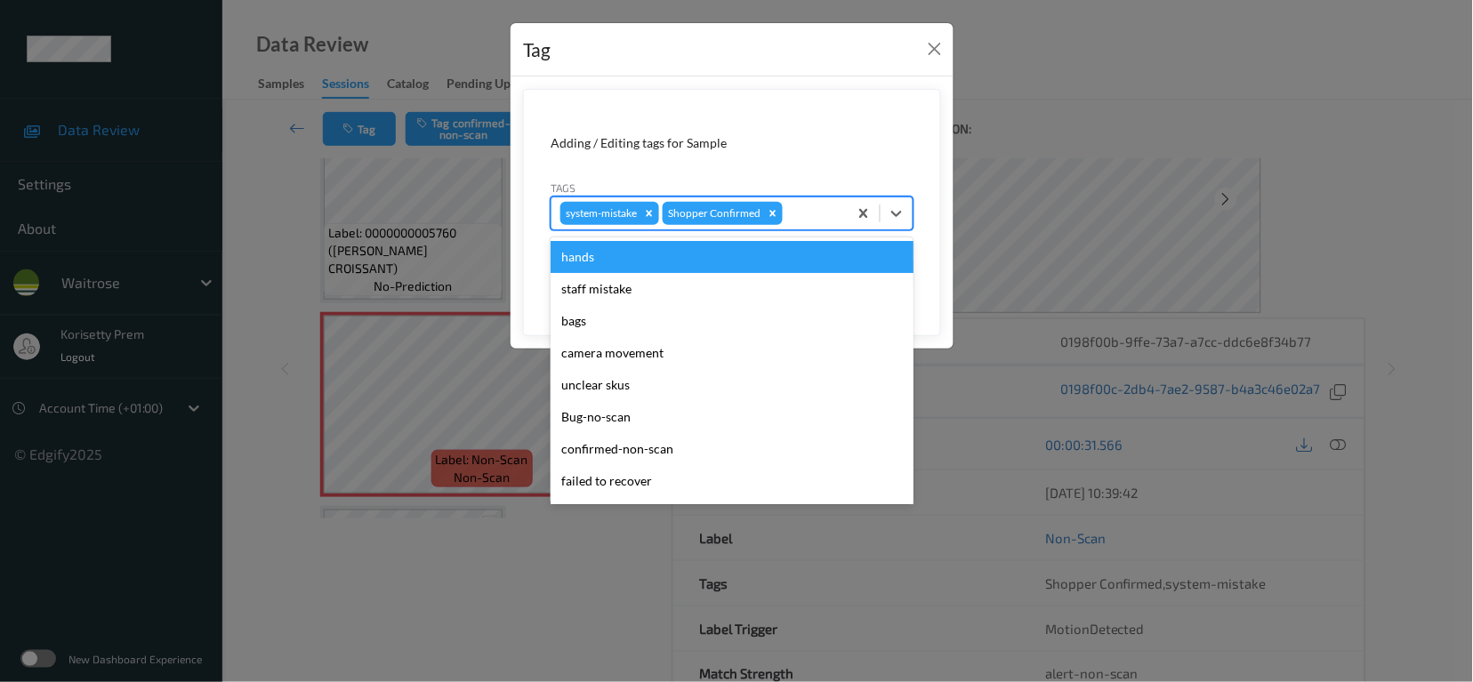
click at [811, 214] on div at bounding box center [812, 213] width 52 height 21
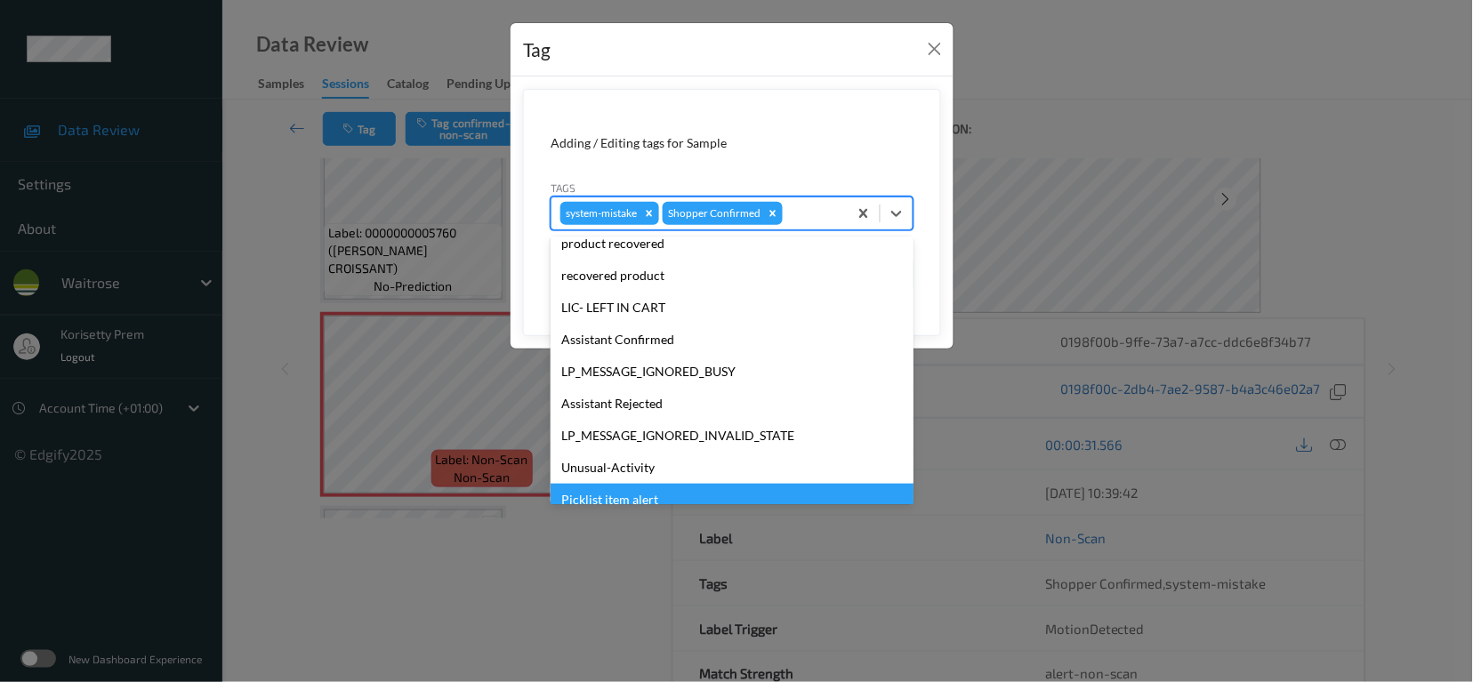
scroll to position [379, 0]
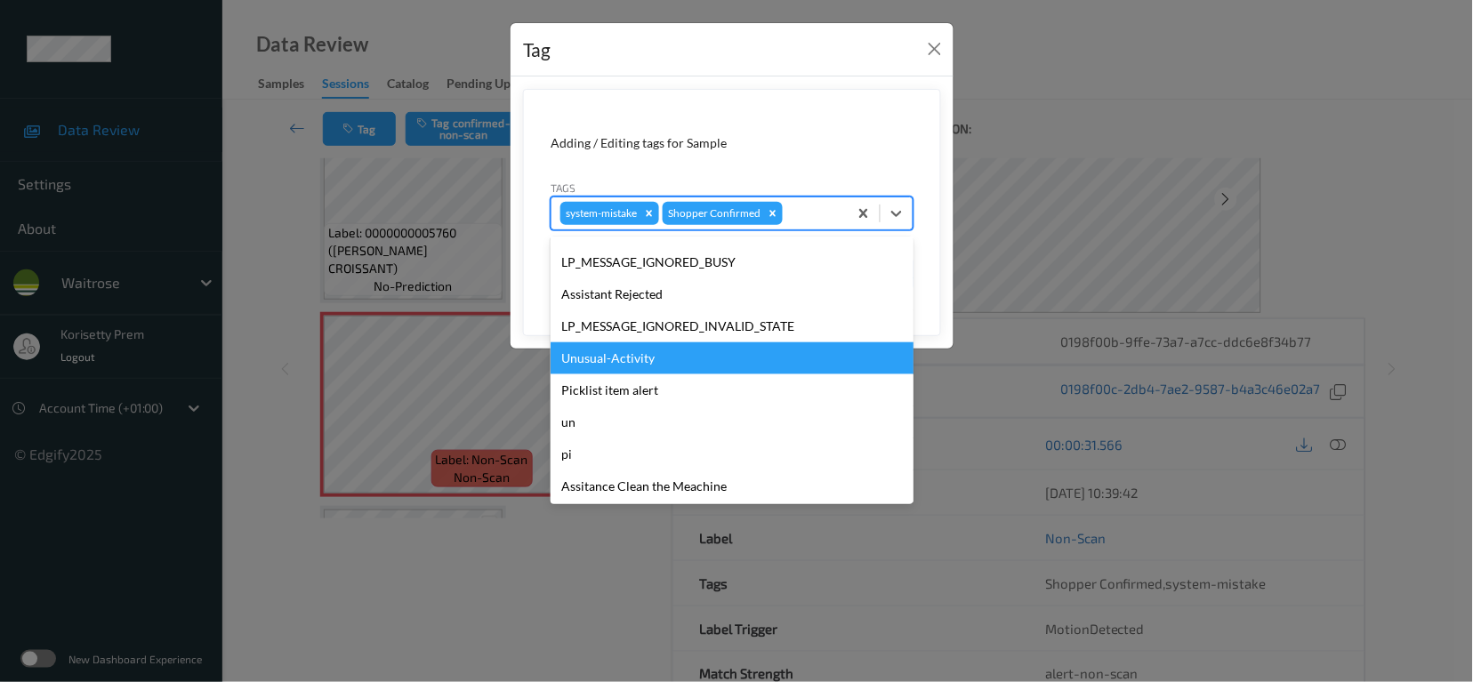
click at [613, 365] on div "Unusual-Activity" at bounding box center [732, 358] width 363 height 32
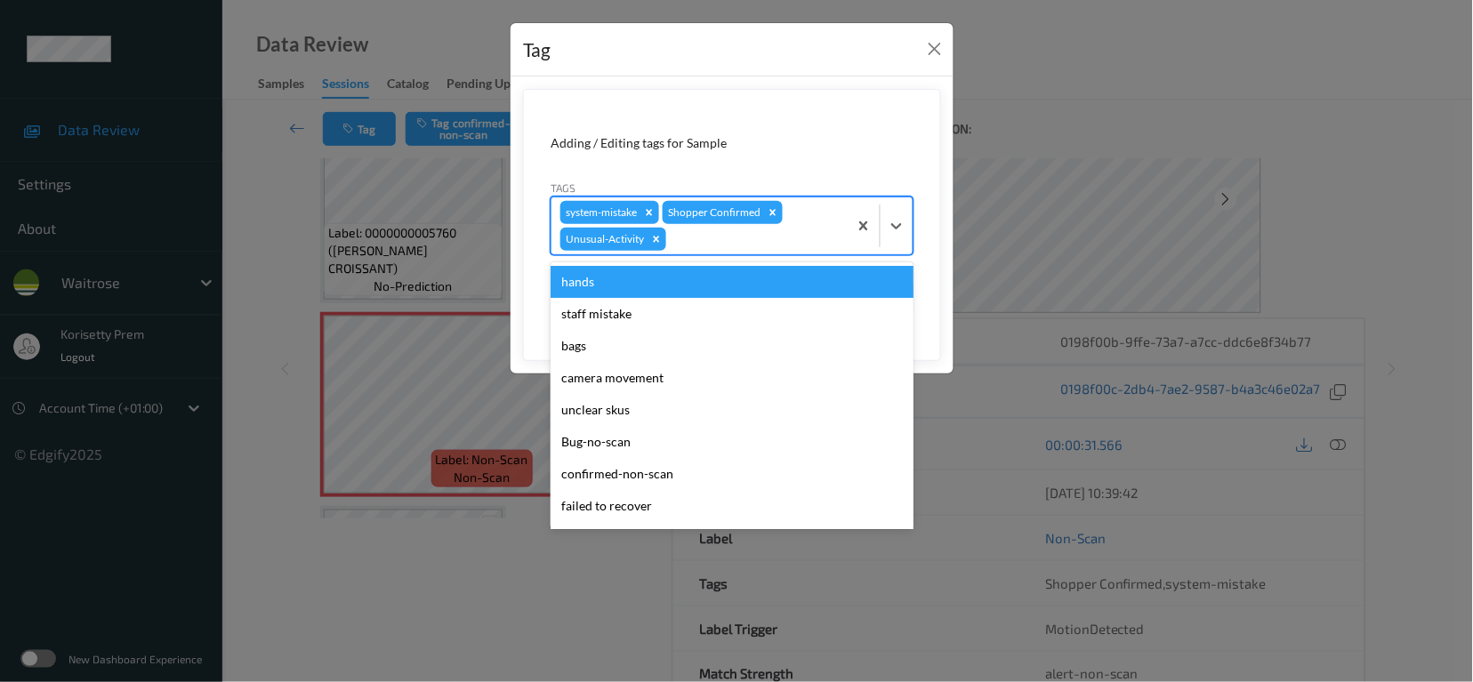
click at [724, 243] on div at bounding box center [754, 239] width 169 height 21
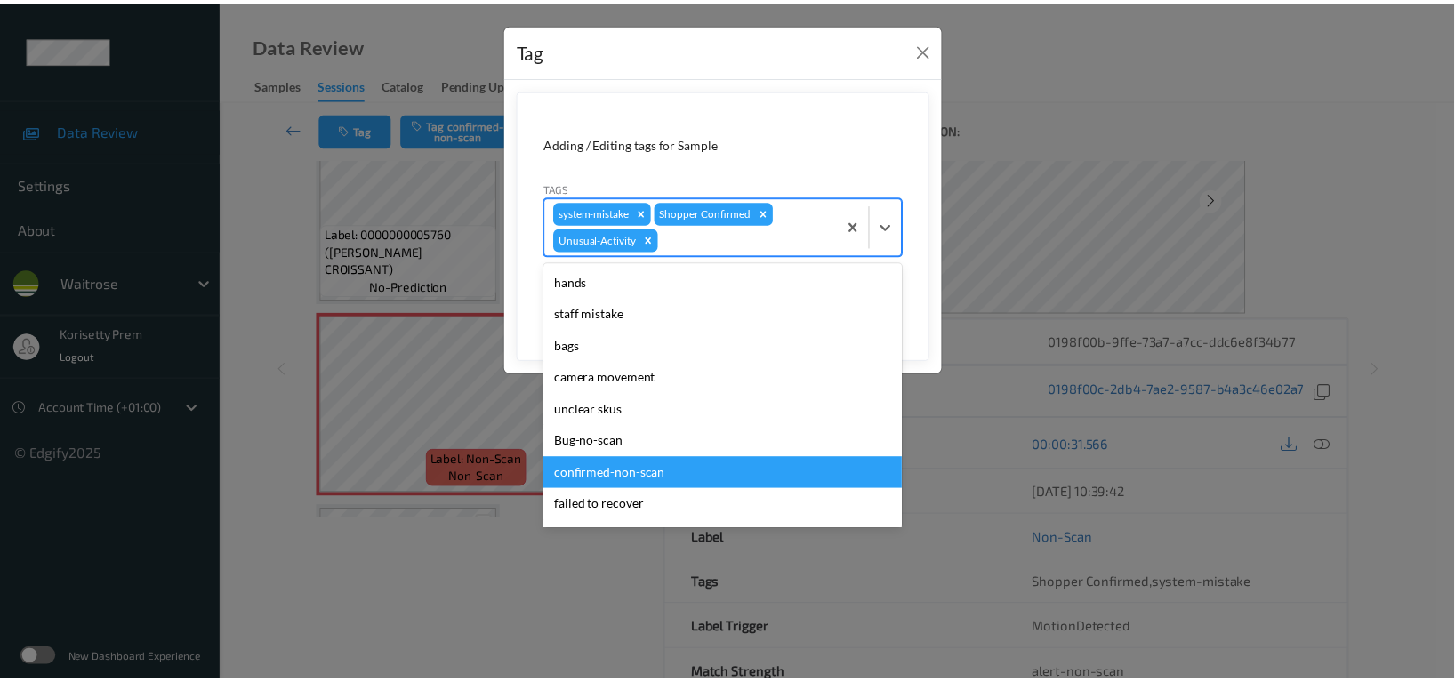
scroll to position [348, 0]
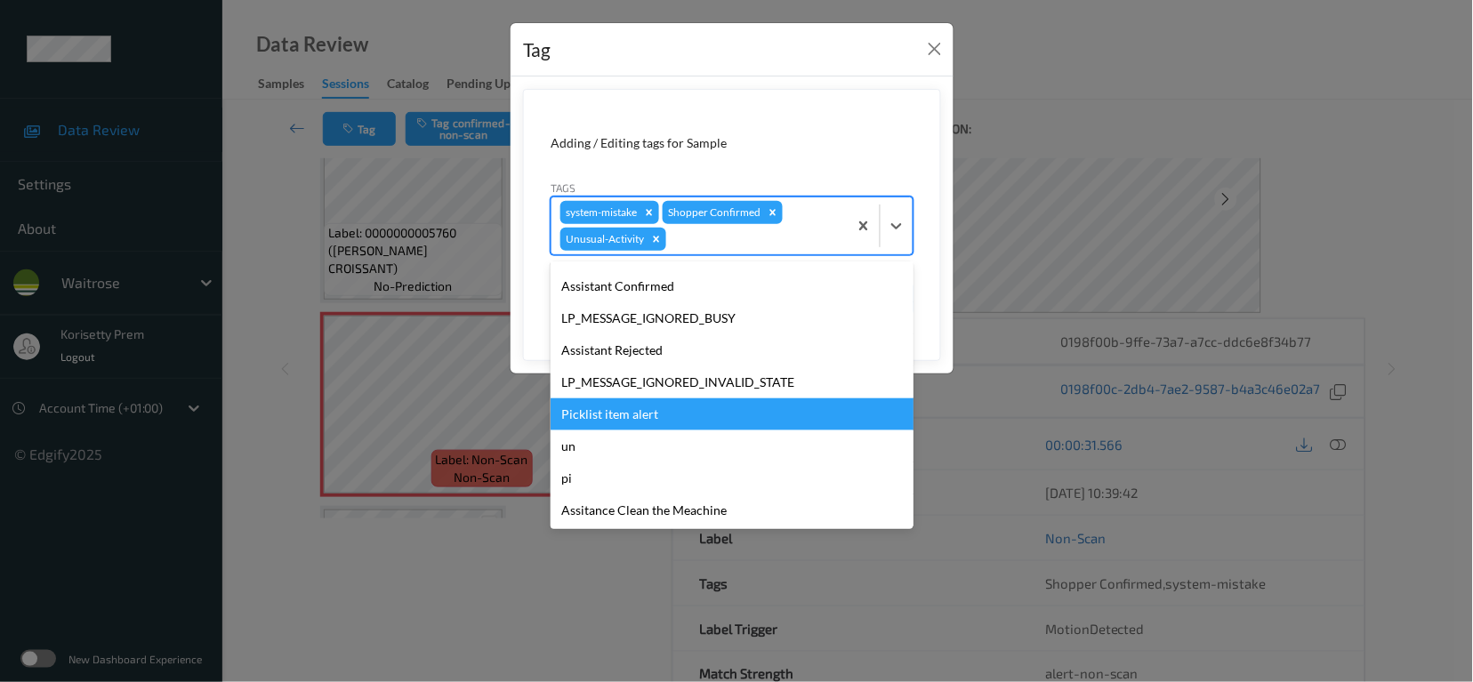
click at [632, 412] on div "Picklist item alert" at bounding box center [732, 415] width 363 height 32
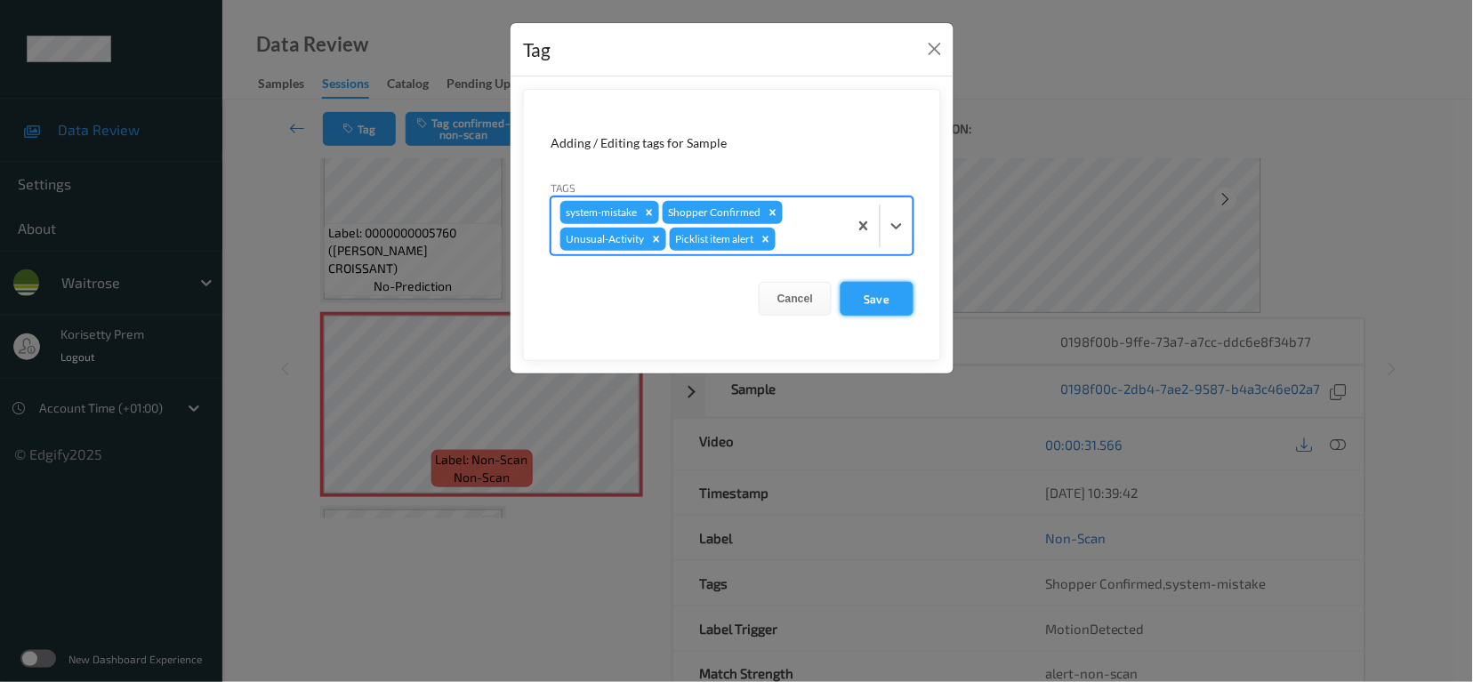
click at [892, 294] on button "Save" at bounding box center [877, 299] width 73 height 34
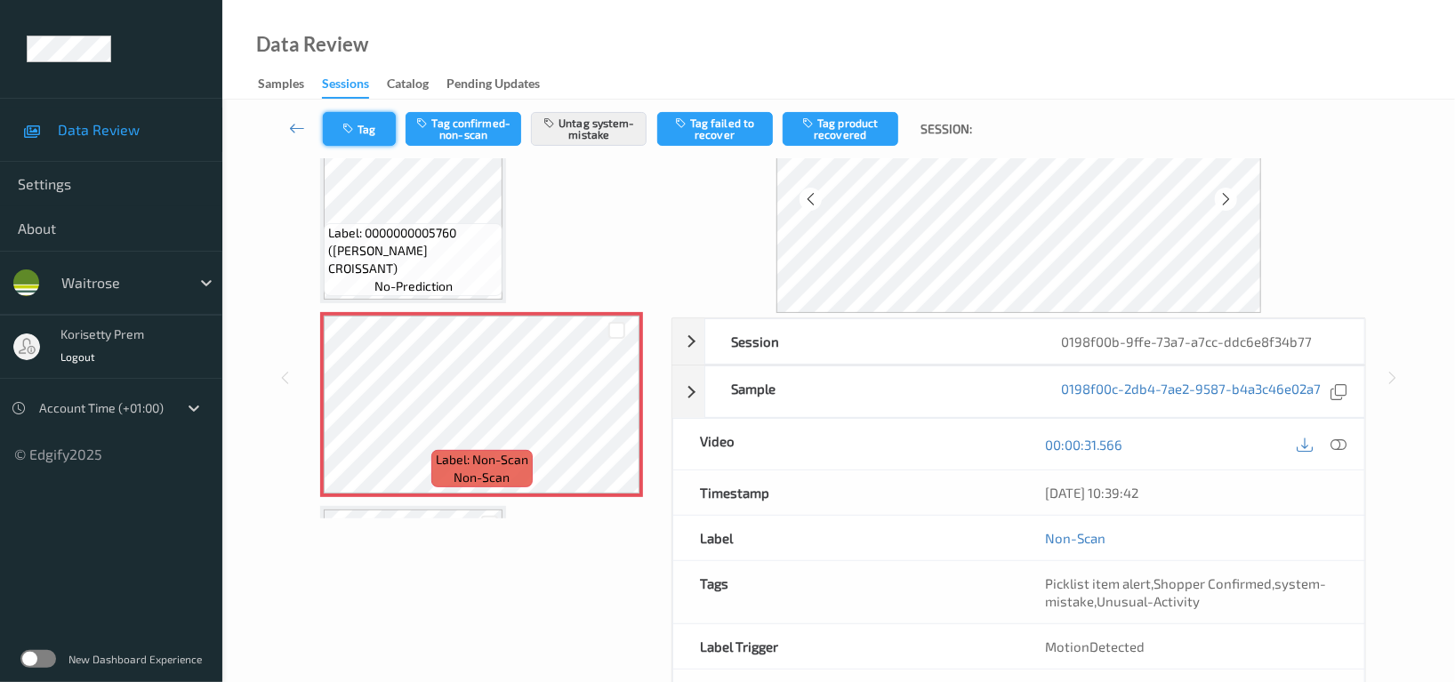
click at [359, 128] on button "Tag" at bounding box center [359, 129] width 73 height 34
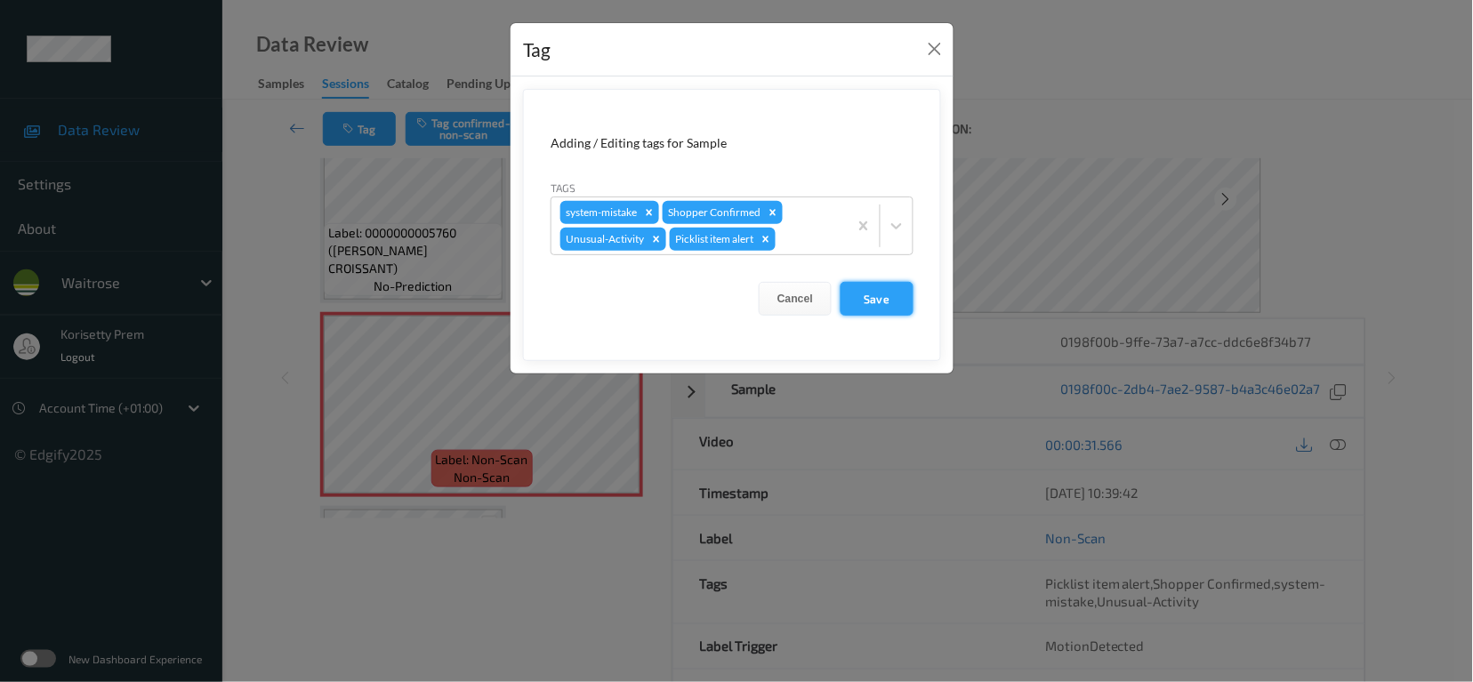
click at [870, 294] on button "Save" at bounding box center [877, 299] width 73 height 34
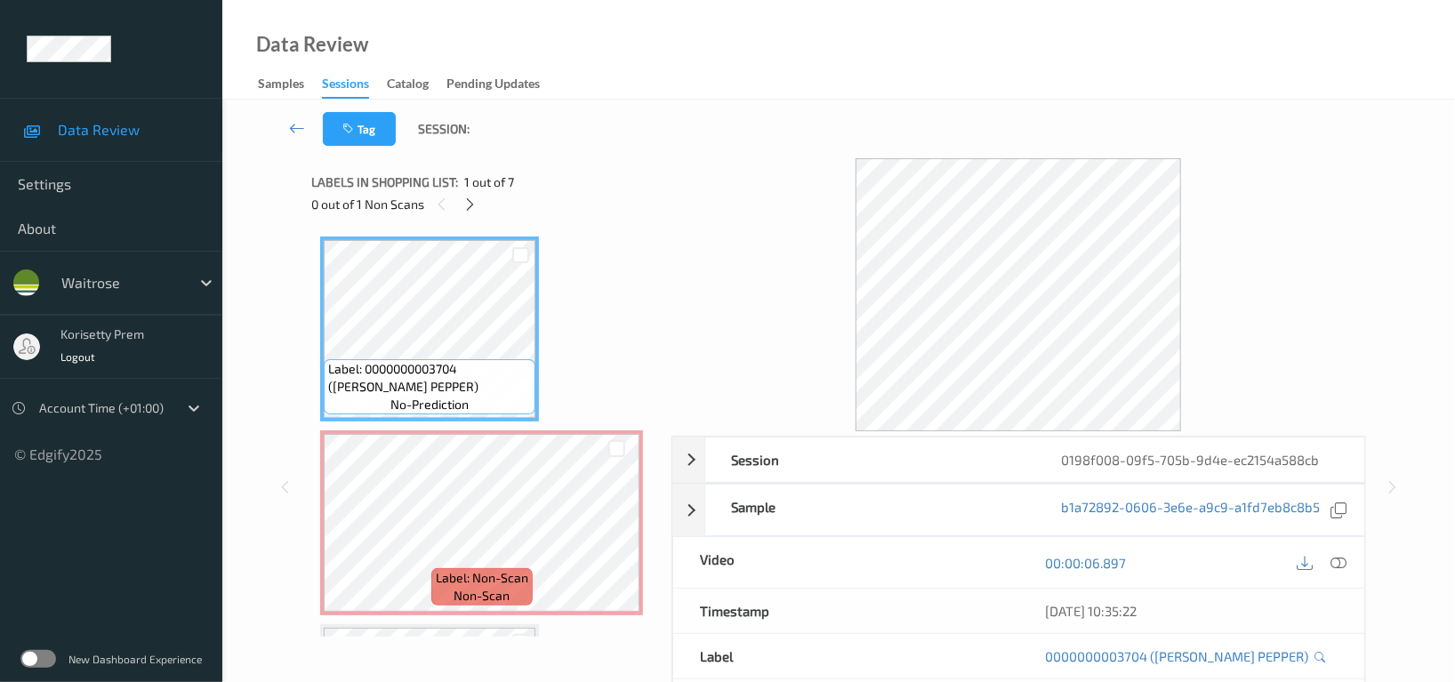
click at [652, 93] on div "Data Review Samples Sessions Catalog Pending Updates" at bounding box center [838, 50] width 1233 height 100
click at [1337, 559] on icon at bounding box center [1339, 563] width 16 height 16
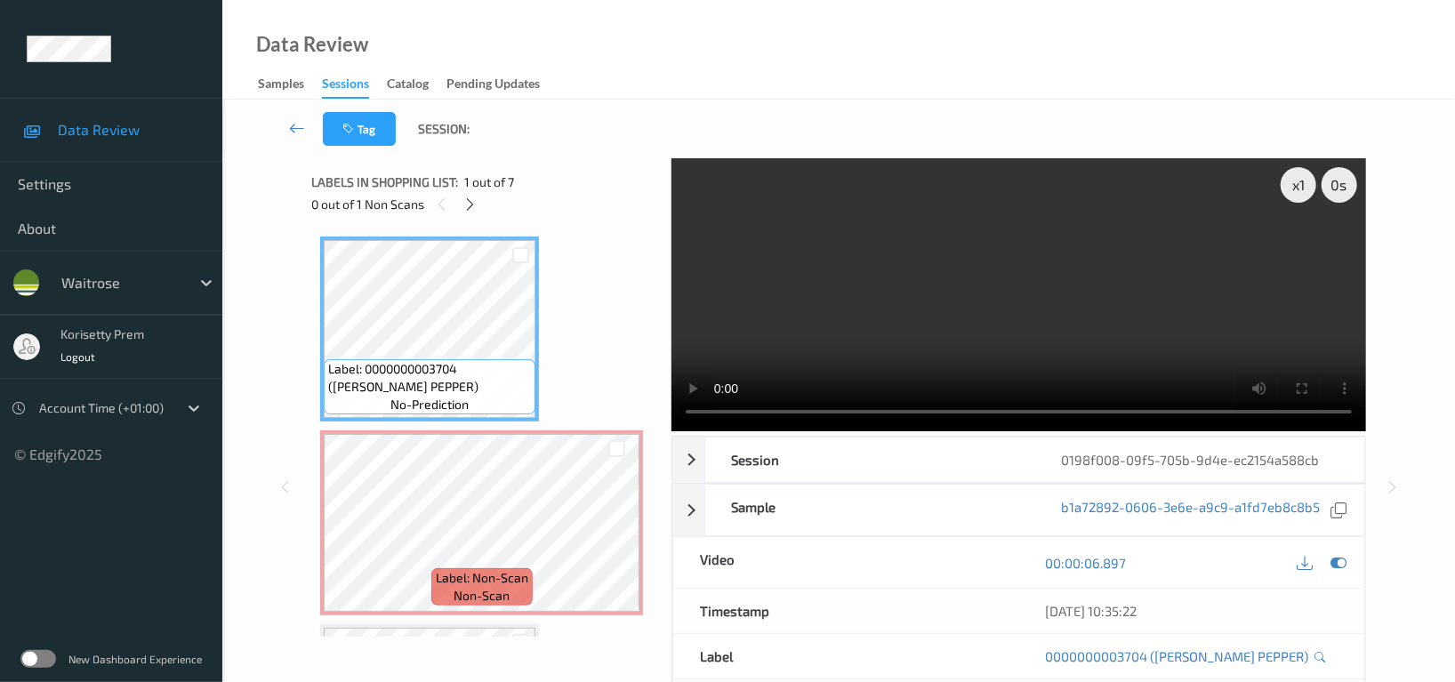
click at [990, 302] on video at bounding box center [1019, 294] width 695 height 273
click at [1066, 302] on video at bounding box center [1019, 294] width 695 height 273
click at [929, 292] on video at bounding box center [1019, 294] width 695 height 273
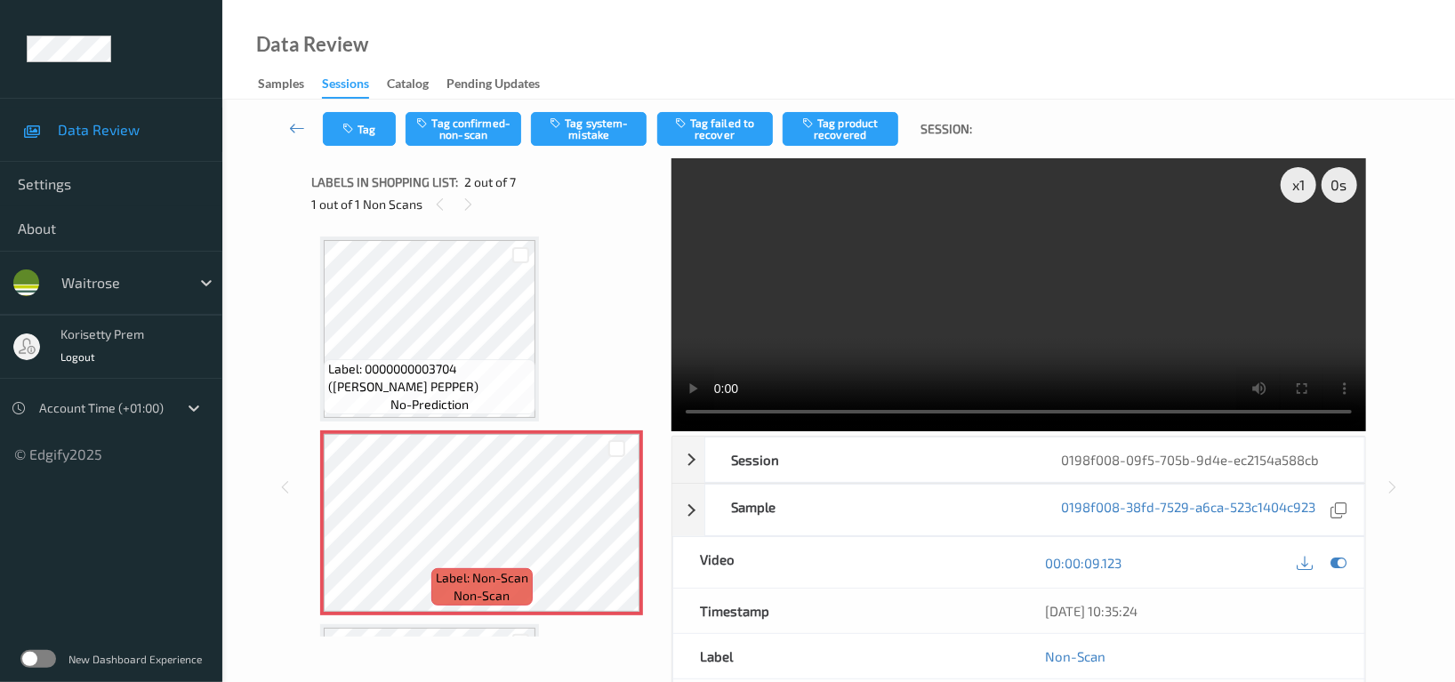
click at [1201, 230] on video at bounding box center [1019, 294] width 695 height 273
click at [600, 117] on button "Tag system-mistake" at bounding box center [589, 129] width 116 height 34
click at [350, 116] on button "Tag" at bounding box center [359, 129] width 73 height 34
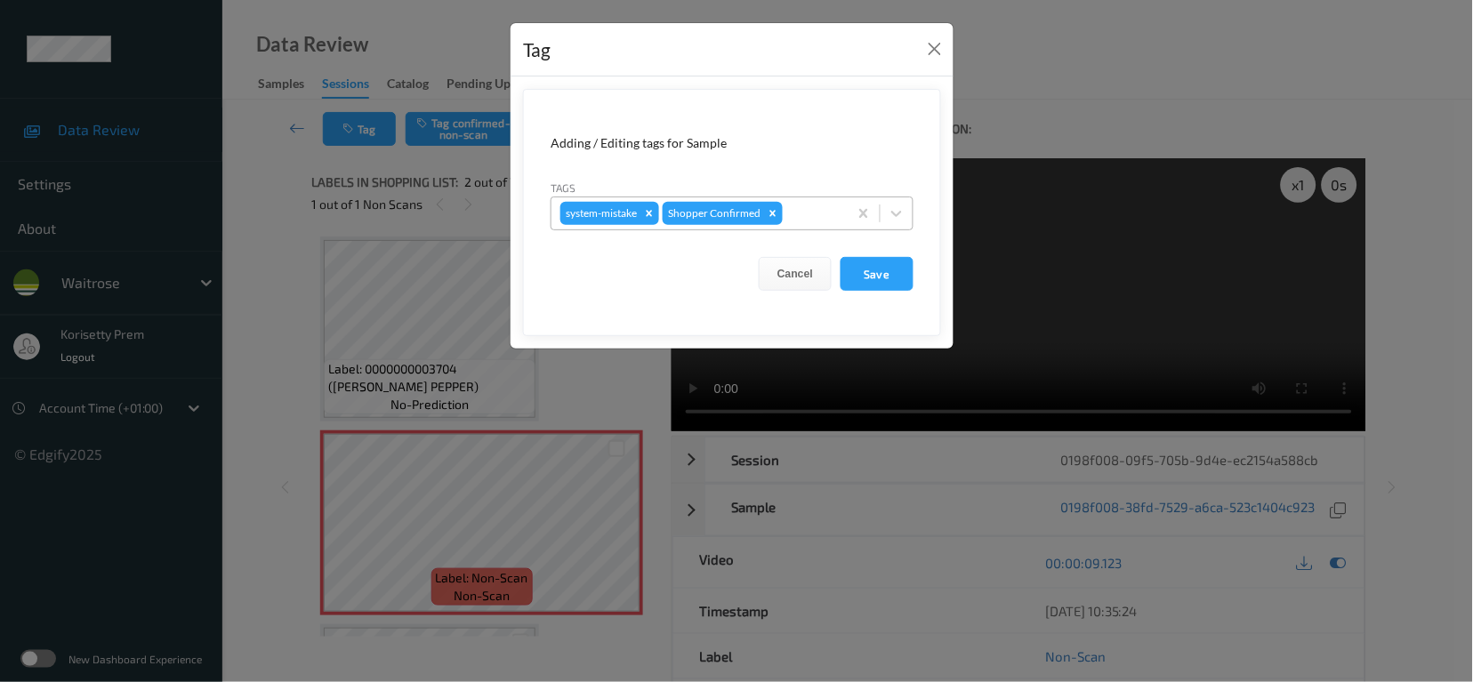
click at [801, 215] on div at bounding box center [812, 213] width 52 height 21
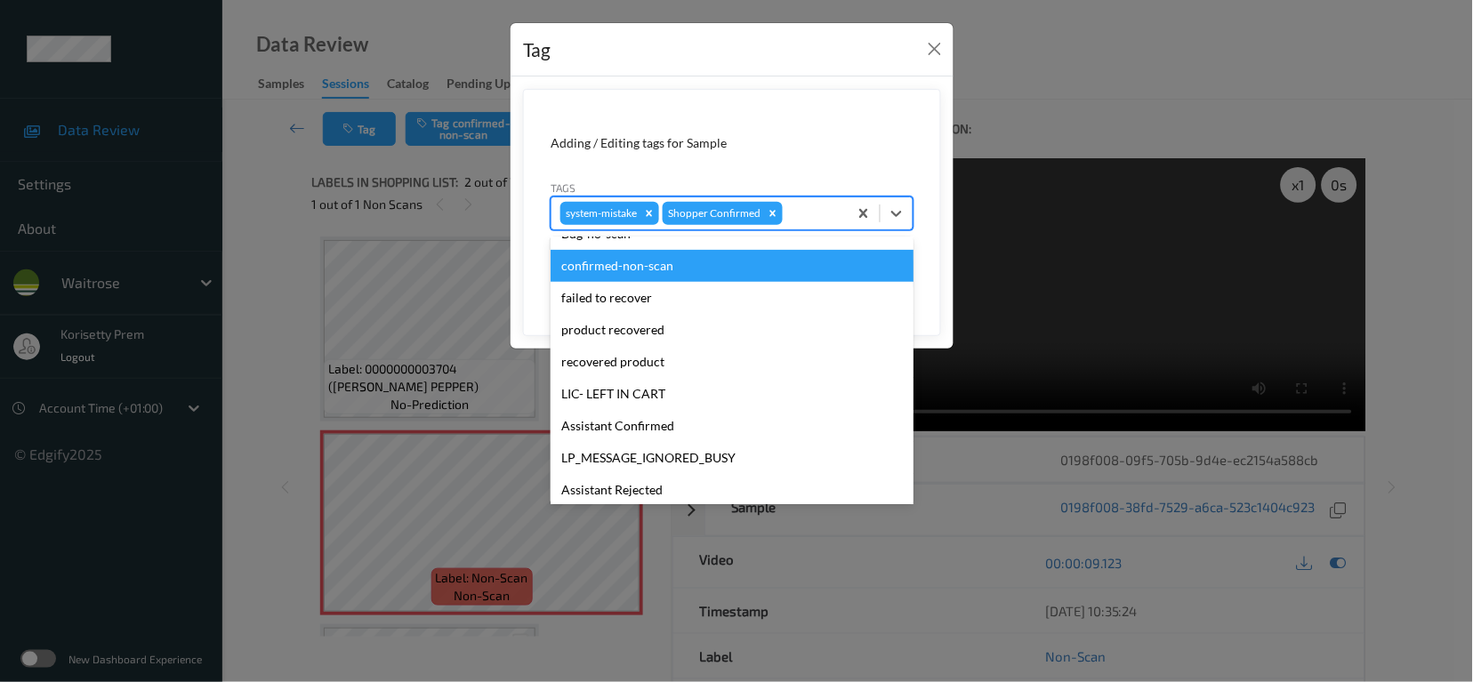
scroll to position [379, 0]
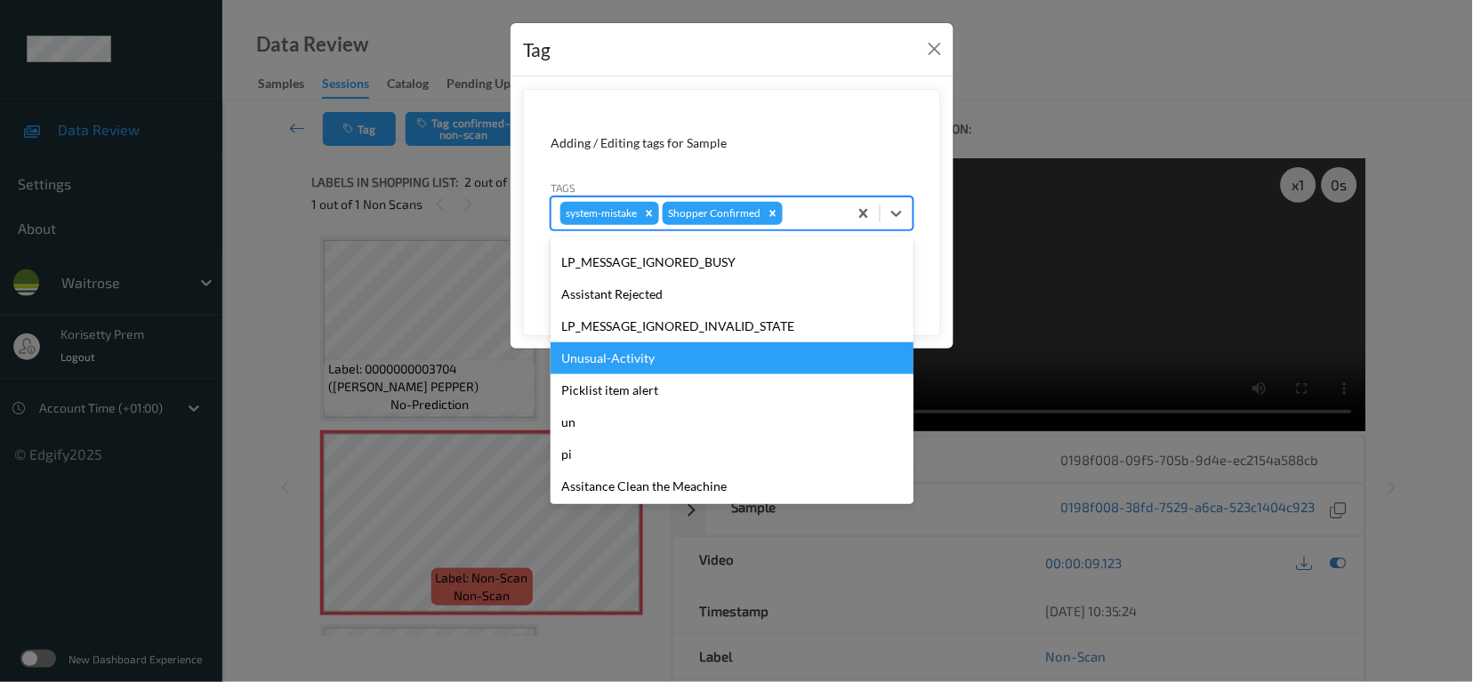
click at [638, 355] on div "Unusual-Activity" at bounding box center [732, 358] width 363 height 32
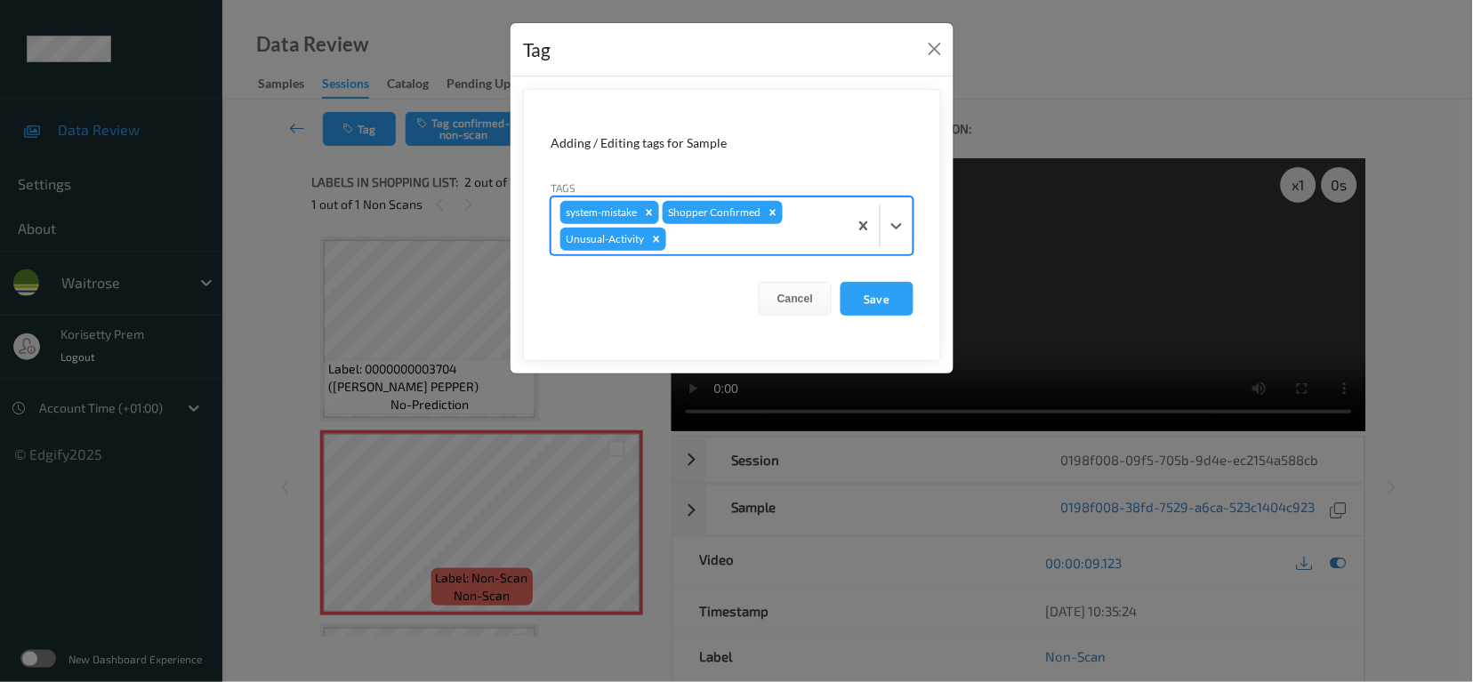
click at [707, 233] on div at bounding box center [754, 239] width 169 height 21
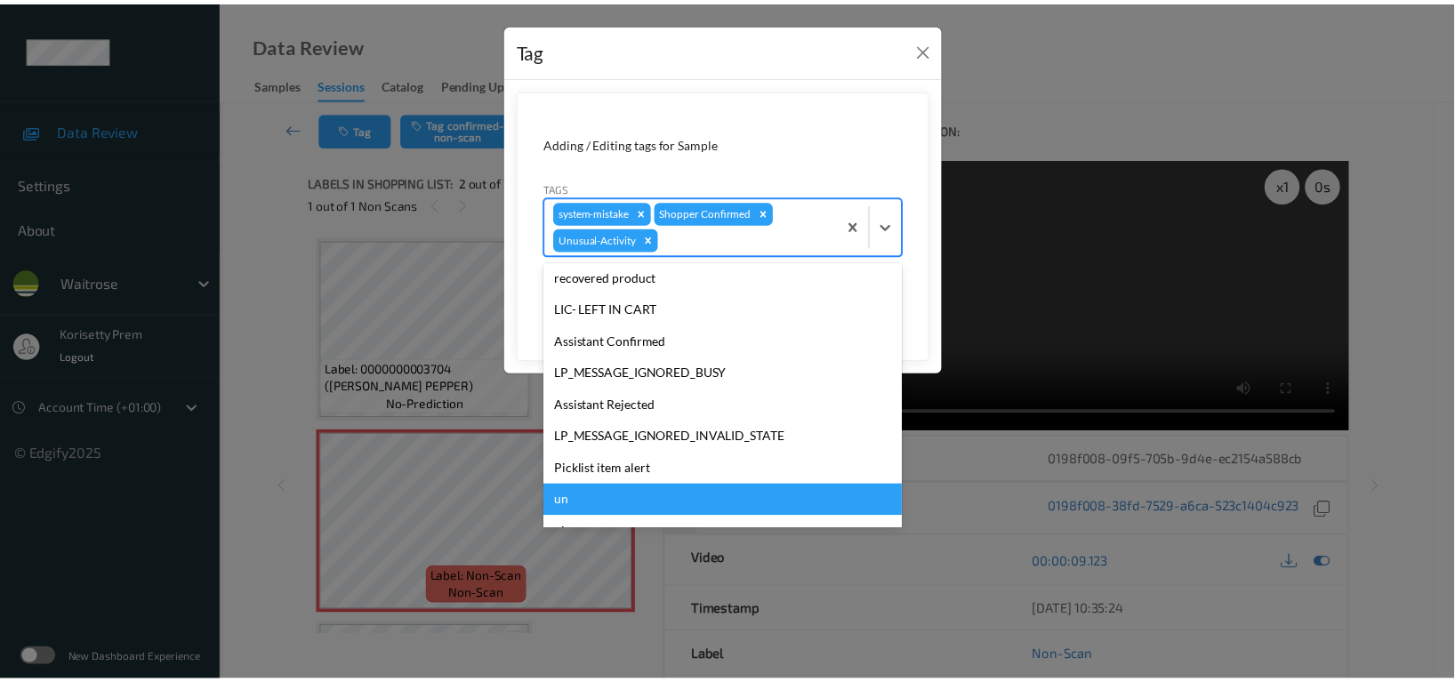
scroll to position [348, 0]
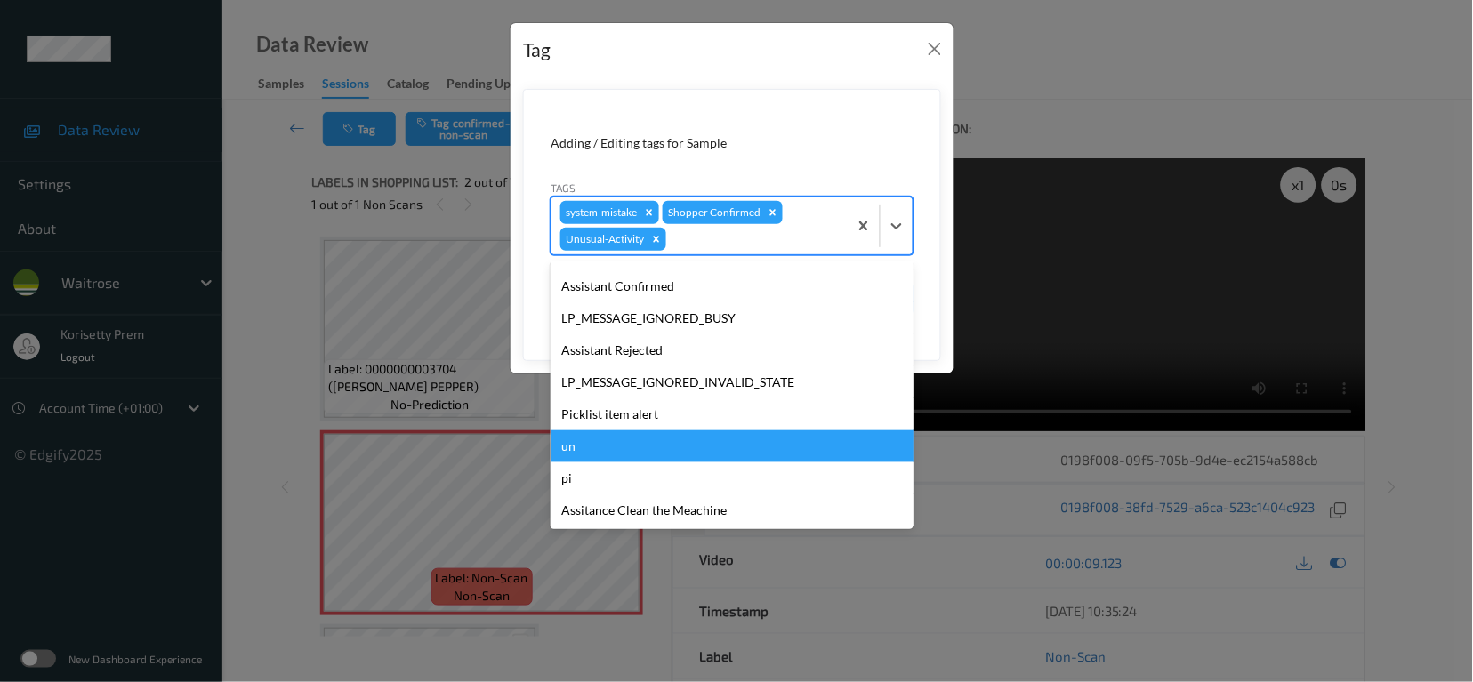
click at [639, 426] on div "Picklist item alert" at bounding box center [732, 415] width 363 height 32
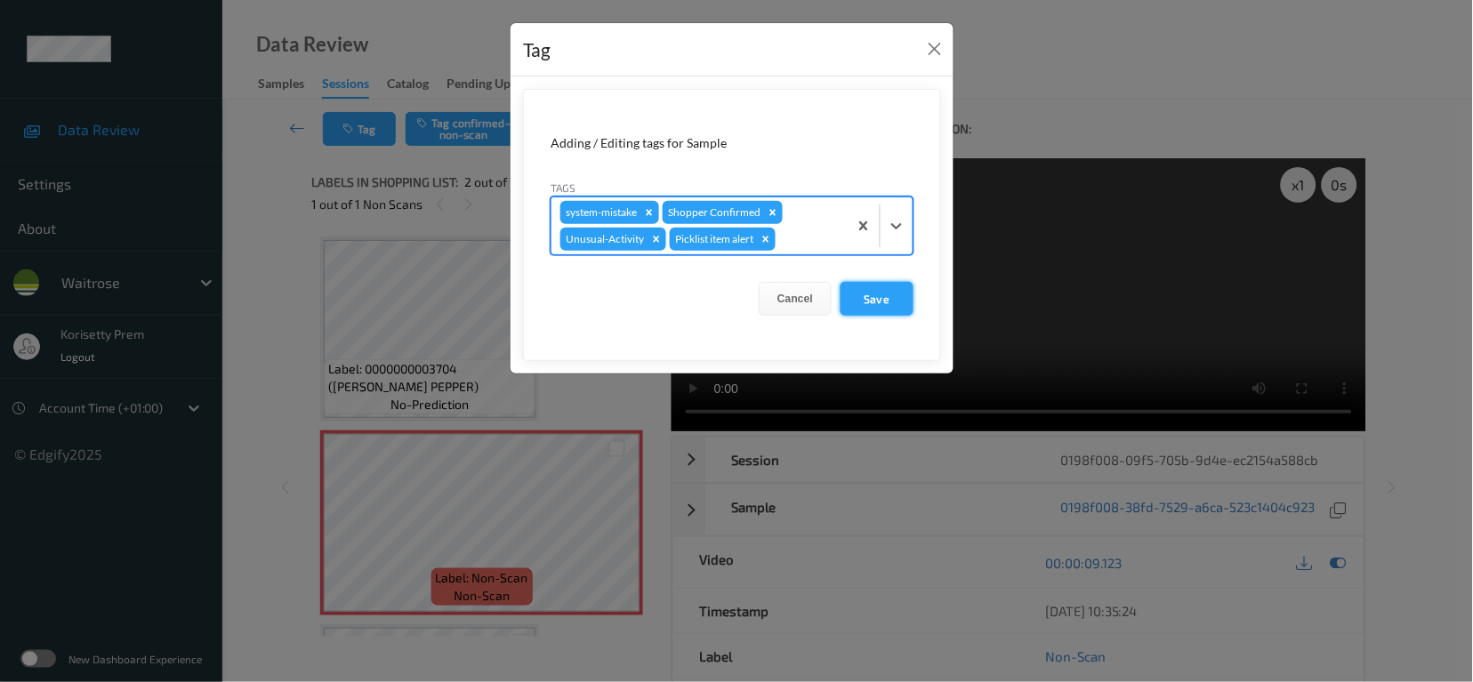
click at [875, 291] on button "Save" at bounding box center [877, 299] width 73 height 34
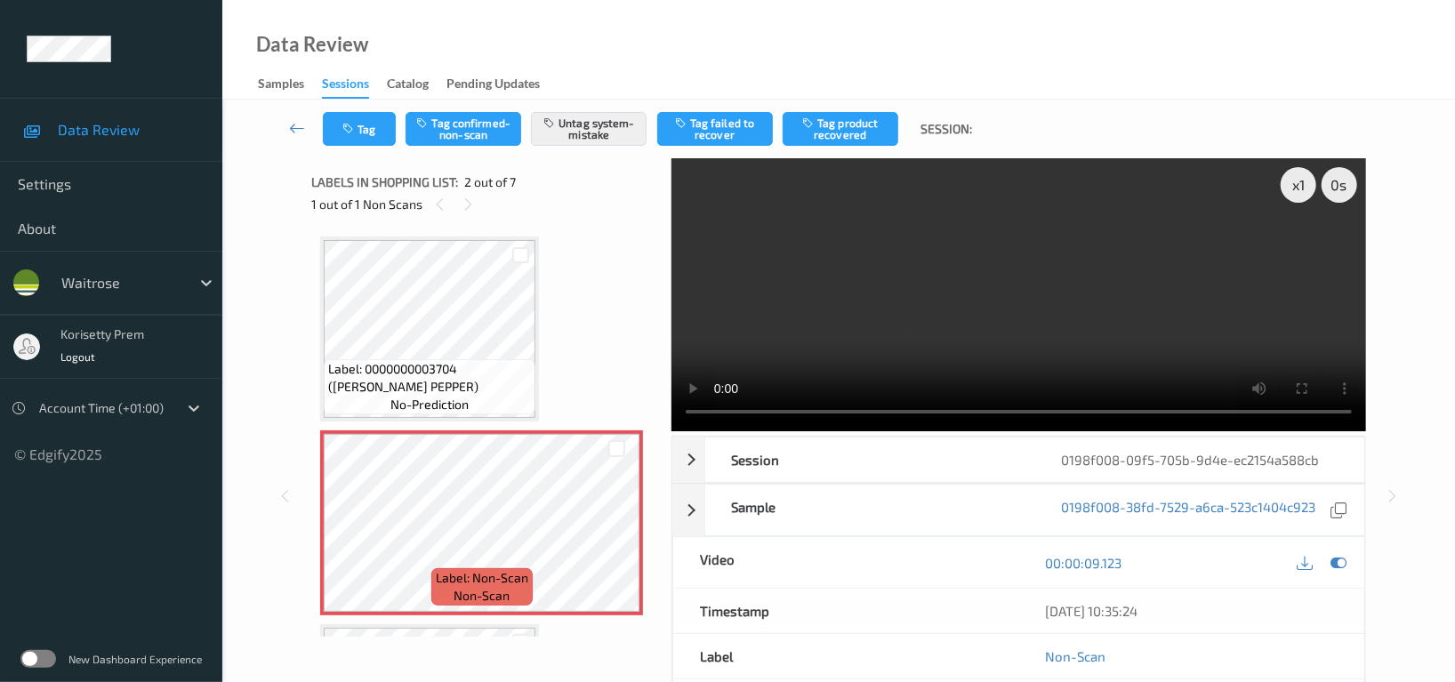
click at [1040, 288] on video at bounding box center [1019, 294] width 695 height 273
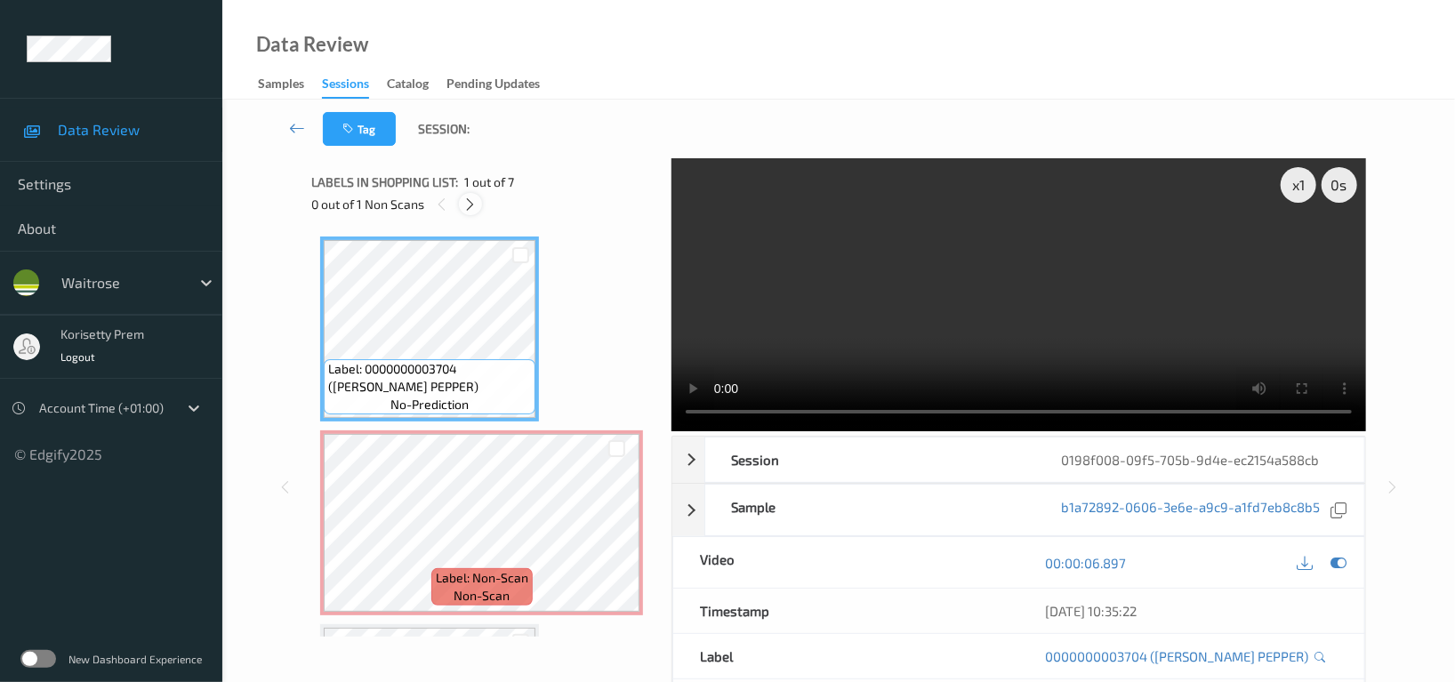
click at [479, 200] on div at bounding box center [470, 204] width 22 height 22
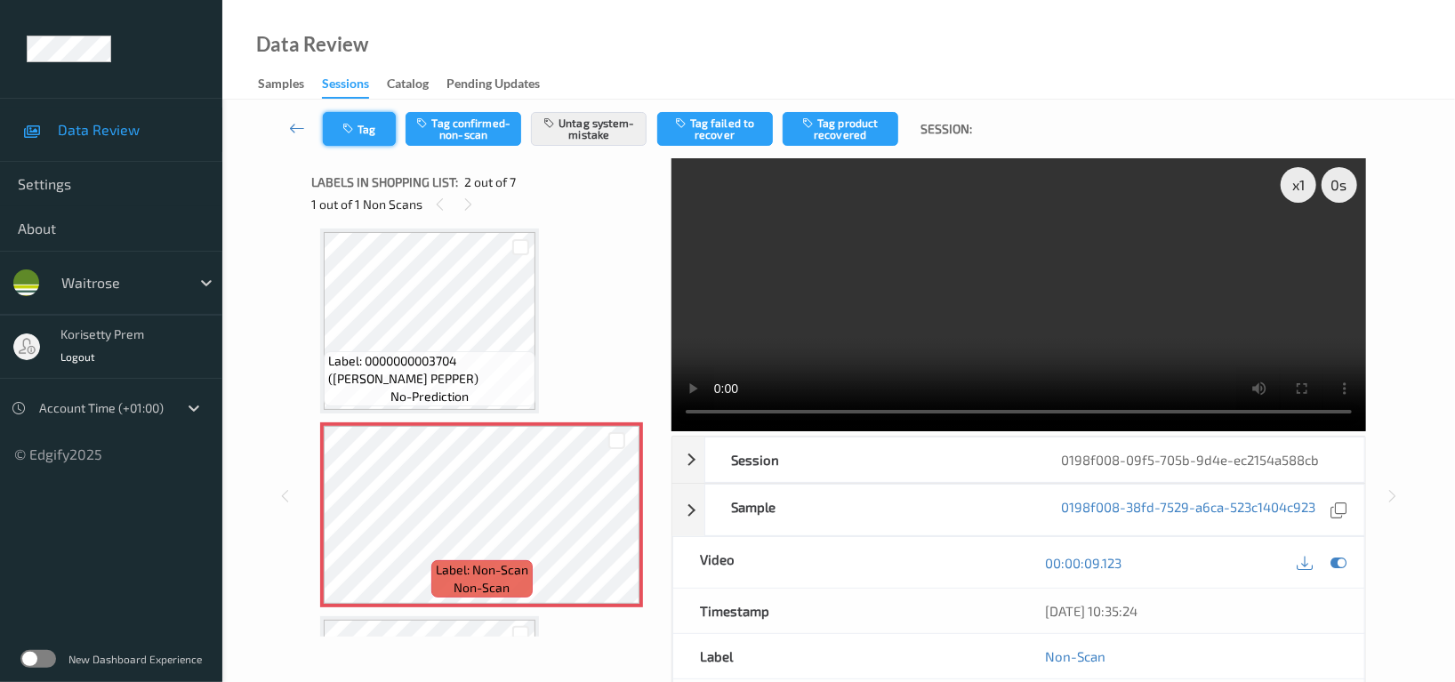
click at [353, 138] on button "Tag" at bounding box center [359, 129] width 73 height 34
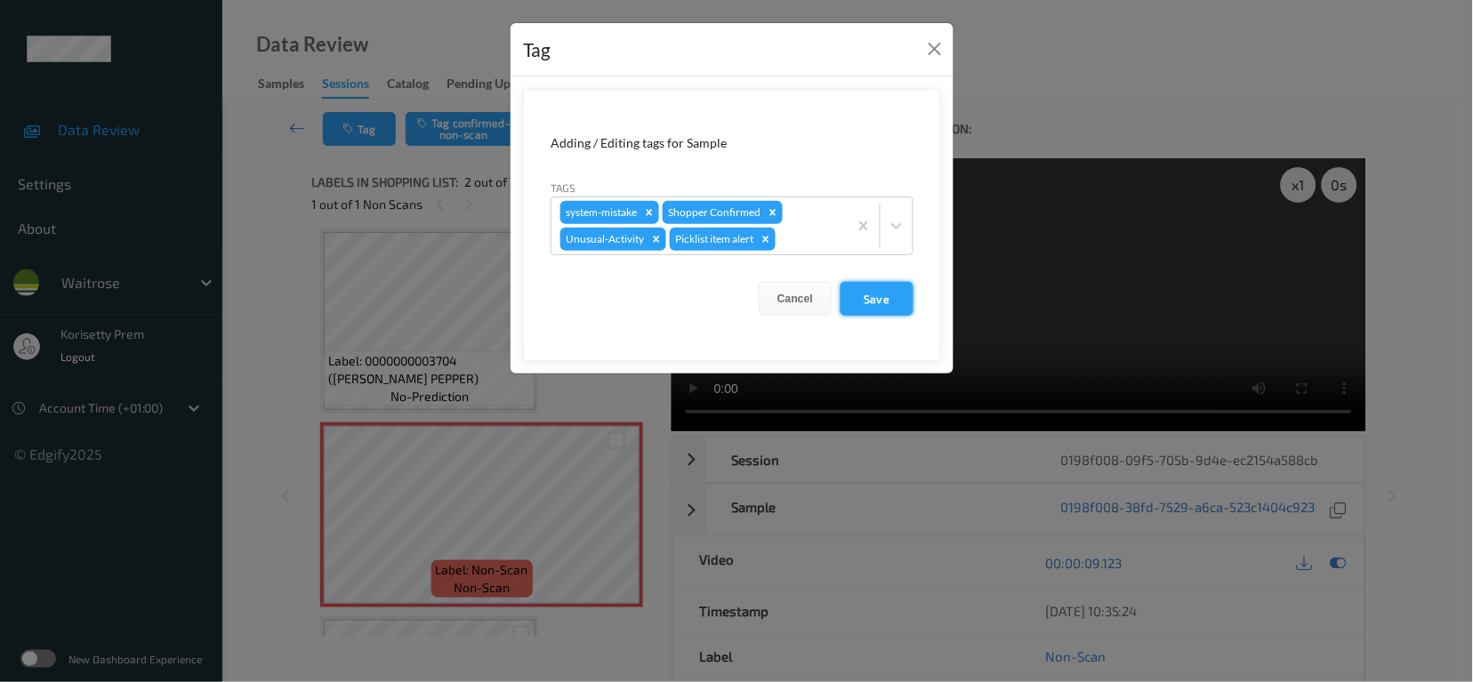
click at [853, 295] on button "Save" at bounding box center [877, 299] width 73 height 34
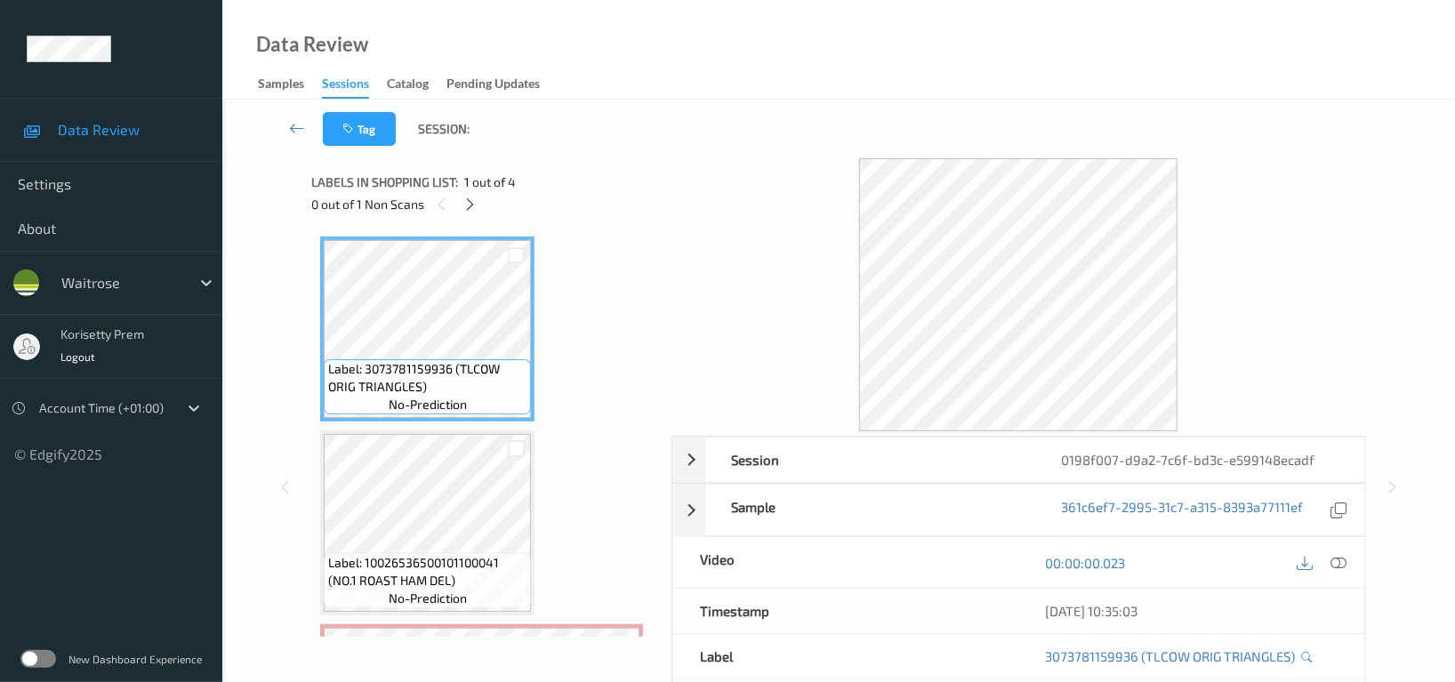
click at [749, 153] on div "Tag Session:" at bounding box center [839, 129] width 1160 height 59
click at [463, 197] on icon at bounding box center [470, 205] width 15 height 16
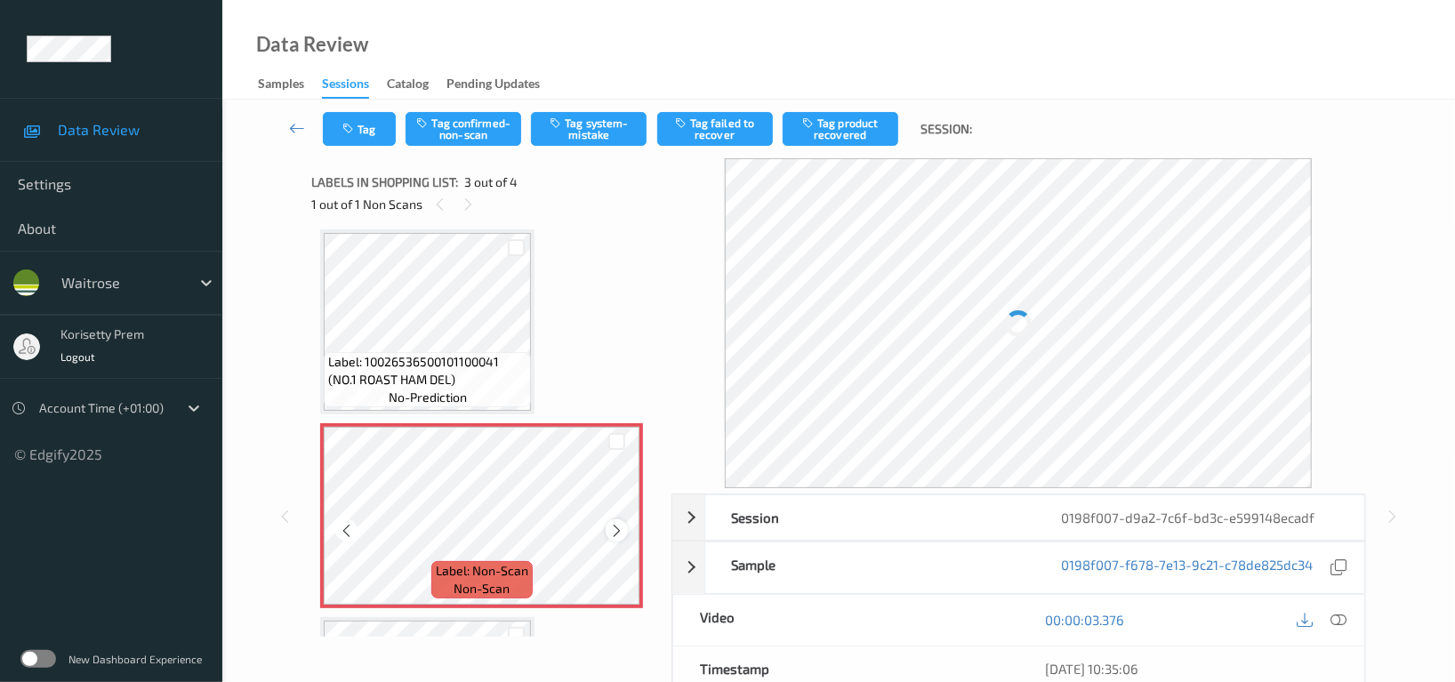
click at [621, 533] on icon at bounding box center [616, 531] width 15 height 16
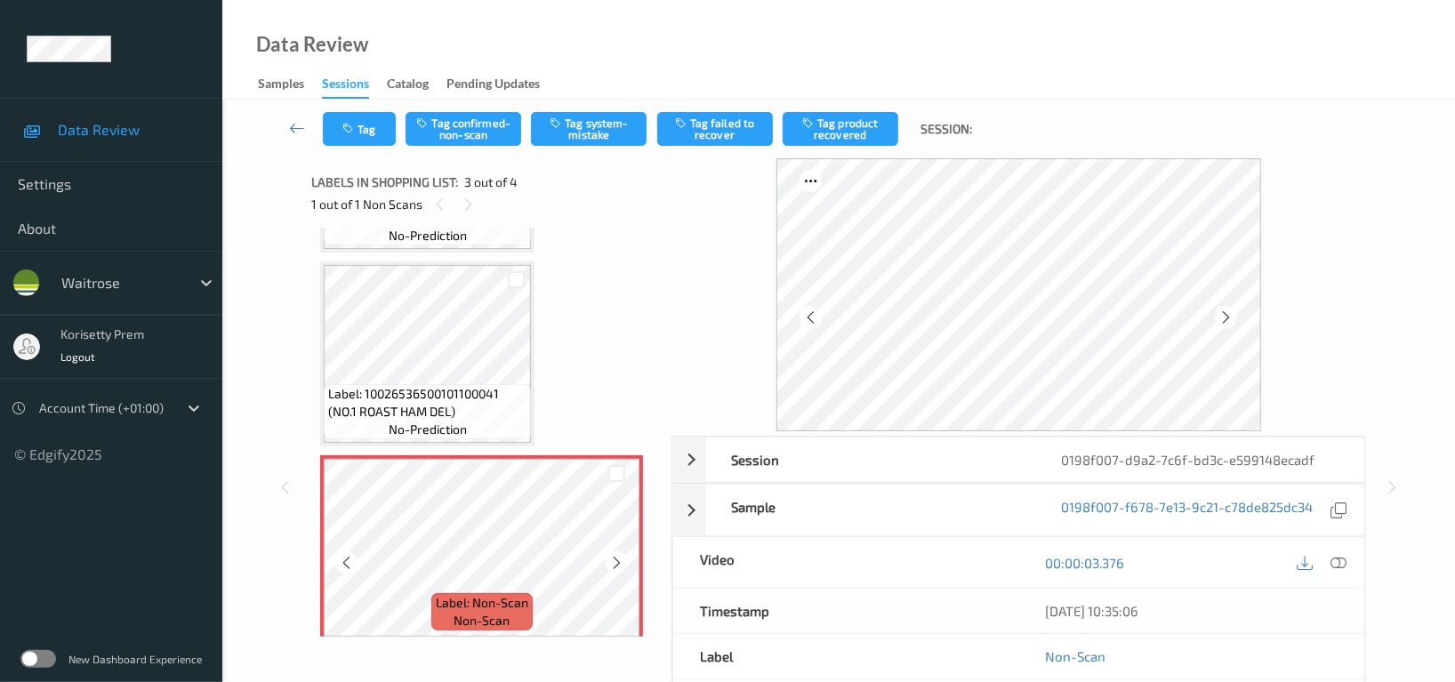
scroll to position [16, 0]
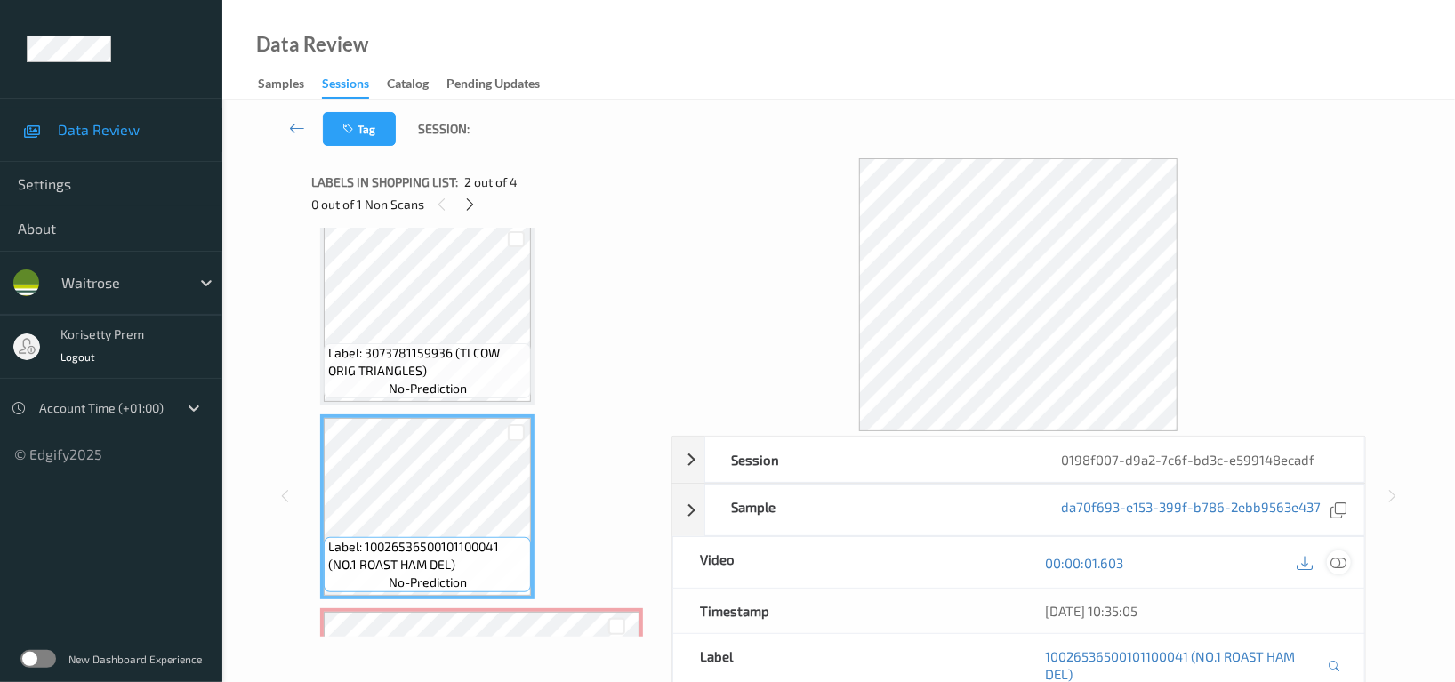
click at [1335, 564] on icon at bounding box center [1339, 563] width 16 height 16
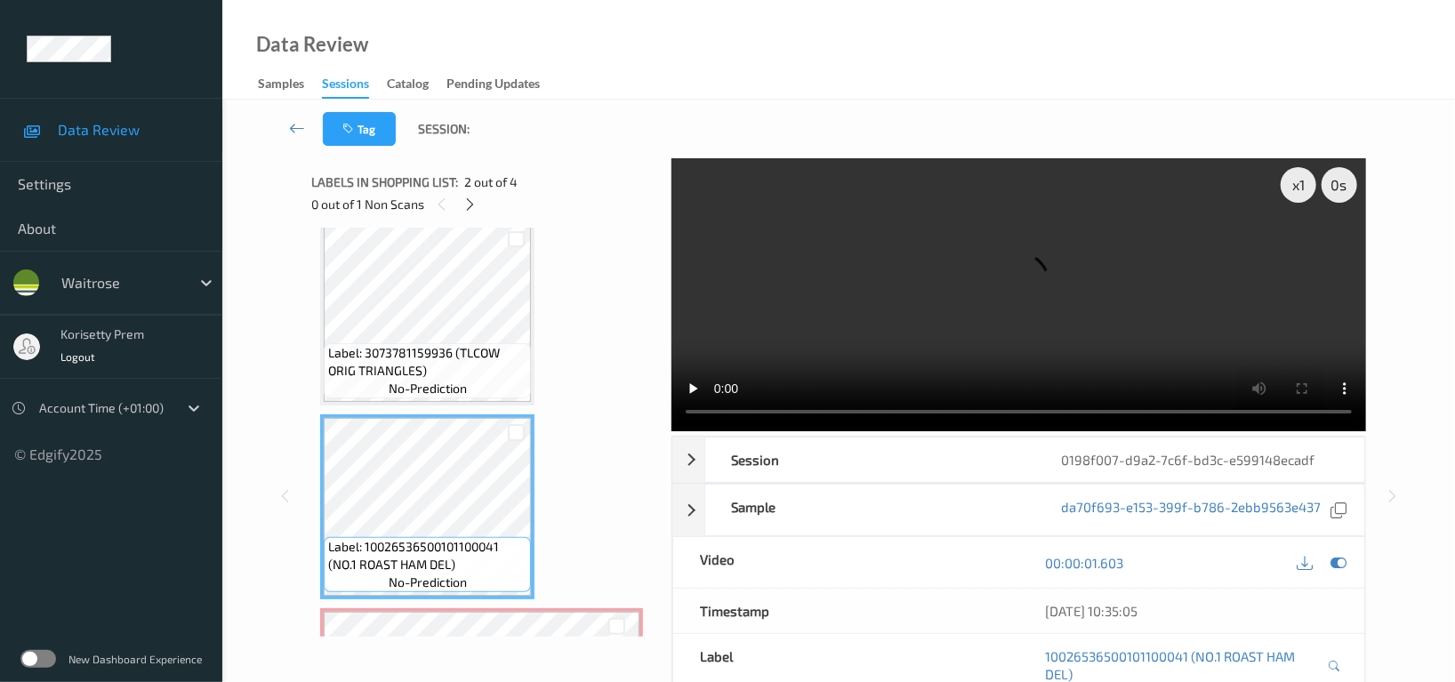
scroll to position [0, 0]
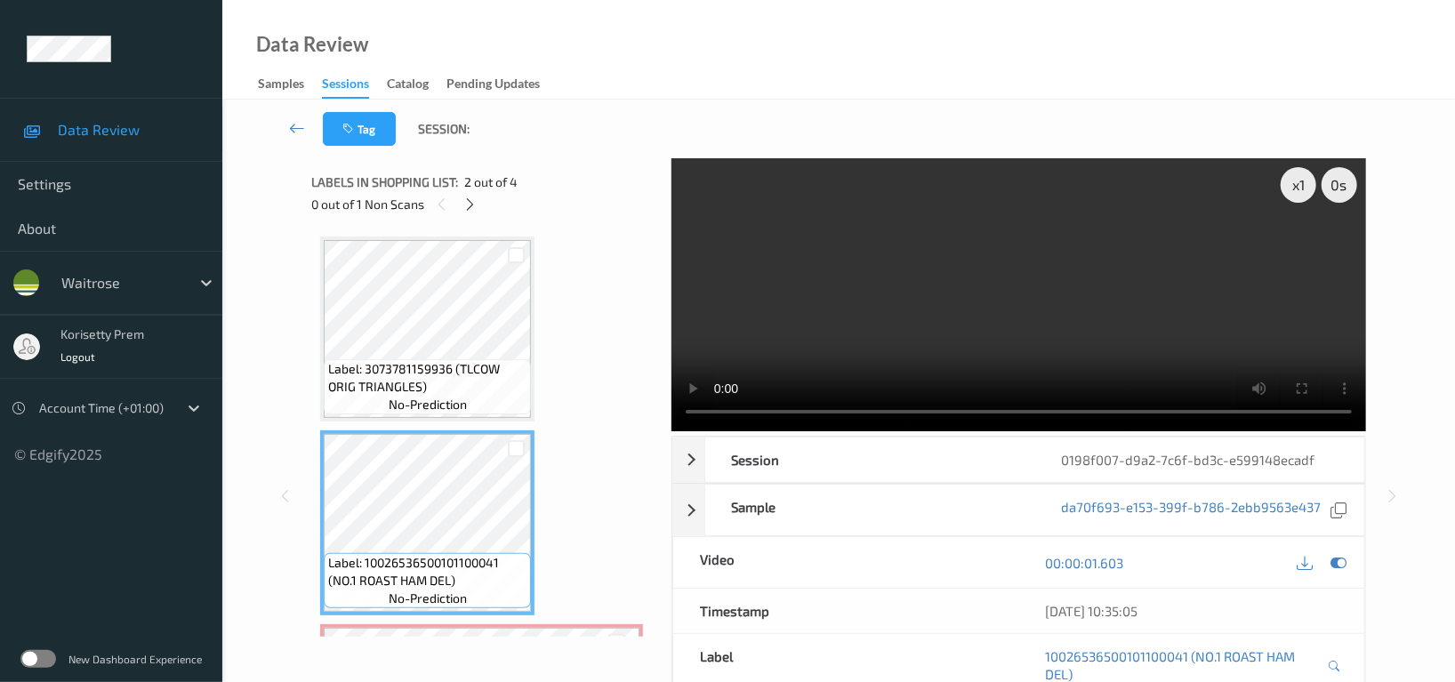
click at [910, 331] on video at bounding box center [1019, 294] width 695 height 273
click at [956, 330] on video at bounding box center [1019, 294] width 695 height 273
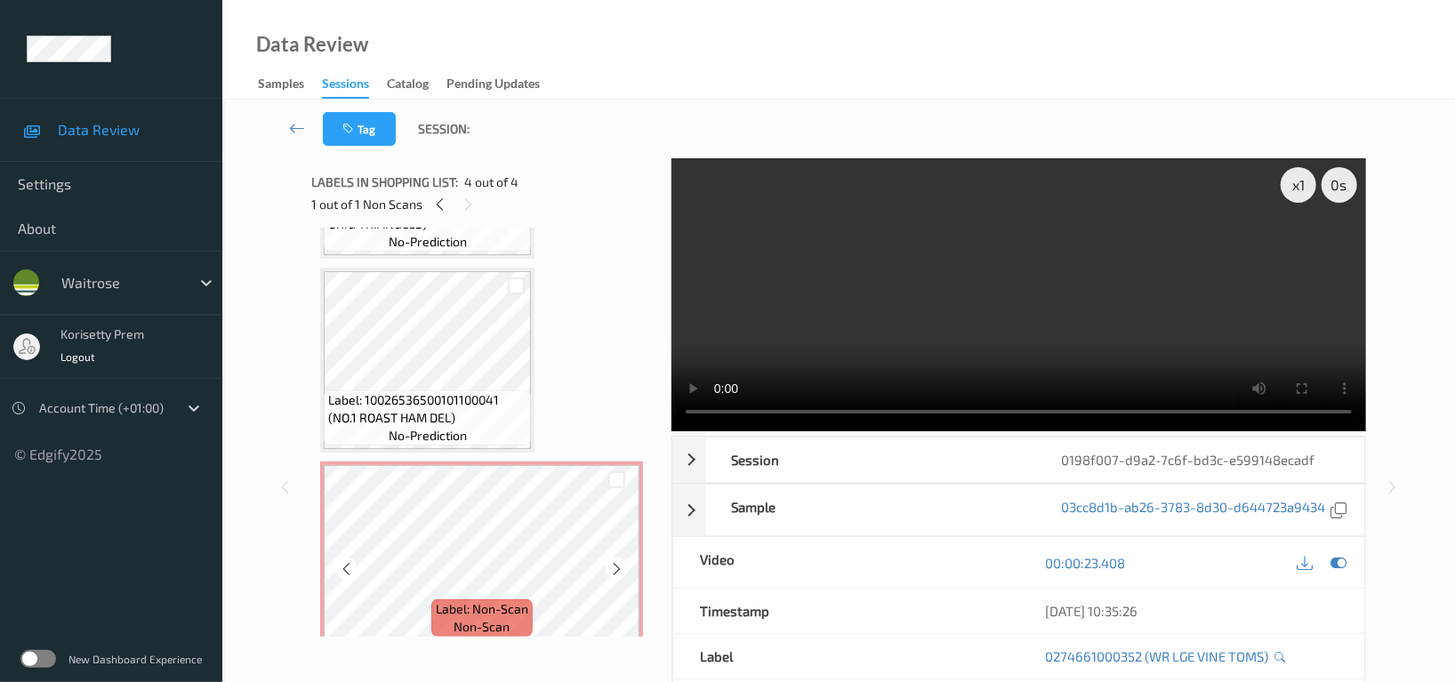
scroll to position [134, 0]
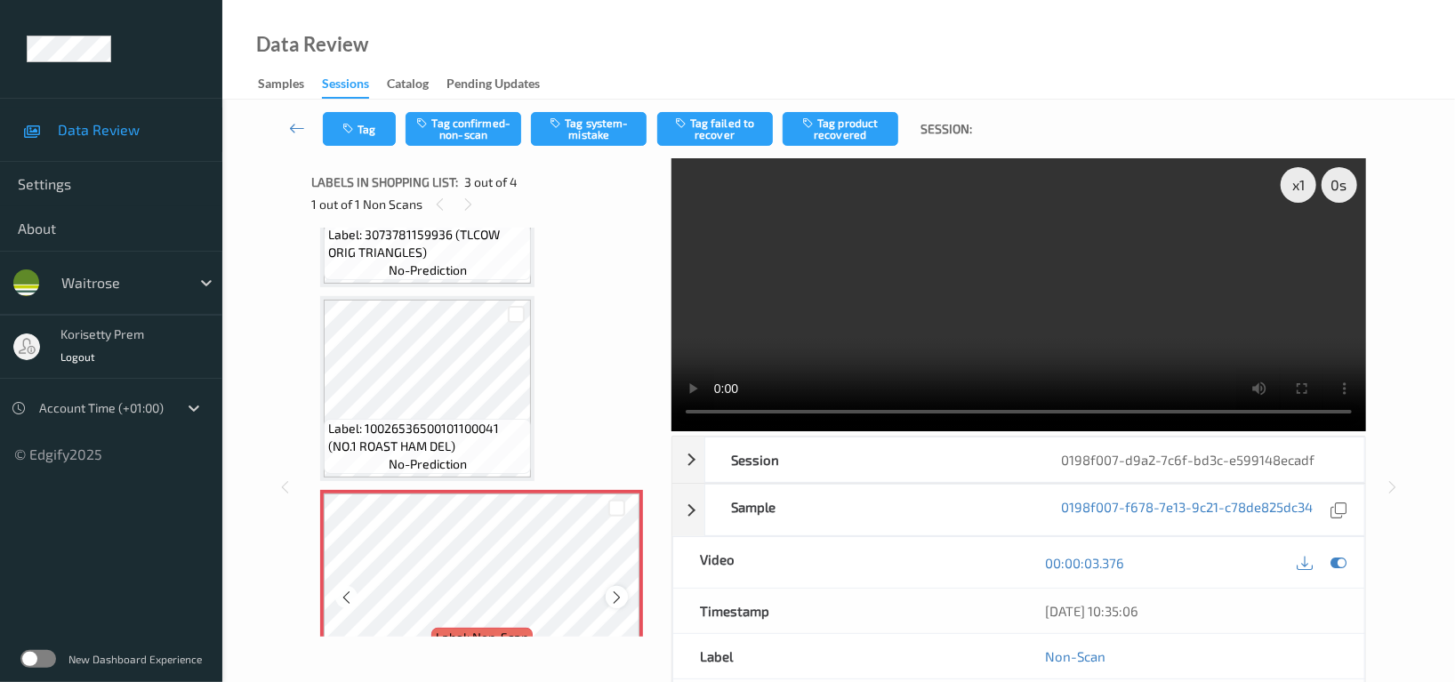
click at [607, 592] on div at bounding box center [617, 597] width 22 height 22
click at [609, 595] on icon at bounding box center [616, 598] width 15 height 16
click at [466, 125] on button "Tag confirmed-non-scan" at bounding box center [464, 129] width 116 height 34
click at [717, 129] on button "Tag failed to recover" at bounding box center [715, 129] width 116 height 34
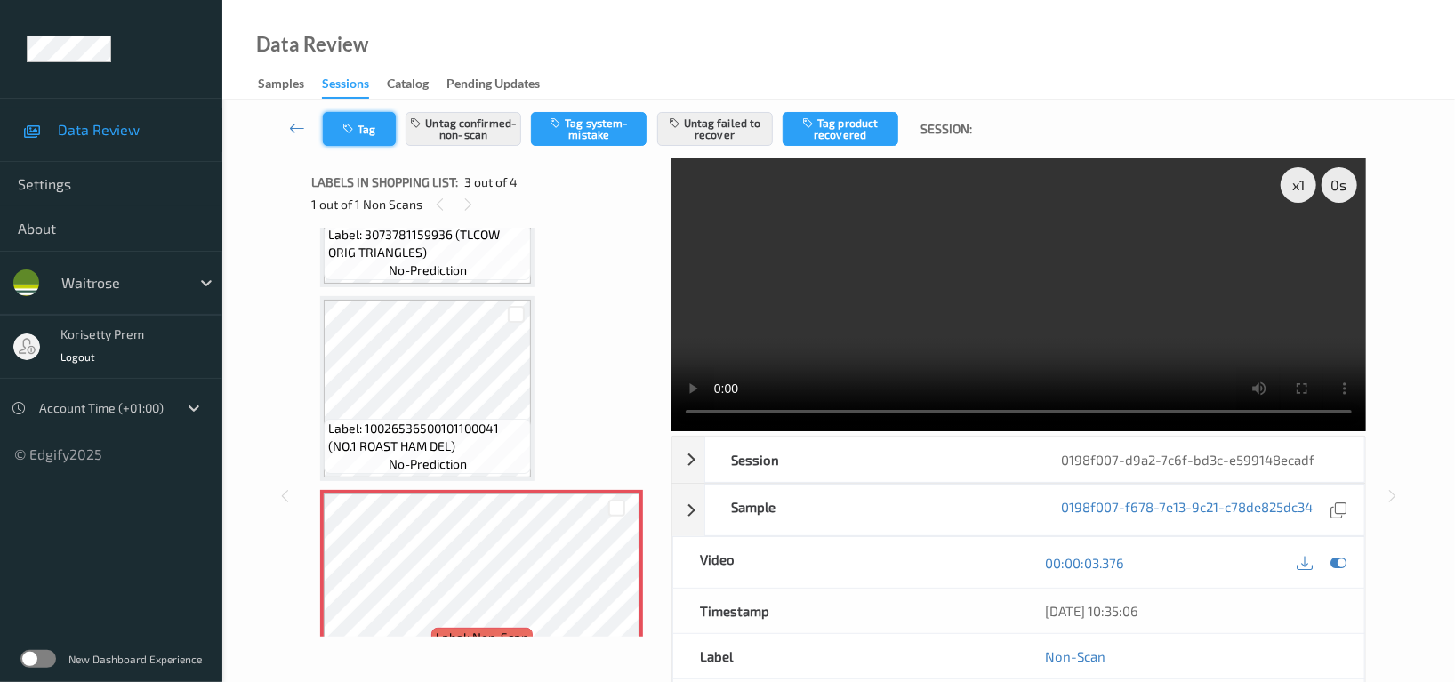
click at [337, 127] on button "Tag" at bounding box center [359, 129] width 73 height 34
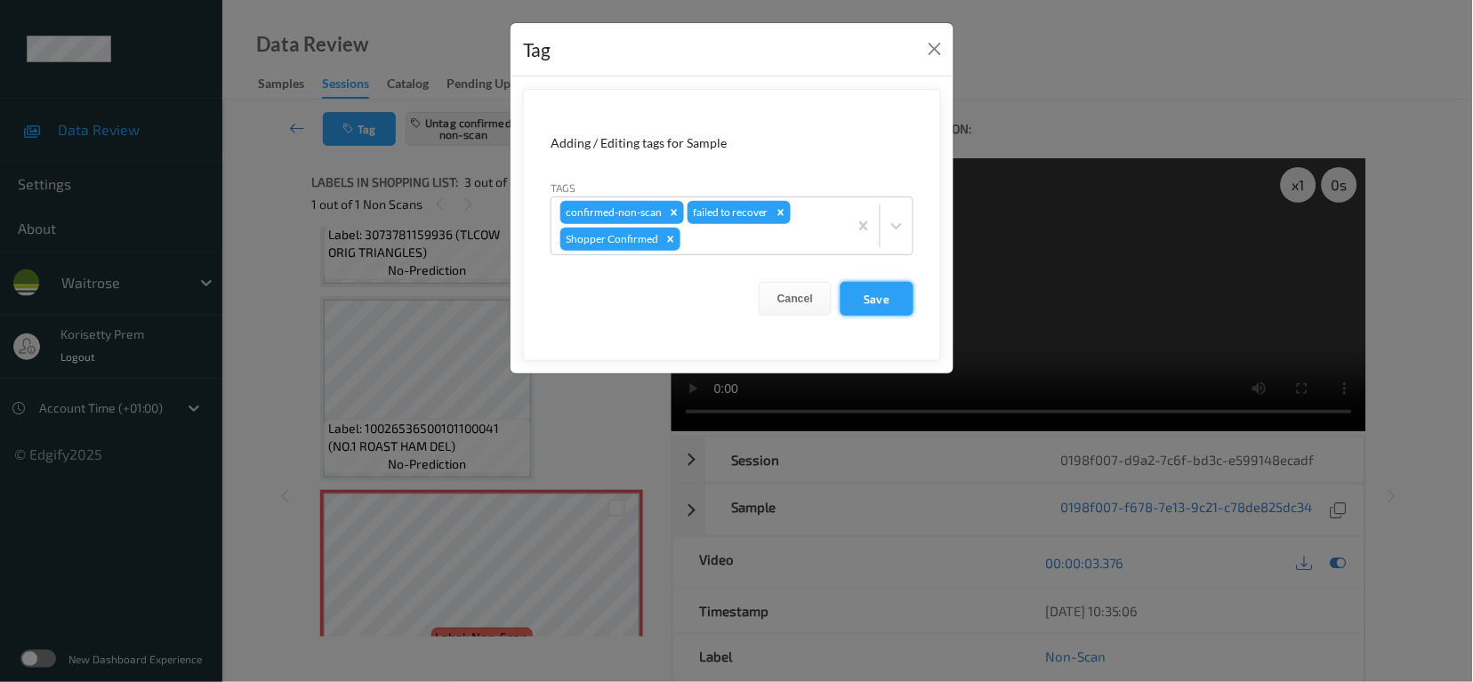
click at [871, 294] on button "Save" at bounding box center [877, 299] width 73 height 34
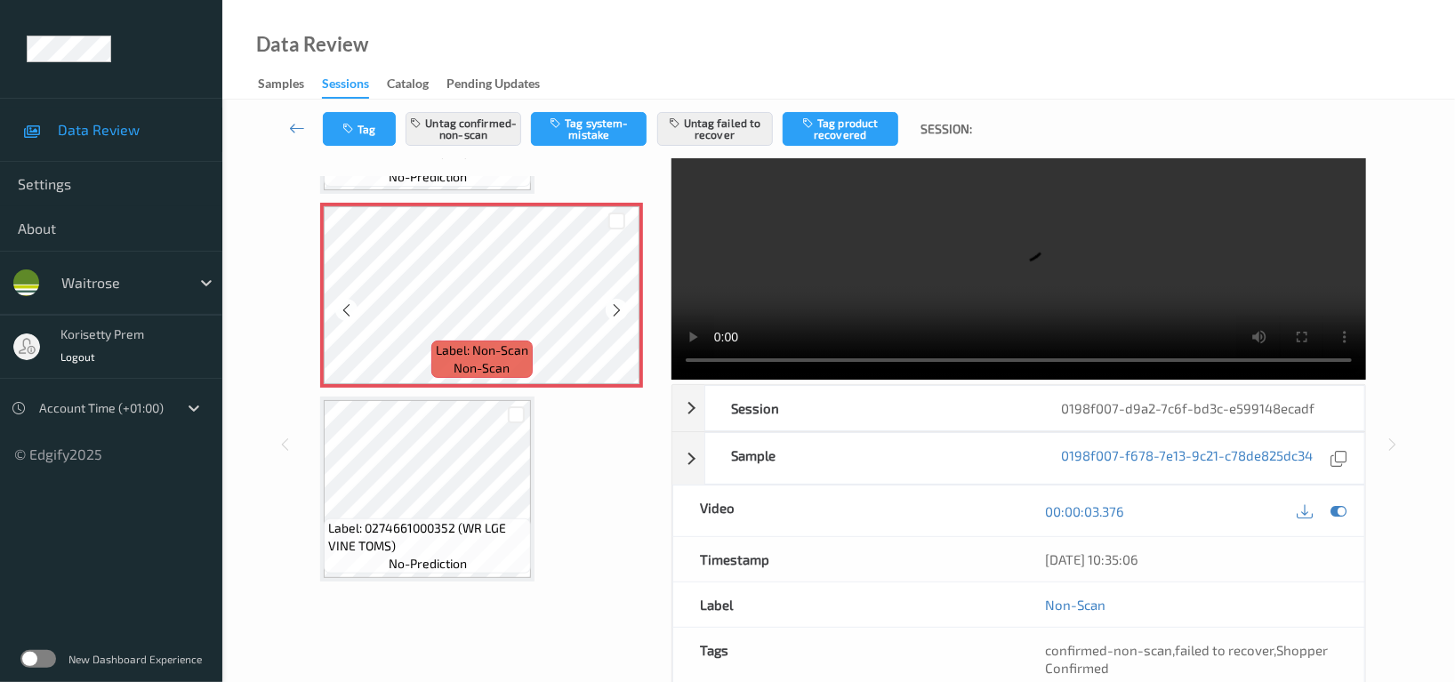
scroll to position [372, 0]
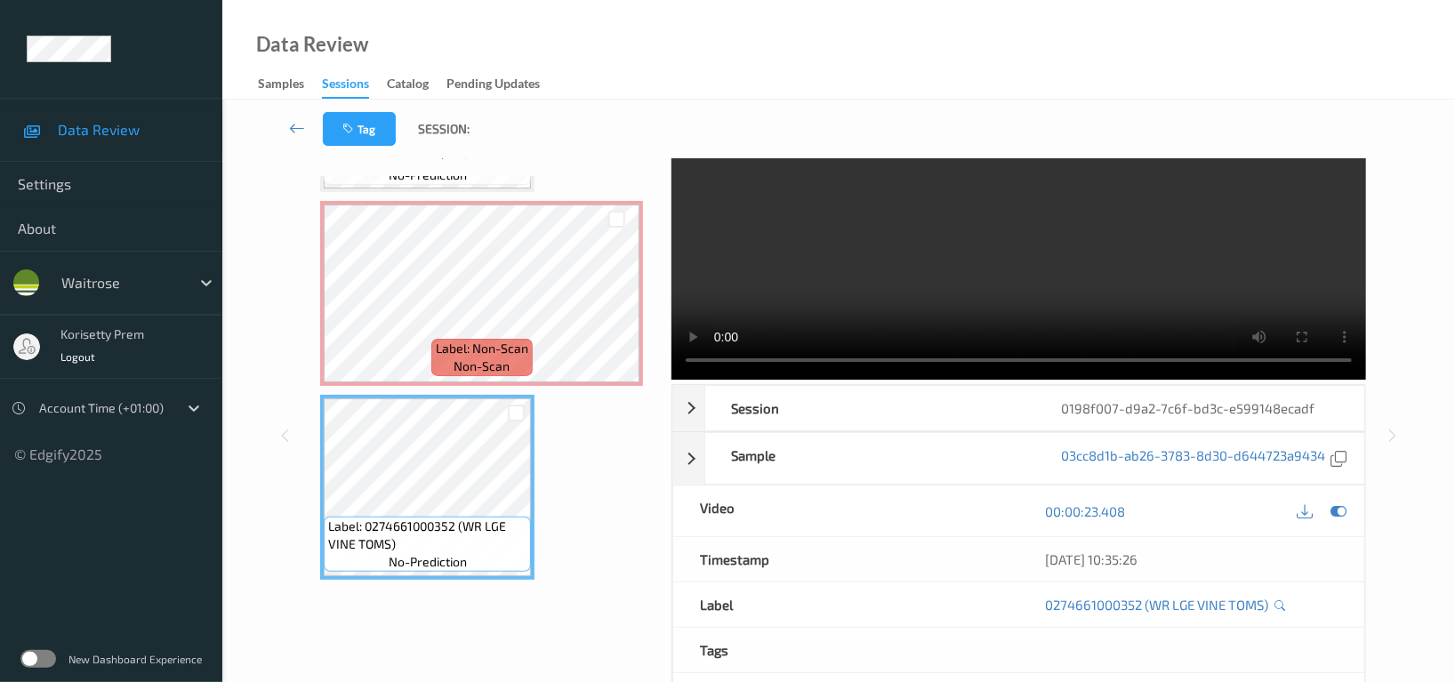
click at [1197, 279] on video at bounding box center [1019, 243] width 695 height 273
click at [1076, 256] on video at bounding box center [1019, 243] width 695 height 273
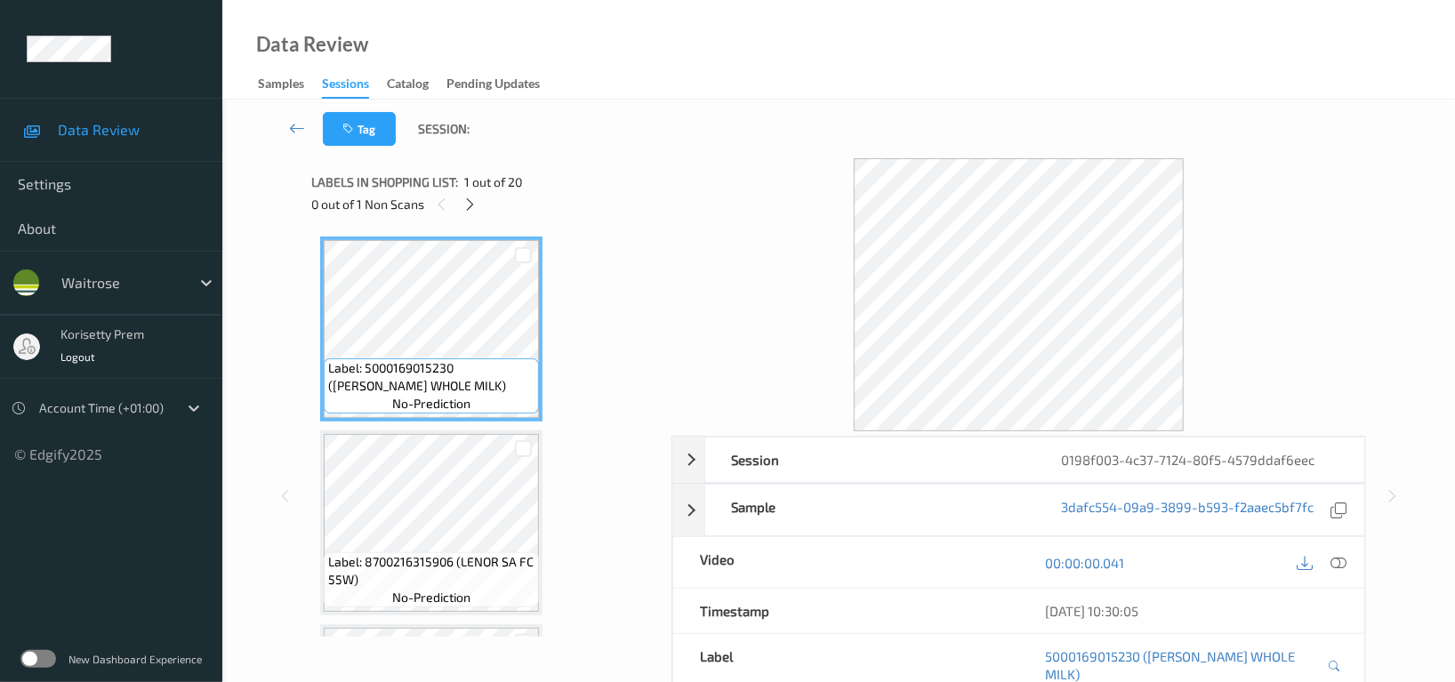
click at [779, 125] on div "Tag Session:" at bounding box center [839, 129] width 1160 height 59
click at [466, 199] on icon at bounding box center [470, 205] width 15 height 16
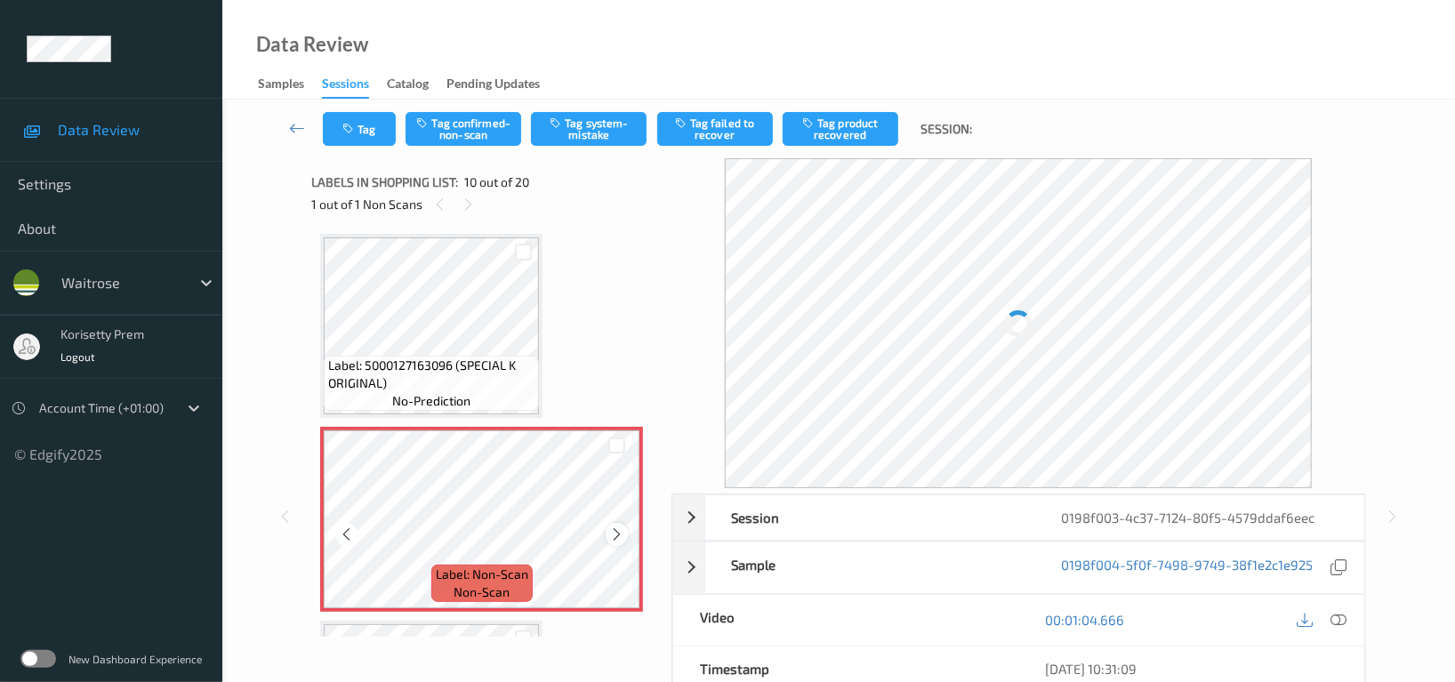
click at [613, 528] on icon at bounding box center [616, 535] width 15 height 16
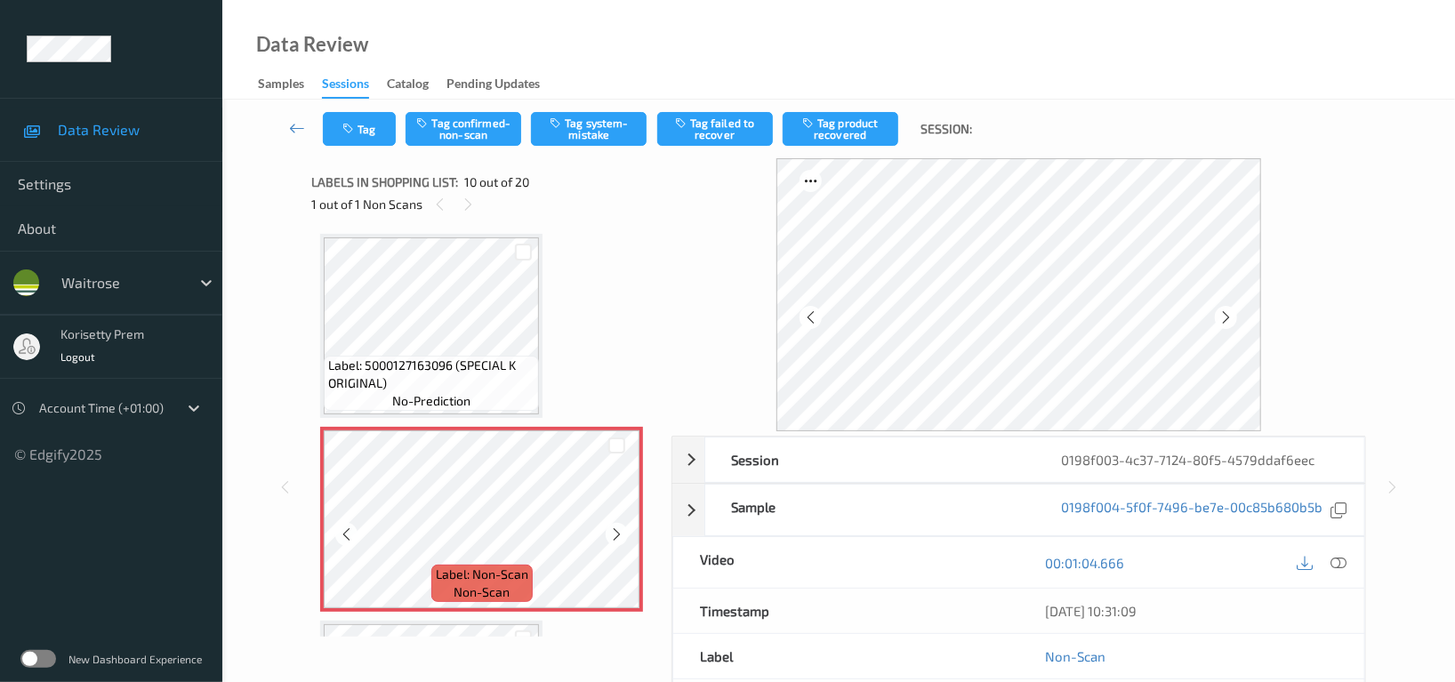
click at [613, 528] on icon at bounding box center [616, 535] width 15 height 16
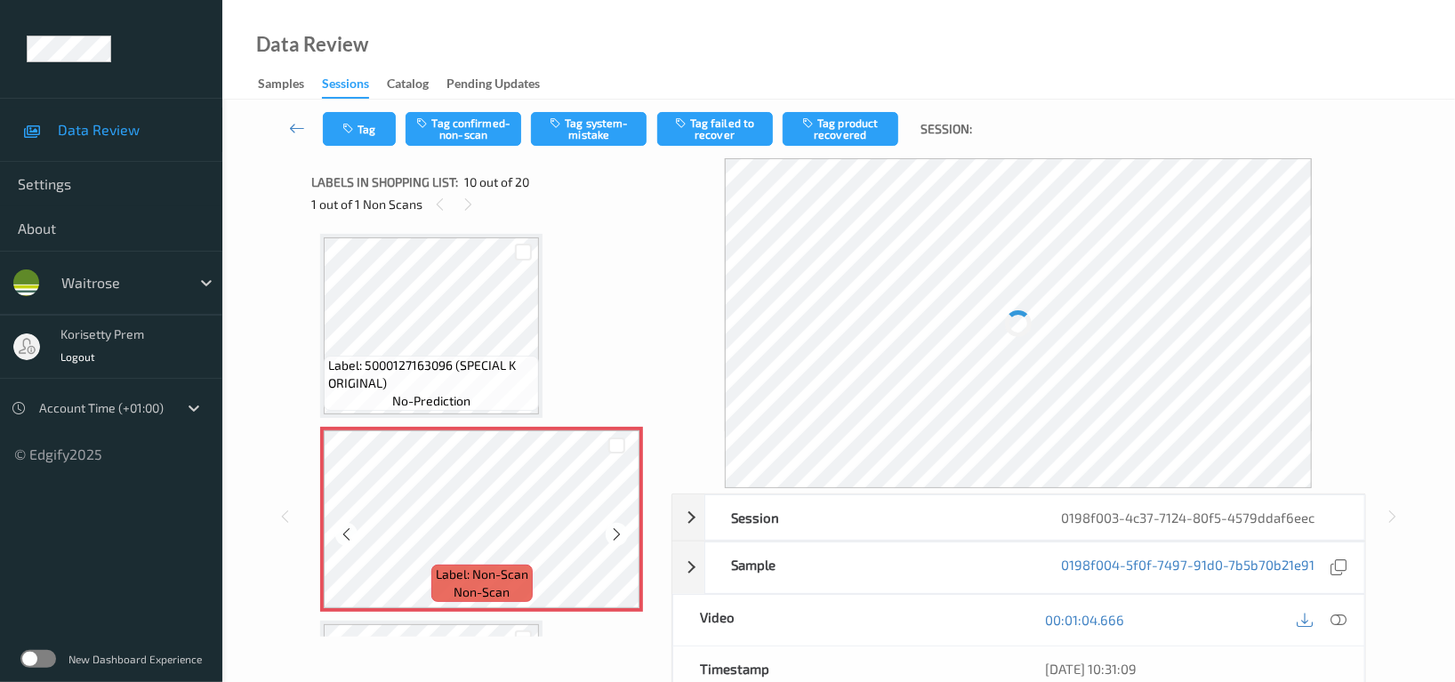
click at [613, 528] on icon at bounding box center [616, 535] width 15 height 16
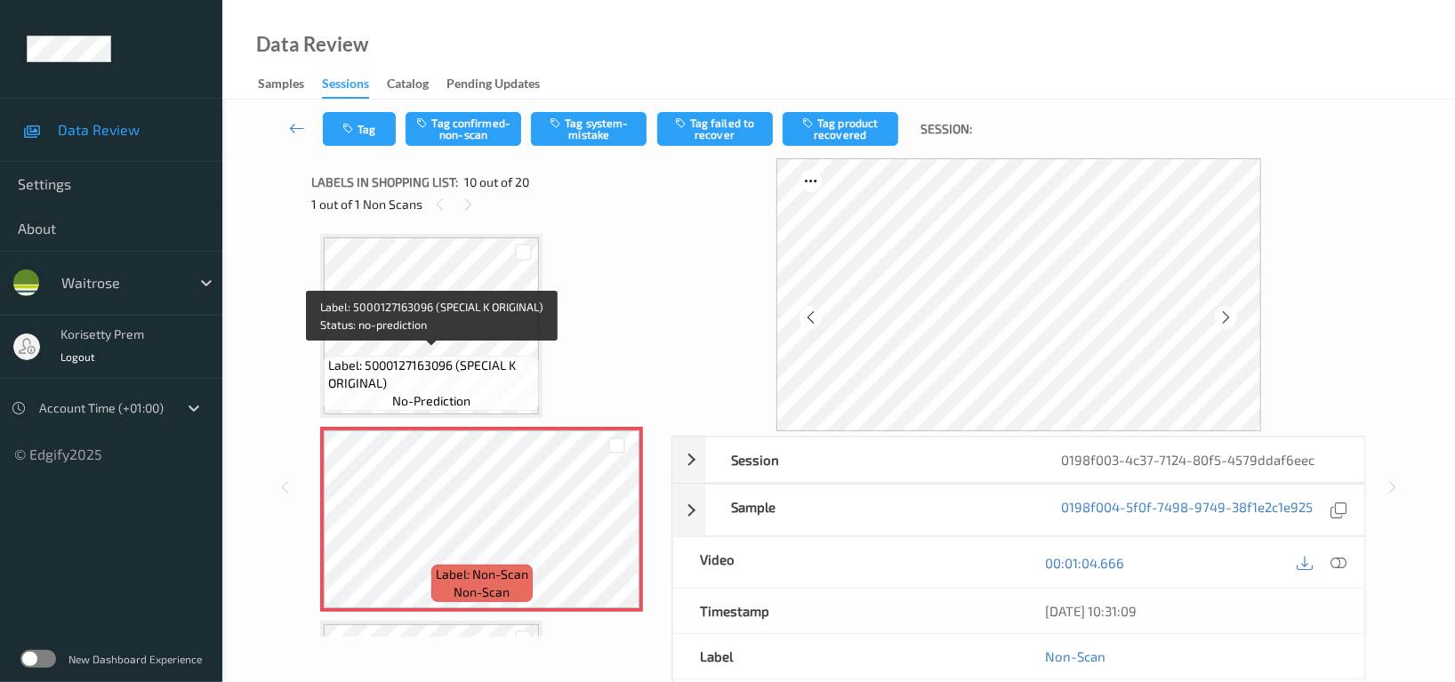
click at [399, 357] on span "Label: 5000127163096 (SPECIAL K ORIGINAL)" at bounding box center [431, 375] width 206 height 36
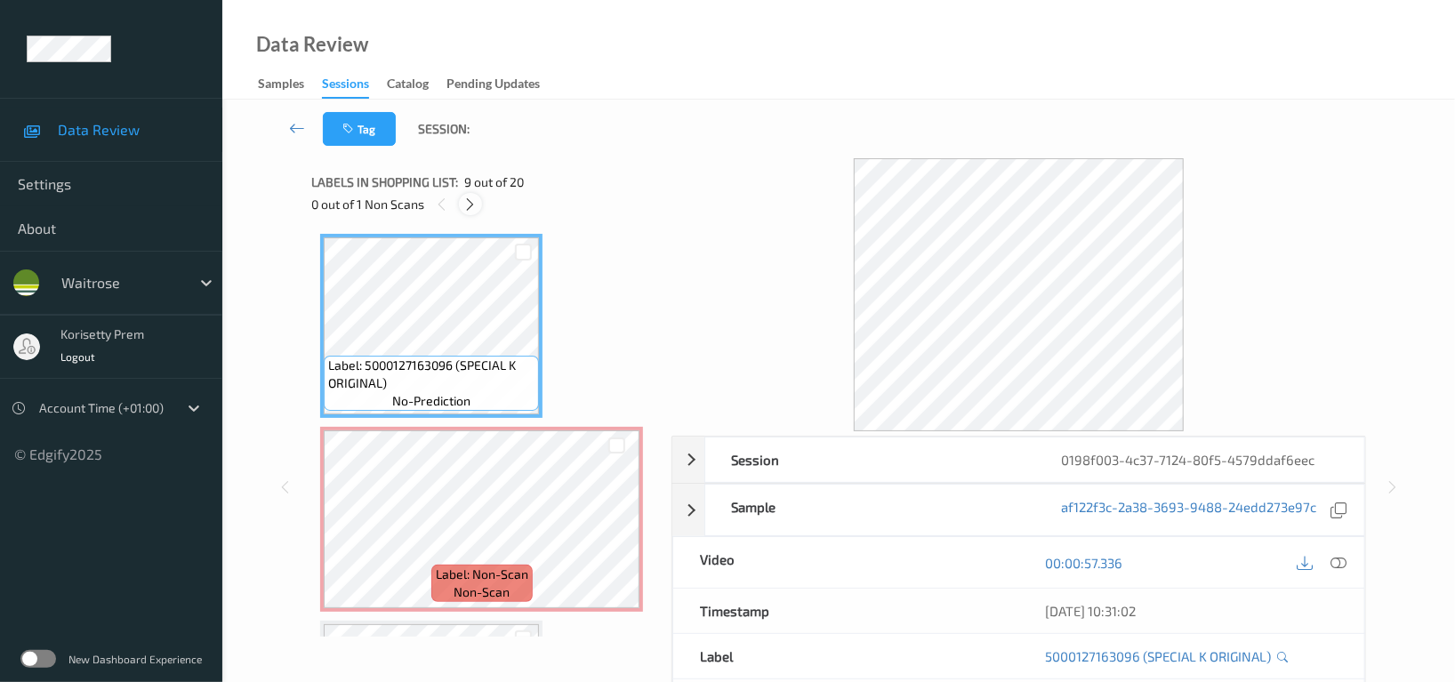
click at [470, 204] on icon at bounding box center [470, 205] width 15 height 16
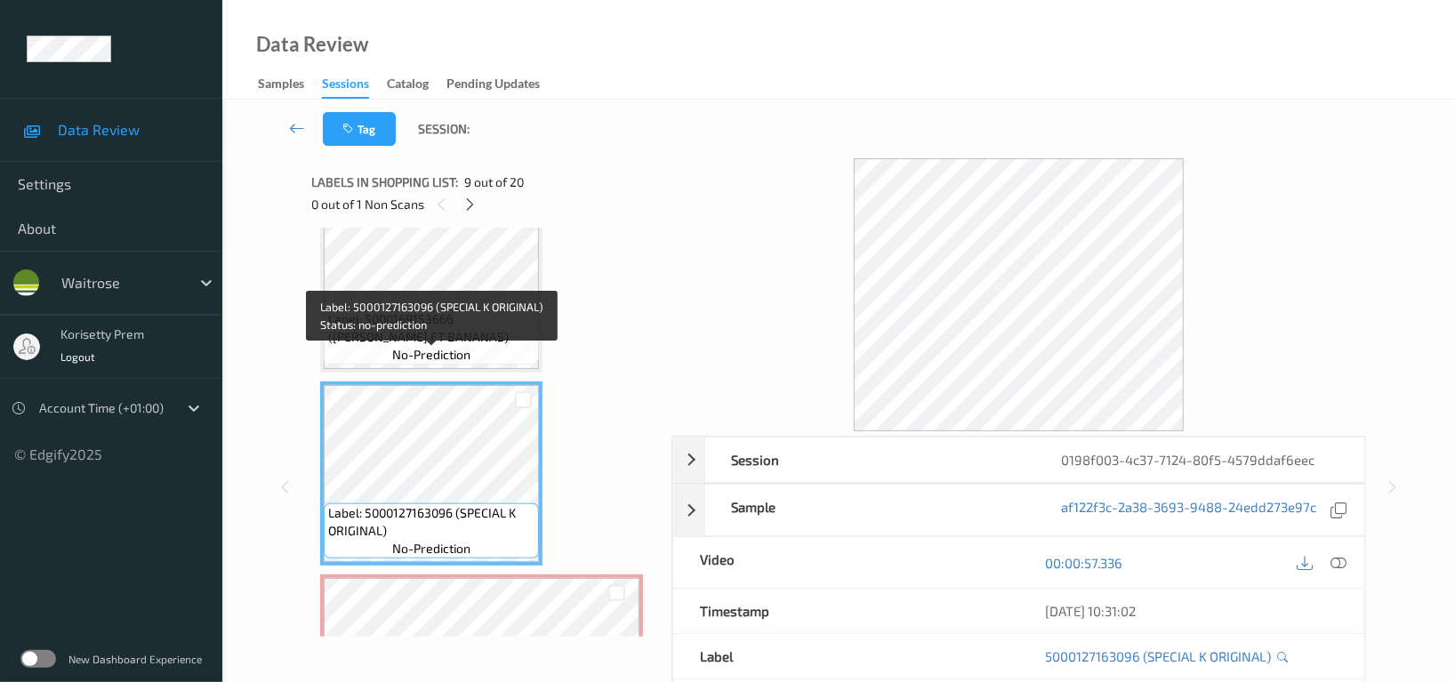
scroll to position [1198, 0]
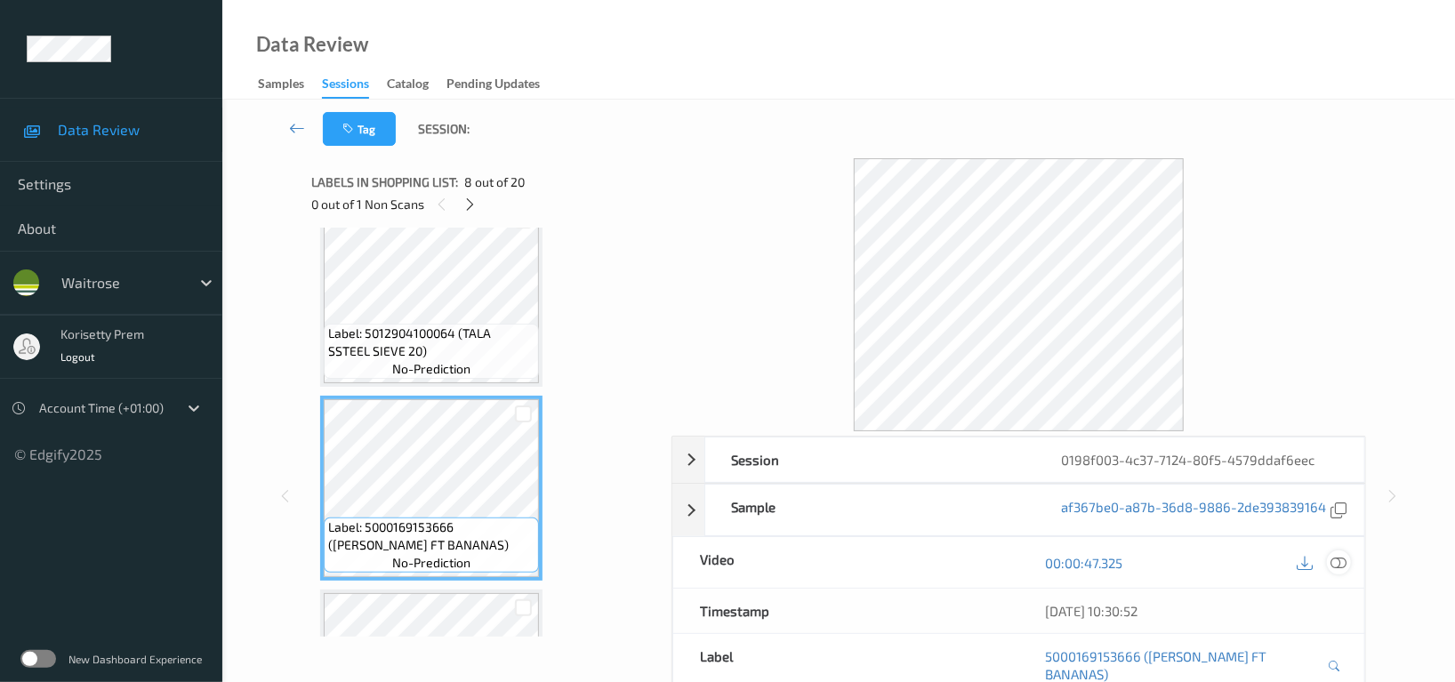
click at [1338, 569] on icon at bounding box center [1339, 563] width 16 height 16
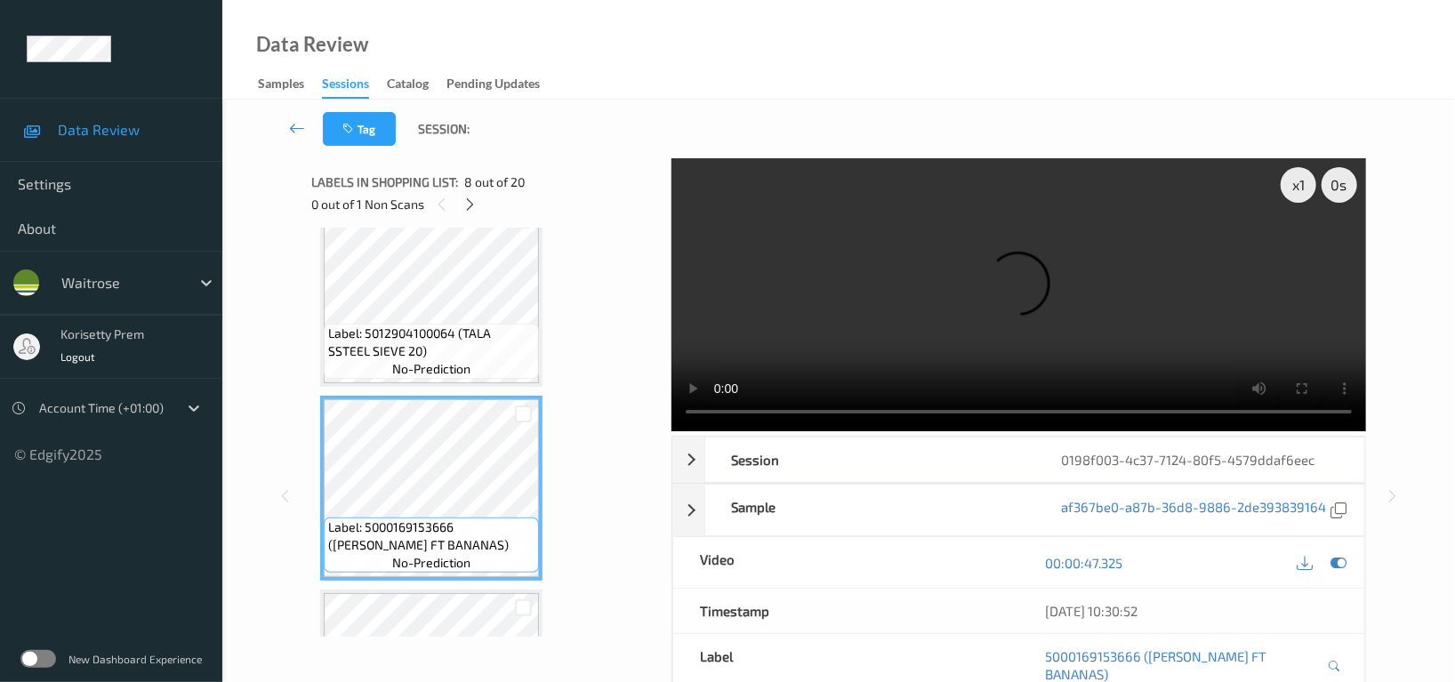
click at [781, 263] on video at bounding box center [1019, 294] width 695 height 273
click at [670, 83] on div "Data Review Samples Sessions Catalog Pending Updates" at bounding box center [838, 50] width 1233 height 100
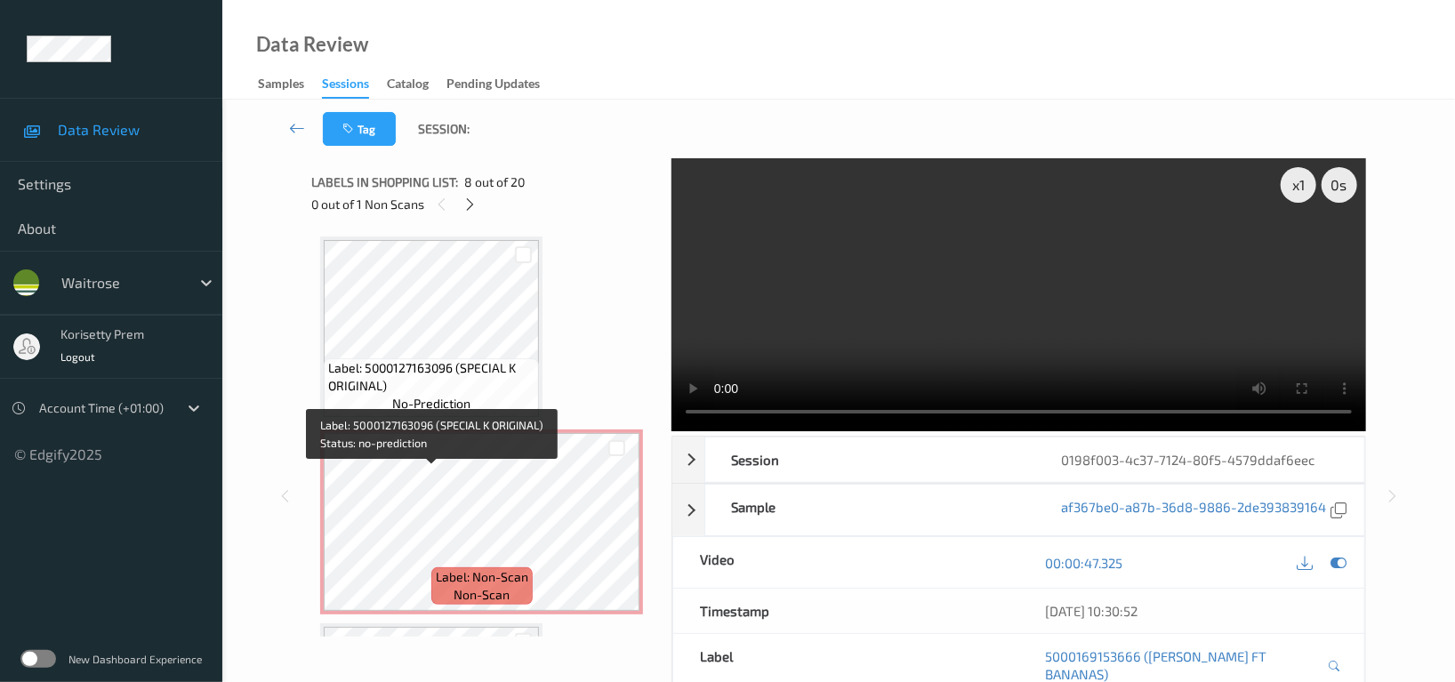
scroll to position [1554, 0]
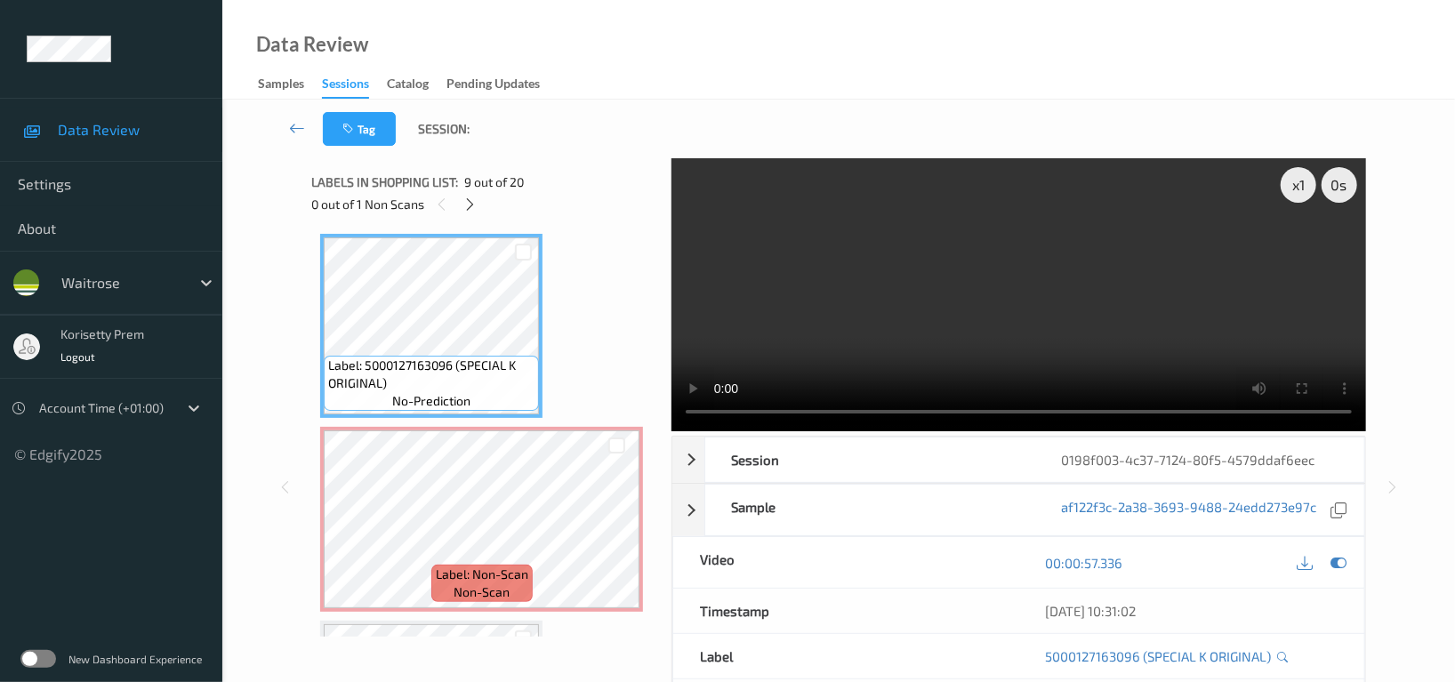
click at [1095, 277] on video at bounding box center [1019, 294] width 695 height 273
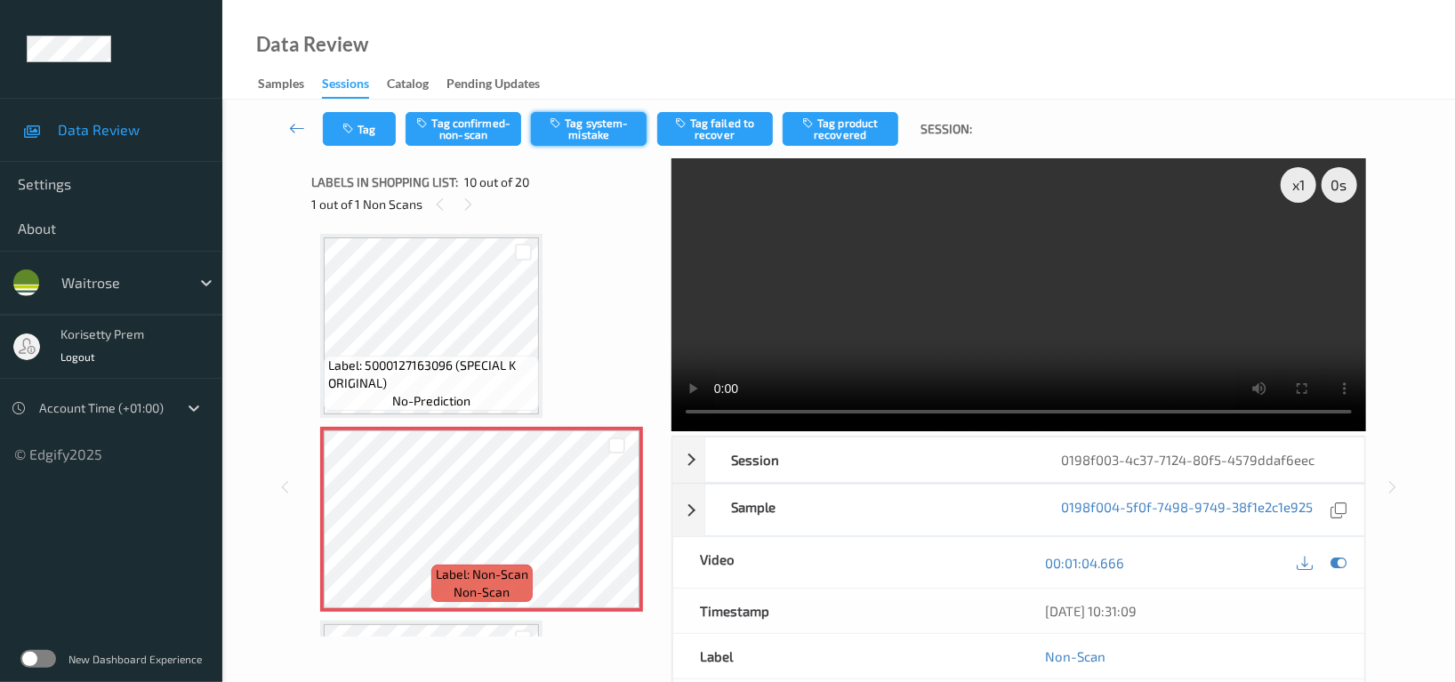
click at [619, 141] on button "Tag system-mistake" at bounding box center [589, 129] width 116 height 34
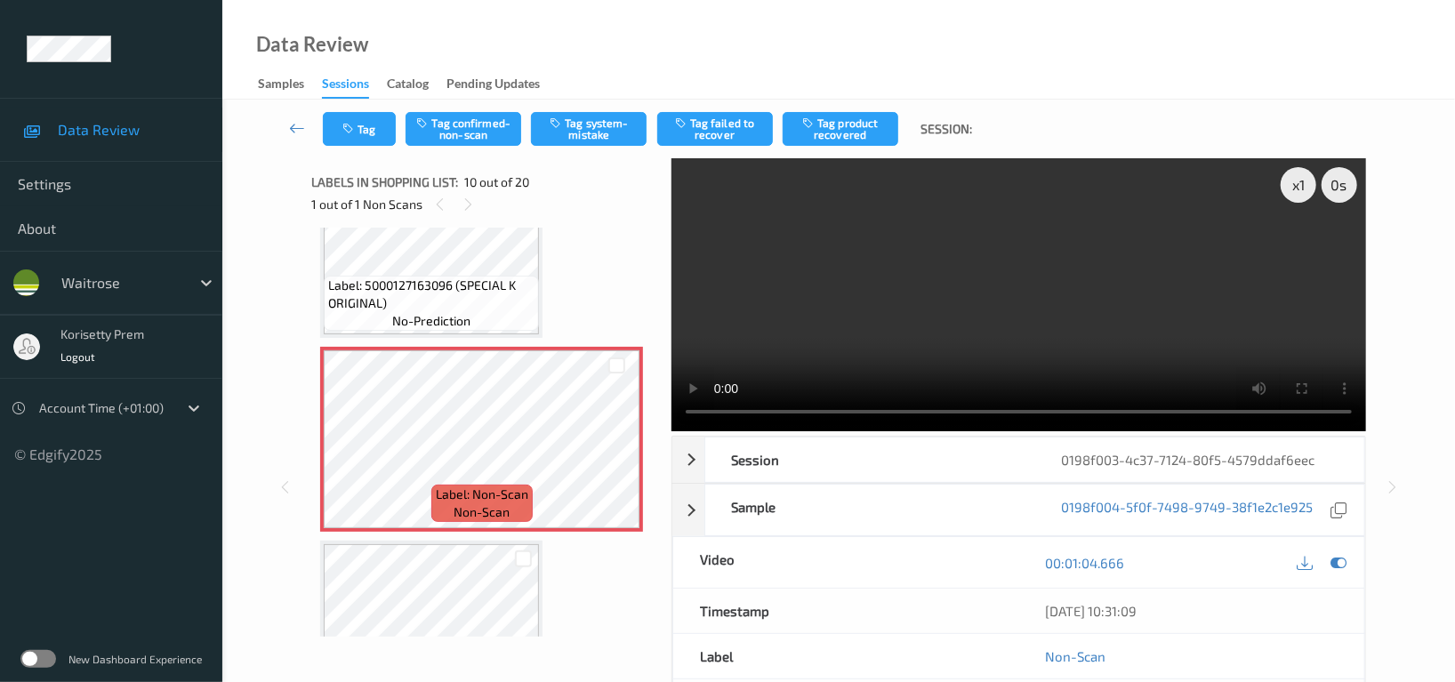
scroll to position [1910, 0]
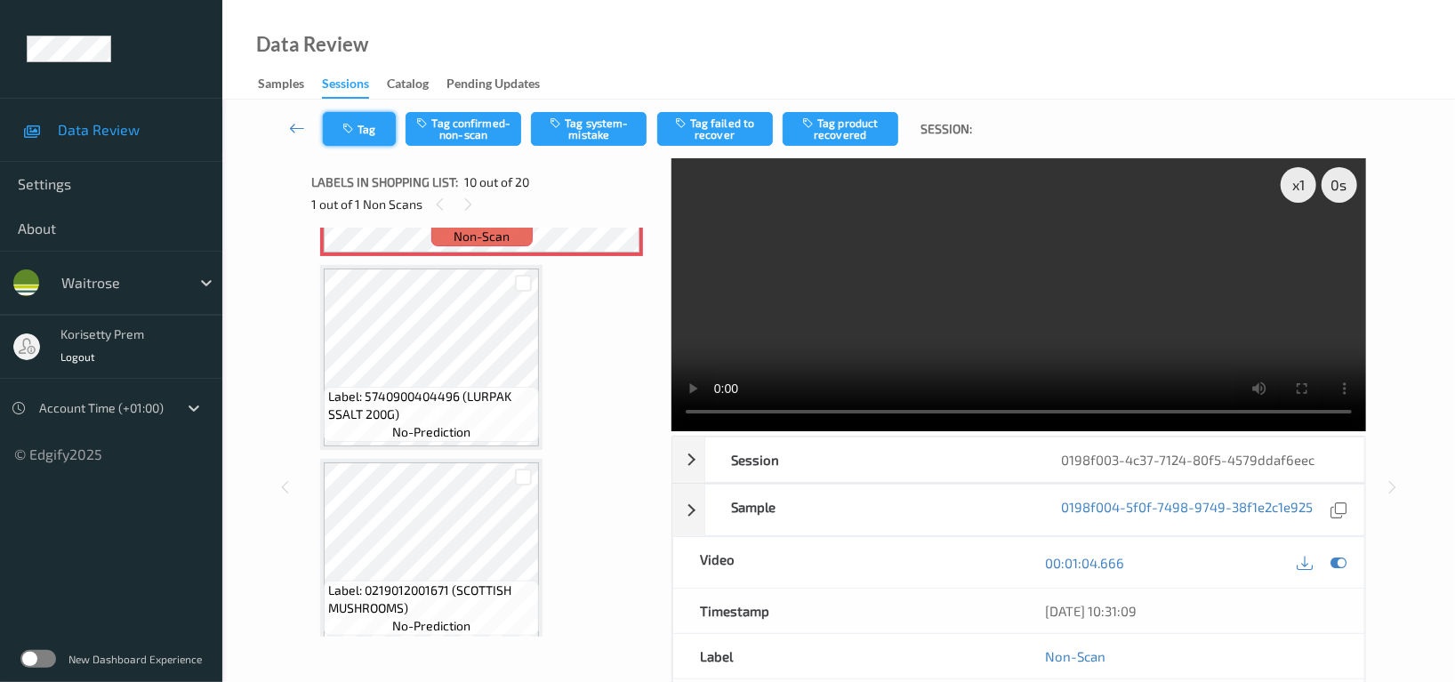
click at [378, 133] on button "Tag" at bounding box center [359, 129] width 73 height 34
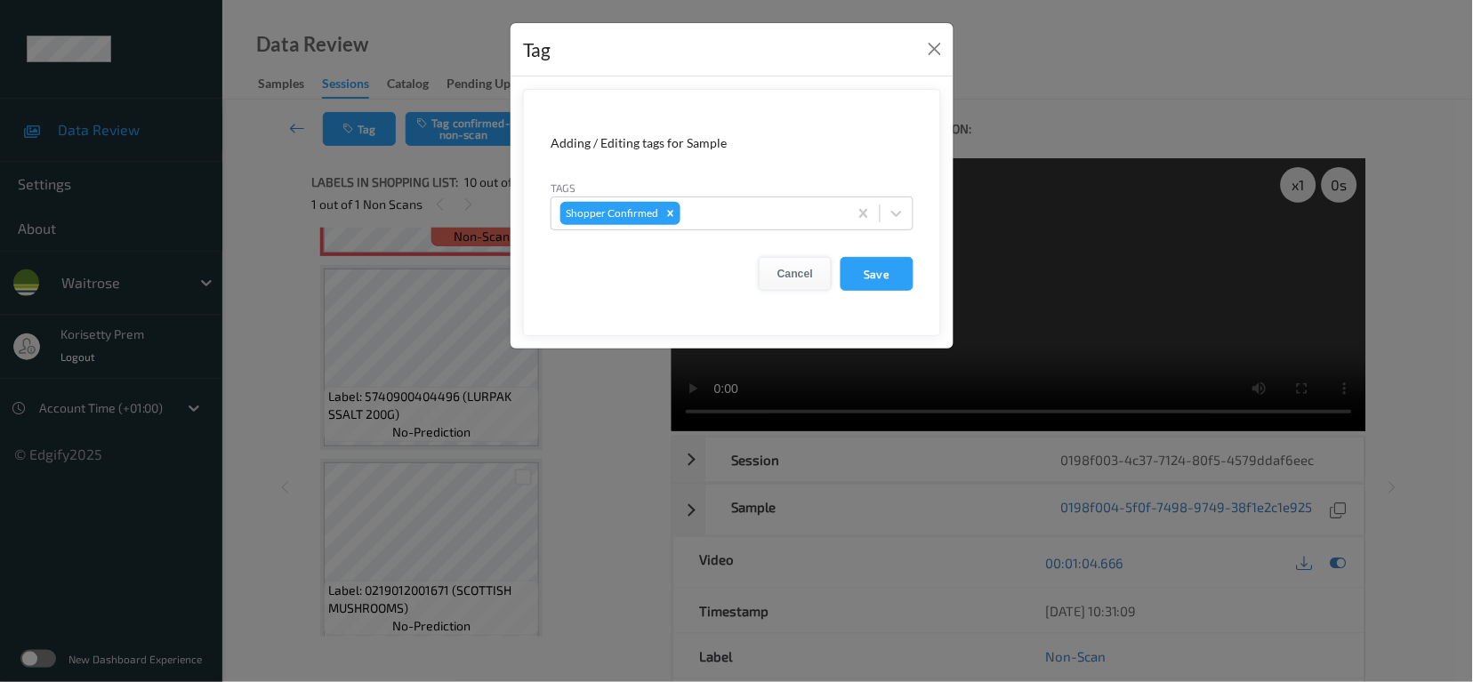
click at [794, 278] on button "Cancel" at bounding box center [795, 274] width 73 height 34
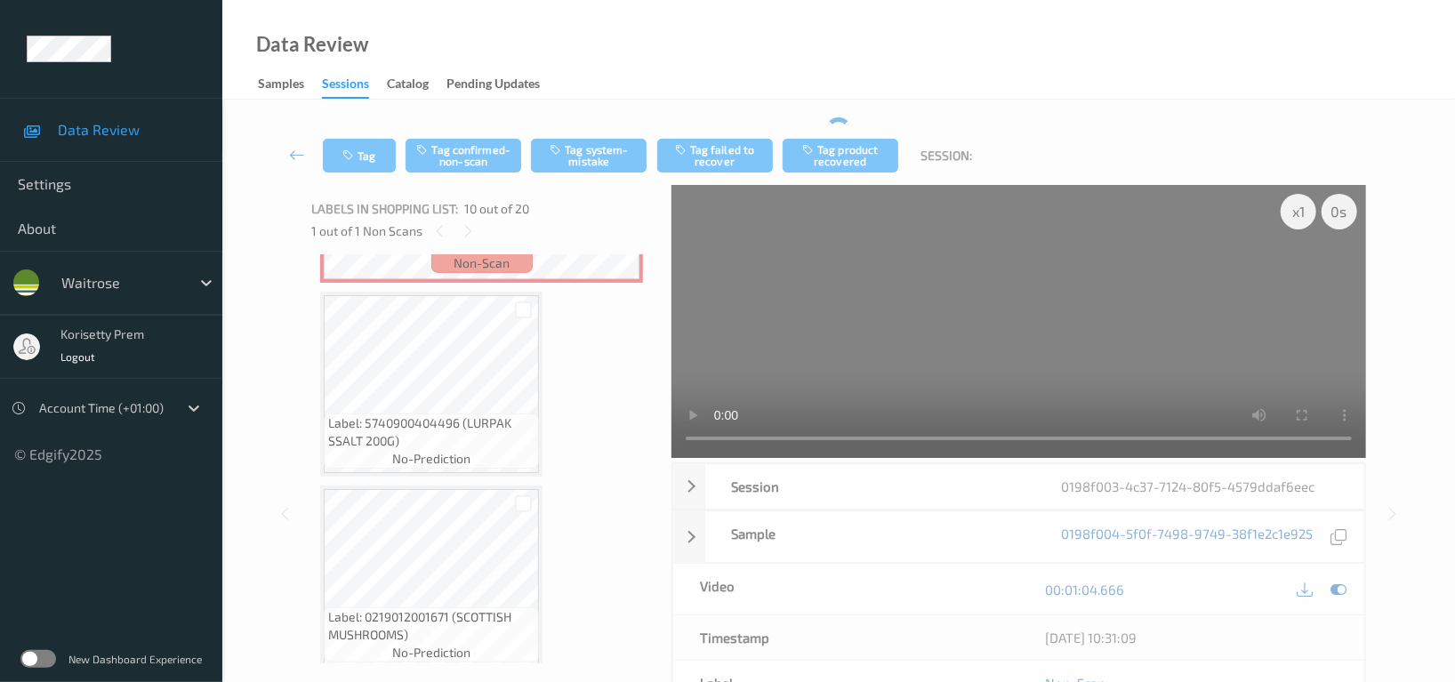
click at [979, 252] on video at bounding box center [1019, 321] width 695 height 273
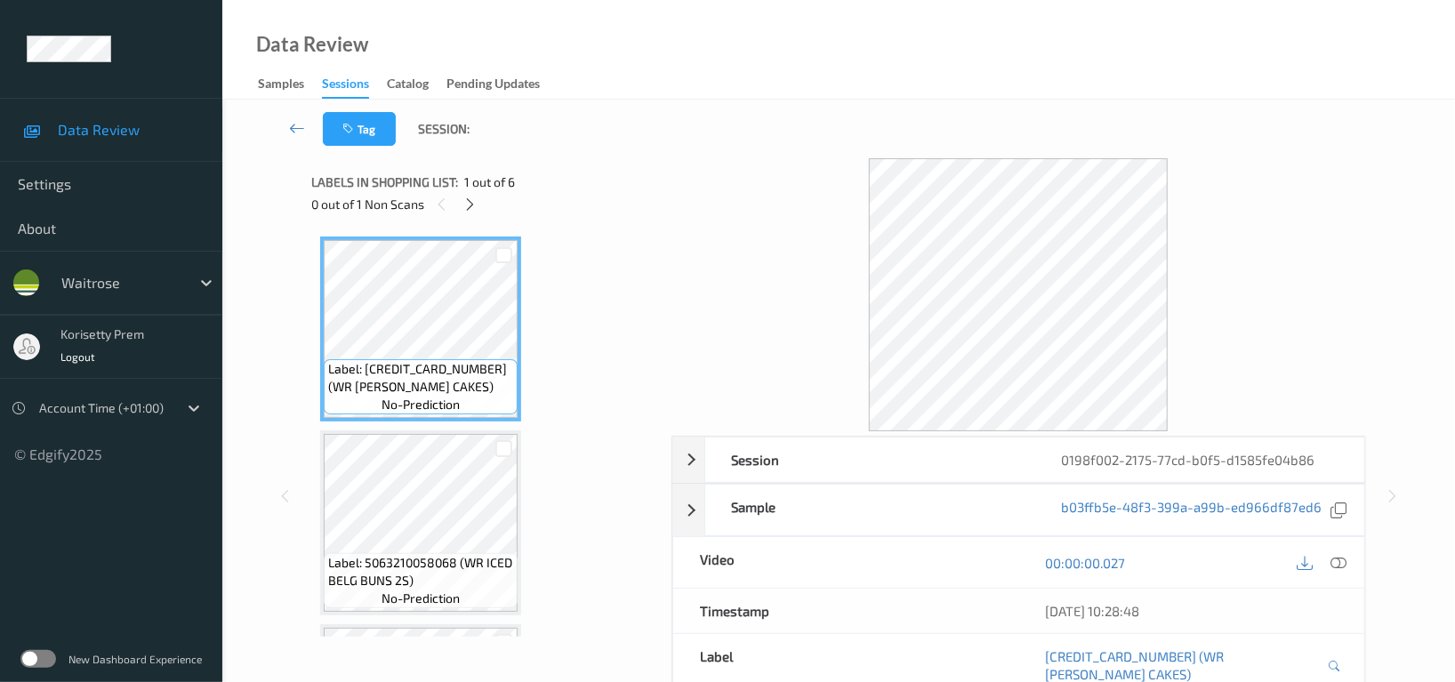
click at [659, 107] on div "Tag Session:" at bounding box center [839, 129] width 1160 height 59
click at [471, 200] on icon at bounding box center [470, 205] width 15 height 16
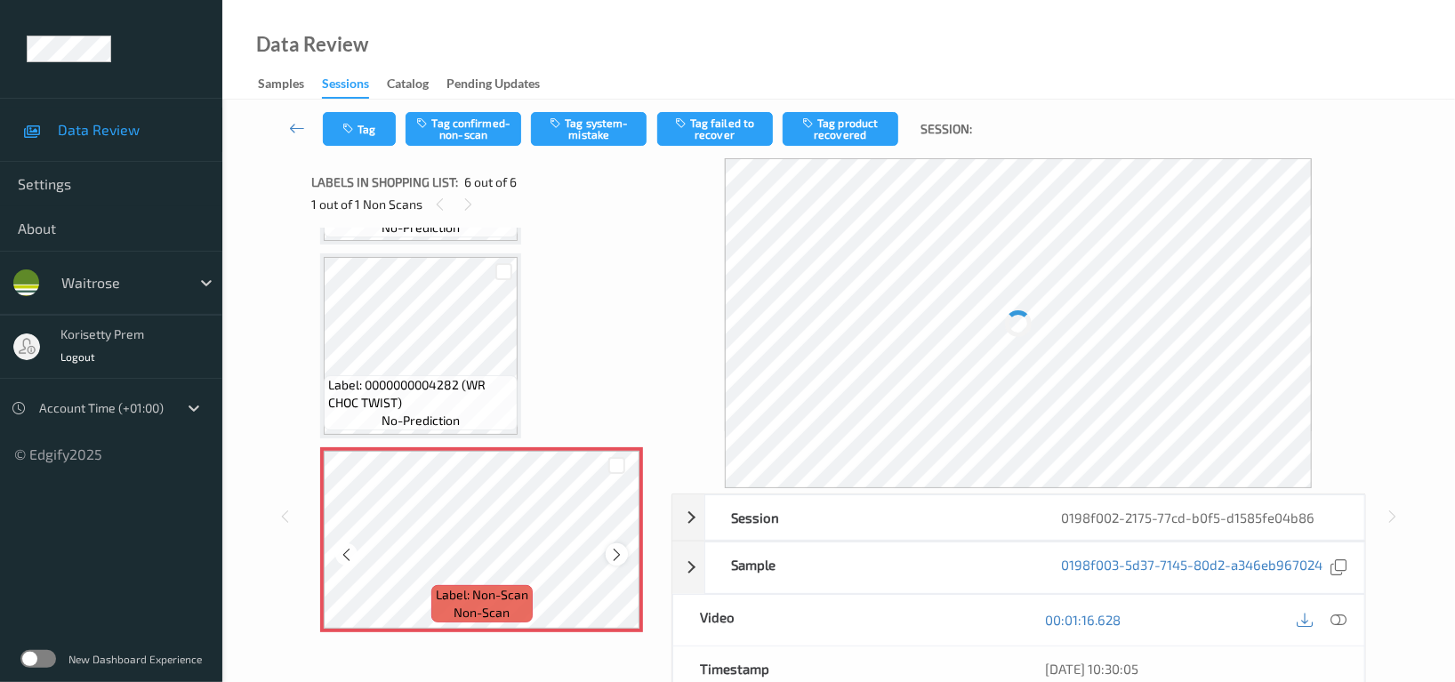
click at [614, 546] on icon at bounding box center [616, 554] width 15 height 16
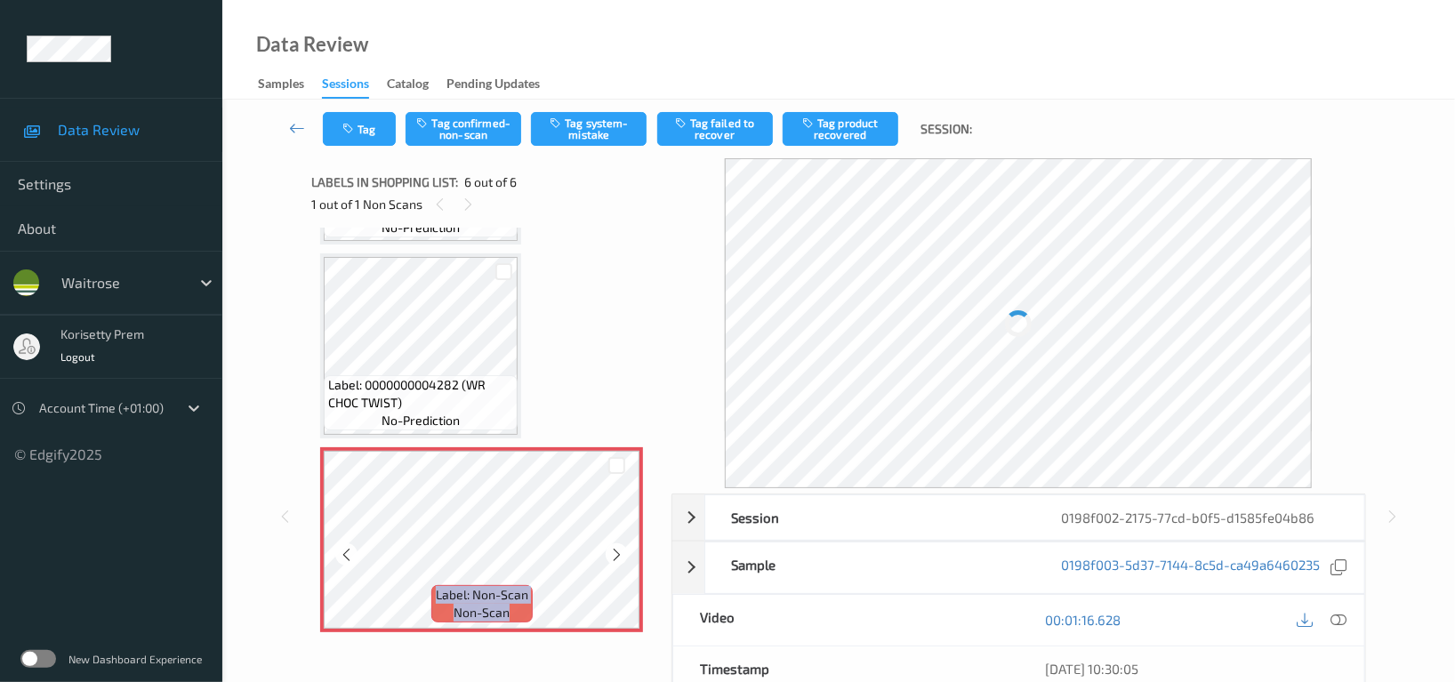
click at [614, 546] on icon at bounding box center [616, 554] width 15 height 16
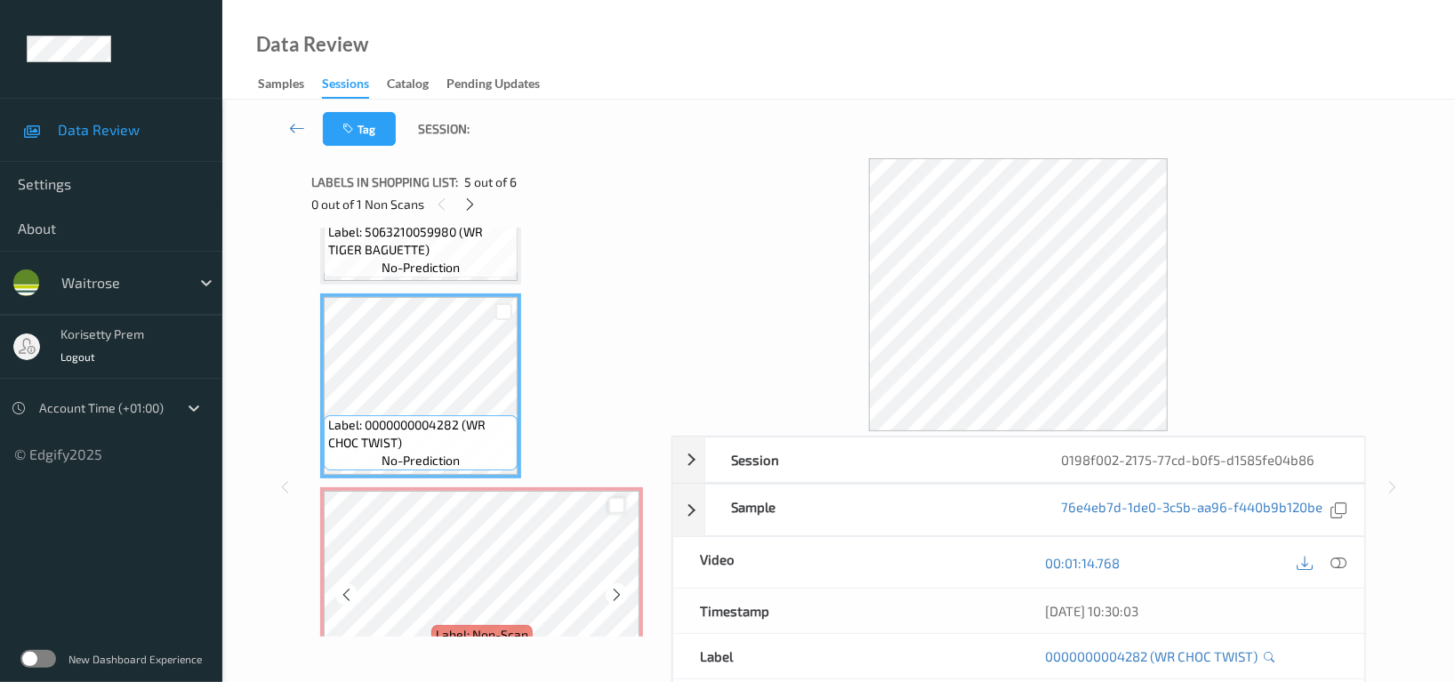
scroll to position [640, 0]
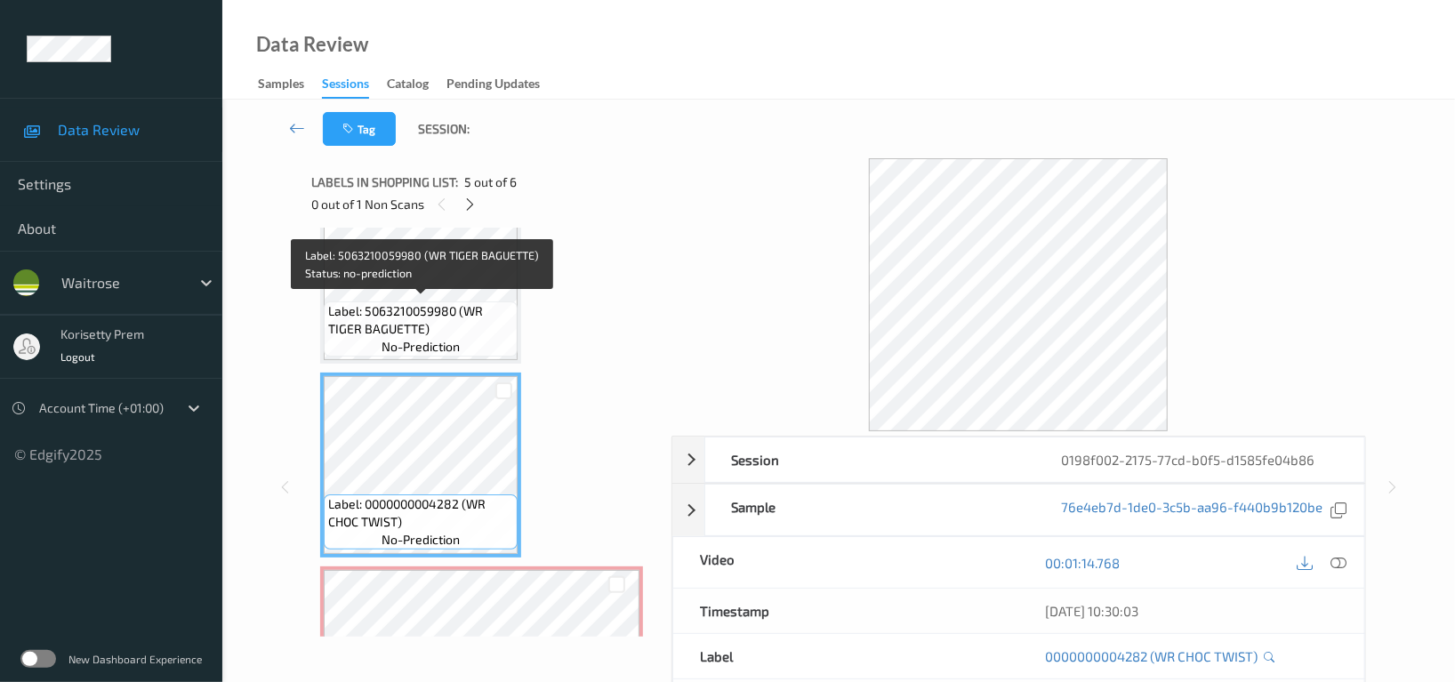
click at [436, 306] on span "Label: 5063210059980 (WR TIGER BAGUETTE)" at bounding box center [420, 320] width 185 height 36
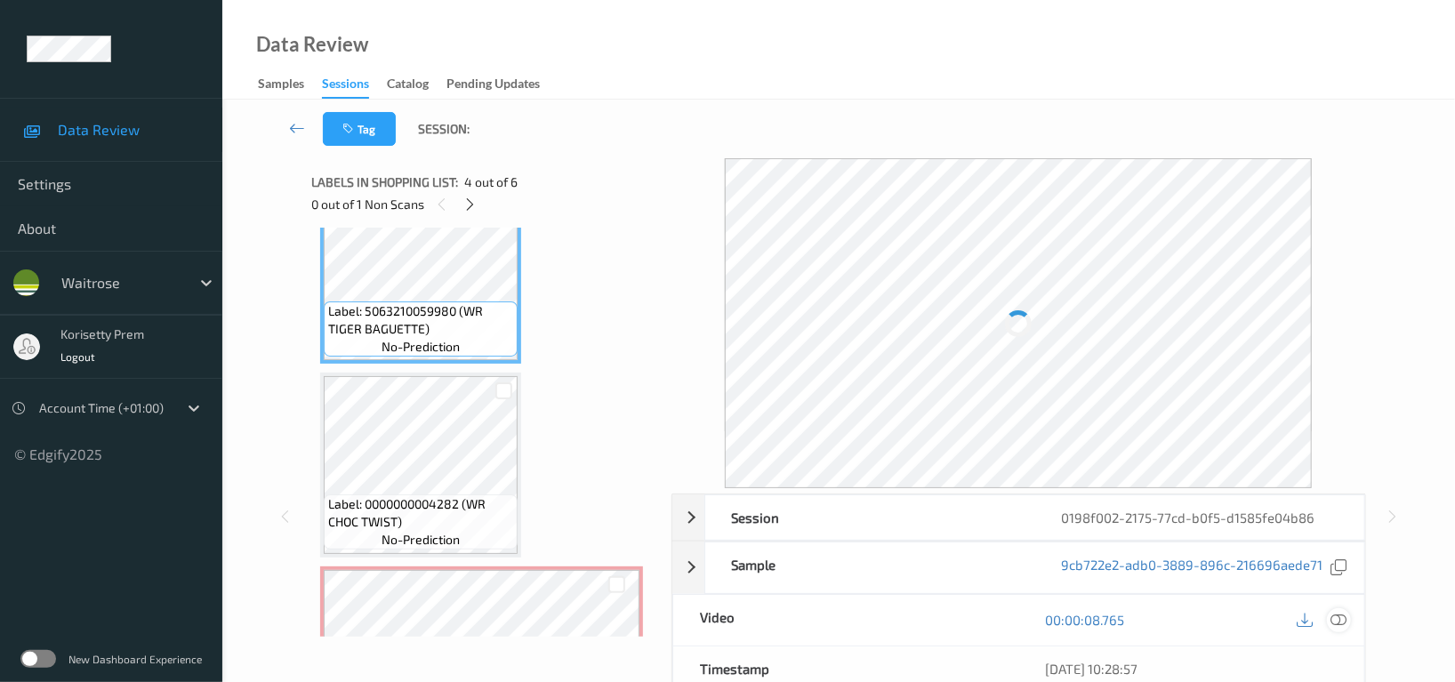
click at [1339, 616] on icon at bounding box center [1339, 620] width 16 height 16
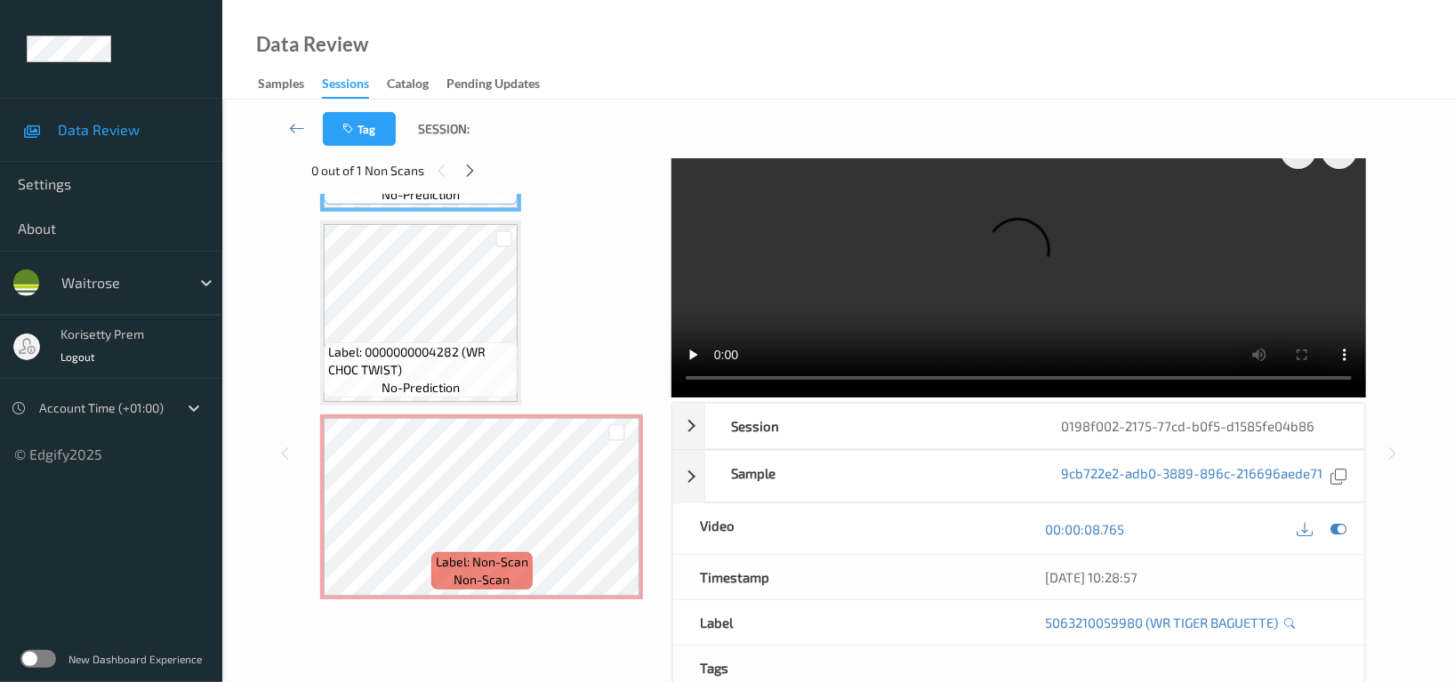
scroll to position [759, 0]
click at [1019, 259] on video at bounding box center [1019, 261] width 695 height 273
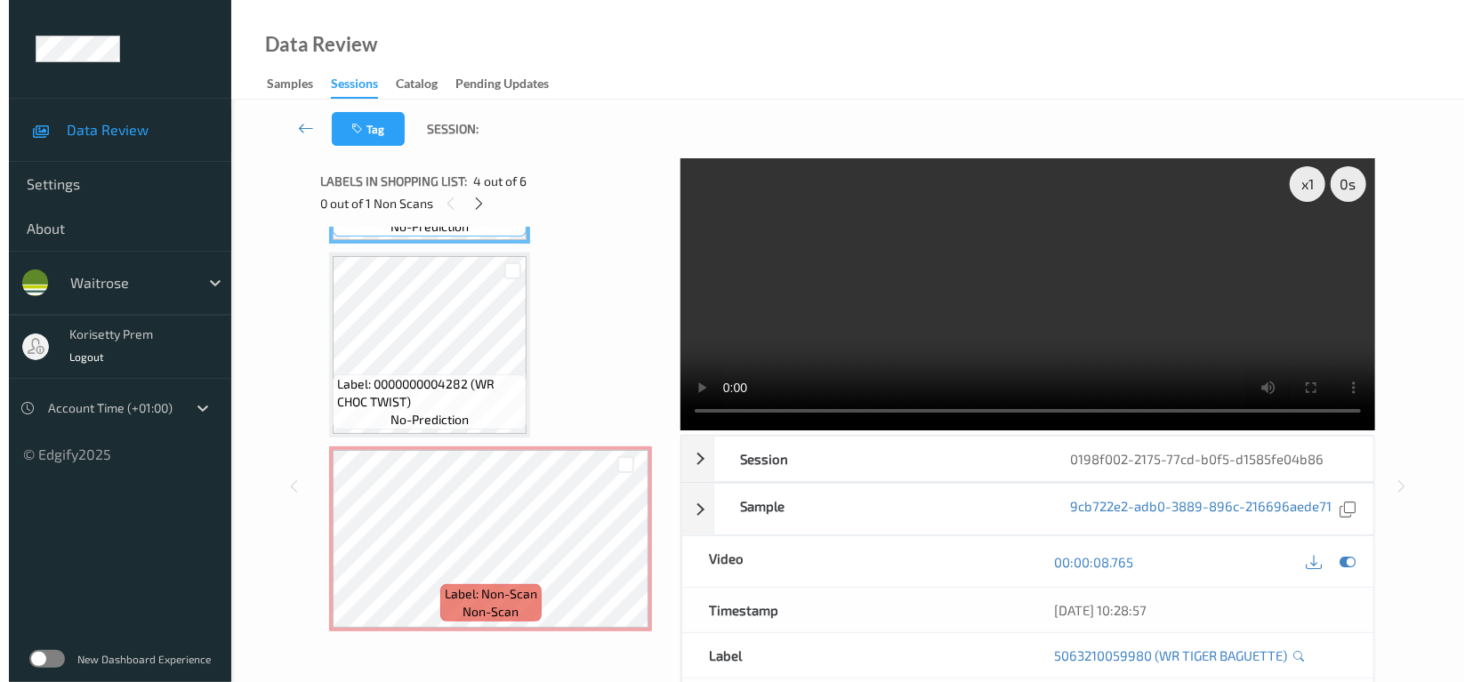
scroll to position [0, 0]
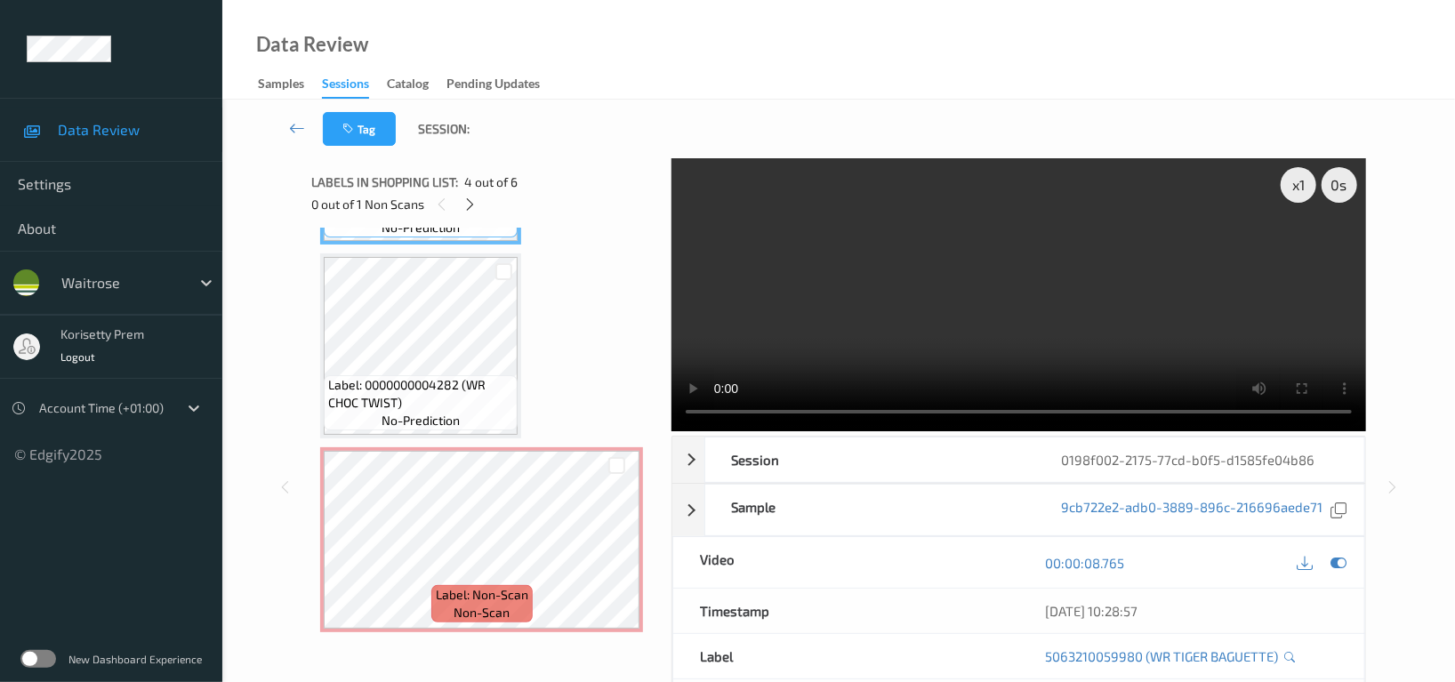
click at [312, 549] on div "Label: [CREDIT_CARD_NUMBER] (WR [PERSON_NAME] CAKES) no-prediction Label: 50632…" at bounding box center [484, 432] width 347 height 409
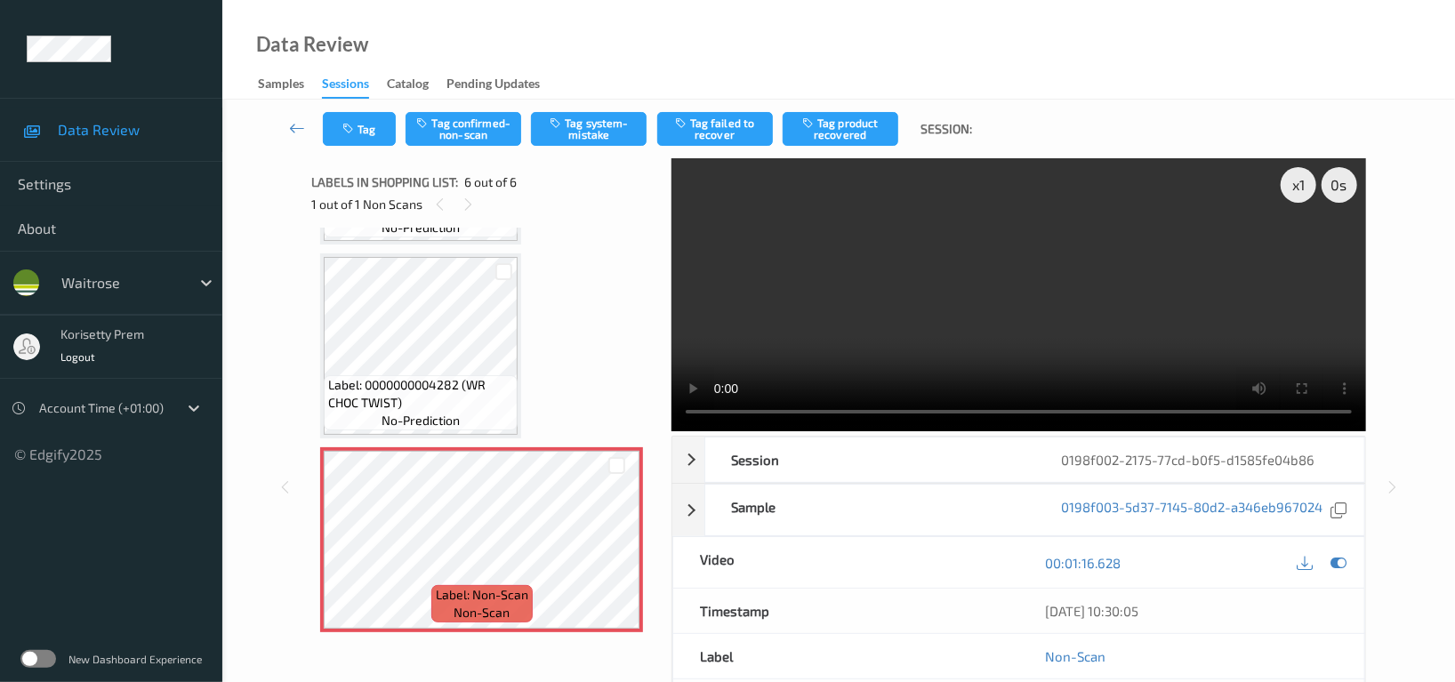
click at [841, 241] on video at bounding box center [1019, 294] width 695 height 273
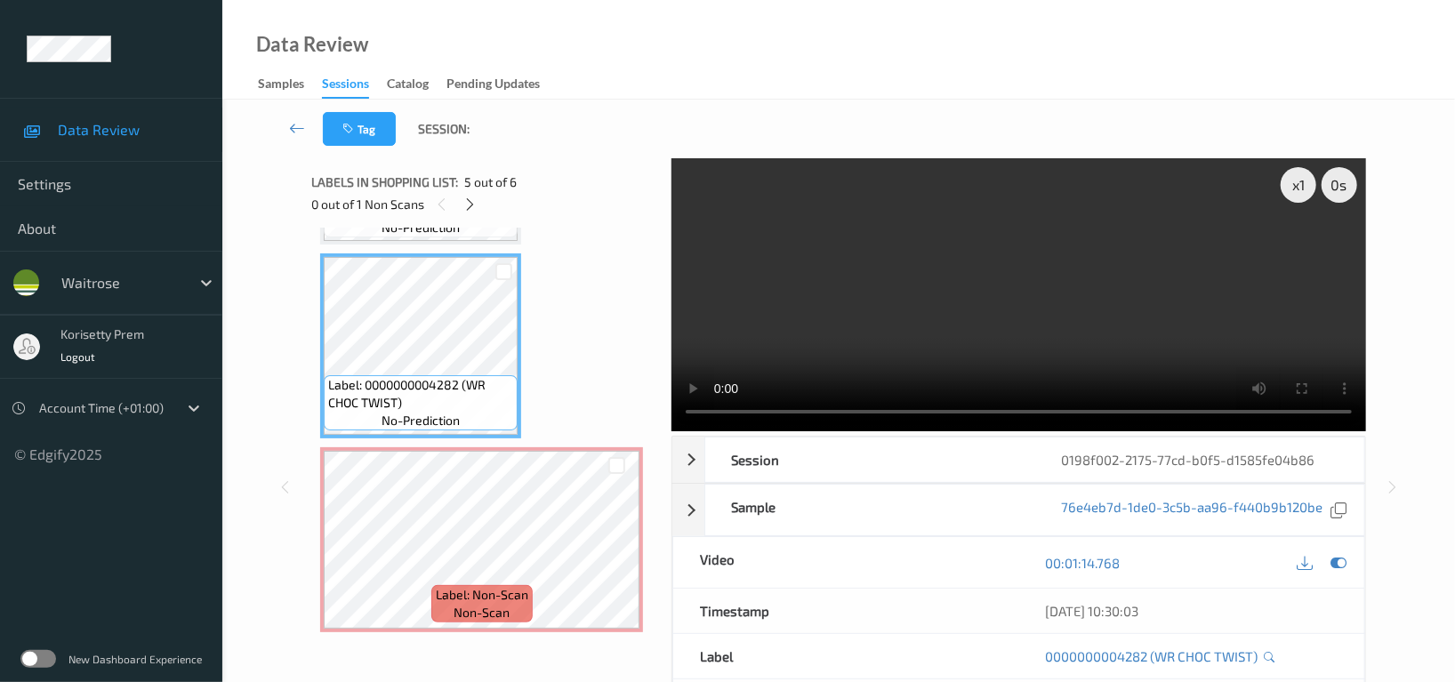
click at [1093, 307] on video at bounding box center [1019, 294] width 695 height 273
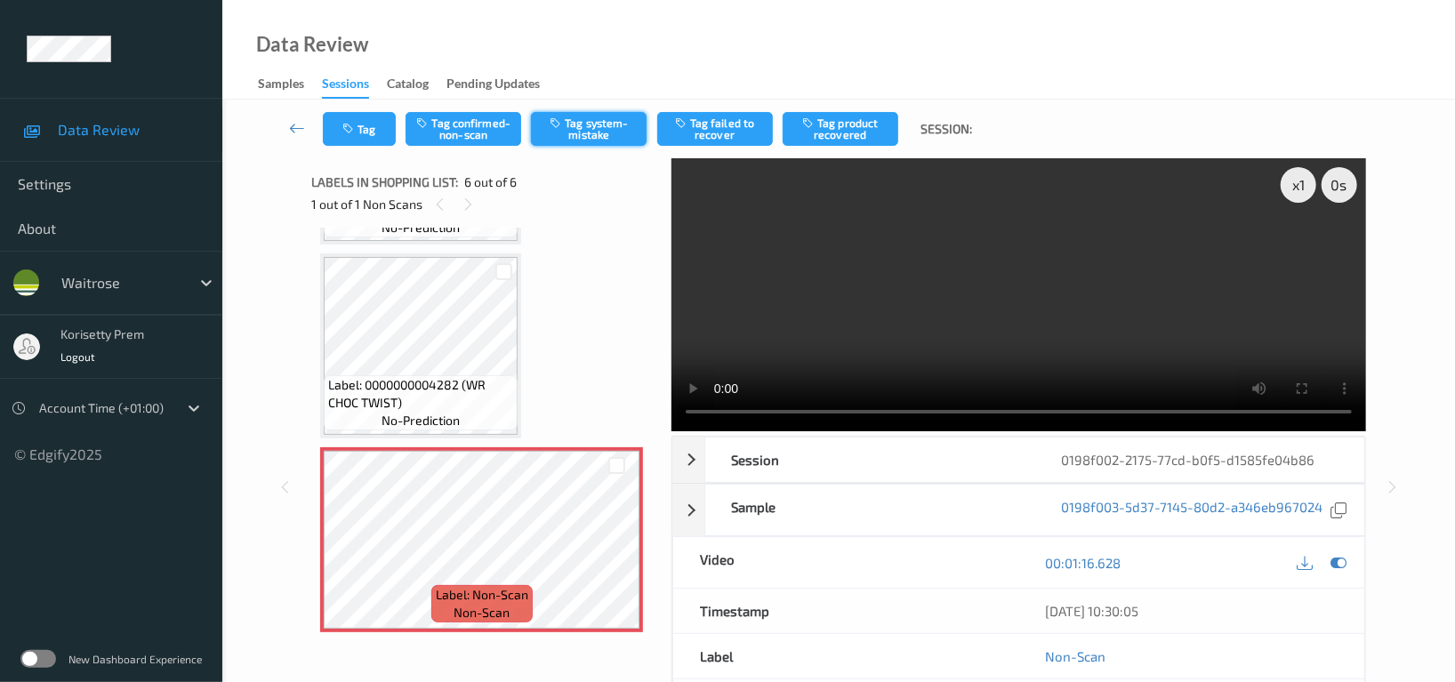
click at [587, 114] on button "Tag system-mistake" at bounding box center [589, 129] width 116 height 34
click at [587, 127] on button "Tag system-mistake" at bounding box center [589, 129] width 116 height 34
click at [358, 140] on button "Tag" at bounding box center [359, 129] width 73 height 34
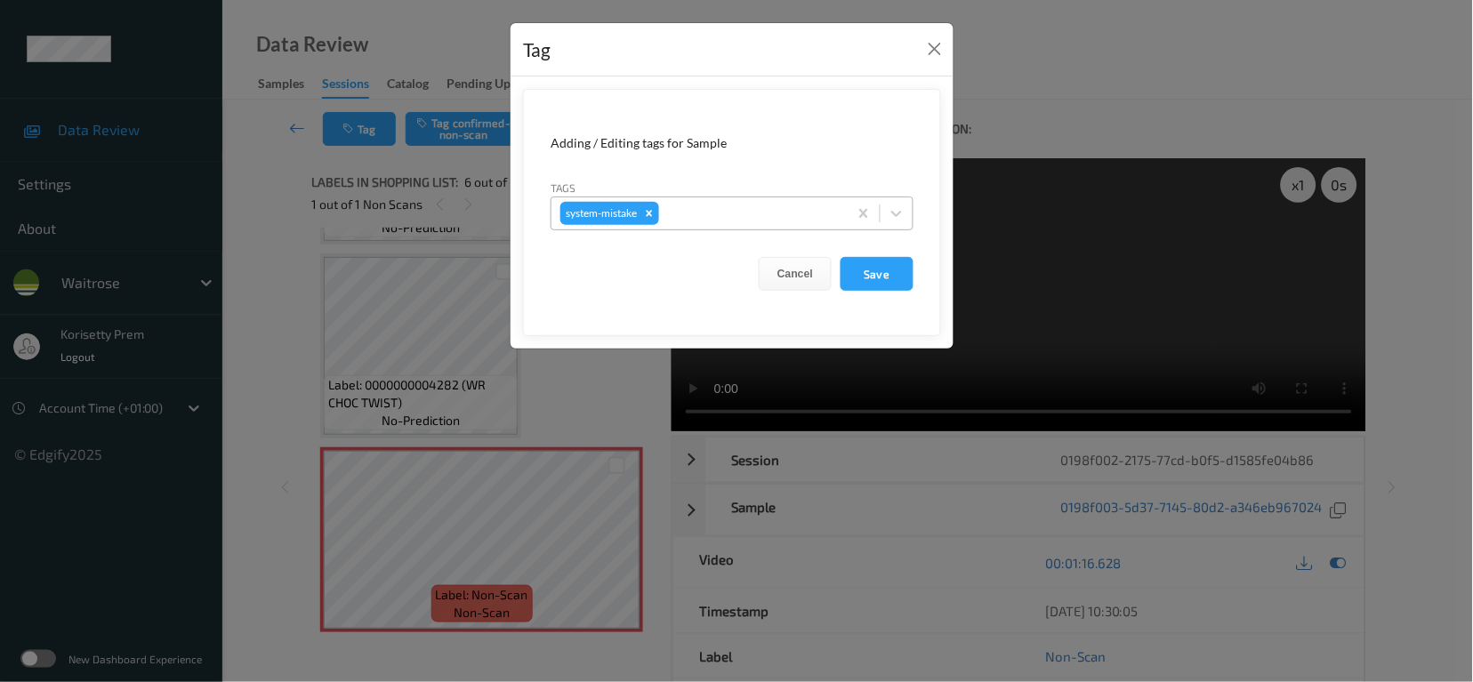
click at [753, 214] on div at bounding box center [751, 213] width 176 height 21
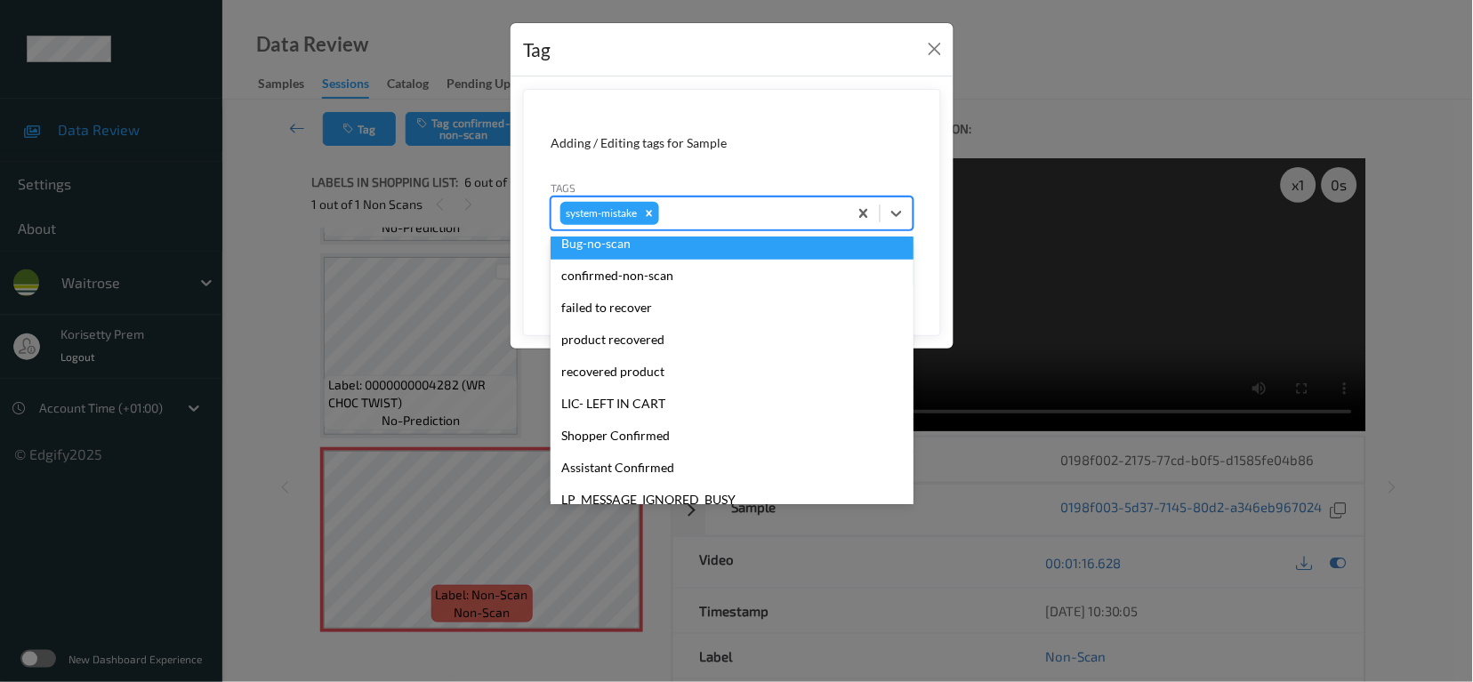
scroll to position [412, 0]
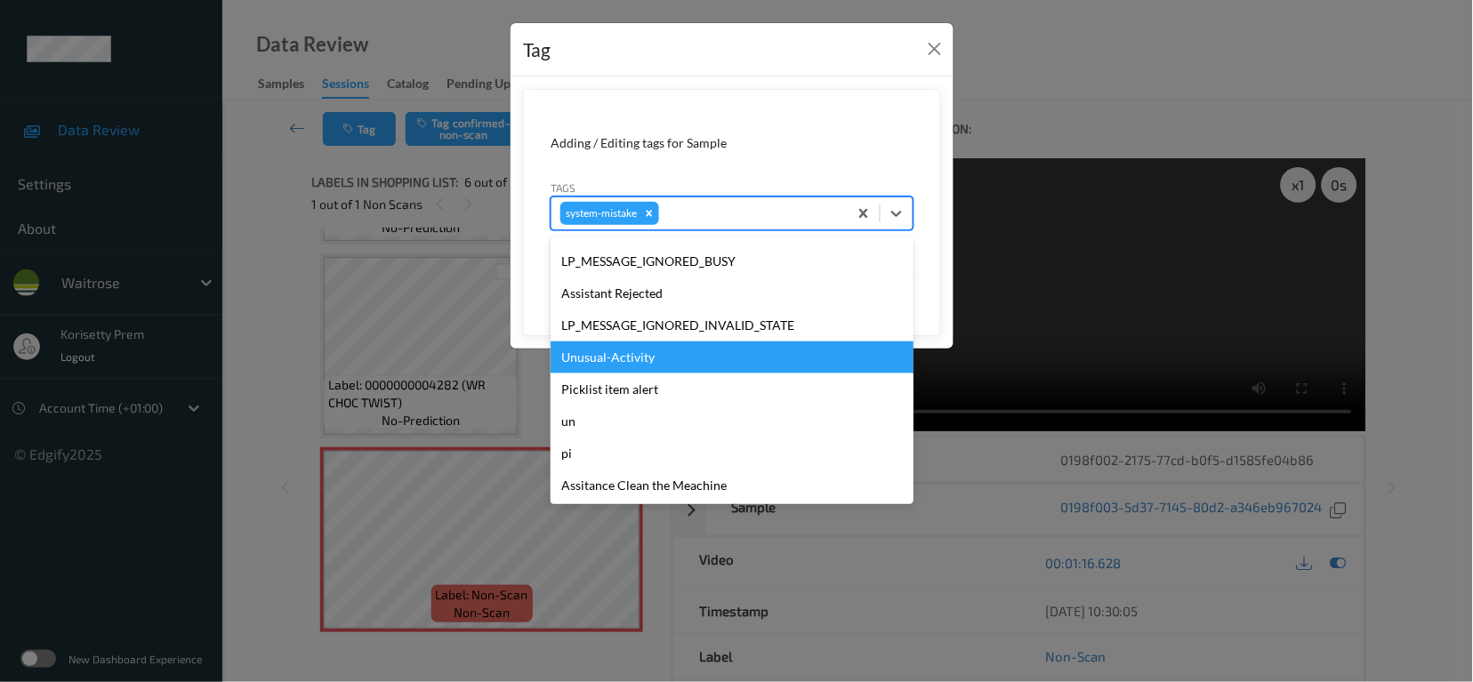
click at [659, 357] on div "Unusual-Activity" at bounding box center [732, 358] width 363 height 32
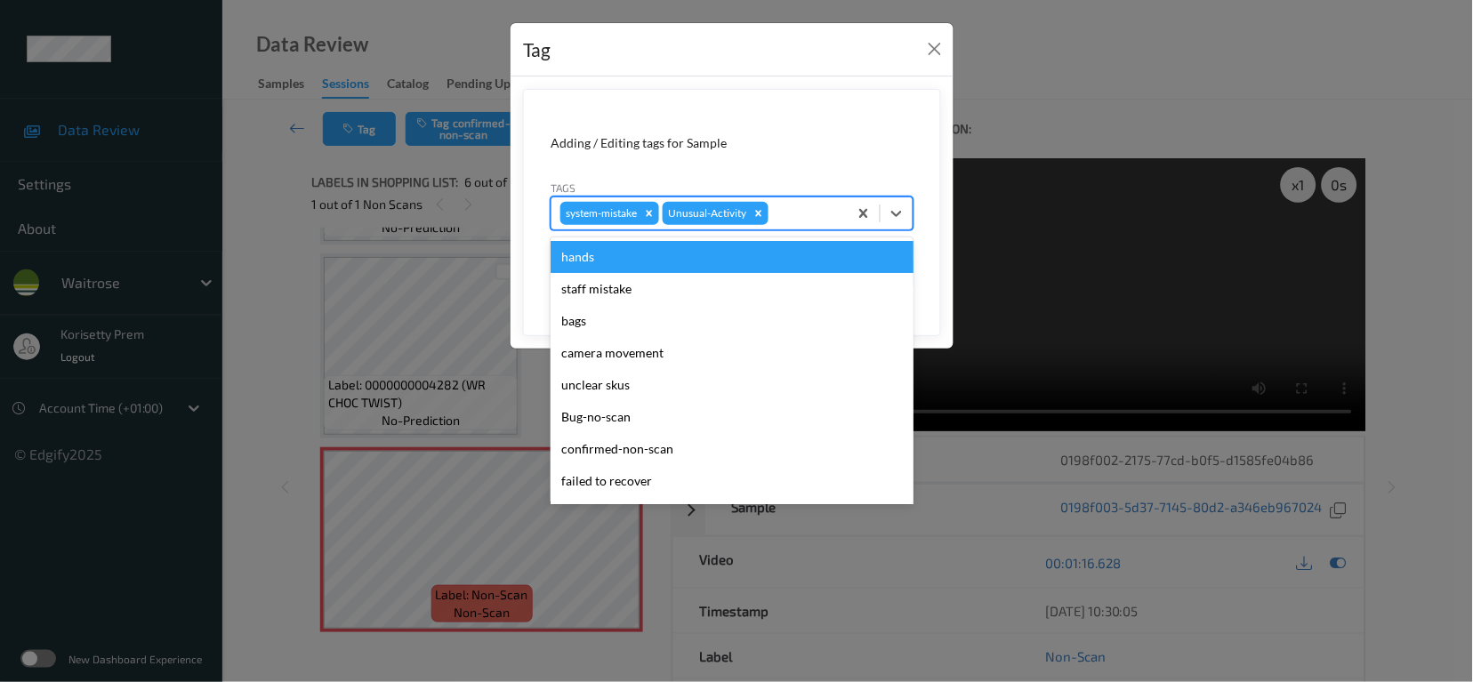
click at [789, 214] on div at bounding box center [805, 213] width 67 height 21
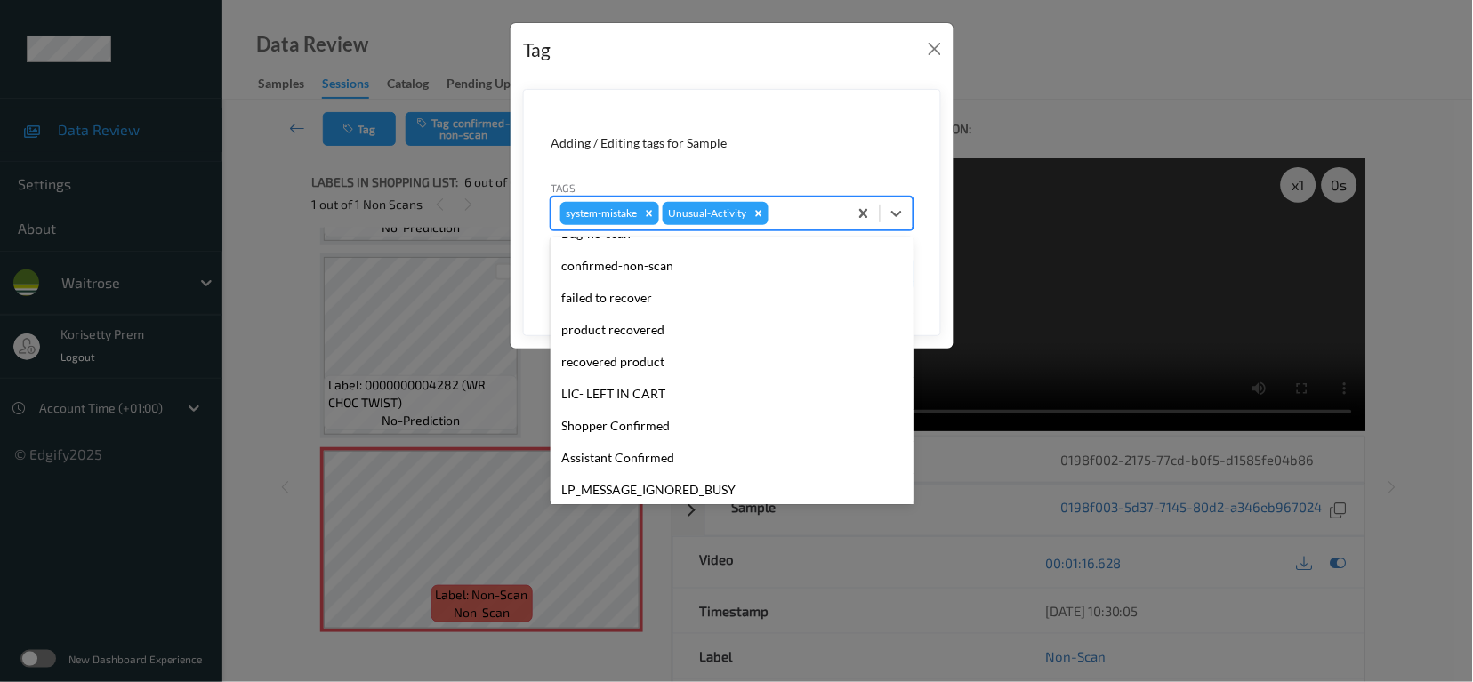
scroll to position [379, 0]
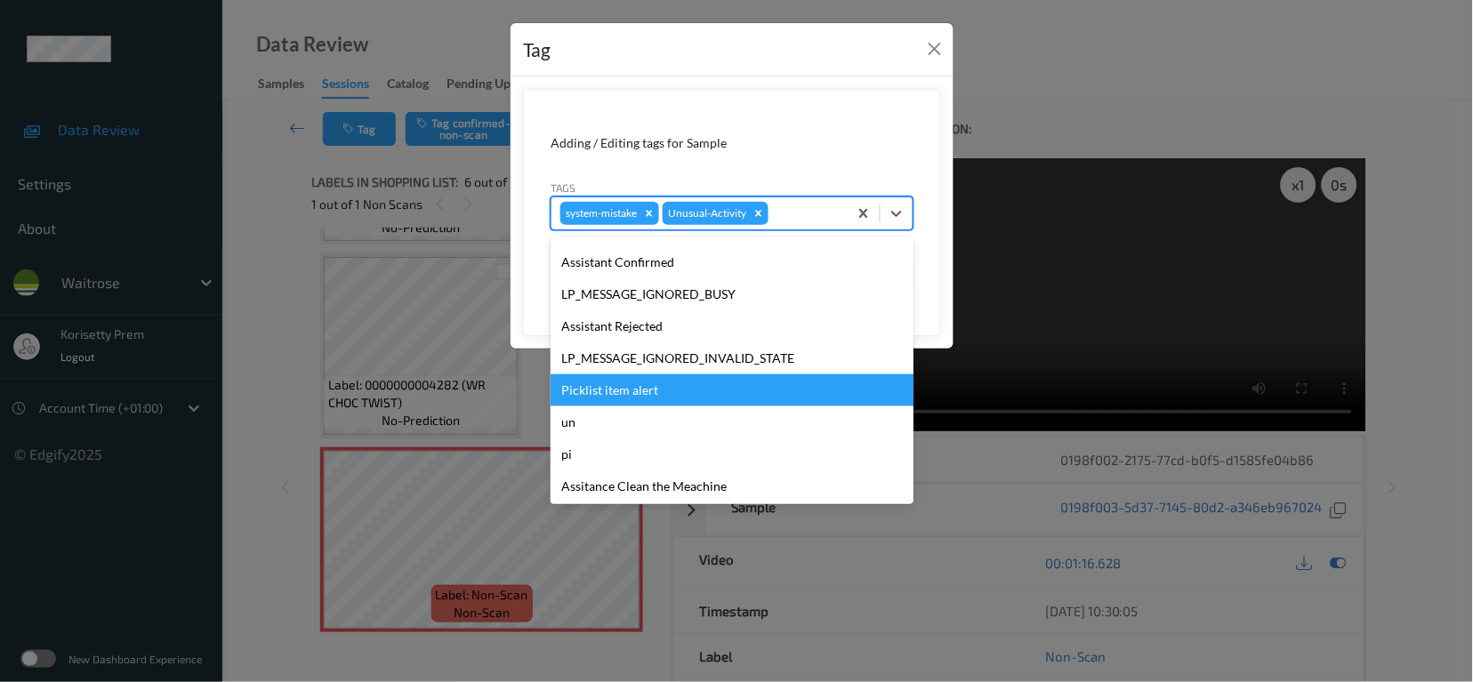
click at [628, 392] on div "Picklist item alert" at bounding box center [732, 391] width 363 height 32
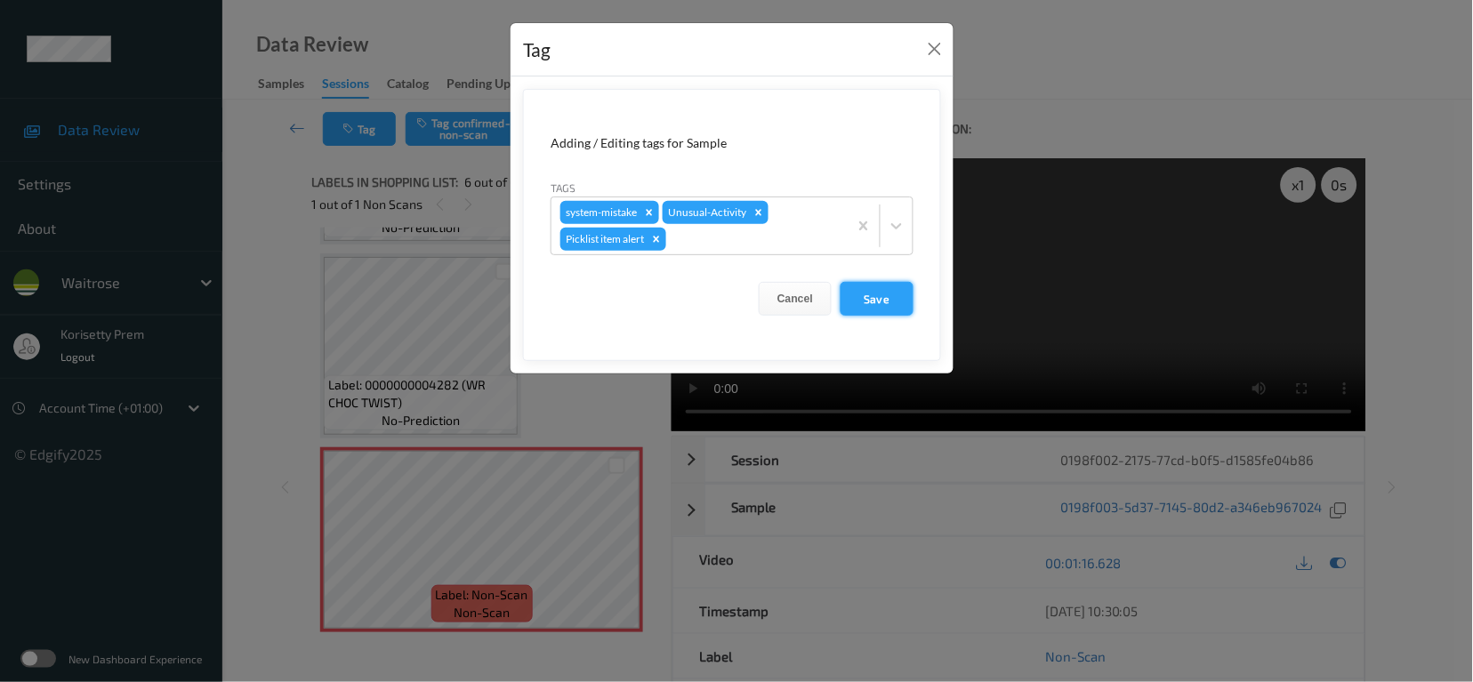
click at [873, 286] on button "Save" at bounding box center [877, 299] width 73 height 34
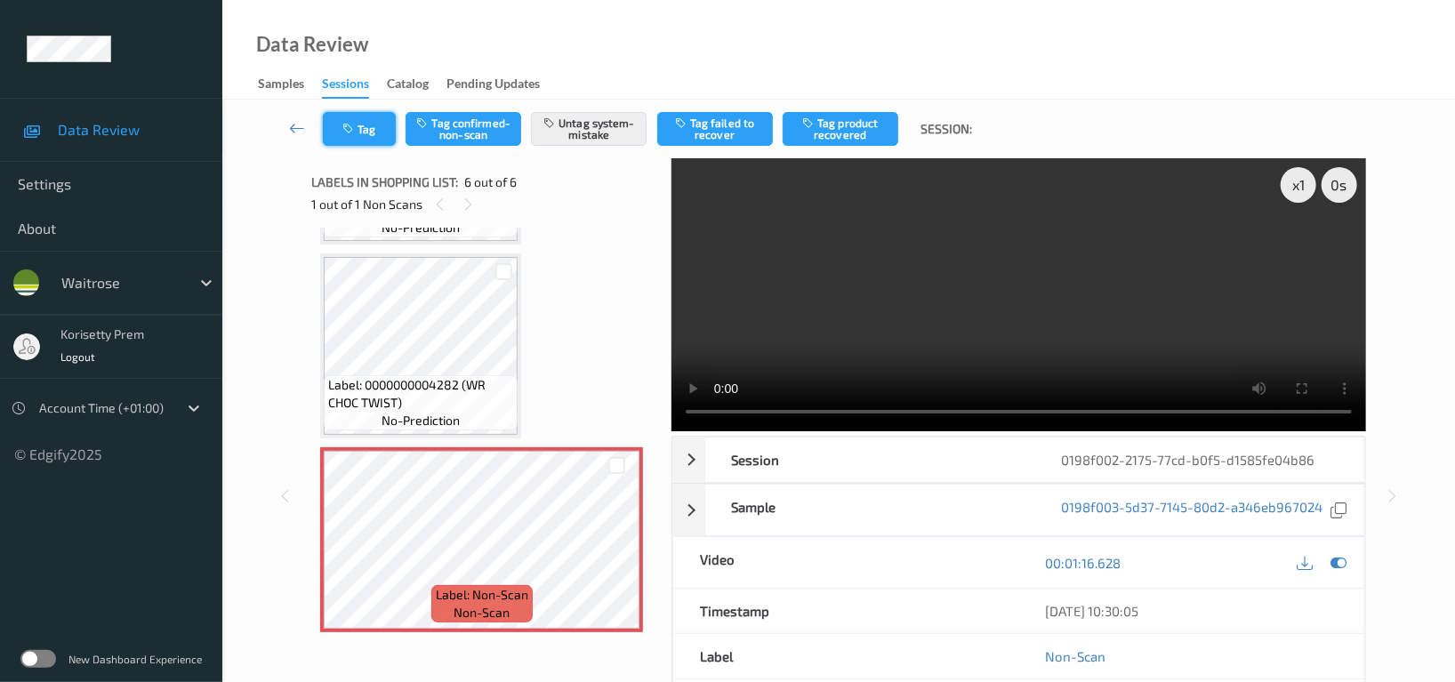
click at [363, 123] on button "Tag" at bounding box center [359, 129] width 73 height 34
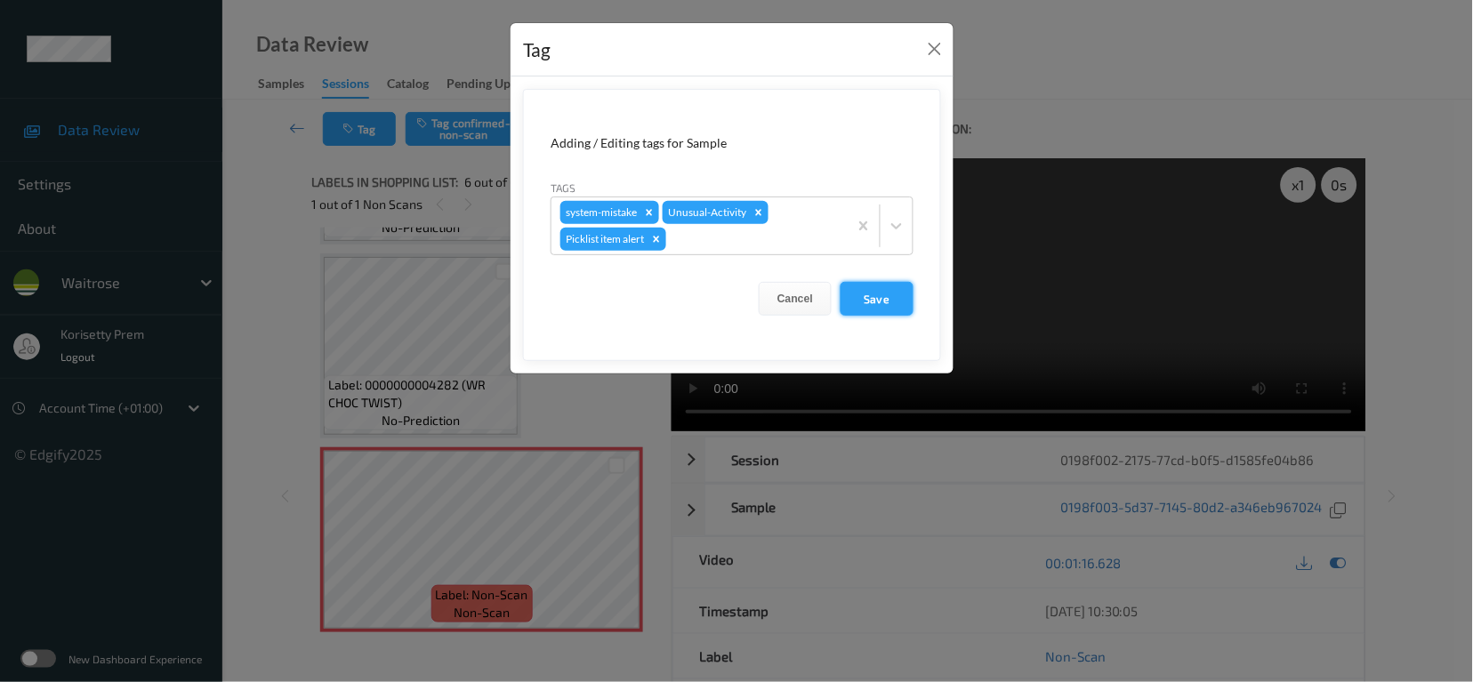
click at [891, 289] on button "Save" at bounding box center [877, 299] width 73 height 34
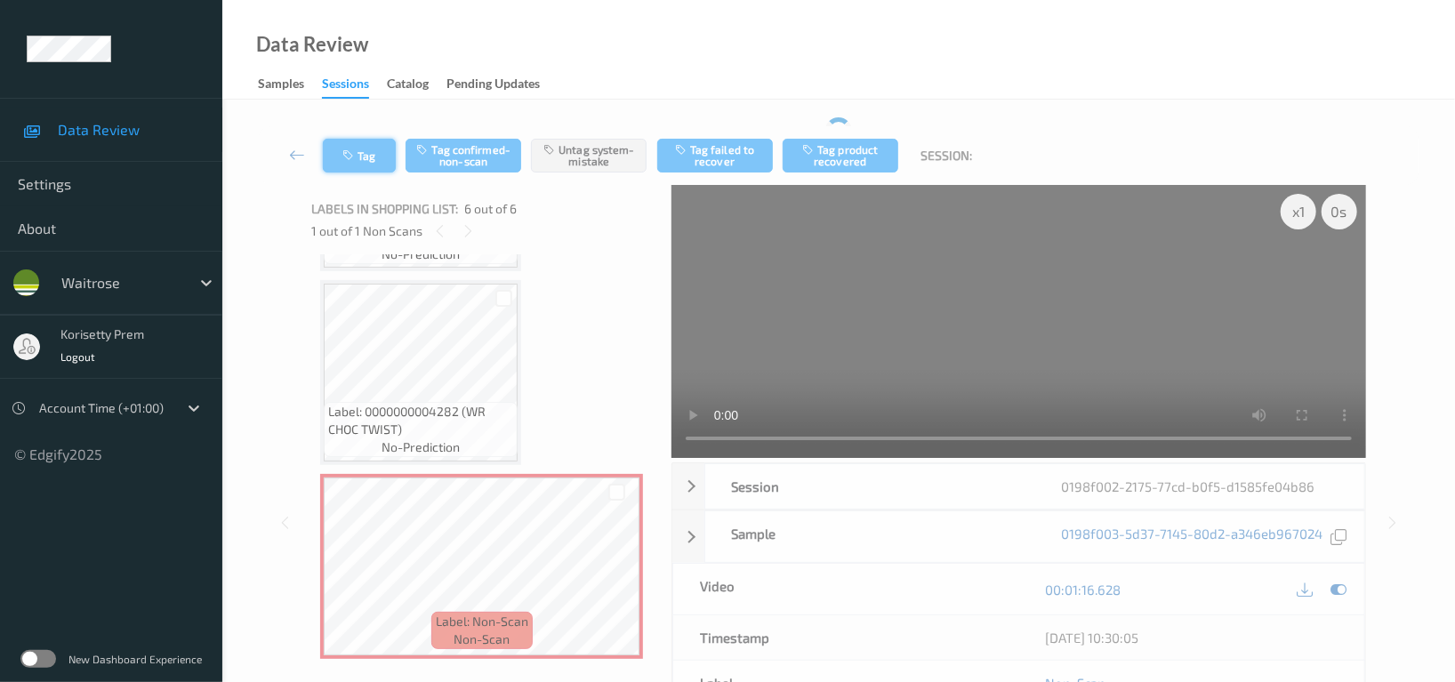
click at [346, 155] on icon "button" at bounding box center [349, 155] width 15 height 12
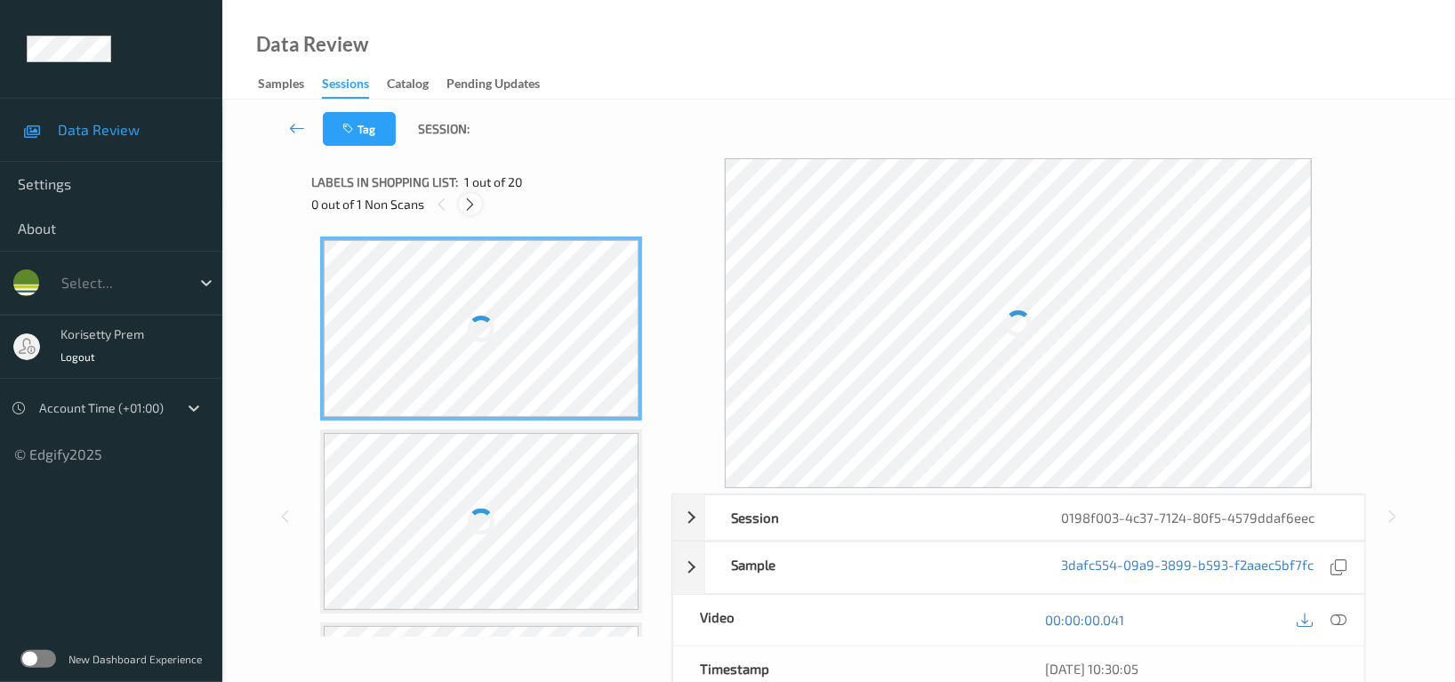
click at [473, 203] on icon at bounding box center [470, 205] width 15 height 16
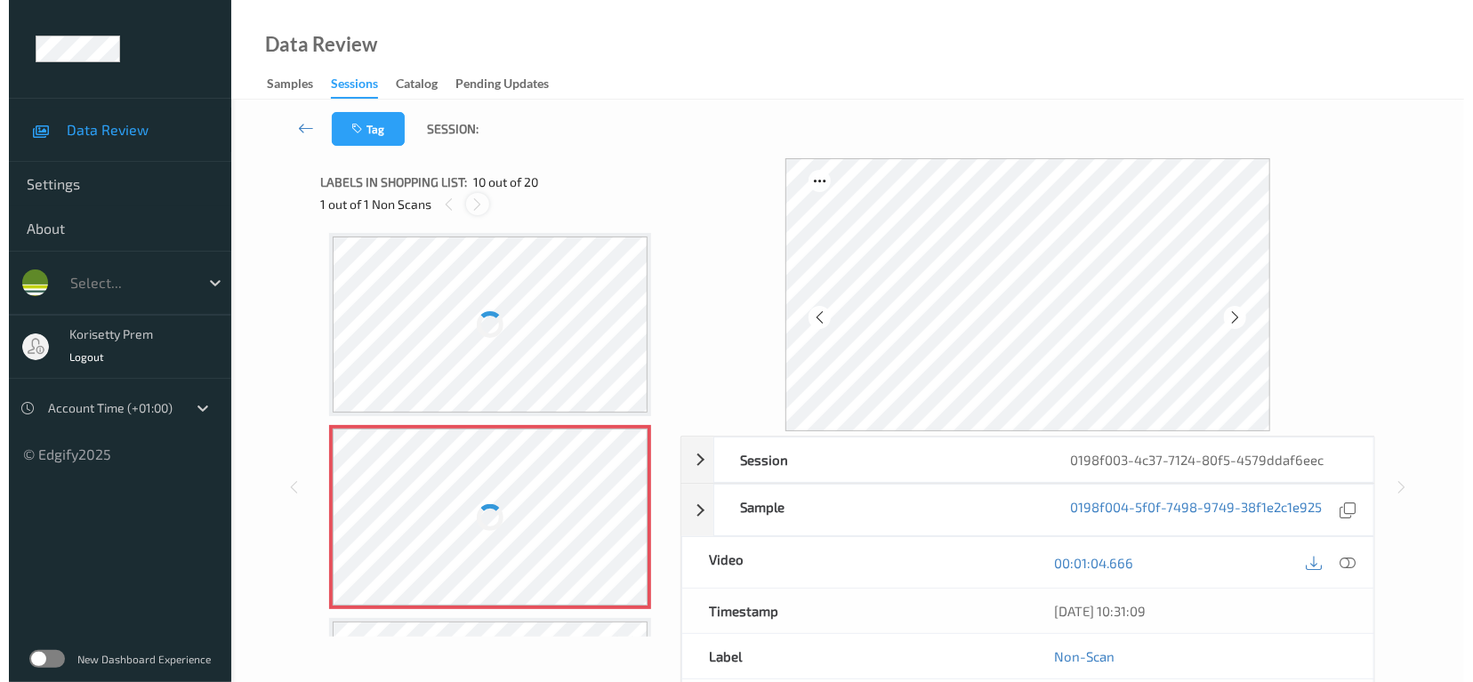
scroll to position [1551, 0]
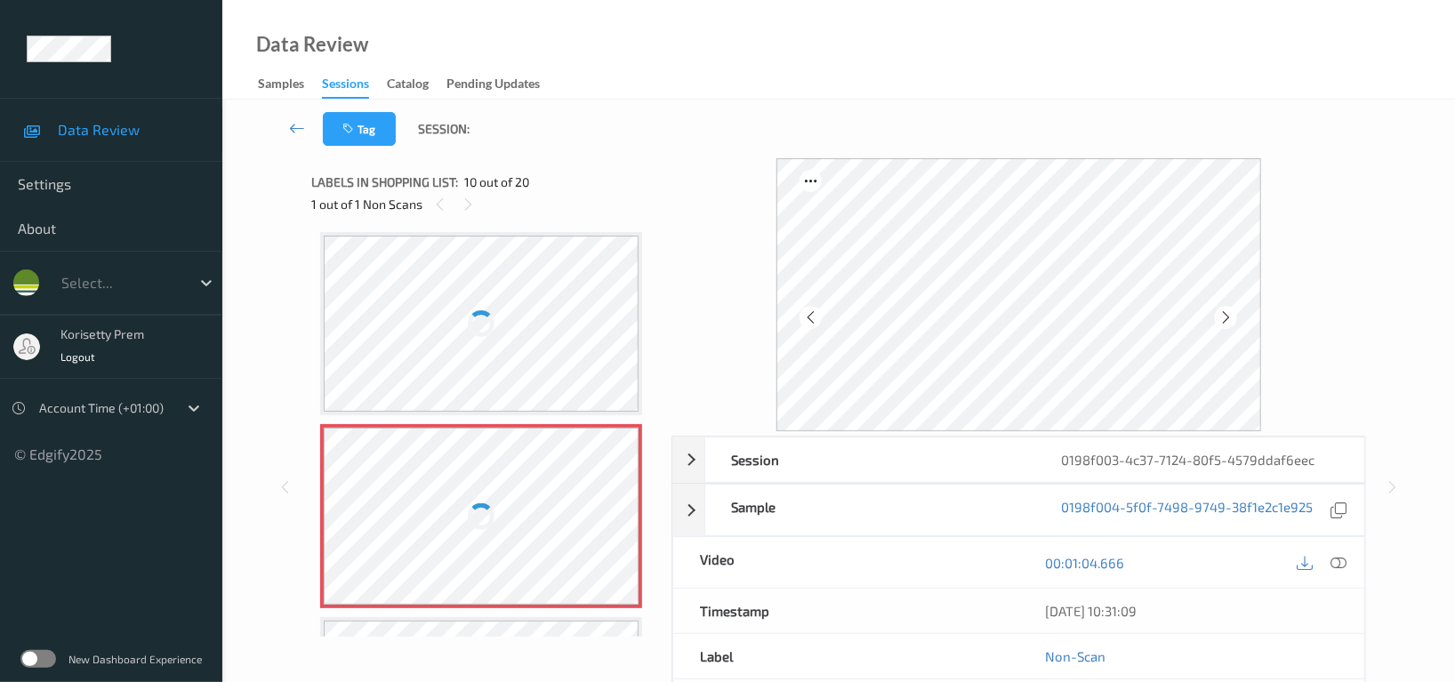
click at [488, 529] on div at bounding box center [481, 516] width 315 height 177
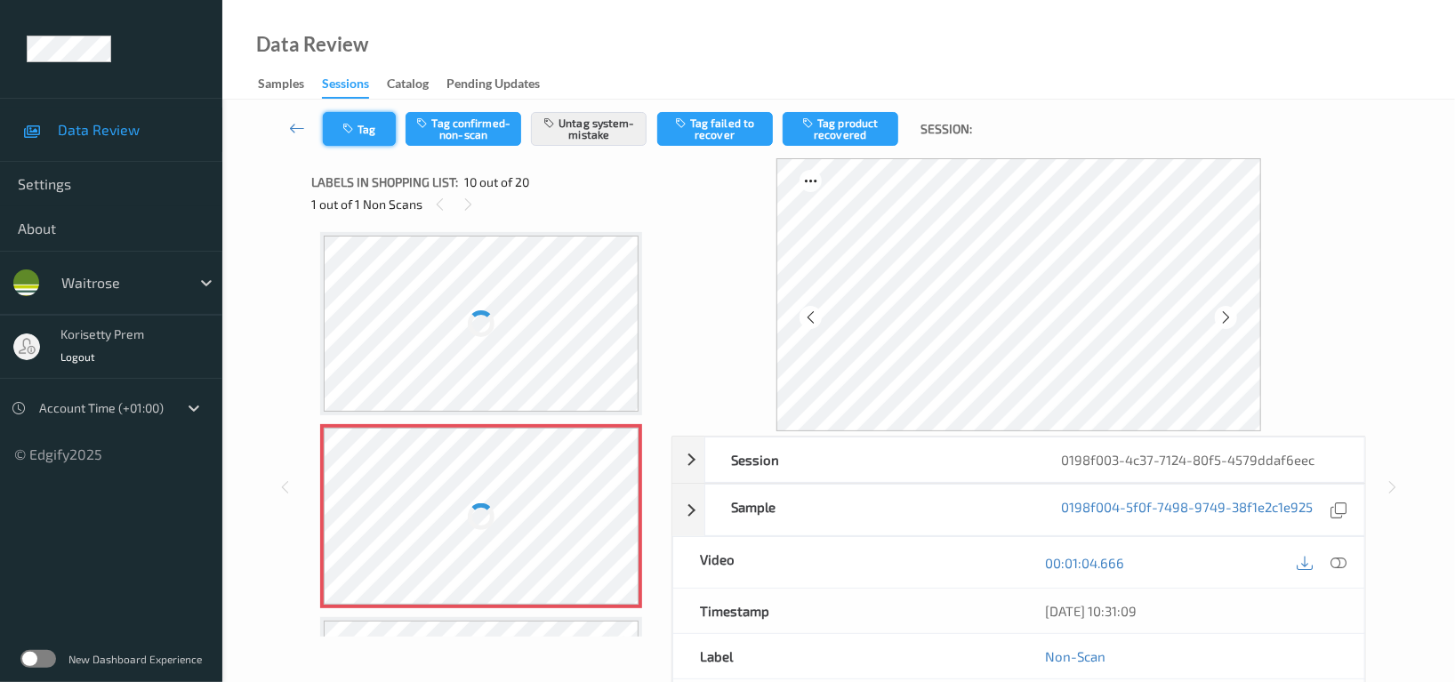
click at [334, 122] on button "Tag" at bounding box center [359, 129] width 73 height 34
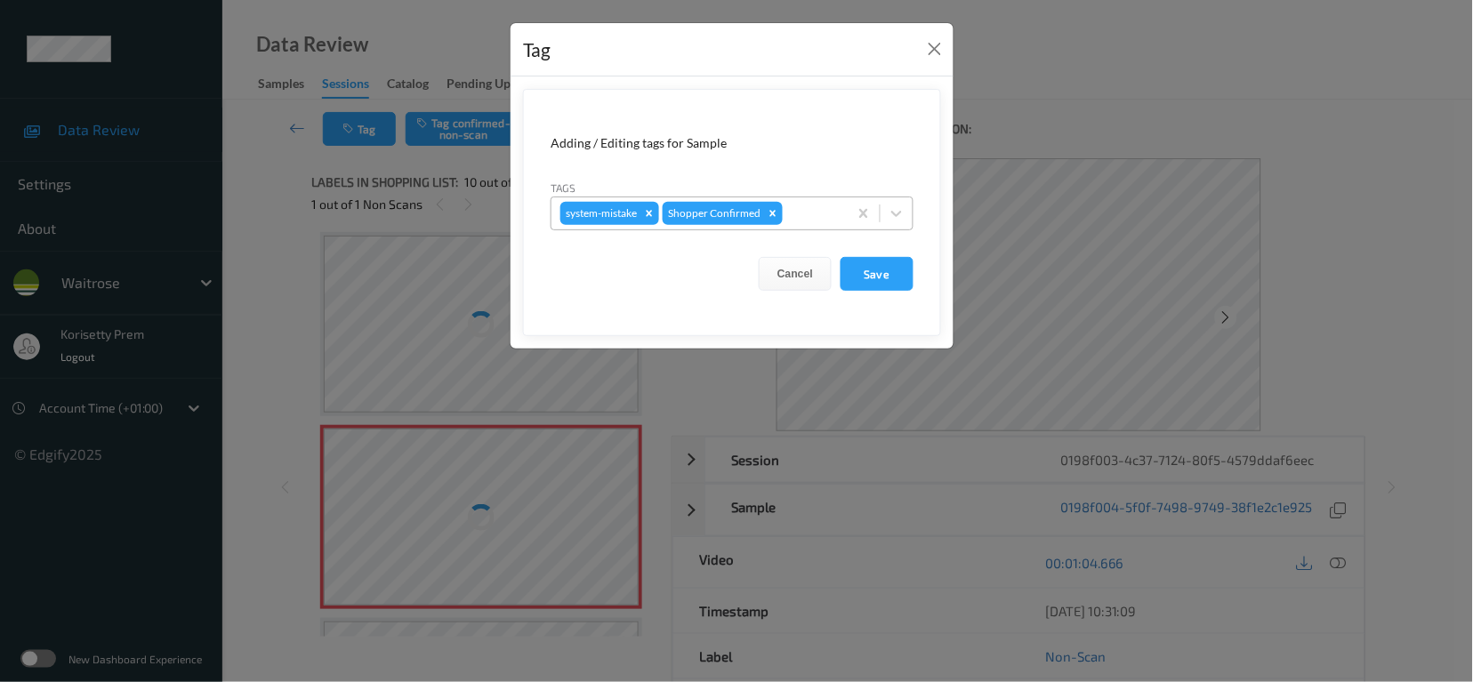
click at [821, 209] on div at bounding box center [812, 213] width 52 height 21
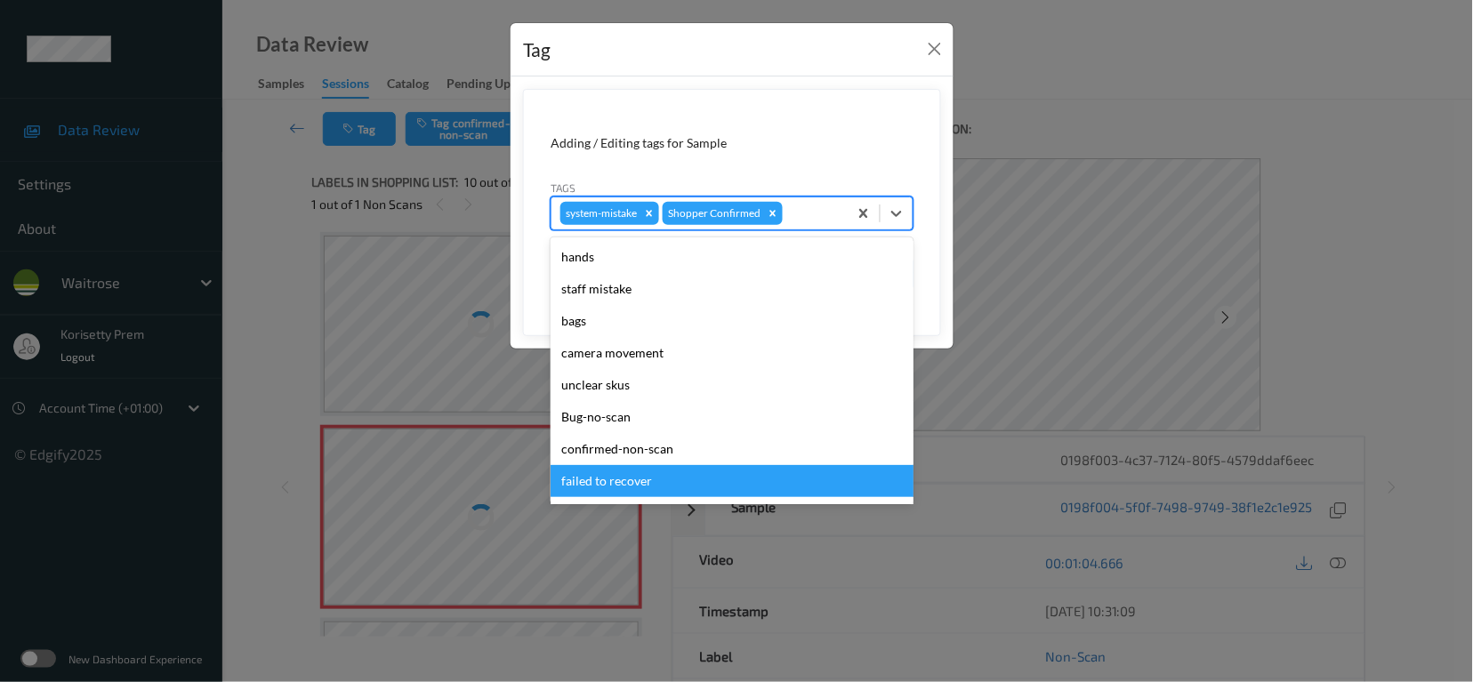
scroll to position [379, 0]
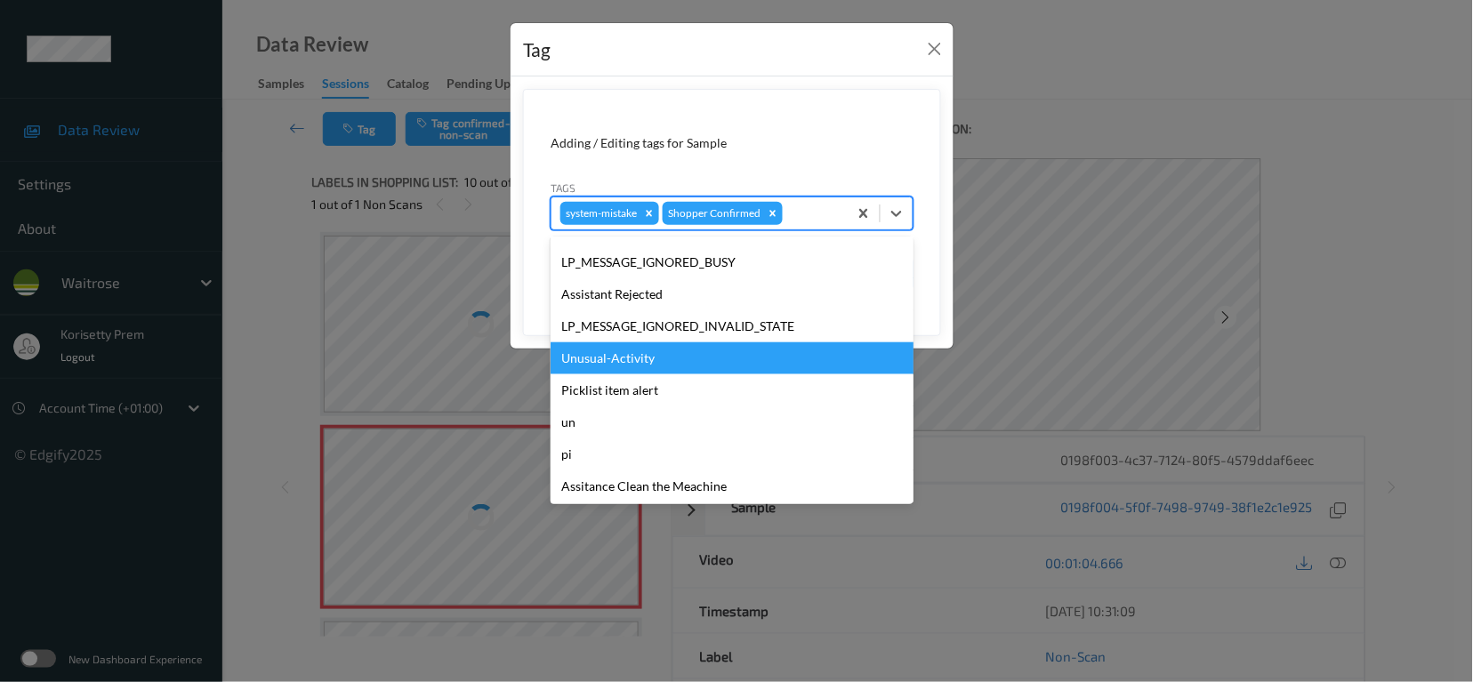
click at [652, 359] on div "Unusual-Activity" at bounding box center [732, 358] width 363 height 32
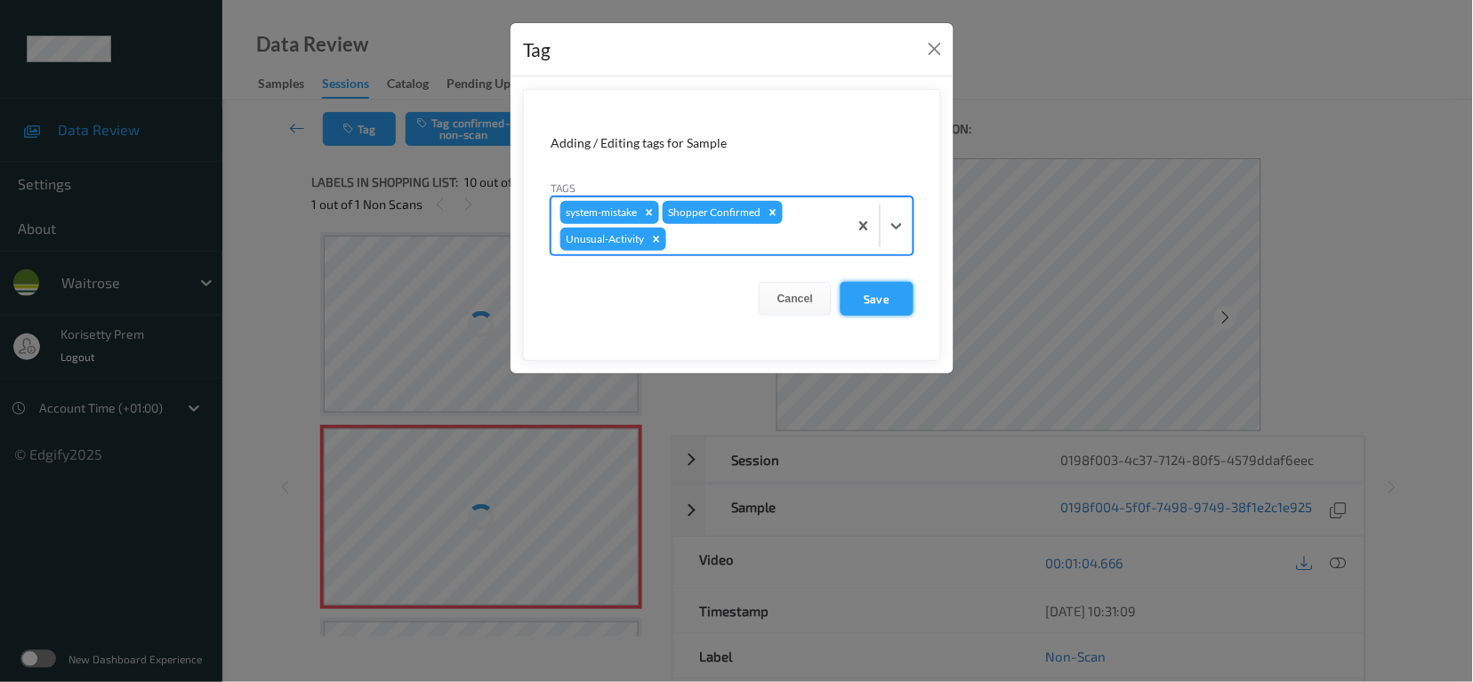
click at [886, 292] on button "Save" at bounding box center [877, 299] width 73 height 34
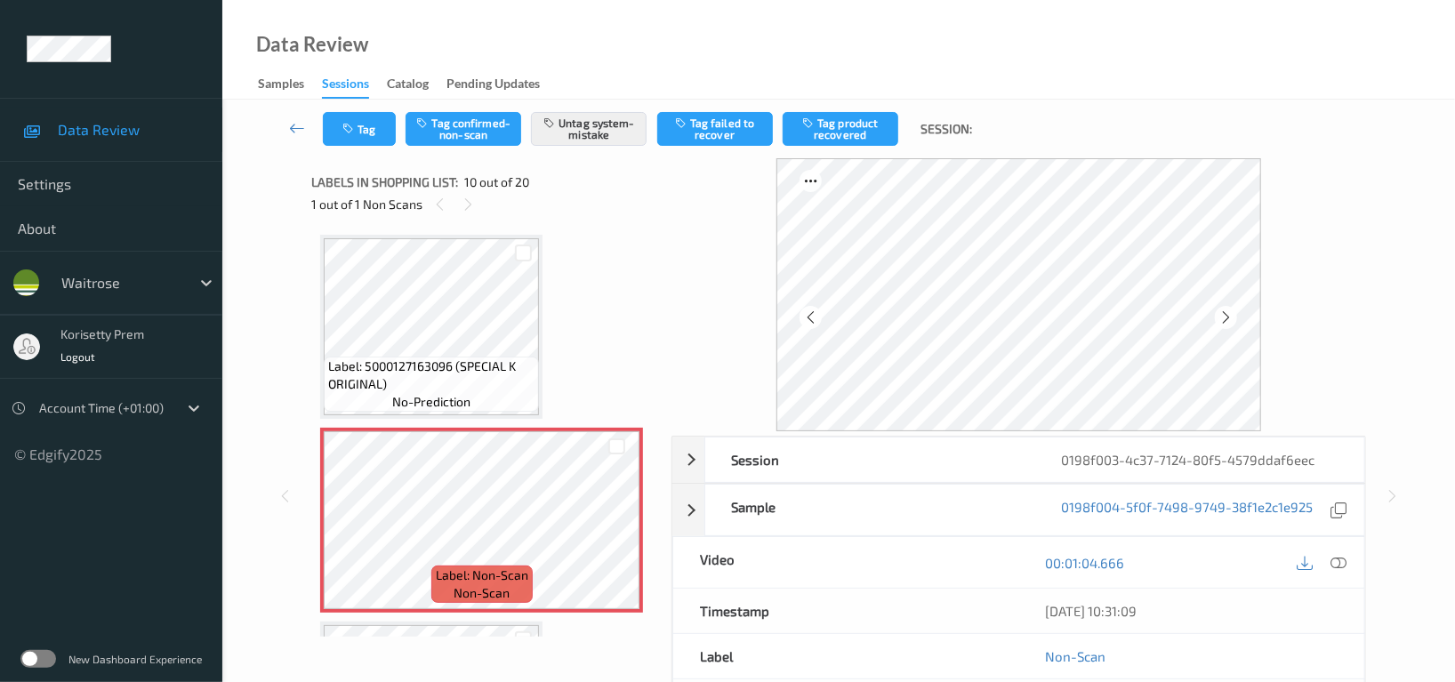
scroll to position [1556, 0]
click at [372, 125] on button "Tag" at bounding box center [359, 129] width 73 height 34
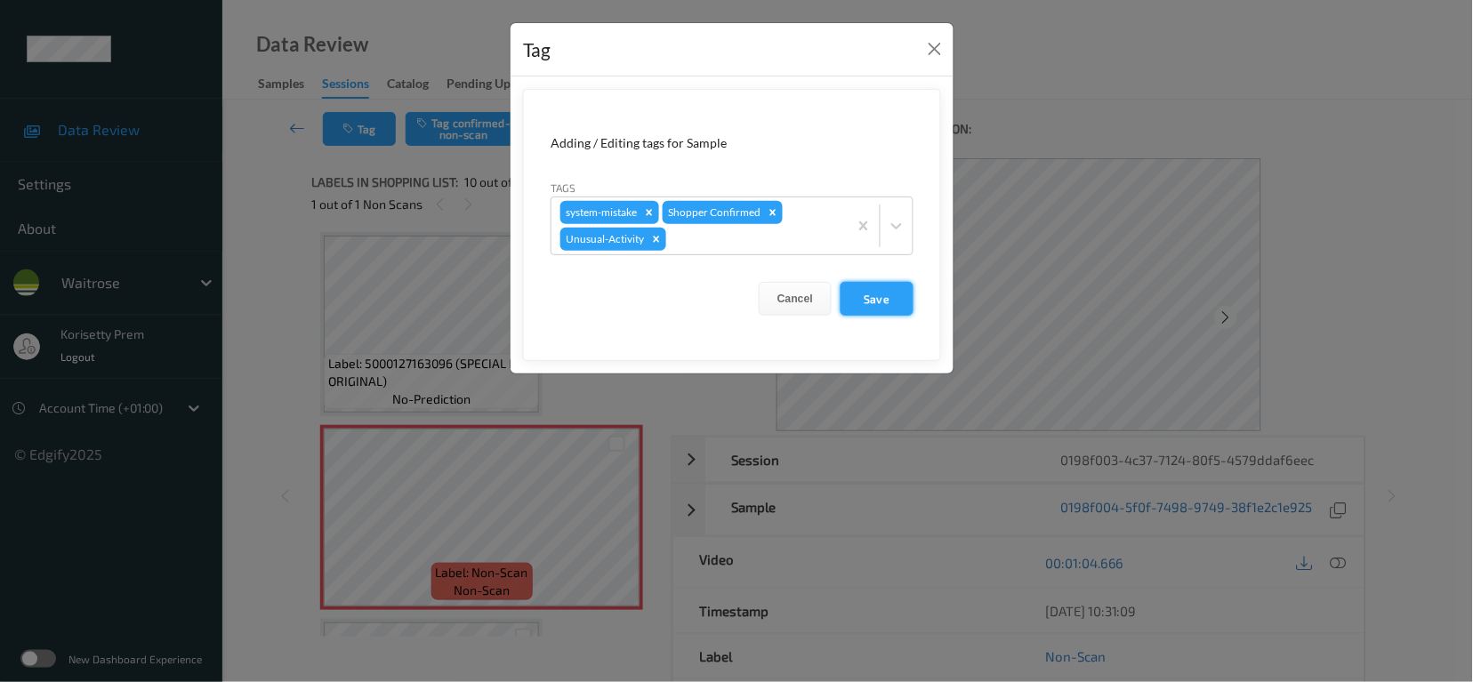
click at [876, 304] on button "Save" at bounding box center [877, 299] width 73 height 34
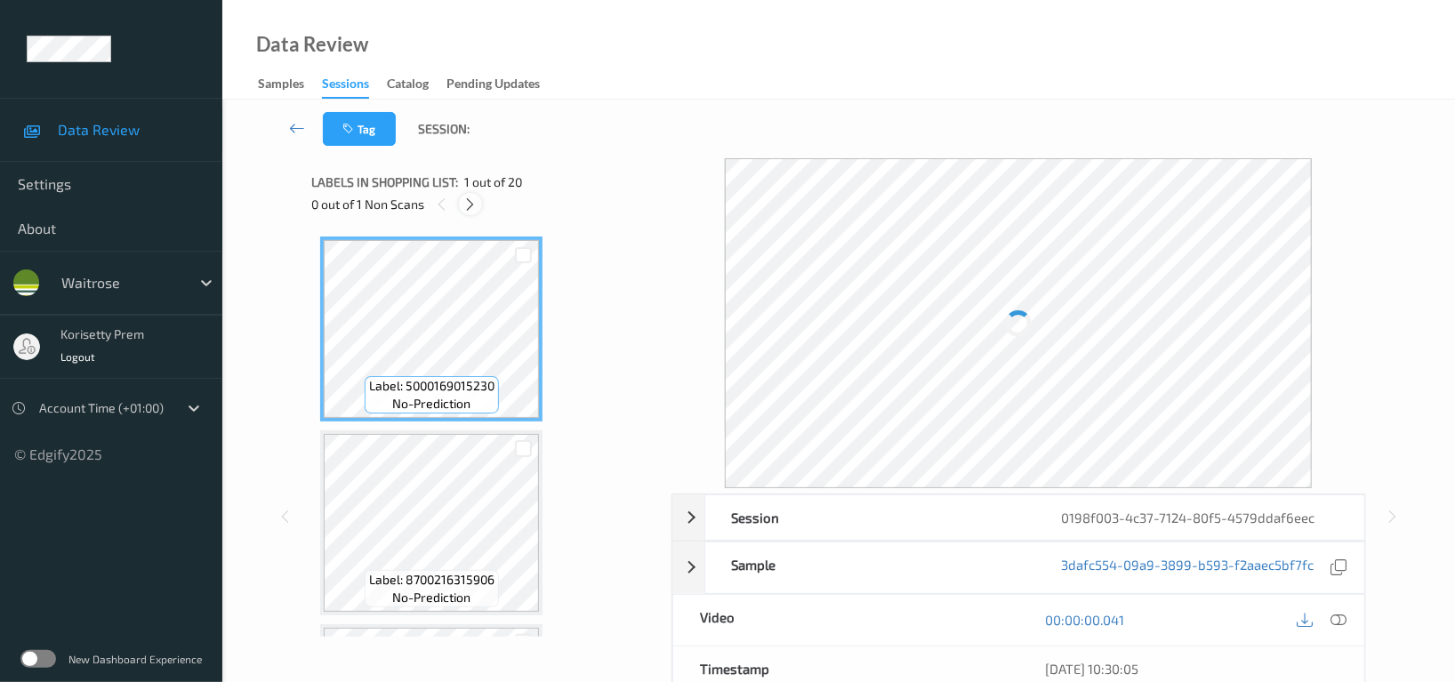
click at [468, 209] on icon at bounding box center [470, 205] width 15 height 16
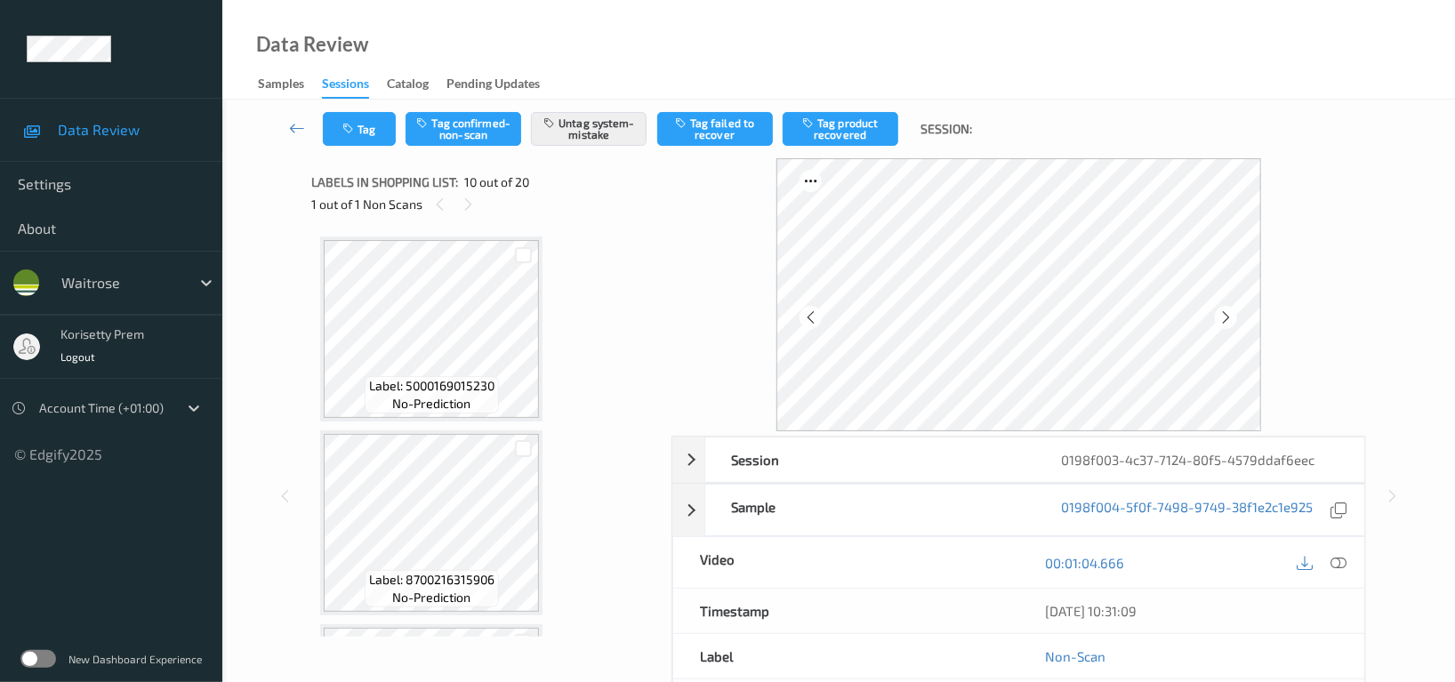
scroll to position [1554, 0]
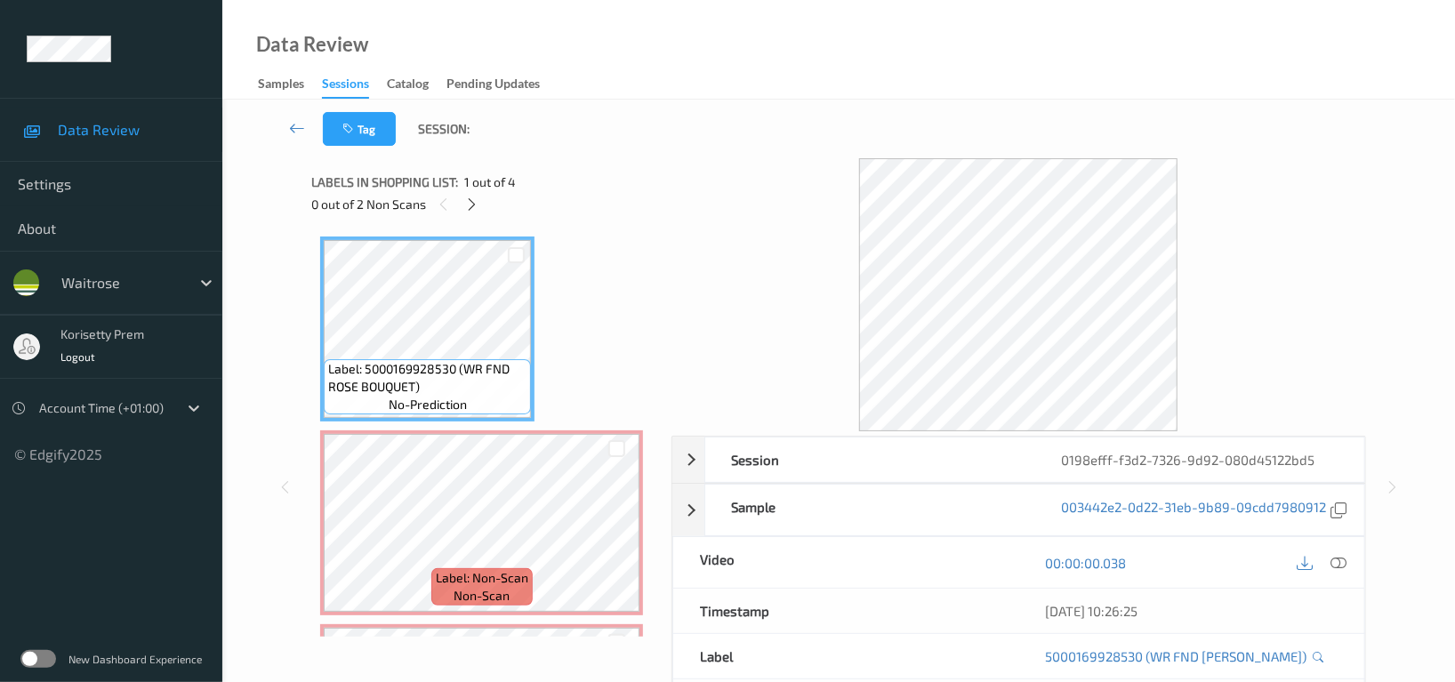
click at [753, 78] on div "Data Review Samples Sessions Catalog Pending Updates" at bounding box center [838, 50] width 1233 height 100
click at [463, 204] on div at bounding box center [472, 204] width 22 height 22
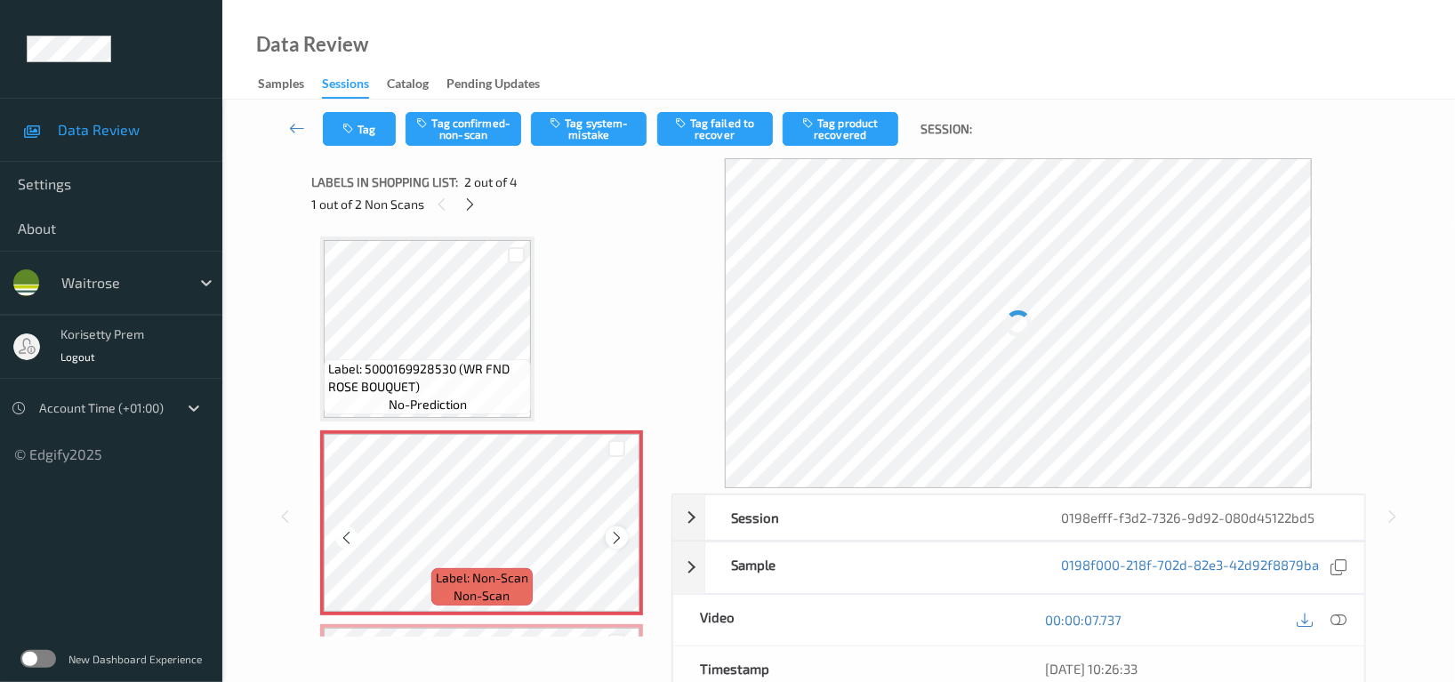
click at [617, 537] on icon at bounding box center [616, 538] width 15 height 16
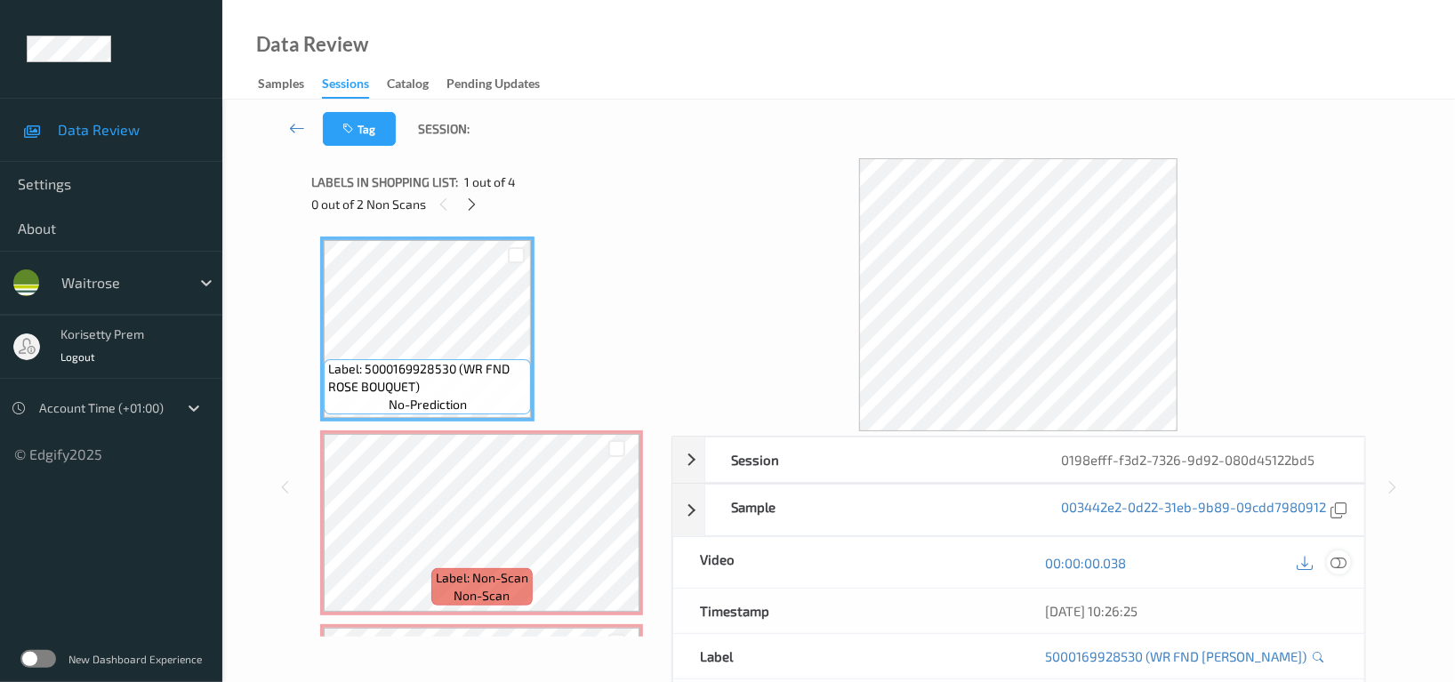
click at [1335, 563] on icon at bounding box center [1339, 563] width 16 height 16
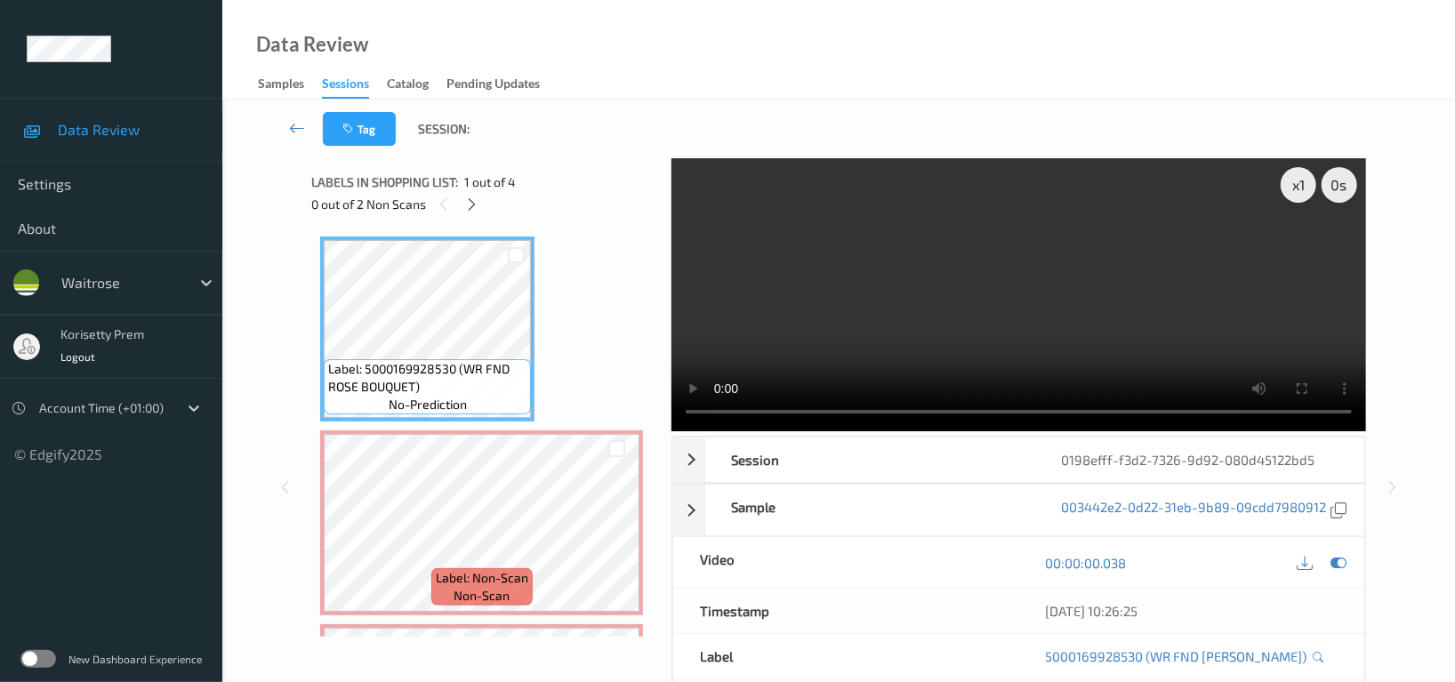
click at [1116, 312] on video at bounding box center [1019, 294] width 695 height 273
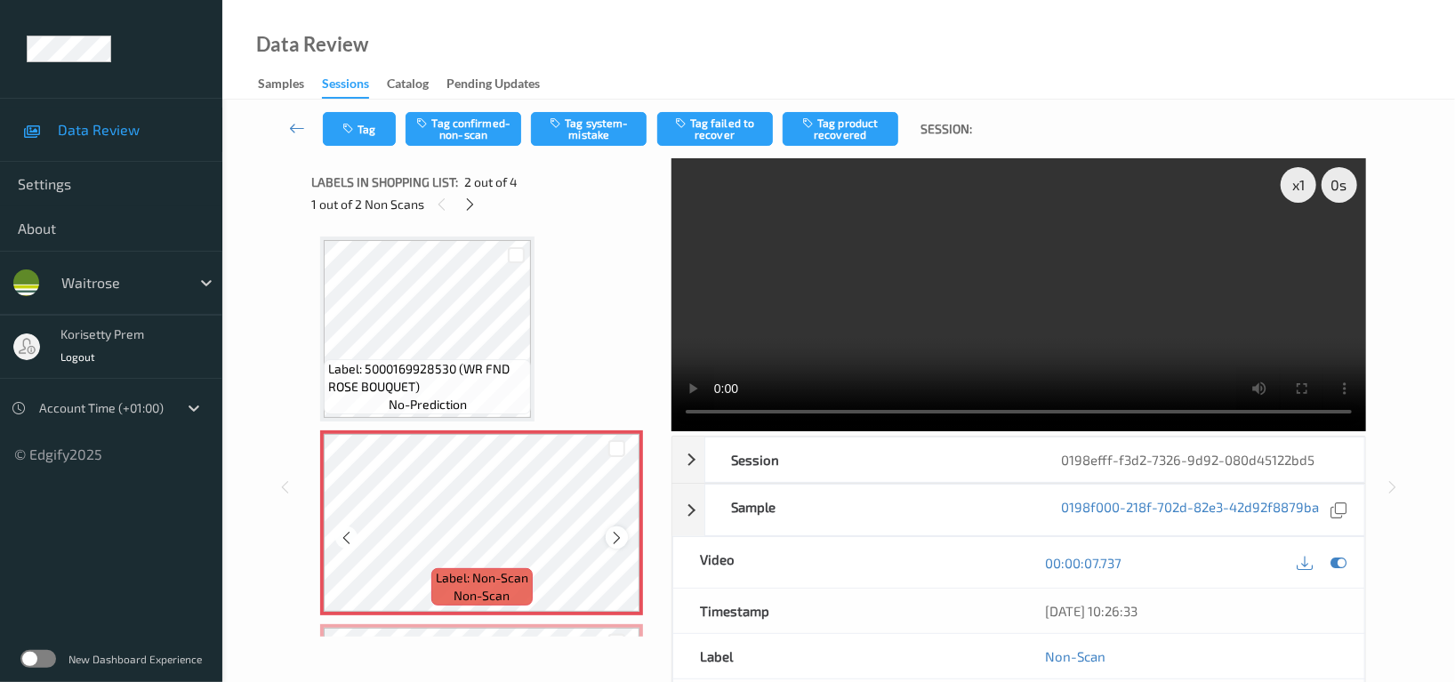
click at [616, 533] on icon at bounding box center [616, 538] width 15 height 16
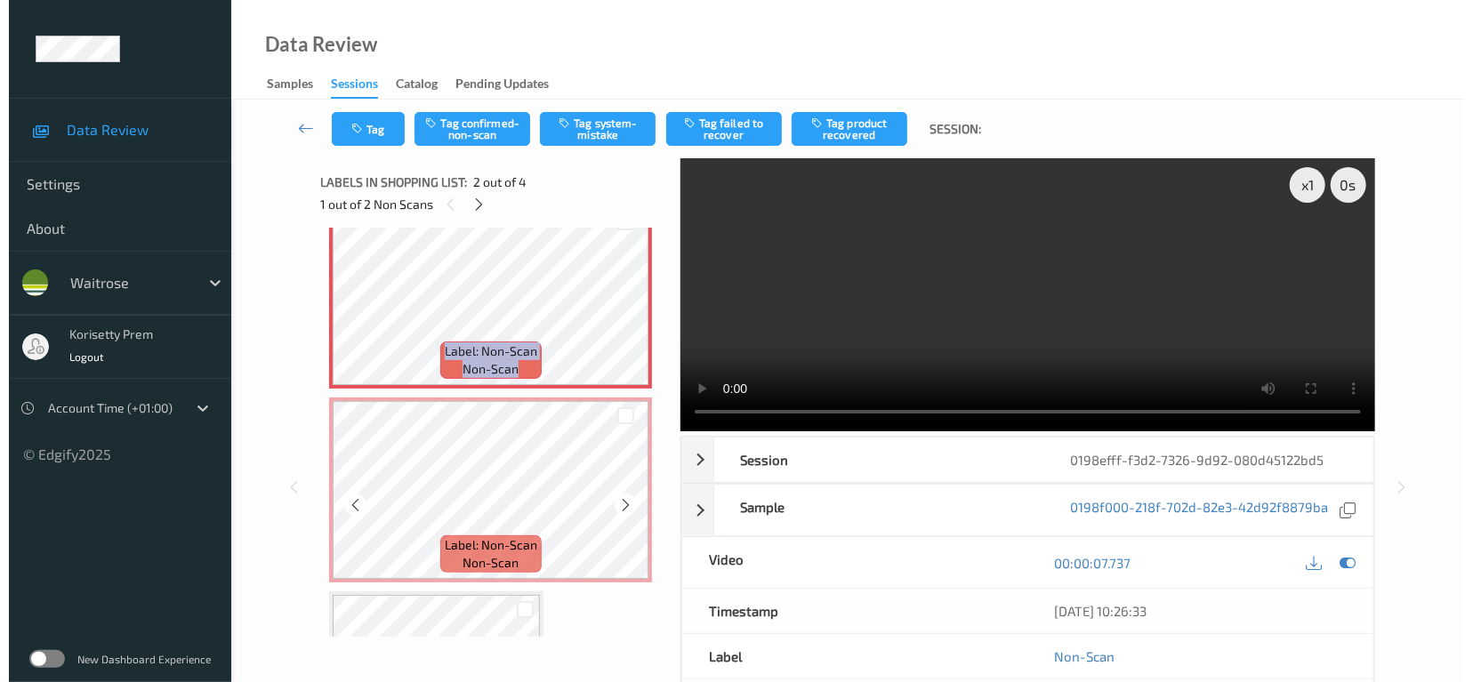
scroll to position [237, 0]
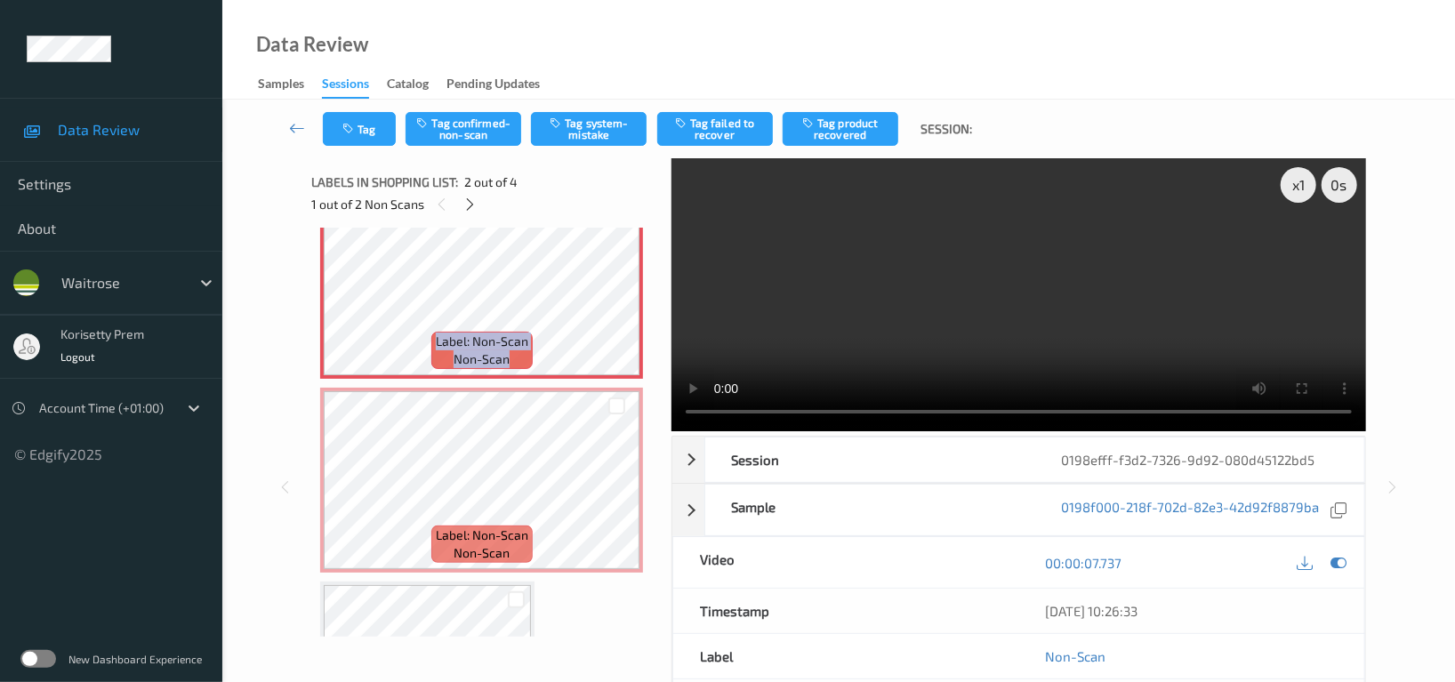
click at [794, 306] on video at bounding box center [1019, 294] width 695 height 273
click at [836, 310] on video at bounding box center [1019, 294] width 695 height 273
click at [1037, 270] on video at bounding box center [1019, 294] width 695 height 273
click at [593, 124] on button "Tag system-mistake" at bounding box center [589, 129] width 116 height 34
click at [355, 123] on icon "button" at bounding box center [349, 129] width 15 height 12
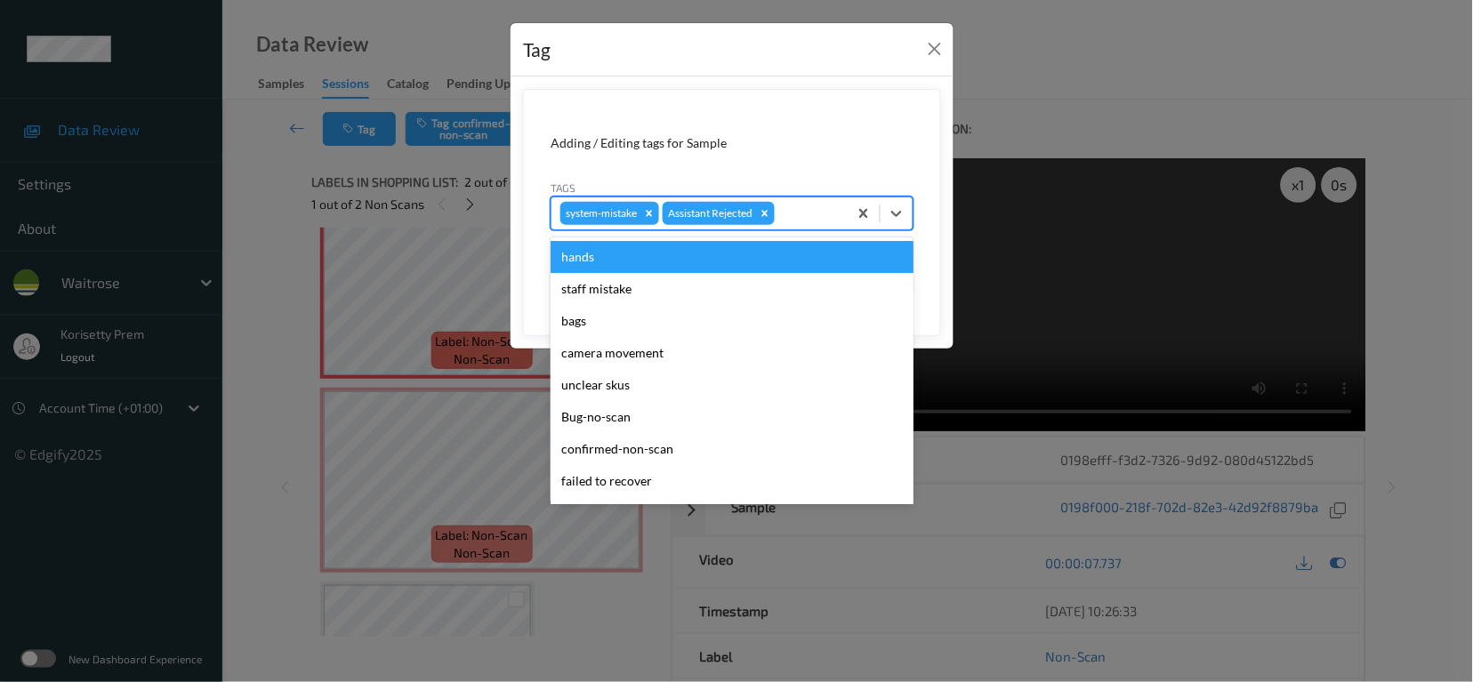
click at [794, 220] on div at bounding box center [808, 213] width 60 height 21
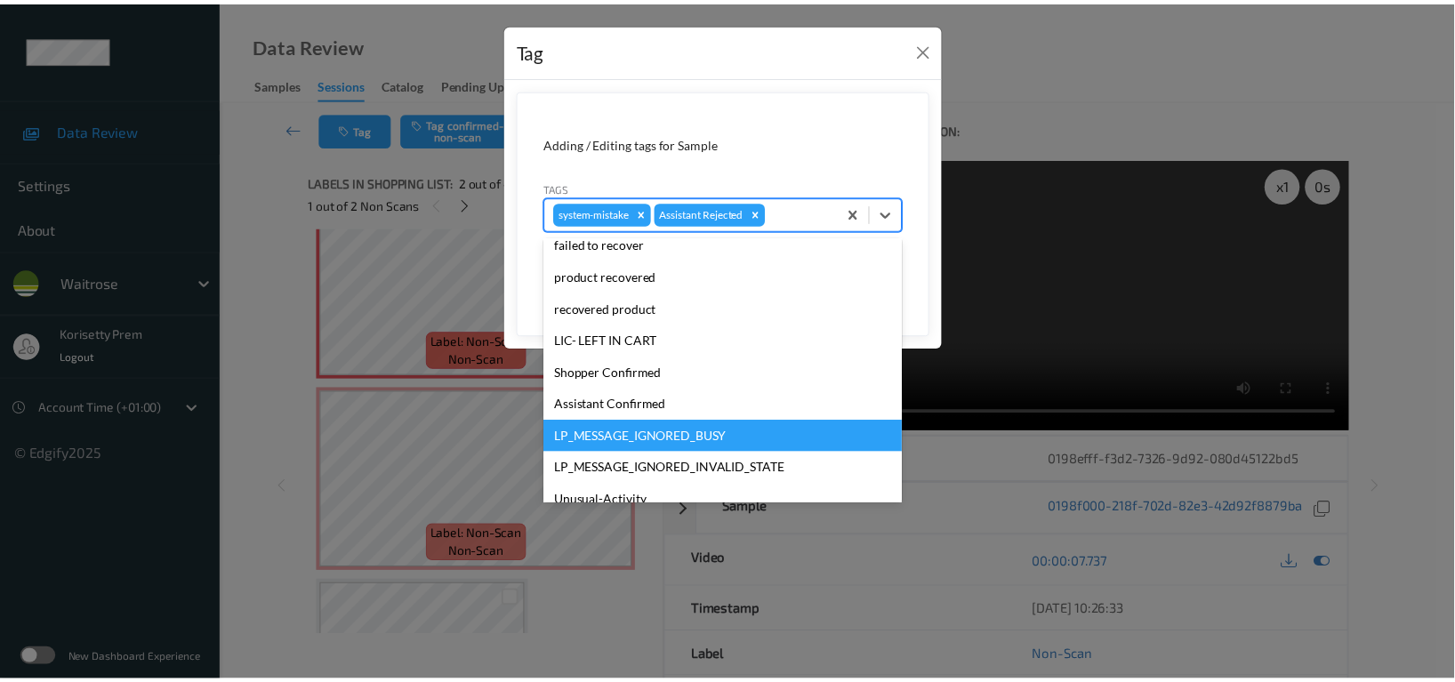
scroll to position [379, 0]
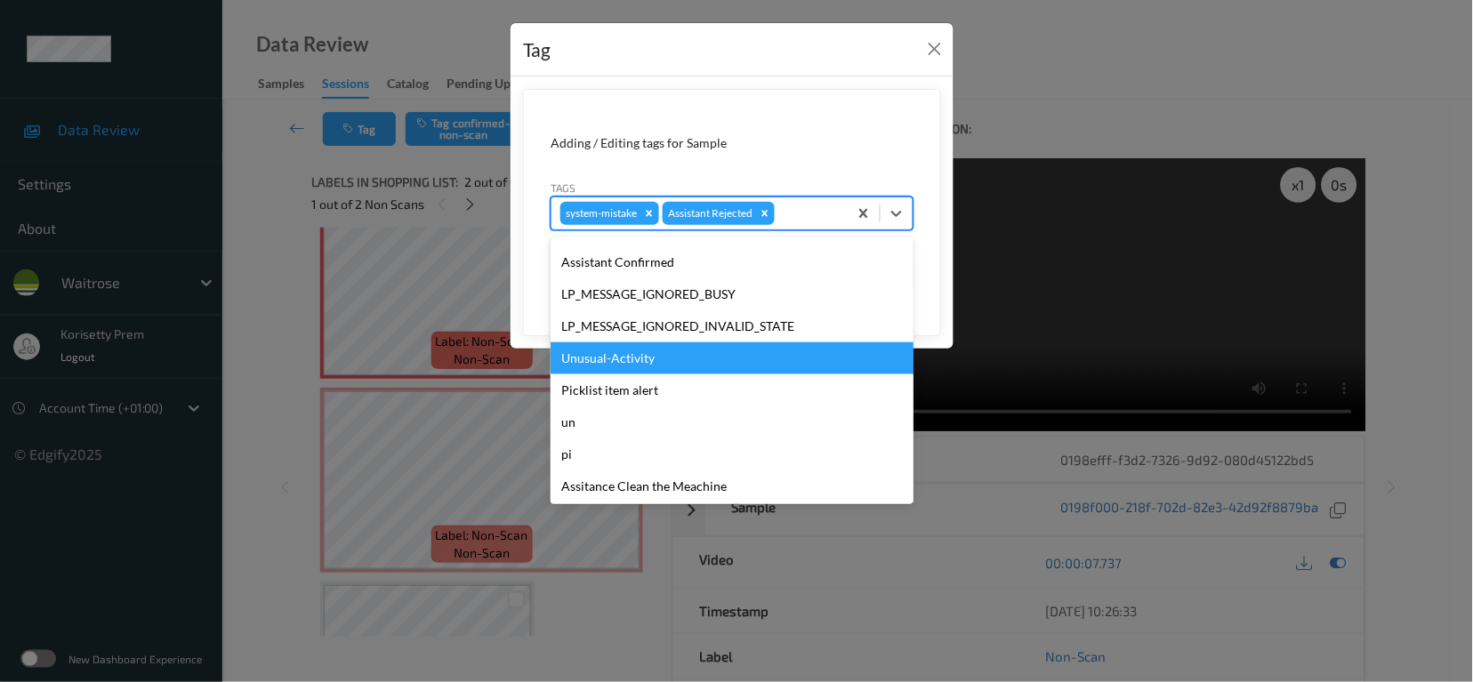
click at [632, 348] on div "Unusual-Activity" at bounding box center [732, 358] width 363 height 32
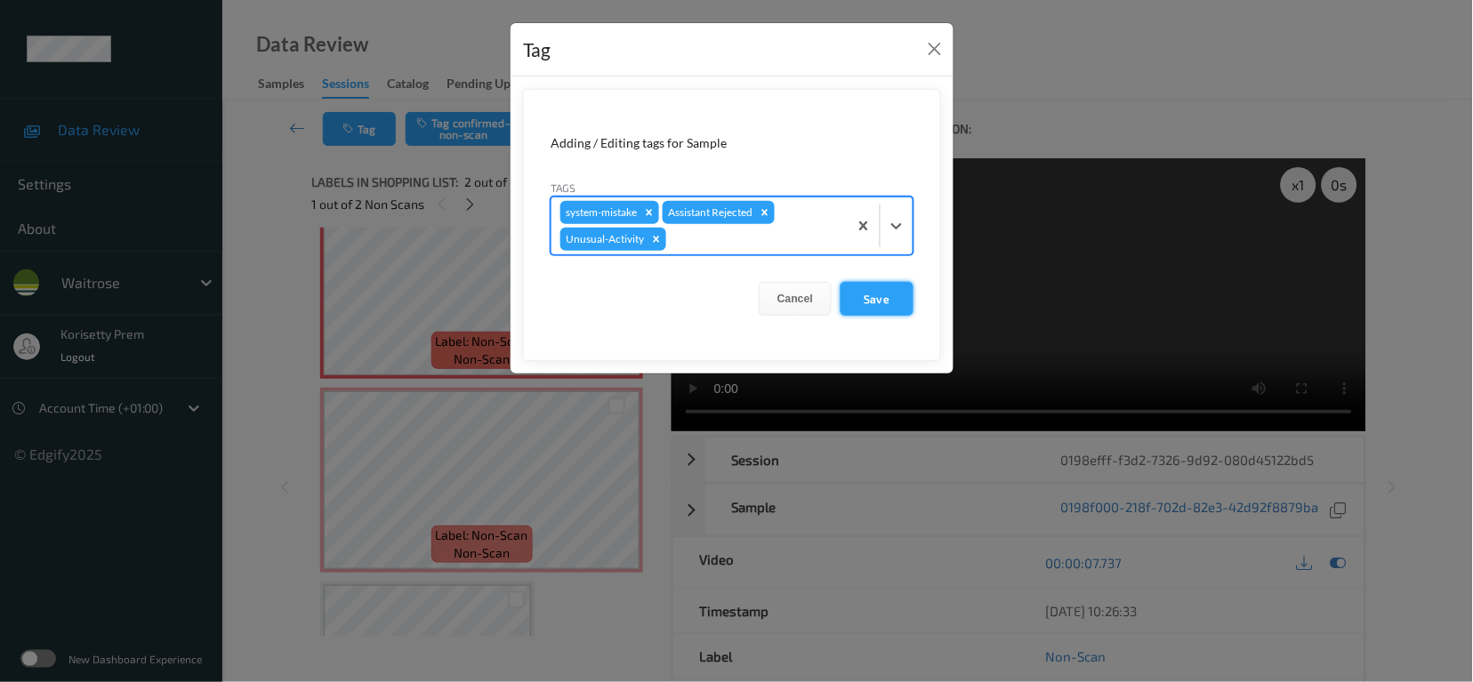
click at [895, 296] on button "Save" at bounding box center [877, 299] width 73 height 34
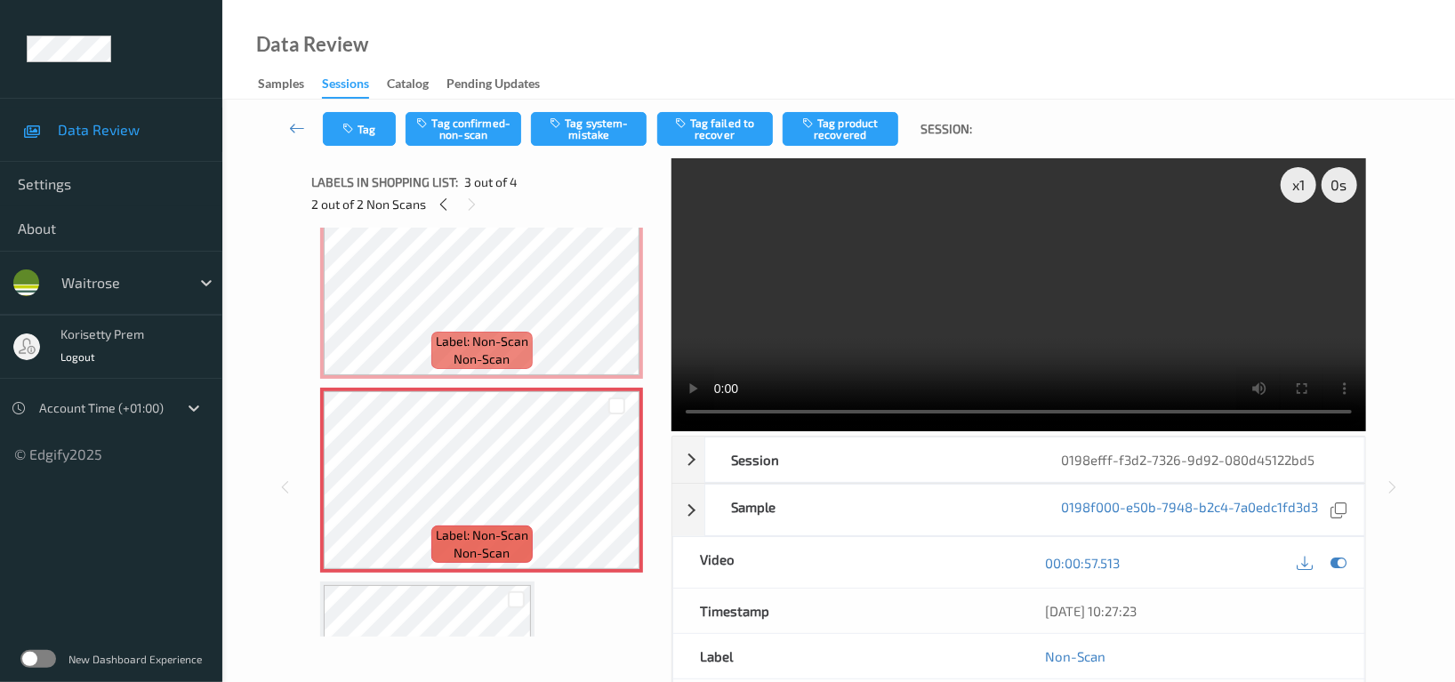
click at [1040, 278] on video at bounding box center [1019, 294] width 695 height 273
click at [939, 301] on video at bounding box center [1019, 294] width 695 height 273
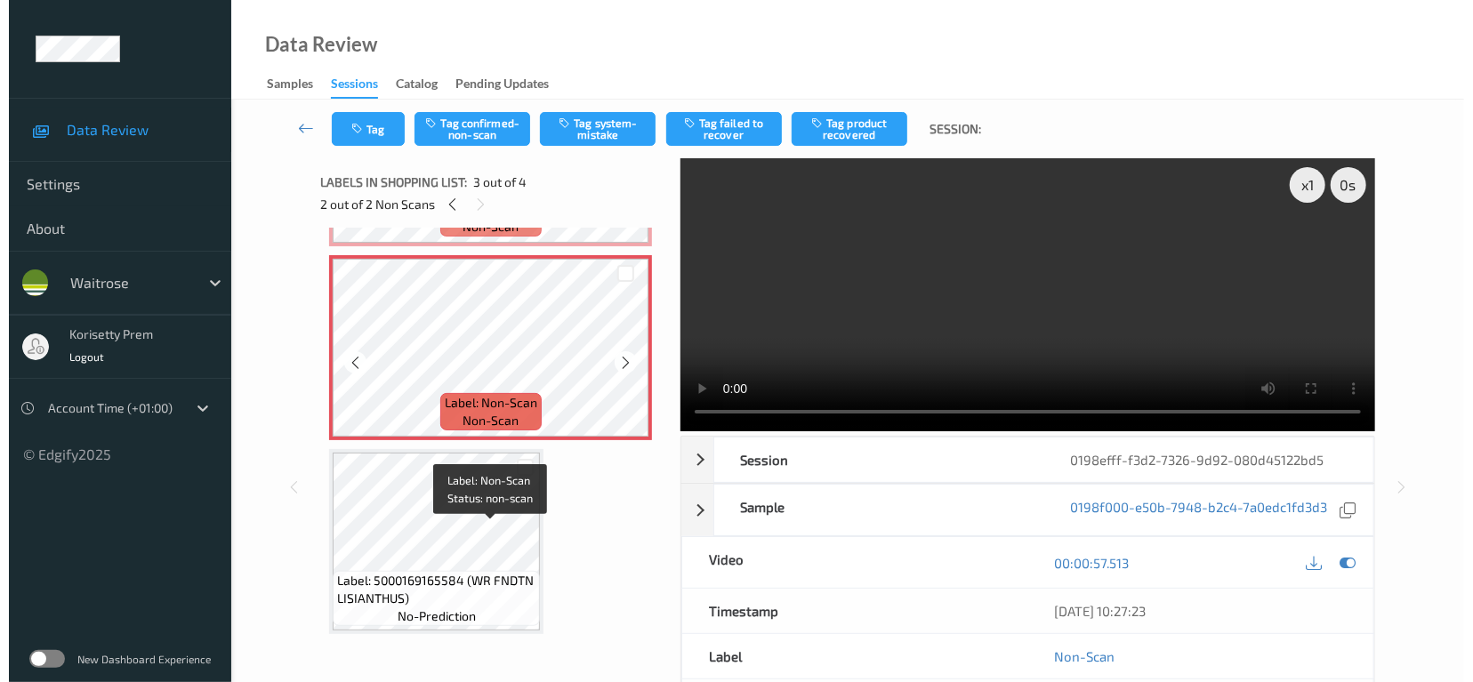
scroll to position [372, 0]
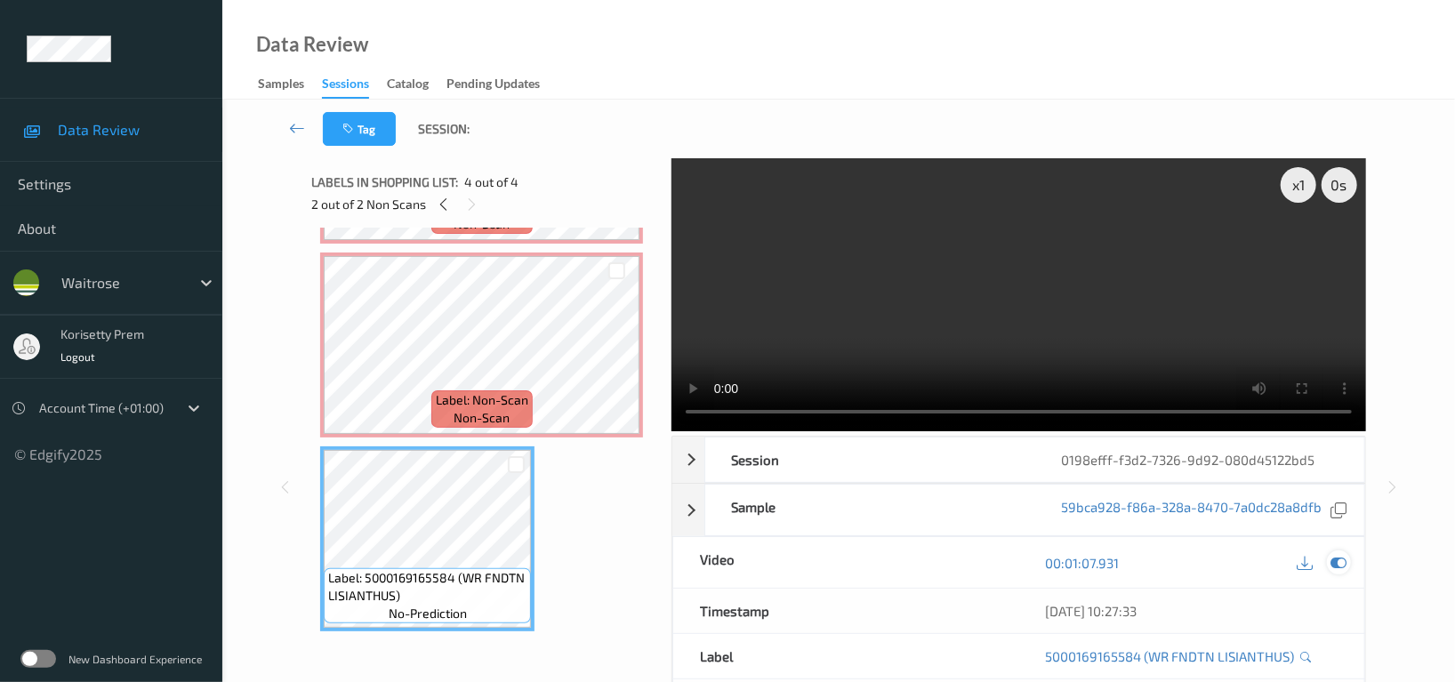
click at [1335, 570] on icon at bounding box center [1339, 563] width 16 height 16
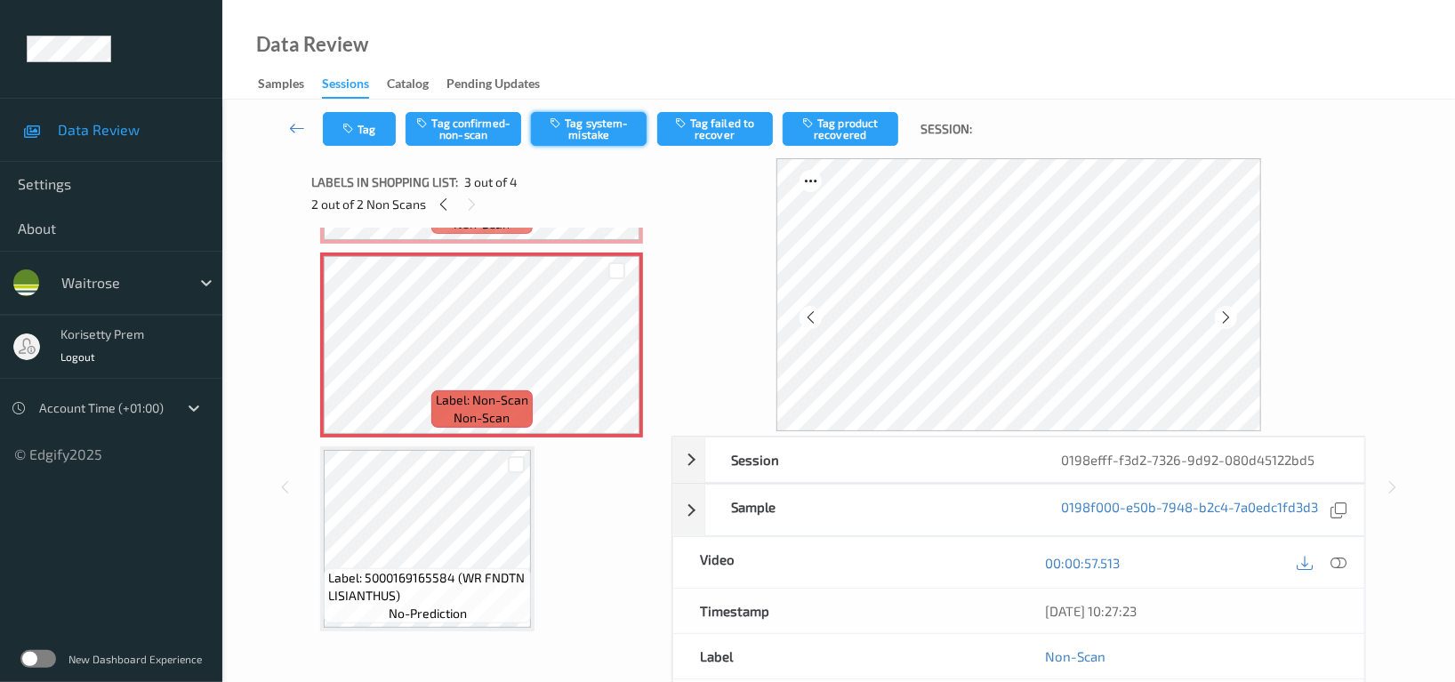
click at [616, 124] on button "Tag system-mistake" at bounding box center [589, 129] width 116 height 34
click at [349, 132] on icon "button" at bounding box center [349, 129] width 15 height 12
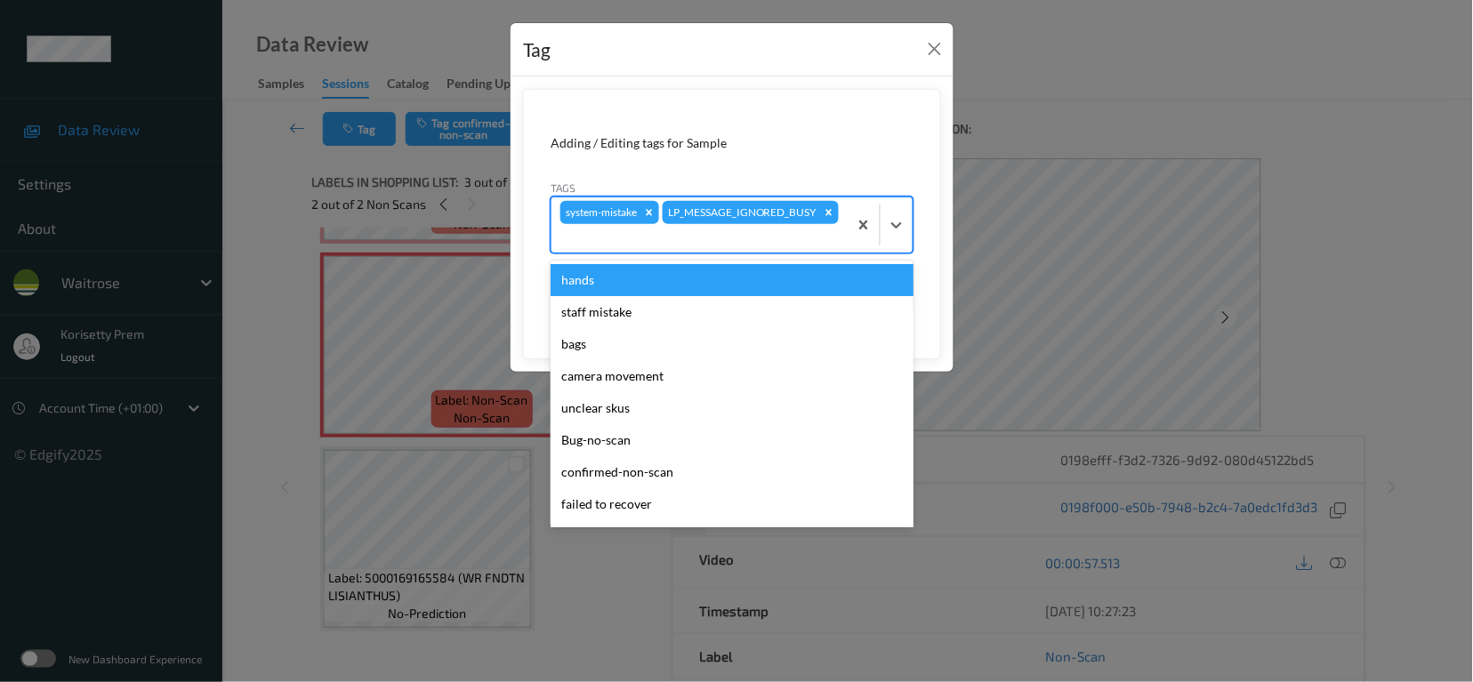
click at [812, 246] on div at bounding box center [699, 238] width 278 height 21
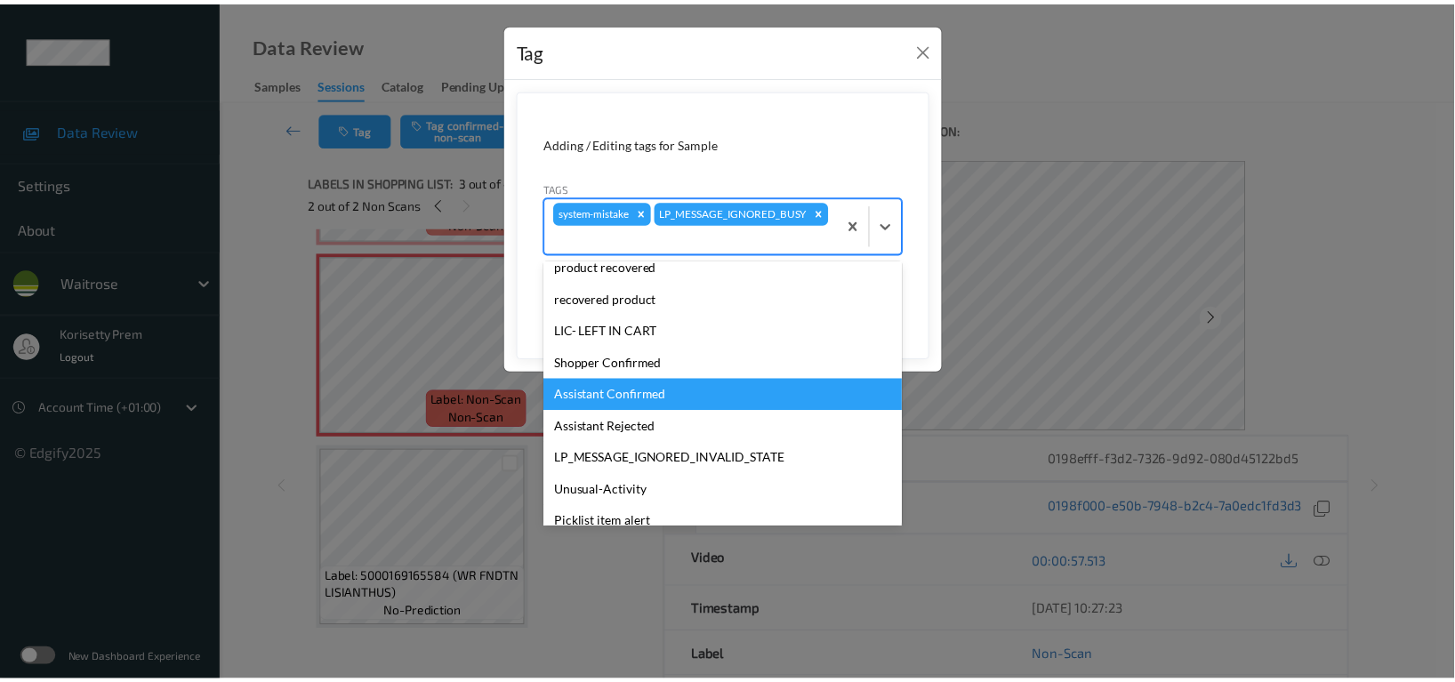
scroll to position [379, 0]
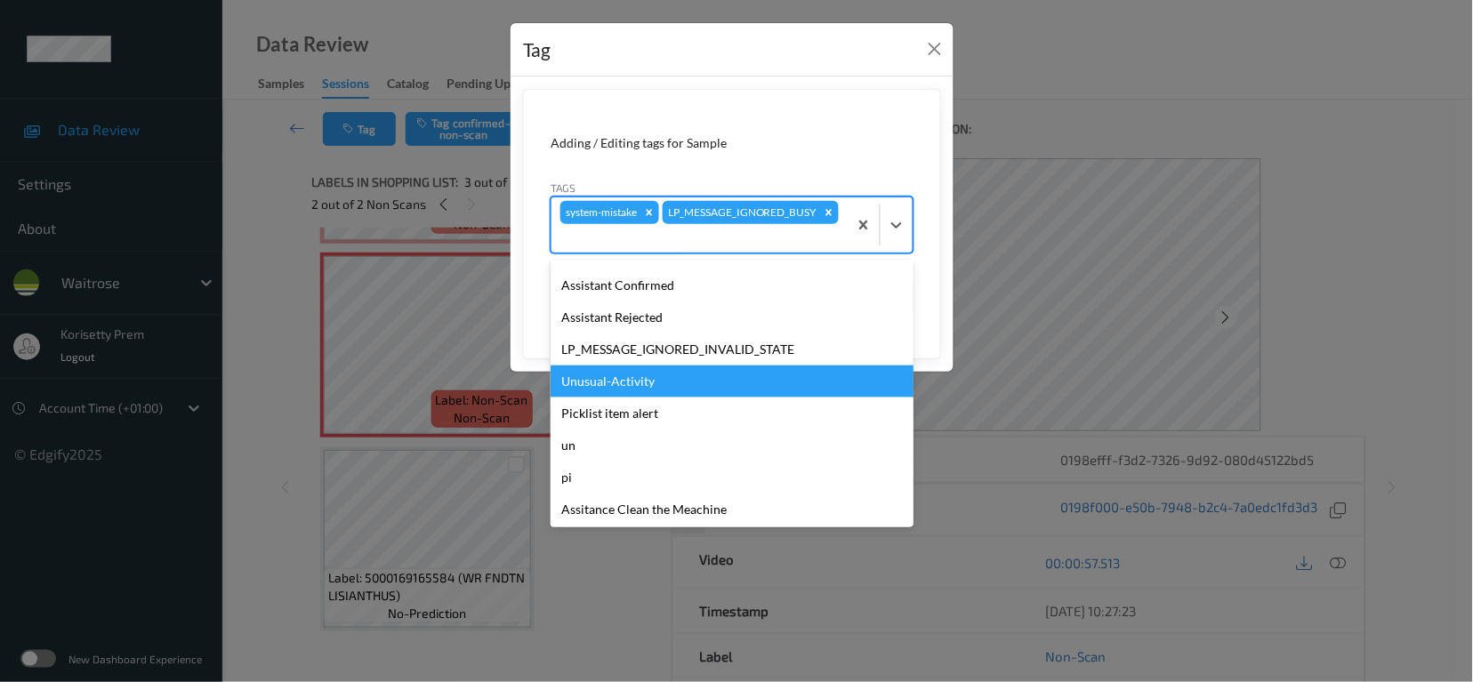
click at [624, 386] on div "Unusual-Activity" at bounding box center [732, 382] width 363 height 32
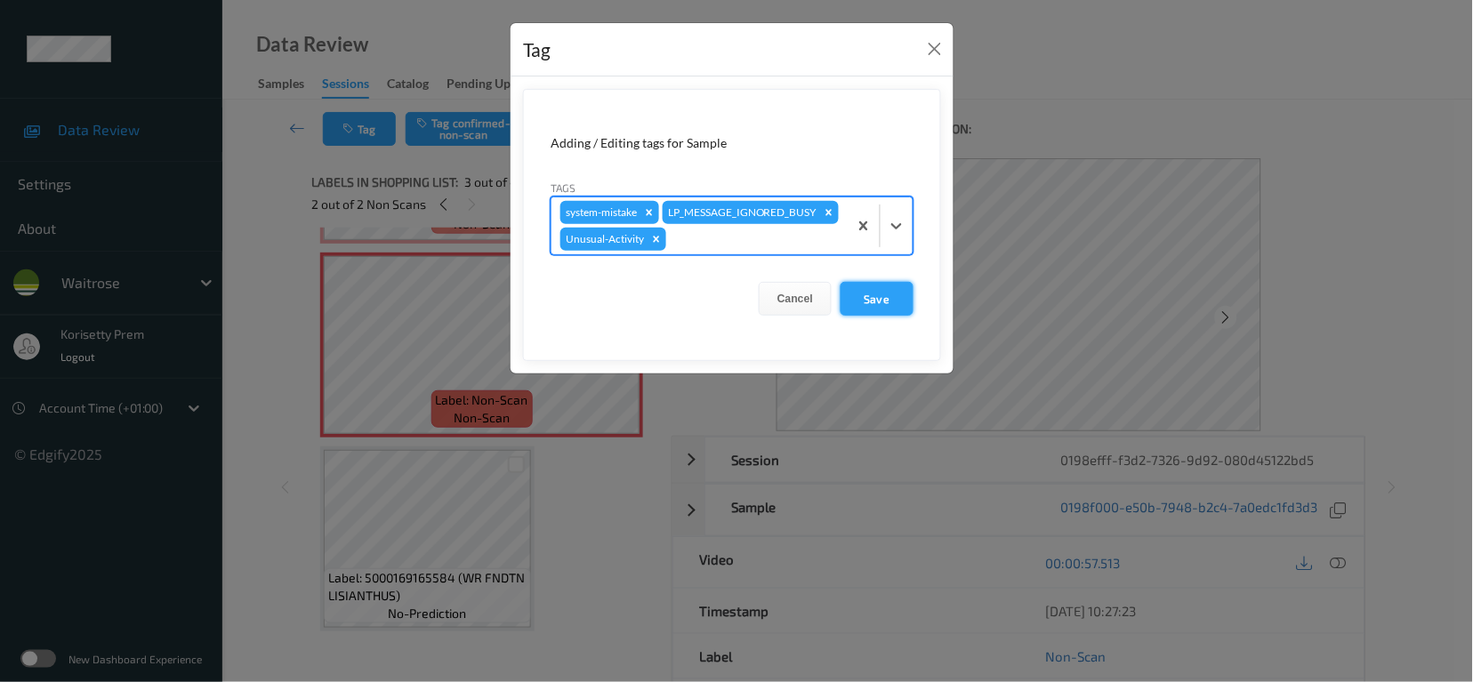
click at [885, 316] on button "Save" at bounding box center [877, 299] width 73 height 34
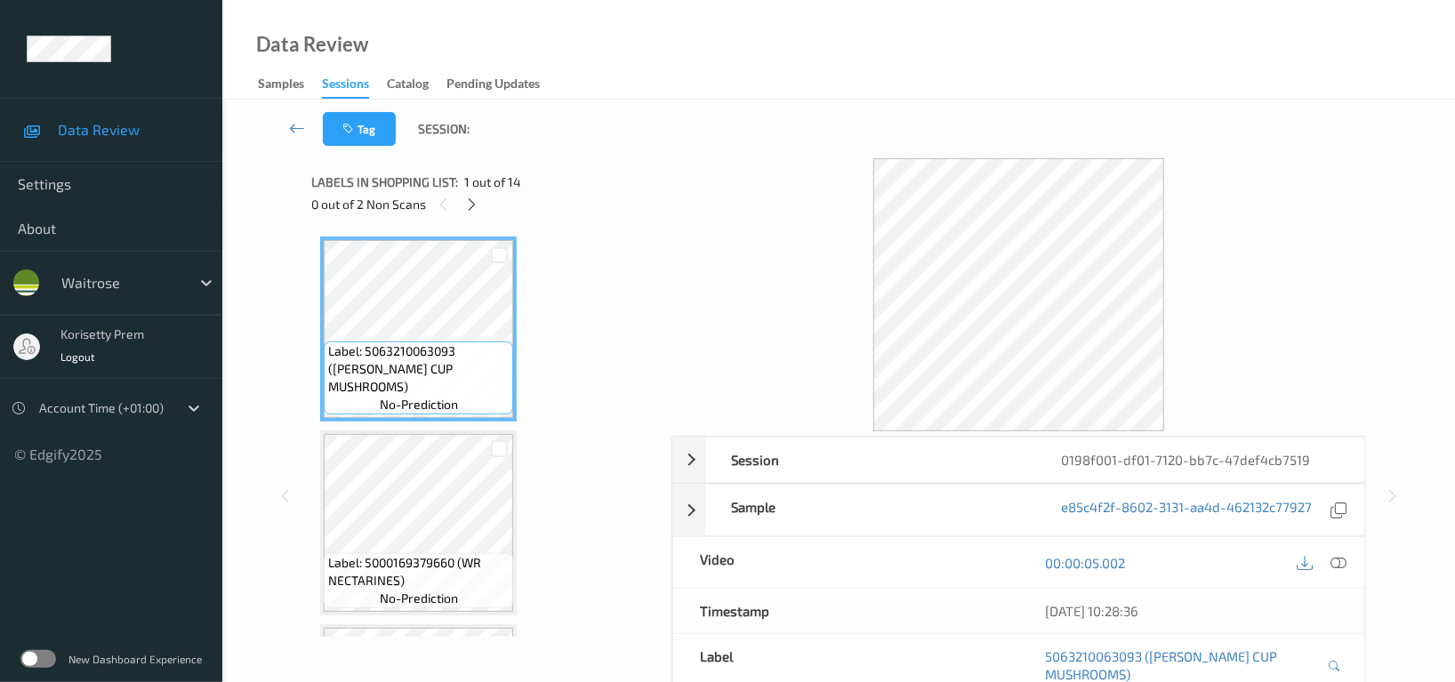
click at [760, 183] on div at bounding box center [1019, 294] width 695 height 273
click at [477, 200] on icon at bounding box center [472, 205] width 15 height 16
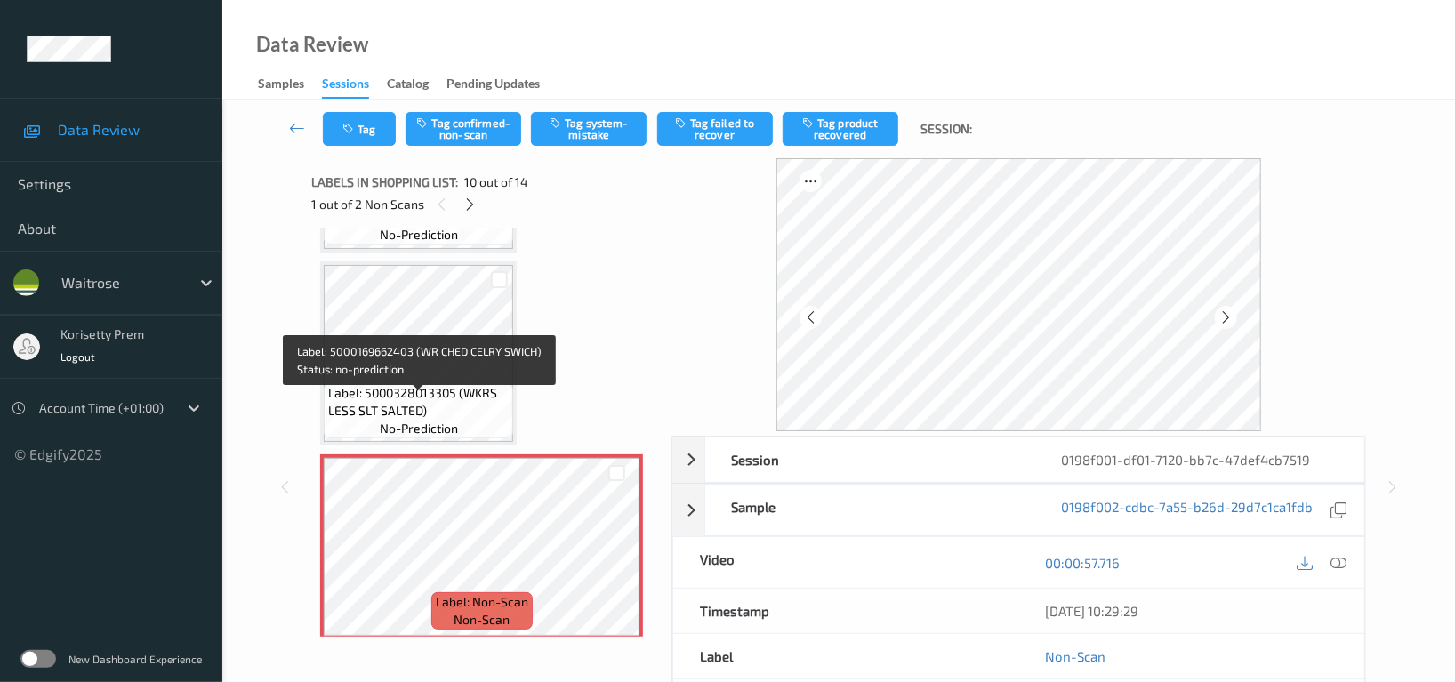
scroll to position [1554, 0]
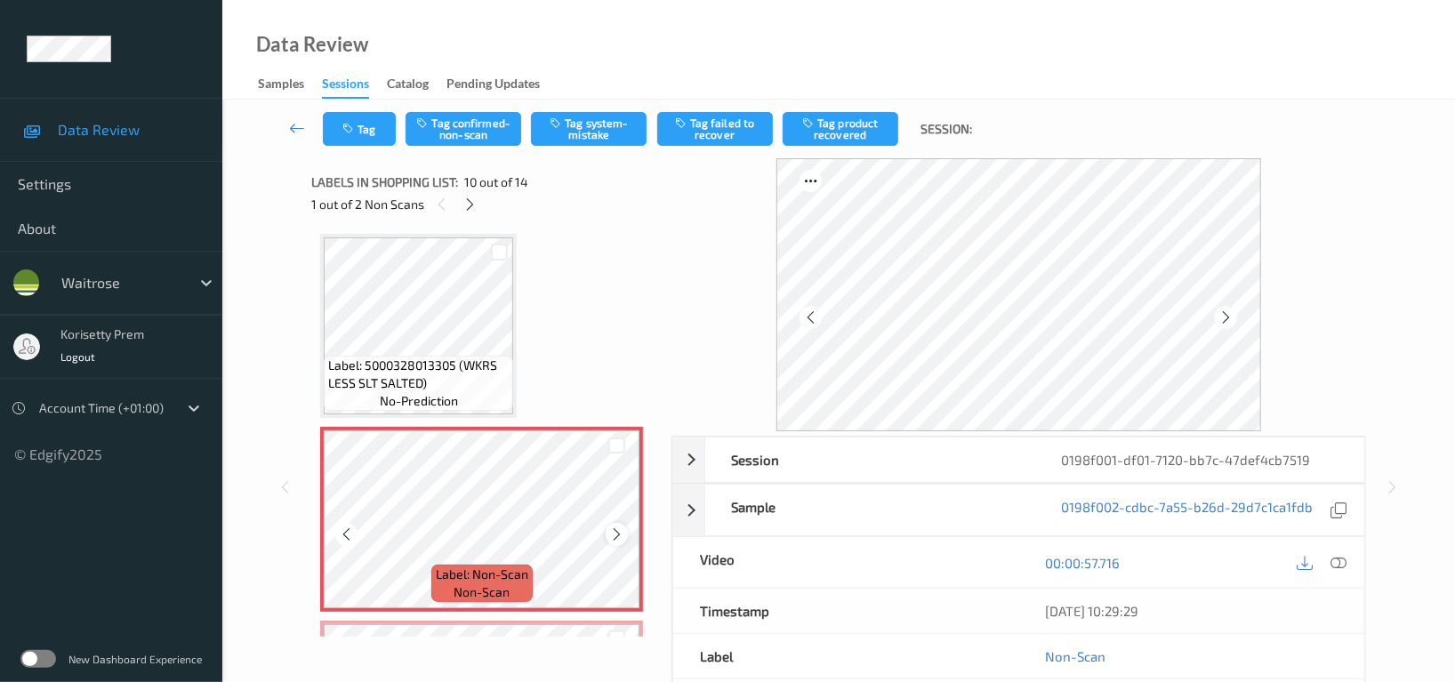
click at [608, 531] on div at bounding box center [617, 534] width 22 height 22
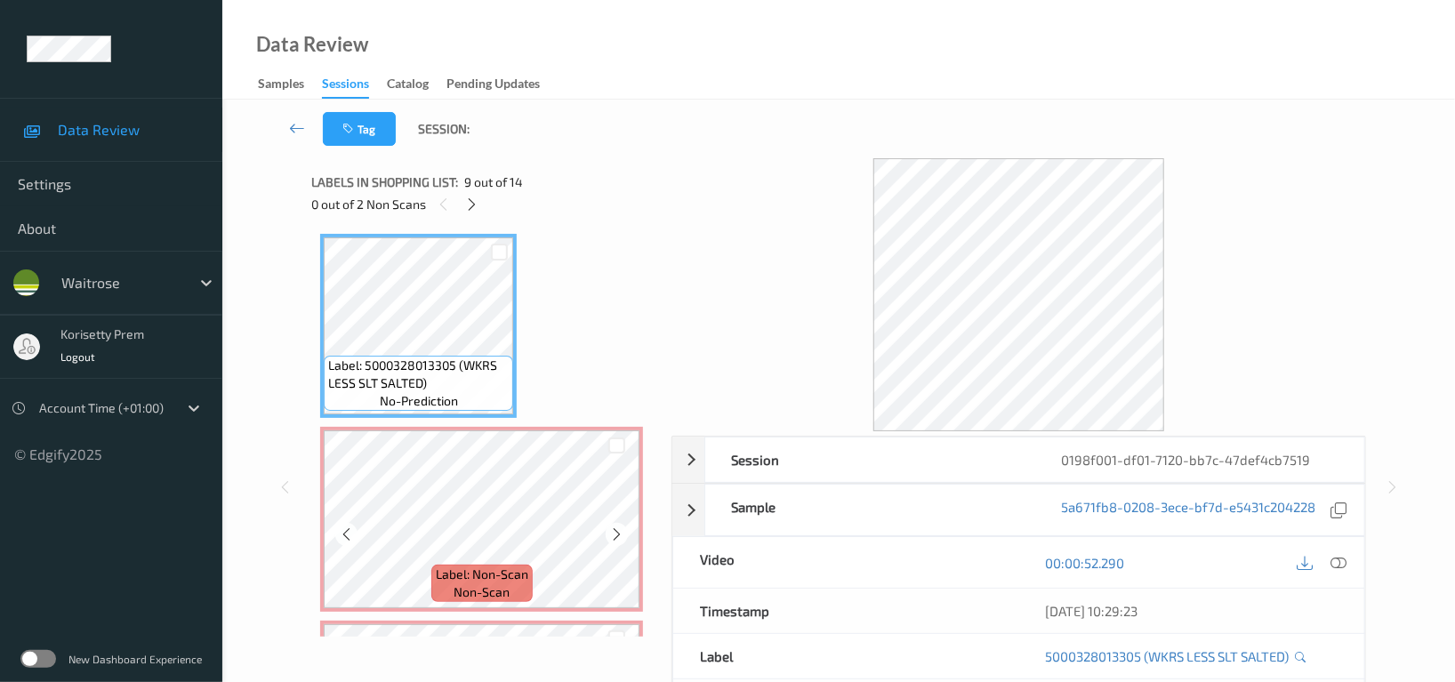
scroll to position [1792, 0]
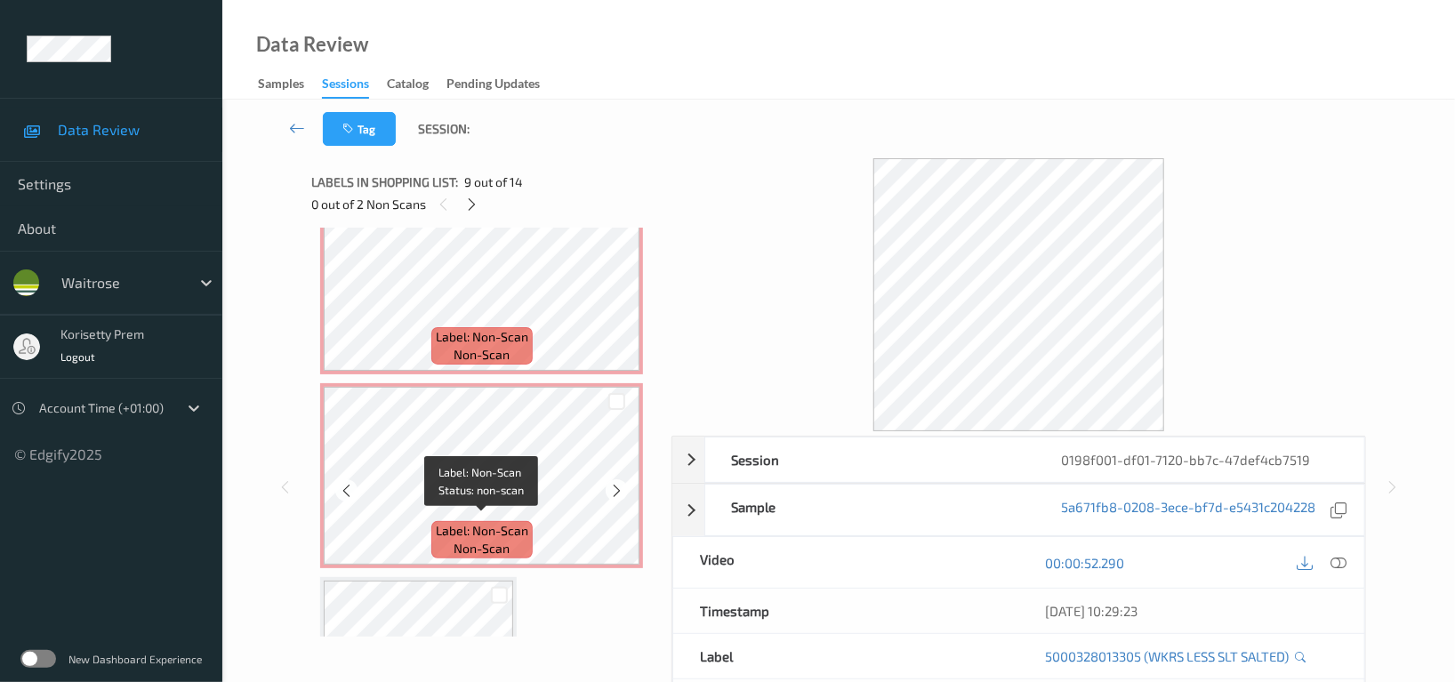
click at [433, 521] on div "Label: Non-Scan non-scan" at bounding box center [481, 539] width 101 height 37
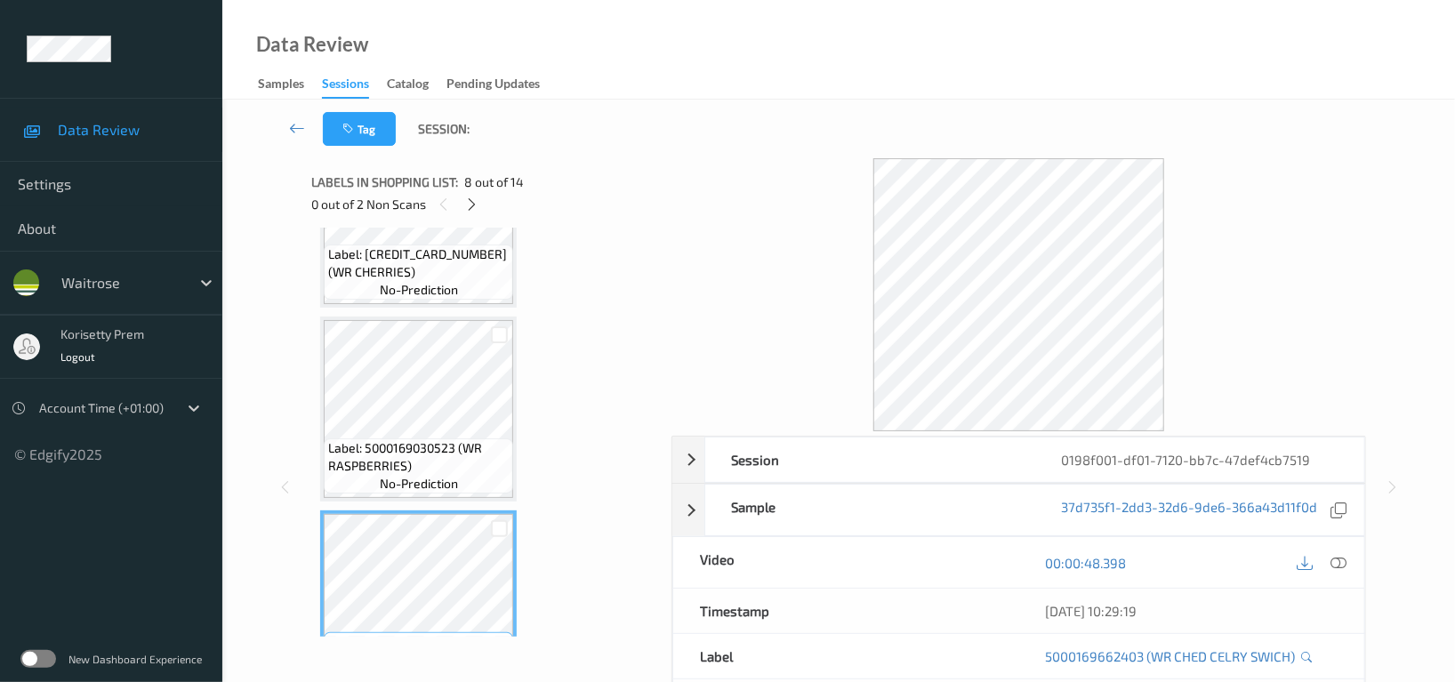
scroll to position [1080, 0]
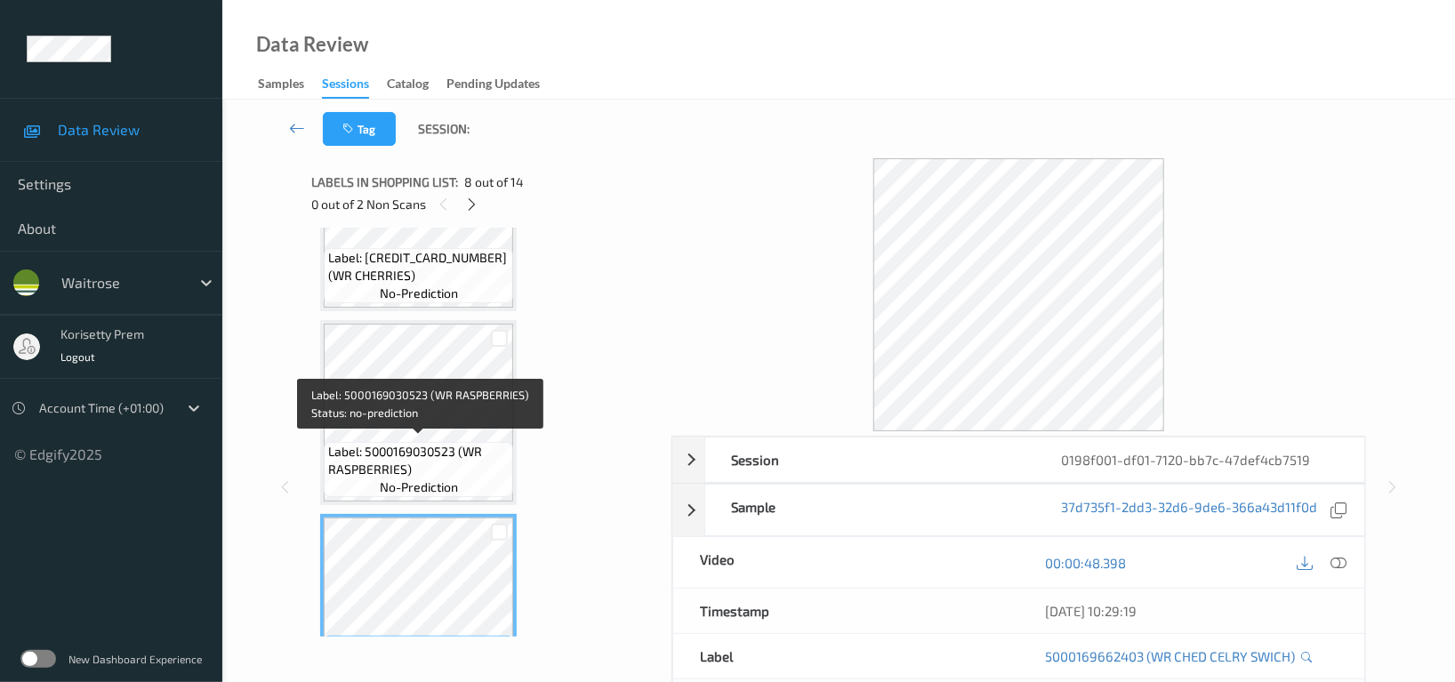
click at [368, 445] on span "Label: 5000169030523 (WR RASPBERRIES)" at bounding box center [418, 461] width 181 height 36
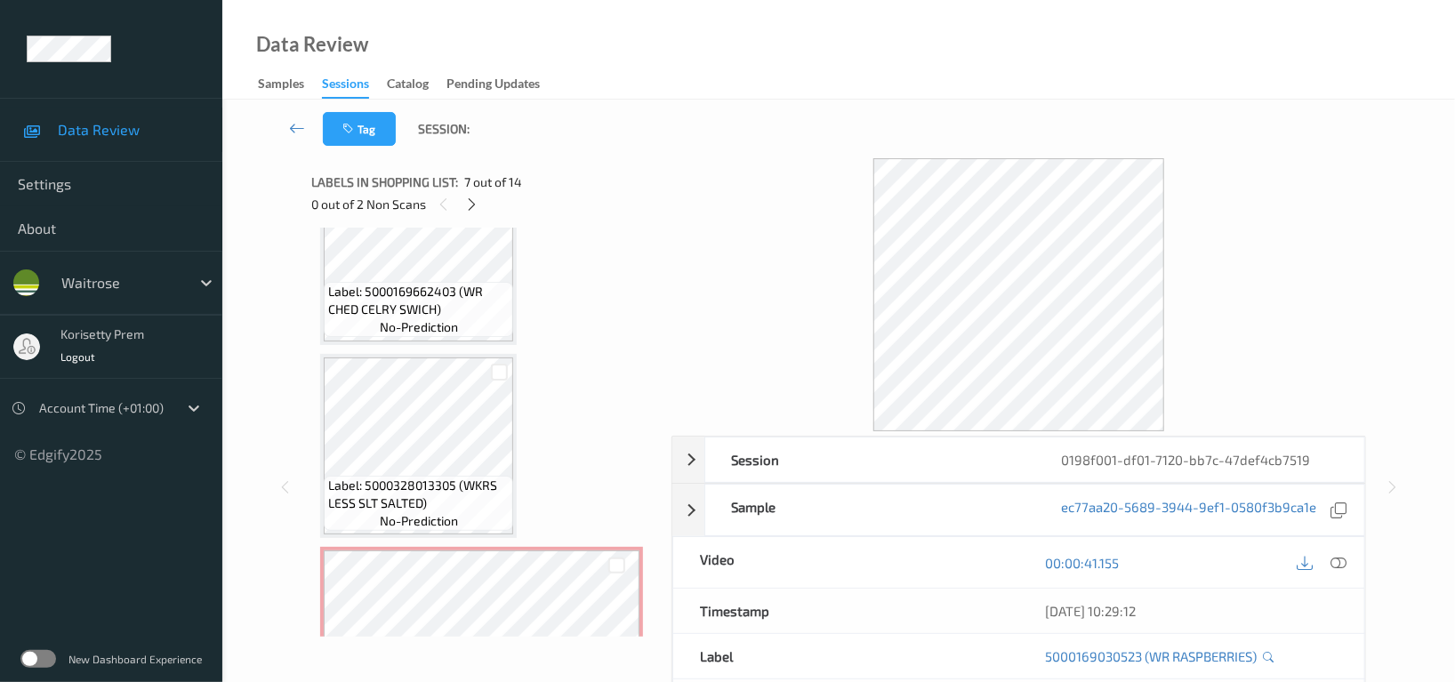
scroll to position [1436, 0]
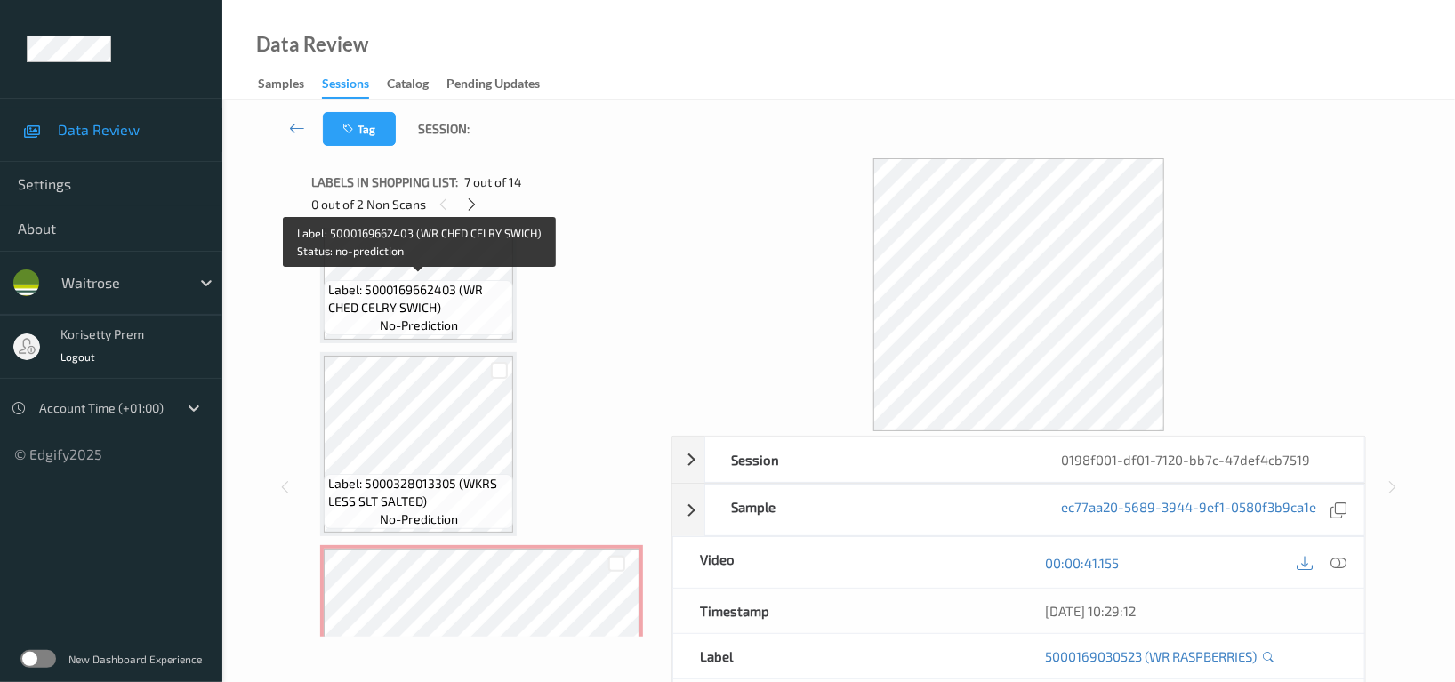
click at [400, 291] on span "Label: 5000169662403 (WR CHED CELRY SWICH)" at bounding box center [418, 299] width 181 height 36
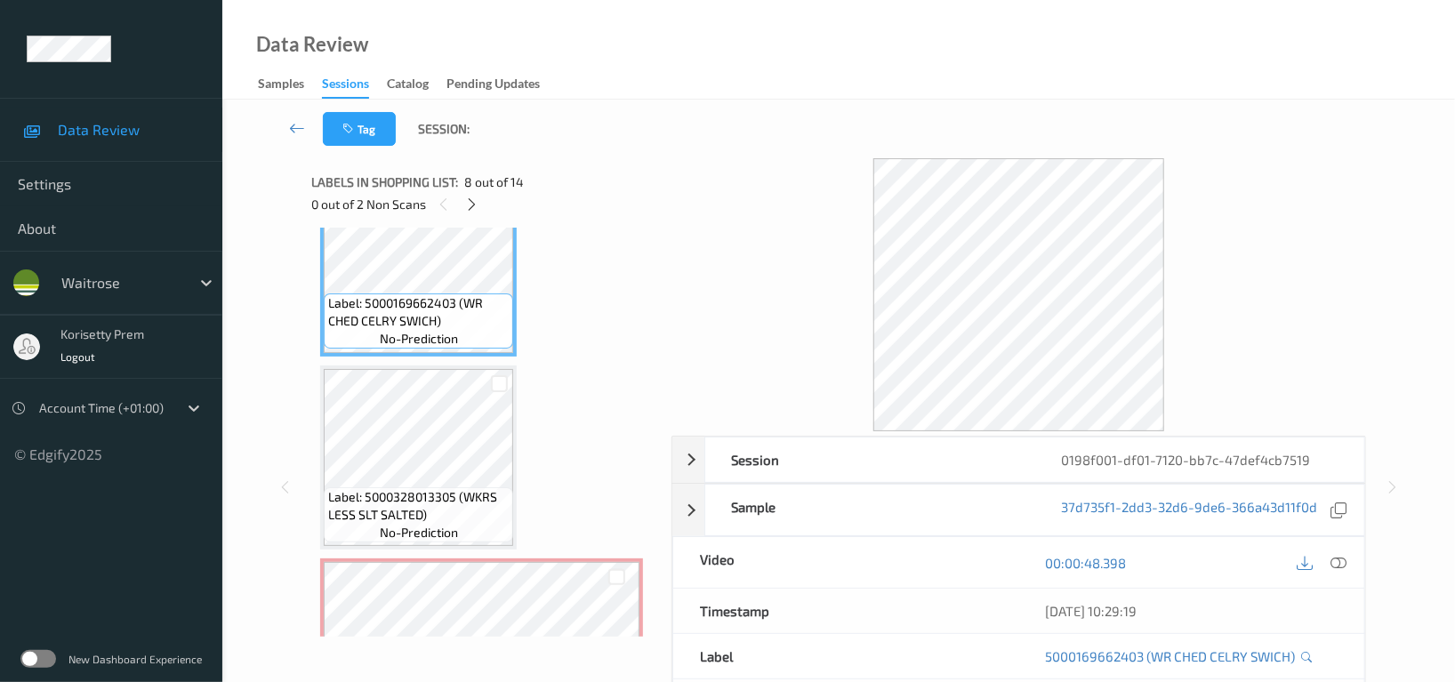
scroll to position [1304, 0]
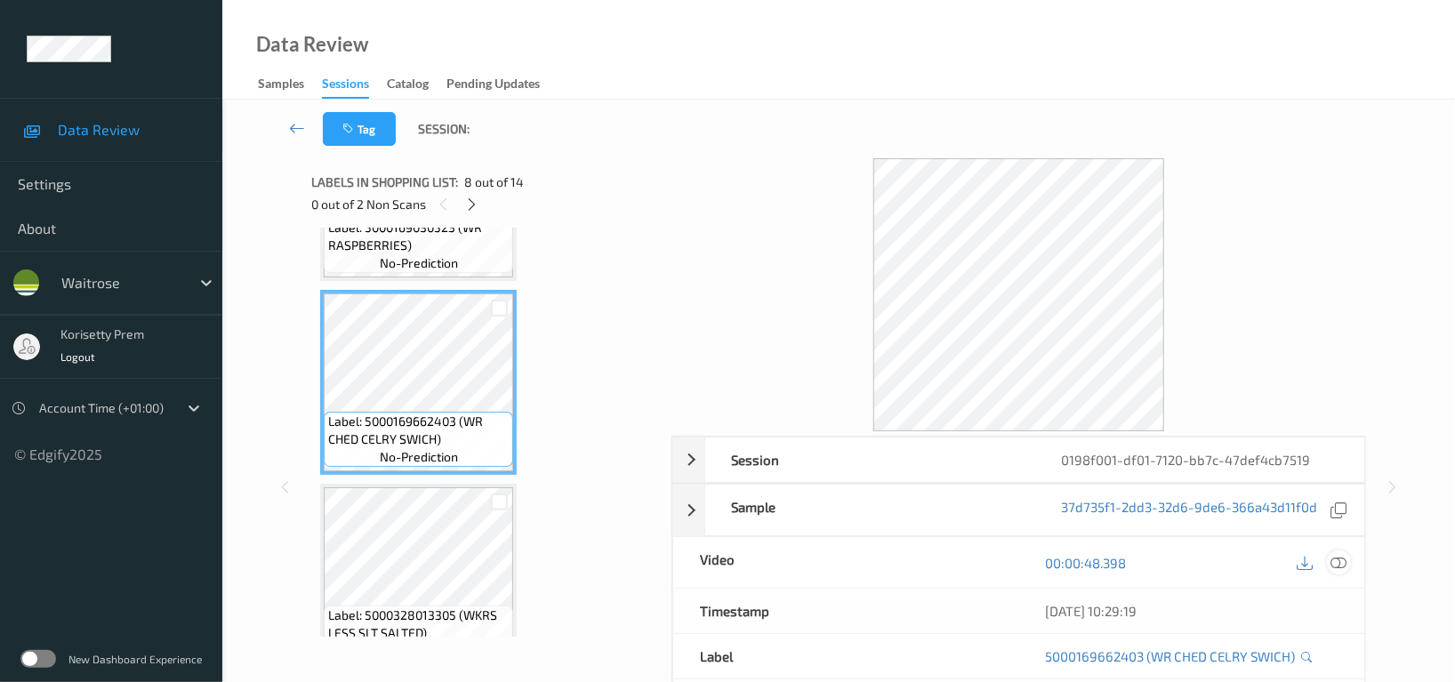
click at [1334, 567] on icon at bounding box center [1339, 563] width 16 height 16
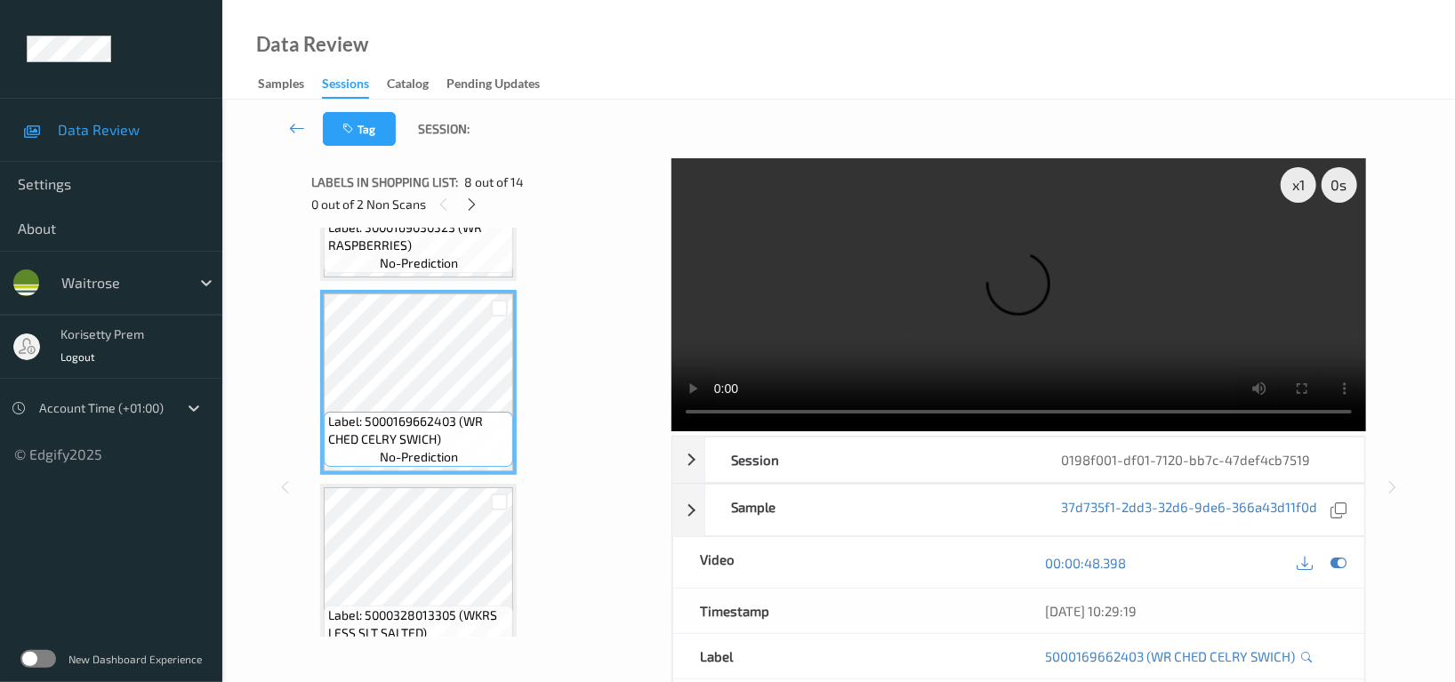
click at [807, 300] on video at bounding box center [1019, 294] width 695 height 273
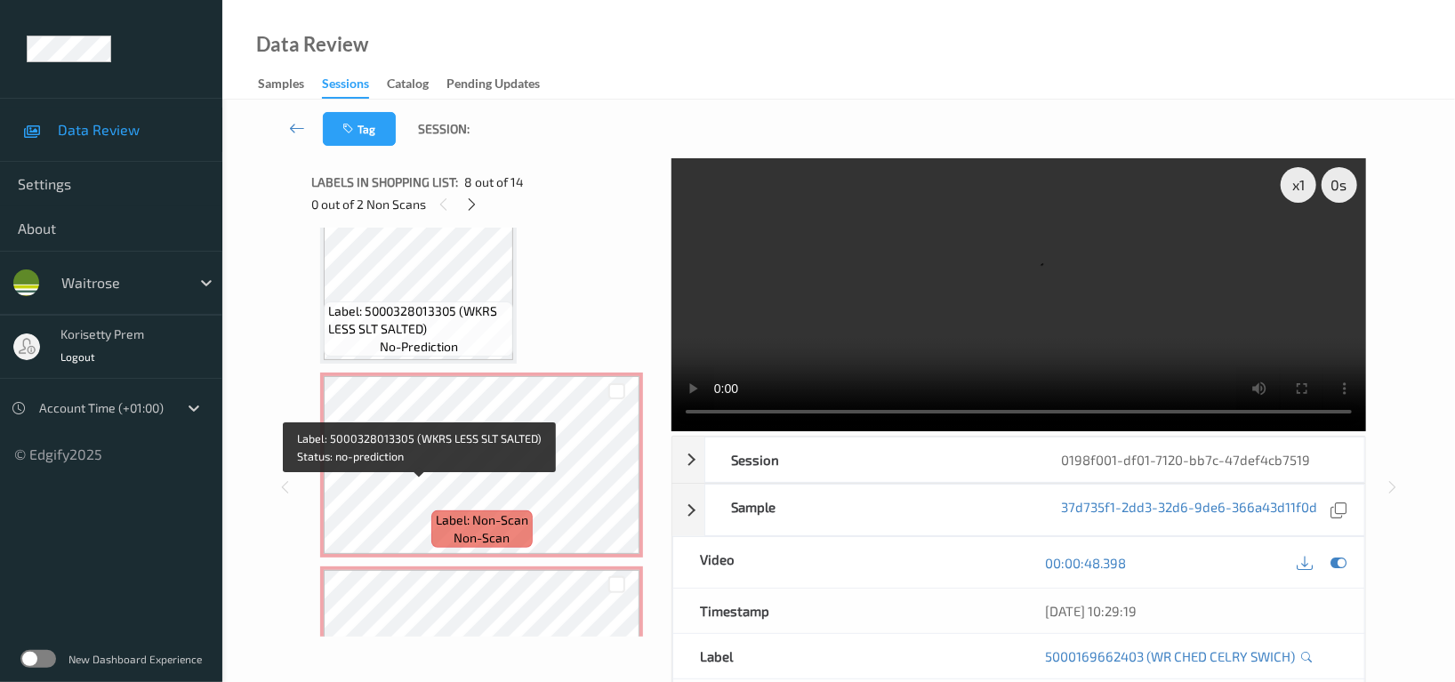
scroll to position [1660, 0]
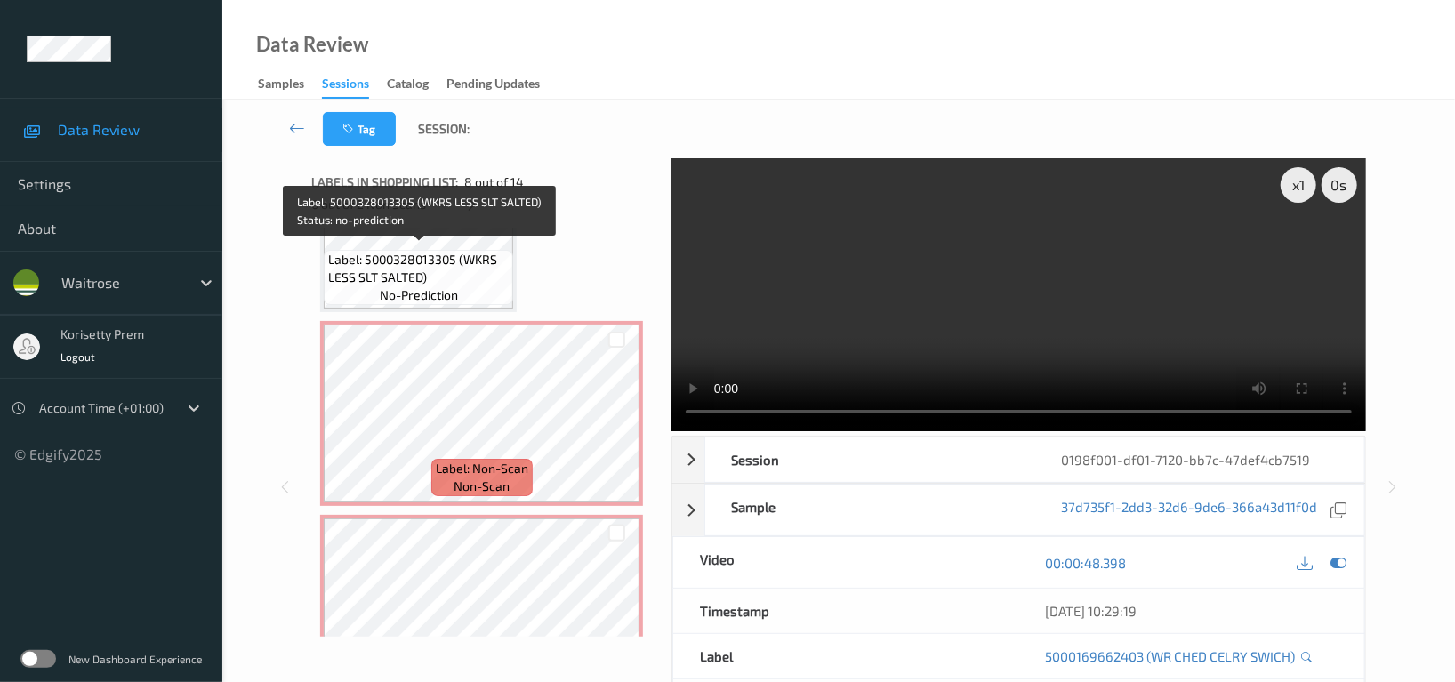
click at [417, 260] on span "Label: 5000328013305 (WKRS LESS SLT SALTED)" at bounding box center [418, 269] width 181 height 36
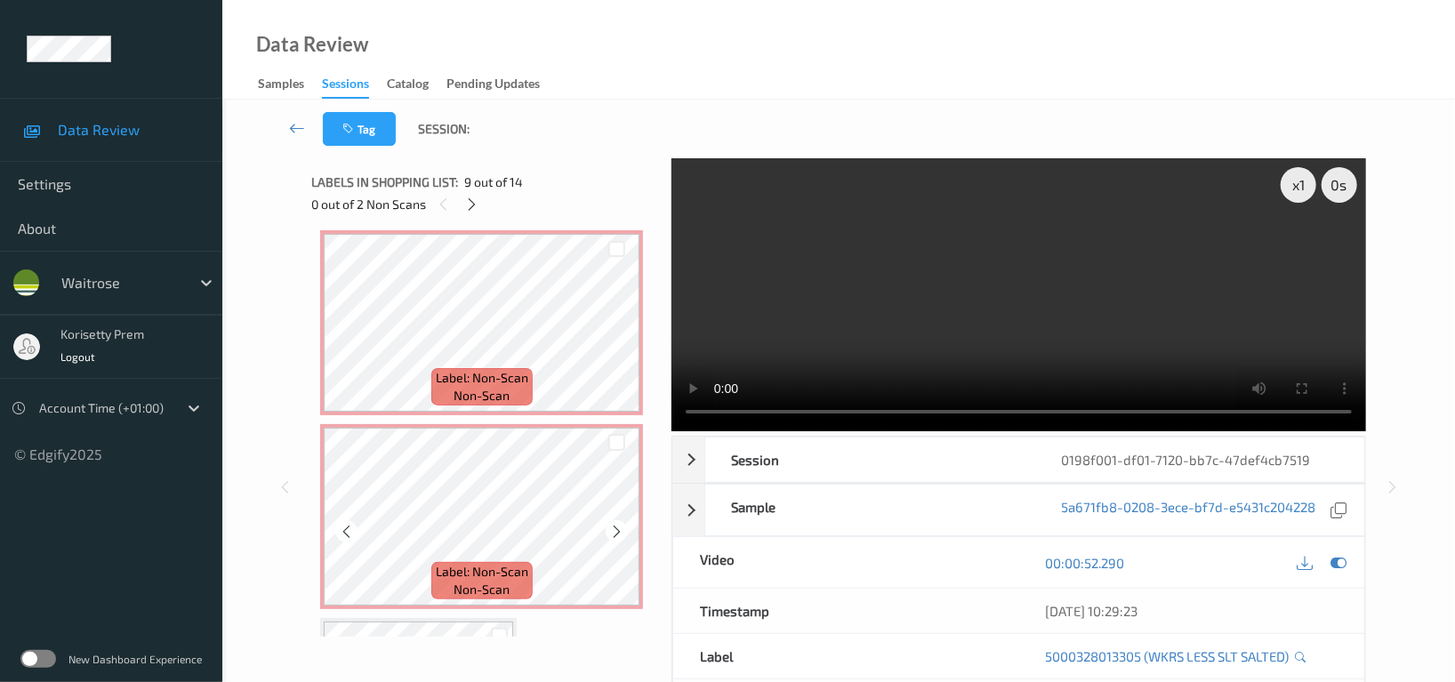
scroll to position [1897, 0]
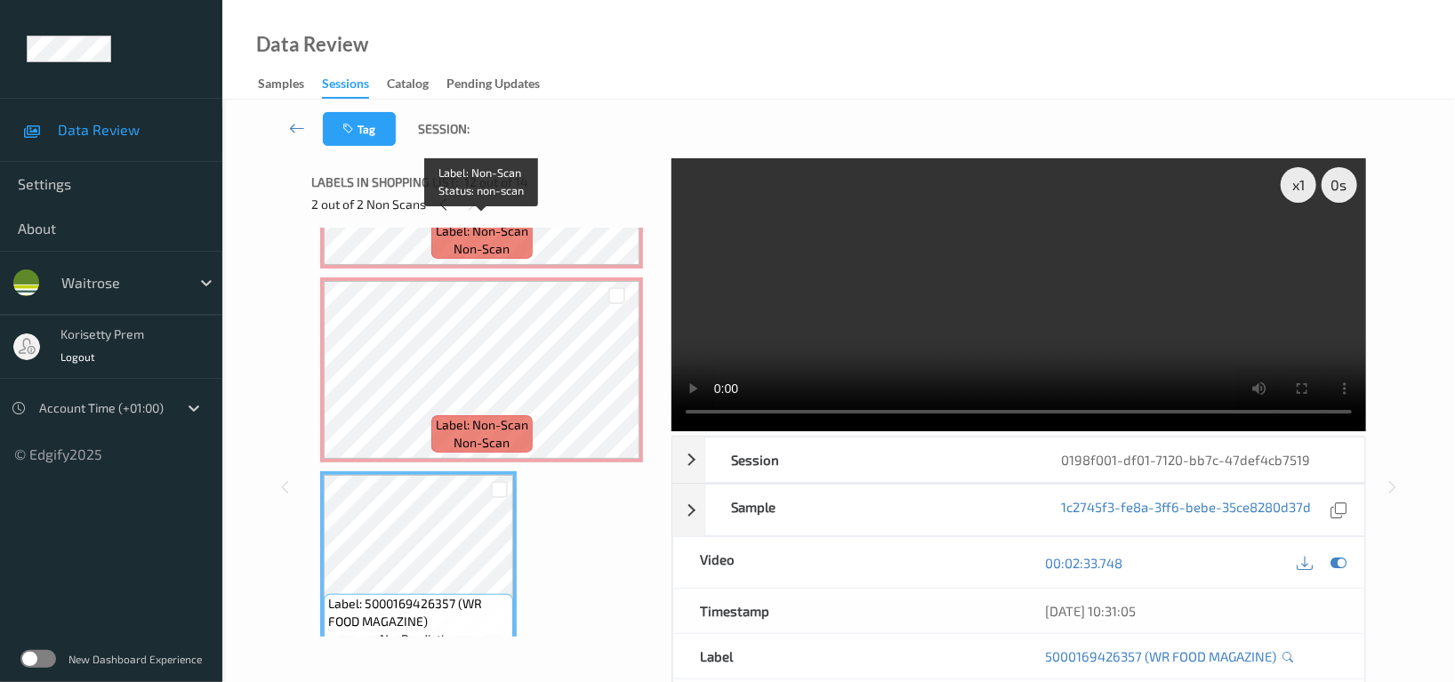
click at [463, 246] on span "non-scan" at bounding box center [482, 249] width 56 height 18
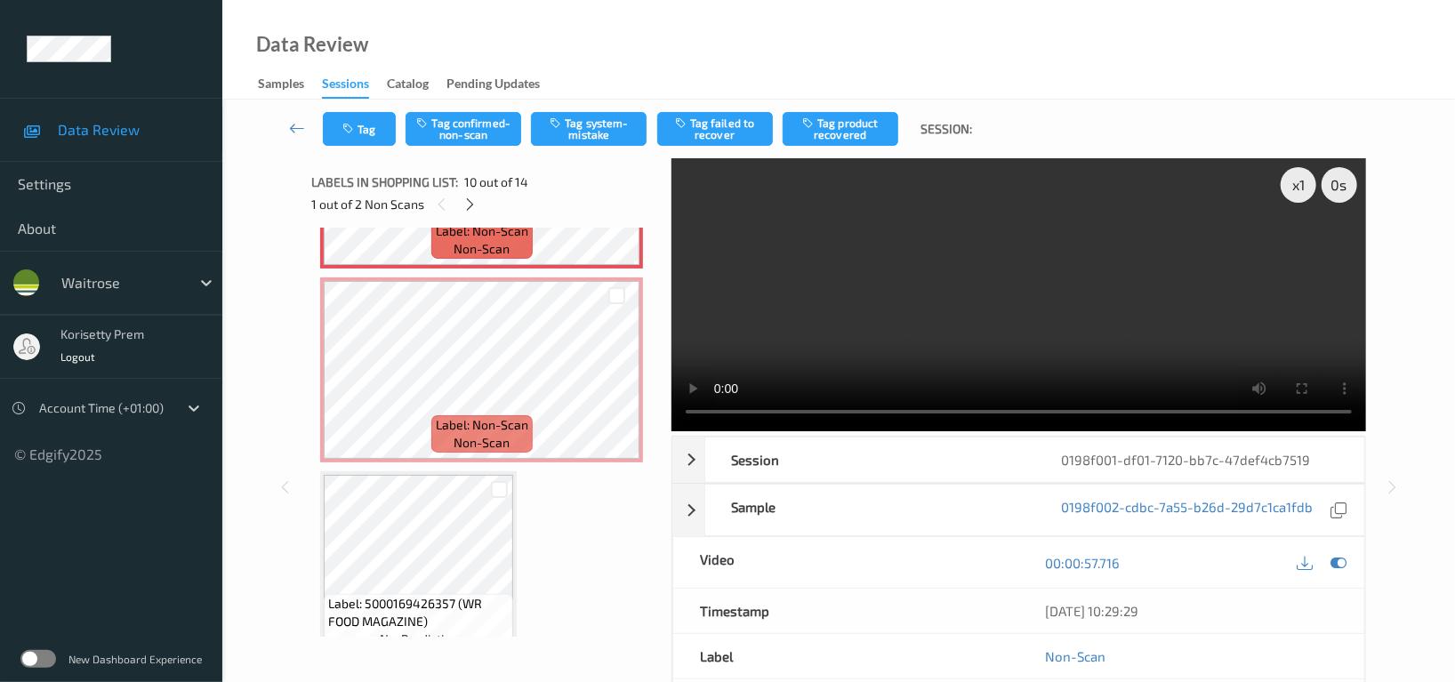
click at [1172, 271] on video at bounding box center [1019, 294] width 695 height 273
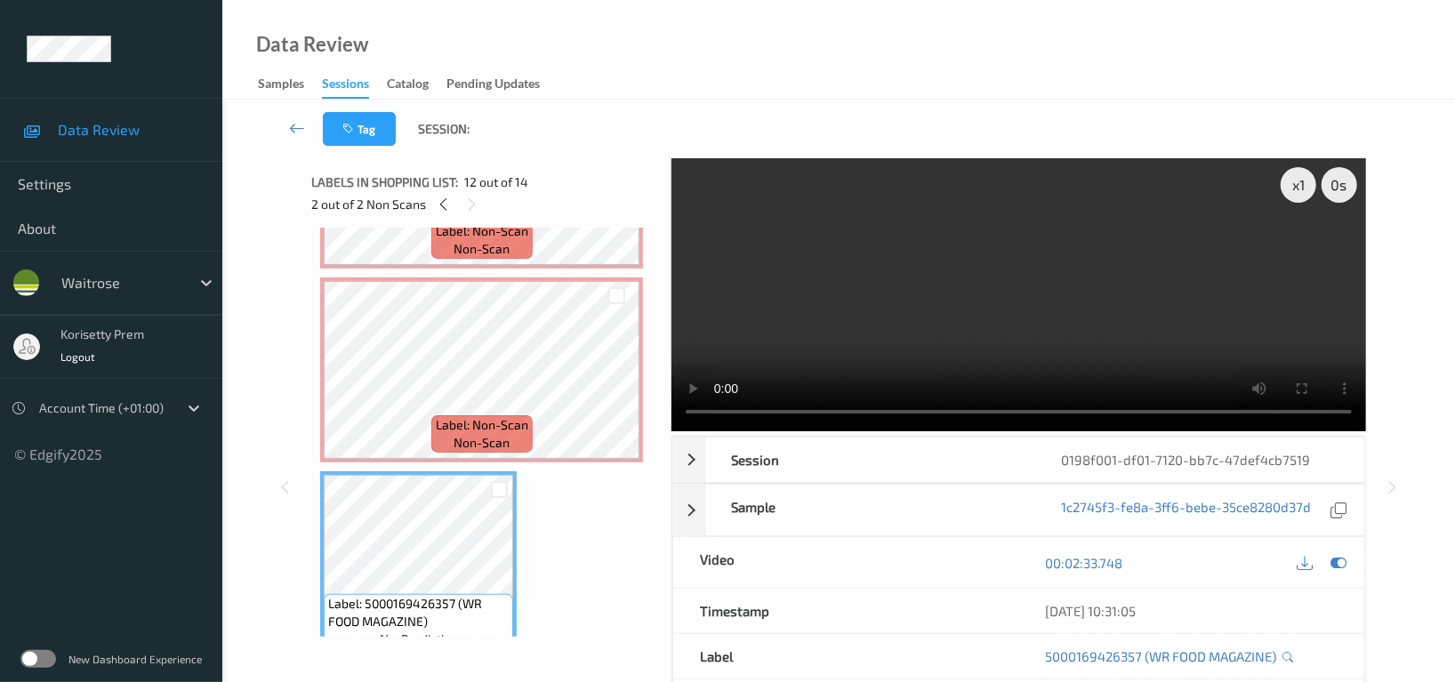
click at [989, 274] on video at bounding box center [1019, 294] width 695 height 273
click at [989, 248] on video at bounding box center [1019, 294] width 695 height 273
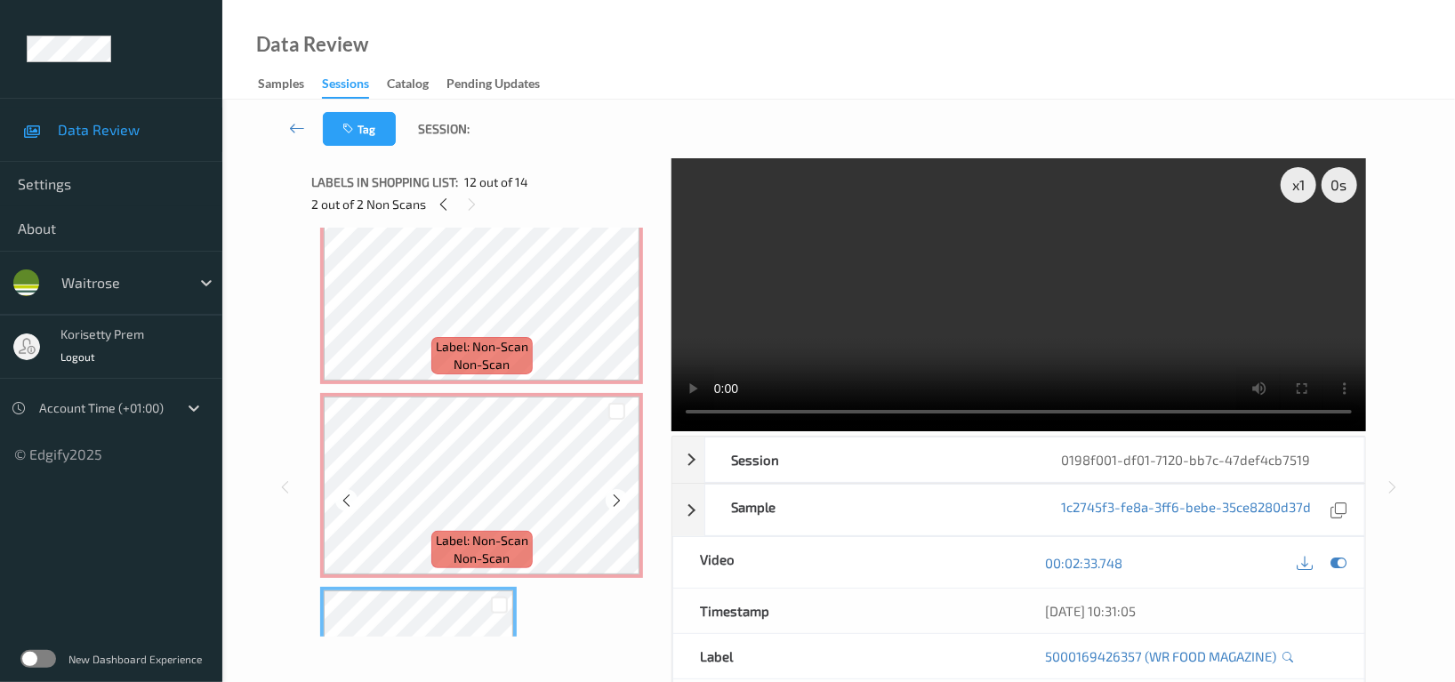
scroll to position [1660, 0]
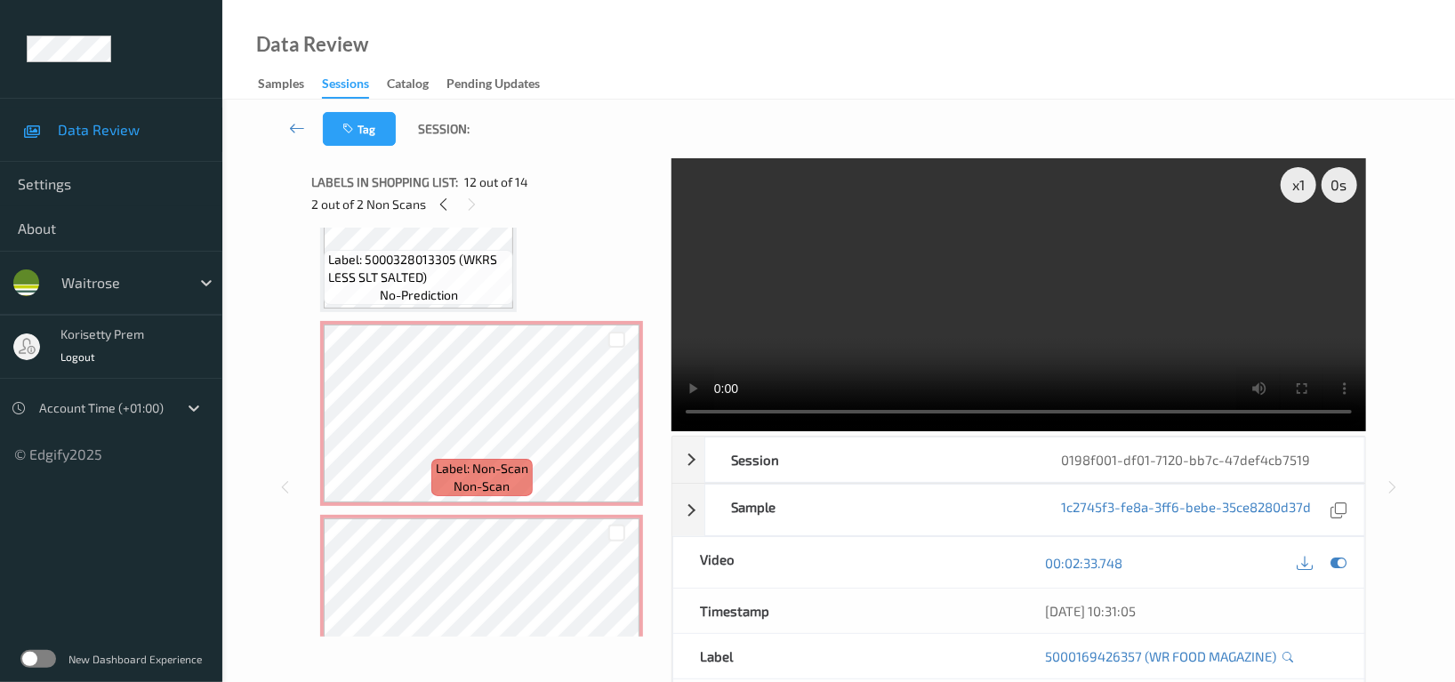
click at [418, 306] on div "Label: 5000328013305 (WKRS LESS SLT SALTED) no-prediction" at bounding box center [418, 220] width 197 height 185
click at [1172, 295] on video at bounding box center [1019, 294] width 695 height 273
click at [918, 315] on video at bounding box center [1019, 294] width 695 height 273
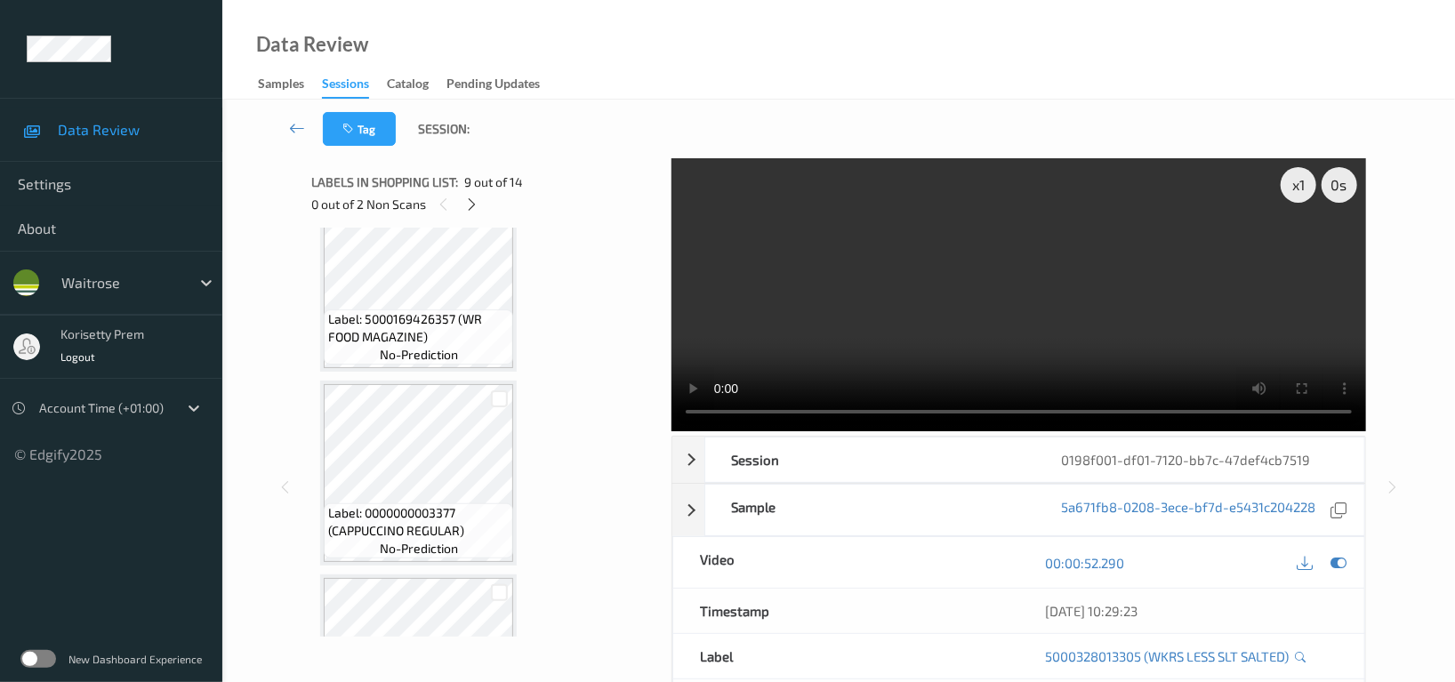
scroll to position [2187, 0]
click at [1333, 560] on icon at bounding box center [1339, 563] width 16 height 16
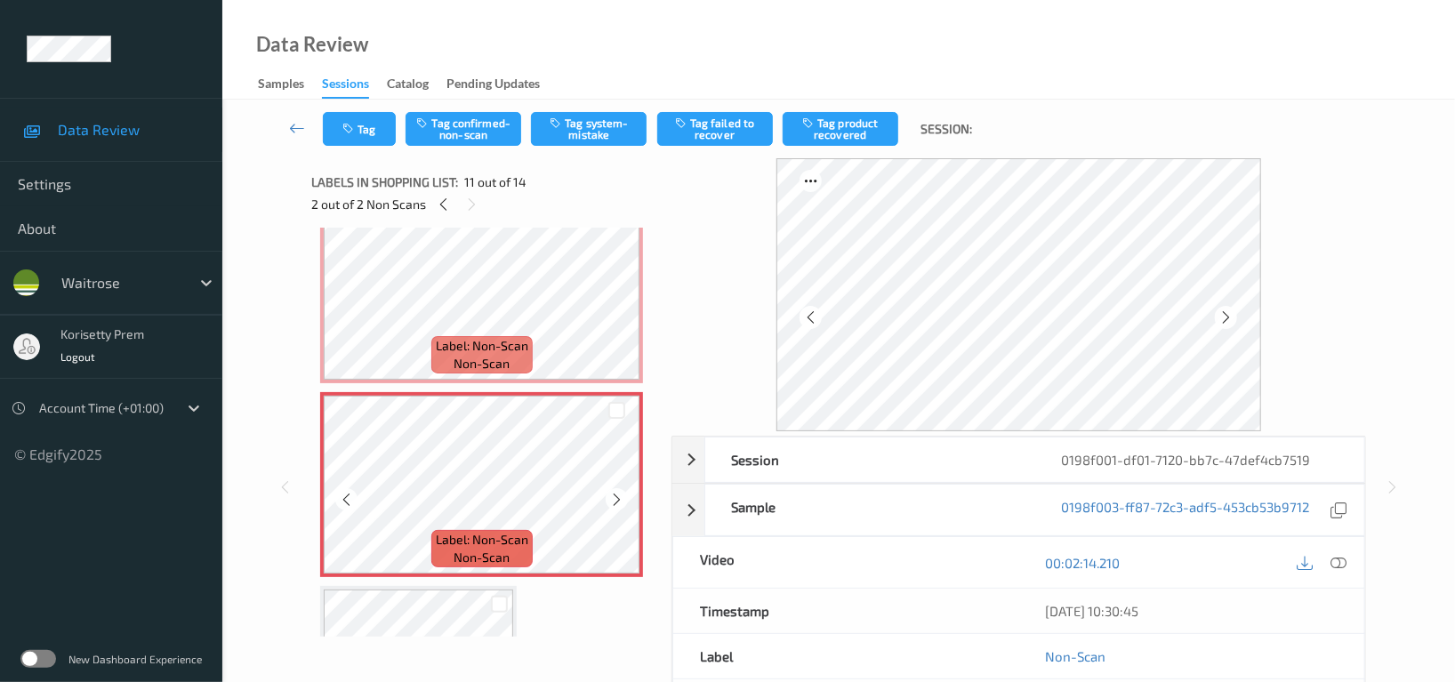
scroll to position [1712, 0]
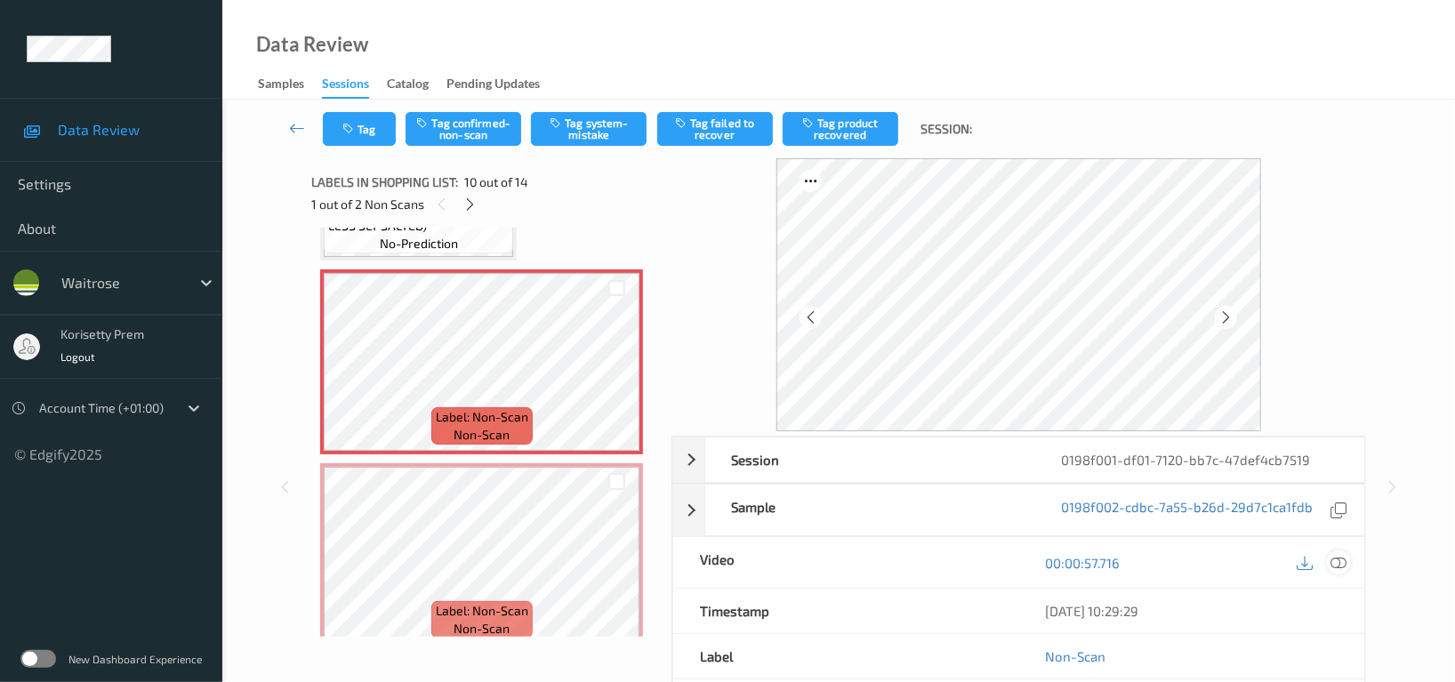
click at [1335, 560] on icon at bounding box center [1339, 563] width 16 height 16
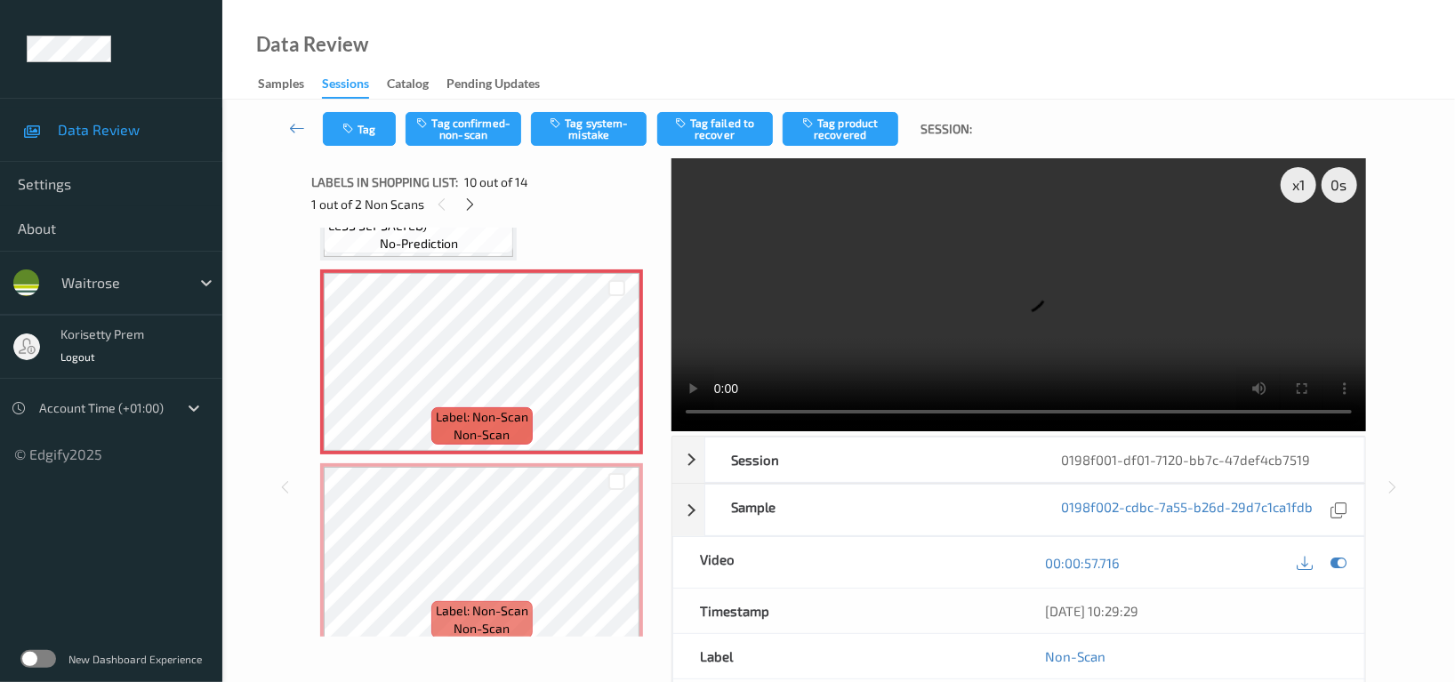
click at [617, 47] on div "Data Review Samples Sessions Catalog Pending Updates" at bounding box center [838, 50] width 1233 height 100
click at [568, 12] on div "Data Review Samples Sessions Catalog Pending Updates" at bounding box center [838, 50] width 1233 height 100
click at [1041, 326] on video at bounding box center [1019, 294] width 695 height 273
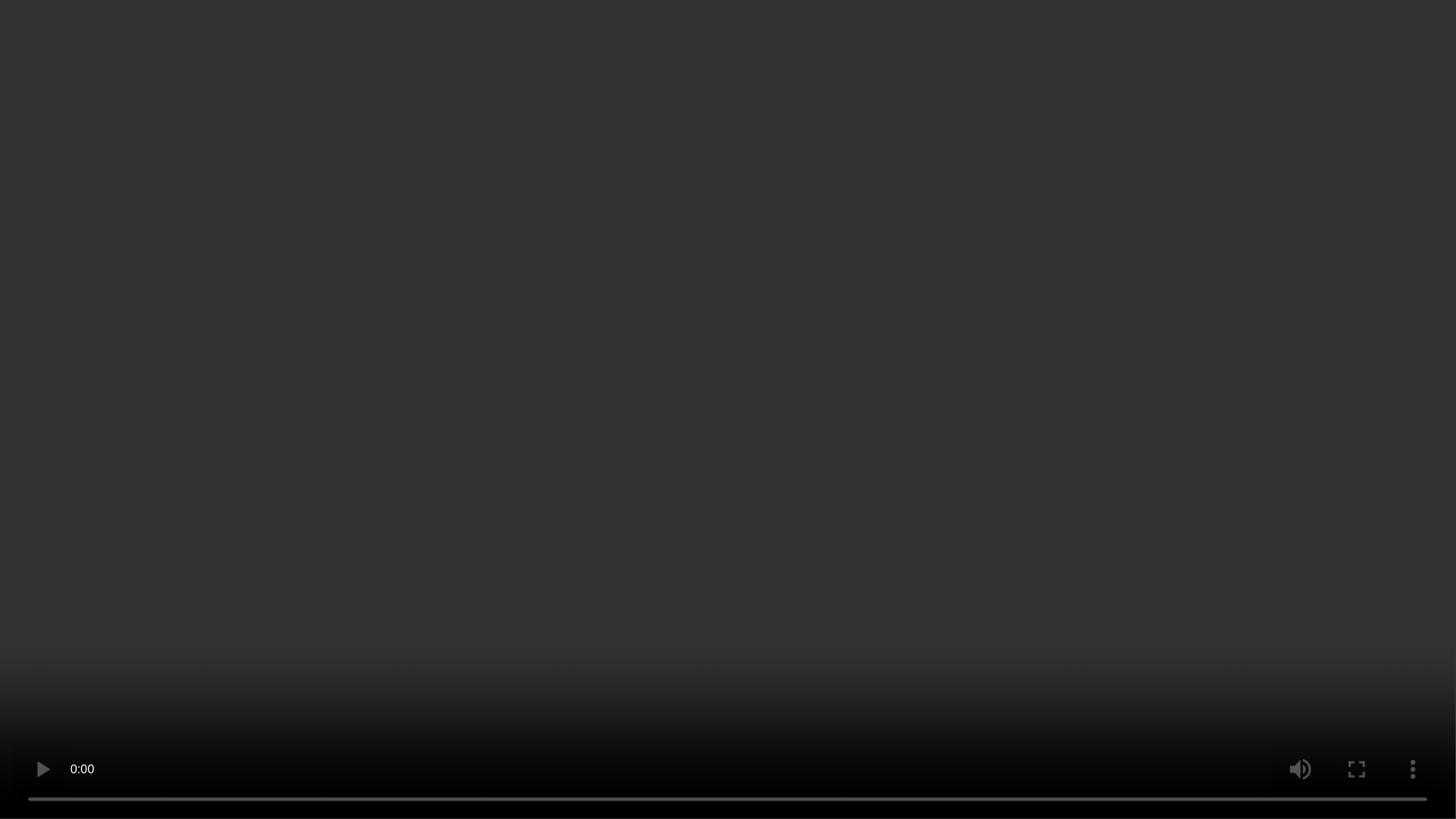
click at [1114, 530] on video at bounding box center [728, 409] width 1456 height 819
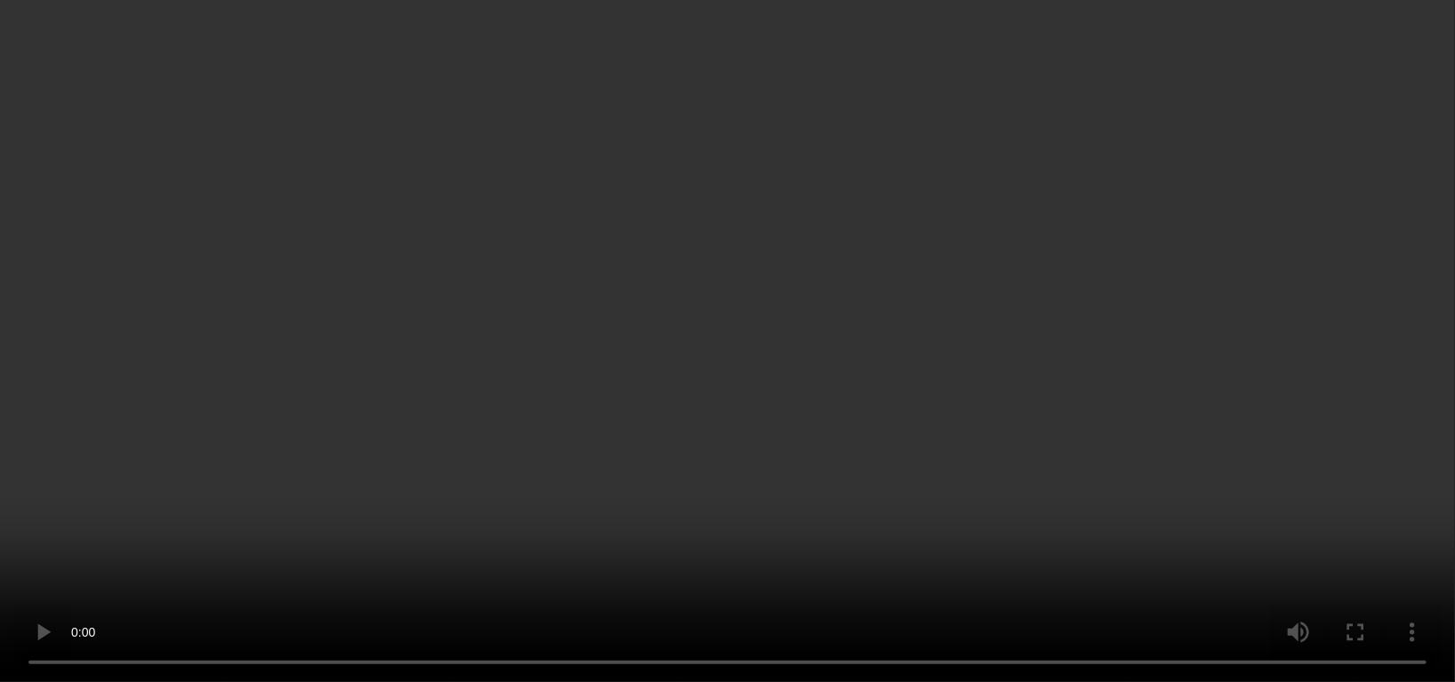
scroll to position [1831, 0]
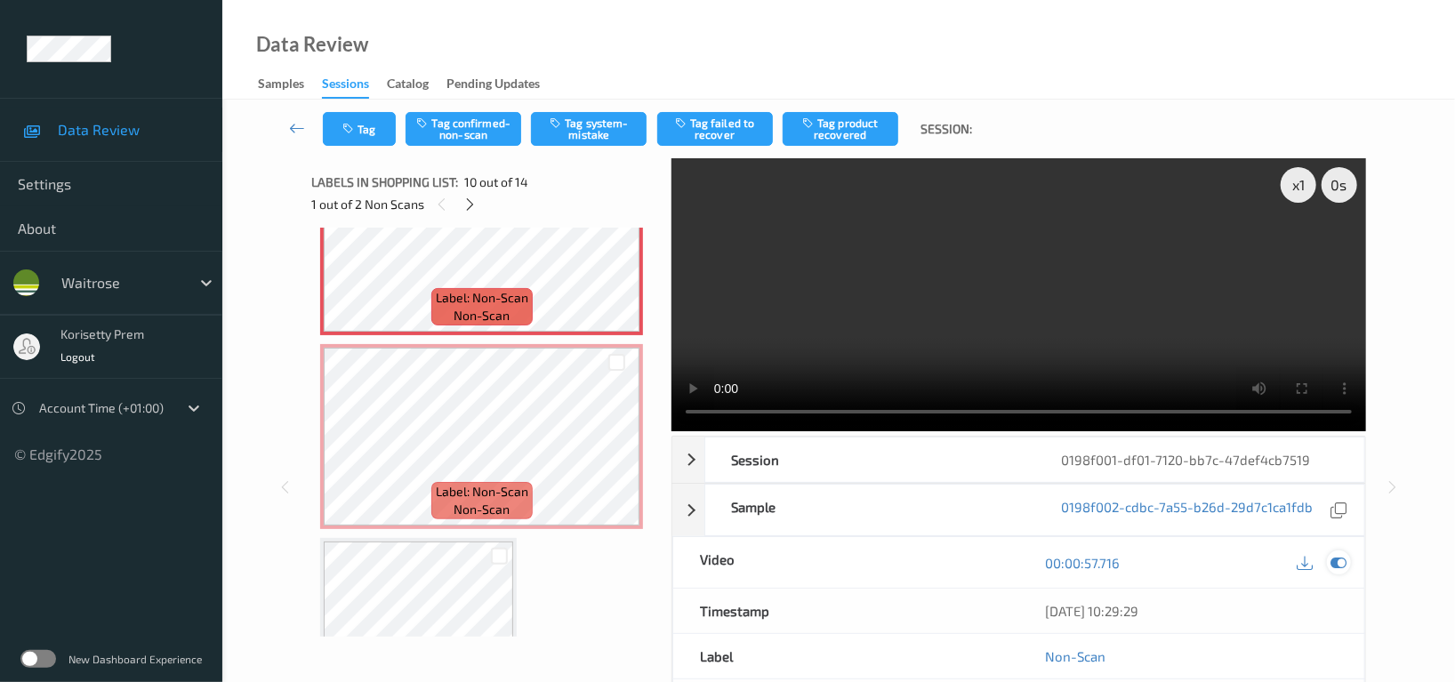
click at [1338, 564] on icon at bounding box center [1339, 563] width 16 height 16
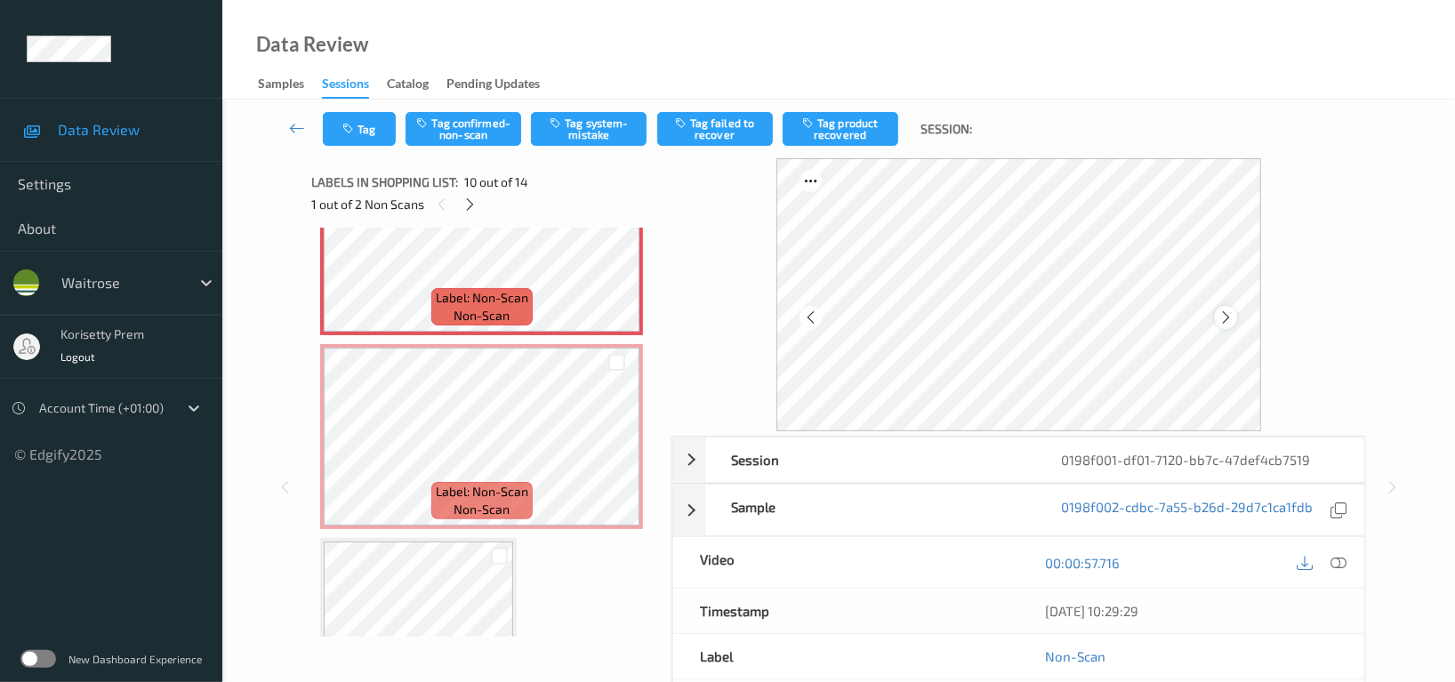
click at [1229, 316] on icon at bounding box center [1226, 318] width 15 height 16
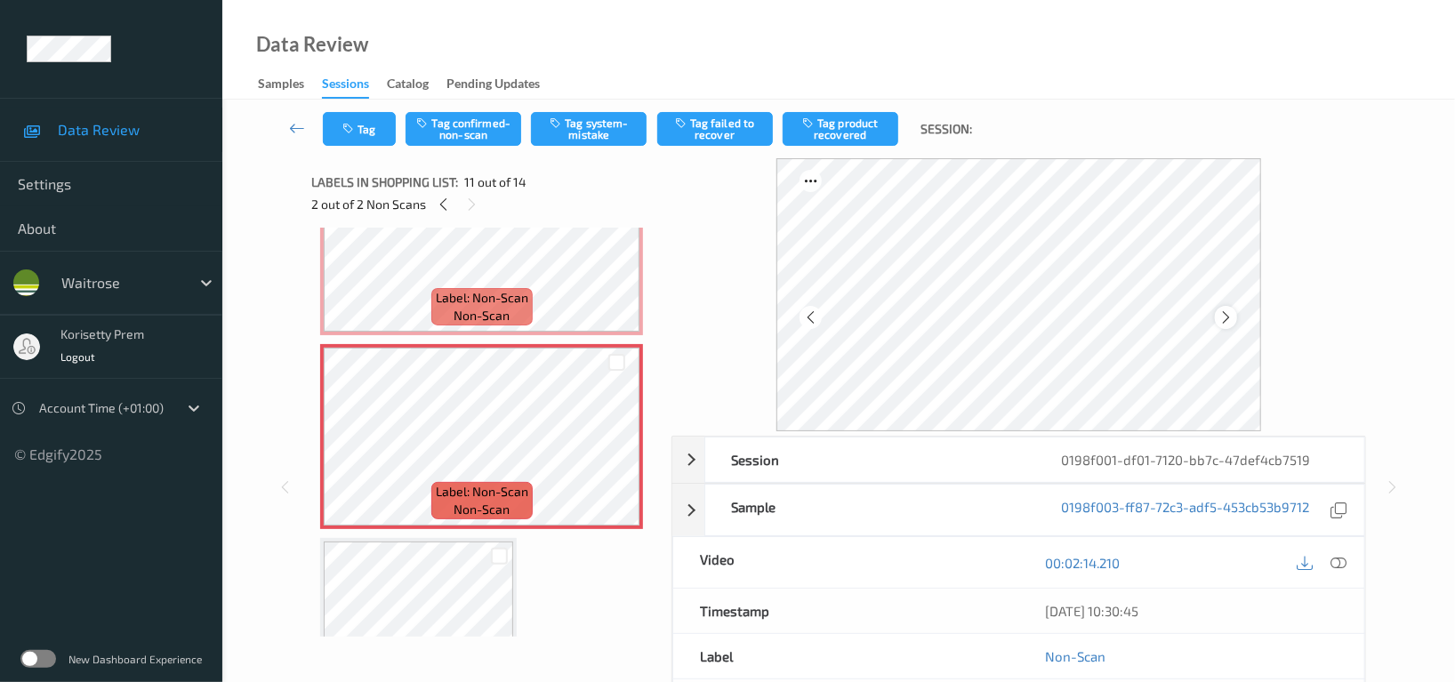
click at [1221, 320] on icon at bounding box center [1226, 318] width 15 height 16
click at [1222, 320] on icon at bounding box center [1226, 318] width 15 height 16
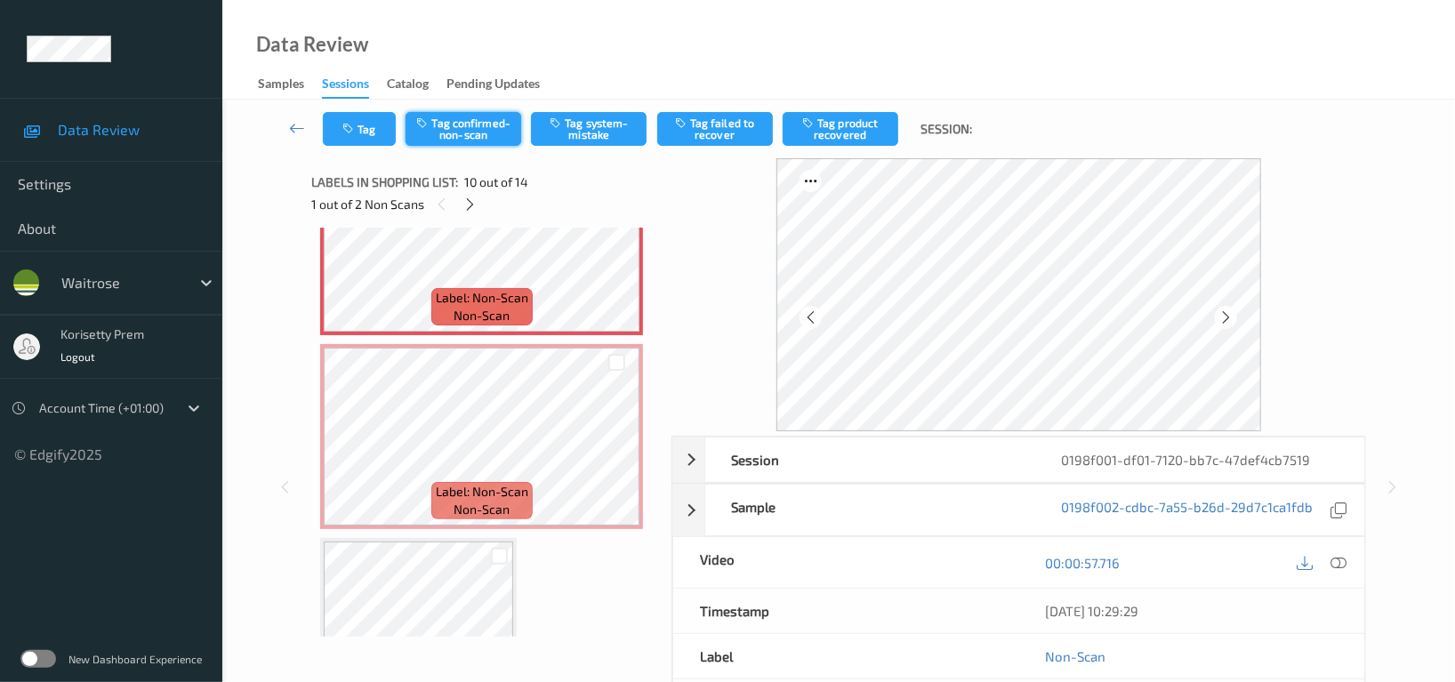
click at [468, 127] on button "Tag confirmed-non-scan" at bounding box center [464, 129] width 116 height 34
click at [703, 107] on div "Tag Untag confirmed-non-scan Tag system-mistake Tag failed to recover Tag produ…" at bounding box center [839, 129] width 1160 height 59
click at [703, 119] on button "Tag failed to recover" at bounding box center [715, 129] width 116 height 34
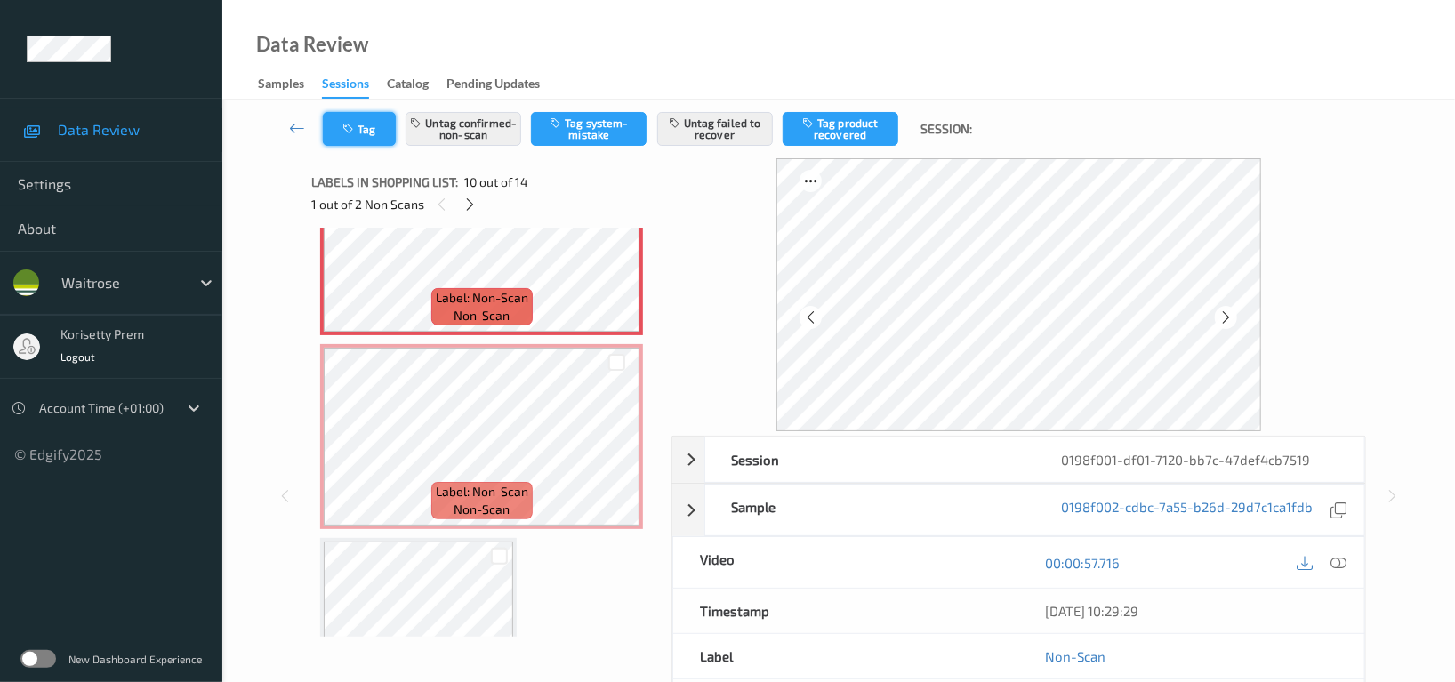
click at [339, 122] on button "Tag" at bounding box center [359, 129] width 73 height 34
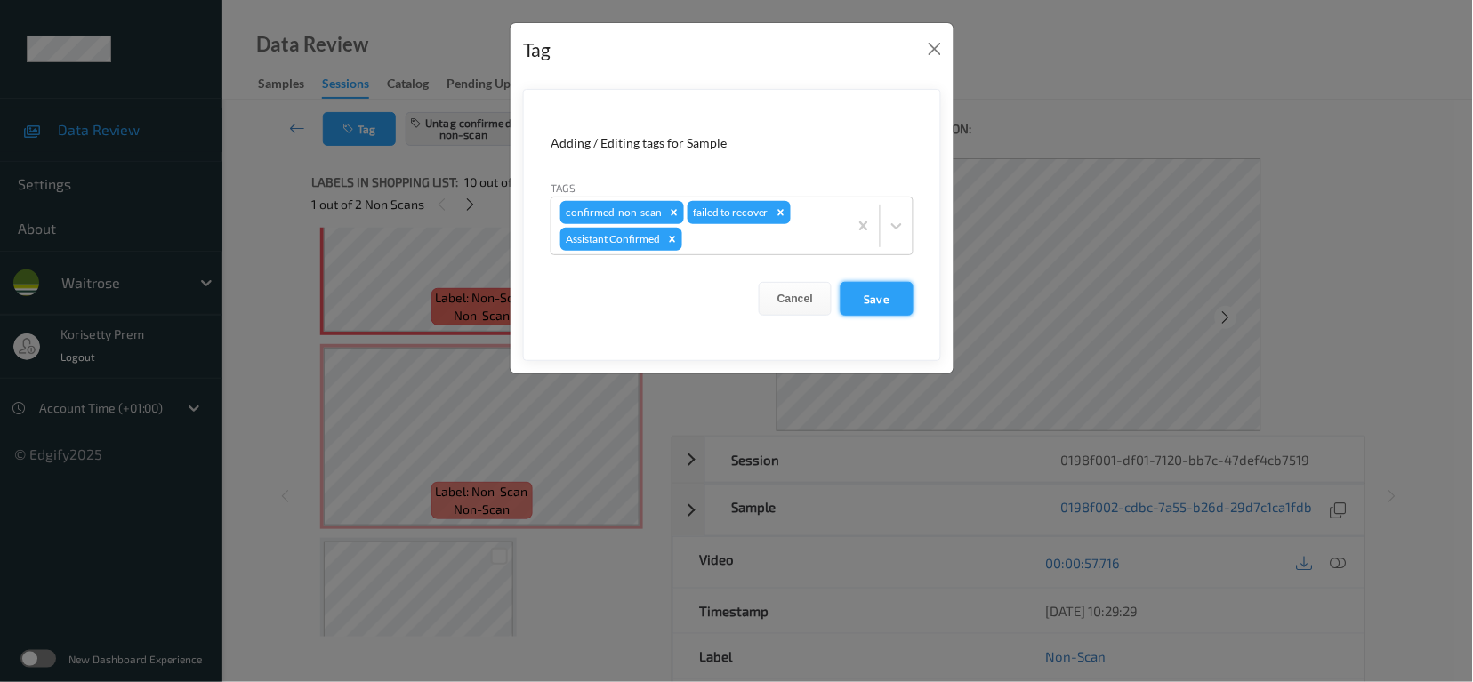
click at [908, 302] on button "Save" at bounding box center [877, 299] width 73 height 34
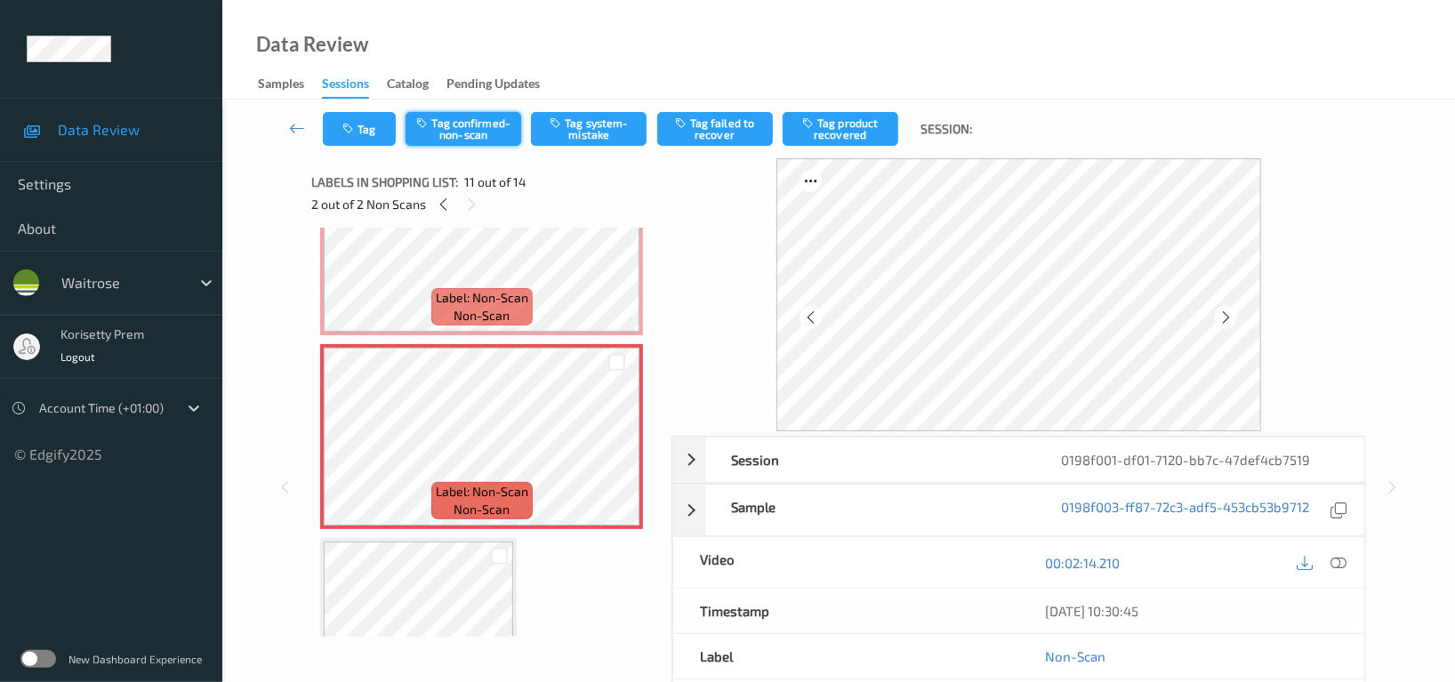
click at [501, 126] on button "Tag confirmed-non-scan" at bounding box center [464, 129] width 116 height 34
click at [730, 131] on button "Tag failed to recover" at bounding box center [715, 129] width 116 height 34
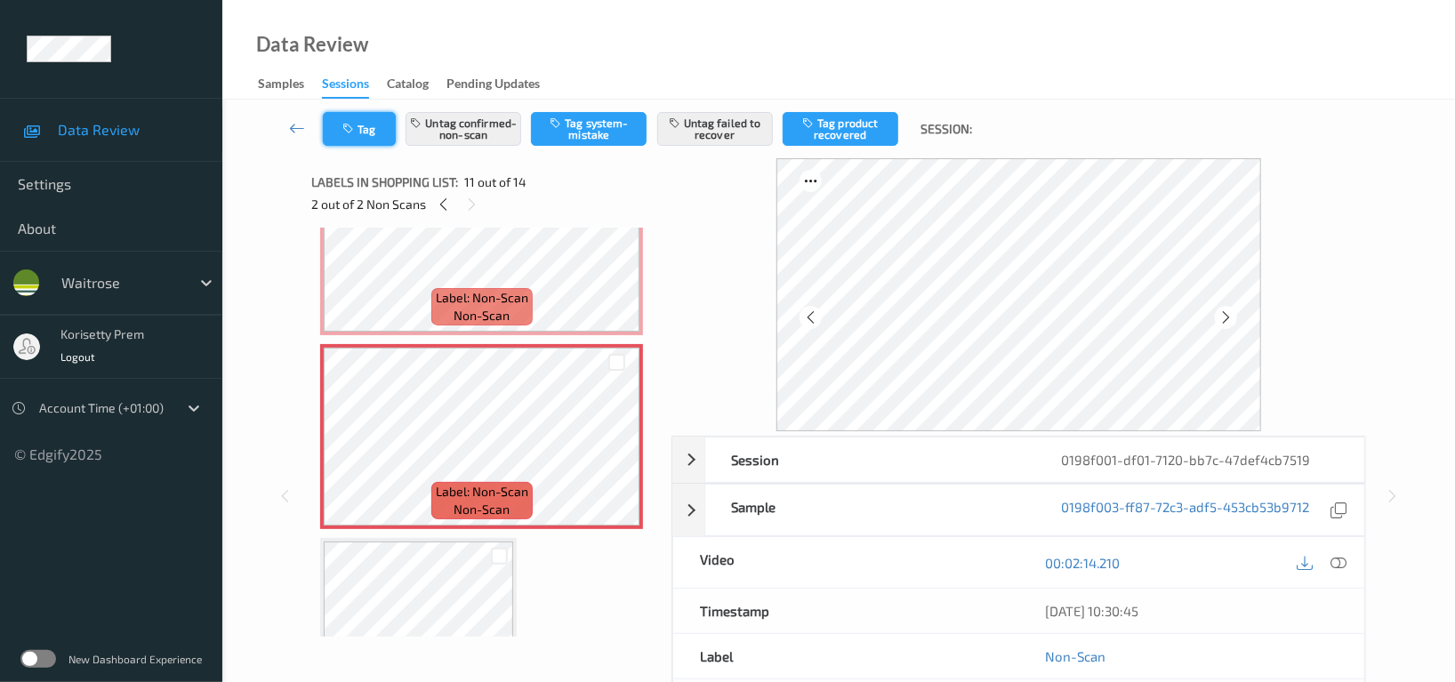
click at [339, 128] on button "Tag" at bounding box center [359, 129] width 73 height 34
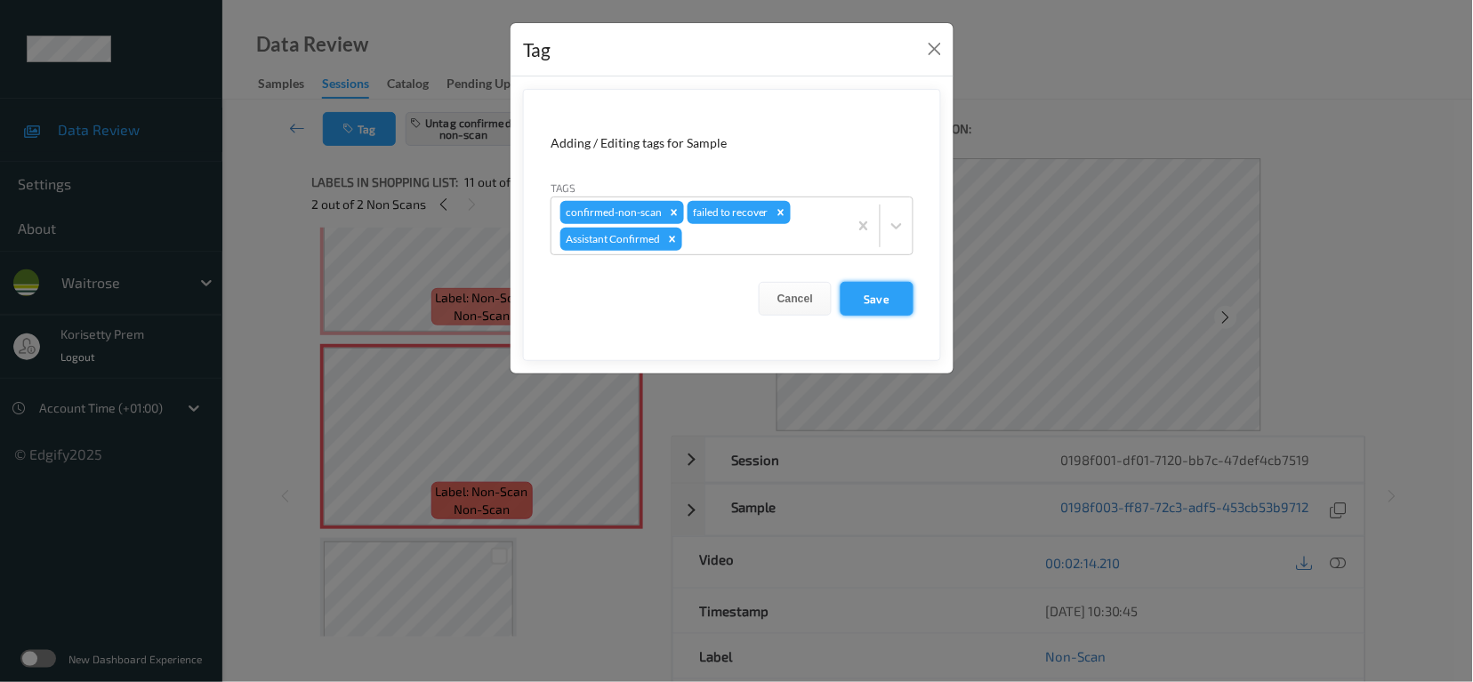
click at [877, 286] on button "Save" at bounding box center [877, 299] width 73 height 34
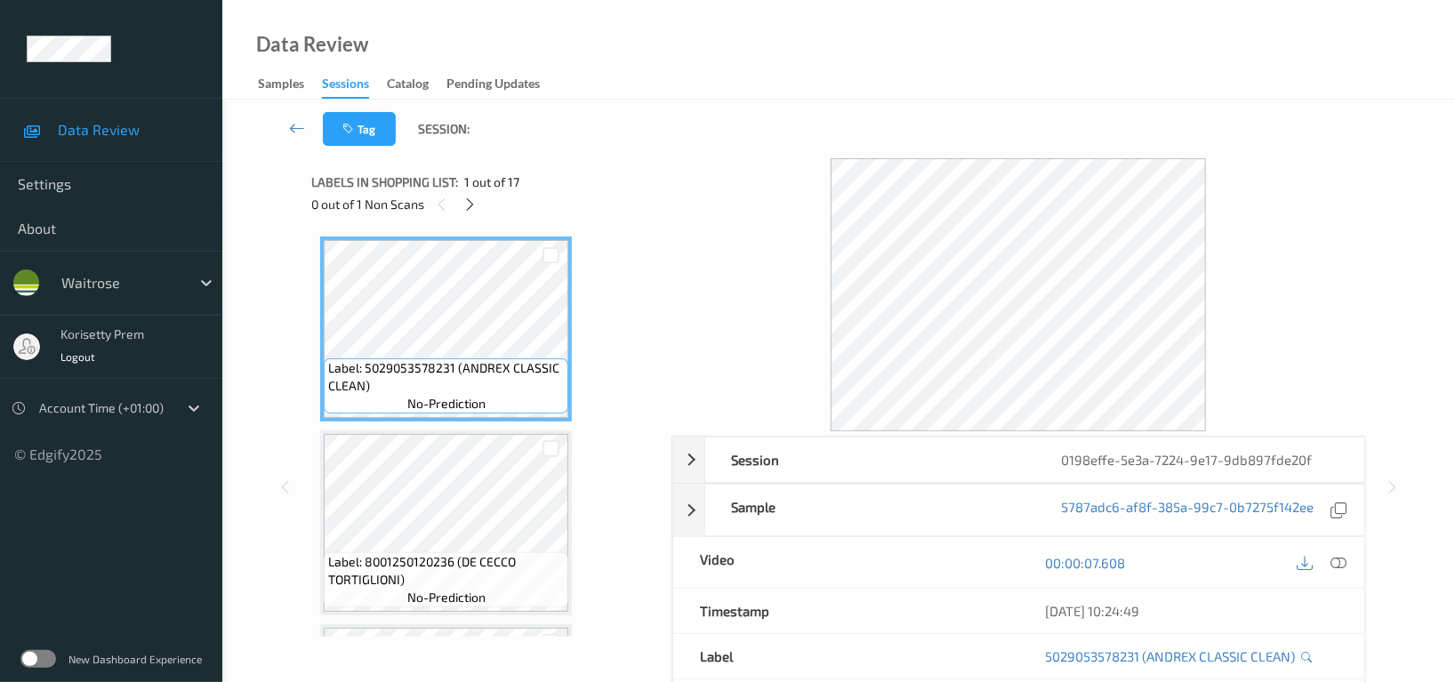
click at [773, 139] on div "Tag Session:" at bounding box center [839, 129] width 1160 height 59
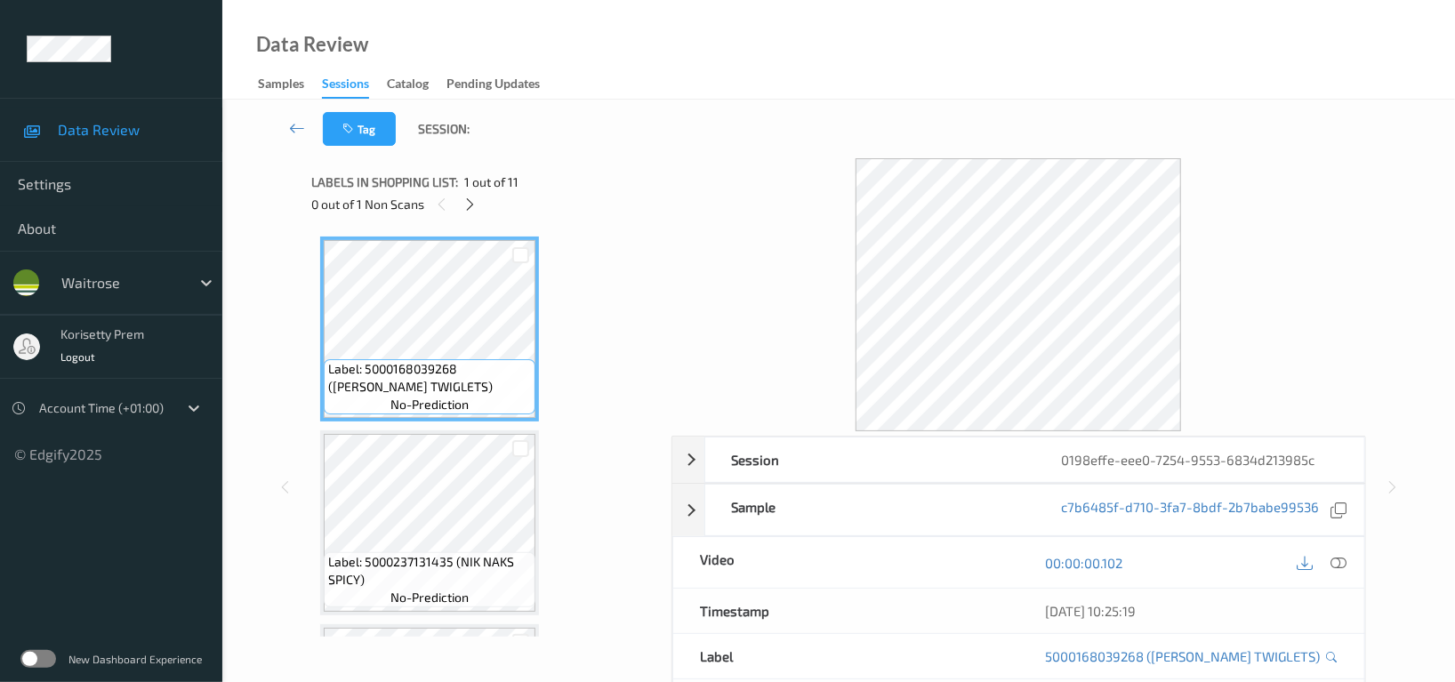
click at [700, 84] on div "Data Review Samples Sessions Catalog Pending Updates" at bounding box center [838, 50] width 1233 height 100
click at [468, 203] on icon at bounding box center [470, 205] width 15 height 16
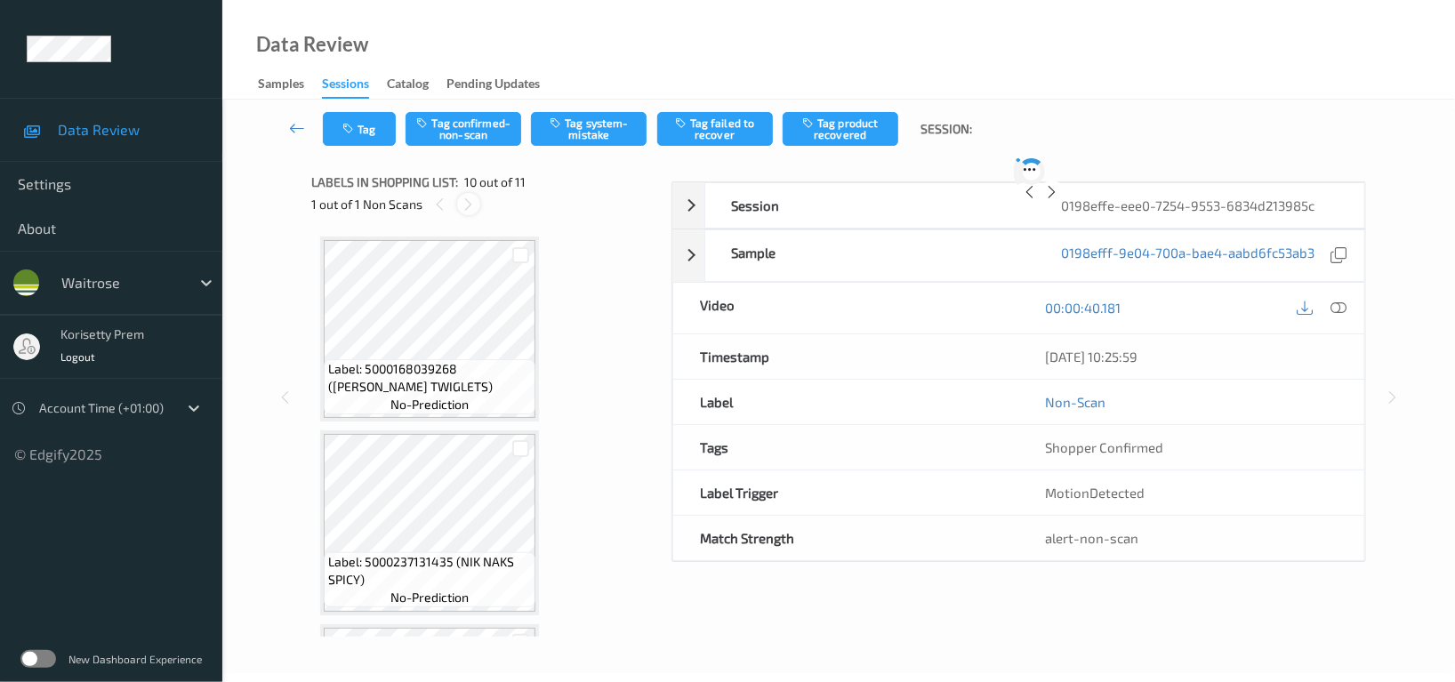
scroll to position [1554, 0]
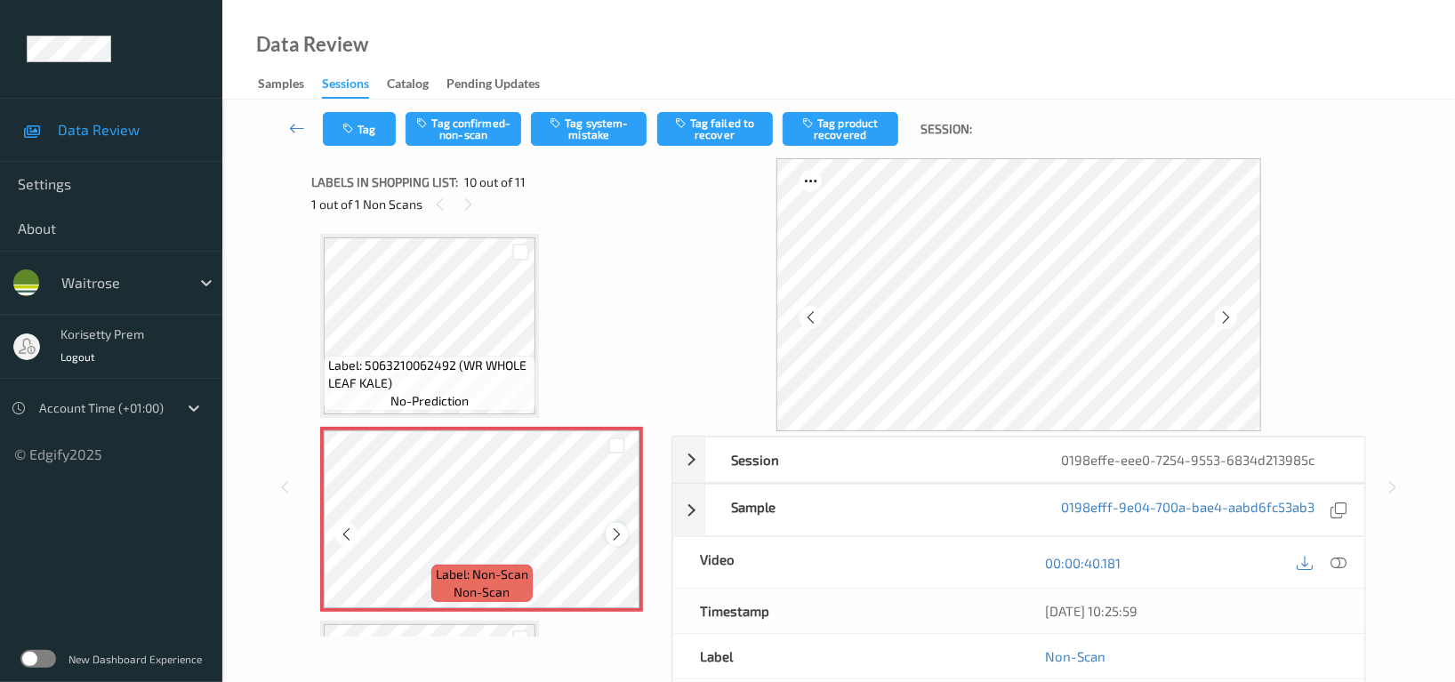
click at [616, 528] on icon at bounding box center [616, 535] width 15 height 16
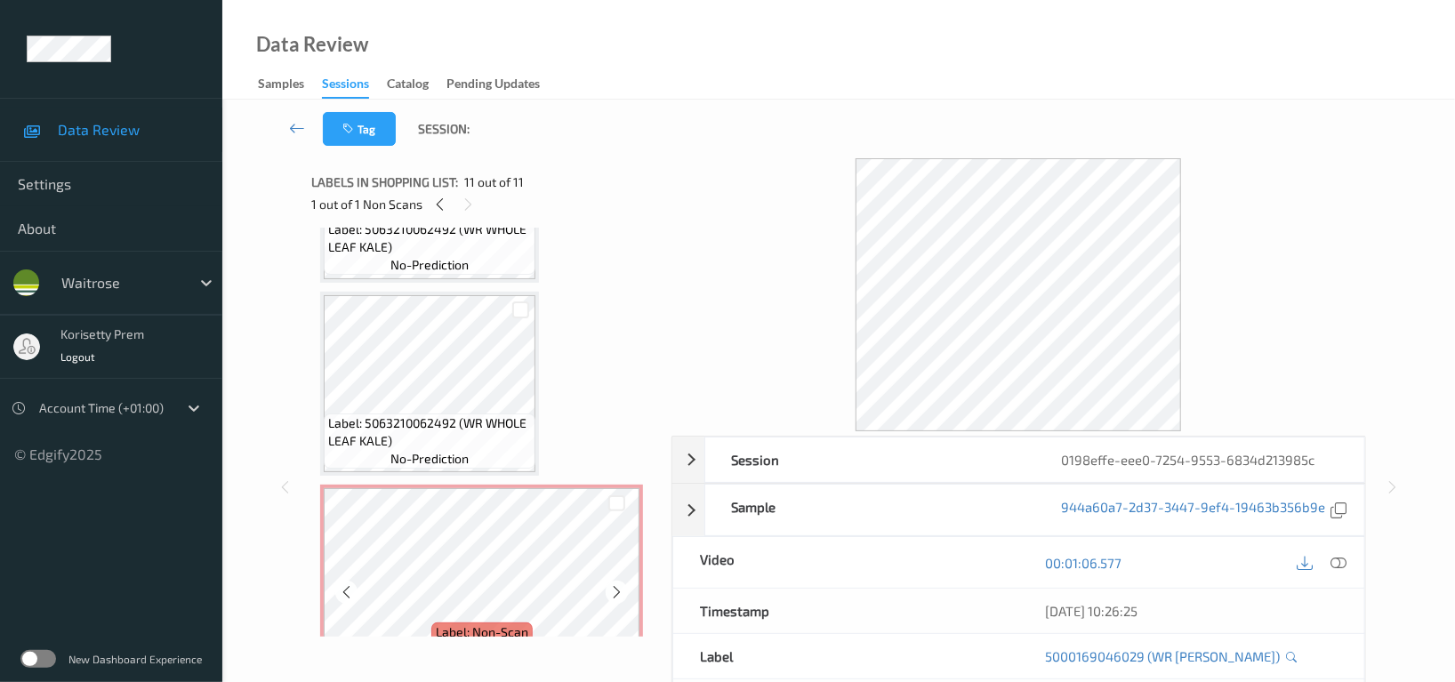
scroll to position [1487, 0]
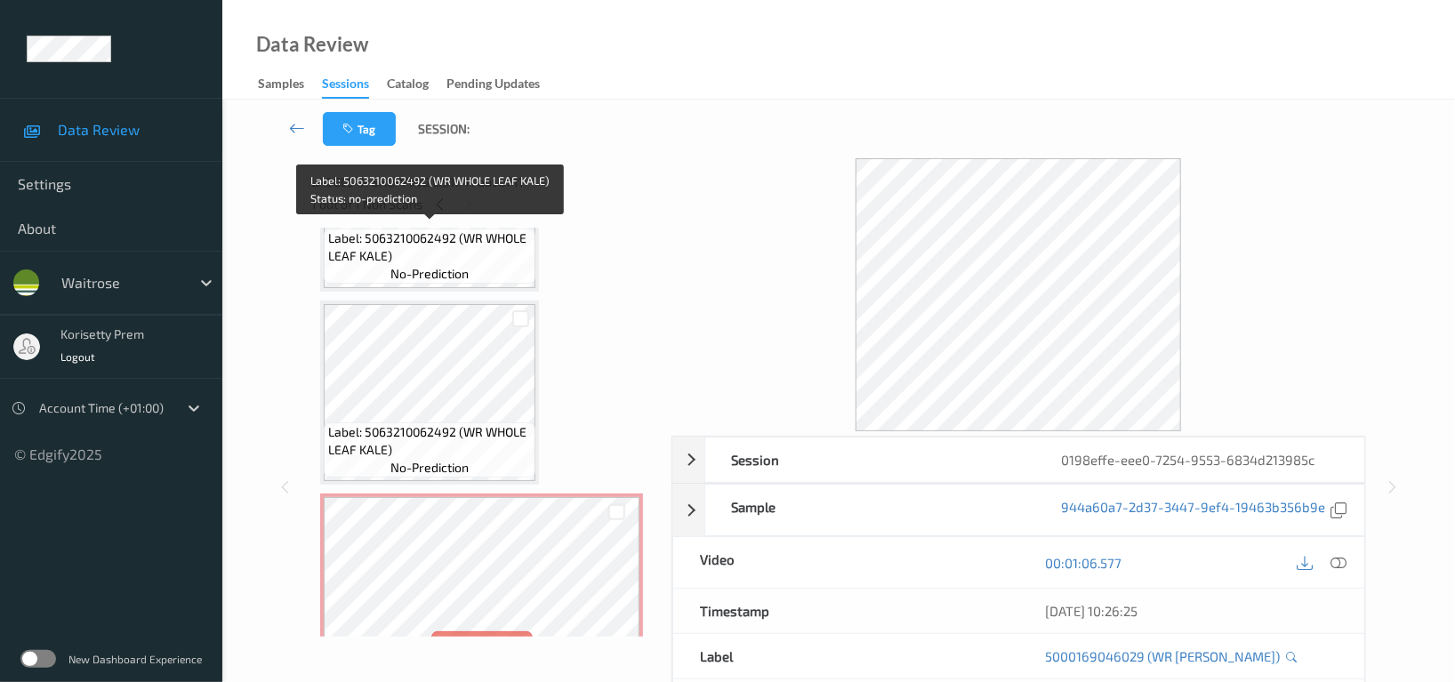
click at [393, 255] on span "Label: 5063210062492 (WR WHOLE LEAF KALE)" at bounding box center [429, 248] width 203 height 36
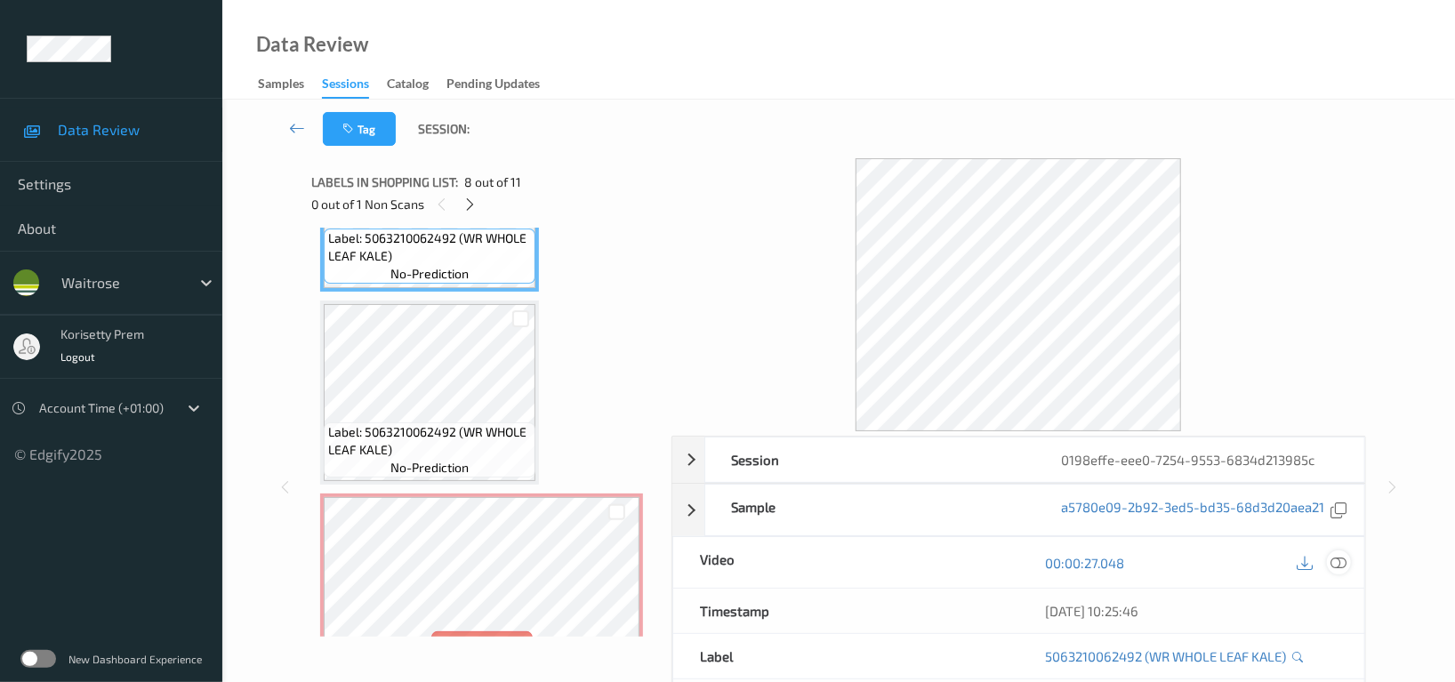
click at [1341, 565] on icon at bounding box center [1339, 563] width 16 height 16
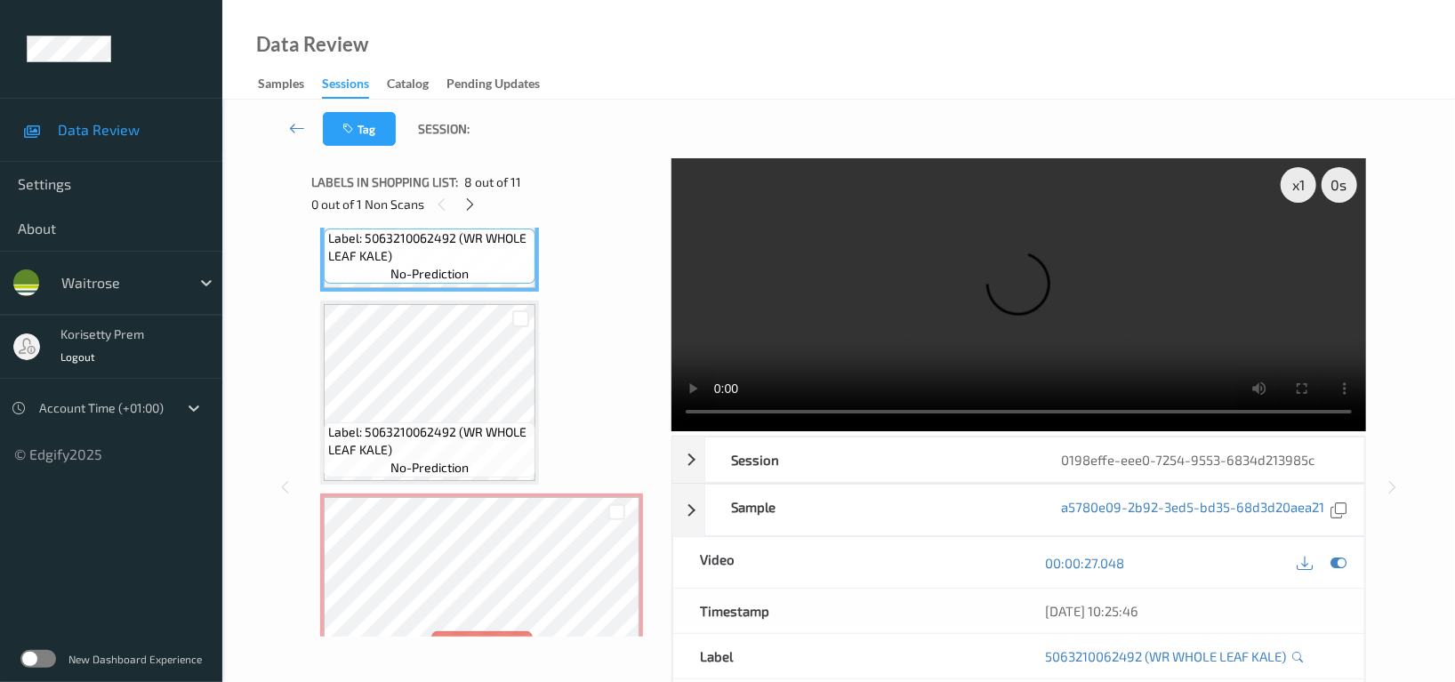
click at [873, 277] on video at bounding box center [1019, 294] width 695 height 273
click at [1074, 327] on video at bounding box center [1019, 294] width 695 height 273
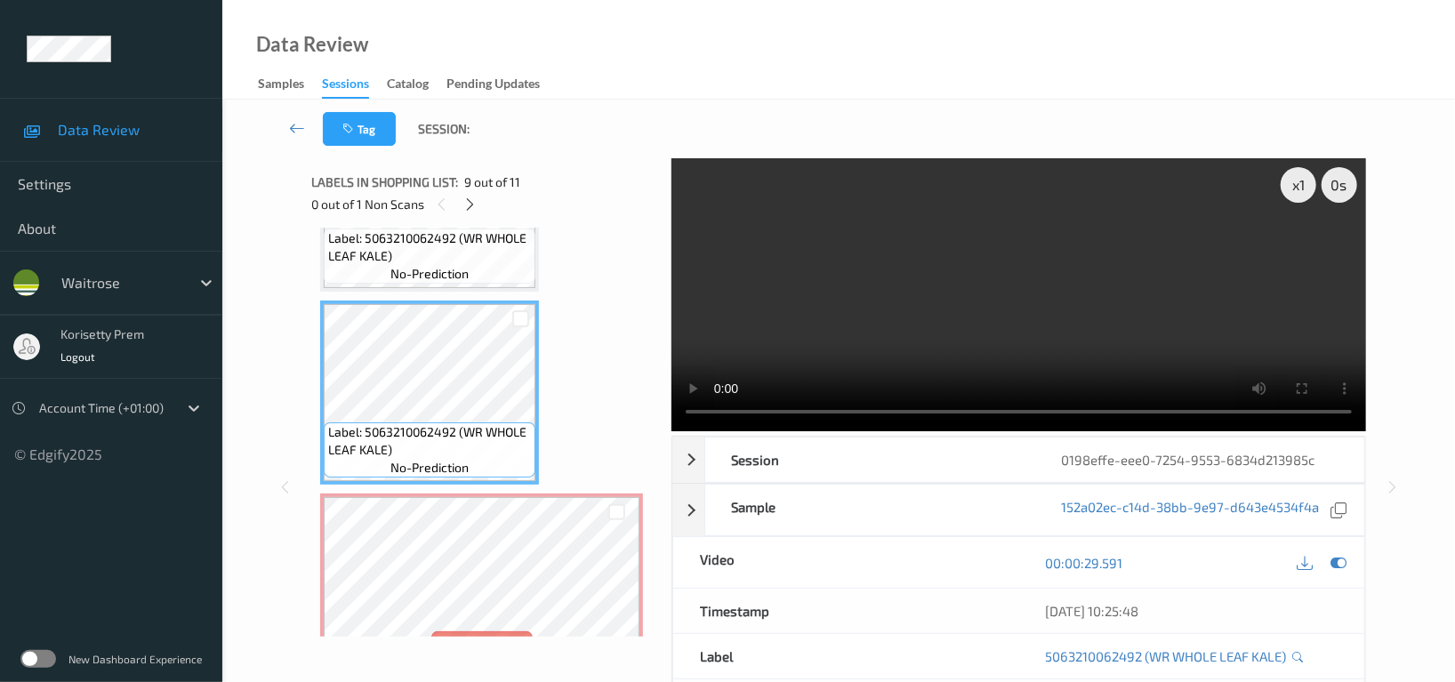
click at [1166, 276] on video at bounding box center [1019, 294] width 695 height 273
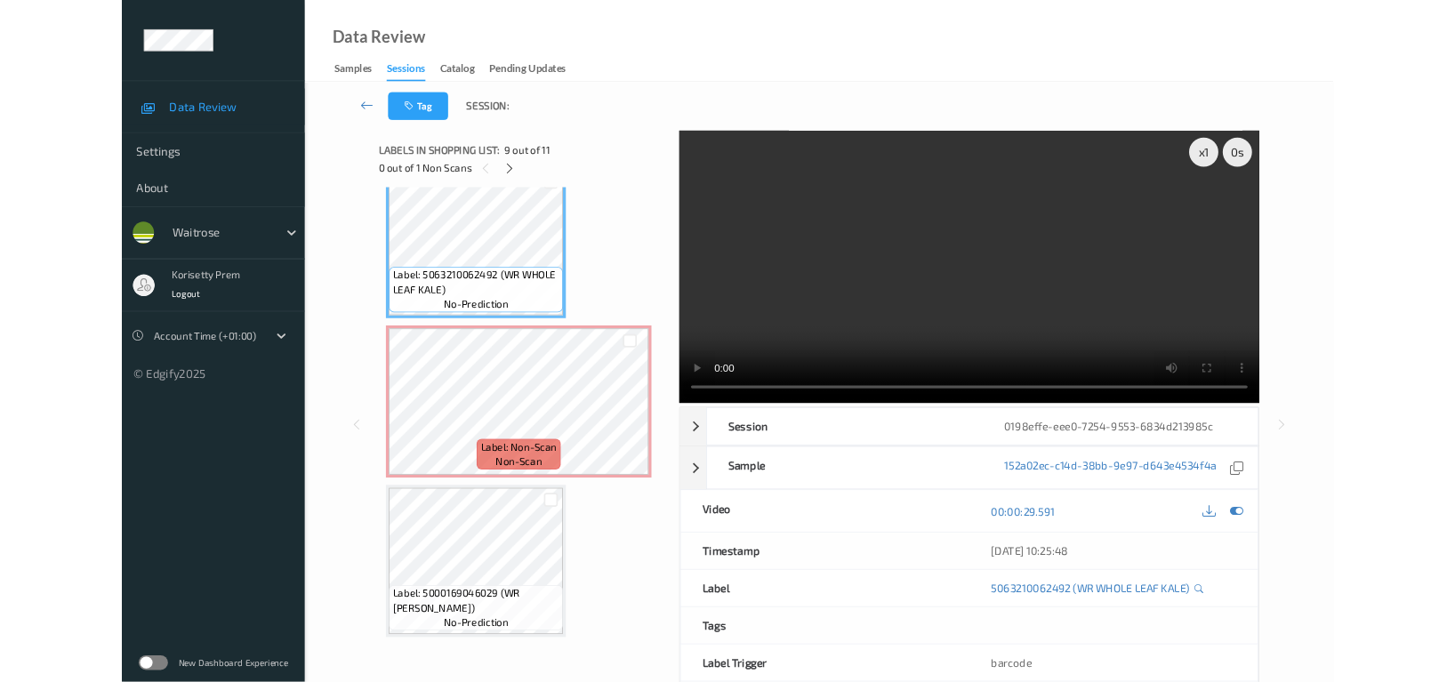
scroll to position [1578, 0]
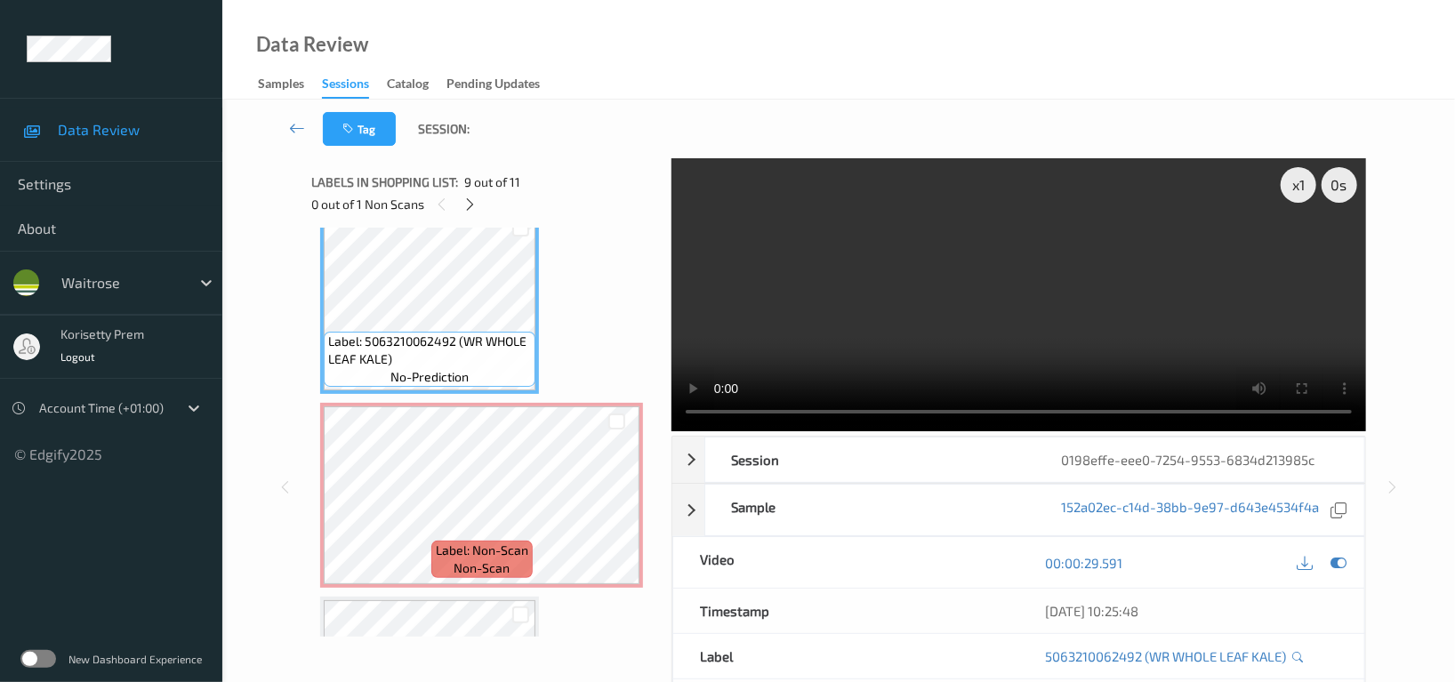
click at [1017, 311] on video at bounding box center [1019, 294] width 695 height 273
click at [1349, 568] on div at bounding box center [1339, 563] width 24 height 24
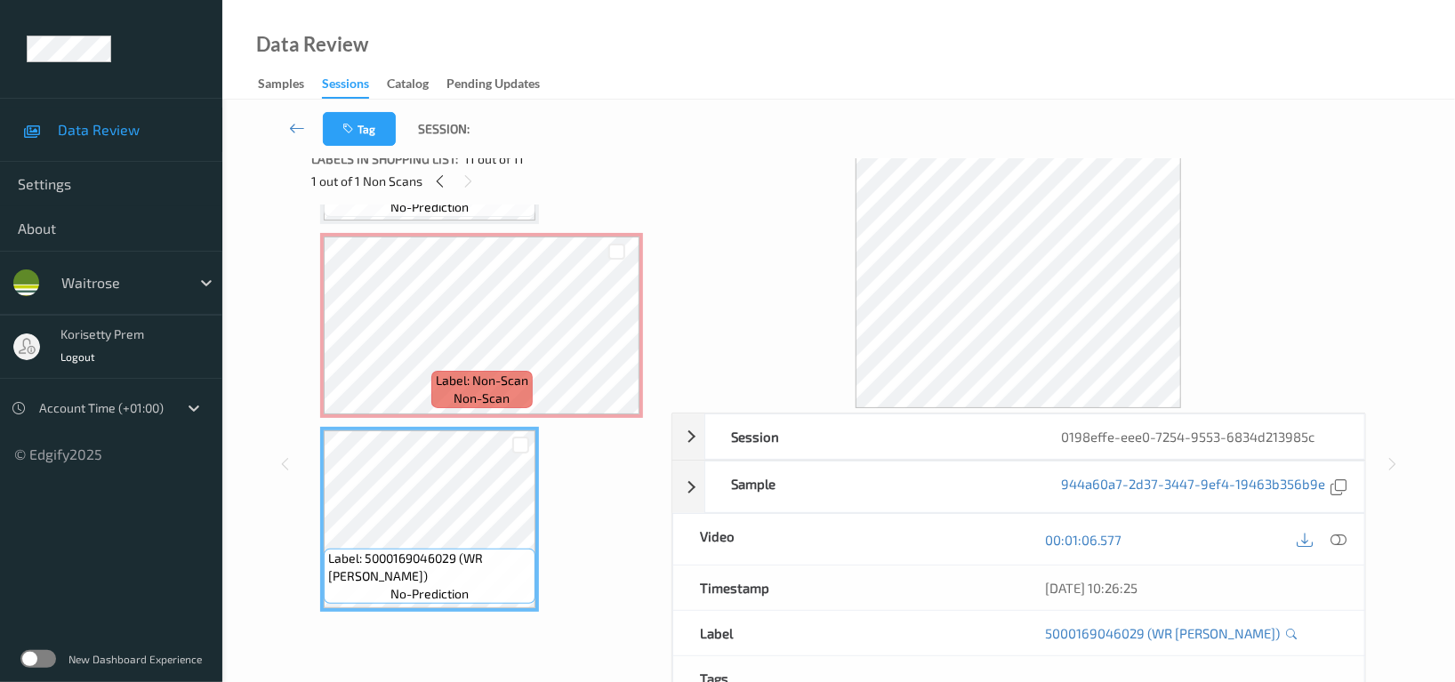
scroll to position [0, 0]
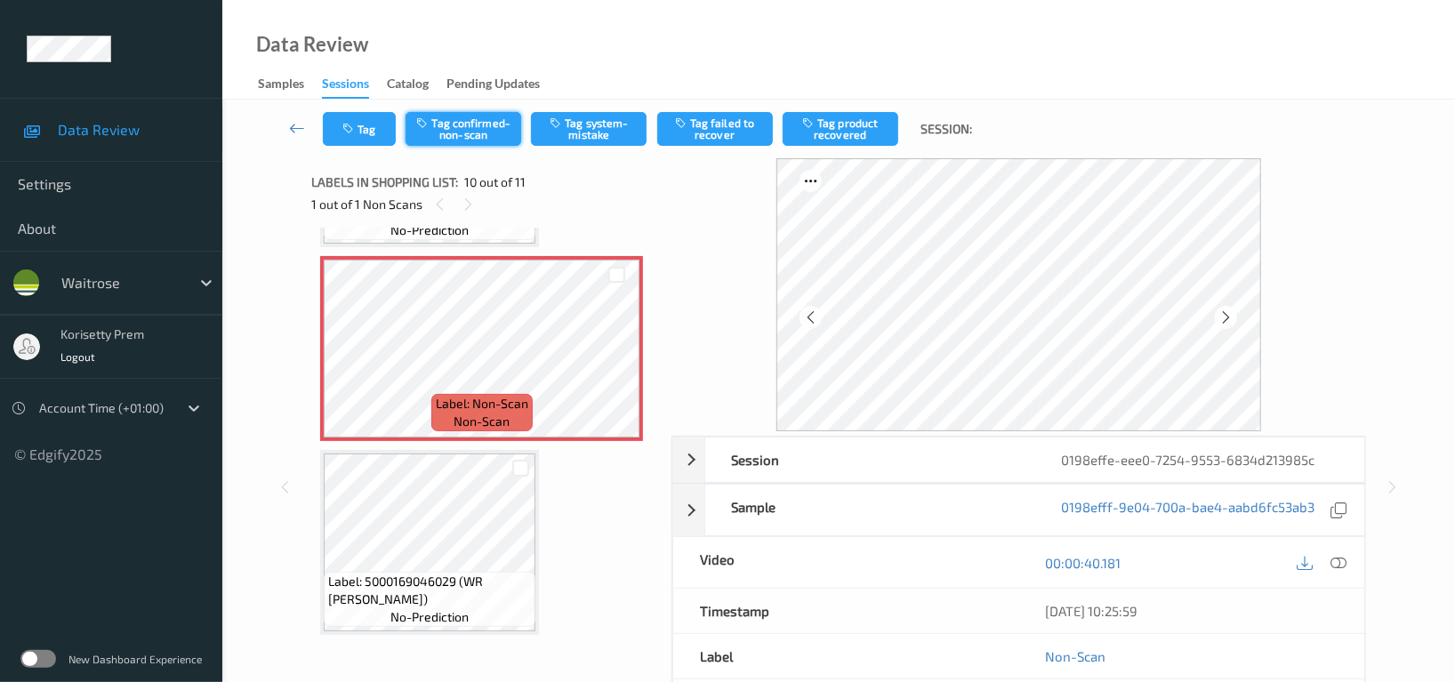
click at [429, 123] on icon "button" at bounding box center [423, 123] width 15 height 12
click at [851, 131] on button "Tag product recovered" at bounding box center [841, 129] width 116 height 34
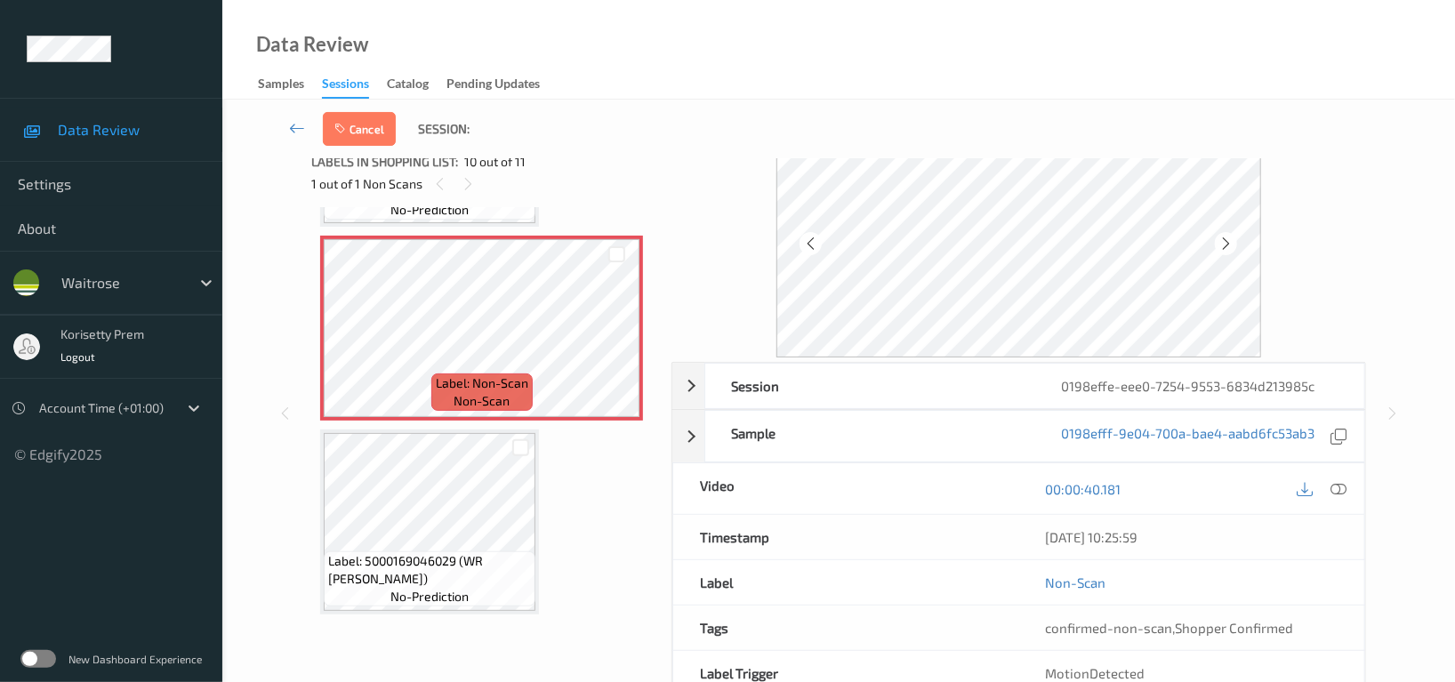
scroll to position [173, 0]
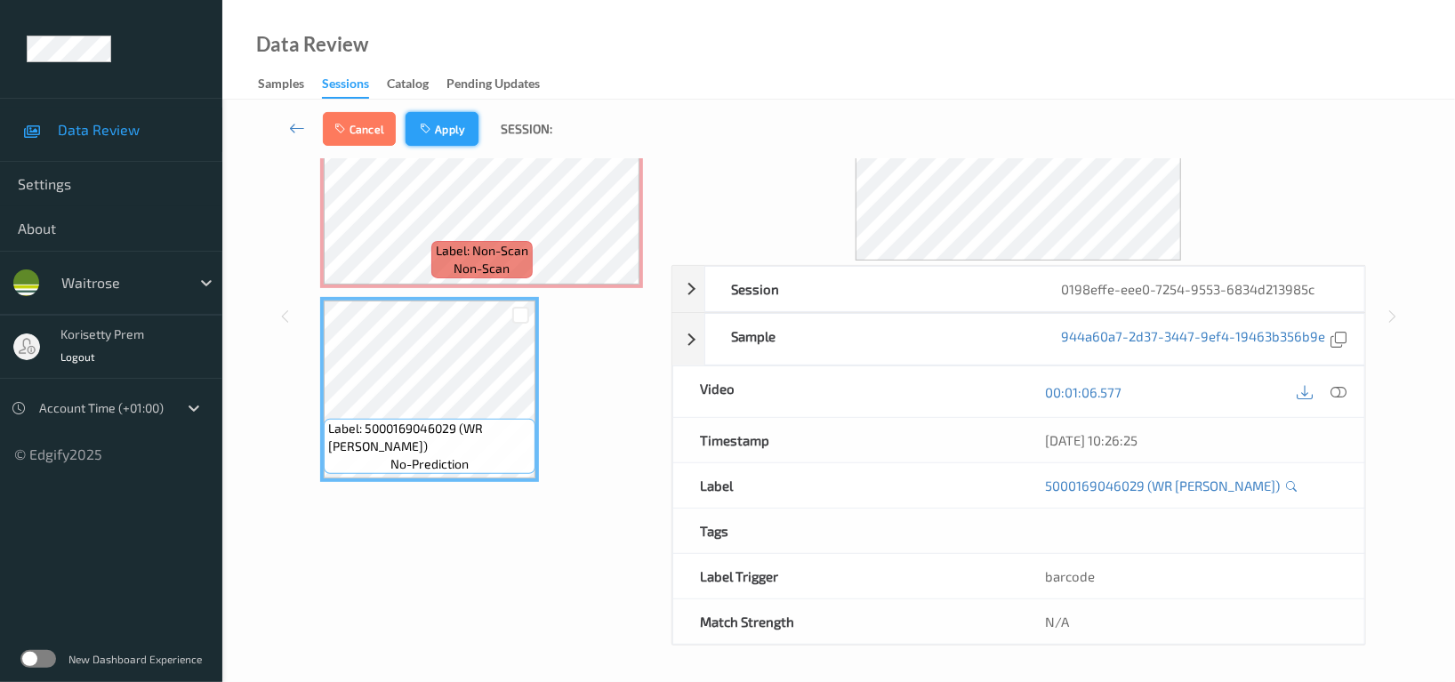
click at [435, 123] on button "Apply" at bounding box center [442, 129] width 73 height 34
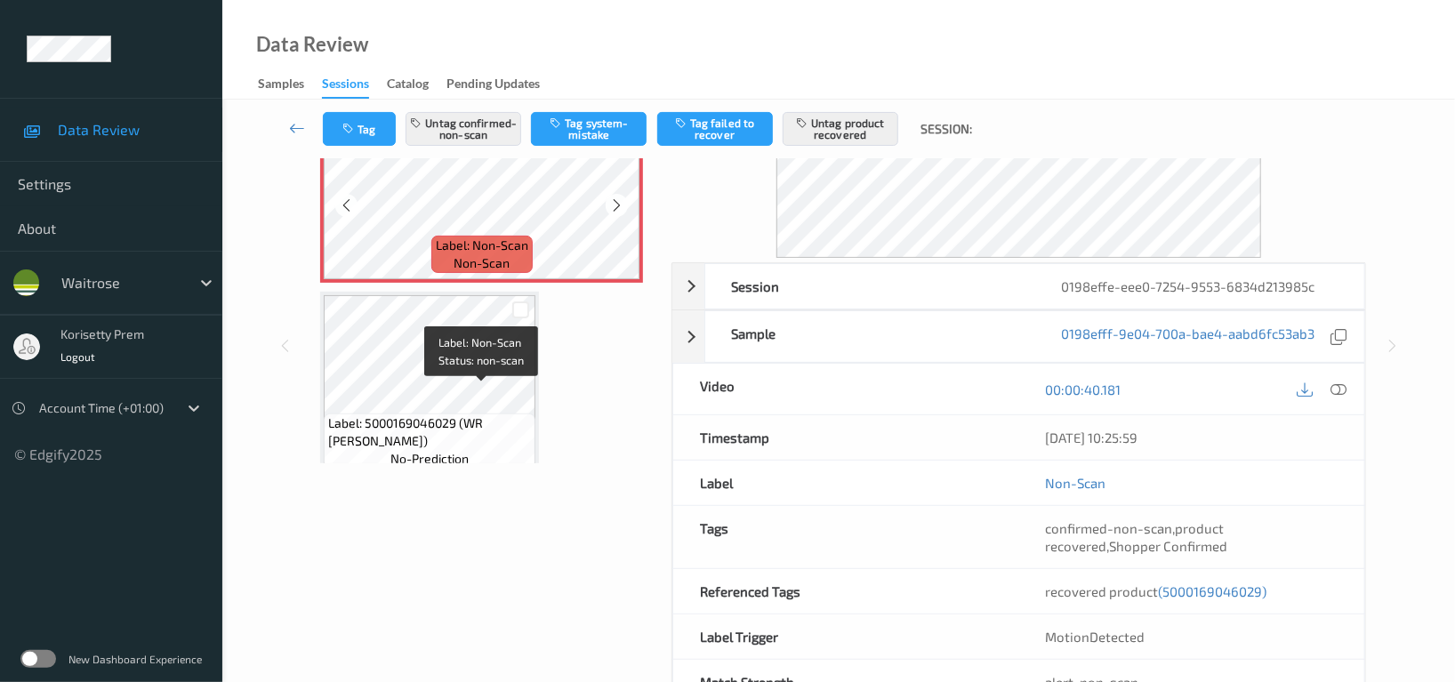
scroll to position [1725, 0]
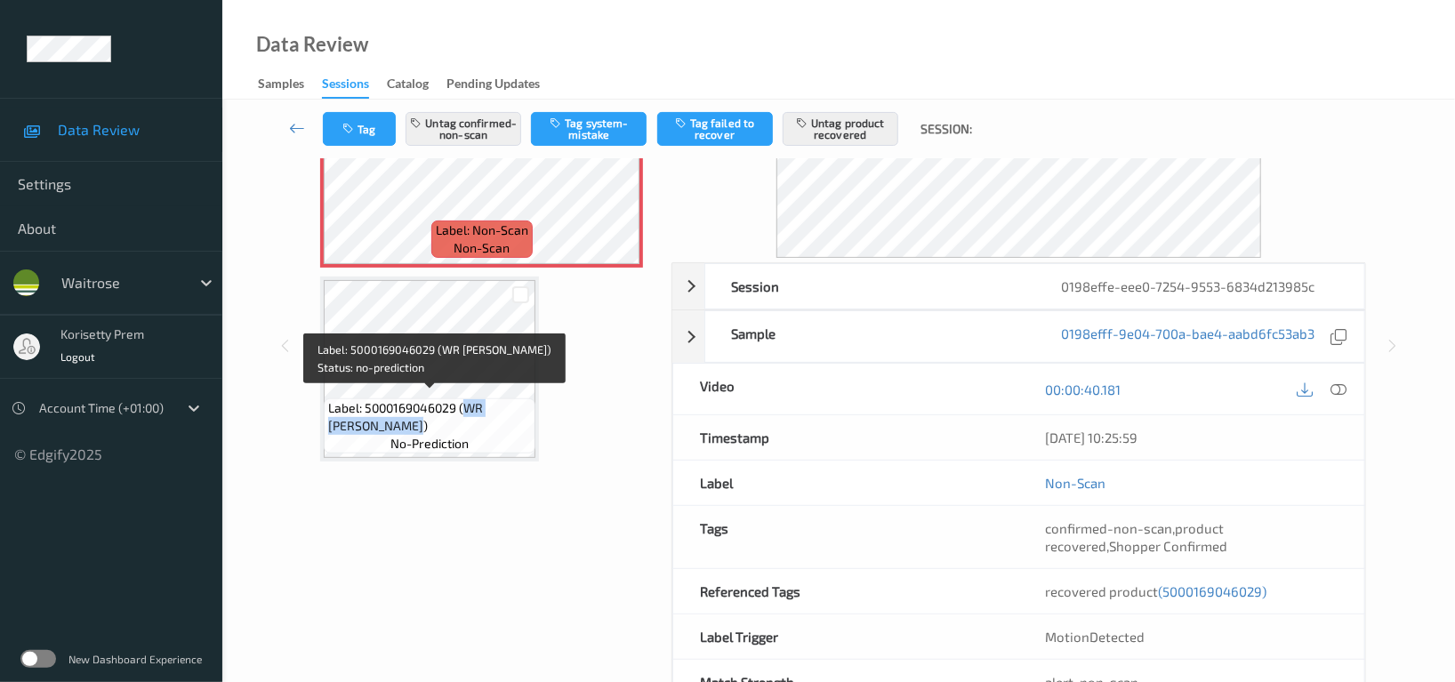
drag, startPoint x: 465, startPoint y: 402, endPoint x: 450, endPoint y: 423, distance: 26.2
click at [450, 423] on span "Label: 5000169046029 (WR GRANNY SMITH)" at bounding box center [429, 417] width 203 height 36
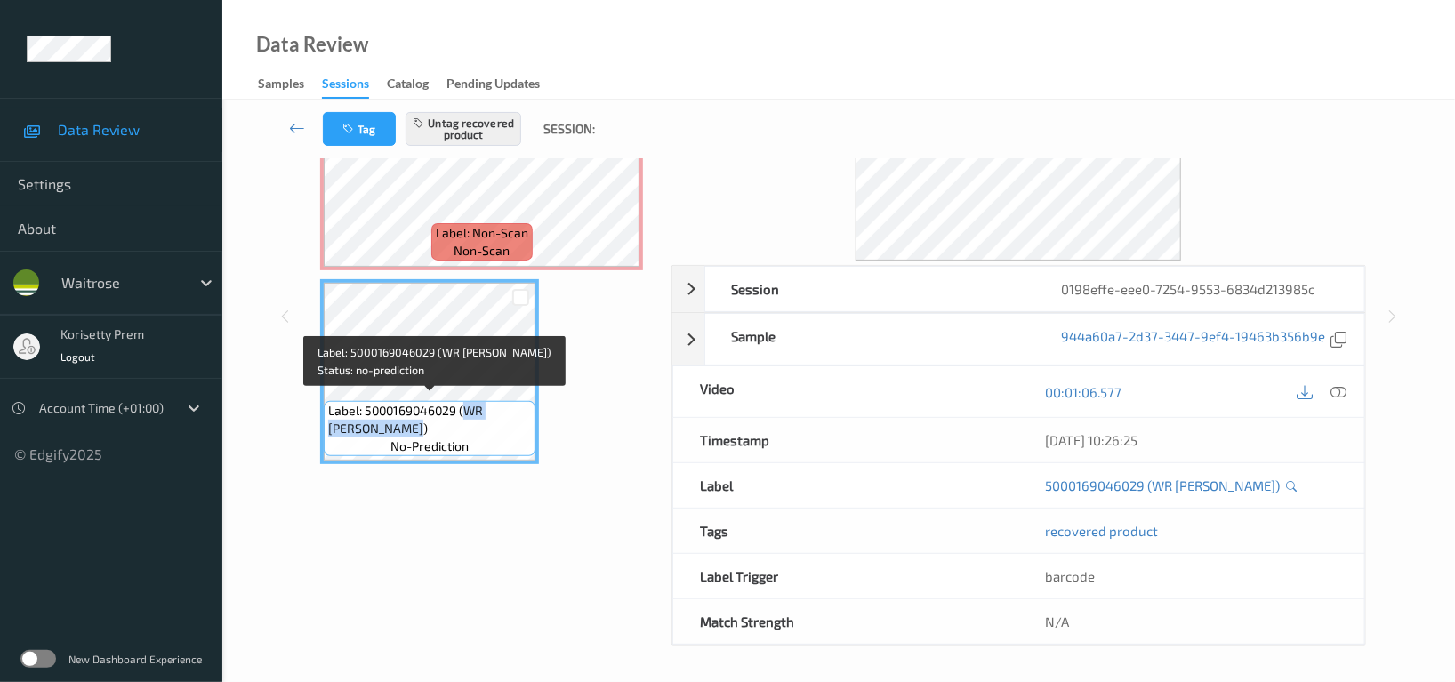
copy span "WR GRANNY SMITH)"
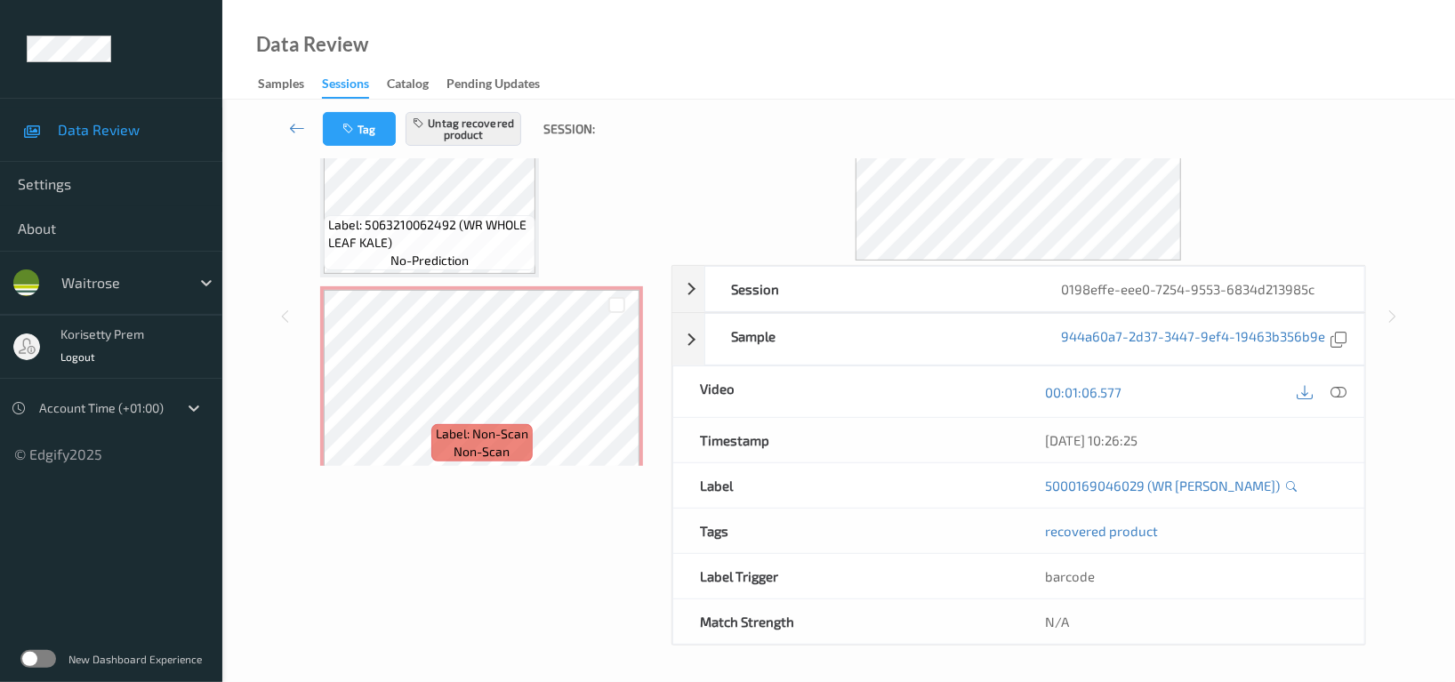
scroll to position [1487, 0]
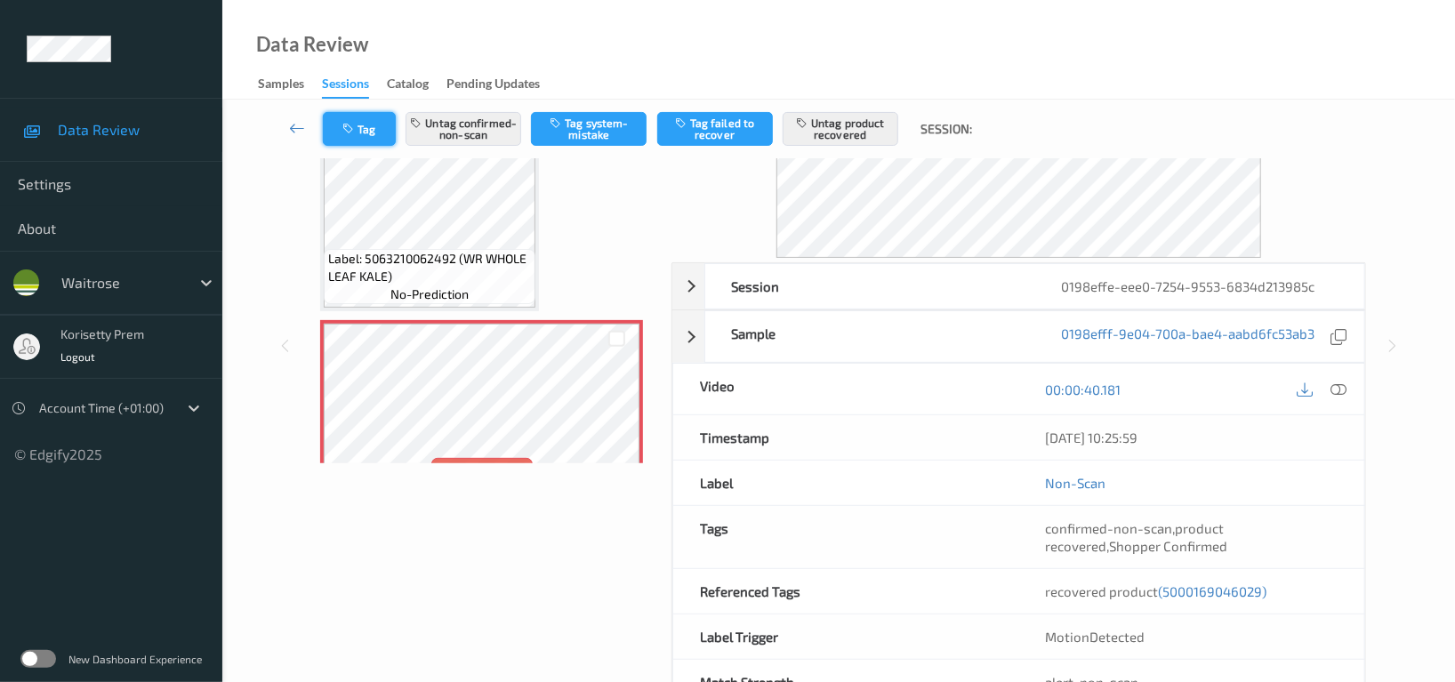
click at [374, 124] on button "Tag" at bounding box center [359, 129] width 73 height 34
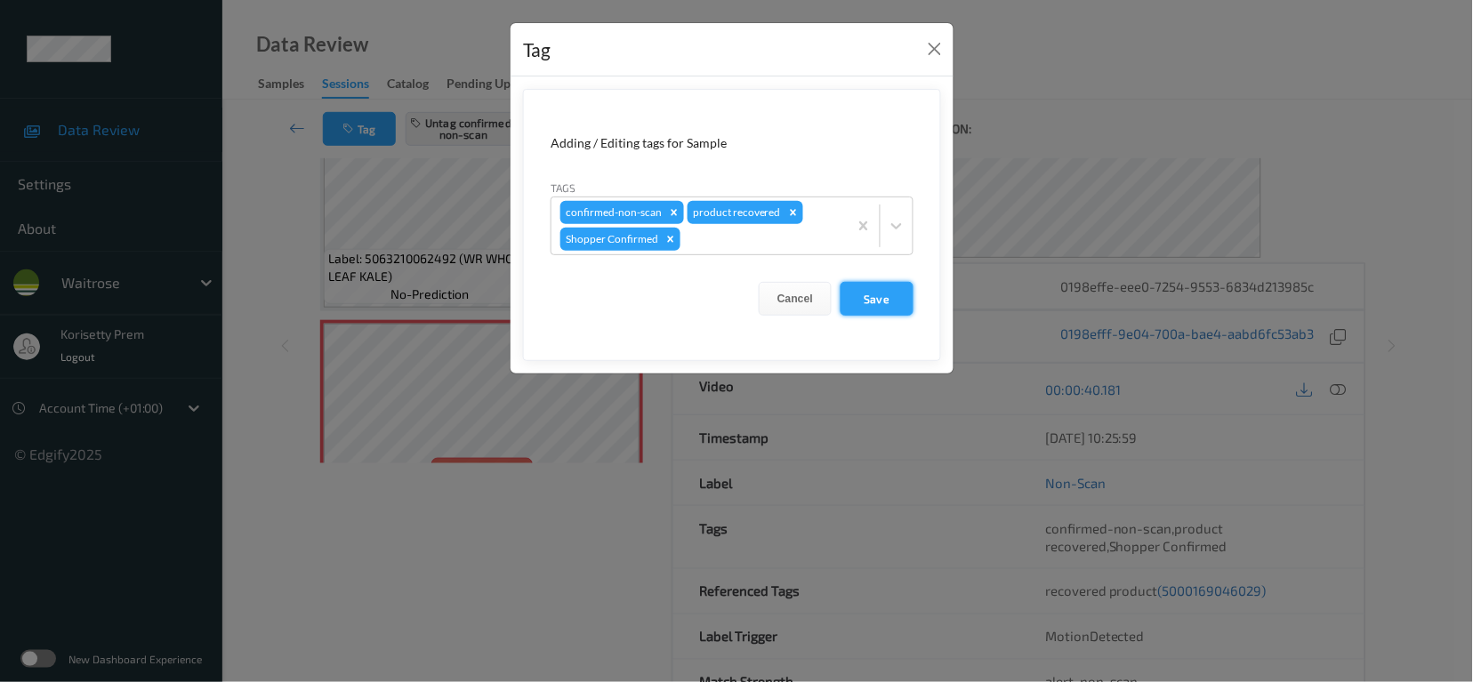
click at [893, 302] on button "Save" at bounding box center [877, 299] width 73 height 34
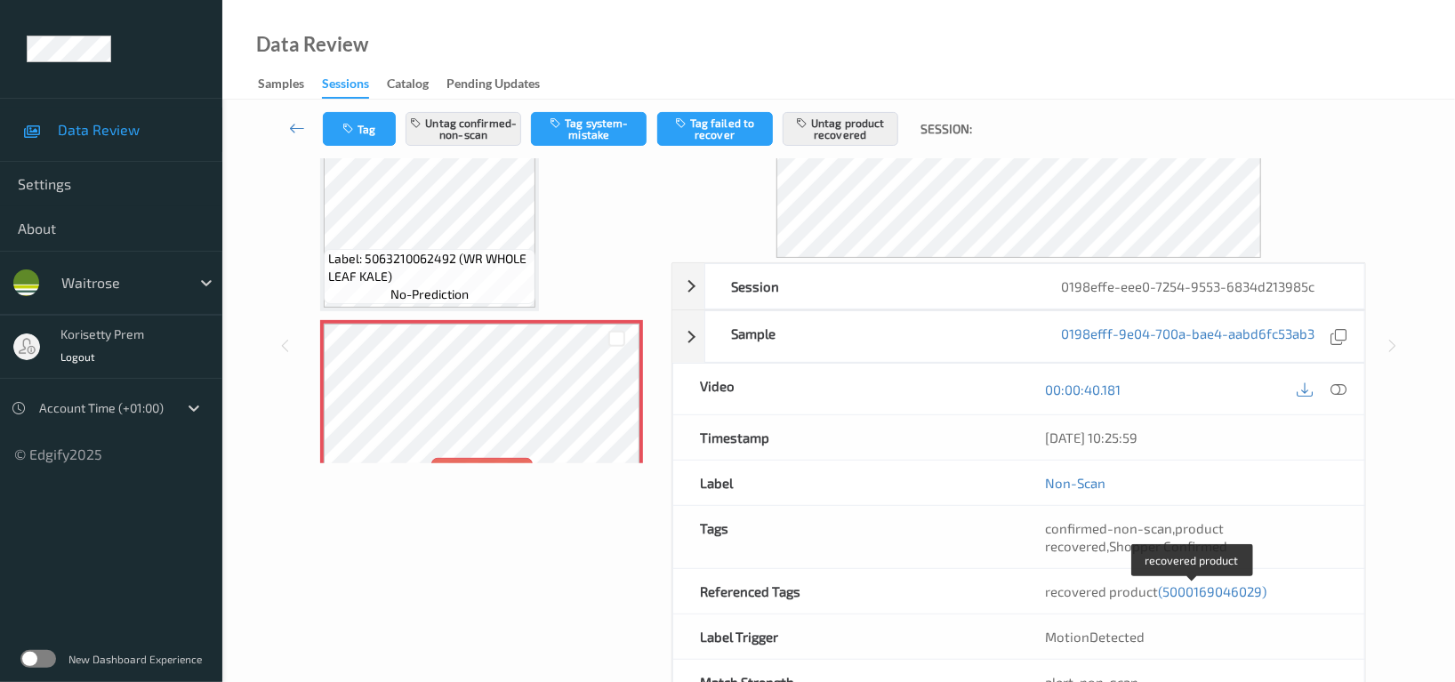
click at [1232, 590] on span "(5000169046029)" at bounding box center [1212, 592] width 109 height 16
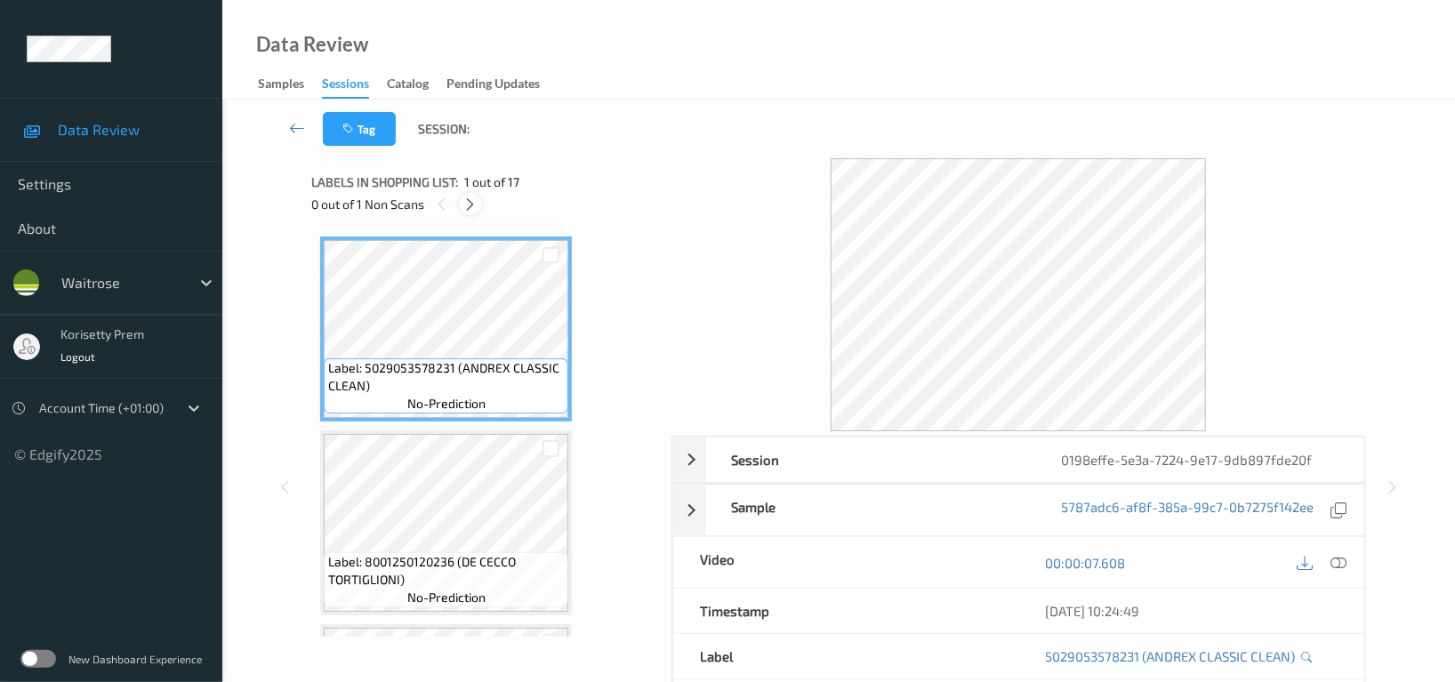
click at [479, 203] on div at bounding box center [470, 204] width 22 height 22
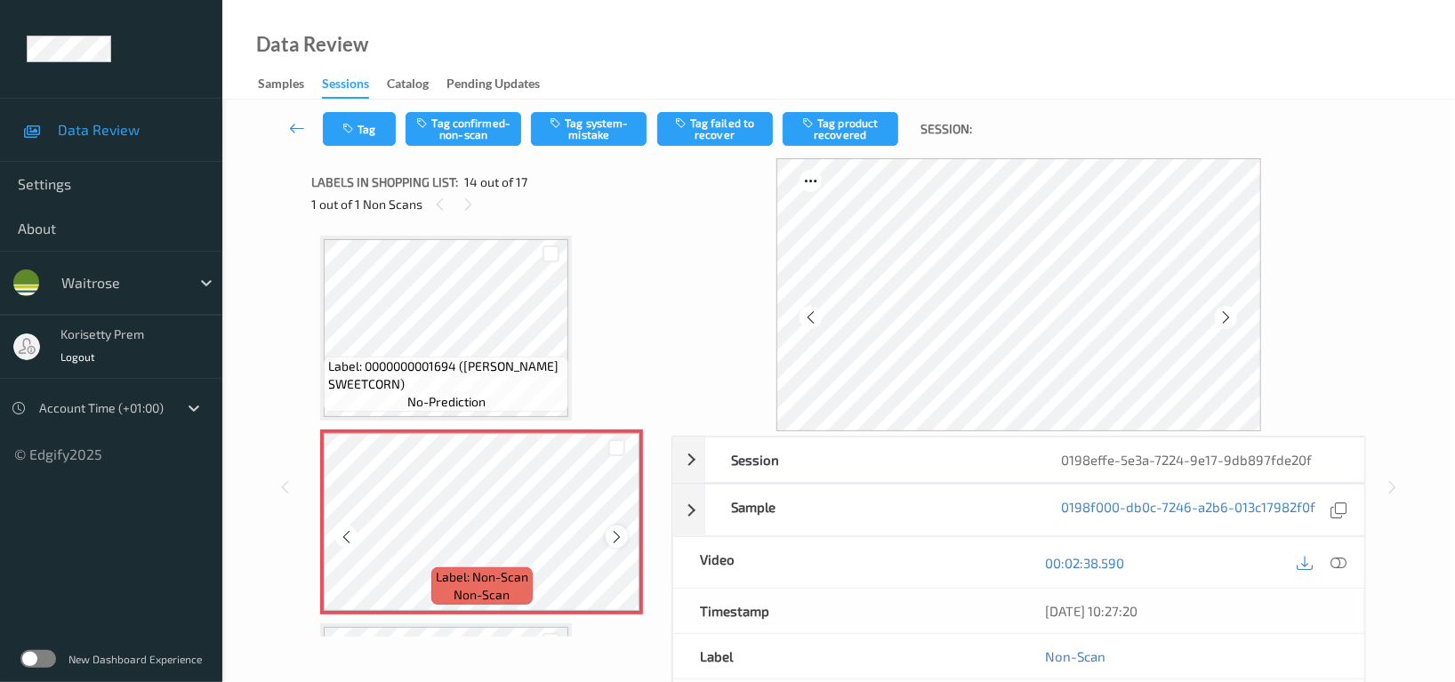
click at [611, 529] on icon at bounding box center [616, 537] width 15 height 16
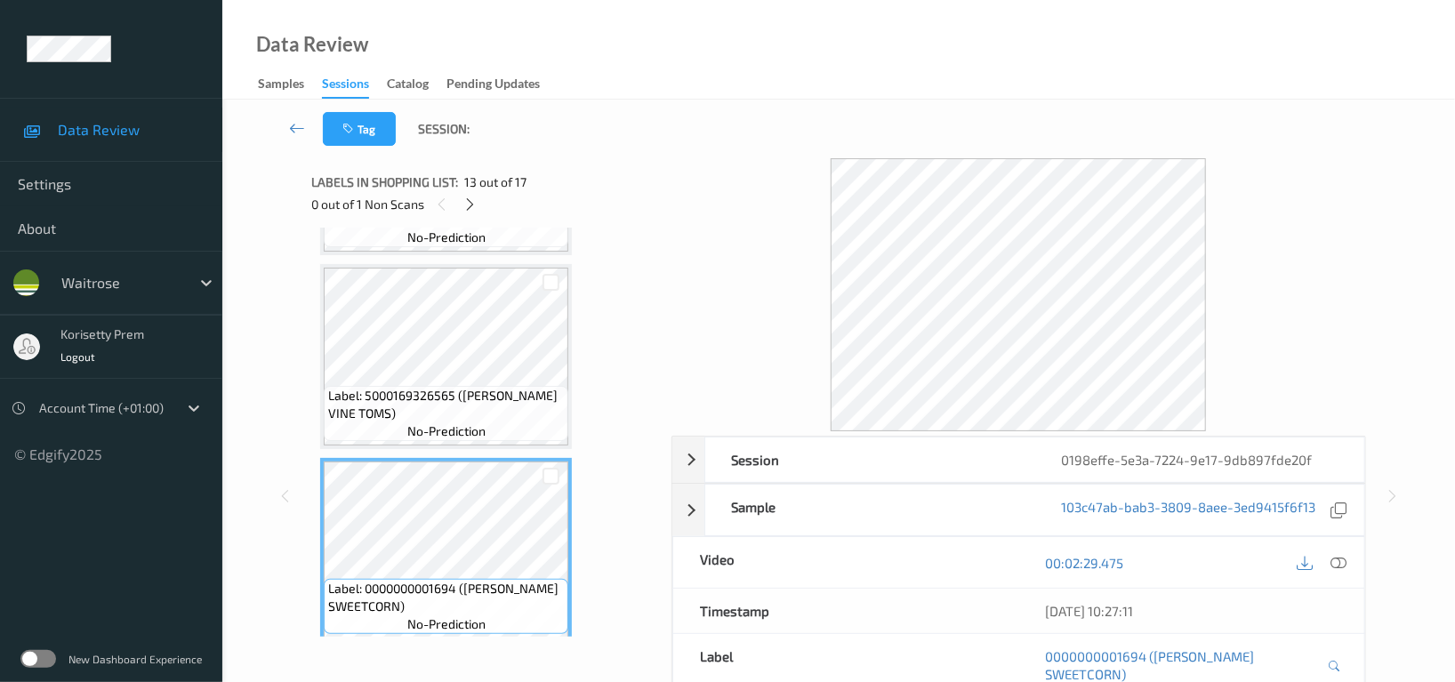
scroll to position [2091, 0]
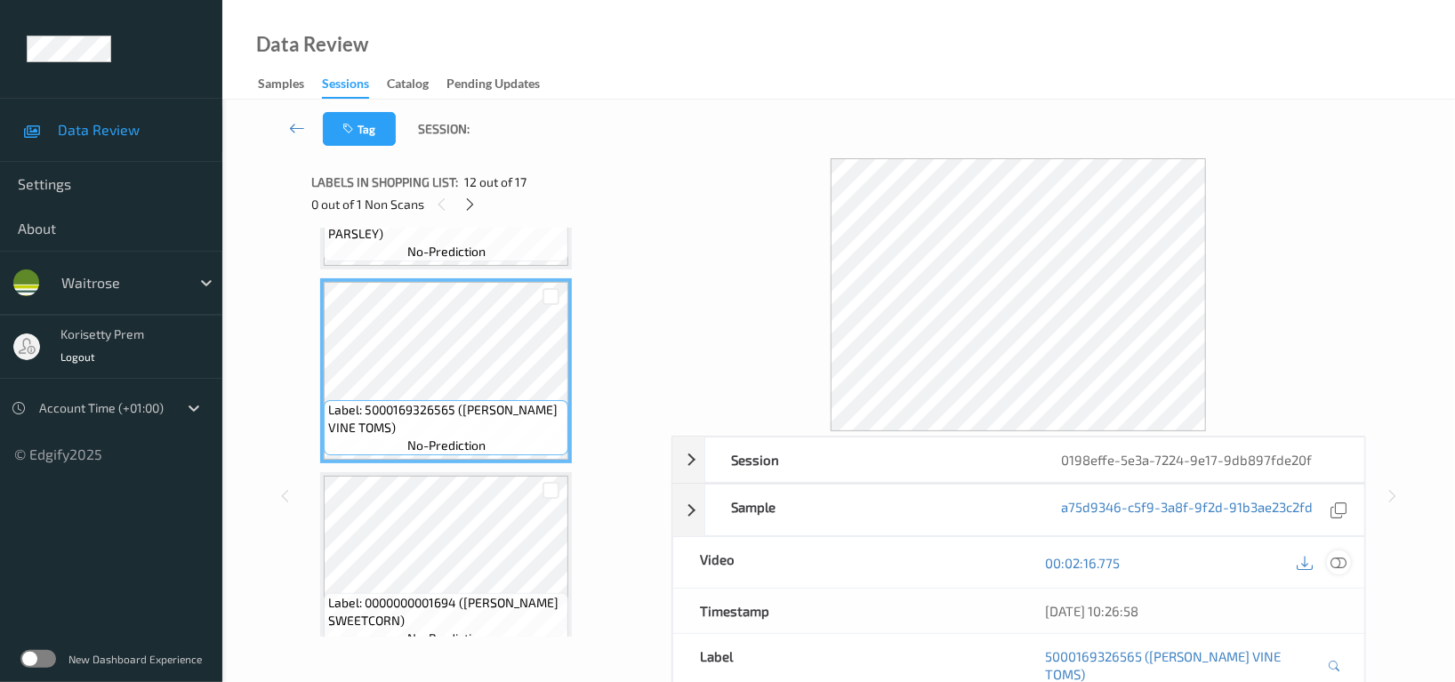
click at [1335, 566] on icon at bounding box center [1339, 563] width 16 height 16
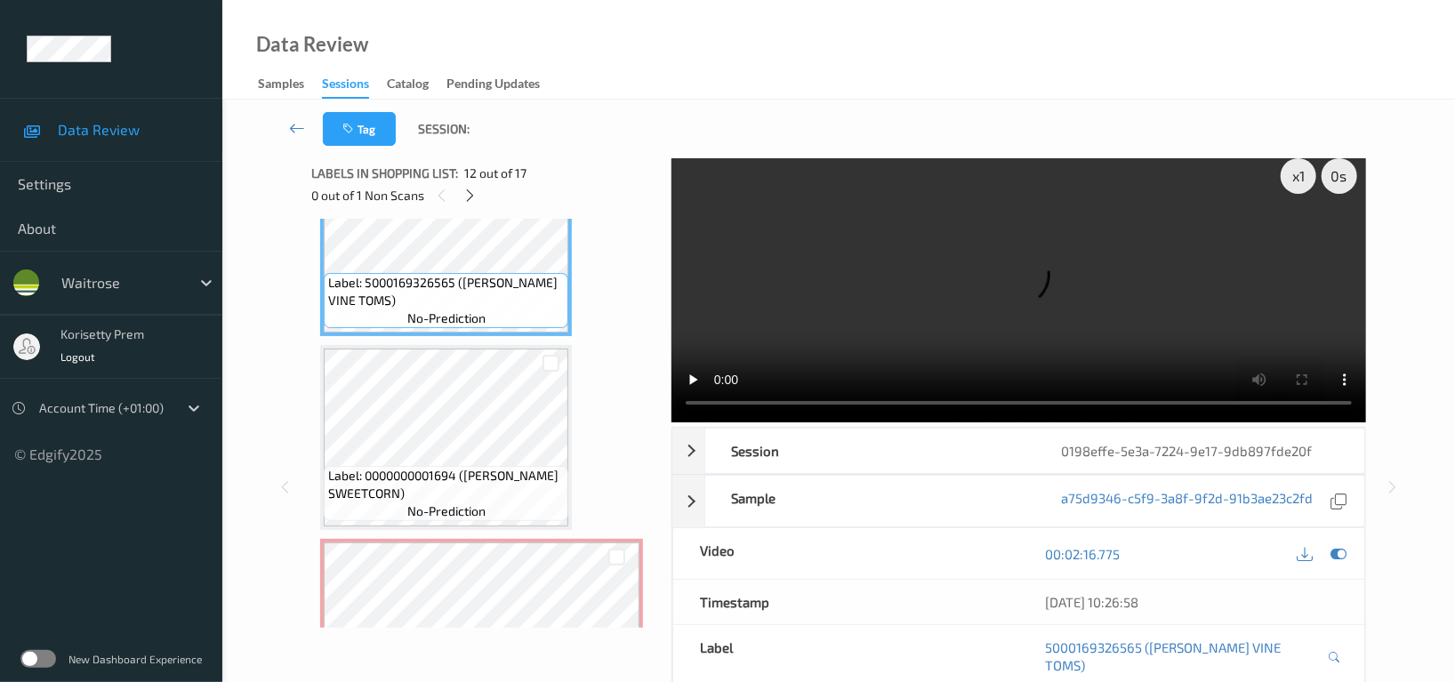
scroll to position [0, 0]
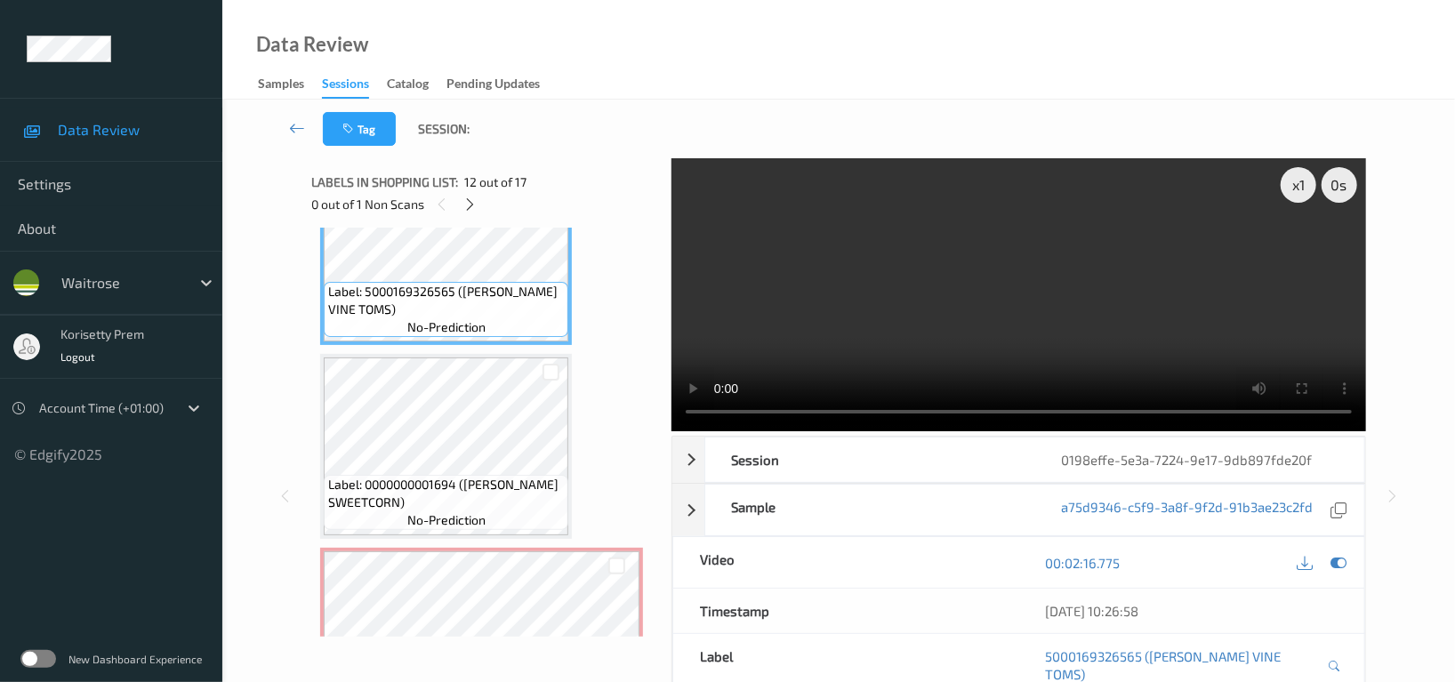
click at [987, 286] on video at bounding box center [1019, 294] width 695 height 273
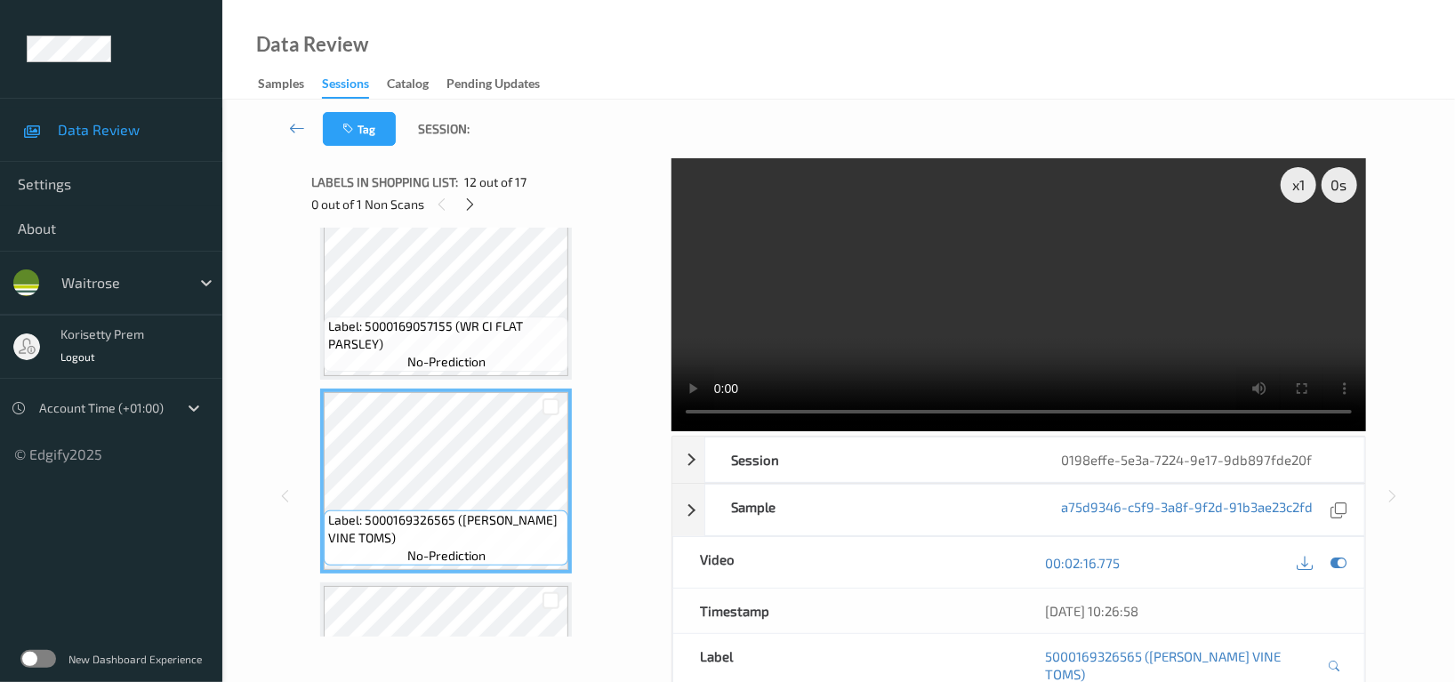
scroll to position [1971, 0]
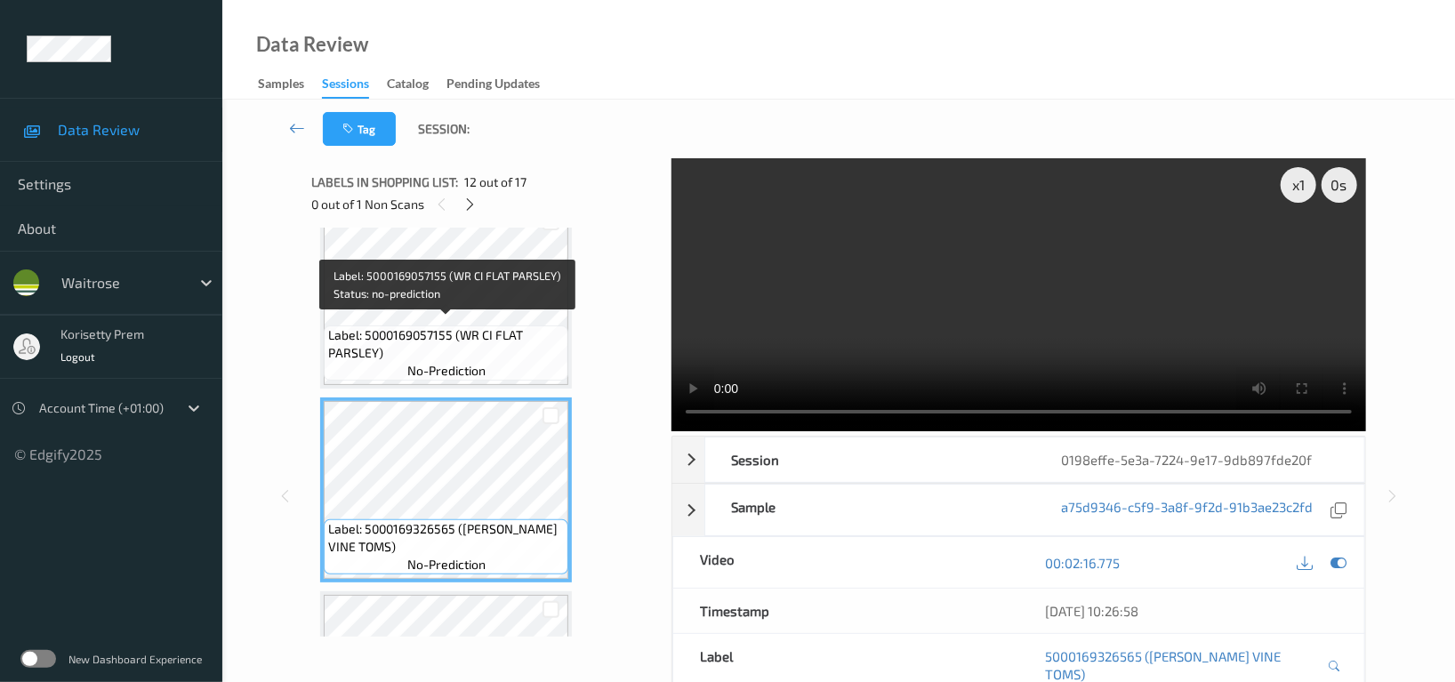
click at [449, 340] on span "Label: 5000169057155 (WR CI FLAT PARSLEY)" at bounding box center [446, 344] width 236 height 36
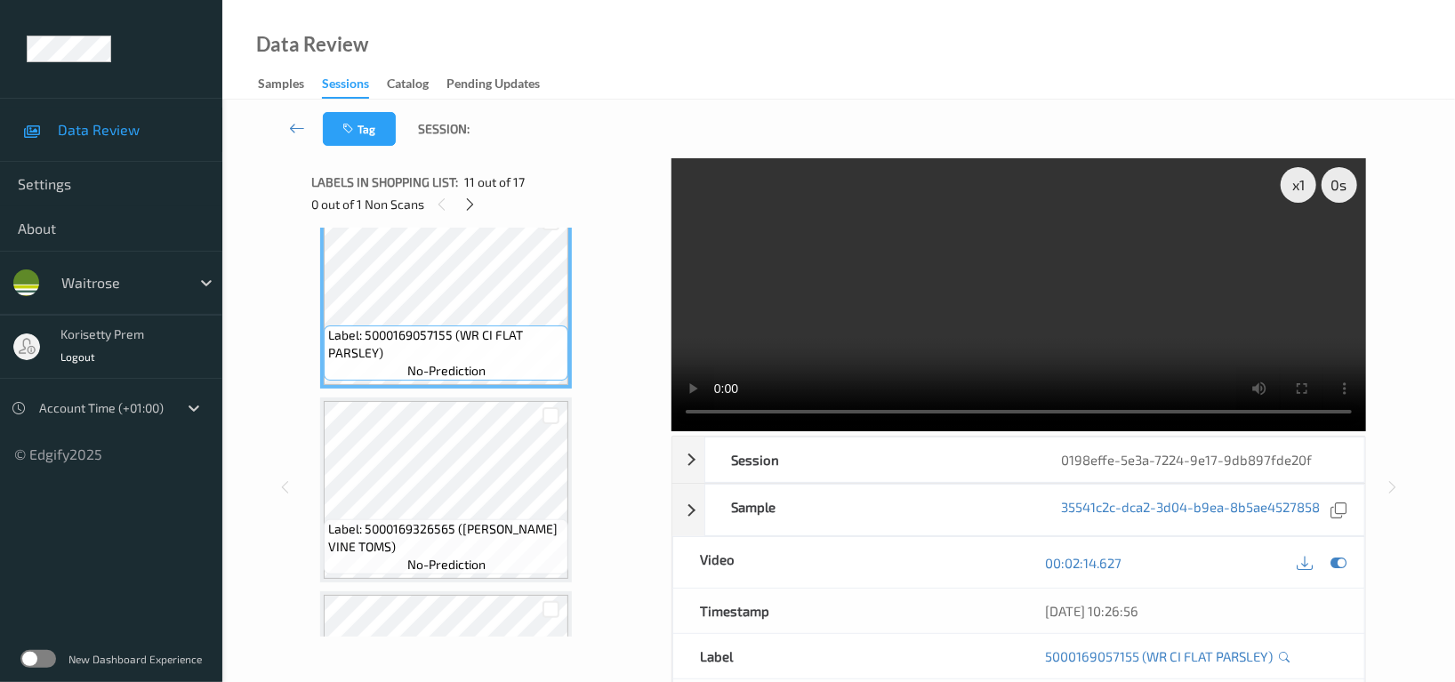
click at [870, 329] on video at bounding box center [1019, 294] width 695 height 273
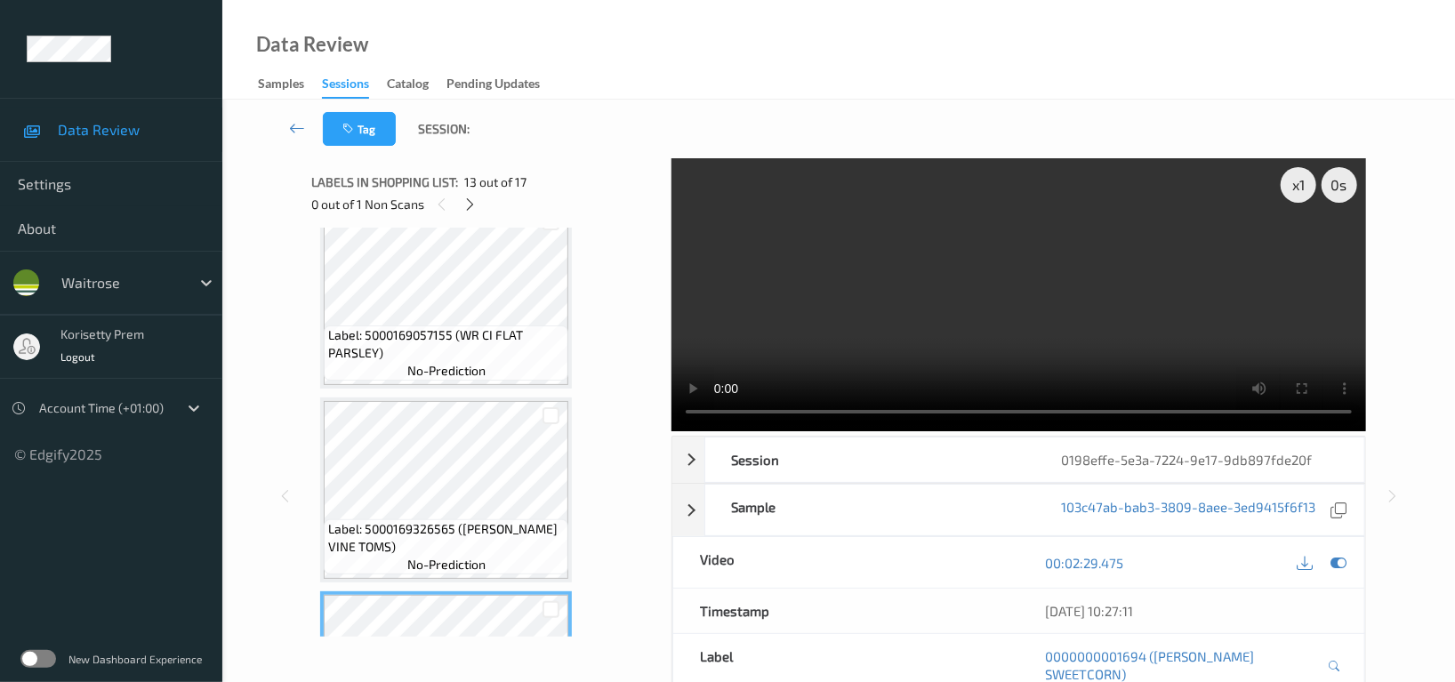
scroll to position [2091, 0]
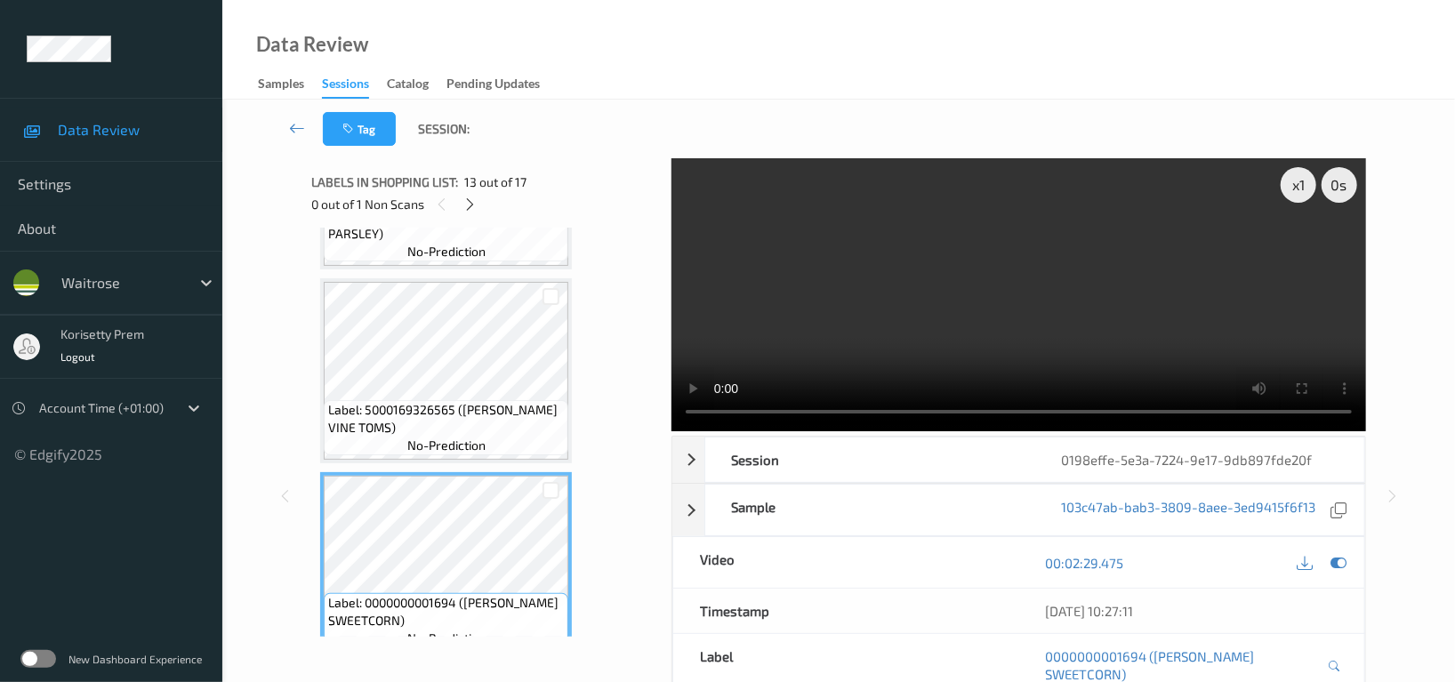
click at [916, 199] on video at bounding box center [1019, 294] width 695 height 273
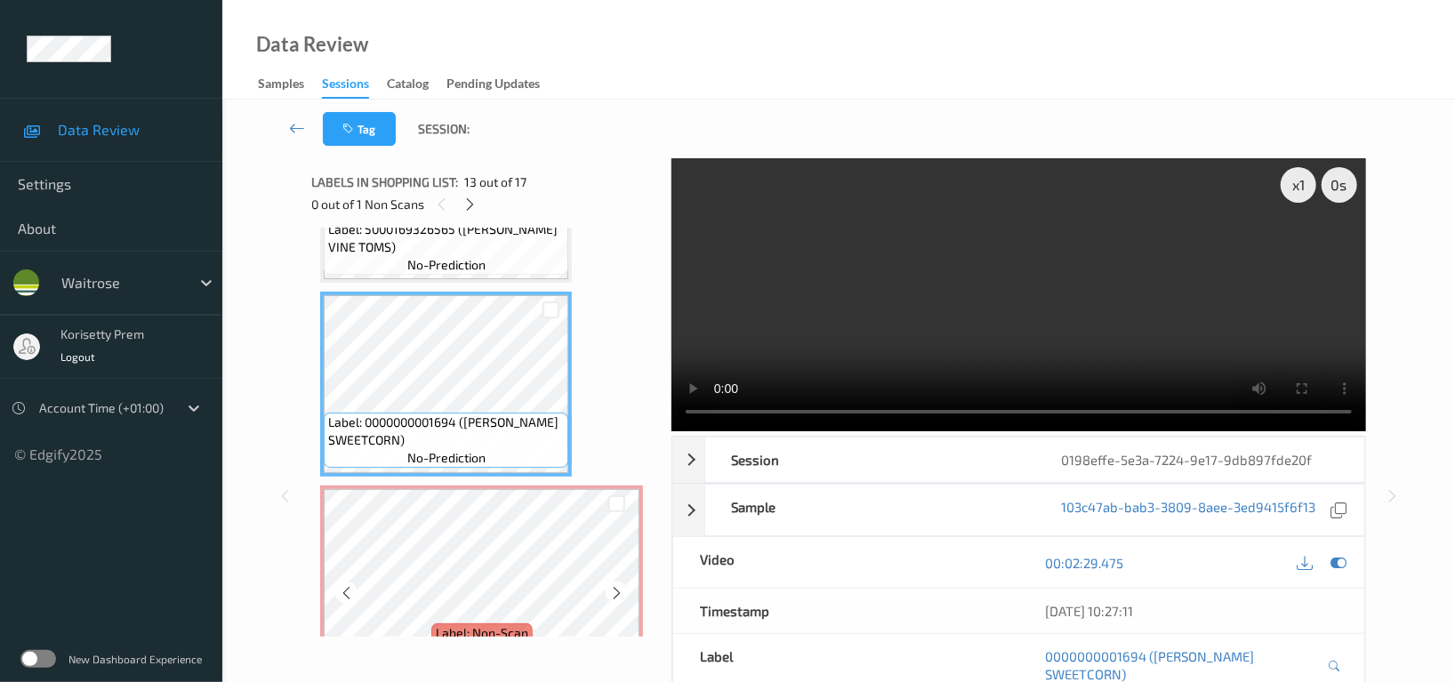
scroll to position [2209, 0]
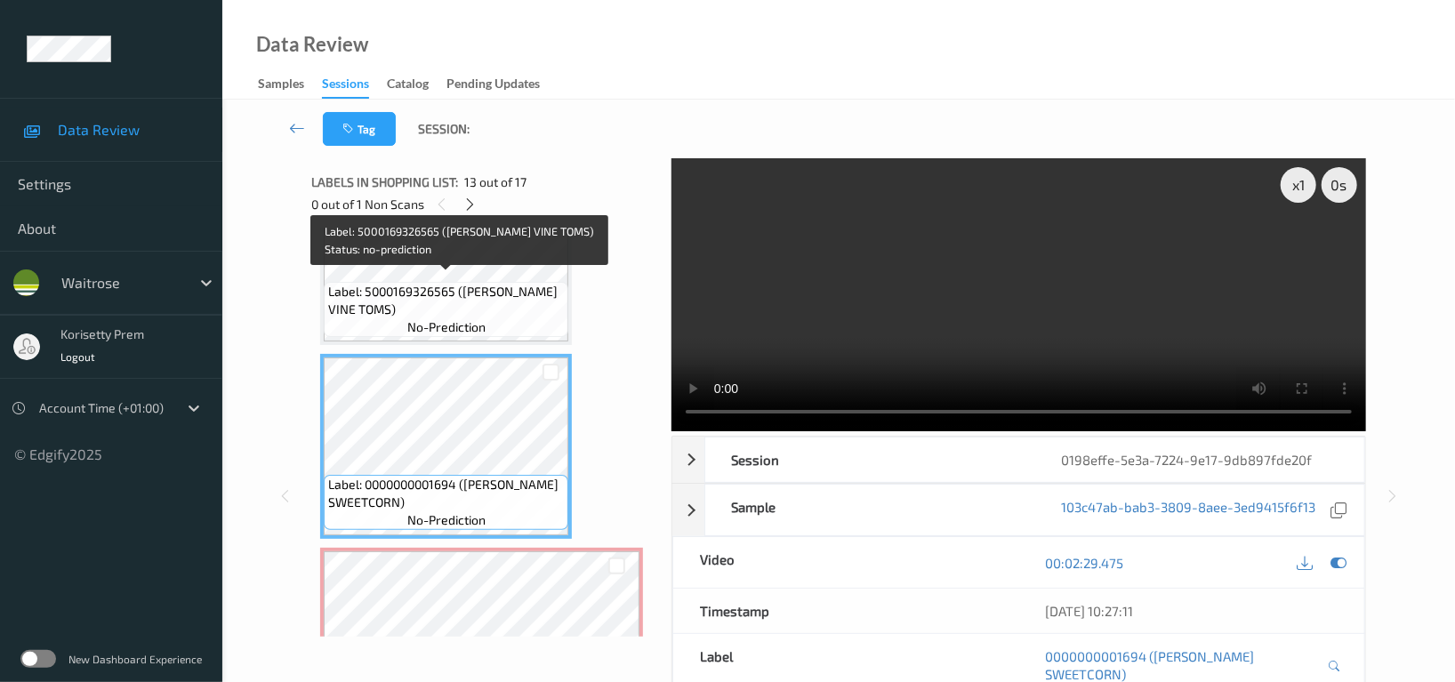
click at [430, 288] on span "Label: 5000169326565 ([PERSON_NAME] VINE TOMS)" at bounding box center [446, 301] width 236 height 36
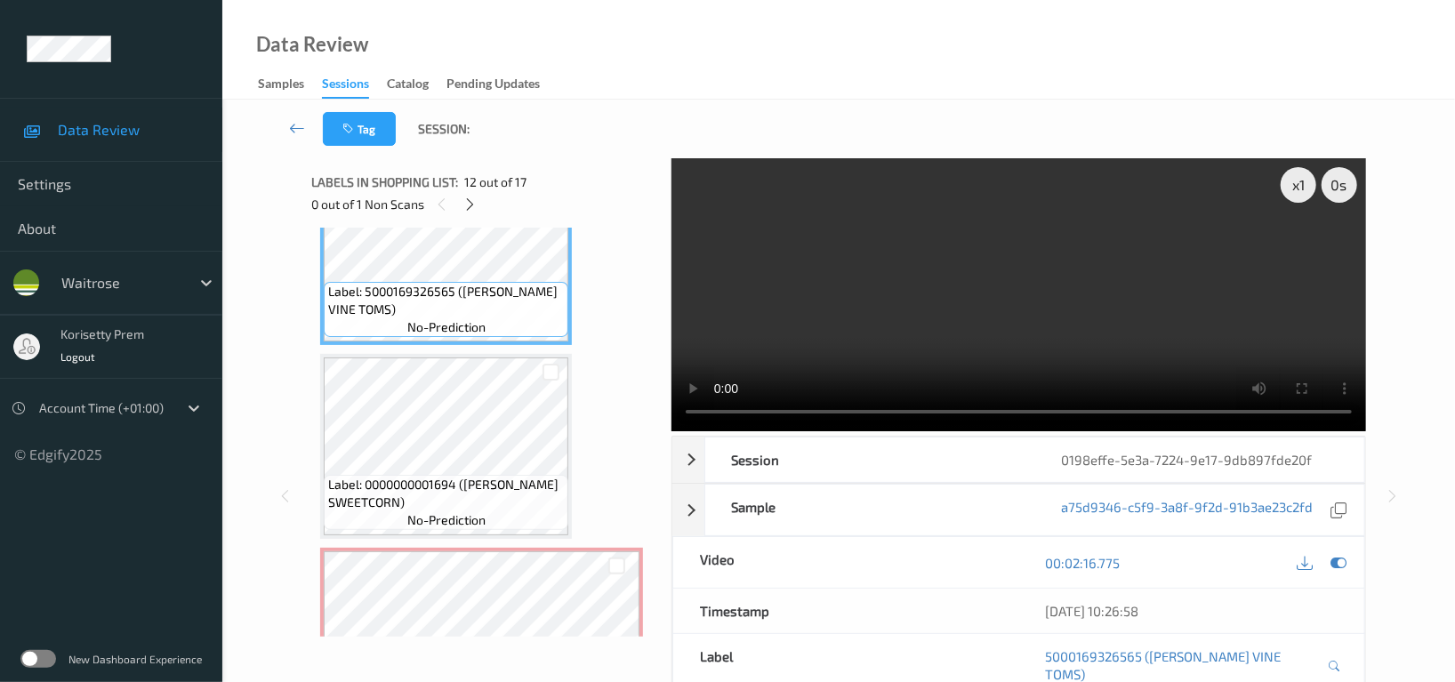
click at [1090, 310] on video at bounding box center [1019, 294] width 695 height 273
click at [931, 278] on video at bounding box center [1019, 294] width 695 height 273
click at [882, 350] on video at bounding box center [1019, 294] width 695 height 273
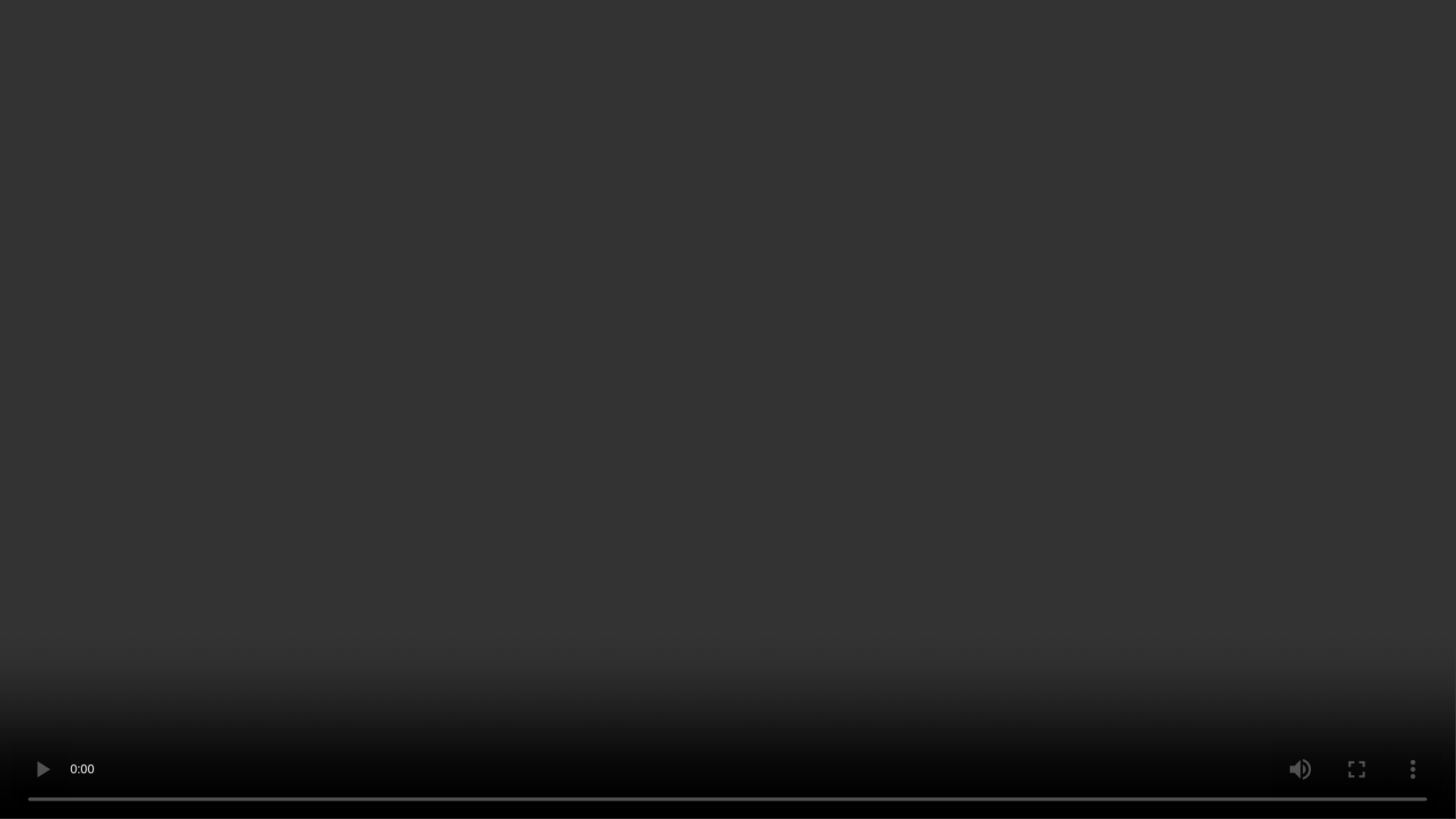
click at [878, 553] on video at bounding box center [728, 409] width 1456 height 819
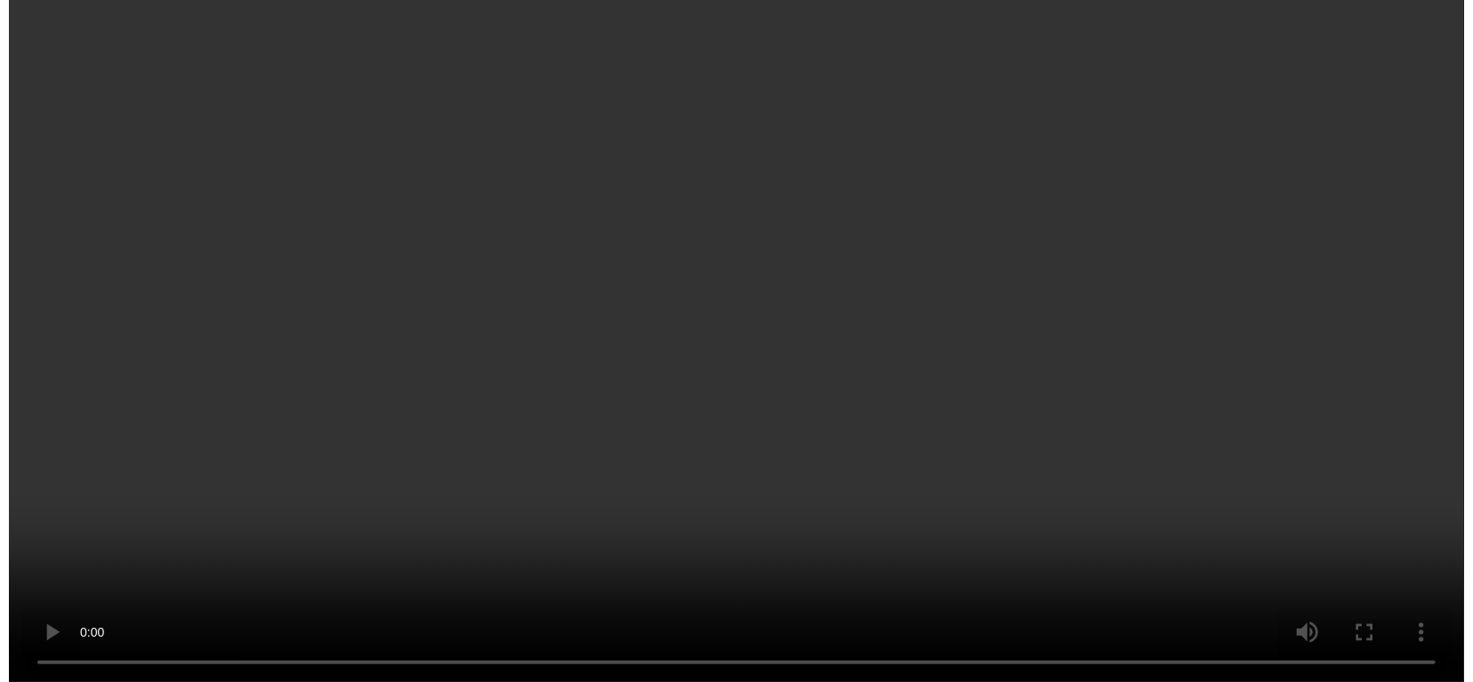
scroll to position [2446, 0]
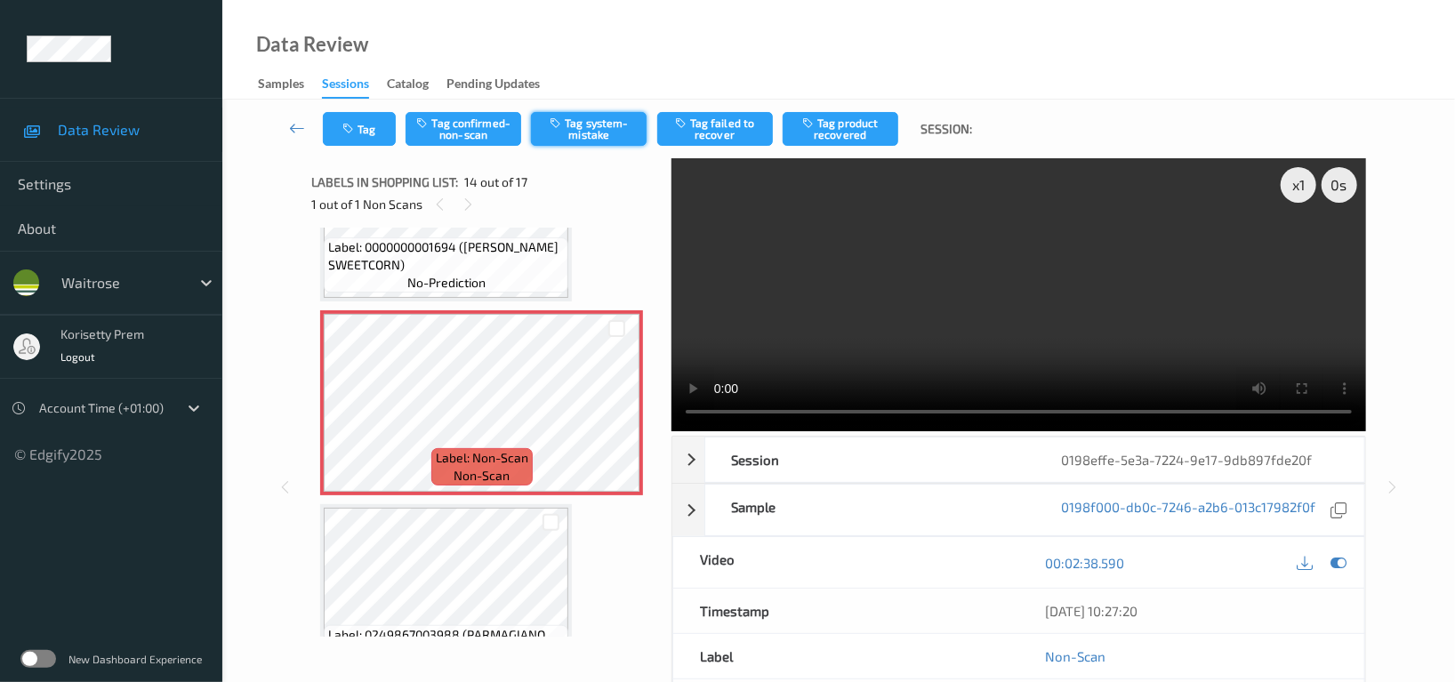
click at [632, 128] on button "Tag system-mistake" at bounding box center [589, 129] width 116 height 34
click at [367, 133] on button "Tag" at bounding box center [359, 129] width 73 height 34
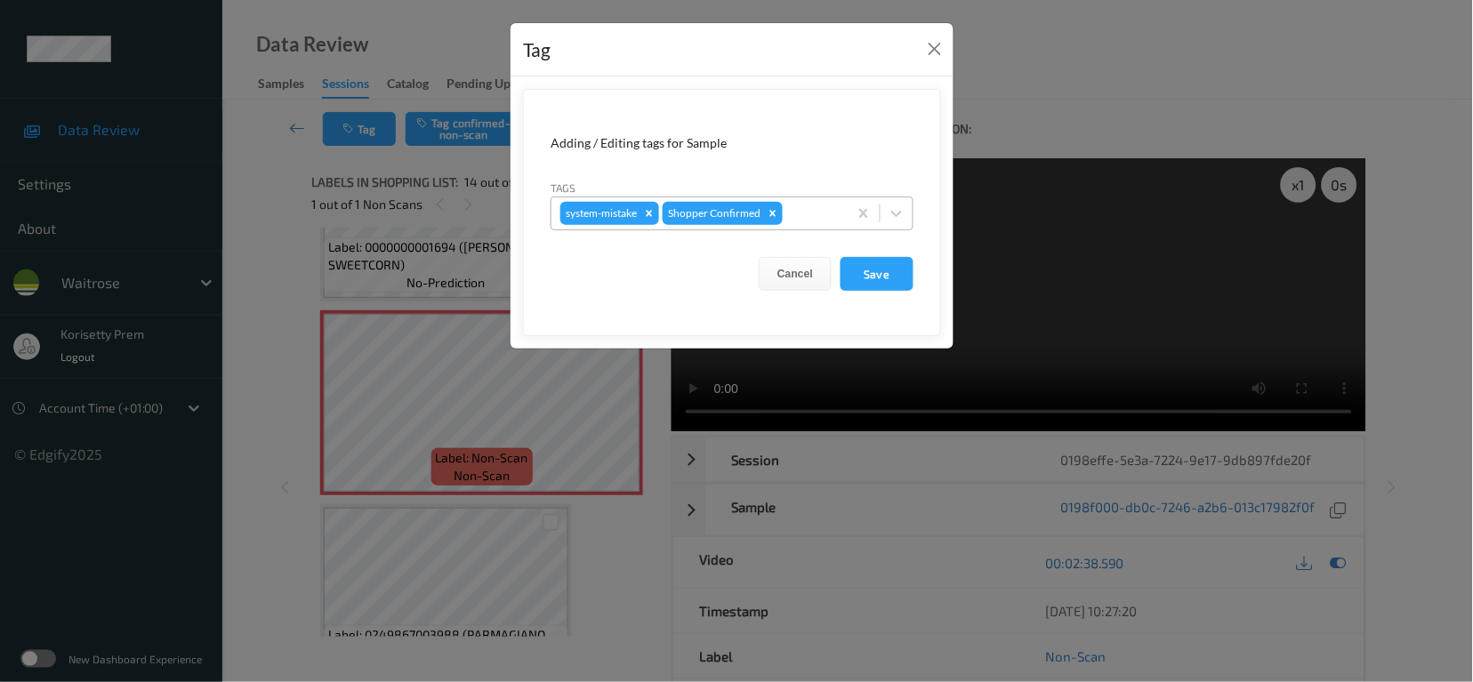
click at [837, 215] on div at bounding box center [812, 213] width 52 height 21
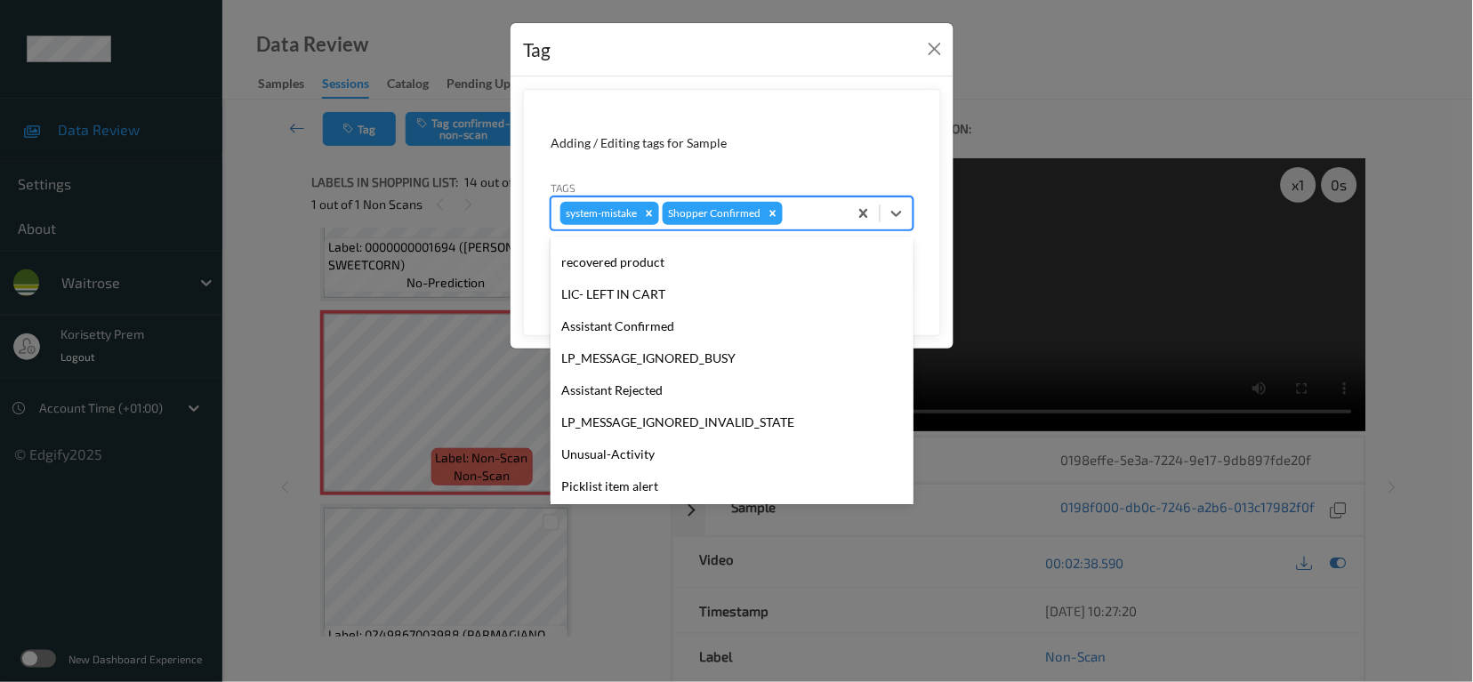
scroll to position [355, 0]
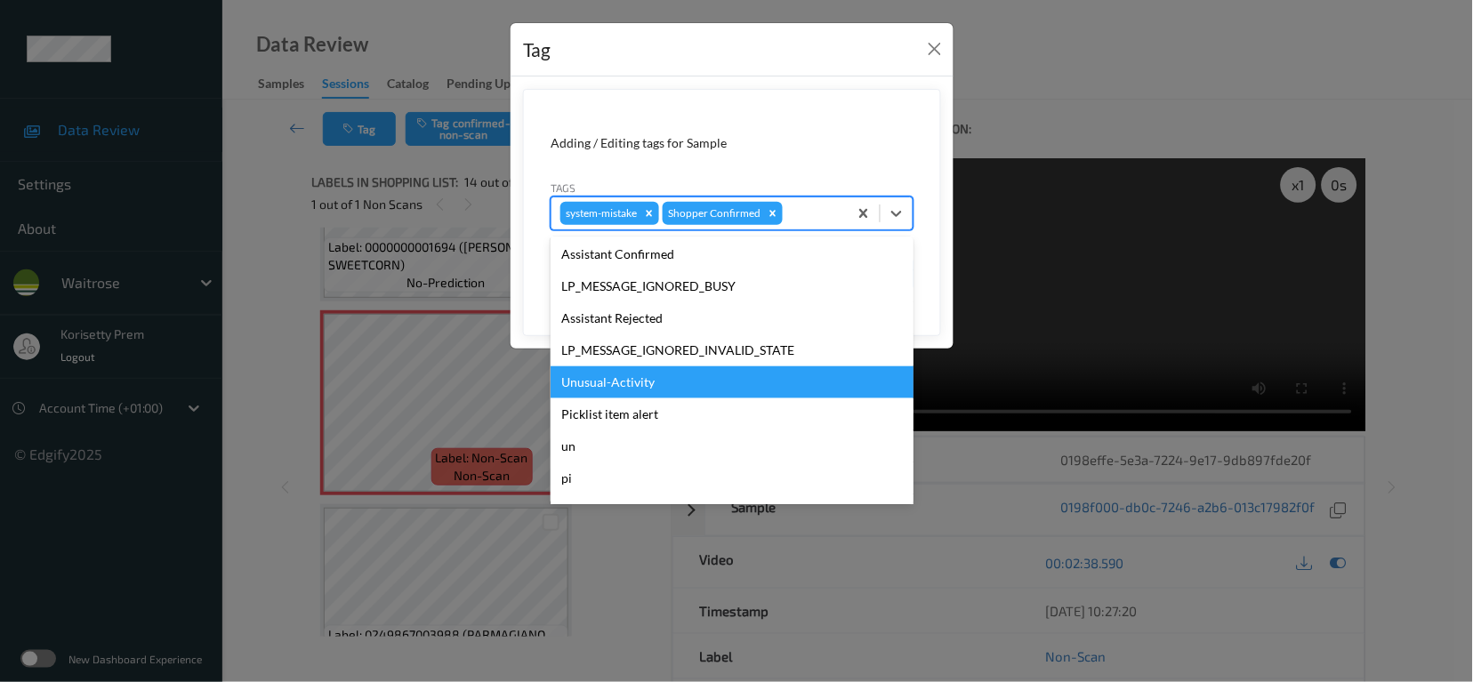
click at [621, 387] on div "Unusual-Activity" at bounding box center [732, 383] width 363 height 32
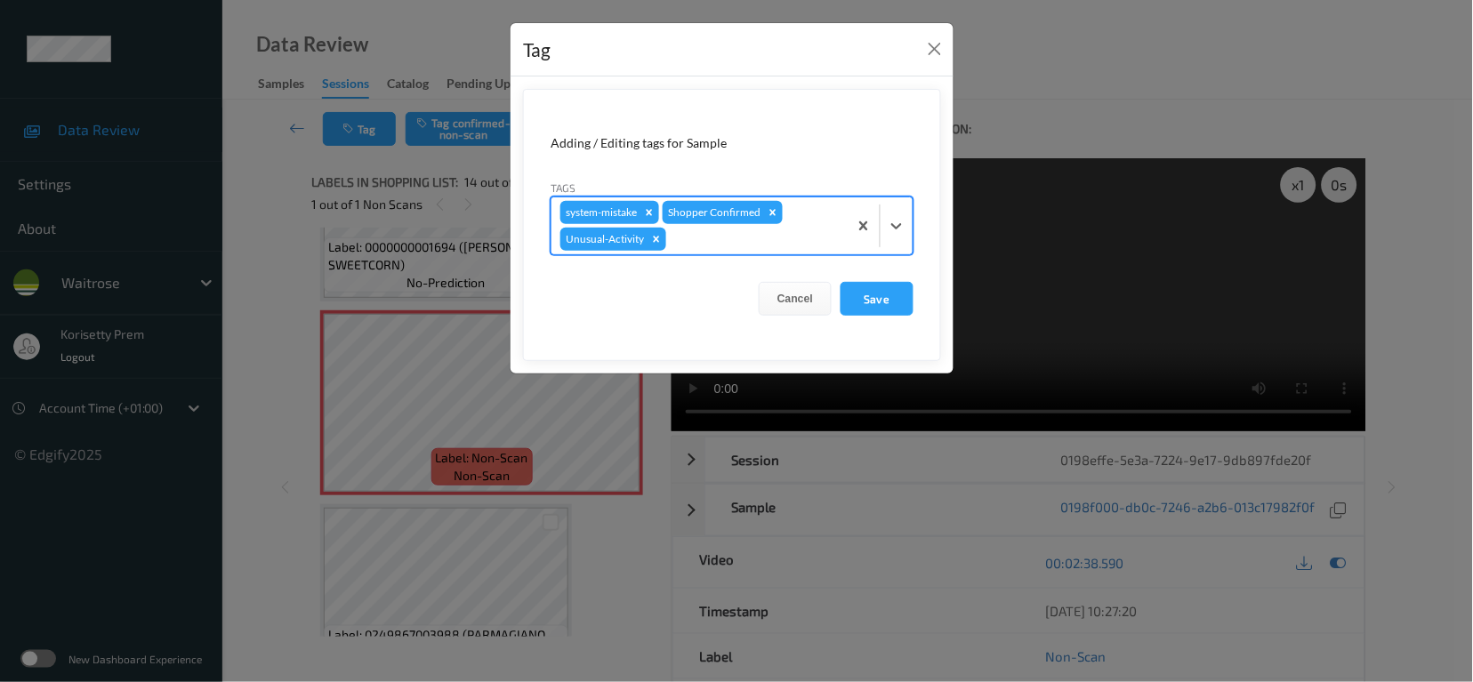
click at [703, 244] on div at bounding box center [754, 239] width 169 height 21
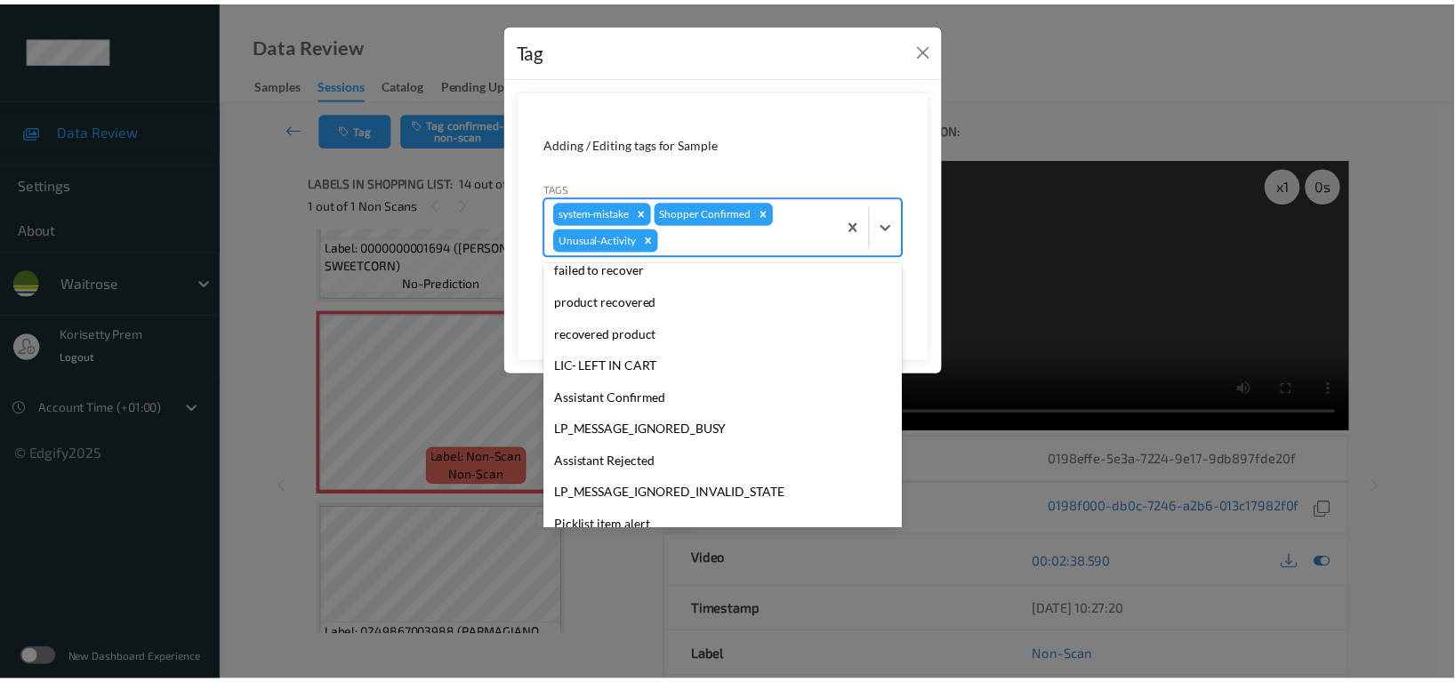
scroll to position [348, 0]
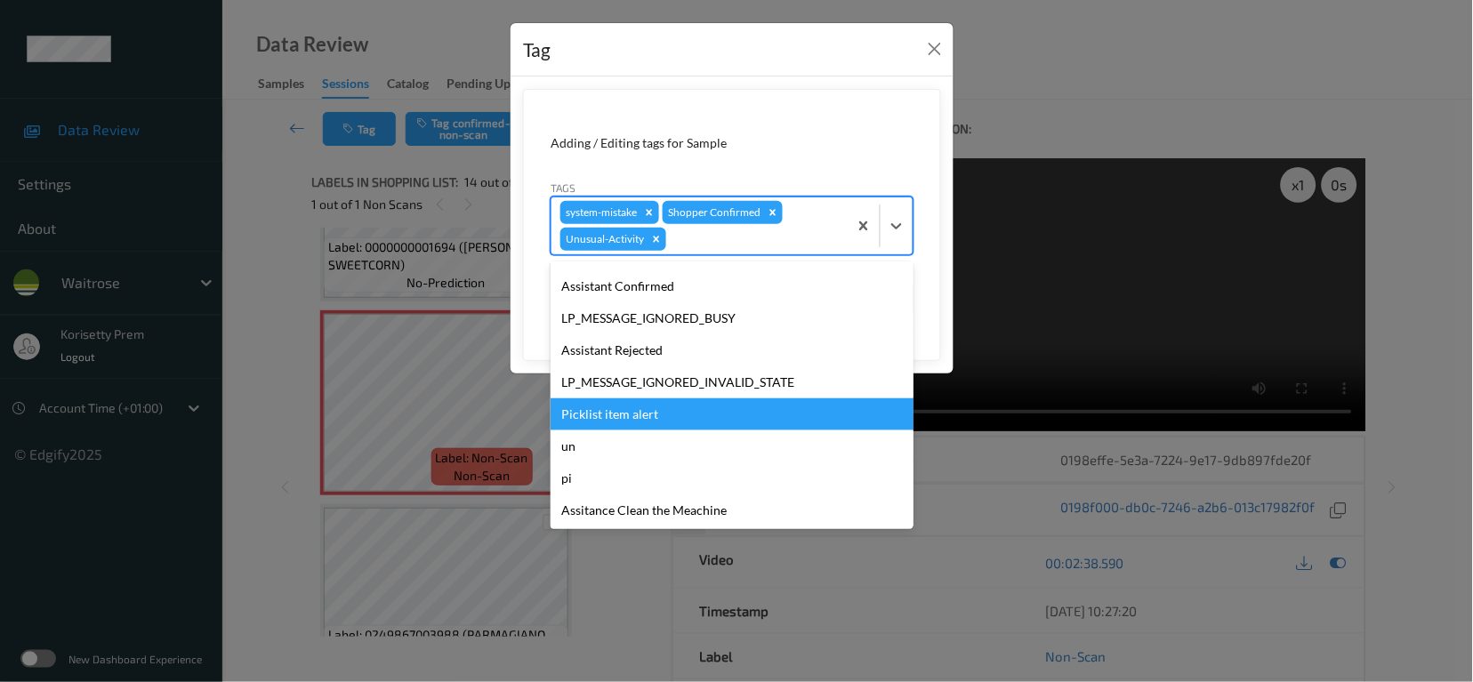
click at [634, 417] on div "Picklist item alert" at bounding box center [732, 415] width 363 height 32
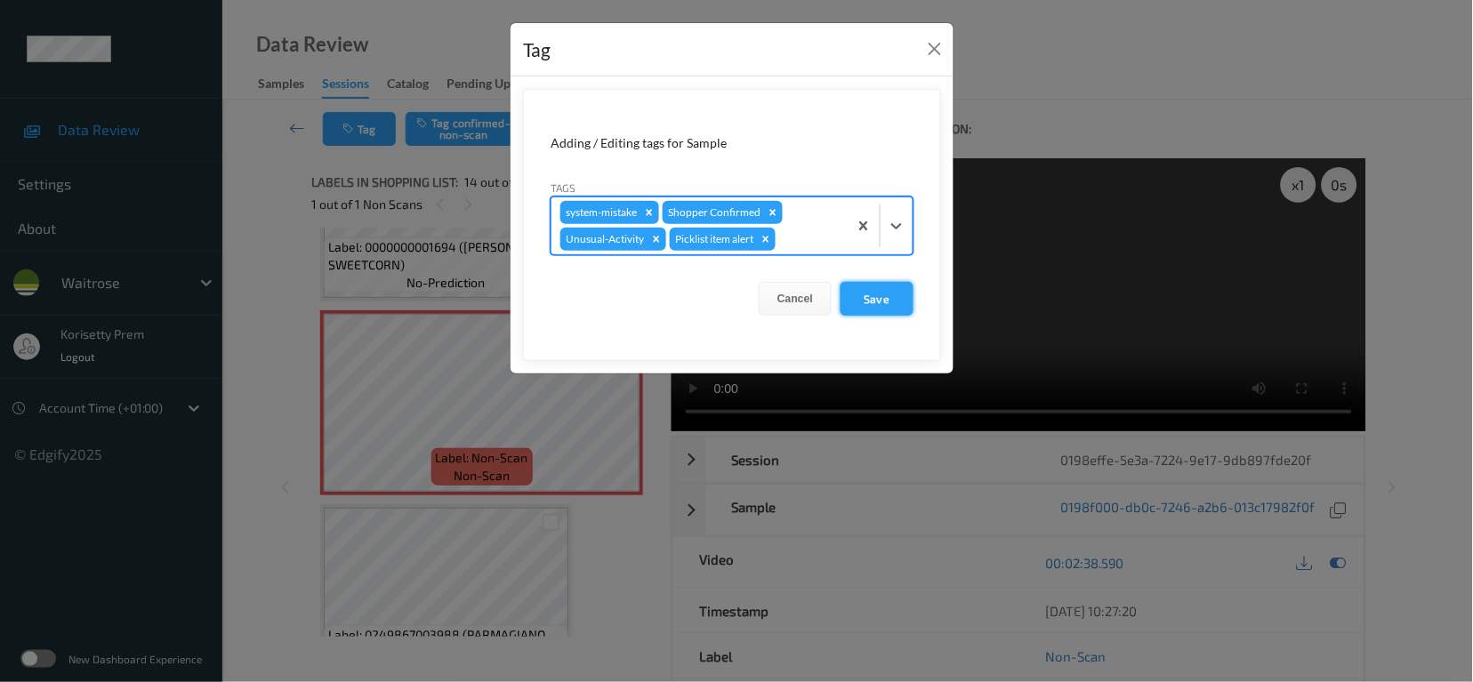
click at [883, 288] on button "Save" at bounding box center [877, 299] width 73 height 34
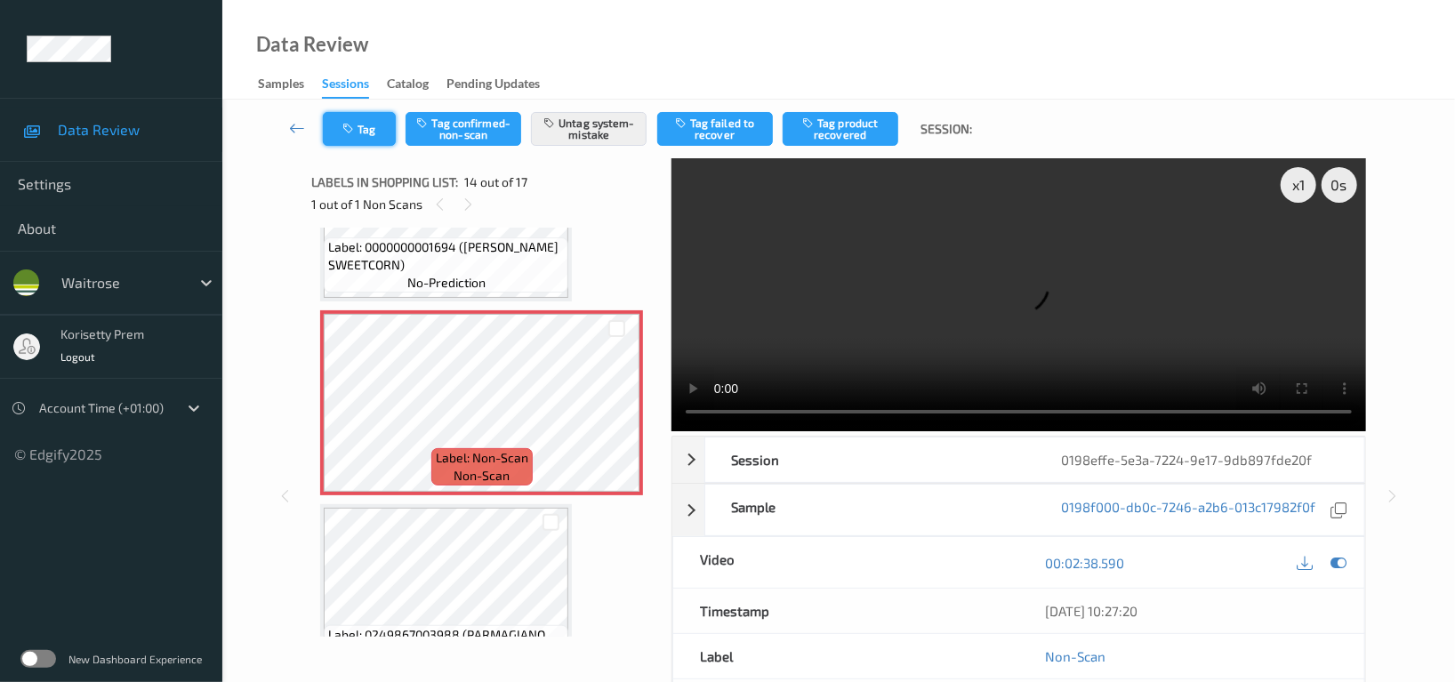
click at [358, 118] on button "Tag" at bounding box center [359, 129] width 73 height 34
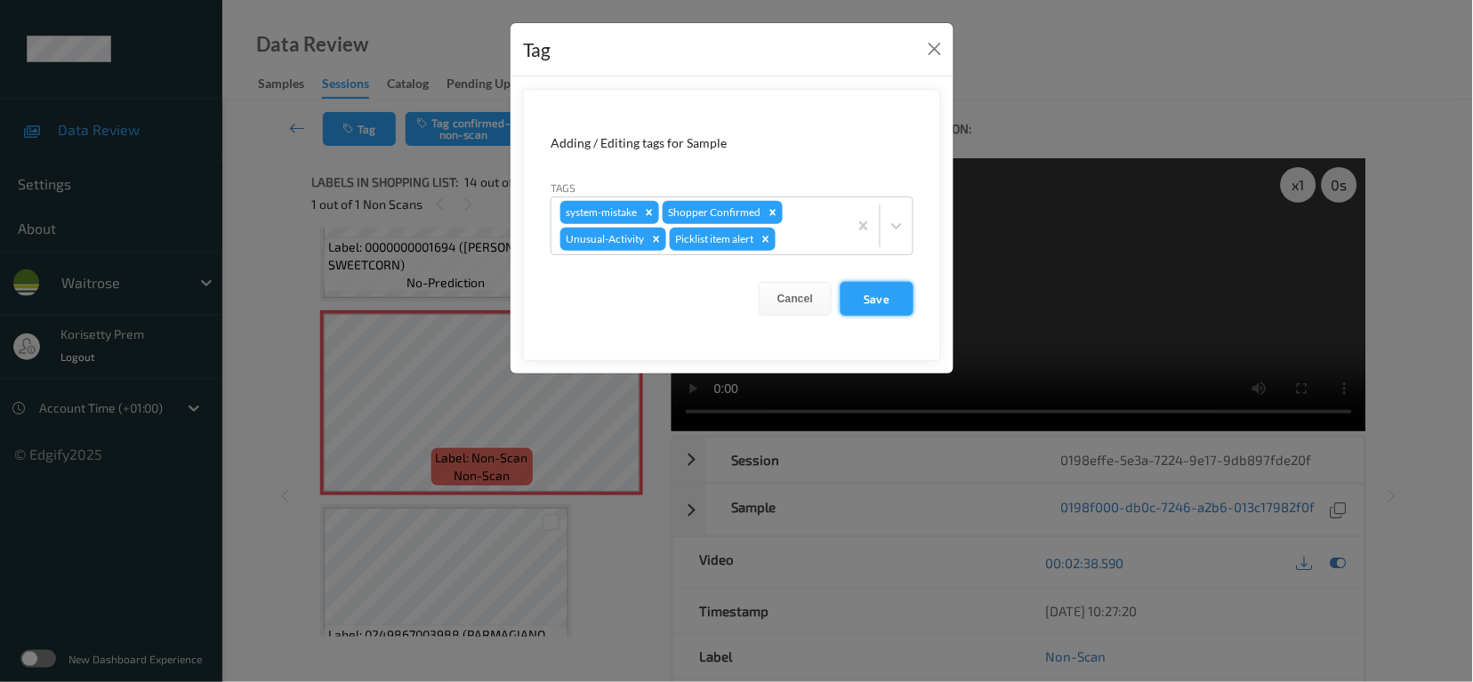
click at [878, 297] on button "Save" at bounding box center [877, 299] width 73 height 34
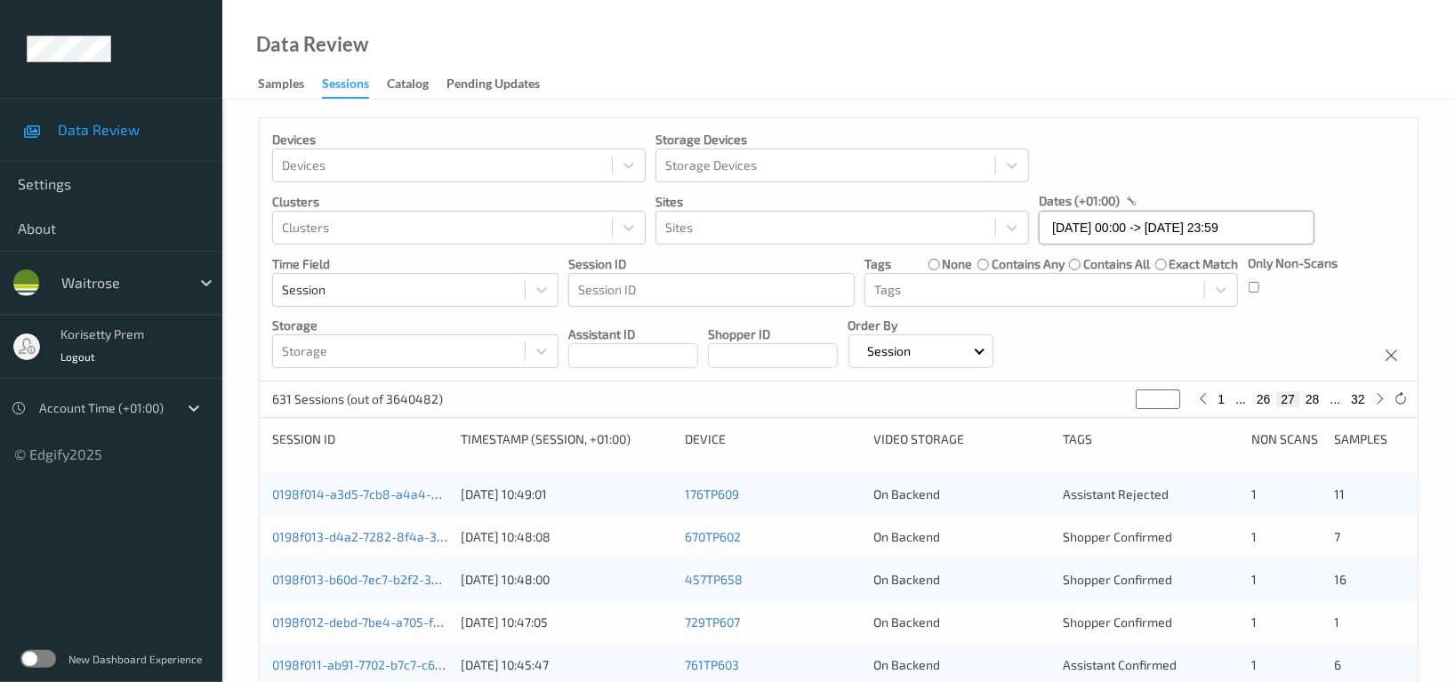
click at [1220, 230] on input "28/08/2025 00:00 -> 28/08/2025 23:59" at bounding box center [1177, 228] width 276 height 34
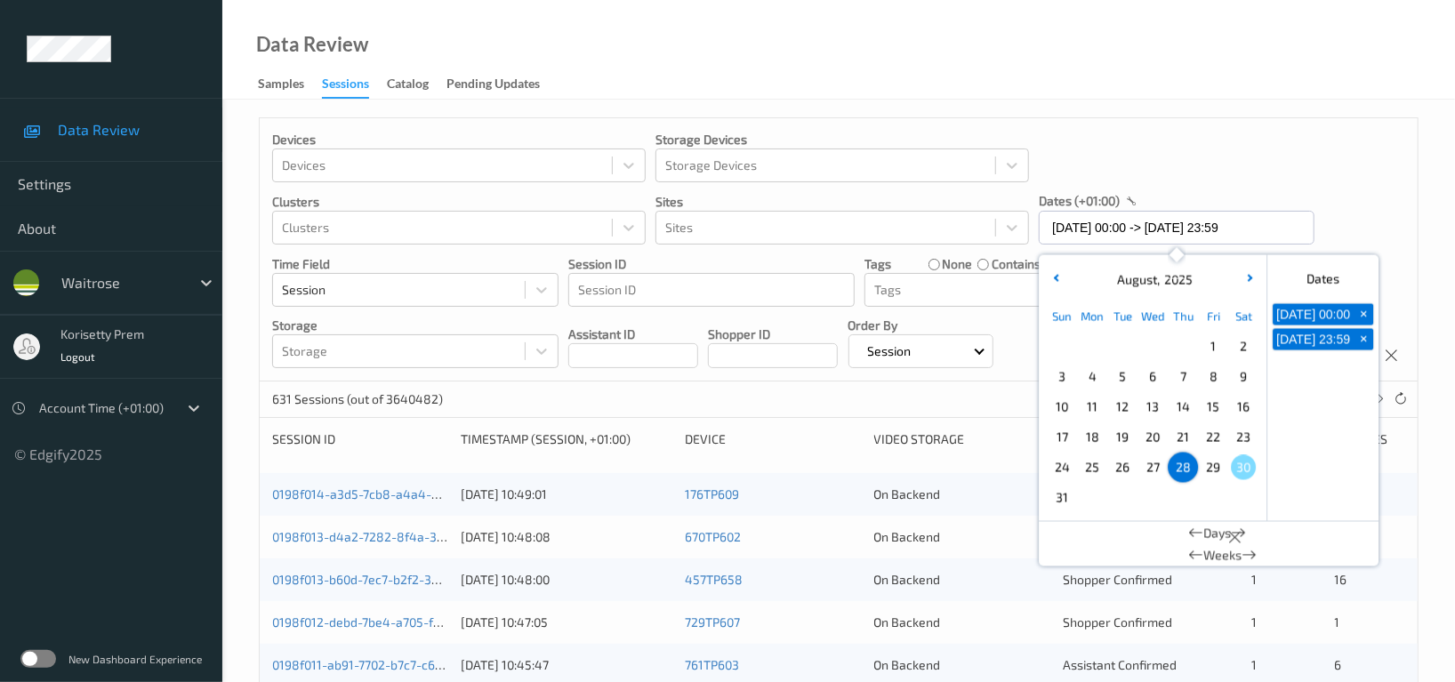
click at [1215, 470] on span "29" at bounding box center [1213, 467] width 25 height 25
type input "29/08/2025 00:00"
type input "*"
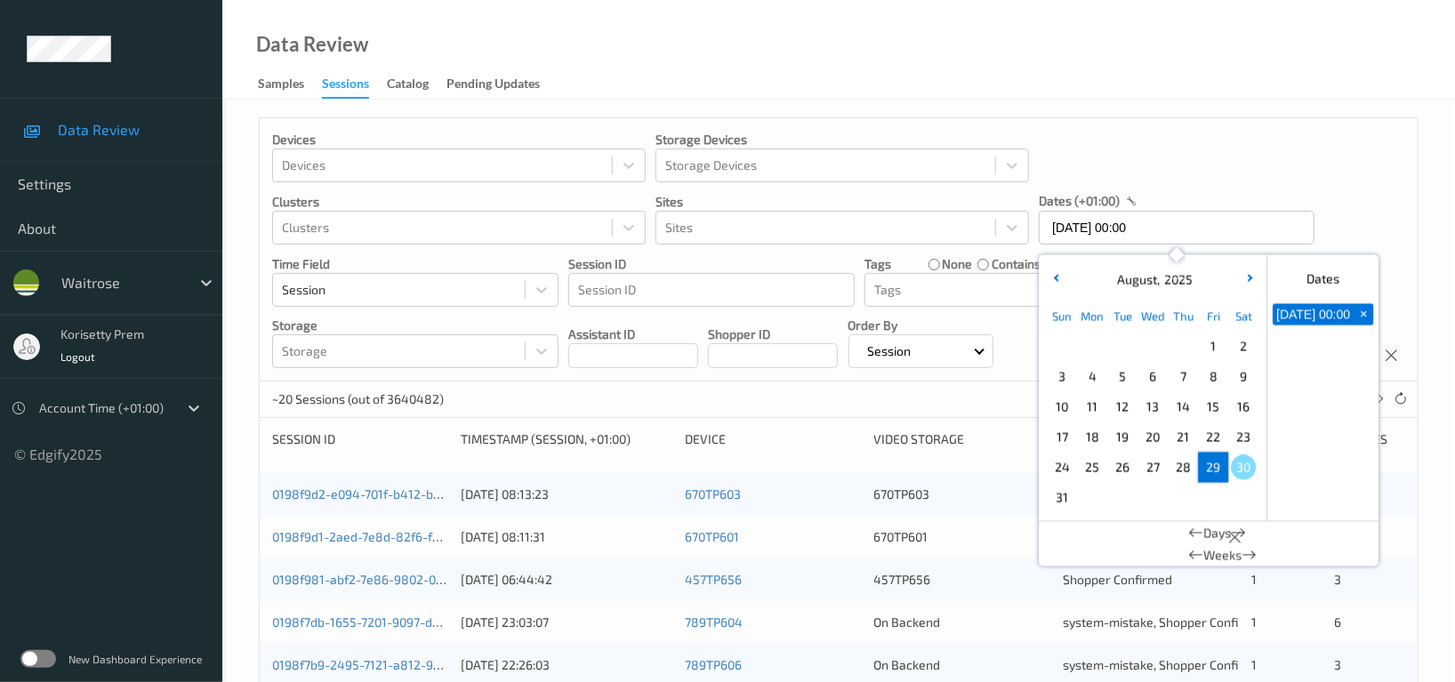
click at [1212, 472] on span "29" at bounding box center [1213, 467] width 25 height 25
type input "29/08/2025 00:00 -> 29/08/2025 23:59"
click at [1402, 92] on div "Data Review Samples Sessions Catalog Pending Updates" at bounding box center [838, 50] width 1233 height 100
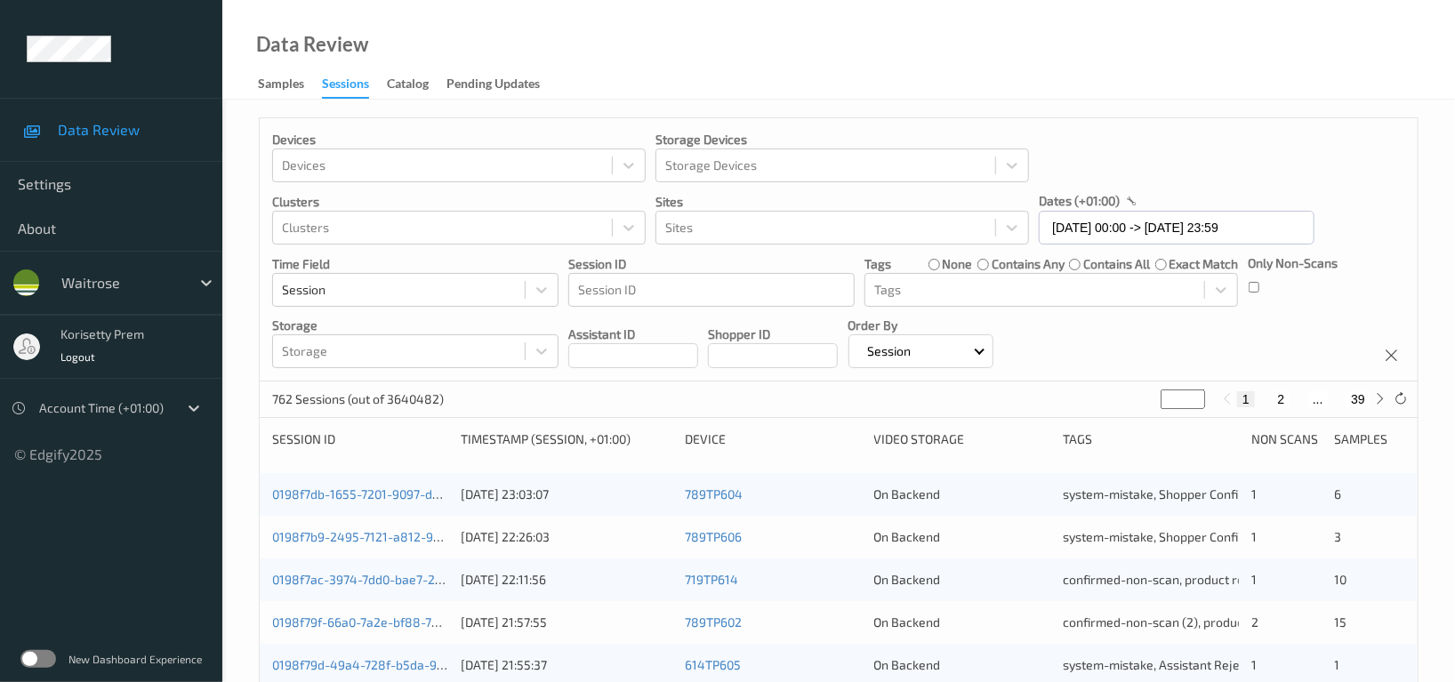
click at [1277, 398] on button "2" at bounding box center [1281, 399] width 18 height 16
type input "*"
click at [1301, 397] on button "3" at bounding box center [1299, 399] width 18 height 16
type input "*"
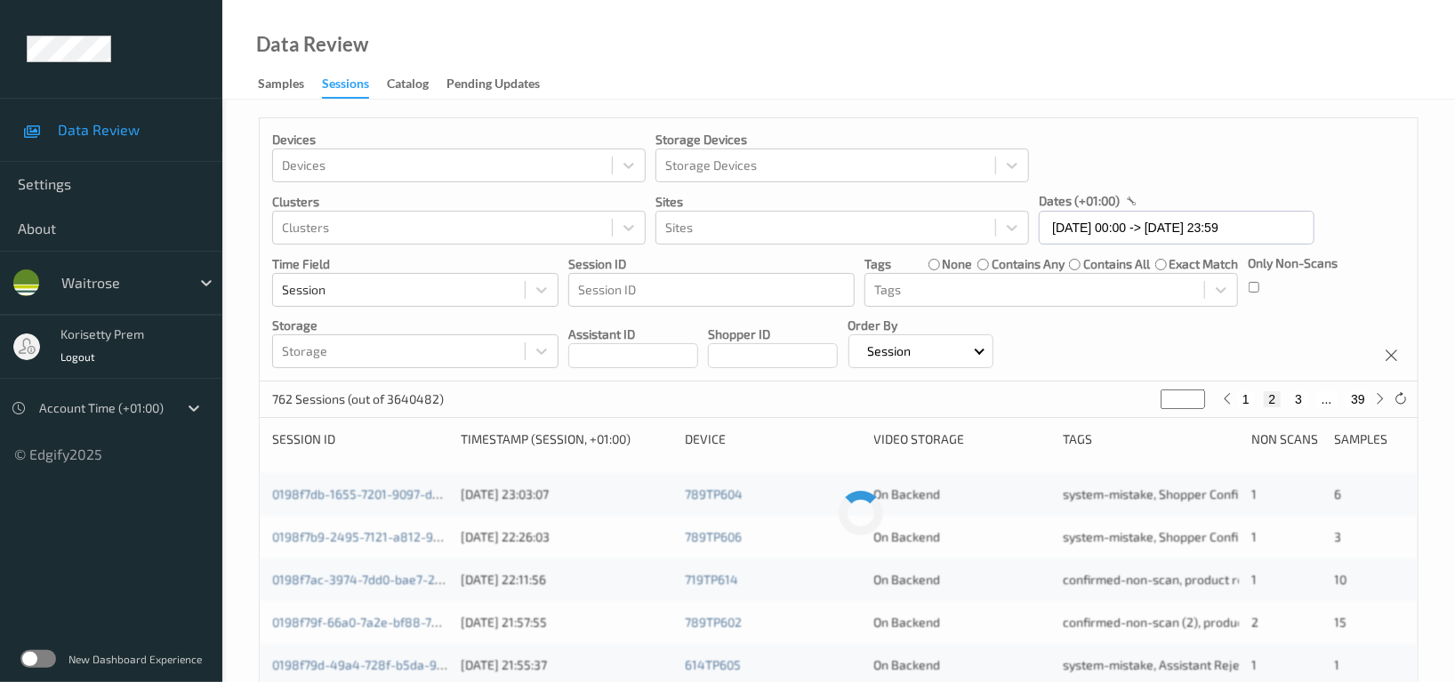
type input "*"
click at [1304, 400] on button "4" at bounding box center [1310, 399] width 18 height 16
type input "*"
click at [1316, 401] on button "5" at bounding box center [1317, 399] width 18 height 16
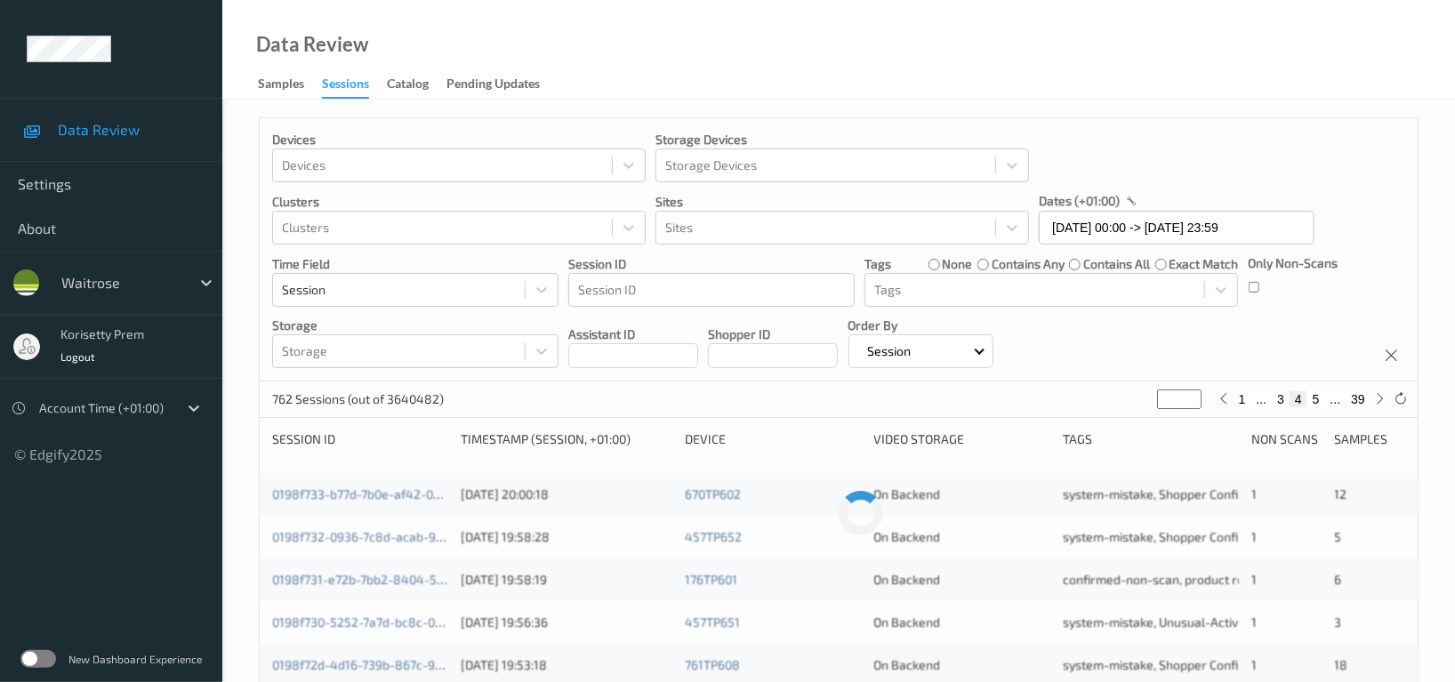
type input "*"
click at [1183, 397] on input "*" at bounding box center [1179, 400] width 44 height 20
type input "*"
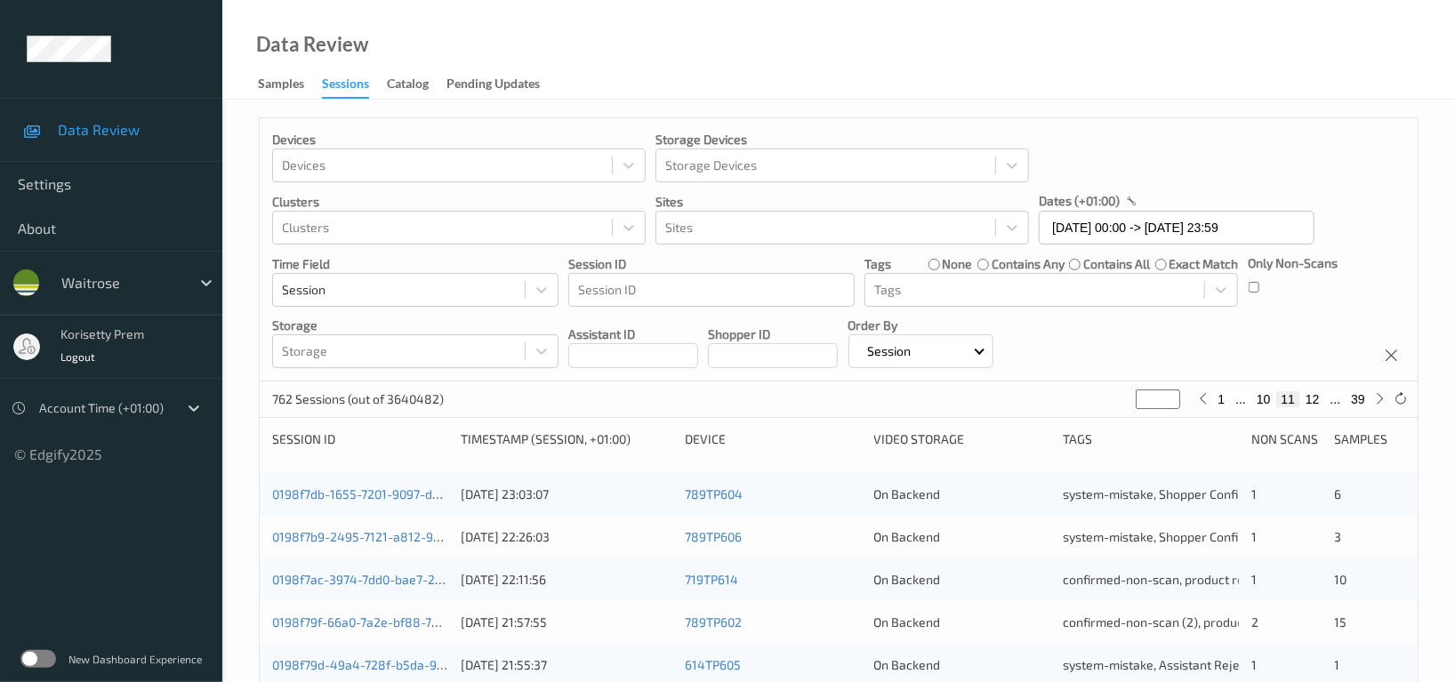
type input "**"
type input "*"
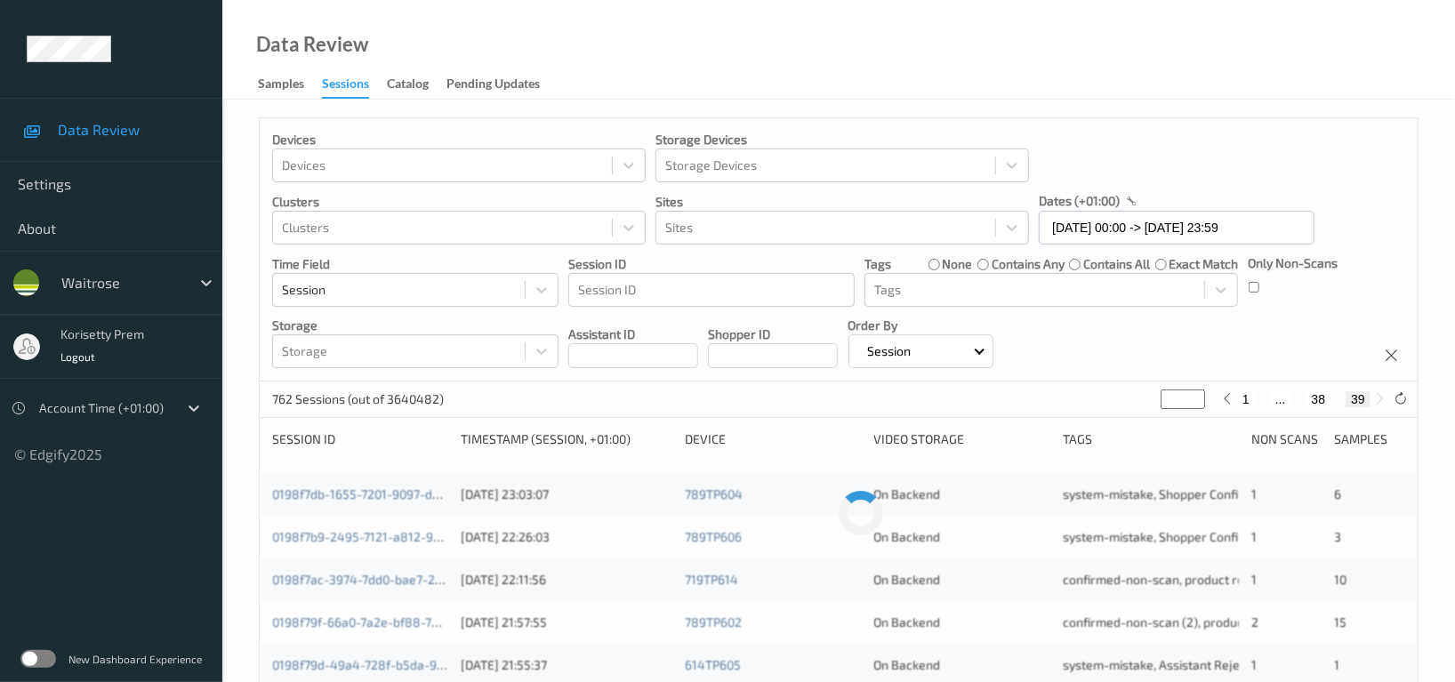
type input "*"
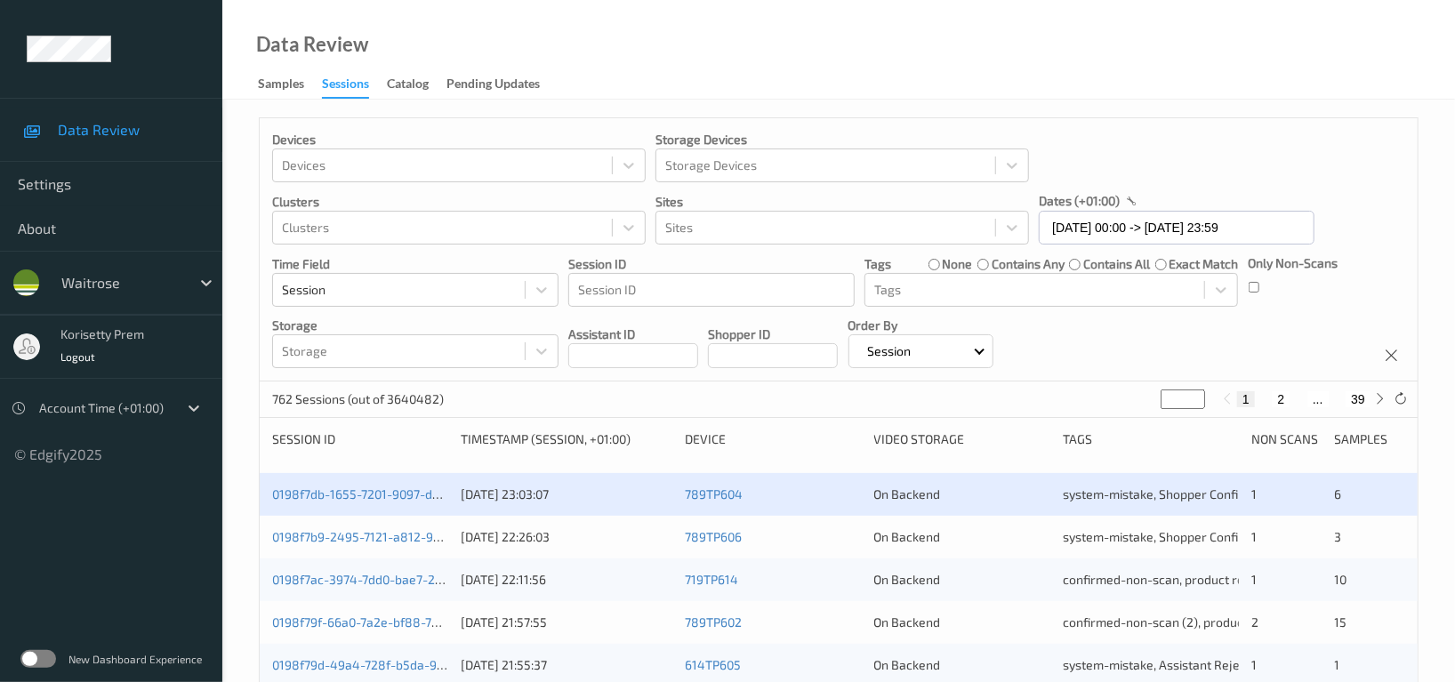
type input "**"
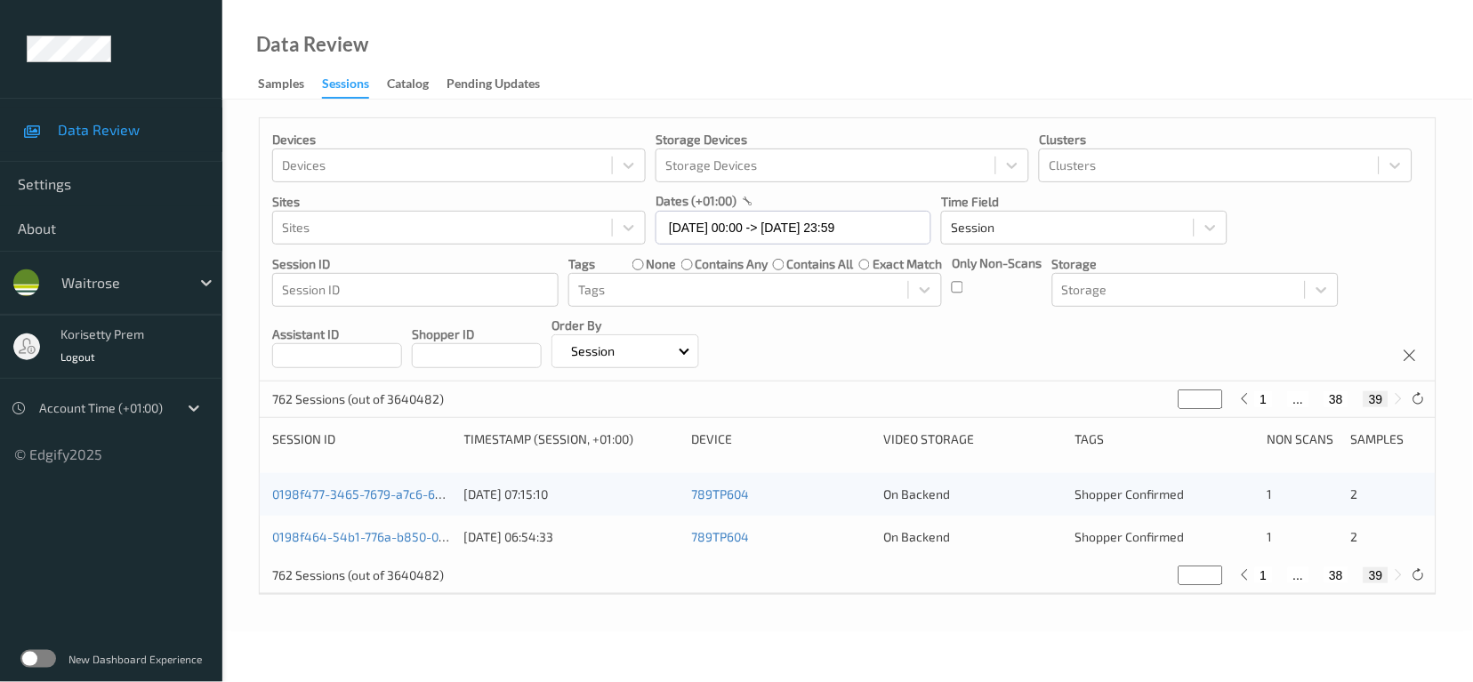
type input "*"
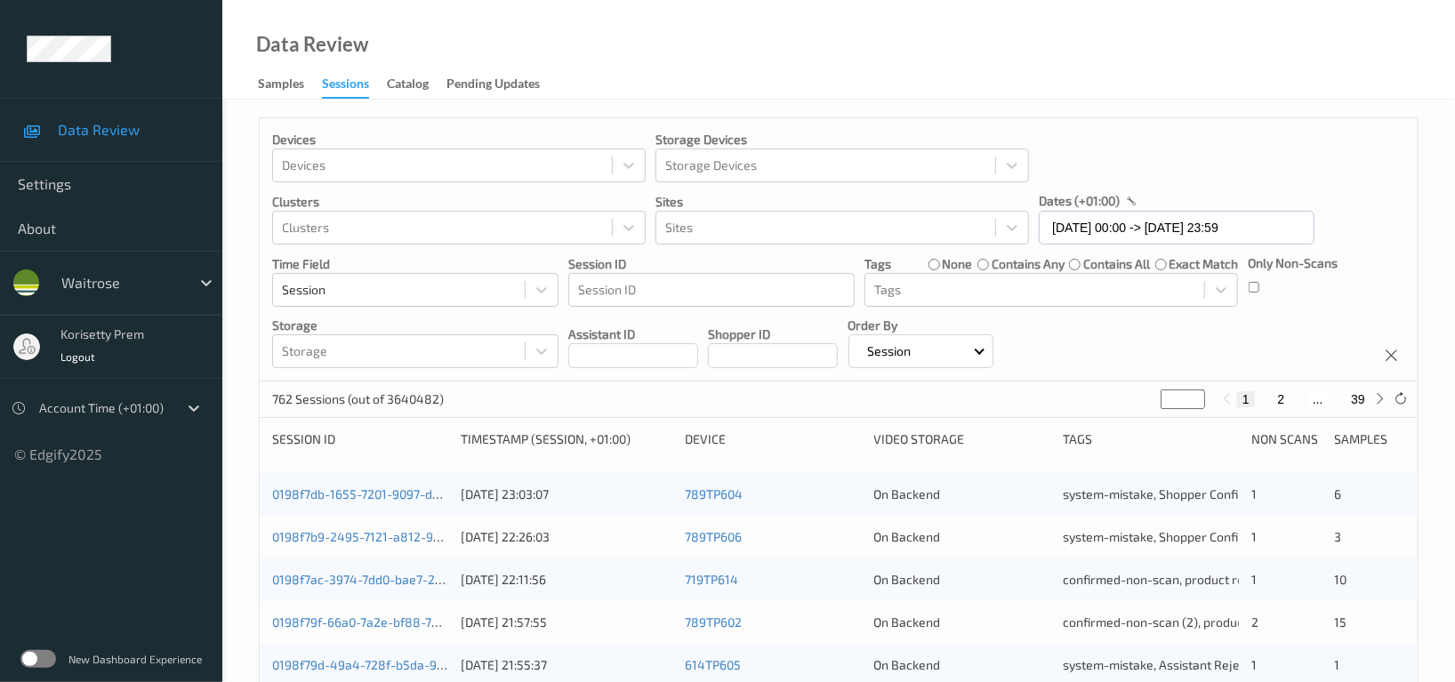
type input "**"
click at [1263, 399] on button "18" at bounding box center [1264, 399] width 25 height 16
type input "**"
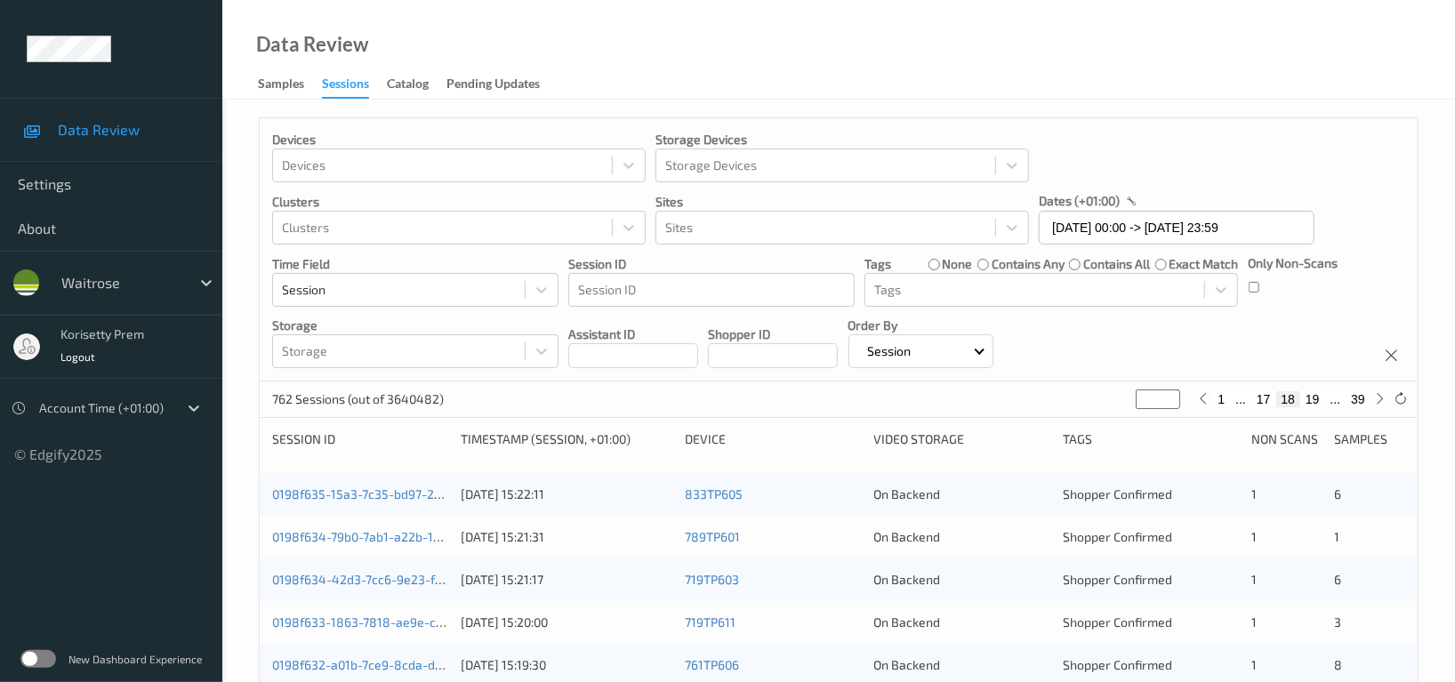
click at [1313, 399] on button "19" at bounding box center [1313, 399] width 25 height 16
type input "**"
click at [1295, 338] on div "Devices Devices Storage Devices Storage Devices Clusters Clusters Sites Sites d…" at bounding box center [839, 249] width 1158 height 263
click at [1200, 326] on div "Devices Devices Storage Devices Storage Devices Clusters Clusters Sites Sites d…" at bounding box center [839, 249] width 1158 height 263
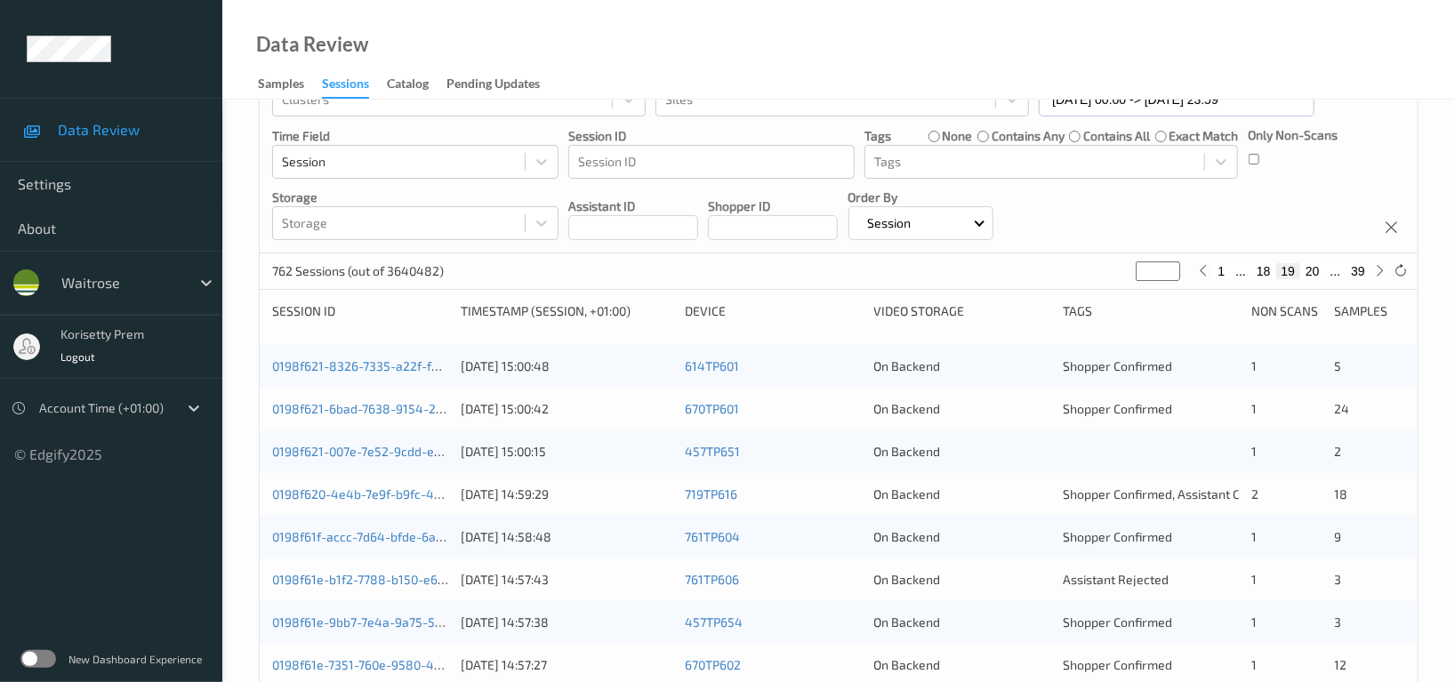
scroll to position [125, 0]
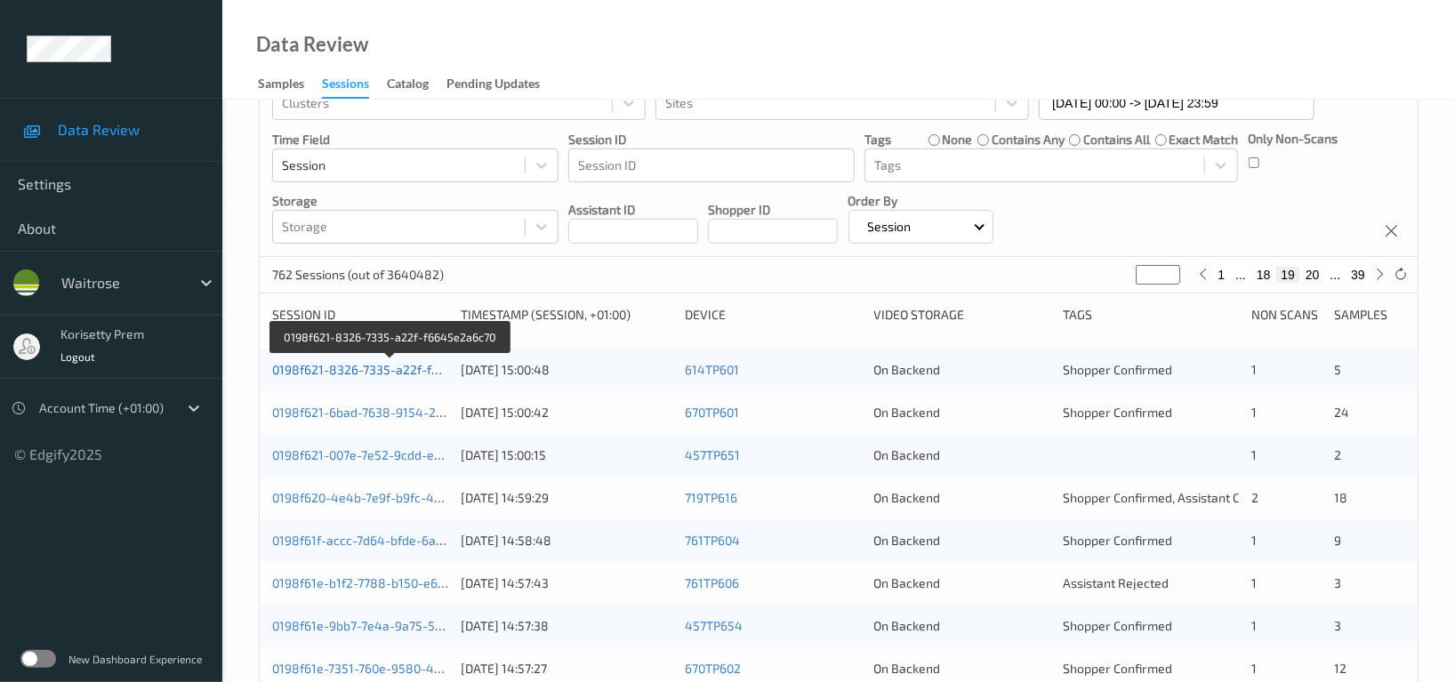
click at [404, 367] on link "0198f621-8326-7335-a22f-f6645e2a6c70" at bounding box center [390, 369] width 237 height 15
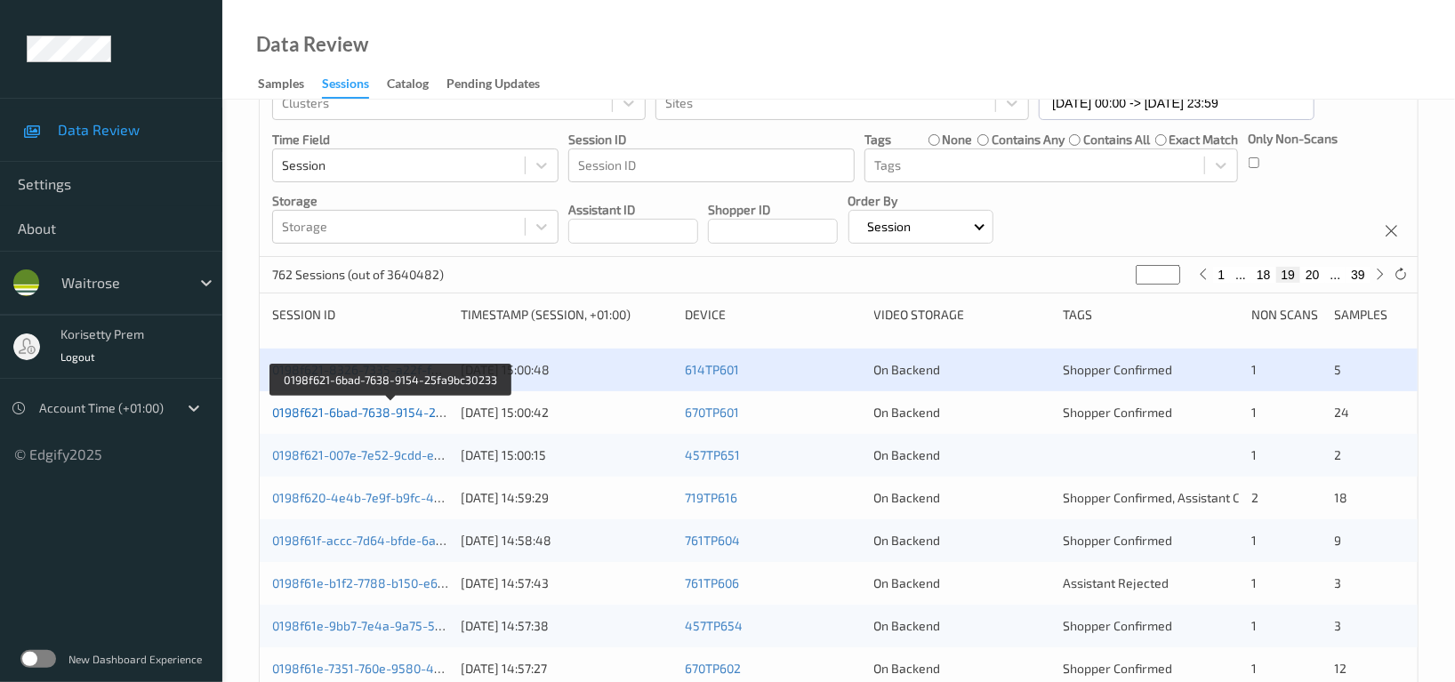
click at [405, 412] on link "0198f621-6bad-7638-9154-25fa9bc30233" at bounding box center [391, 412] width 238 height 15
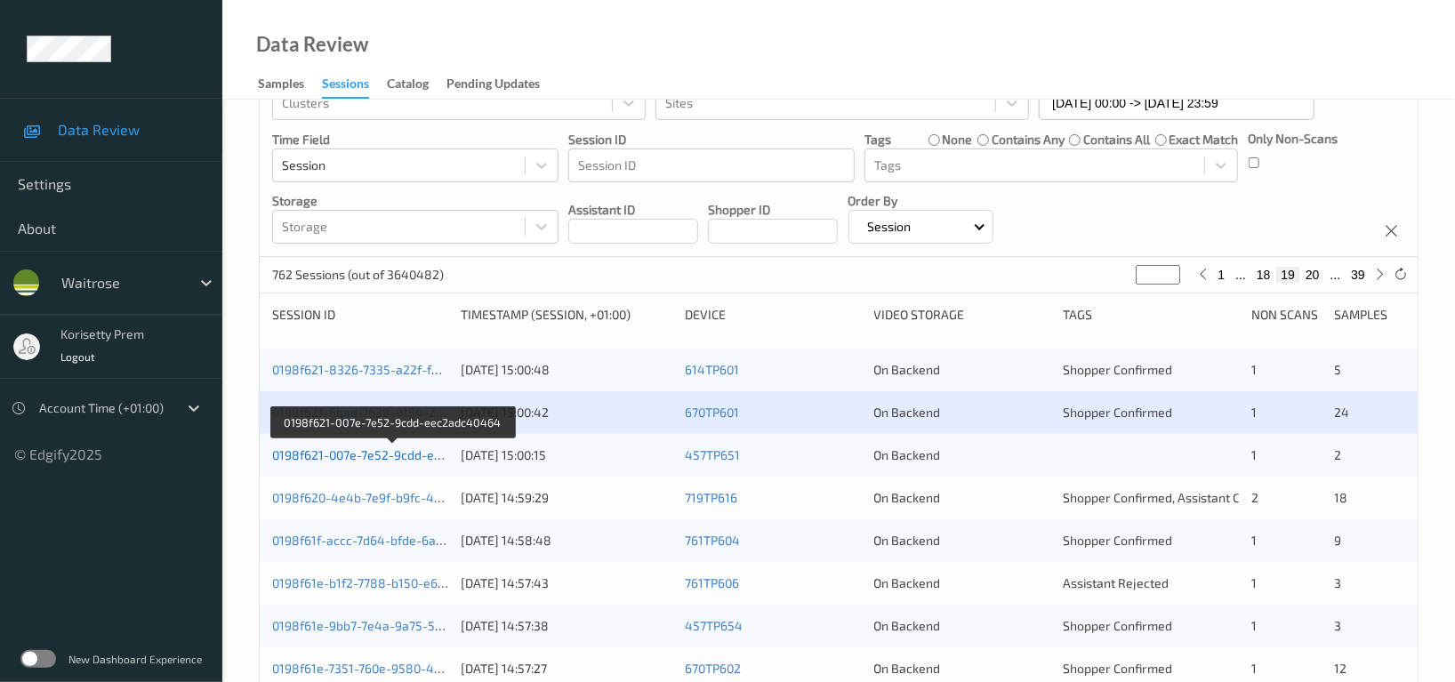
click at [419, 457] on link "0198f621-007e-7e52-9cdd-eec2adc40464" at bounding box center [392, 454] width 241 height 15
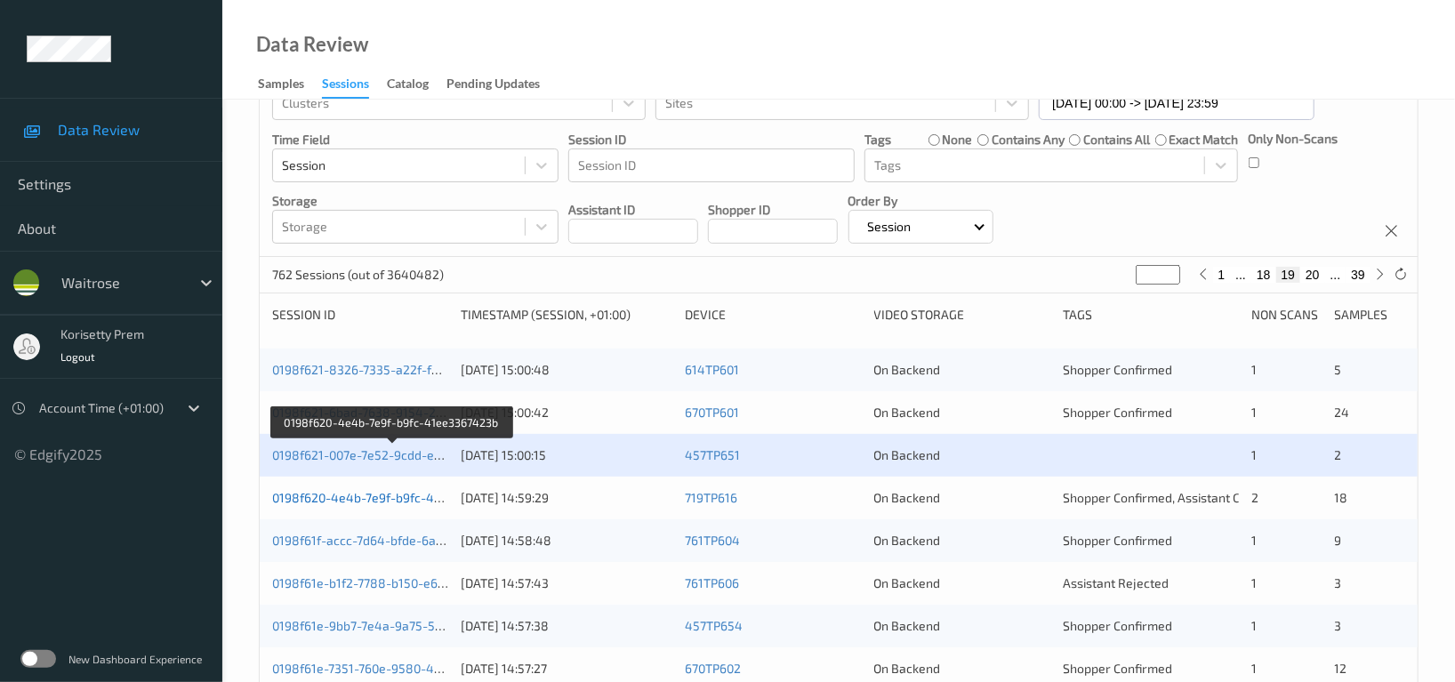
click at [404, 503] on link "0198f620-4e4b-7e9f-b9fc-41ee3367423b" at bounding box center [391, 497] width 238 height 15
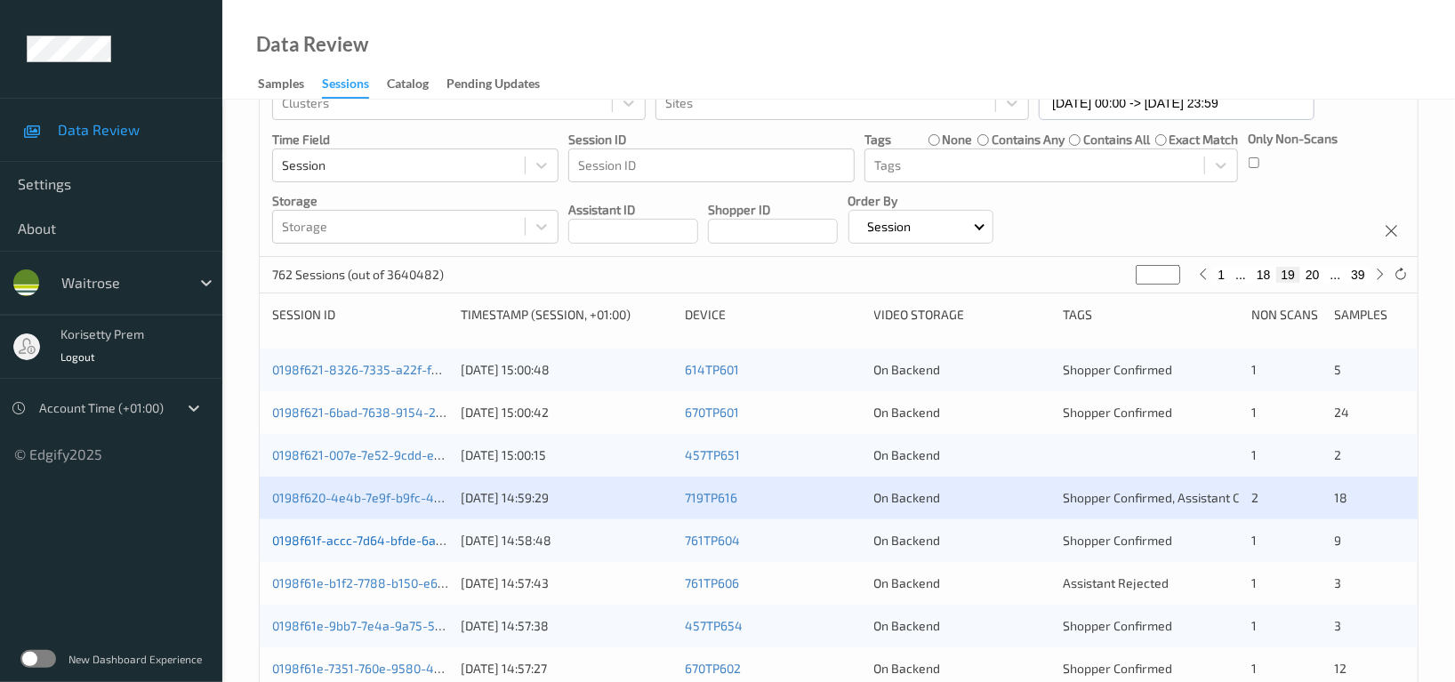
click at [406, 546] on link "0198f61f-accc-7d64-bfde-6a1b7c76f3a6" at bounding box center [386, 540] width 228 height 15
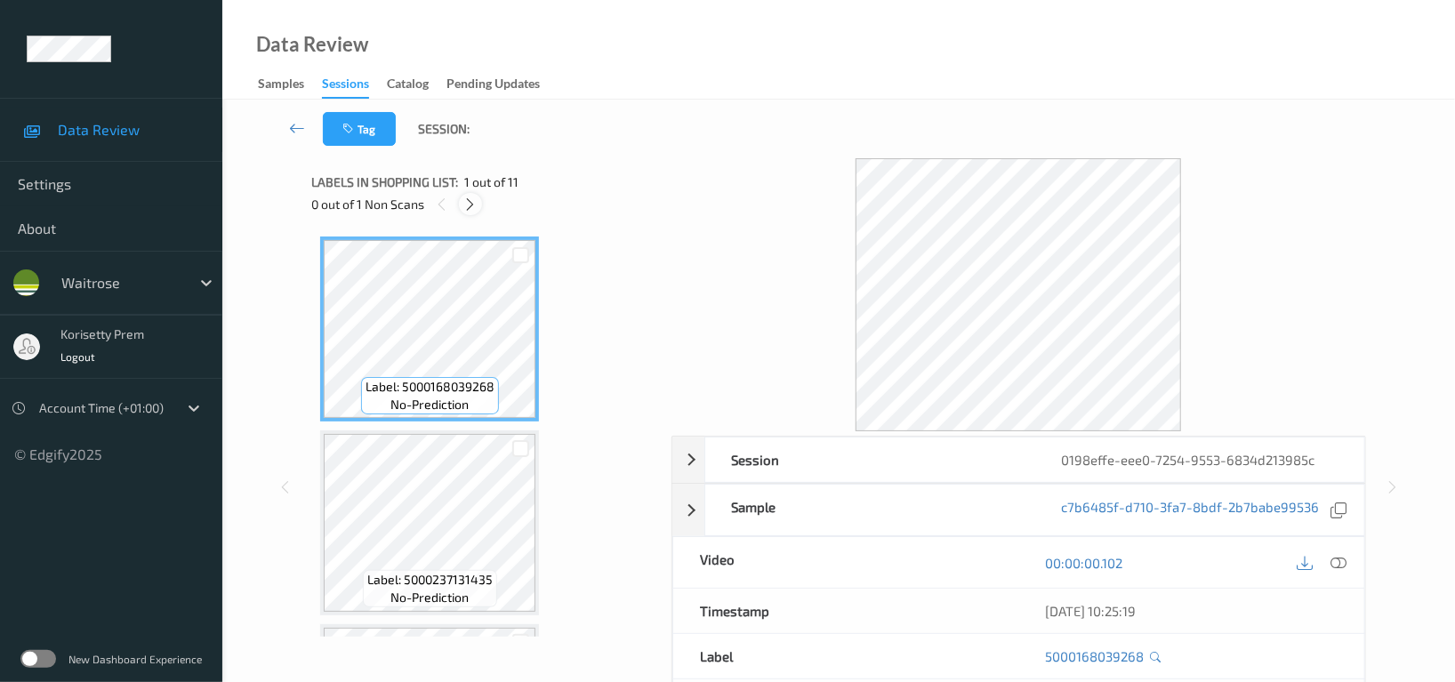
click at [468, 193] on div at bounding box center [470, 204] width 22 height 22
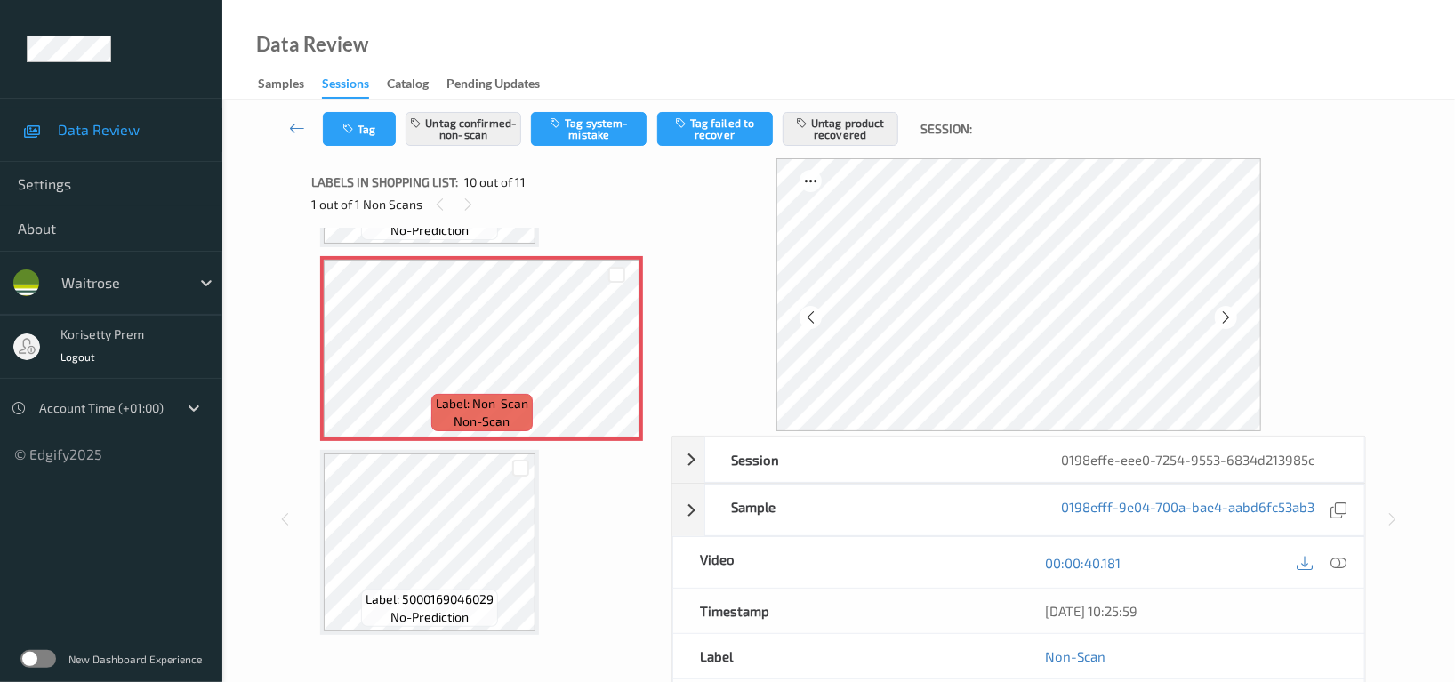
scroll to position [118, 0]
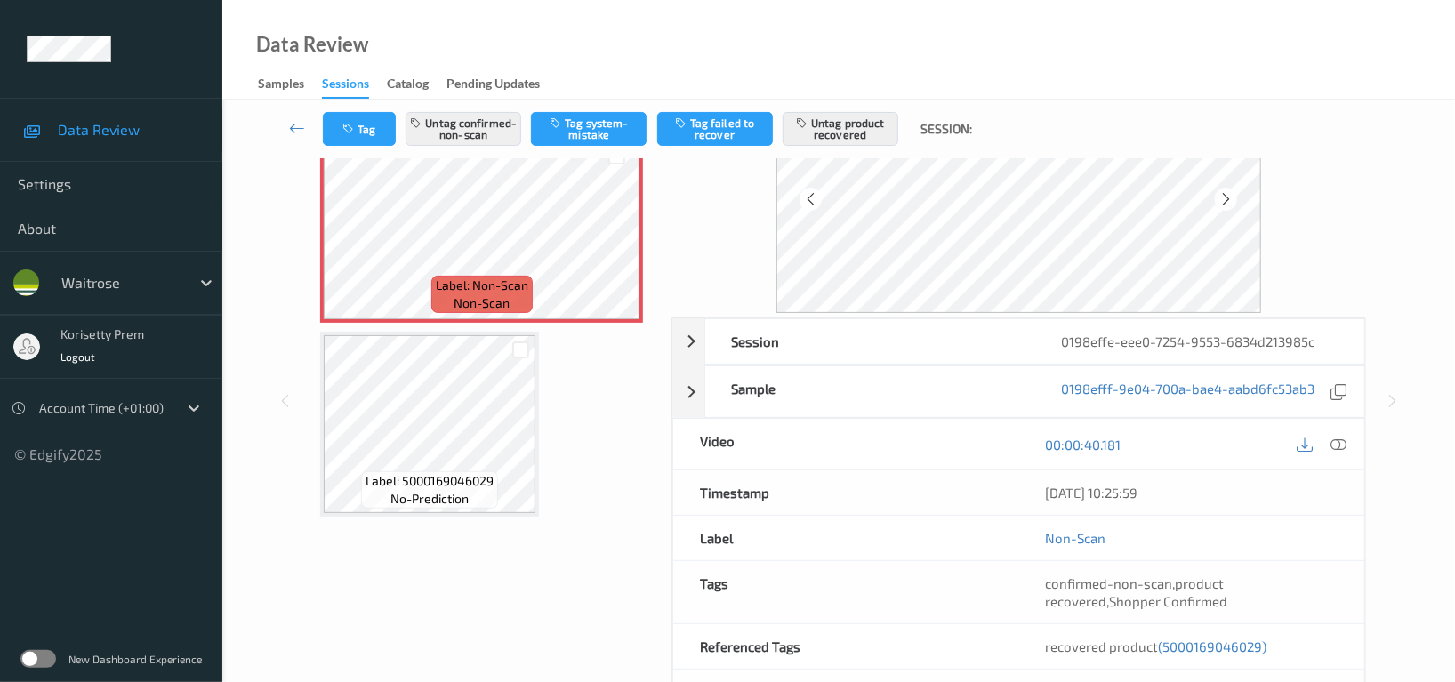
click at [365, 102] on div "Tag Untag confirmed-non-scan Tag system-mistake Tag failed to recover Untag pro…" at bounding box center [839, 129] width 1160 height 59
click at [367, 126] on button "Tag" at bounding box center [359, 129] width 73 height 34
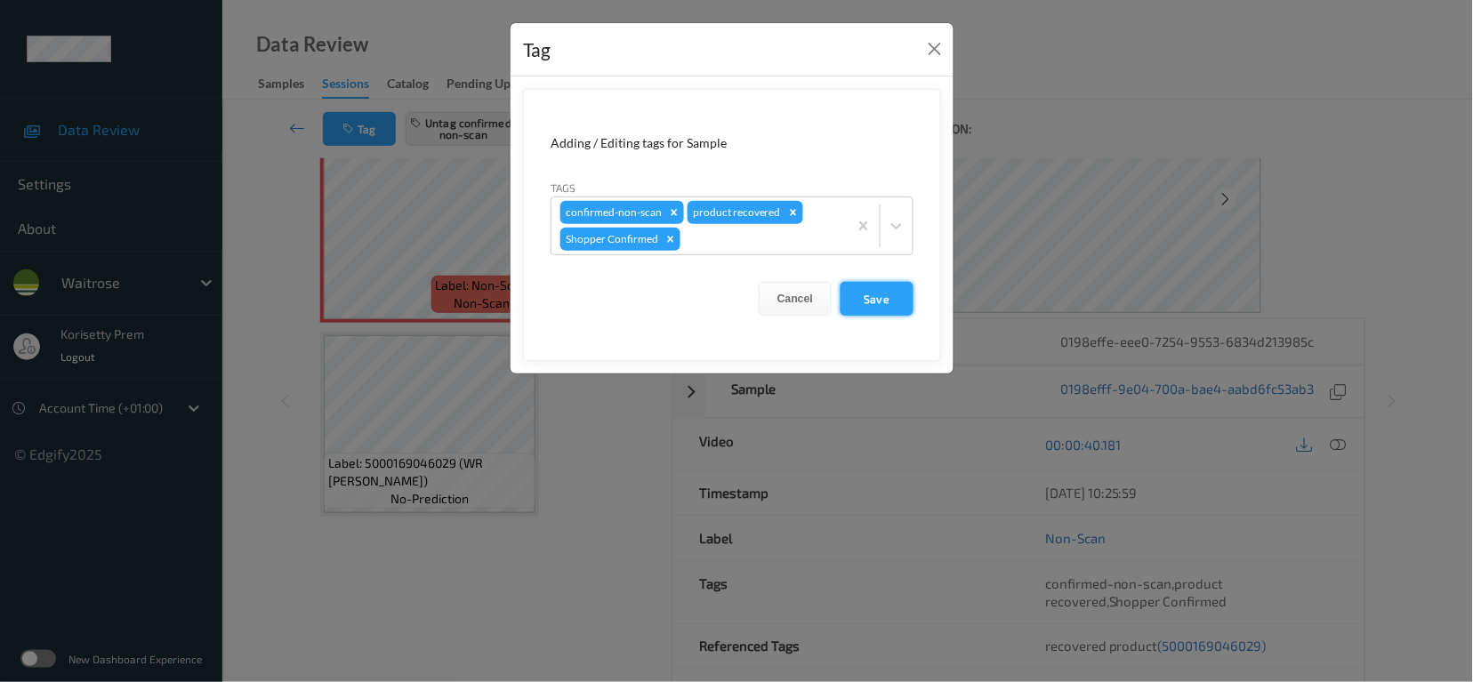
click at [888, 301] on button "Save" at bounding box center [877, 299] width 73 height 34
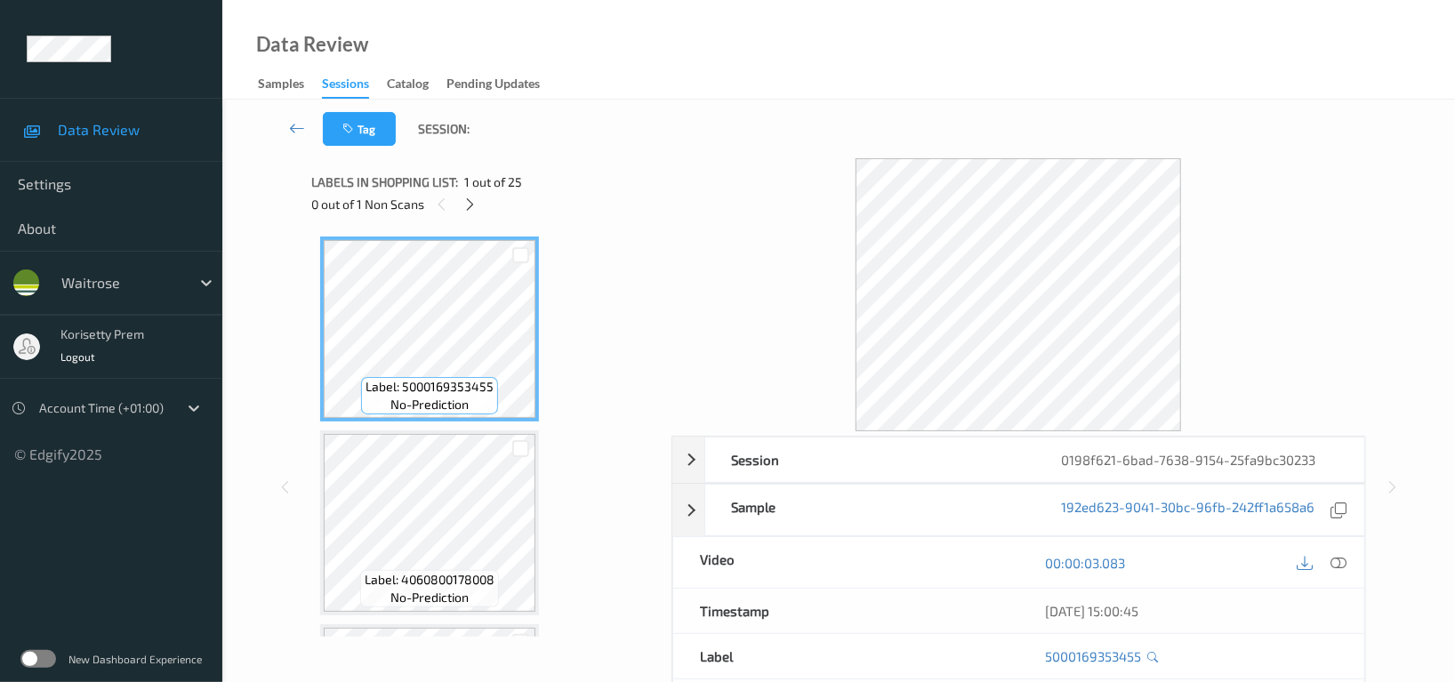
click at [698, 207] on div at bounding box center [1019, 294] width 695 height 273
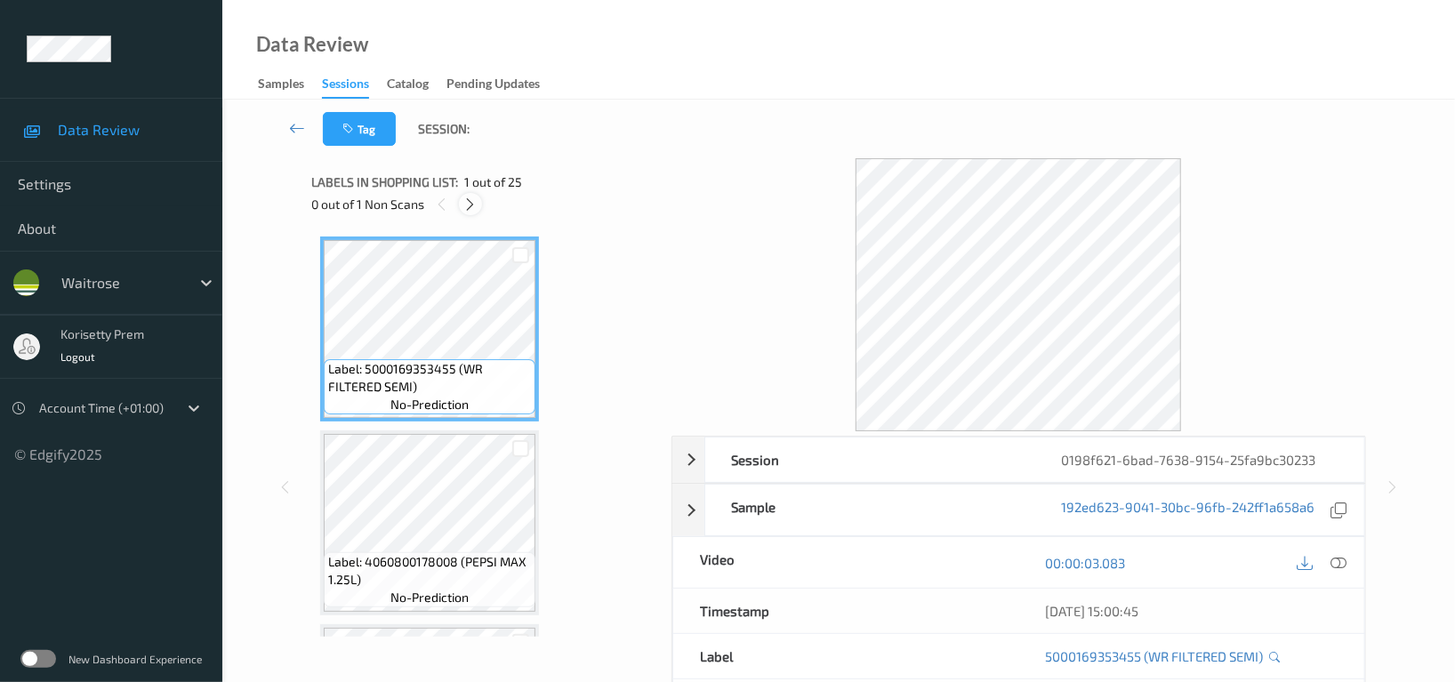
click at [470, 204] on icon at bounding box center [470, 205] width 15 height 16
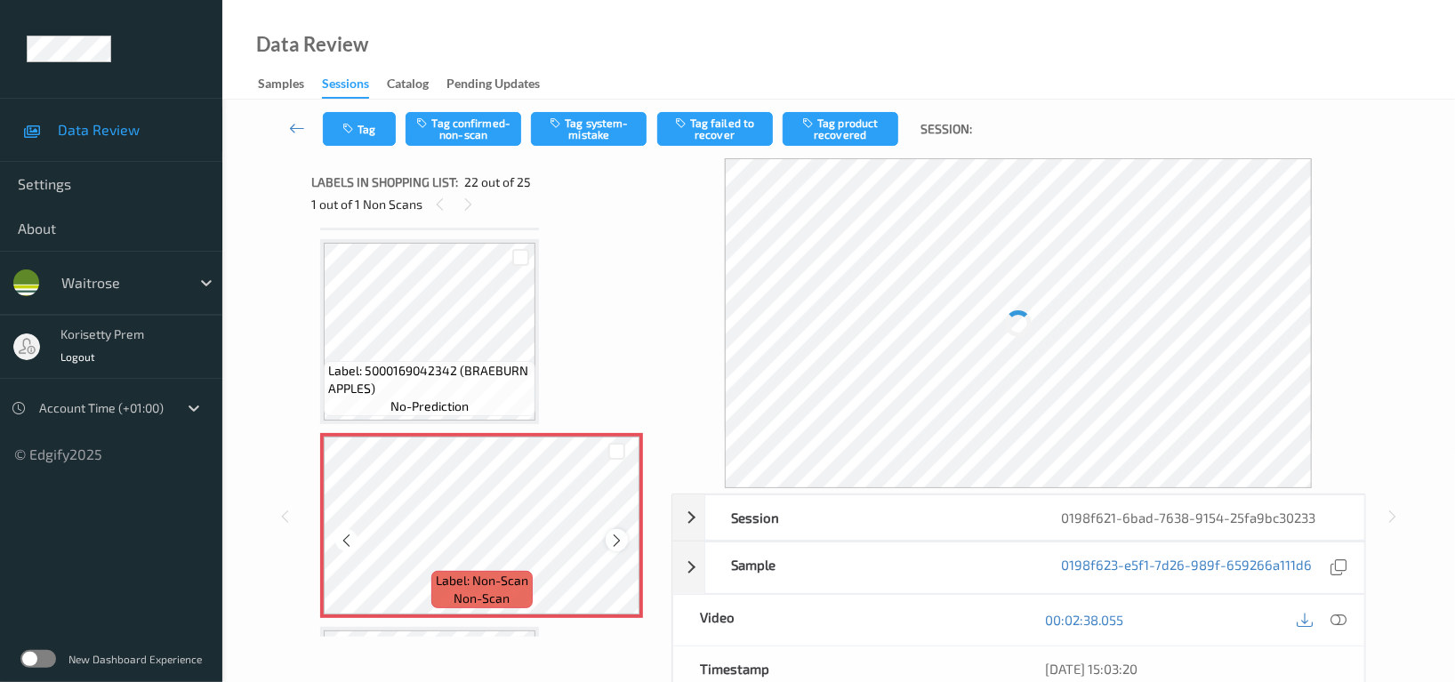
click at [614, 533] on icon at bounding box center [616, 541] width 15 height 16
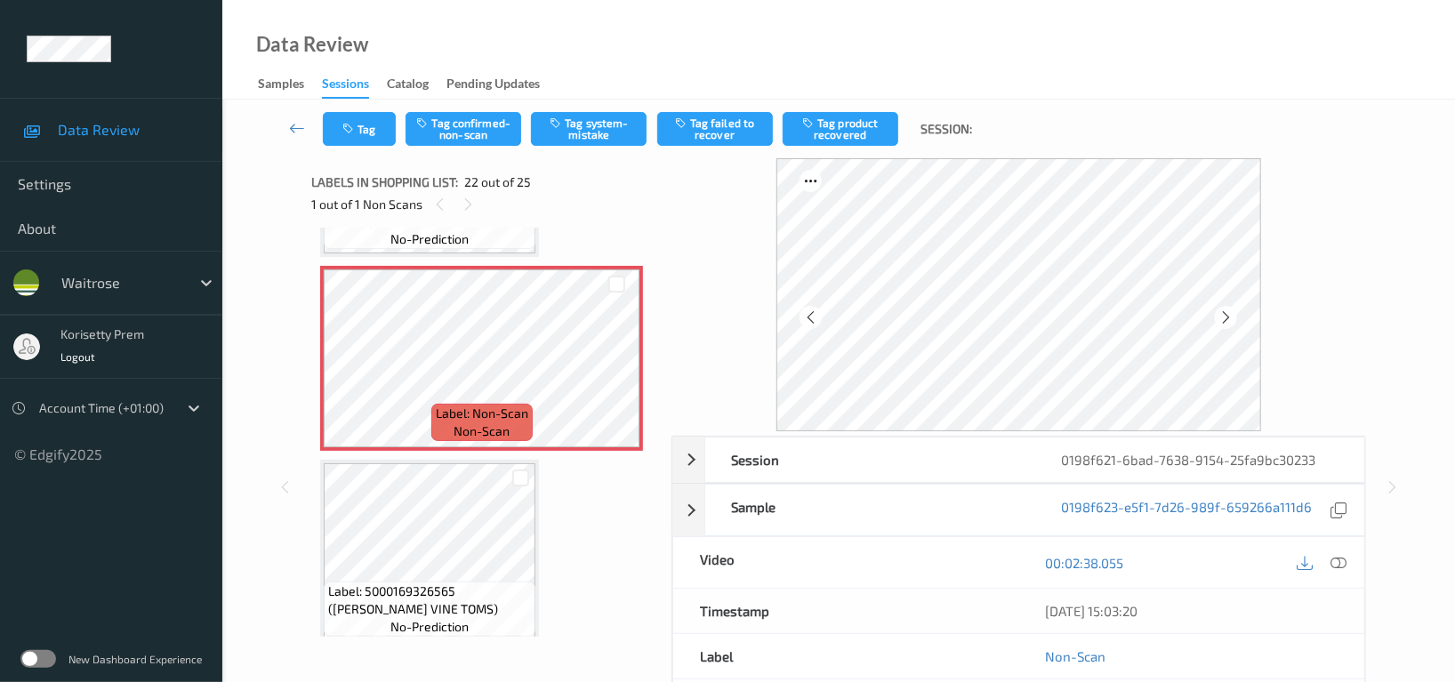
scroll to position [3992, 0]
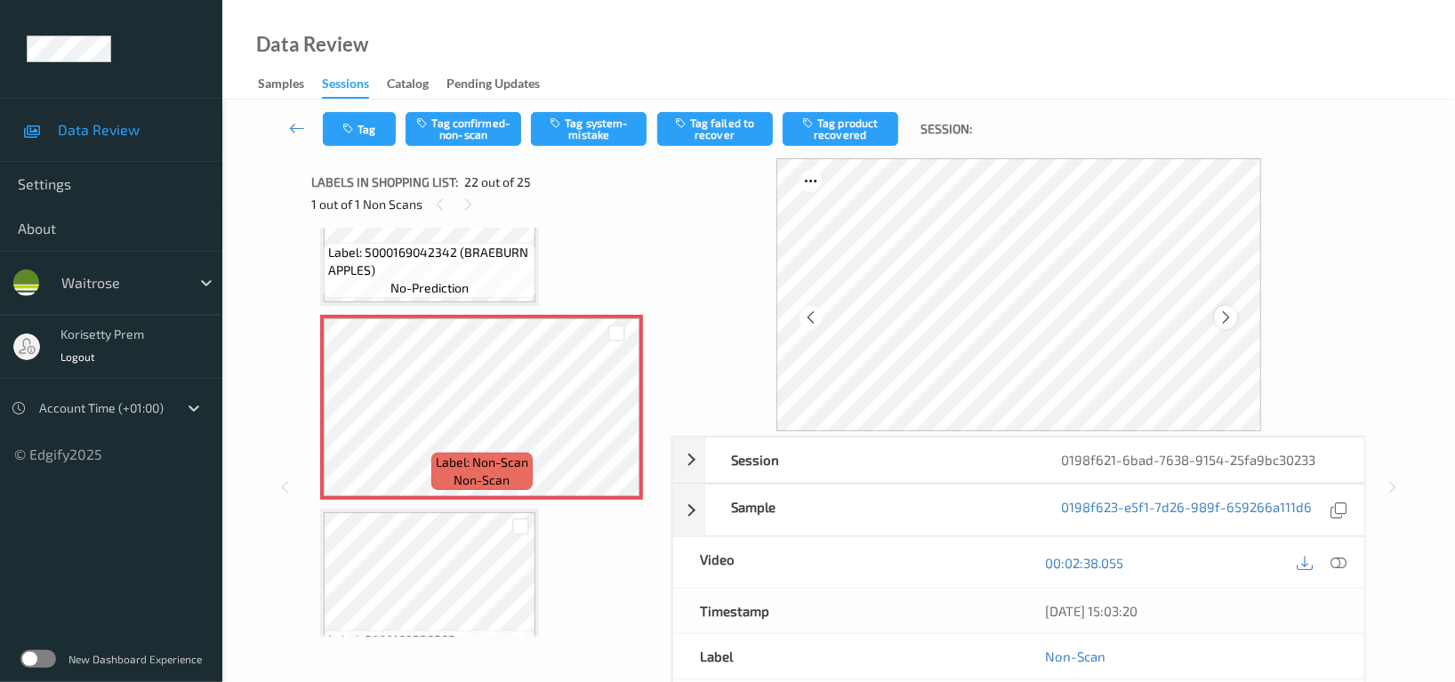
click at [1232, 322] on icon at bounding box center [1226, 318] width 15 height 16
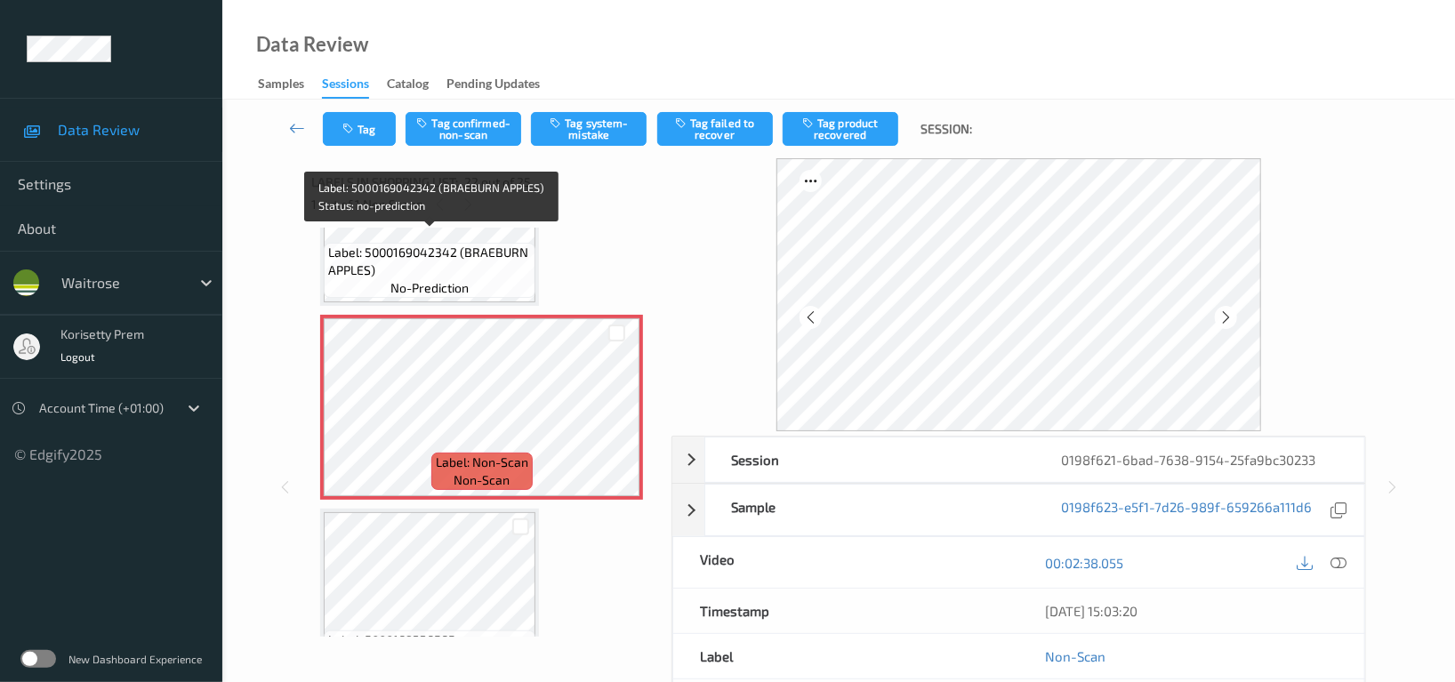
click at [473, 260] on span "Label: 5000169042342 (BRAEBURN APPLES)" at bounding box center [429, 262] width 203 height 36
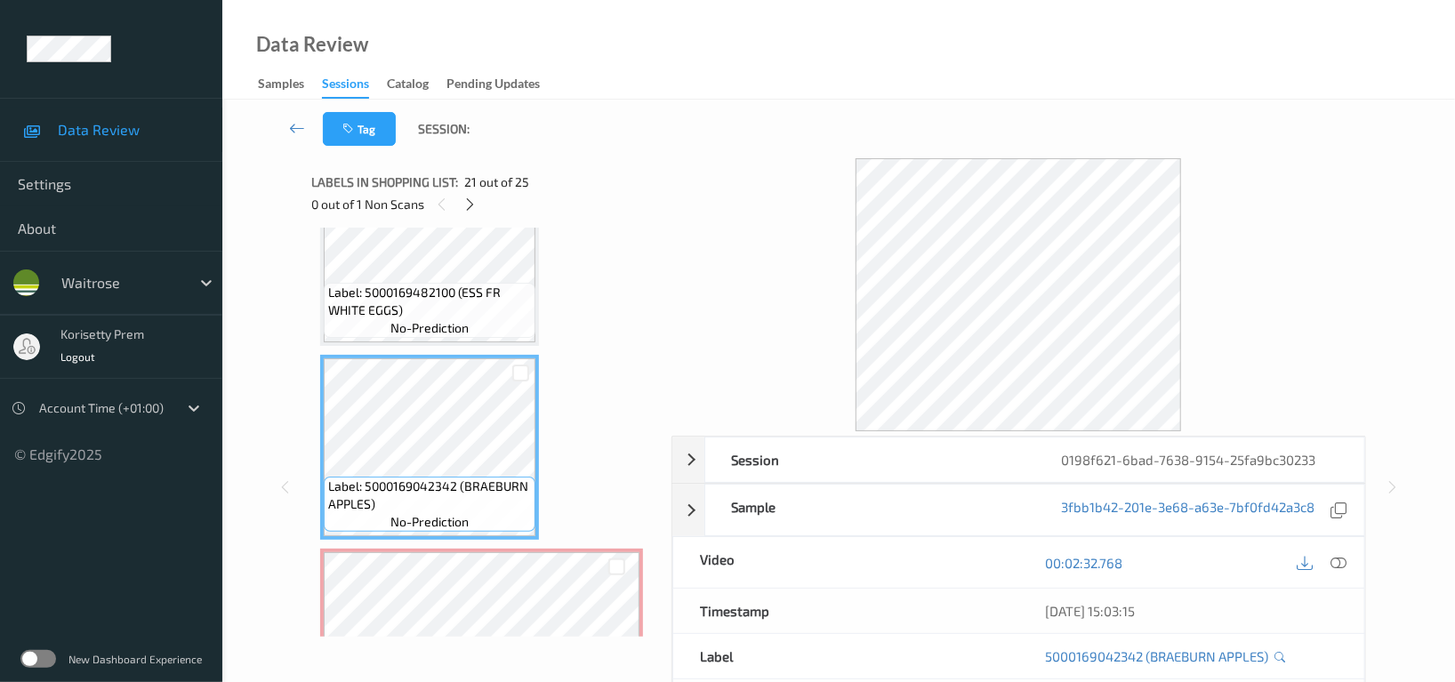
scroll to position [3755, 0]
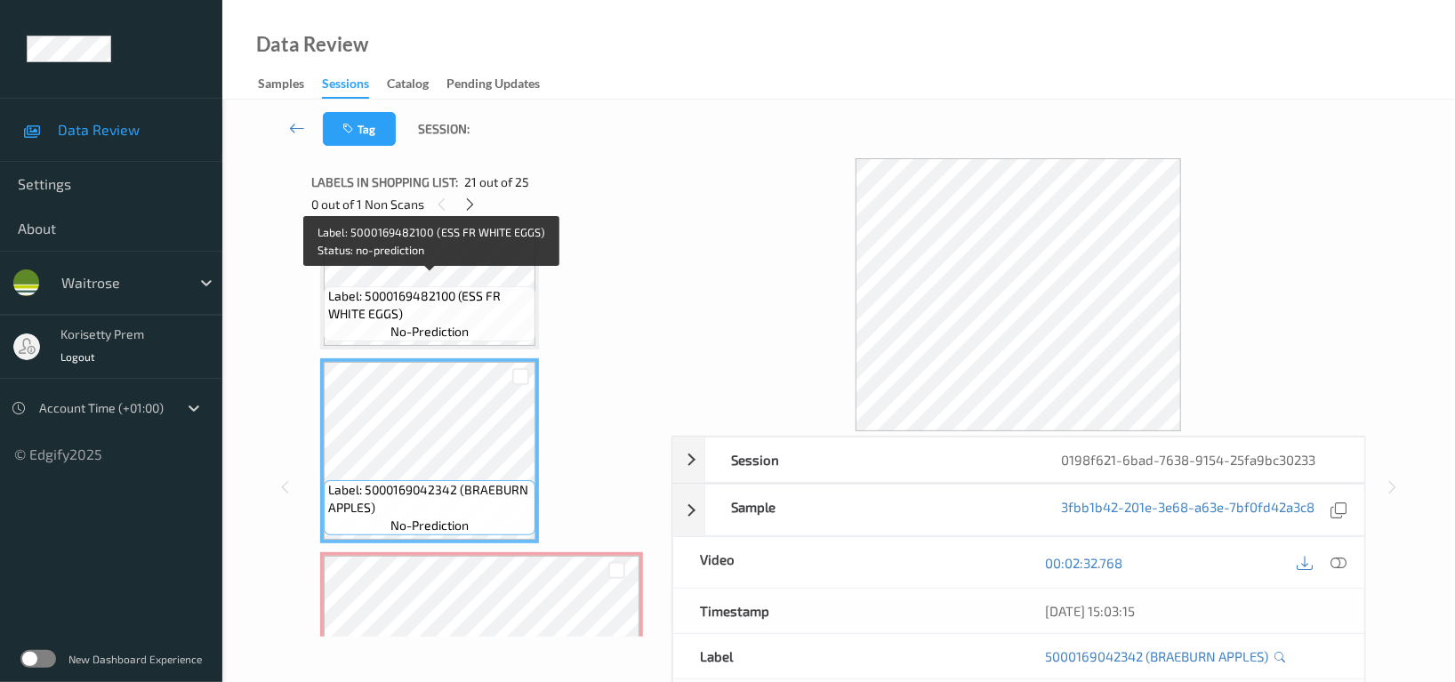
click at [418, 296] on span "Label: 5000169482100 (ESS FR WHITE EGGS)" at bounding box center [429, 305] width 203 height 36
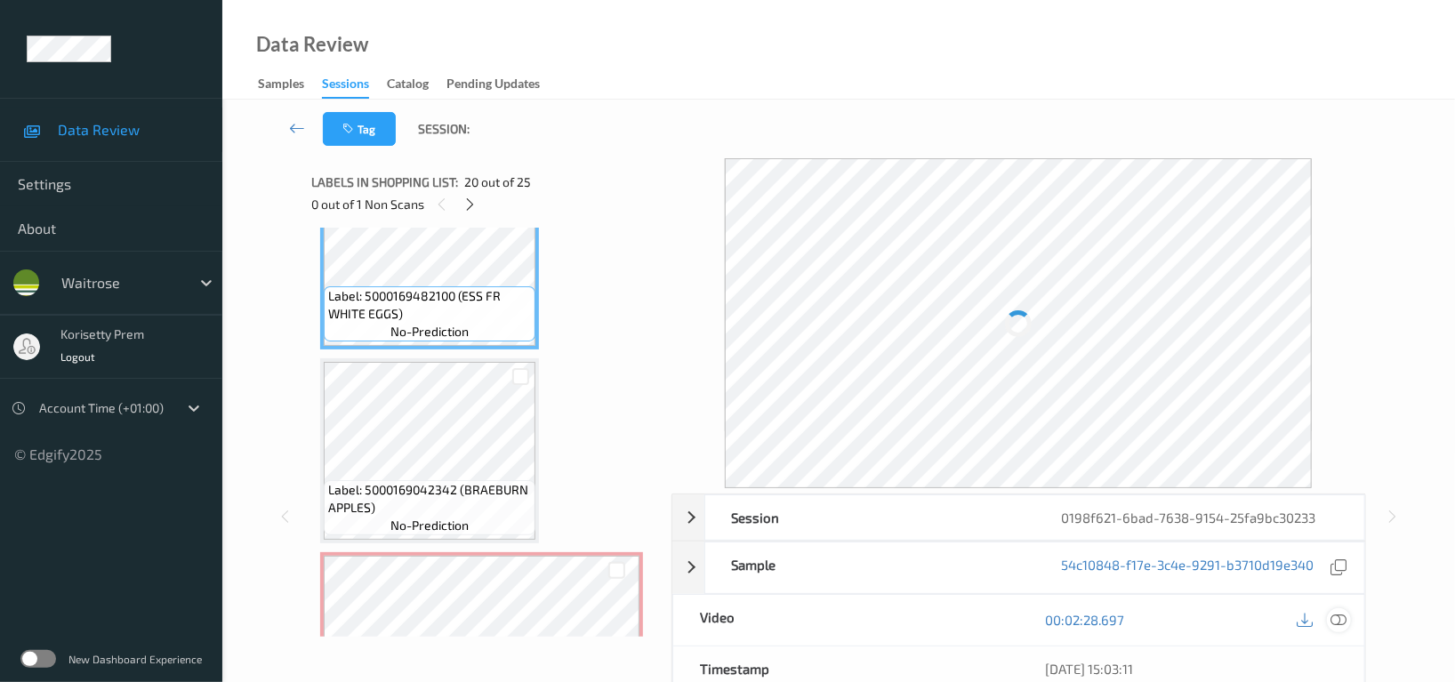
click at [1333, 621] on icon at bounding box center [1339, 620] width 16 height 16
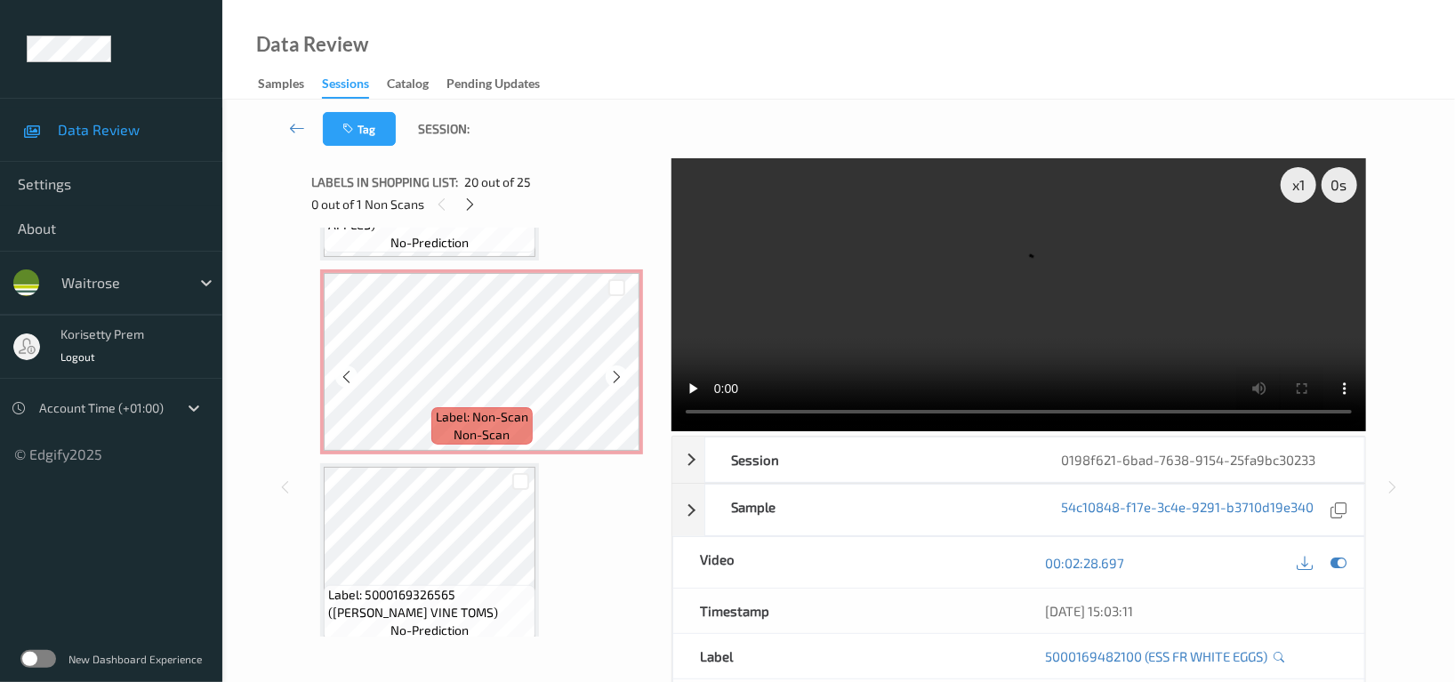
scroll to position [3992, 0]
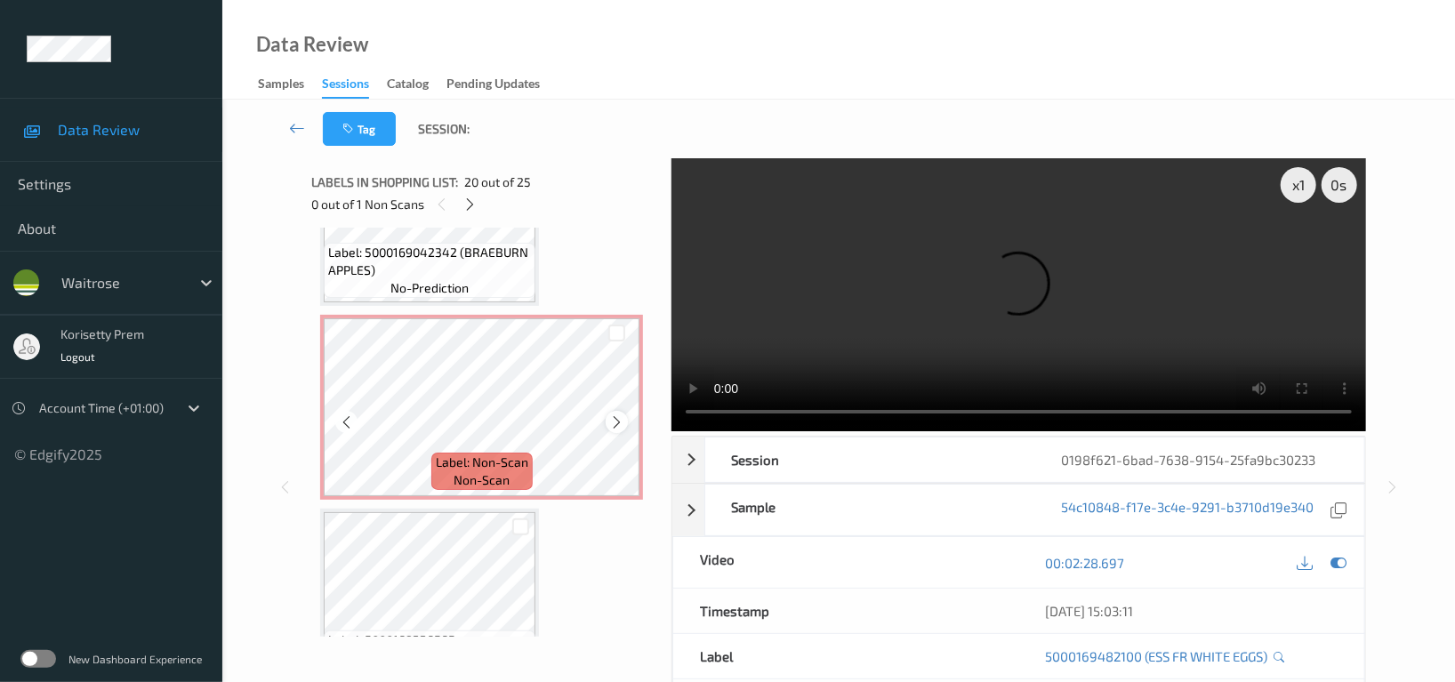
click at [619, 415] on icon at bounding box center [616, 423] width 15 height 16
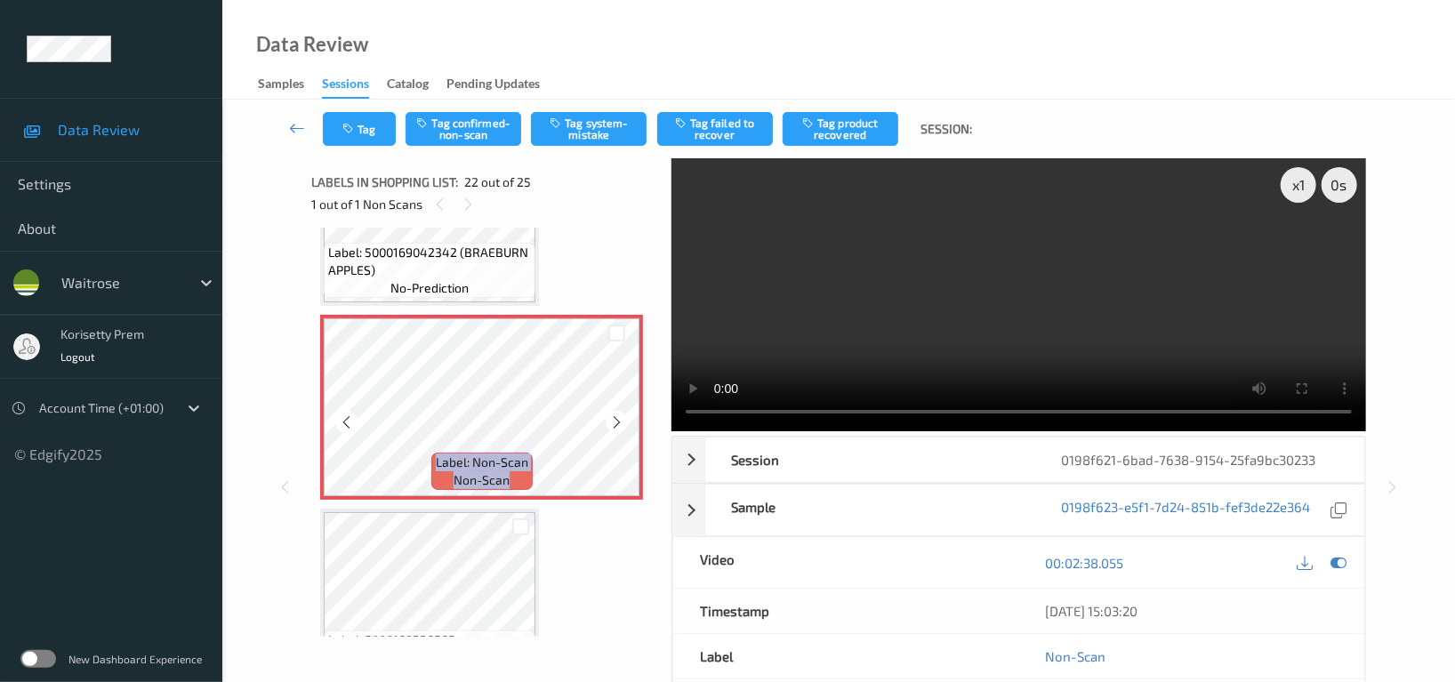
click at [619, 415] on icon at bounding box center [616, 423] width 15 height 16
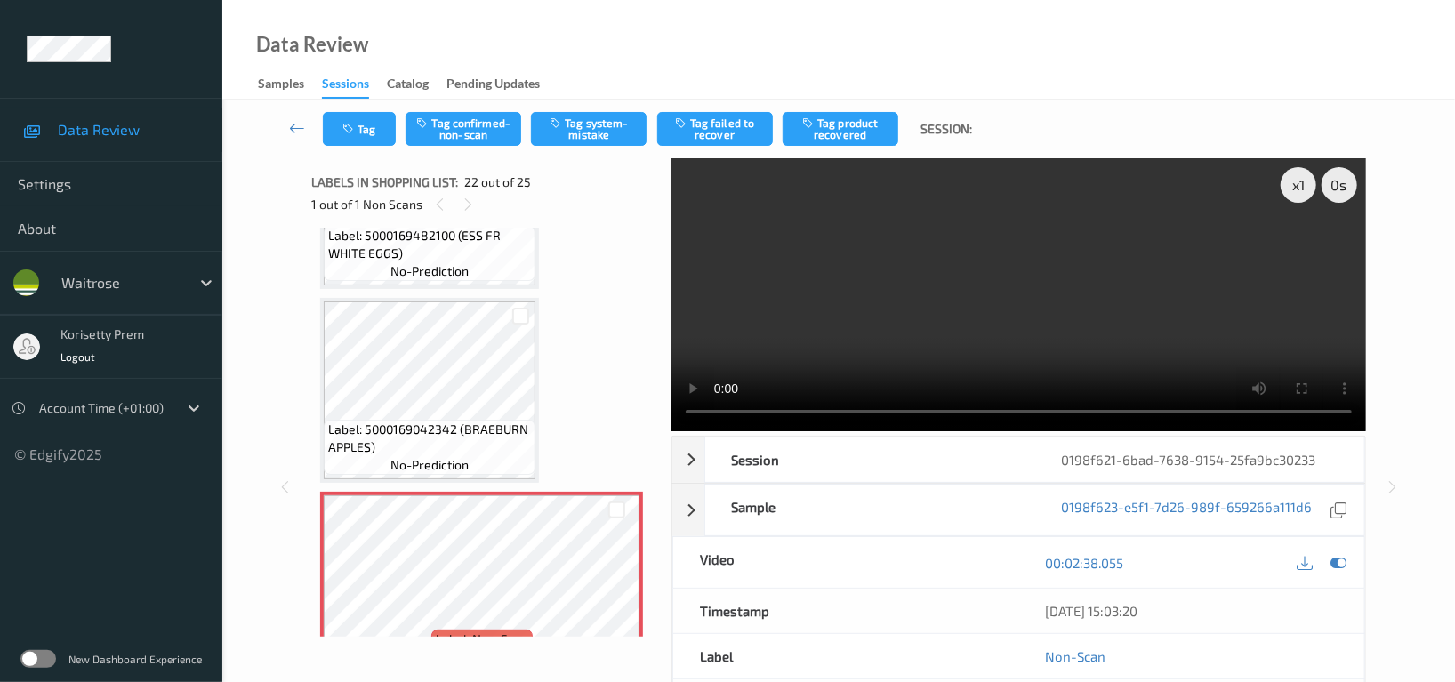
scroll to position [3755, 0]
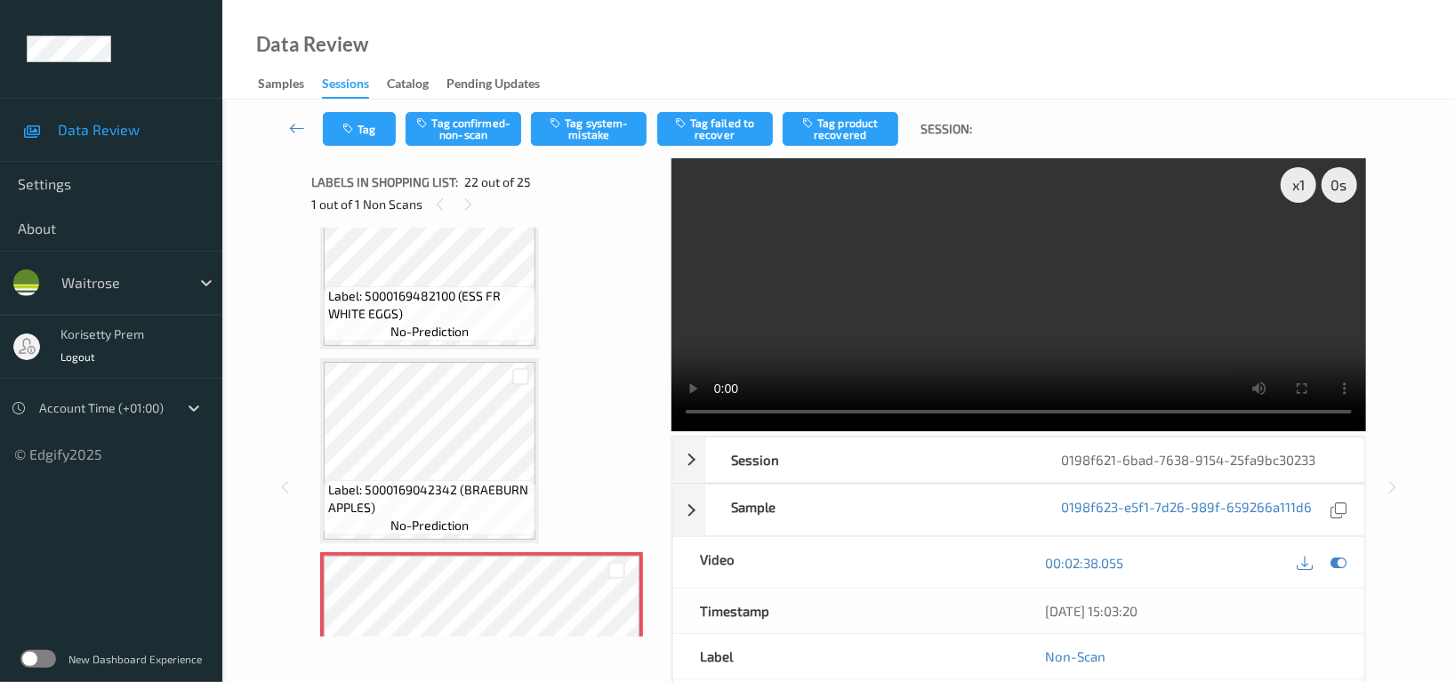
click at [439, 291] on span "Label: 5000169482100 (ESS FR WHITE EGGS)" at bounding box center [429, 305] width 203 height 36
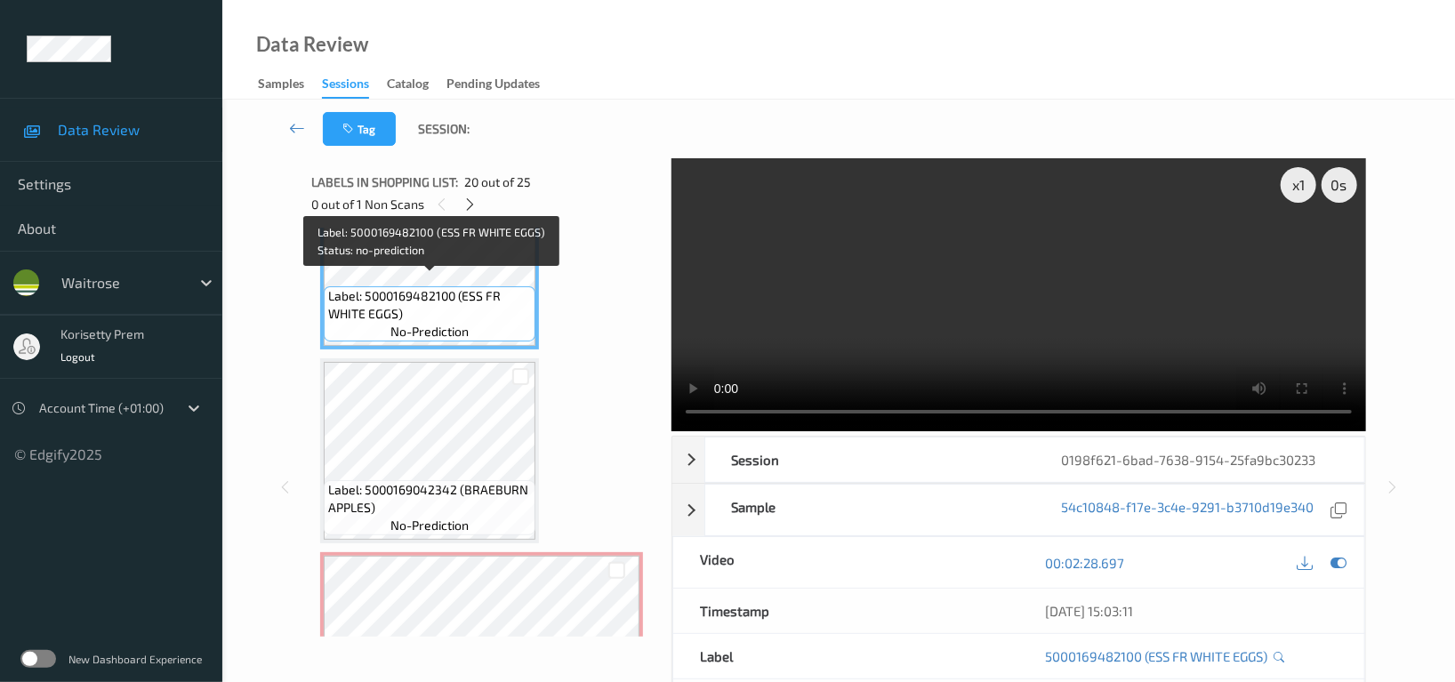
click at [1061, 317] on video at bounding box center [1019, 294] width 695 height 273
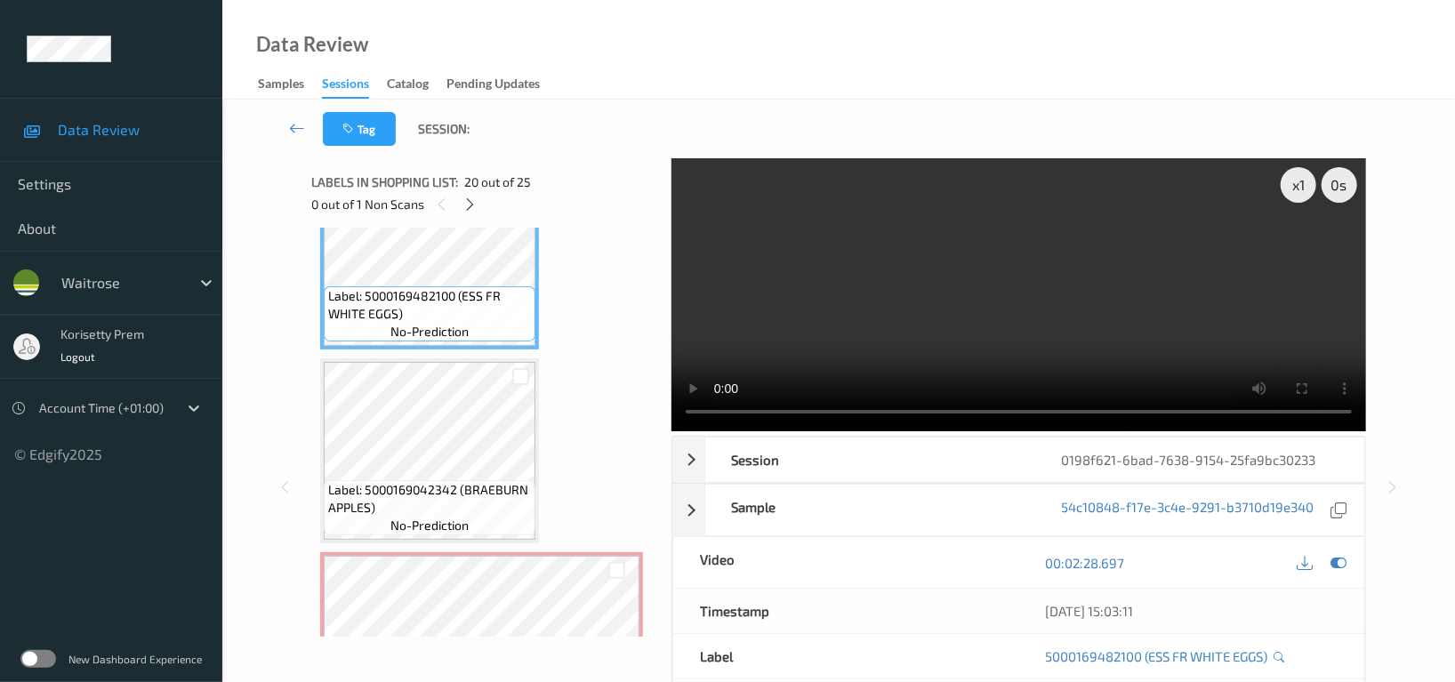
click at [1011, 329] on video at bounding box center [1019, 294] width 695 height 273
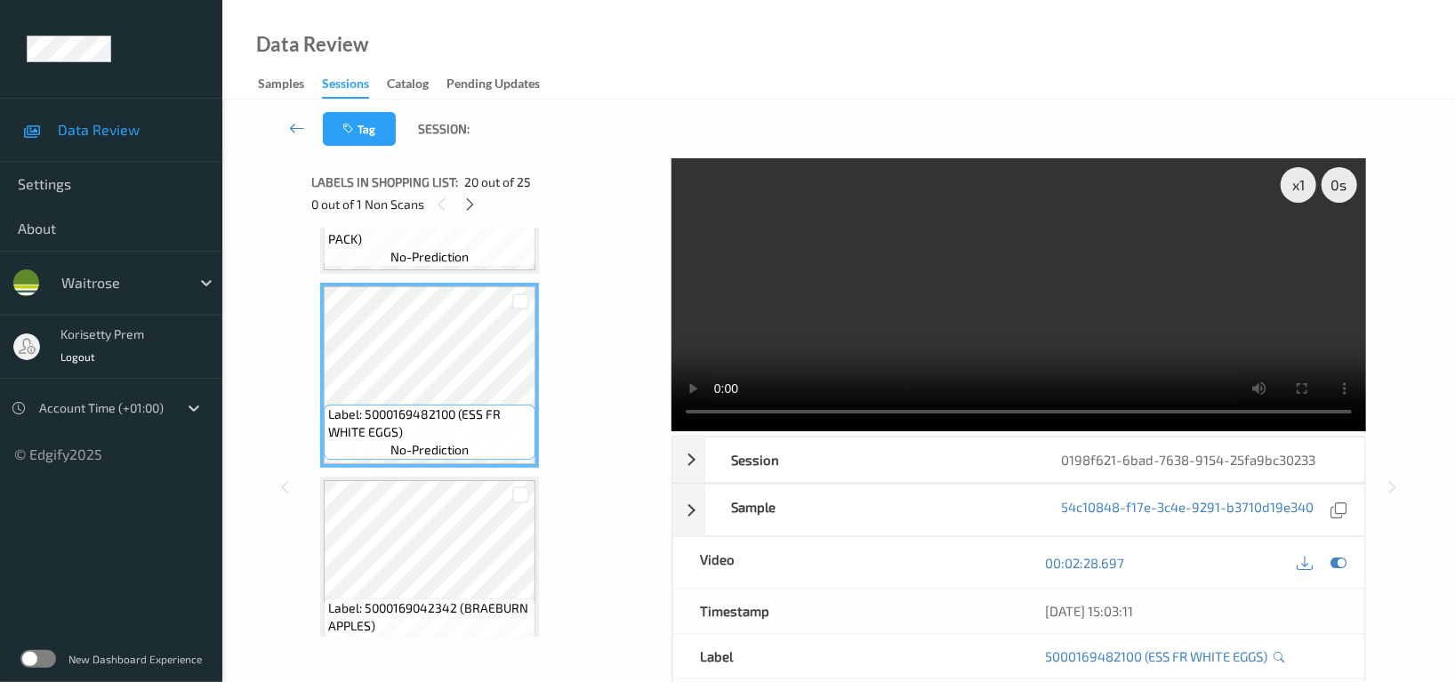
scroll to position [3518, 0]
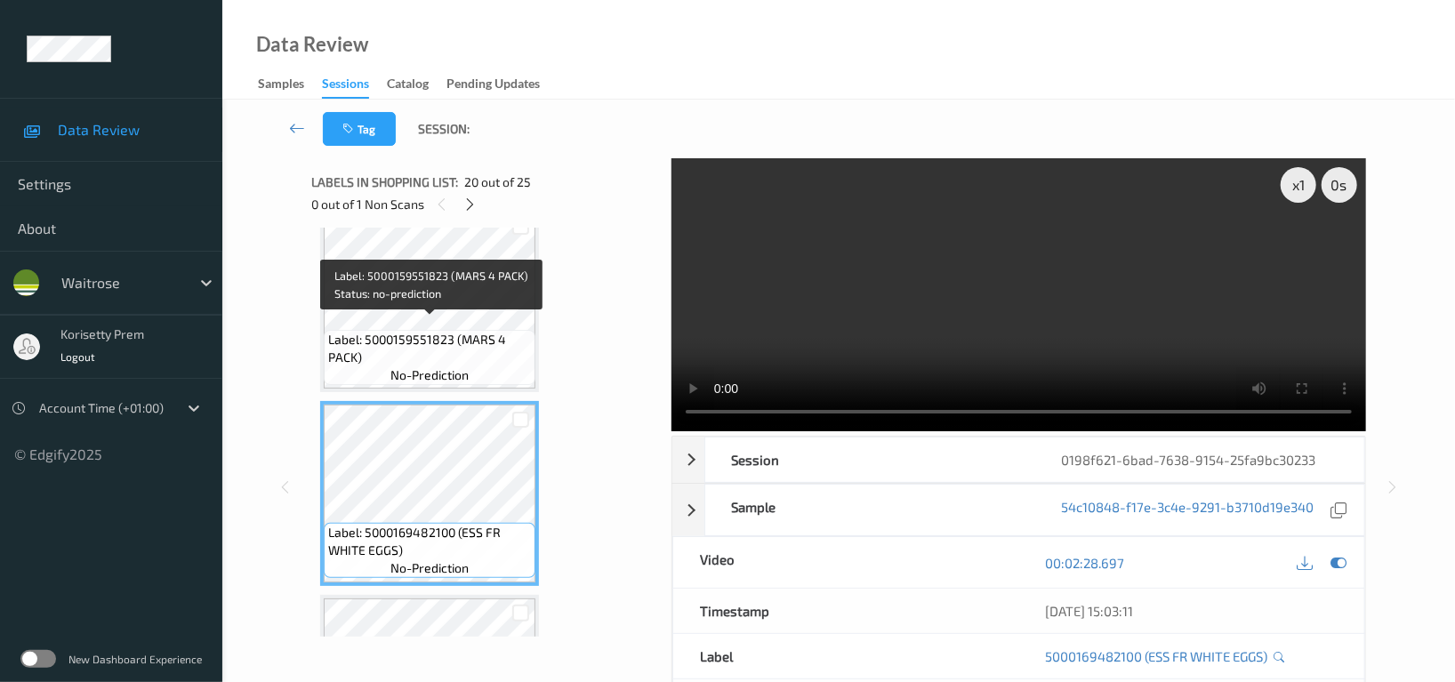
click at [403, 335] on span "Label: 5000159551823 (MARS 4 PACK)" at bounding box center [429, 349] width 203 height 36
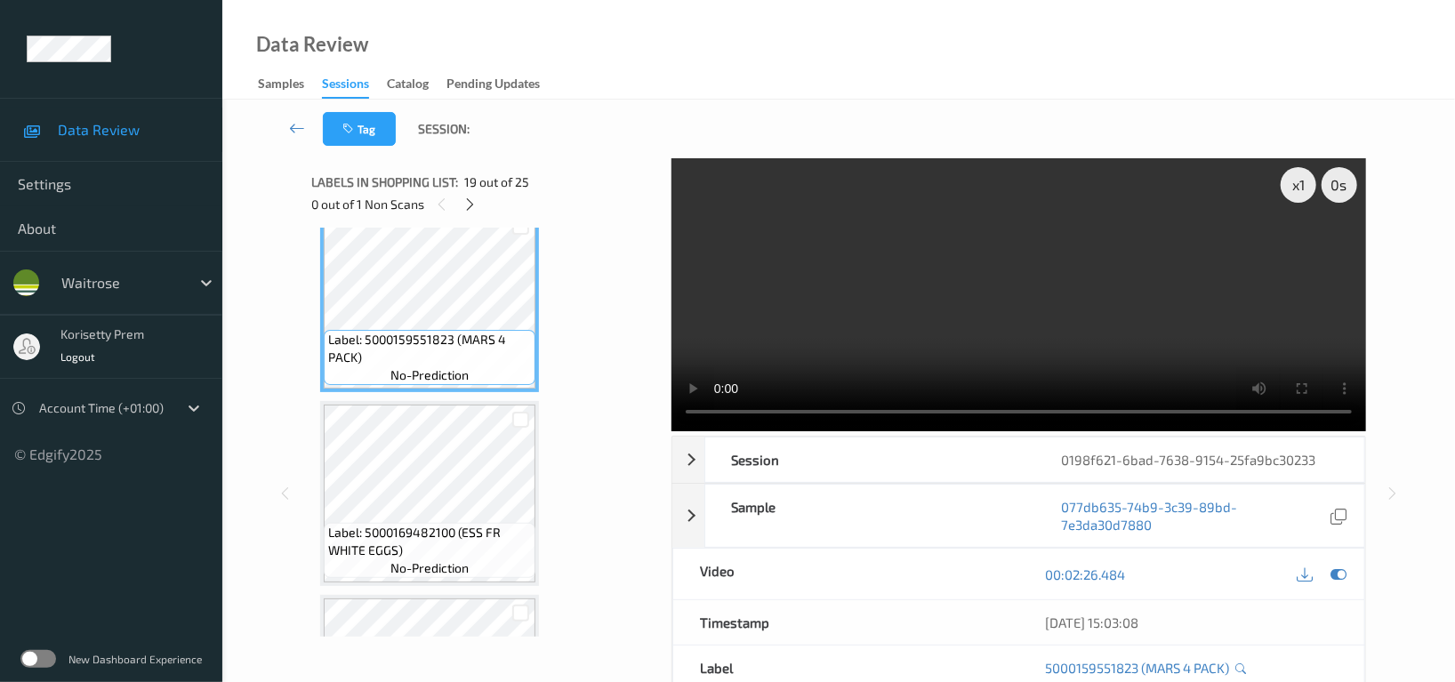
click at [1132, 330] on video at bounding box center [1019, 294] width 695 height 273
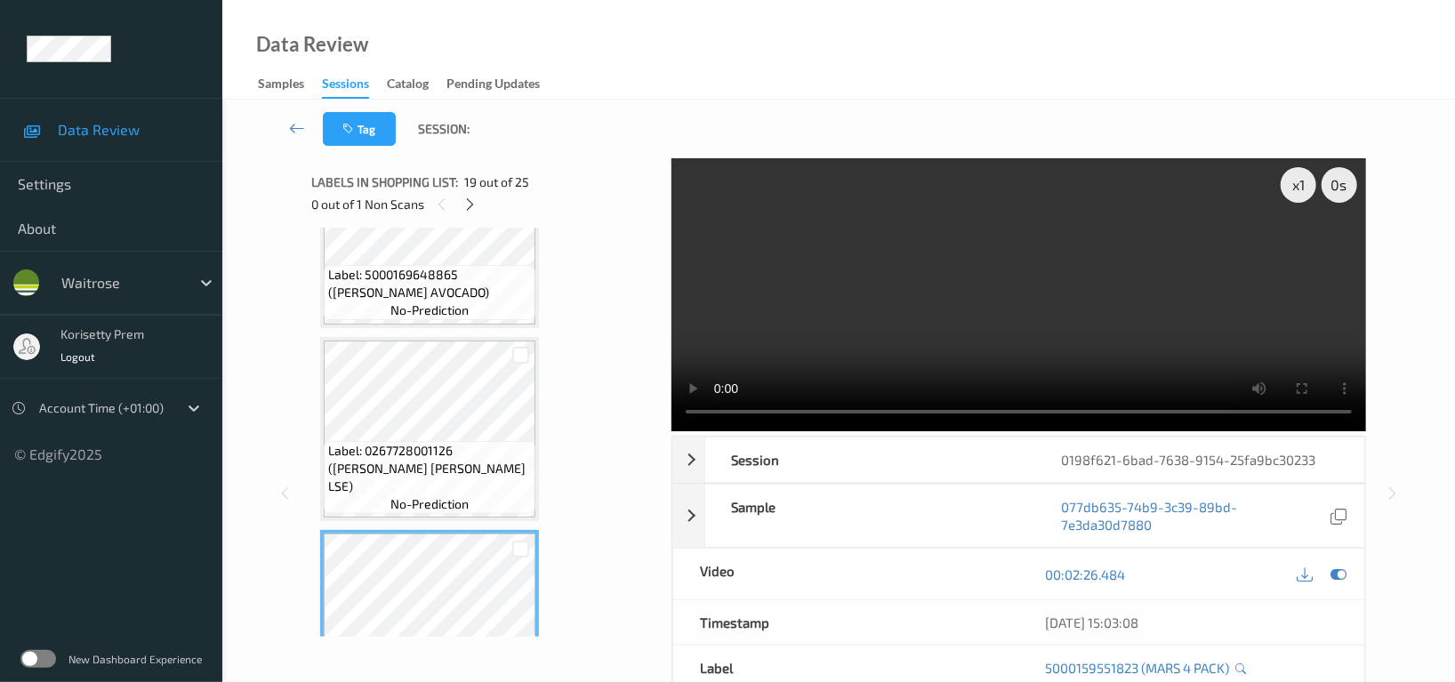
scroll to position [3162, 0]
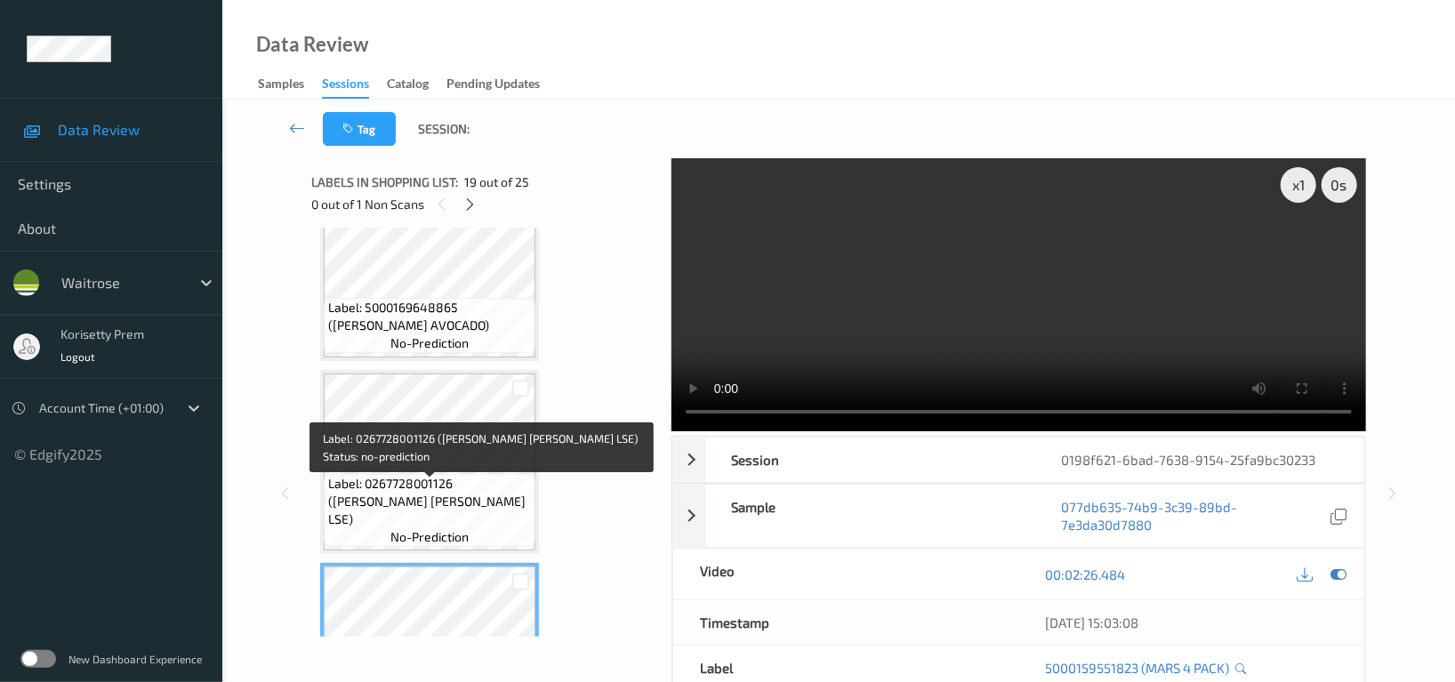
click at [434, 498] on span "Label: 0267728001126 (WR ESS BROC LSE)" at bounding box center [429, 501] width 203 height 53
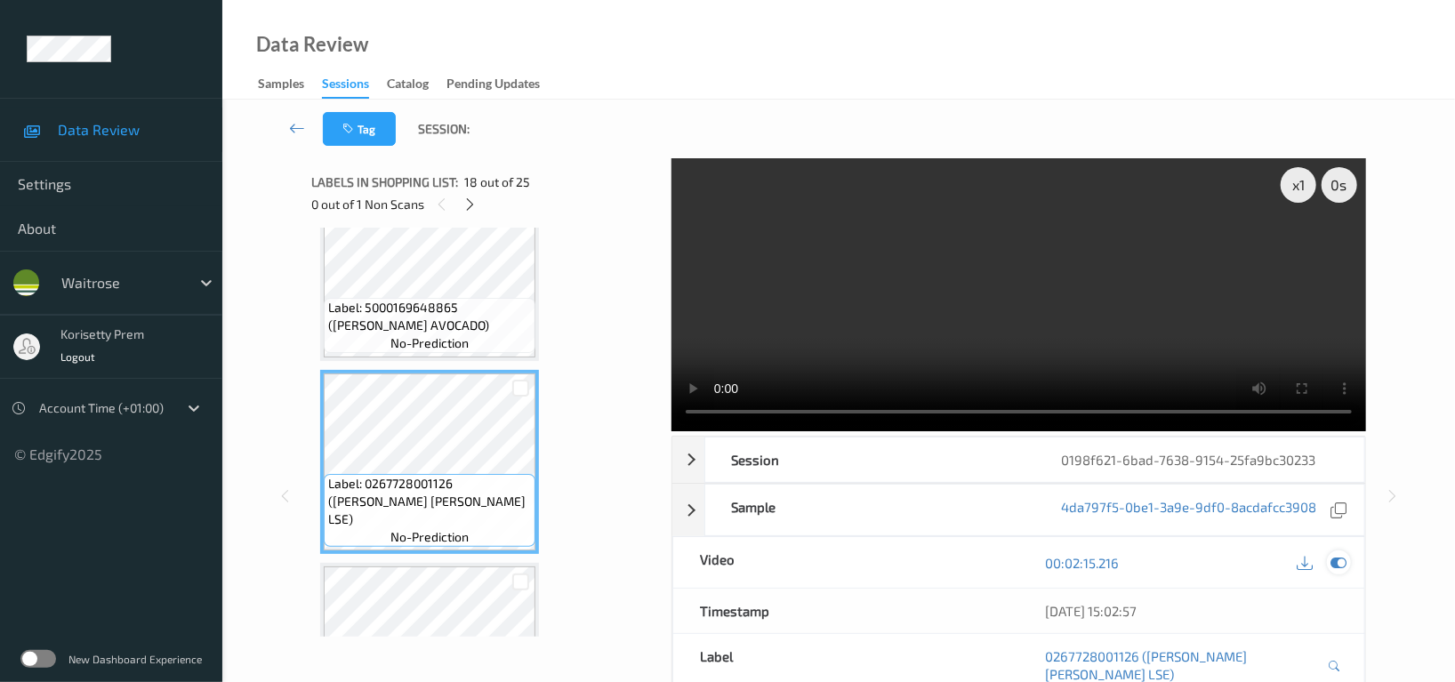
click at [1337, 569] on icon at bounding box center [1339, 563] width 16 height 16
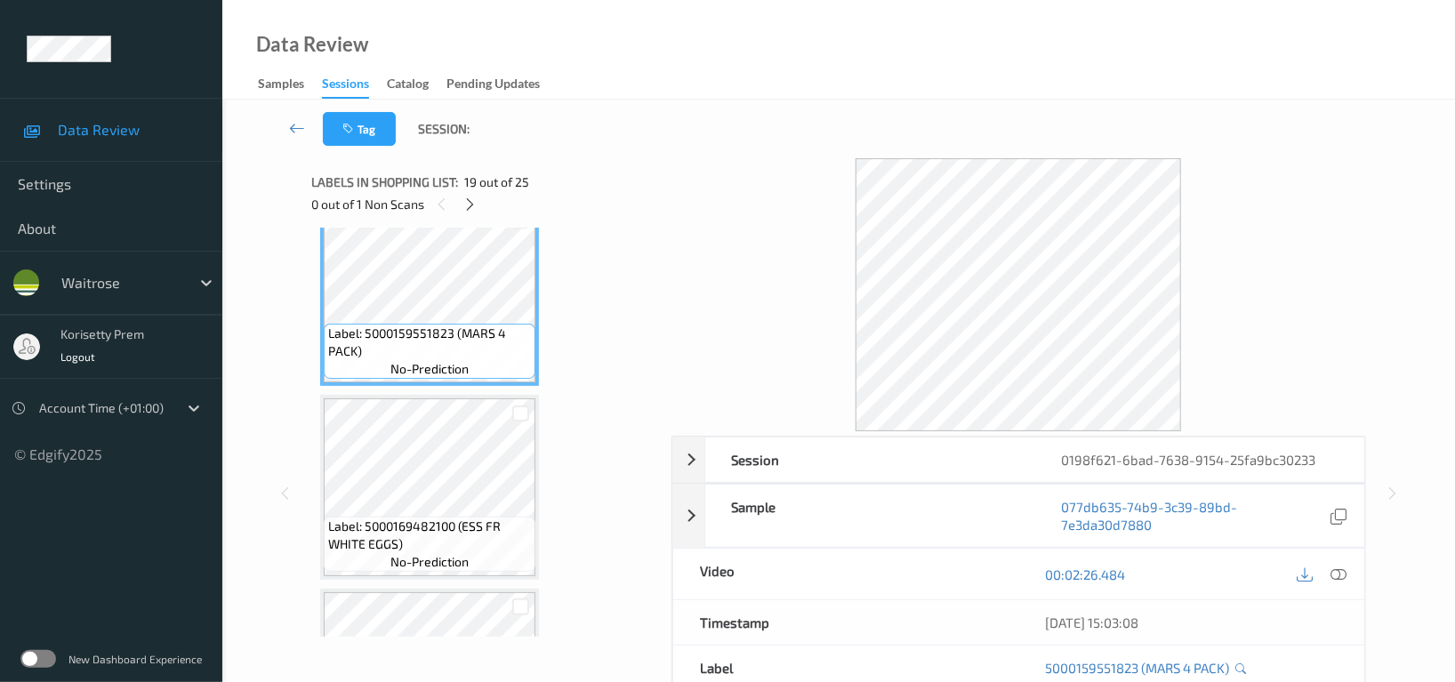
scroll to position [3637, 0]
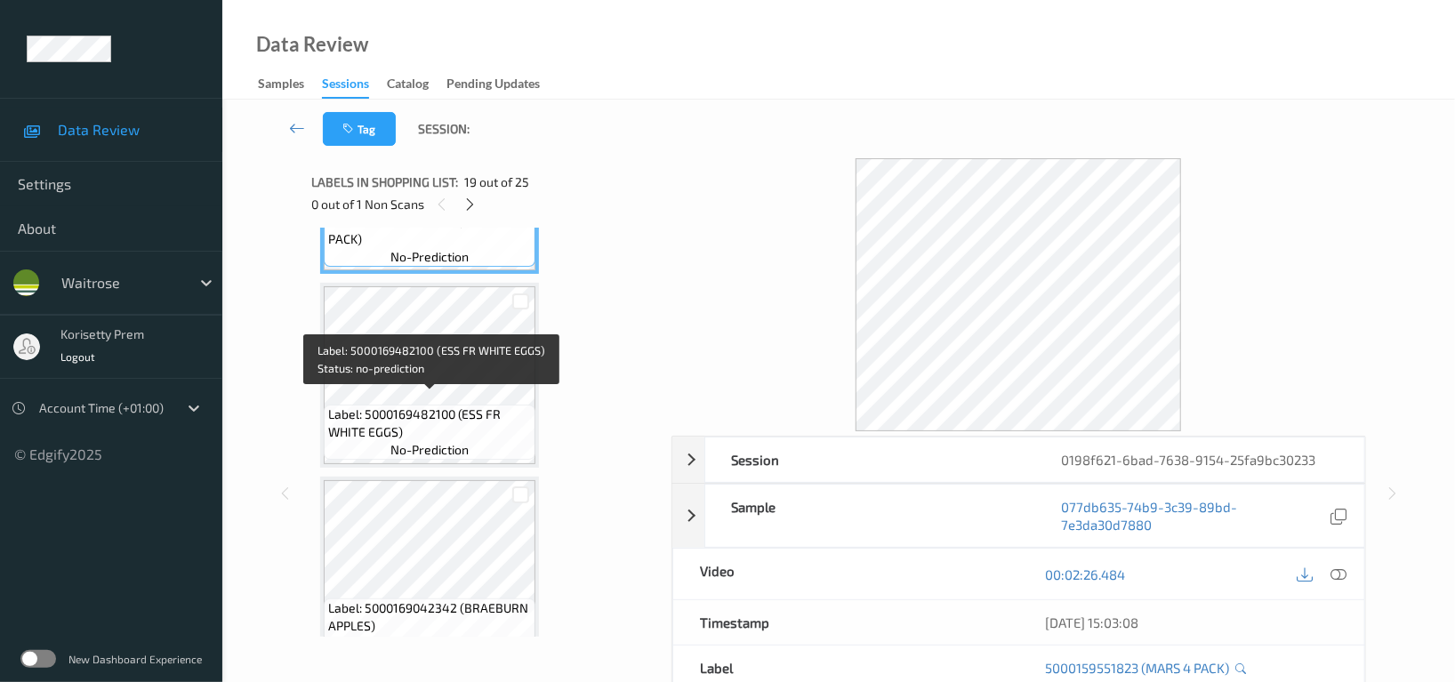
click at [409, 405] on div "Label: 5000169482100 (ESS FR WHITE EGGS) no-prediction" at bounding box center [430, 432] width 212 height 55
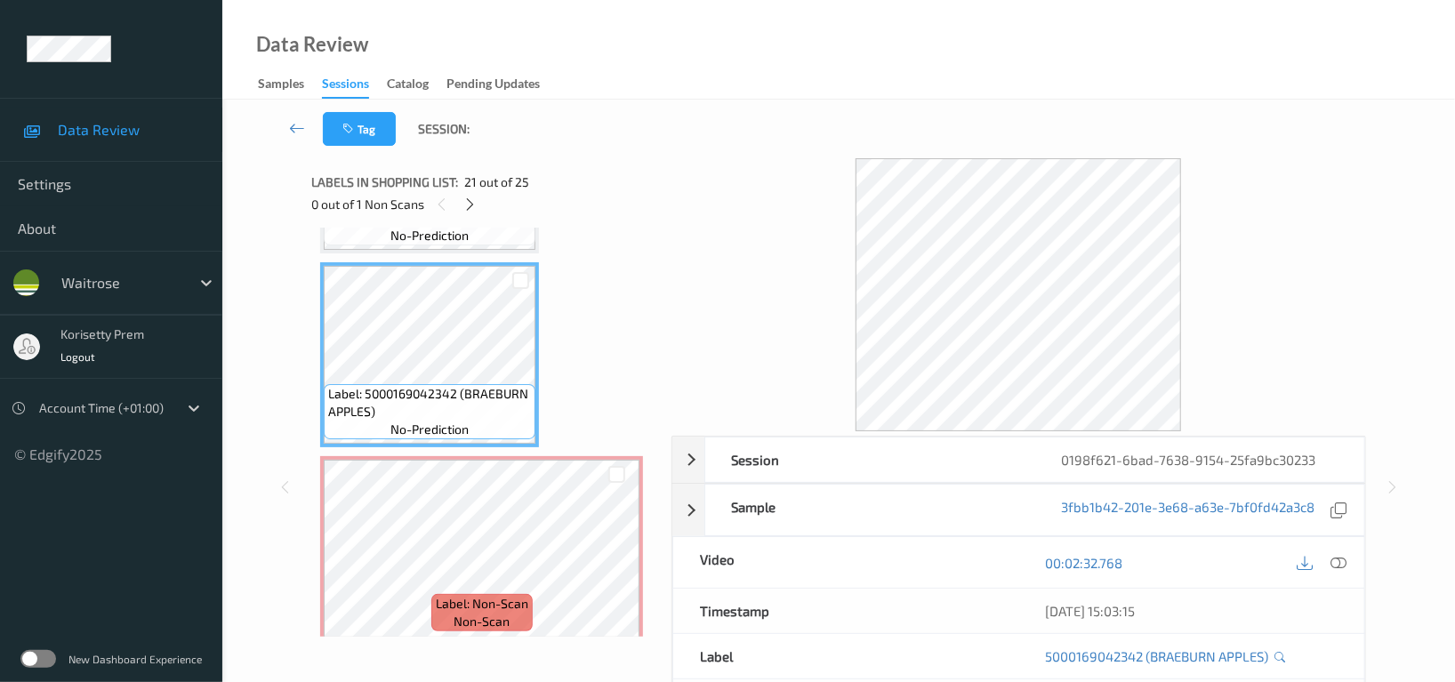
scroll to position [3874, 0]
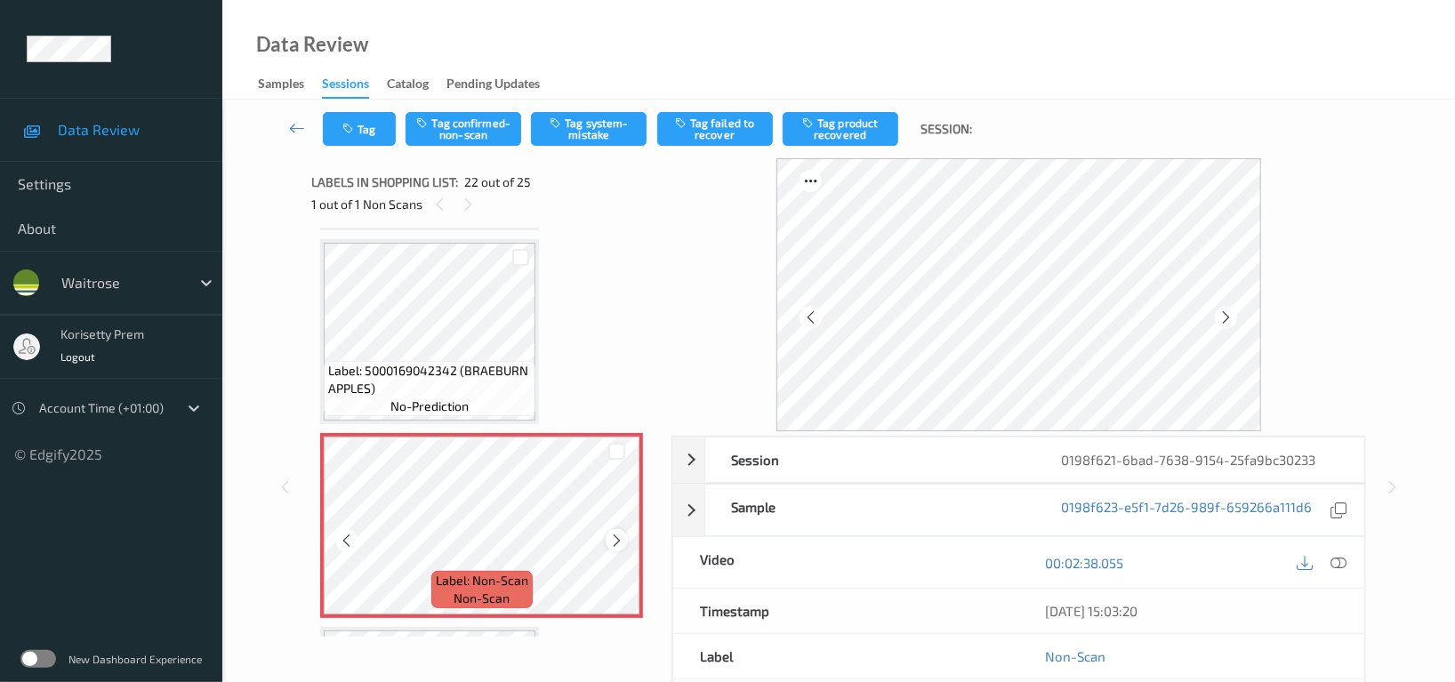
click at [618, 533] on icon at bounding box center [616, 541] width 15 height 16
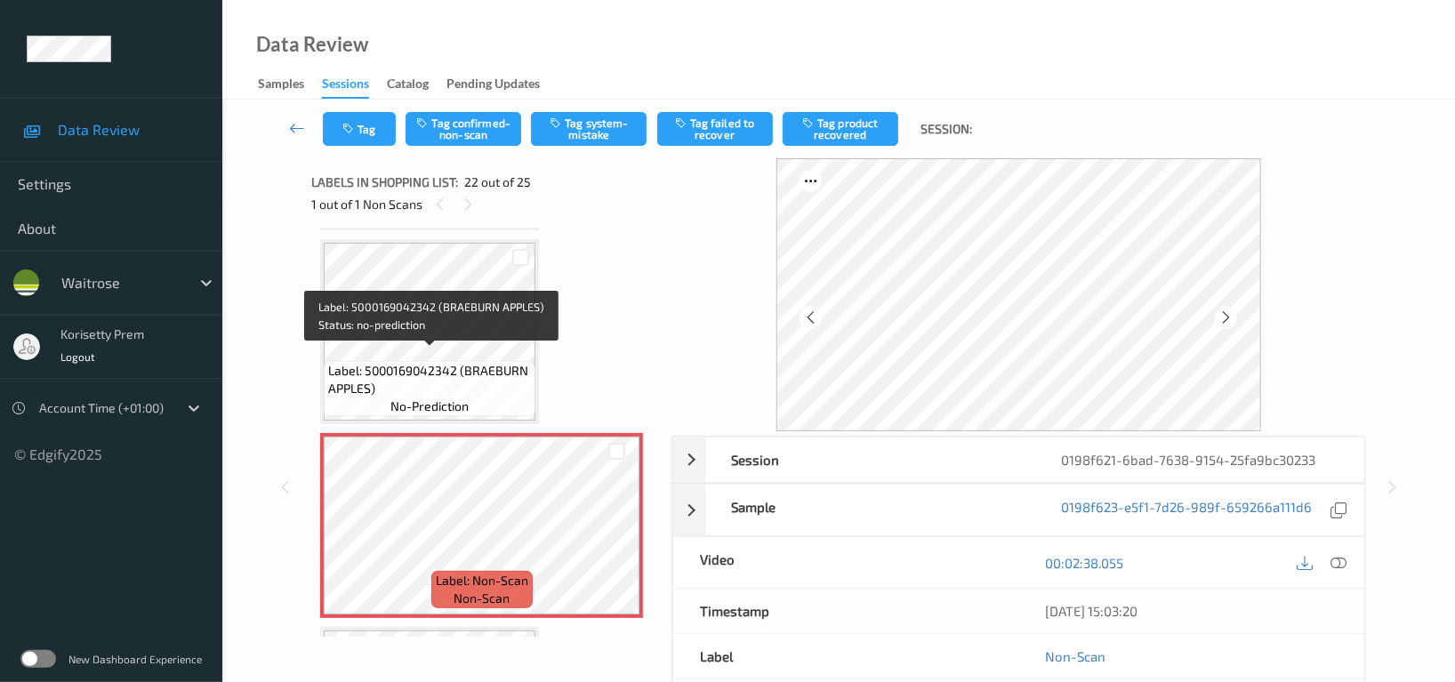
click at [462, 372] on span "Label: 5000169042342 (BRAEBURN APPLES)" at bounding box center [429, 380] width 203 height 36
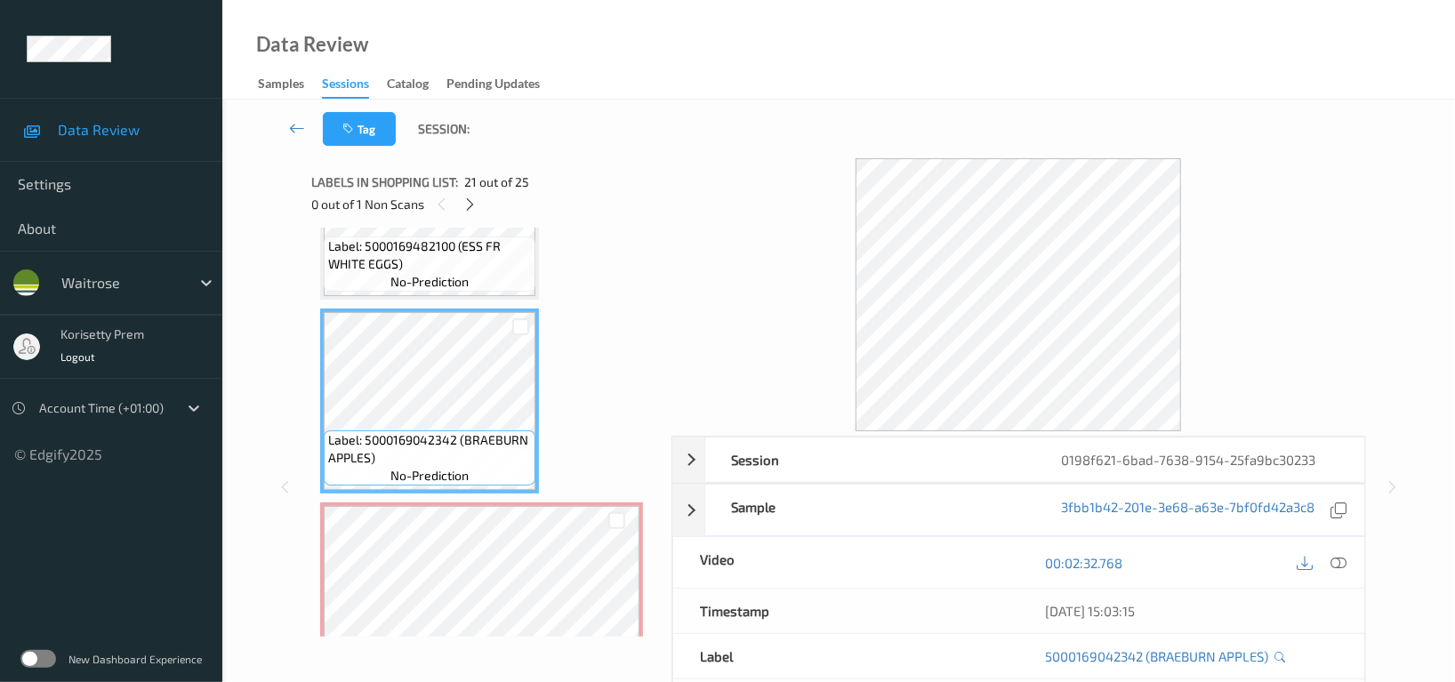
scroll to position [3755, 0]
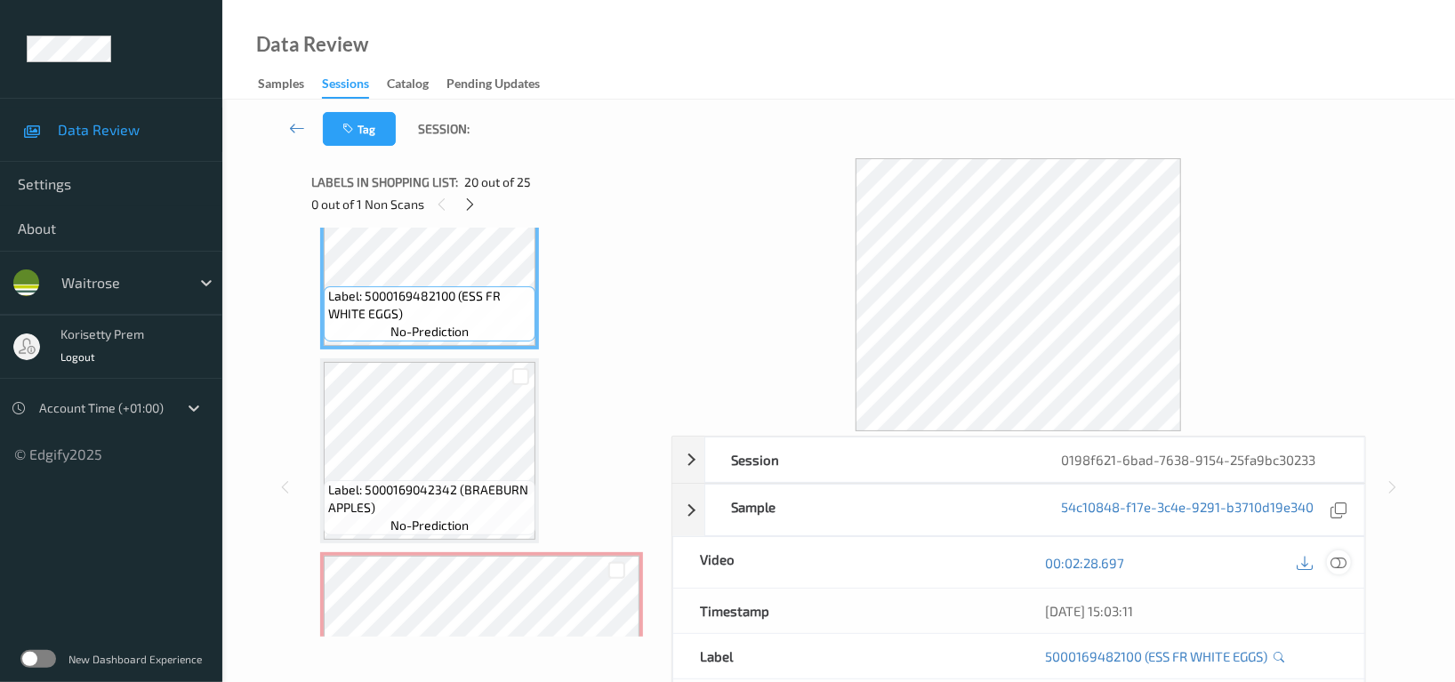
click at [1335, 568] on icon at bounding box center [1339, 563] width 16 height 16
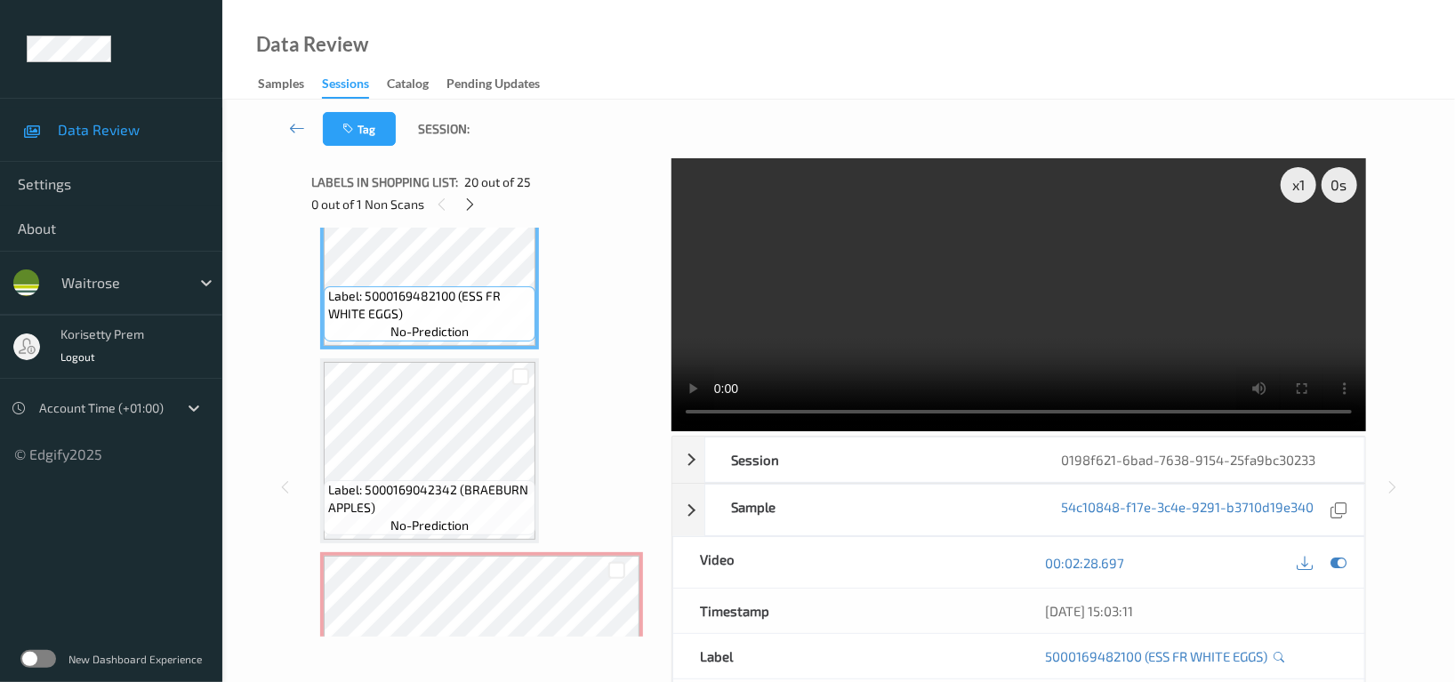
click at [870, 350] on video at bounding box center [1019, 294] width 695 height 273
click at [994, 290] on video at bounding box center [1019, 294] width 695 height 273
click at [949, 302] on video at bounding box center [1019, 294] width 695 height 273
click at [466, 197] on icon at bounding box center [470, 205] width 15 height 16
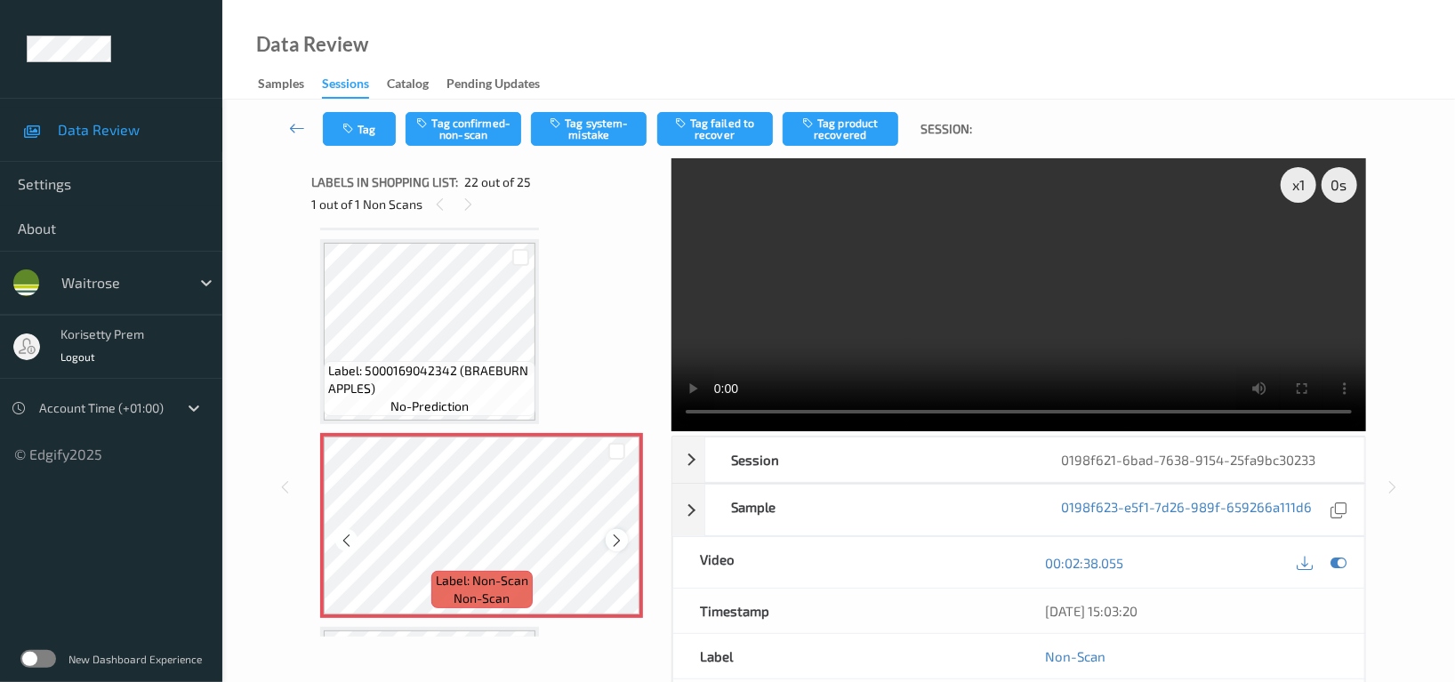
click at [622, 533] on icon at bounding box center [616, 541] width 15 height 16
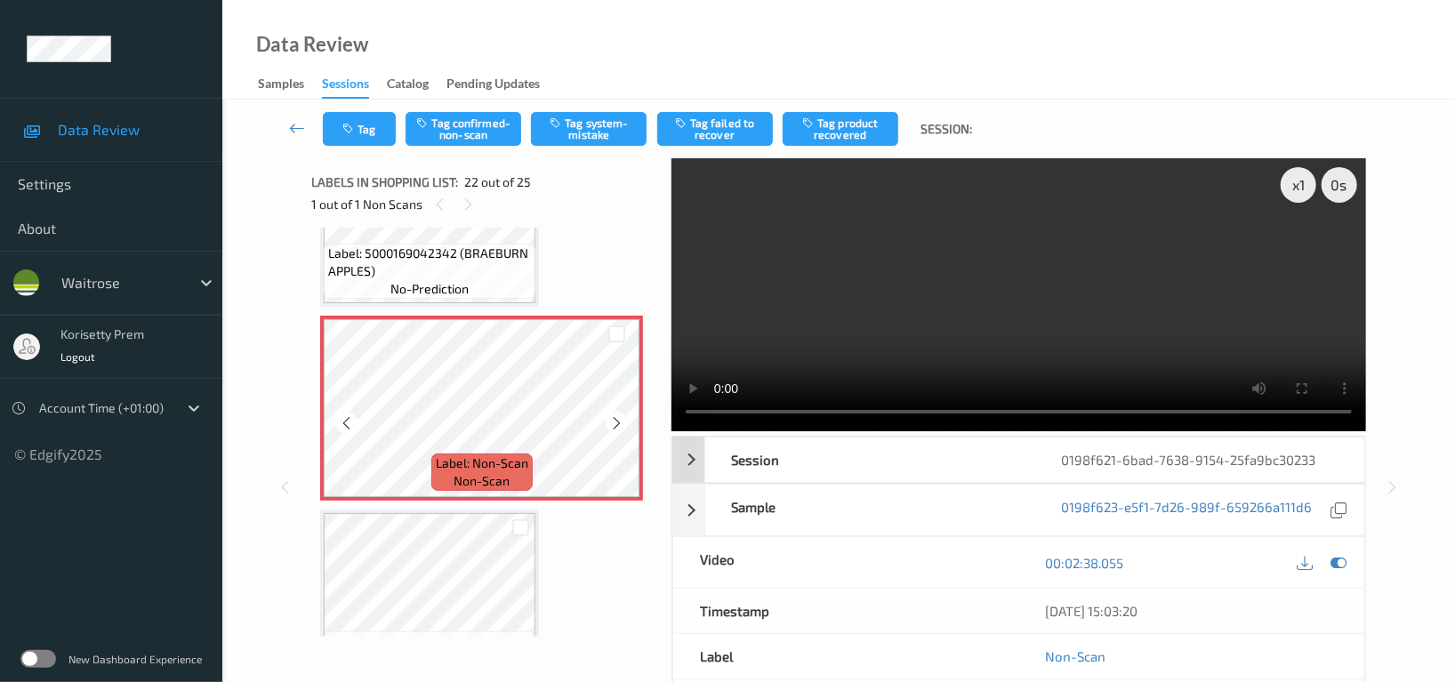
scroll to position [3992, 0]
click at [1341, 564] on icon at bounding box center [1339, 563] width 16 height 16
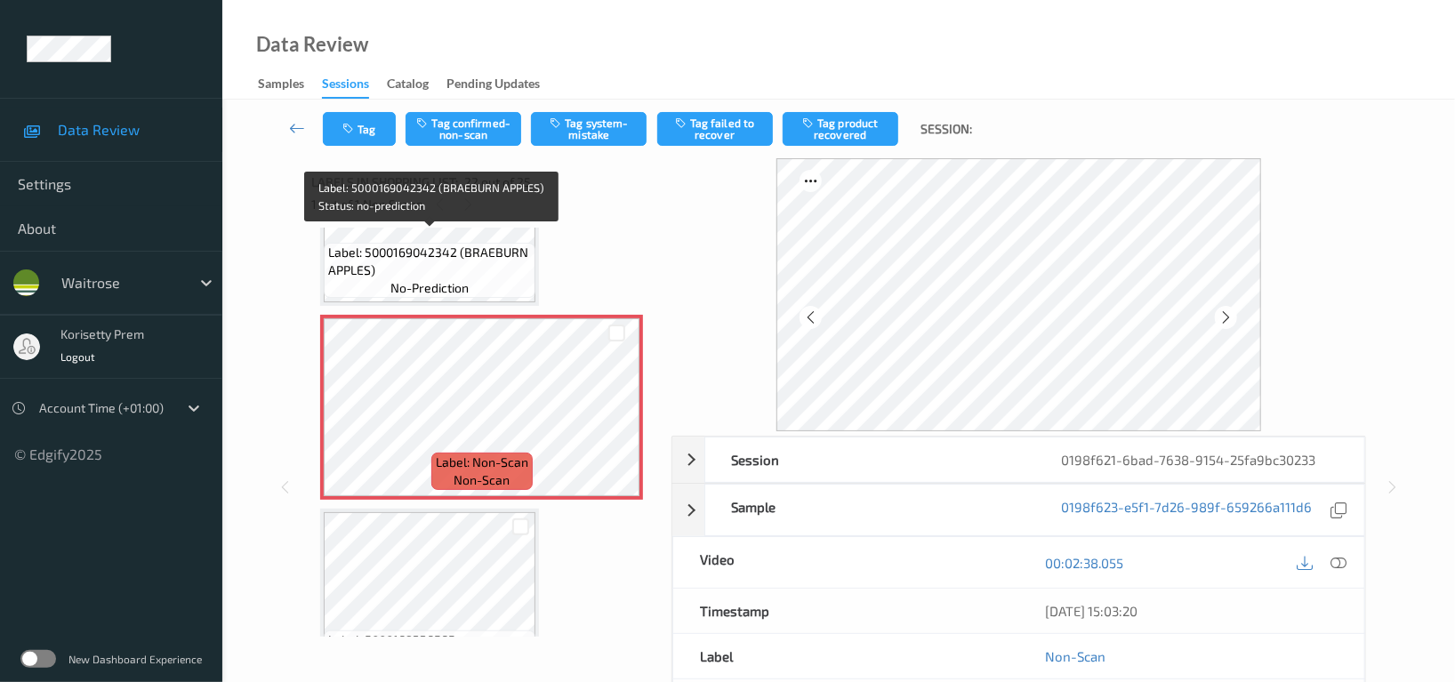
click at [441, 262] on span "Label: 5000169042342 (BRAEBURN APPLES)" at bounding box center [429, 262] width 203 height 36
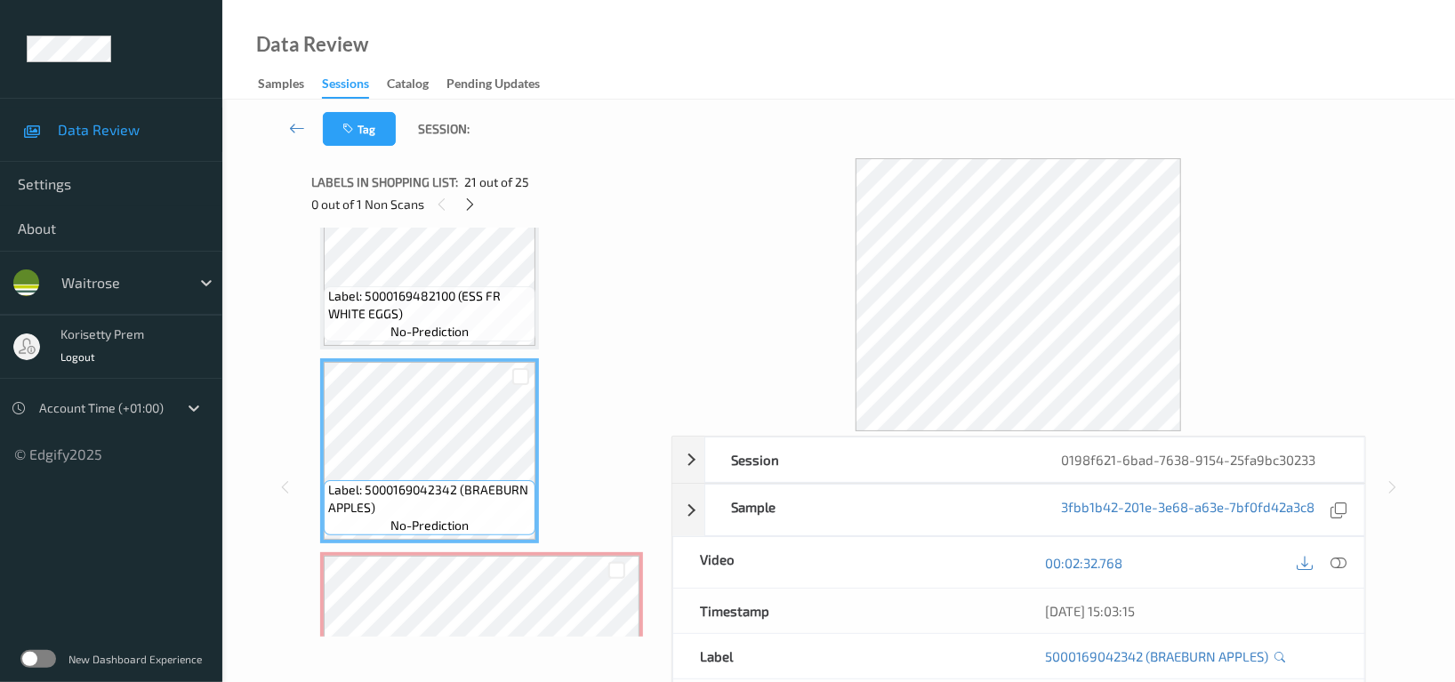
scroll to position [3637, 0]
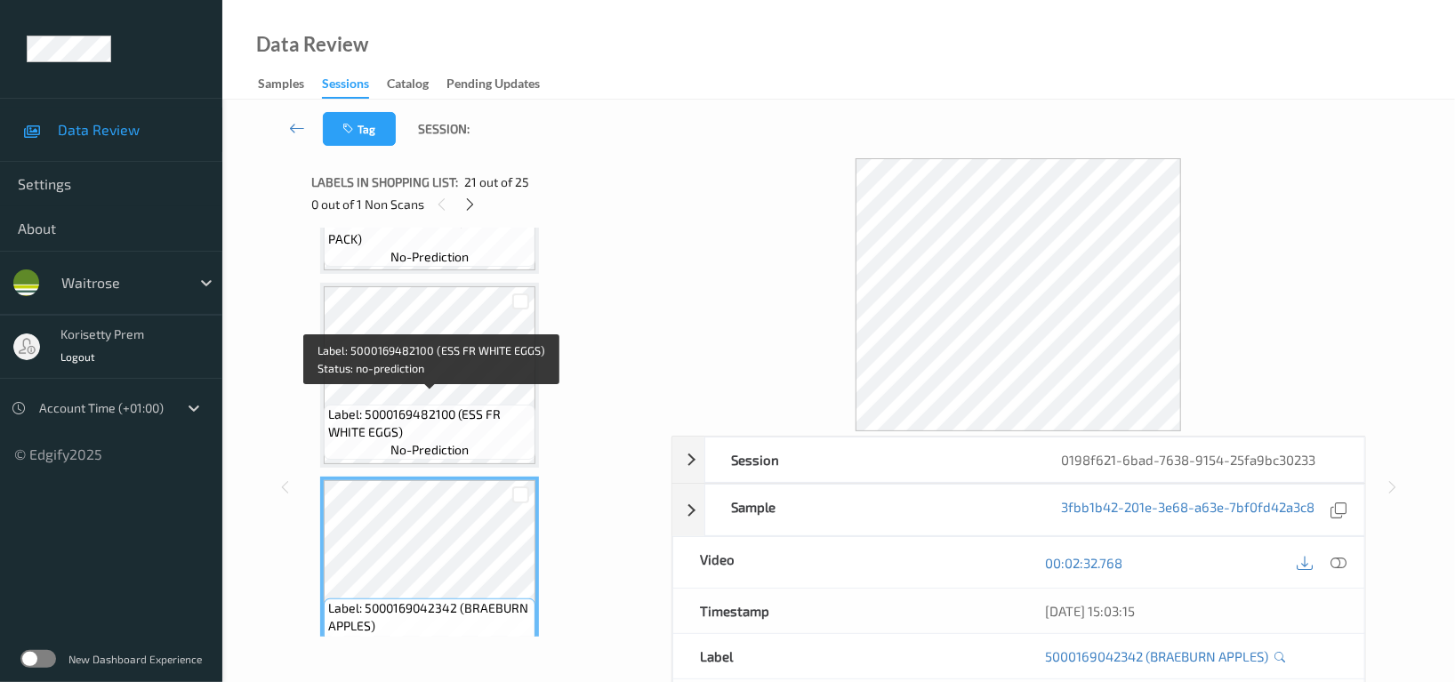
click at [391, 406] on span "Label: 5000169482100 (ESS FR WHITE EGGS)" at bounding box center [429, 424] width 203 height 36
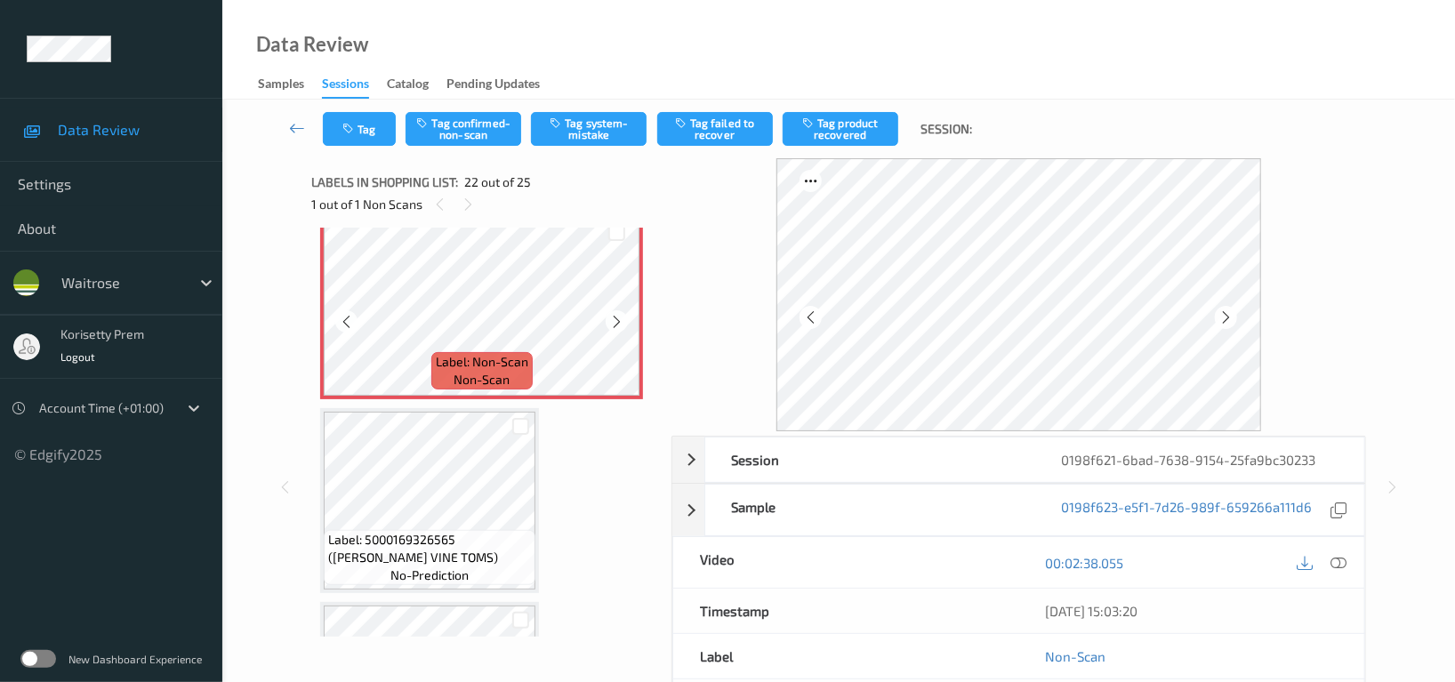
scroll to position [4111, 0]
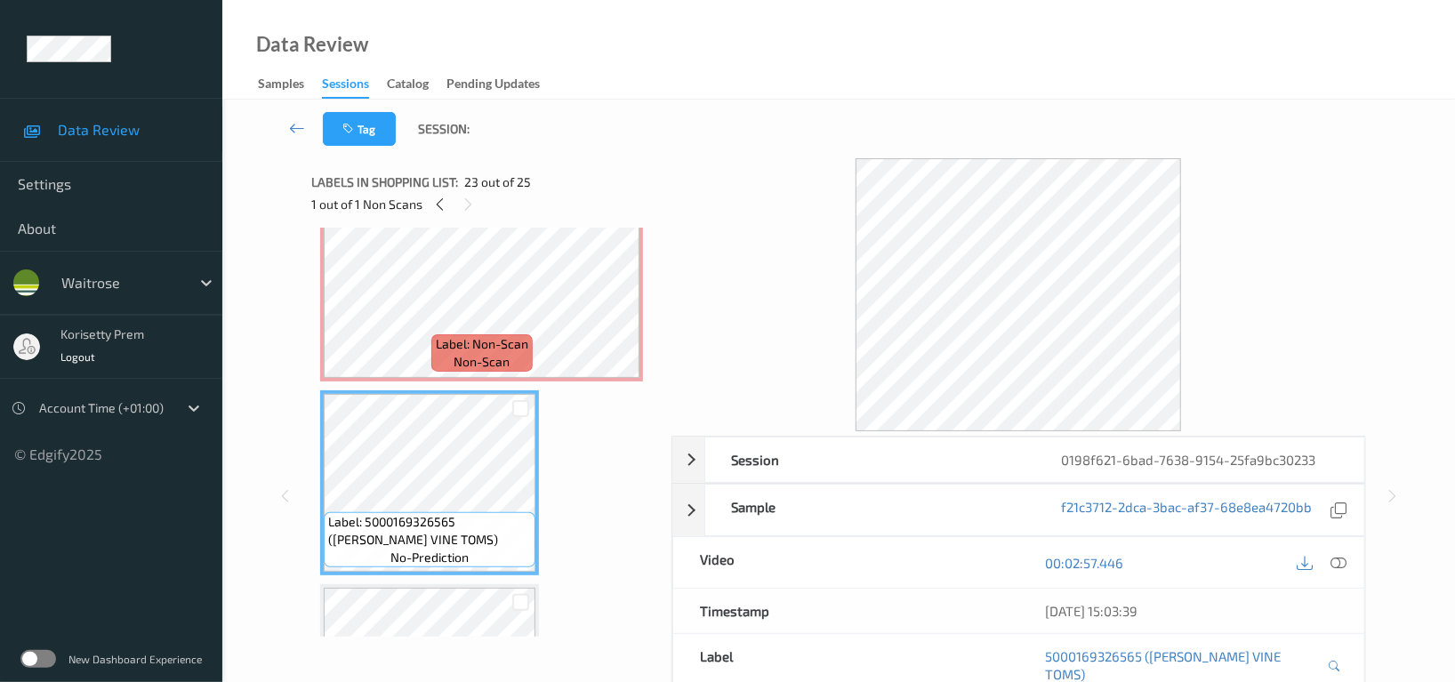
click at [483, 335] on span "Label: Non-Scan" at bounding box center [482, 344] width 93 height 18
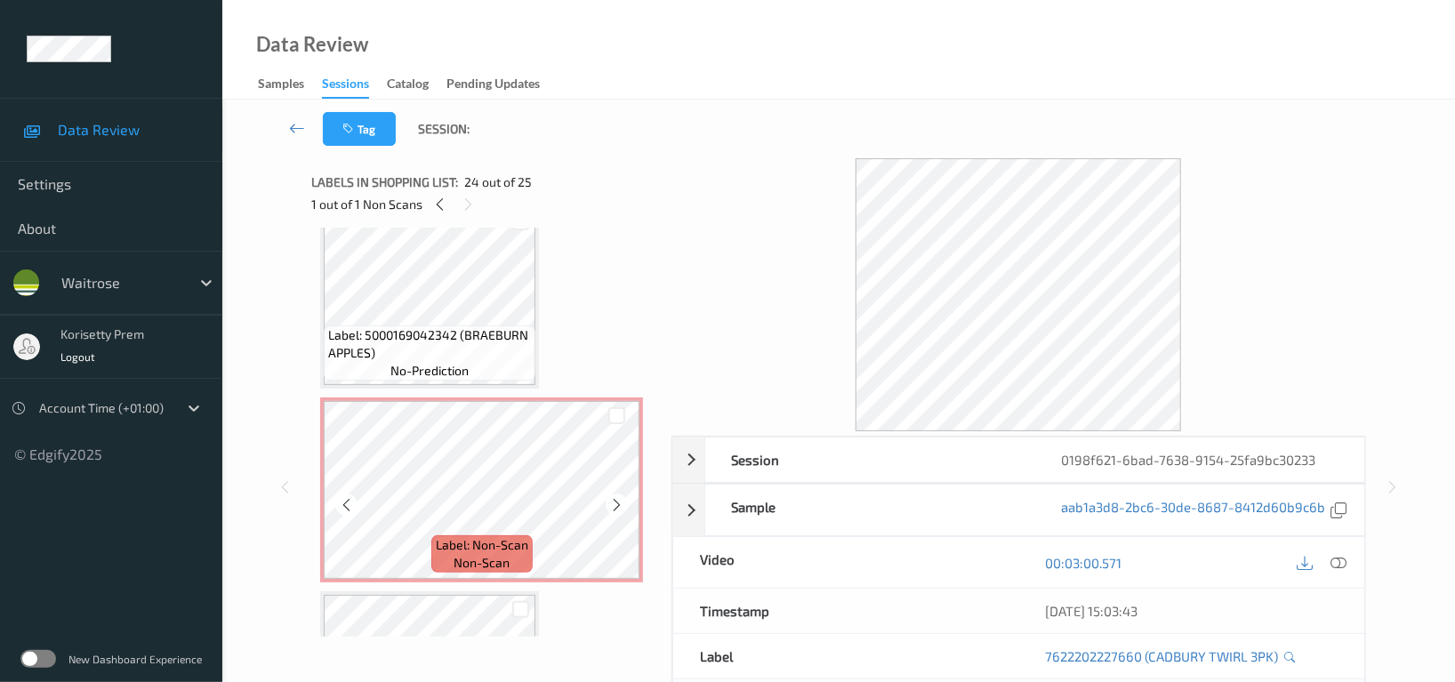
scroll to position [3874, 0]
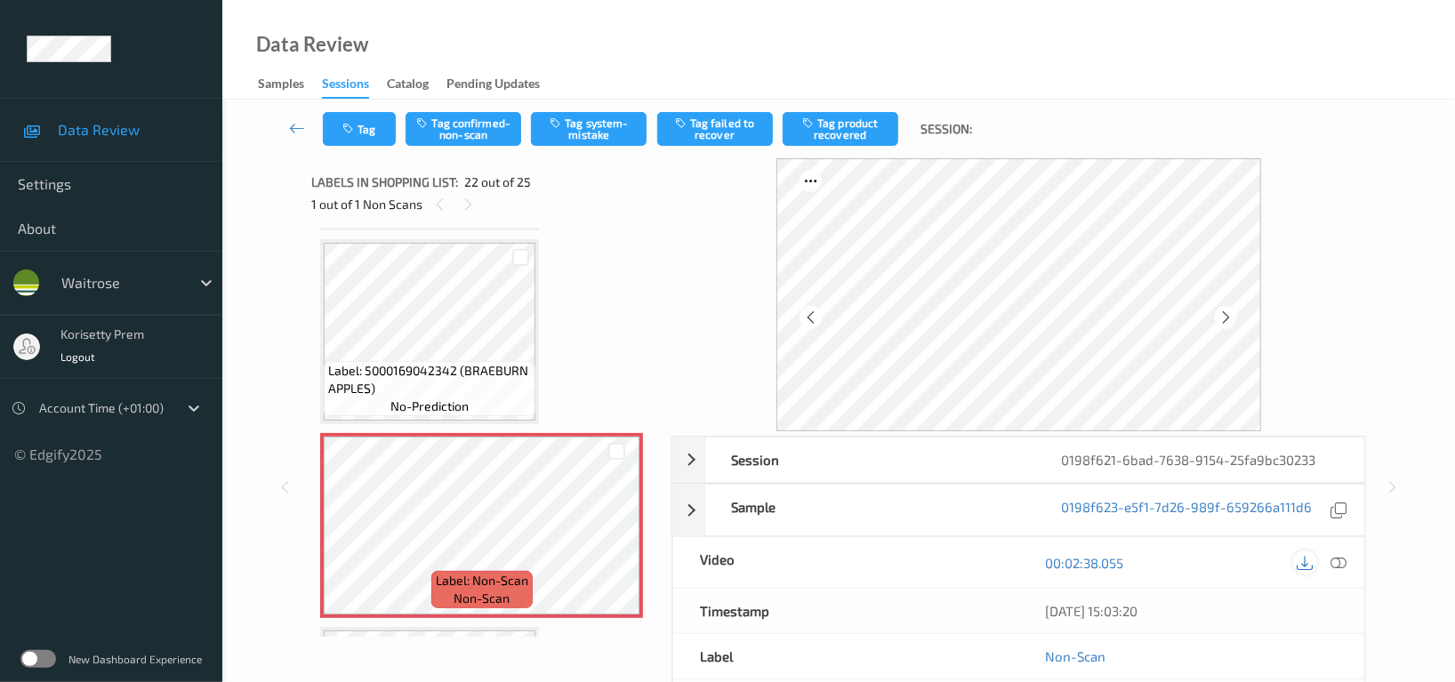
click at [1309, 563] on icon at bounding box center [1305, 563] width 16 height 16
click at [622, 533] on icon at bounding box center [616, 541] width 15 height 16
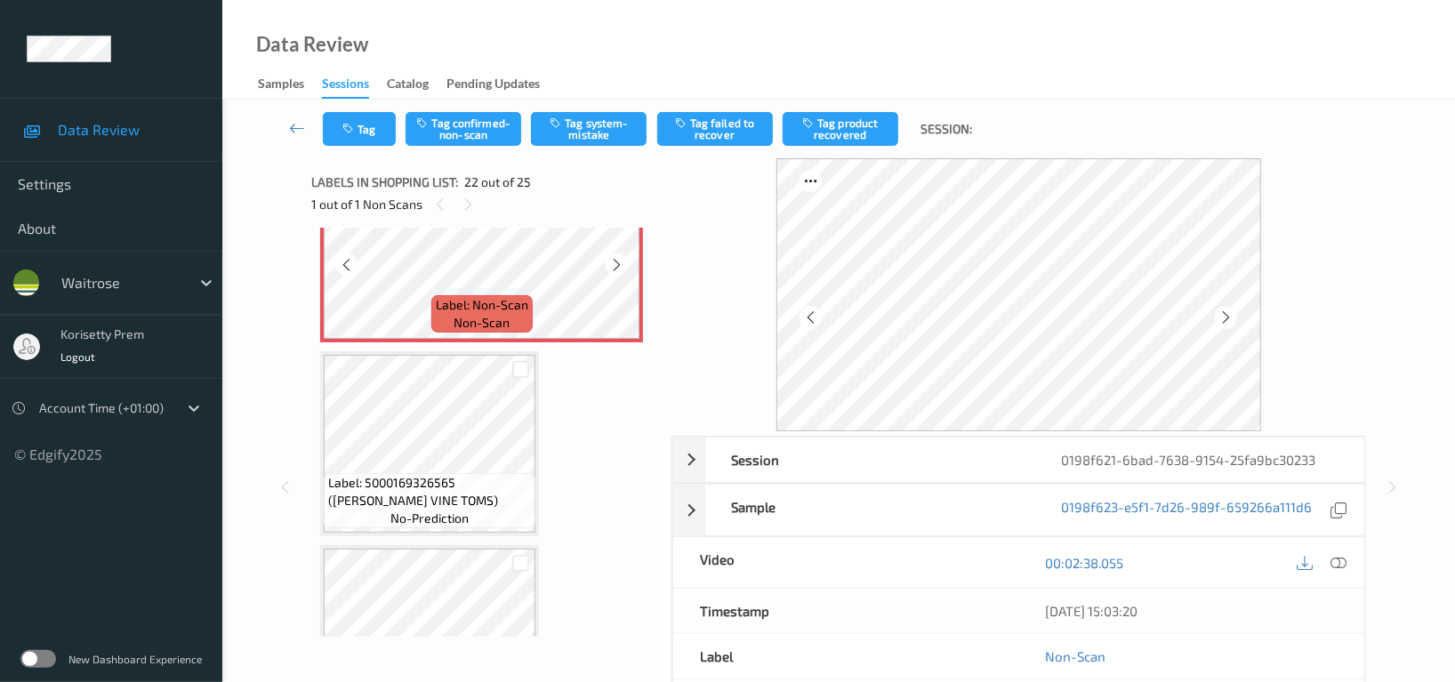
scroll to position [4230, 0]
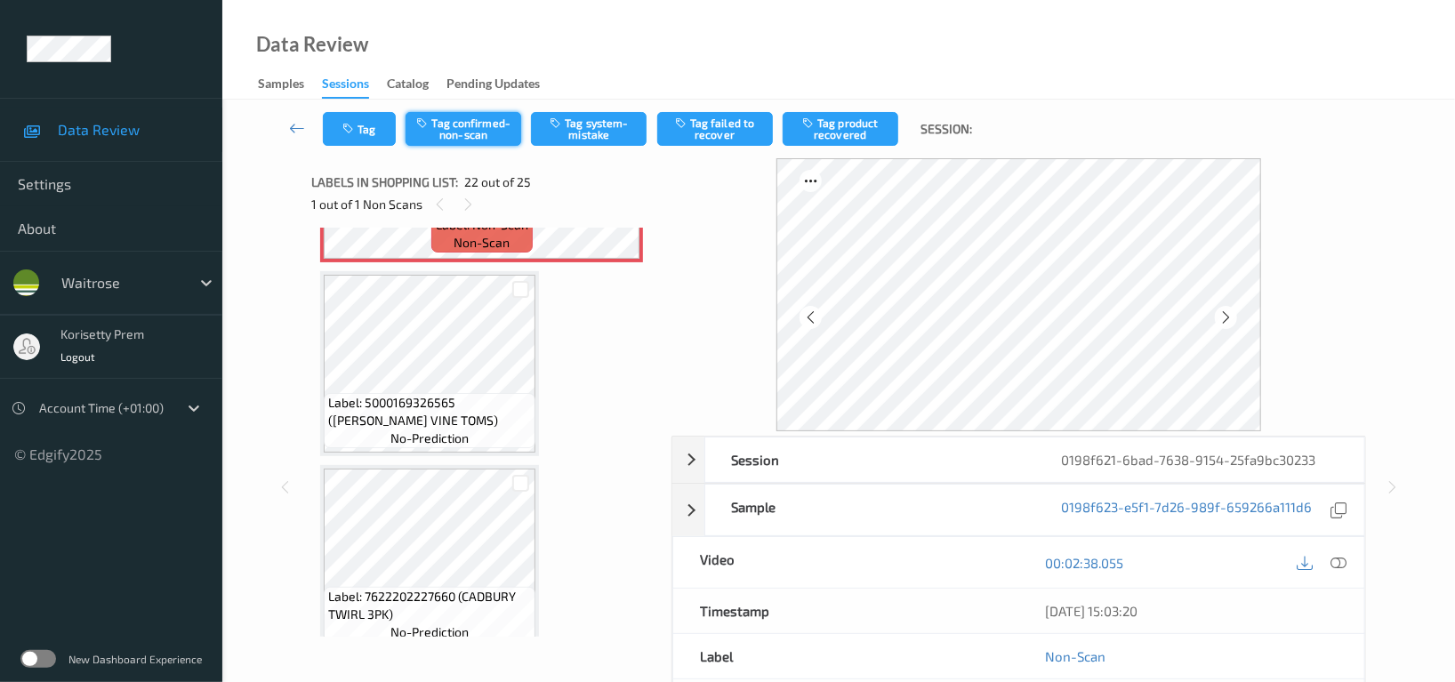
click at [456, 131] on button "Tag confirmed-non-scan" at bounding box center [464, 129] width 116 height 34
click at [841, 136] on button "Tag product recovered" at bounding box center [841, 129] width 116 height 34
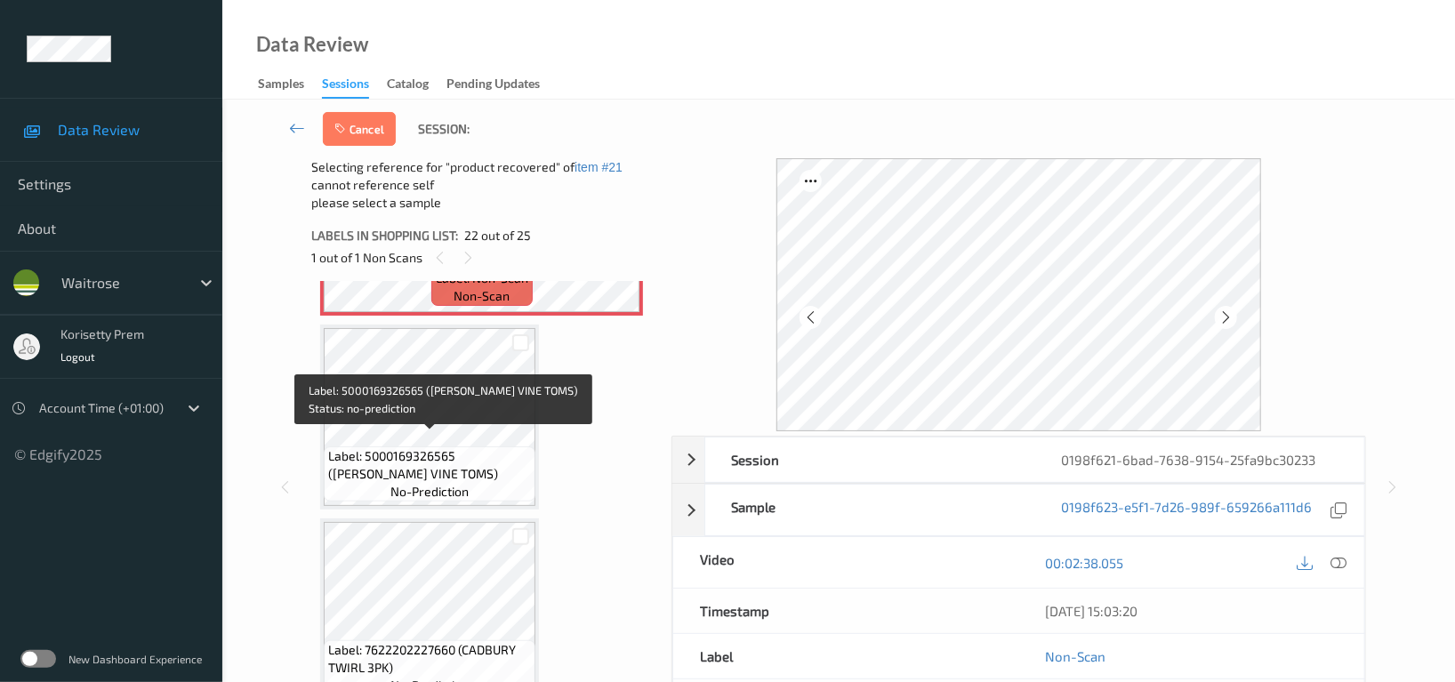
click at [370, 447] on span "Label: 5000169326565 (WR CHERRY VINE TOMS)" at bounding box center [429, 465] width 203 height 36
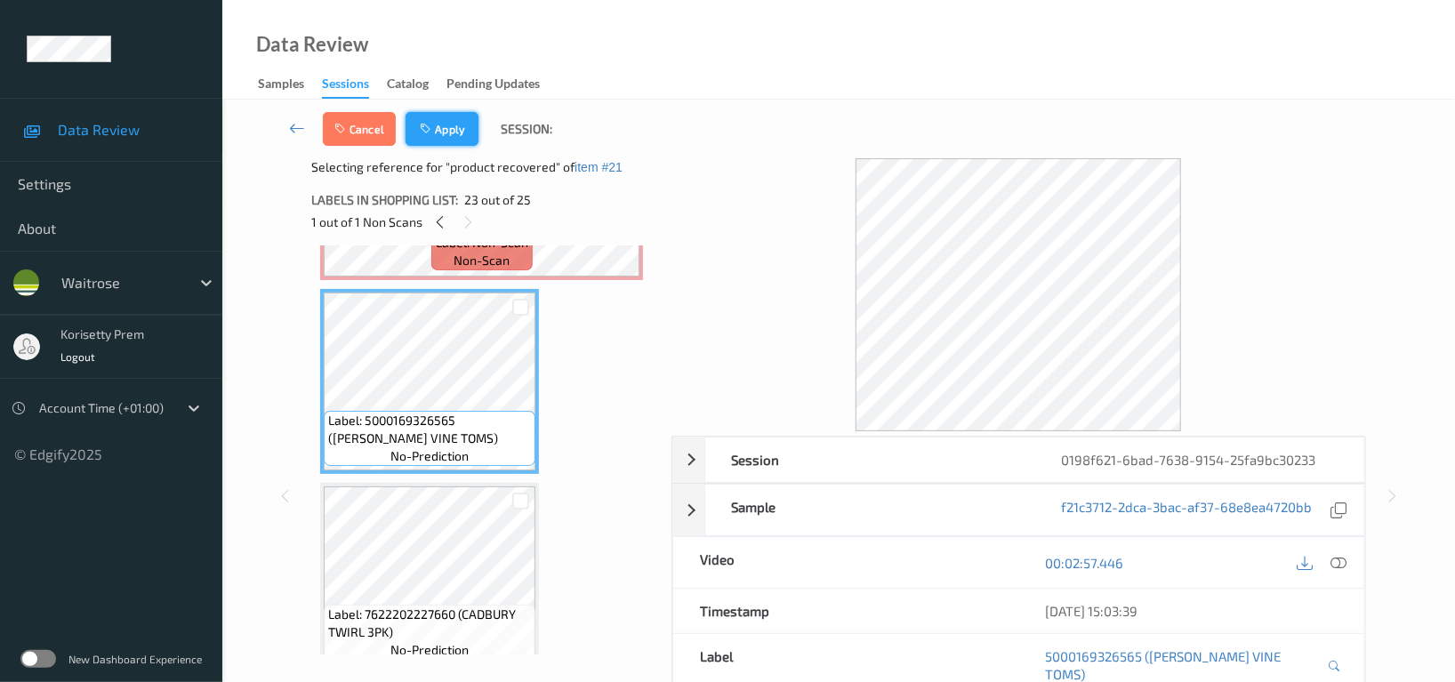
click at [441, 137] on button "Apply" at bounding box center [442, 129] width 73 height 34
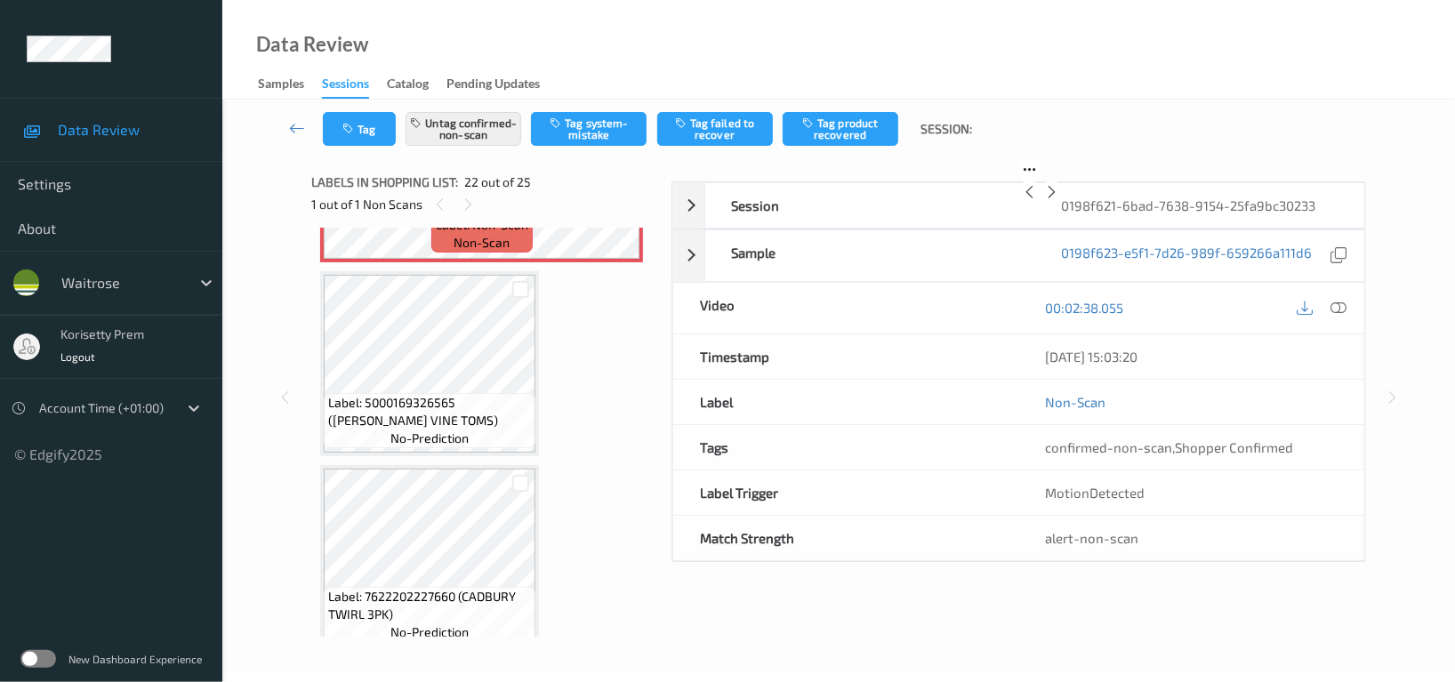
scroll to position [3874, 0]
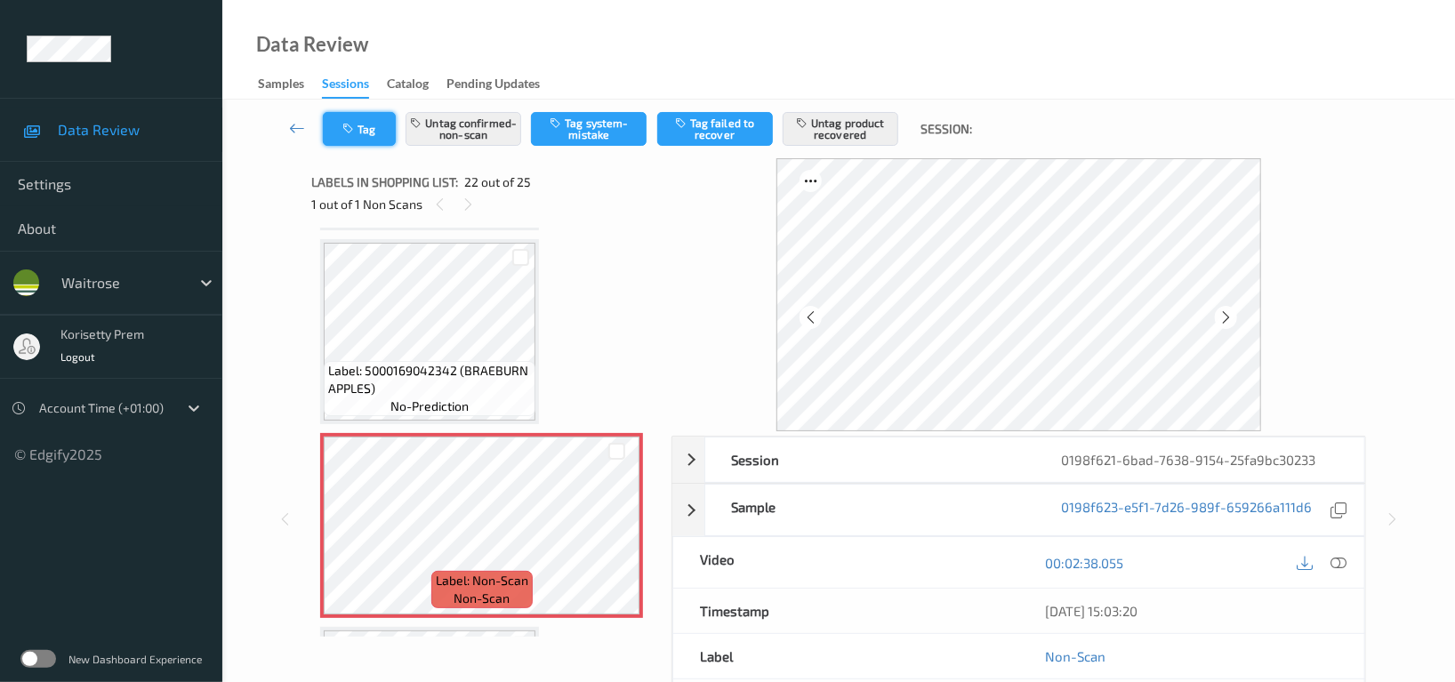
click at [355, 119] on button "Tag" at bounding box center [359, 129] width 73 height 34
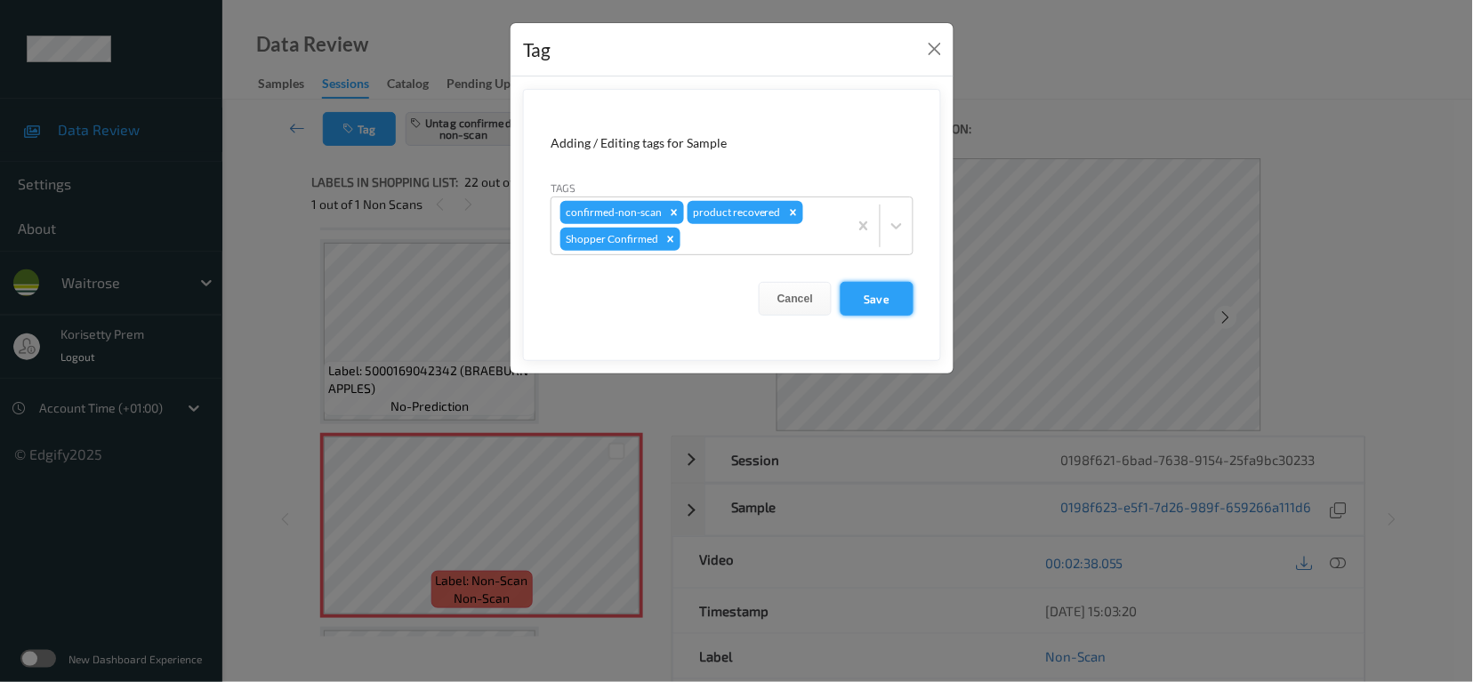
click at [871, 295] on button "Save" at bounding box center [877, 299] width 73 height 34
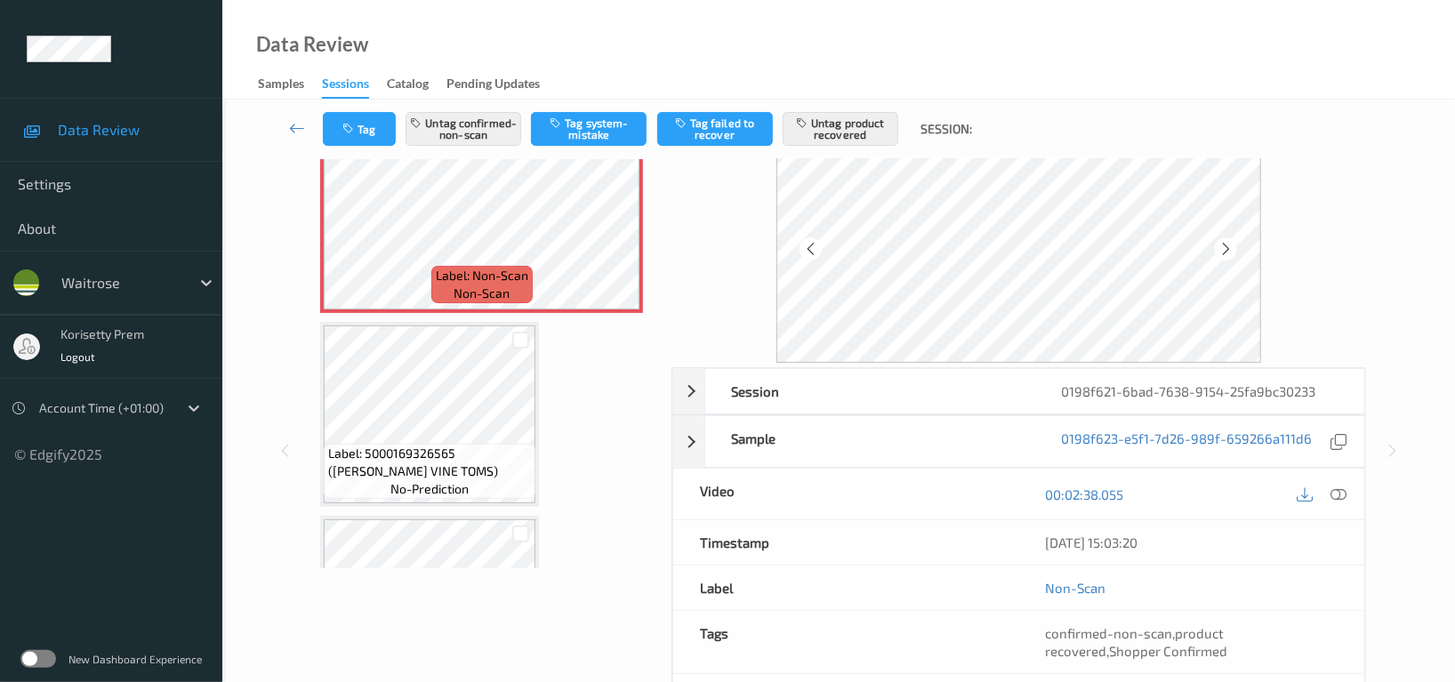
scroll to position [118, 0]
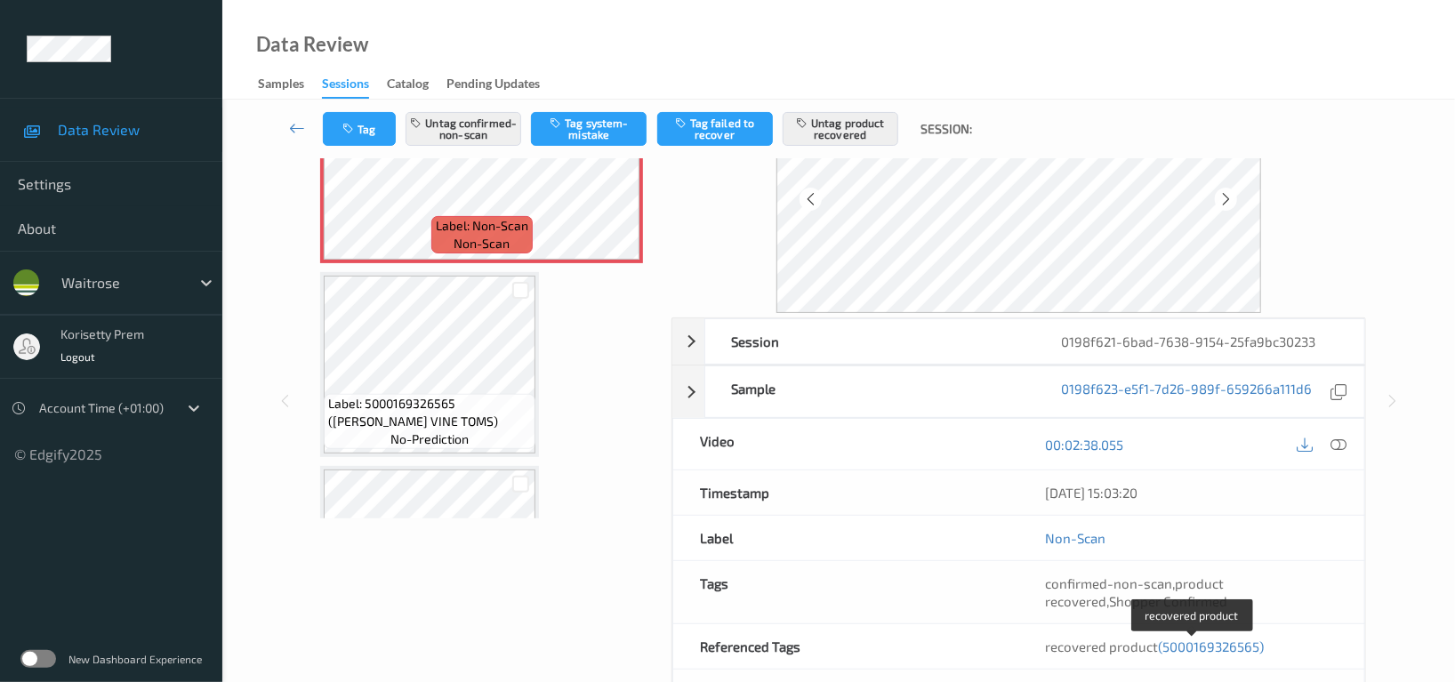
click at [1203, 645] on span "(5000169326565)" at bounding box center [1211, 647] width 106 height 16
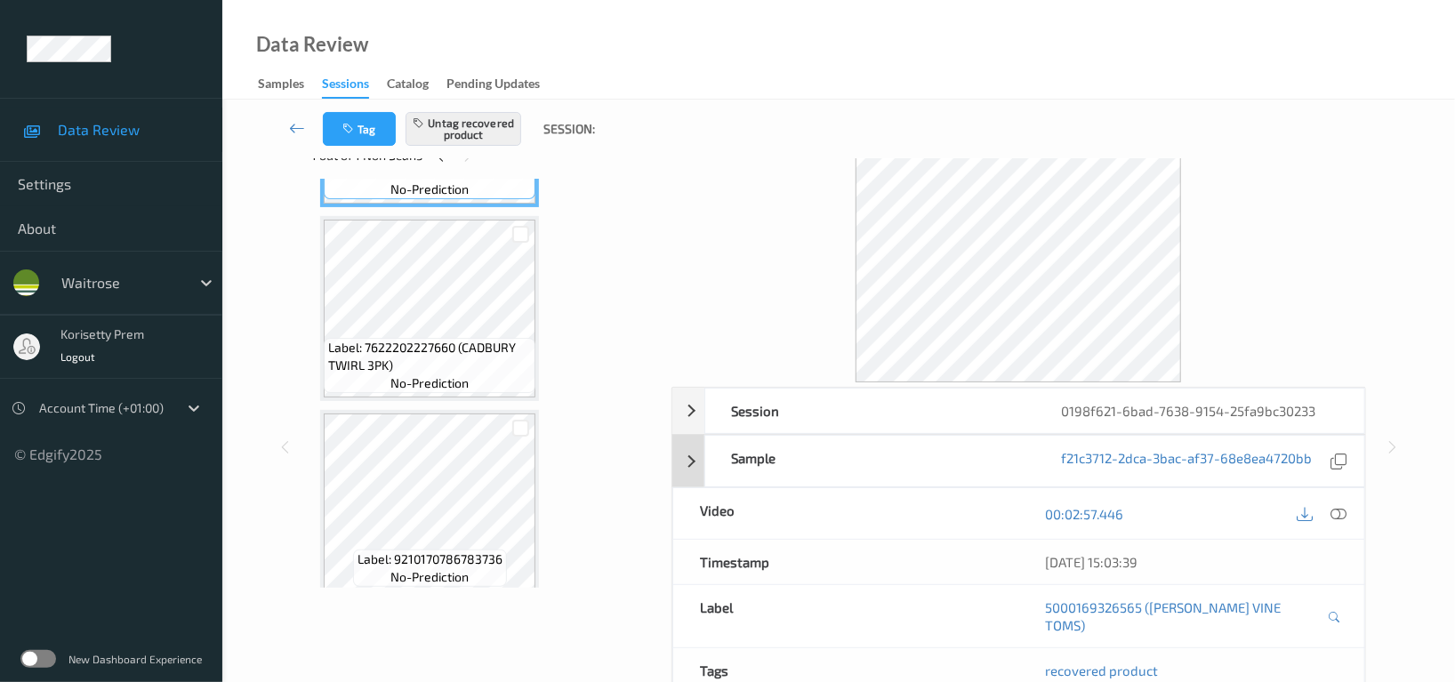
scroll to position [0, 0]
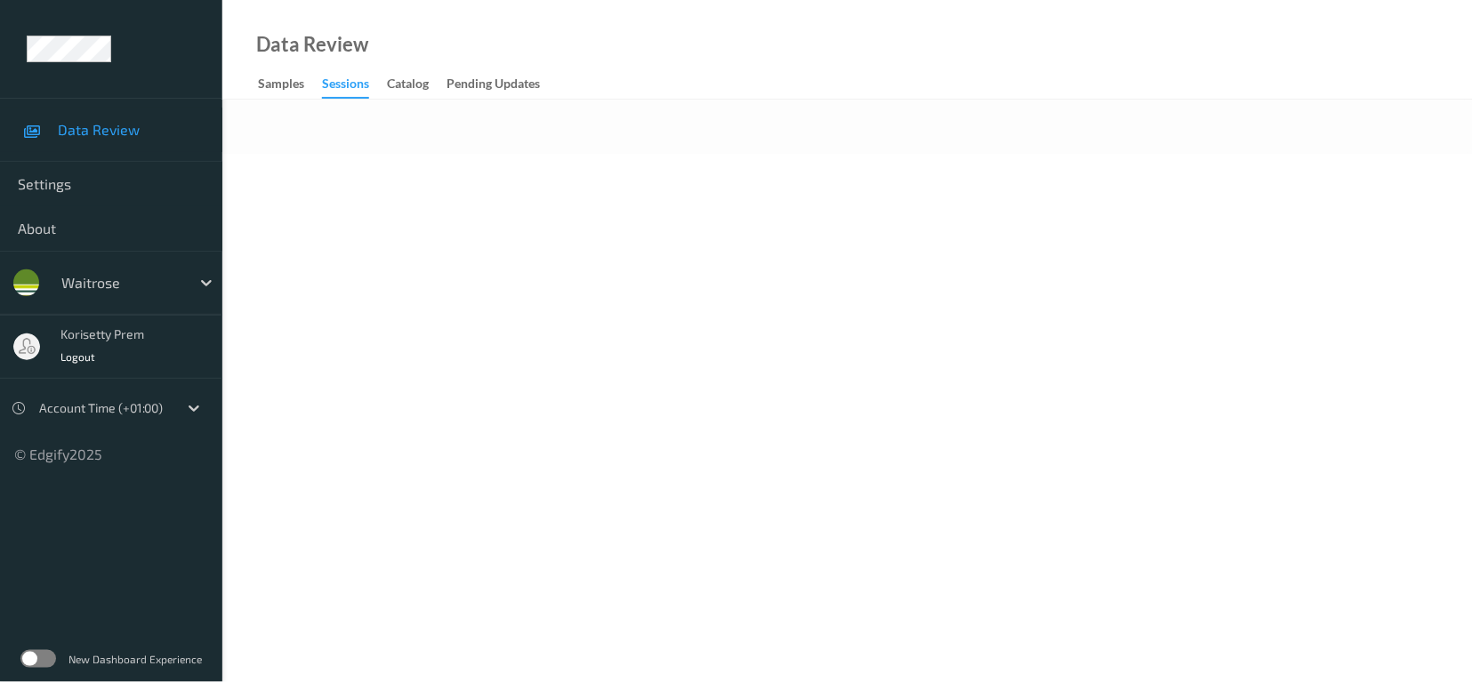
click at [826, 202] on body "Data Review Settings About waitrose korisetty prem Logout Account Time (+01:00)…" at bounding box center [736, 341] width 1473 height 682
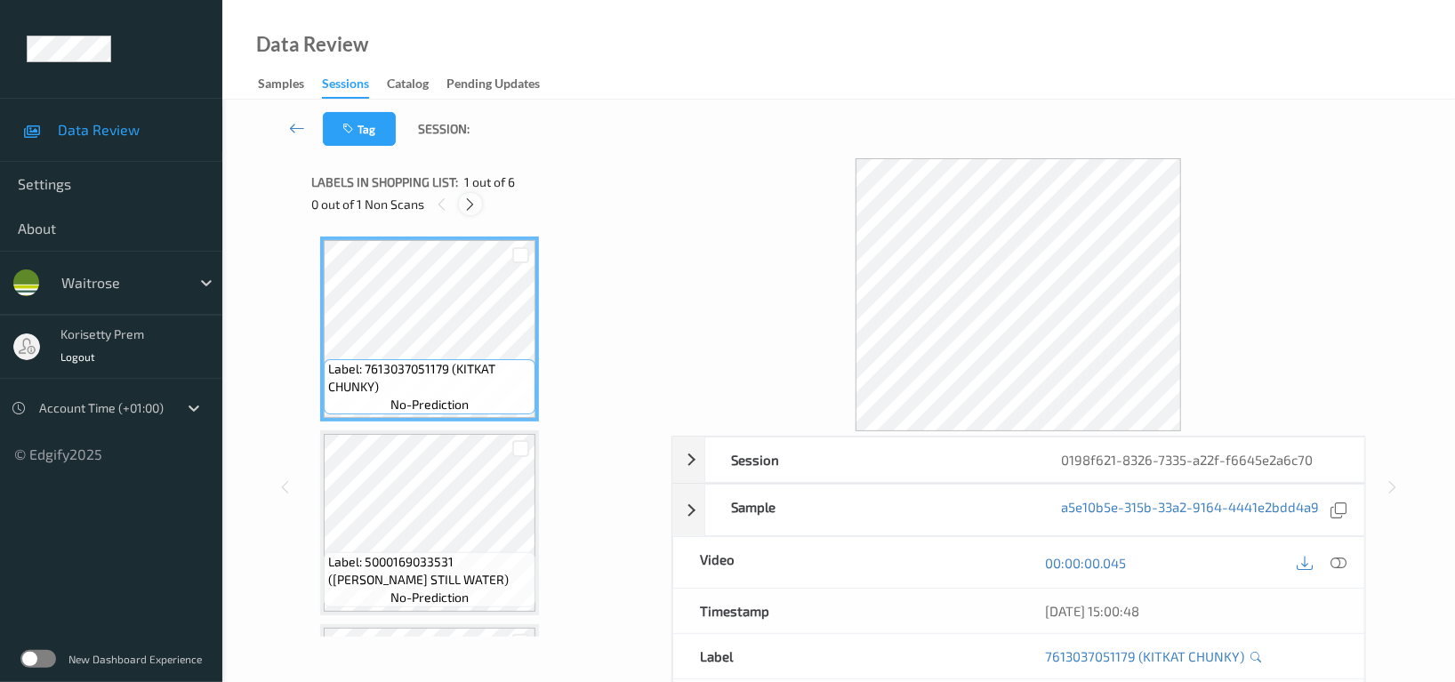
click at [473, 205] on icon at bounding box center [470, 205] width 15 height 16
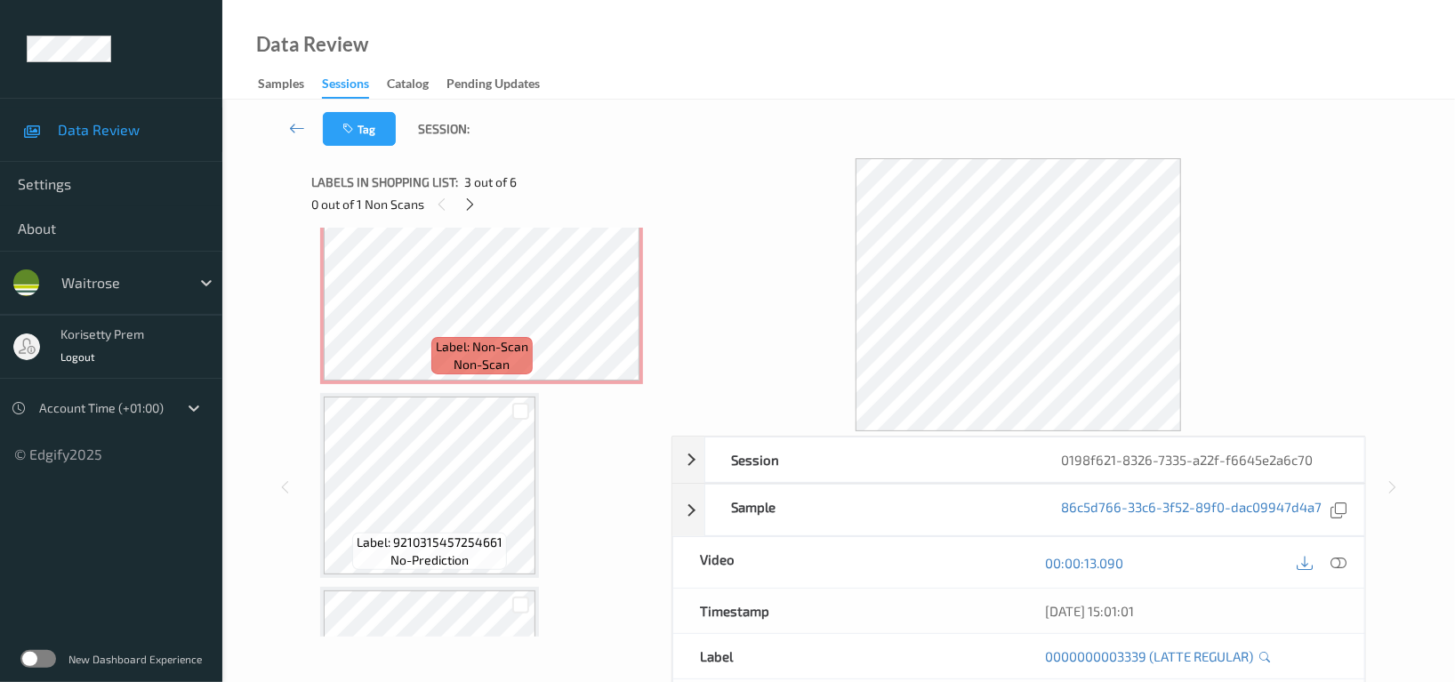
scroll to position [632, 0]
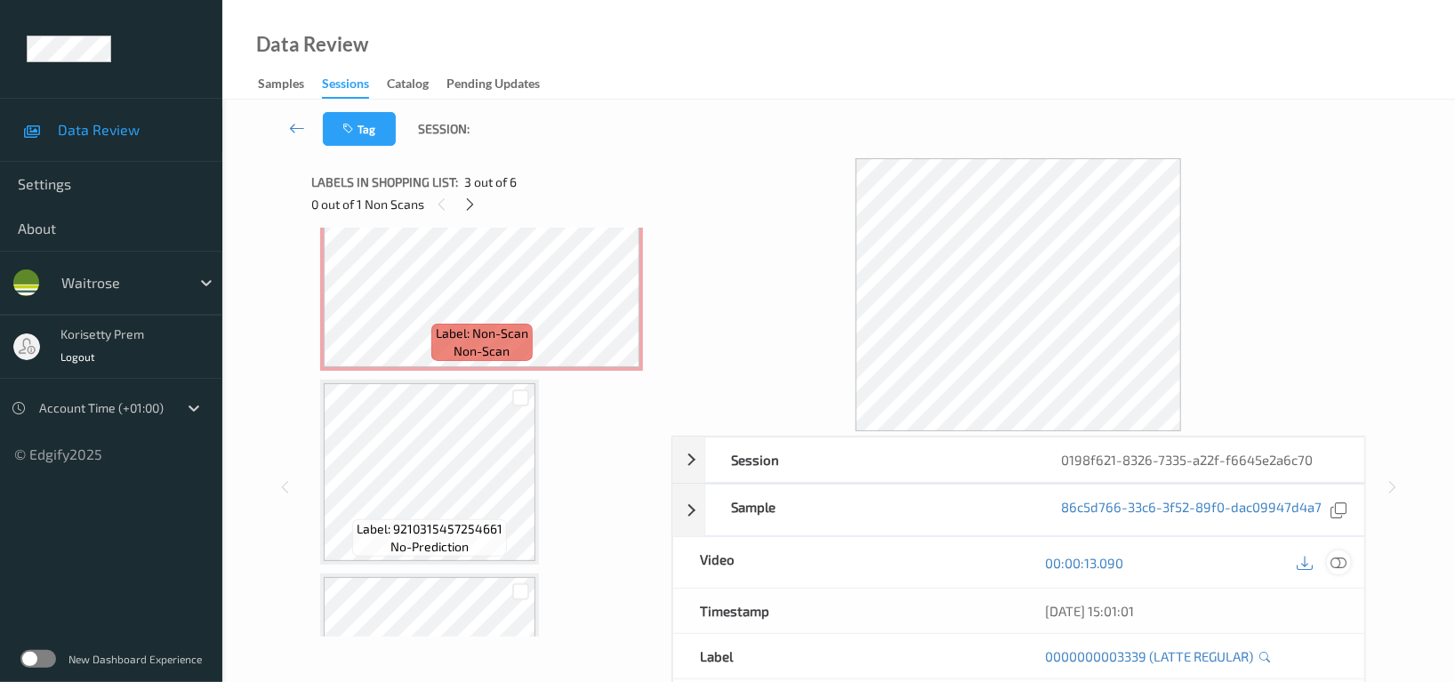
click at [1340, 563] on icon at bounding box center [1339, 563] width 16 height 16
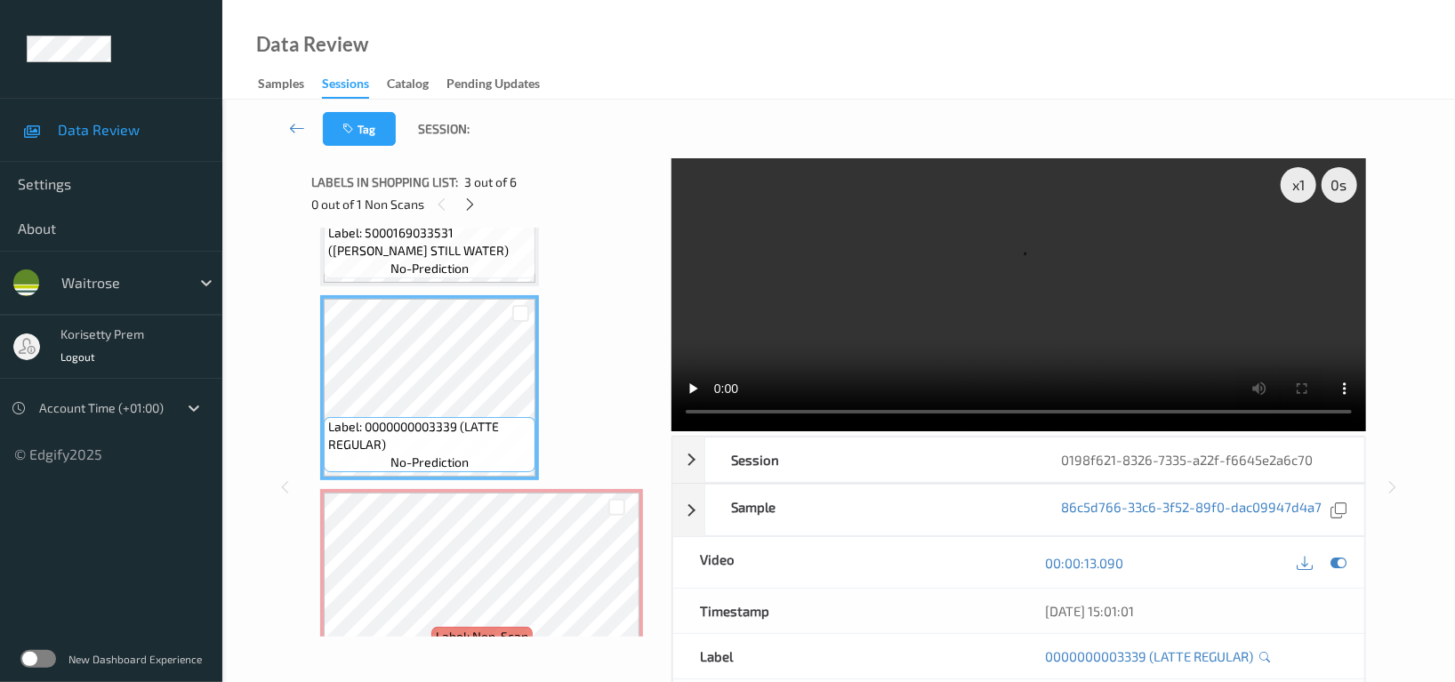
scroll to position [284, 0]
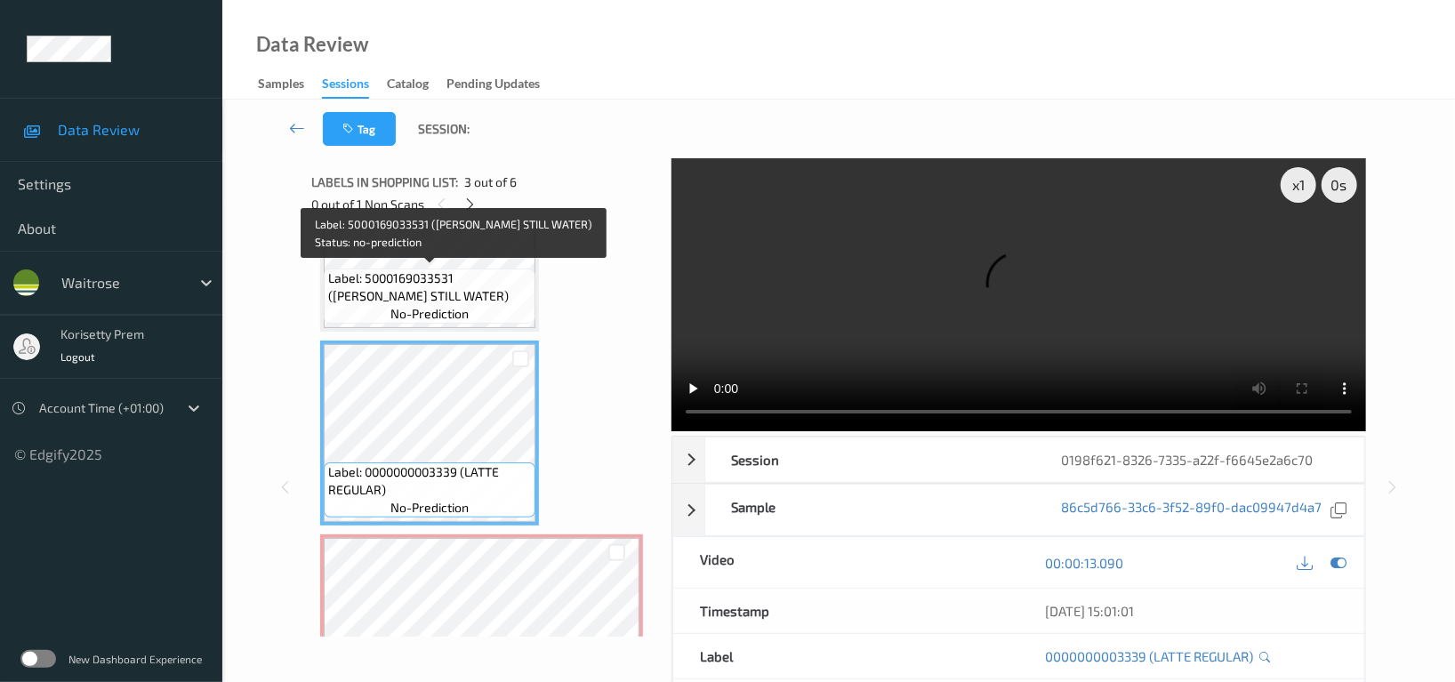
click at [497, 312] on div "Label: 5000169033531 ([PERSON_NAME] STILL WATER) no-prediction" at bounding box center [430, 296] width 212 height 55
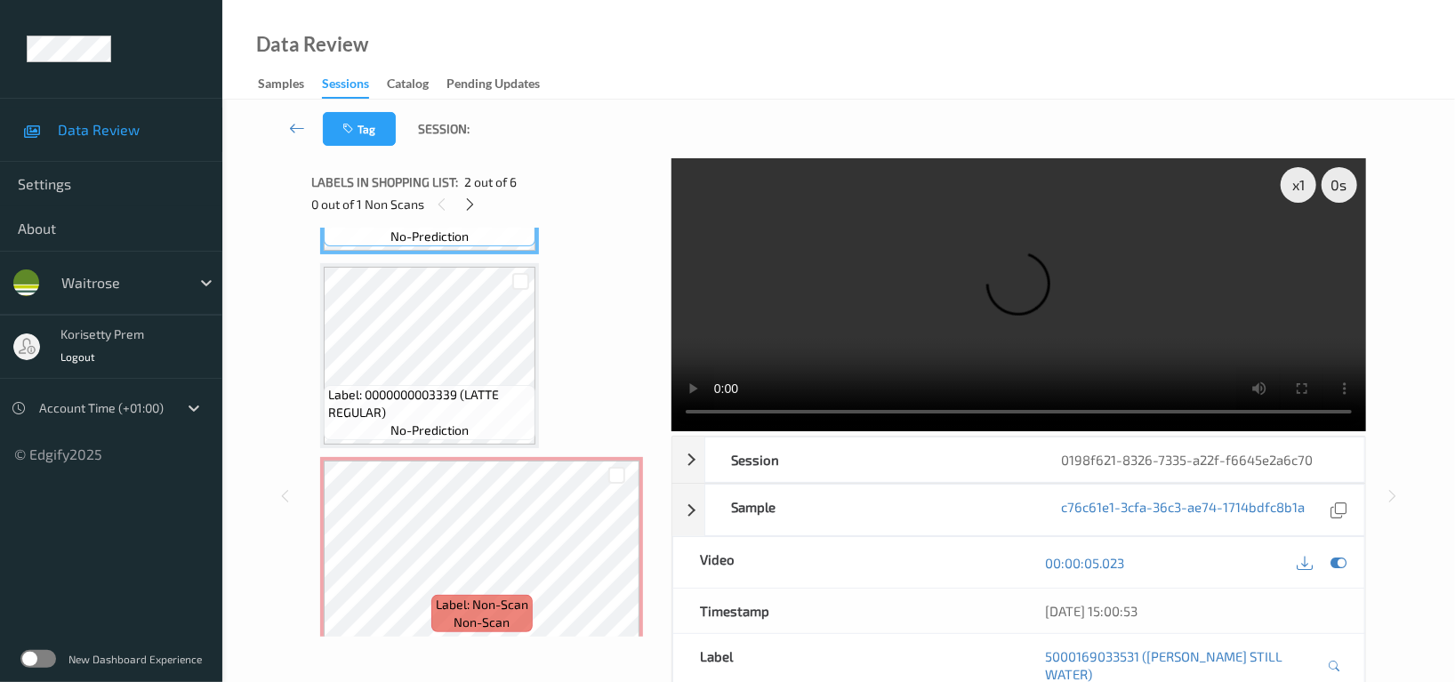
scroll to position [403, 0]
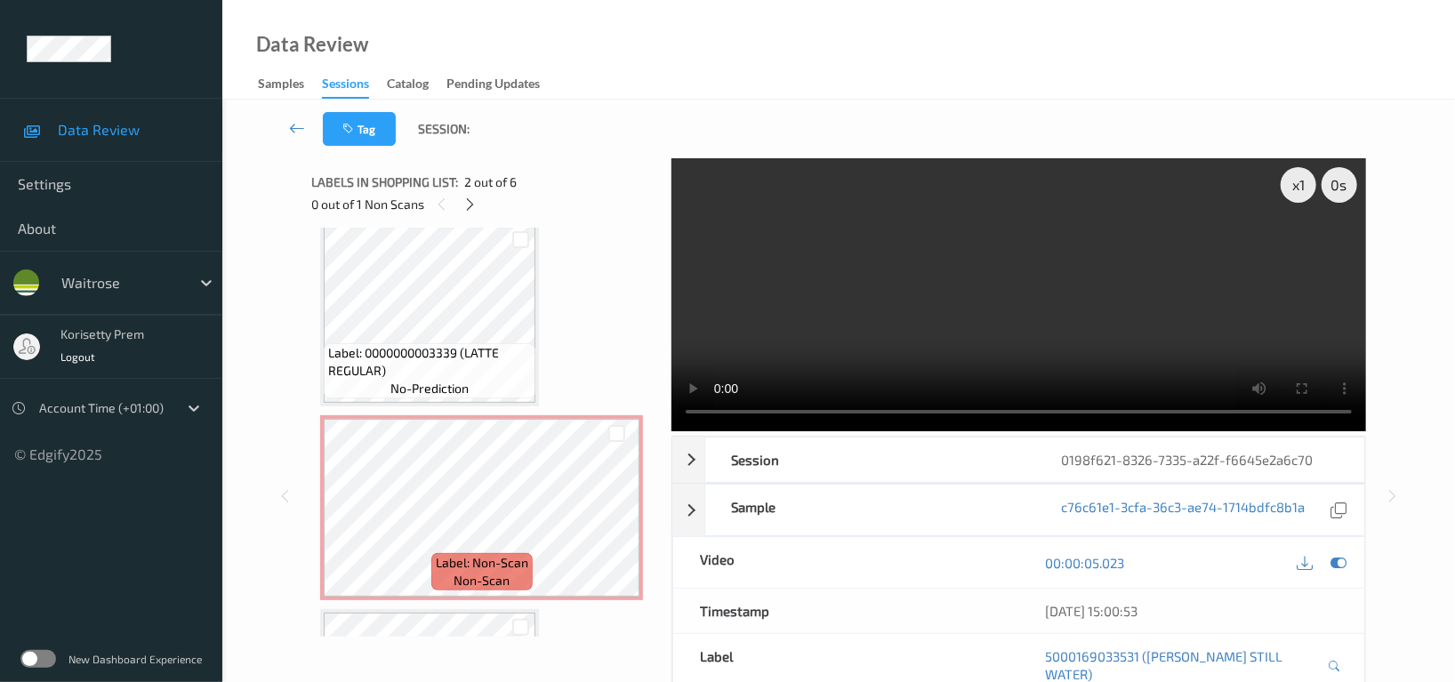
click at [1200, 254] on video at bounding box center [1019, 294] width 695 height 273
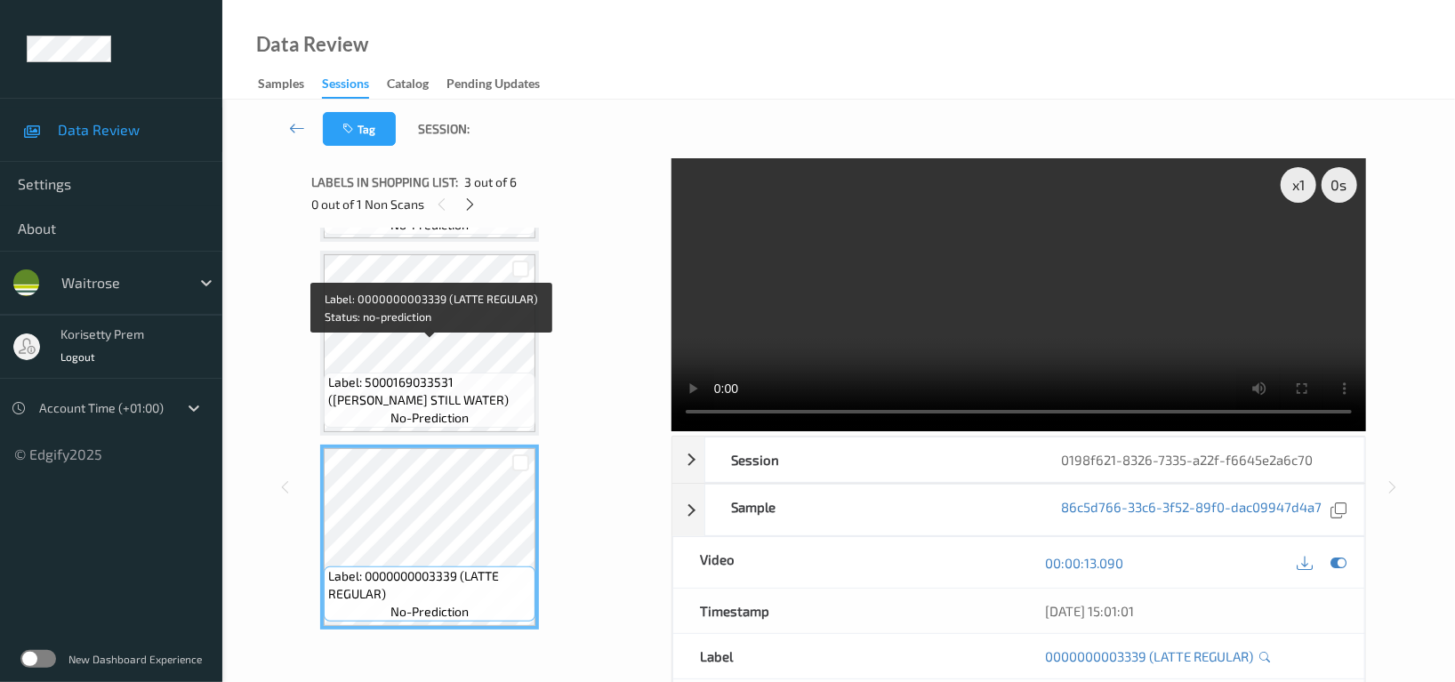
scroll to position [165, 0]
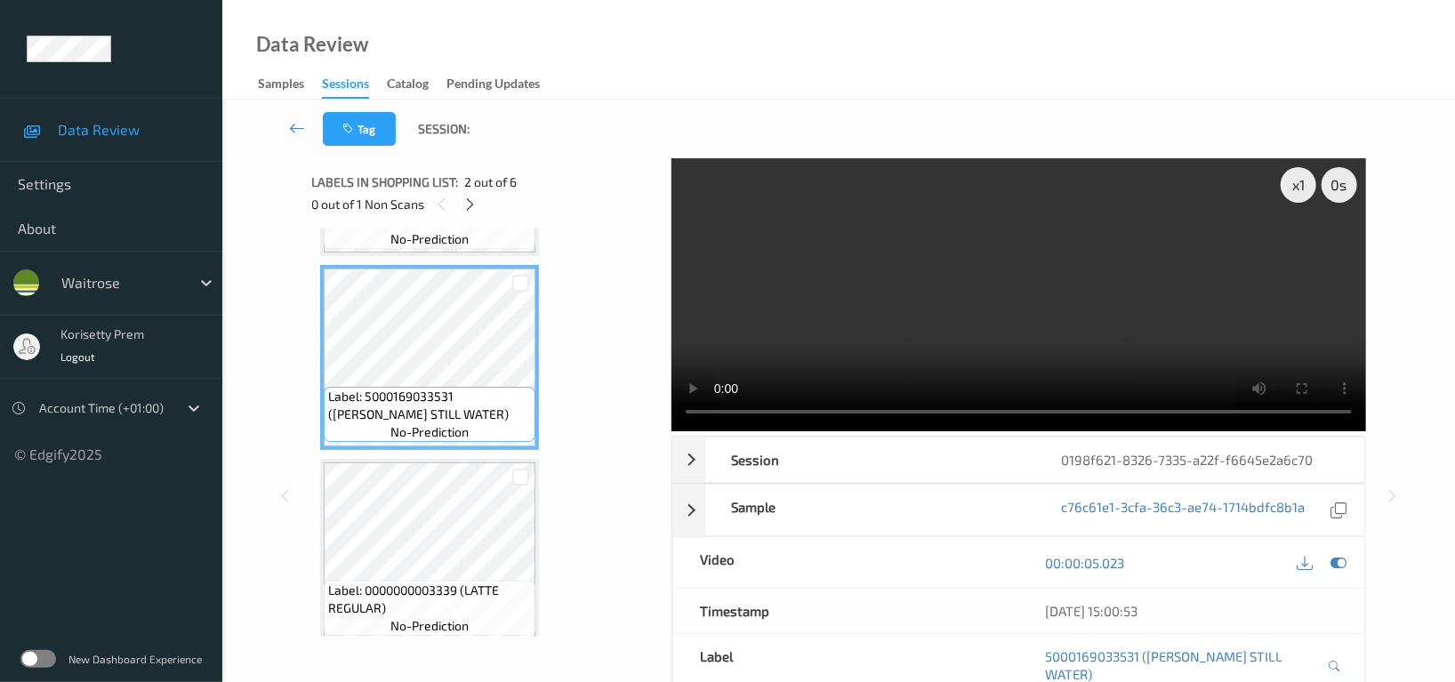
click at [960, 334] on video at bounding box center [1019, 294] width 695 height 273
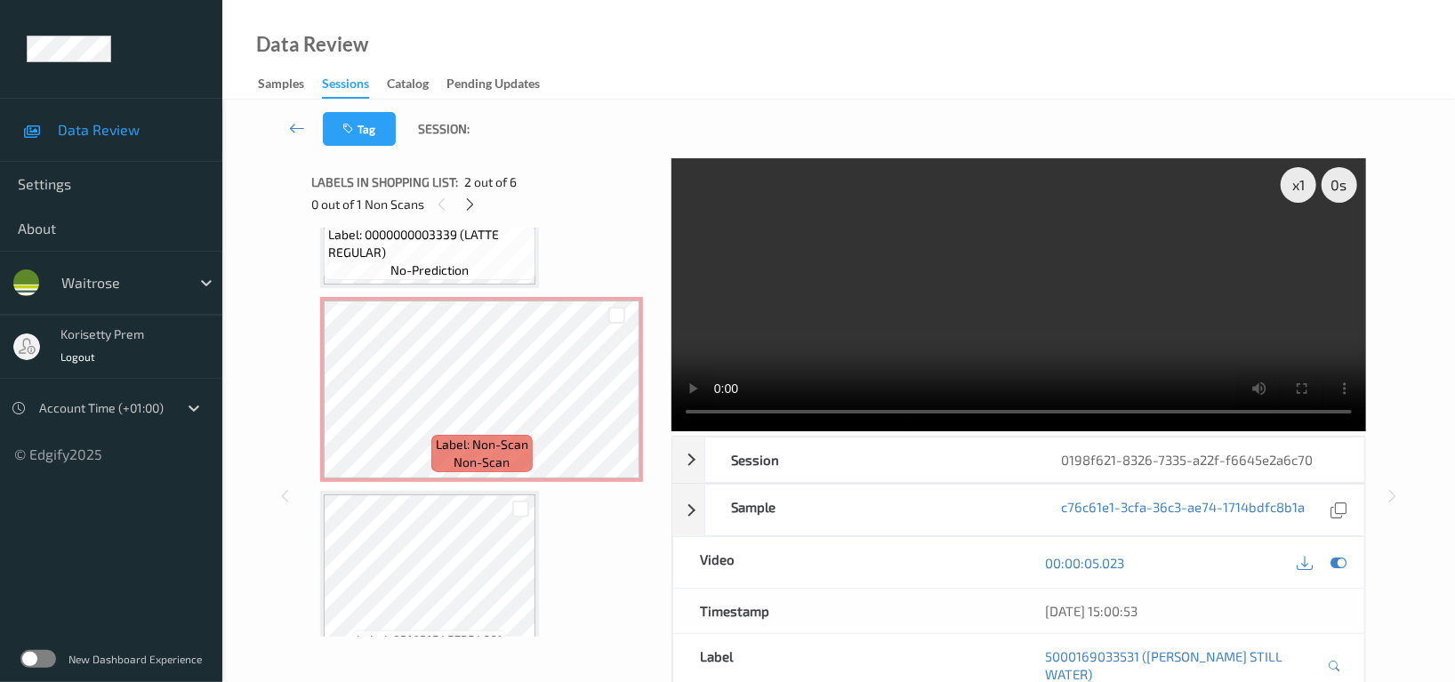
scroll to position [403, 0]
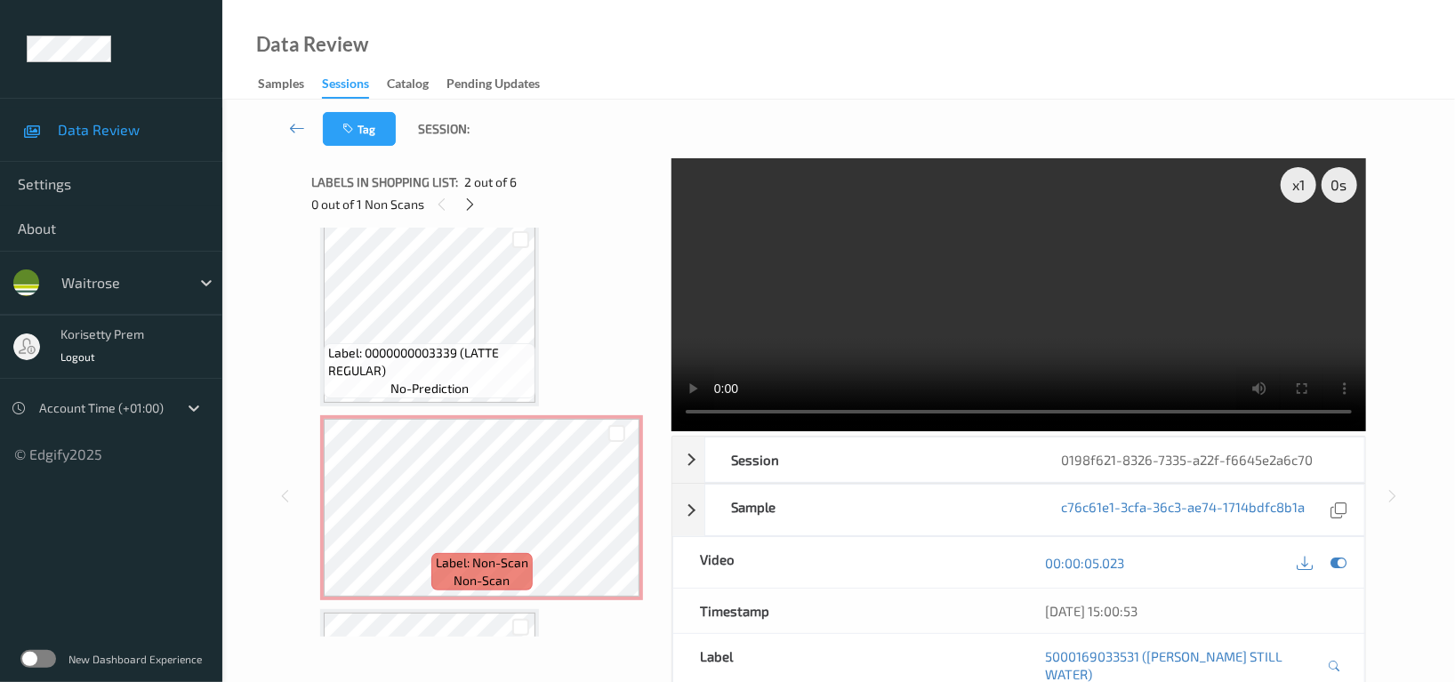
click at [892, 346] on video at bounding box center [1019, 294] width 695 height 273
click at [994, 294] on video at bounding box center [1019, 294] width 695 height 273
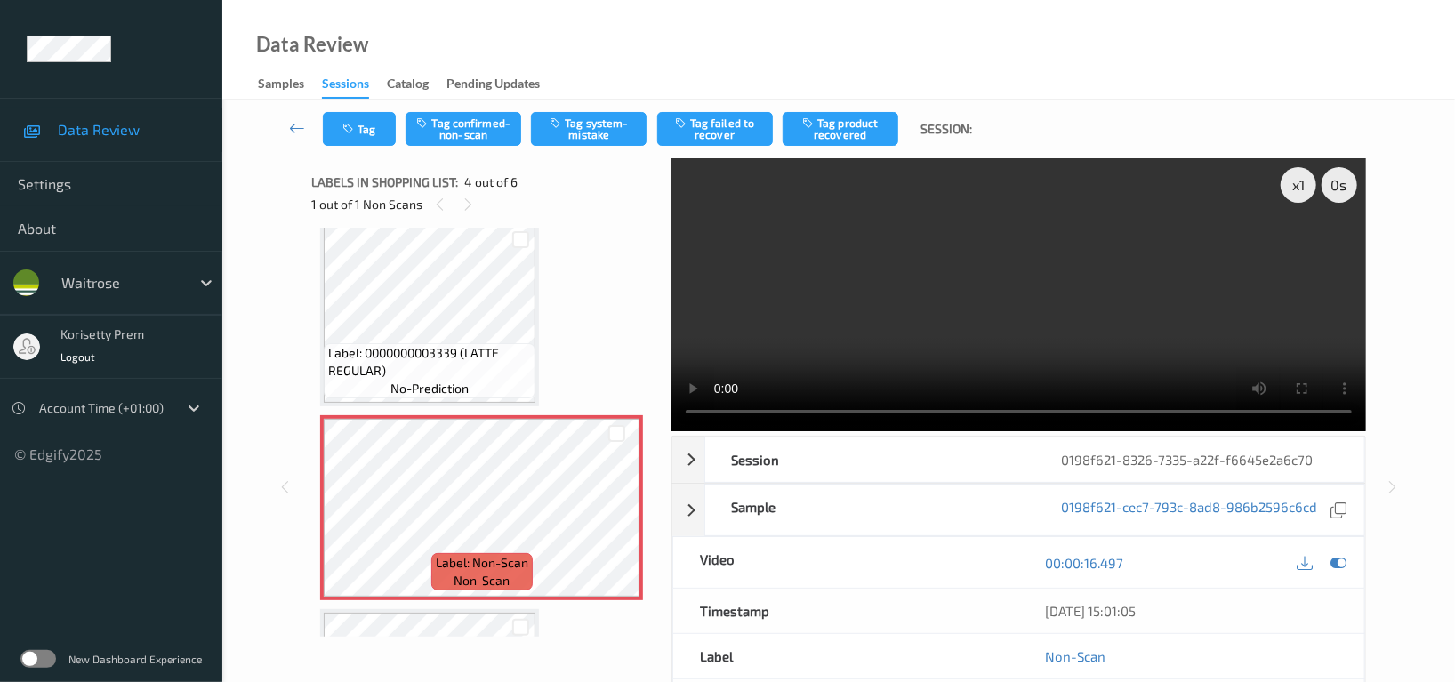
click at [1152, 286] on video at bounding box center [1019, 294] width 695 height 273
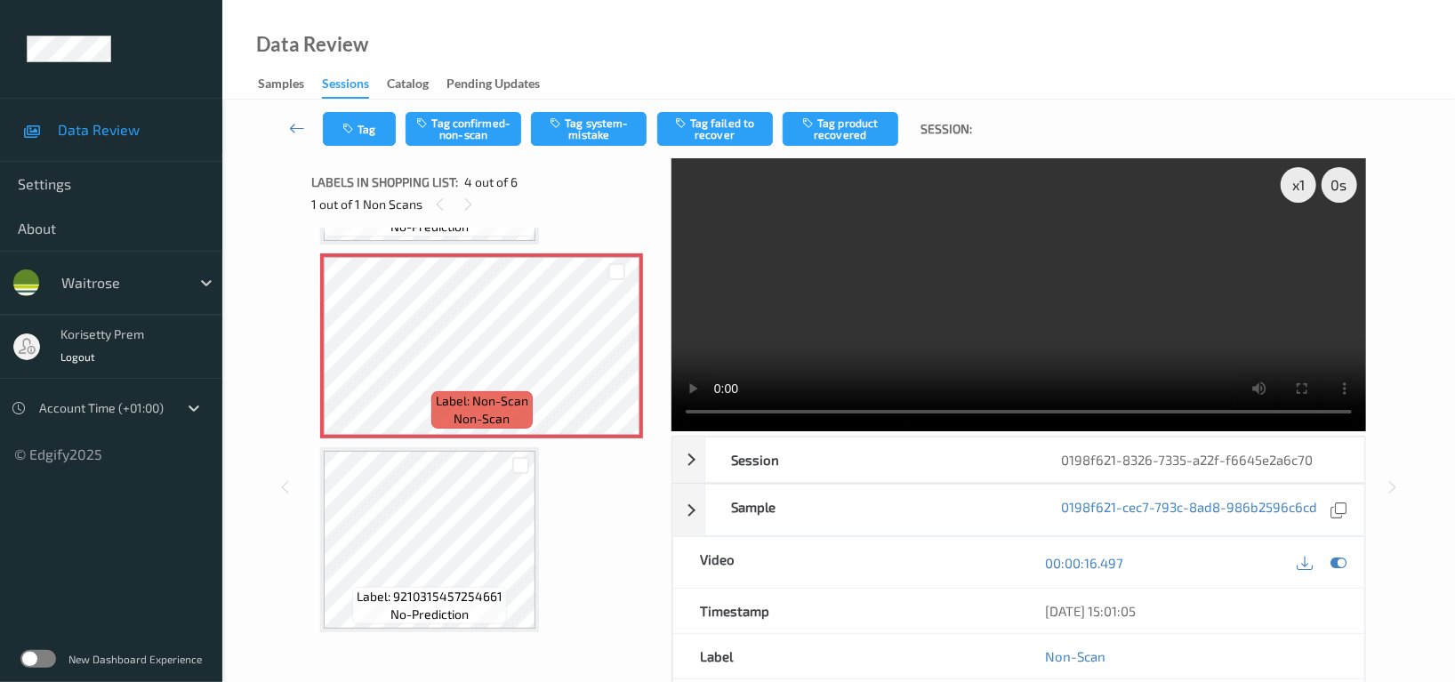
scroll to position [521, 0]
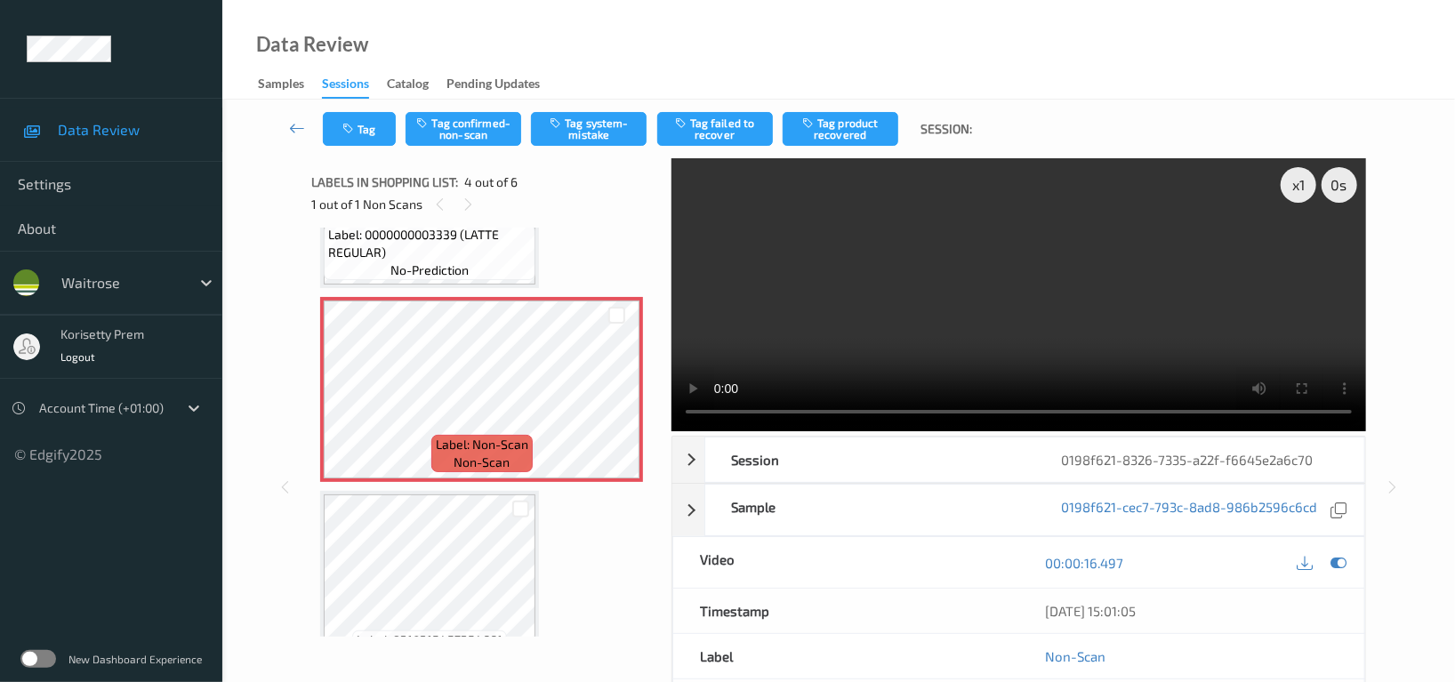
click at [1112, 265] on video at bounding box center [1019, 294] width 695 height 273
click at [492, 117] on button "Tag confirmed-non-scan" at bounding box center [464, 129] width 116 height 34
click at [729, 109] on div "Tag Untag confirmed-non-scan Tag system-mistake Tag failed to recover Tag produ…" at bounding box center [839, 129] width 1160 height 59
click at [729, 133] on button "Tag failed to recover" at bounding box center [715, 129] width 116 height 34
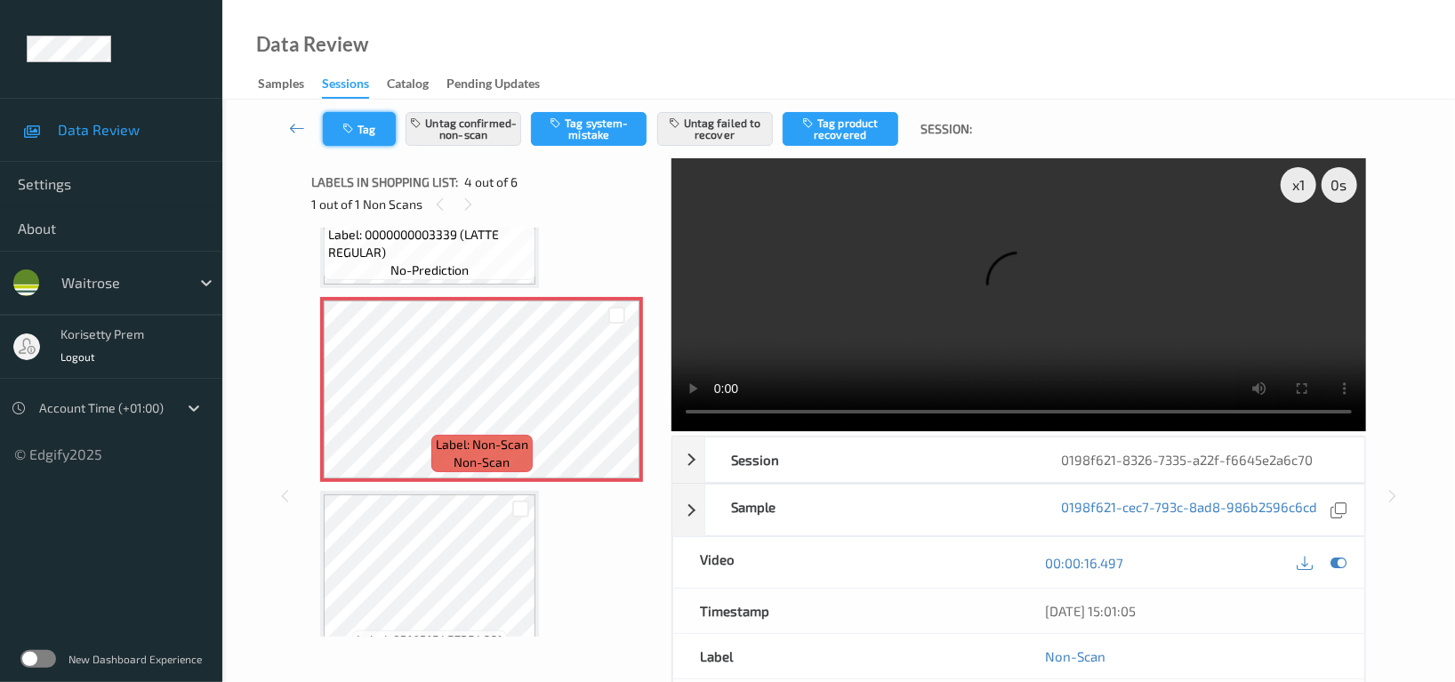
click at [365, 131] on button "Tag" at bounding box center [359, 129] width 73 height 34
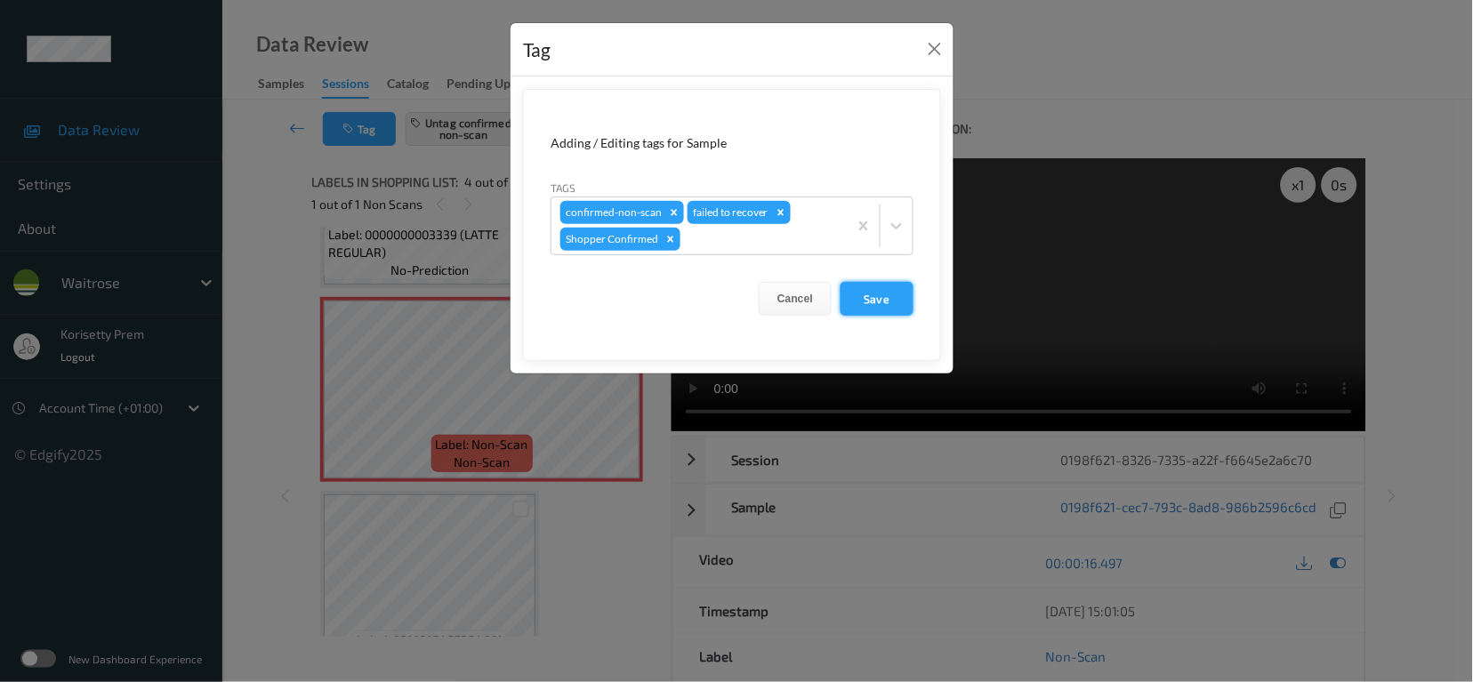
click at [874, 296] on button "Save" at bounding box center [877, 299] width 73 height 34
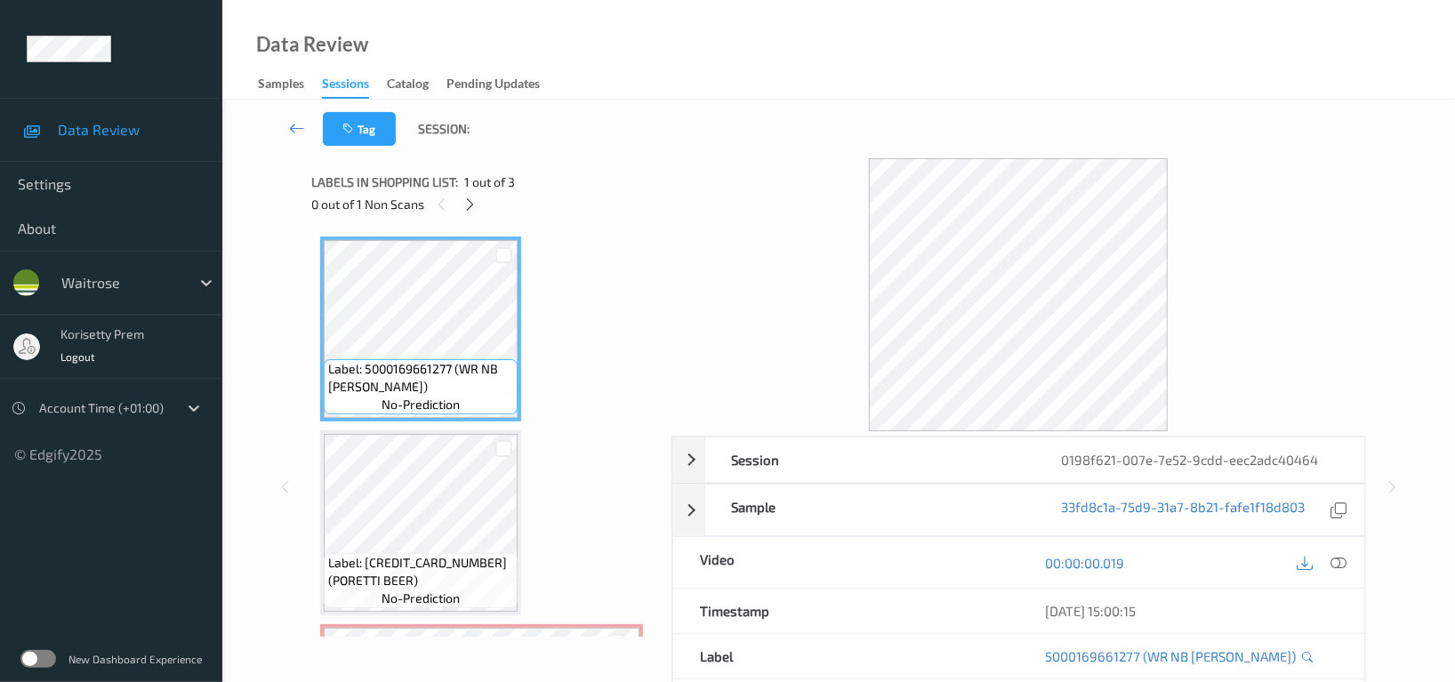
click at [628, 117] on div "Tag Session:" at bounding box center [839, 129] width 1160 height 59
click at [468, 203] on icon at bounding box center [470, 205] width 15 height 16
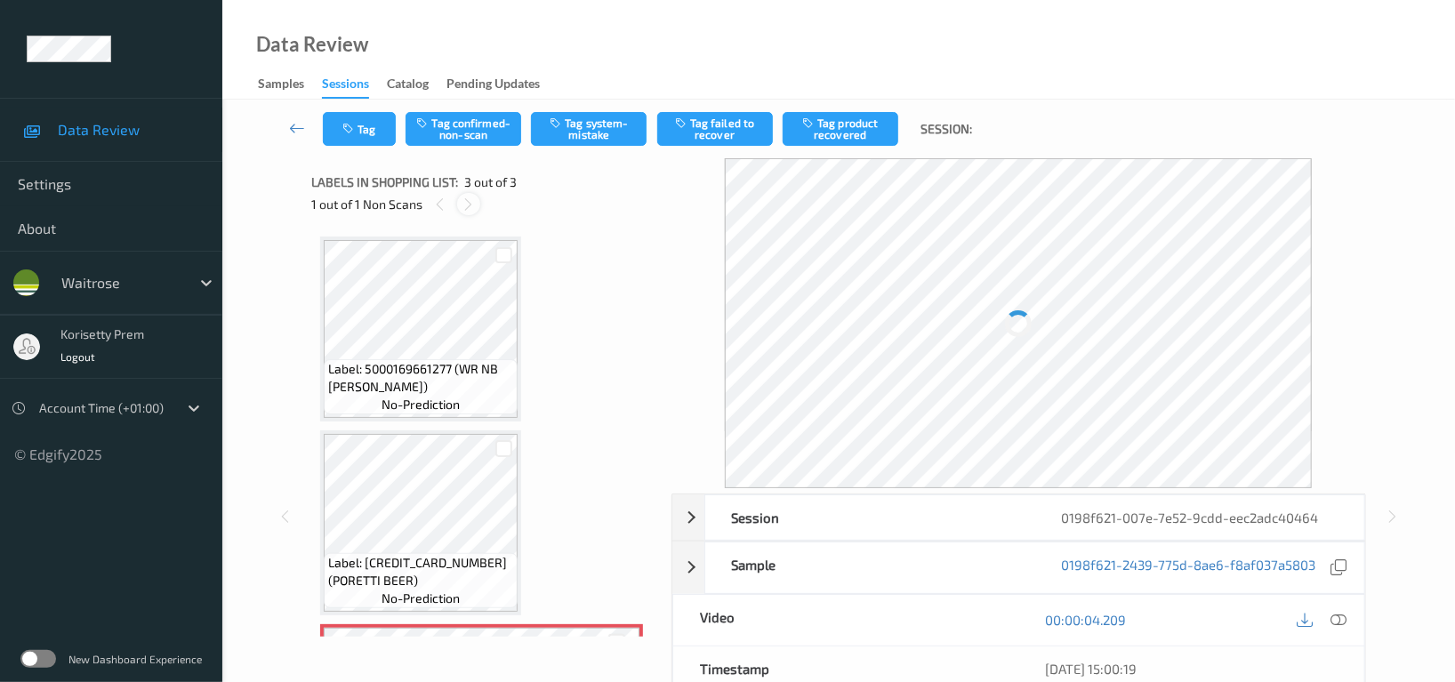
scroll to position [179, 0]
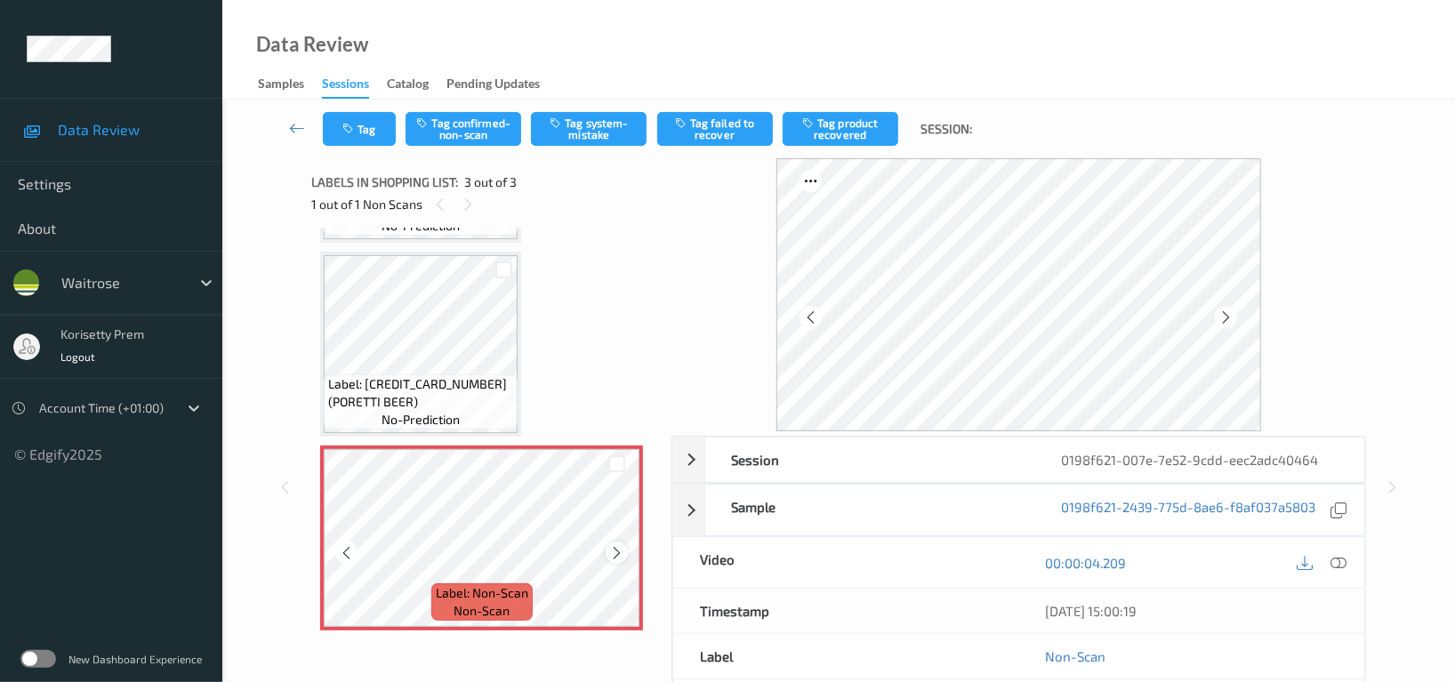
click at [617, 549] on icon at bounding box center [616, 553] width 15 height 16
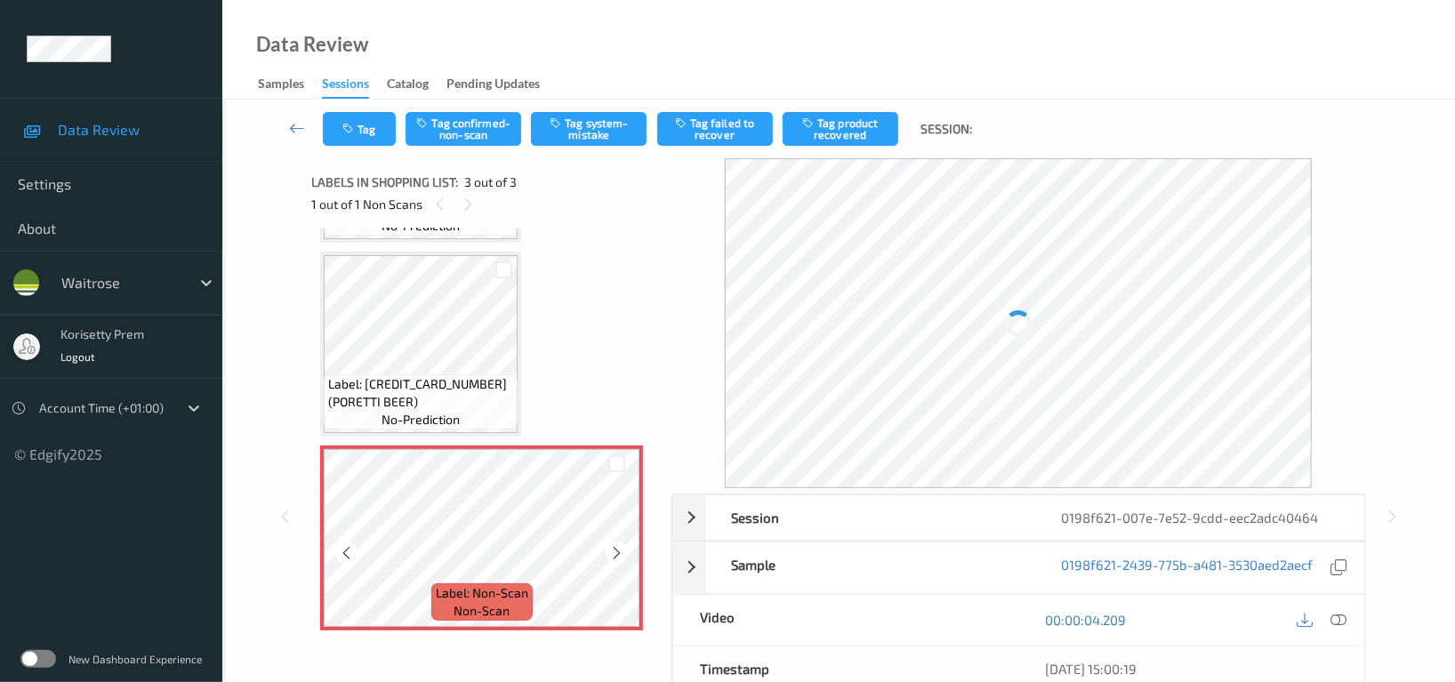
click at [617, 549] on icon at bounding box center [616, 553] width 15 height 16
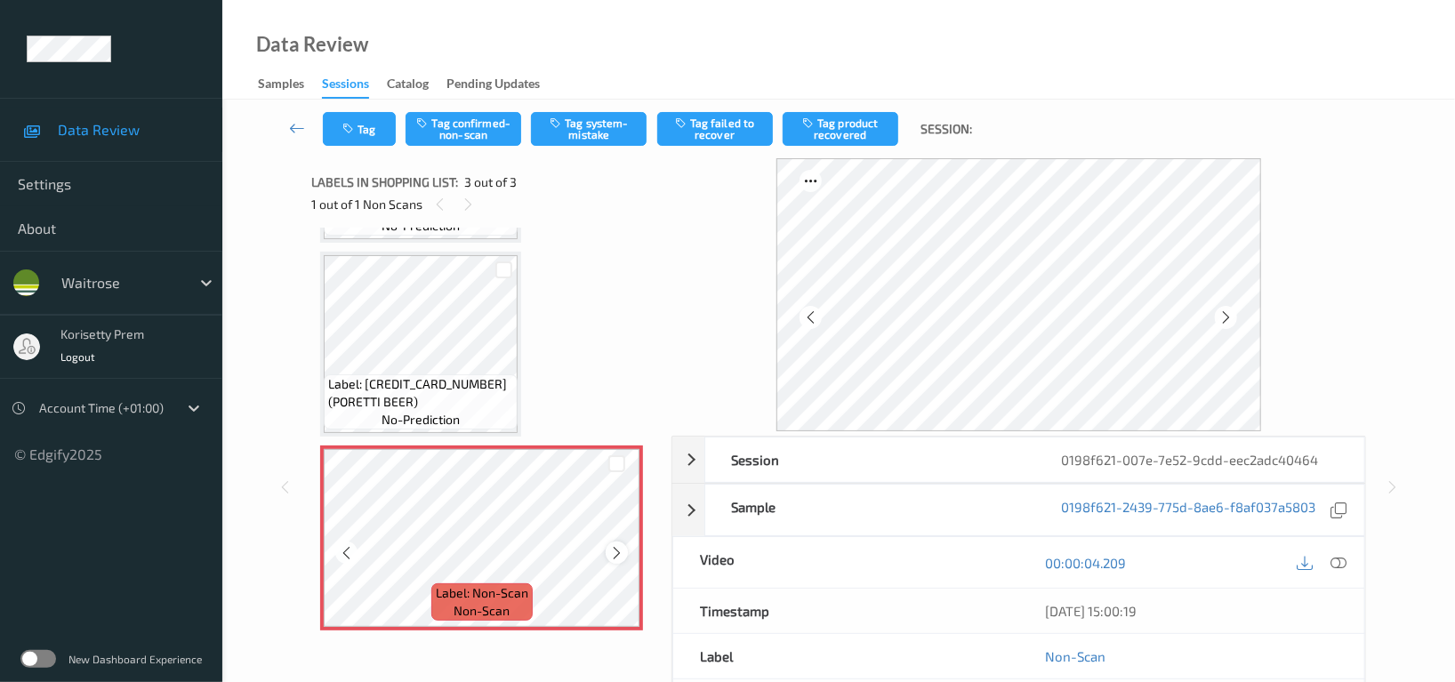
click at [624, 551] on icon at bounding box center [616, 553] width 15 height 16
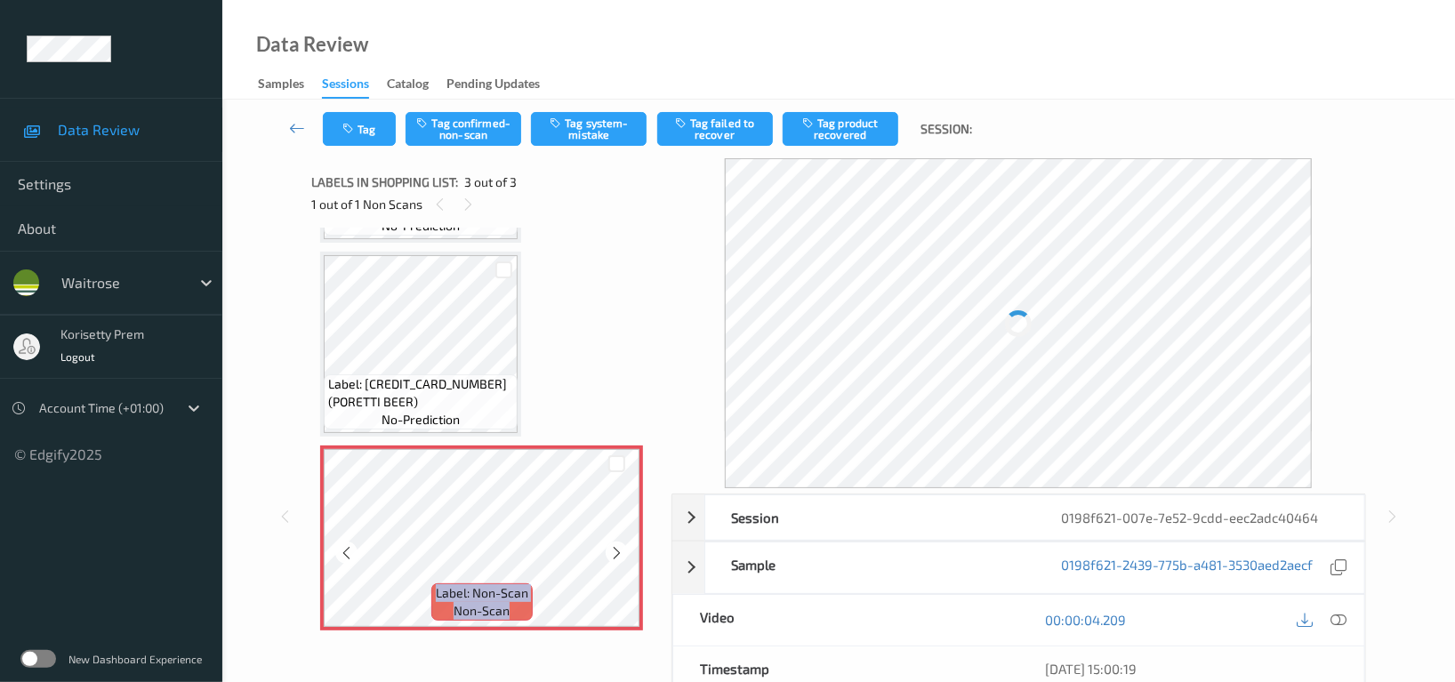
click at [624, 551] on icon at bounding box center [616, 553] width 15 height 16
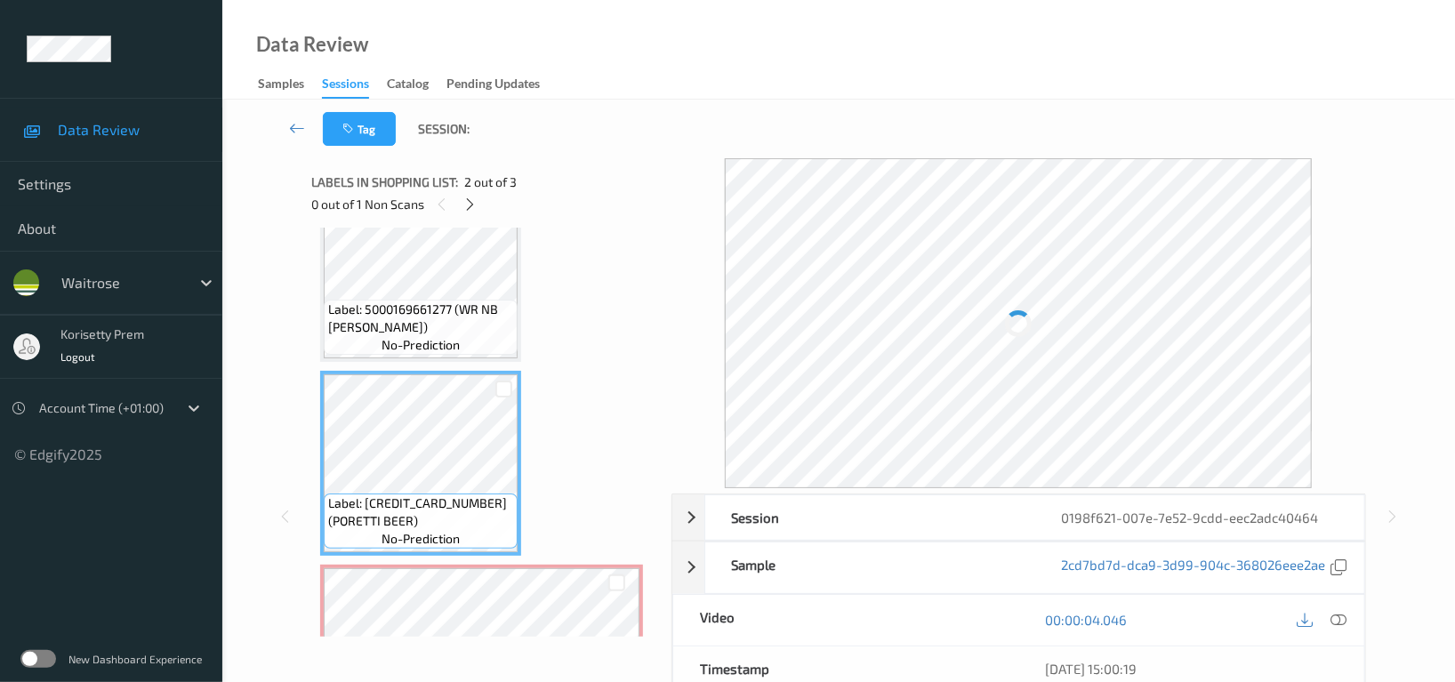
scroll to position [0, 0]
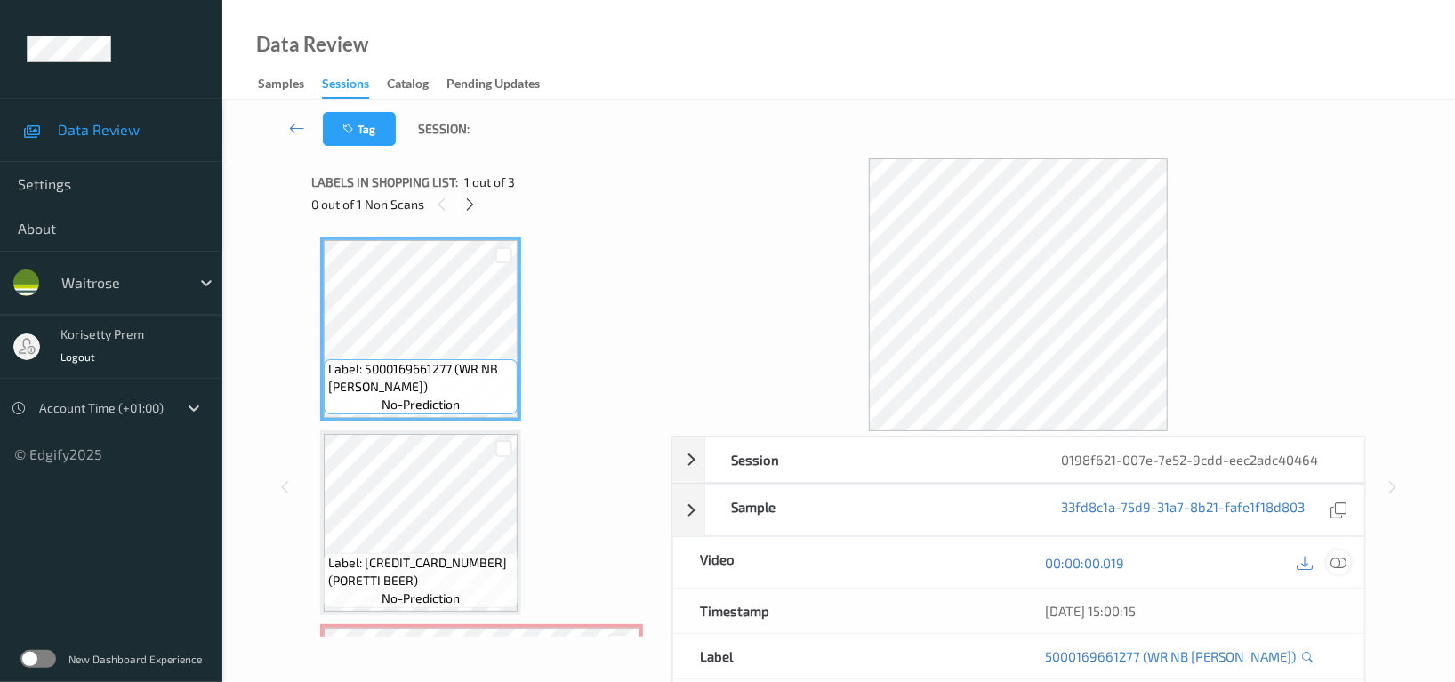
click at [1338, 566] on icon at bounding box center [1339, 563] width 16 height 16
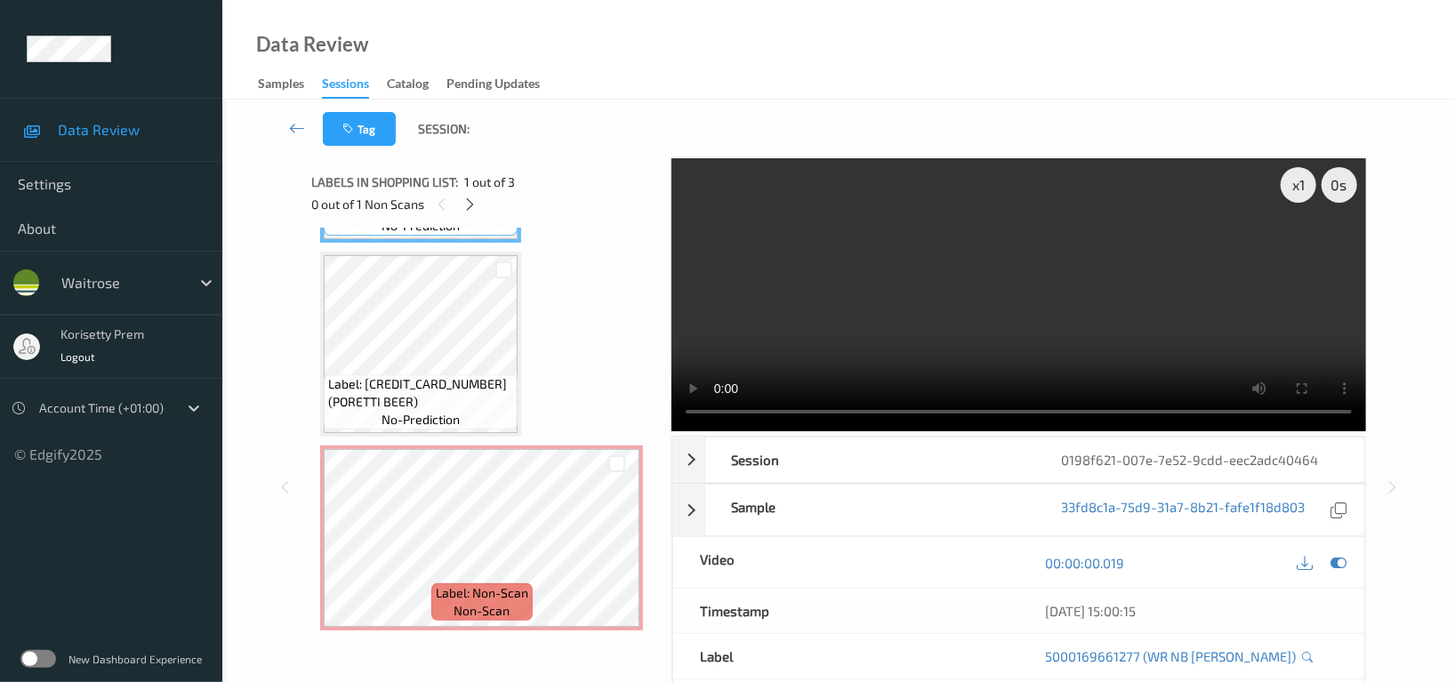
click at [944, 342] on video at bounding box center [1019, 294] width 695 height 273
click at [988, 297] on video at bounding box center [1019, 294] width 695 height 273
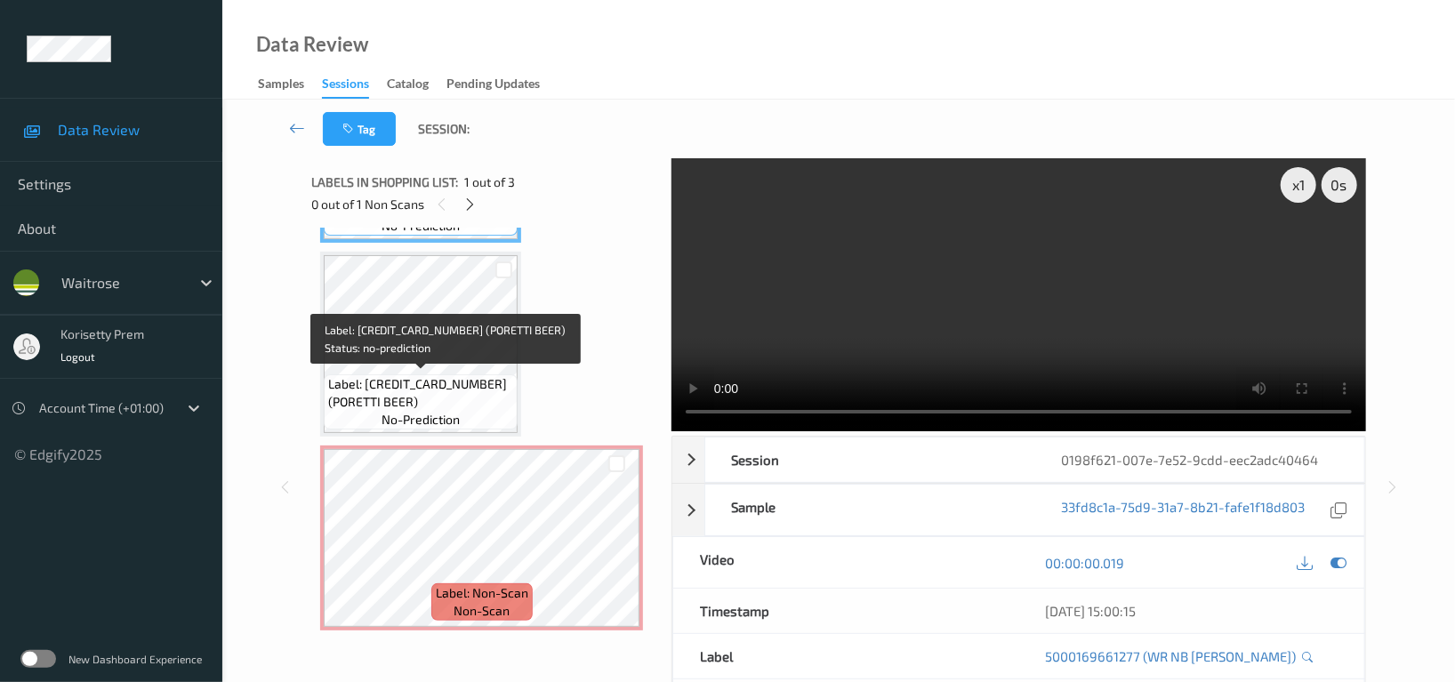
click at [406, 376] on span "Label: 5010153873272 (PORETTI BEER)" at bounding box center [420, 393] width 185 height 36
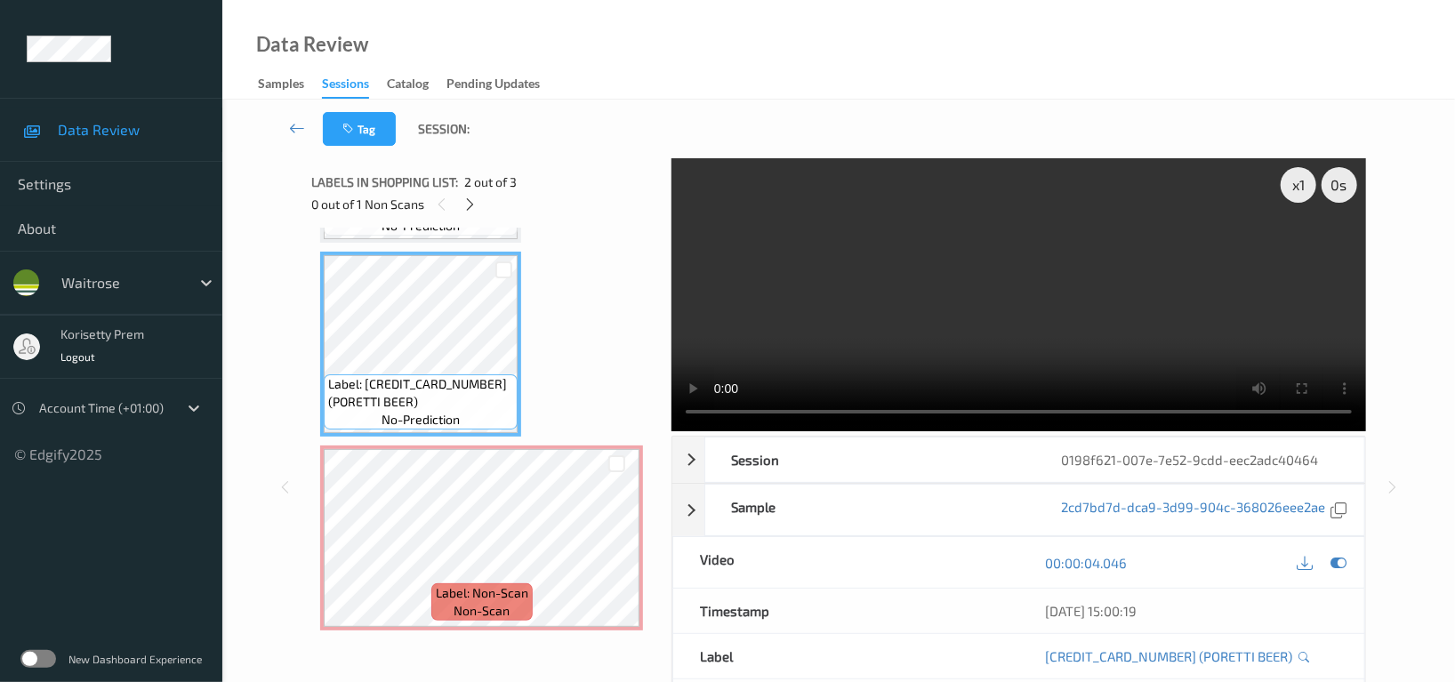
click at [918, 274] on video at bounding box center [1019, 294] width 695 height 273
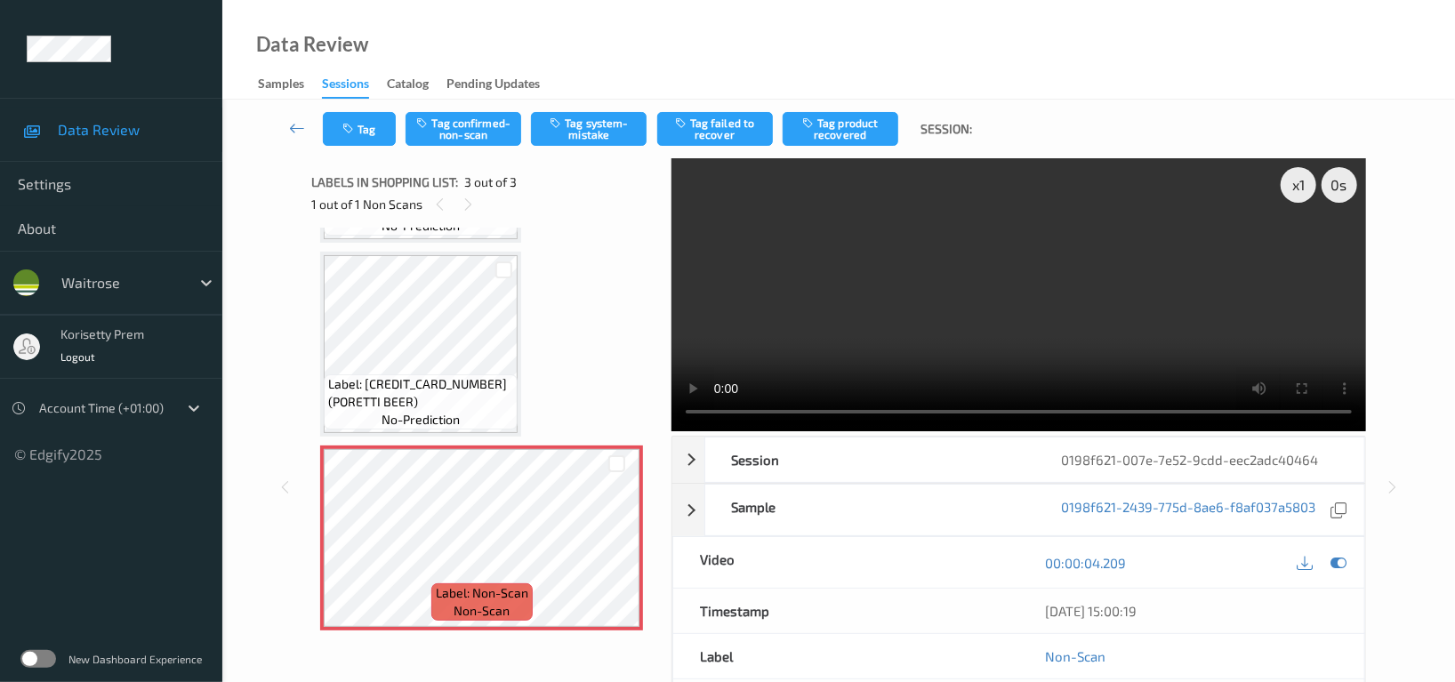
click at [983, 327] on video at bounding box center [1019, 294] width 695 height 273
click at [585, 127] on button "Tag system-mistake" at bounding box center [589, 129] width 116 height 34
click at [361, 138] on button "Tag" at bounding box center [359, 129] width 73 height 34
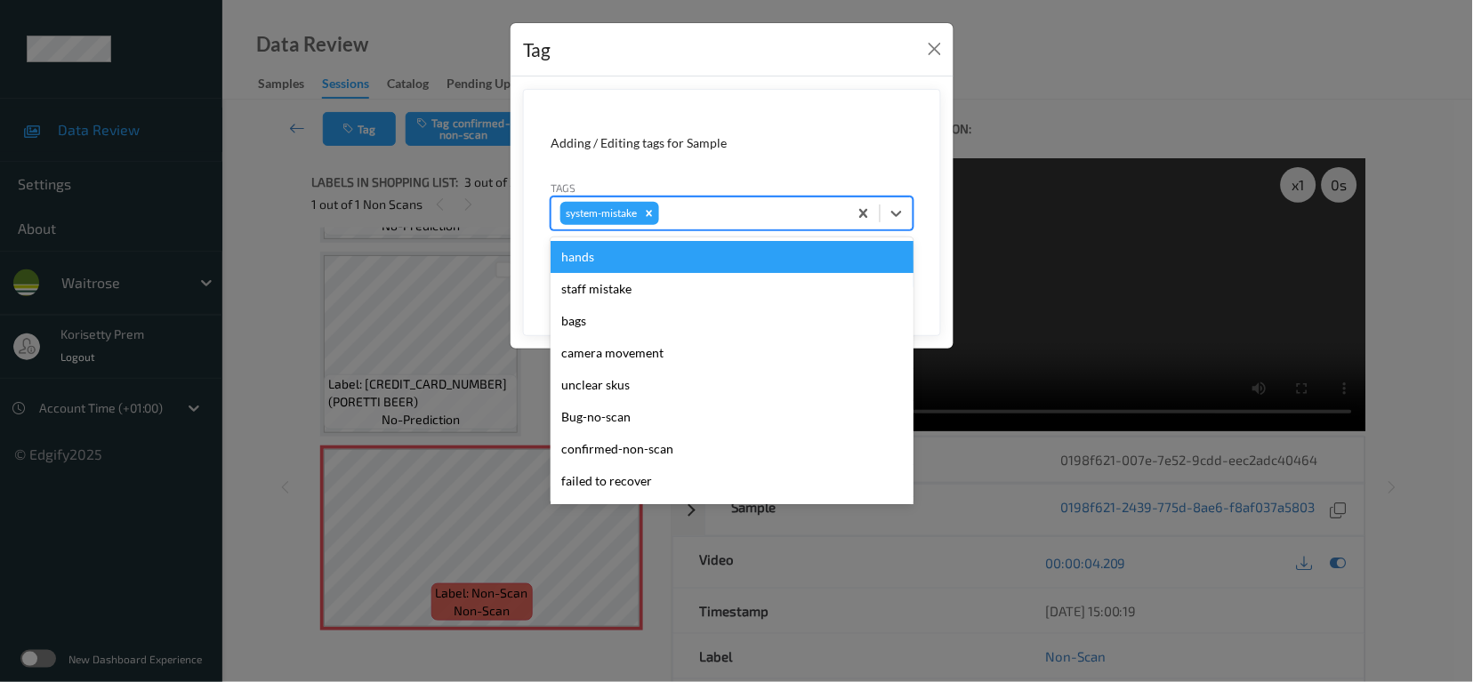
click at [785, 207] on div at bounding box center [751, 213] width 176 height 21
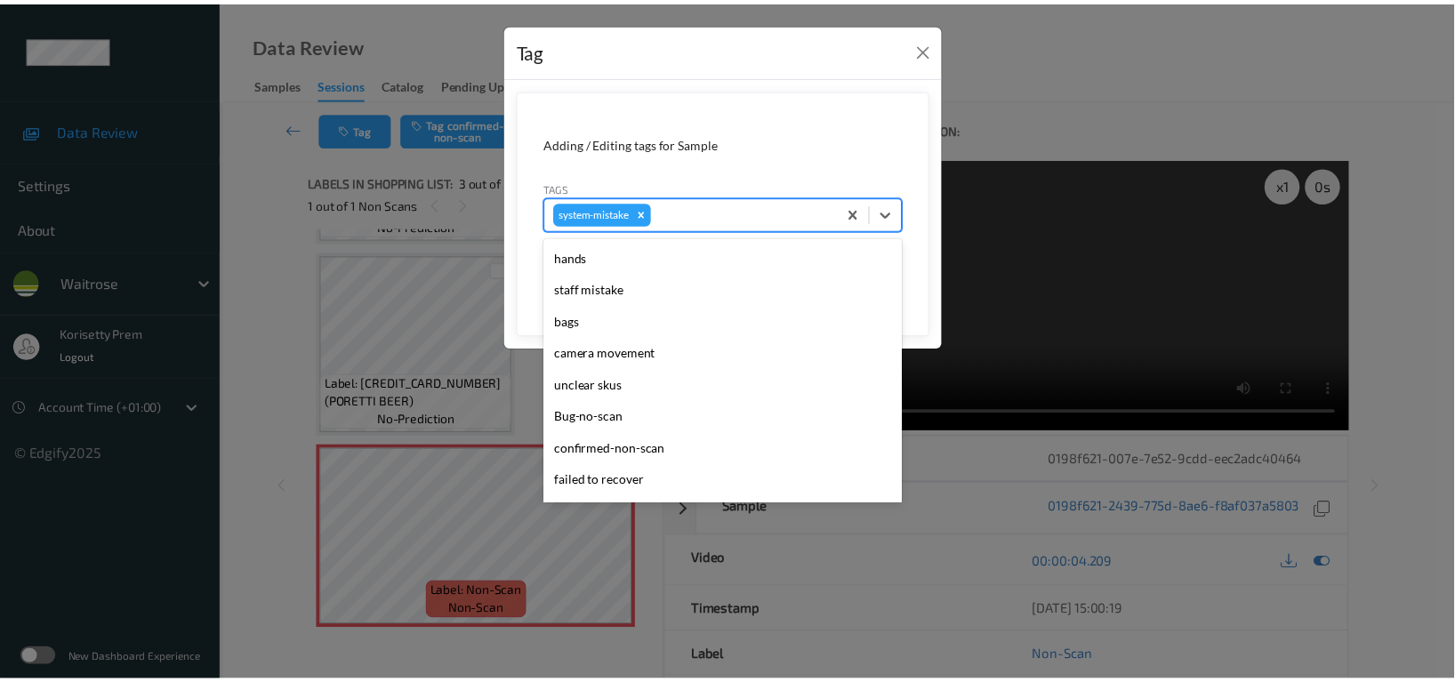
scroll to position [412, 0]
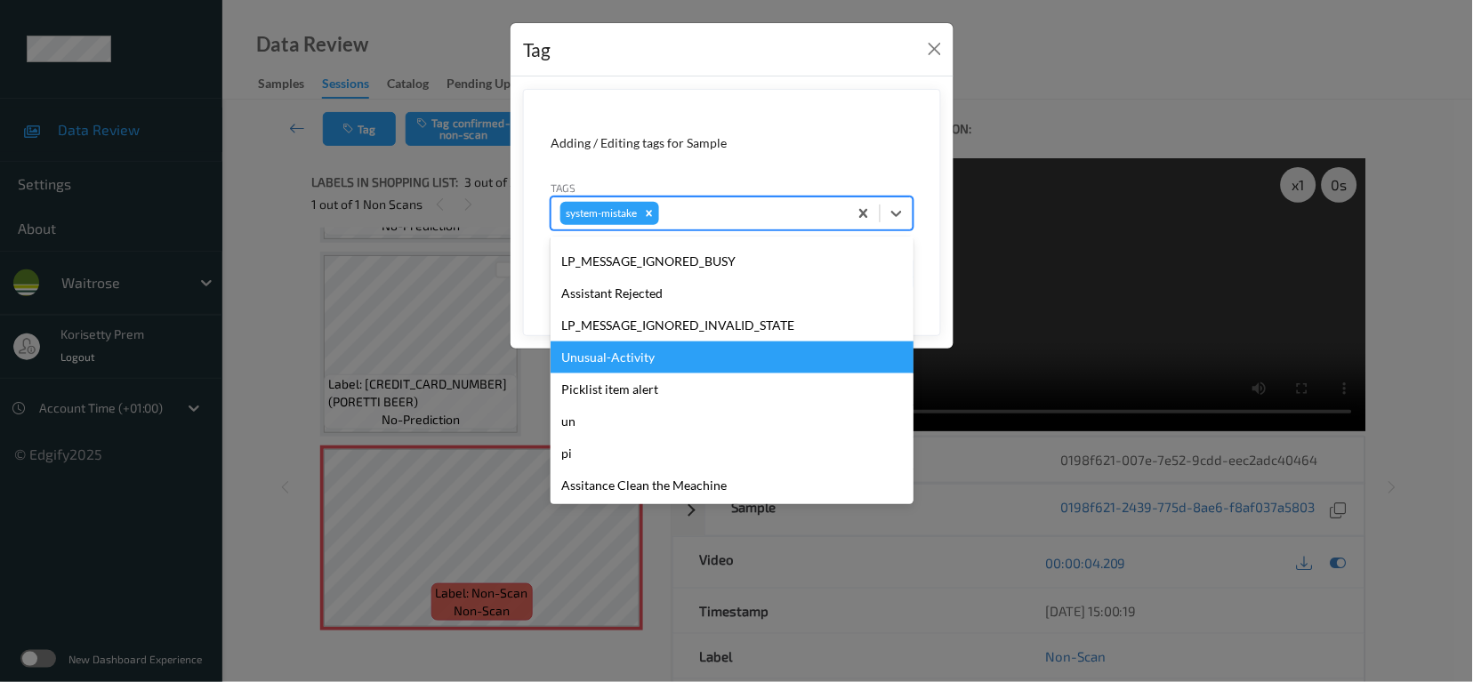
click at [600, 366] on div "Unusual-Activity" at bounding box center [732, 358] width 363 height 32
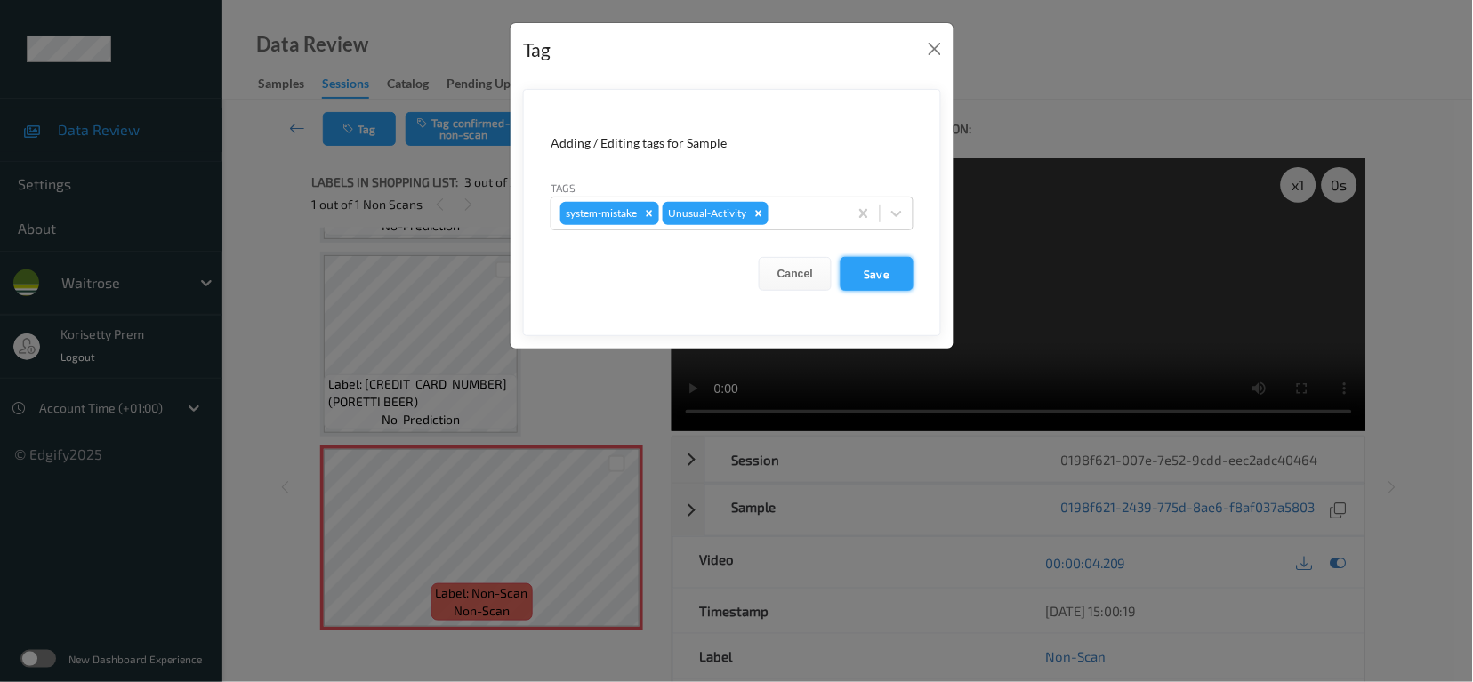
click at [858, 280] on button "Save" at bounding box center [877, 274] width 73 height 34
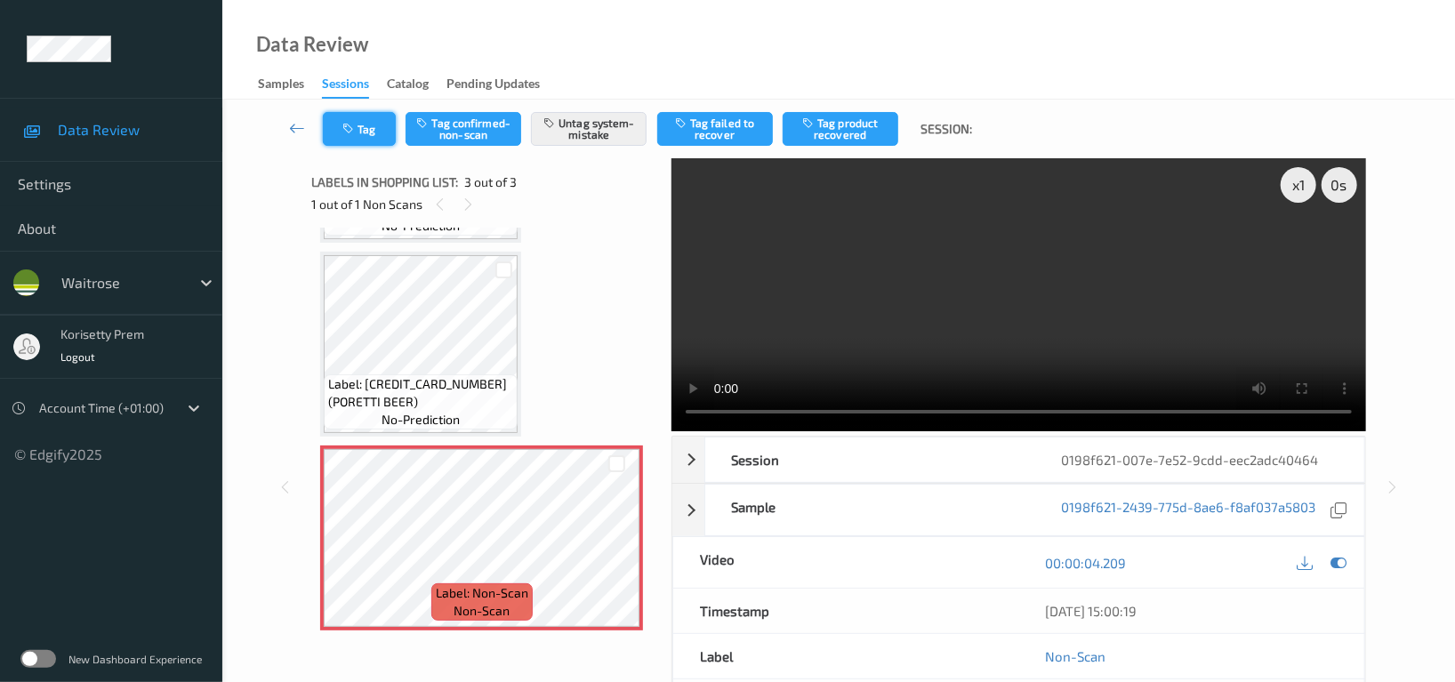
click at [361, 131] on button "Tag" at bounding box center [359, 129] width 73 height 34
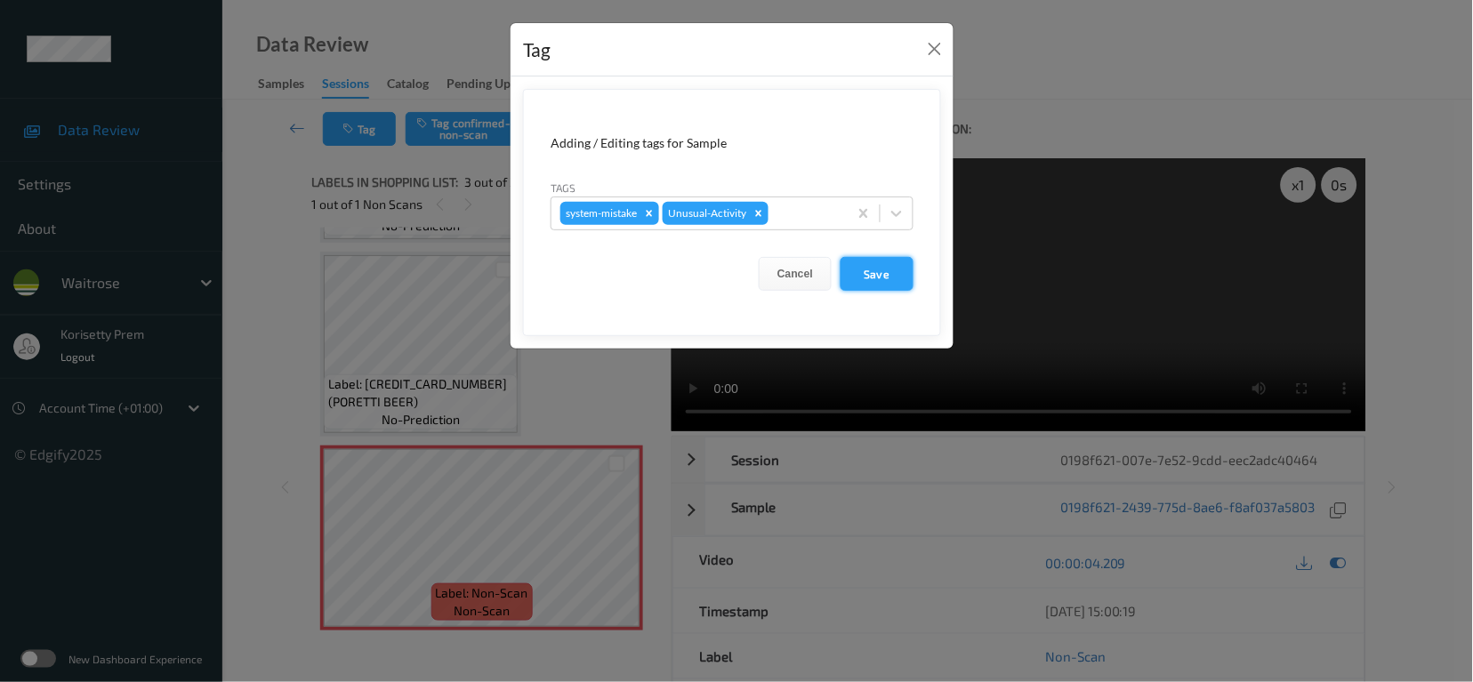
click at [906, 269] on button "Save" at bounding box center [877, 274] width 73 height 34
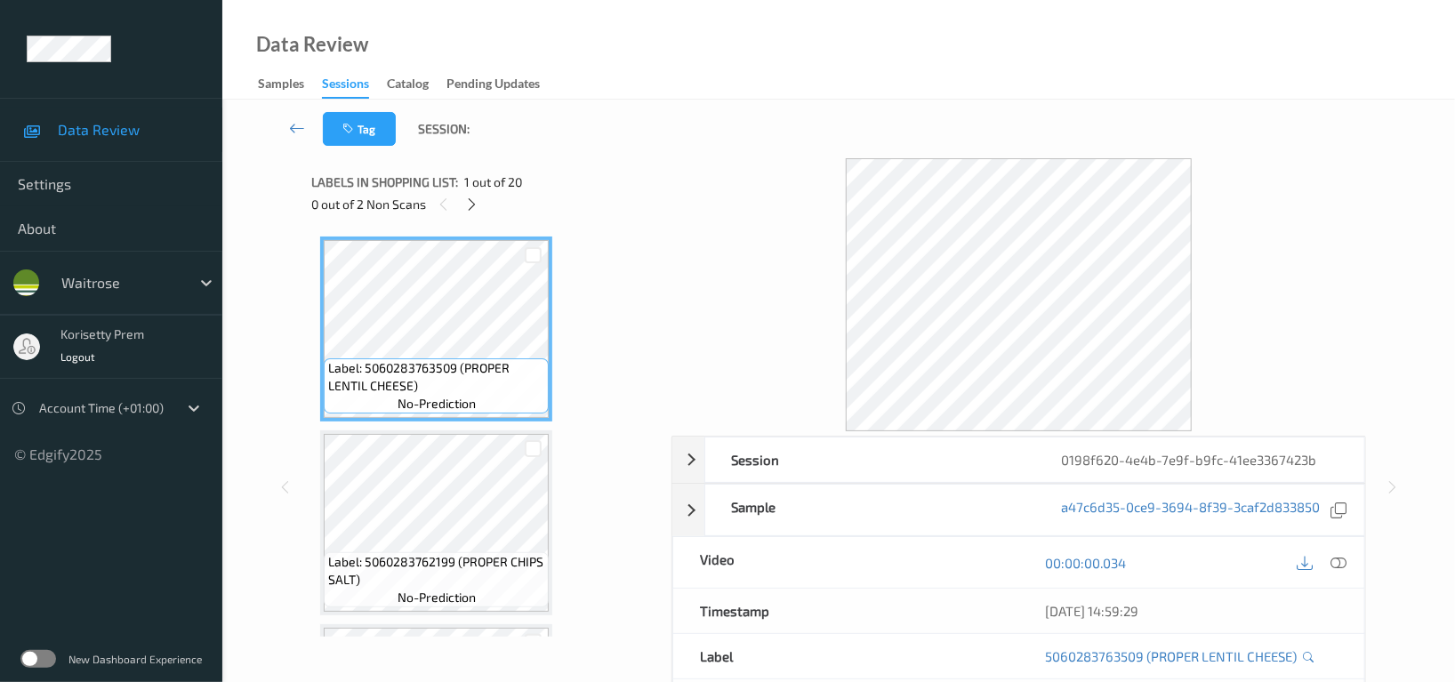
drag, startPoint x: 816, startPoint y: 107, endPoint x: 819, endPoint y: 63, distance: 43.7
click at [819, 107] on div "Tag Session:" at bounding box center [839, 129] width 1160 height 59
click at [474, 198] on icon at bounding box center [472, 205] width 15 height 16
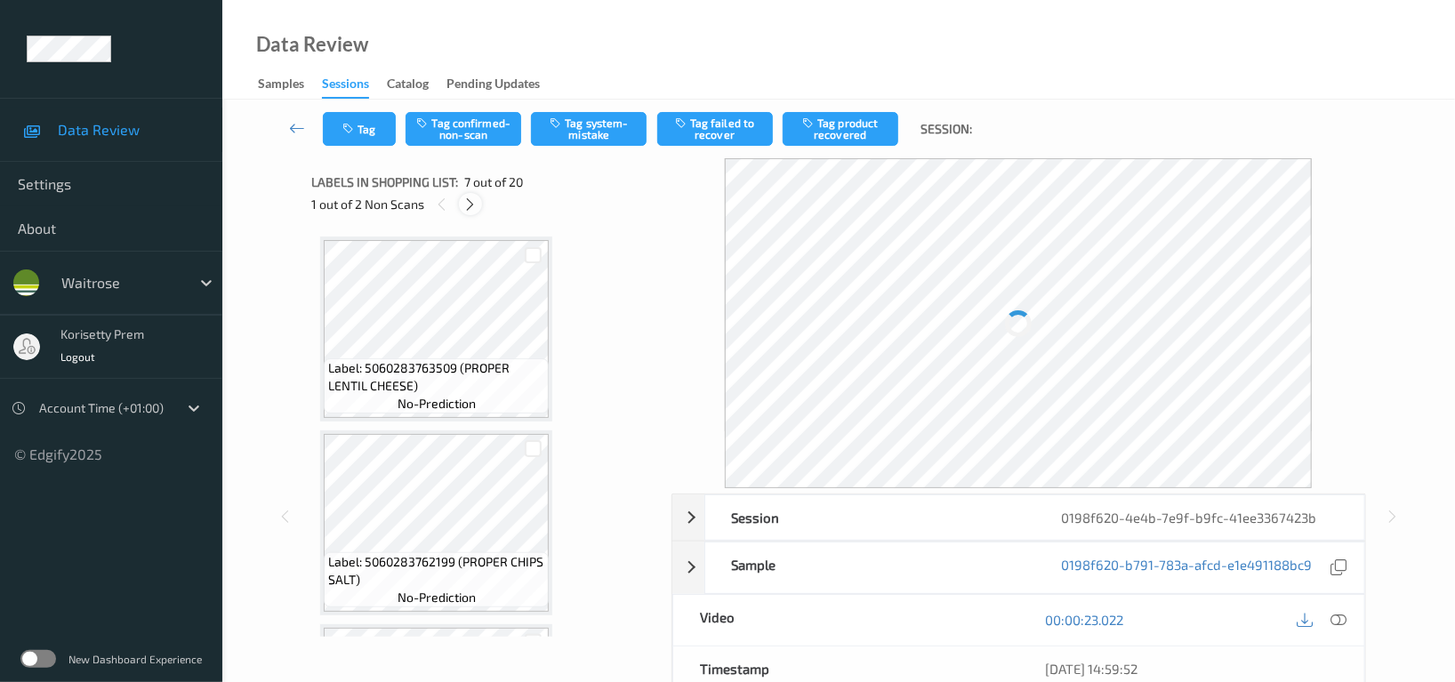
scroll to position [974, 0]
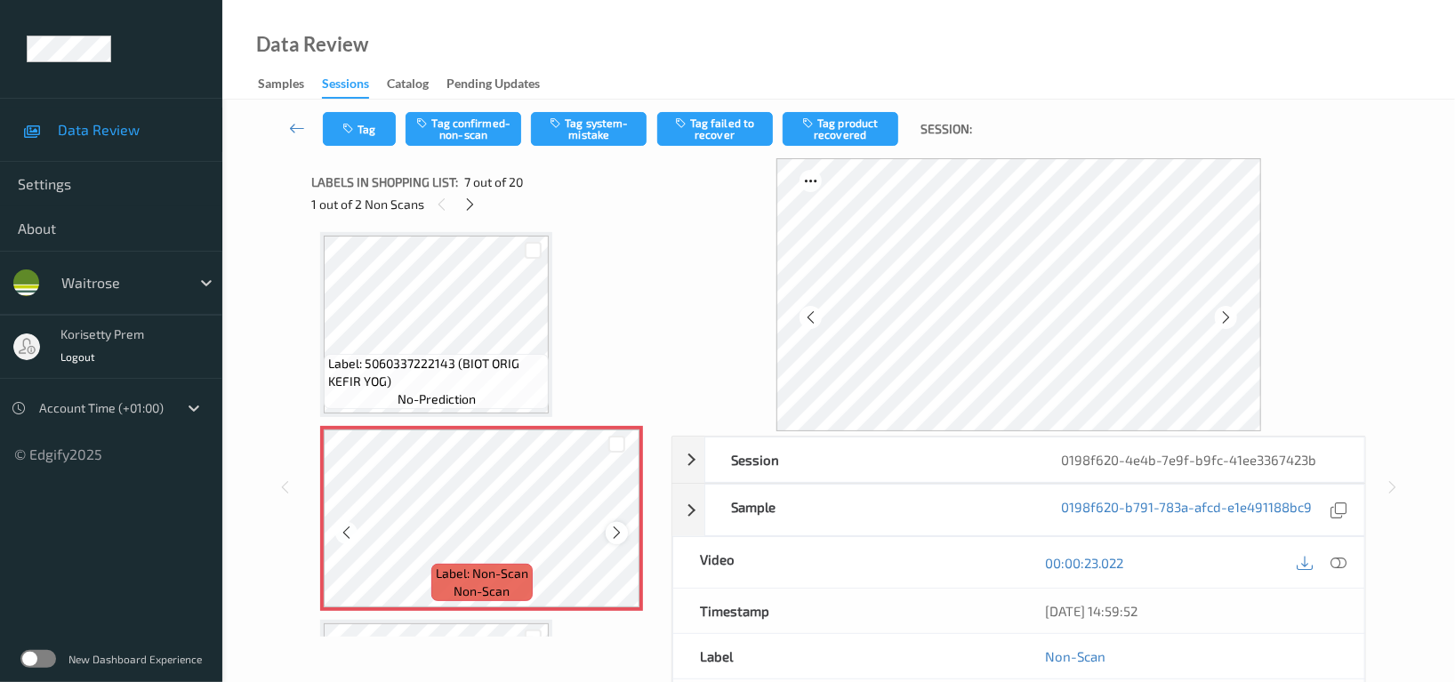
click at [622, 534] on icon at bounding box center [616, 533] width 15 height 16
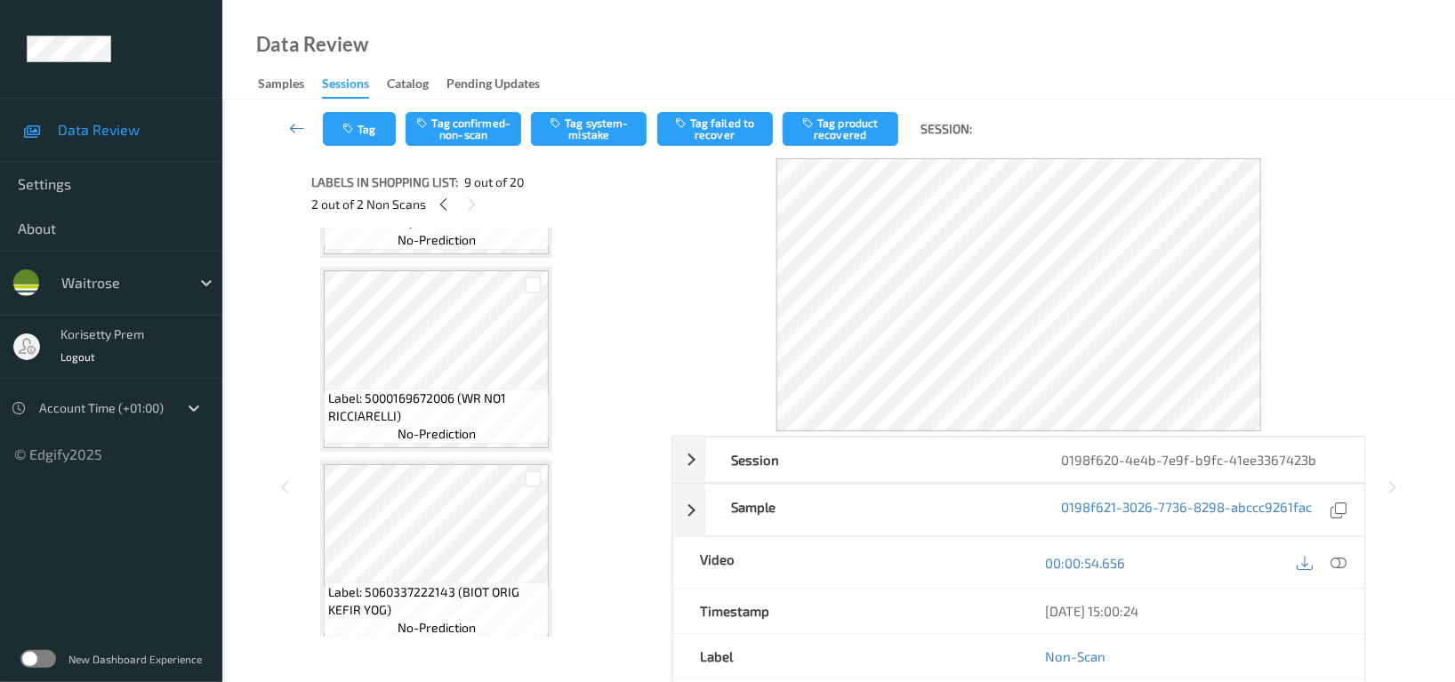
scroll to position [737, 0]
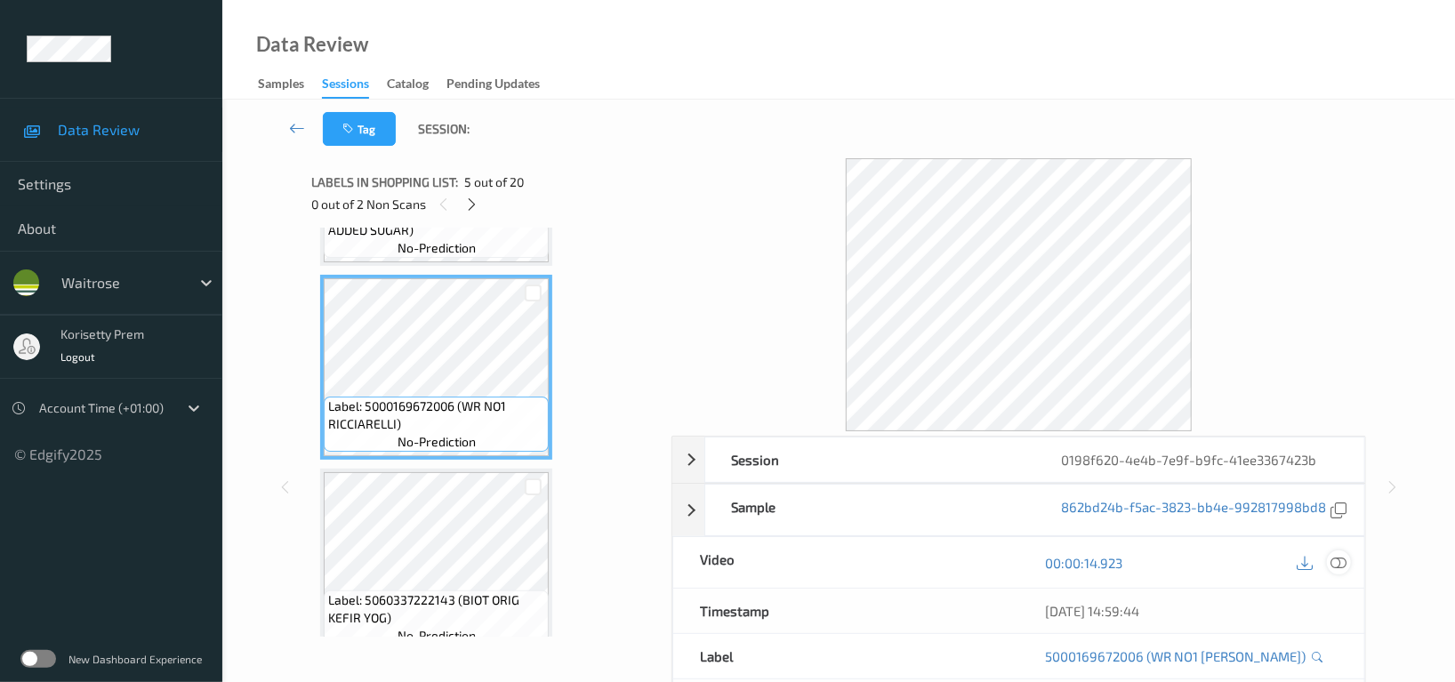
click at [1328, 561] on div at bounding box center [1339, 563] width 24 height 24
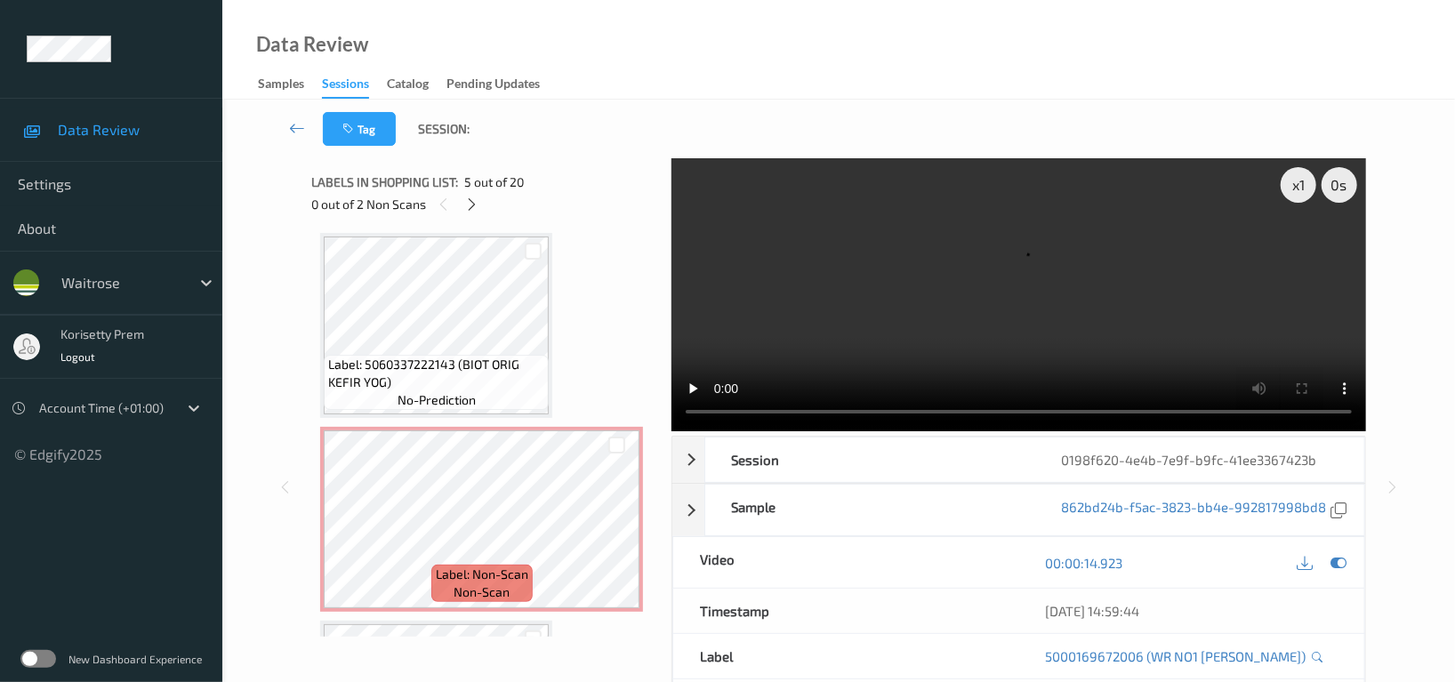
scroll to position [974, 0]
click at [891, 312] on video at bounding box center [1019, 294] width 695 height 273
click at [451, 354] on div "Label: 5060337222143 (BIOT ORIG KEFIR YOG) no-prediction" at bounding box center [436, 381] width 225 height 55
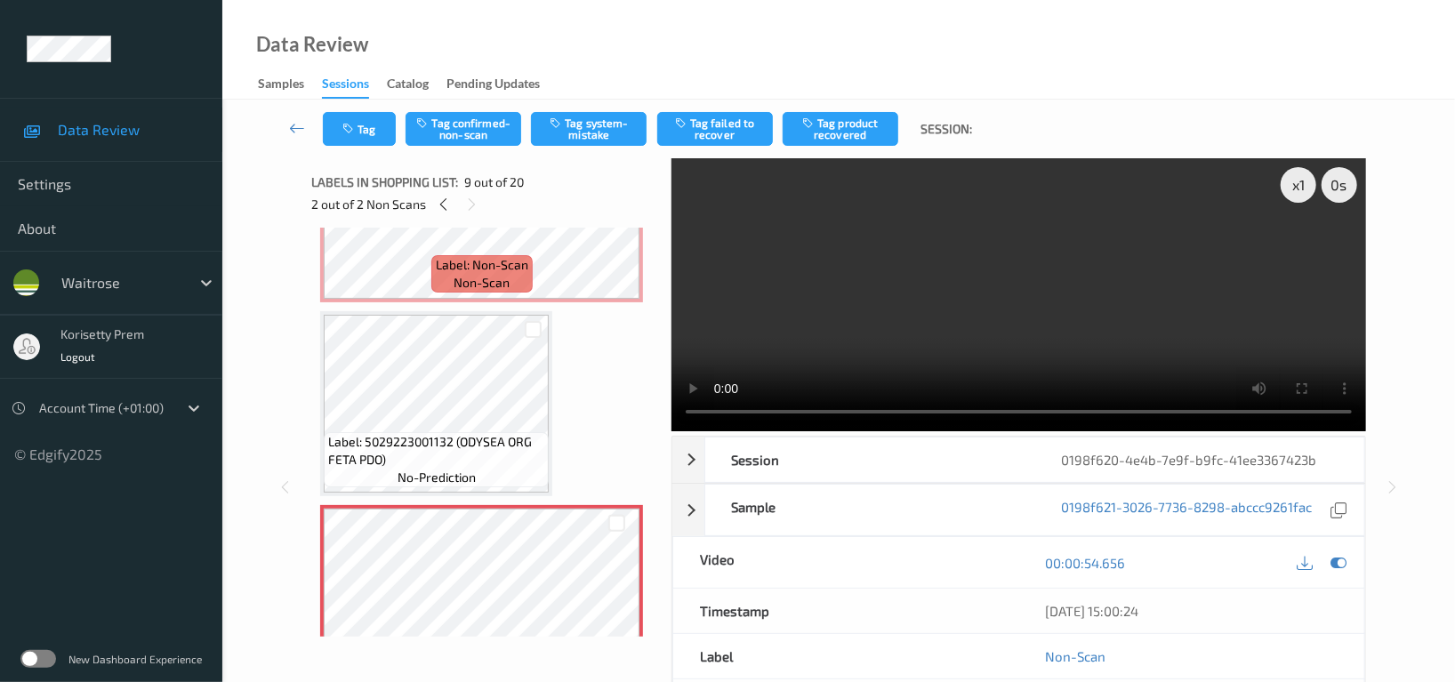
scroll to position [1449, 0]
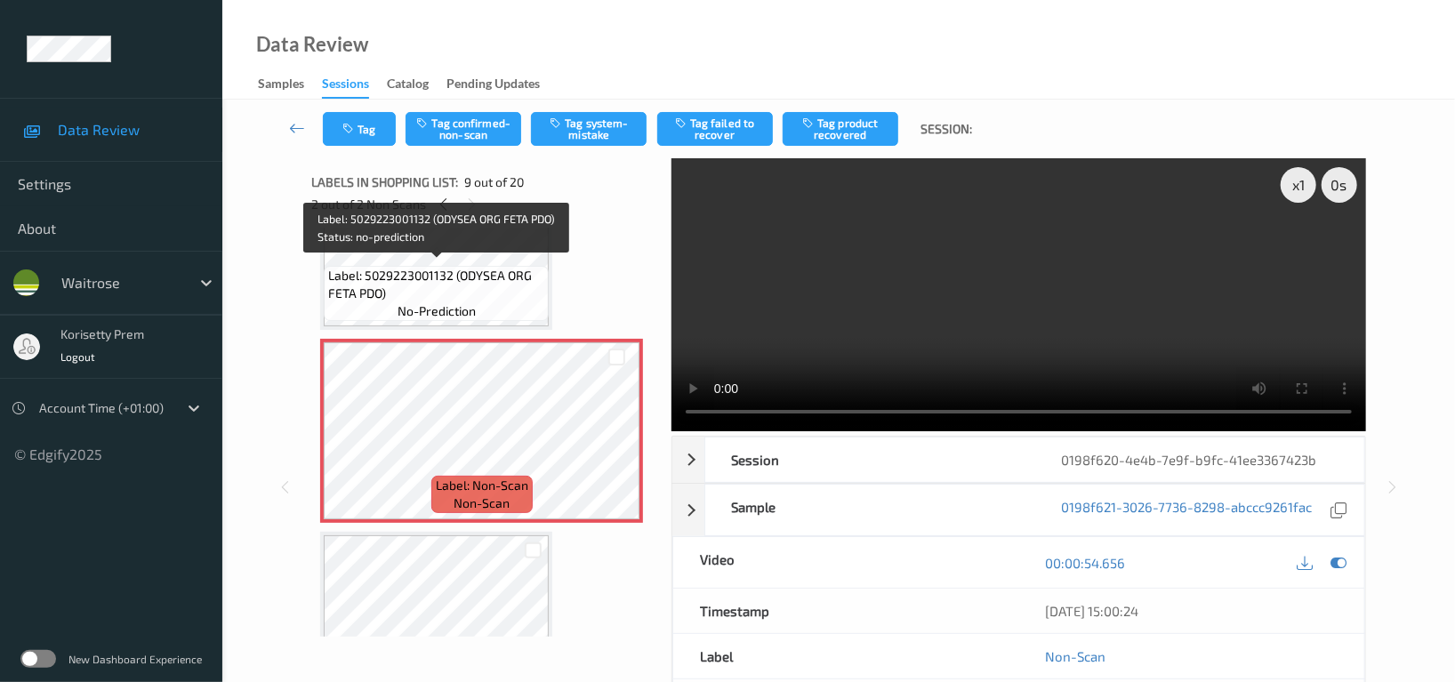
click at [453, 271] on span "Label: 5029223001132 (ODYSEA ORG FETA PDO)" at bounding box center [436, 285] width 216 height 36
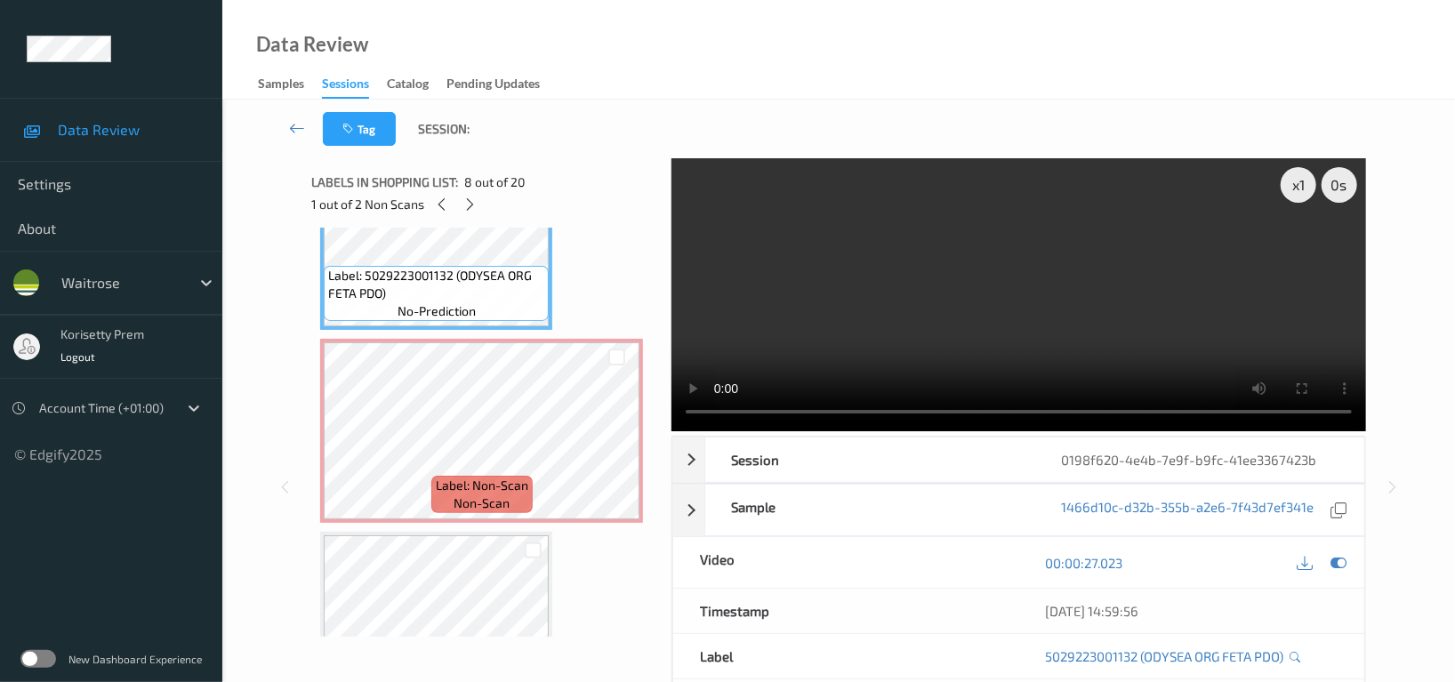
click at [953, 325] on video at bounding box center [1019, 294] width 695 height 273
click at [955, 282] on video at bounding box center [1019, 294] width 695 height 273
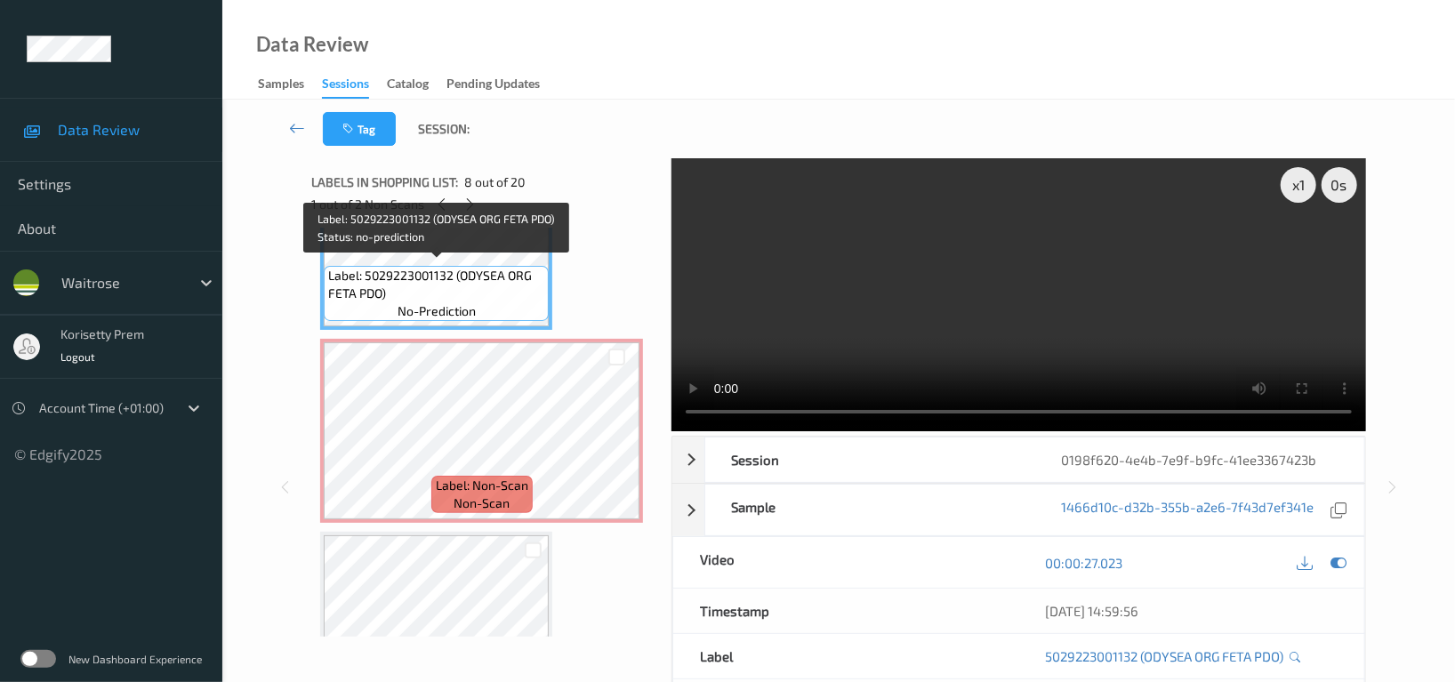
click at [434, 289] on span "Label: 5029223001132 (ODYSEA ORG FETA PDO)" at bounding box center [436, 285] width 216 height 36
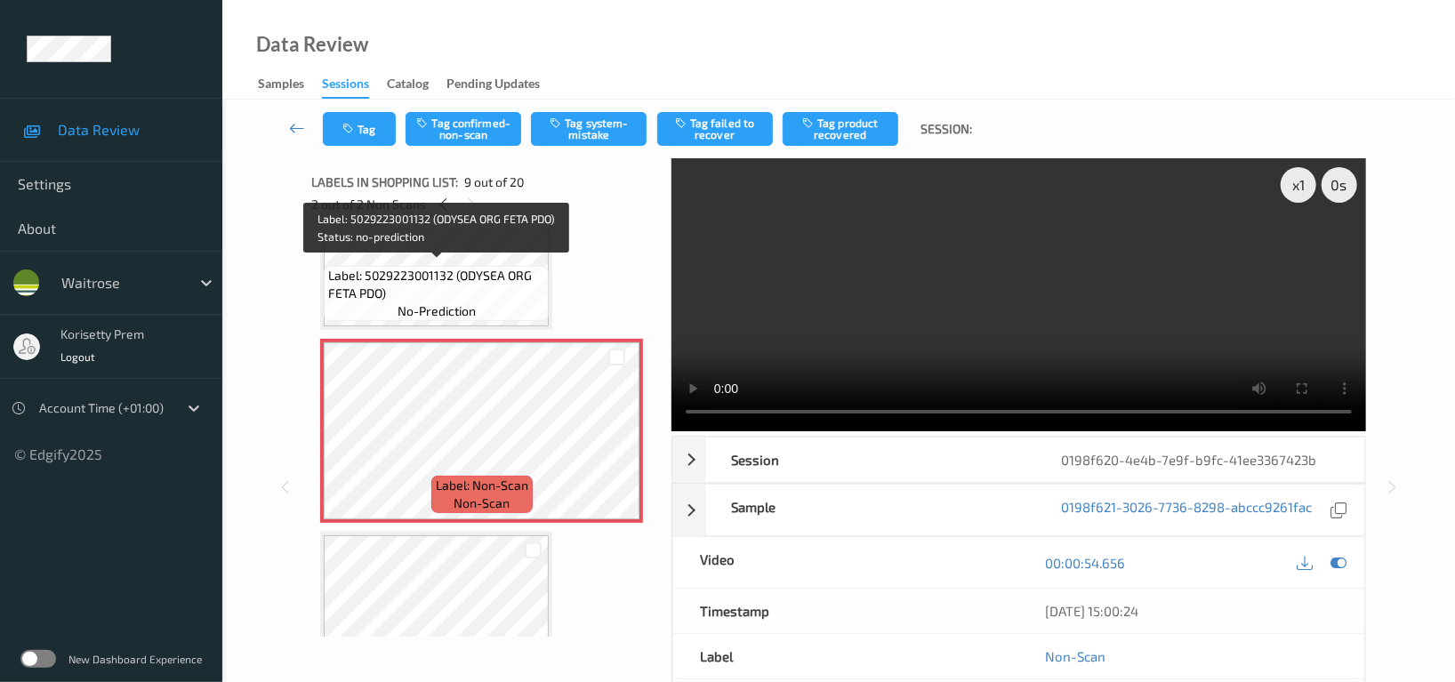
click at [425, 282] on span "Label: 5029223001132 (ODYSEA ORG FETA PDO)" at bounding box center [436, 285] width 216 height 36
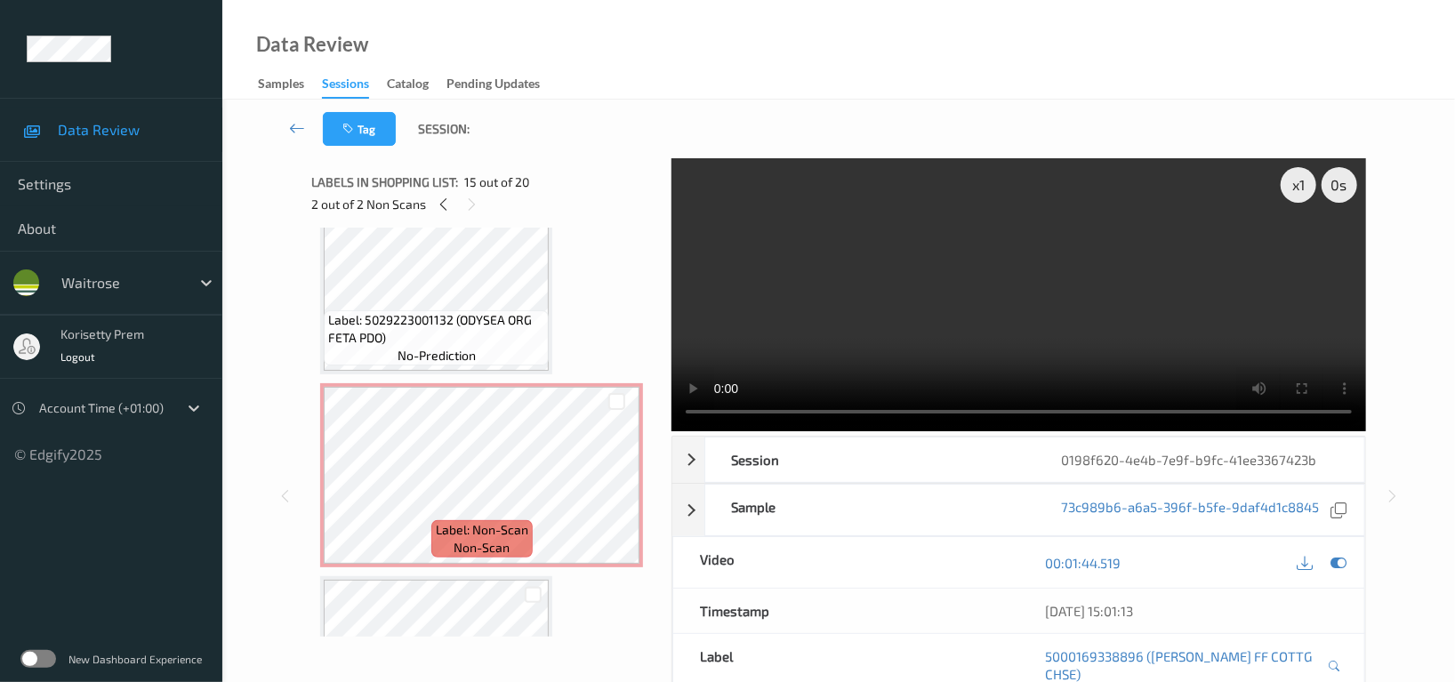
scroll to position [1212, 0]
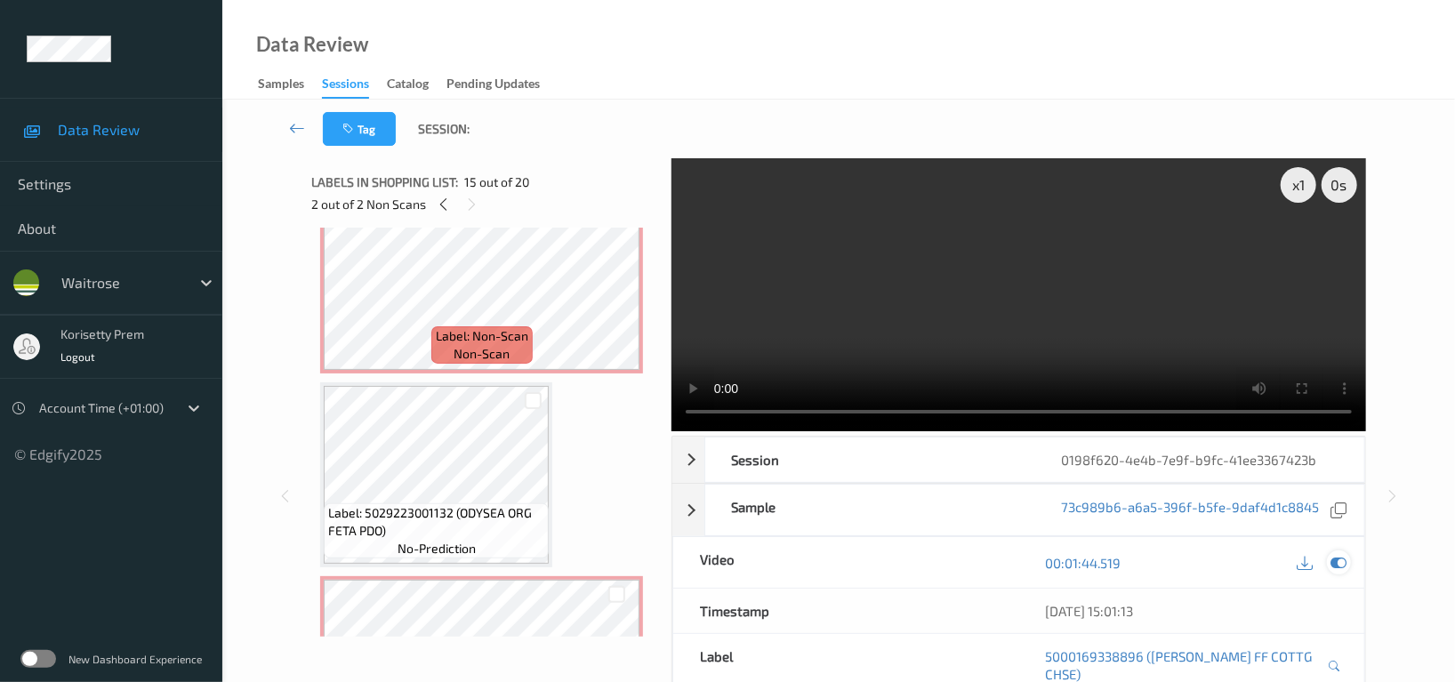
click at [1338, 553] on div at bounding box center [1339, 563] width 24 height 24
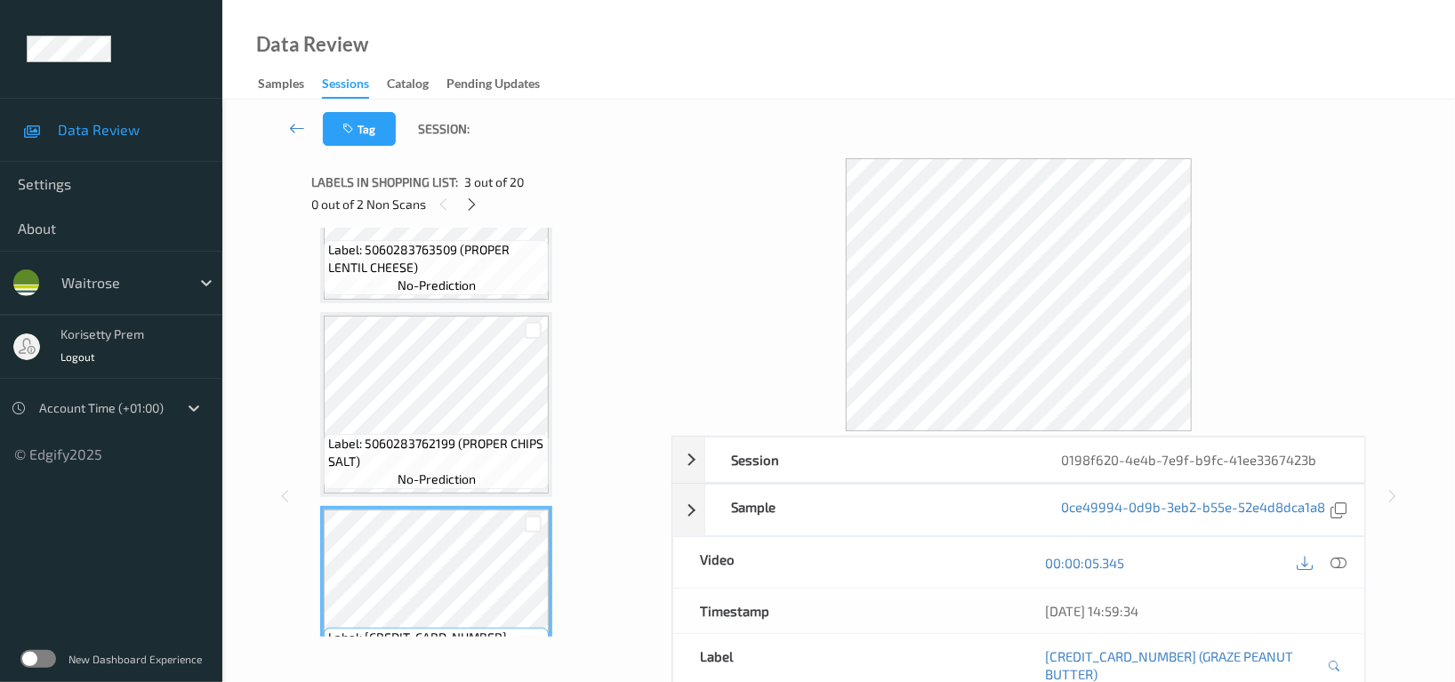
scroll to position [237, 0]
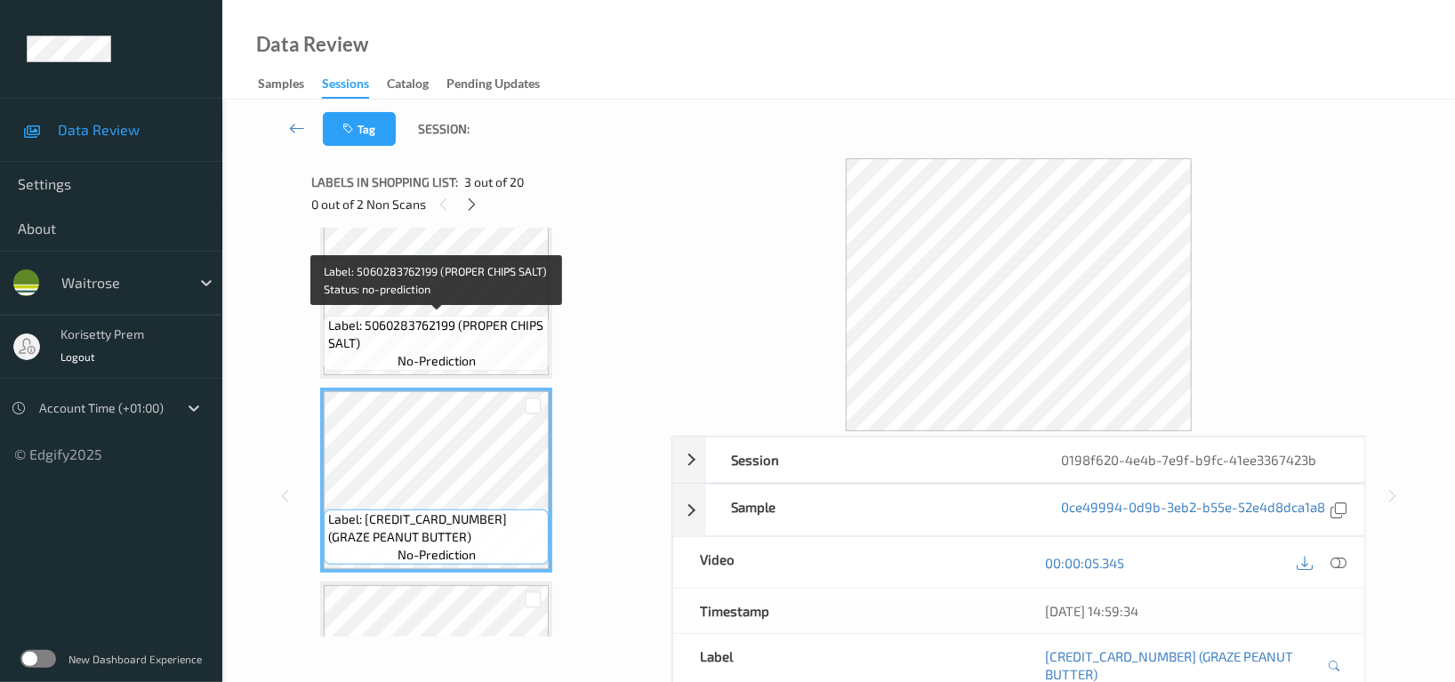
click at [417, 336] on span "Label: 5060283762199 (PROPER CHIPS SALT)" at bounding box center [436, 335] width 216 height 36
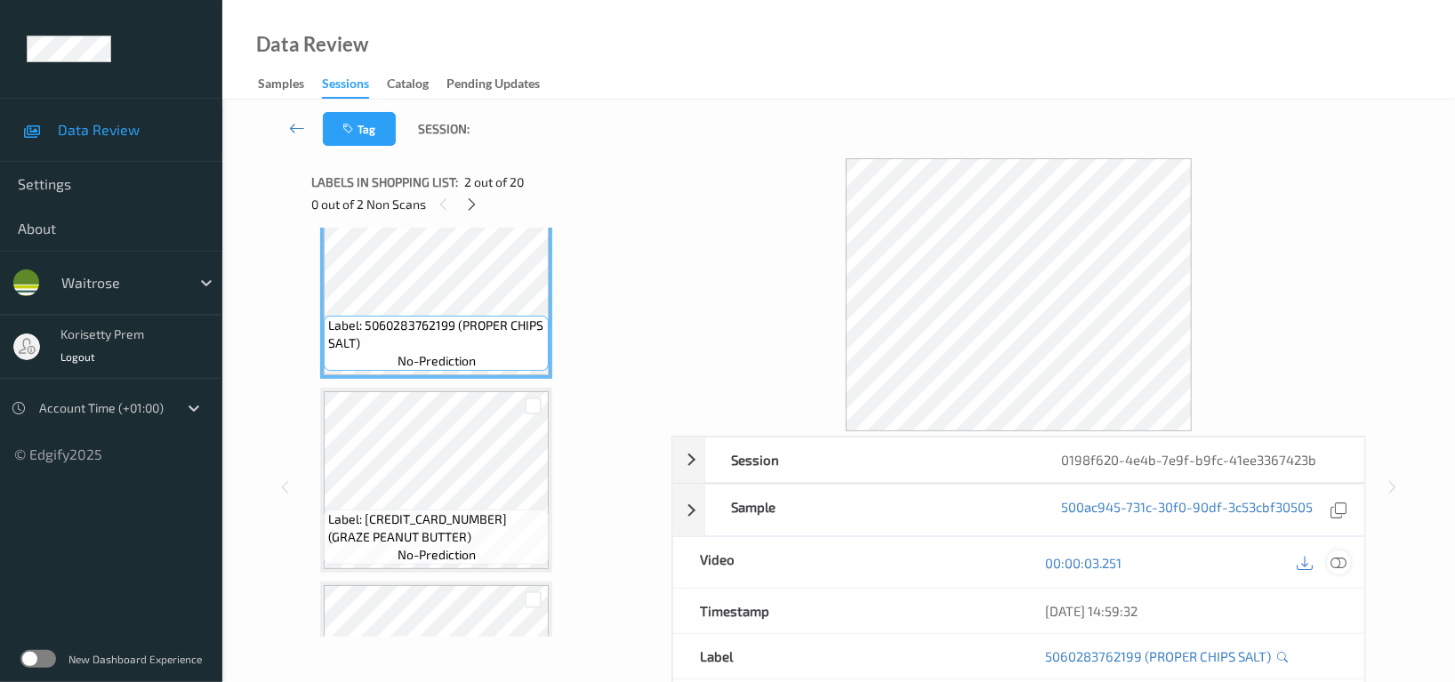
click at [1343, 563] on icon at bounding box center [1339, 563] width 16 height 16
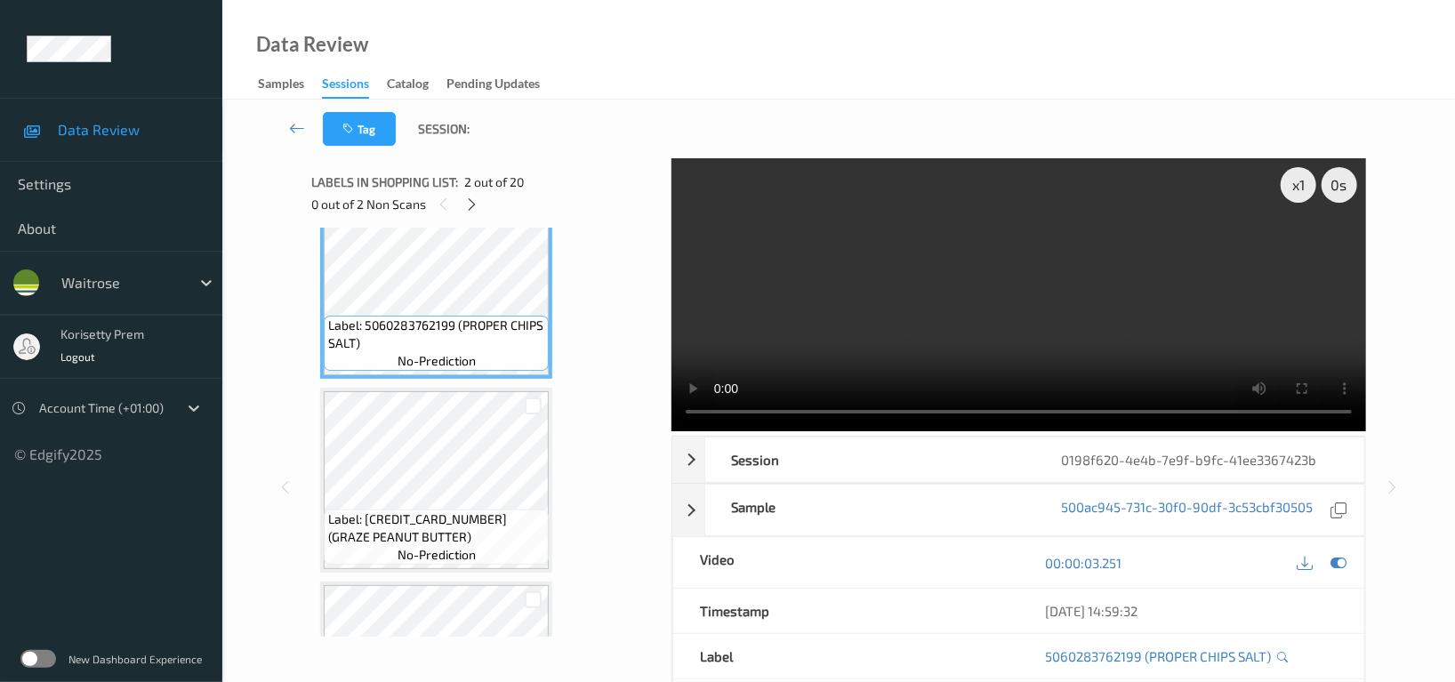
click at [850, 243] on video at bounding box center [1019, 294] width 695 height 273
click at [954, 300] on video at bounding box center [1019, 294] width 695 height 273
click at [1007, 358] on video at bounding box center [1019, 294] width 695 height 273
click at [1096, 307] on video at bounding box center [1019, 294] width 695 height 273
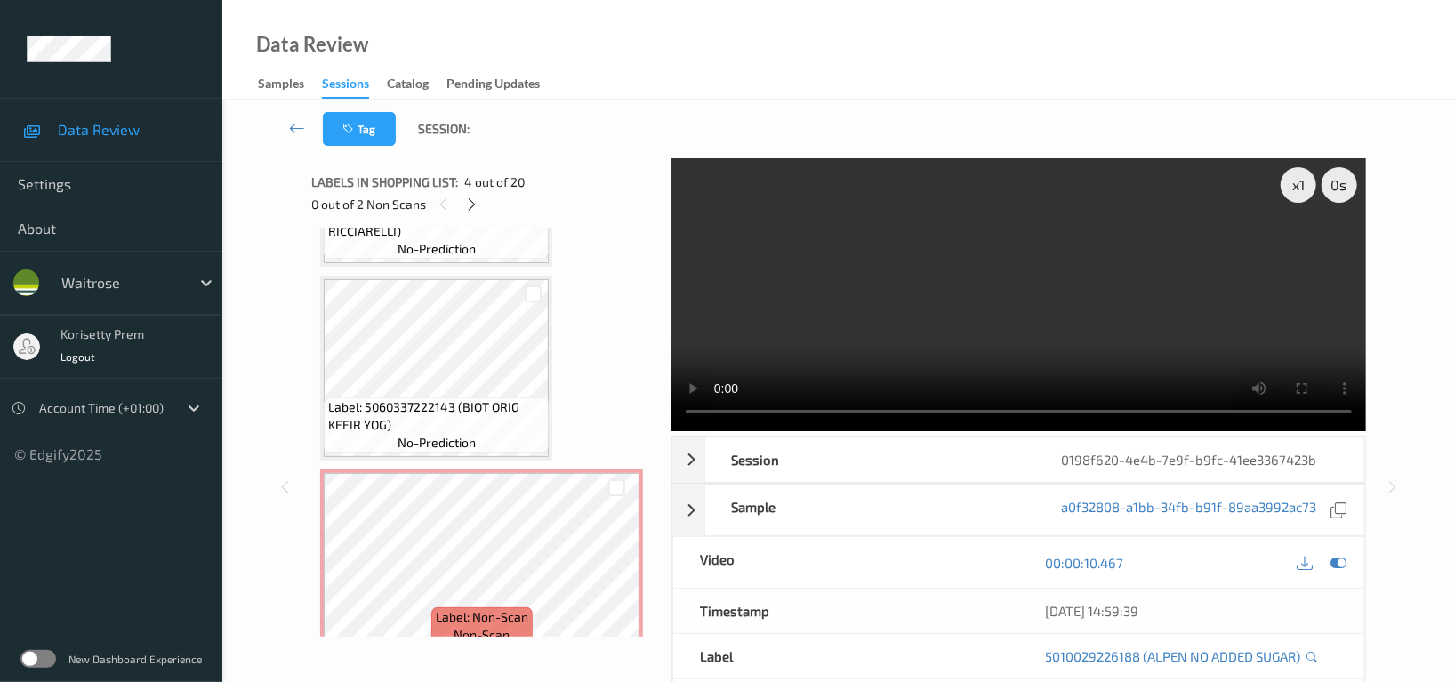
scroll to position [948, 0]
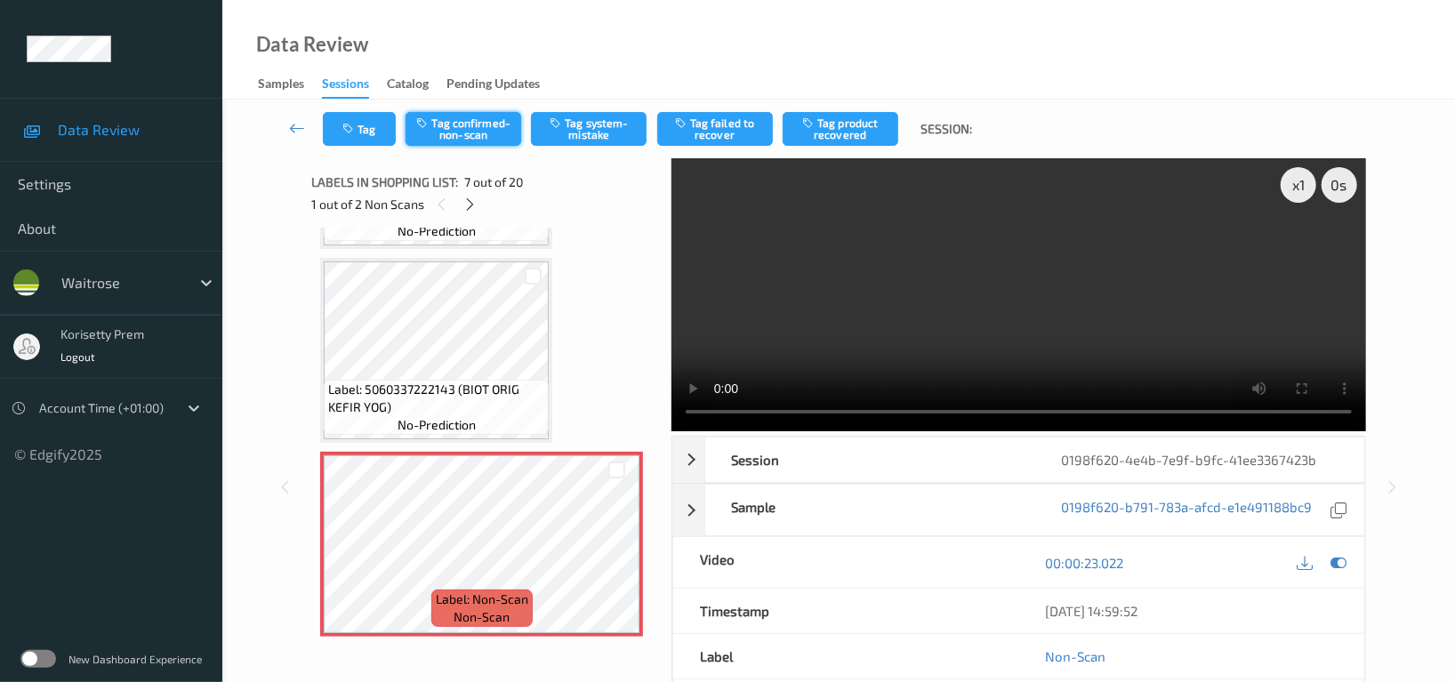
click at [462, 134] on button "Tag confirmed-non-scan" at bounding box center [464, 129] width 116 height 34
click at [741, 123] on button "Tag failed to recover" at bounding box center [715, 129] width 116 height 34
click at [357, 121] on button "Tag" at bounding box center [359, 129] width 73 height 34
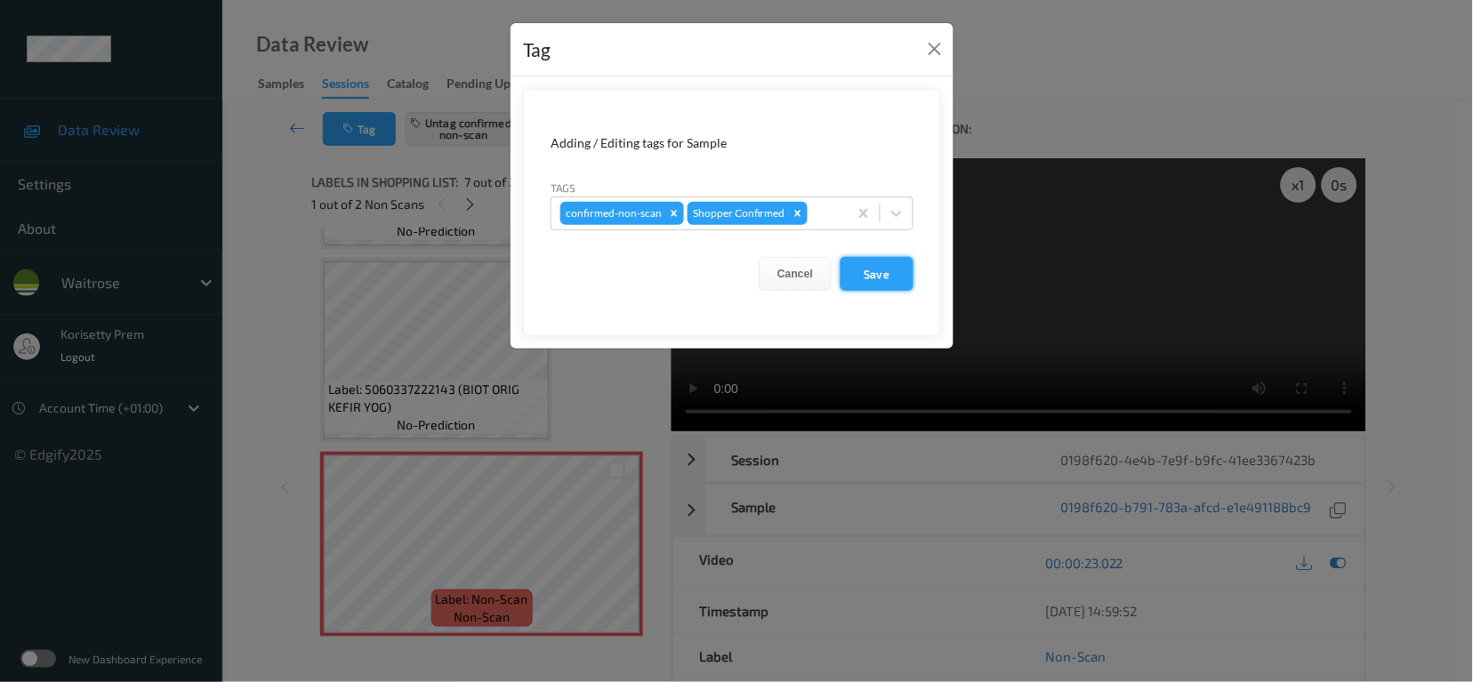
click at [859, 270] on button "Save" at bounding box center [877, 274] width 73 height 34
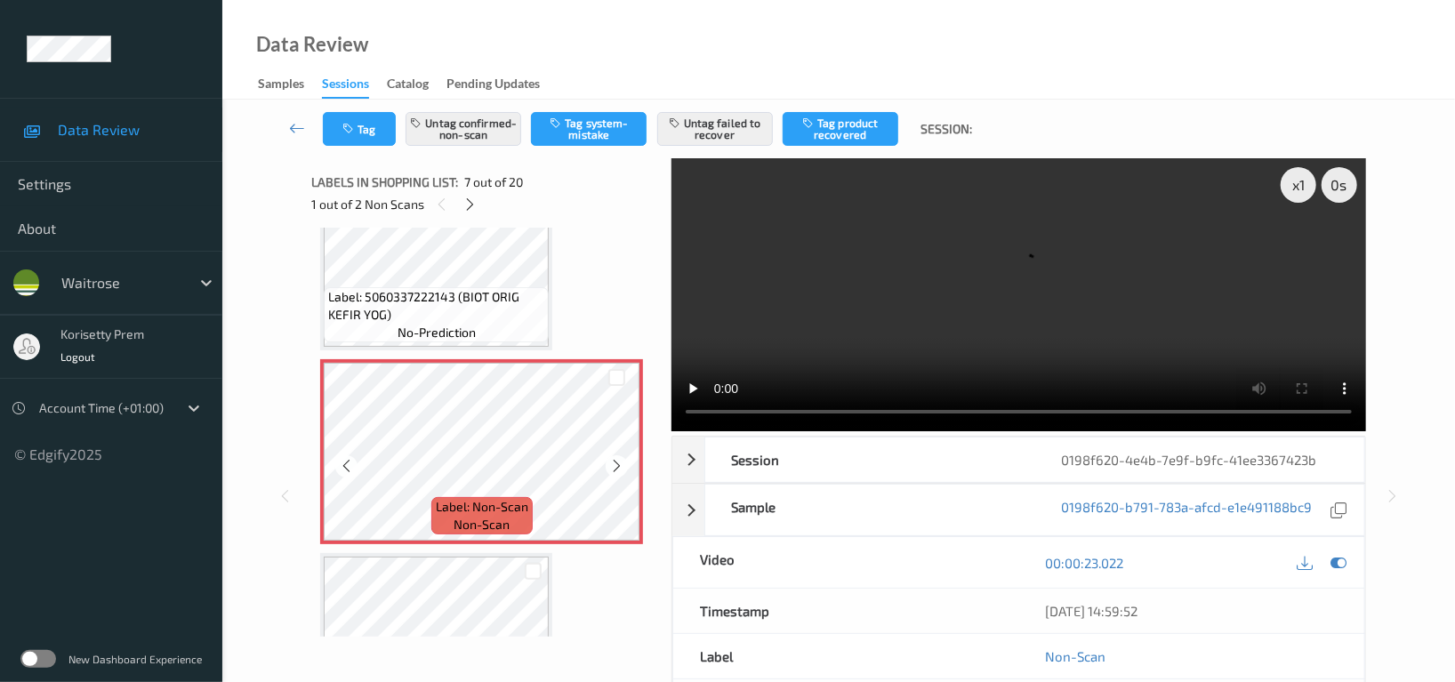
scroll to position [1186, 0]
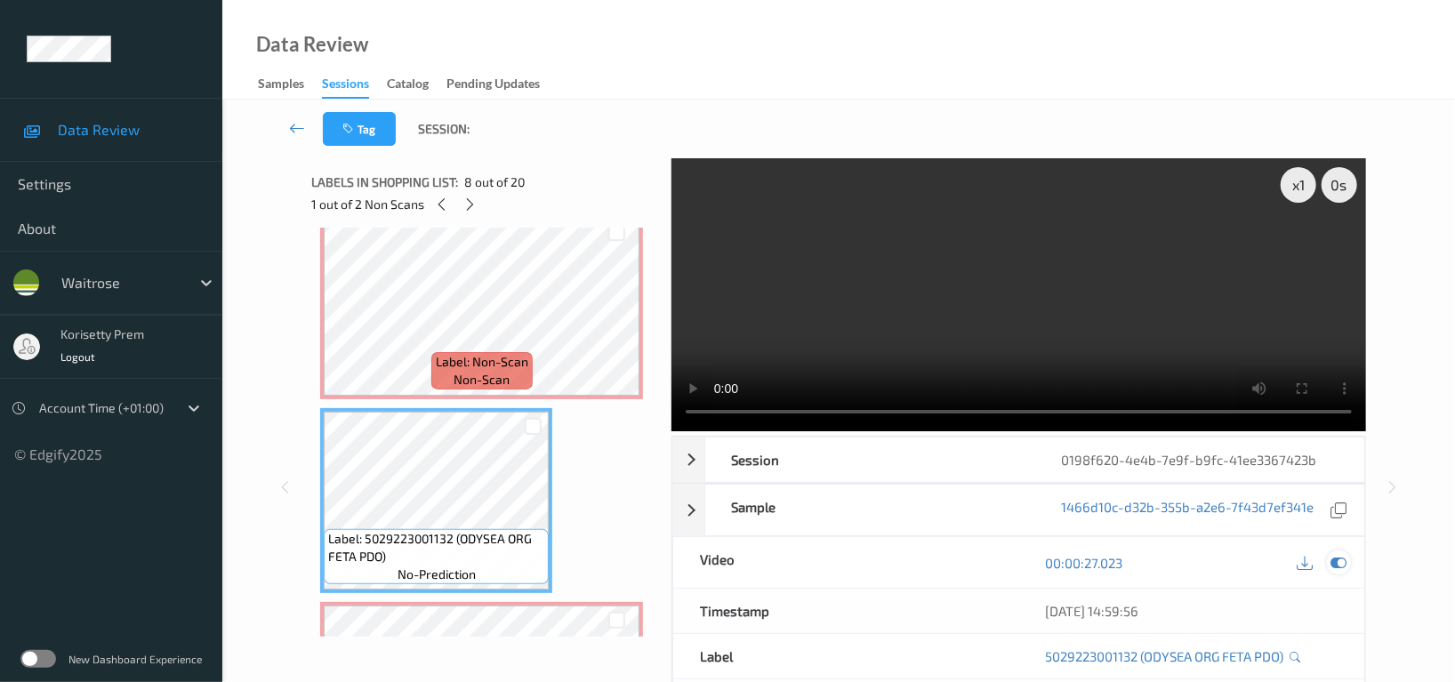
click at [1344, 555] on icon at bounding box center [1339, 563] width 16 height 16
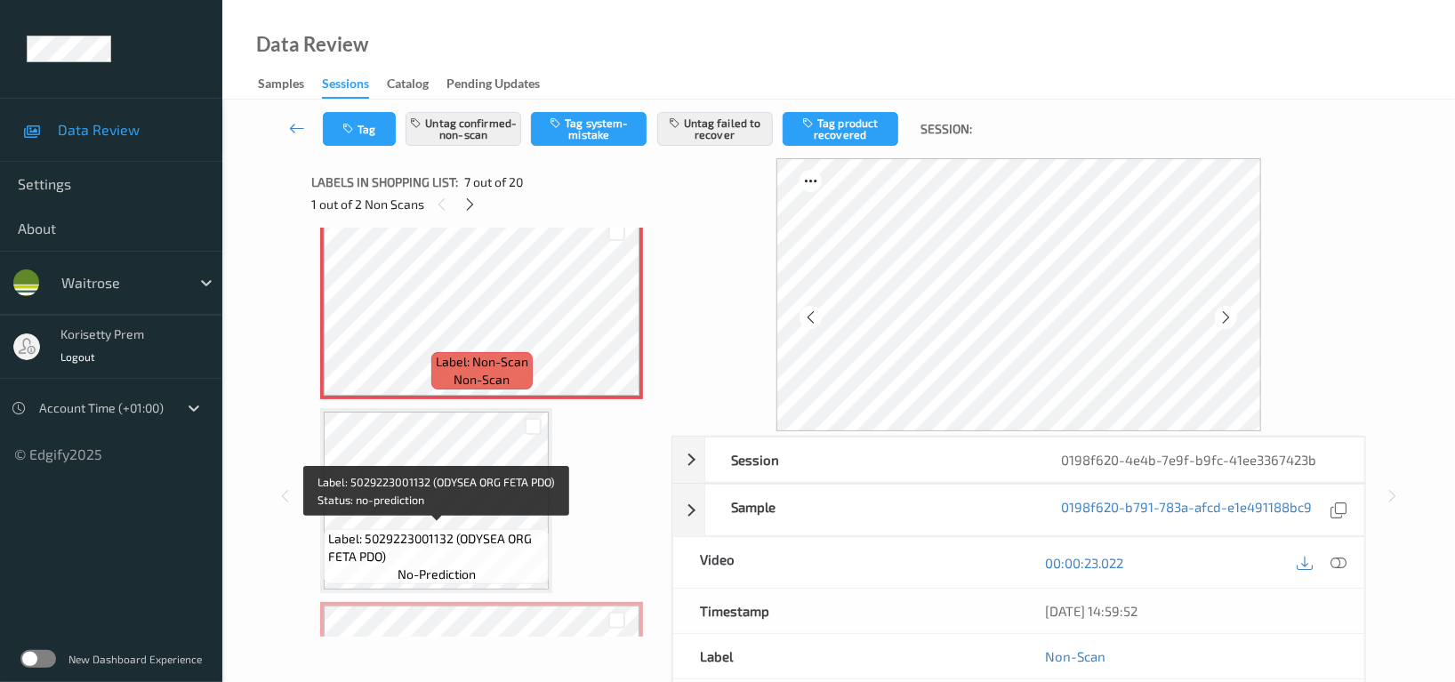
click at [439, 545] on span "Label: 5029223001132 (ODYSEA ORG FETA PDO)" at bounding box center [436, 548] width 216 height 36
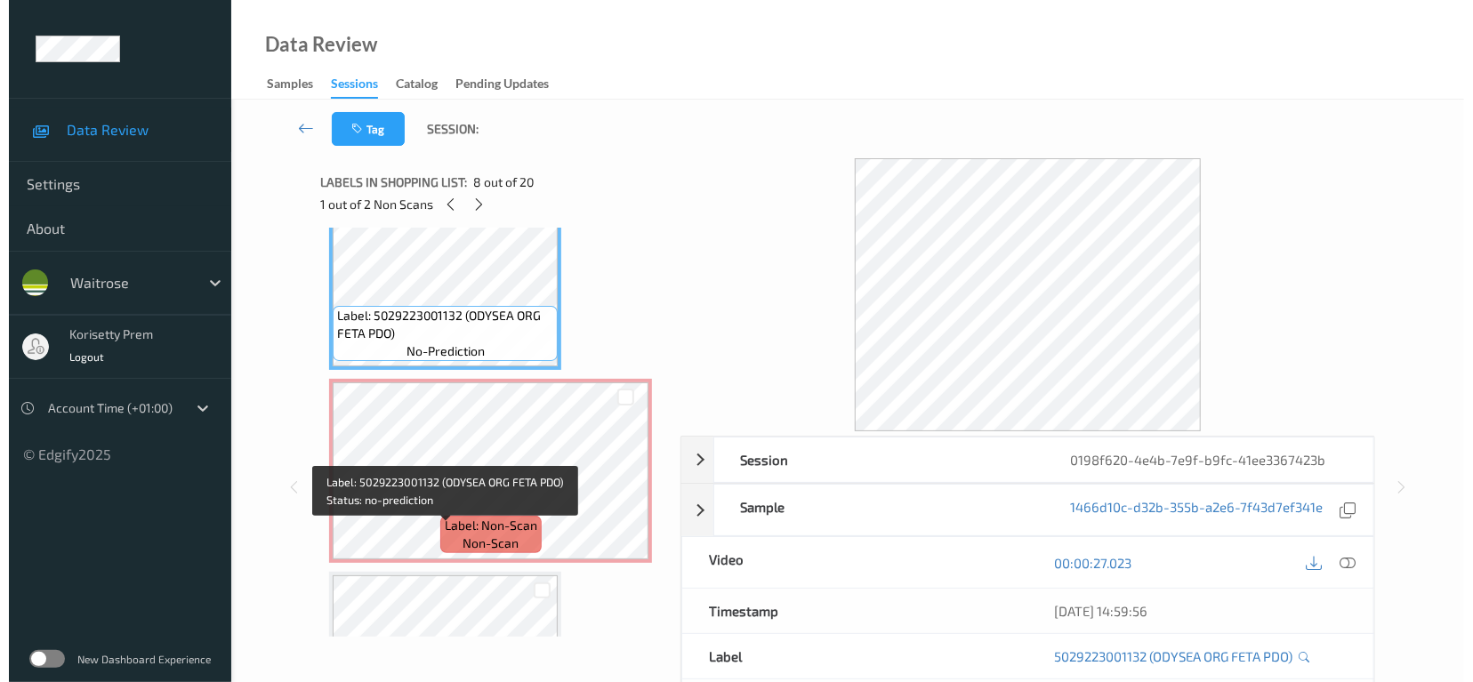
scroll to position [1422, 0]
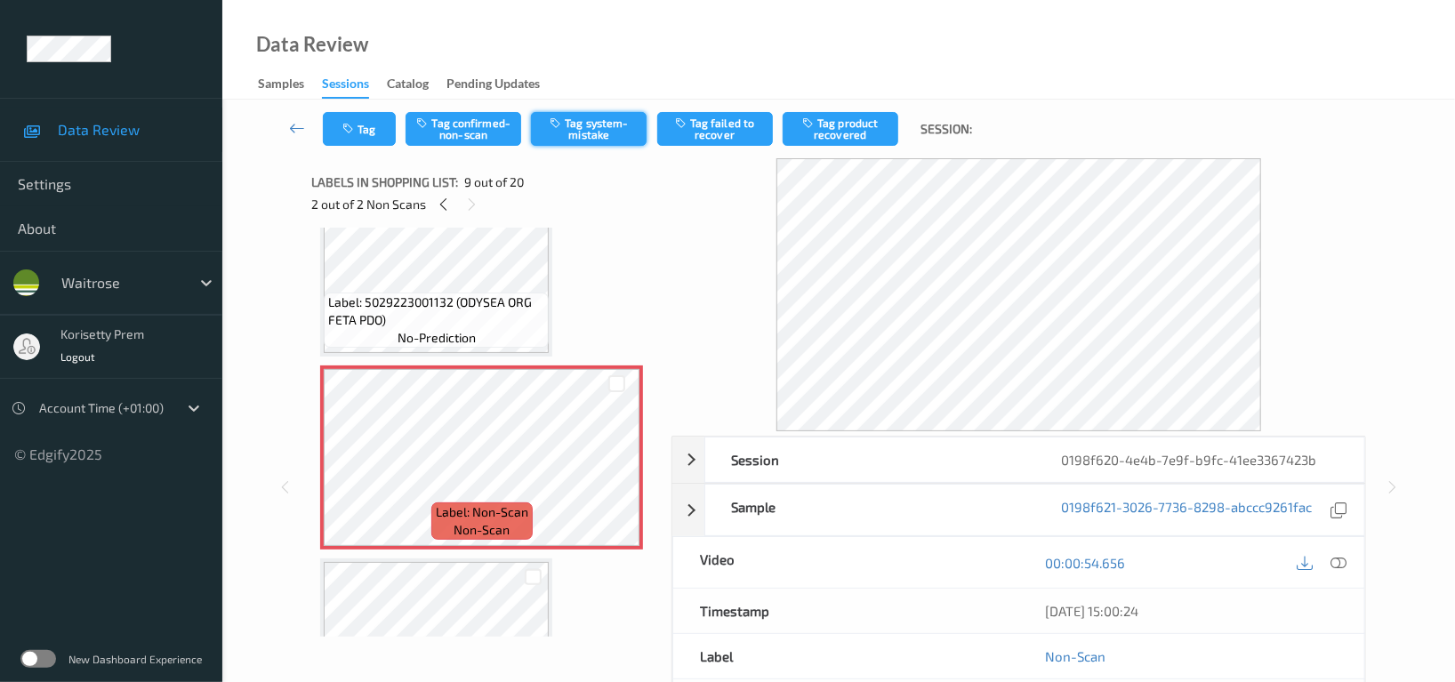
click at [608, 127] on button "Tag system-mistake" at bounding box center [589, 129] width 116 height 34
click at [359, 125] on button "Tag" at bounding box center [359, 129] width 73 height 34
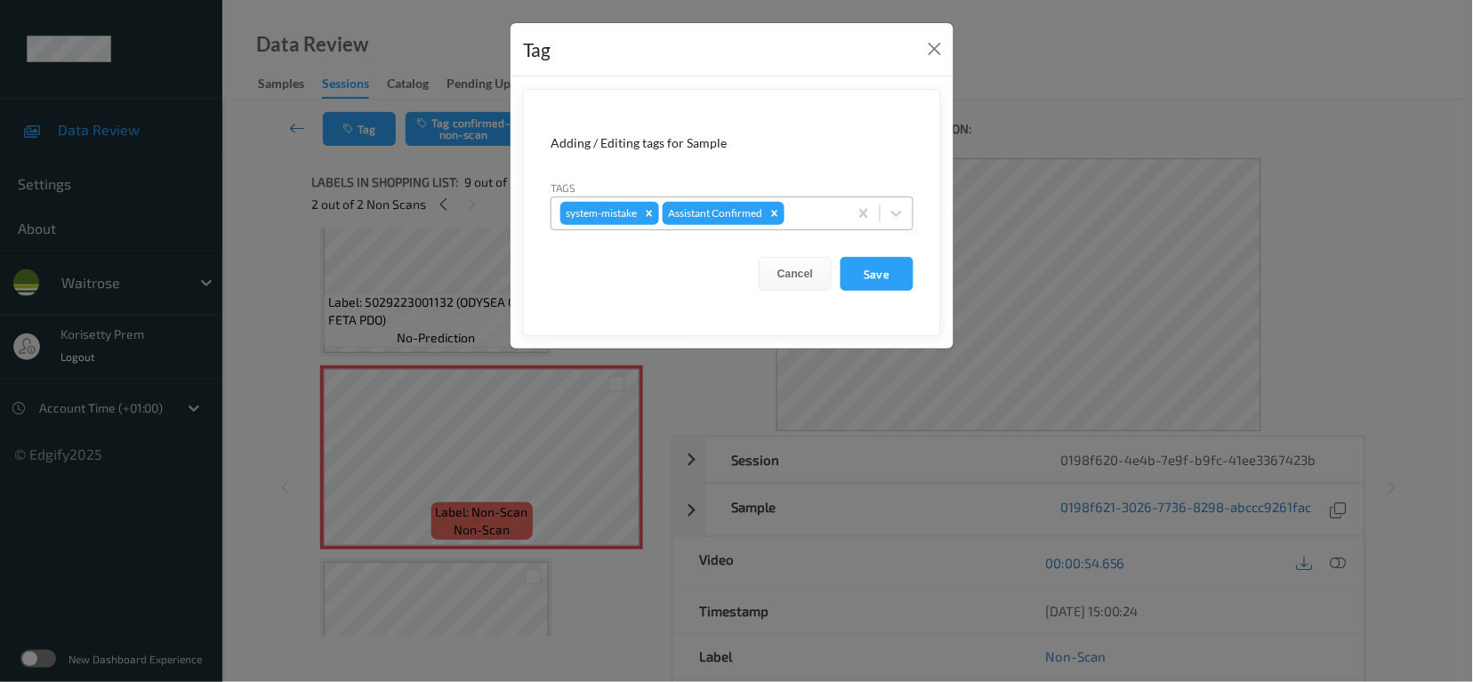
click at [840, 210] on div "system-mistake Assistant Confirmed" at bounding box center [700, 213] width 296 height 30
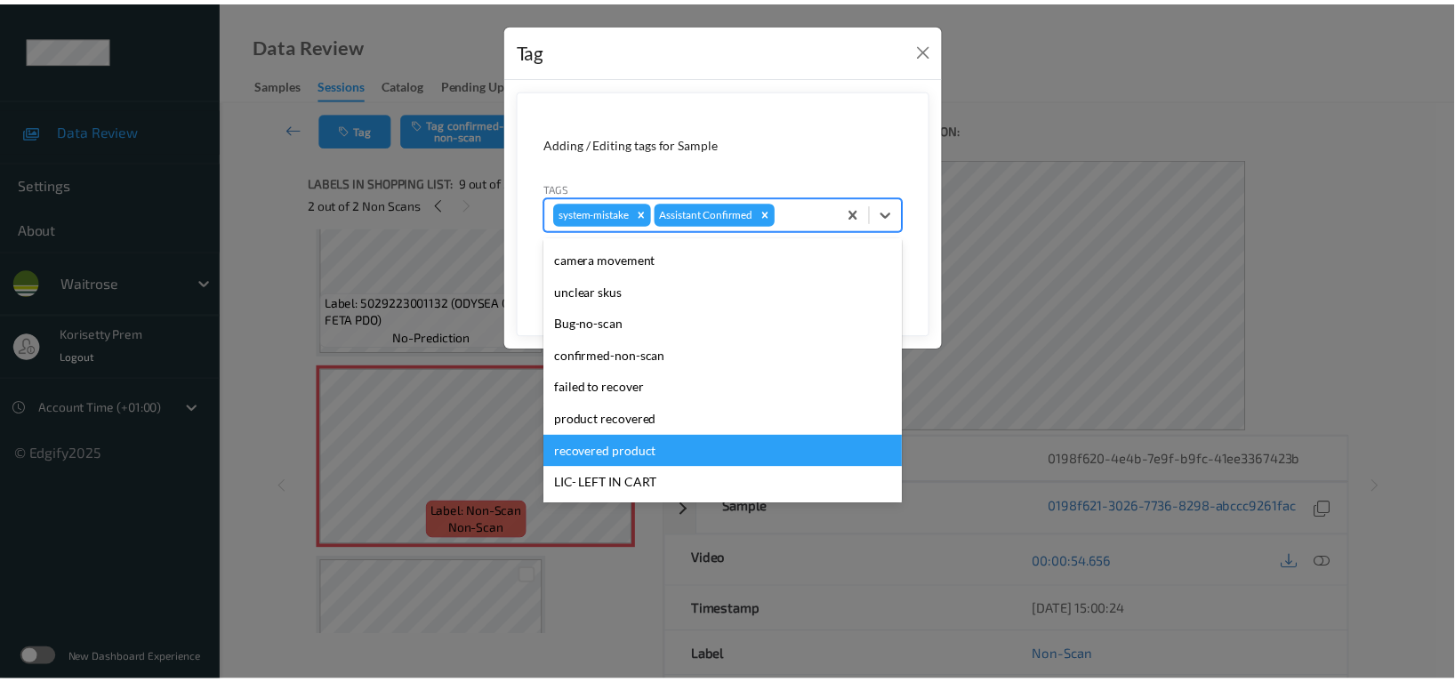
scroll to position [379, 0]
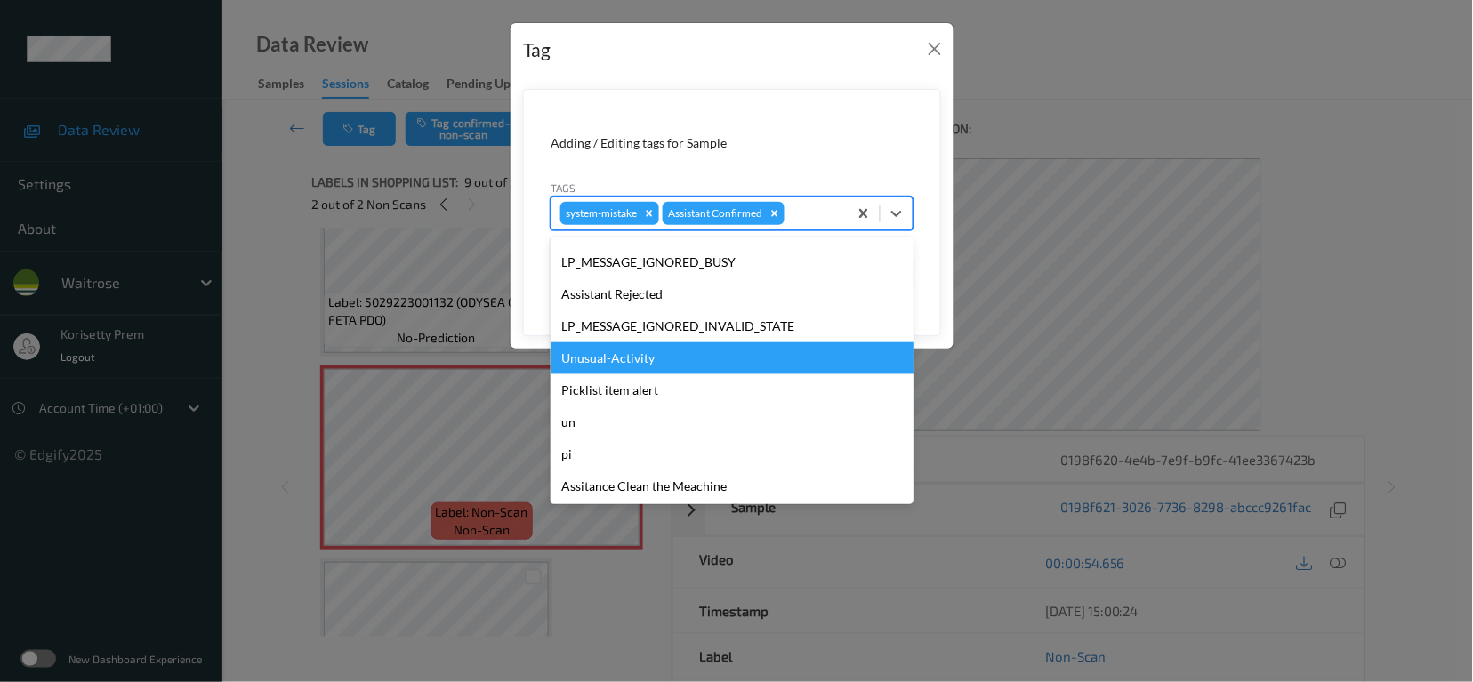
click at [623, 363] on div "Unusual-Activity" at bounding box center [732, 358] width 363 height 32
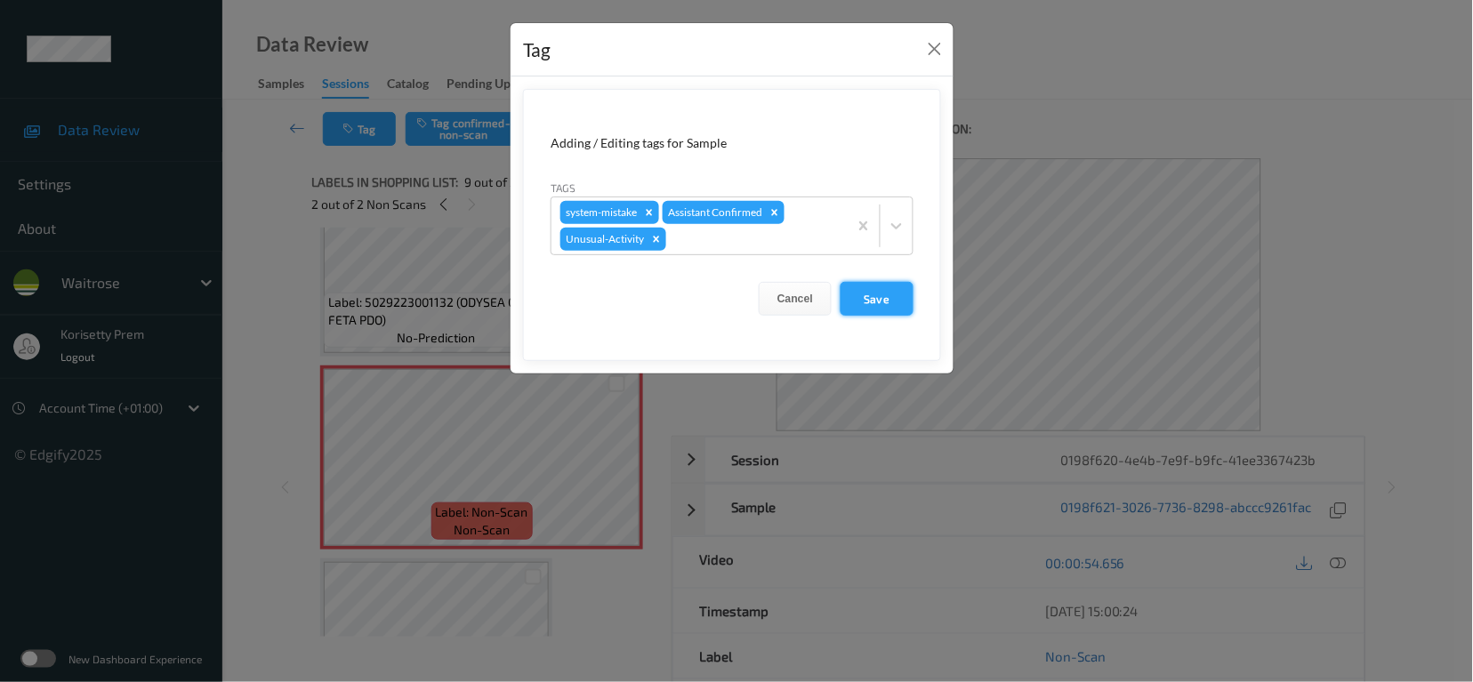
click at [895, 299] on button "Save" at bounding box center [877, 299] width 73 height 34
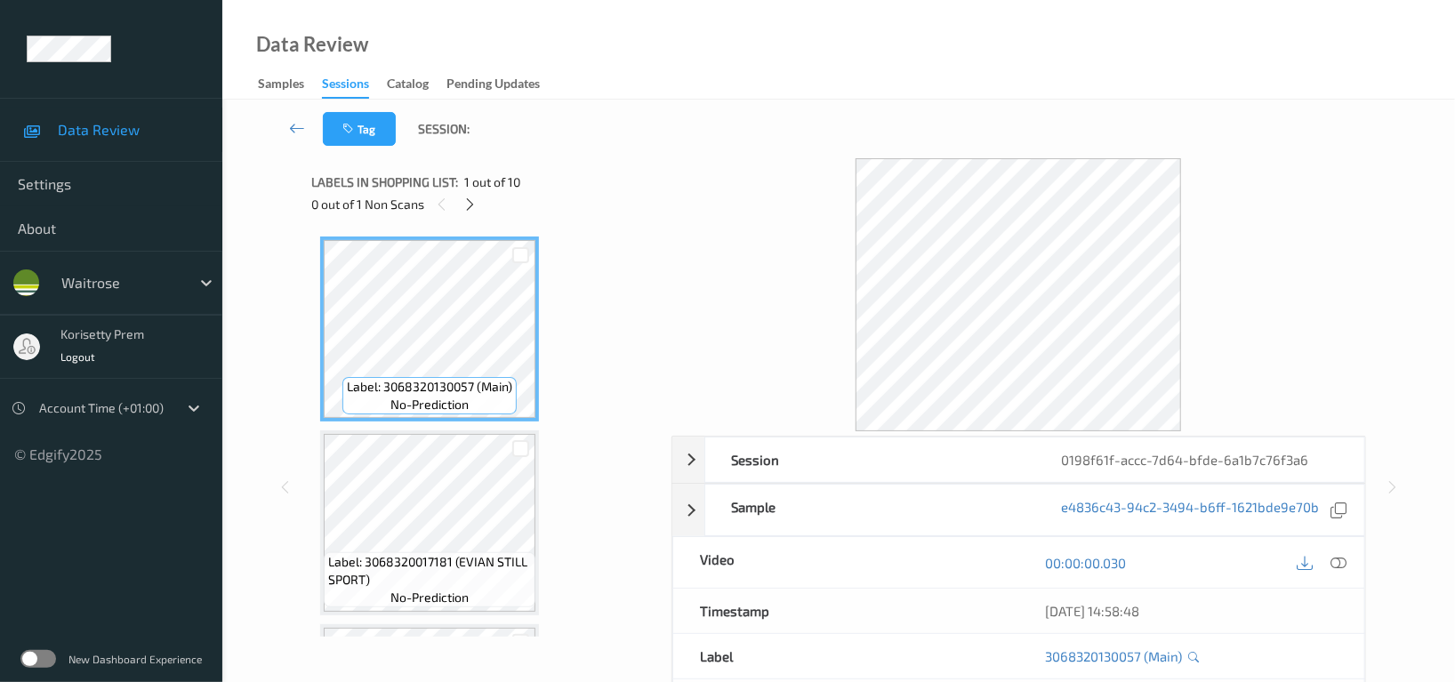
click at [746, 73] on div "Data Review Samples Sessions Catalog Pending Updates" at bounding box center [838, 50] width 1233 height 100
click at [474, 205] on icon at bounding box center [470, 205] width 15 height 16
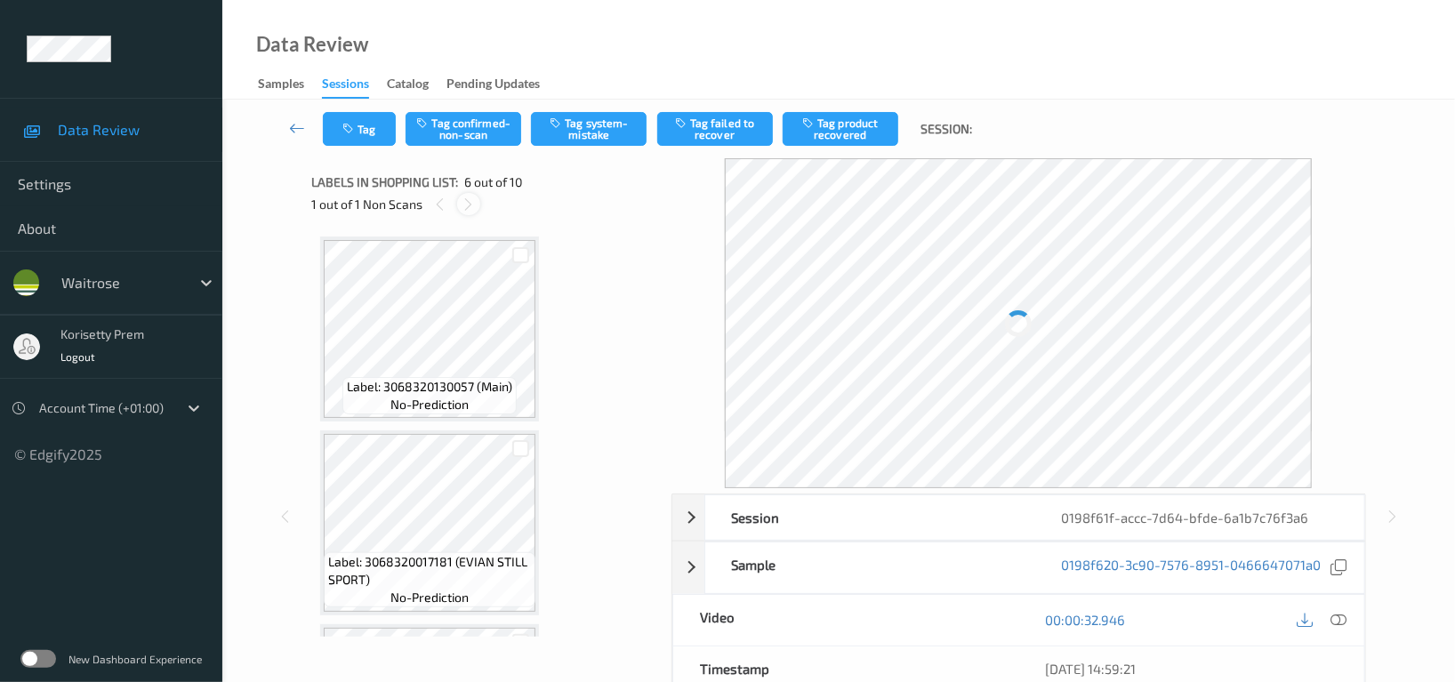
scroll to position [781, 0]
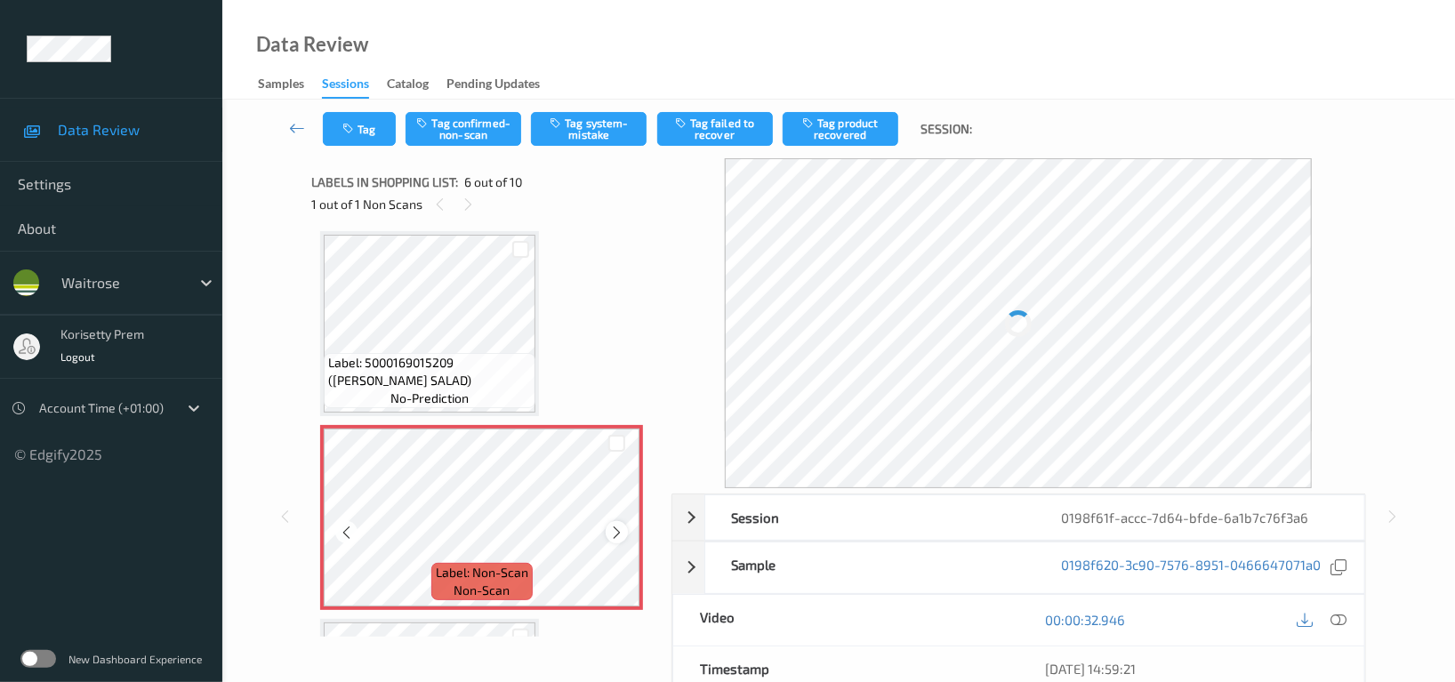
click at [622, 530] on icon at bounding box center [616, 532] width 15 height 16
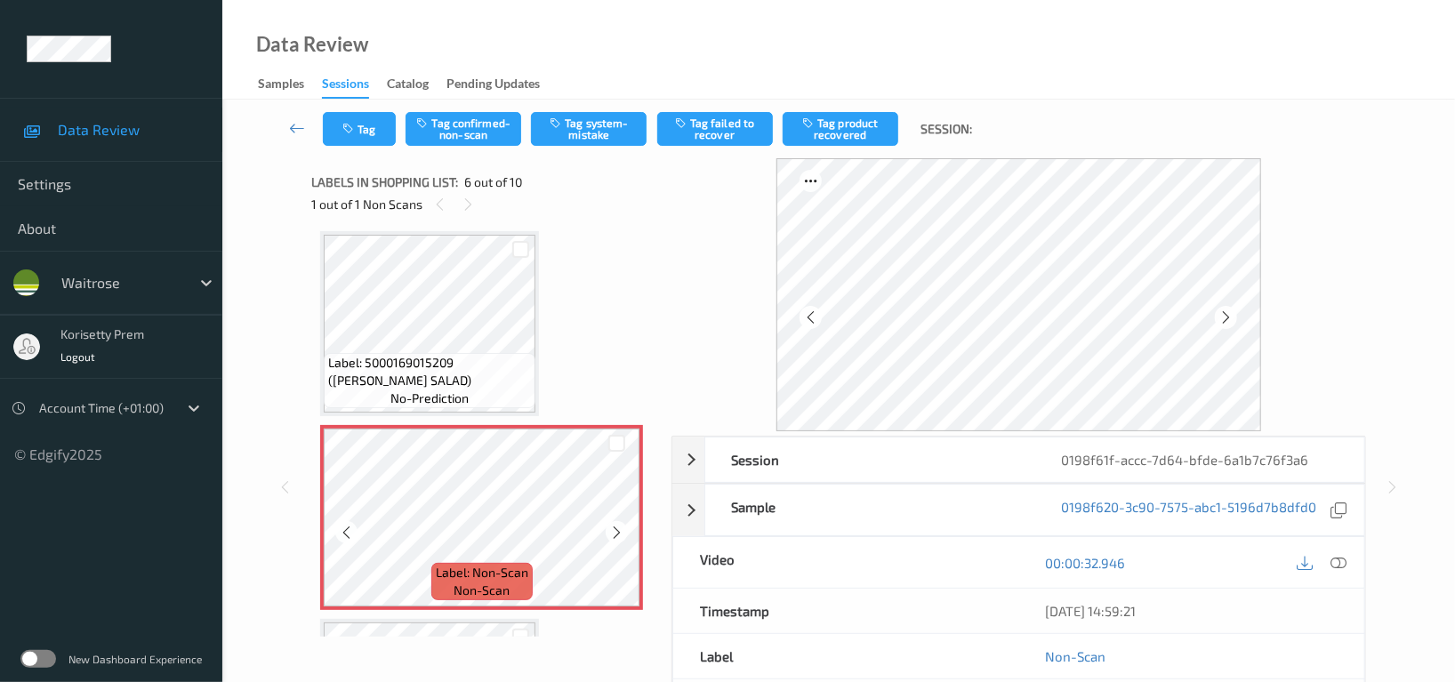
click at [622, 530] on icon at bounding box center [616, 532] width 15 height 16
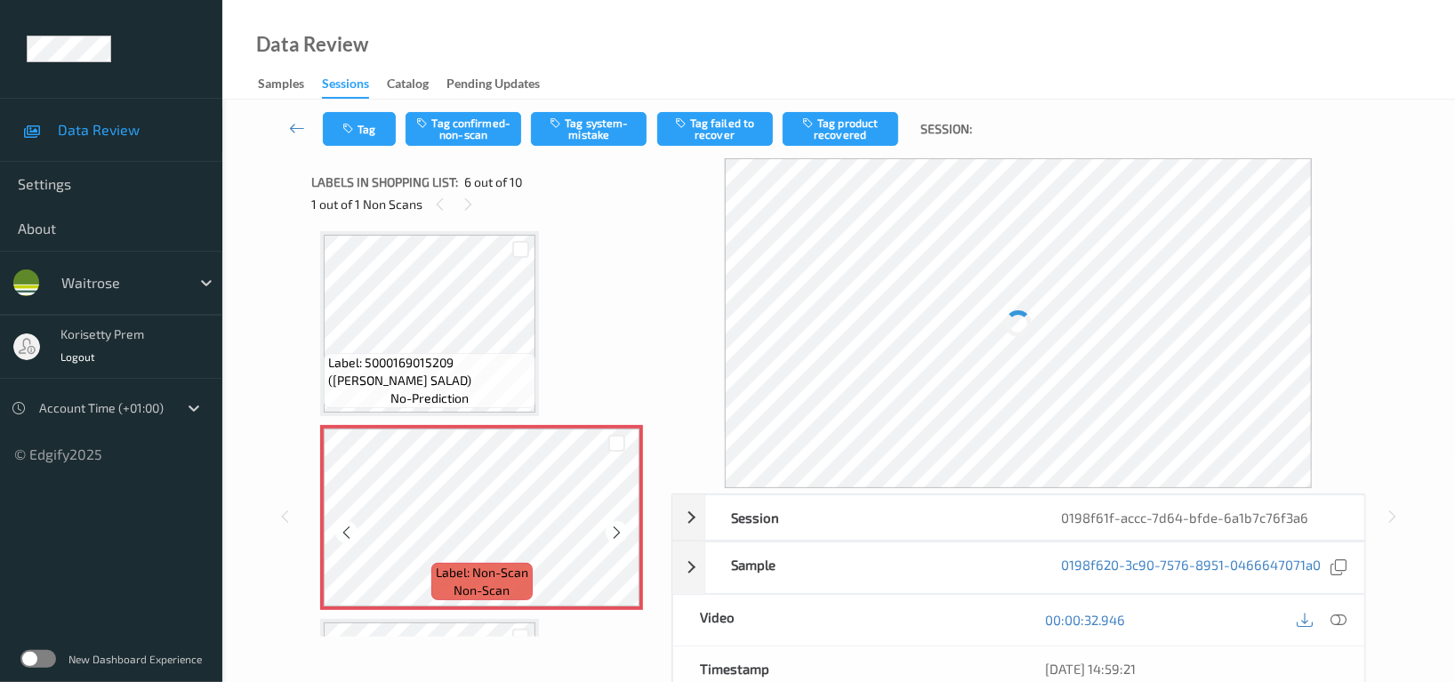
click at [622, 530] on icon at bounding box center [616, 532] width 15 height 16
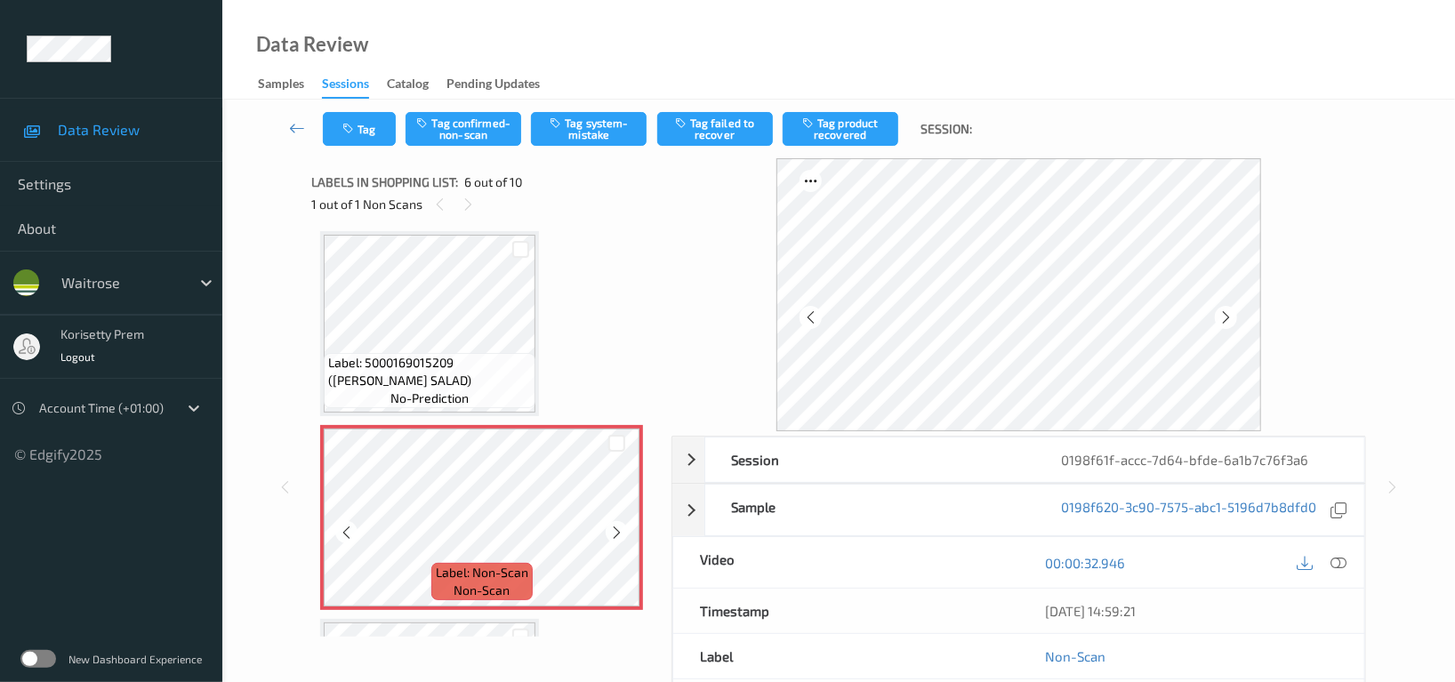
click at [622, 530] on icon at bounding box center [616, 532] width 15 height 16
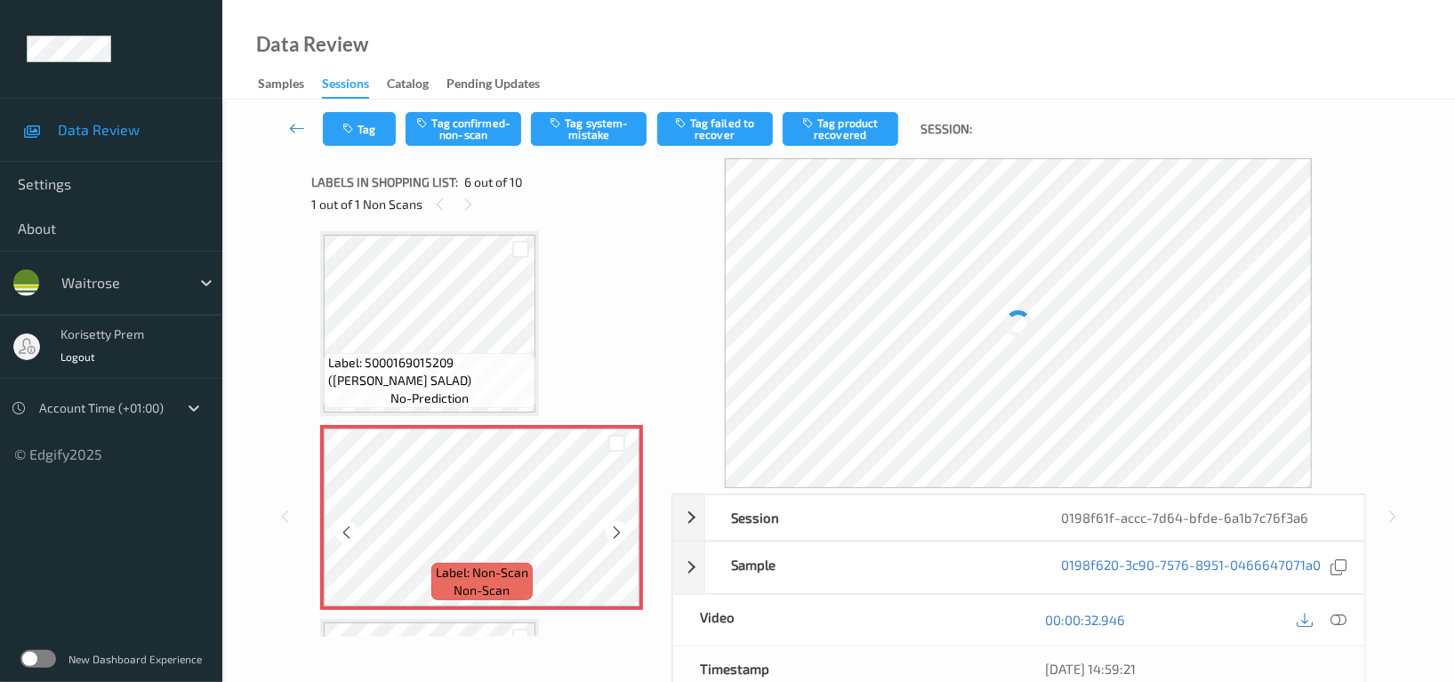
click at [622, 530] on icon at bounding box center [616, 532] width 15 height 16
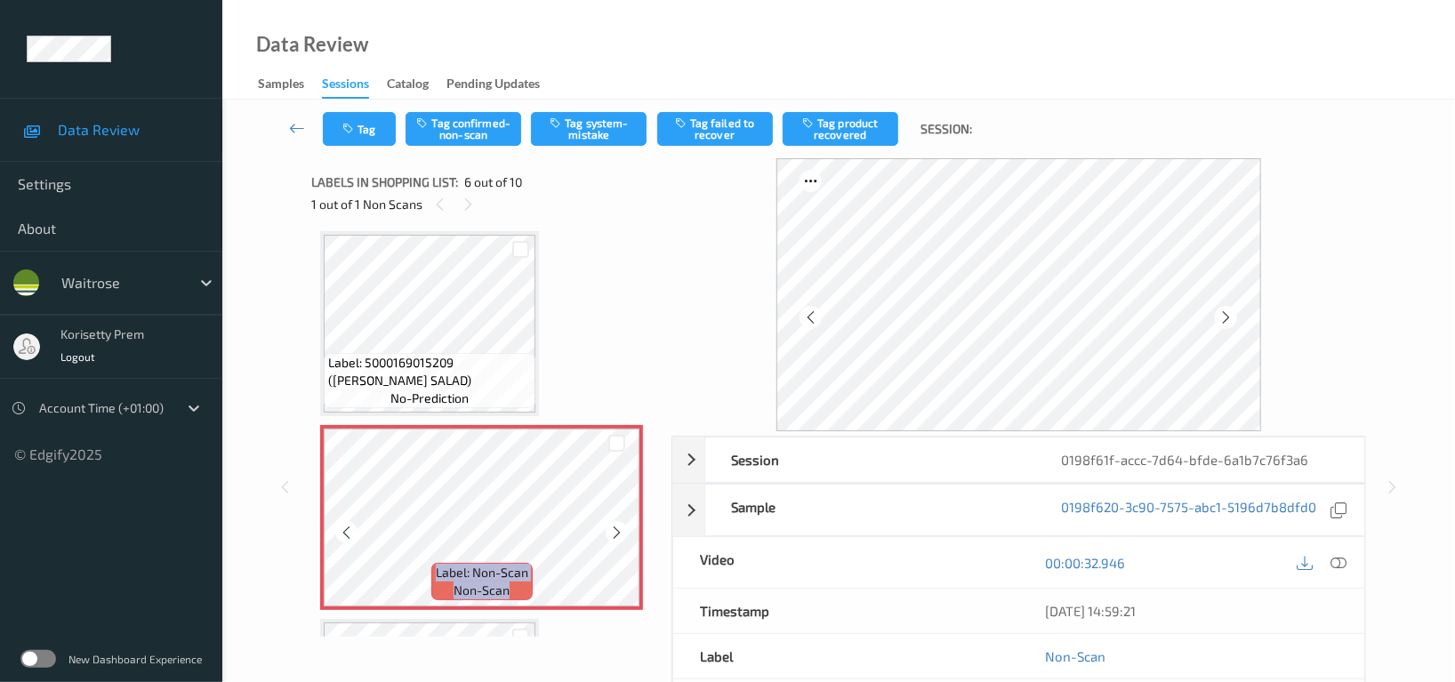
click at [622, 530] on icon at bounding box center [616, 532] width 15 height 16
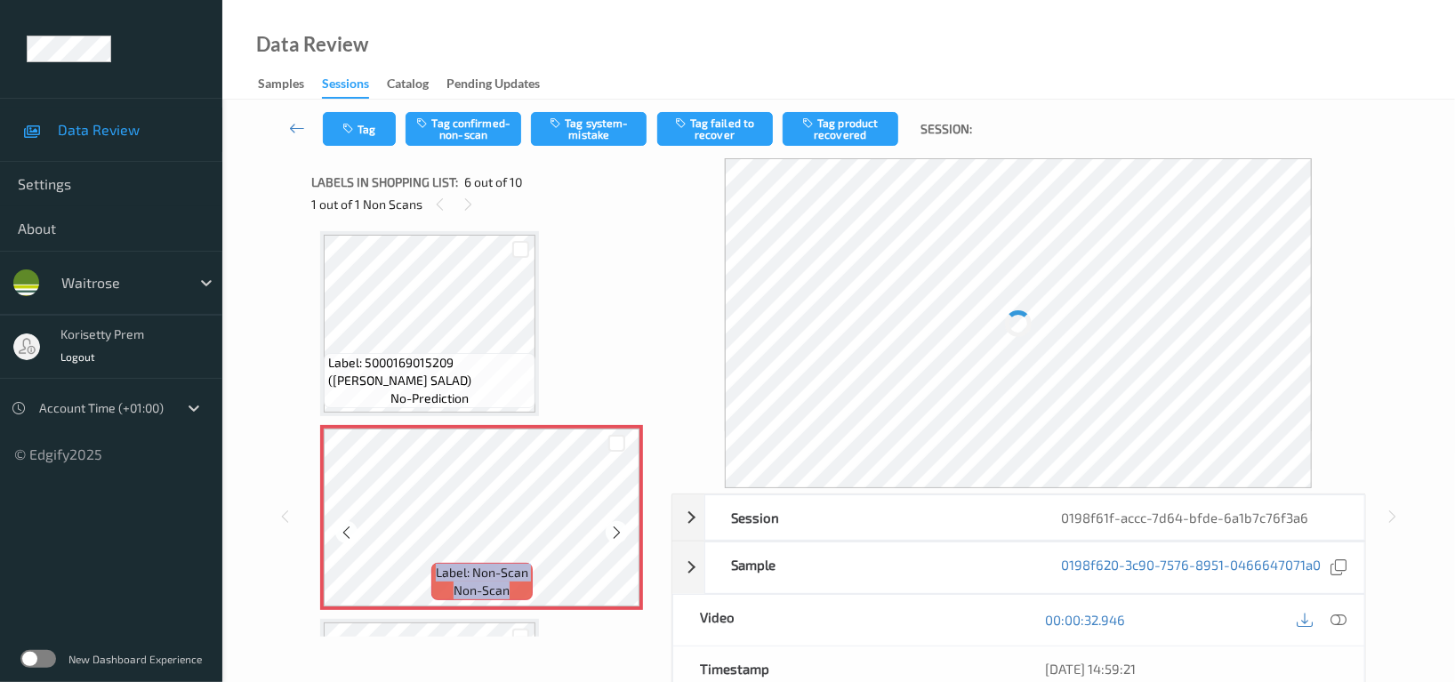
click at [622, 530] on icon at bounding box center [616, 532] width 15 height 16
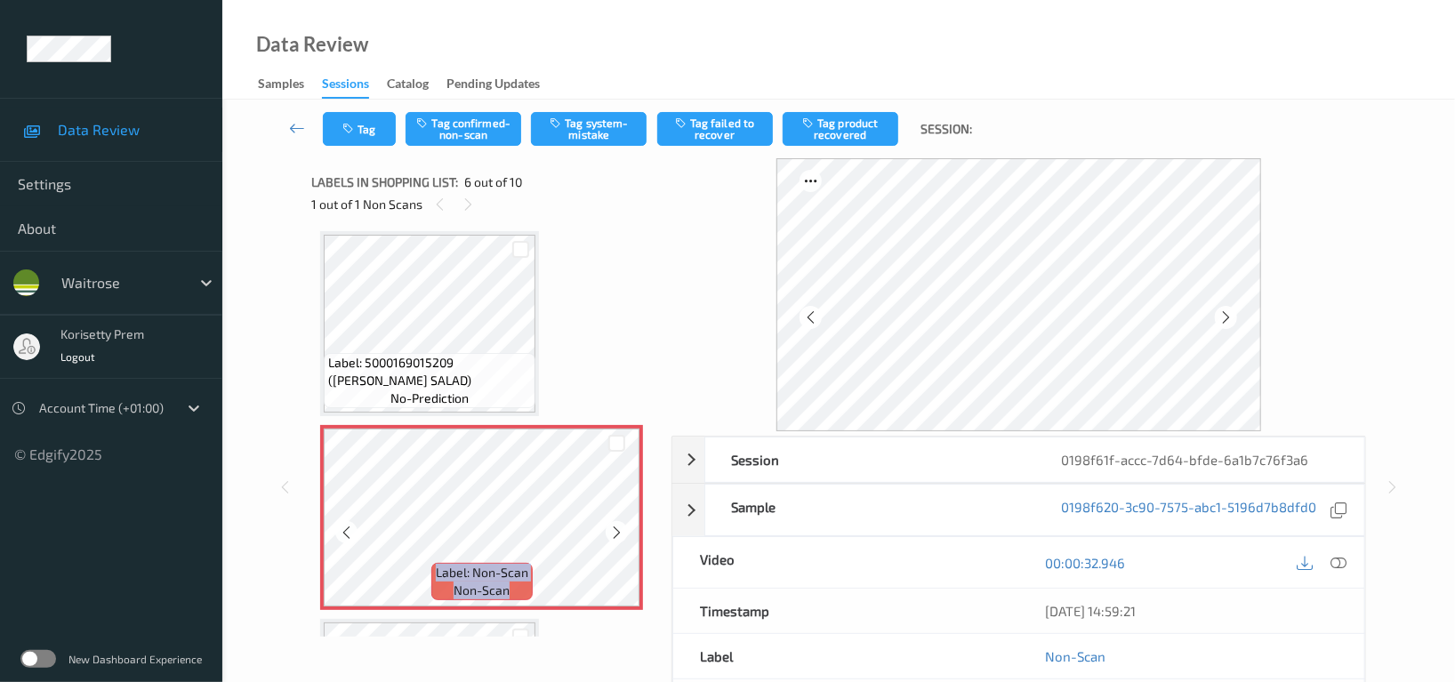
click at [622, 530] on icon at bounding box center [616, 532] width 15 height 16
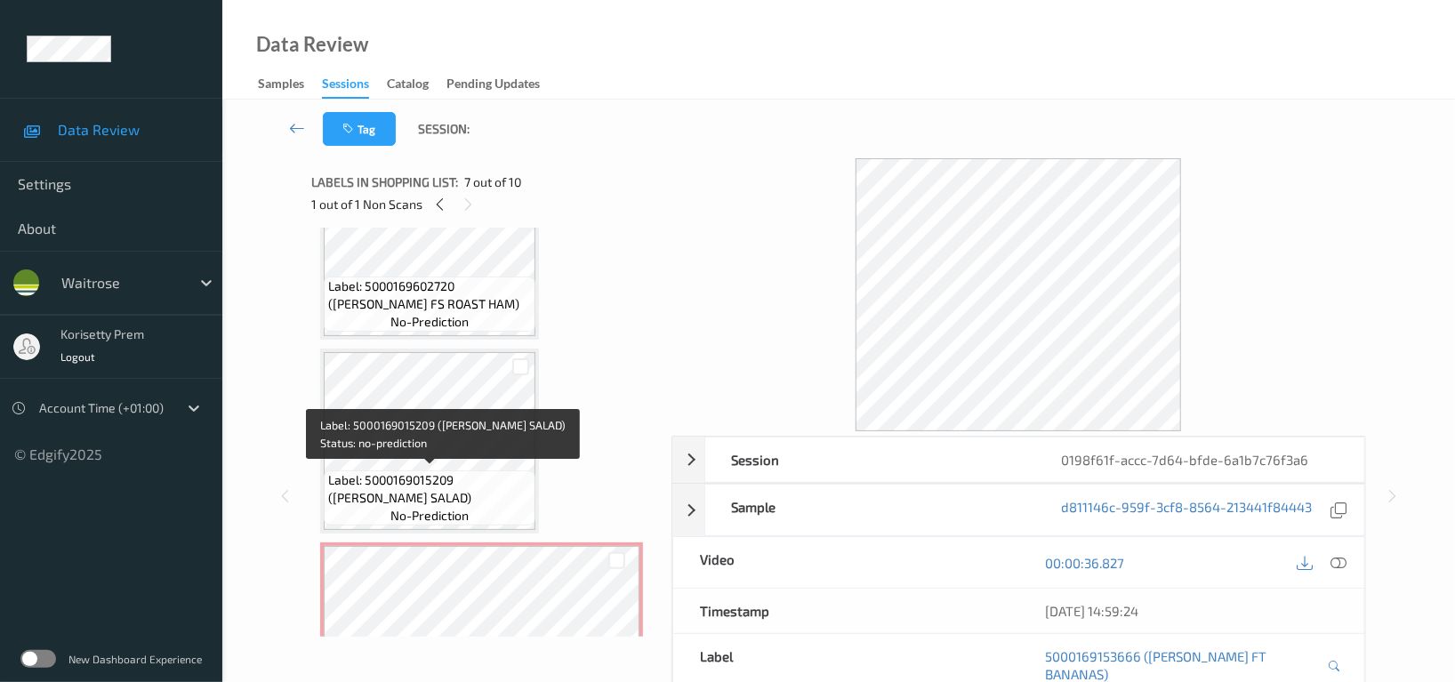
scroll to position [663, 0]
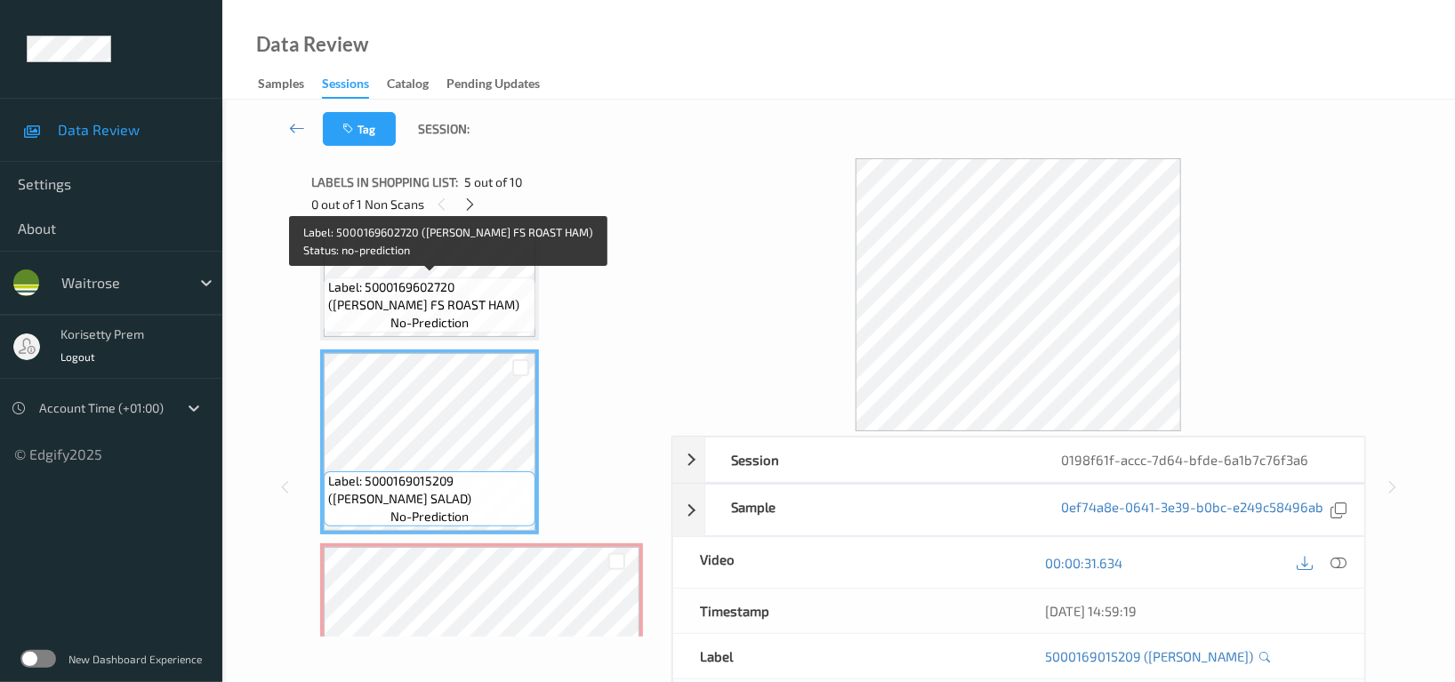
click at [446, 278] on span "Label: 5000169602720 ([PERSON_NAME] FS ROAST HAM)" at bounding box center [429, 296] width 203 height 36
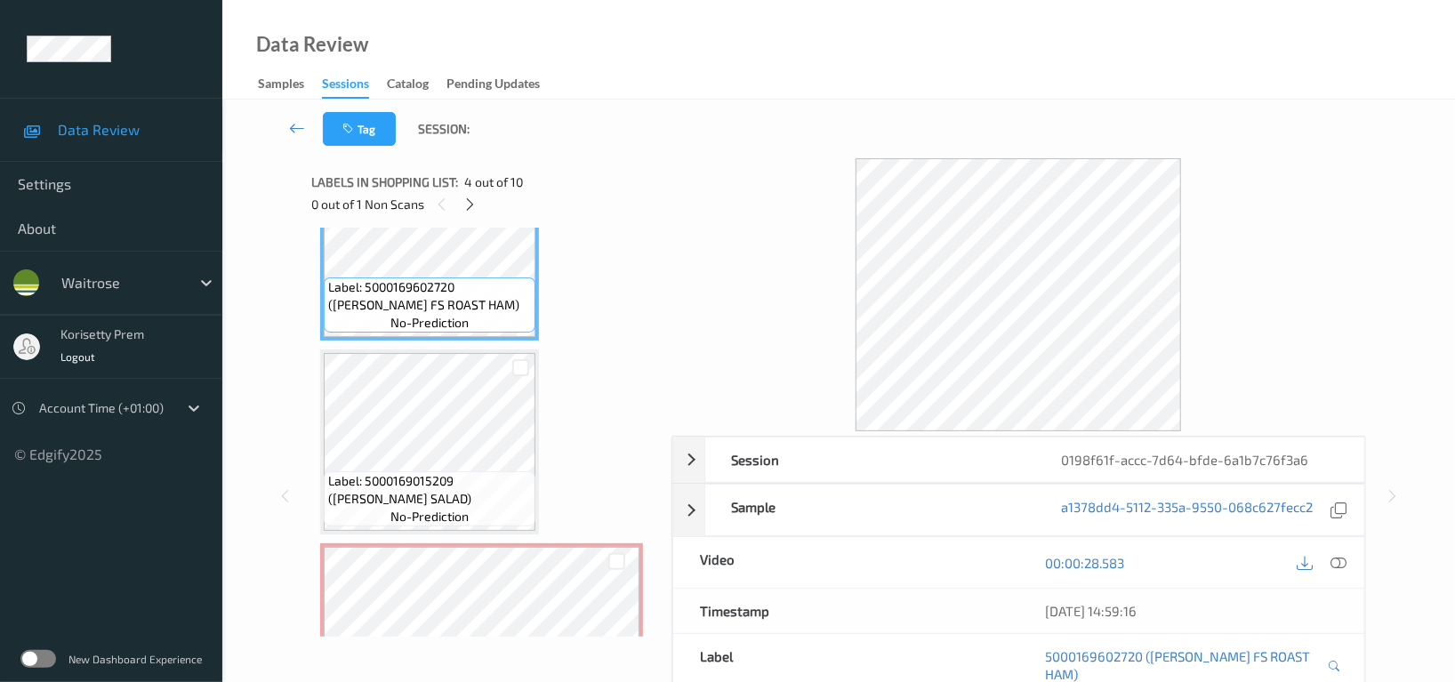
click at [1339, 565] on icon at bounding box center [1339, 563] width 16 height 16
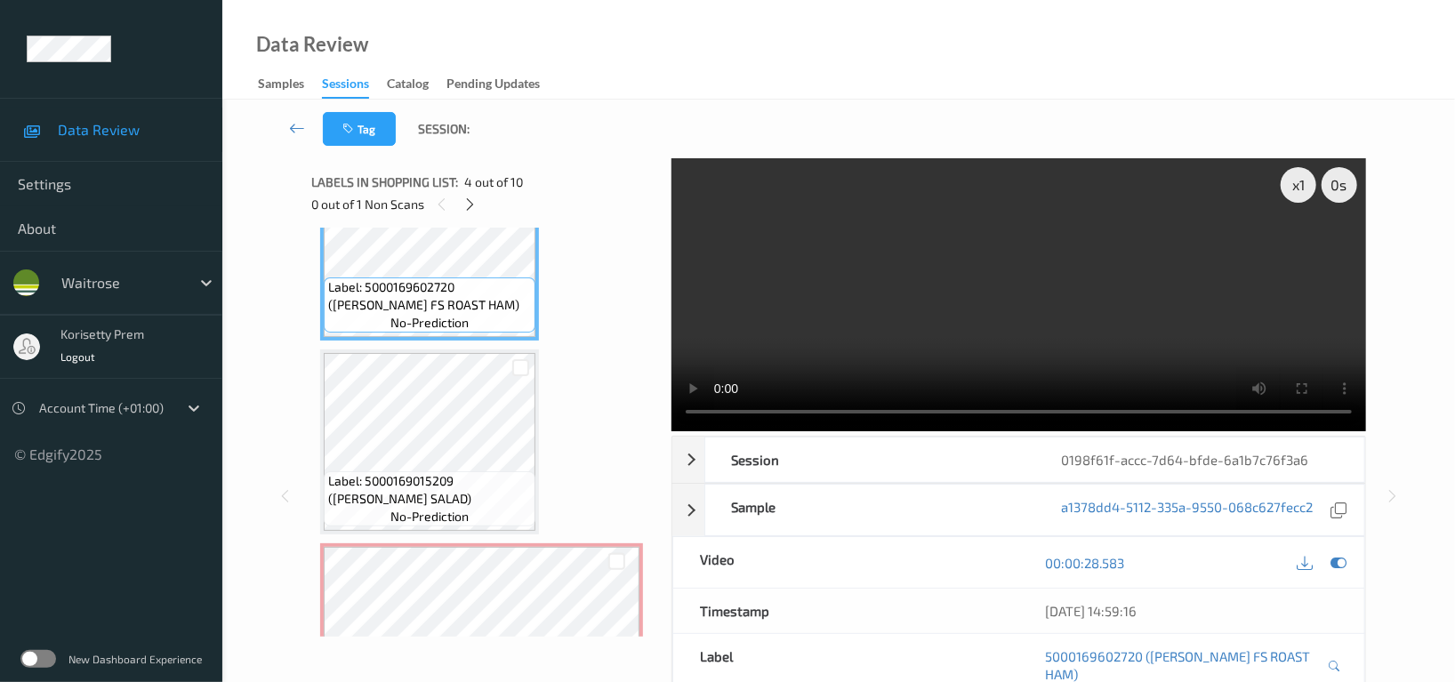
click at [890, 346] on video at bounding box center [1019, 294] width 695 height 273
click at [1038, 302] on video at bounding box center [1019, 294] width 695 height 273
click at [1137, 277] on video at bounding box center [1019, 294] width 695 height 273
click at [1043, 292] on video at bounding box center [1019, 294] width 695 height 273
click at [1076, 296] on video at bounding box center [1019, 294] width 695 height 273
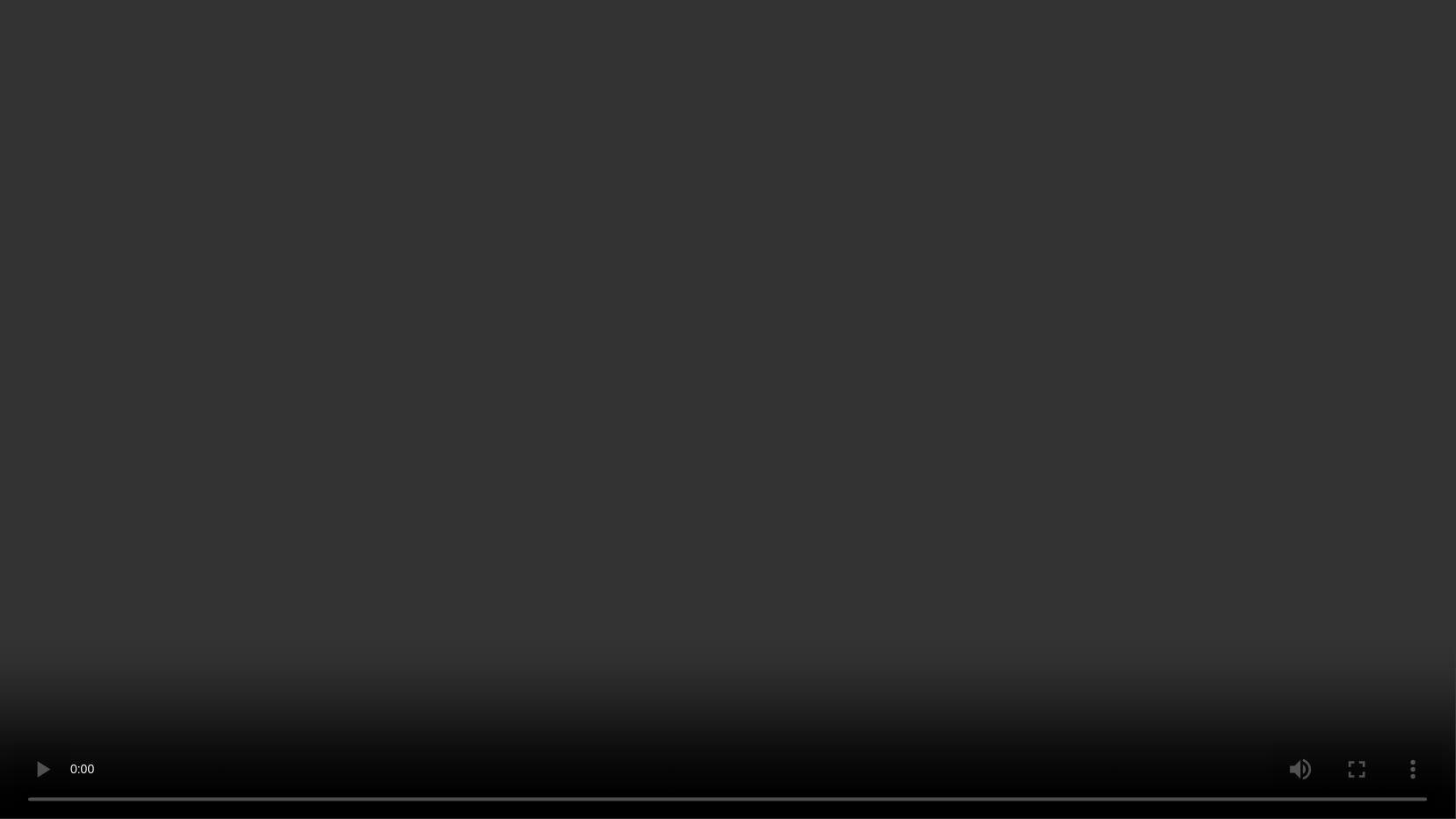
click at [1099, 363] on video at bounding box center [728, 409] width 1456 height 819
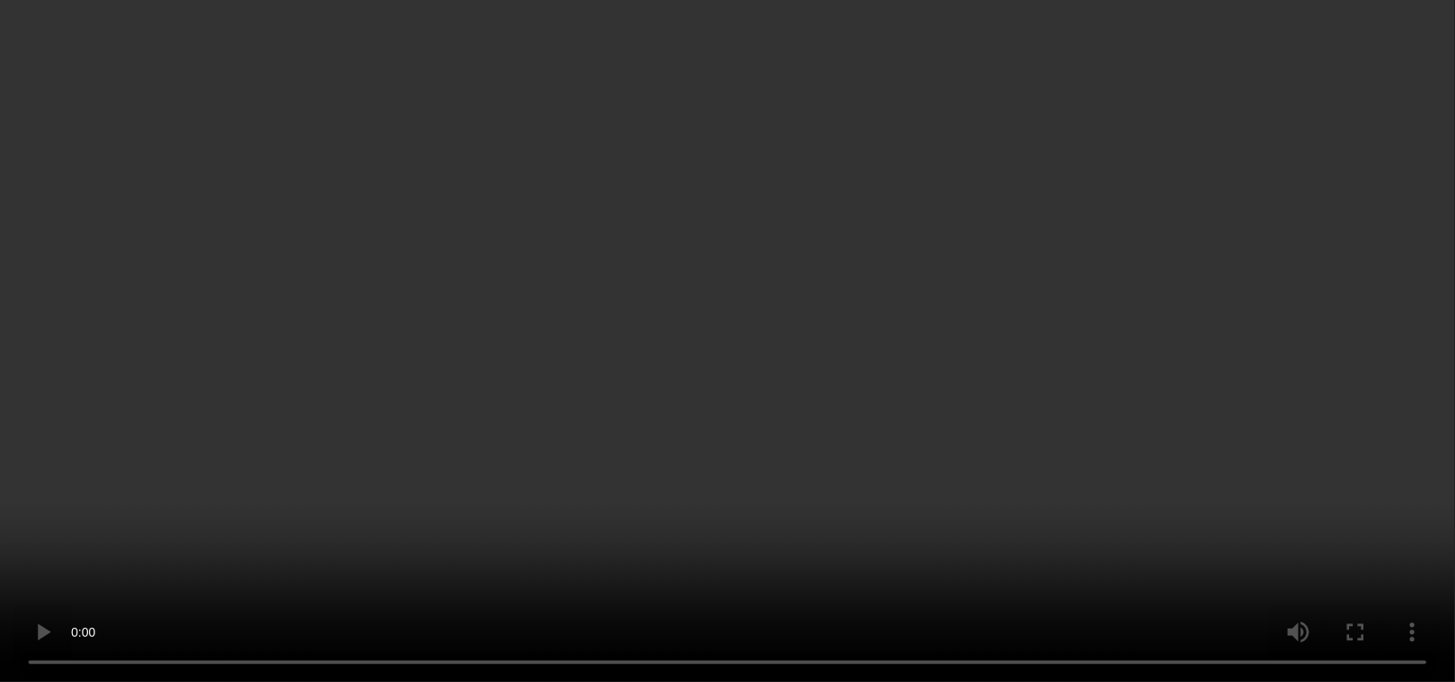
scroll to position [781, 0]
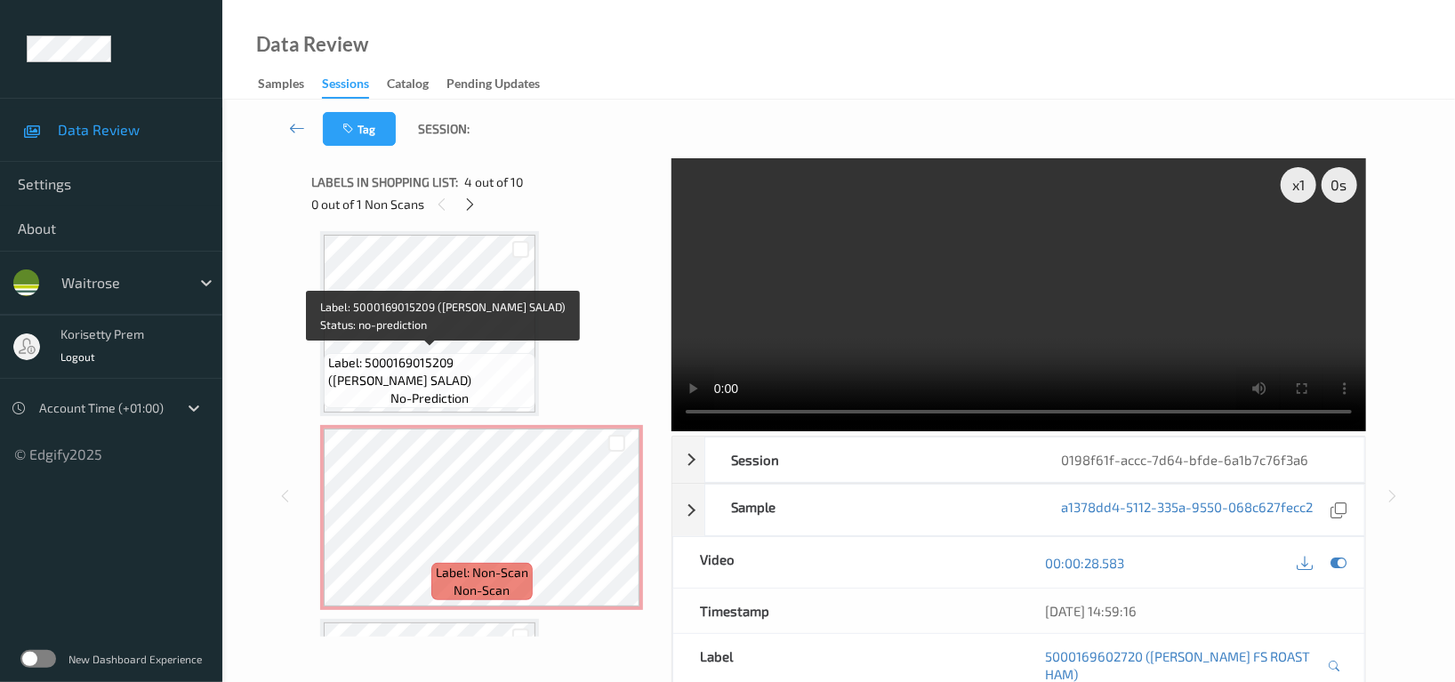
click at [443, 354] on span "Label: 5000169015209 ([PERSON_NAME] SALAD)" at bounding box center [429, 372] width 203 height 36
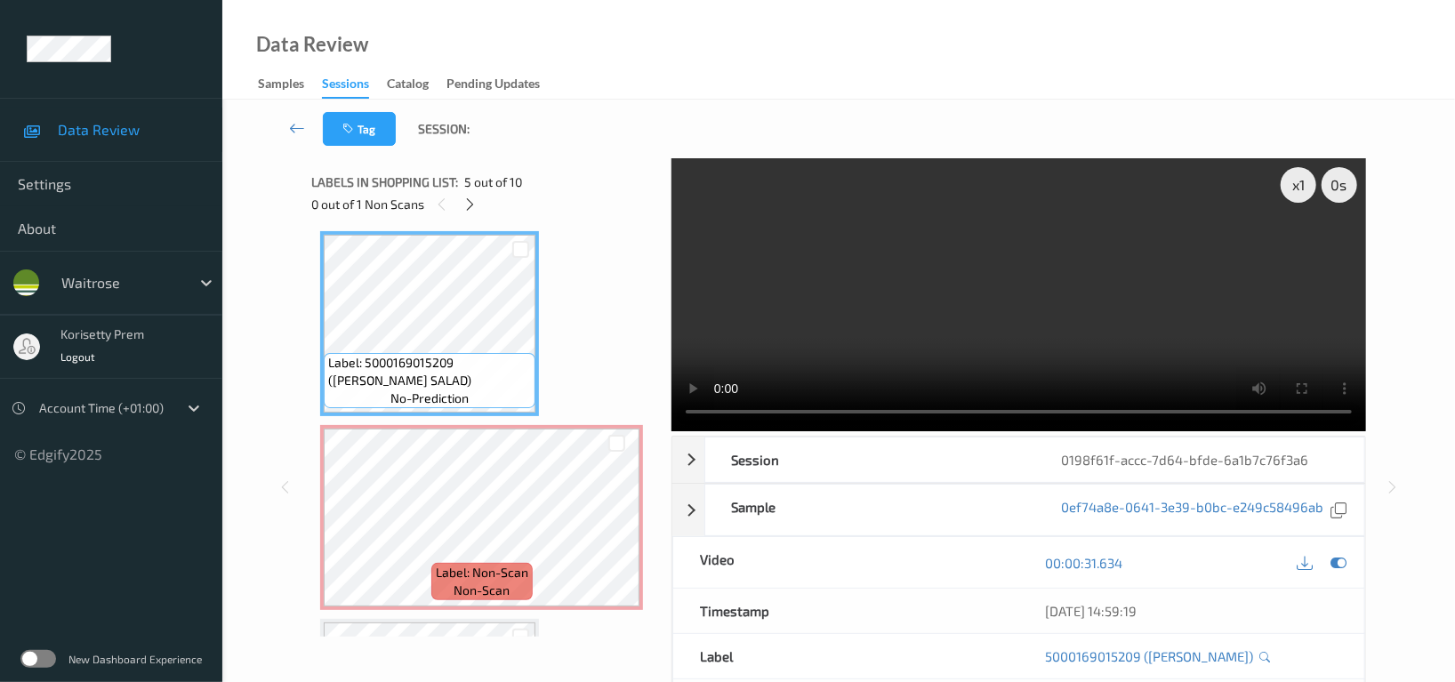
click at [868, 327] on video at bounding box center [1019, 294] width 695 height 273
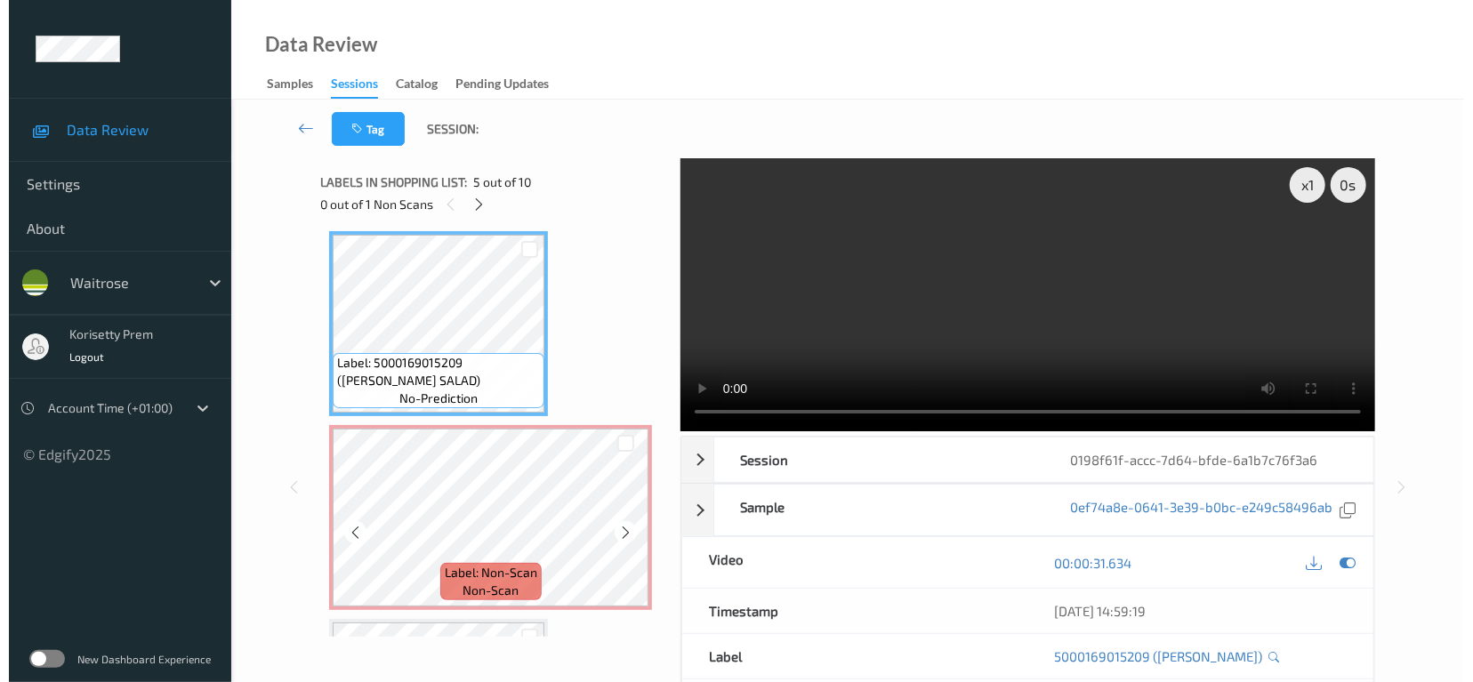
scroll to position [900, 0]
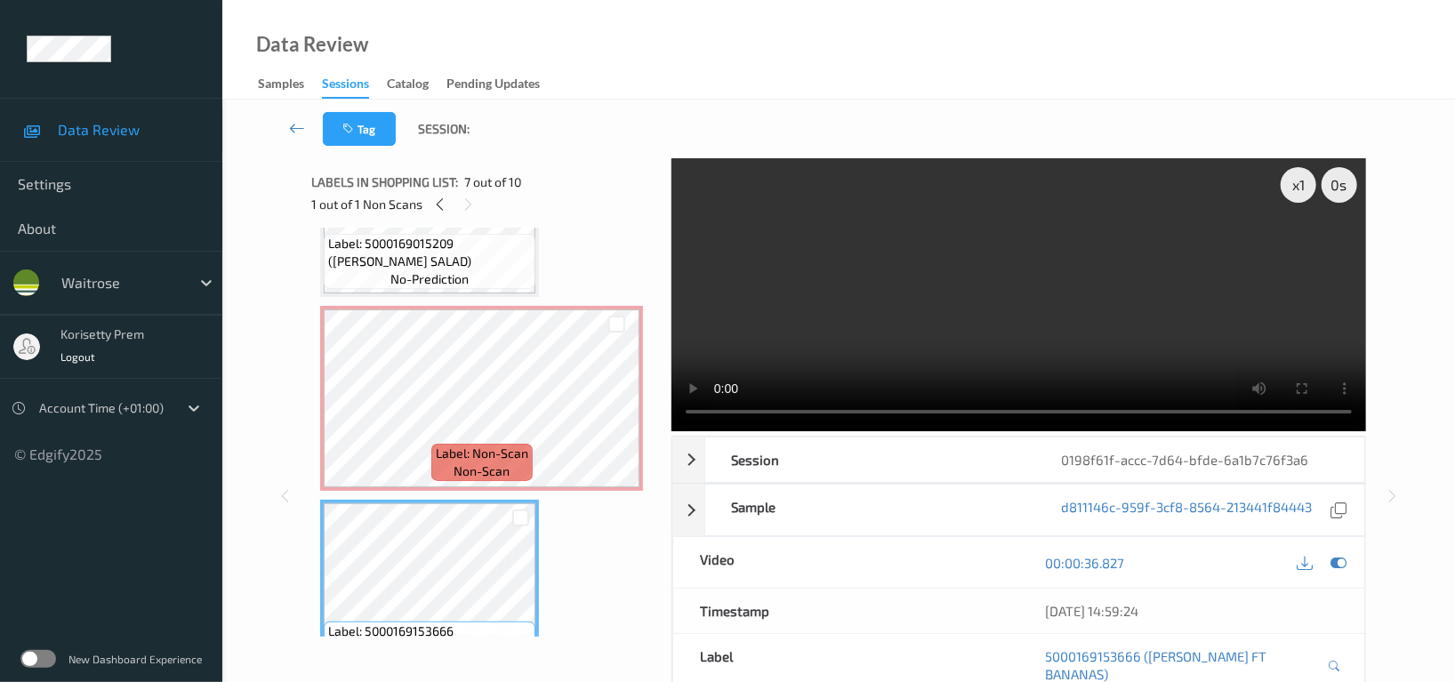
click at [1043, 310] on video at bounding box center [1019, 294] width 695 height 273
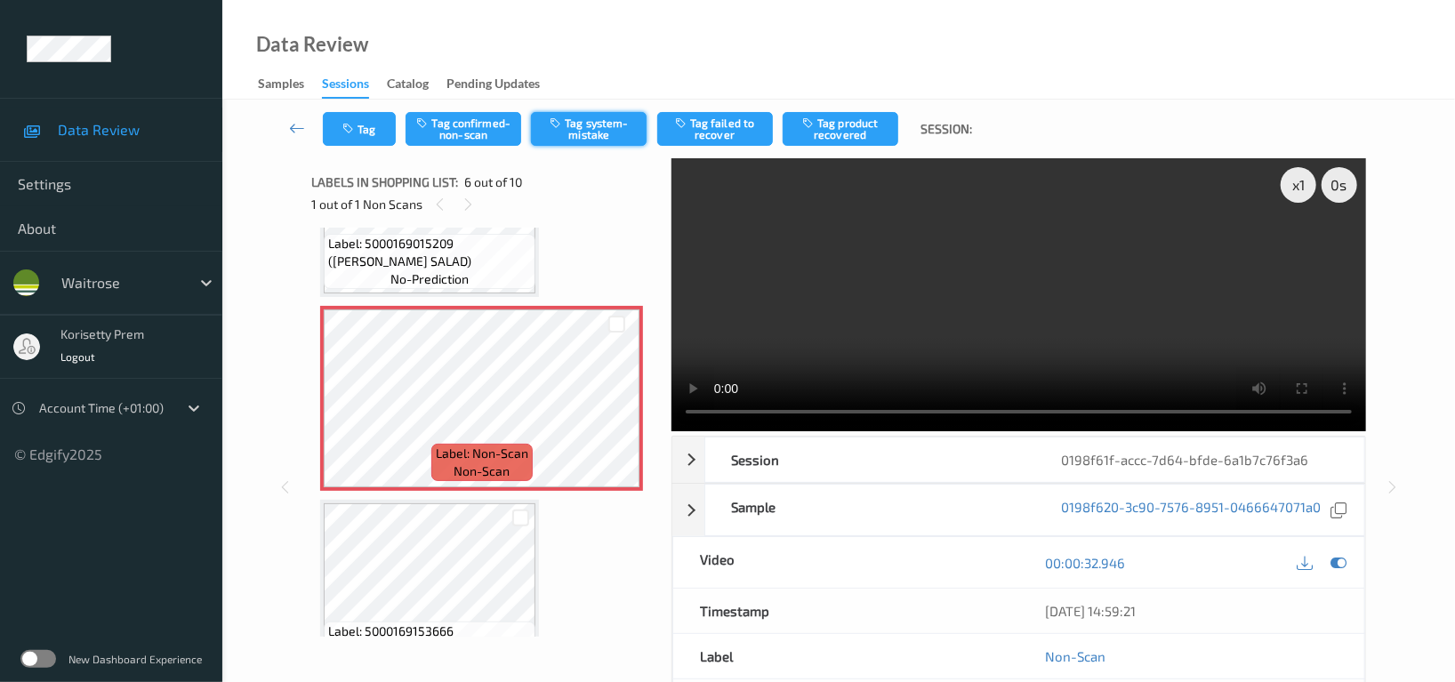
click at [602, 142] on button "Tag system-mistake" at bounding box center [589, 129] width 116 height 34
click at [357, 124] on icon "button" at bounding box center [349, 129] width 15 height 12
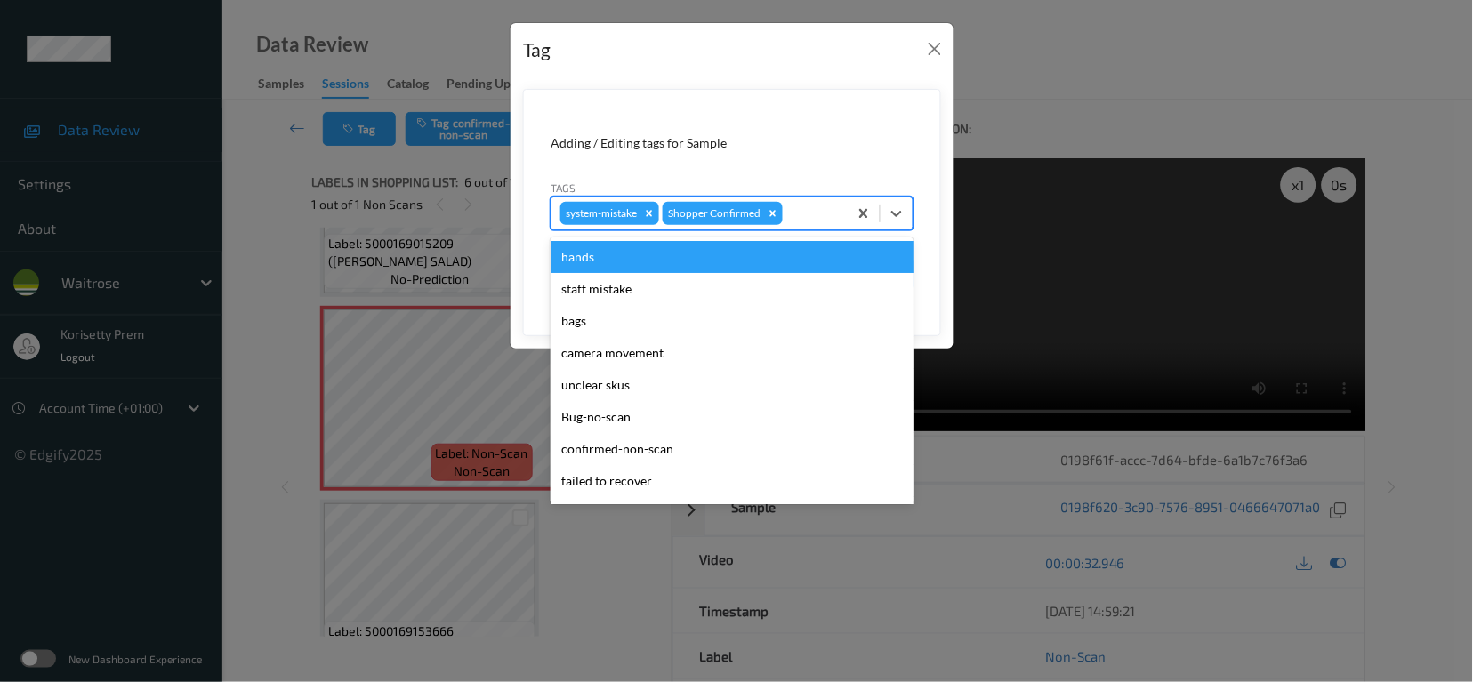
click at [816, 226] on div "system-mistake Shopper Confirmed" at bounding box center [700, 213] width 296 height 30
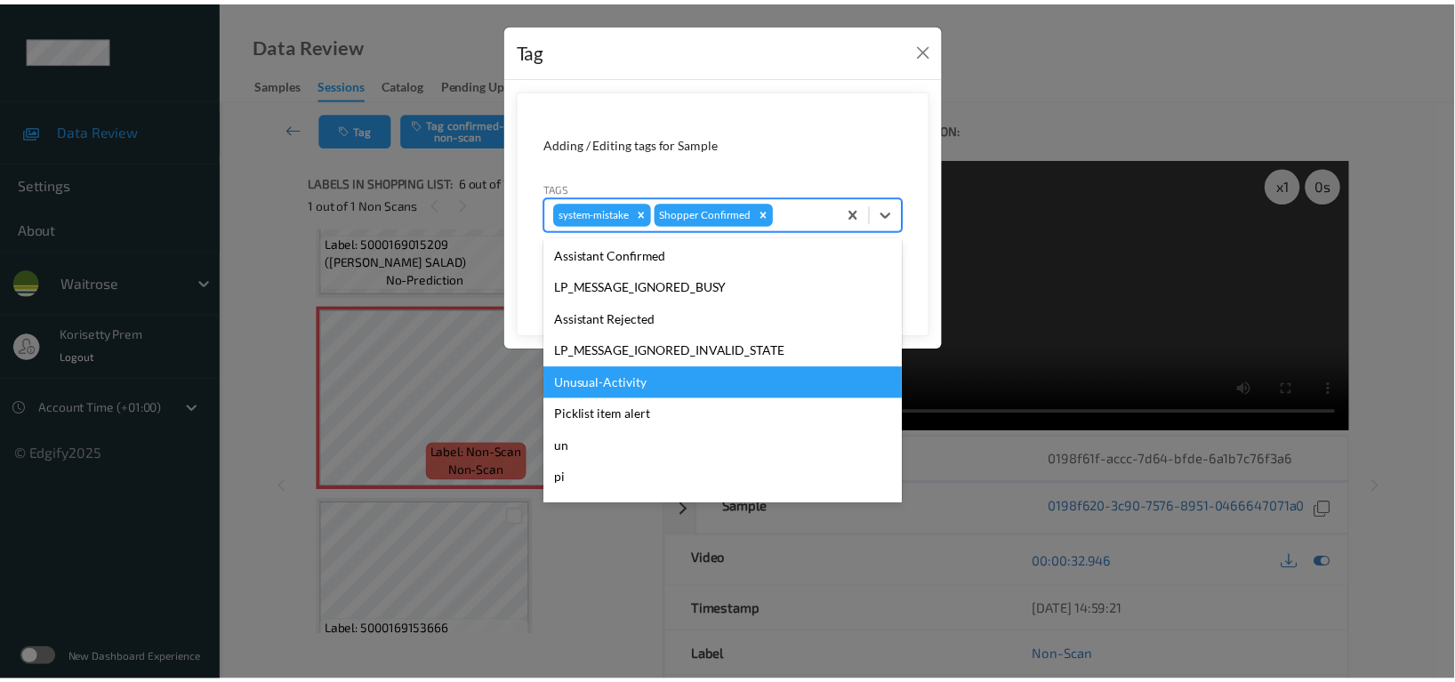
scroll to position [379, 0]
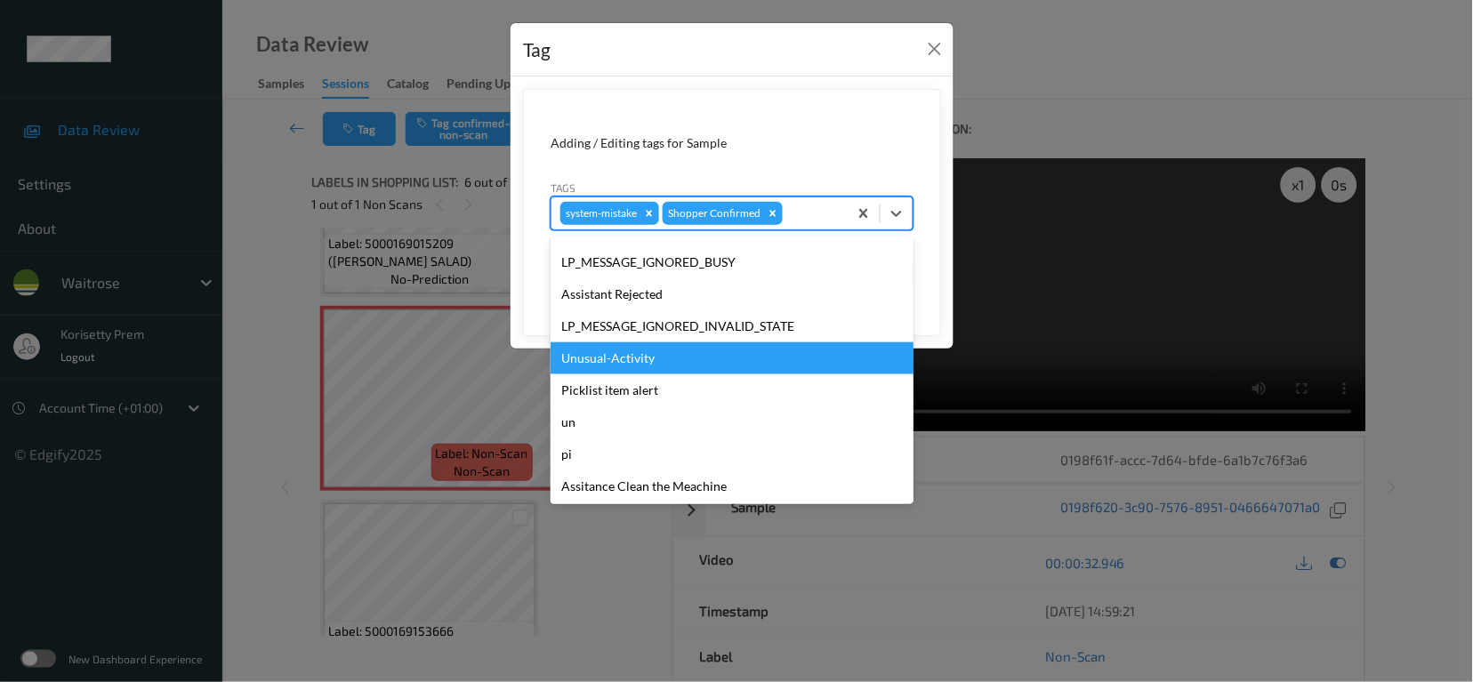
click at [606, 366] on div "Unusual-Activity" at bounding box center [732, 358] width 363 height 32
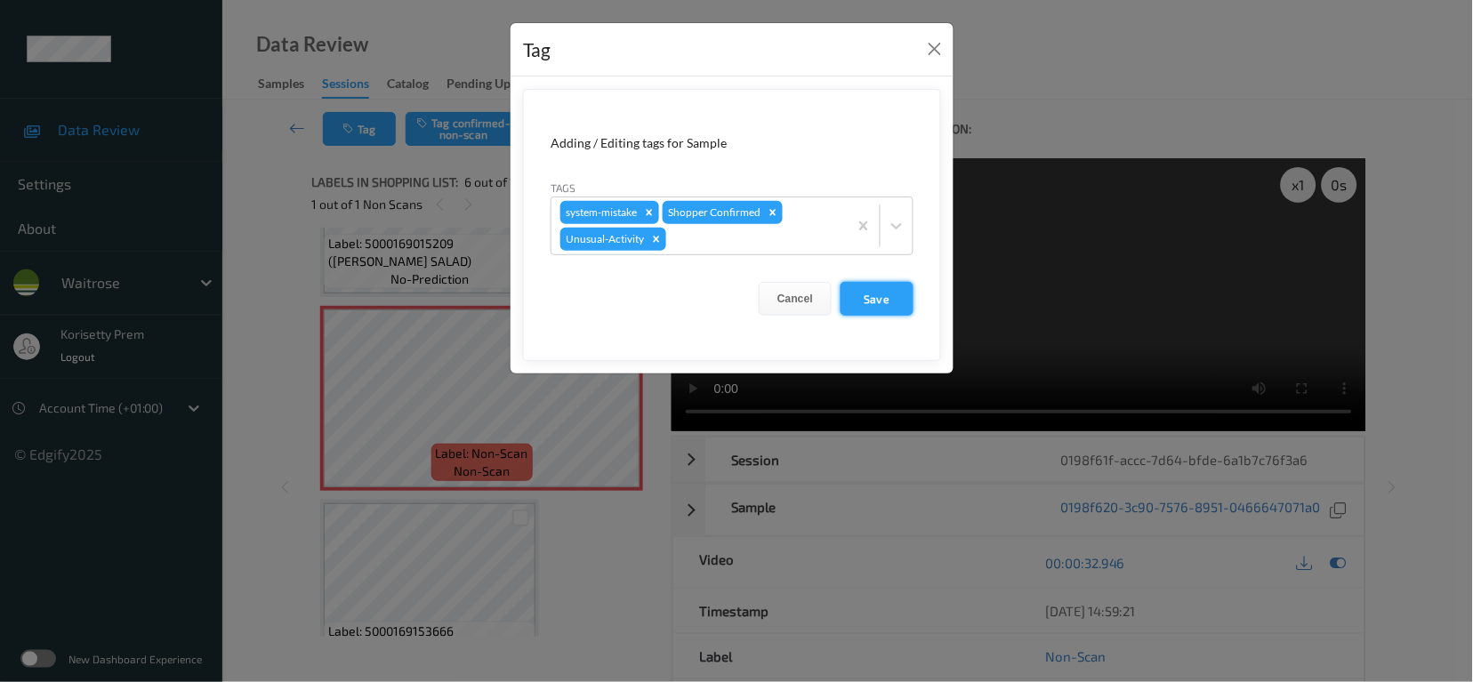
click at [876, 302] on button "Save" at bounding box center [877, 299] width 73 height 34
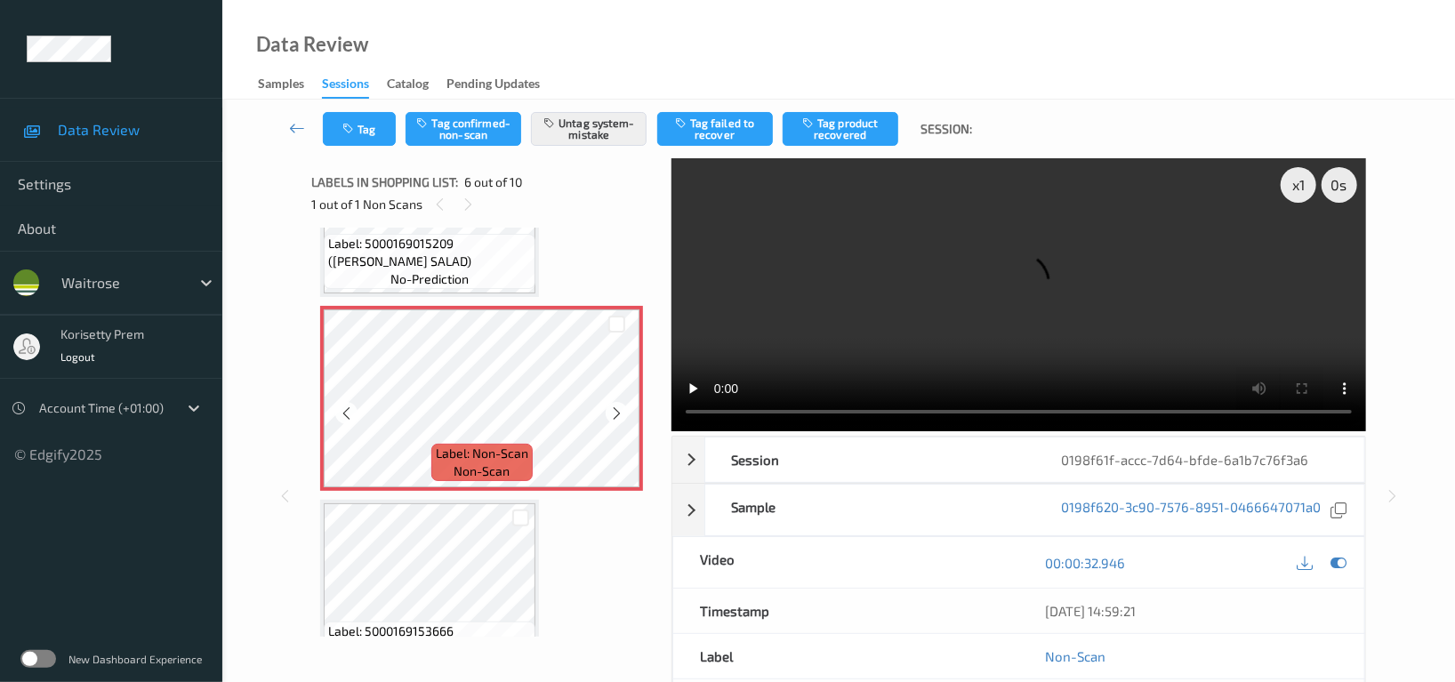
scroll to position [781, 0]
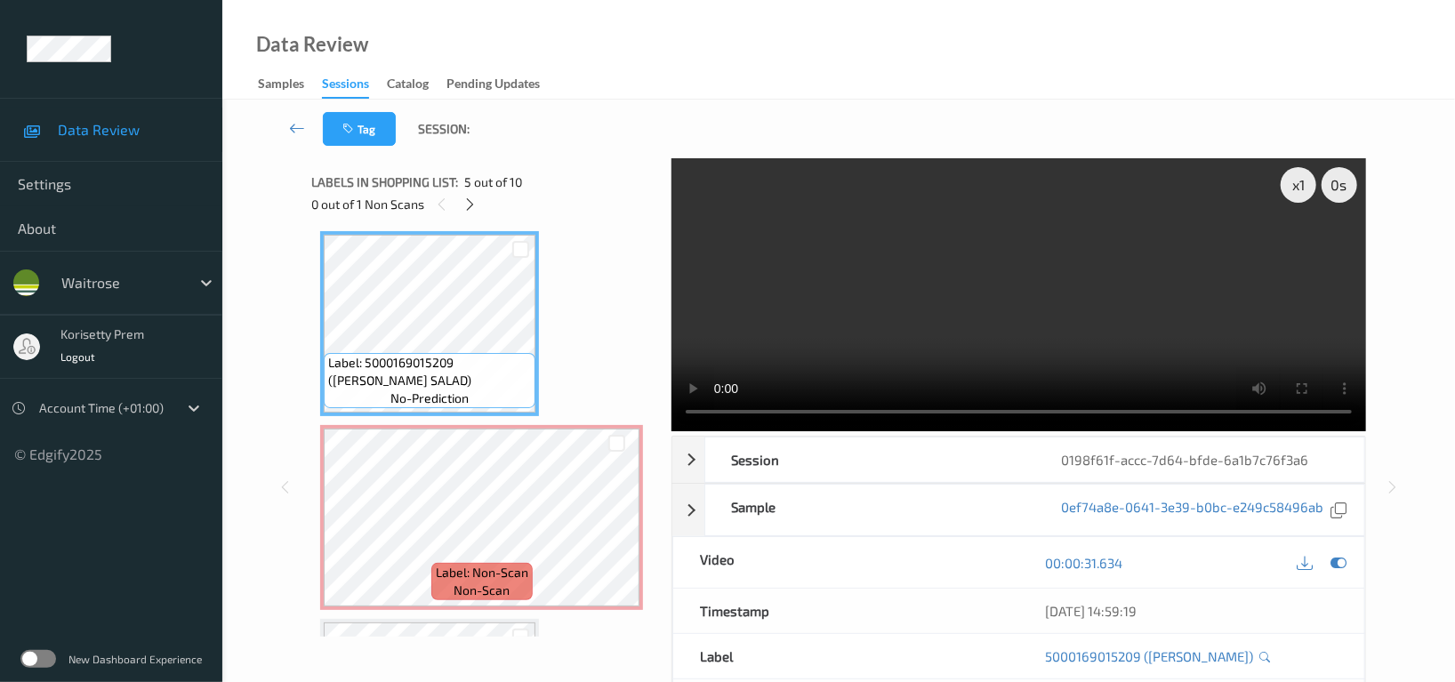
click at [872, 229] on video at bounding box center [1019, 294] width 695 height 273
click at [858, 335] on video at bounding box center [1019, 294] width 695 height 273
click at [882, 278] on video at bounding box center [1019, 294] width 695 height 273
click at [887, 310] on video at bounding box center [1019, 294] width 695 height 273
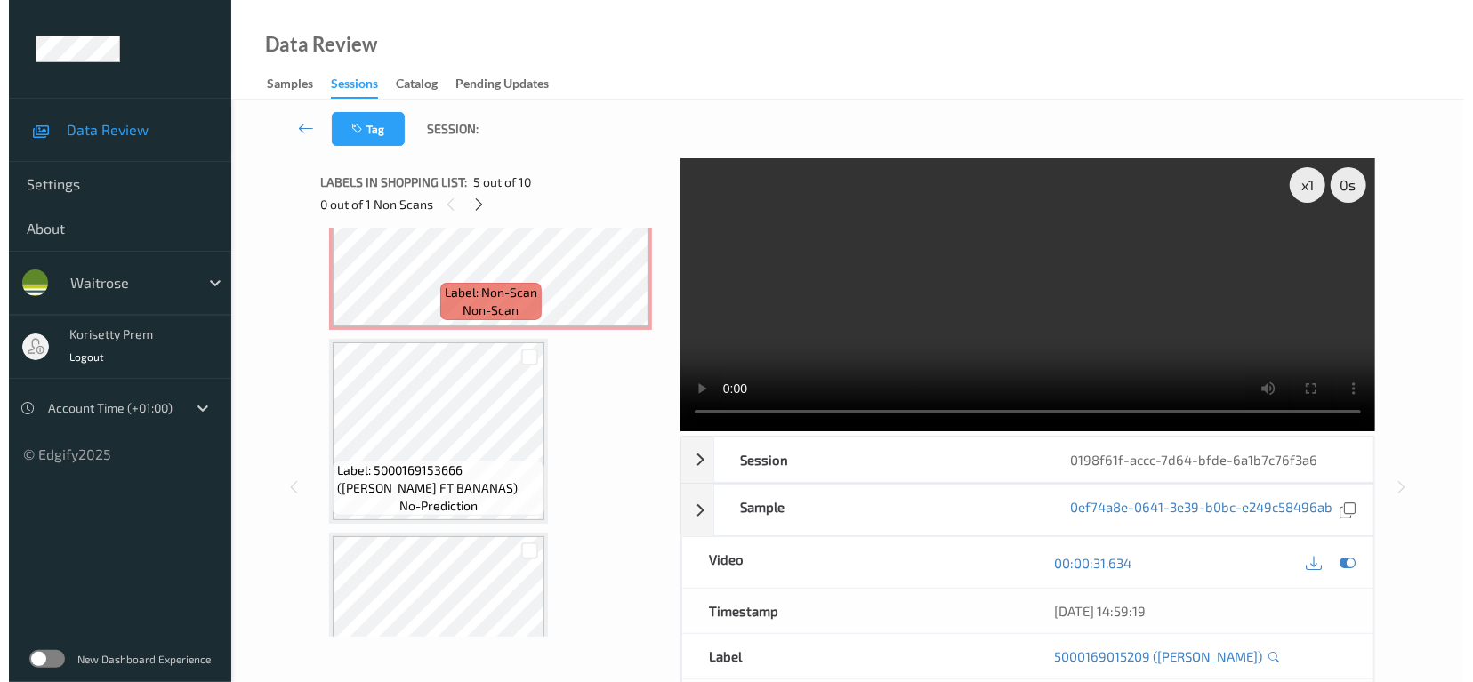
scroll to position [1019, 0]
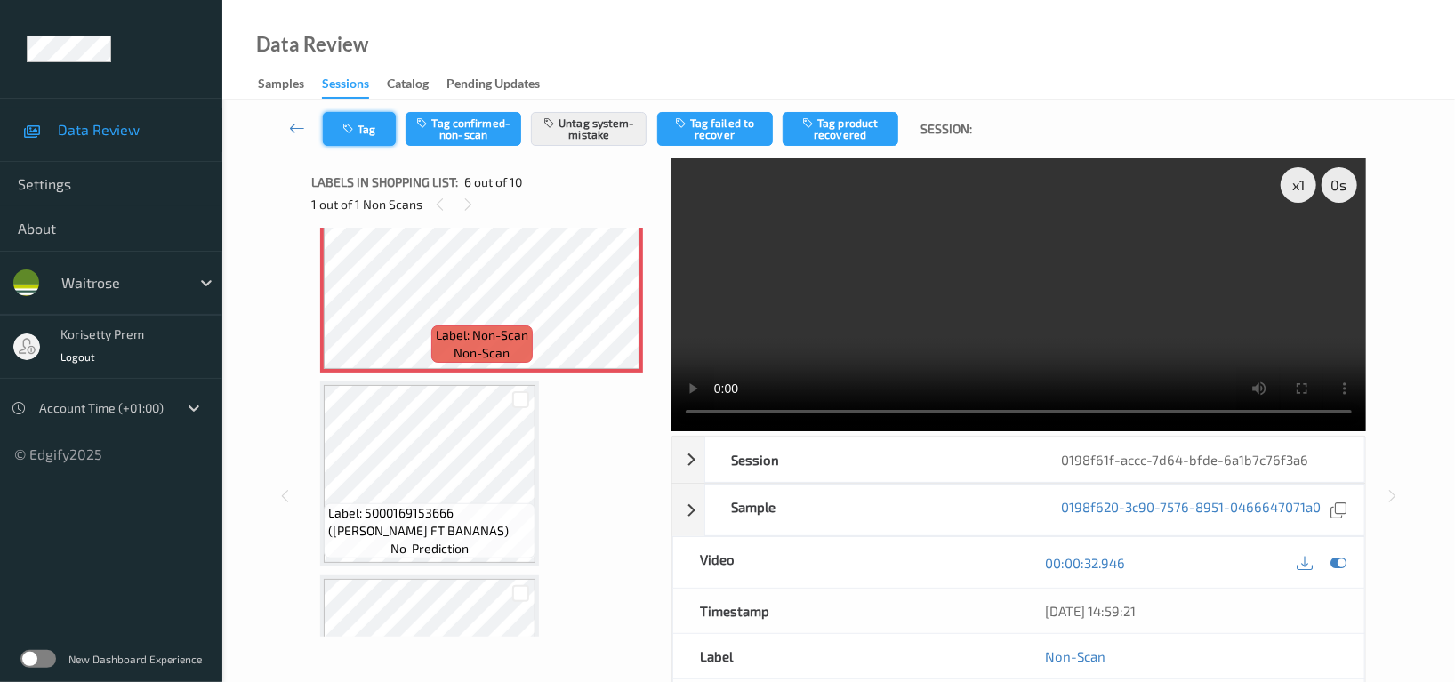
click at [361, 122] on button "Tag" at bounding box center [359, 129] width 73 height 34
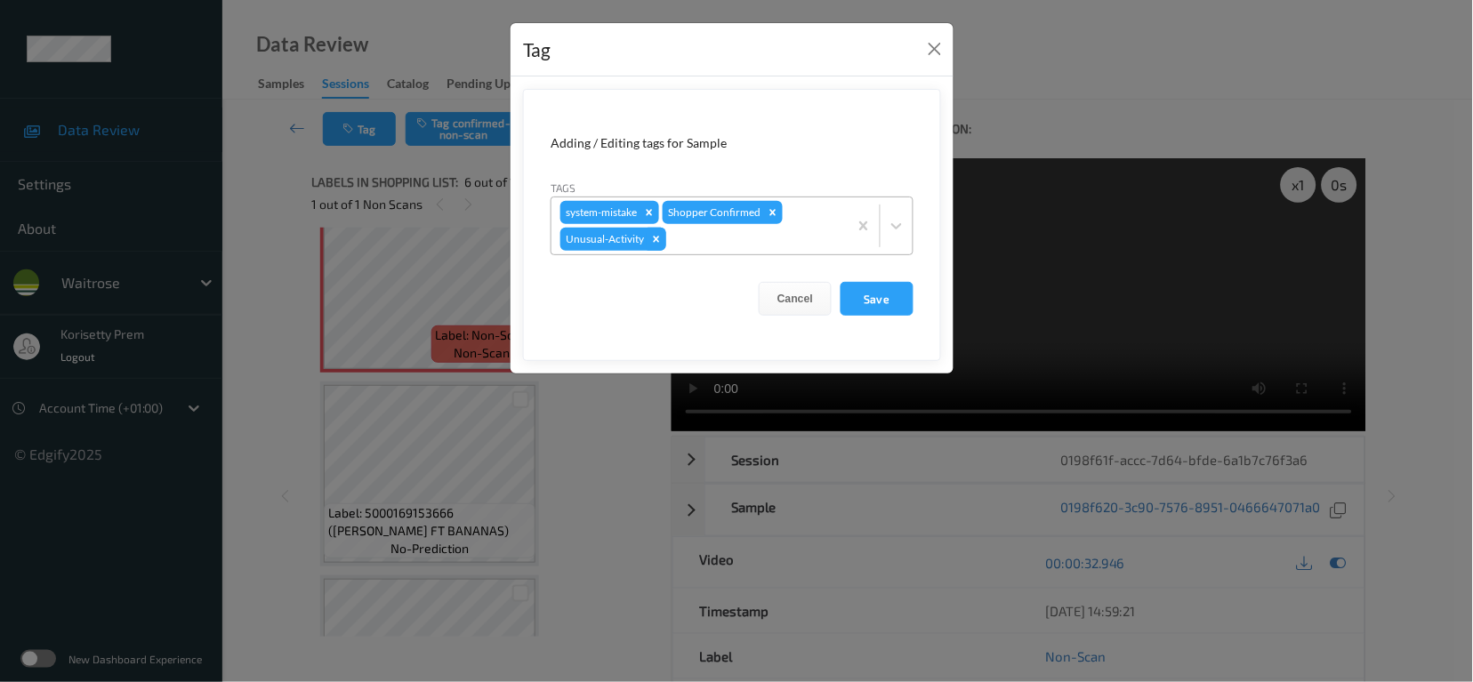
click at [658, 241] on icon "Remove Unusual-Activity" at bounding box center [657, 239] width 6 height 6
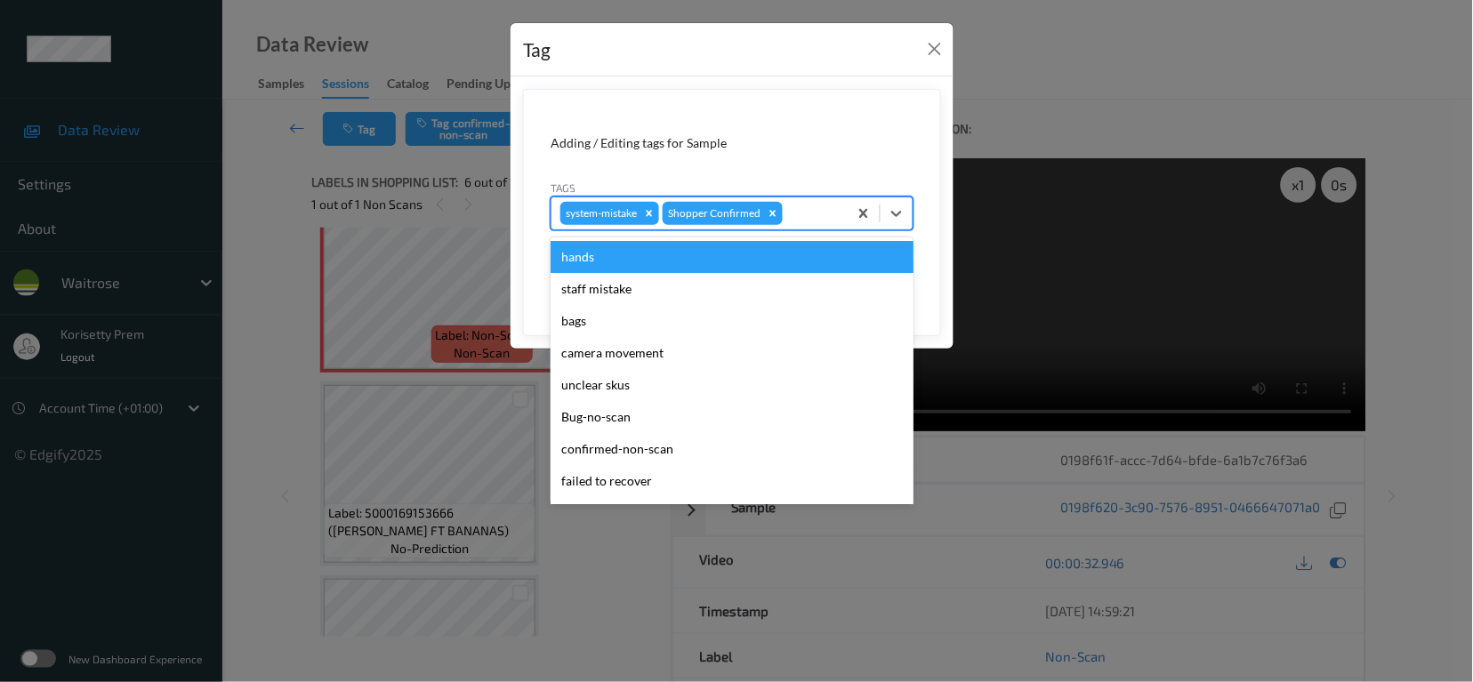
click at [810, 208] on div at bounding box center [812, 213] width 52 height 21
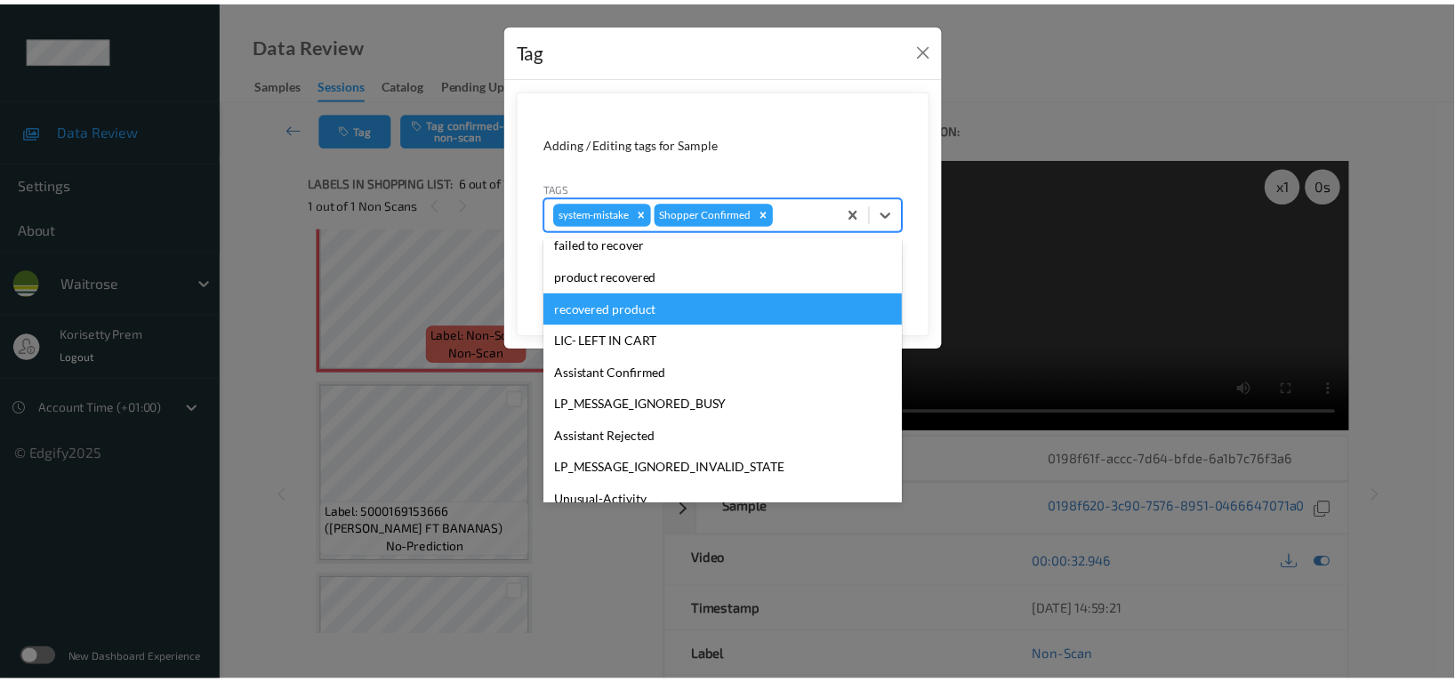
scroll to position [379, 0]
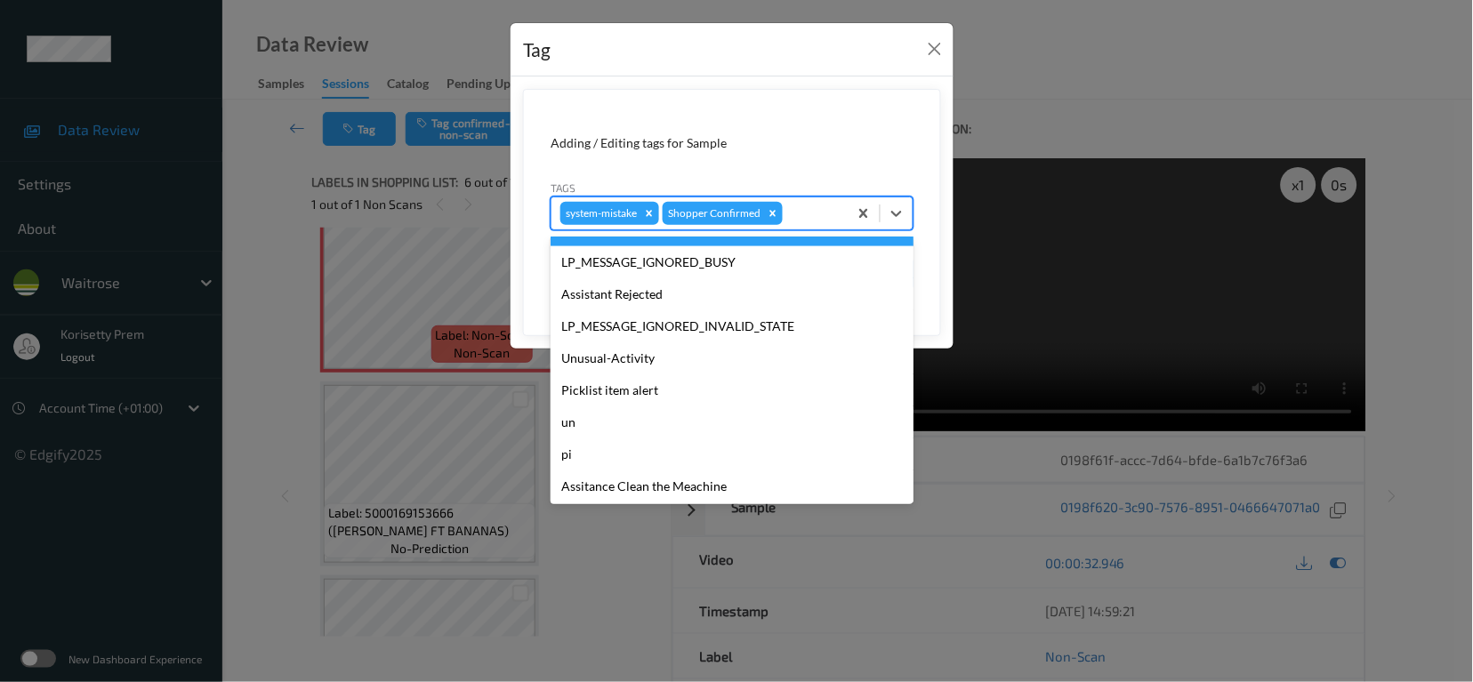
click at [883, 104] on form "Adding / Editing tags for Sample Tags option Assistant Confirmed focused, 12 of…" at bounding box center [732, 212] width 418 height 247
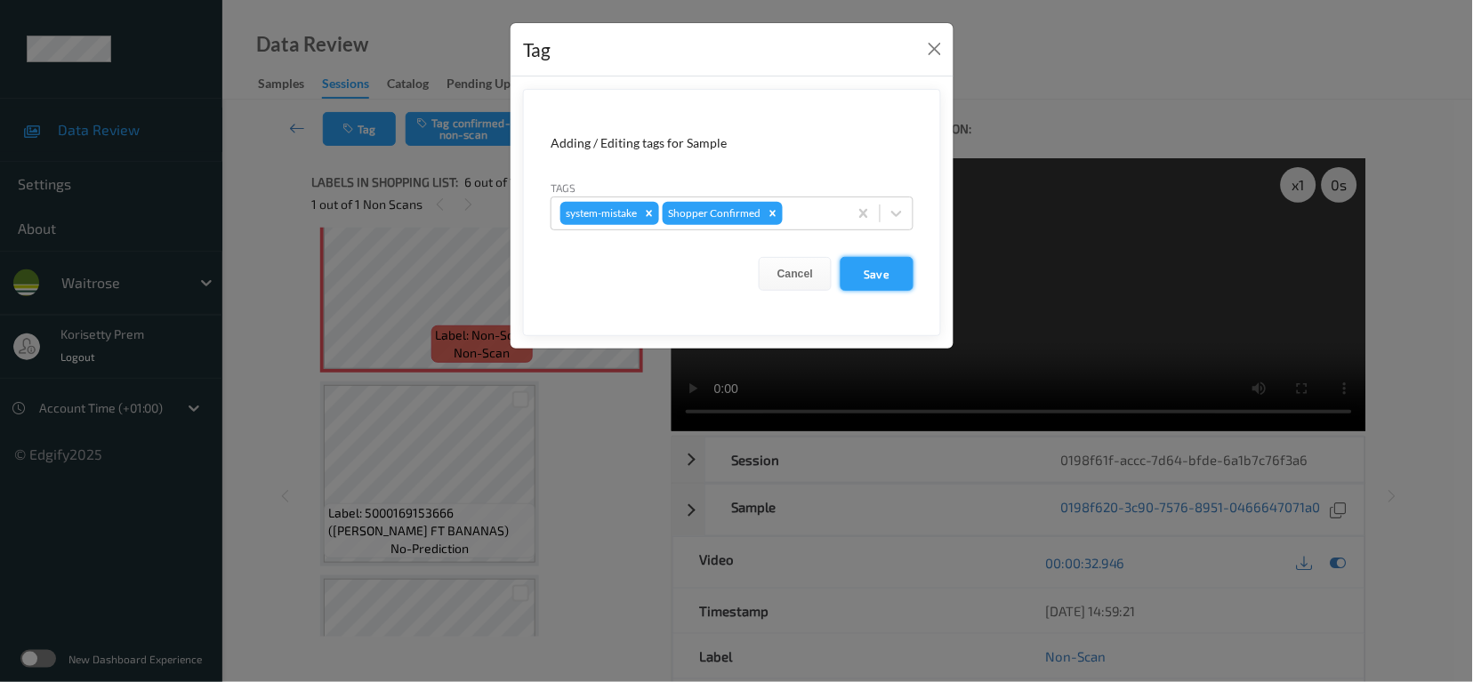
click at [882, 274] on button "Save" at bounding box center [877, 274] width 73 height 34
